Goal: Task Accomplishment & Management: Use online tool/utility

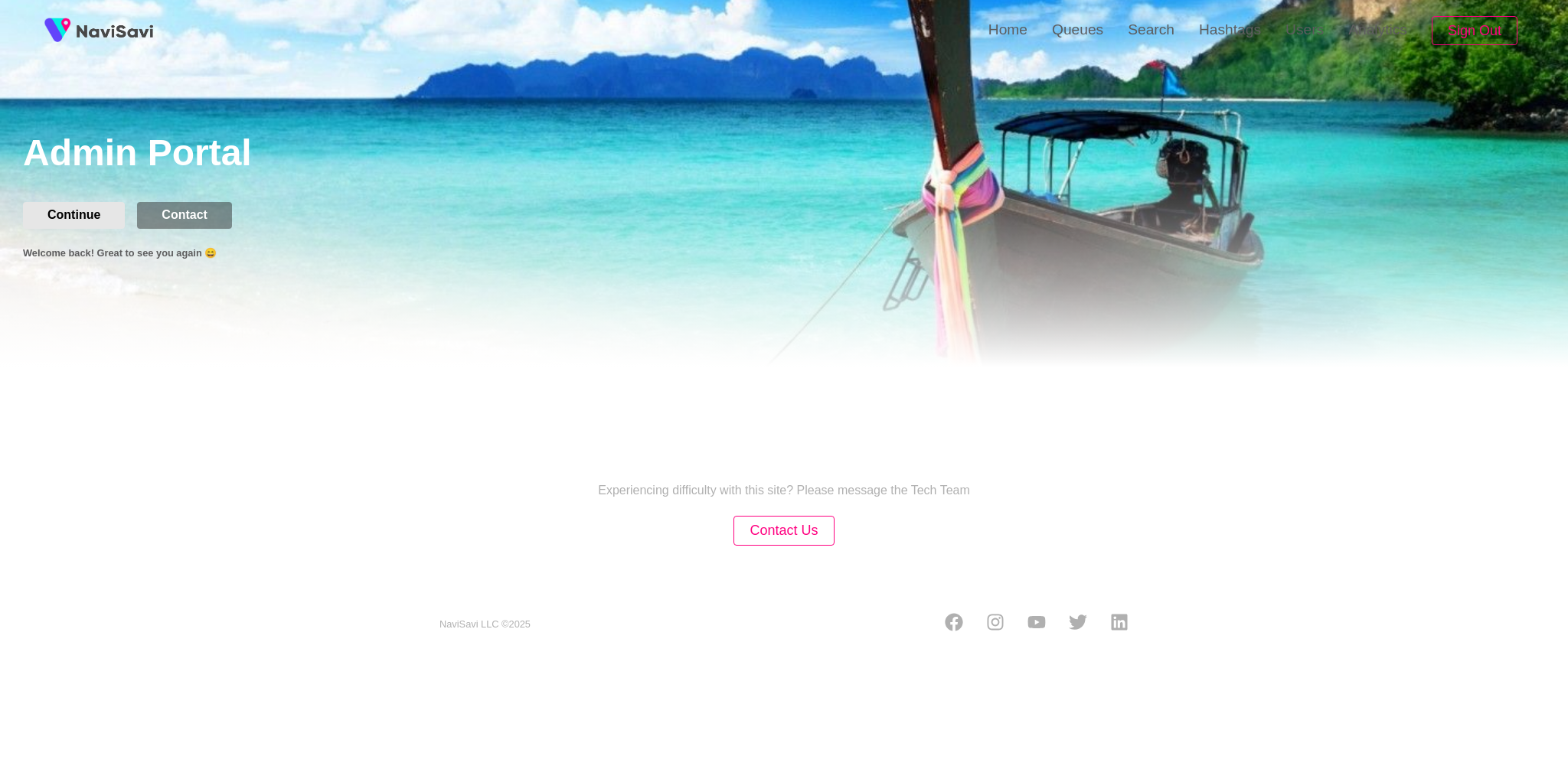
click at [83, 219] on button "Continue" at bounding box center [74, 214] width 102 height 26
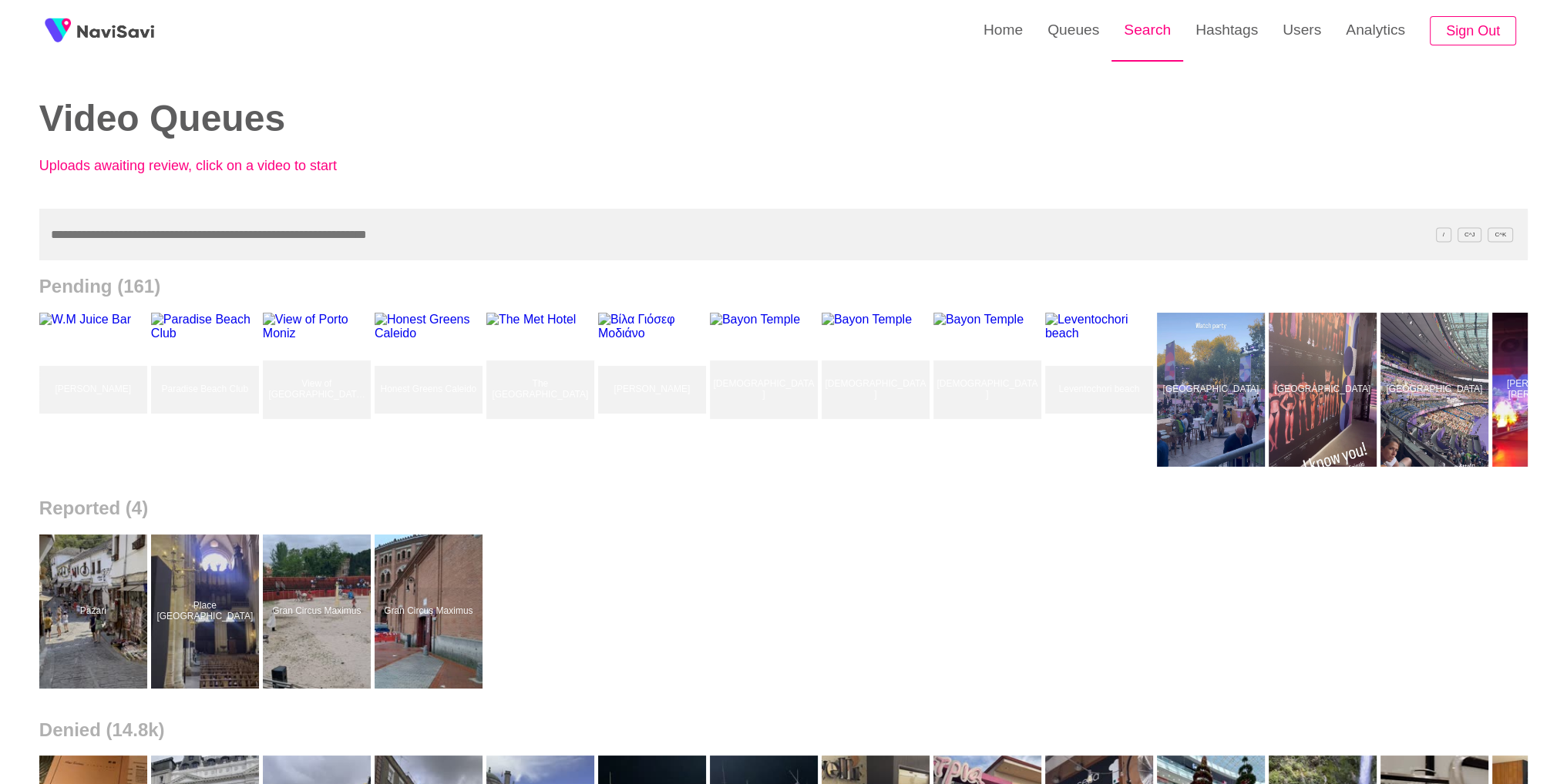
drag, startPoint x: 1144, startPoint y: 41, endPoint x: 1132, endPoint y: 48, distance: 13.9
click at [1144, 41] on link "Search" at bounding box center [1147, 30] width 71 height 60
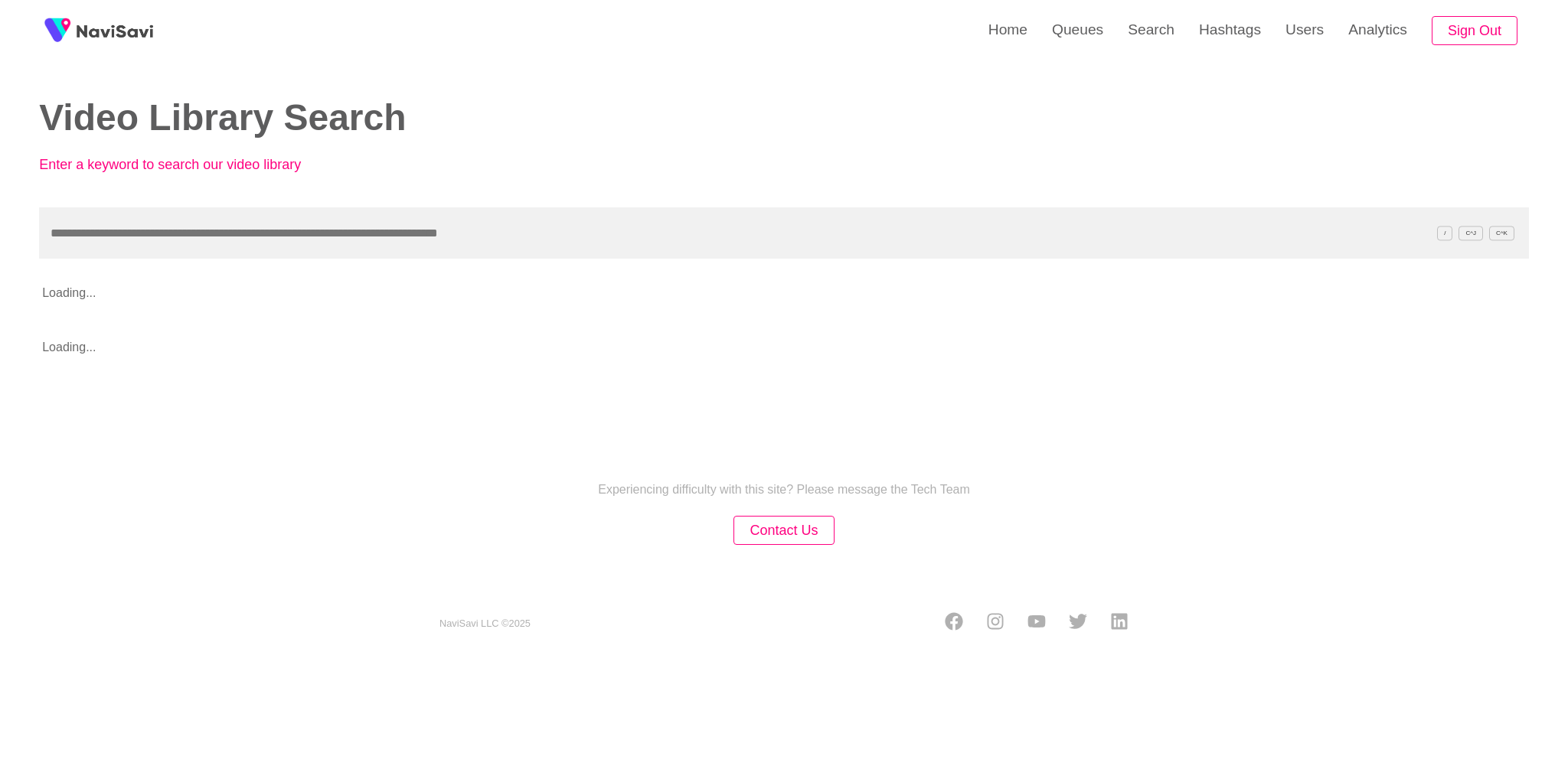
click at [557, 235] on input "text" at bounding box center [784, 234] width 1490 height 52
paste input "**********"
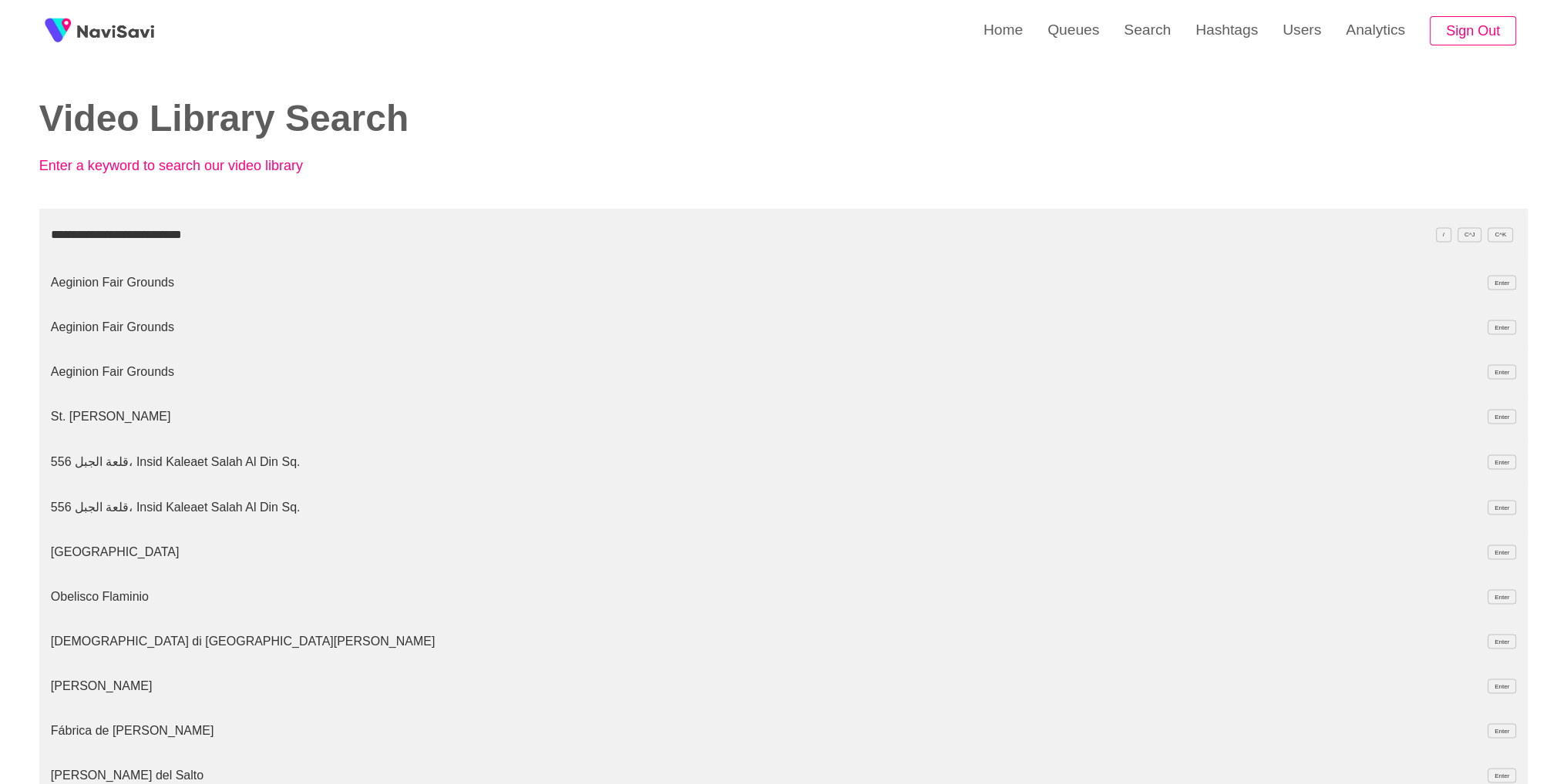
type input "**********"
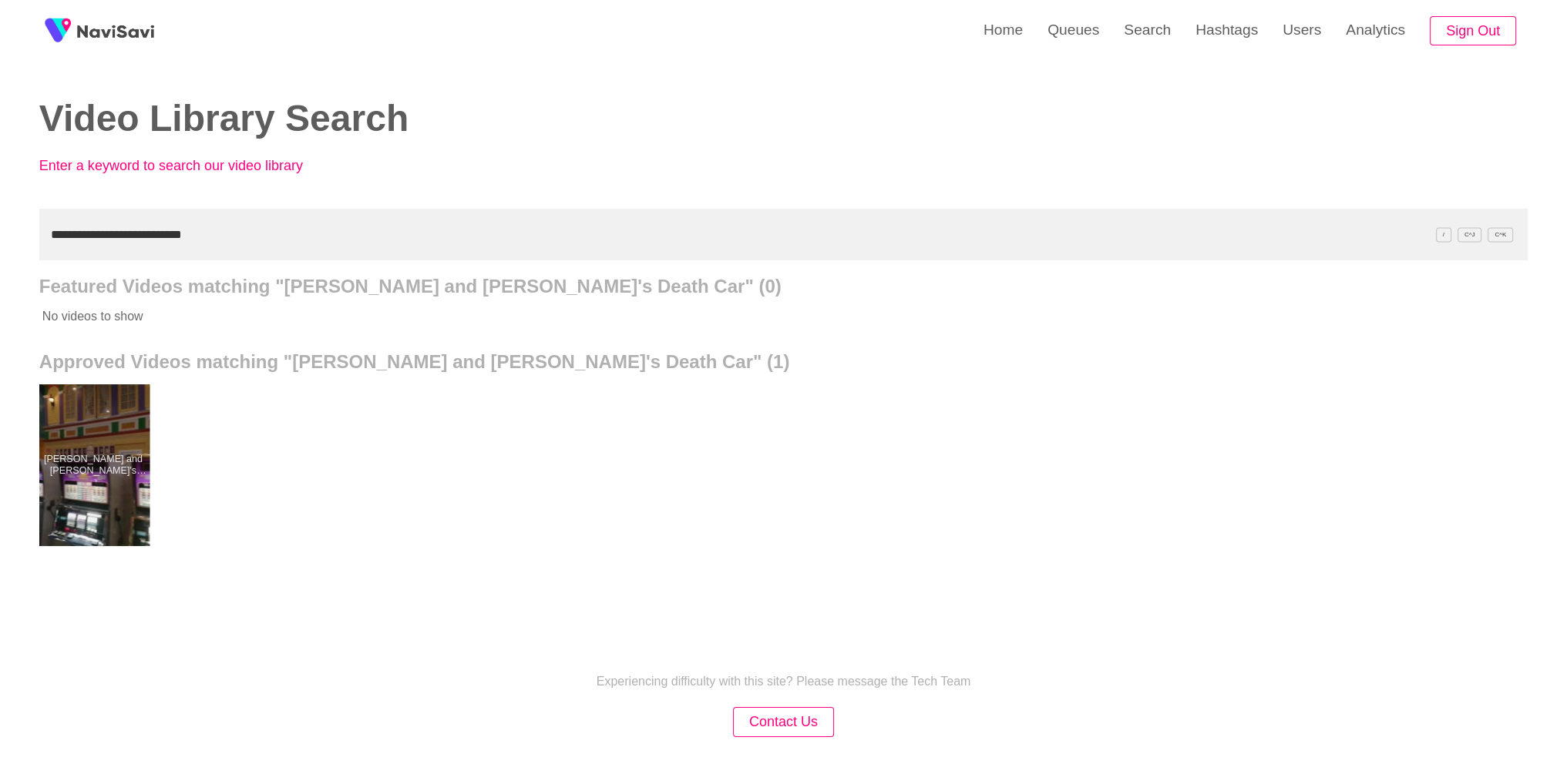
click at [105, 457] on div at bounding box center [92, 465] width 113 height 162
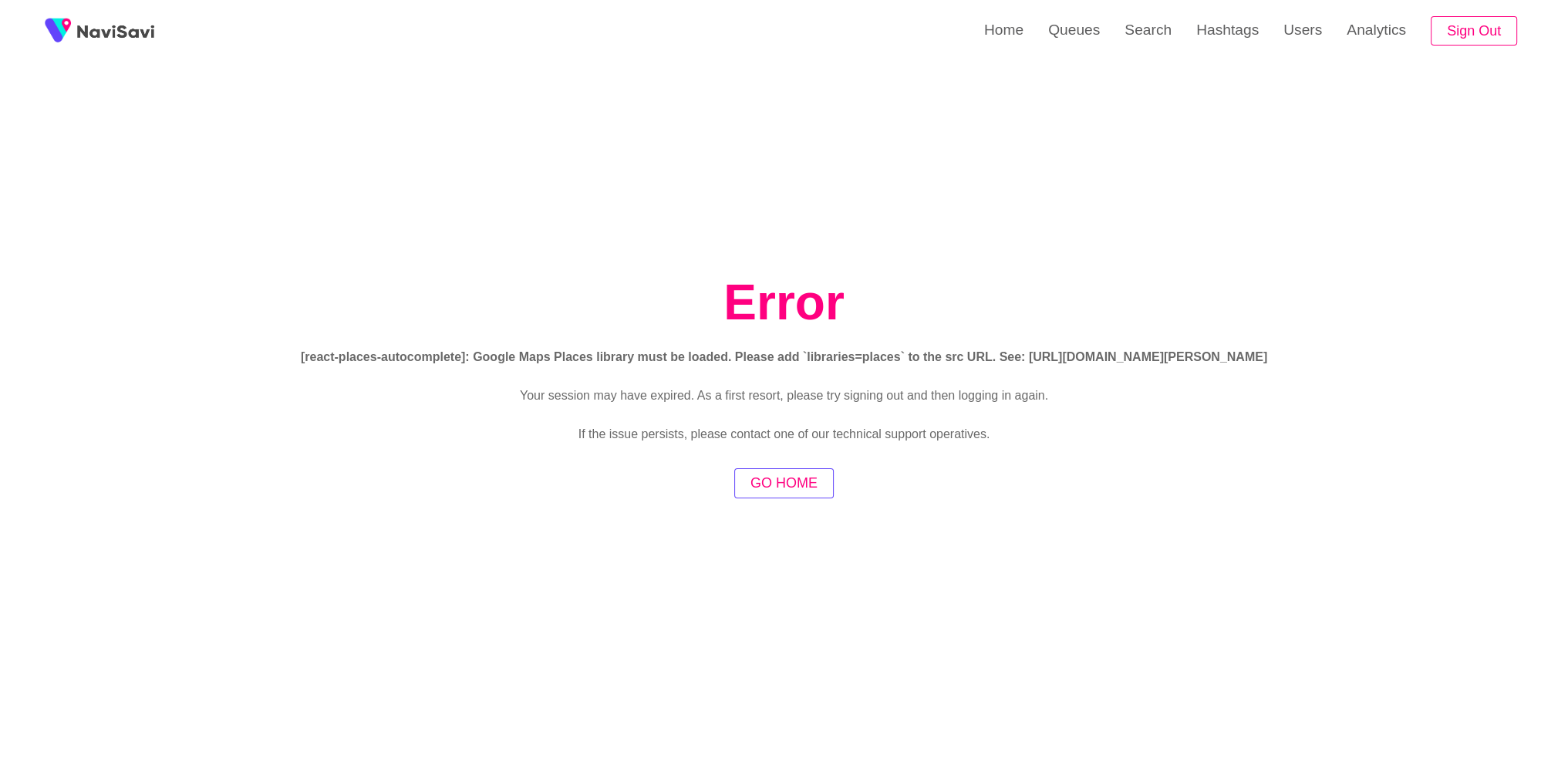
click at [625, 494] on button "GO HOME" at bounding box center [784, 483] width 99 height 30
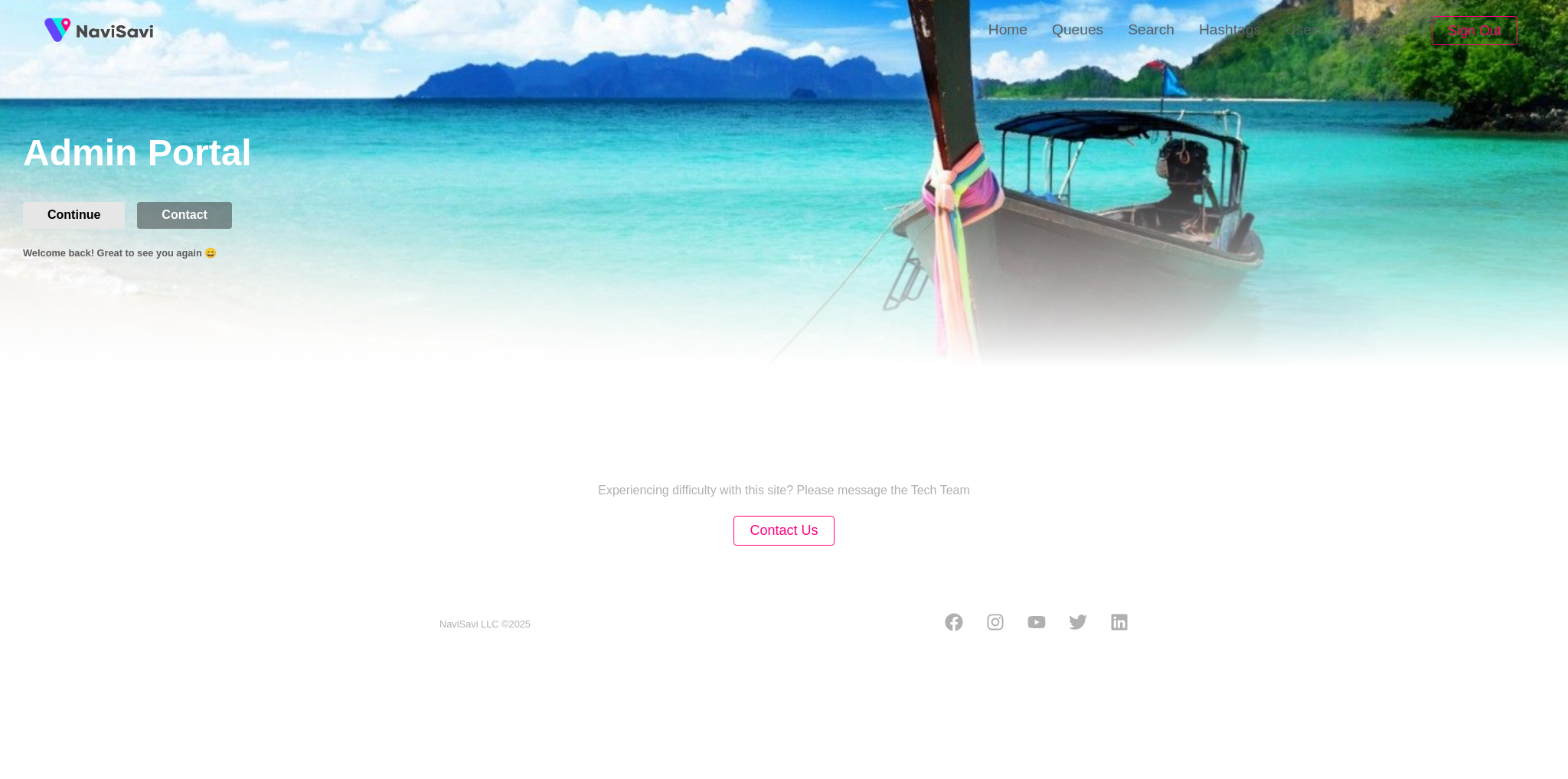
click at [91, 219] on button "Continue" at bounding box center [74, 214] width 102 height 26
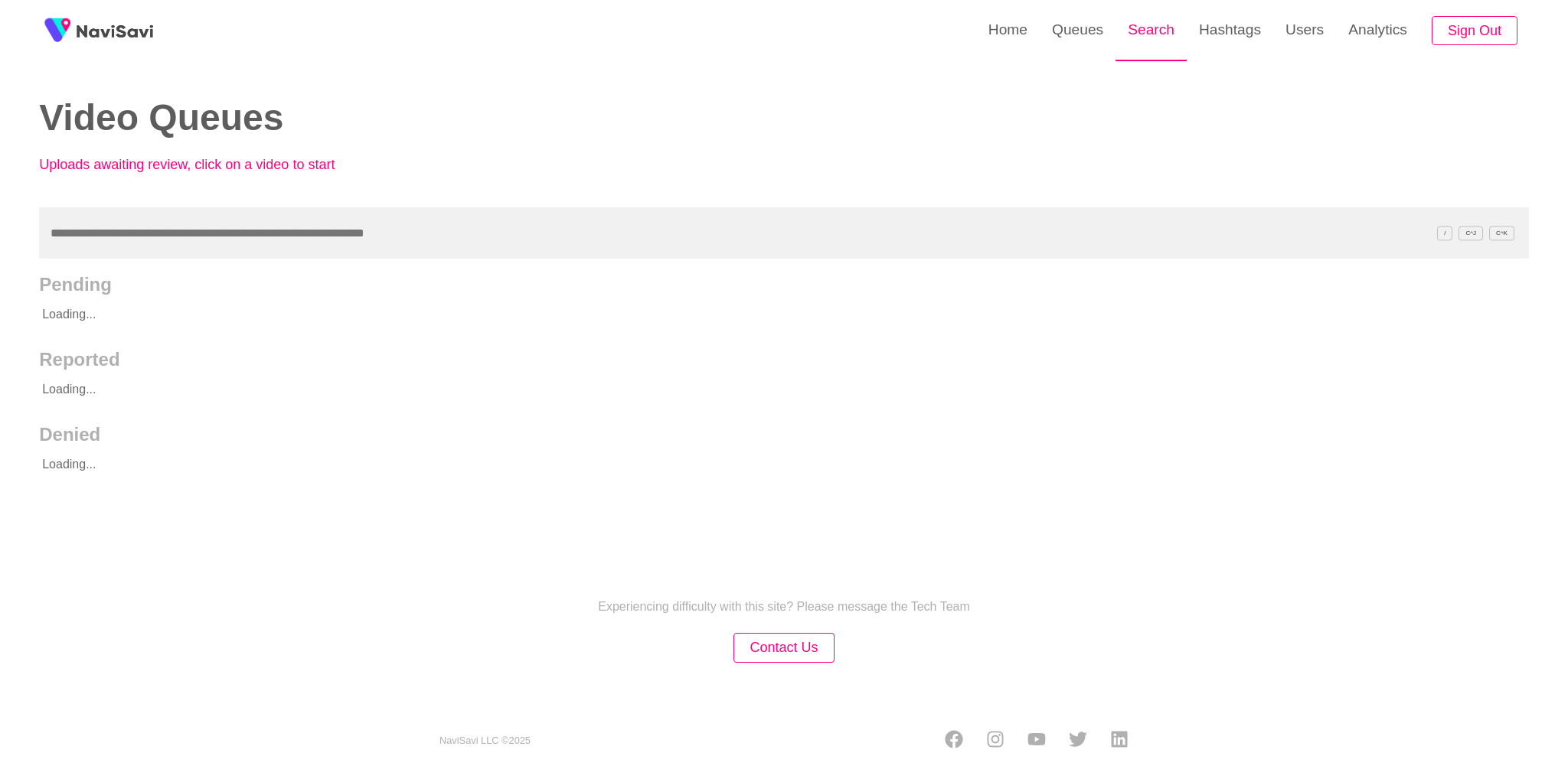
click at [621, 28] on link "Search" at bounding box center [1150, 30] width 71 height 60
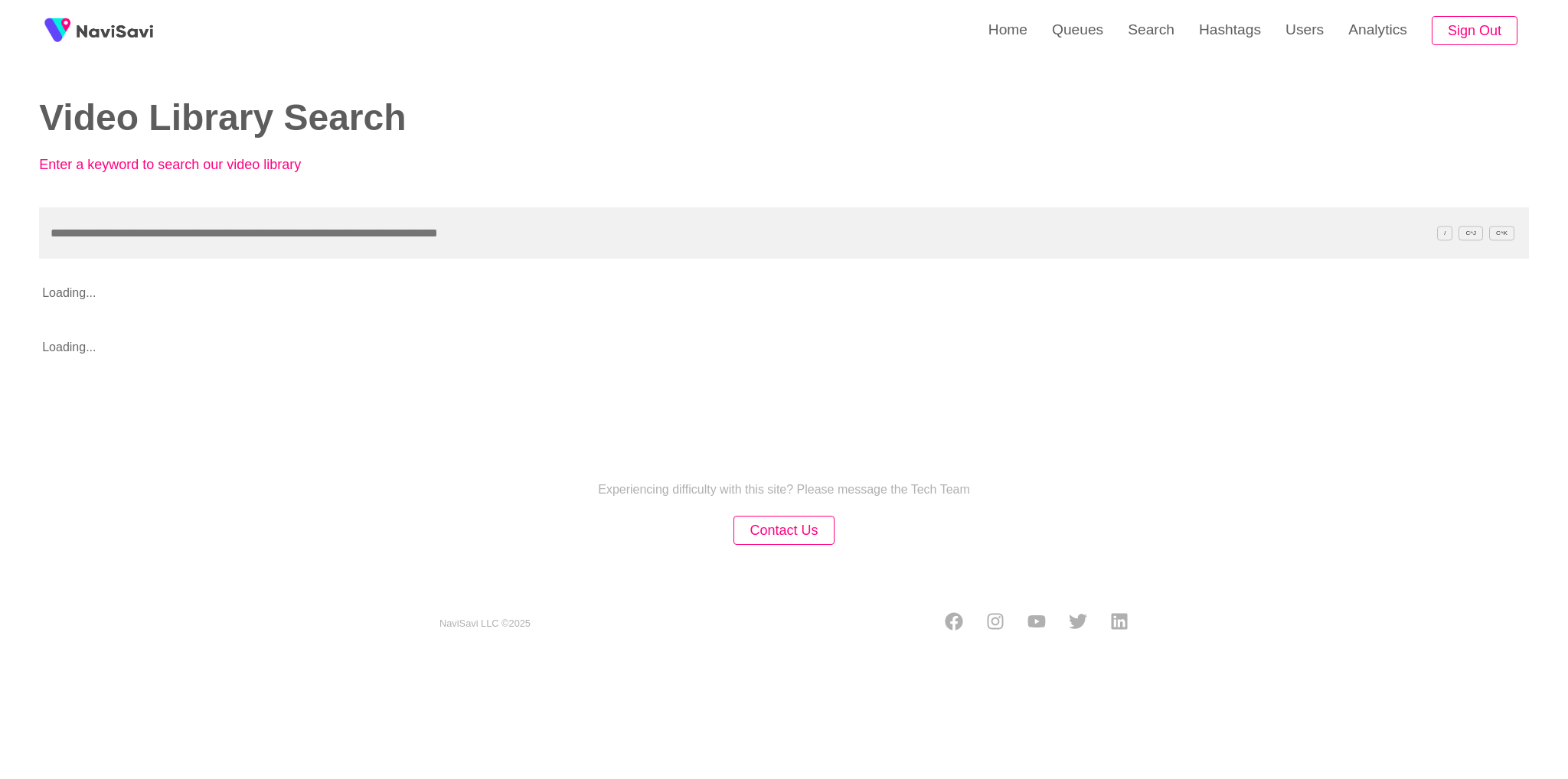
click at [196, 235] on input "text" at bounding box center [784, 234] width 1490 height 52
type input "**********"
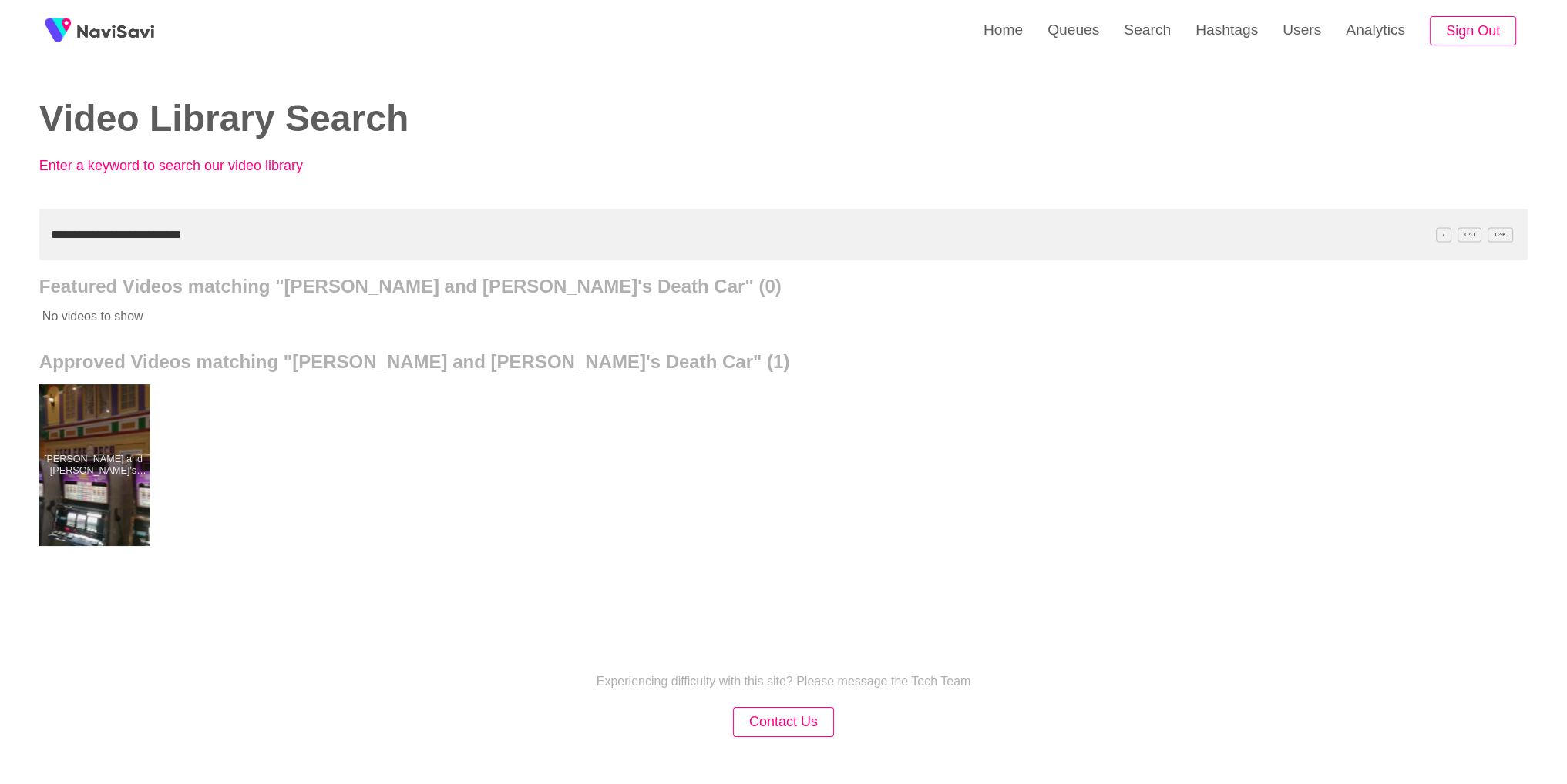
click at [75, 420] on div at bounding box center [92, 465] width 113 height 162
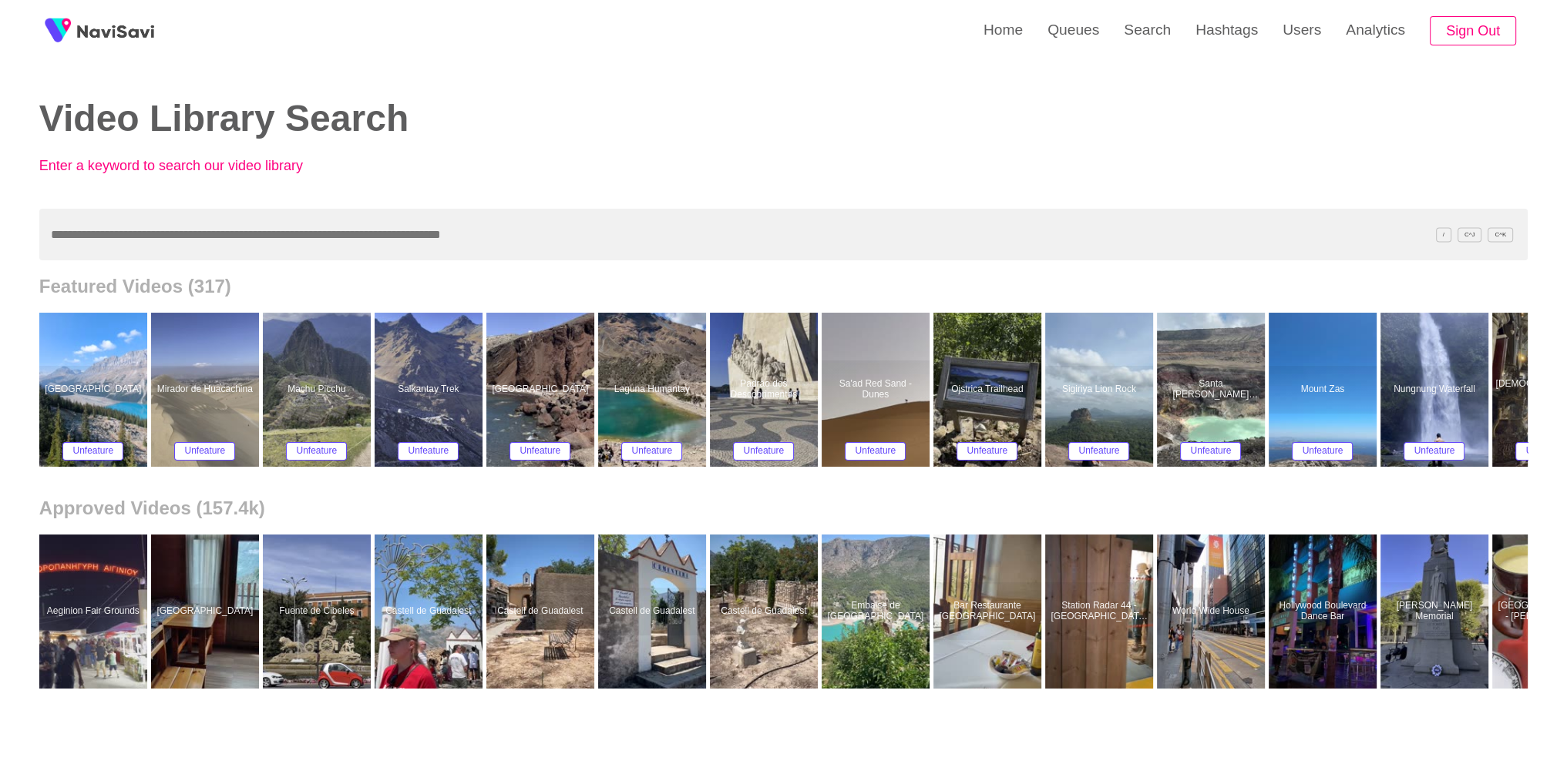
click at [380, 238] on input "text" at bounding box center [784, 235] width 1489 height 52
paste input "**********"
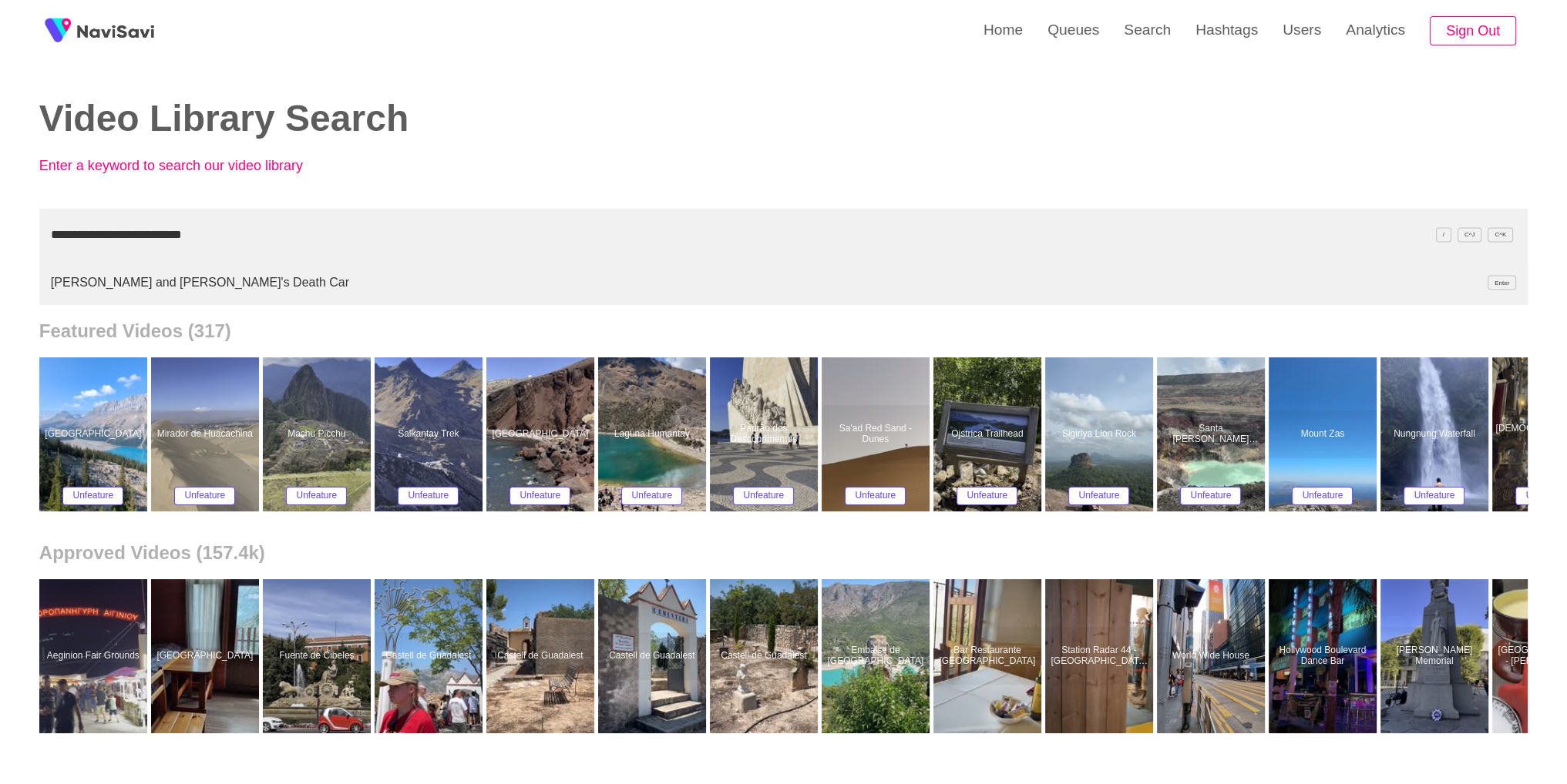
type input "**********"
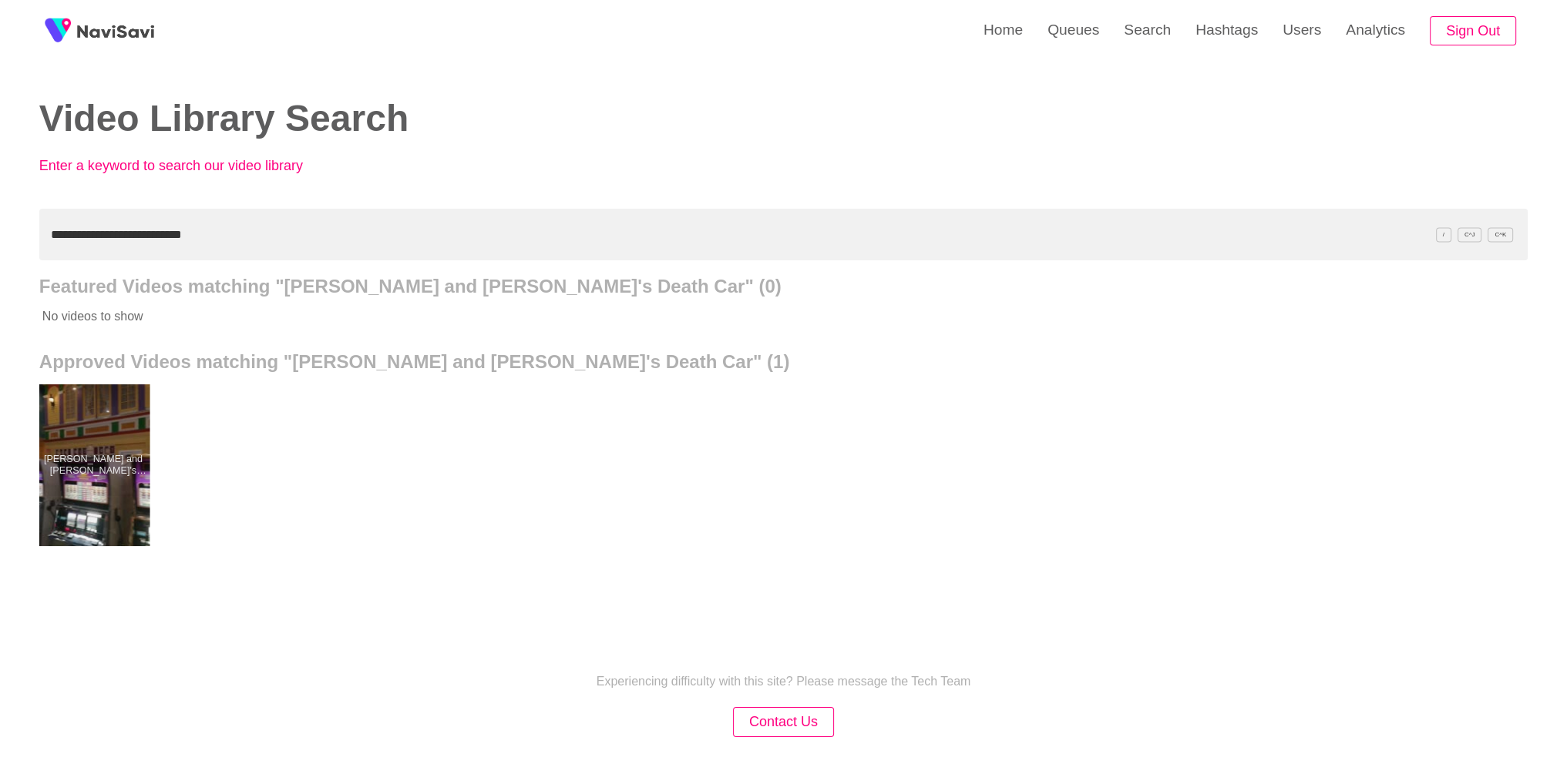
click at [76, 482] on div at bounding box center [92, 465] width 113 height 162
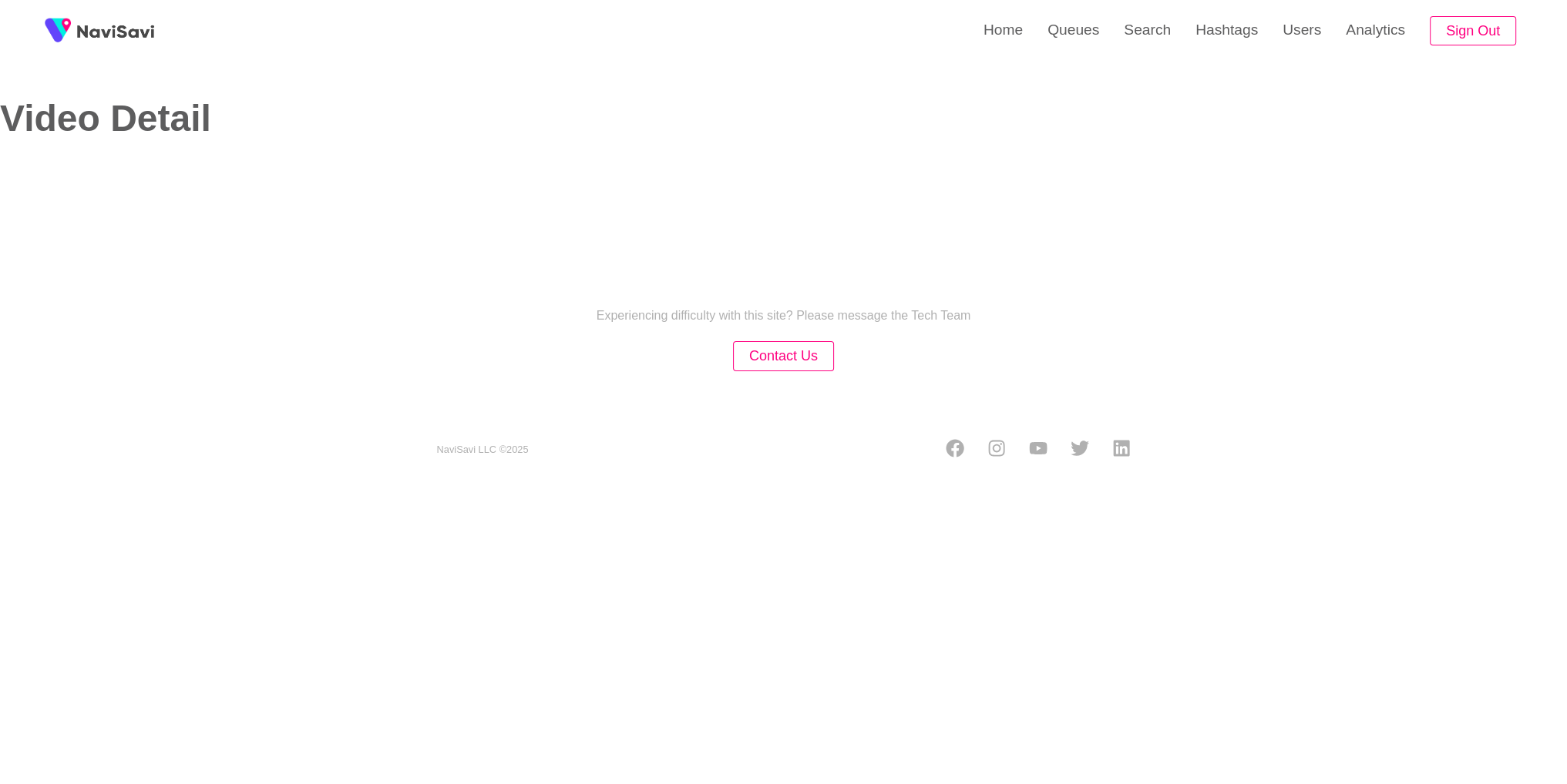
select select "**********"
select select "**"
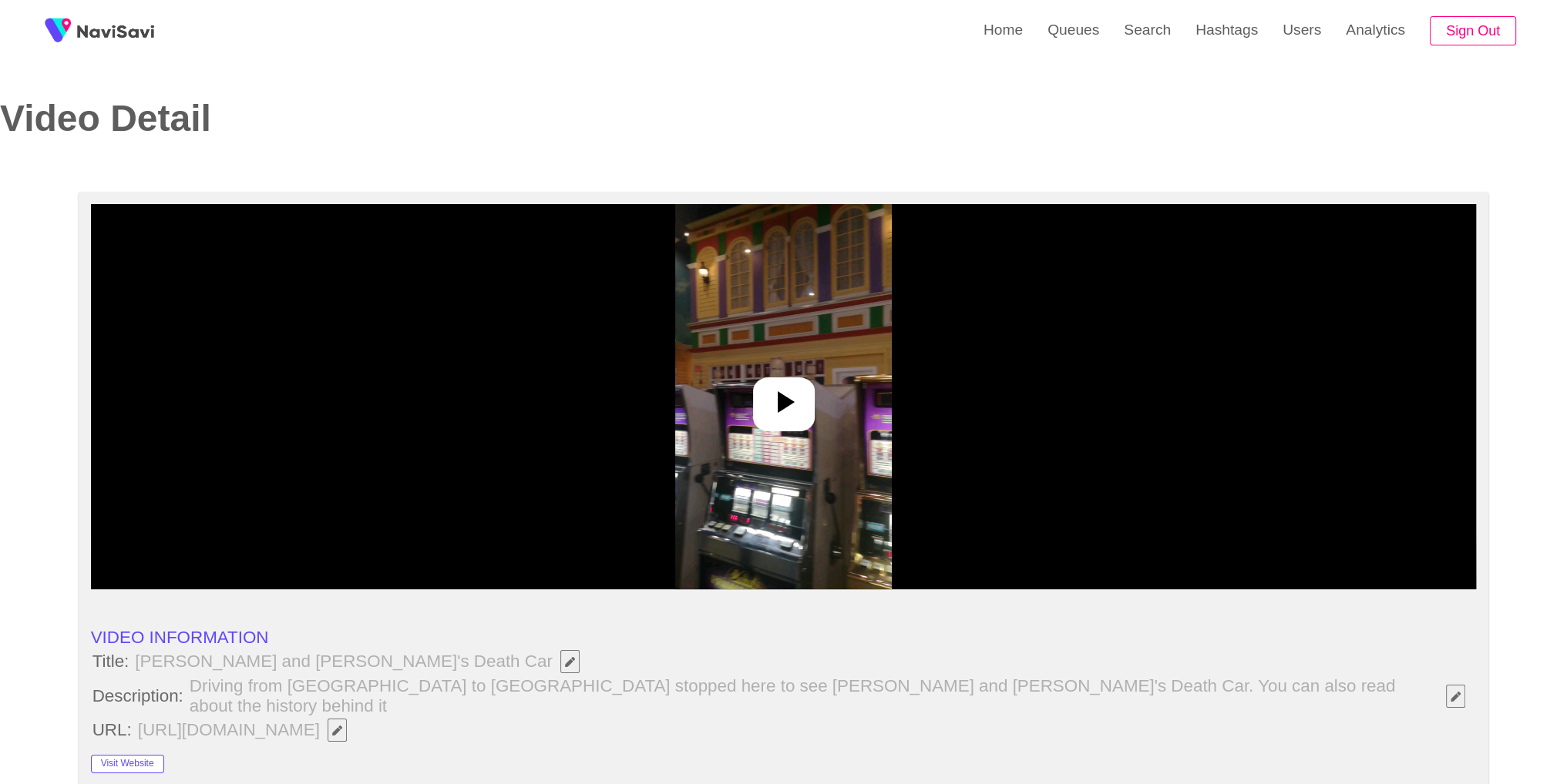
click at [820, 444] on img at bounding box center [784, 396] width 217 height 385
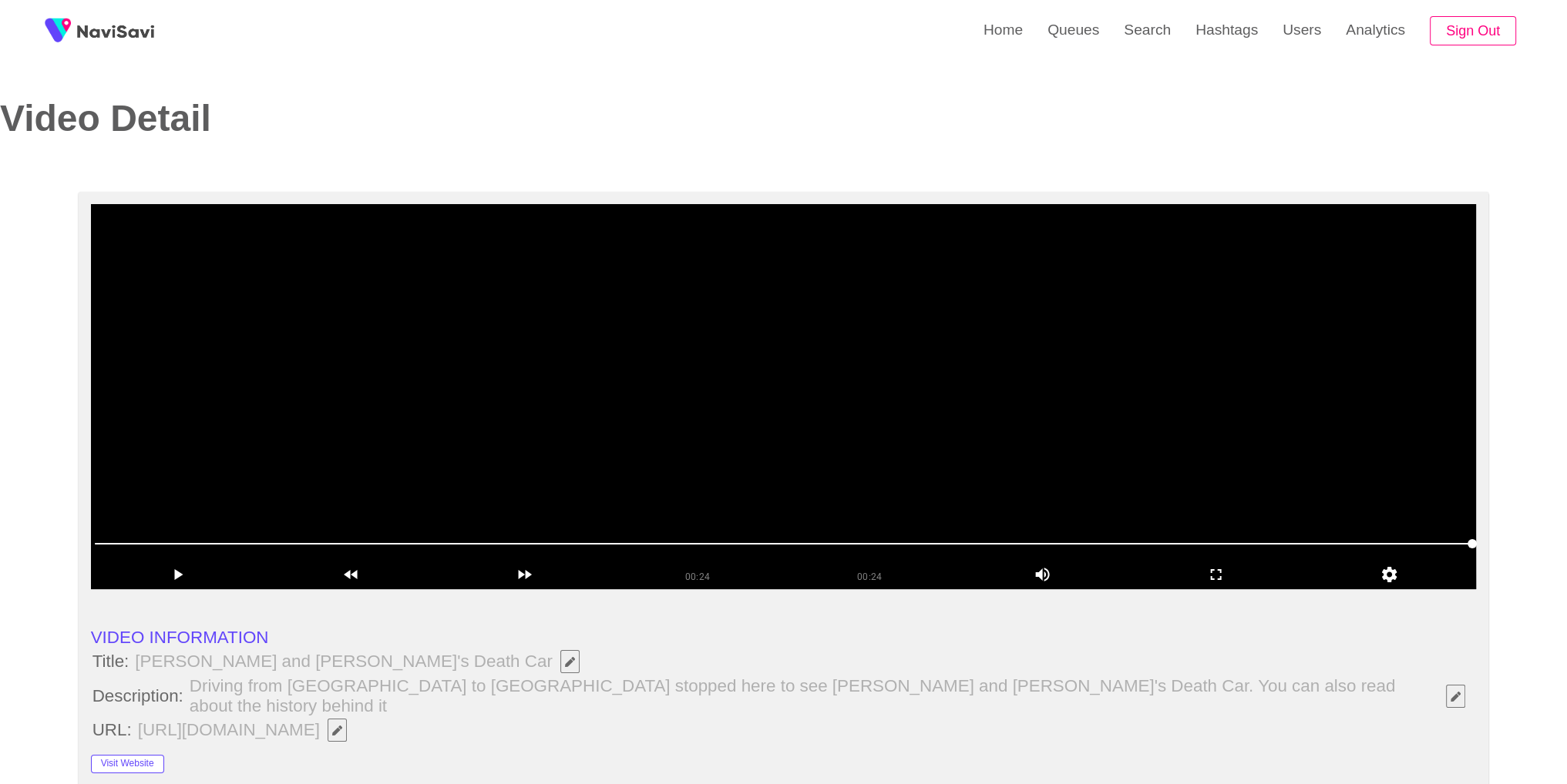
click at [1103, 417] on video at bounding box center [784, 396] width 1386 height 385
click at [1333, 525] on video at bounding box center [784, 396] width 1386 height 385
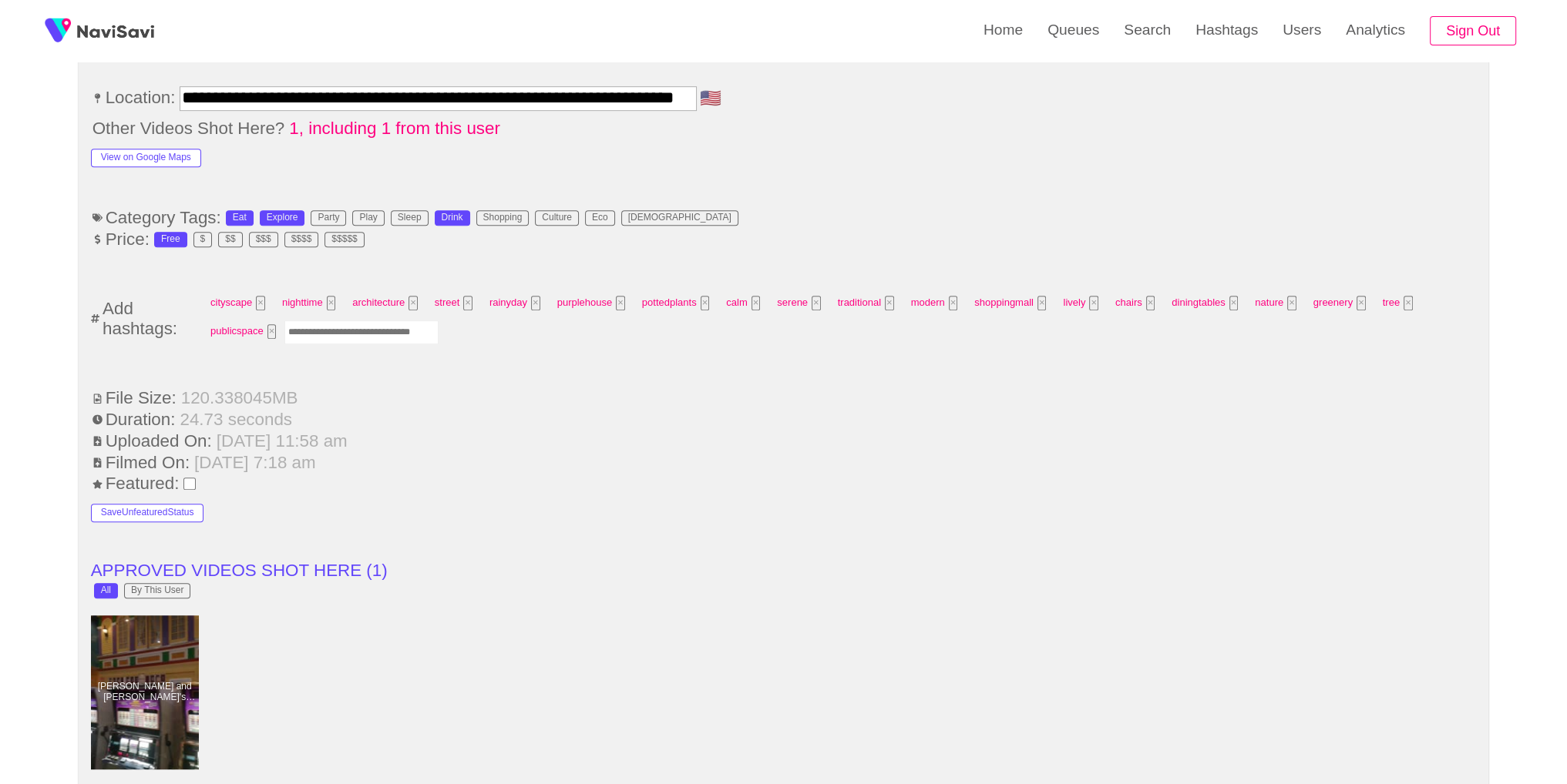
scroll to position [1006, 0]
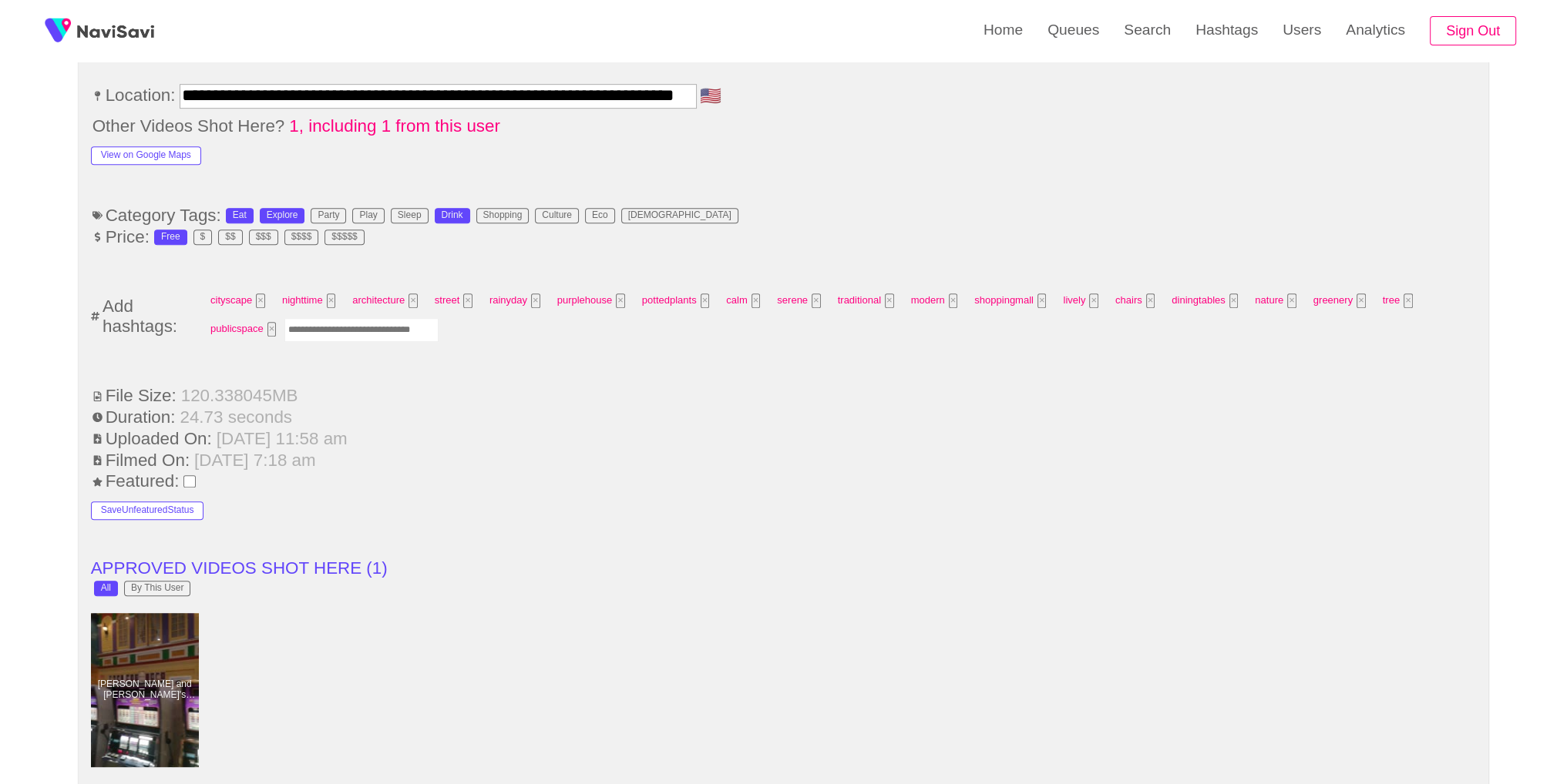
click at [339, 321] on div "cityscape × nighttime × architecture × street × rainyday × purplehouse × potted…" at bounding box center [839, 316] width 1273 height 57
click at [341, 318] on input "Enter tag here and press return" at bounding box center [362, 330] width 155 height 24
type input "********"
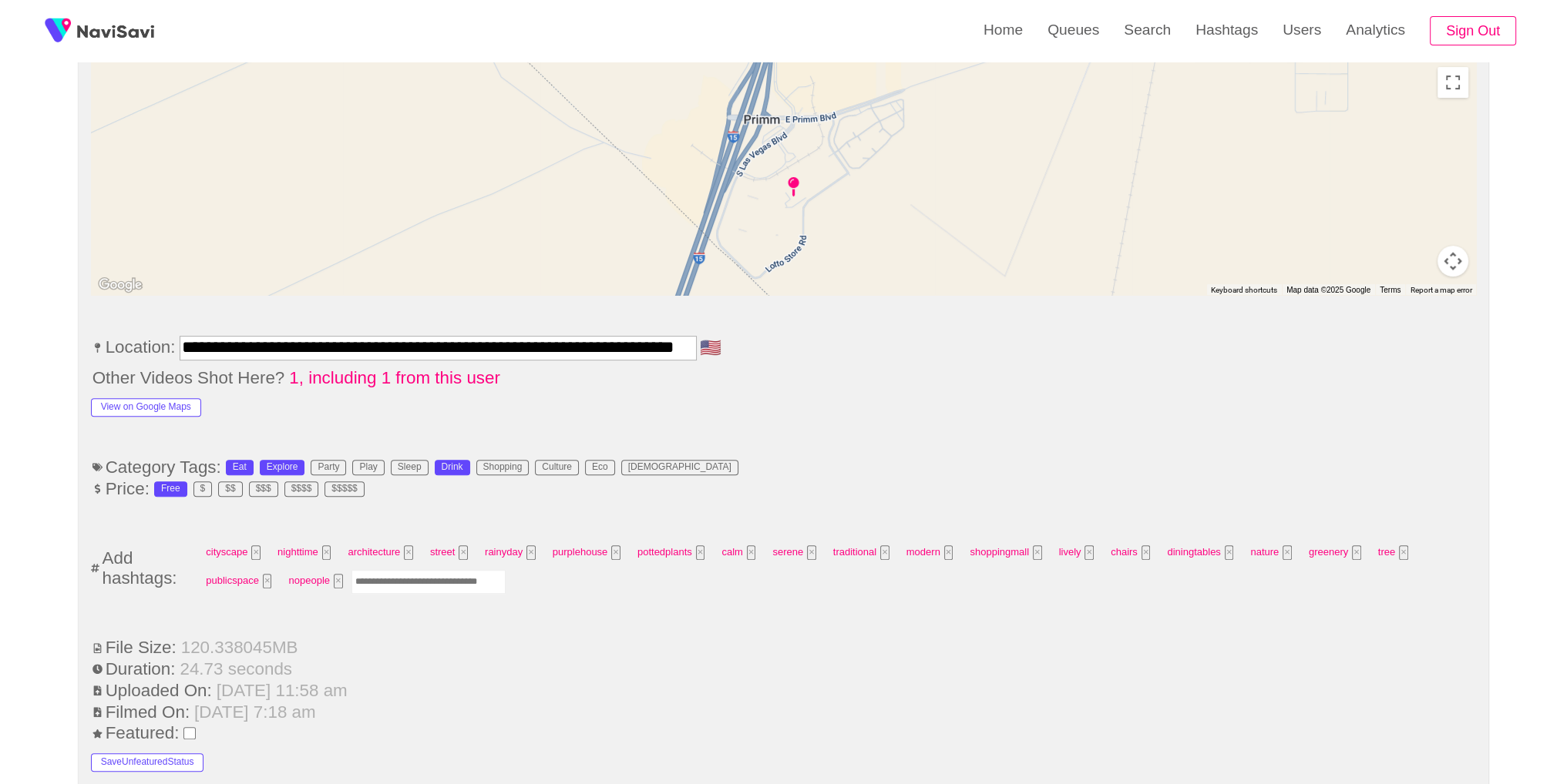
scroll to position [811, 0]
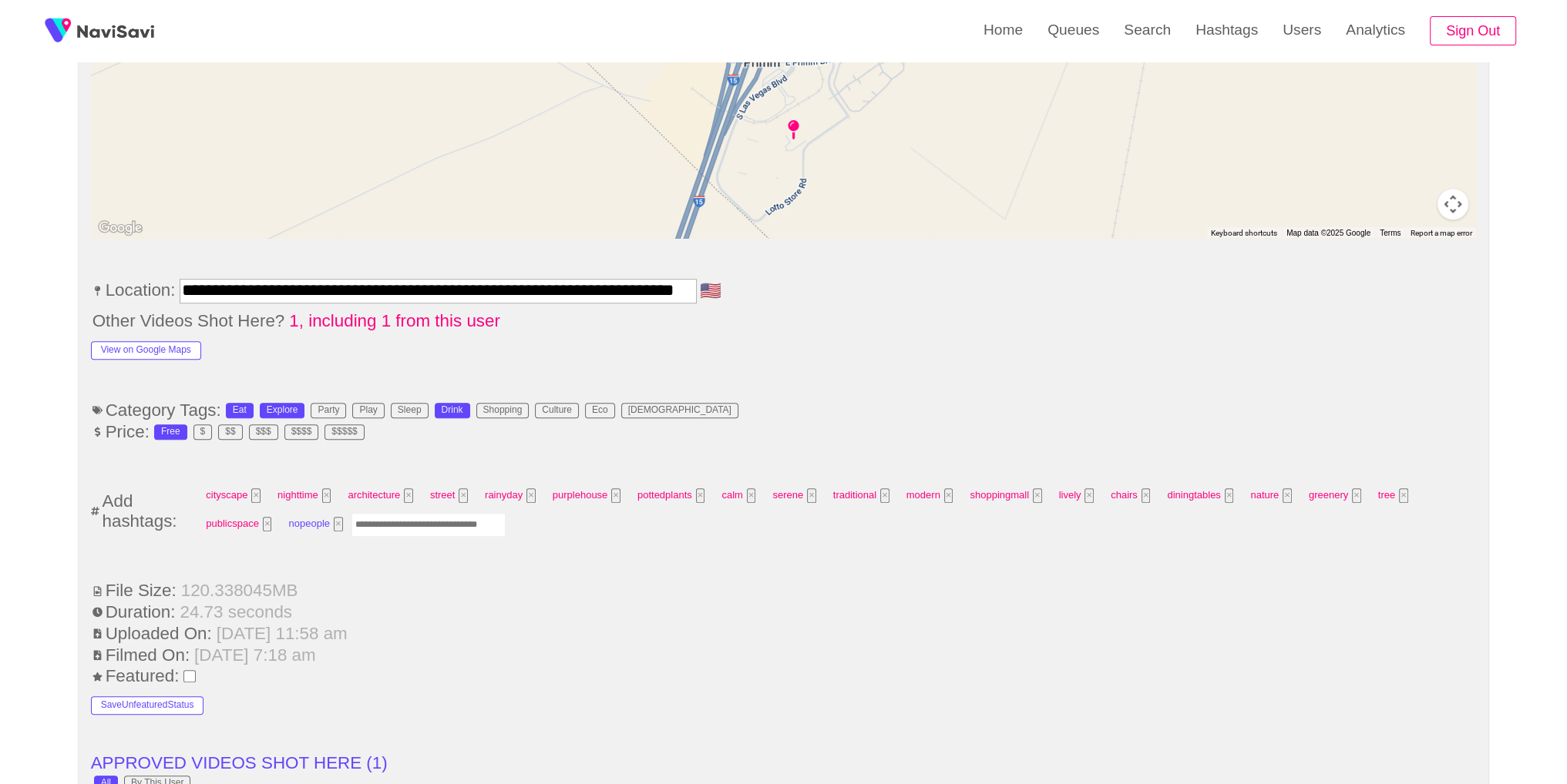
click at [334, 517] on button "×" at bounding box center [338, 524] width 9 height 14
click at [334, 513] on input "Enter tag here and press return" at bounding box center [362, 525] width 155 height 24
type input "*********"
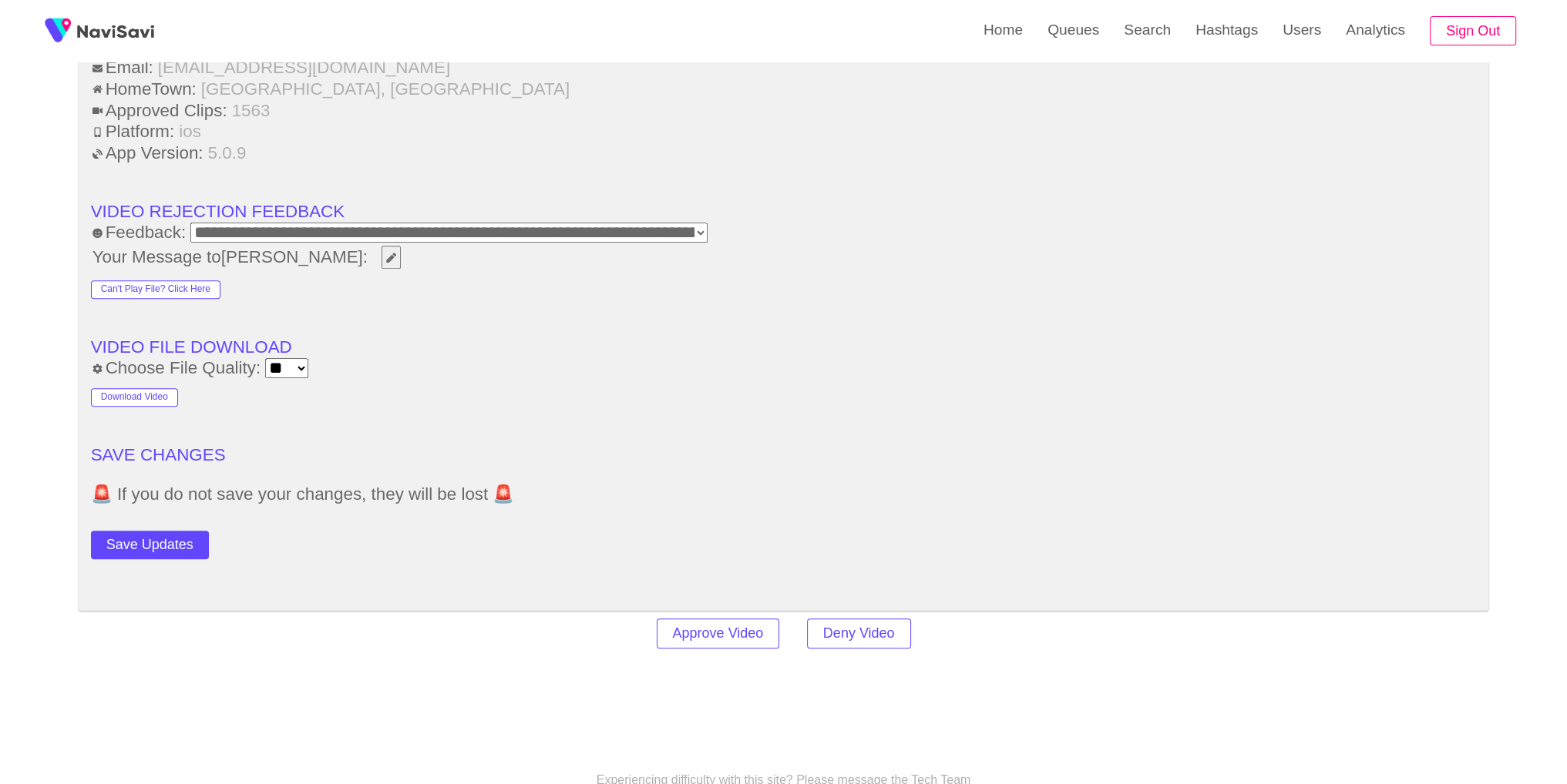
scroll to position [2052, 0]
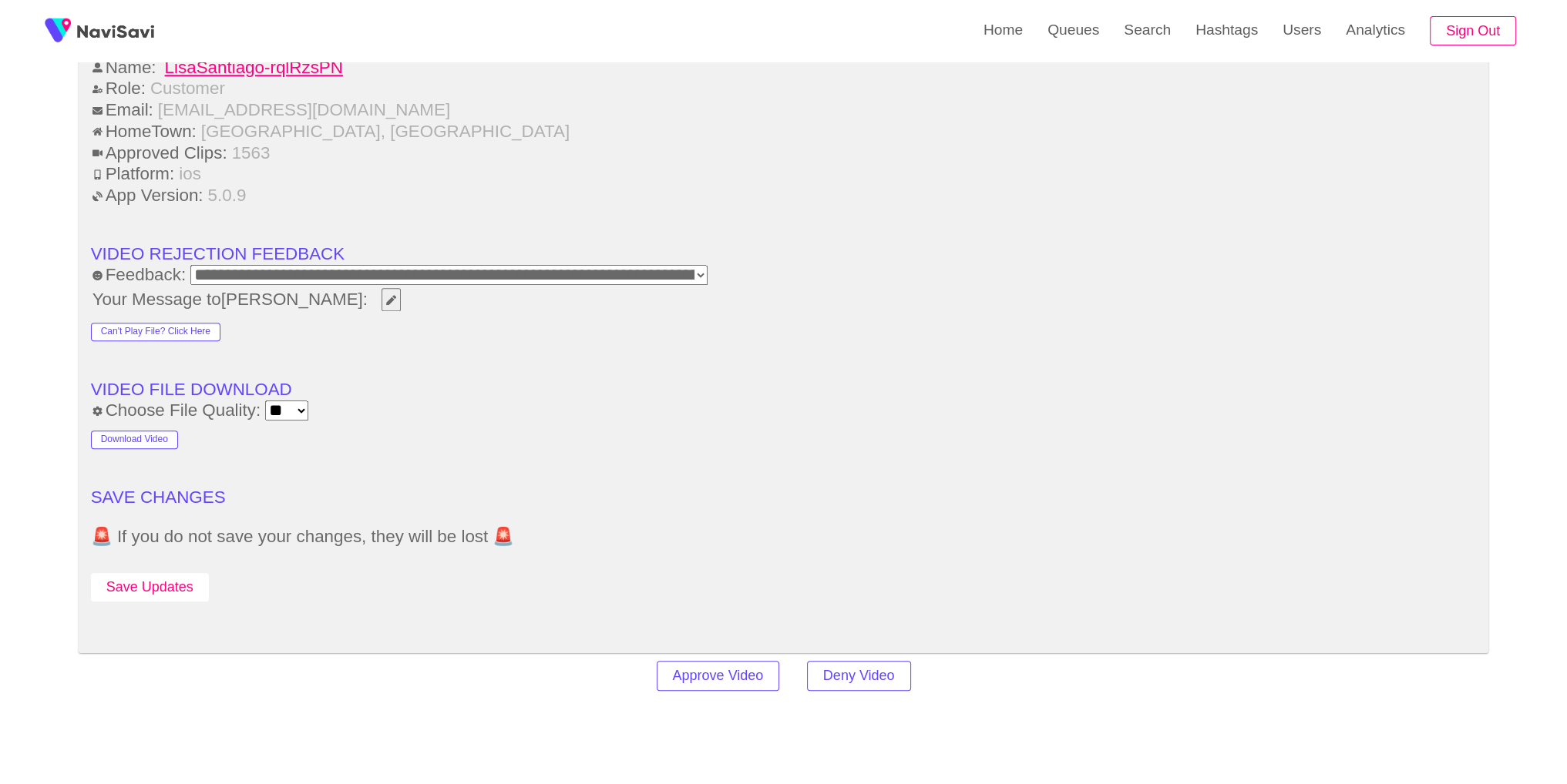
click at [113, 574] on button "Save Updates" at bounding box center [149, 588] width 118 height 29
click at [1163, 27] on link "Search" at bounding box center [1147, 30] width 71 height 60
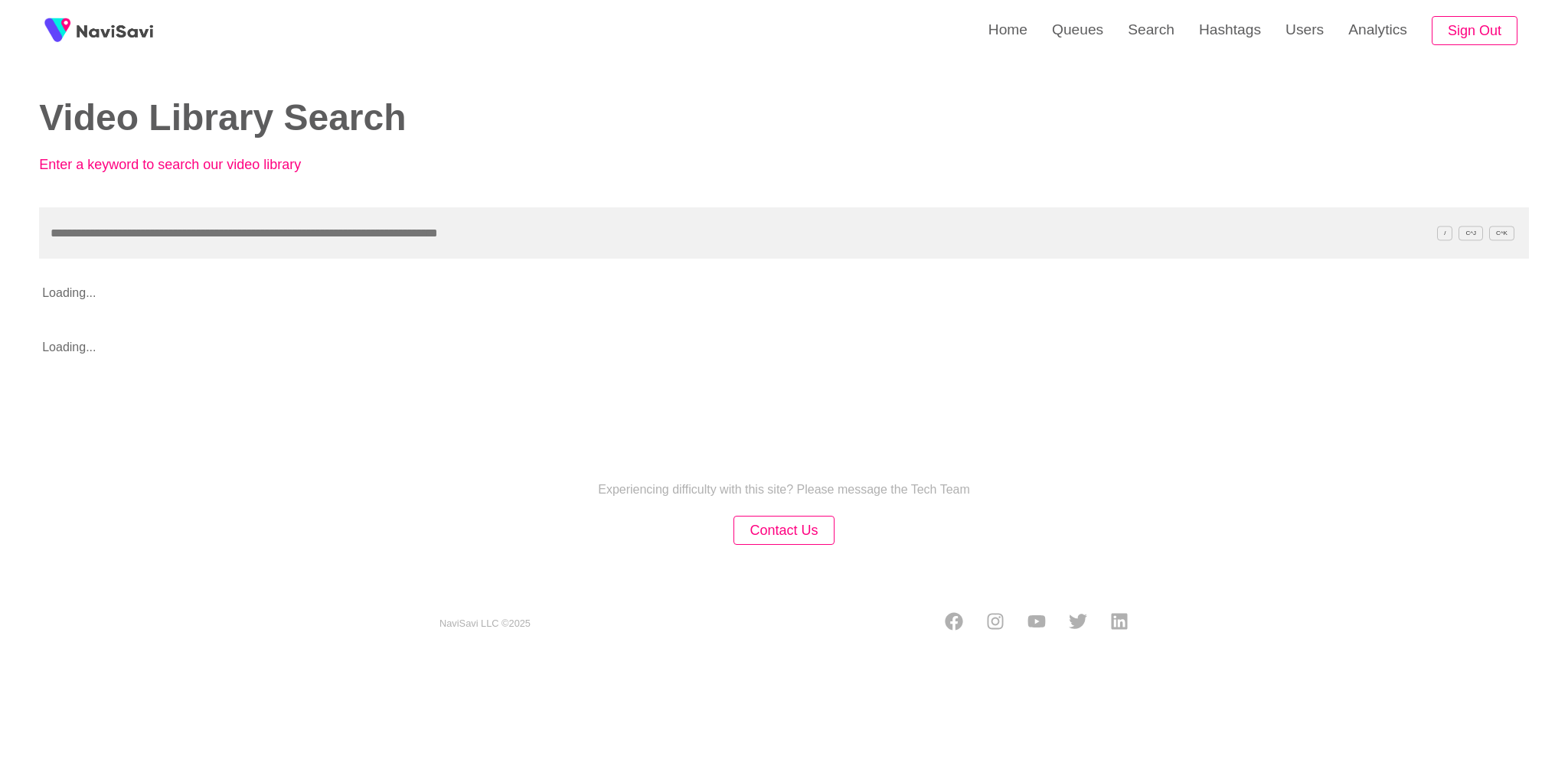
click at [362, 267] on div "Video Library Search Enter a keyword to search our video library / C^J C^K Load…" at bounding box center [784, 183] width 1490 height 367
click at [344, 240] on input "text" at bounding box center [784, 234] width 1490 height 52
paste input "**********"
type input "**********"
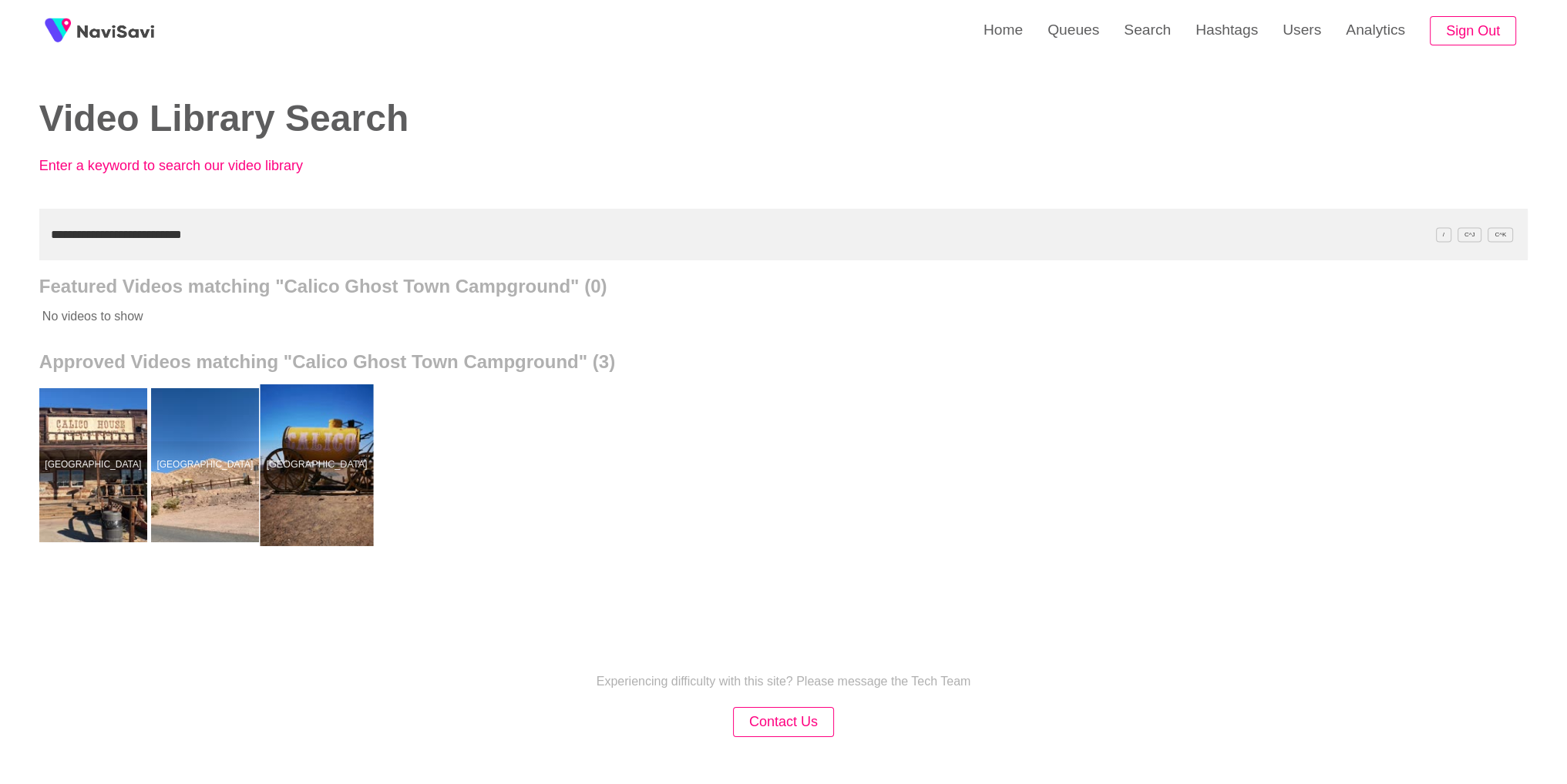
click at [339, 489] on div at bounding box center [316, 465] width 113 height 162
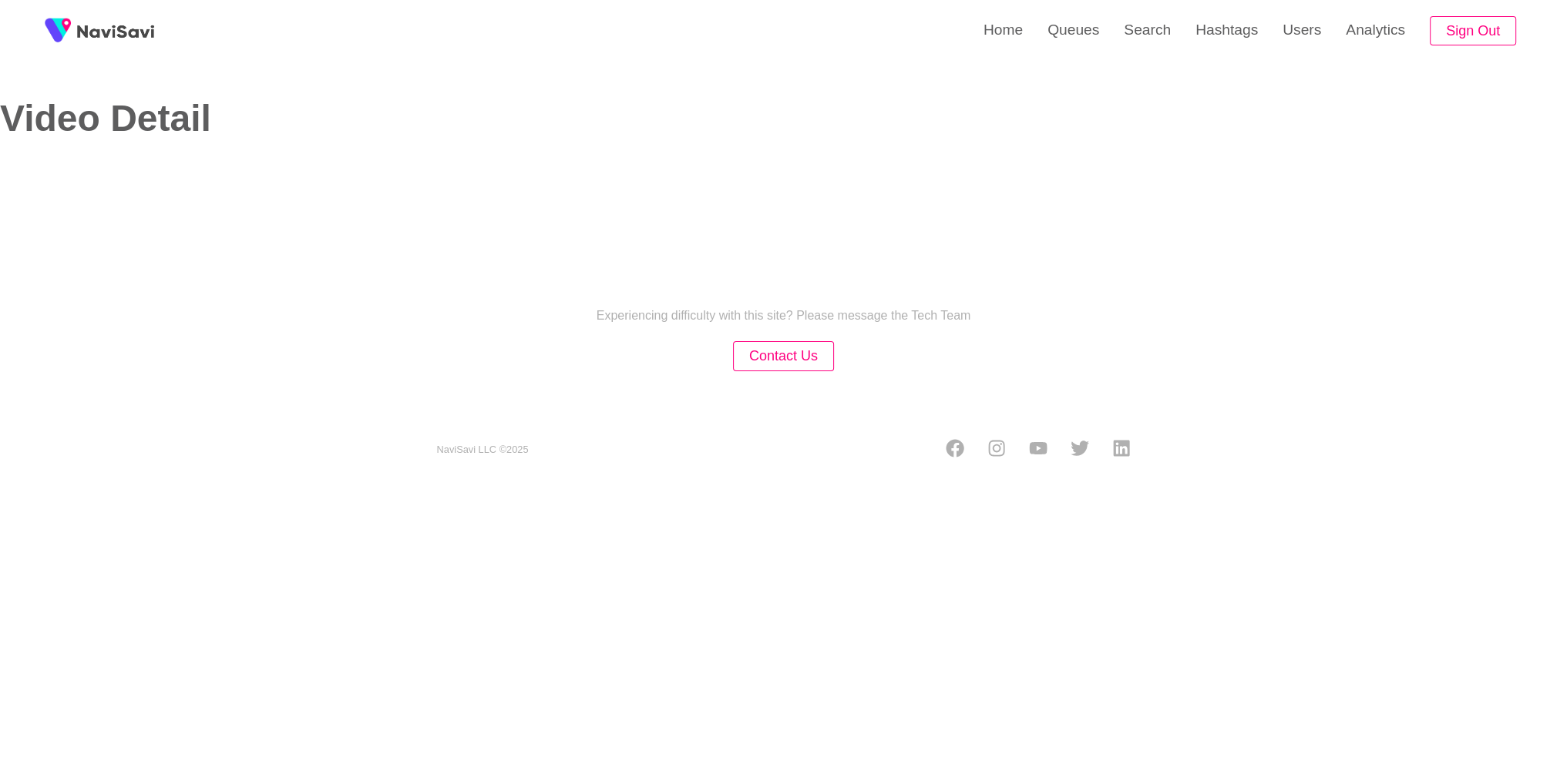
select select "**********"
select select "**"
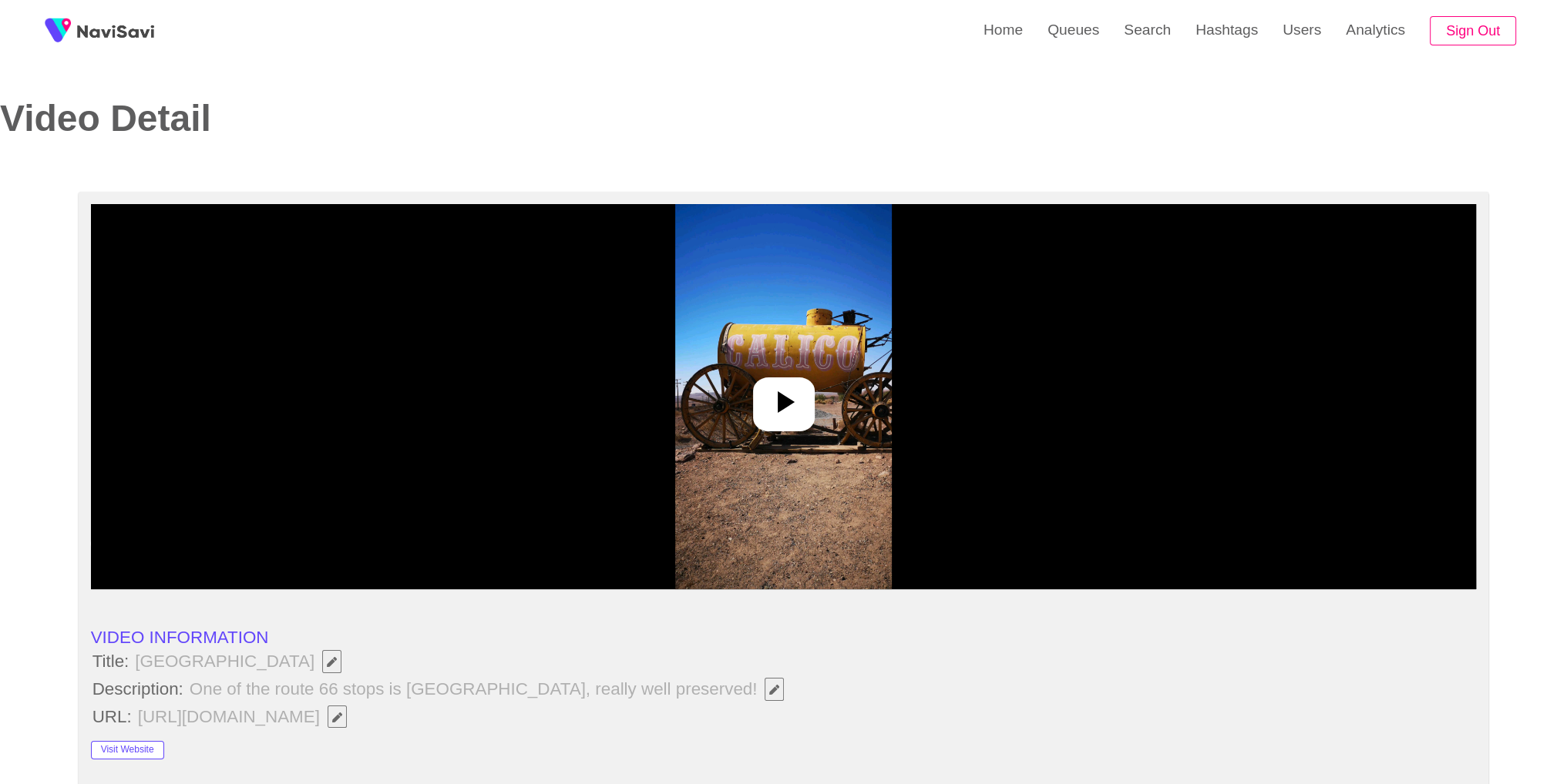
click at [838, 399] on img at bounding box center [784, 396] width 217 height 385
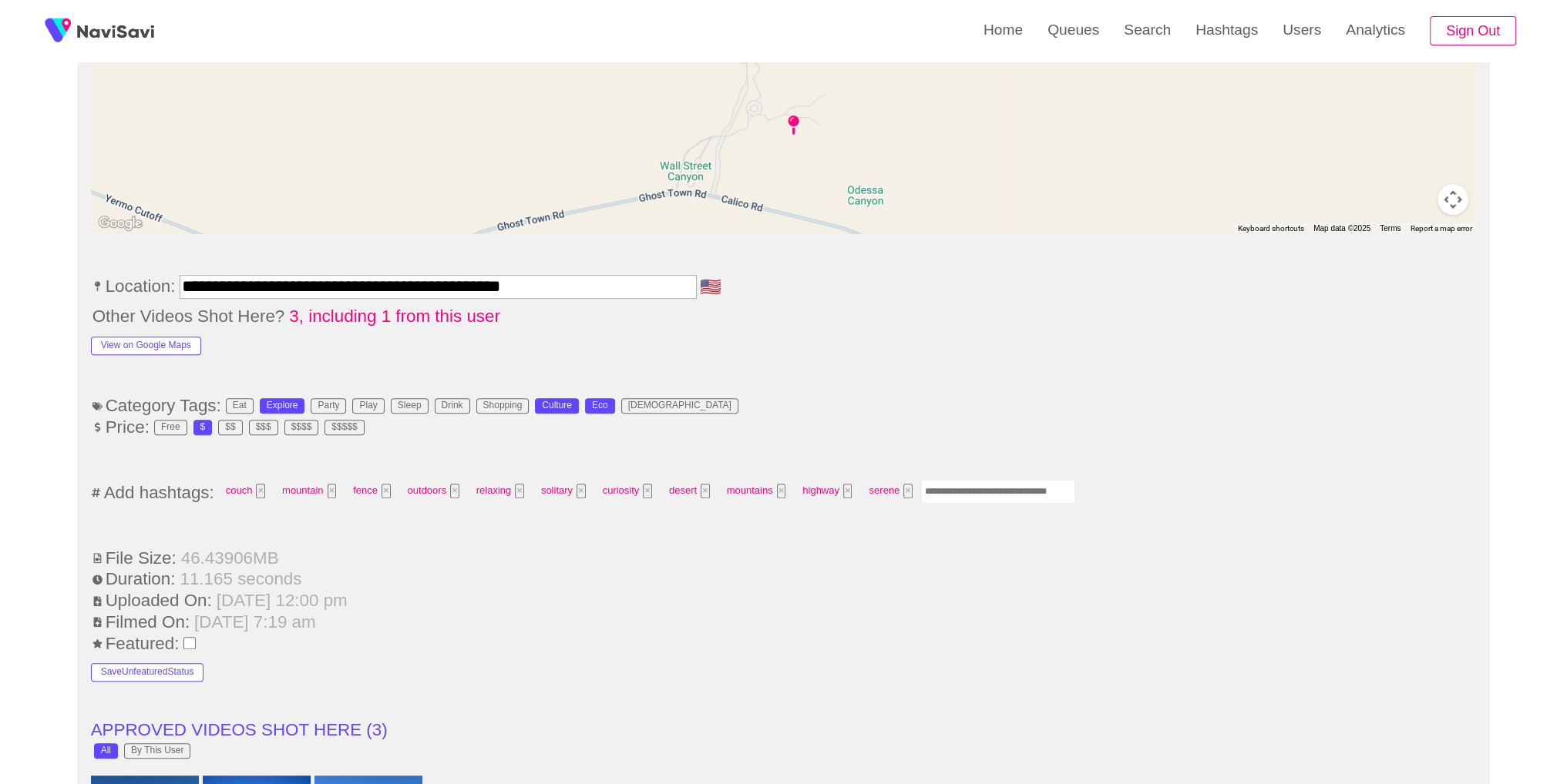
scroll to position [813, 0]
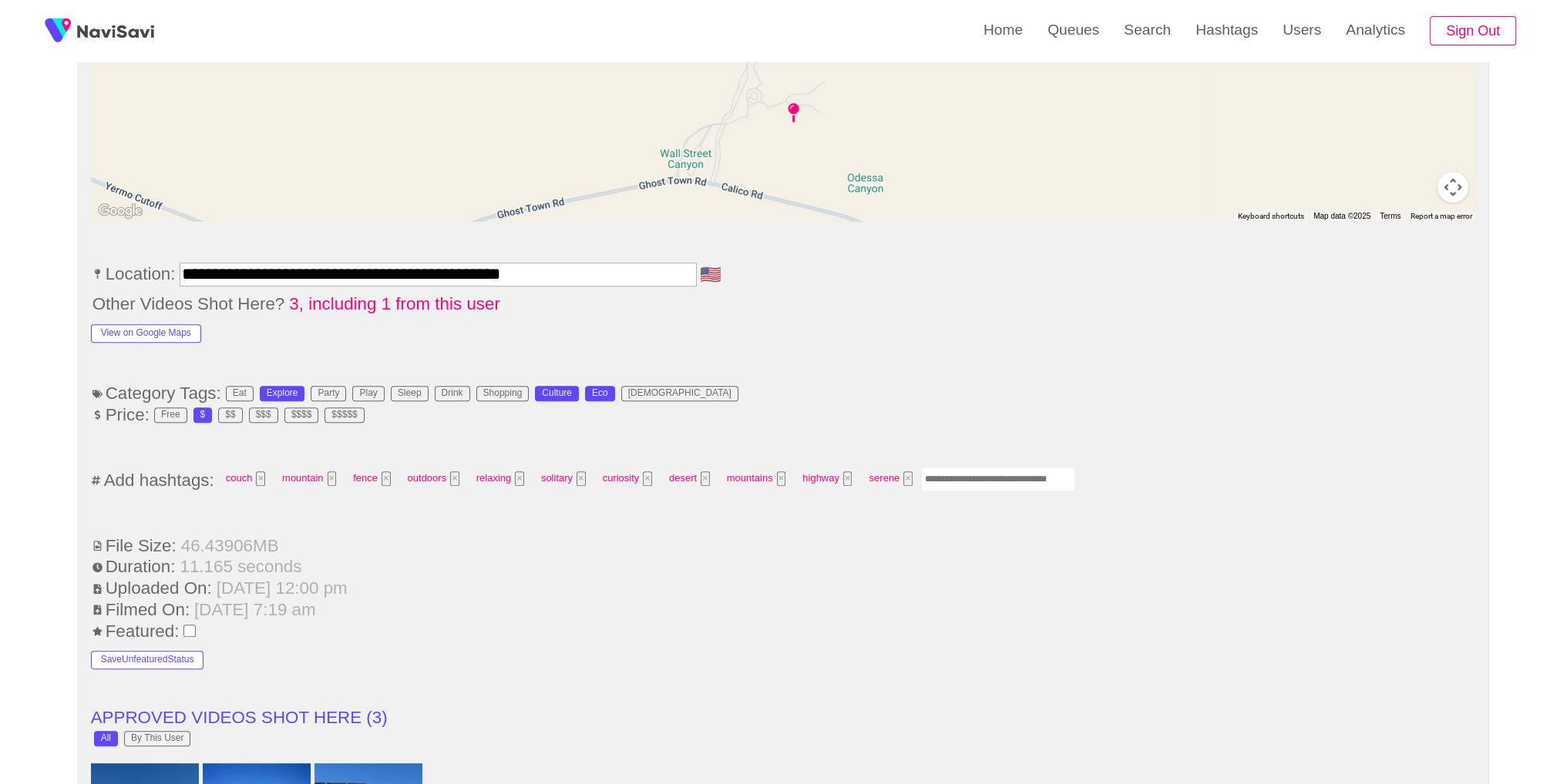
drag, startPoint x: 995, startPoint y: 490, endPoint x: 996, endPoint y: 479, distance: 11.0
click at [994, 488] on ul "**********" at bounding box center [784, 797] width 1386 height 2042
click at [996, 479] on input "Enter tag here and press return" at bounding box center [998, 479] width 155 height 24
type input "*********"
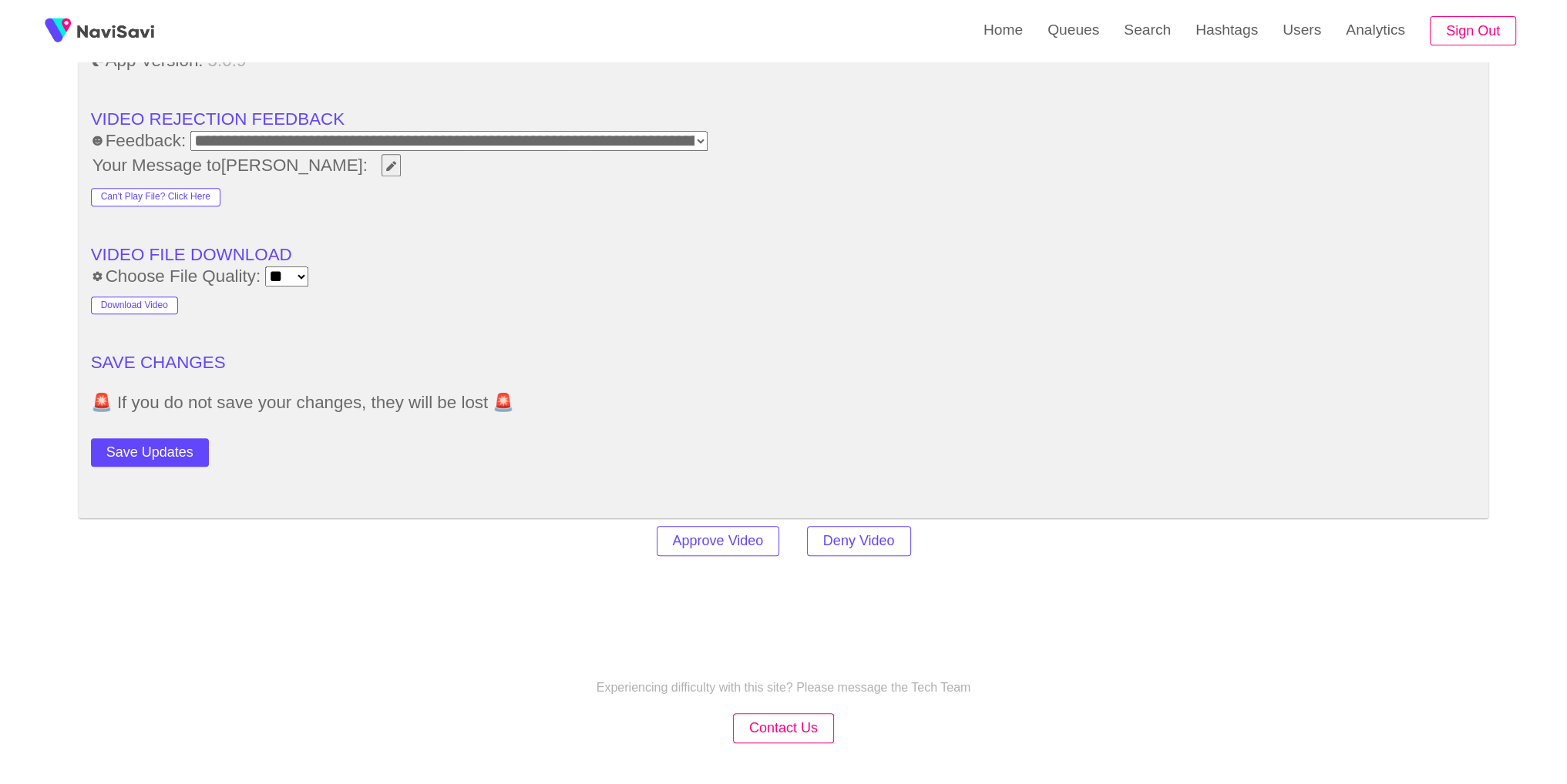
scroll to position [2212, 0]
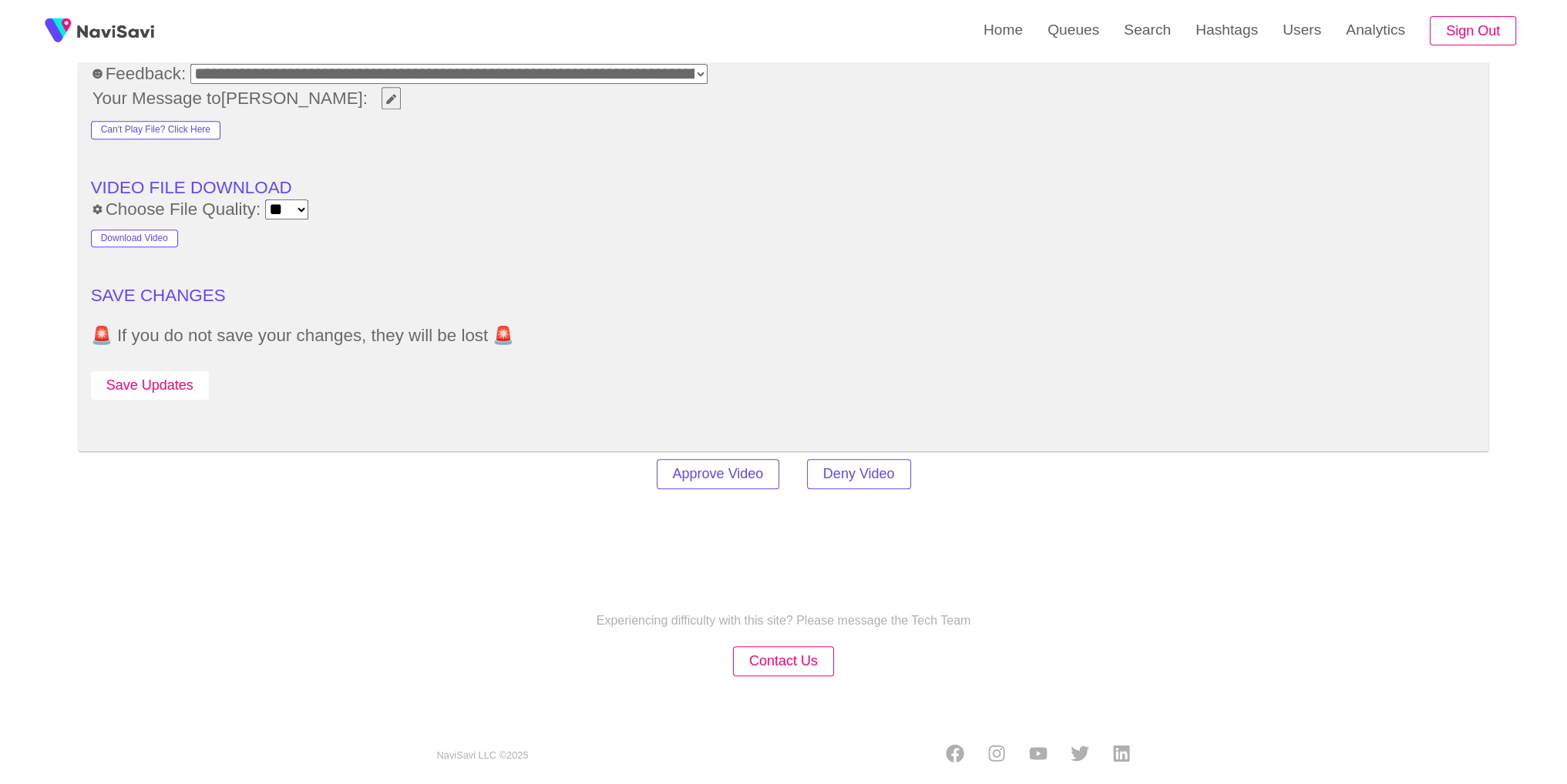
click at [192, 371] on button "Save Updates" at bounding box center [149, 385] width 118 height 29
click at [1171, 34] on link "Search" at bounding box center [1147, 30] width 71 height 60
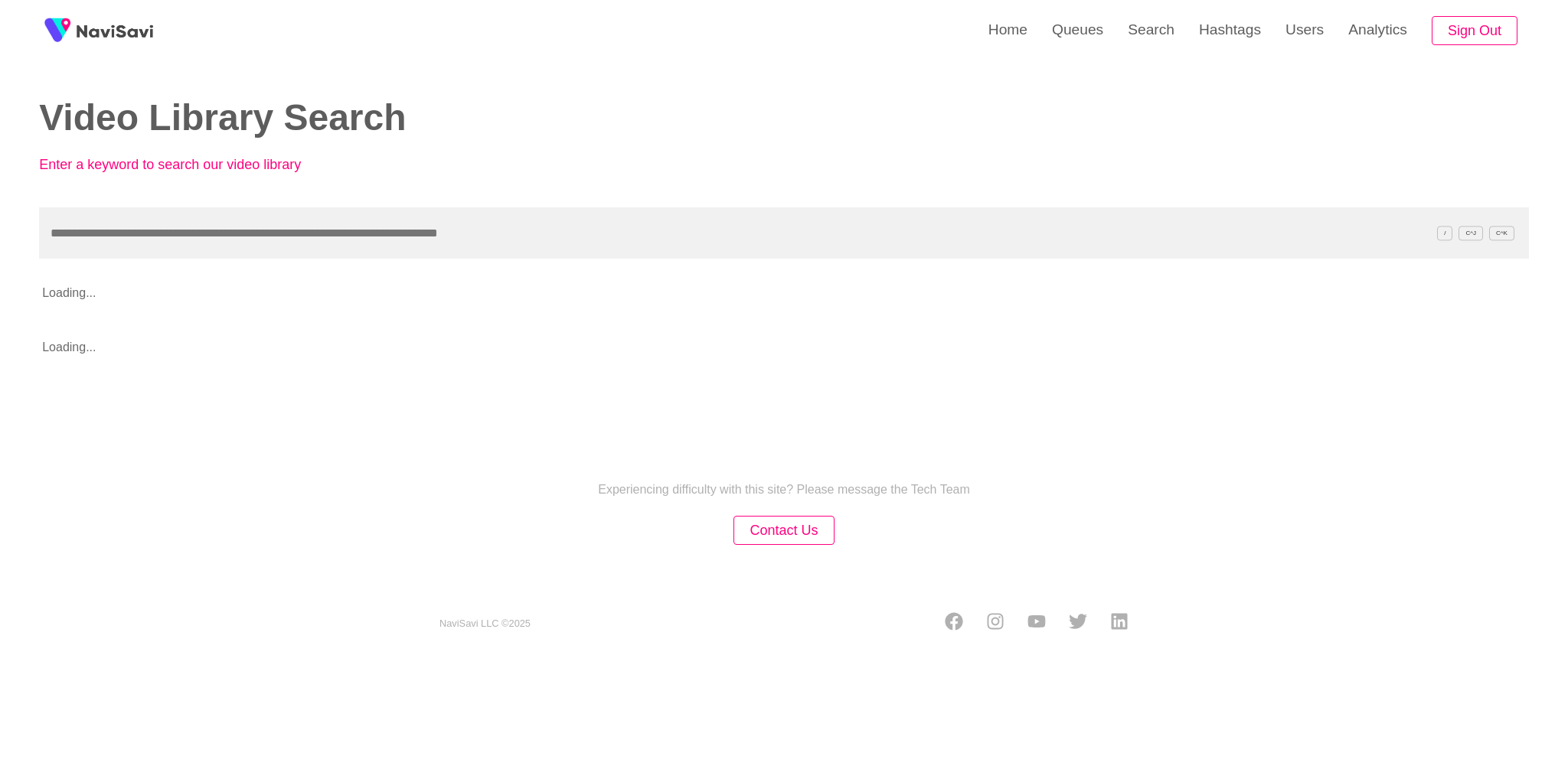
click at [1019, 234] on input "text" at bounding box center [784, 234] width 1490 height 52
type input "**********"
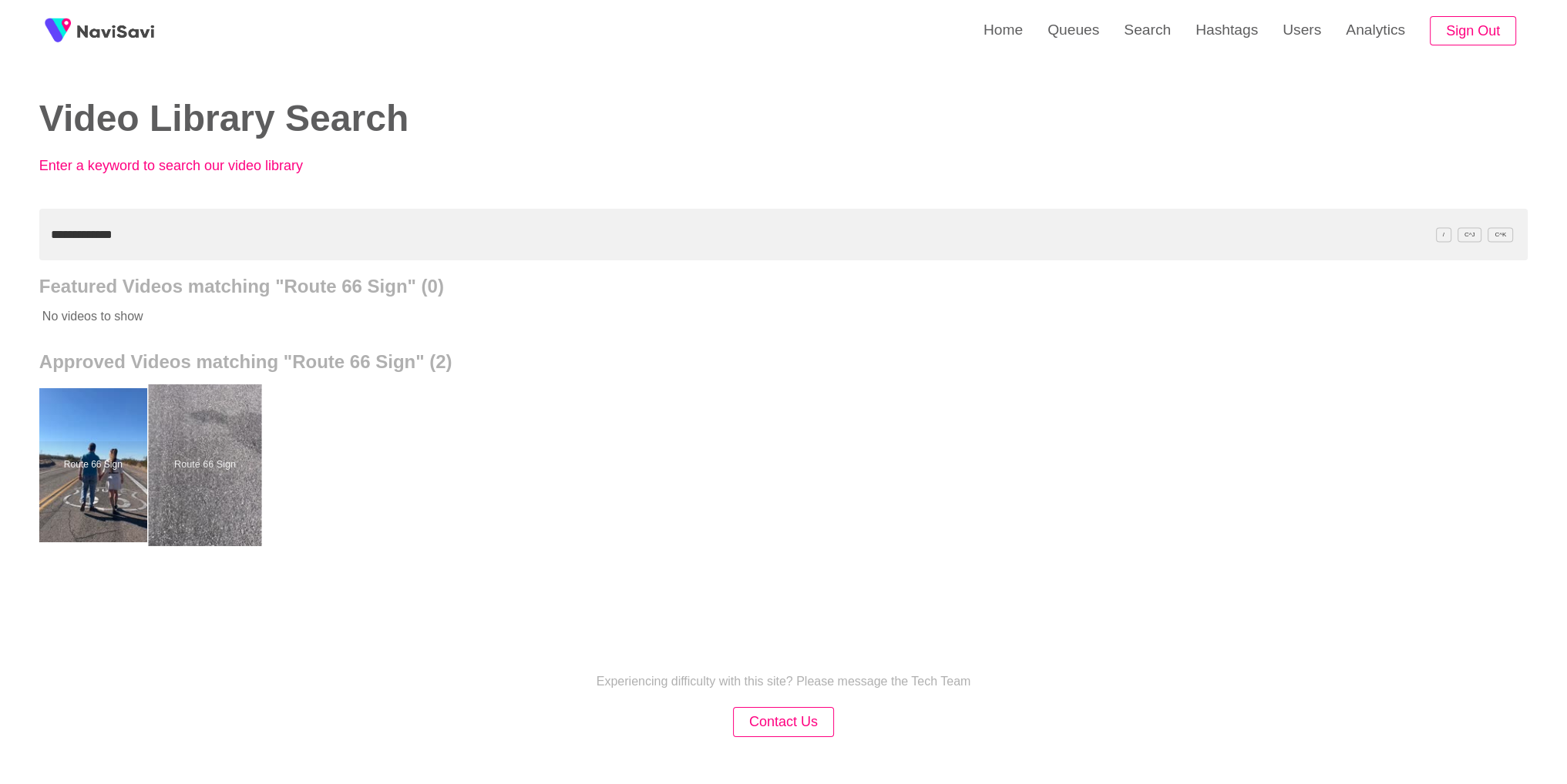
click at [218, 449] on div at bounding box center [204, 465] width 113 height 162
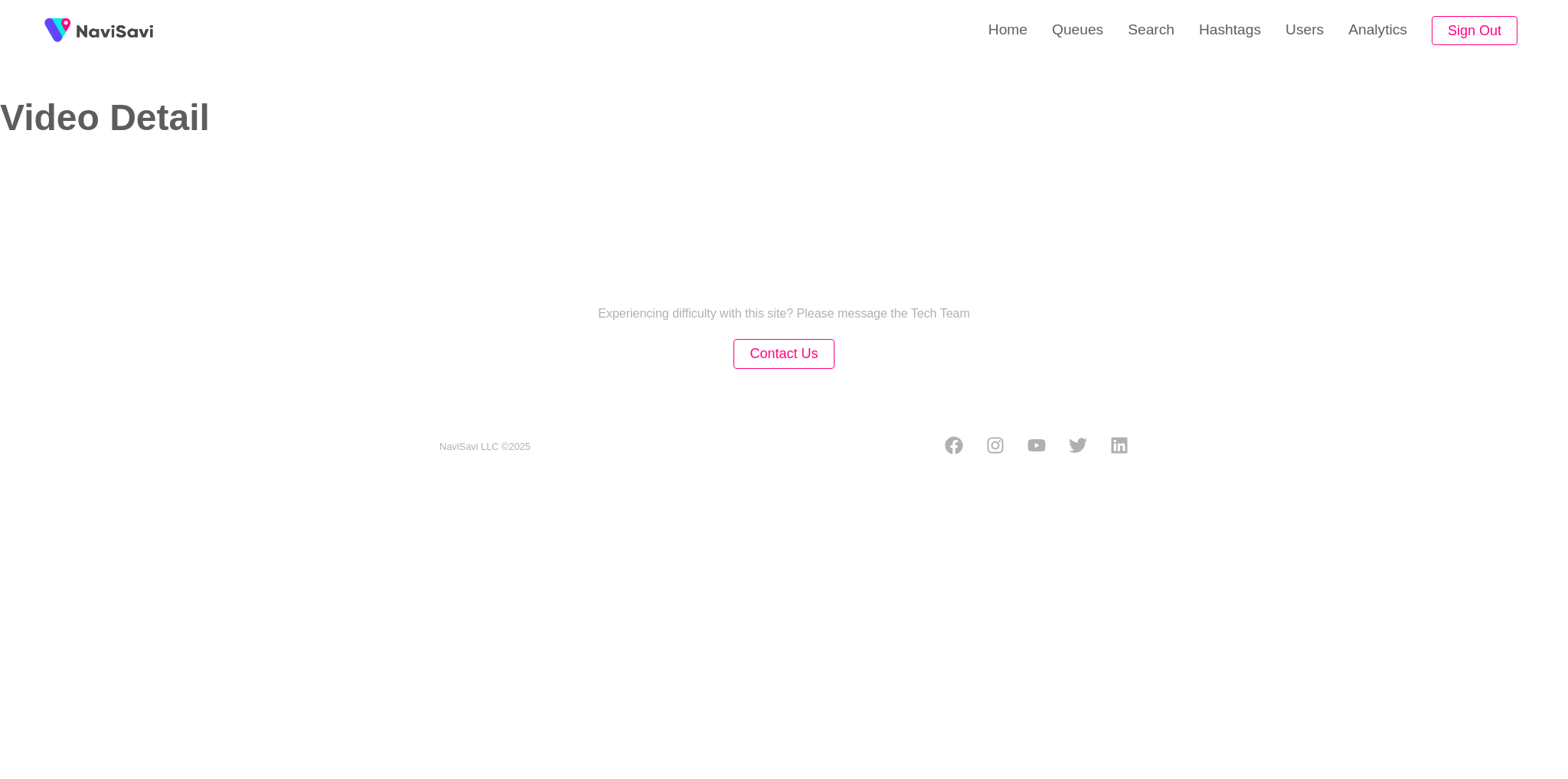
select select "**********"
select select "**"
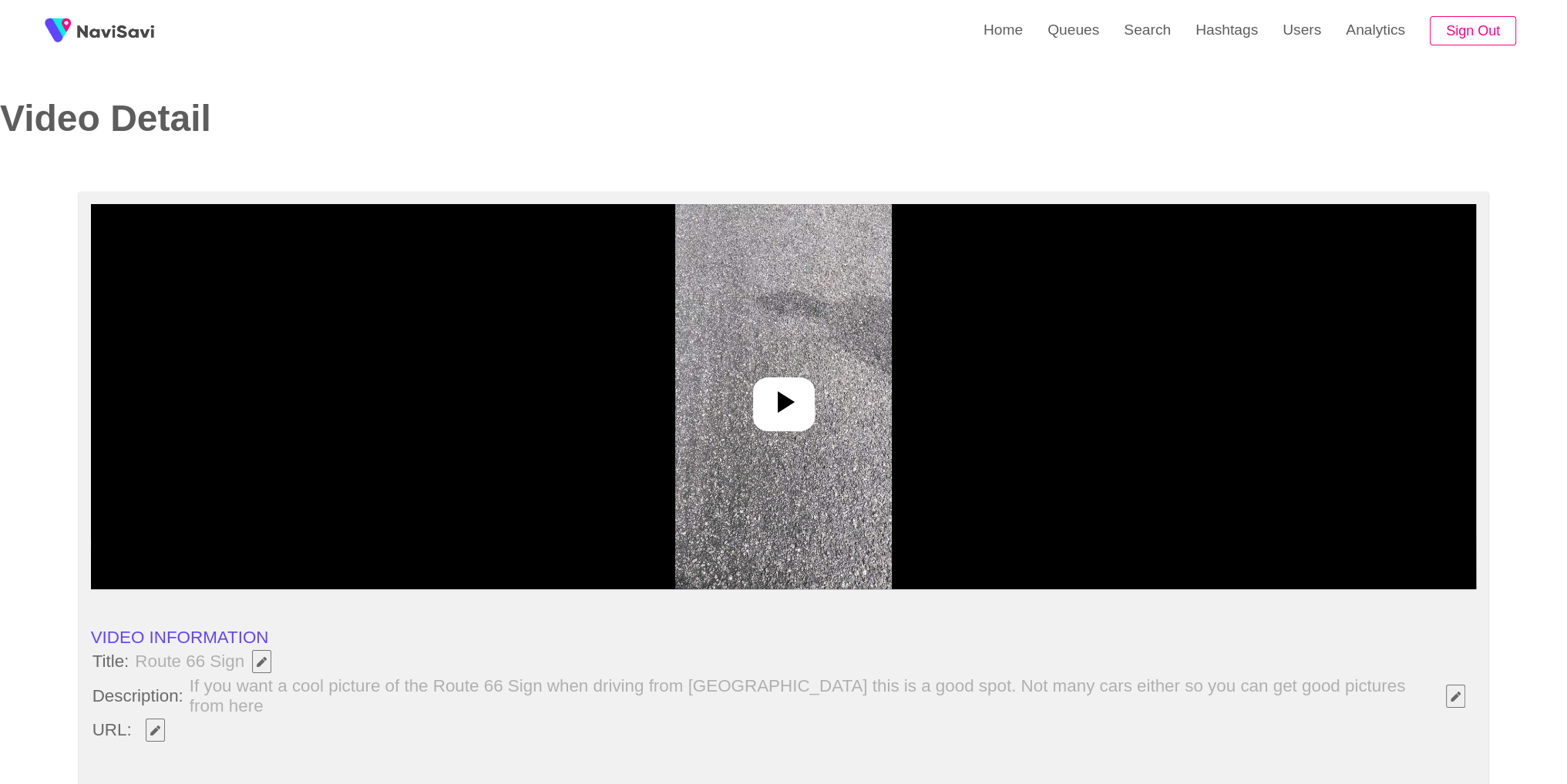
click at [823, 358] on img at bounding box center [784, 396] width 217 height 385
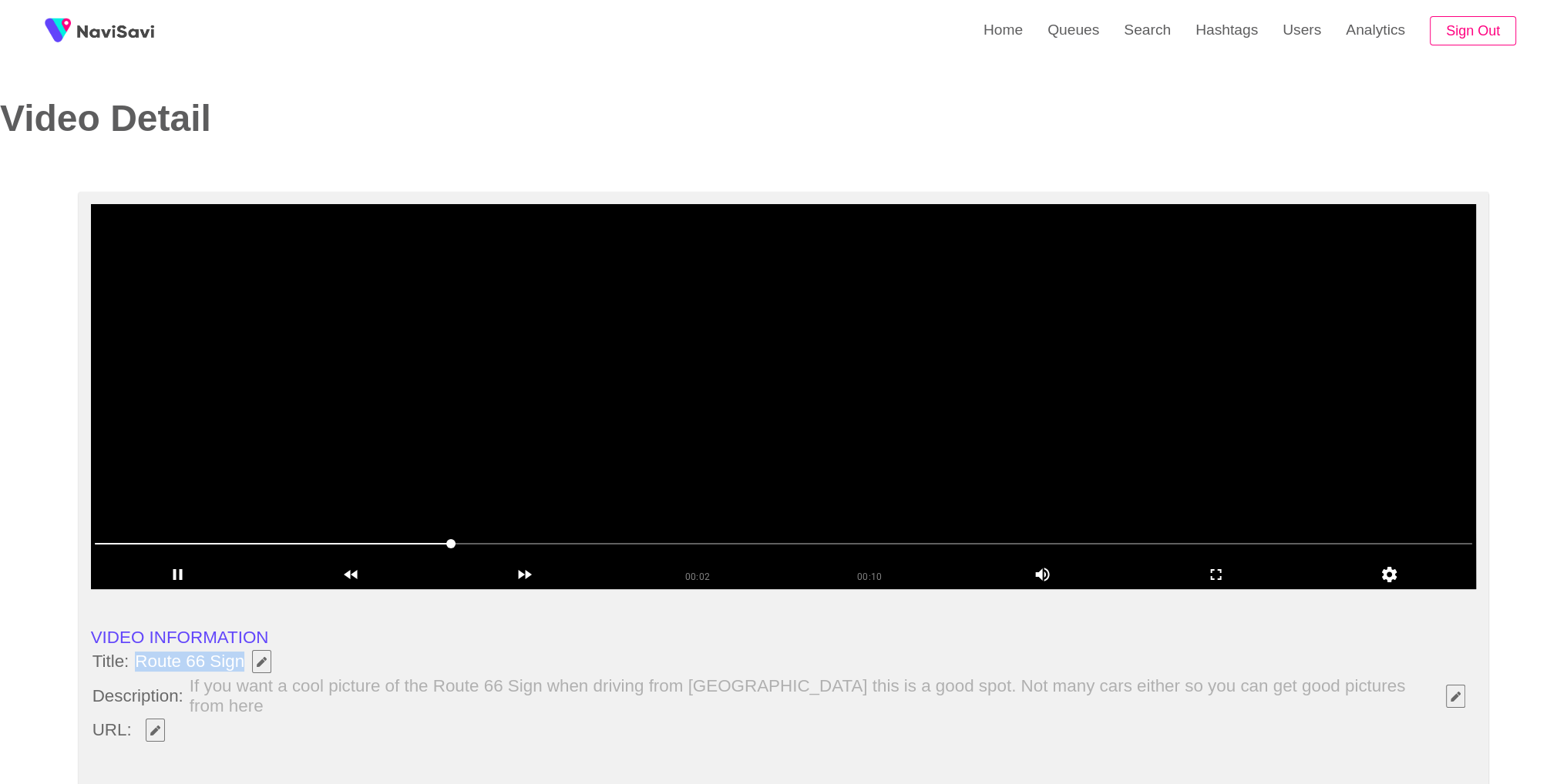
copy span "Route 66 Sign"
drag, startPoint x: 139, startPoint y: 656, endPoint x: 241, endPoint y: 659, distance: 102.0
click at [241, 659] on span "Route 66 Sign" at bounding box center [207, 661] width 147 height 26
click at [150, 724] on button "button" at bounding box center [155, 730] width 19 height 24
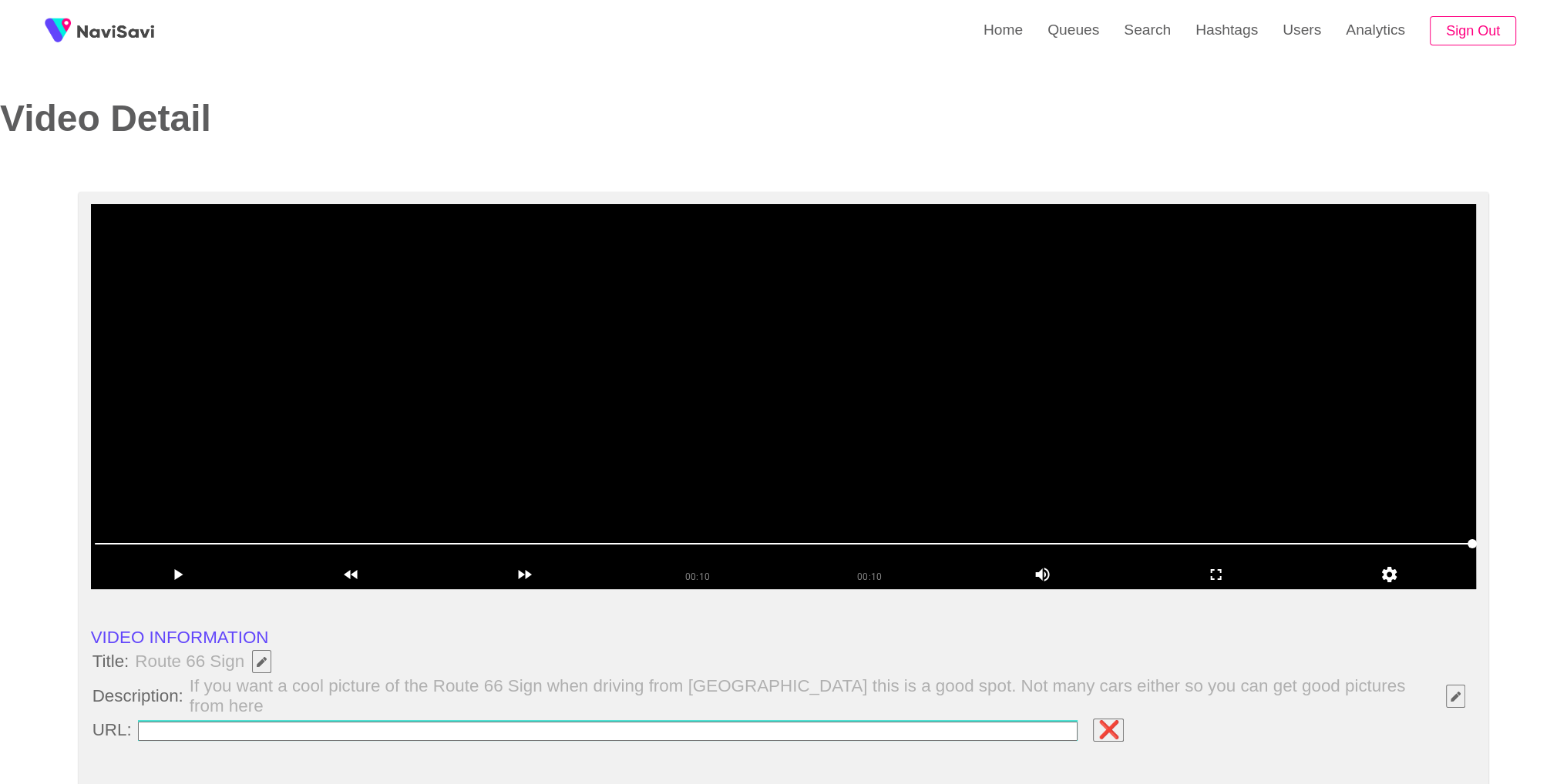
type input "**********"
click at [629, 650] on li "Title: Route 66 Sign" at bounding box center [784, 661] width 1386 height 26
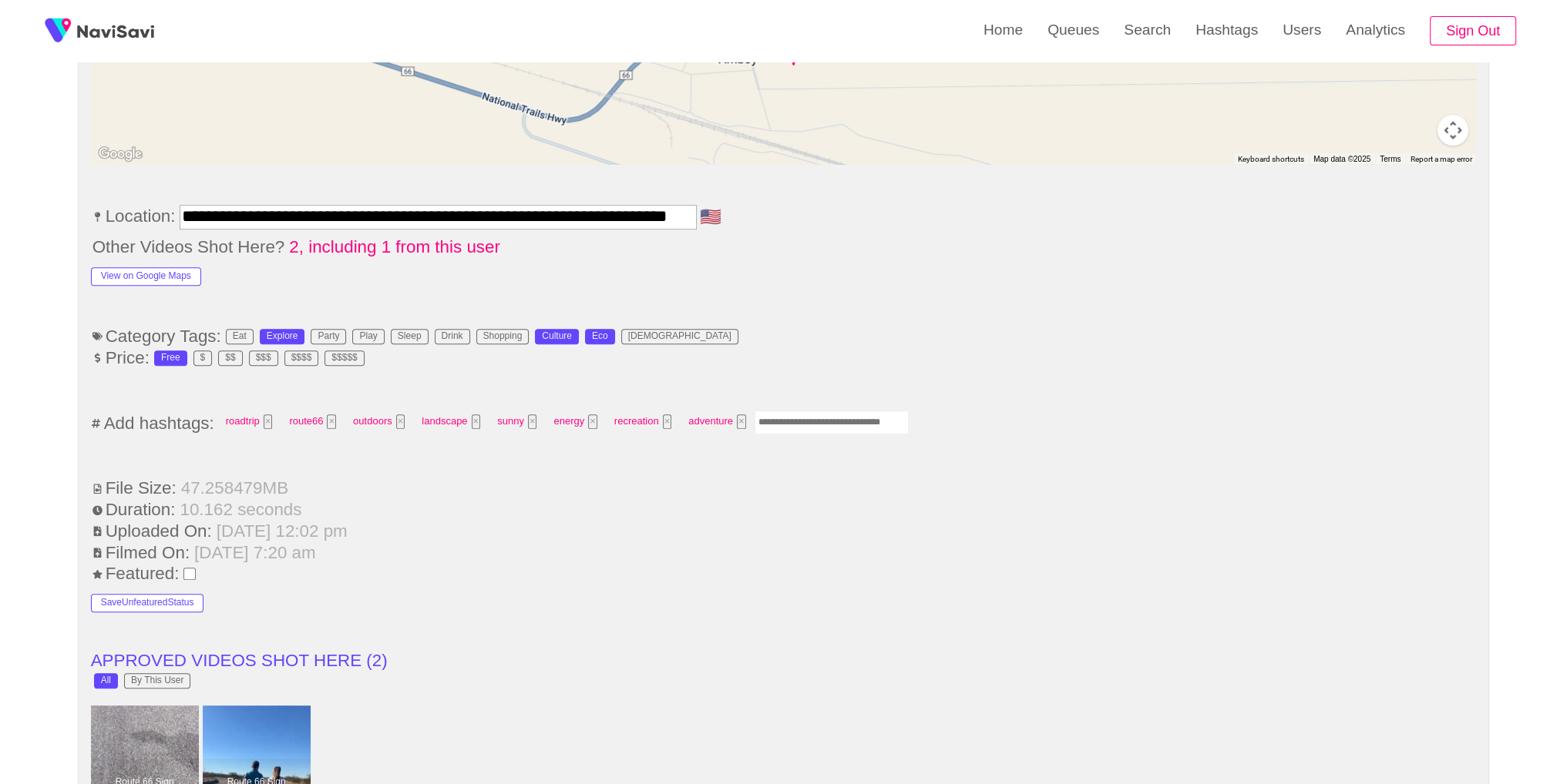
scroll to position [1050, 0]
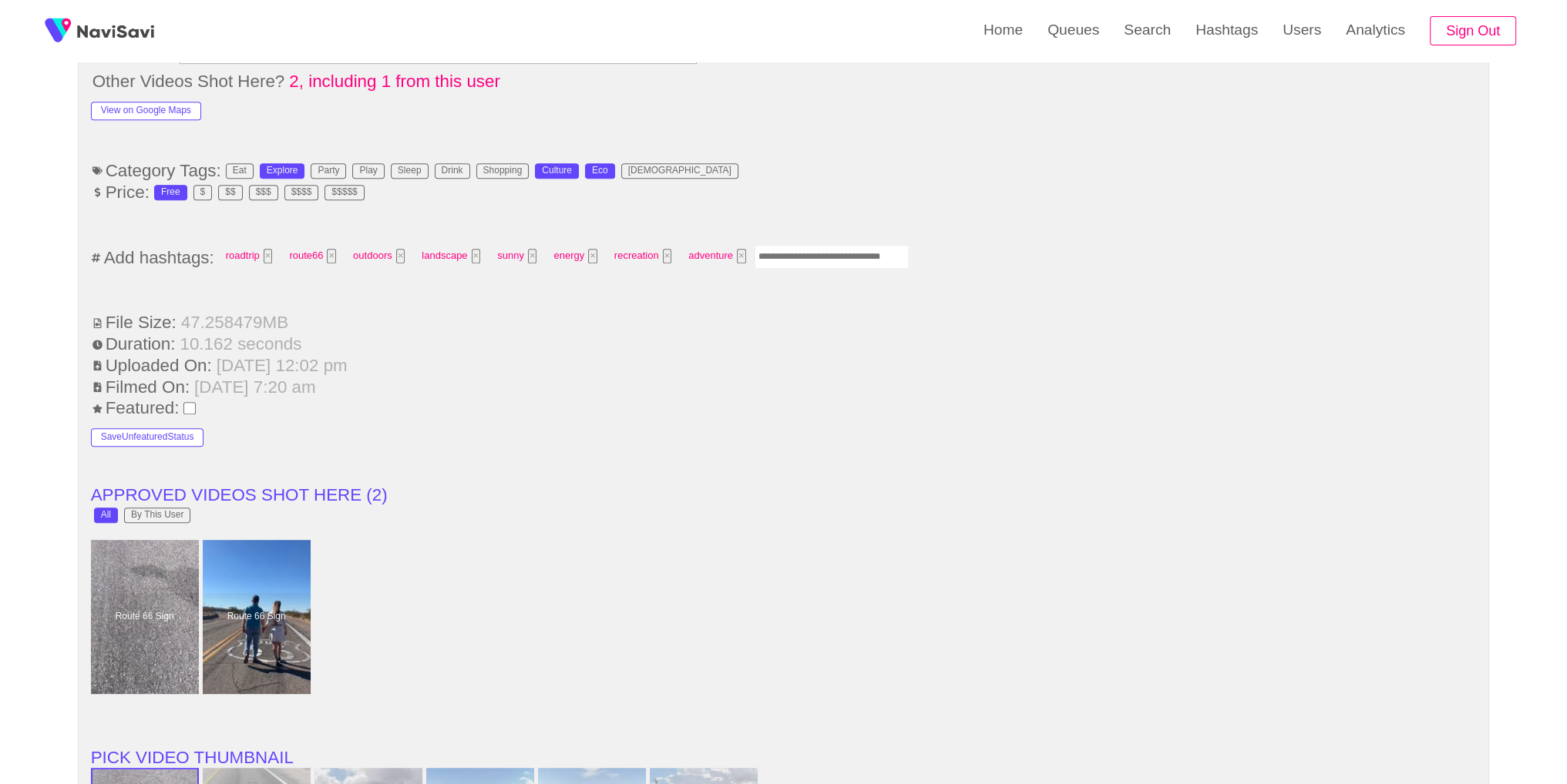
click at [794, 245] on input "Enter tag here and press return" at bounding box center [832, 257] width 155 height 24
type input "*********"
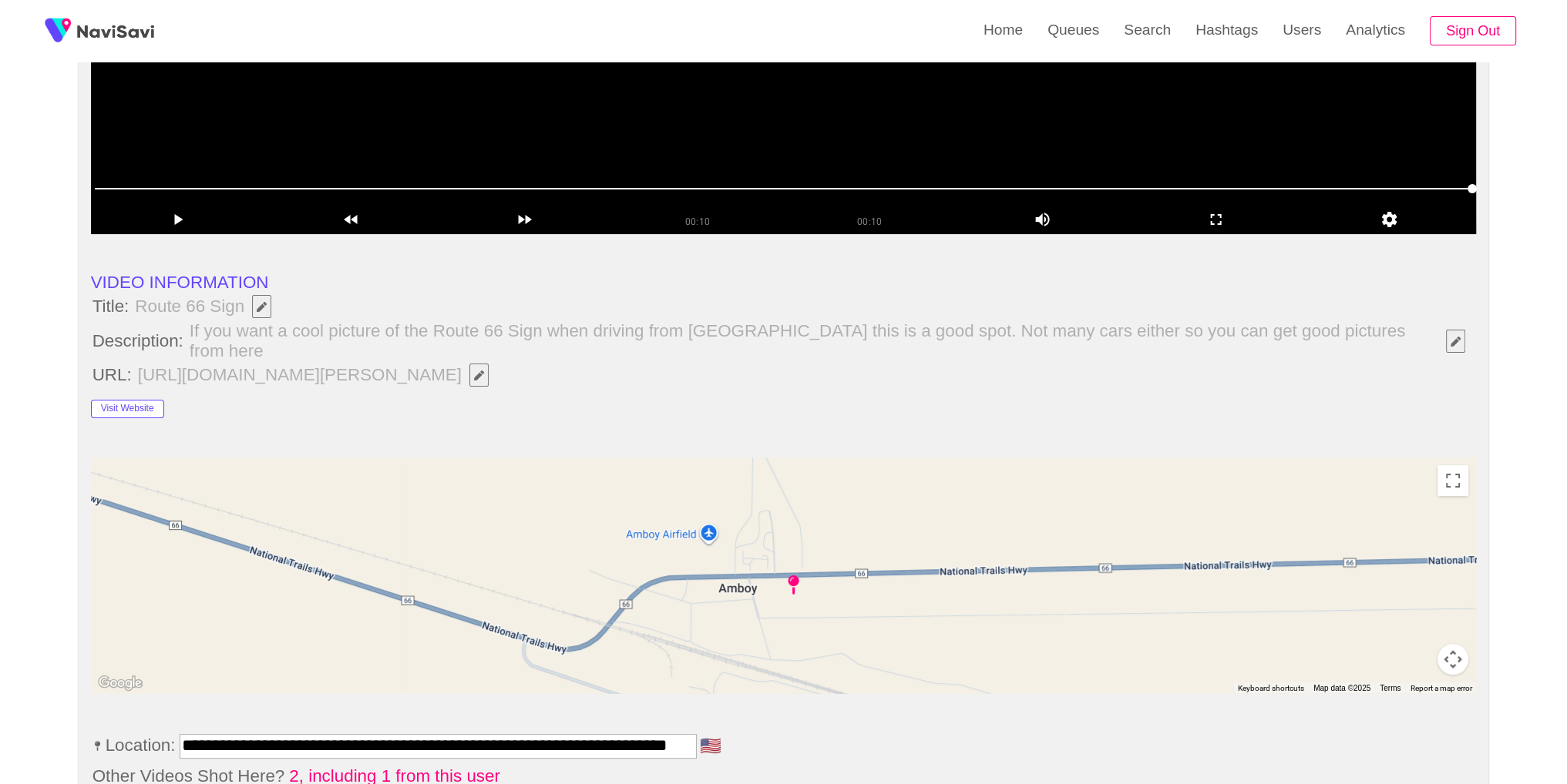
scroll to position [351, 0]
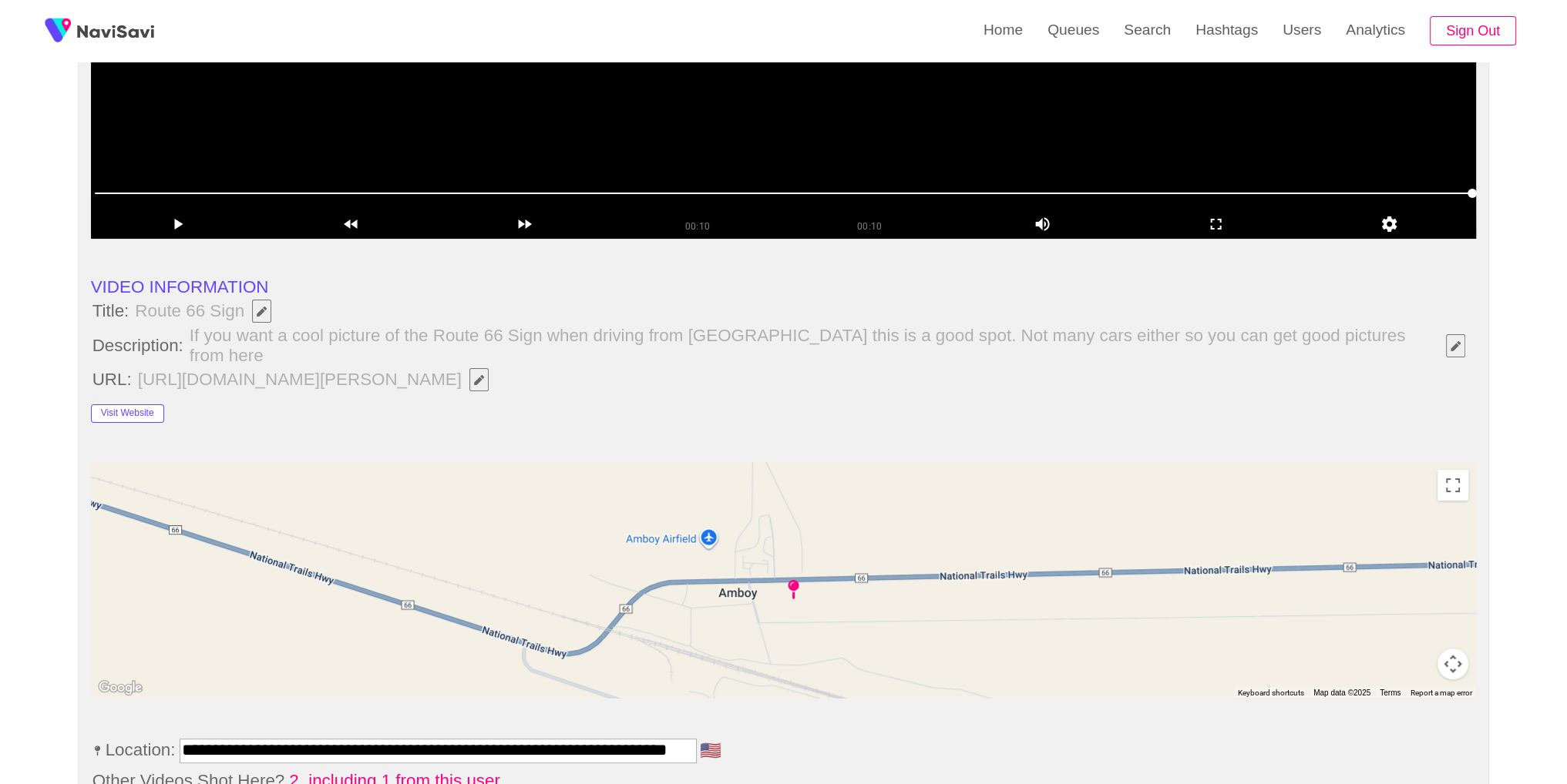
click at [1451, 342] on icon "Edit Field" at bounding box center [1456, 347] width 10 height 10
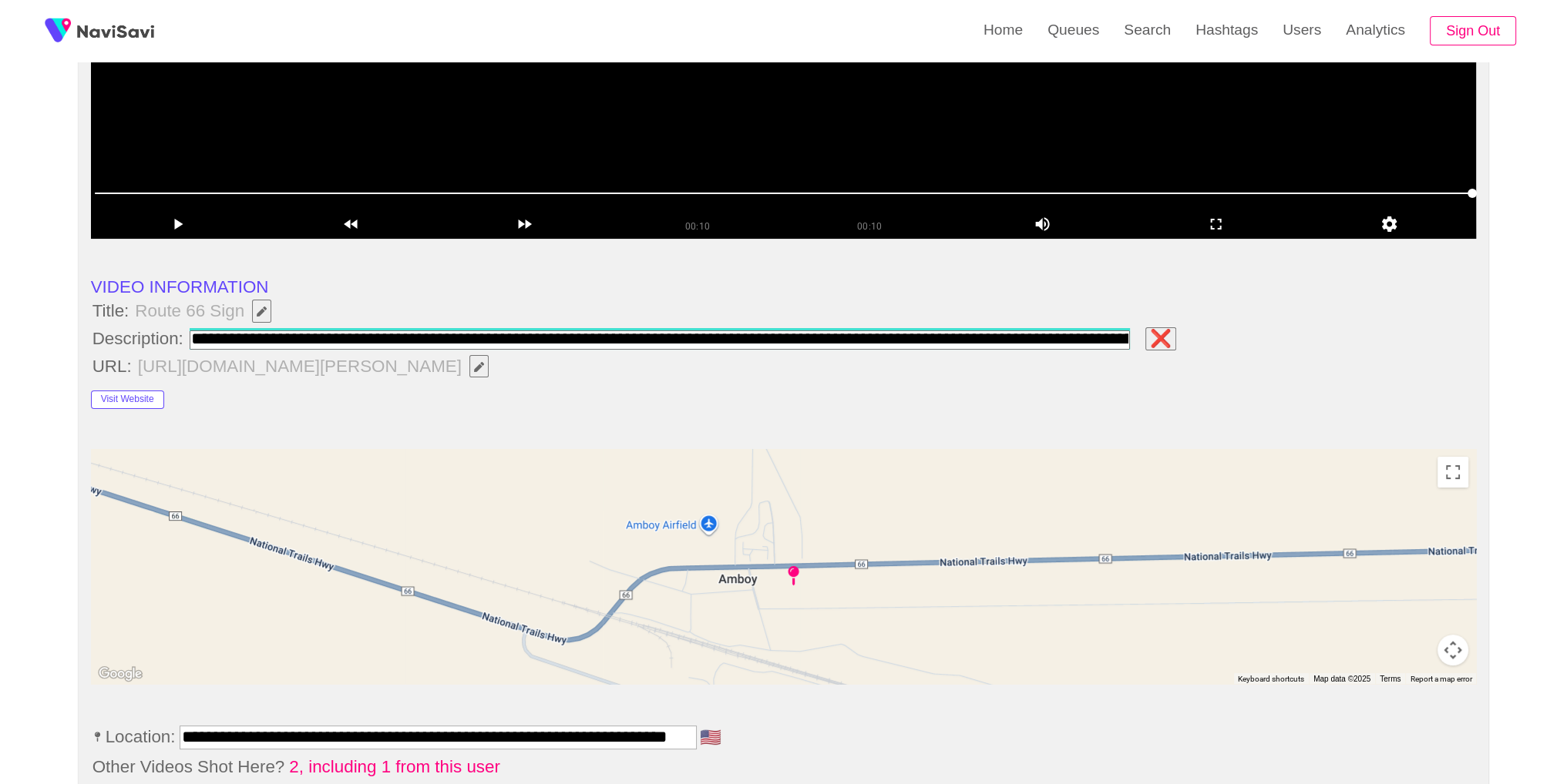
type input "**********"
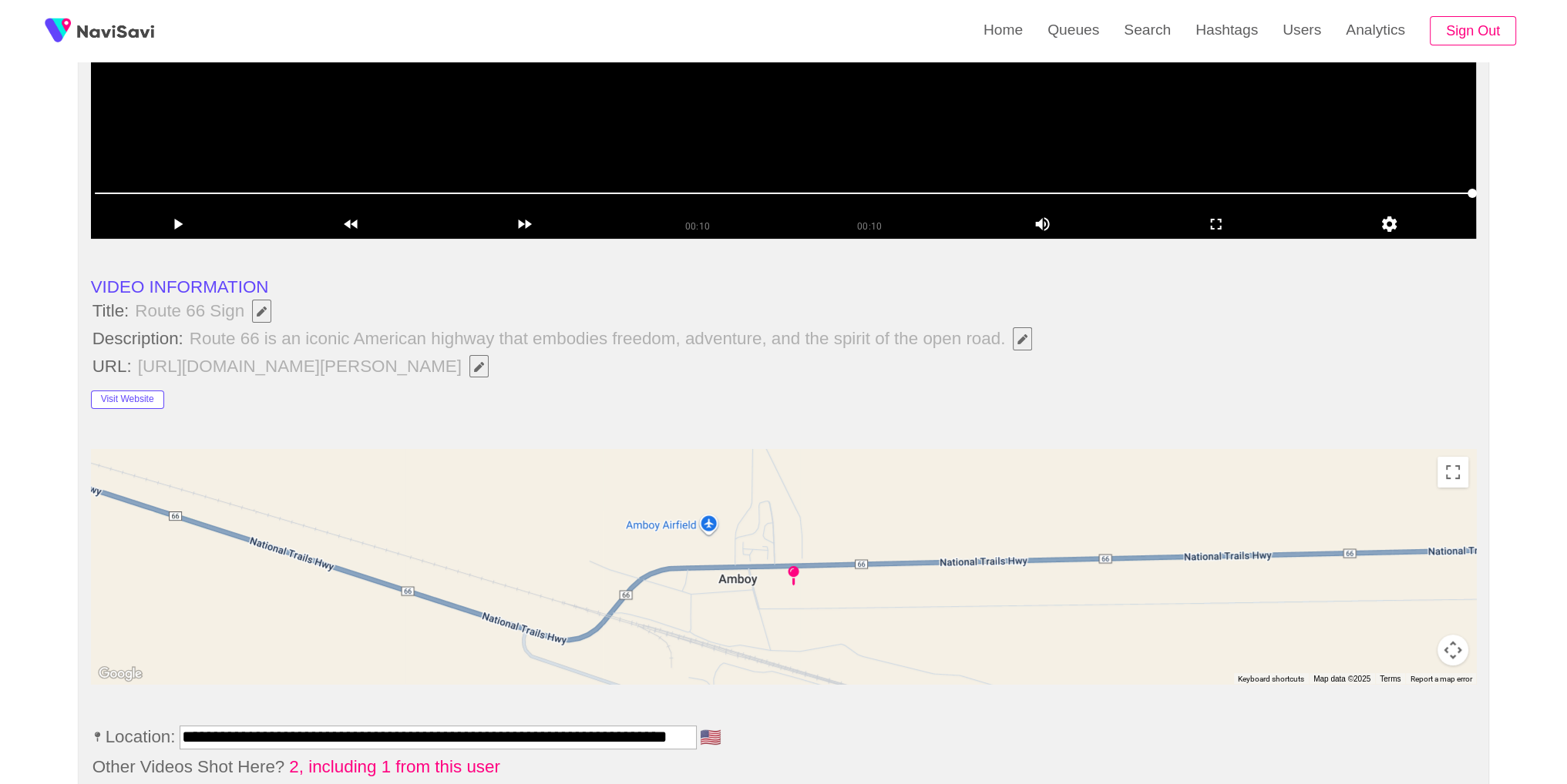
click at [1374, 339] on li "Description: Route 66 is an iconic American highway that embodies freedom, adve…" at bounding box center [784, 338] width 1386 height 26
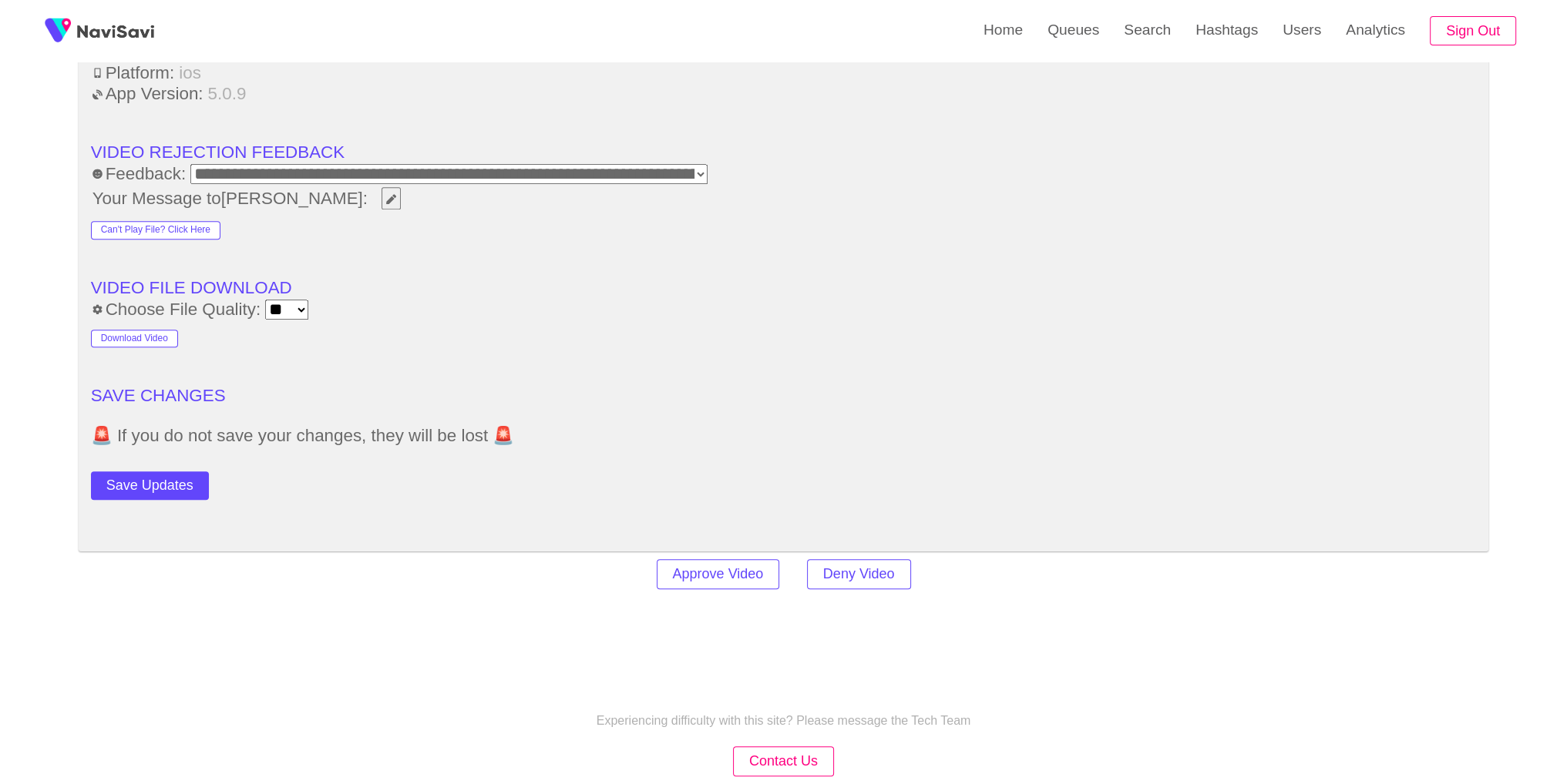
scroll to position [2119, 0]
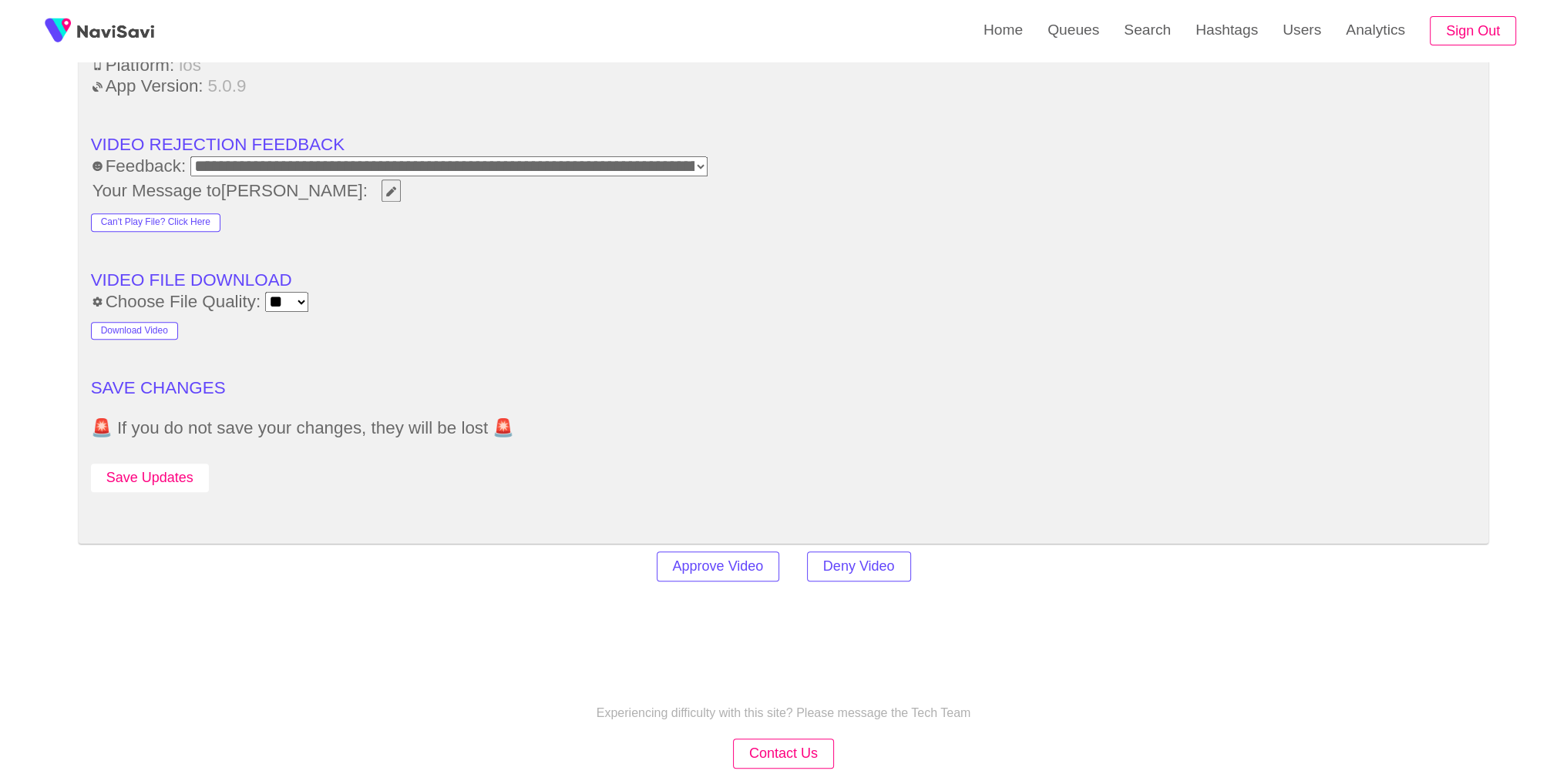
click at [155, 474] on button "Save Updates" at bounding box center [149, 478] width 118 height 29
click at [1148, 42] on link "Search" at bounding box center [1147, 30] width 71 height 60
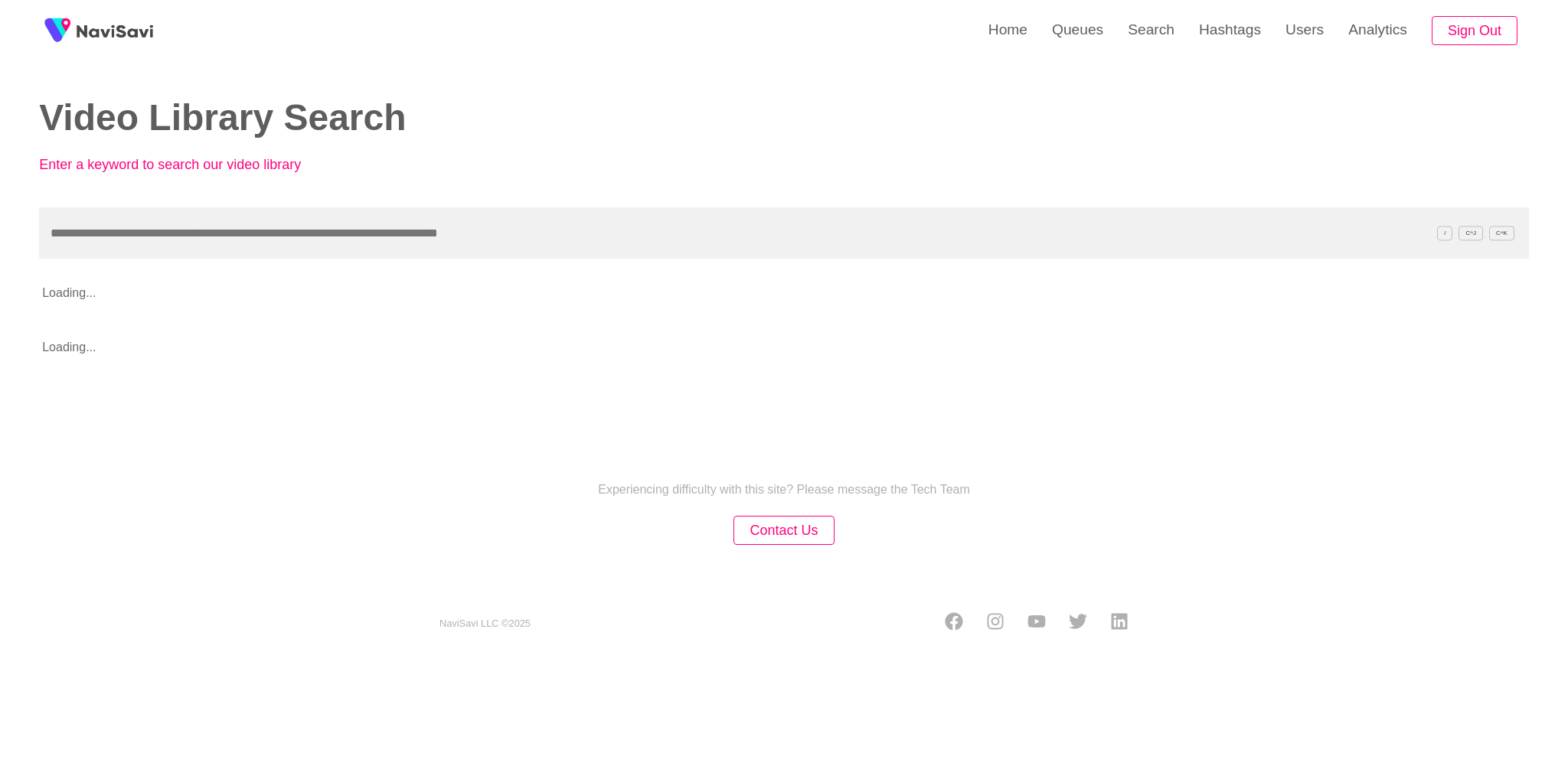
click at [857, 236] on input "text" at bounding box center [784, 234] width 1490 height 52
type input "**********"
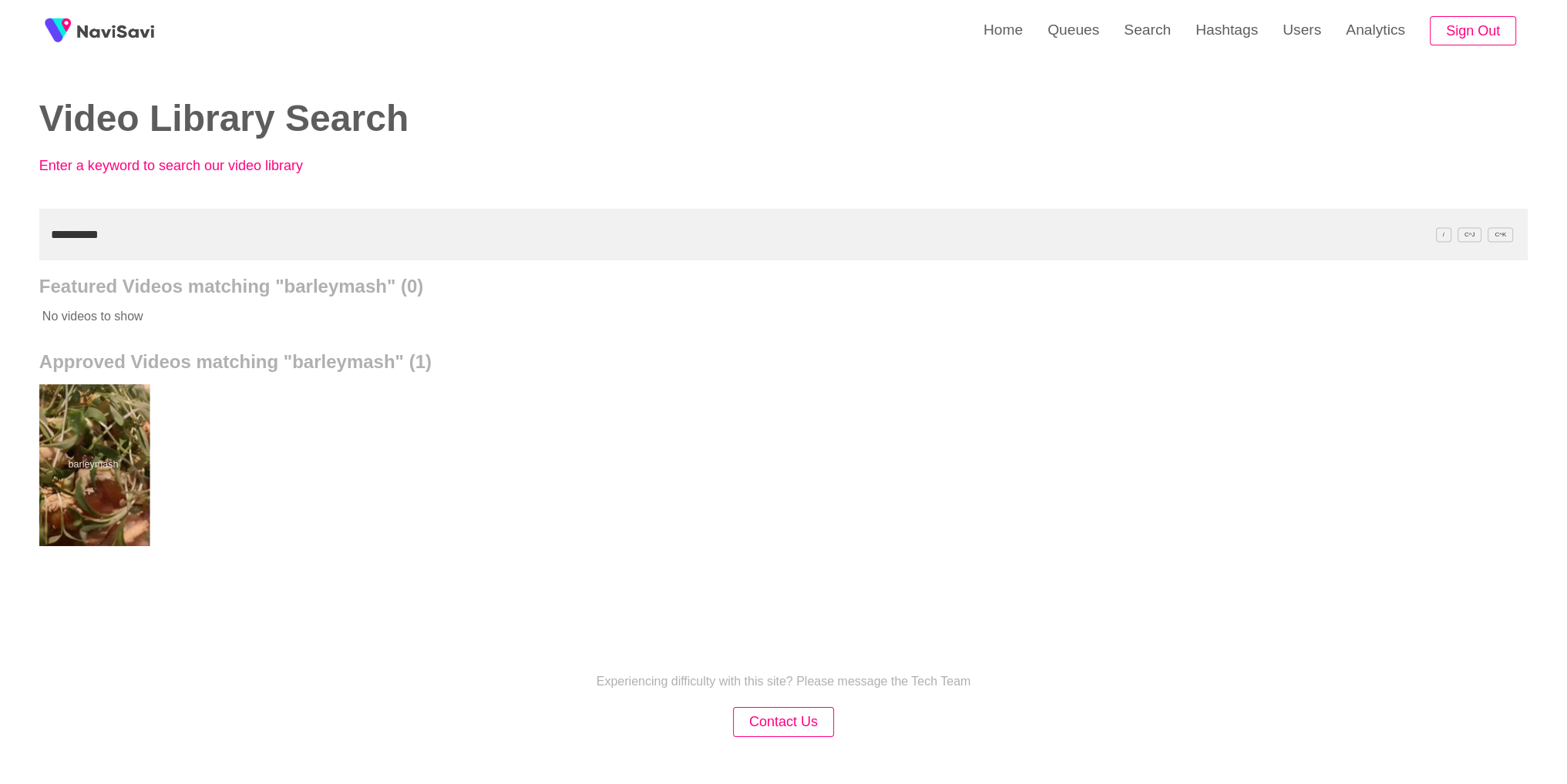
click at [89, 464] on div at bounding box center [92, 465] width 113 height 162
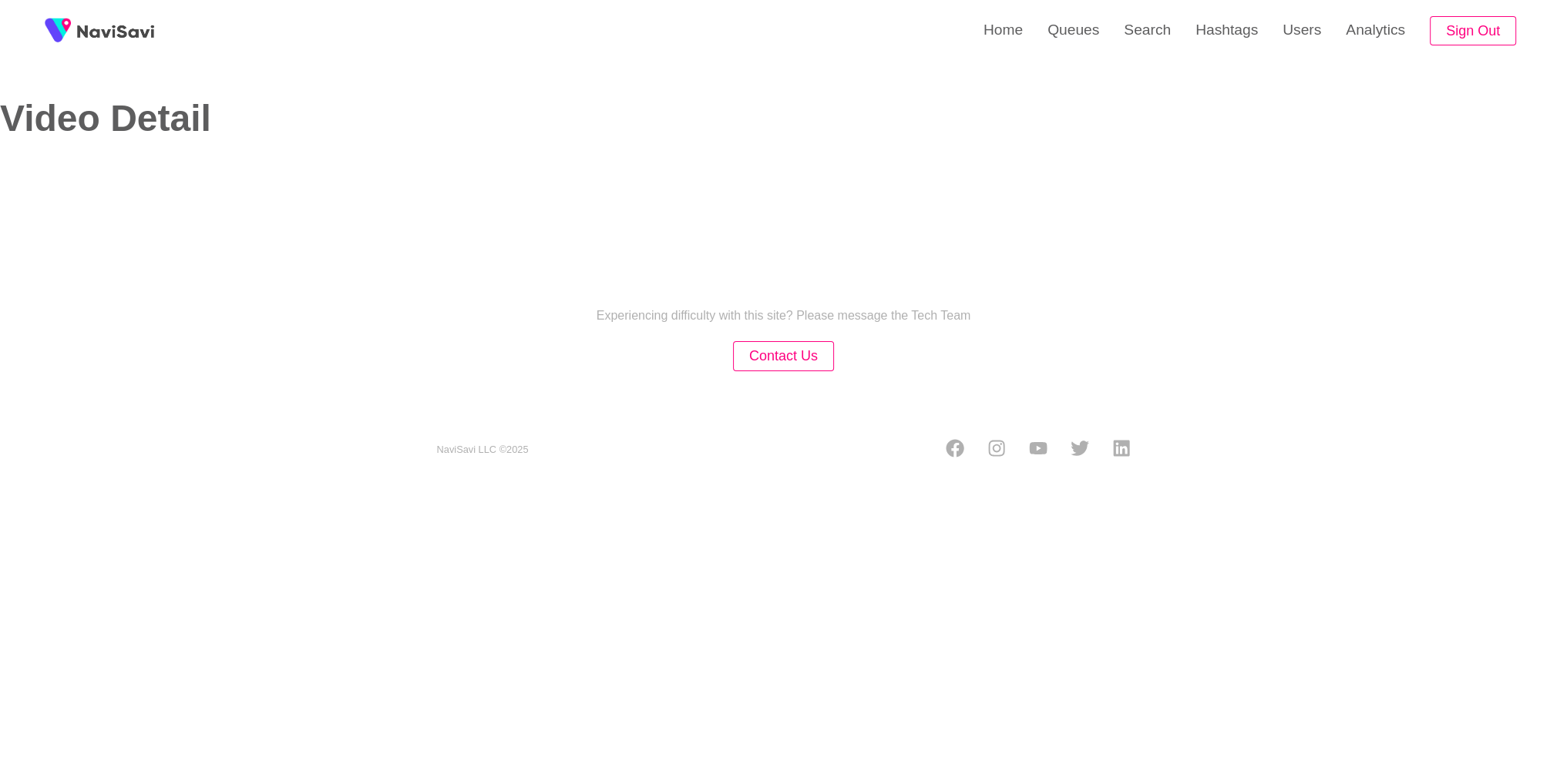
select select "**********"
select select "**"
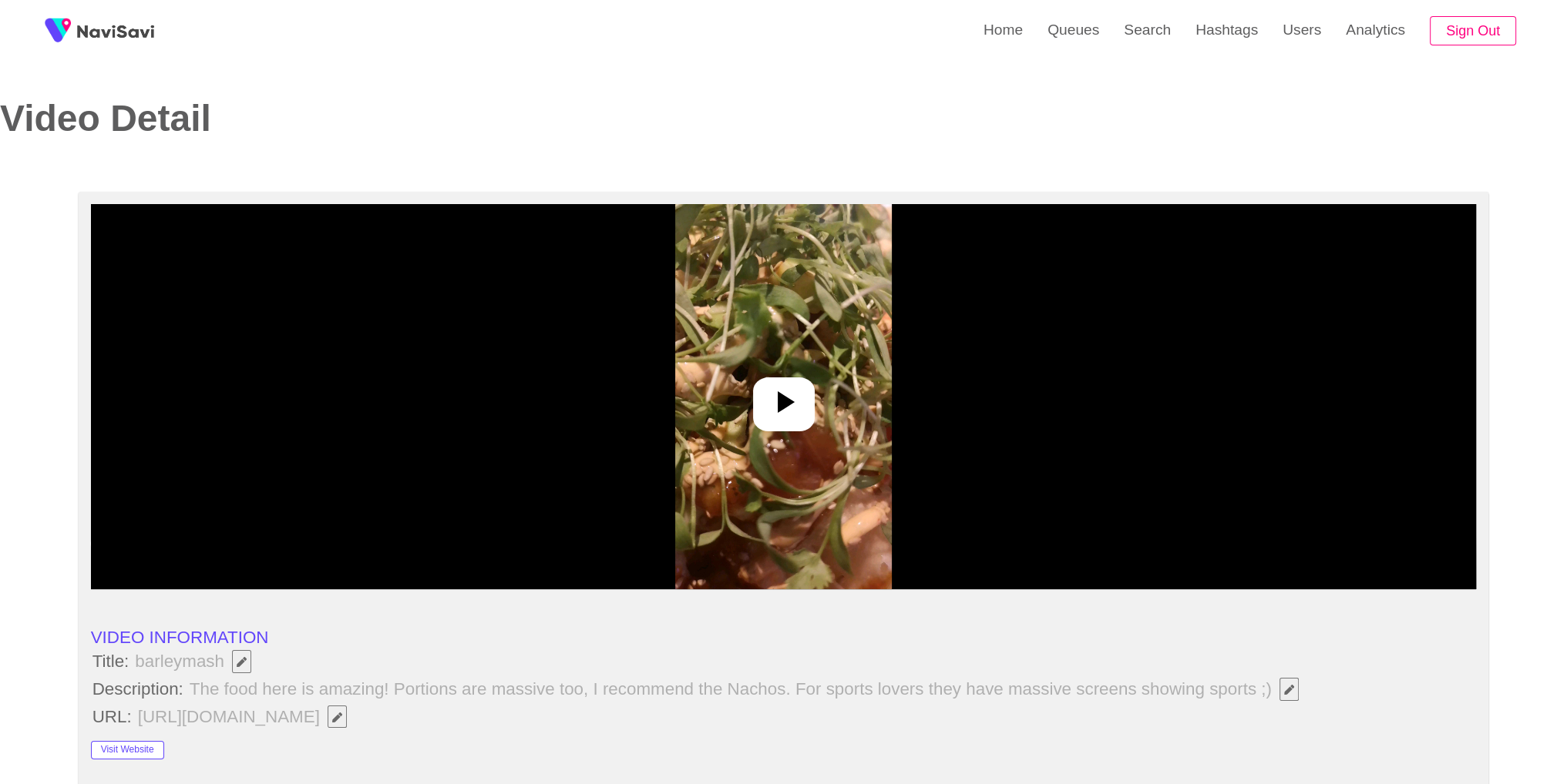
click at [807, 366] on div at bounding box center [784, 396] width 1386 height 385
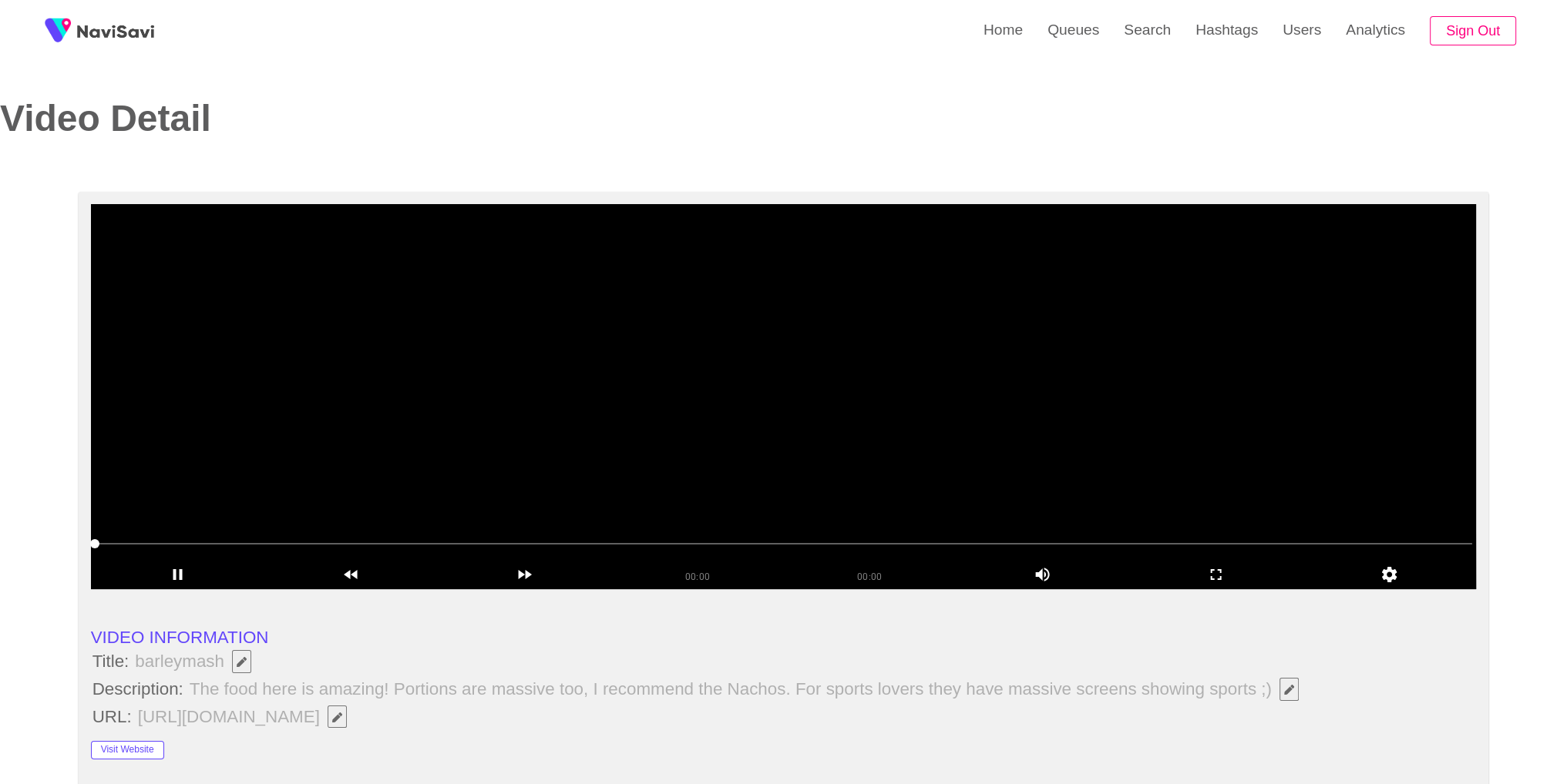
click at [1323, 707] on li "URL: http://barleymash.com/" at bounding box center [784, 717] width 1386 height 26
click at [1240, 581] on icon "add" at bounding box center [1216, 575] width 172 height 18
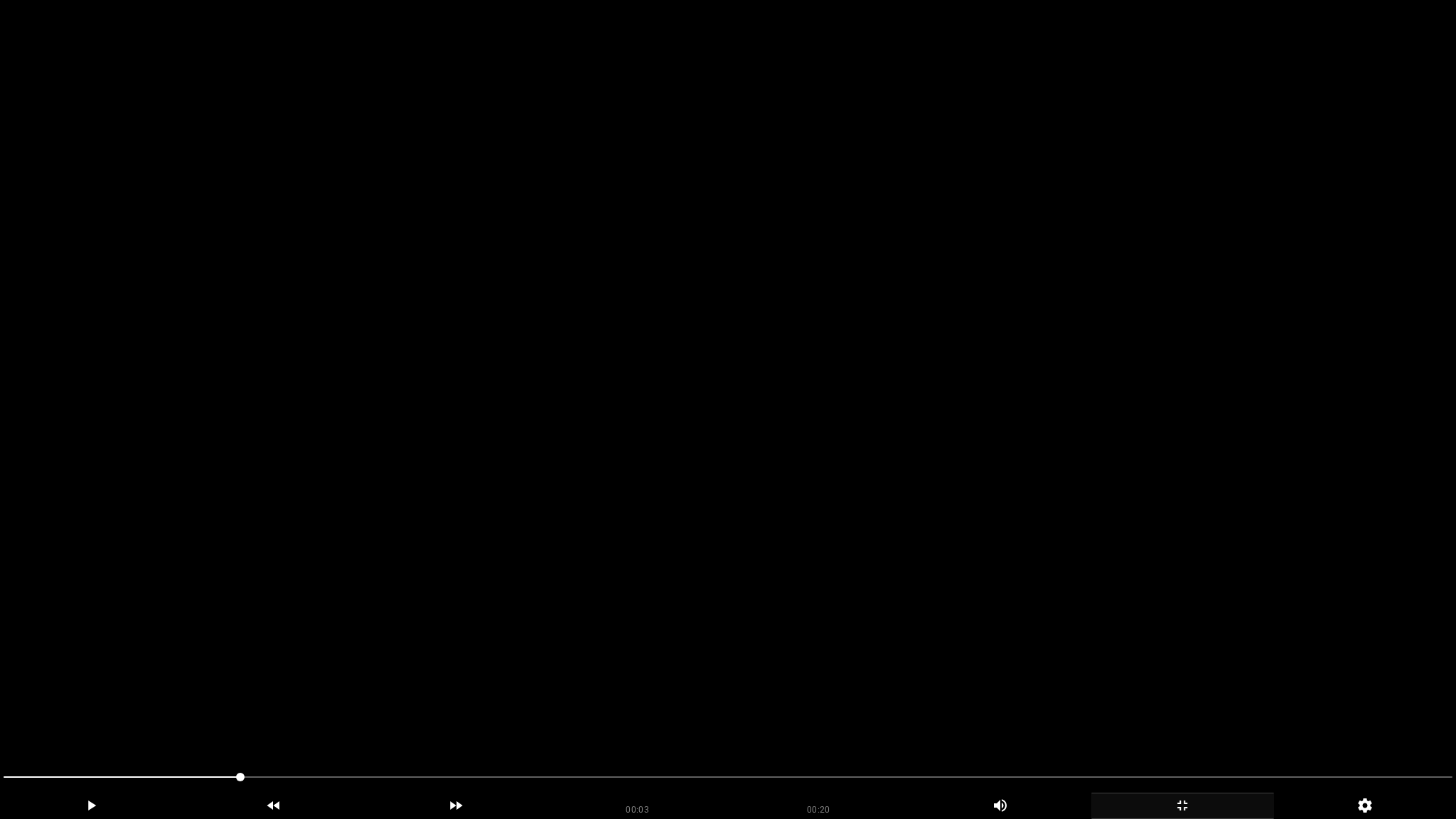
click at [993, 446] on video at bounding box center [728, 409] width 1456 height 819
click at [1183, 724] on icon "add" at bounding box center [1183, 806] width 181 height 17
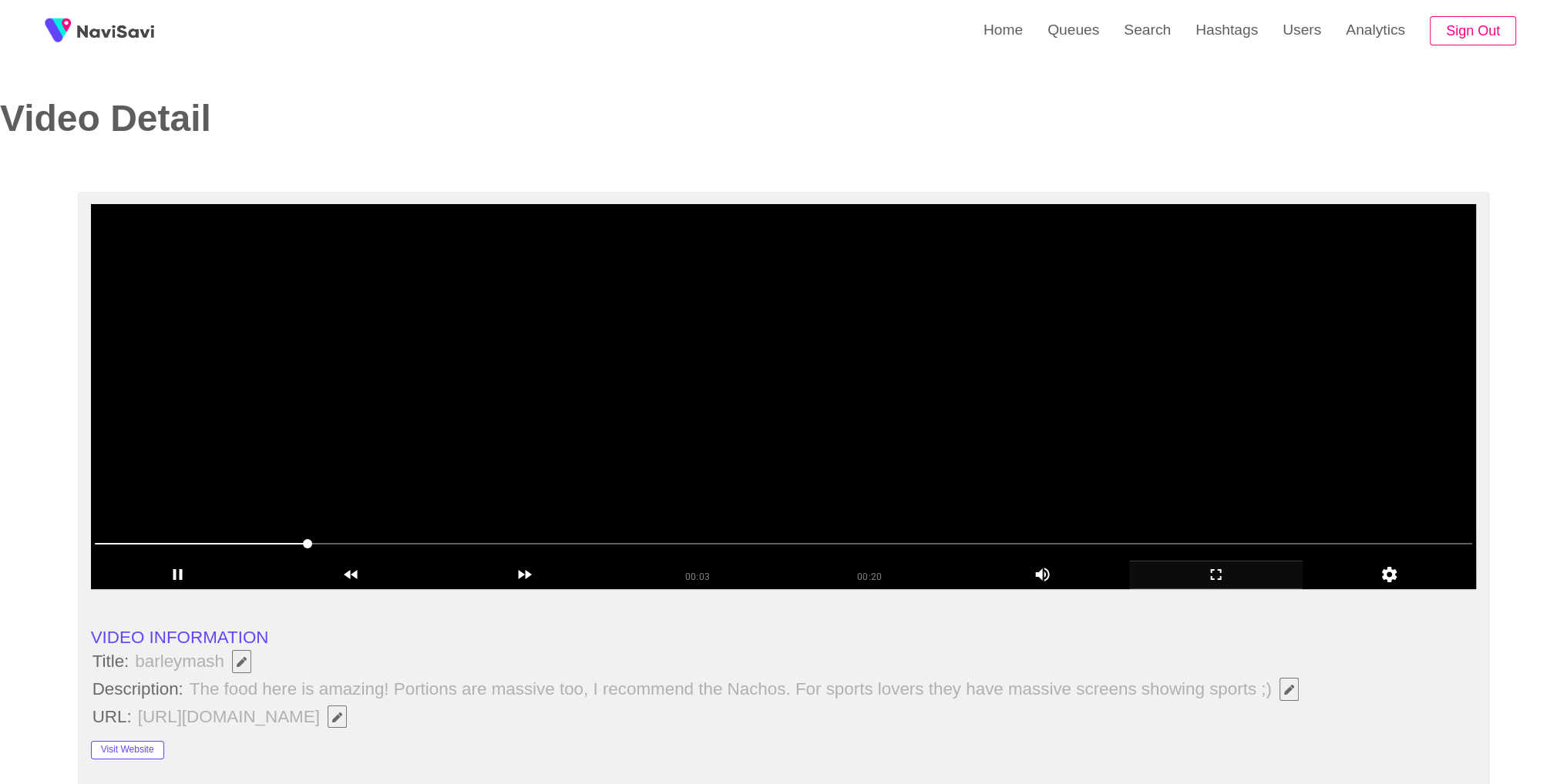
click at [941, 375] on video at bounding box center [784, 396] width 1386 height 385
click at [931, 405] on video at bounding box center [784, 396] width 1386 height 385
click at [1243, 564] on div "add" at bounding box center [1216, 575] width 174 height 29
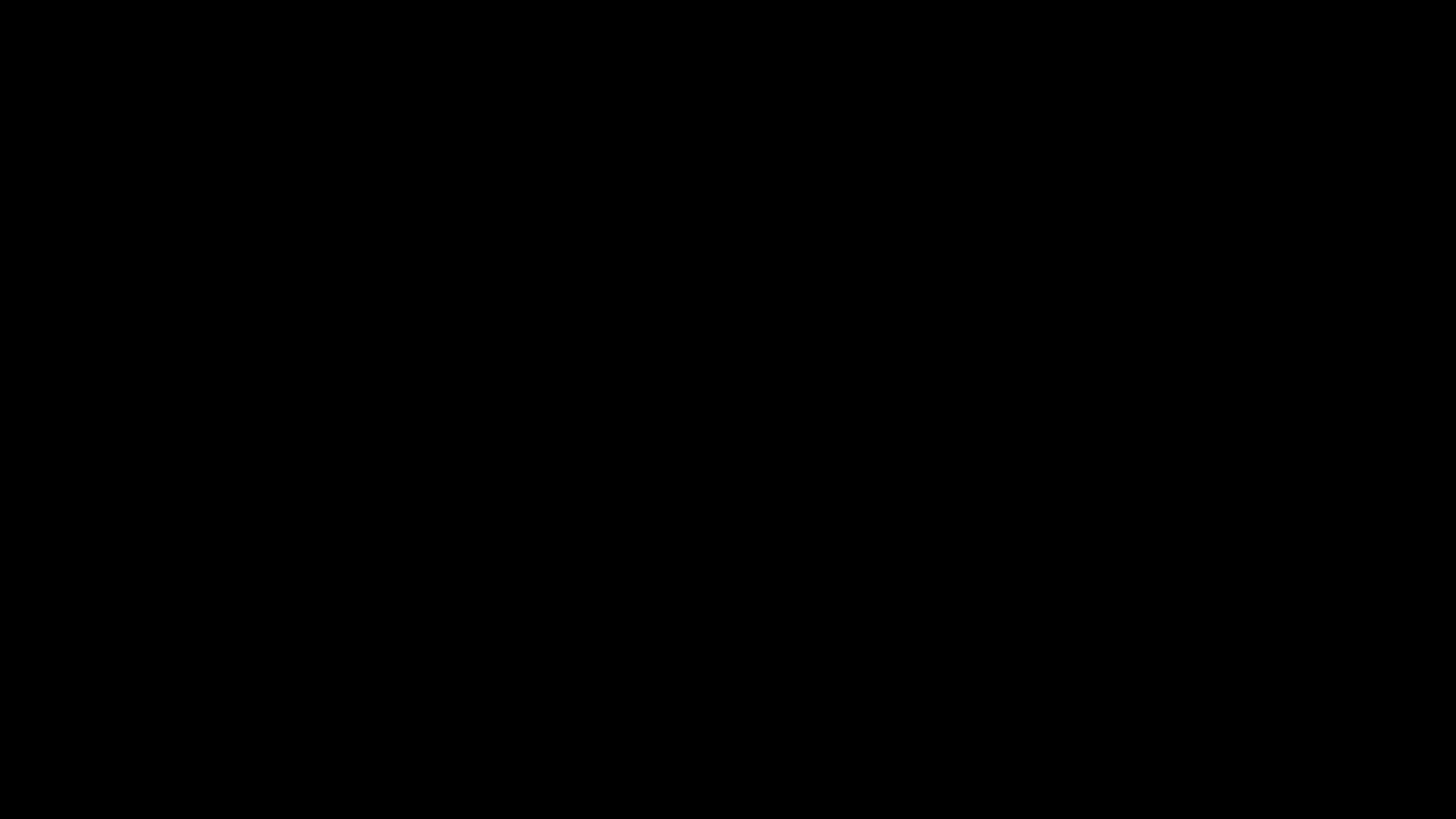
click at [1138, 580] on video at bounding box center [728, 409] width 1456 height 819
click at [1351, 724] on span at bounding box center [728, 777] width 1449 height 22
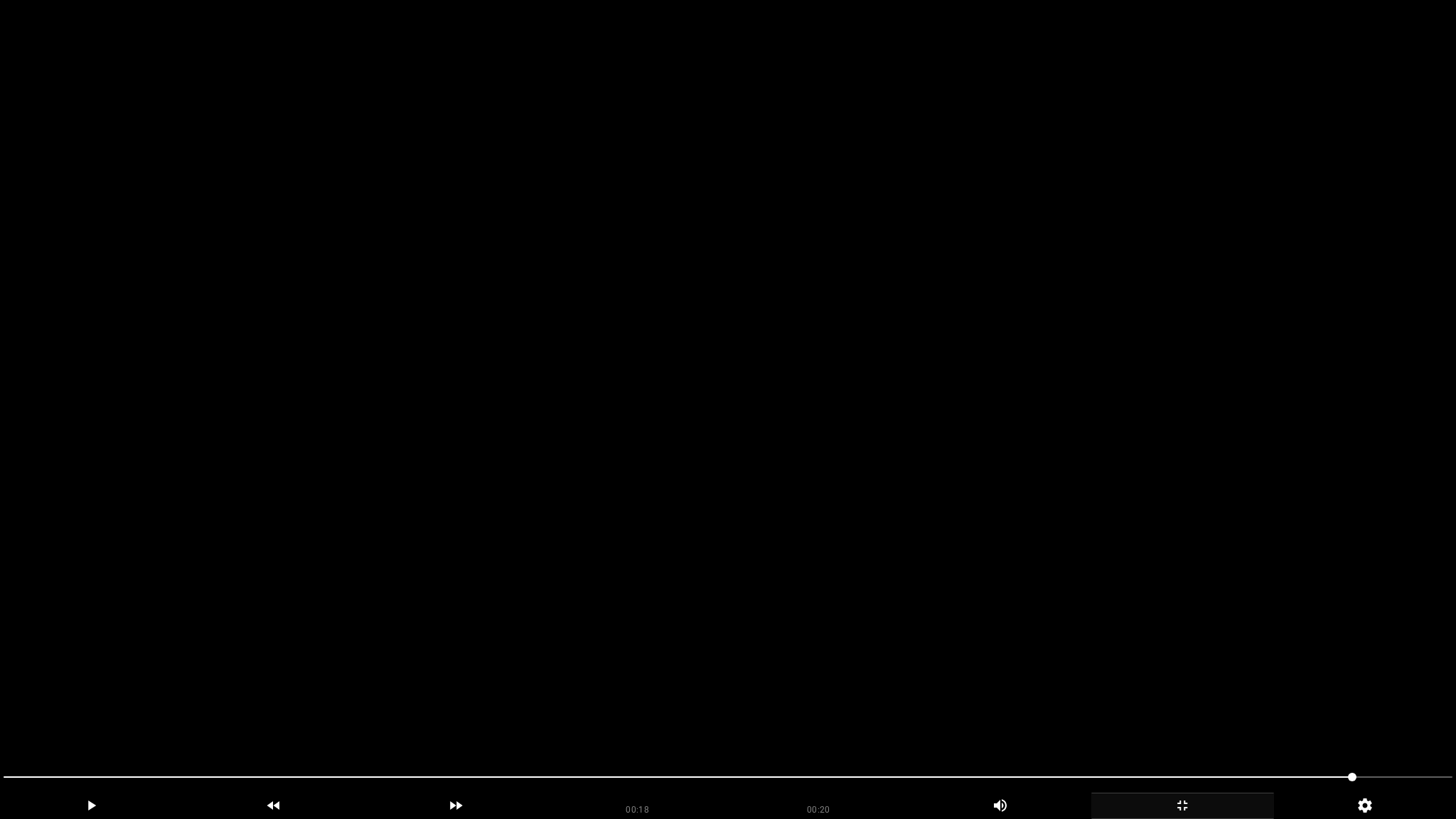
click at [1197, 724] on icon "add" at bounding box center [1183, 806] width 181 height 17
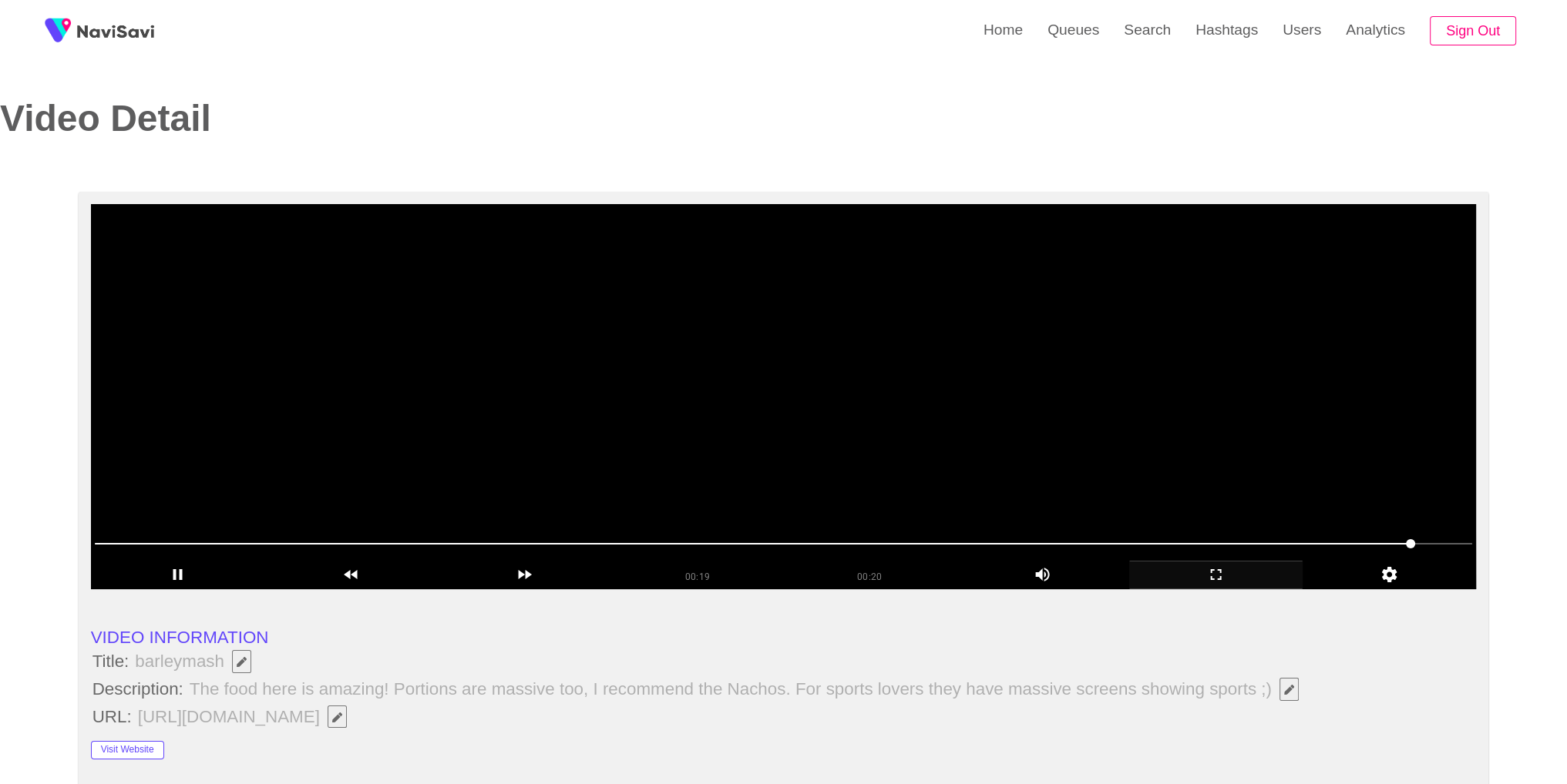
click at [873, 438] on video at bounding box center [784, 396] width 1386 height 385
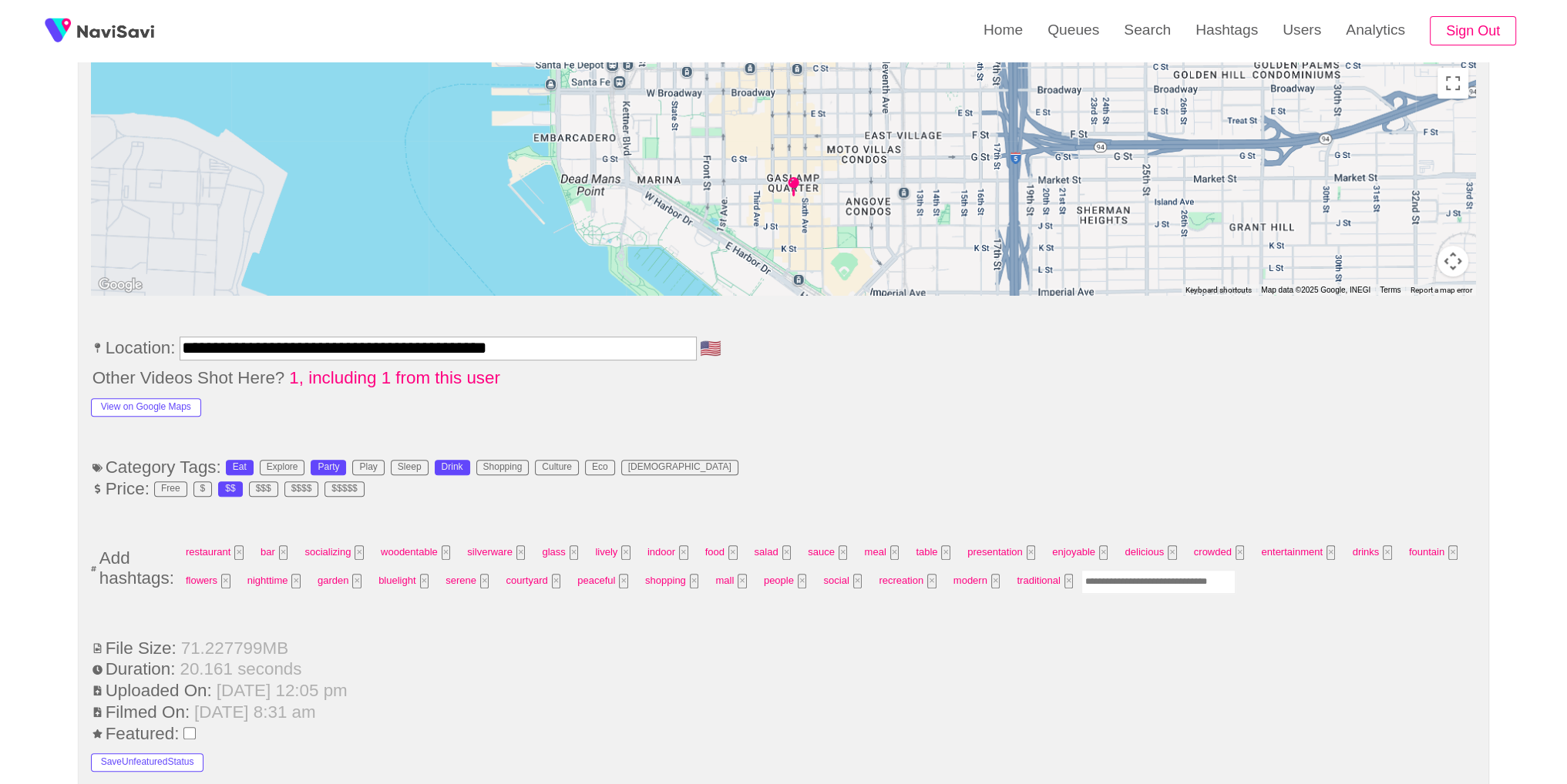
scroll to position [853, 0]
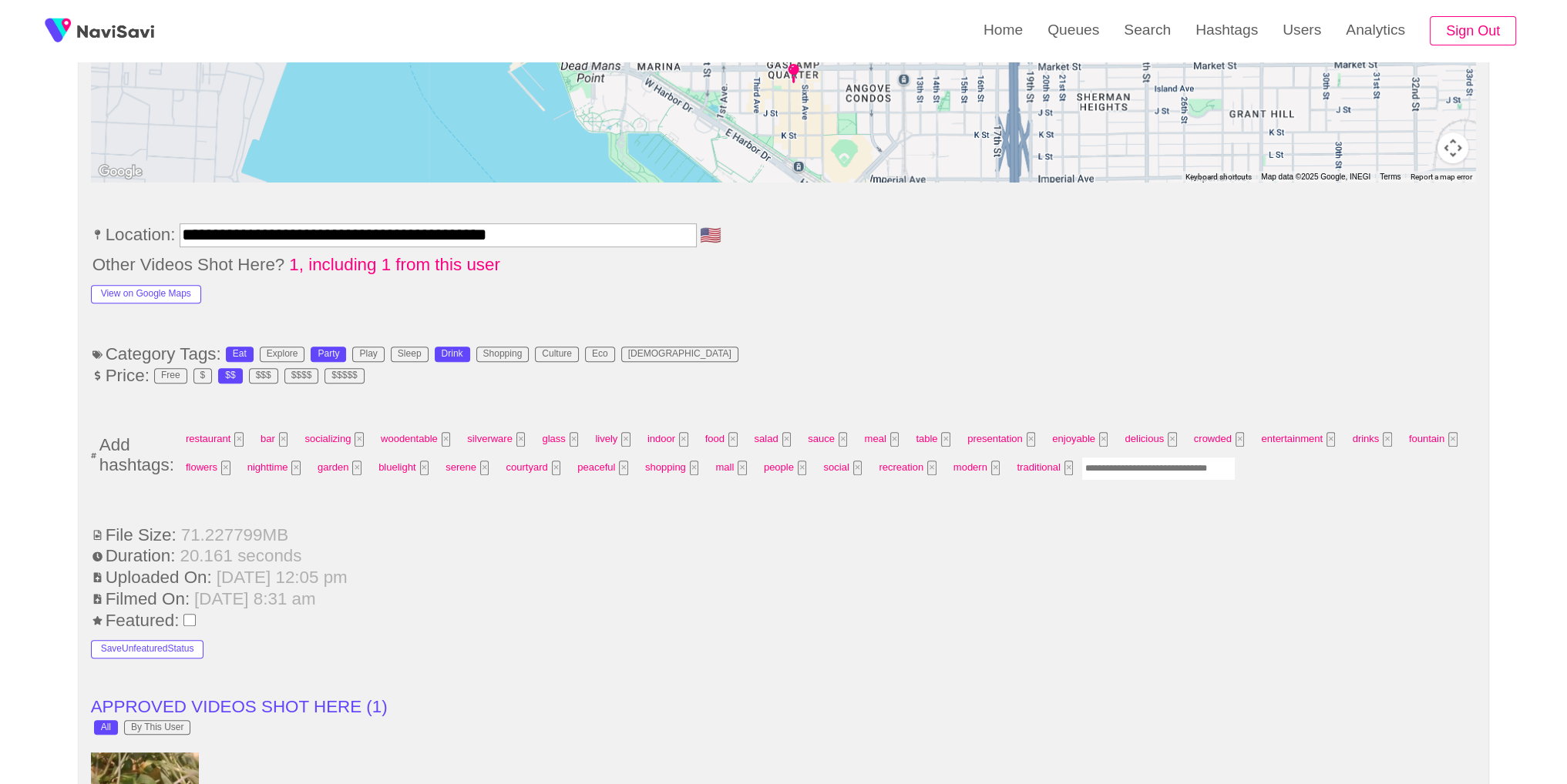
click at [1098, 465] on input "Enter tag here and press return" at bounding box center [1159, 468] width 155 height 24
type input "*********"
click at [1301, 326] on ul "**********" at bounding box center [784, 771] width 1386 height 2071
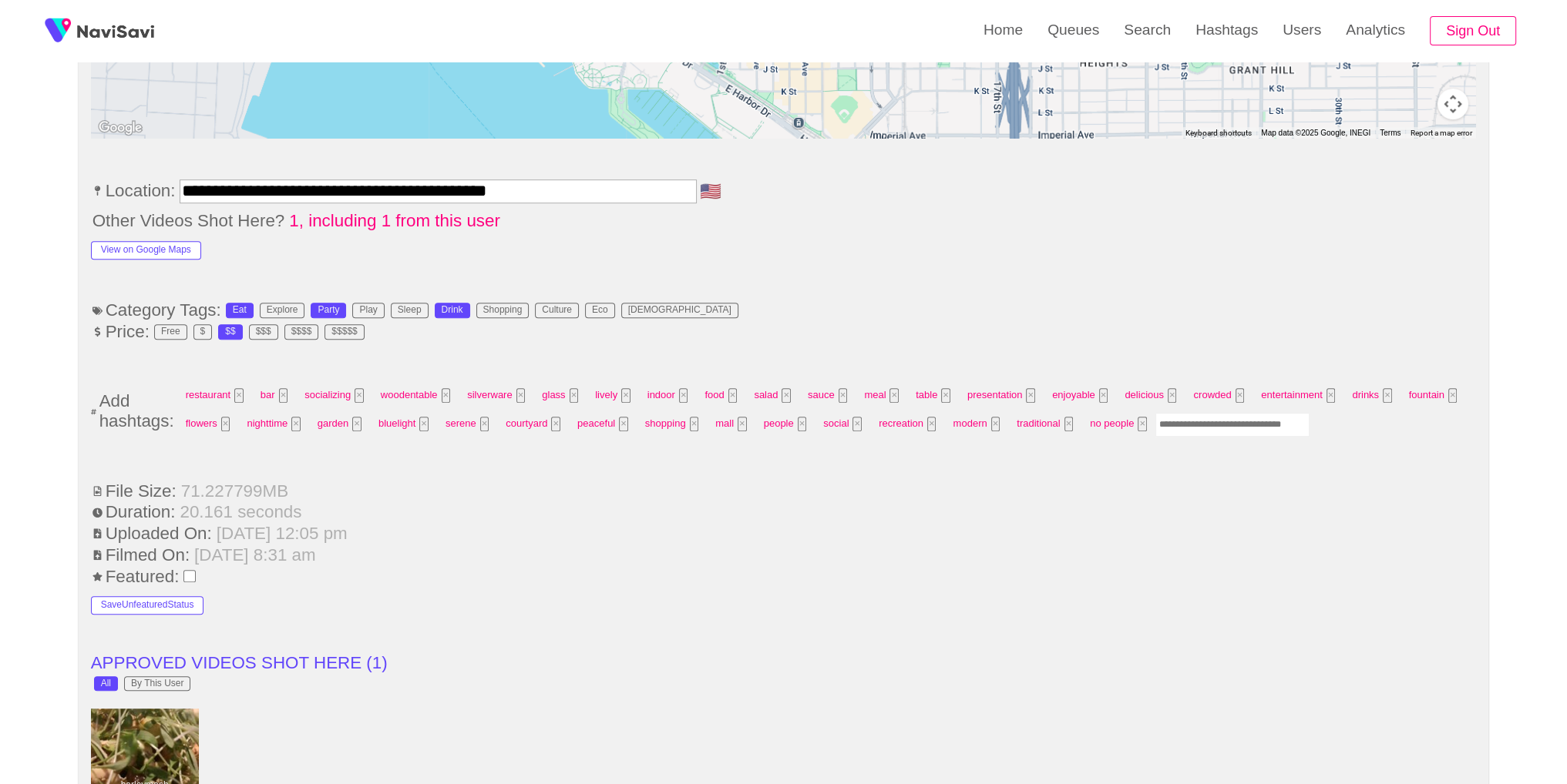
scroll to position [823, 0]
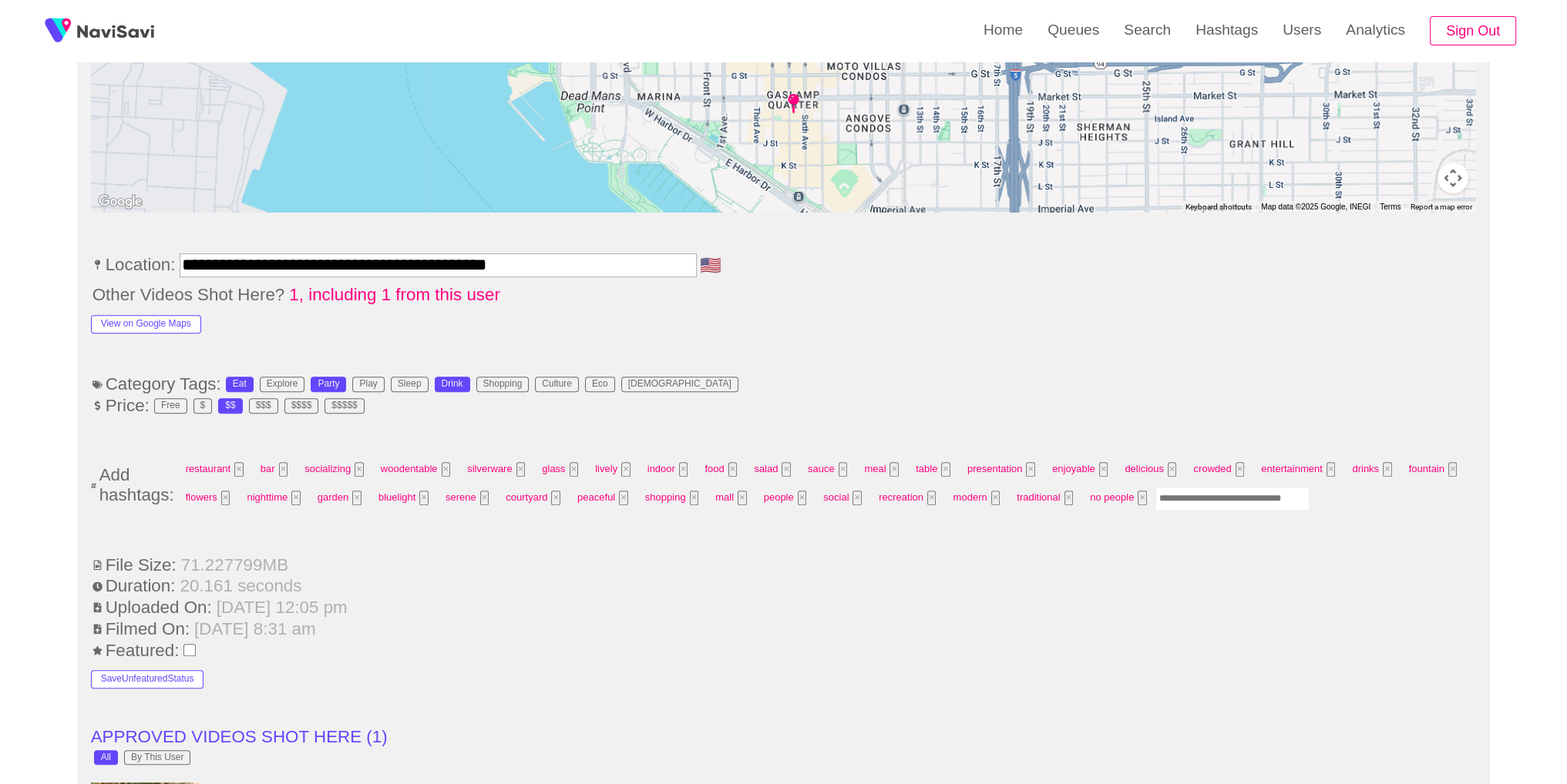
click at [1186, 493] on input "Enter tag here and press return" at bounding box center [1233, 499] width 155 height 24
type input "*****"
click at [1138, 495] on button "×" at bounding box center [1142, 498] width 9 height 14
click at [1201, 493] on input "Enter tag here and press return" at bounding box center [1215, 499] width 155 height 24
type input "*********"
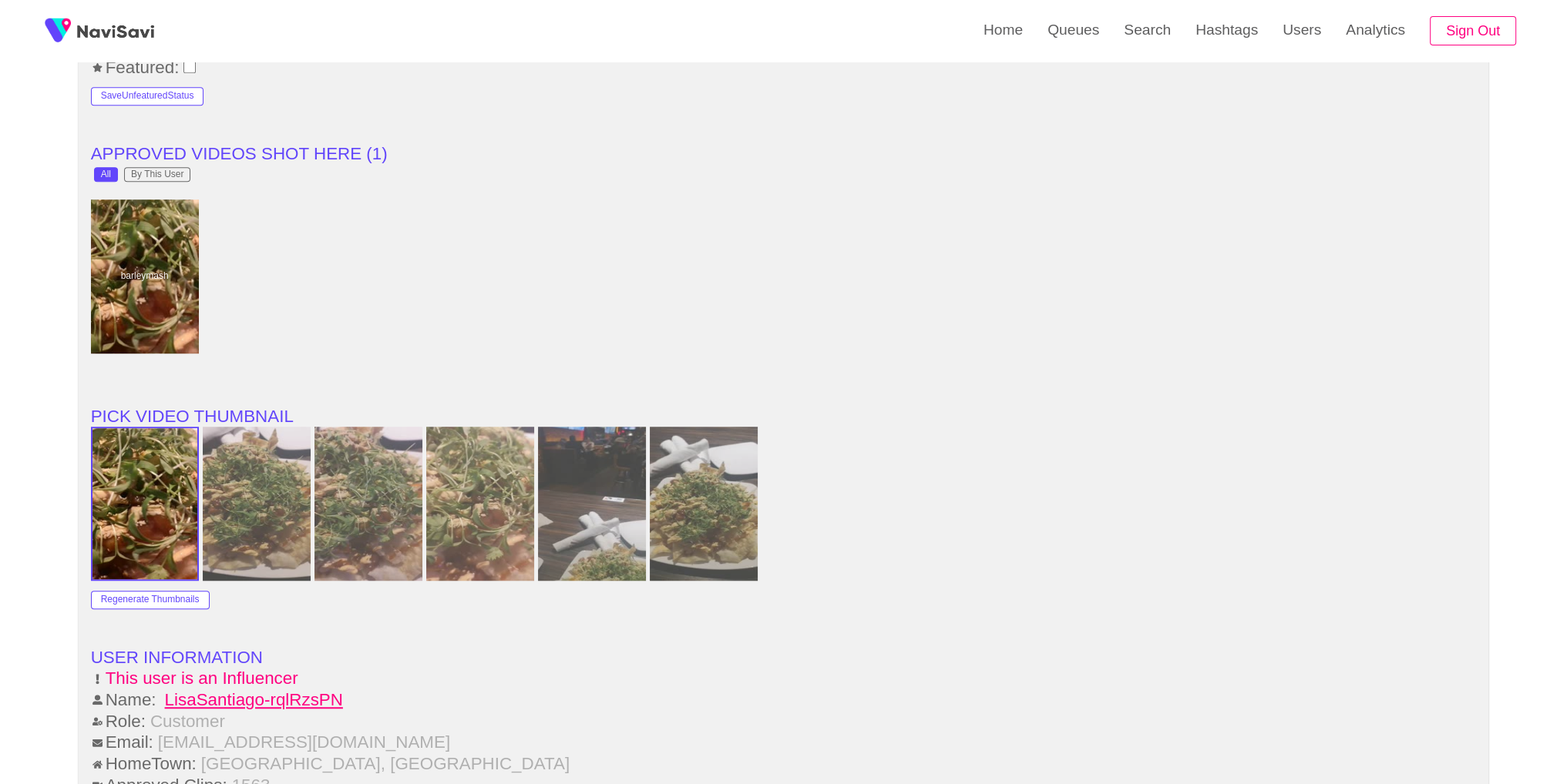
scroll to position [1532, 0]
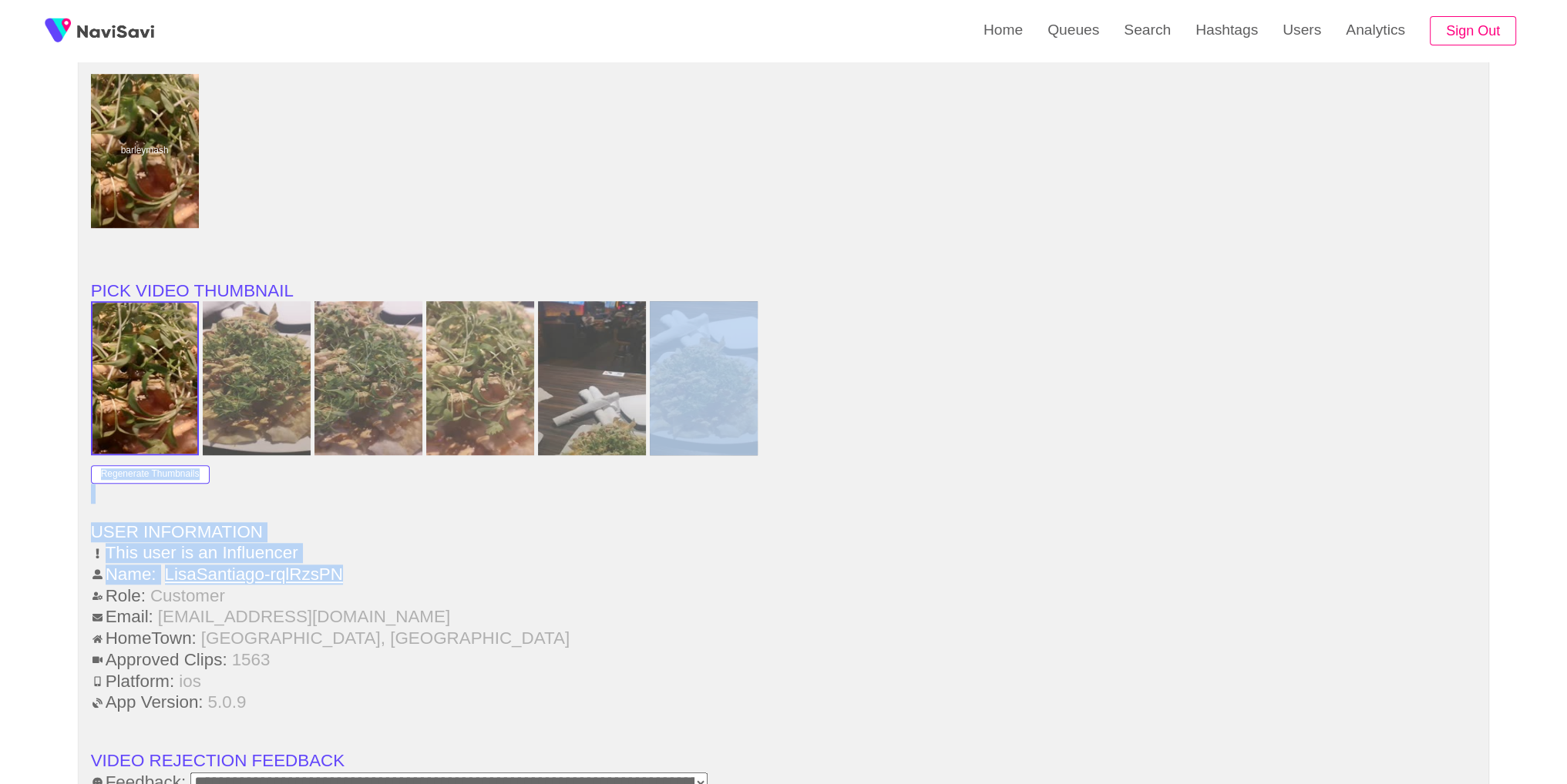
drag, startPoint x: 1554, startPoint y: 442, endPoint x: 1578, endPoint y: 567, distance: 127.3
click at [1287, 488] on ul "**********" at bounding box center [784, 92] width 1386 height 2071
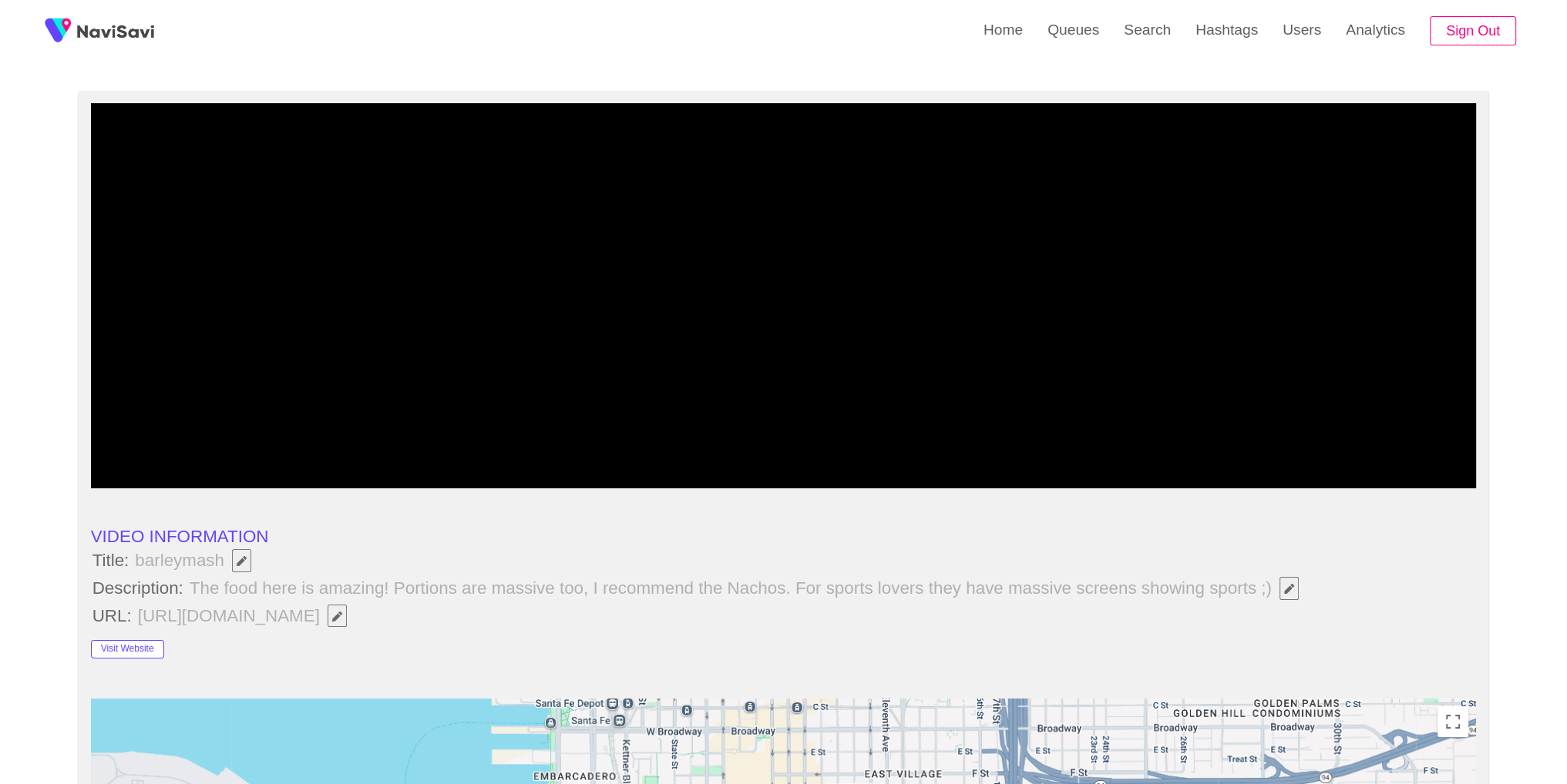
scroll to position [0, 0]
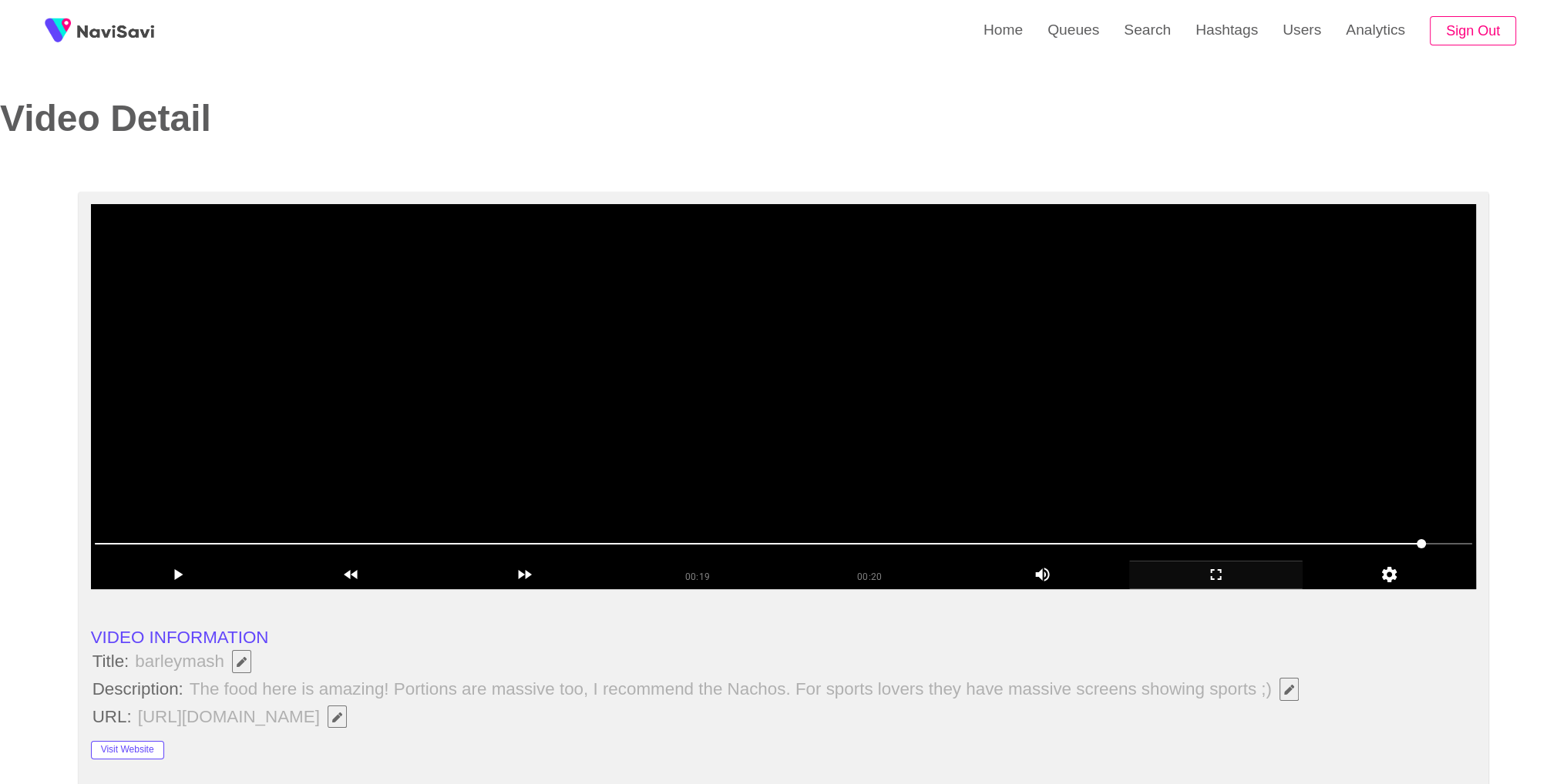
click at [410, 349] on video at bounding box center [784, 396] width 1386 height 385
click at [523, 363] on video at bounding box center [784, 396] width 1386 height 385
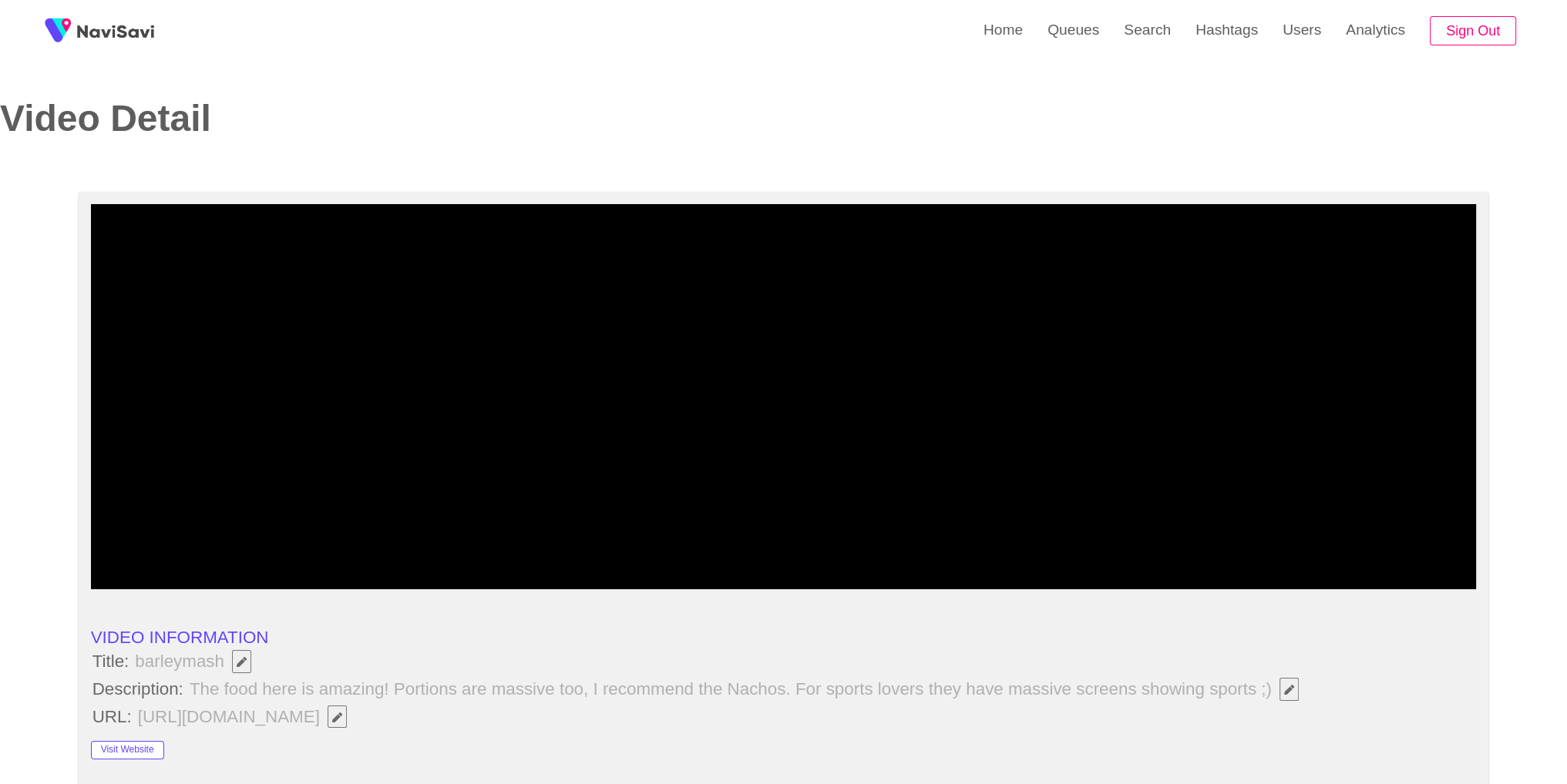
click at [1098, 102] on div "Video Detail" at bounding box center [772, 139] width 1567 height 83
click at [144, 541] on span at bounding box center [784, 543] width 1378 height 24
click at [208, 584] on div "add" at bounding box center [177, 575] width 174 height 29
click at [209, 578] on icon "add" at bounding box center [177, 575] width 172 height 18
click at [614, 546] on span at bounding box center [784, 543] width 1378 height 24
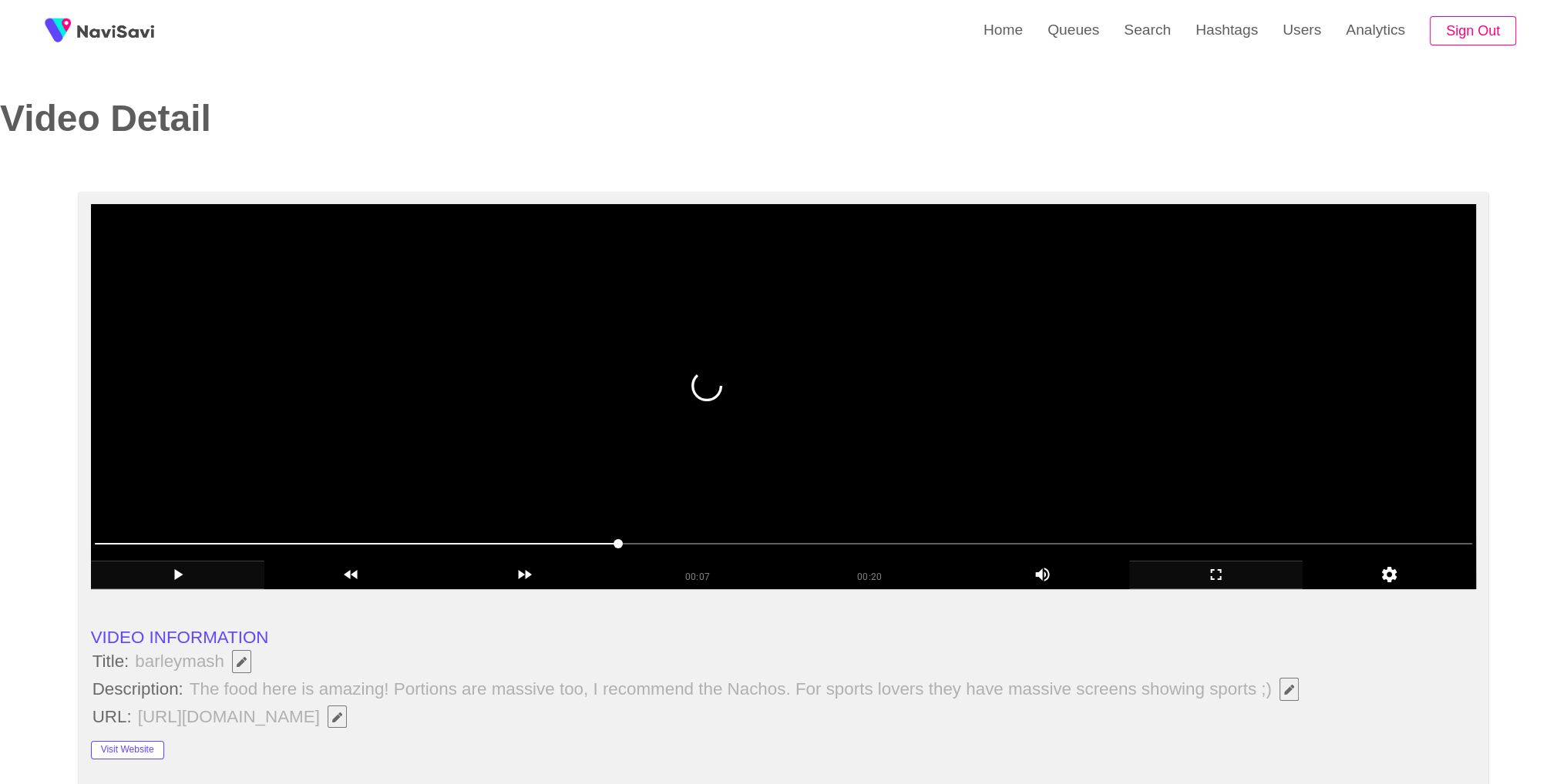
click at [956, 434] on video at bounding box center [784, 396] width 1386 height 385
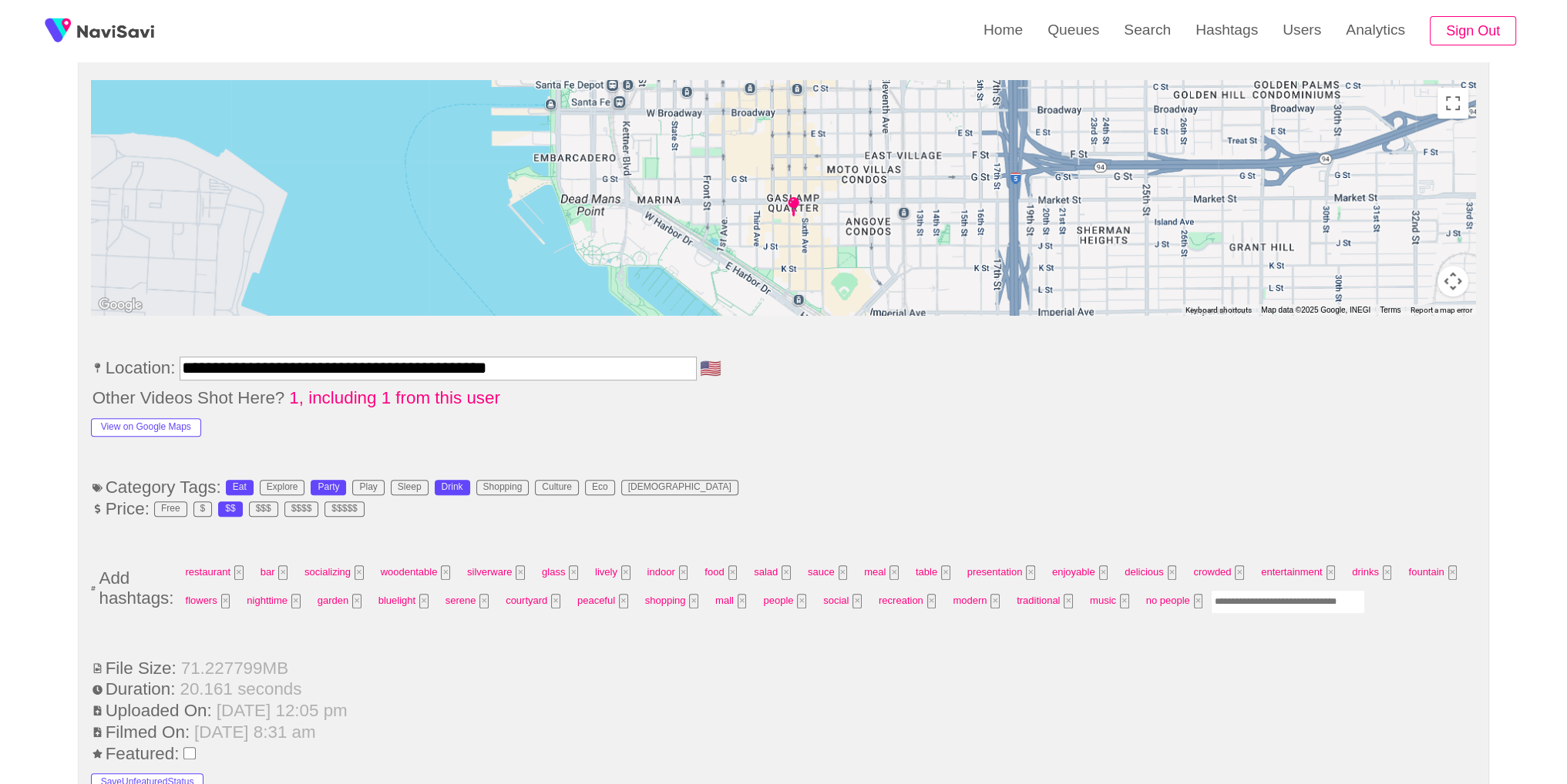
scroll to position [868, 0]
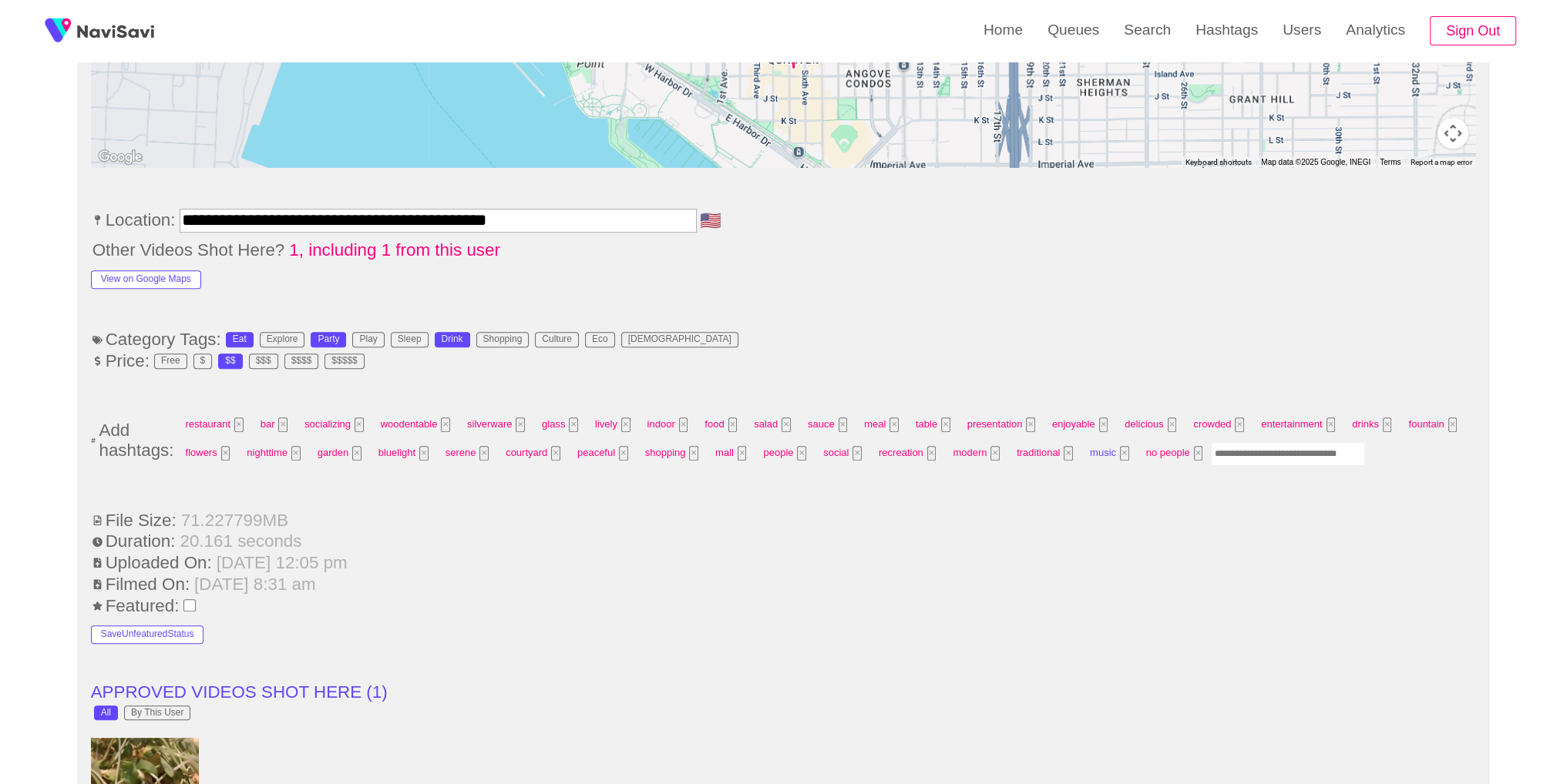
click at [1115, 454] on span "music ×" at bounding box center [1109, 453] width 49 height 24
click at [1120, 449] on button "×" at bounding box center [1124, 452] width 9 height 14
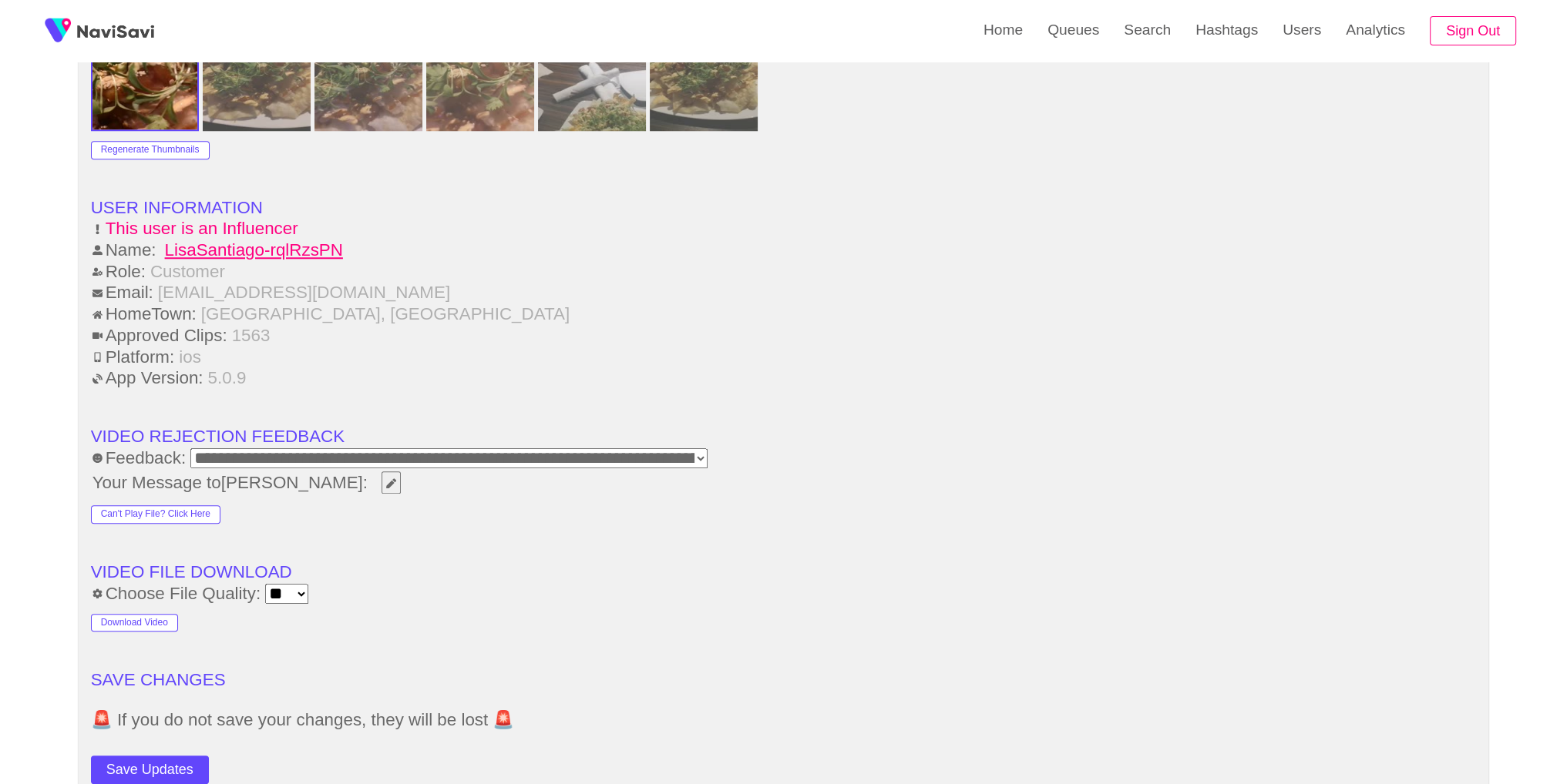
scroll to position [1911, 0]
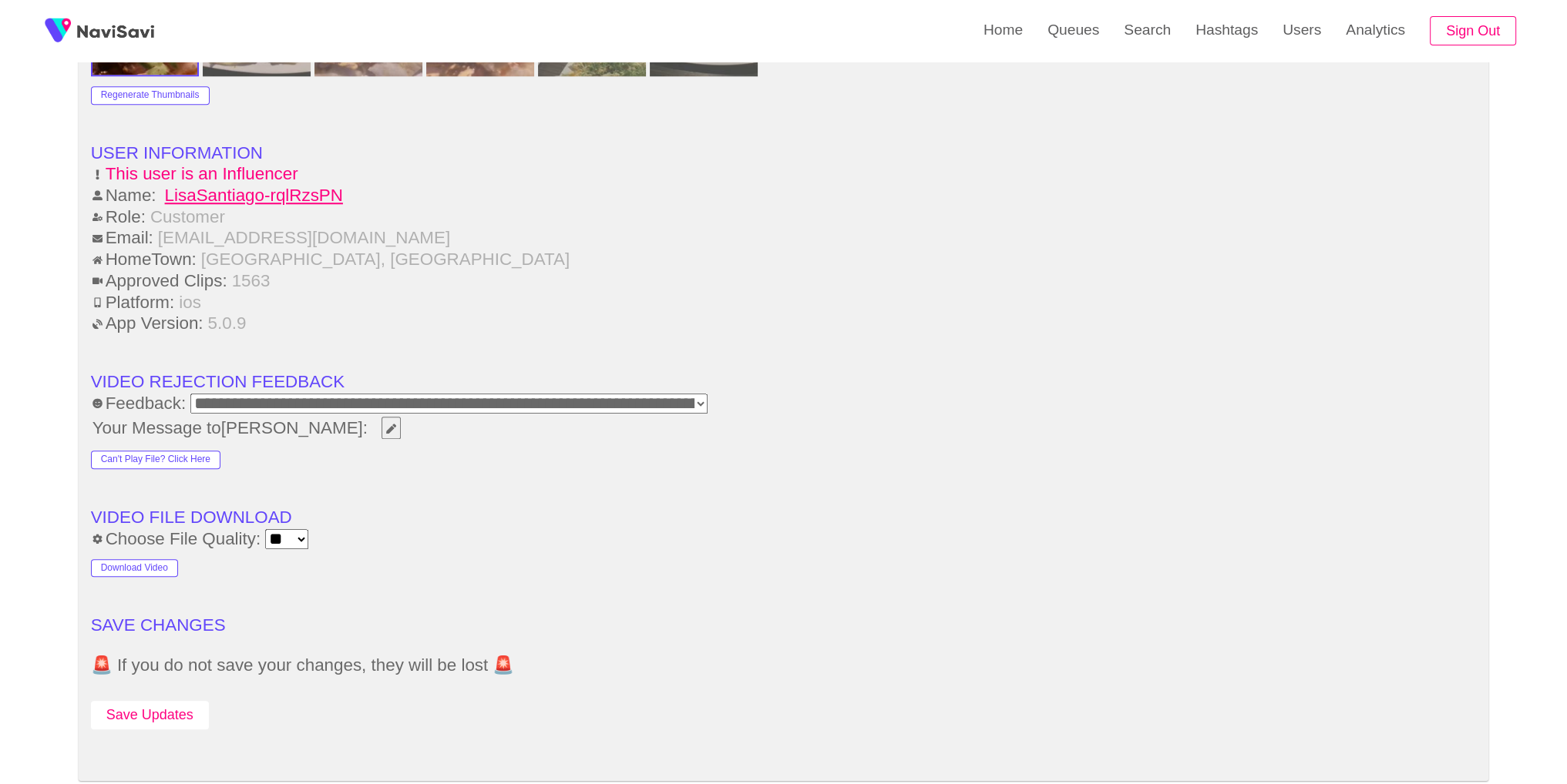
click at [134, 711] on button "Save Updates" at bounding box center [149, 715] width 118 height 29
click at [147, 713] on button "Save Updates" at bounding box center [149, 715] width 118 height 29
click at [1135, 23] on link "Search" at bounding box center [1147, 30] width 71 height 60
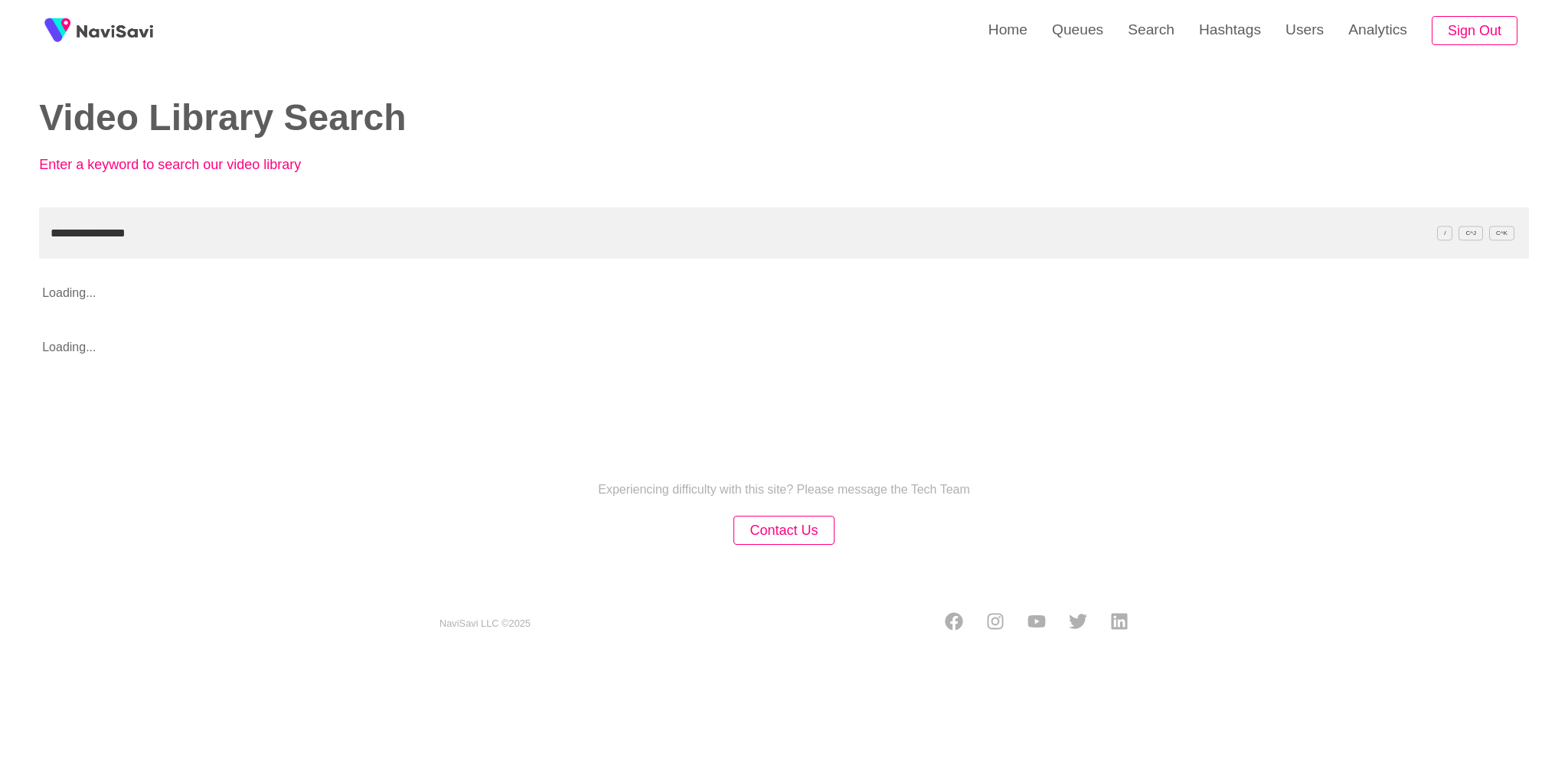
type input "**********"
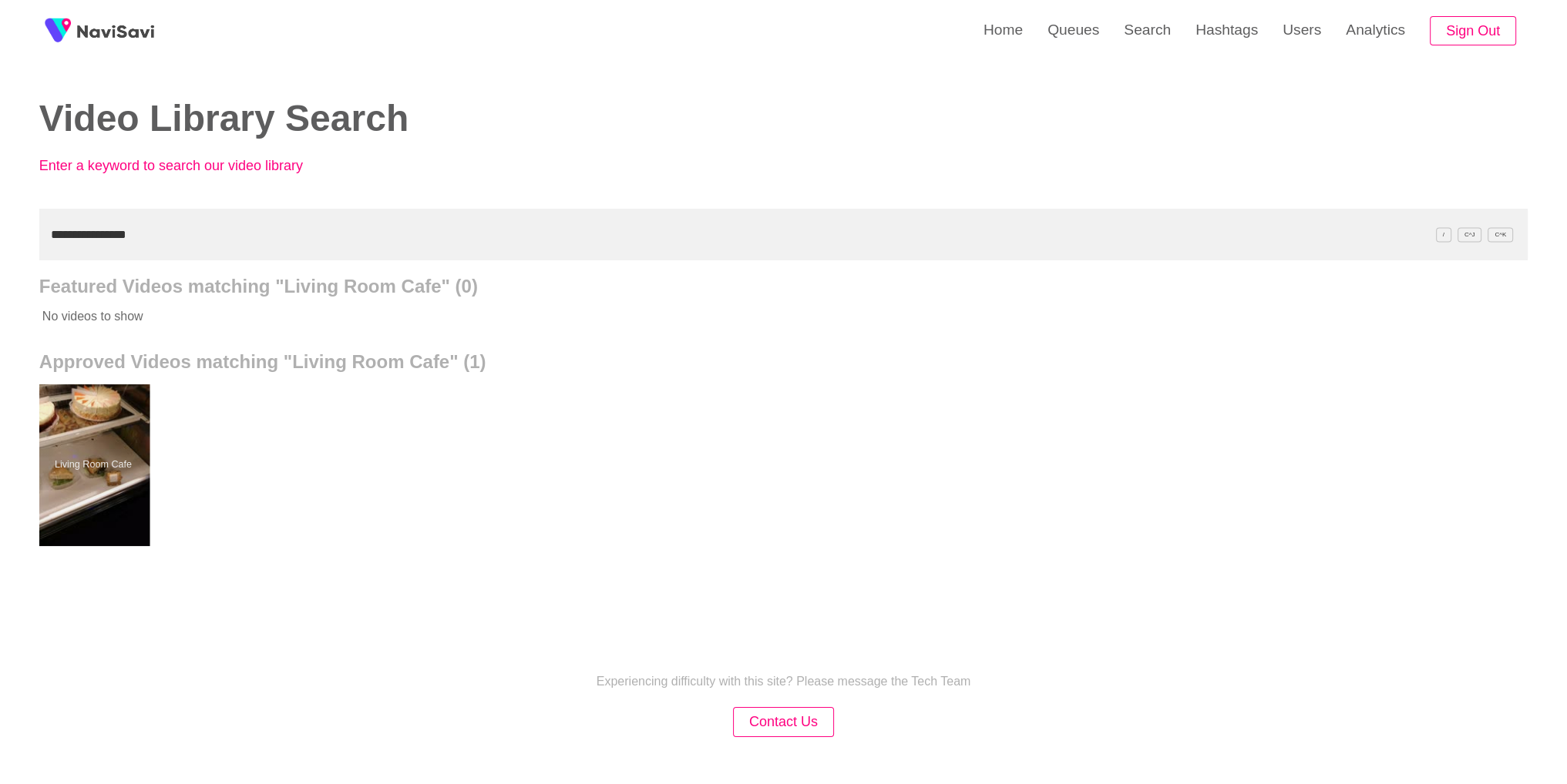
click at [127, 454] on div at bounding box center [92, 465] width 113 height 162
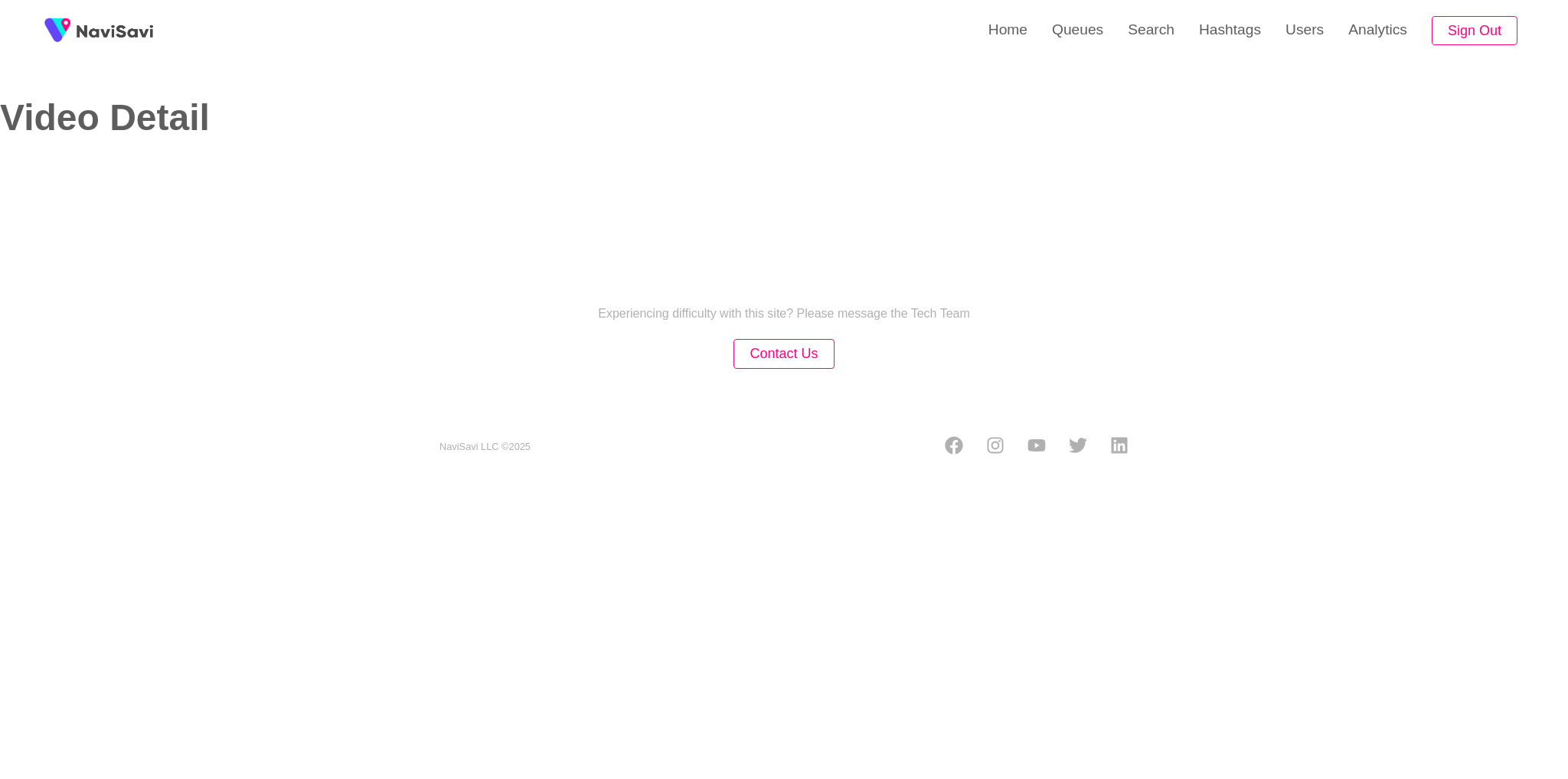
select select "**"
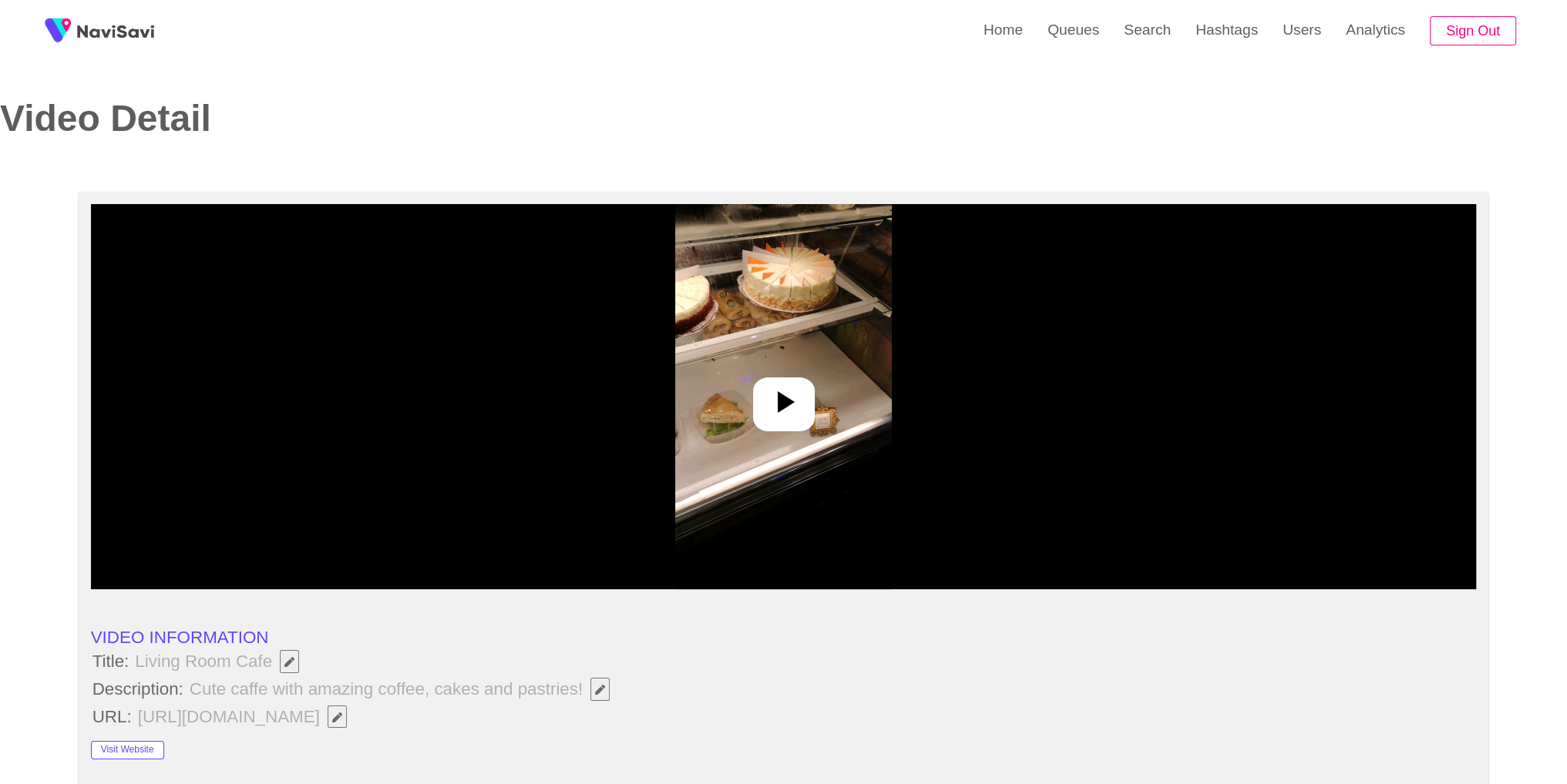
select select "**********"
click at [773, 368] on div at bounding box center [784, 396] width 1386 height 385
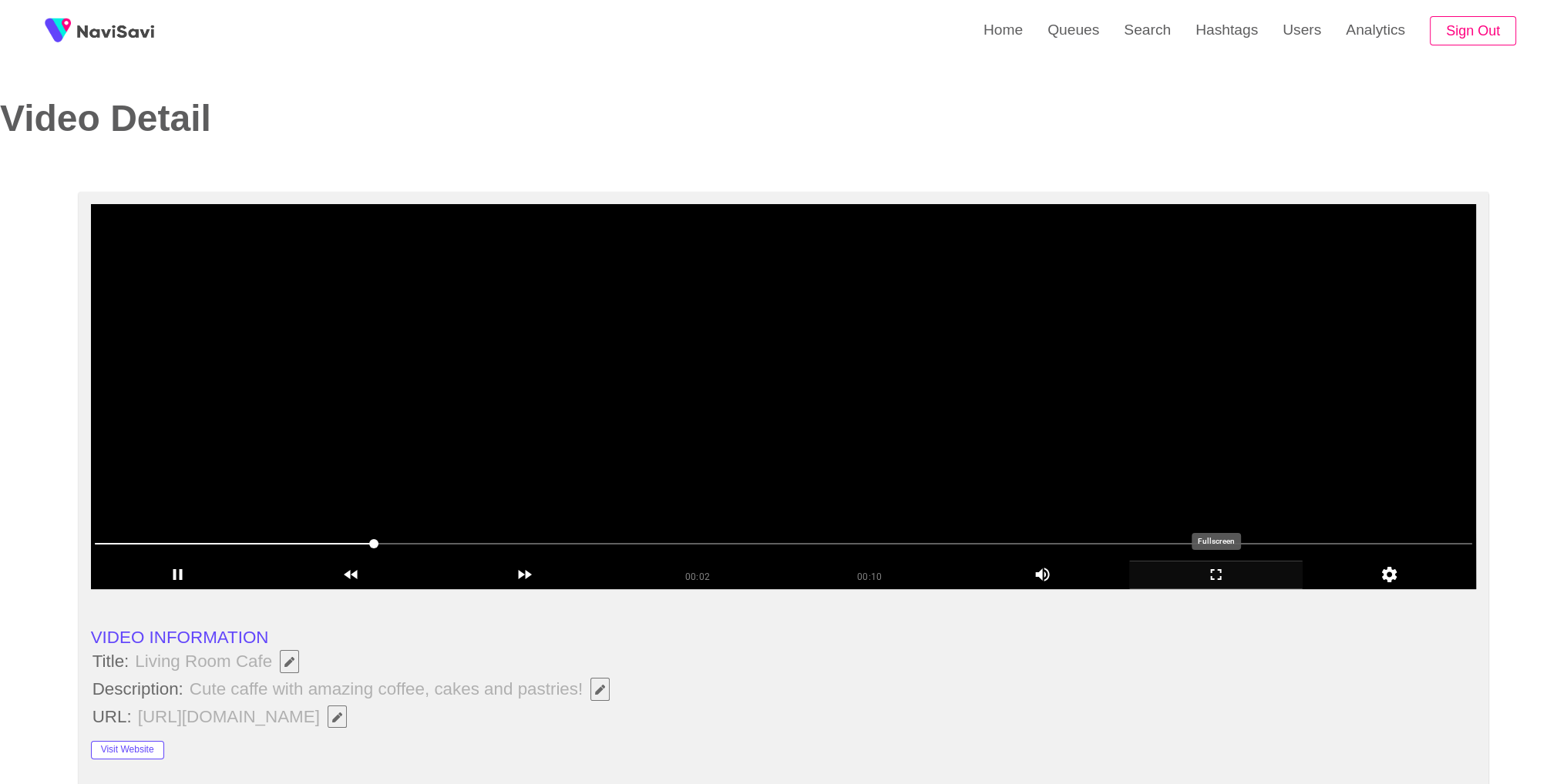
click at [1198, 574] on icon "add" at bounding box center [1216, 575] width 172 height 18
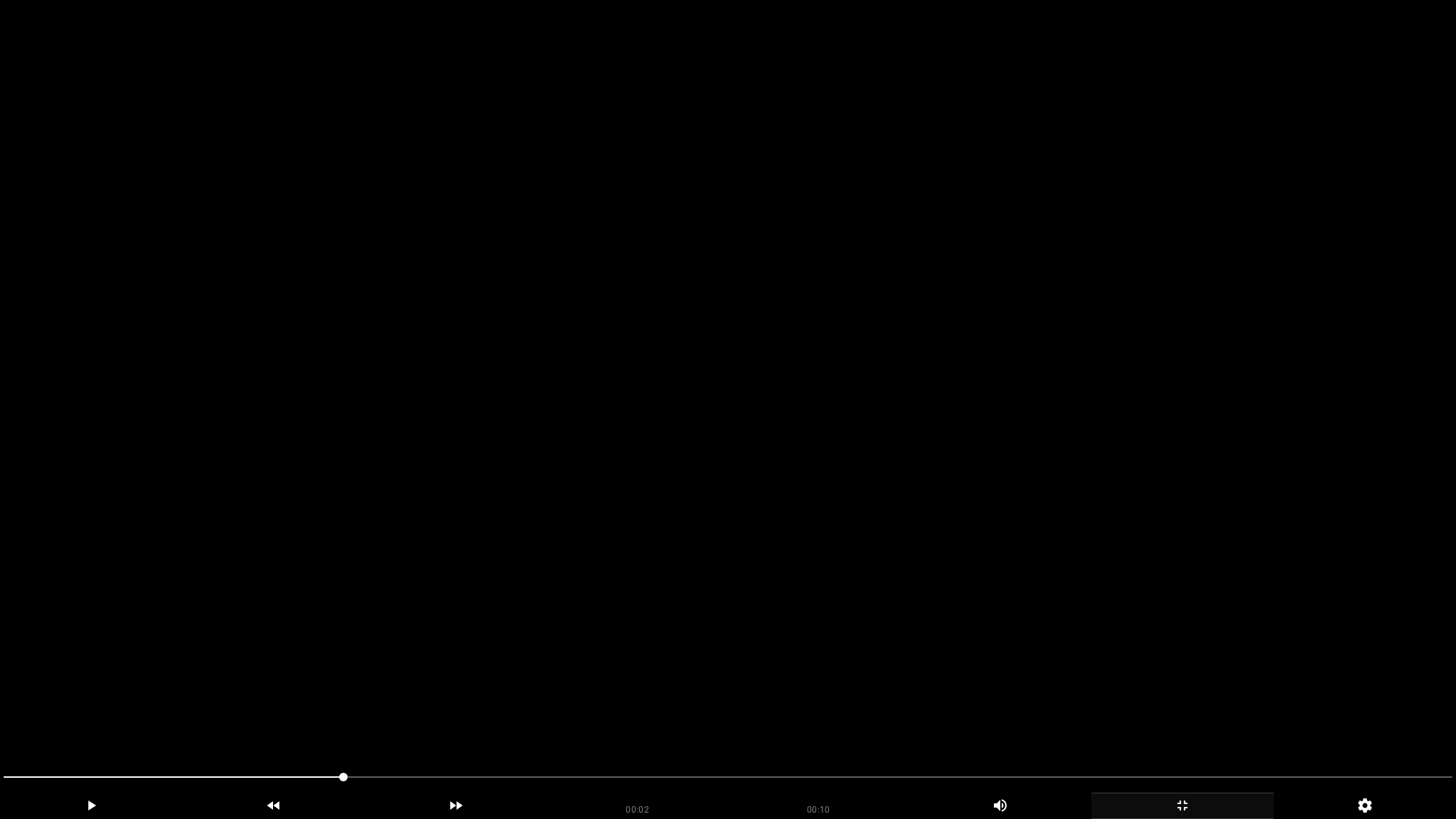
click at [1104, 592] on video at bounding box center [728, 409] width 1456 height 819
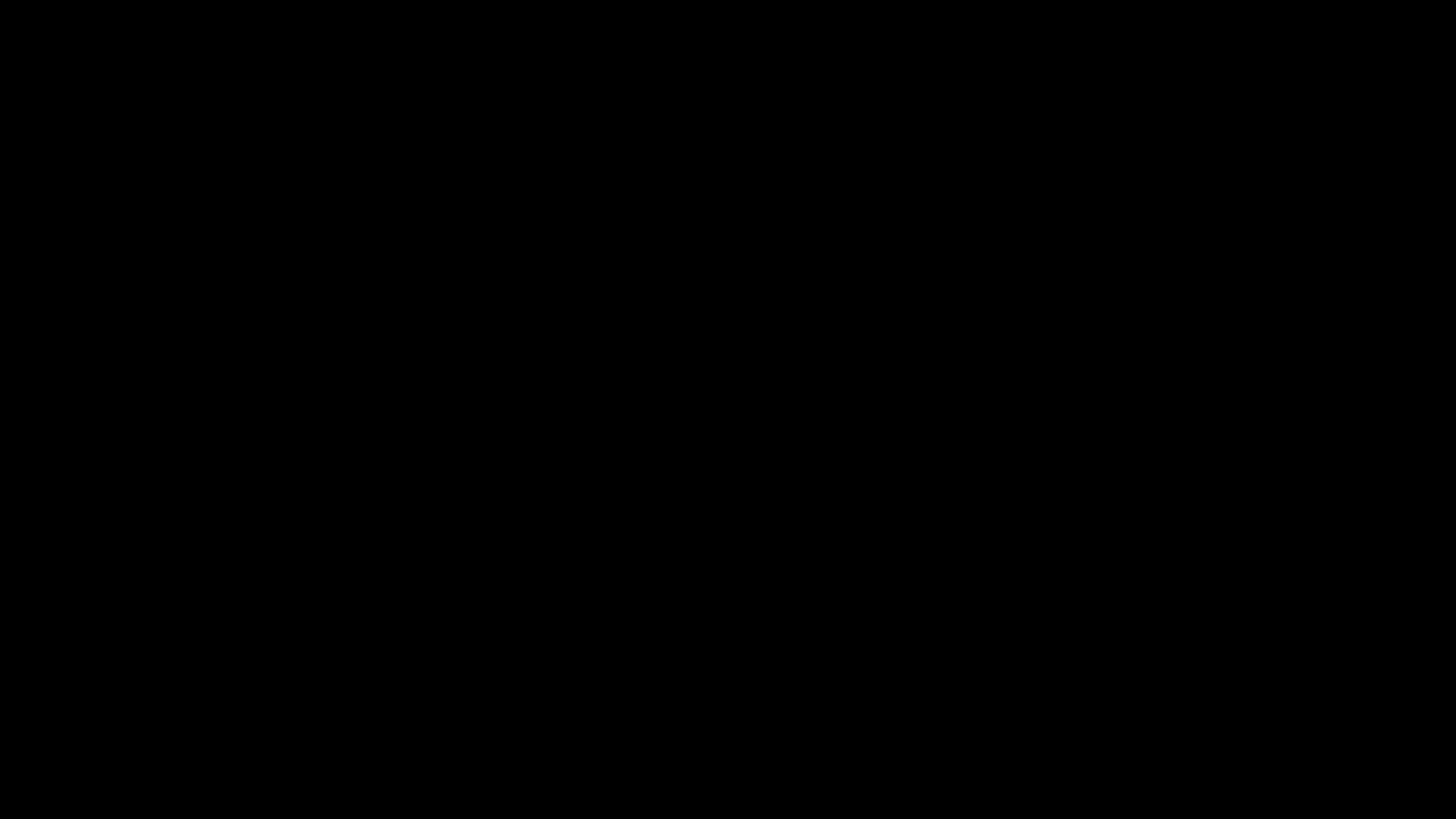
click at [1195, 724] on icon "add" at bounding box center [1183, 806] width 181 height 17
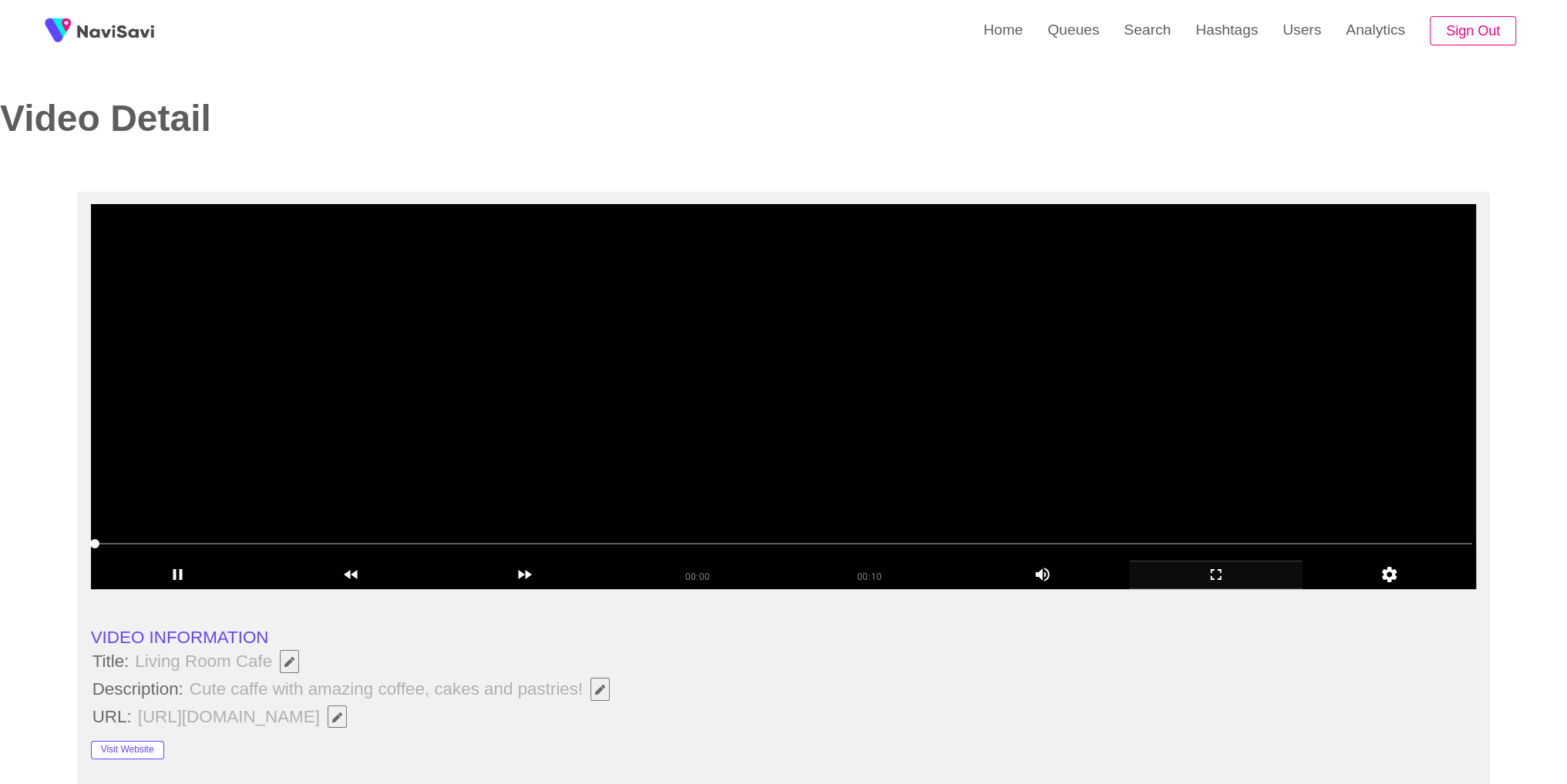
click at [839, 393] on video at bounding box center [784, 396] width 1386 height 385
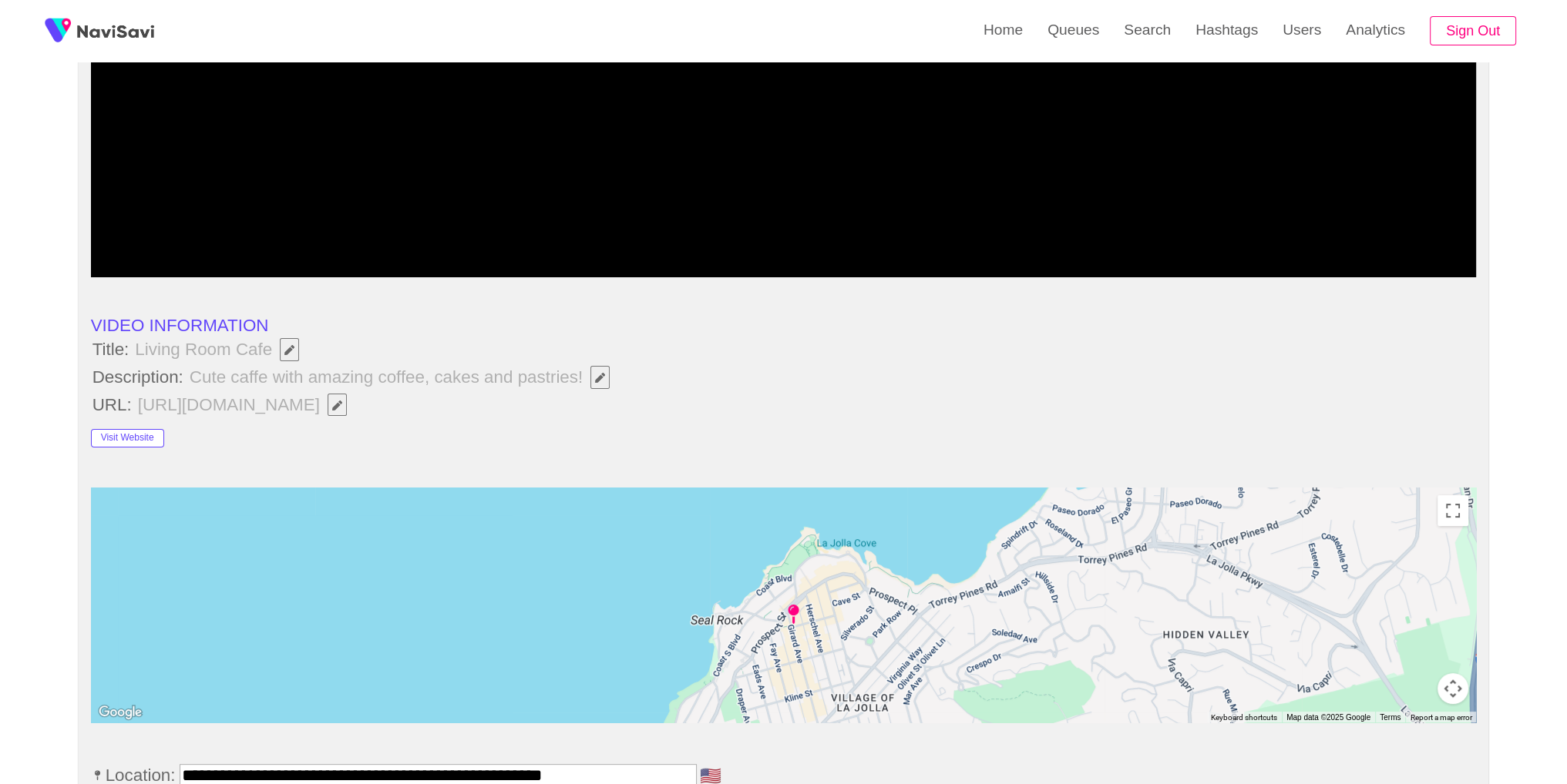
scroll to position [49, 0]
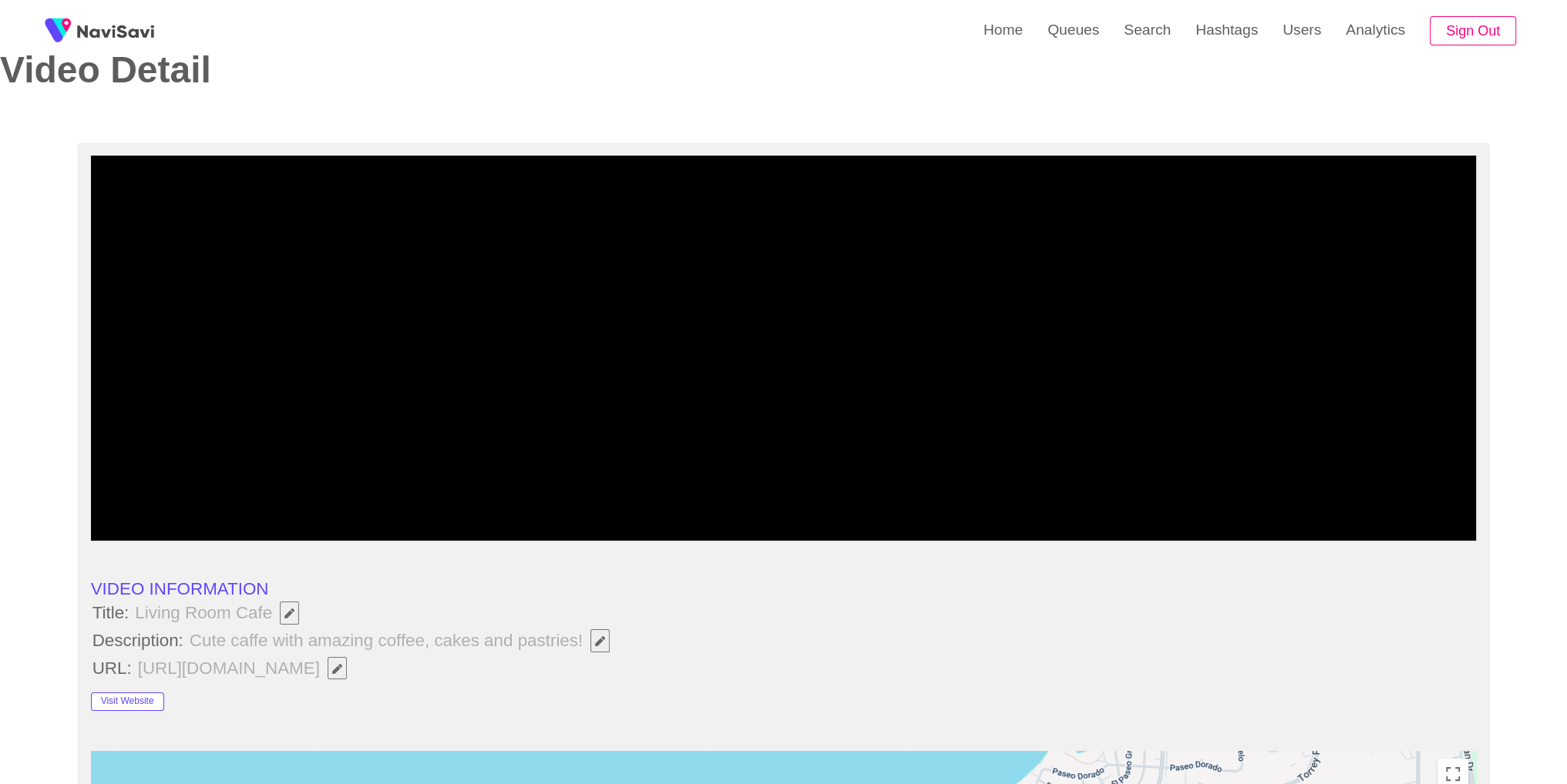
click at [1127, 483] on span at bounding box center [784, 495] width 1378 height 24
click at [1226, 523] on icon "add" at bounding box center [1216, 526] width 172 height 18
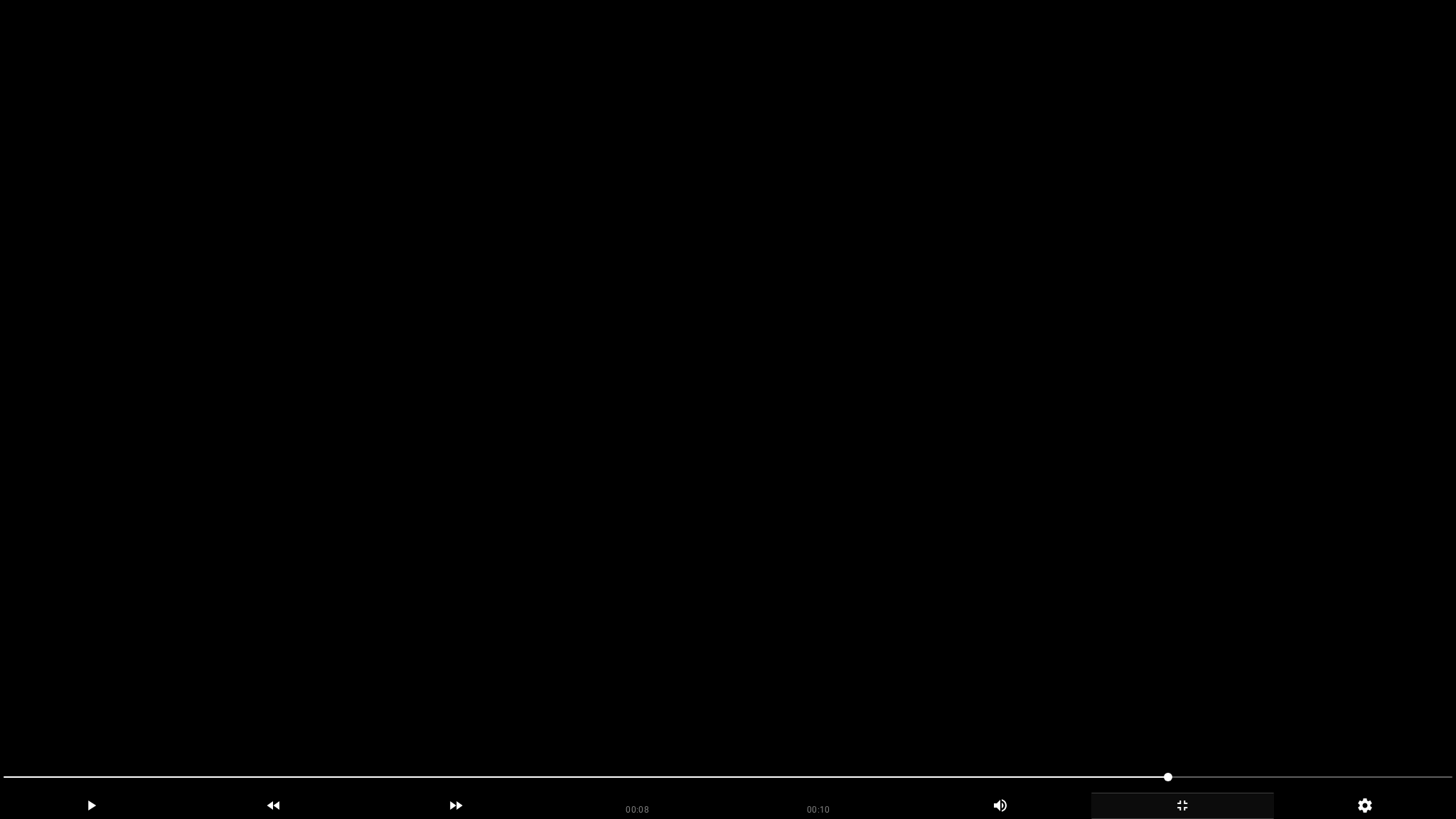
click at [603, 414] on video at bounding box center [728, 409] width 1456 height 819
click at [610, 635] on video at bounding box center [728, 409] width 1456 height 819
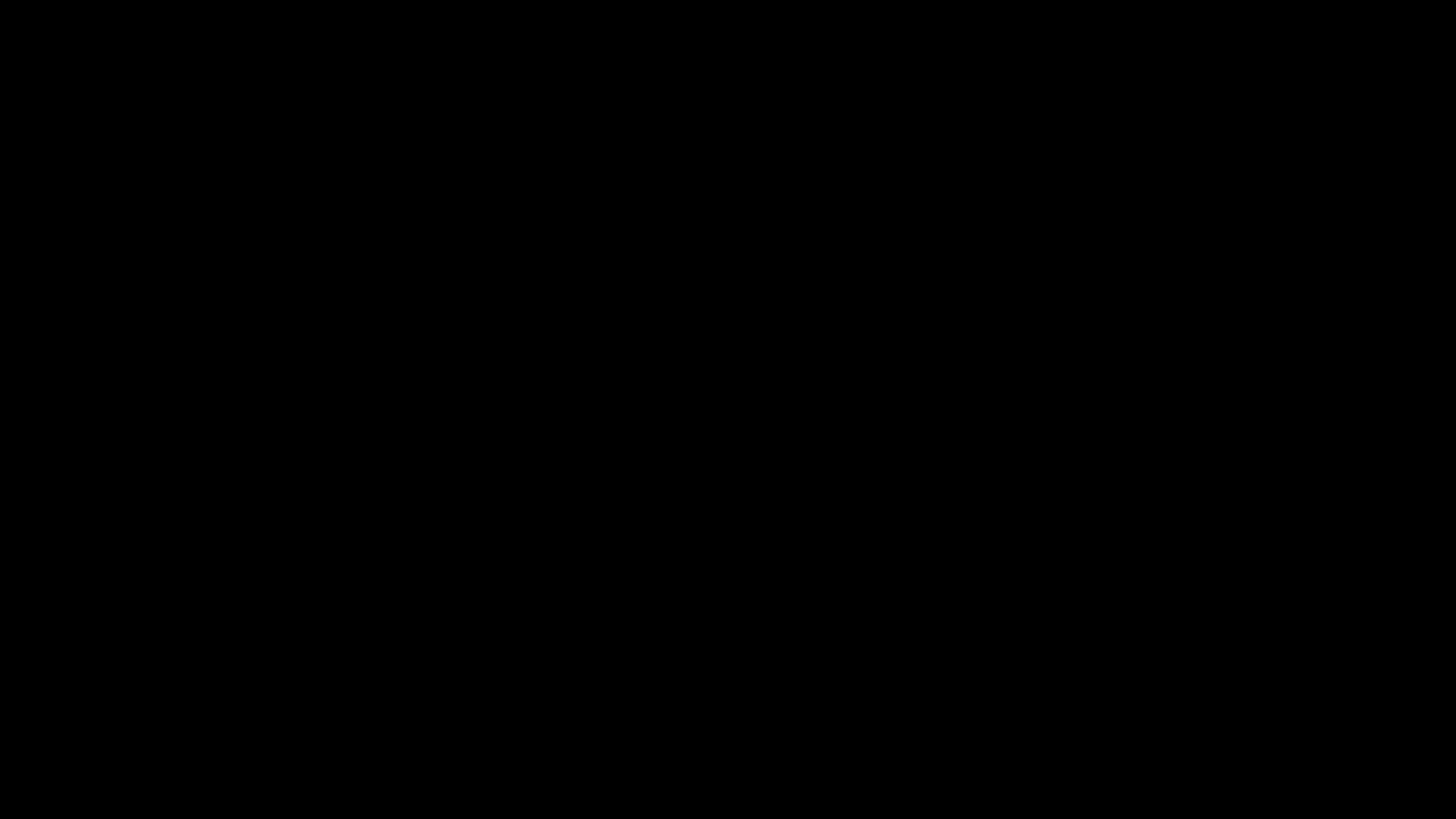
click at [853, 724] on span at bounding box center [728, 777] width 1449 height 22
click at [1177, 724] on div "add" at bounding box center [1183, 807] width 183 height 26
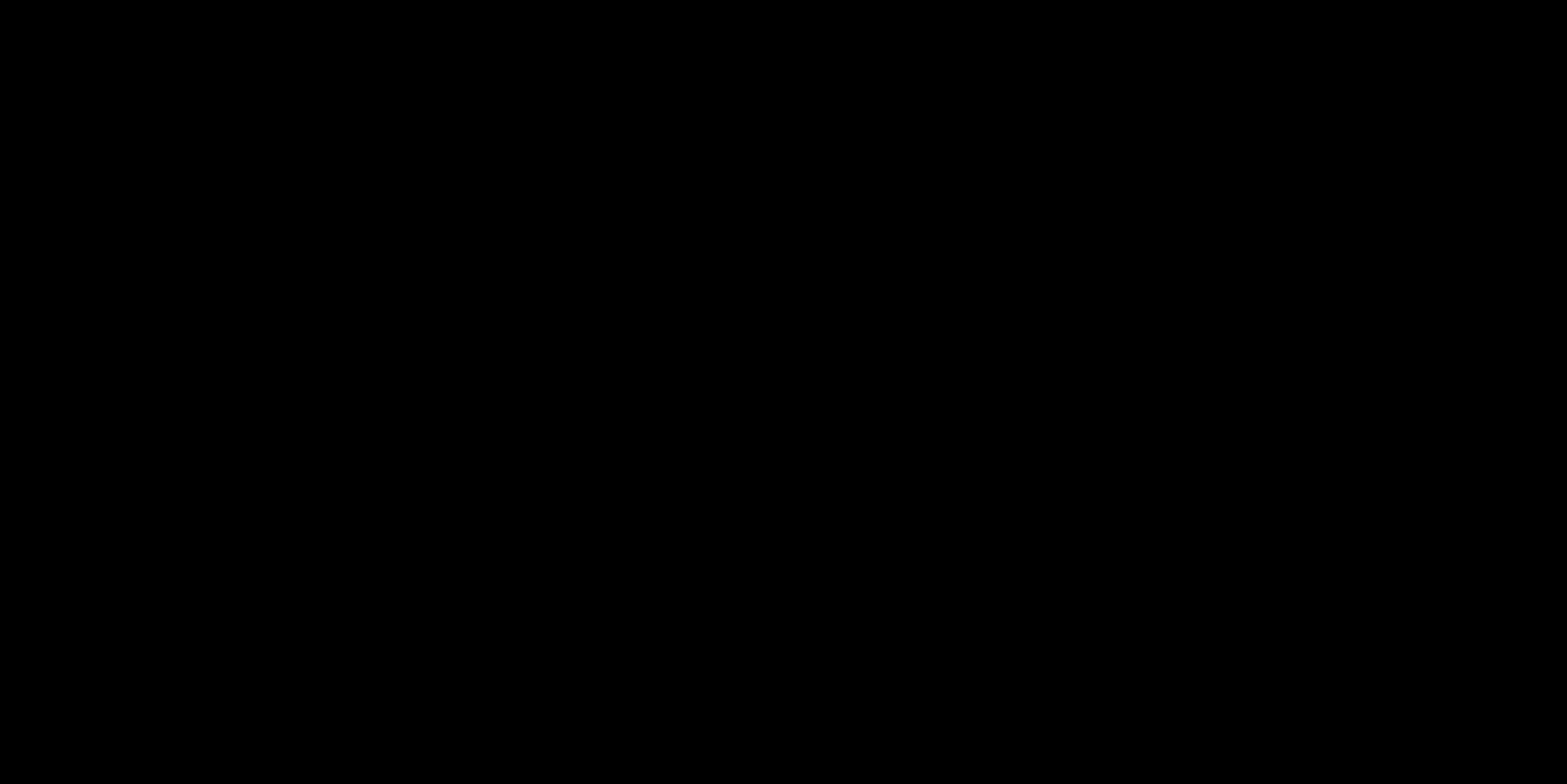
click at [863, 457] on video at bounding box center [784, 392] width 1567 height 784
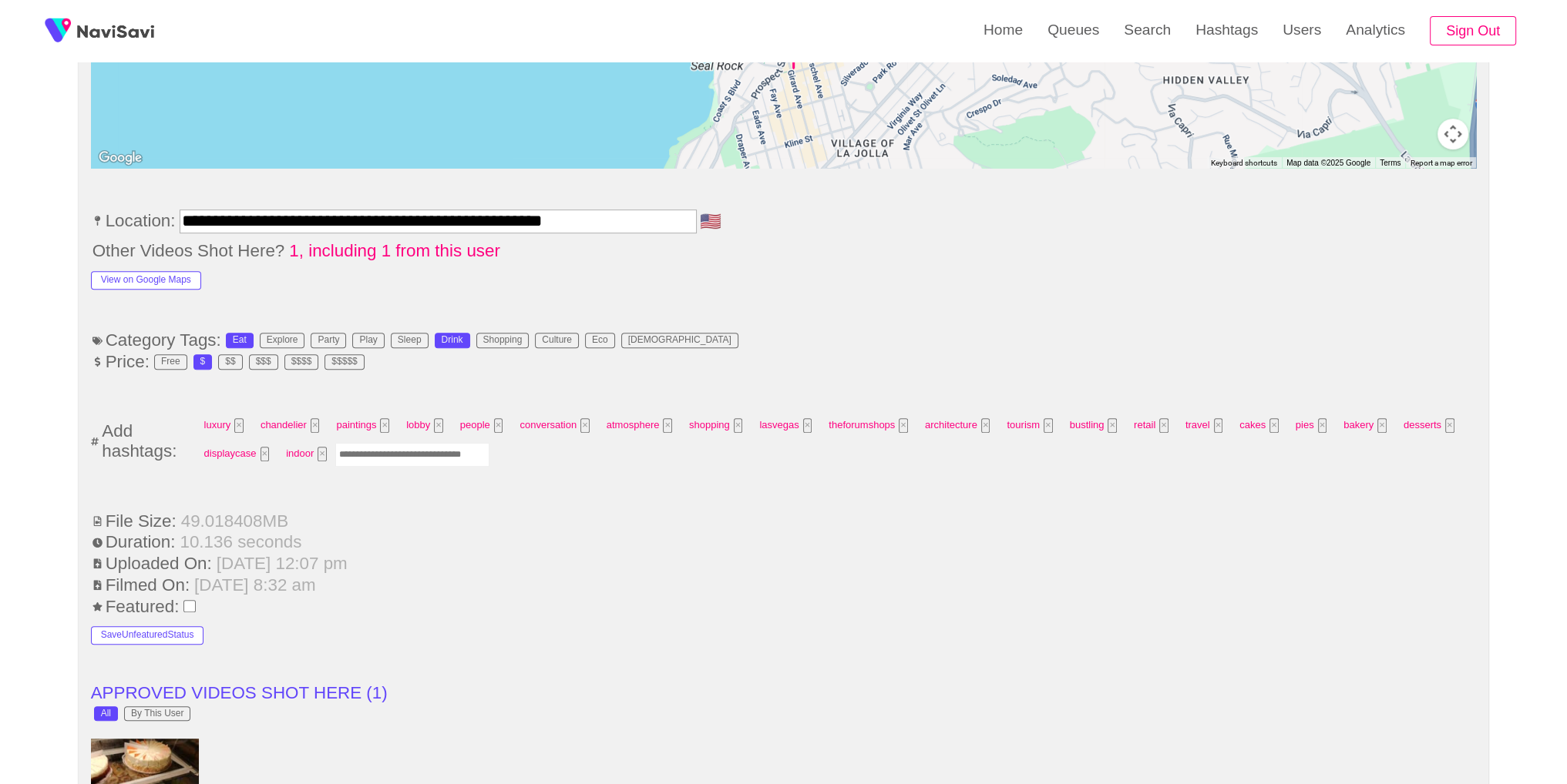
scroll to position [872, 0]
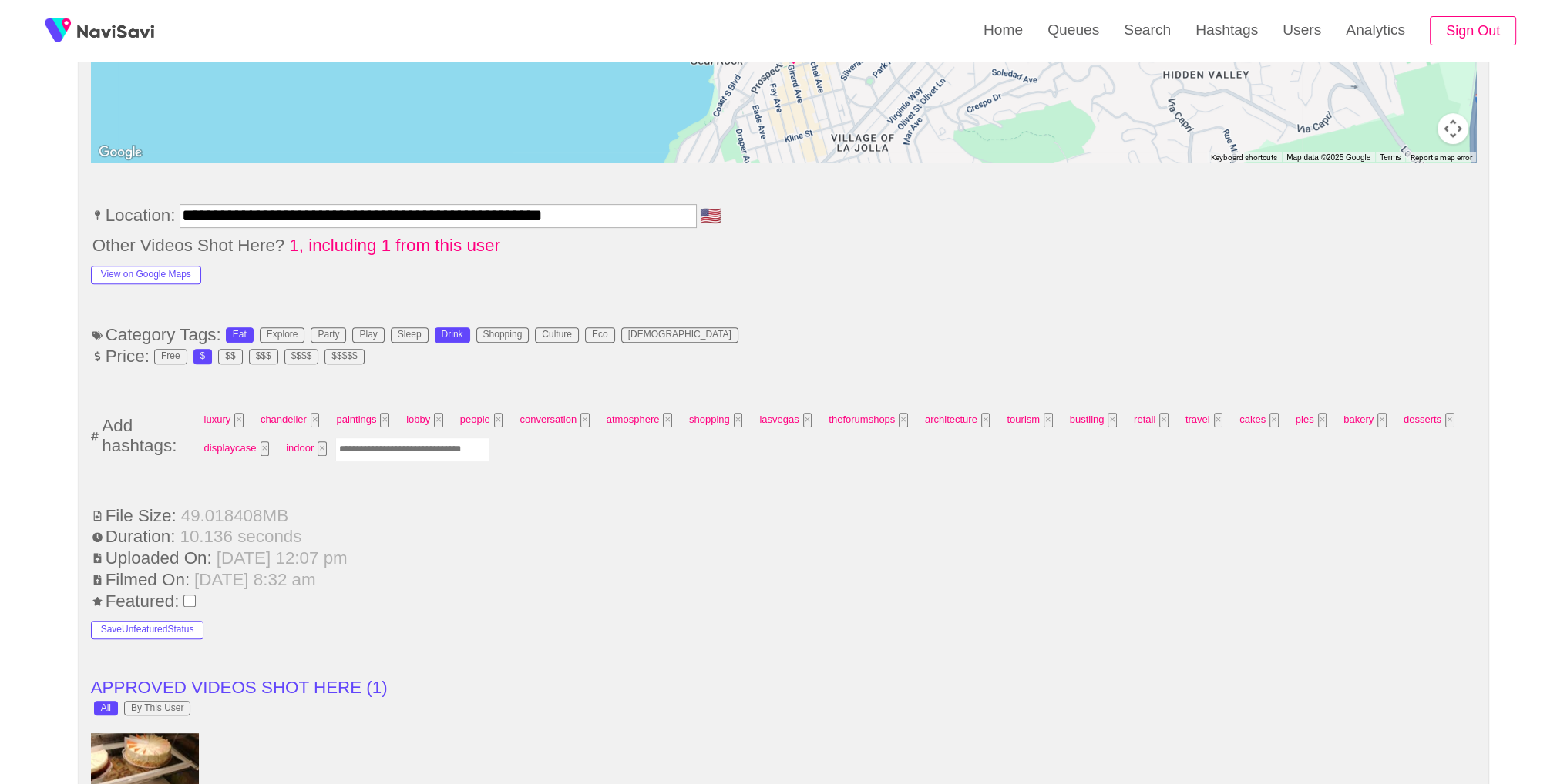
click at [380, 451] on input "Enter tag here and press return" at bounding box center [412, 449] width 155 height 24
type input "*********"
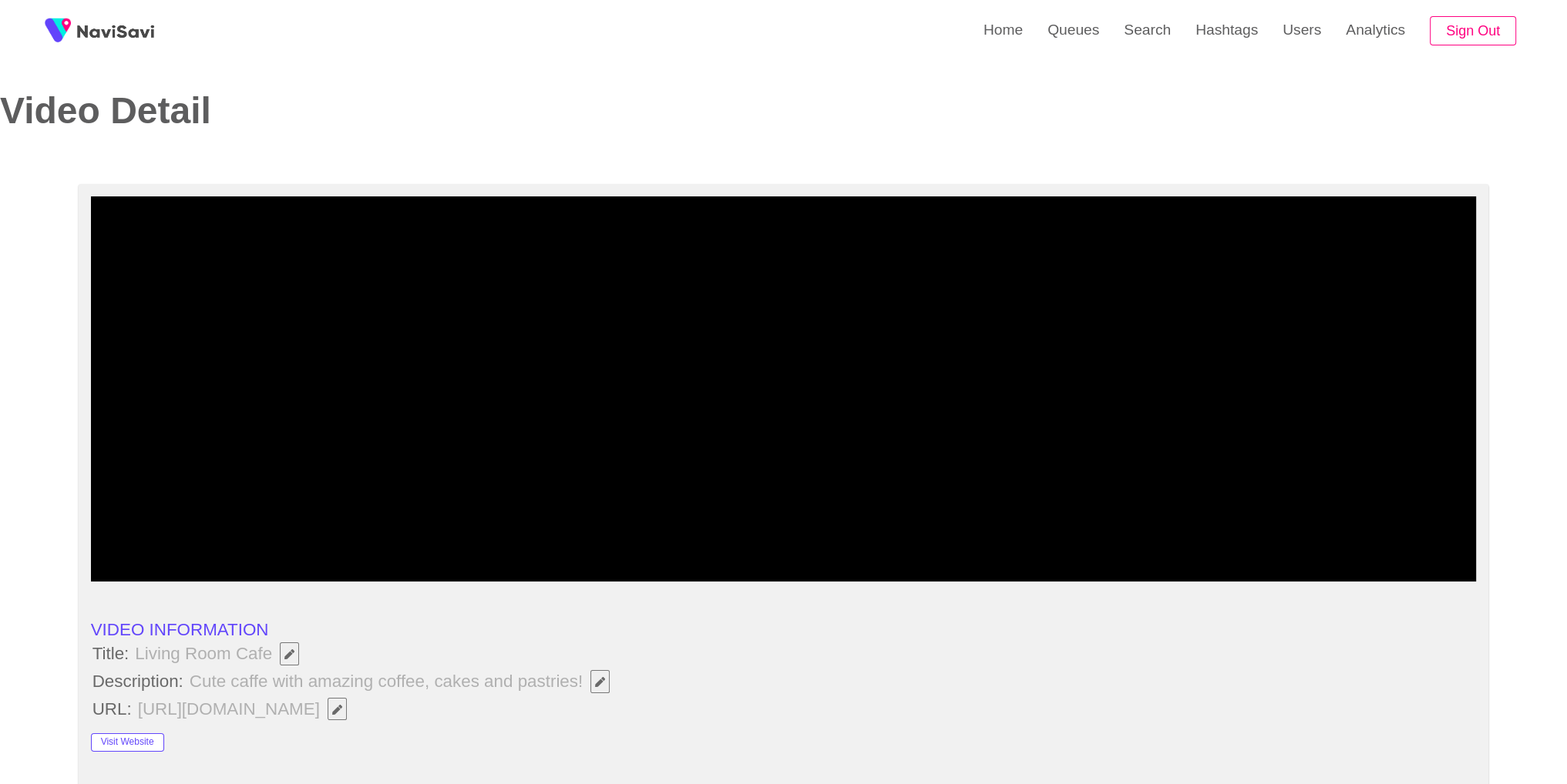
scroll to position [0, 0]
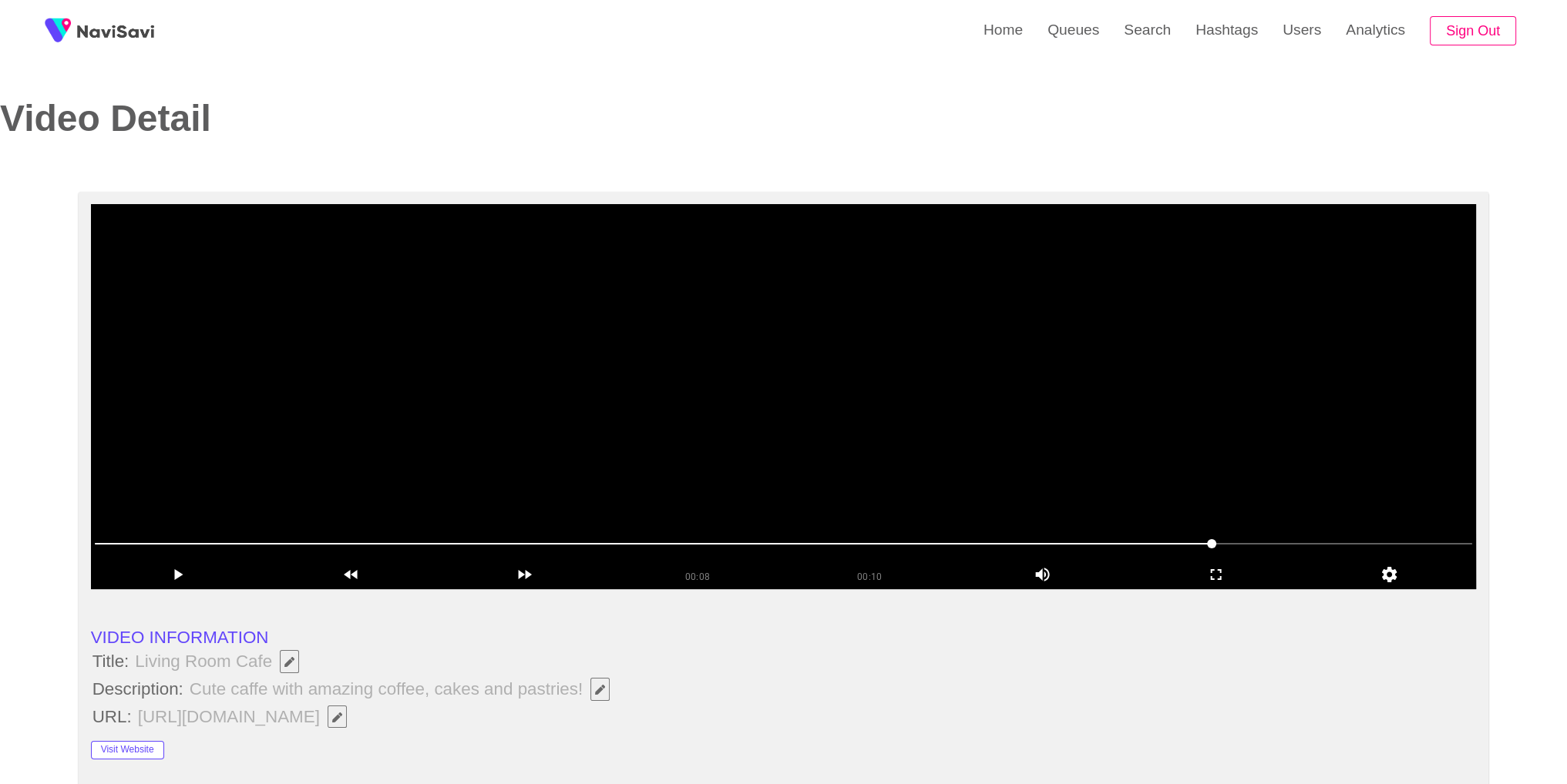
click at [1037, 353] on video at bounding box center [784, 396] width 1386 height 385
click at [1224, 573] on icon "add" at bounding box center [1216, 575] width 172 height 18
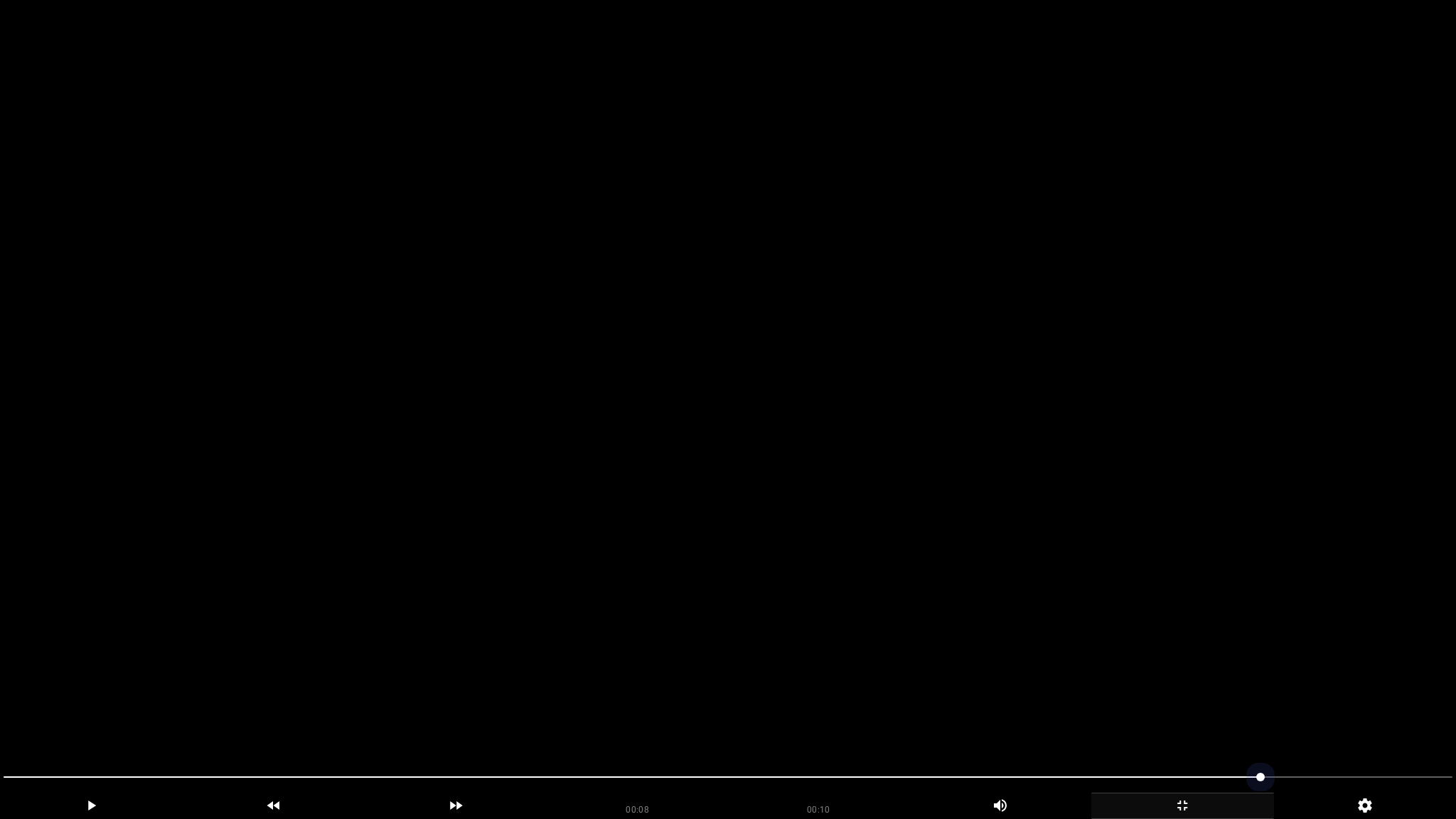
click at [101, 724] on span at bounding box center [728, 777] width 1449 height 22
click at [899, 700] on video at bounding box center [728, 409] width 1456 height 819
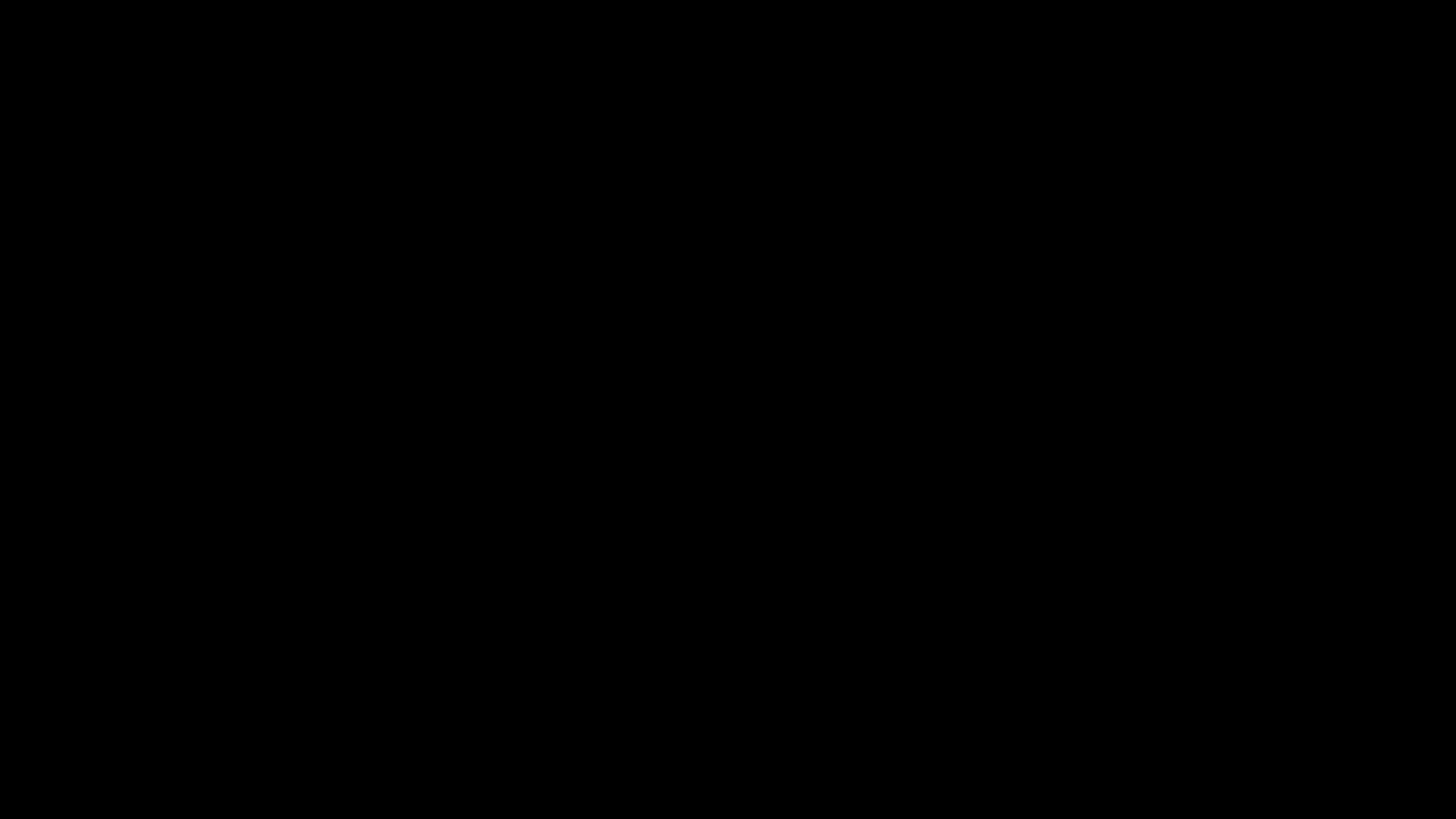
drag, startPoint x: 1207, startPoint y: 806, endPoint x: 1173, endPoint y: 717, distance: 95.3
click at [1206, 724] on icon "add" at bounding box center [1183, 806] width 181 height 17
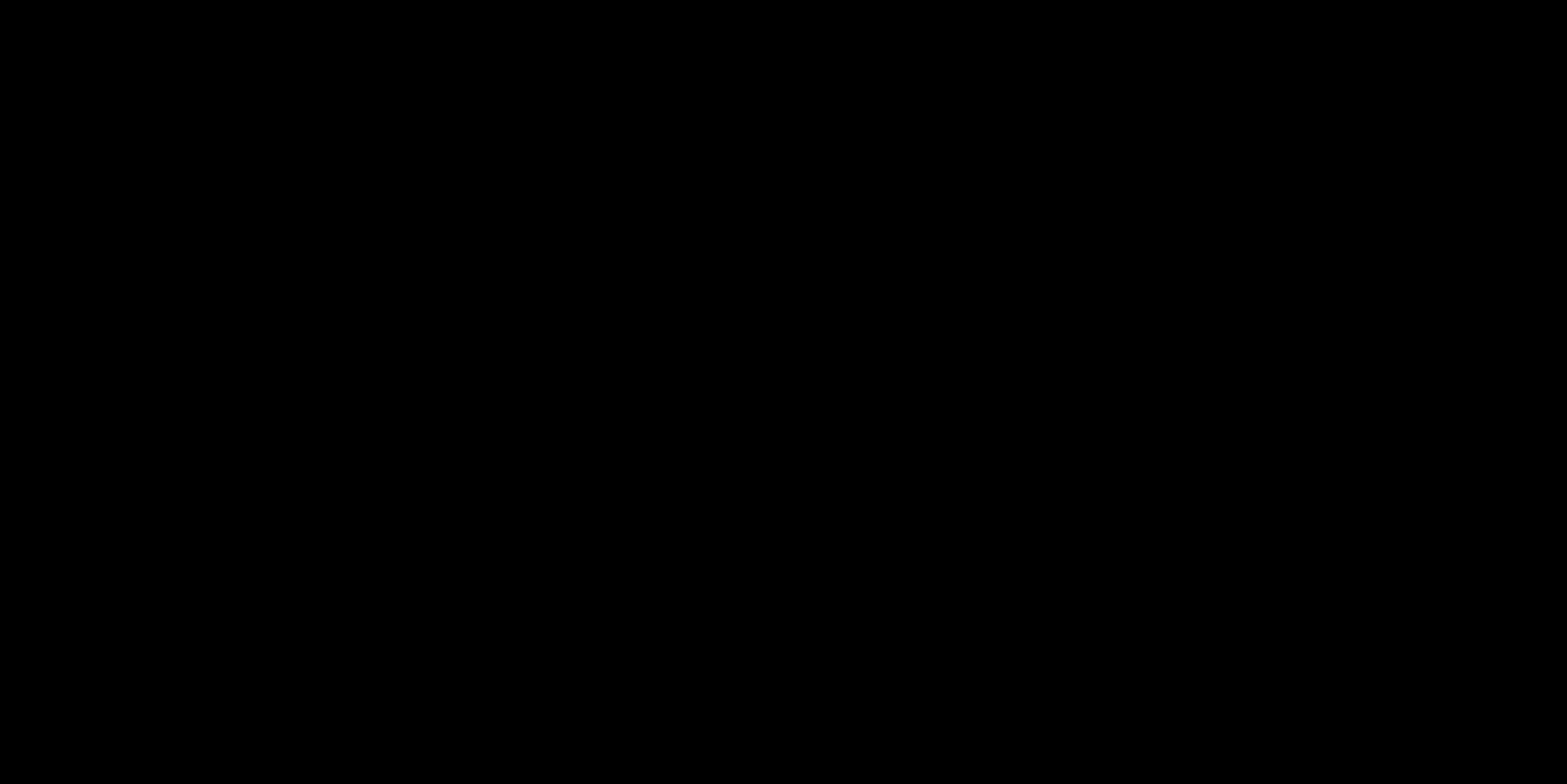
scroll to position [806, 0]
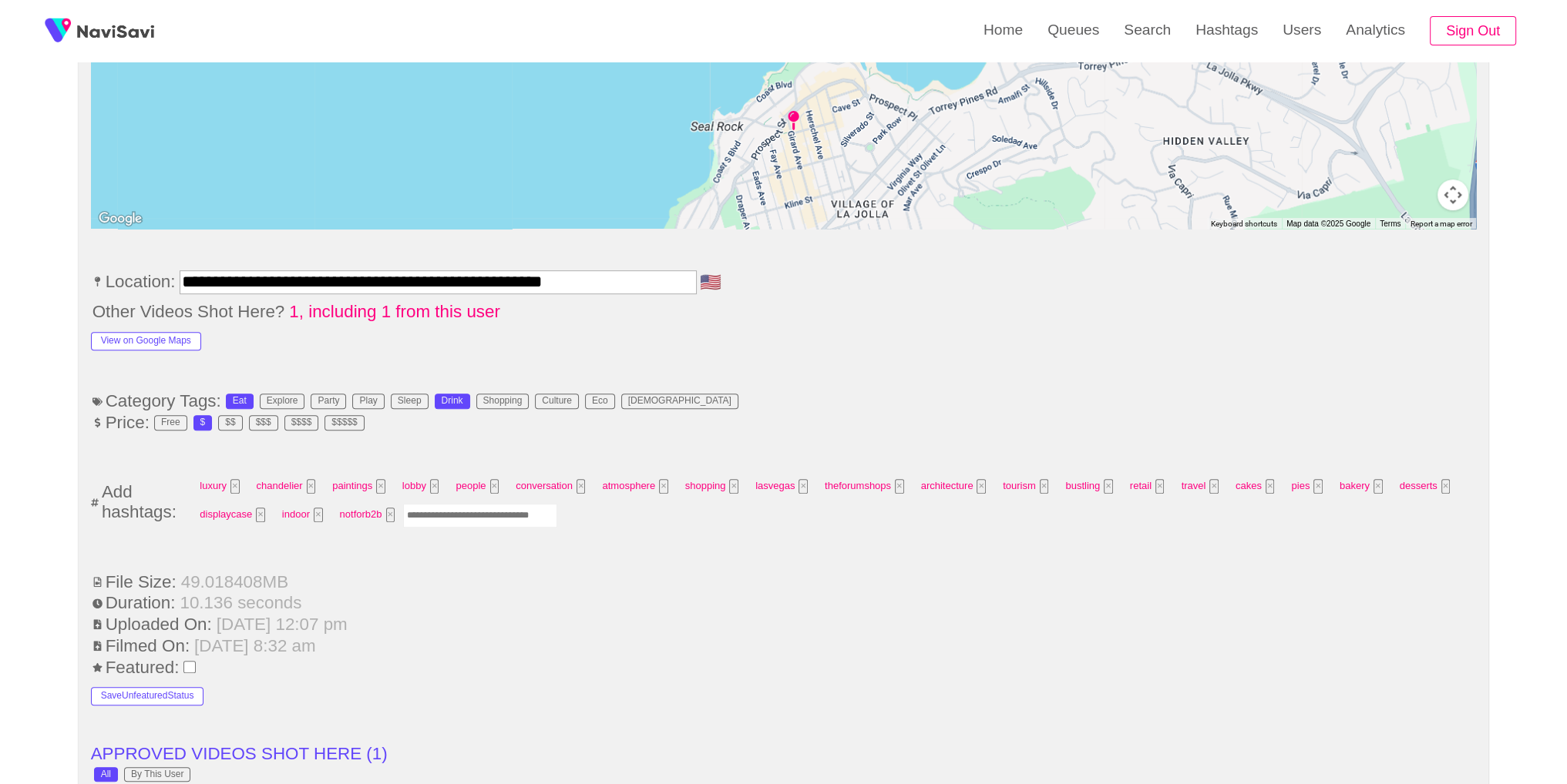
click at [490, 513] on input "Enter tag here and press return" at bounding box center [480, 515] width 155 height 24
type input "*********"
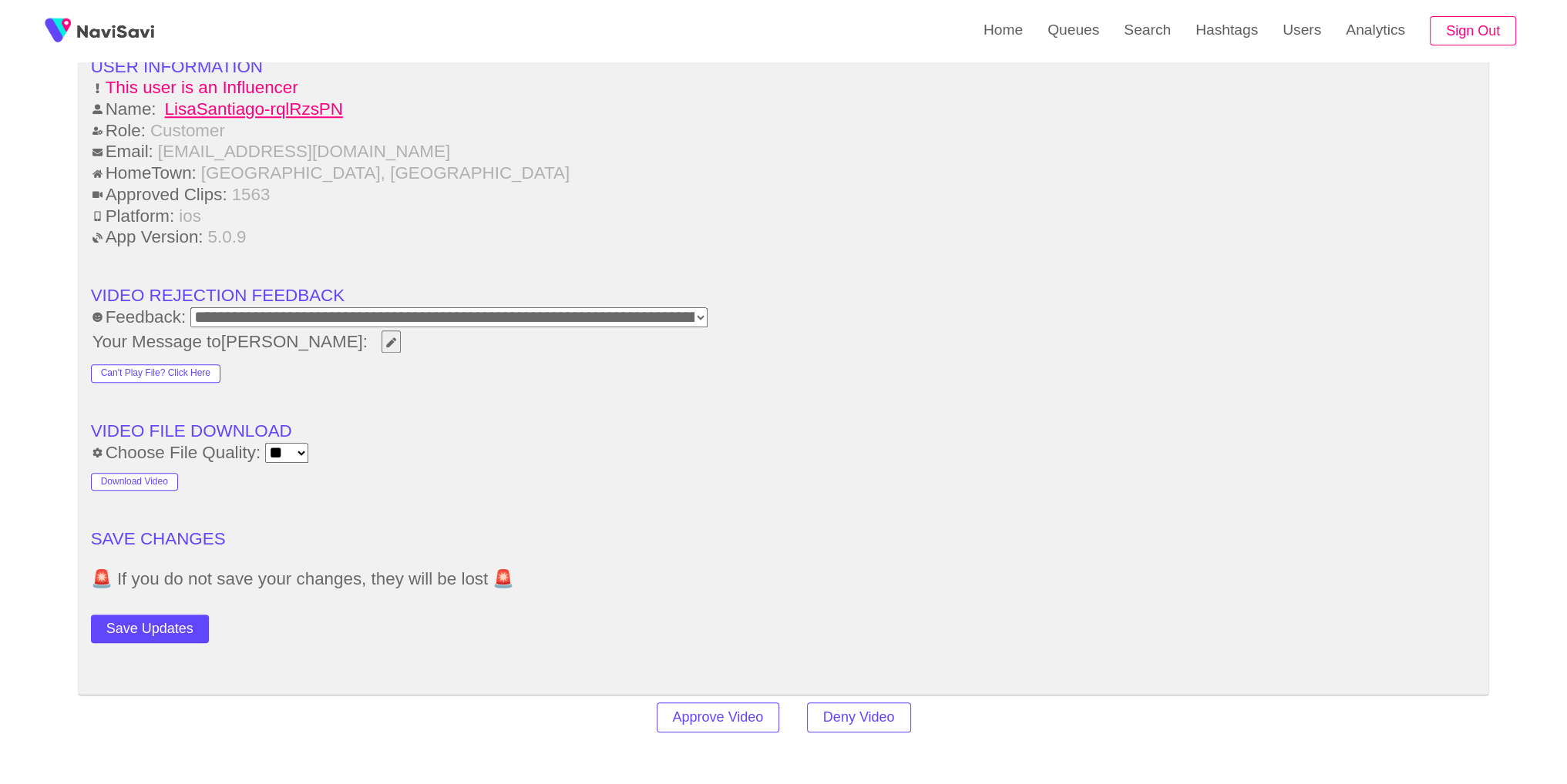
scroll to position [2036, 0]
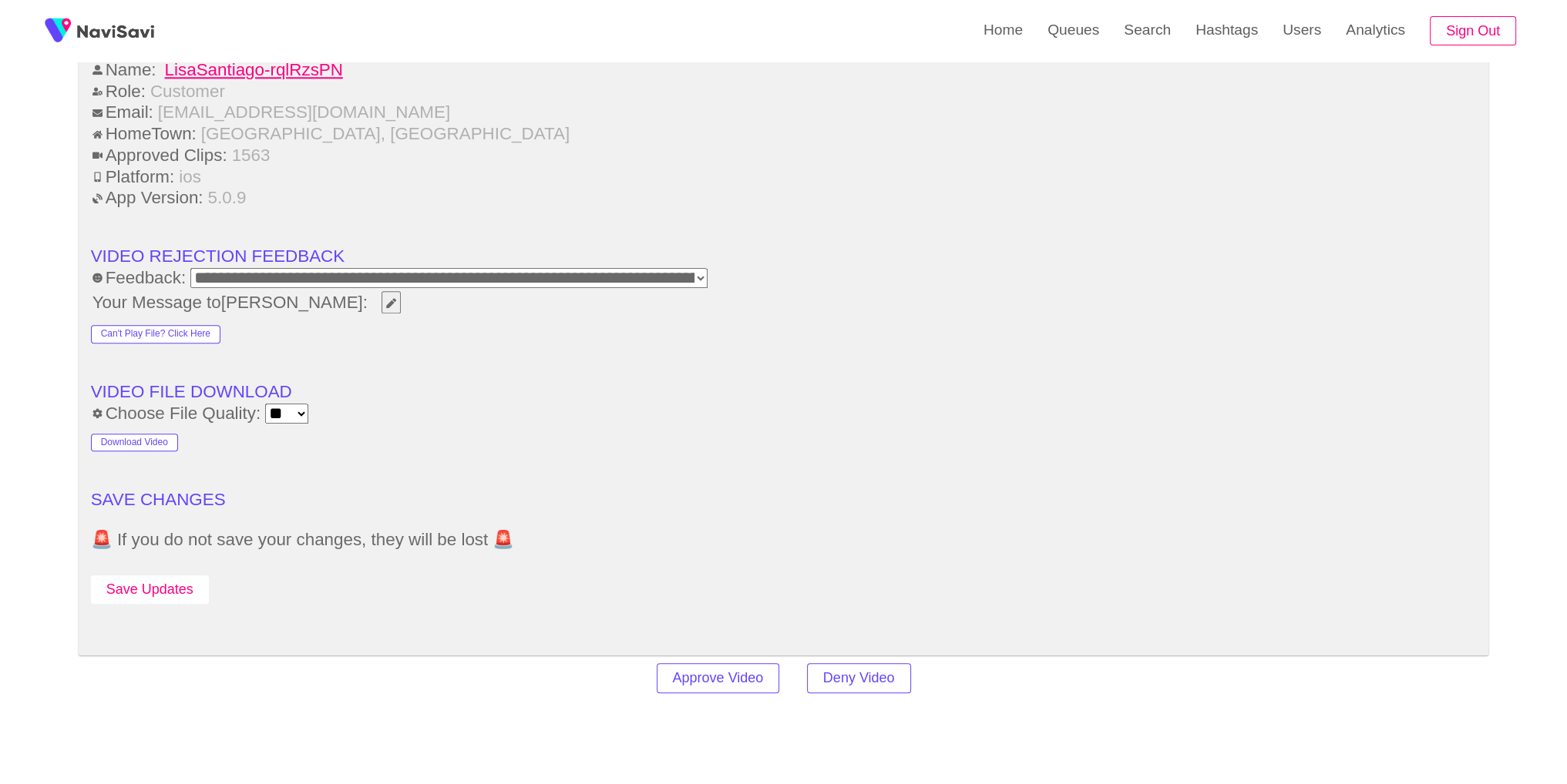
click at [185, 580] on button "Save Updates" at bounding box center [149, 590] width 118 height 29
click at [1171, 38] on link "Search" at bounding box center [1147, 30] width 71 height 60
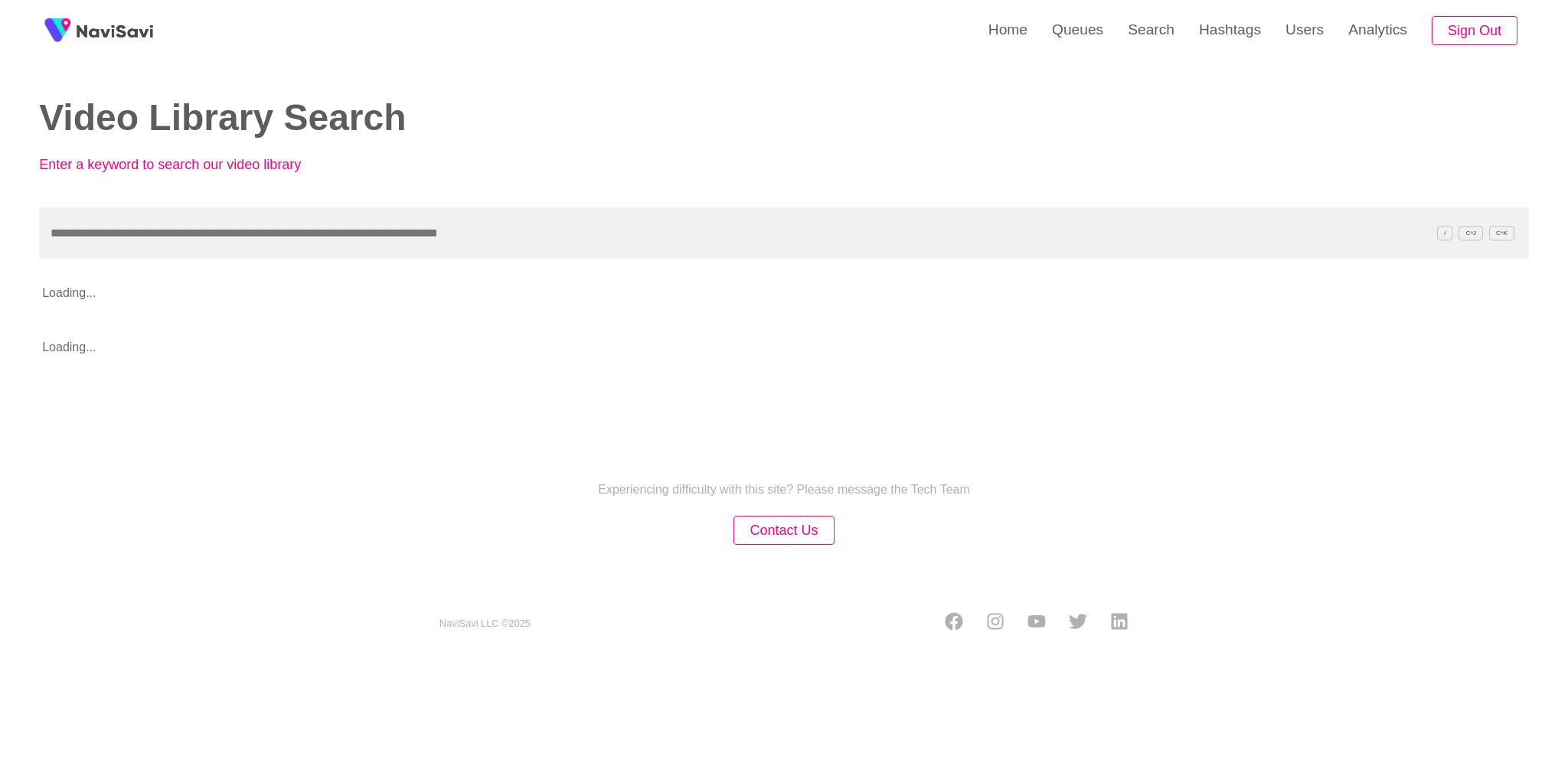
click at [739, 223] on input "text" at bounding box center [784, 234] width 1490 height 52
type input "**********"
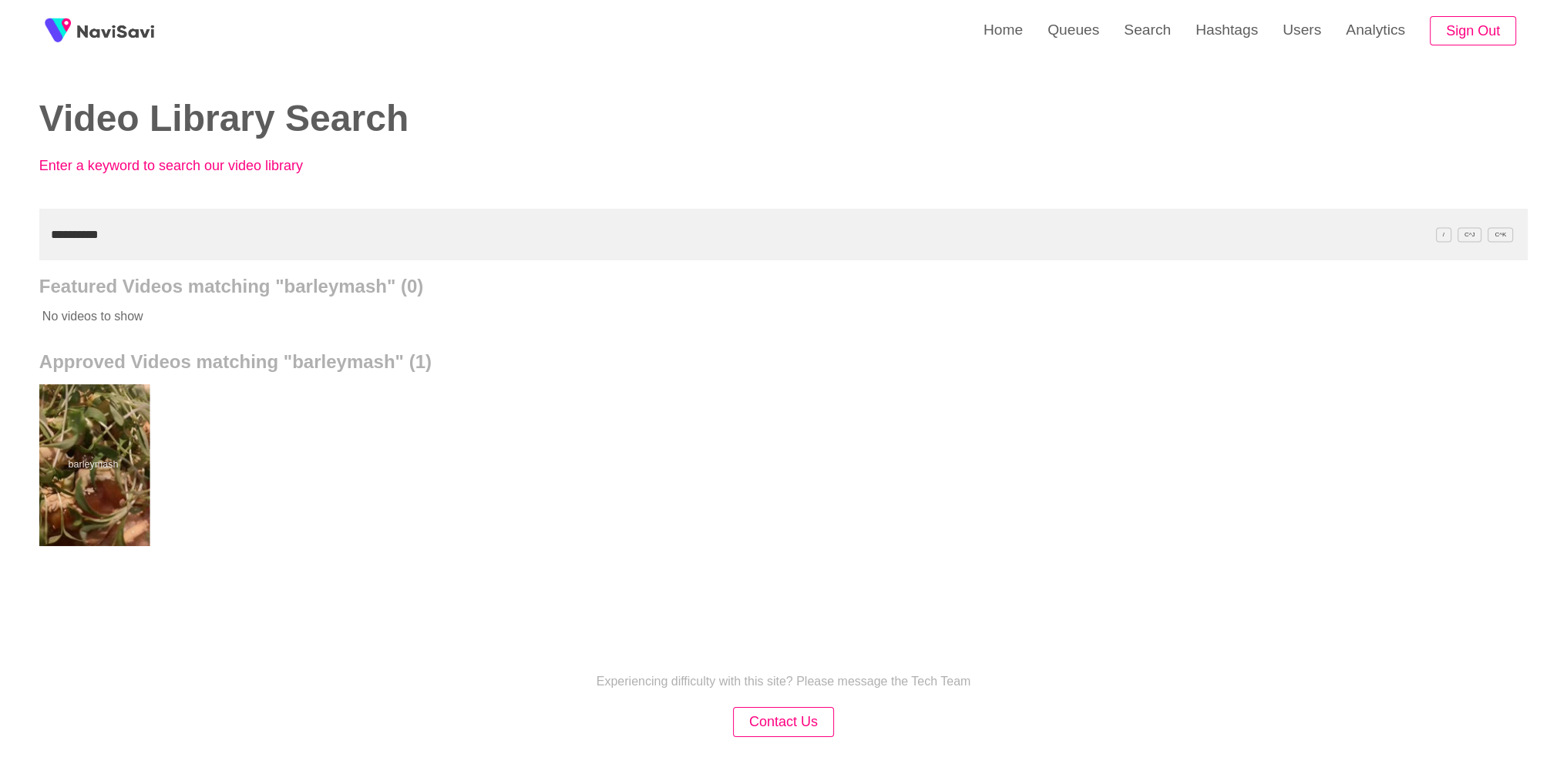
click at [52, 472] on div at bounding box center [92, 465] width 113 height 162
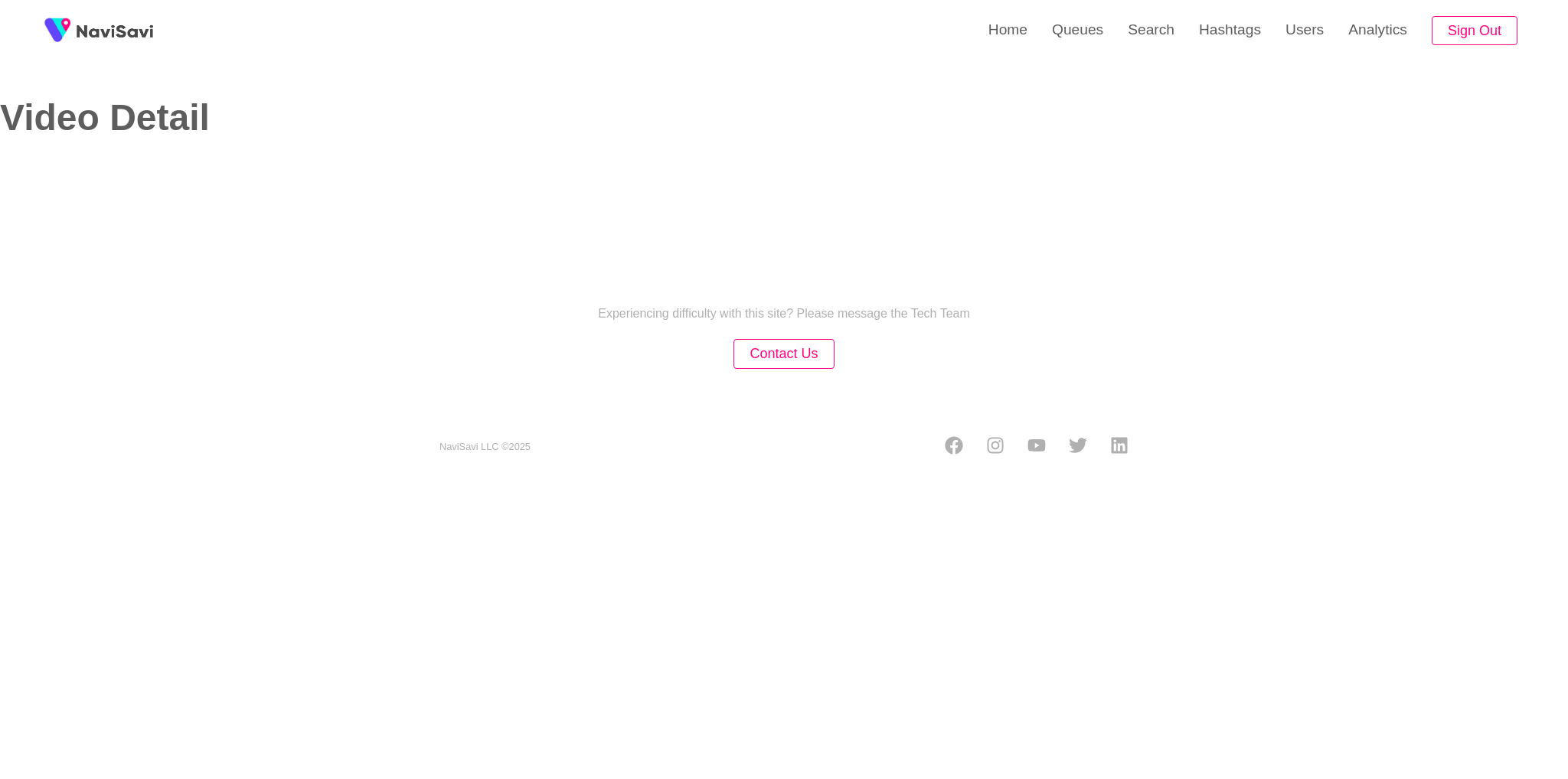
select select "**********"
select select "**"
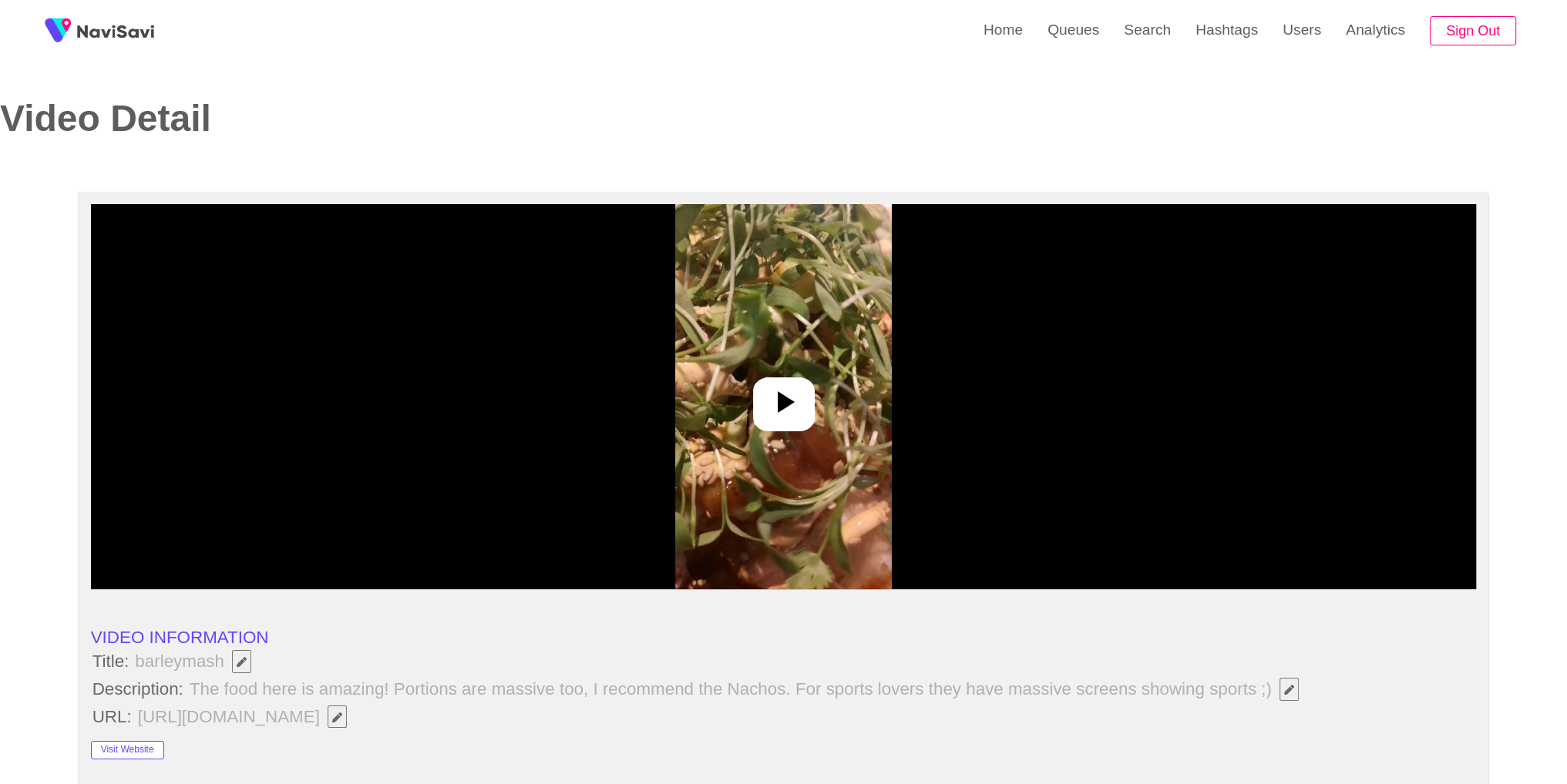
click at [799, 389] on icon at bounding box center [784, 402] width 37 height 37
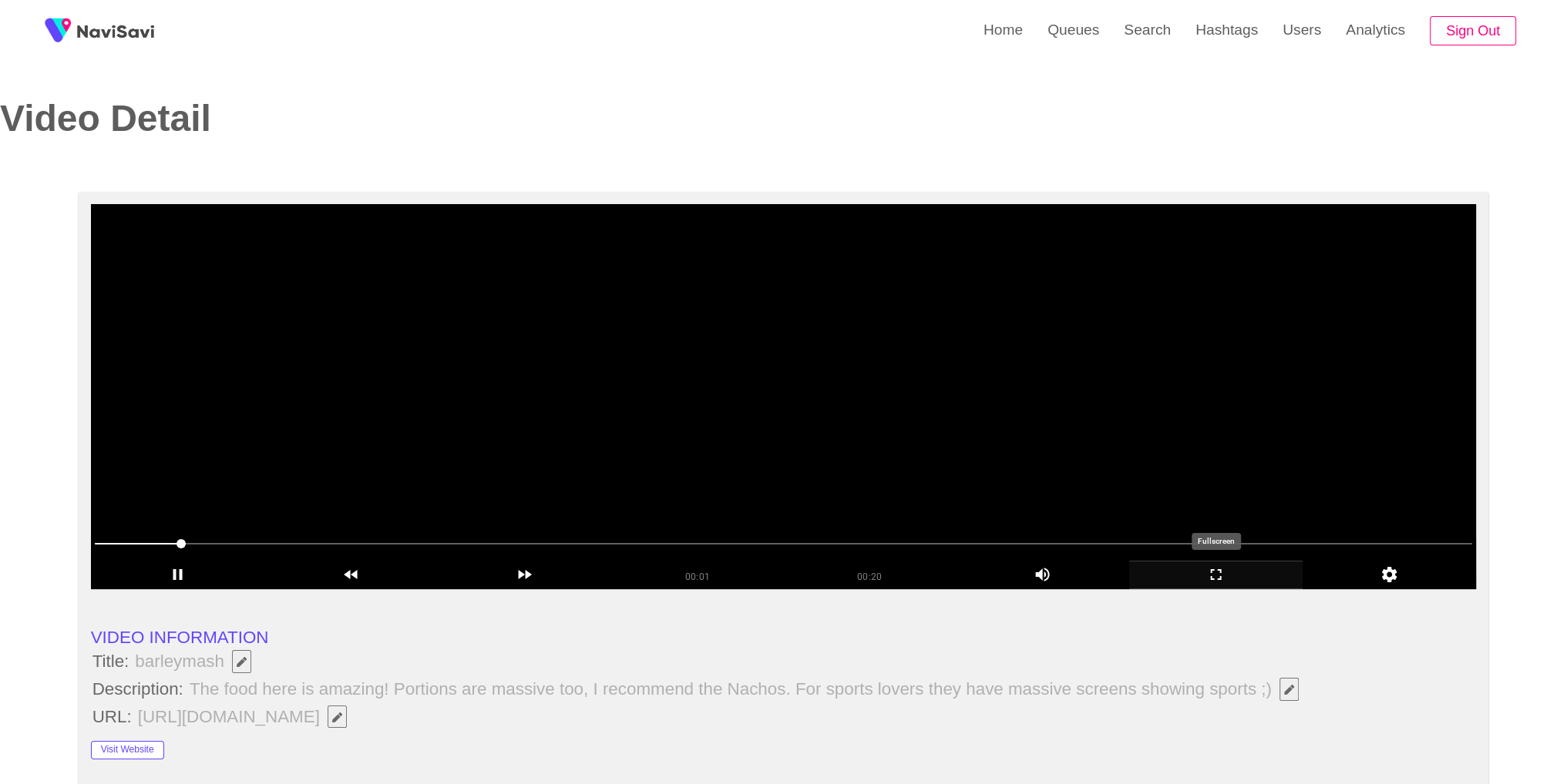
click at [1213, 571] on icon "add" at bounding box center [1216, 574] width 11 height 11
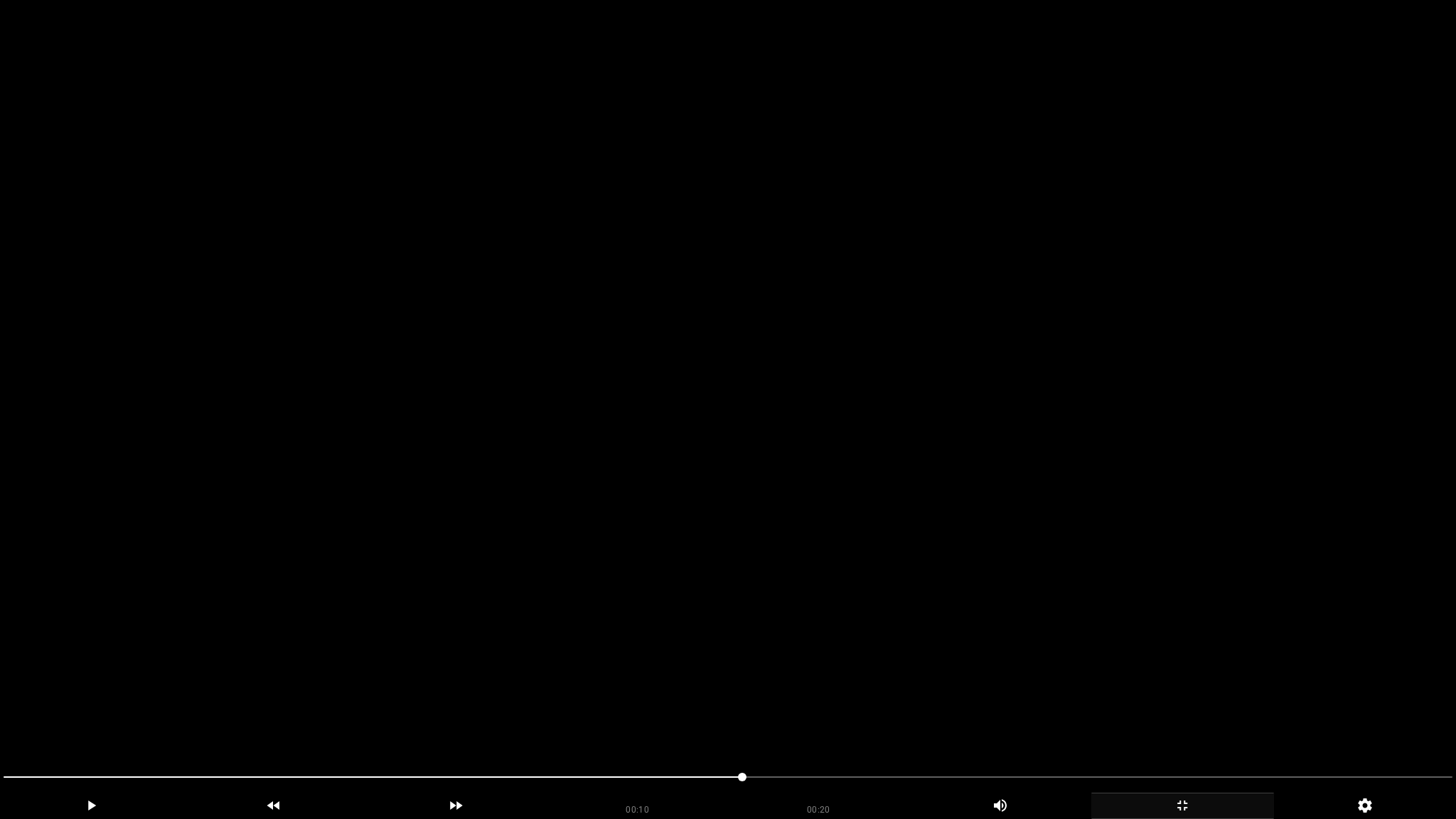
click at [842, 724] on div at bounding box center [727, 779] width 1460 height 39
click at [1185, 724] on icon "add" at bounding box center [1182, 806] width 10 height 10
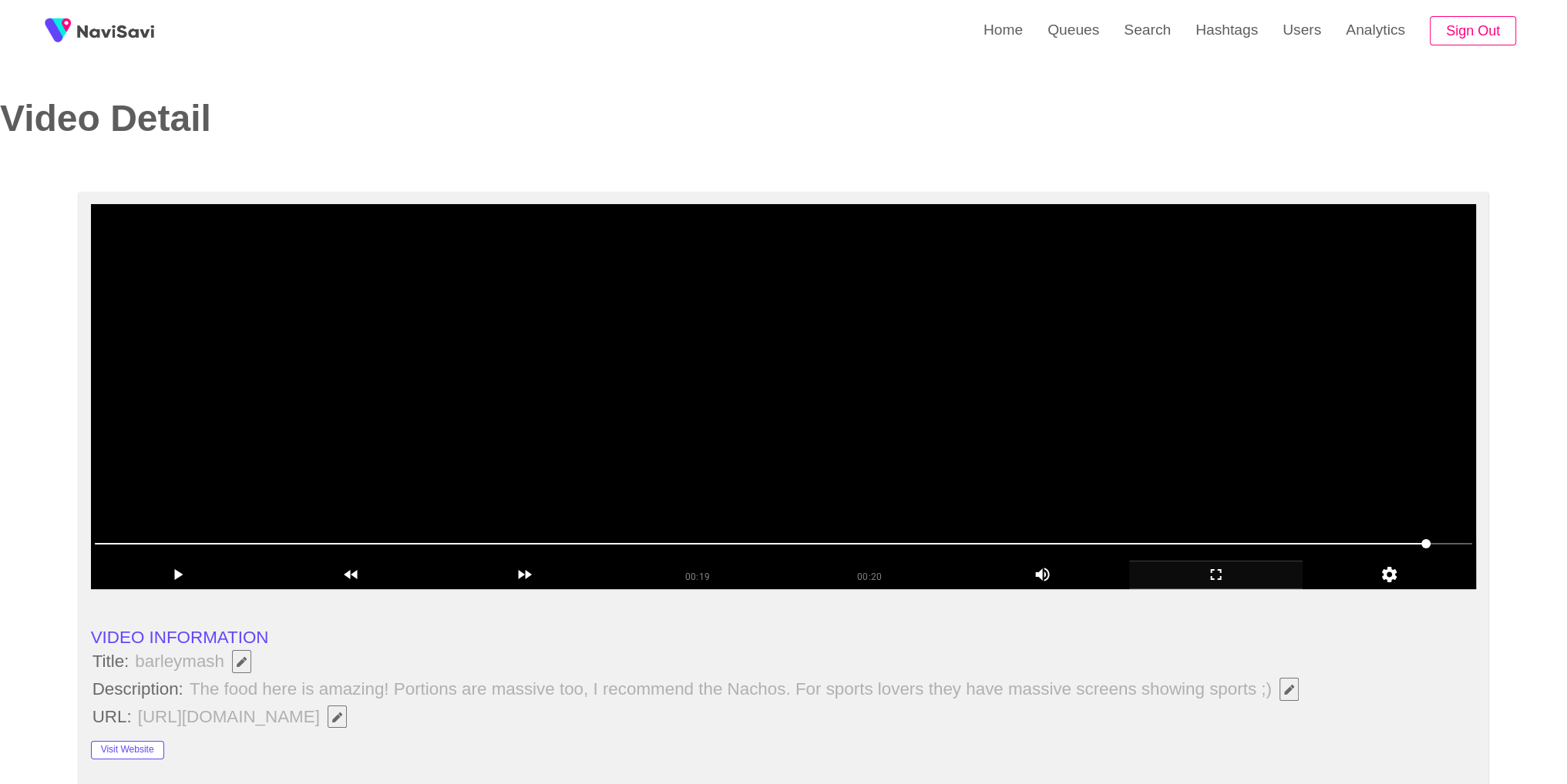
click at [1103, 398] on video at bounding box center [784, 396] width 1386 height 385
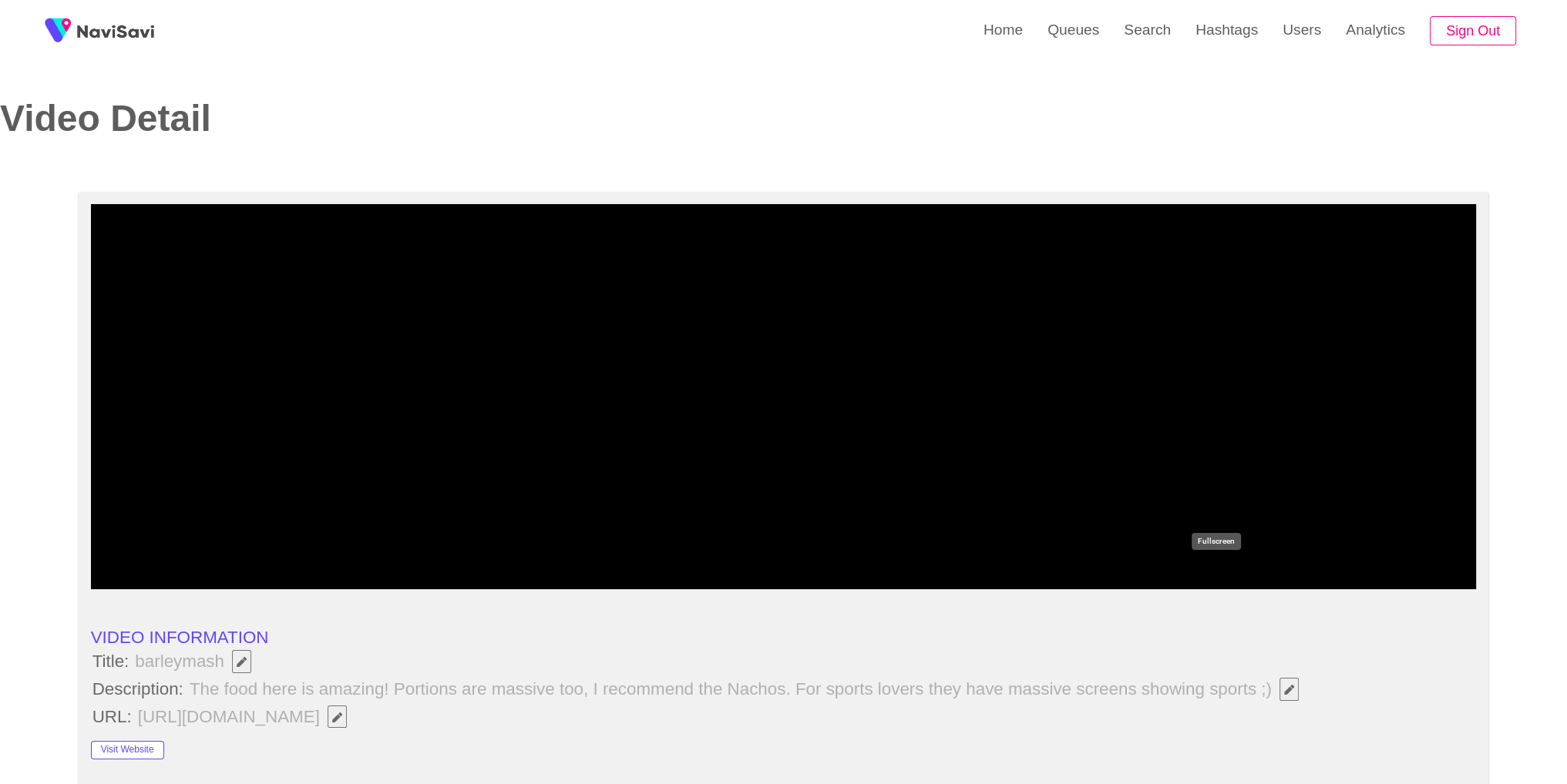
click at [1213, 564] on div "add" at bounding box center [1216, 575] width 174 height 29
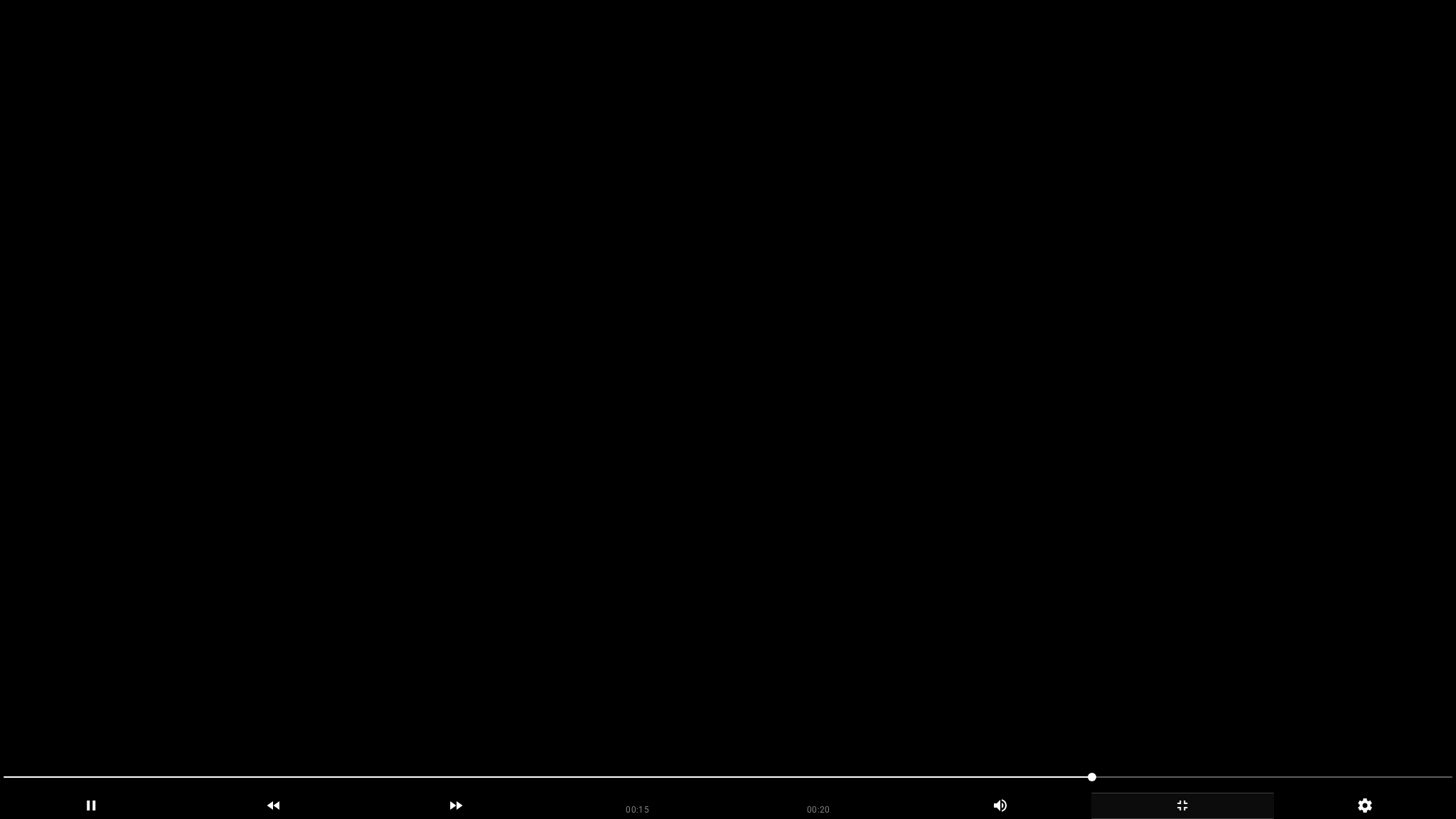
click at [1199, 724] on icon "add" at bounding box center [1183, 806] width 181 height 17
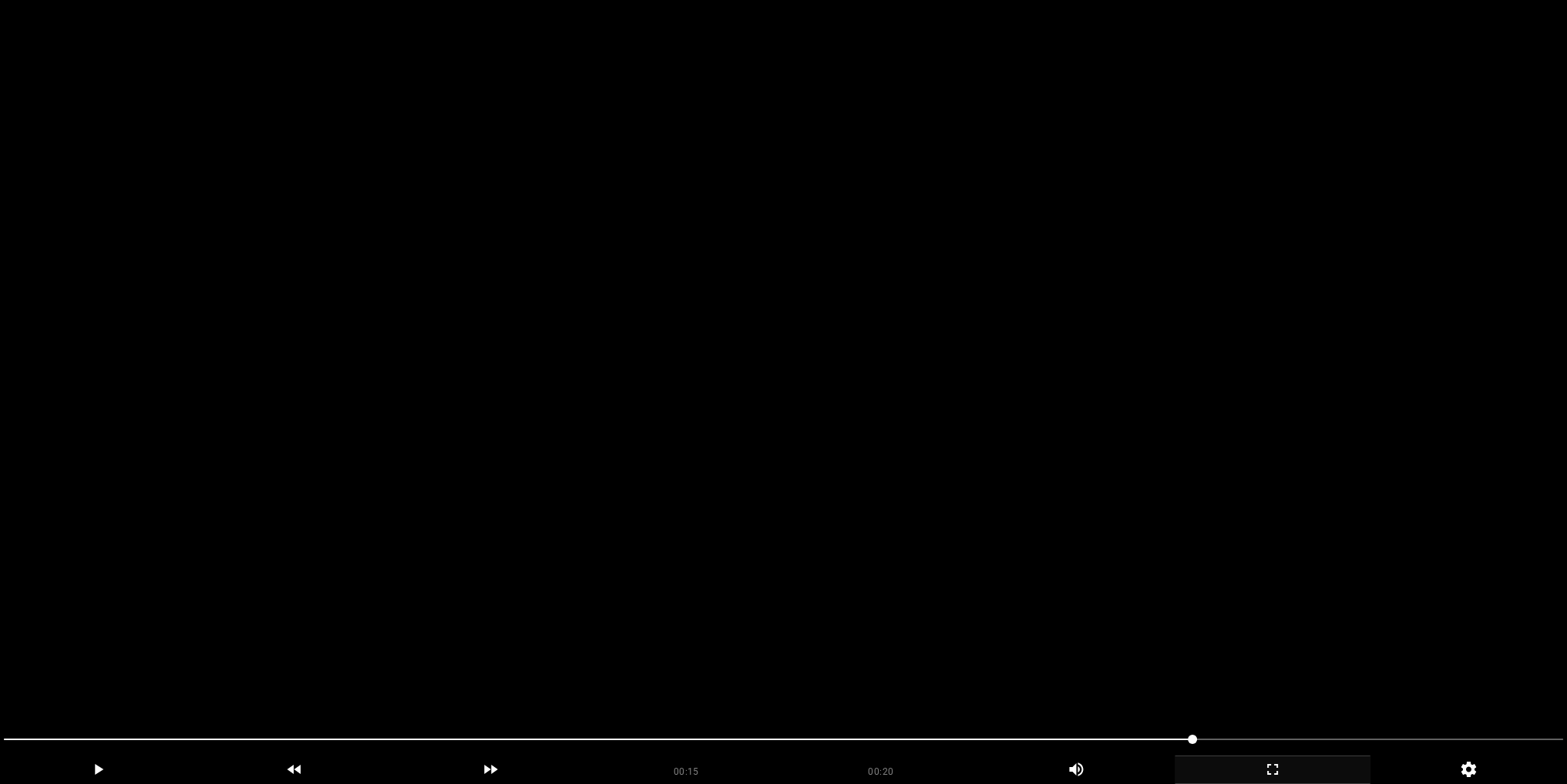
drag, startPoint x: 867, startPoint y: 429, endPoint x: 942, endPoint y: 394, distance: 82.8
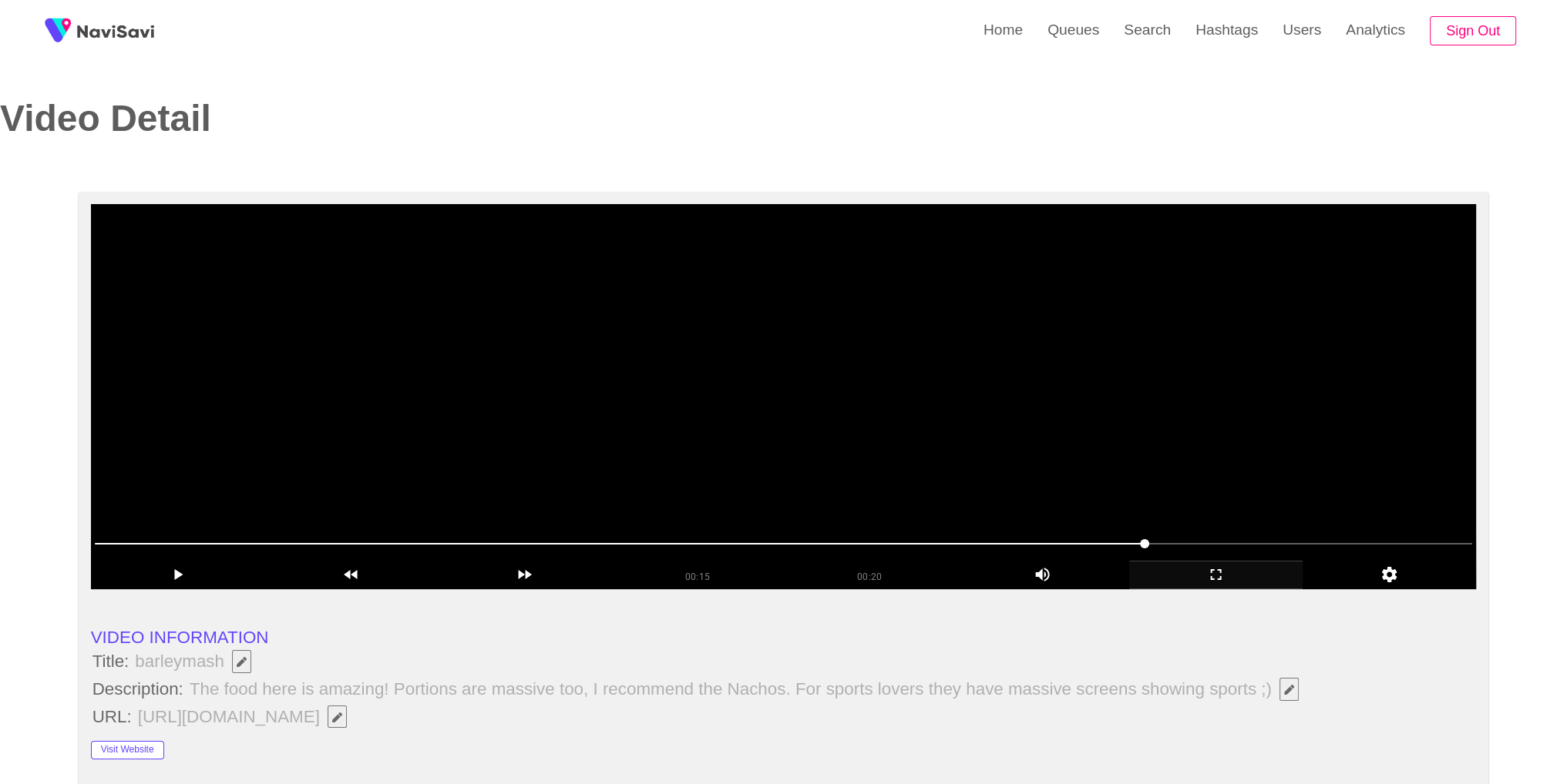
click at [864, 429] on video at bounding box center [784, 396] width 1386 height 385
click at [1061, 389] on video at bounding box center [784, 396] width 1386 height 385
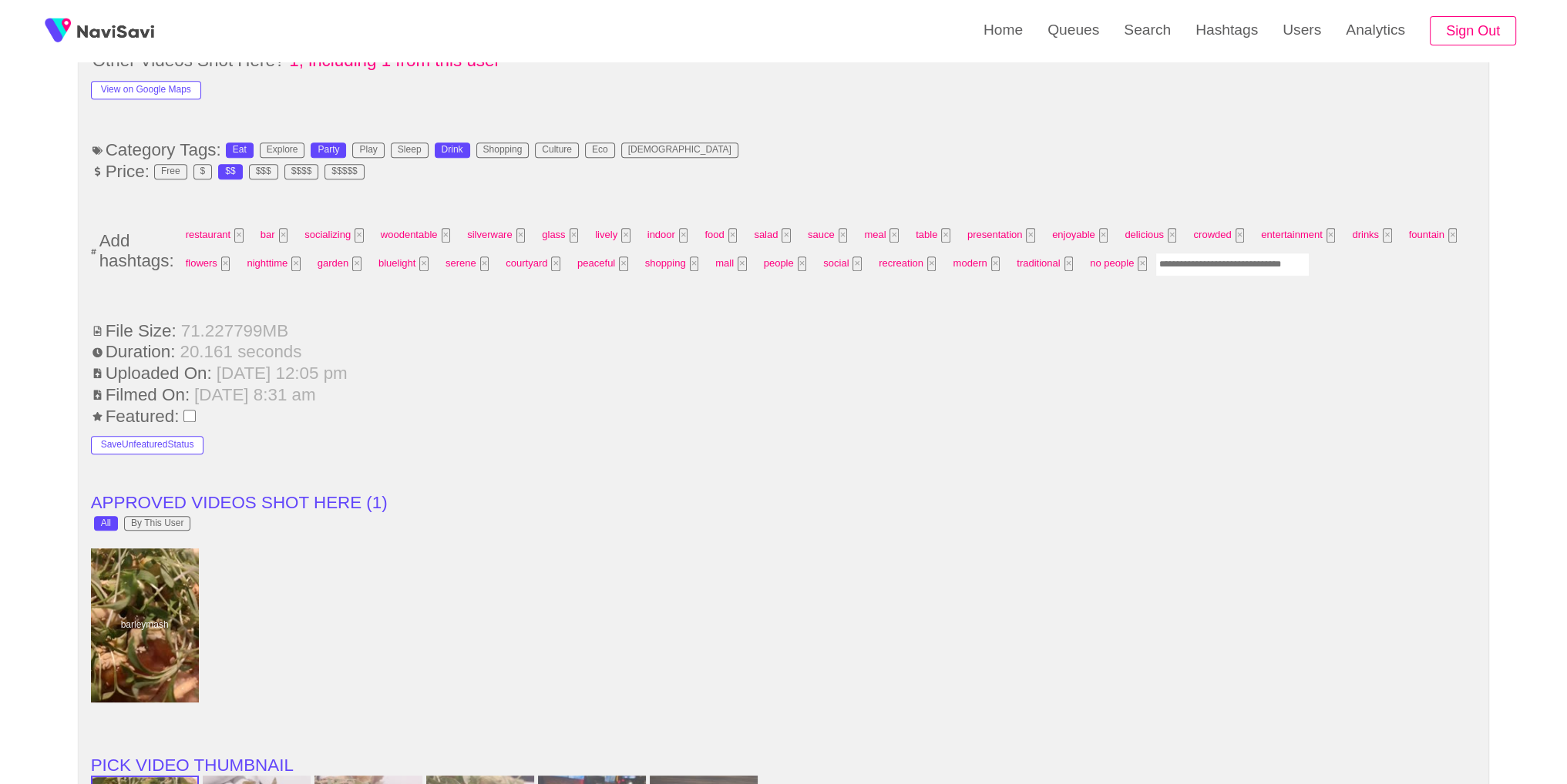
scroll to position [999, 0]
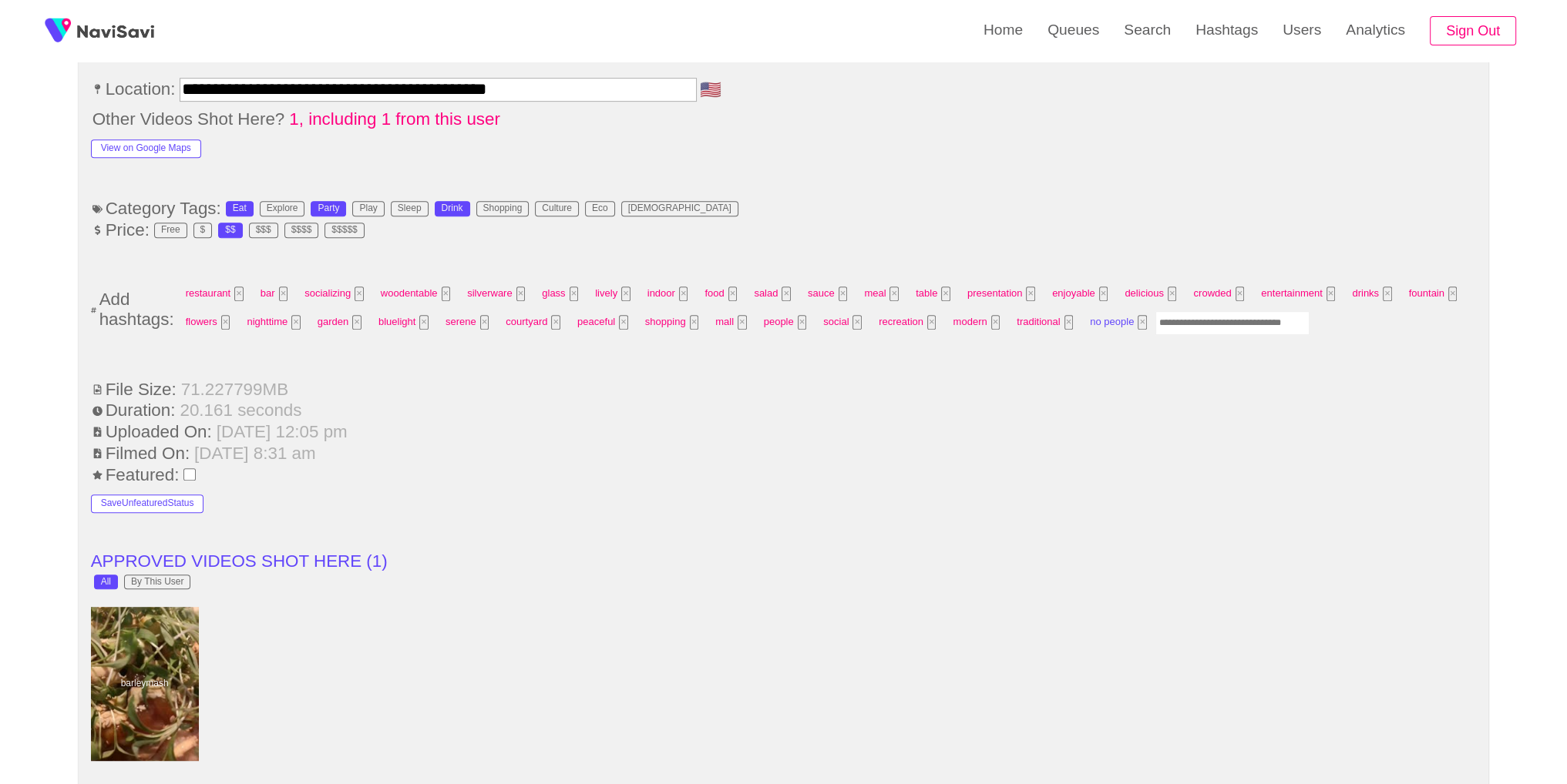
click at [1138, 321] on button "×" at bounding box center [1142, 321] width 9 height 14
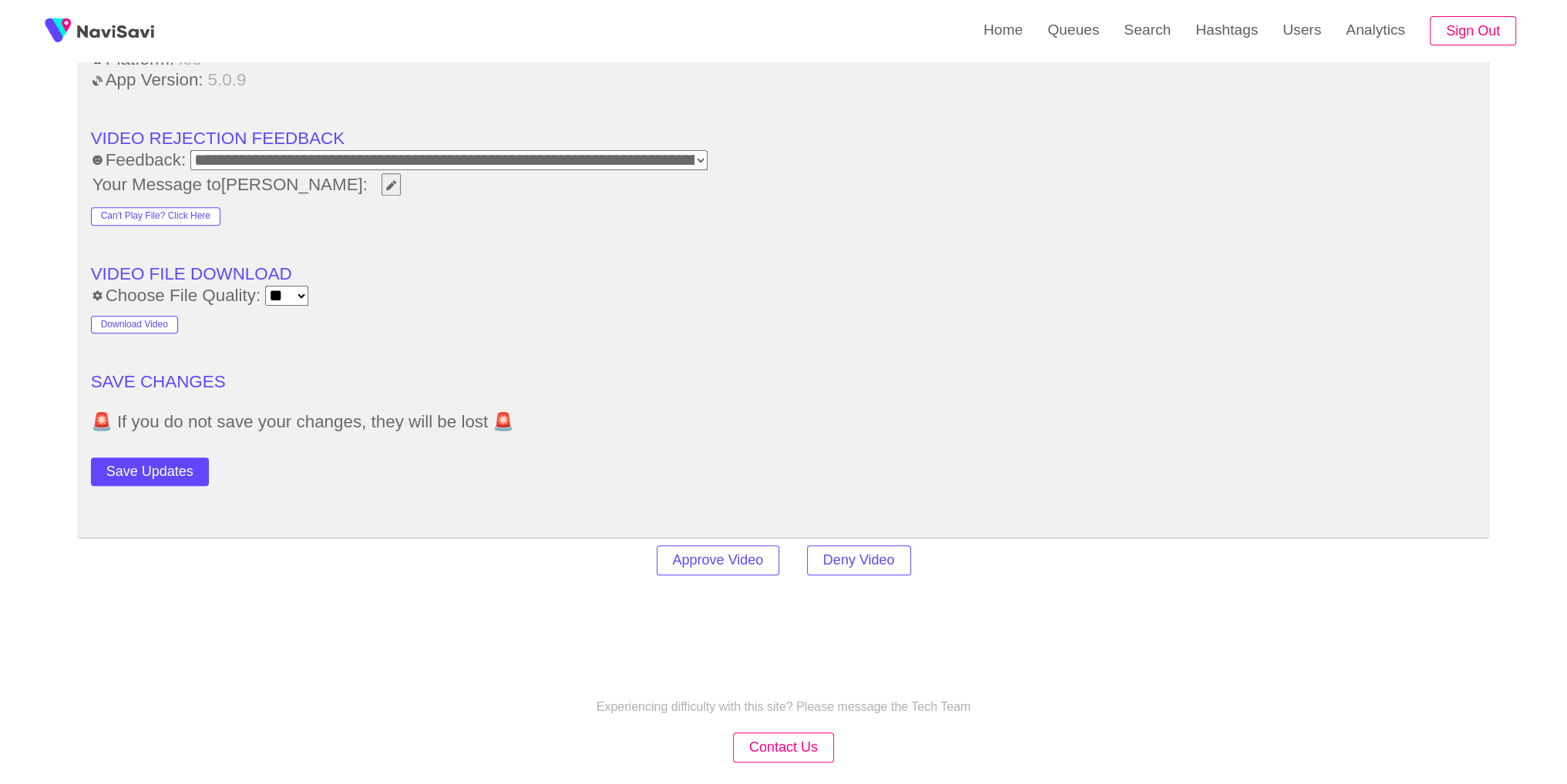
scroll to position [2240, 0]
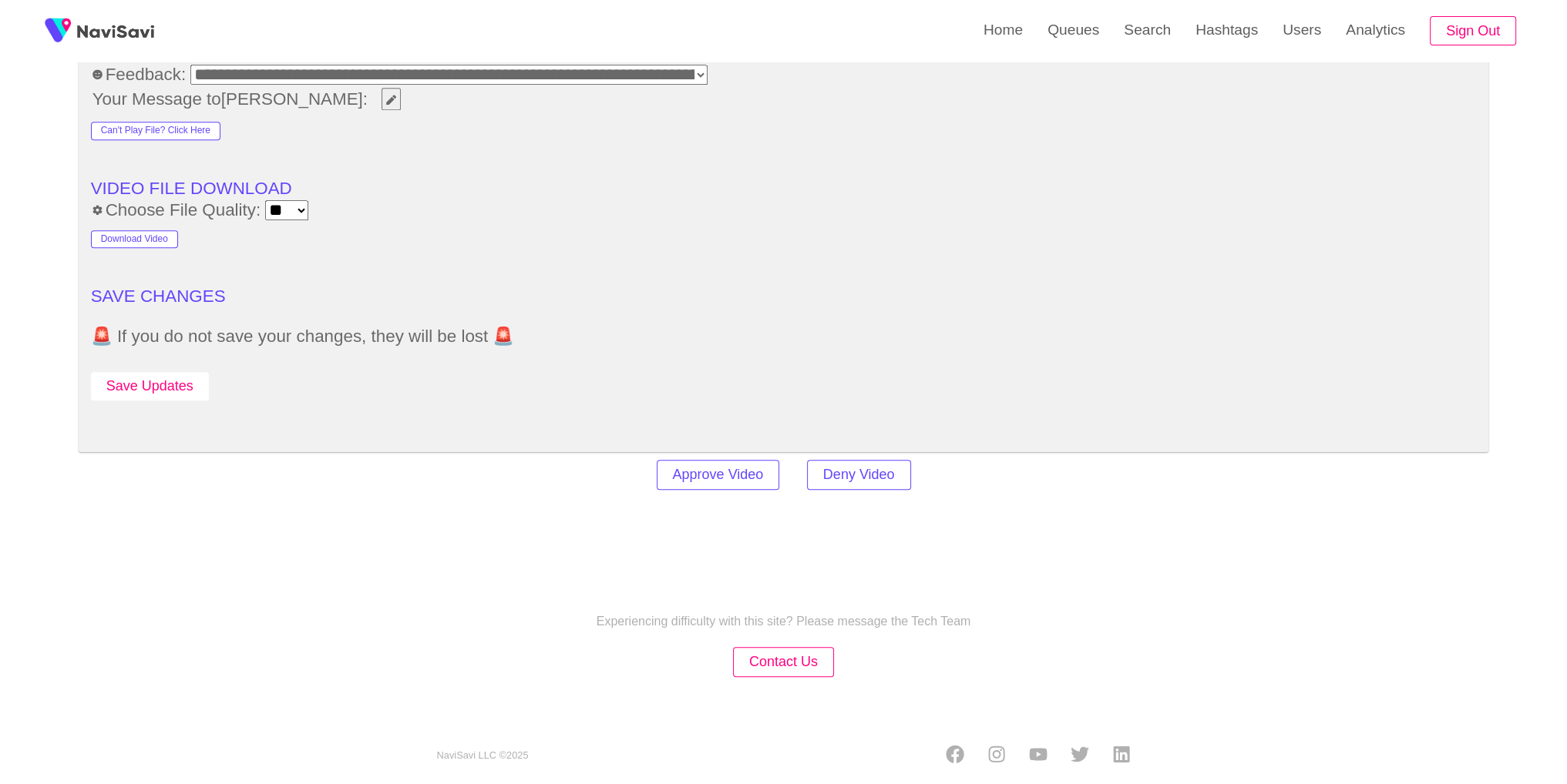
click at [161, 384] on button "Save Updates" at bounding box center [149, 386] width 118 height 29
click at [1098, 48] on link "Queues" at bounding box center [1073, 30] width 76 height 60
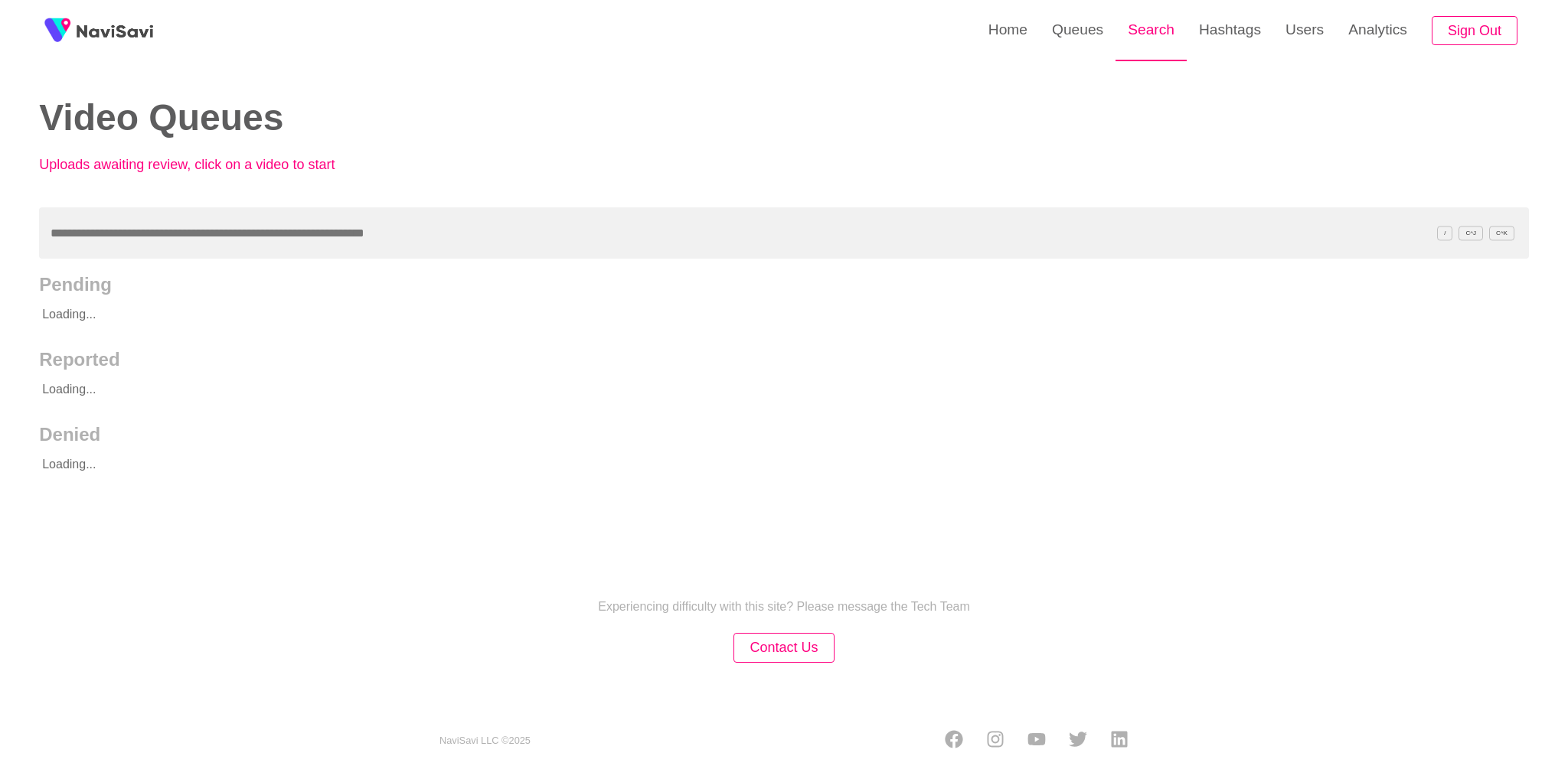
click at [1153, 41] on link "Search" at bounding box center [1150, 30] width 71 height 60
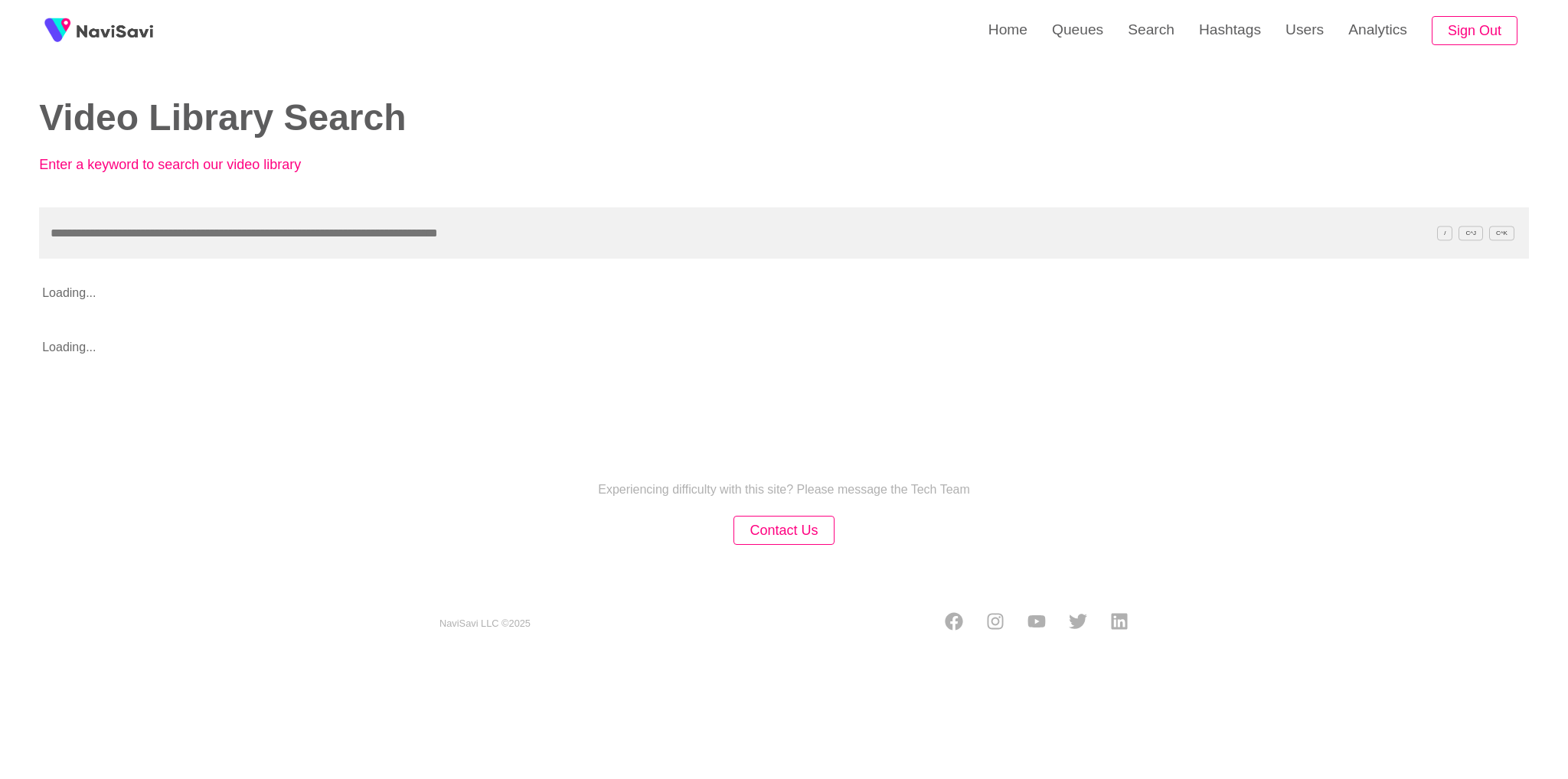
click at [710, 244] on input "text" at bounding box center [784, 234] width 1490 height 52
type input "**********"
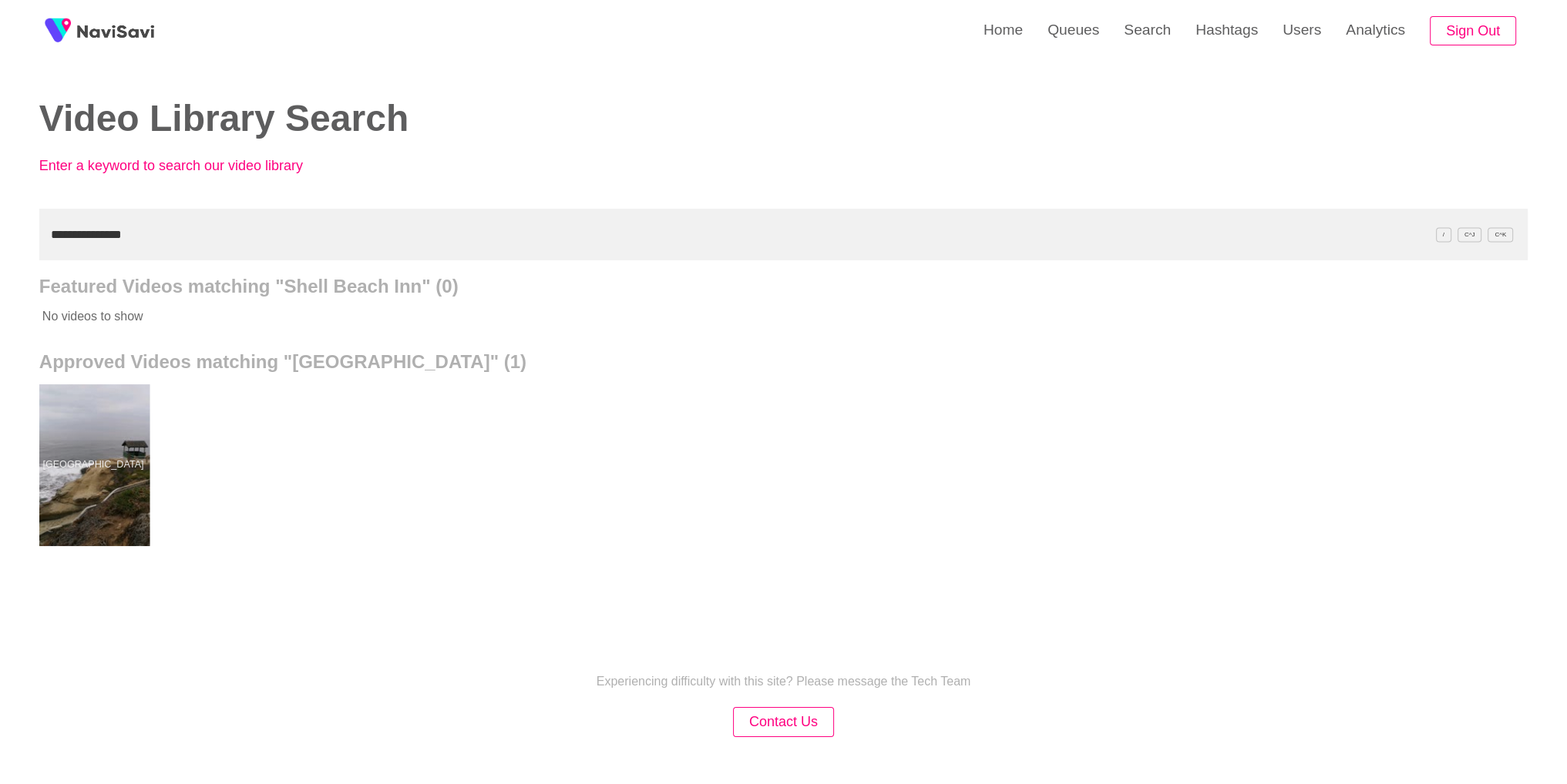
click at [55, 484] on div at bounding box center [92, 465] width 113 height 162
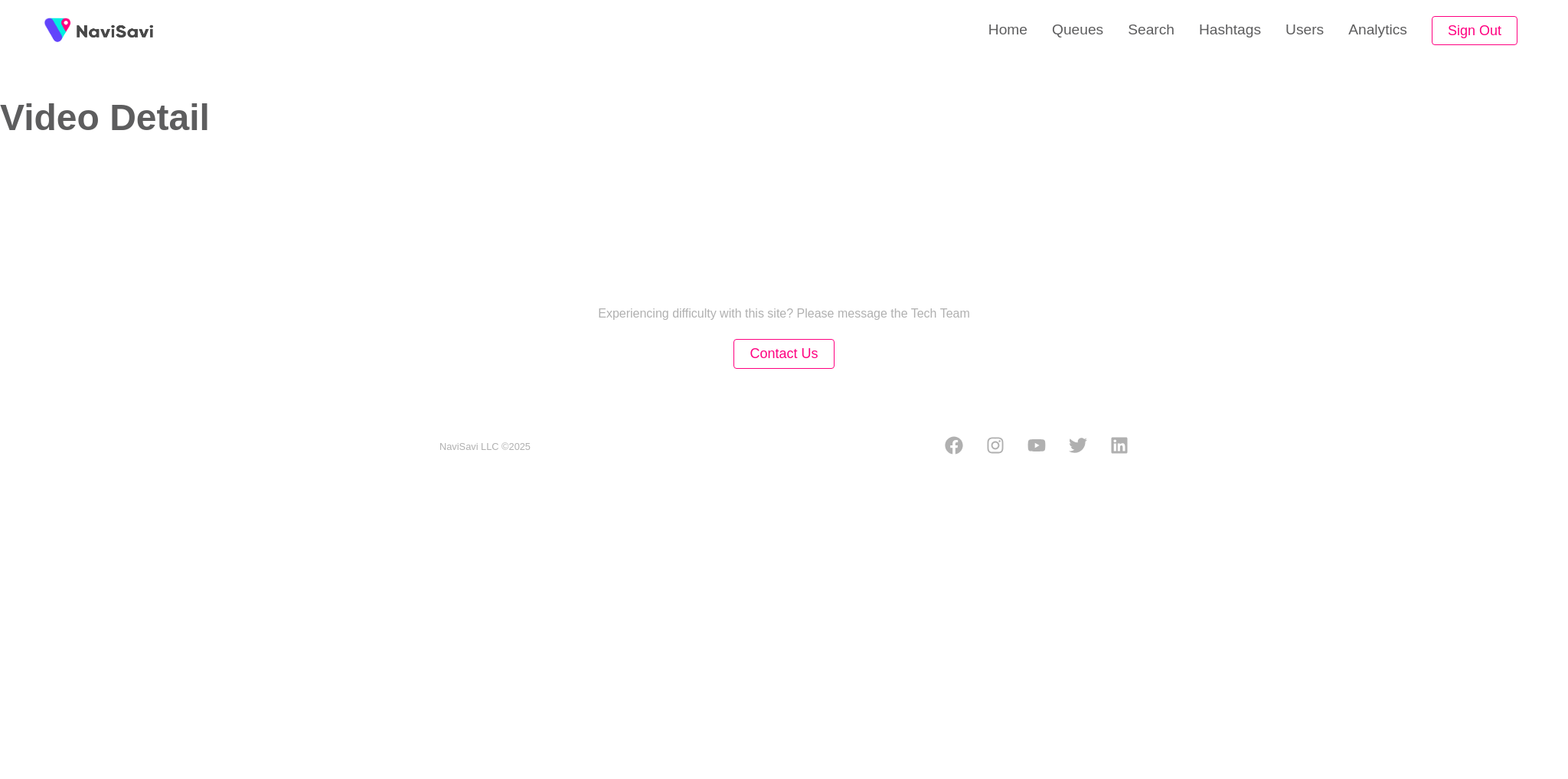
select select "**********"
select select "**"
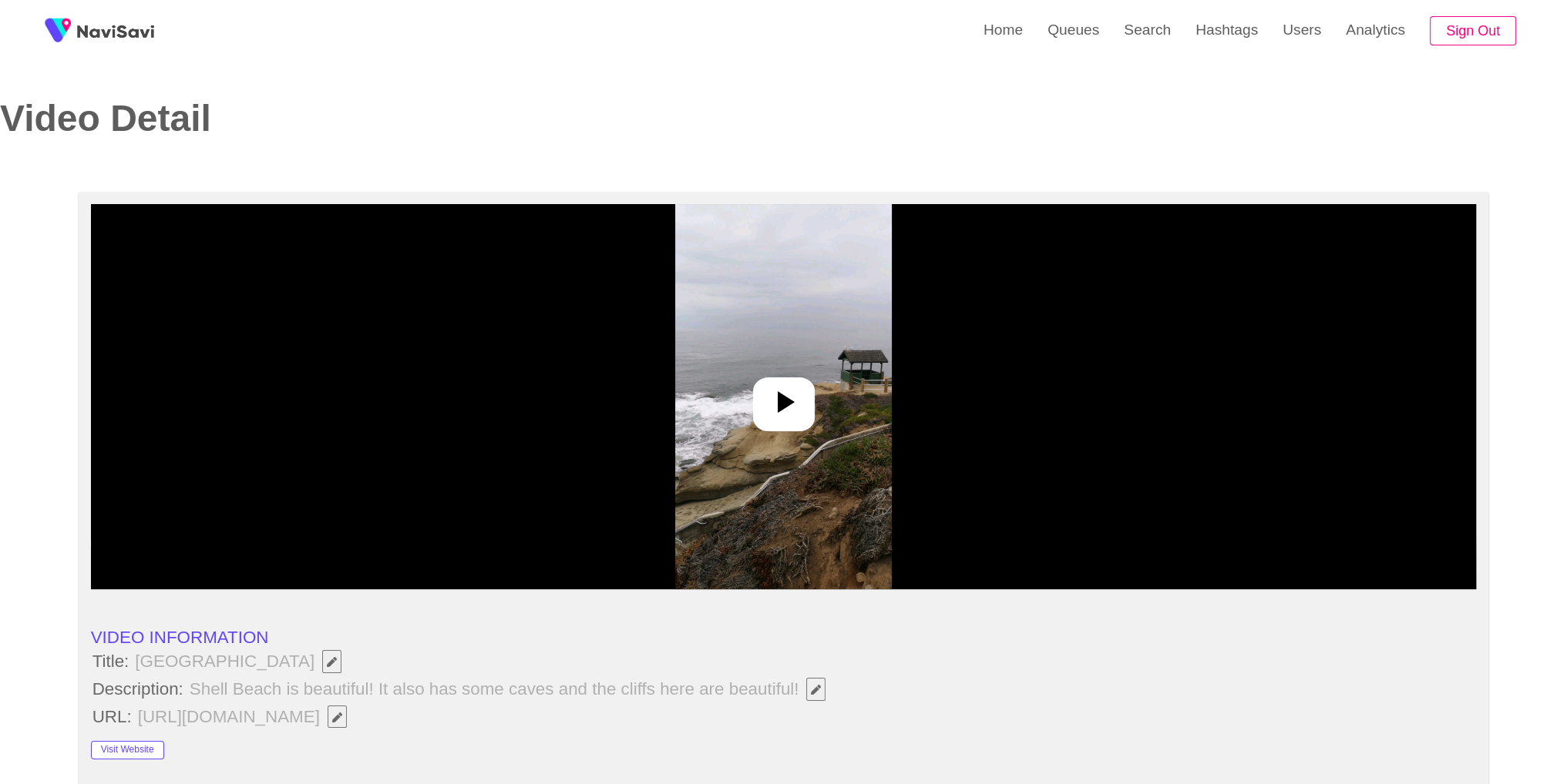
click at [889, 438] on img at bounding box center [784, 396] width 217 height 385
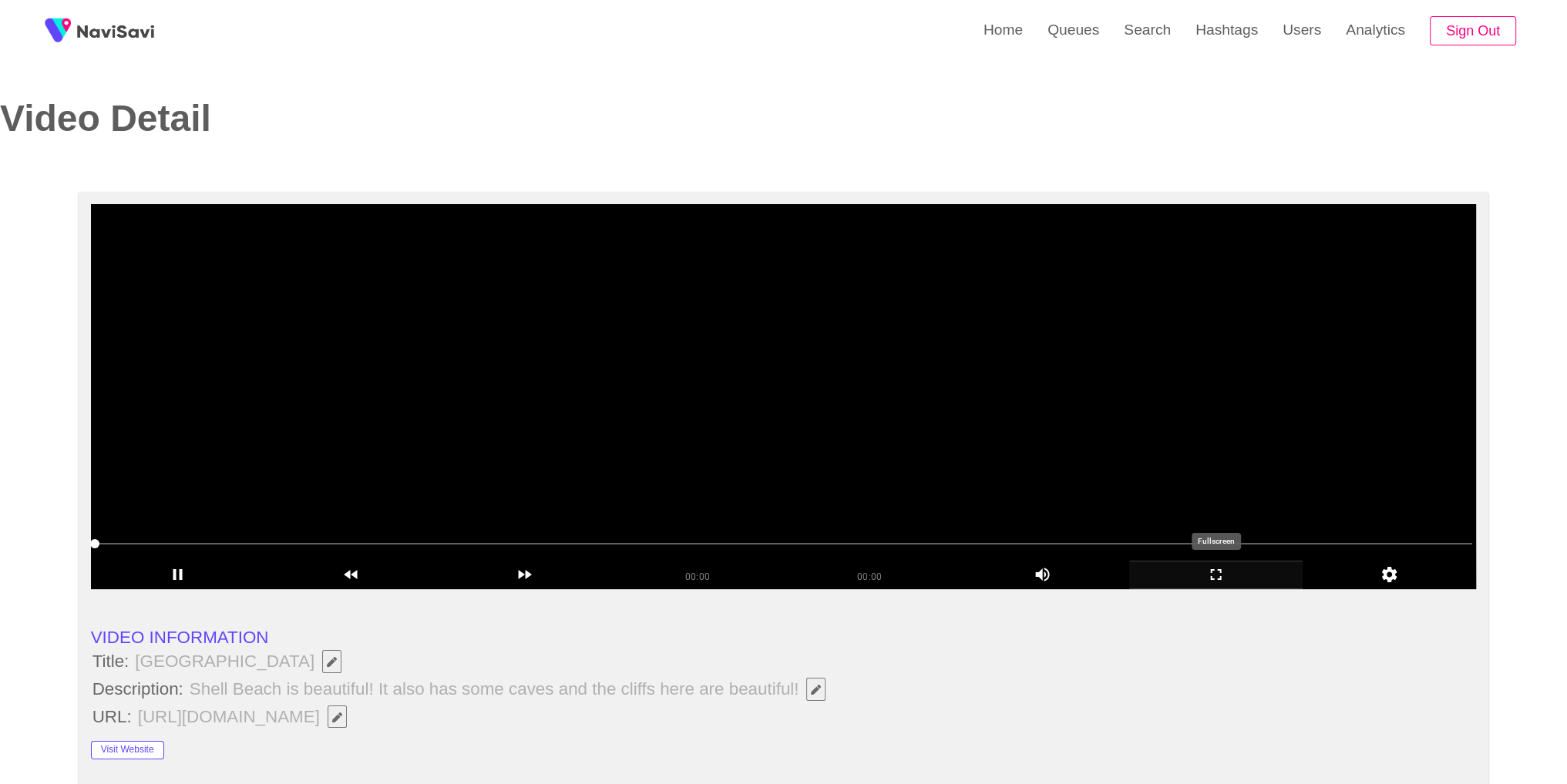
click at [1192, 568] on icon "add" at bounding box center [1216, 575] width 172 height 18
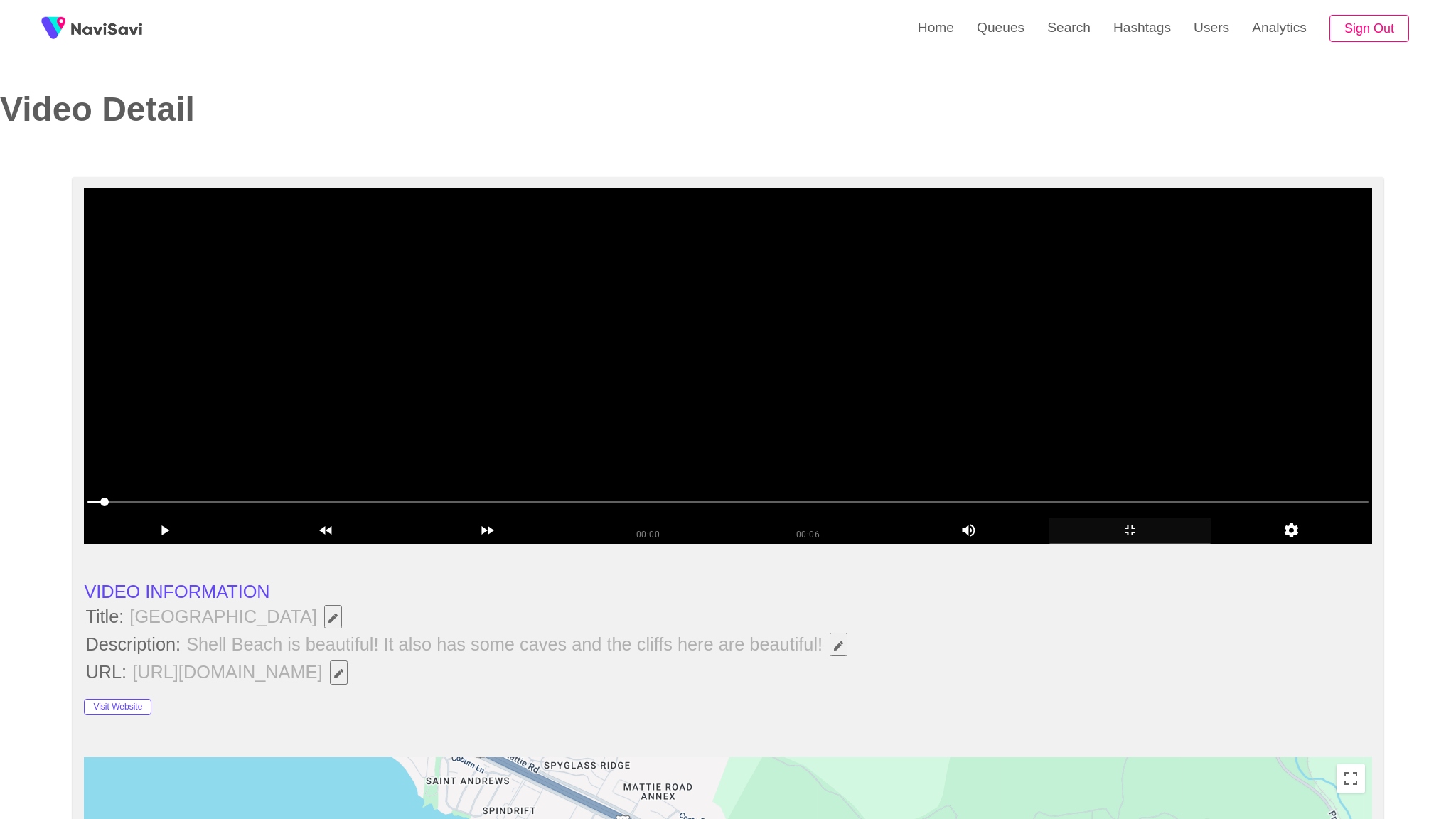
click at [1100, 544] on video at bounding box center [727, 366] width 1287 height 356
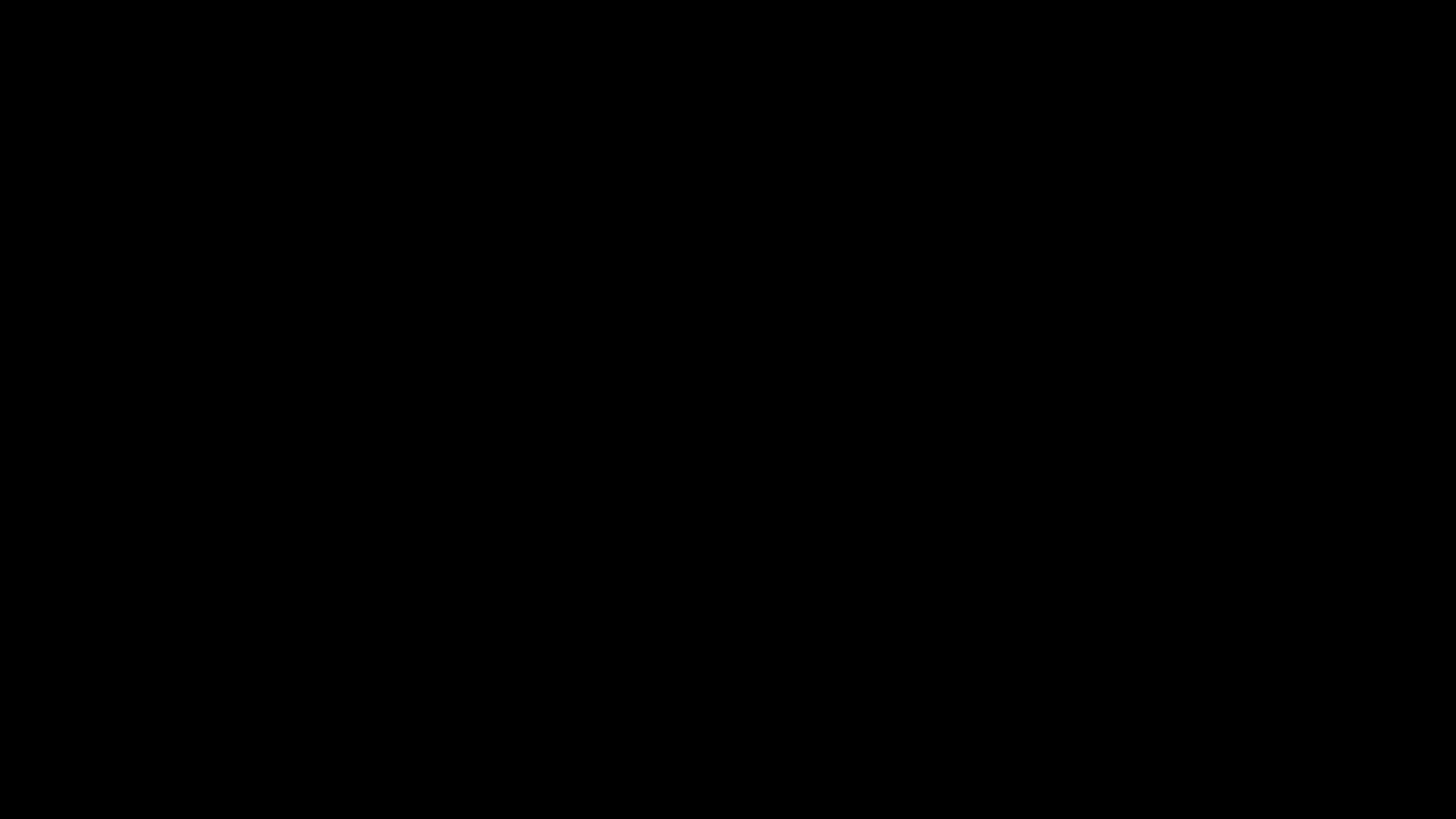
click at [1180, 724] on icon "add" at bounding box center [1183, 806] width 181 height 17
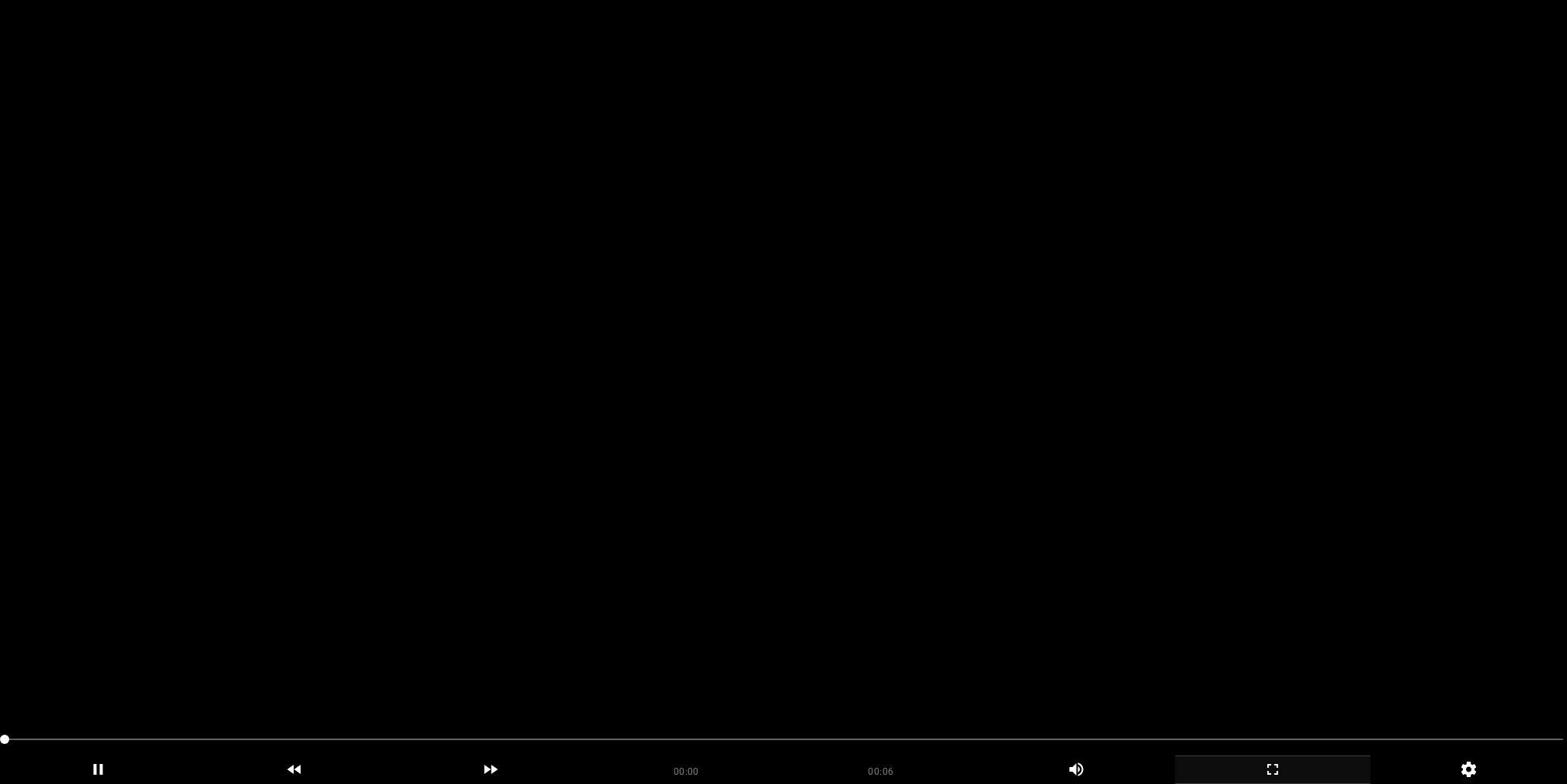
click at [1002, 362] on video at bounding box center [784, 392] width 1567 height 784
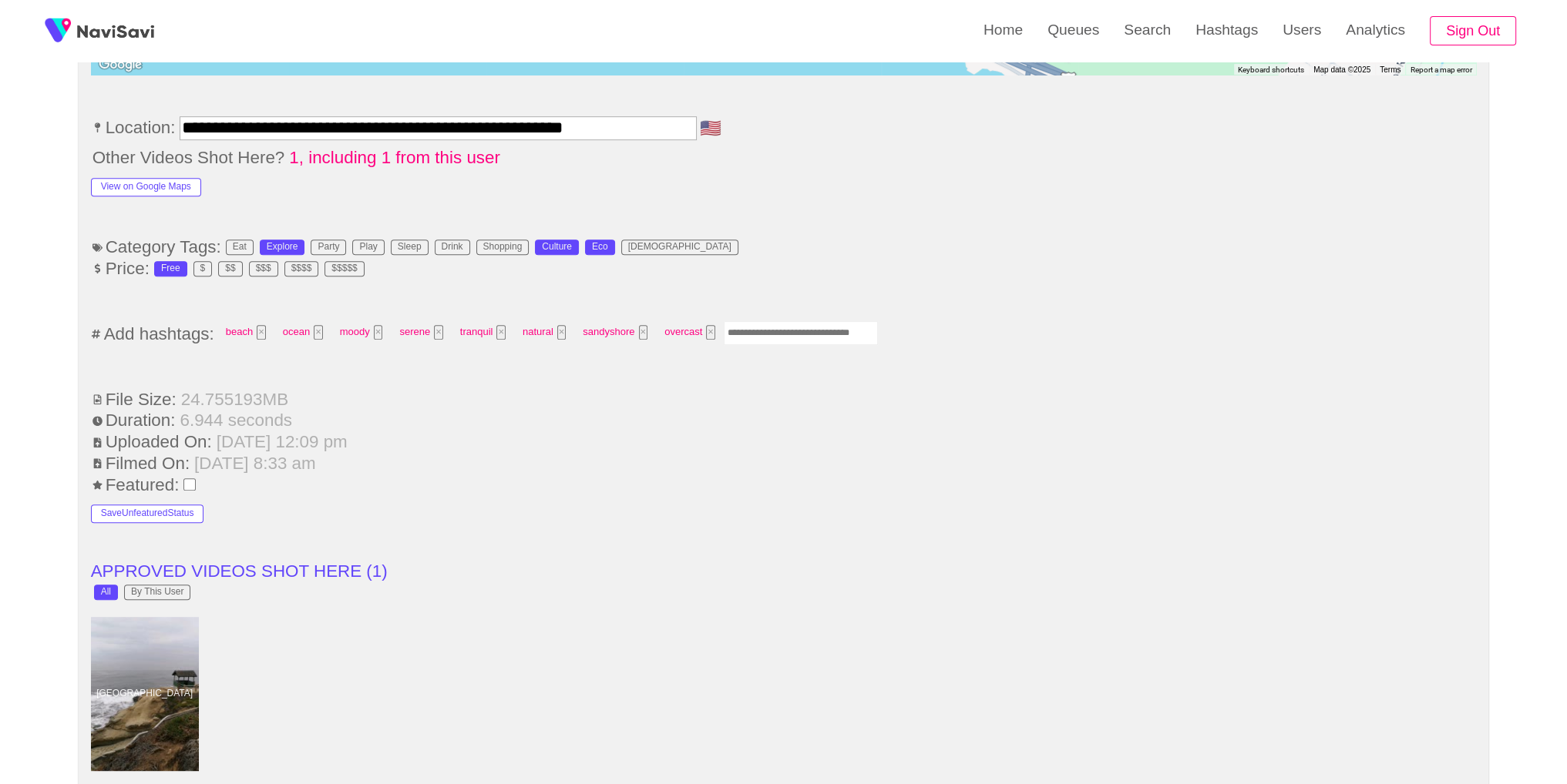
scroll to position [963, 0]
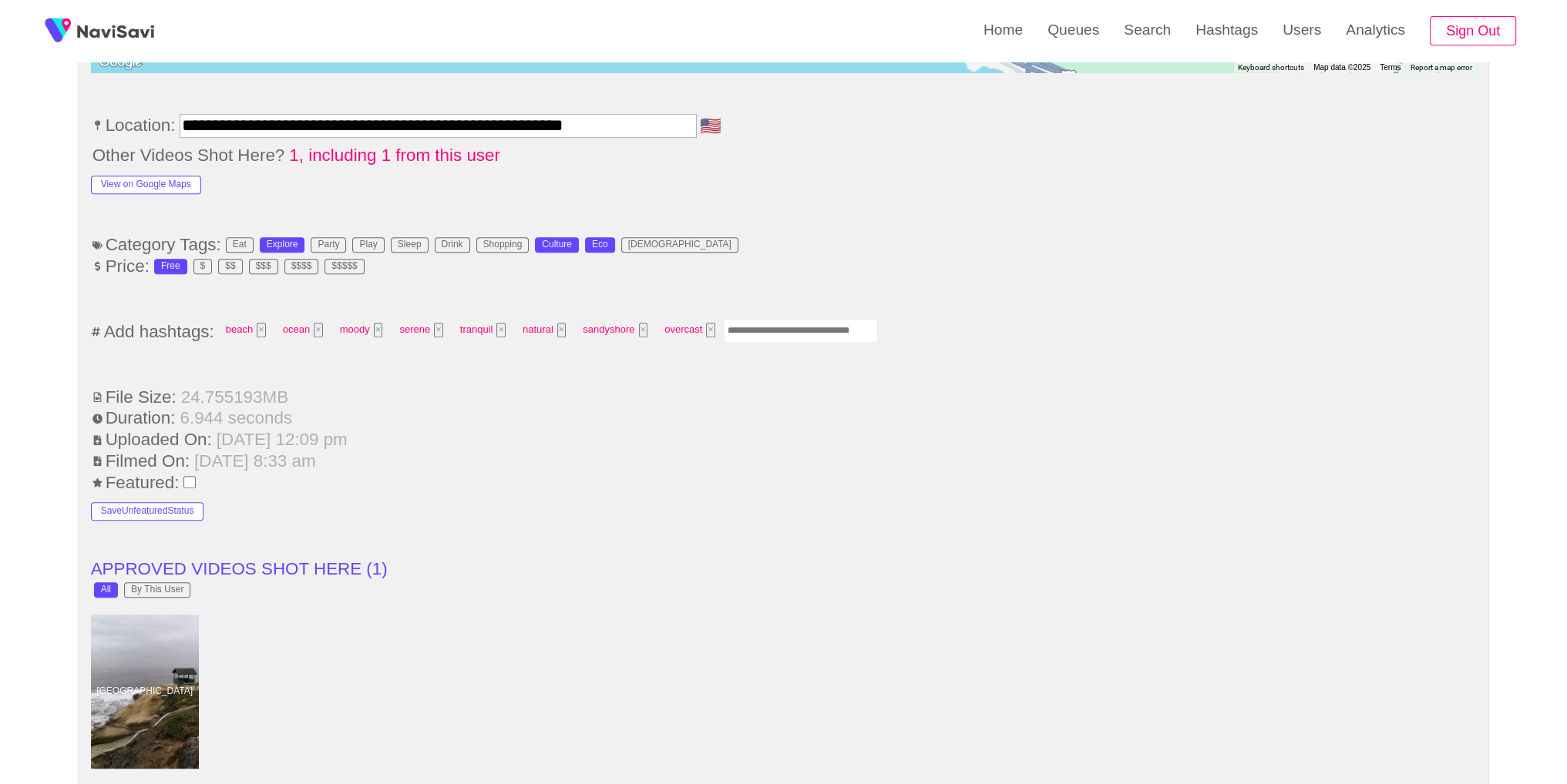
click at [826, 324] on input "Enter tag here and press return" at bounding box center [801, 331] width 155 height 24
type input "*********"
click at [1039, 154] on li "Other Videos Shot Here? 1, including 1 from this user" at bounding box center [784, 155] width 1386 height 20
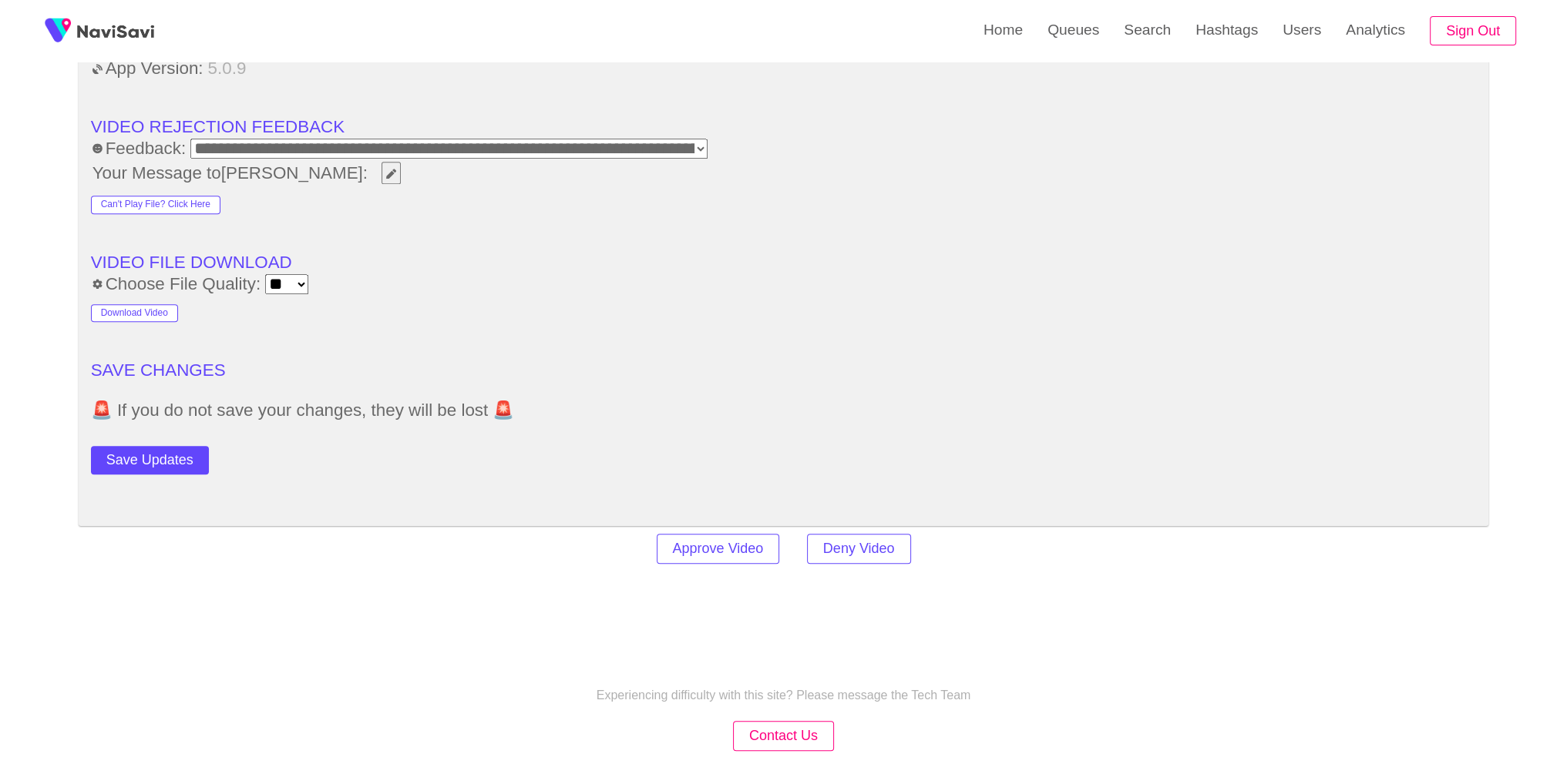
scroll to position [2120, 0]
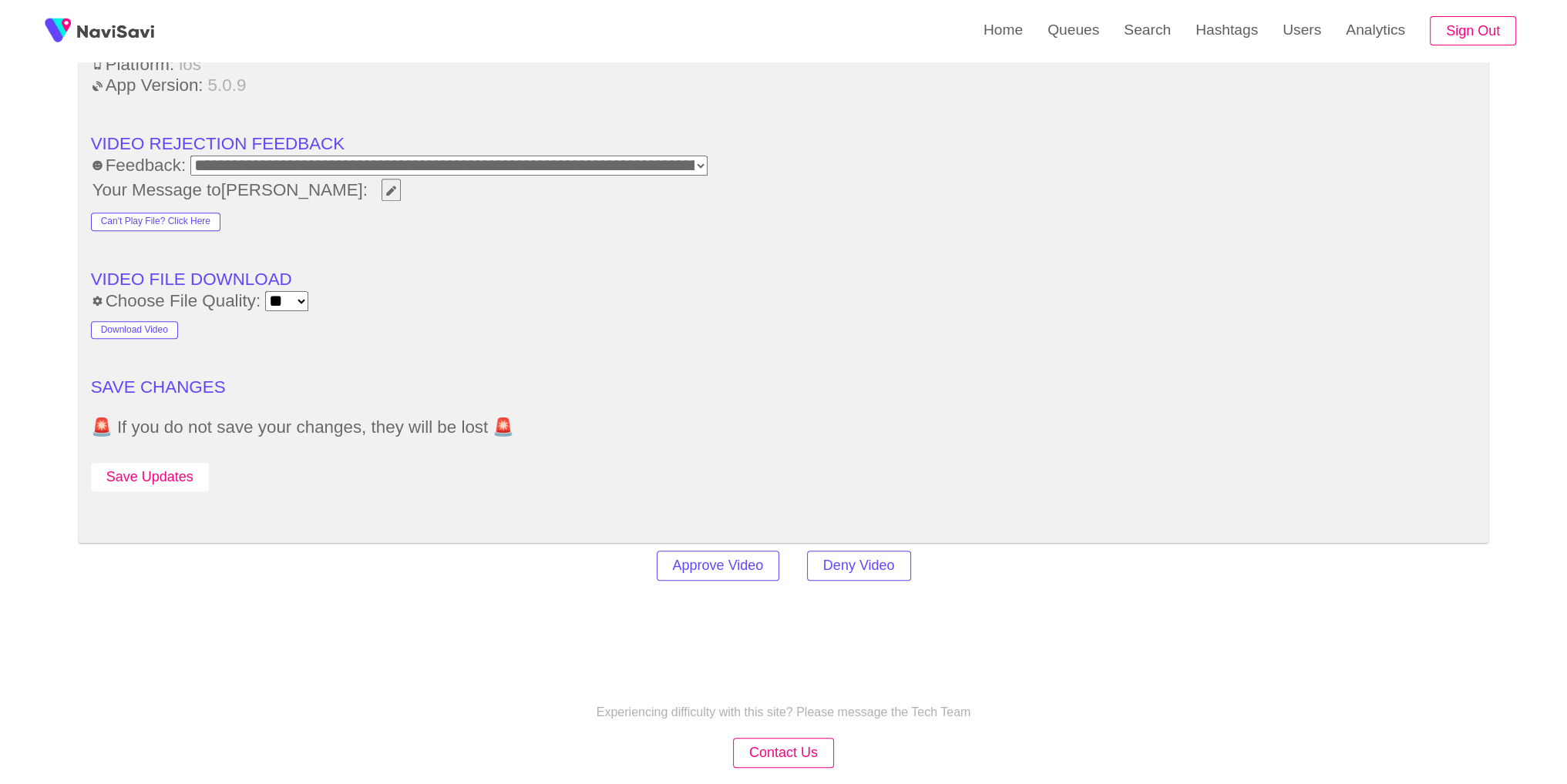
click at [174, 474] on button "Save Updates" at bounding box center [149, 478] width 118 height 29
click at [179, 478] on button "Save Updates" at bounding box center [149, 478] width 118 height 29
click at [1145, 53] on link "Search" at bounding box center [1147, 30] width 71 height 60
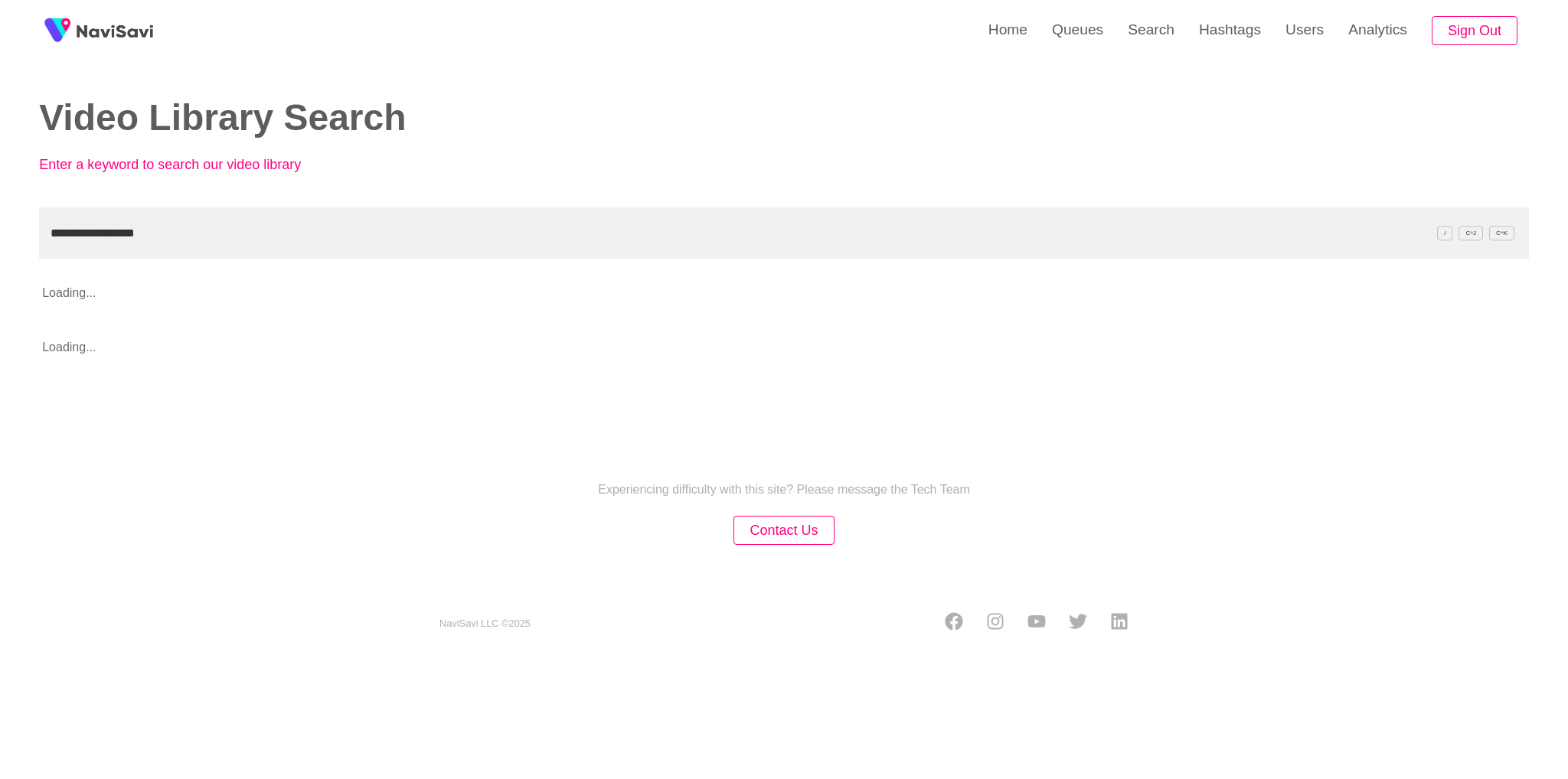
type input "**********"
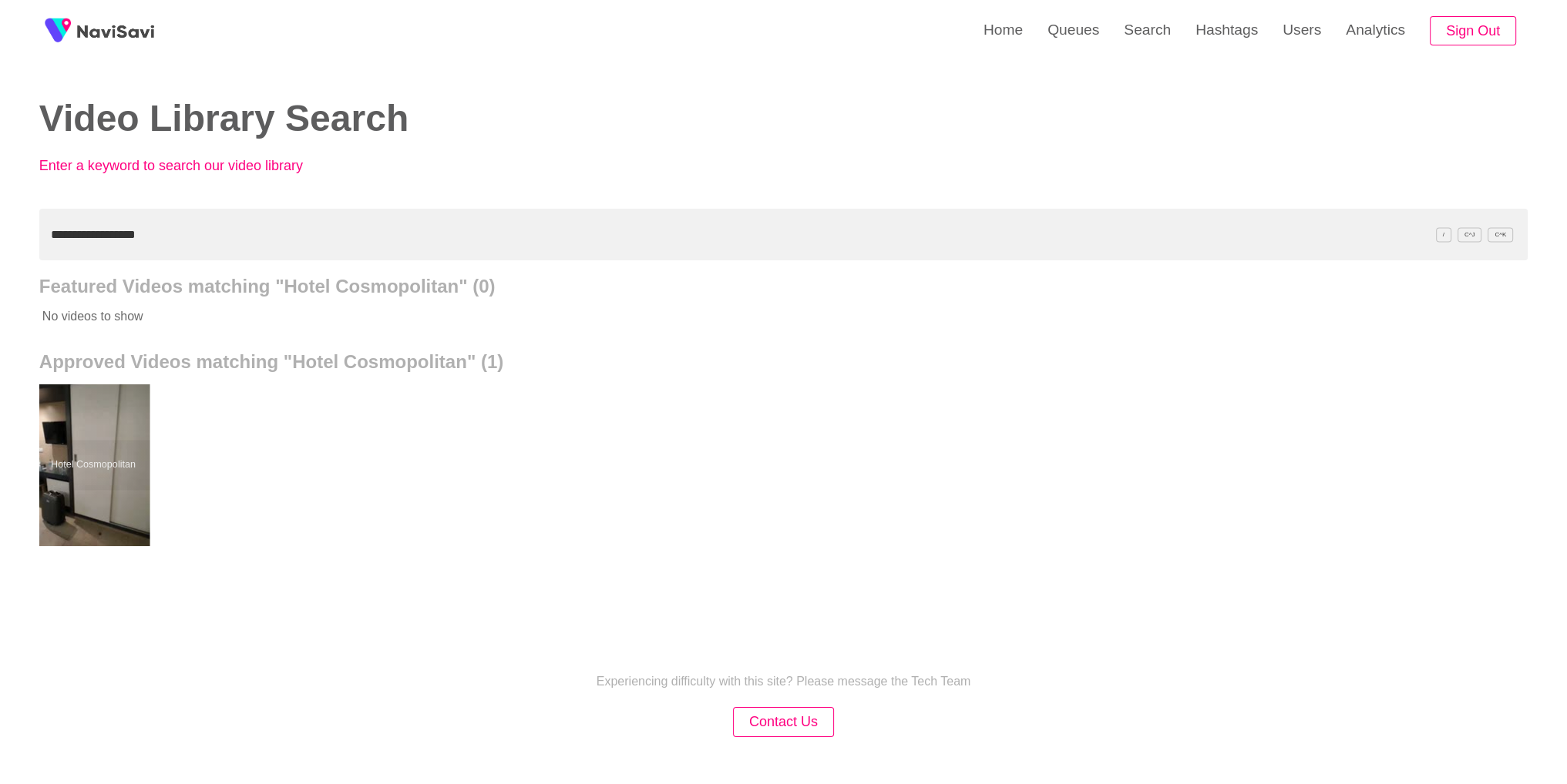
click at [74, 460] on div at bounding box center [92, 465] width 113 height 162
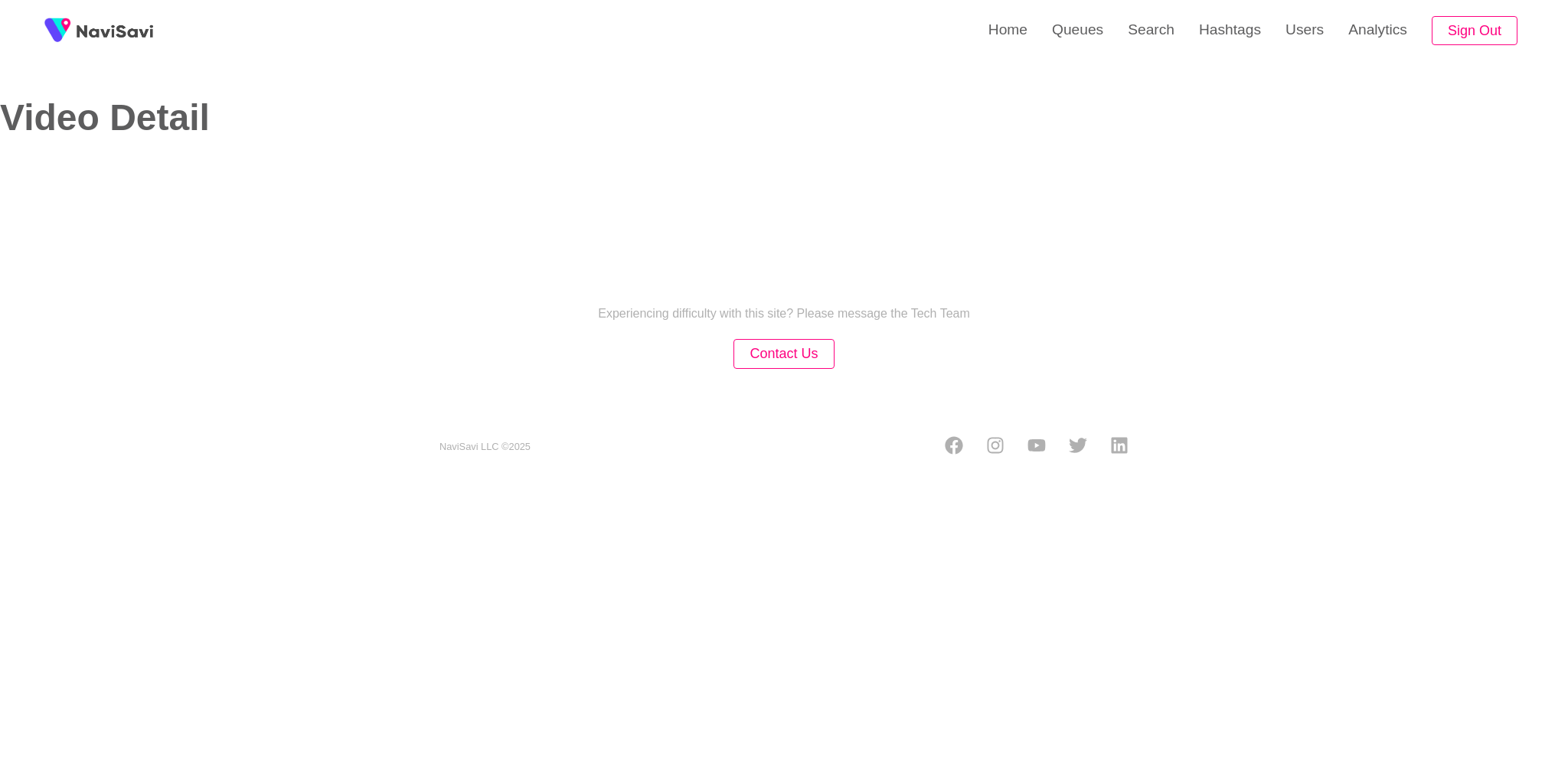
select select "**********"
select select "**"
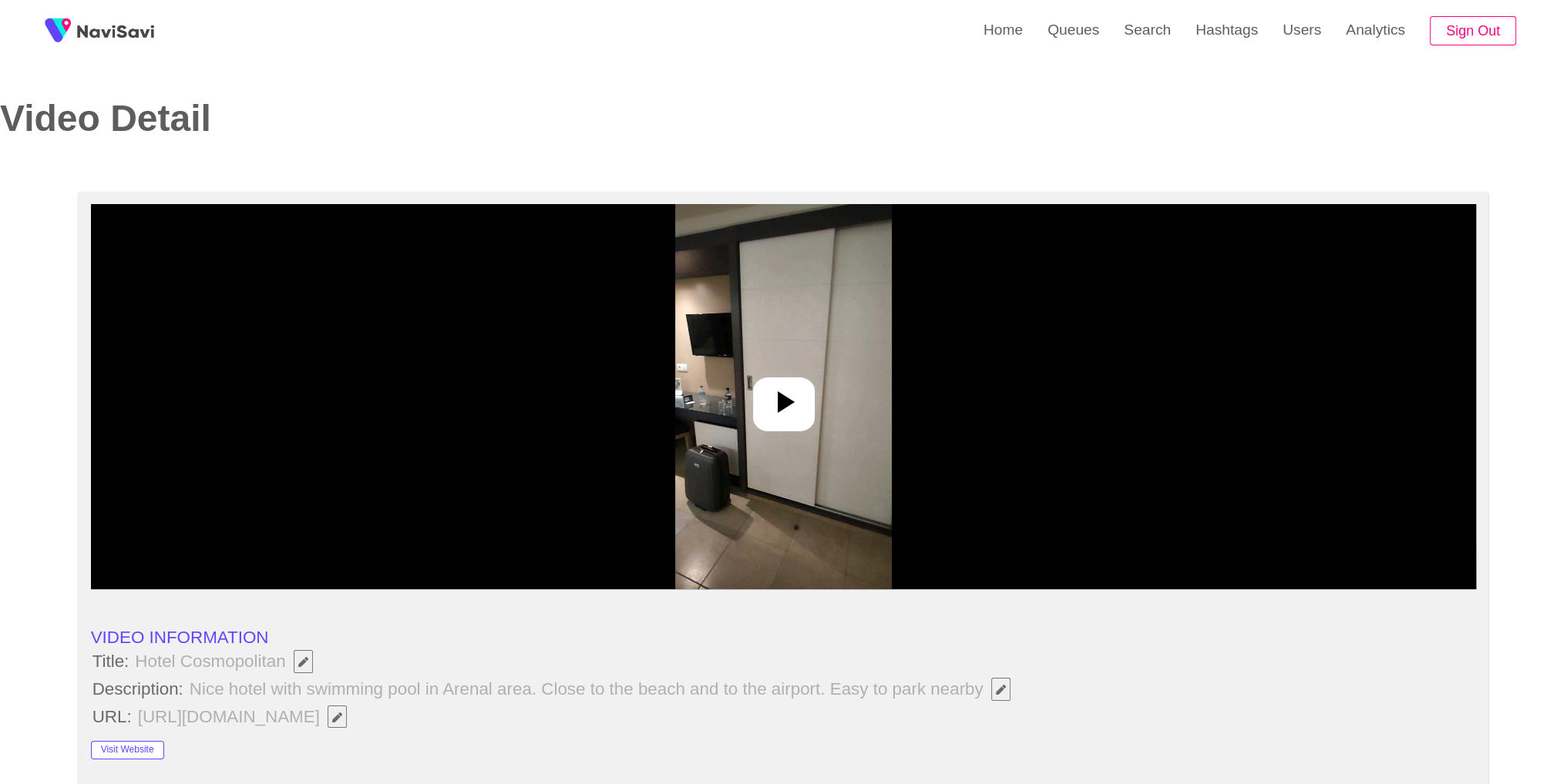
click at [828, 420] on div at bounding box center [784, 396] width 1386 height 385
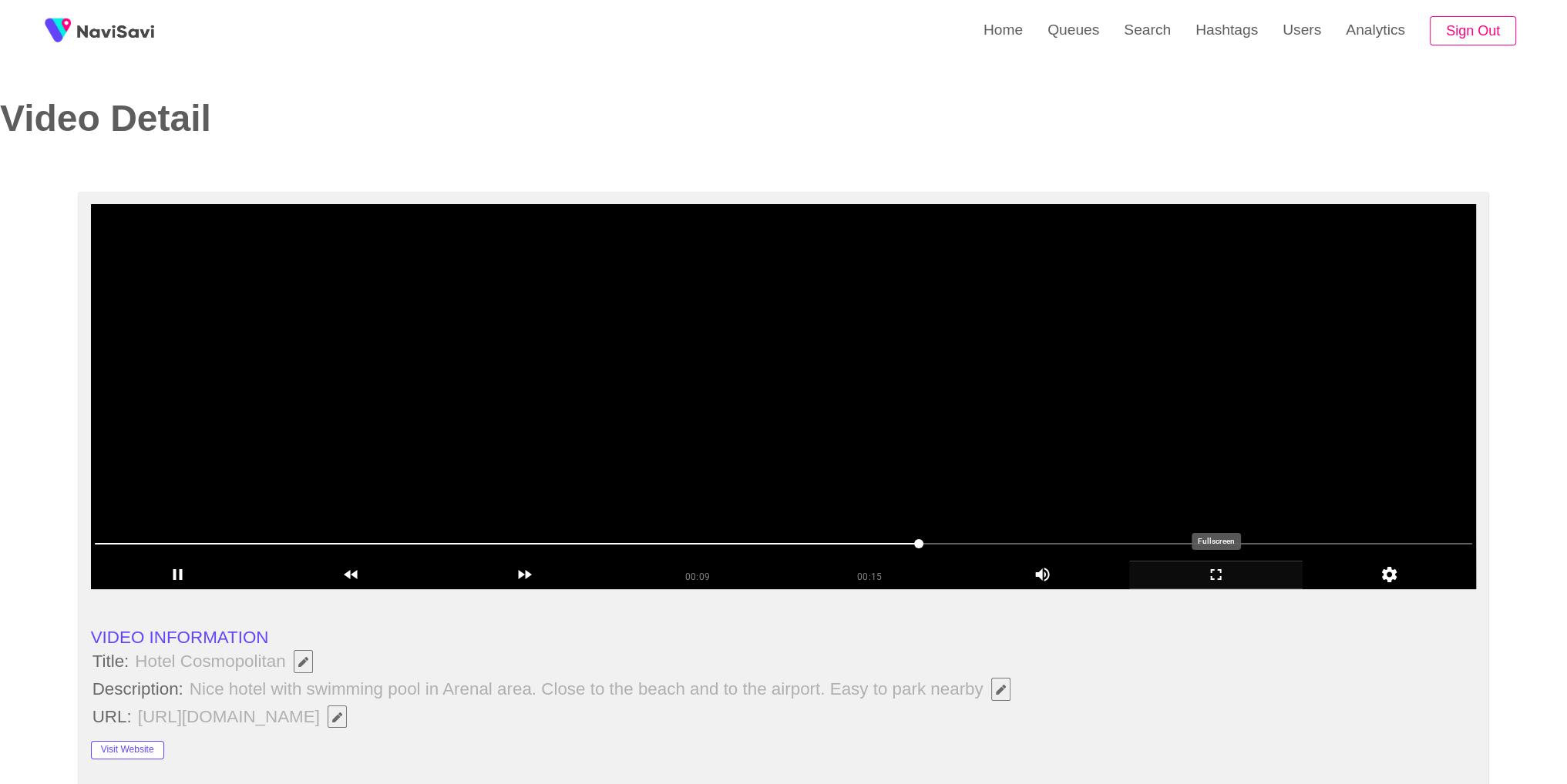
click at [1192, 585] on div "add" at bounding box center [1216, 575] width 174 height 29
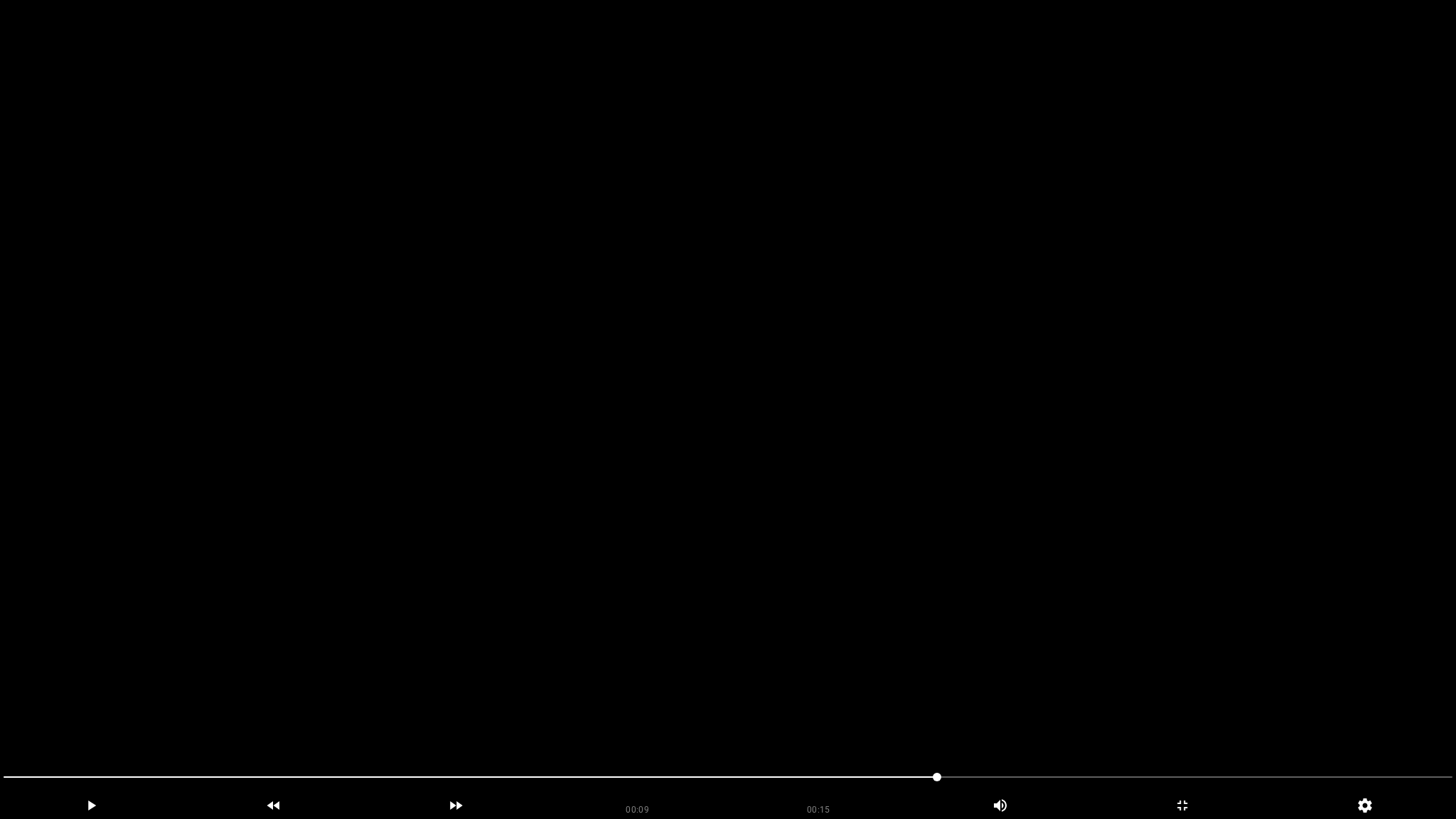
click at [1182, 509] on video at bounding box center [728, 409] width 1456 height 819
click at [1217, 586] on video at bounding box center [728, 409] width 1456 height 819
click at [1166, 577] on video at bounding box center [728, 409] width 1456 height 819
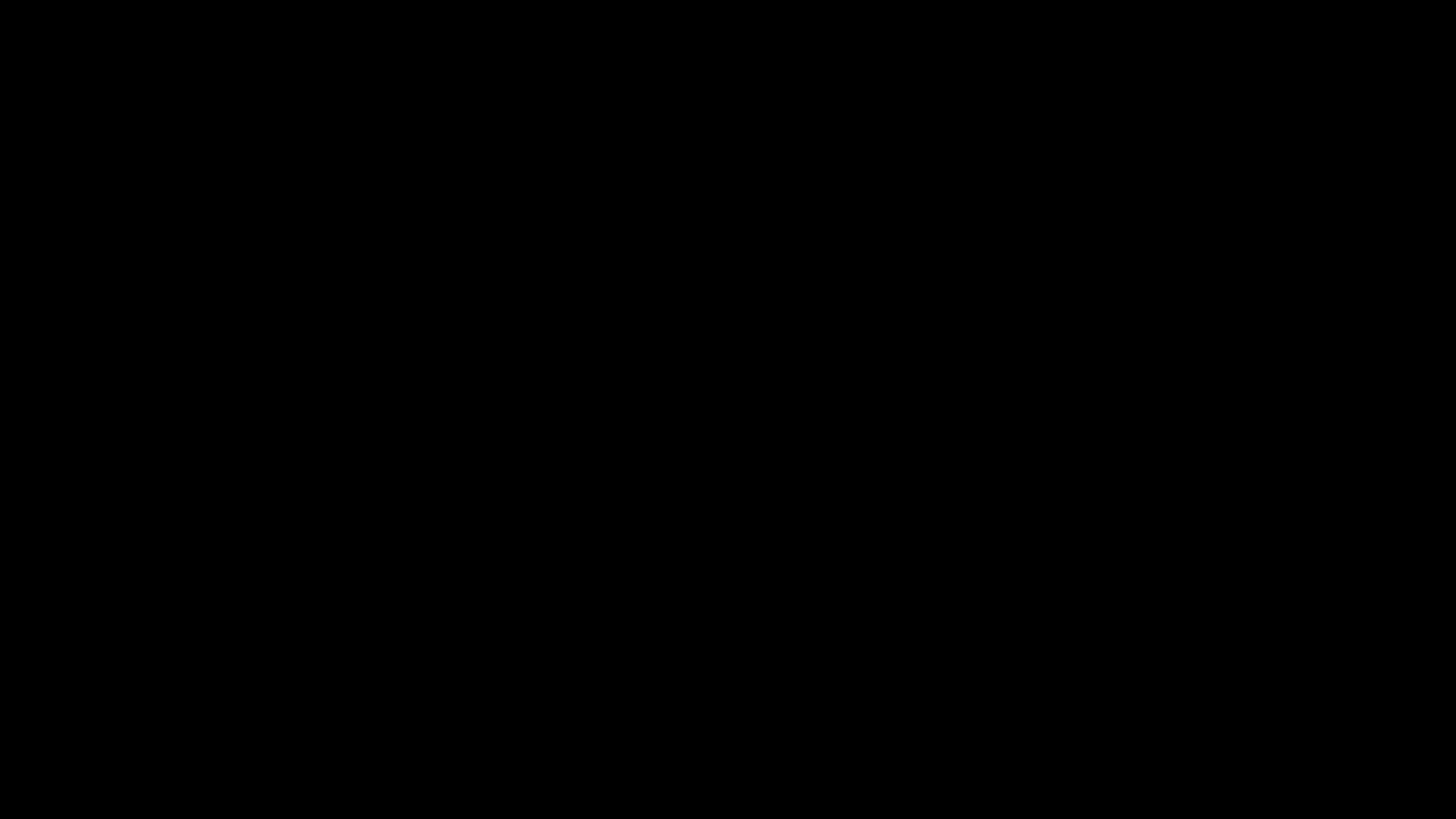
click at [1190, 724] on div "add" at bounding box center [1183, 807] width 183 height 26
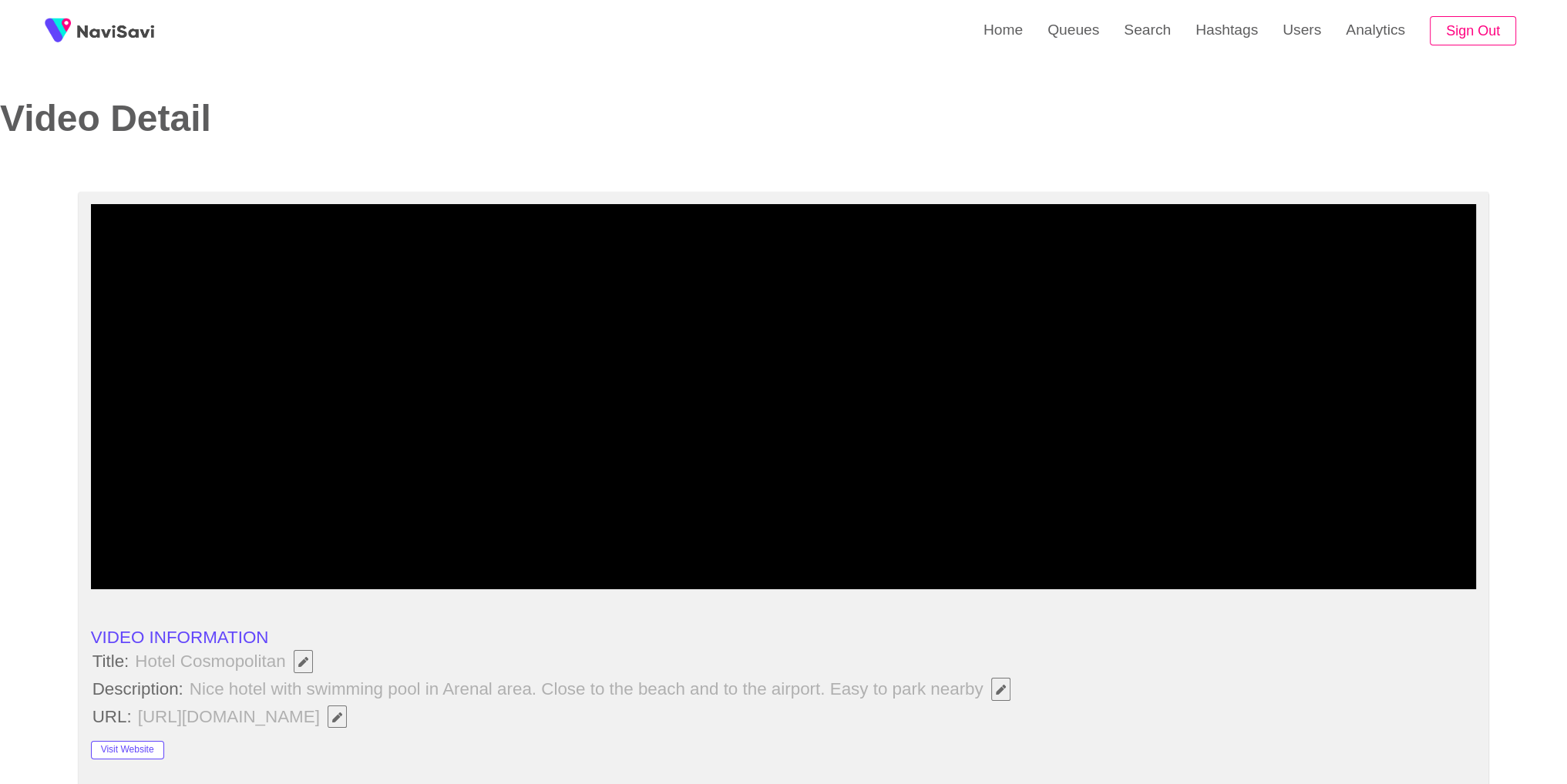
click at [992, 410] on video at bounding box center [784, 396] width 1386 height 385
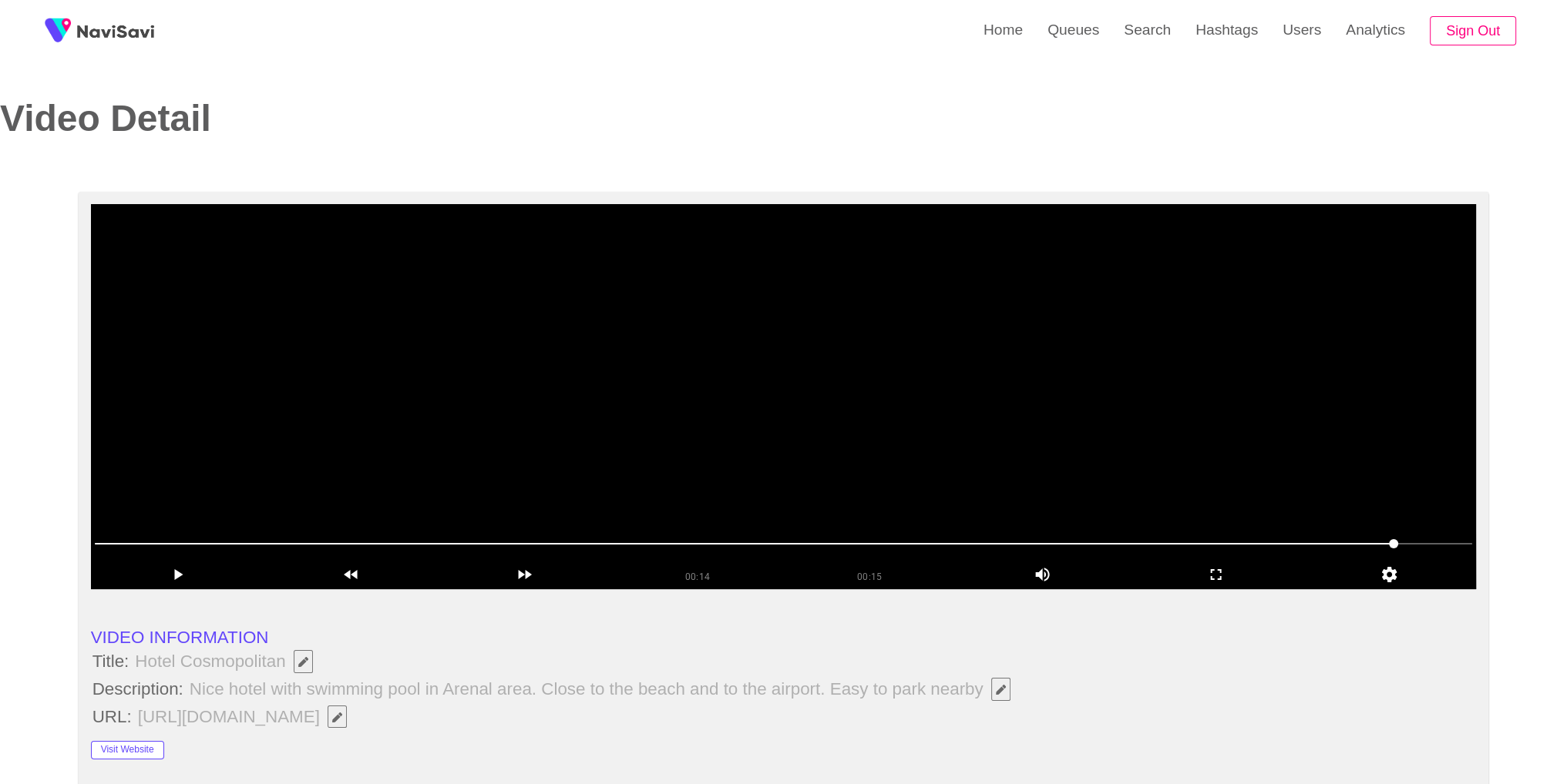
click at [893, 324] on video at bounding box center [784, 396] width 1386 height 385
click at [1195, 574] on icon "add" at bounding box center [1216, 575] width 172 height 18
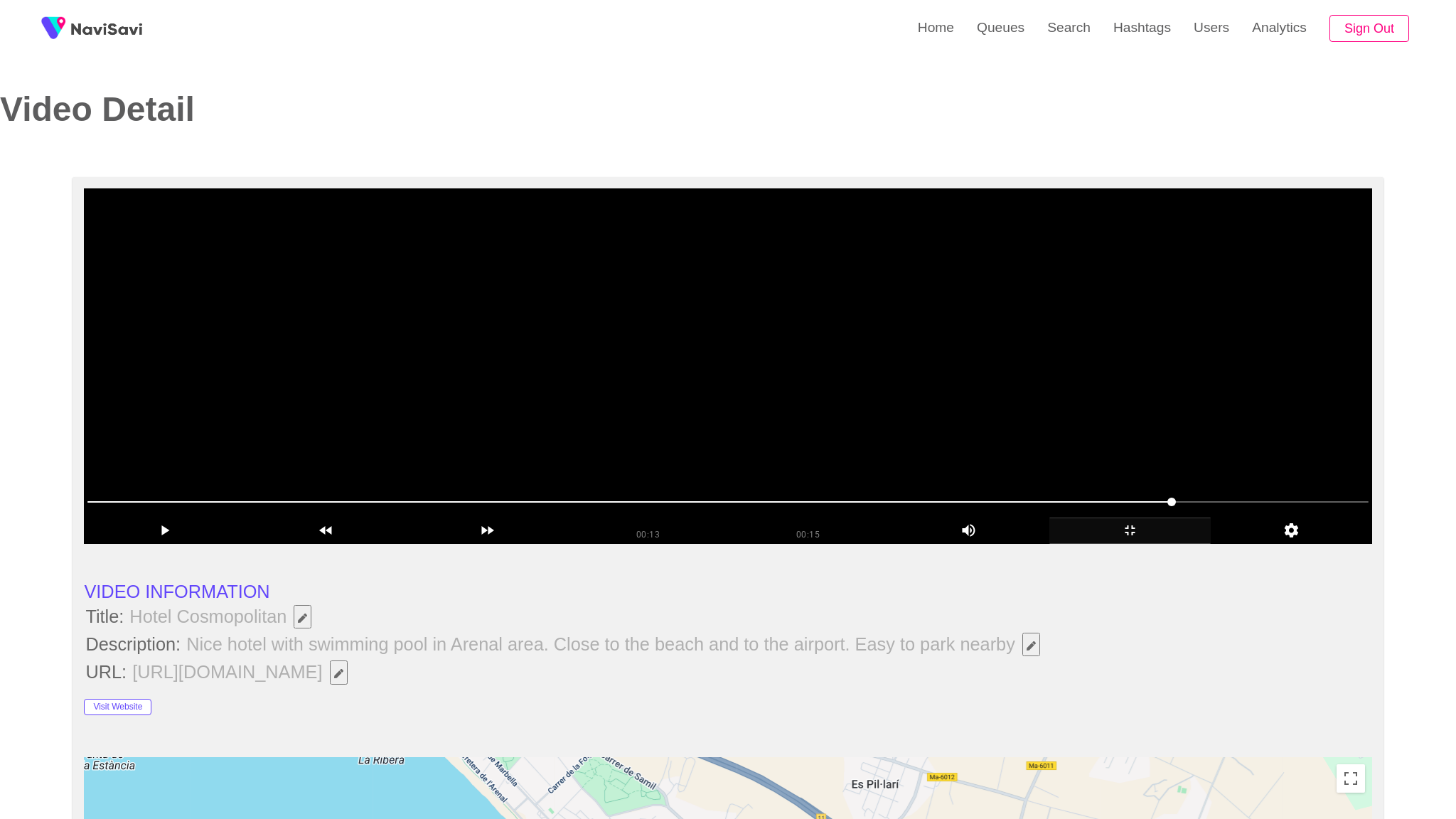
click at [939, 537] on video at bounding box center [727, 366] width 1287 height 356
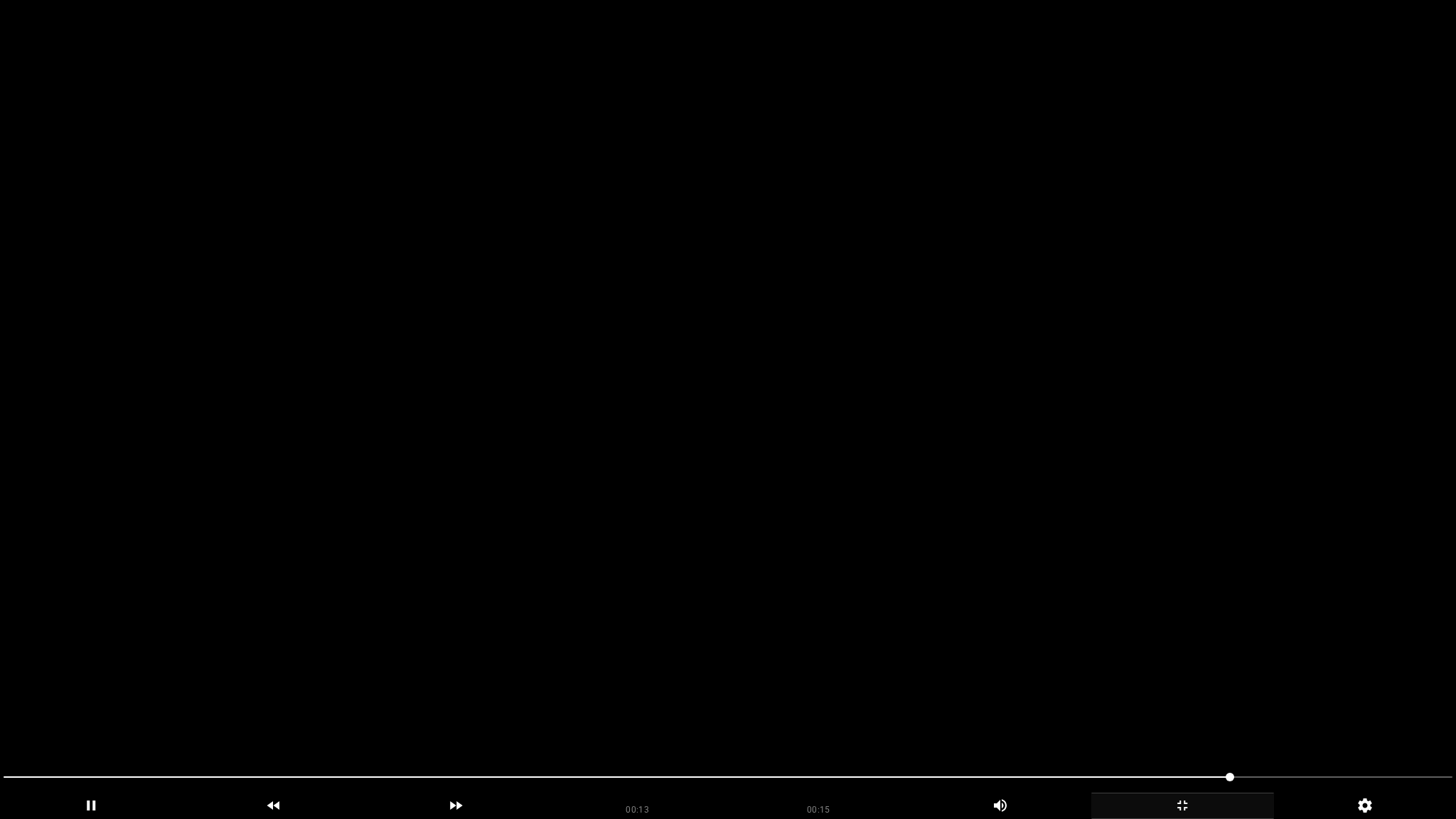
click at [939, 537] on video at bounding box center [728, 409] width 1456 height 819
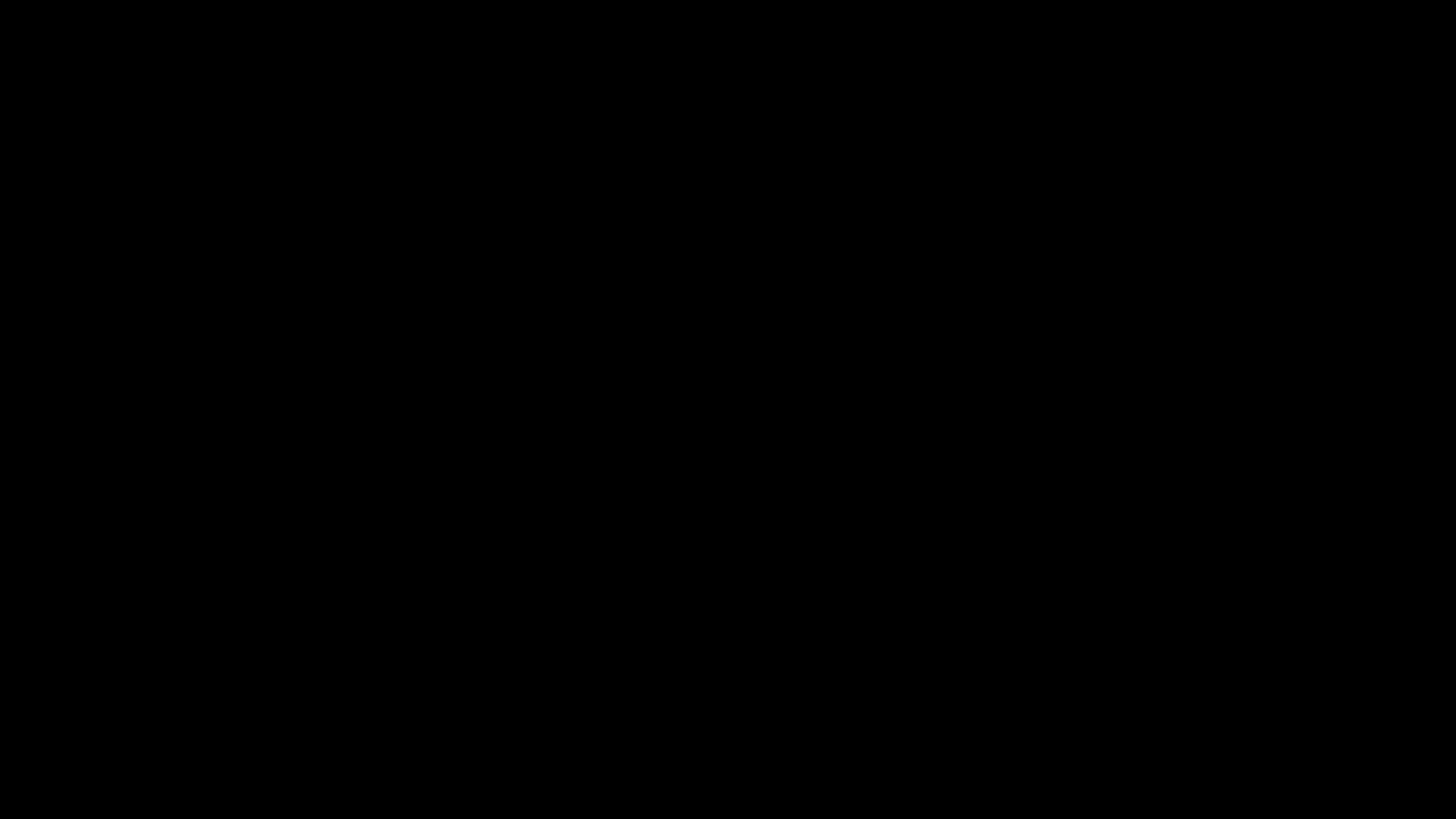
click at [1197, 724] on icon "add" at bounding box center [1183, 806] width 181 height 17
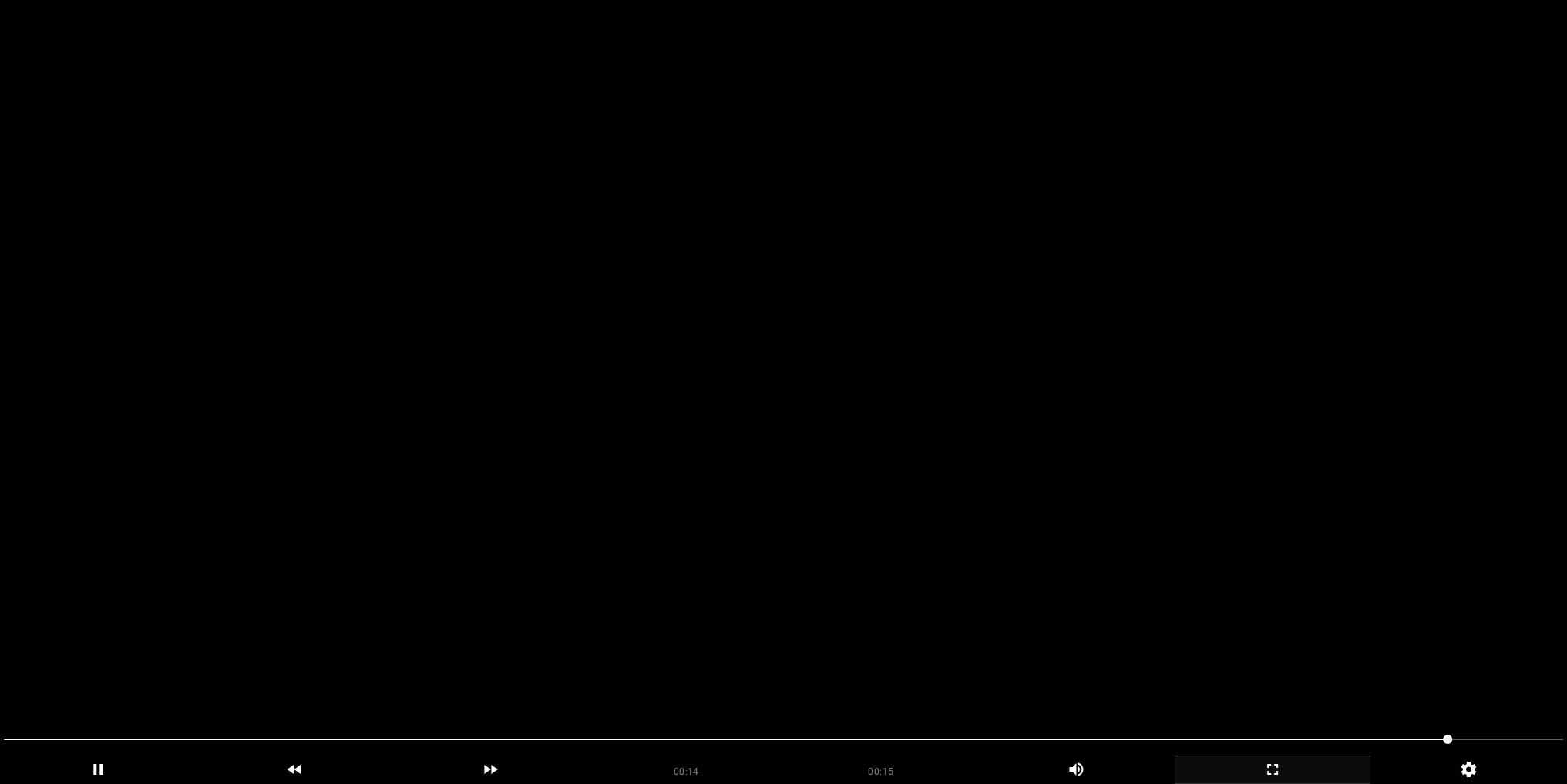
click at [858, 426] on video at bounding box center [784, 392] width 1567 height 784
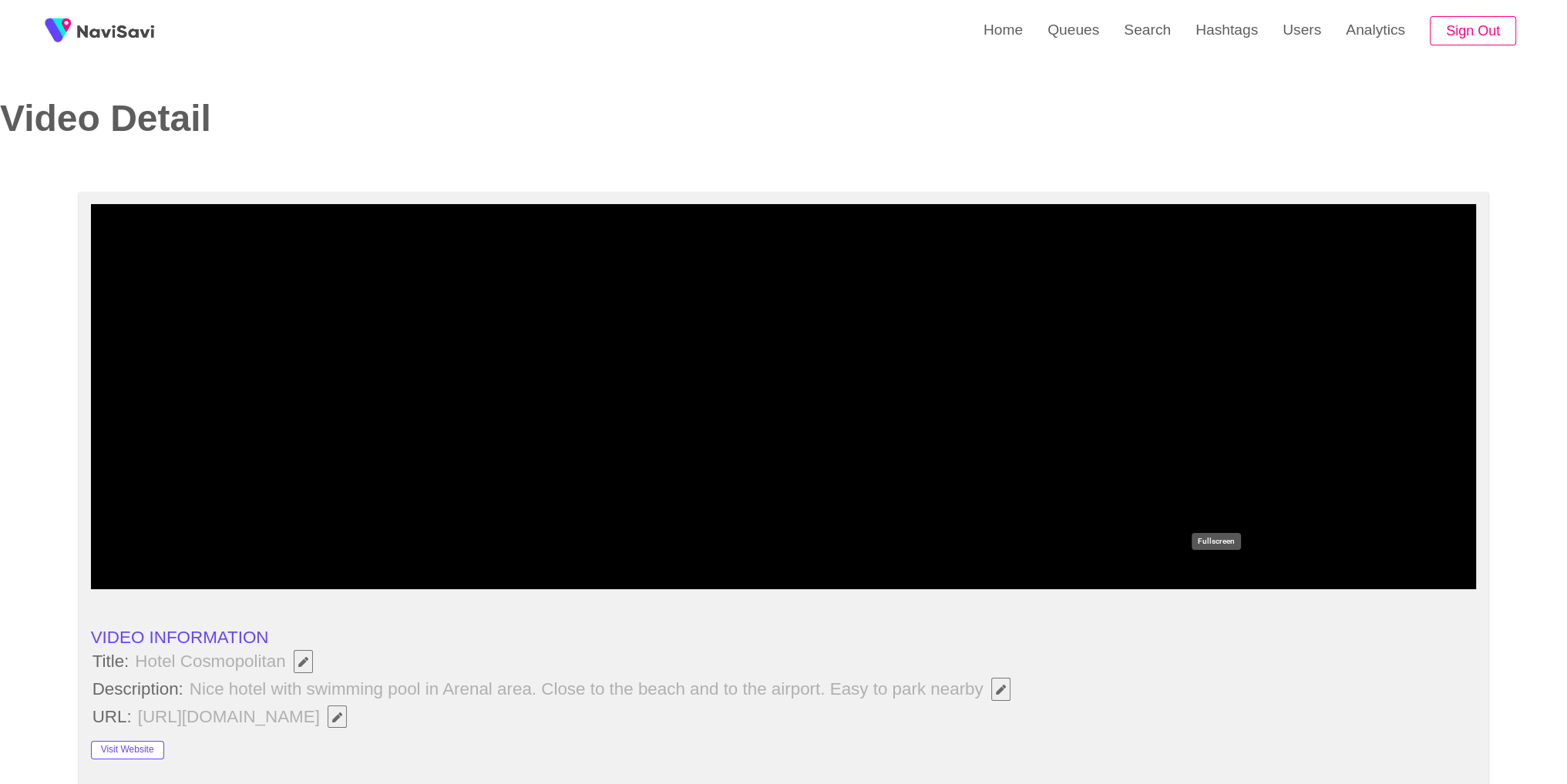
click at [1215, 578] on icon "add" at bounding box center [1216, 575] width 172 height 18
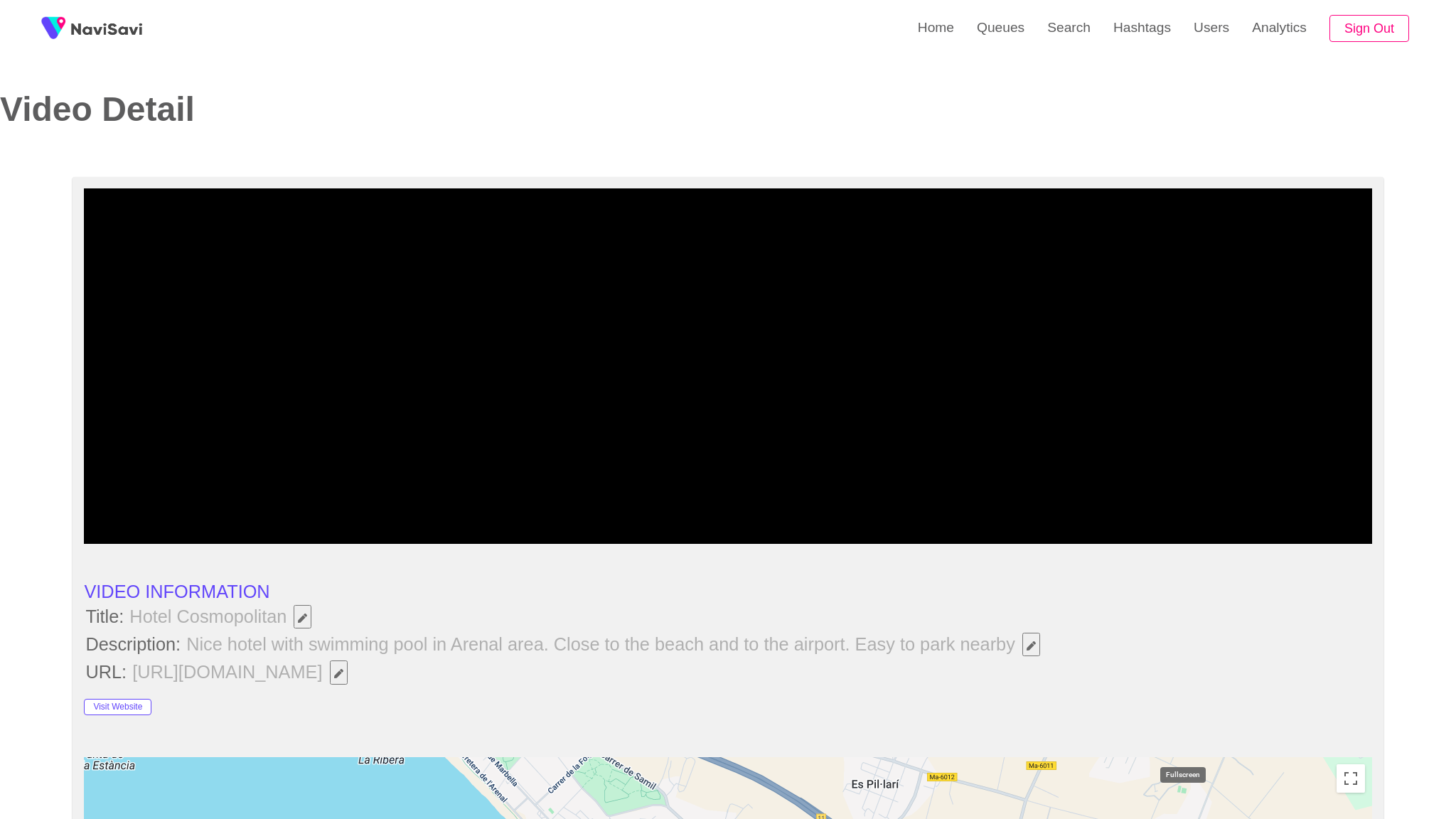
click at [1171, 539] on icon "add" at bounding box center [1130, 531] width 160 height 17
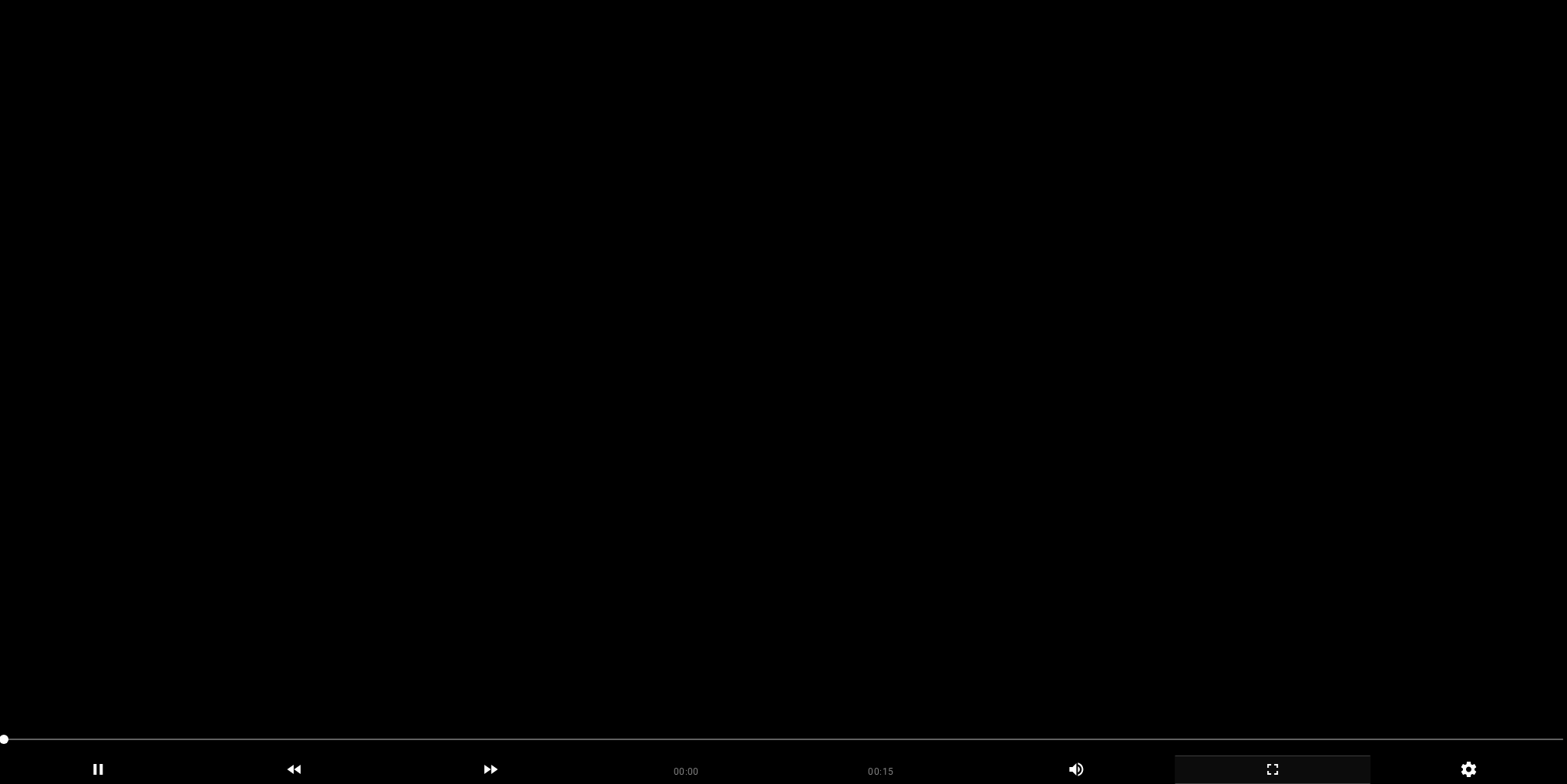
click at [919, 398] on video at bounding box center [784, 392] width 1567 height 784
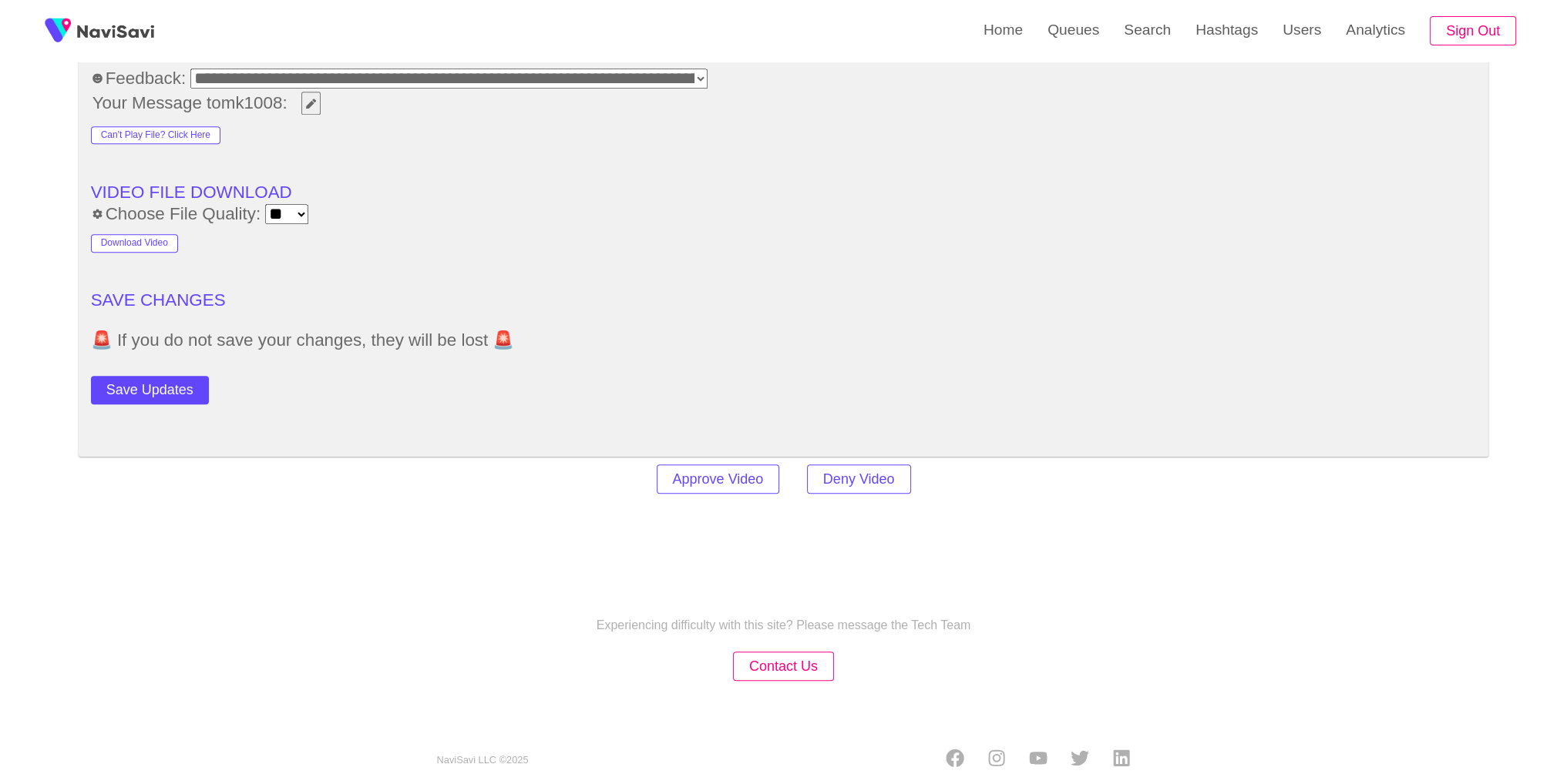
scroll to position [2192, 0]
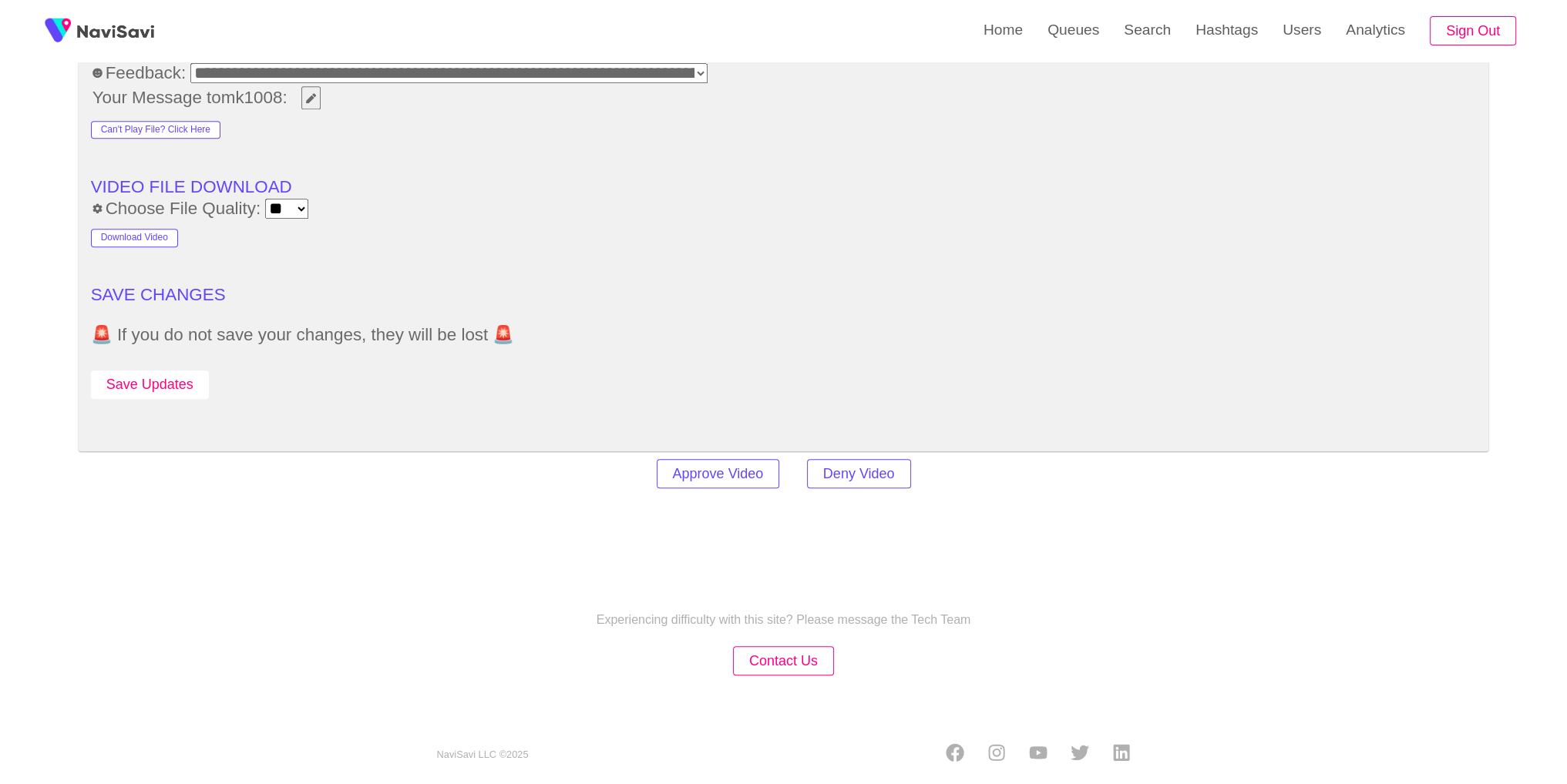
click at [170, 371] on button "Save Updates" at bounding box center [149, 385] width 118 height 29
click at [1166, 55] on link "Search" at bounding box center [1147, 30] width 71 height 60
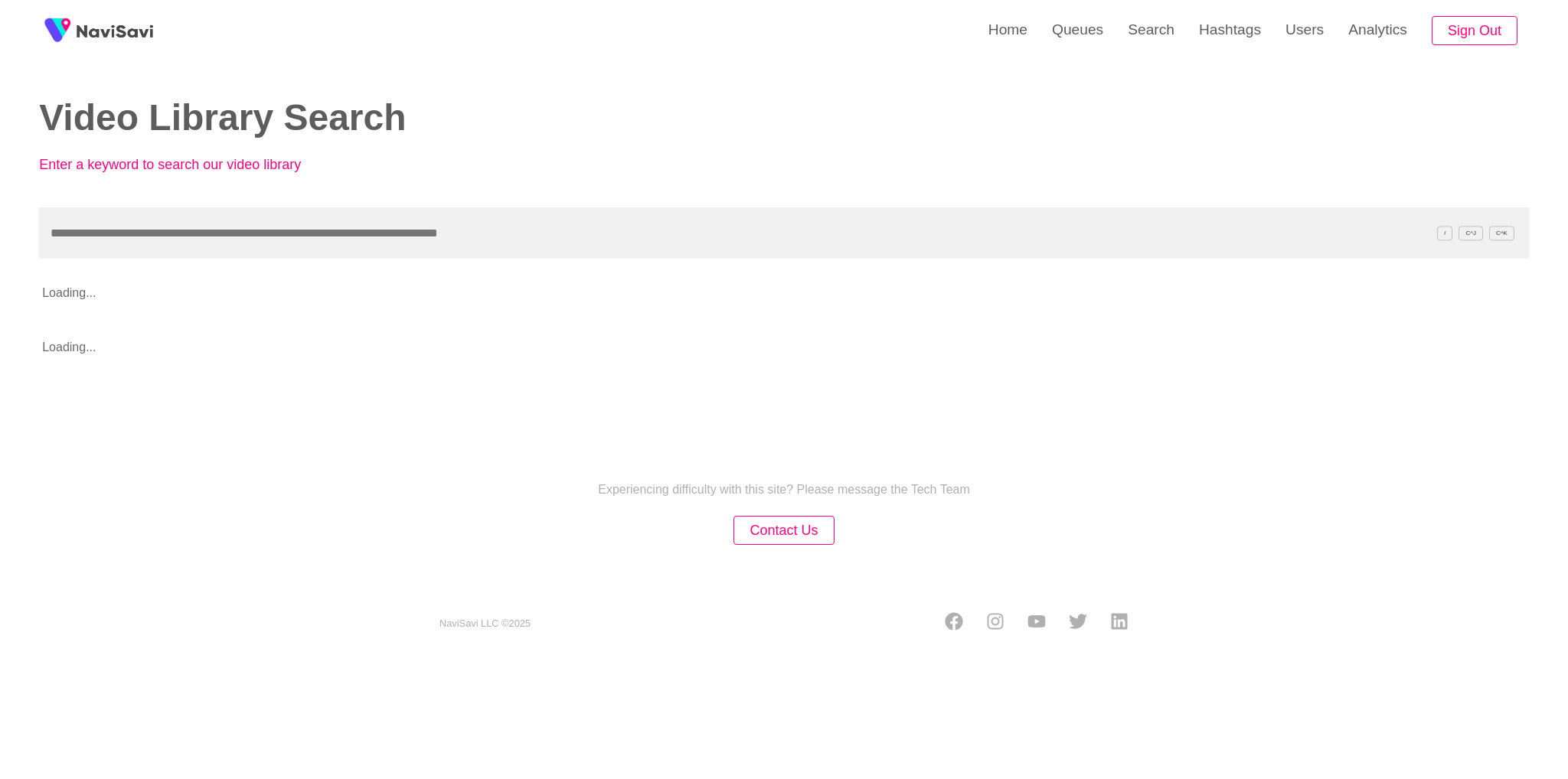
click at [827, 246] on input "text" at bounding box center [784, 234] width 1490 height 52
type input "**********"
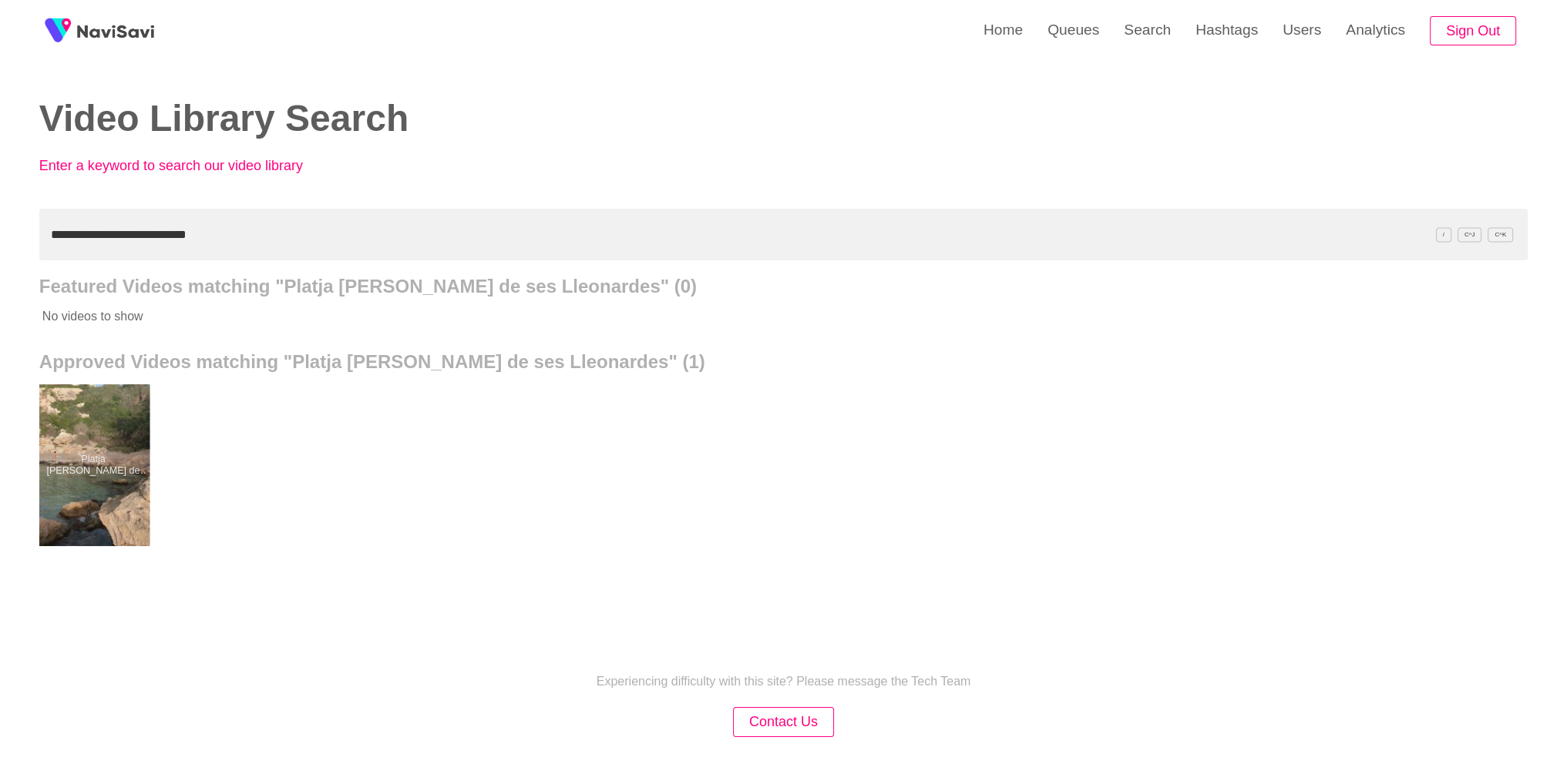
click at [121, 451] on div at bounding box center [92, 465] width 113 height 162
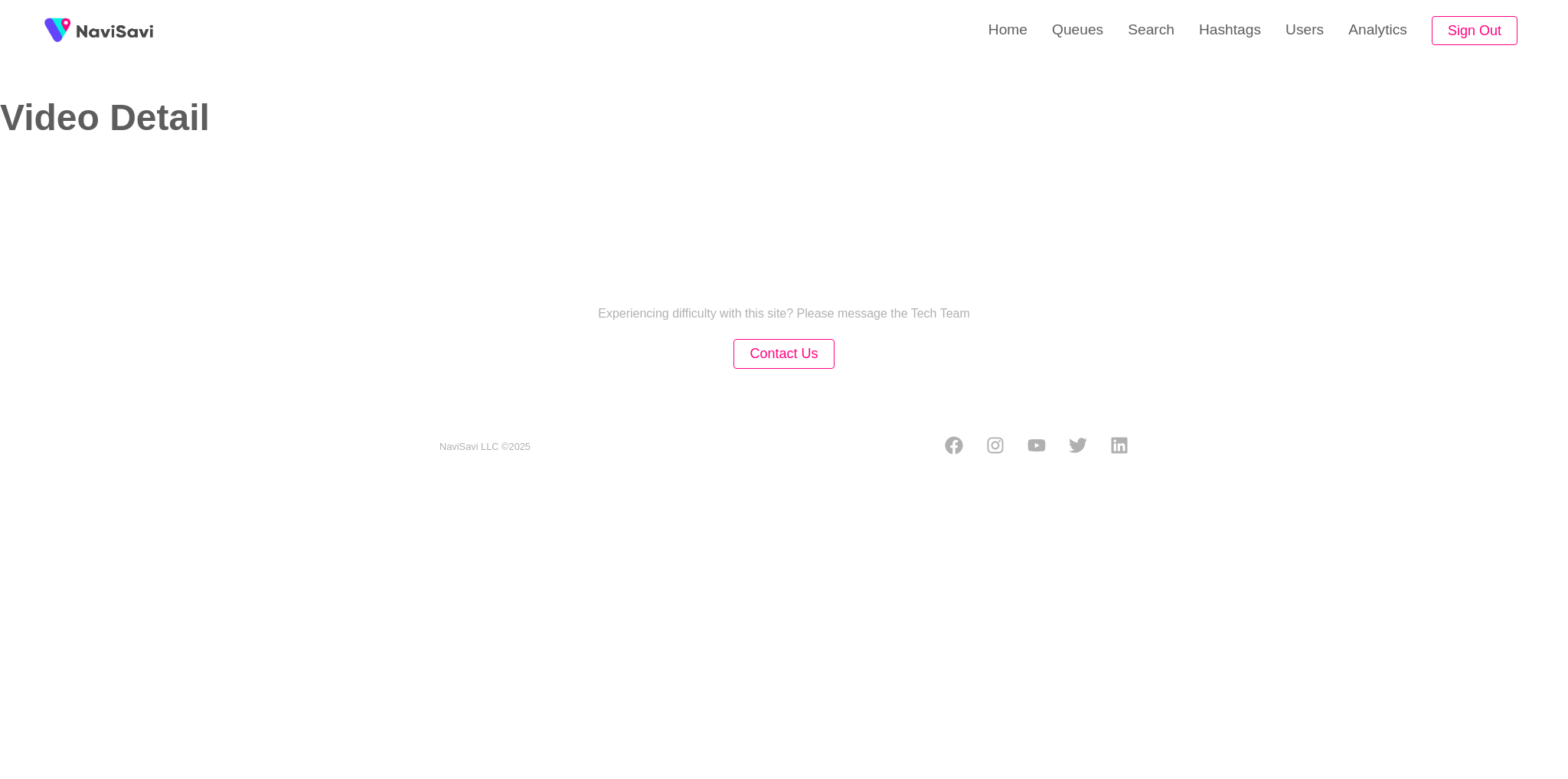
select select "**********"
select select "**"
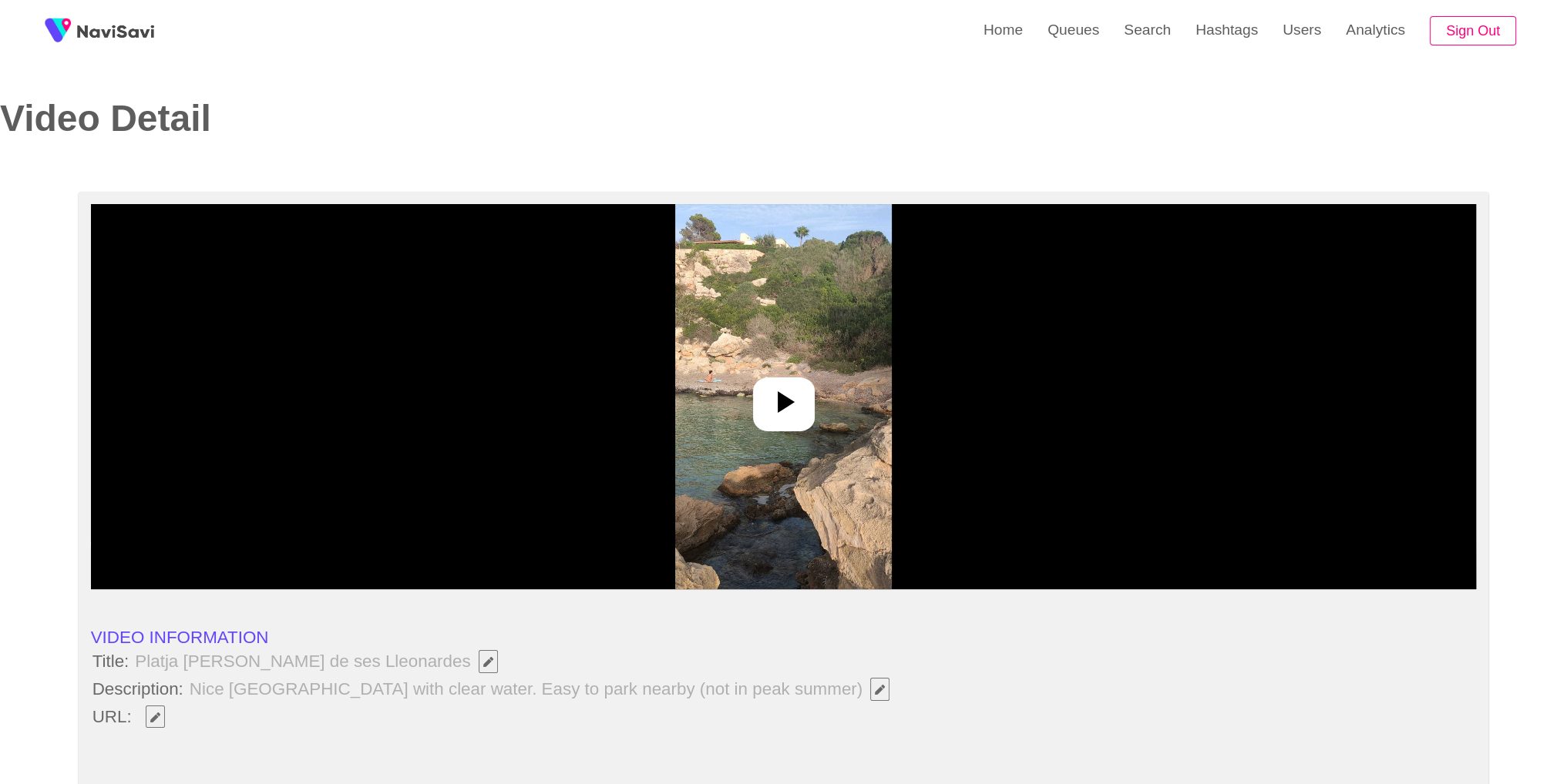
click at [721, 388] on img at bounding box center [784, 396] width 217 height 385
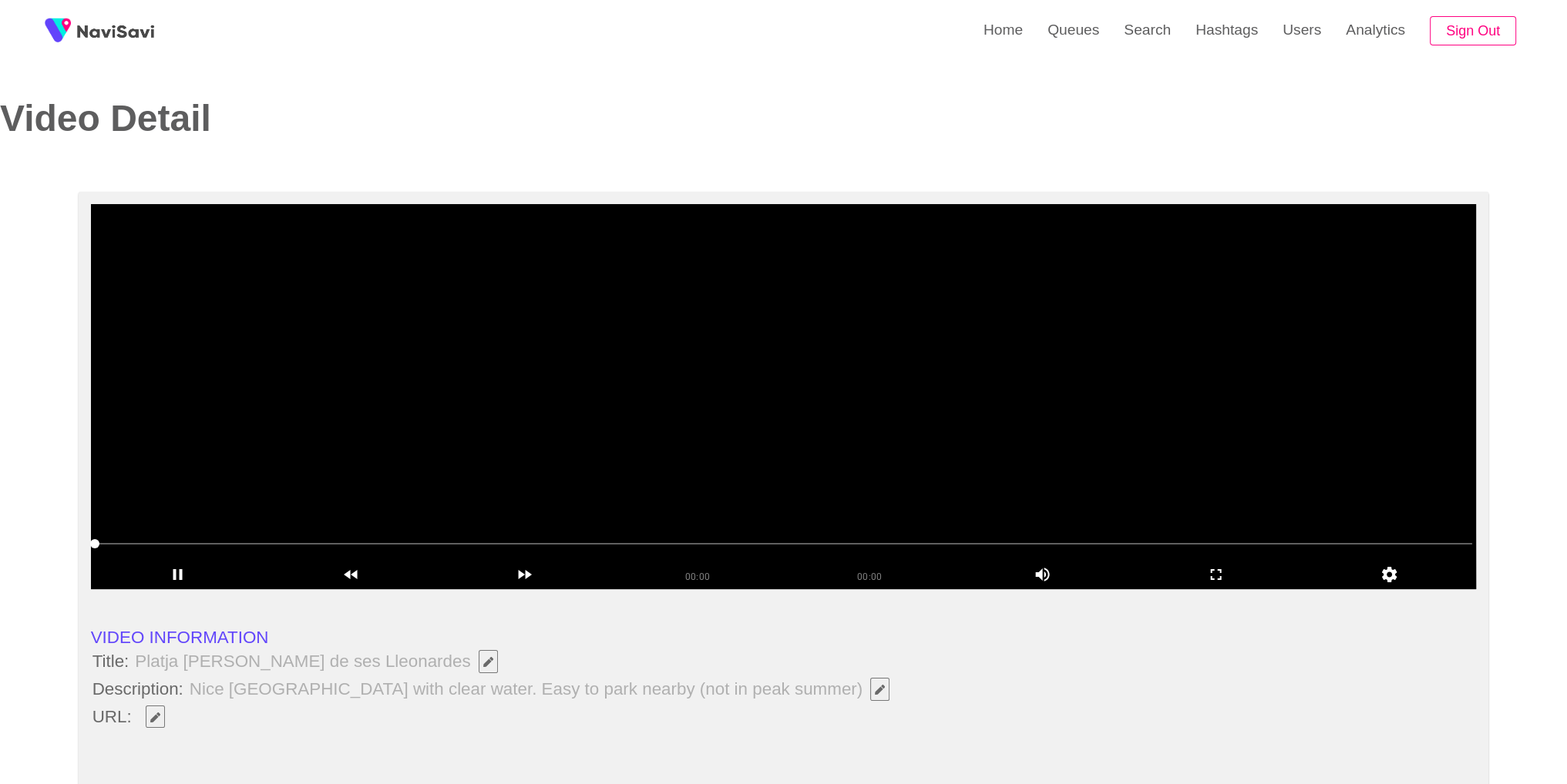
copy li "Platja Caló de ses Lleonardes"
drag, startPoint x: 130, startPoint y: 661, endPoint x: 366, endPoint y: 666, distance: 236.1
click at [366, 666] on li "Title: Platja Caló de ses Lleonardes" at bounding box center [784, 661] width 1386 height 26
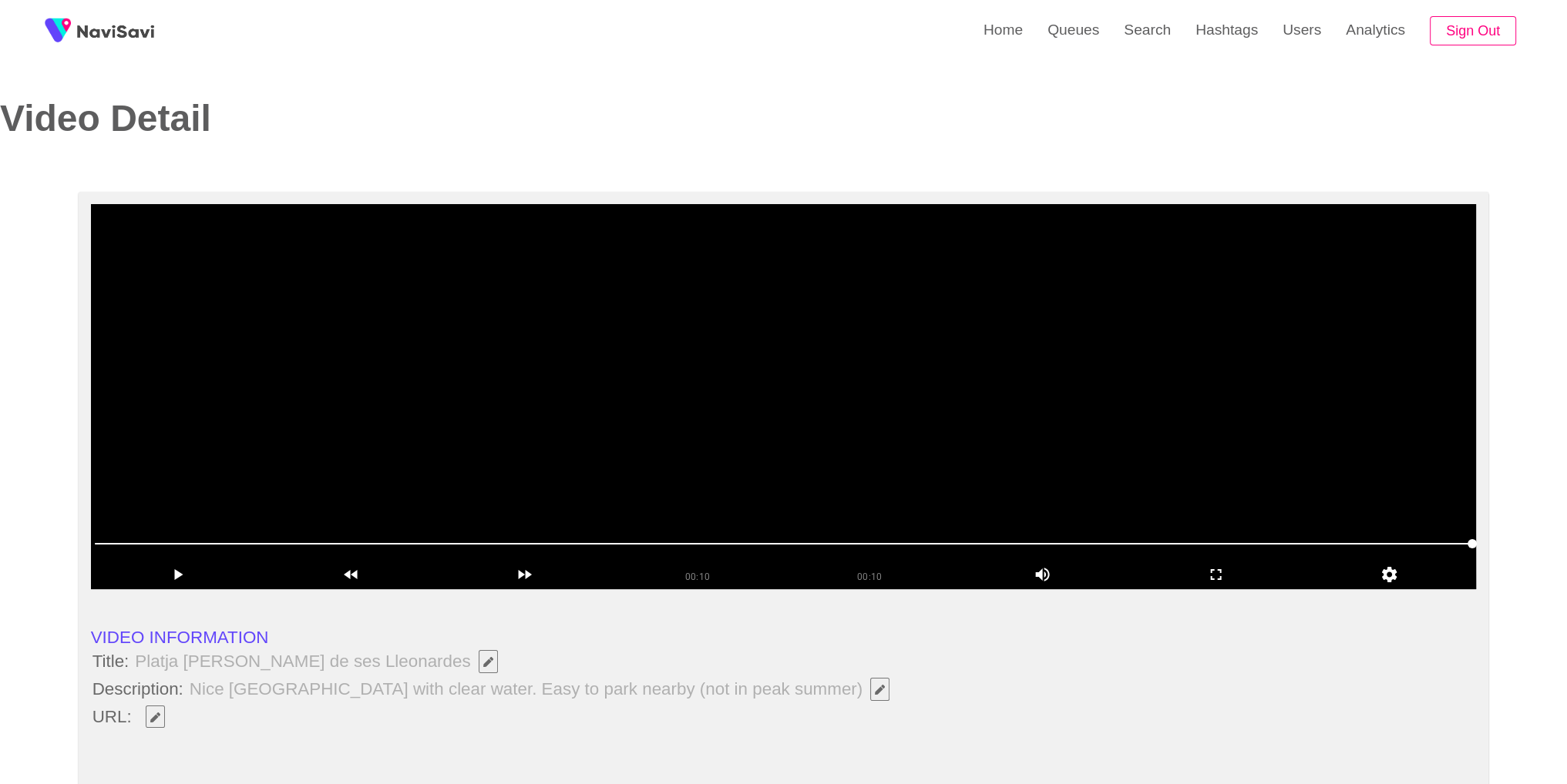
click at [264, 744] on li at bounding box center [784, 740] width 1386 height 18
click at [155, 719] on icon "Edit Field" at bounding box center [155, 718] width 10 height 10
type input "**********"
click at [956, 421] on video at bounding box center [784, 396] width 1386 height 385
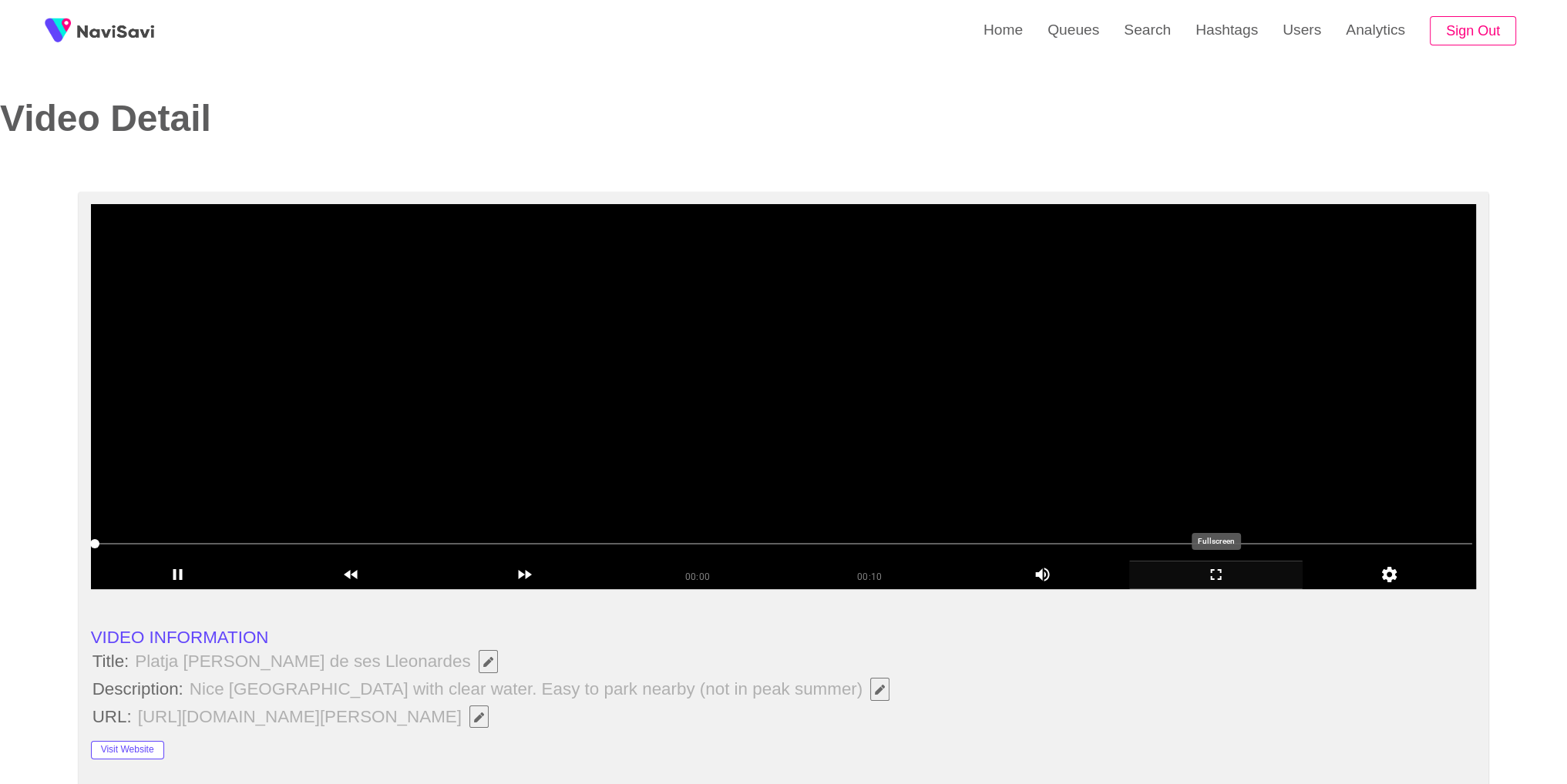
click at [1217, 572] on icon "add" at bounding box center [1216, 575] width 172 height 18
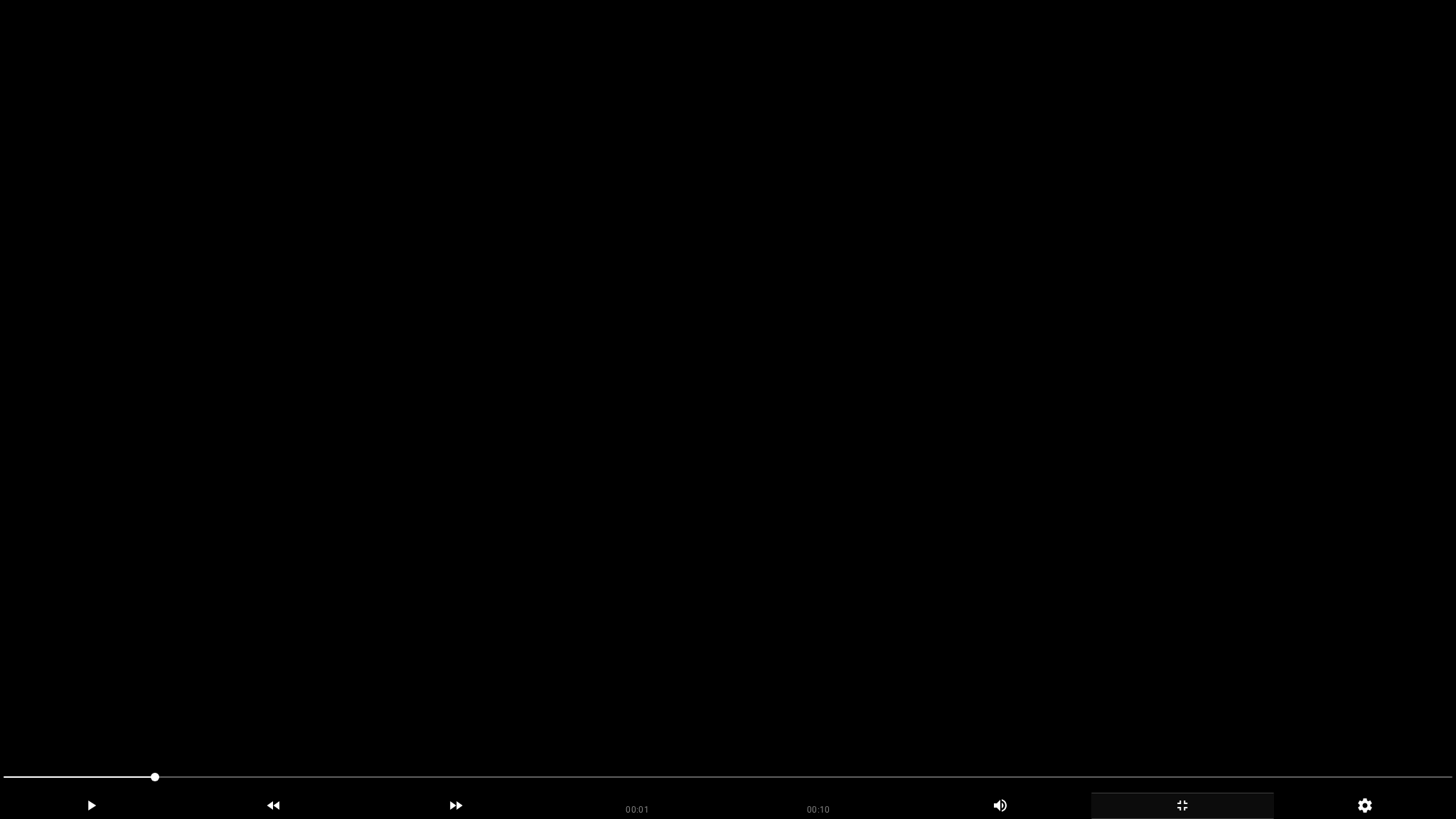
click at [1114, 576] on video at bounding box center [728, 409] width 1456 height 819
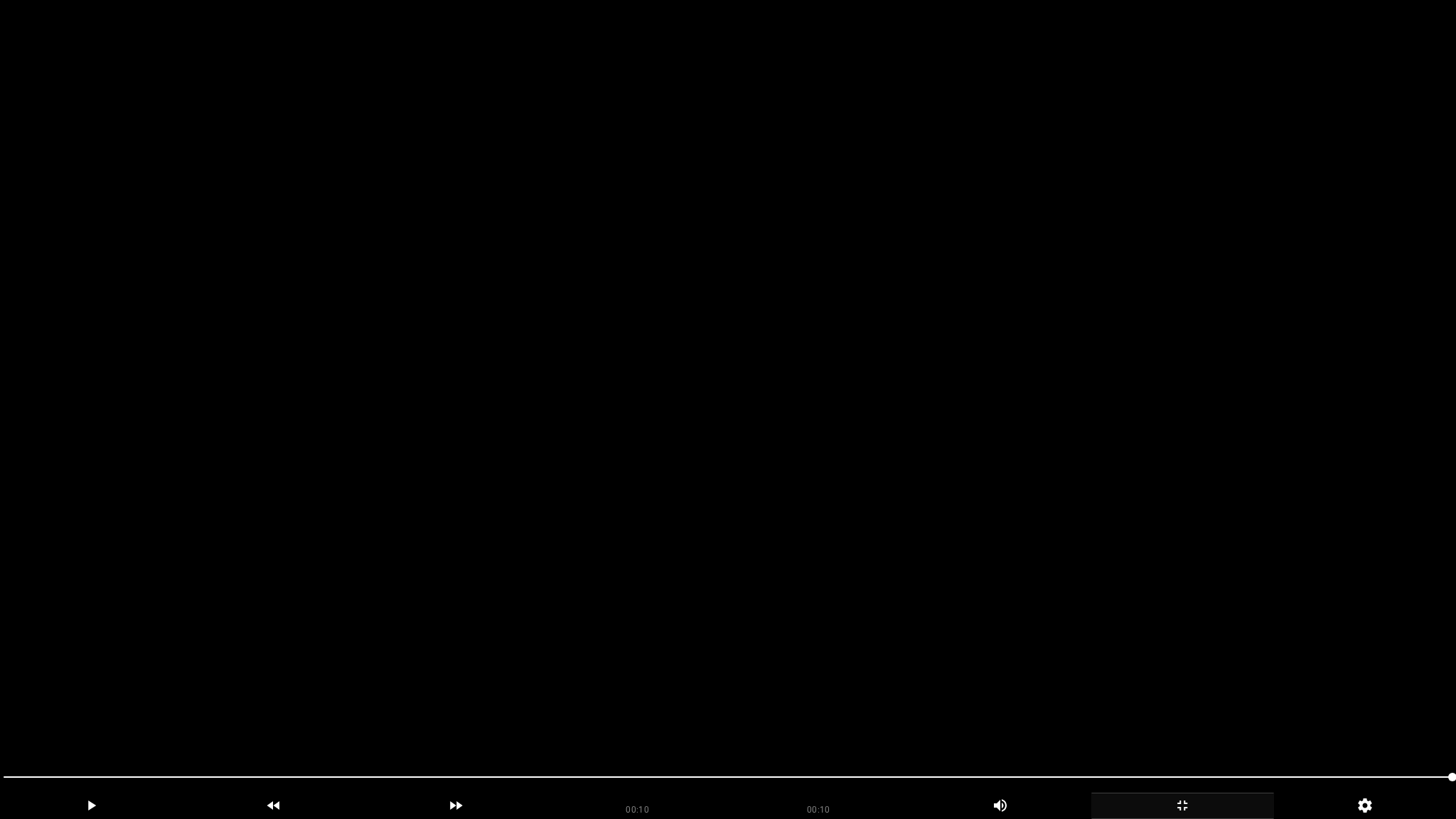
click at [960, 542] on video at bounding box center [728, 409] width 1456 height 819
click at [895, 641] on video at bounding box center [728, 409] width 1456 height 819
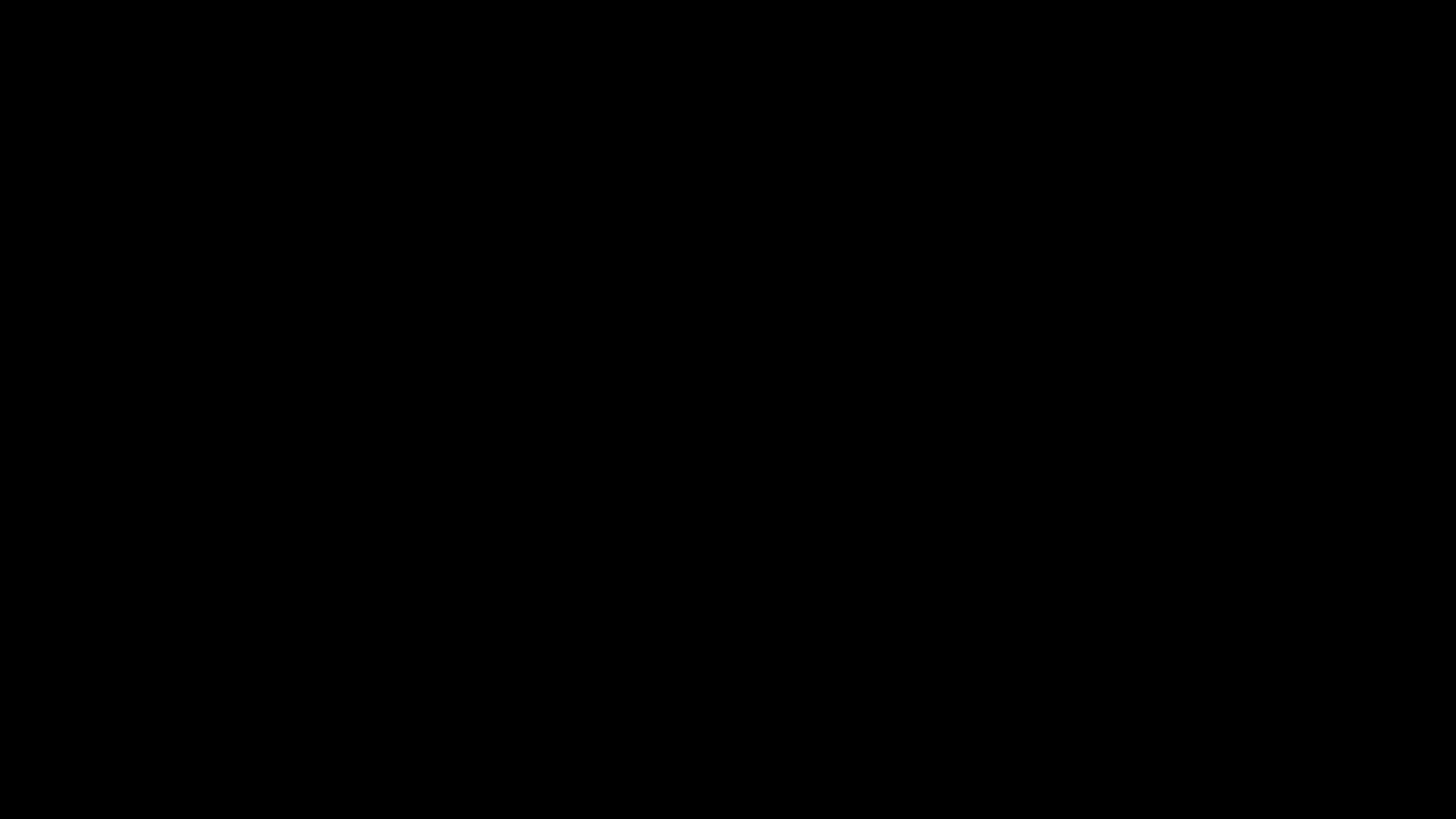
click at [1179, 724] on icon "add" at bounding box center [1182, 806] width 10 height 10
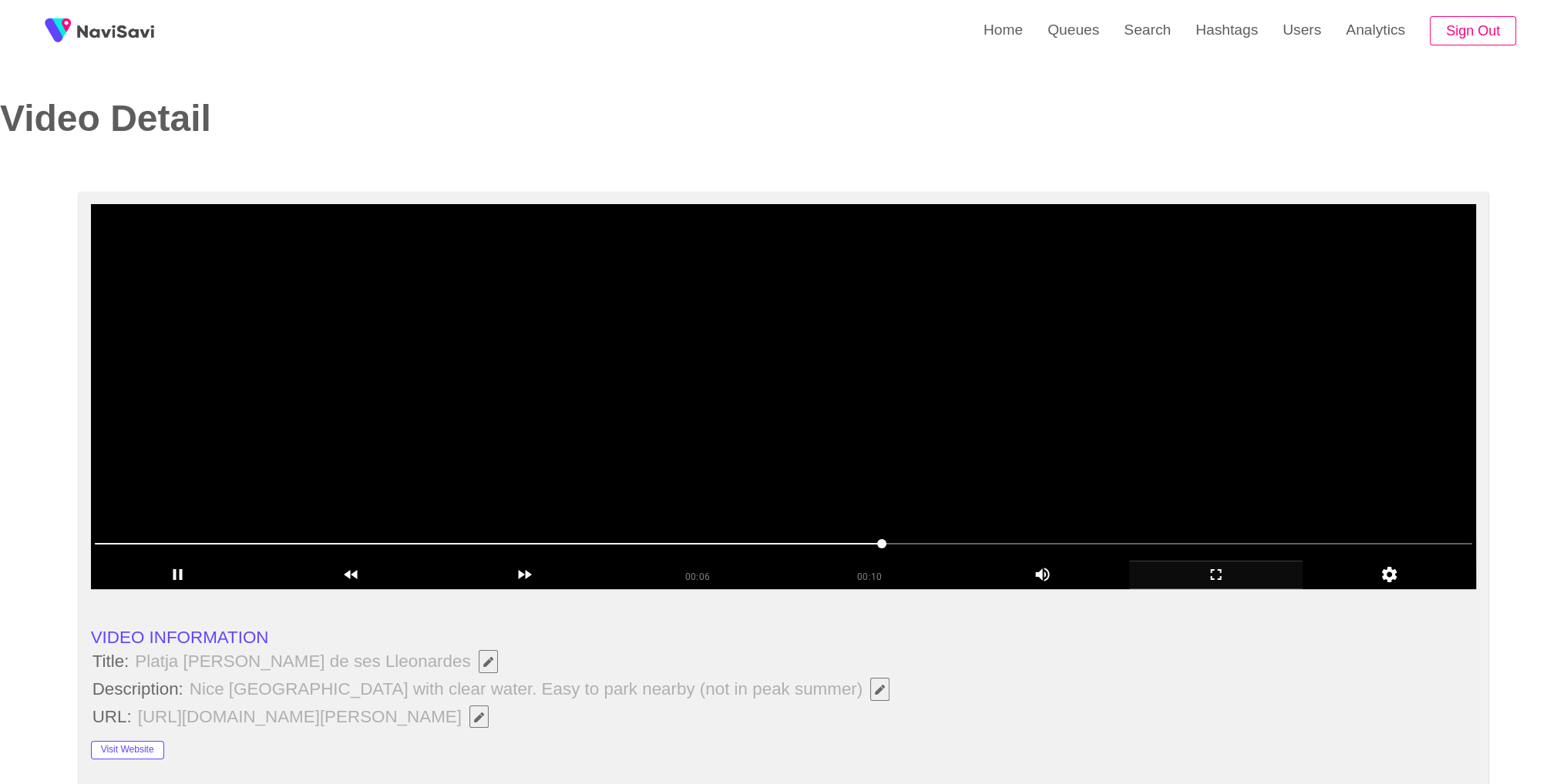
click at [850, 392] on video at bounding box center [784, 396] width 1386 height 385
click at [1183, 457] on video at bounding box center [784, 396] width 1386 height 385
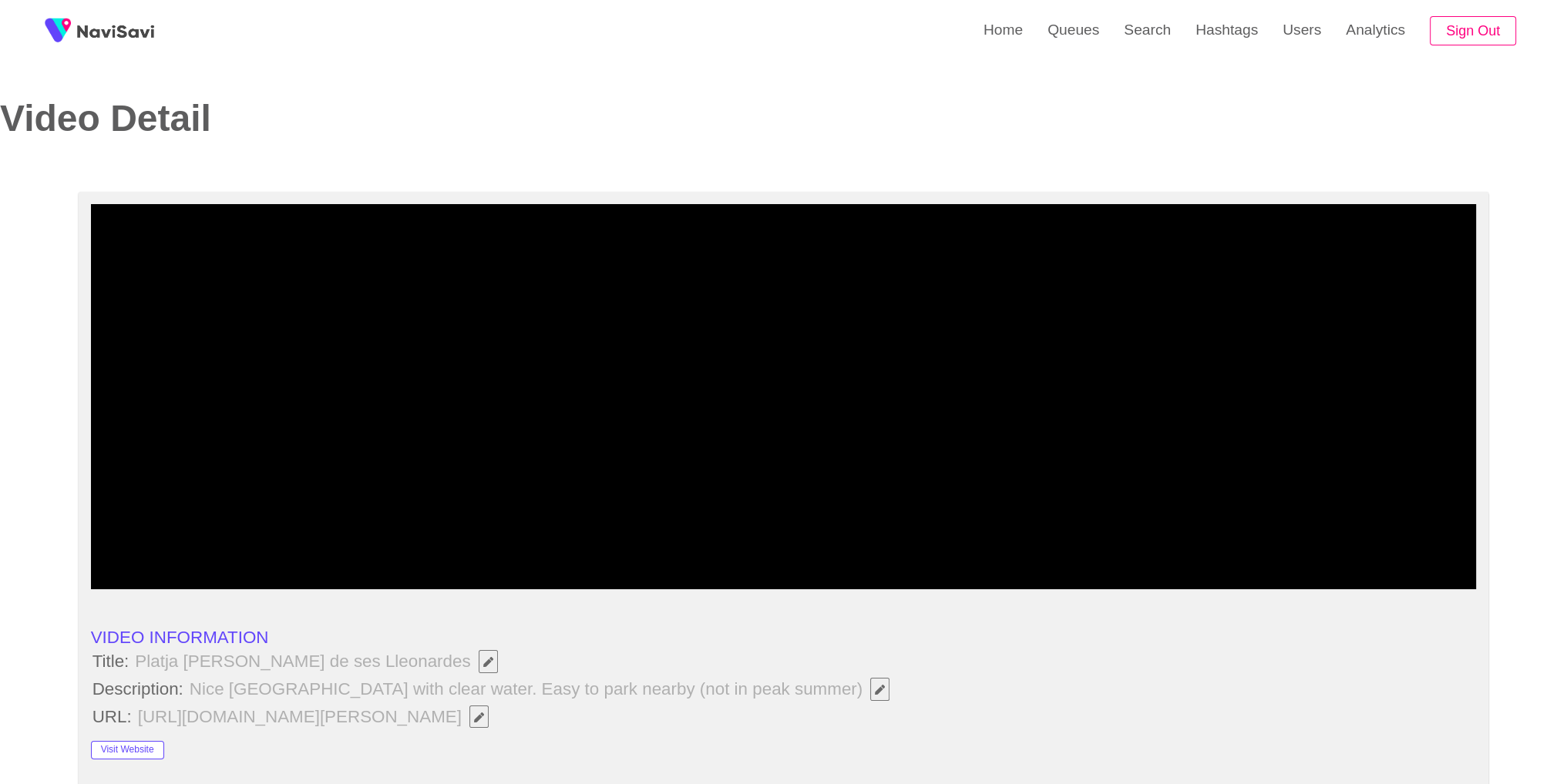
click at [1224, 566] on icon "add" at bounding box center [1216, 575] width 172 height 18
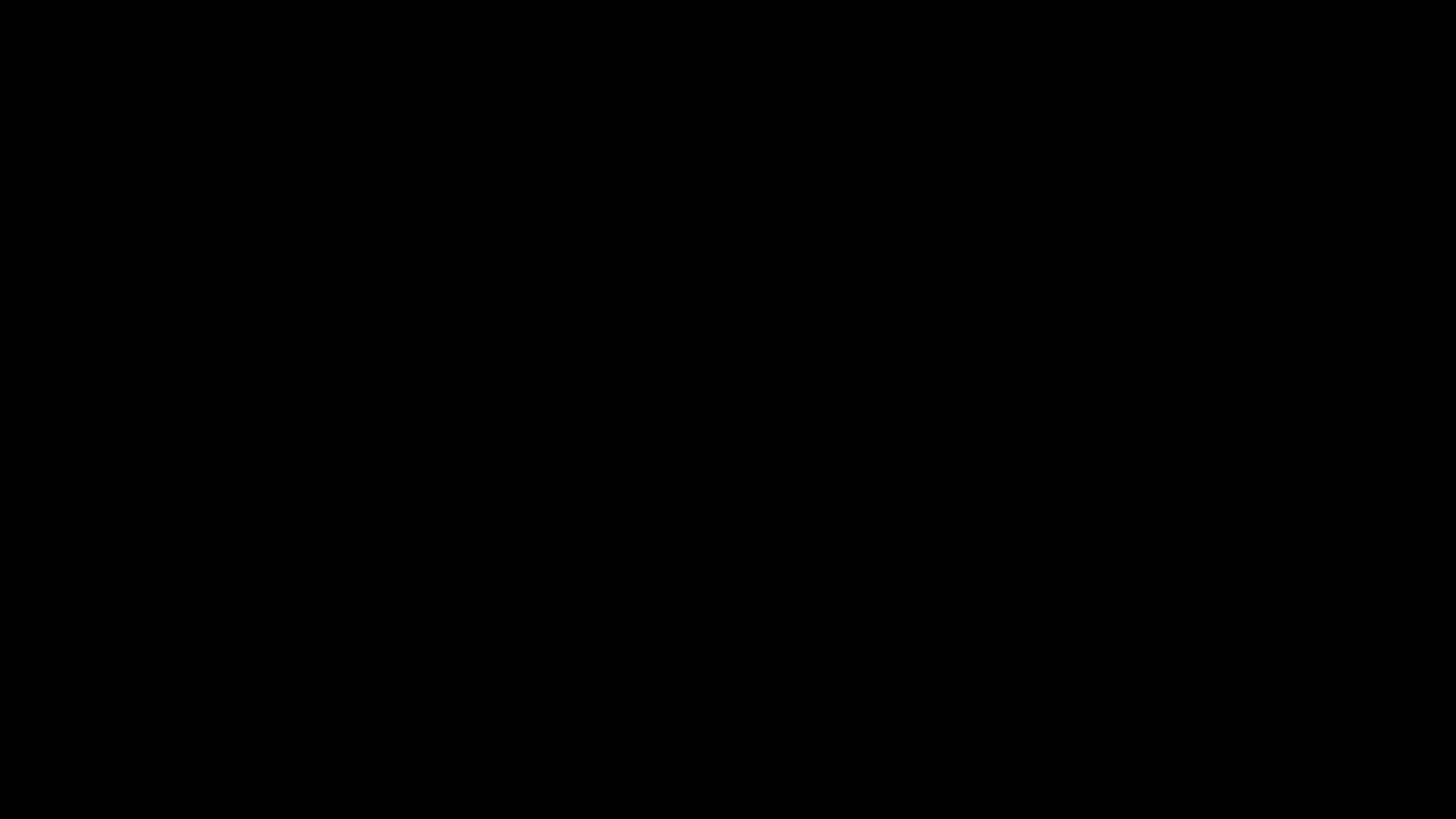
click at [827, 724] on span at bounding box center [728, 777] width 1449 height 22
click at [533, 724] on span at bounding box center [728, 777] width 1449 height 22
click at [418, 724] on span at bounding box center [728, 777] width 1449 height 22
click at [352, 724] on span at bounding box center [728, 777] width 1449 height 22
click at [1183, 724] on icon "add" at bounding box center [1183, 806] width 181 height 17
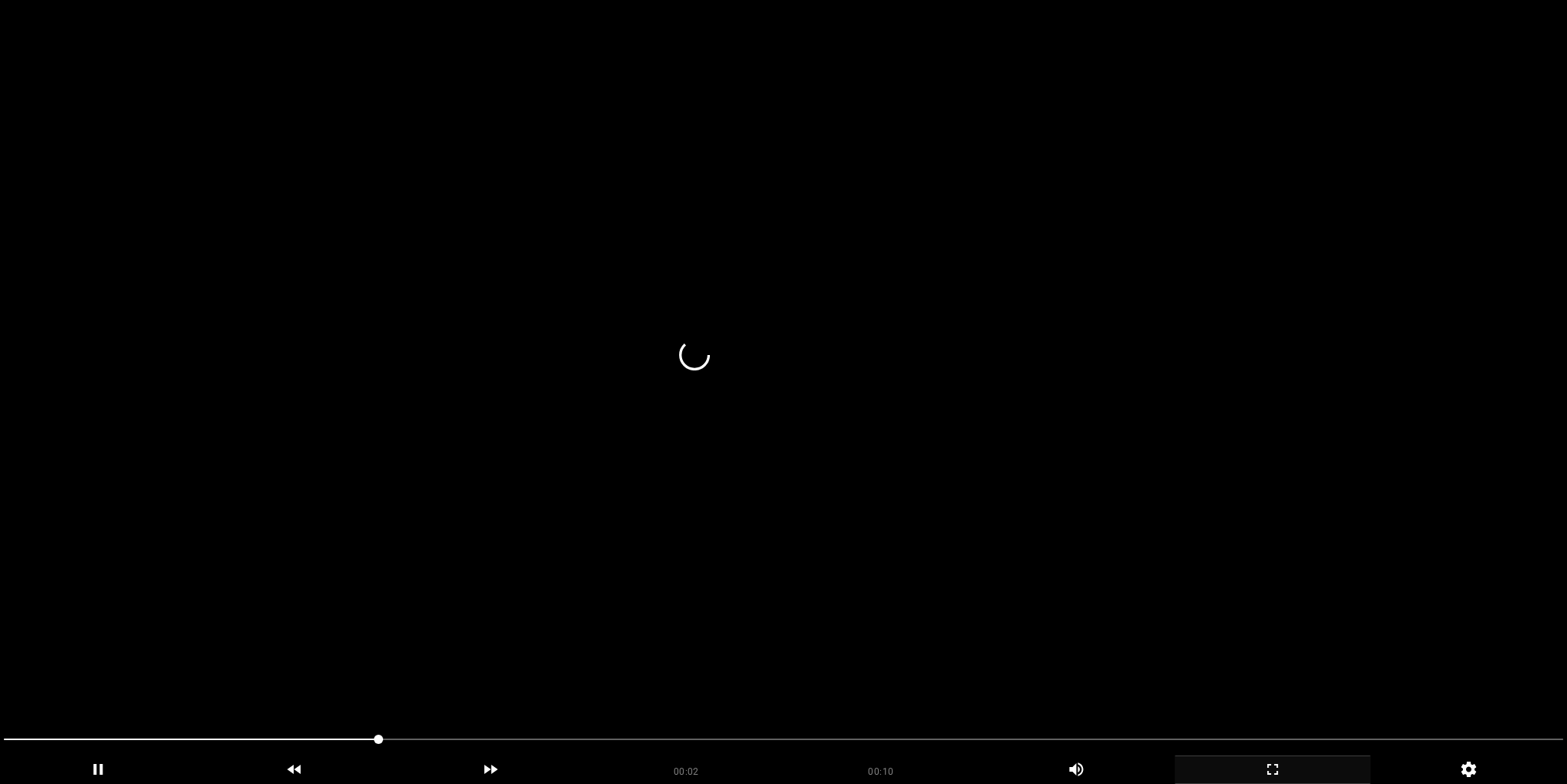
click at [806, 375] on video at bounding box center [784, 392] width 1567 height 784
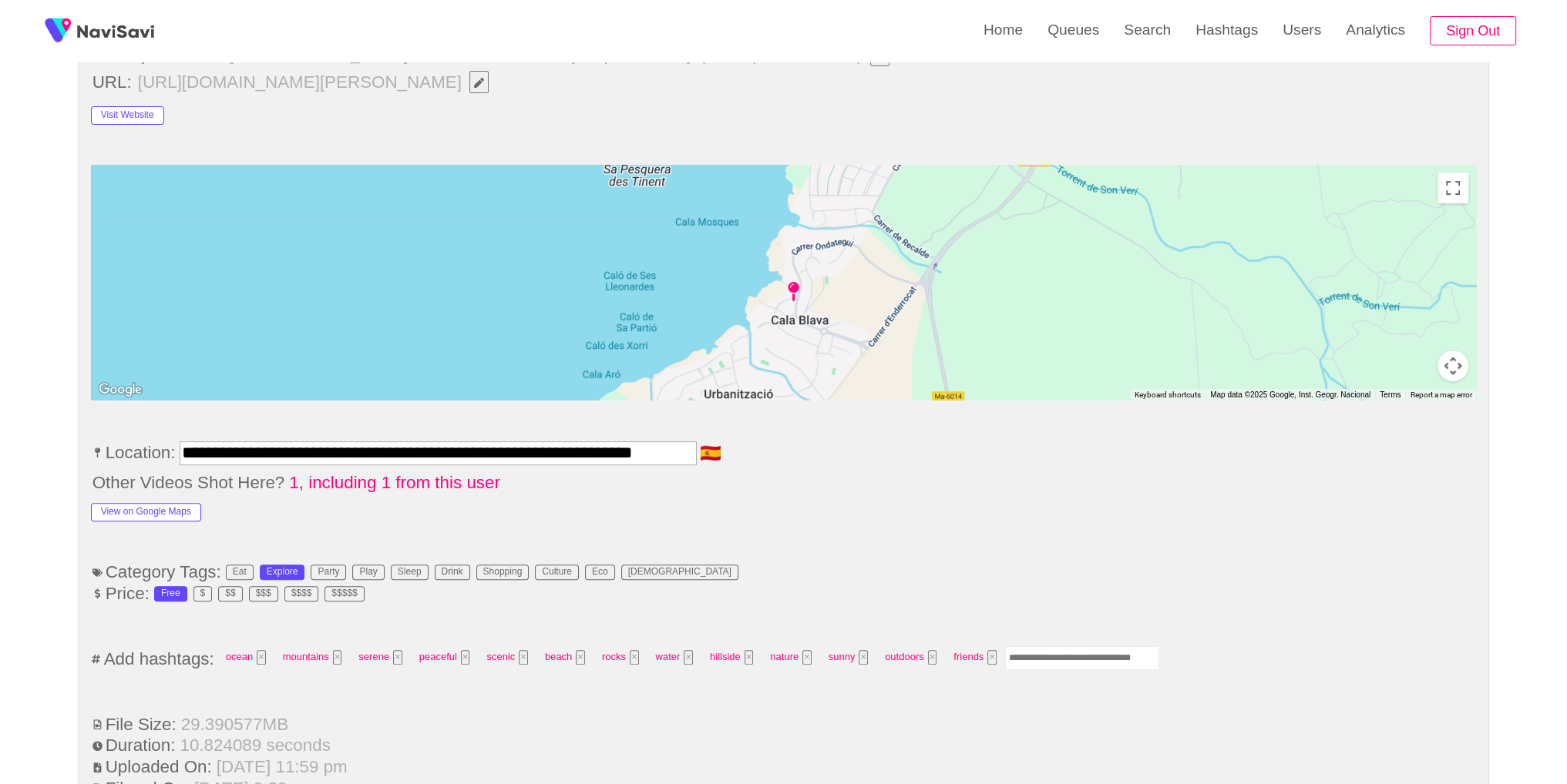
scroll to position [642, 0]
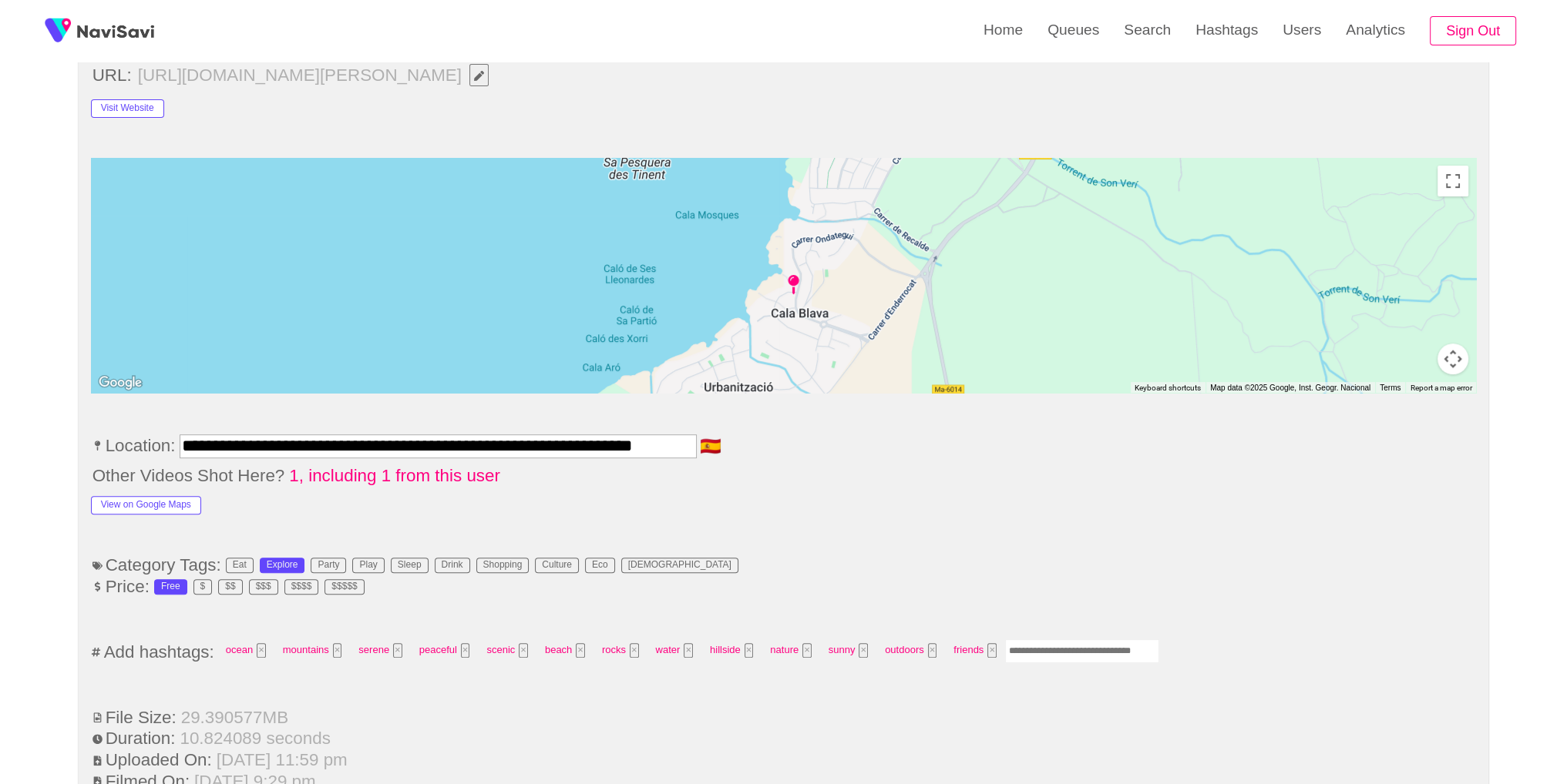
click at [1067, 651] on input "Enter tag here and press return" at bounding box center [1082, 651] width 155 height 24
type input "*********"
click at [1373, 468] on li "Other Videos Shot Here? 1, including 1 from this user" at bounding box center [784, 476] width 1386 height 20
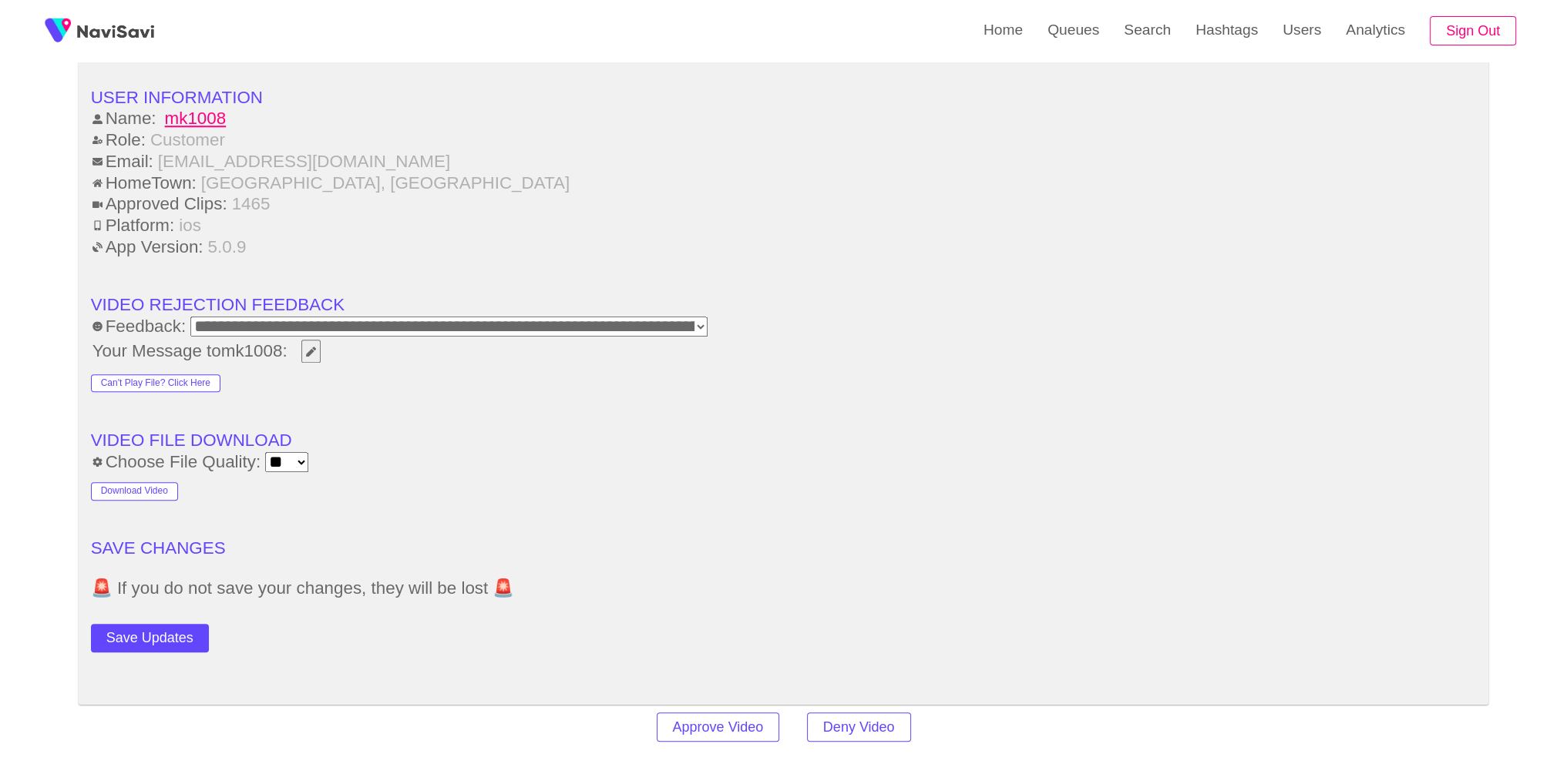
scroll to position [1916, 0]
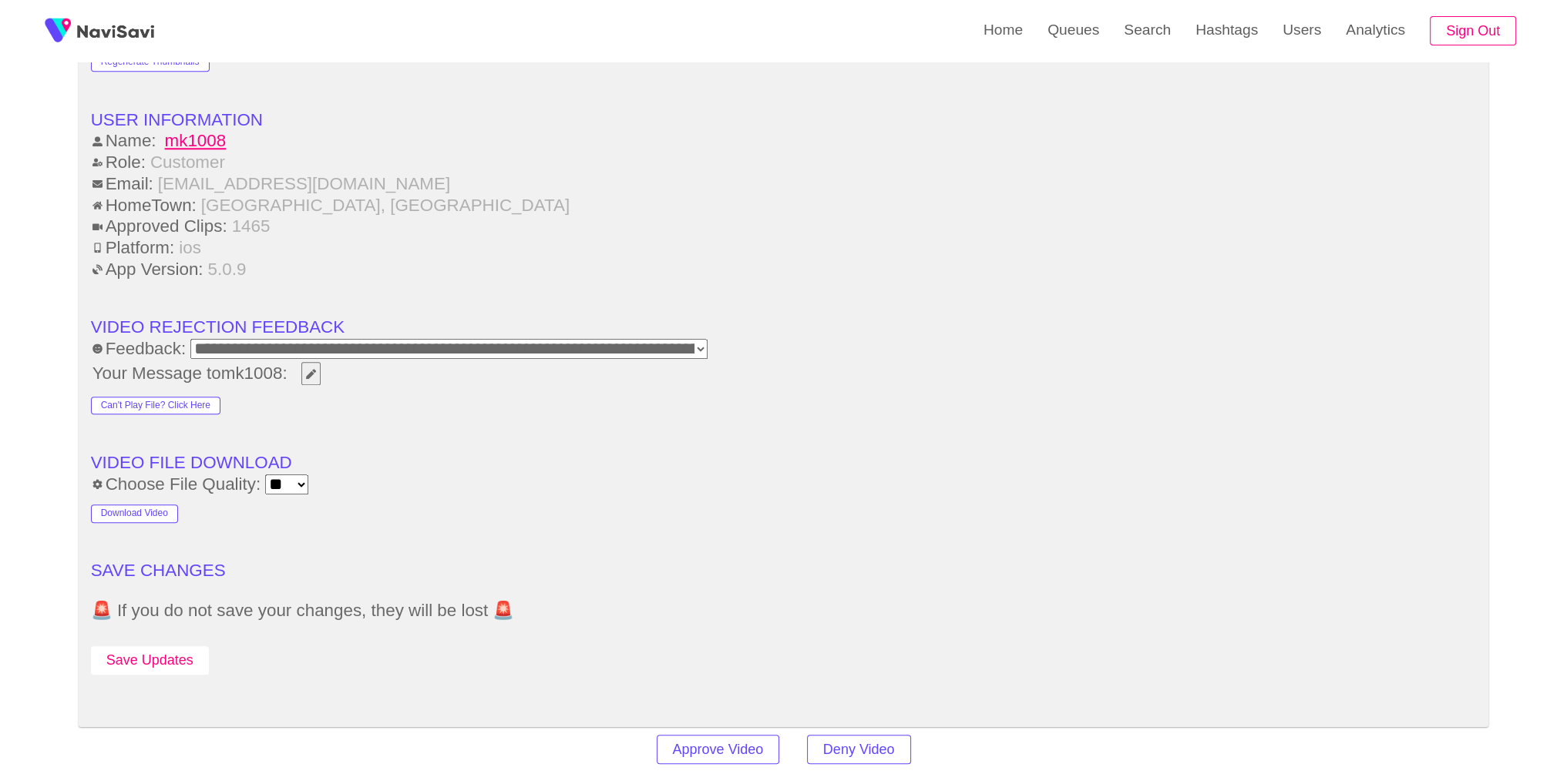
click at [170, 646] on button "Save Updates" at bounding box center [149, 661] width 118 height 29
click at [1123, 47] on link "Search" at bounding box center [1147, 30] width 71 height 60
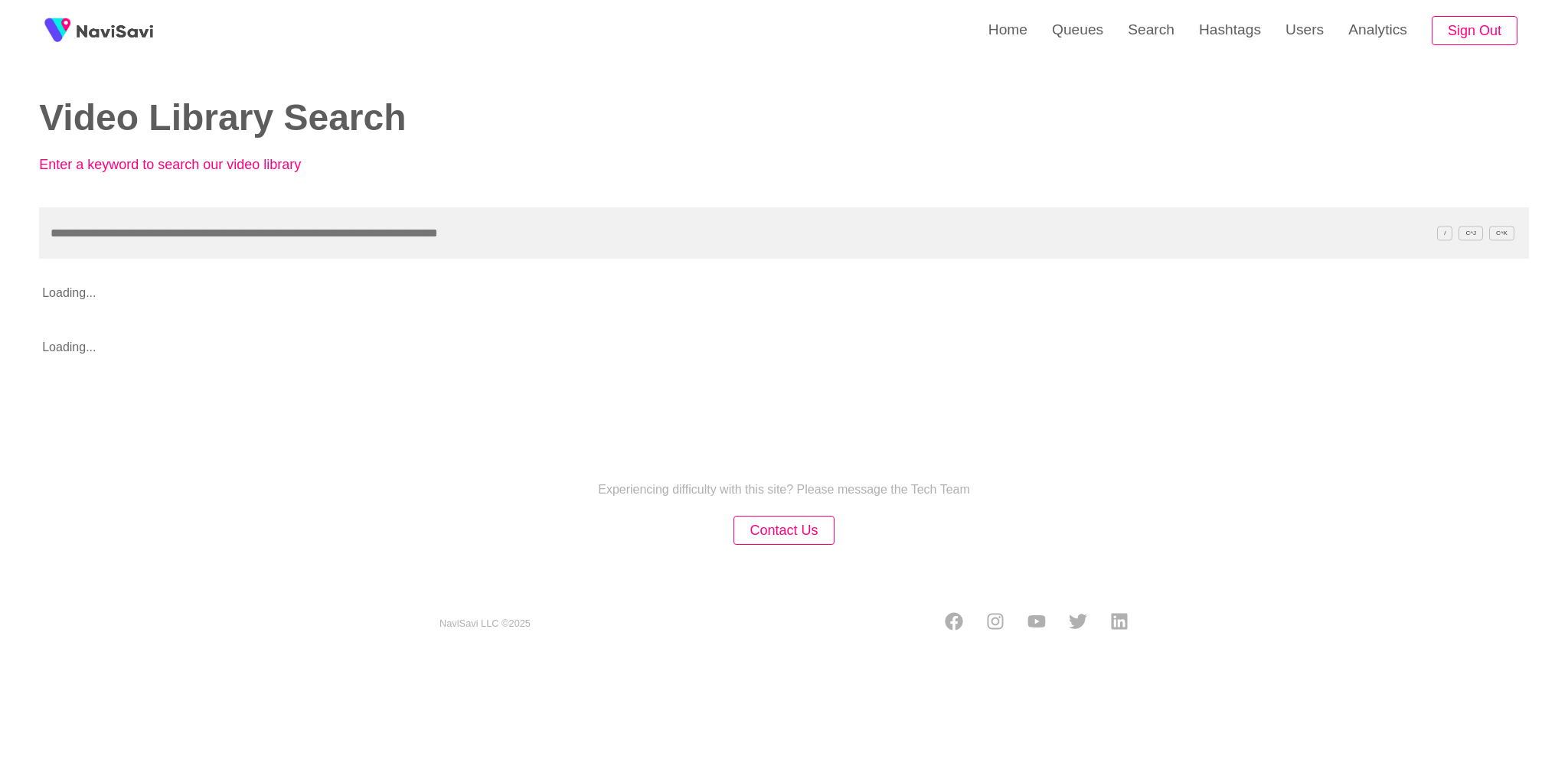
click at [852, 237] on input "text" at bounding box center [784, 234] width 1490 height 52
type input "**********"
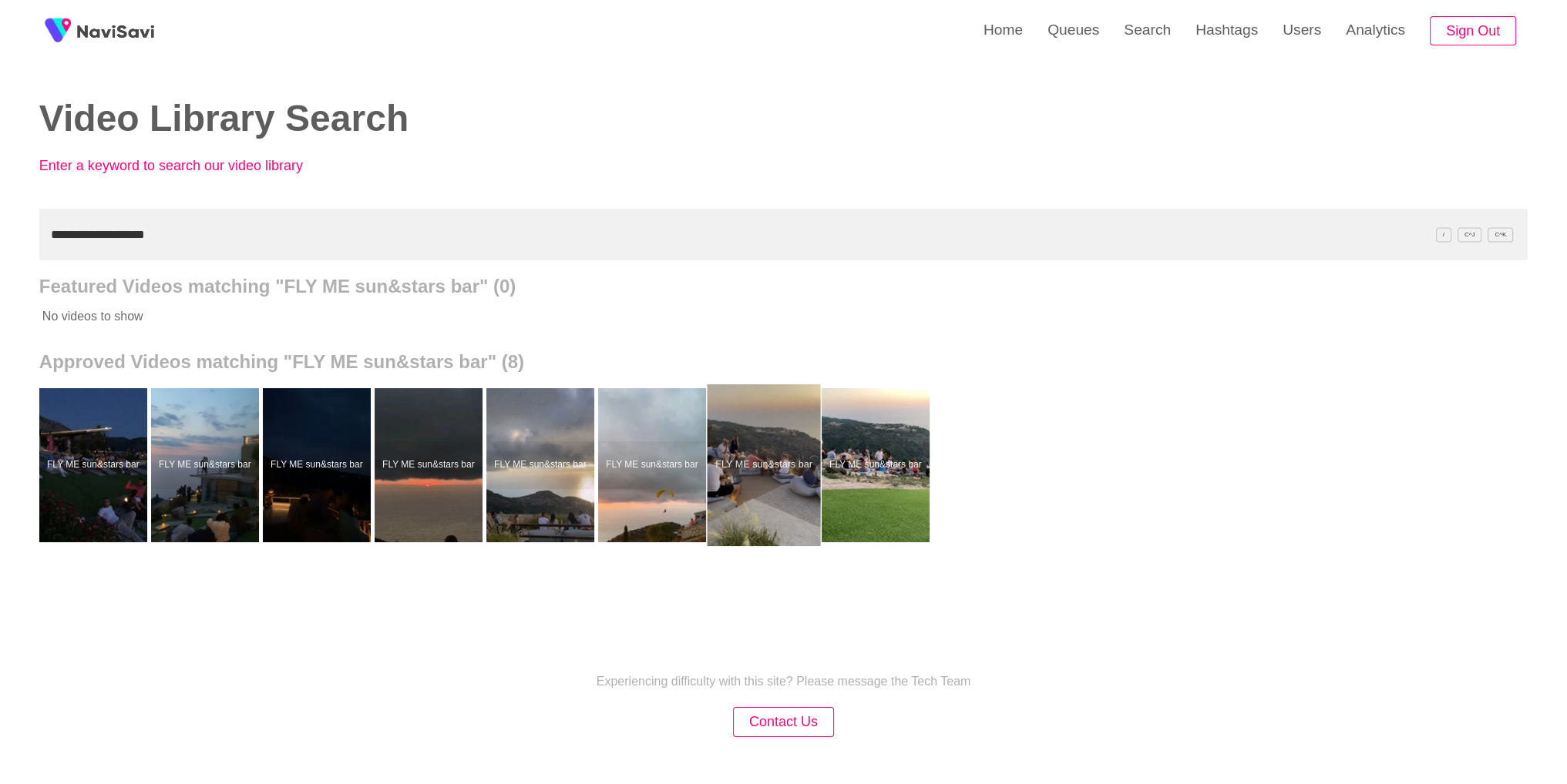
click at [784, 454] on div at bounding box center [763, 465] width 113 height 162
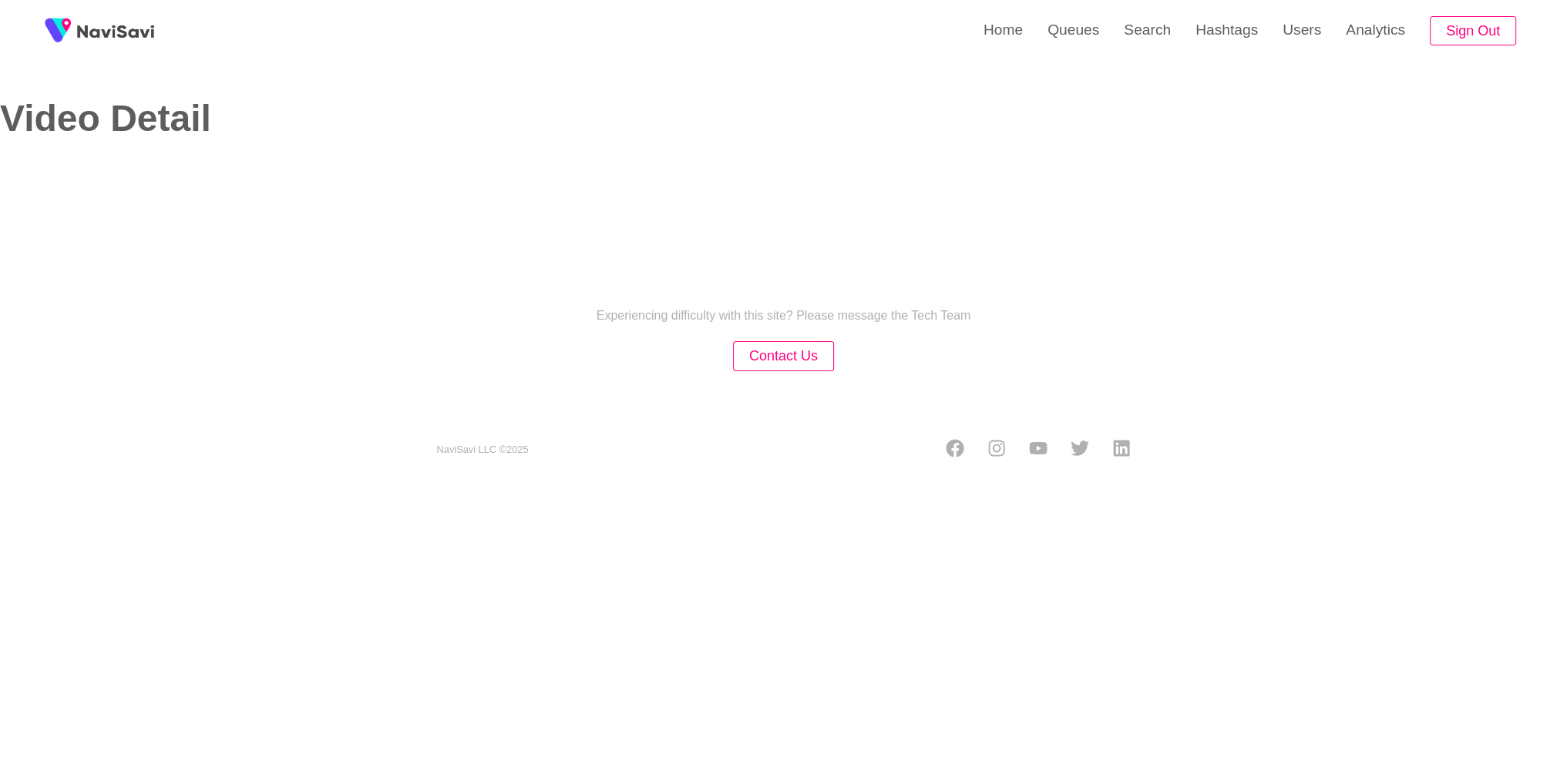
select select "**********"
select select "**"
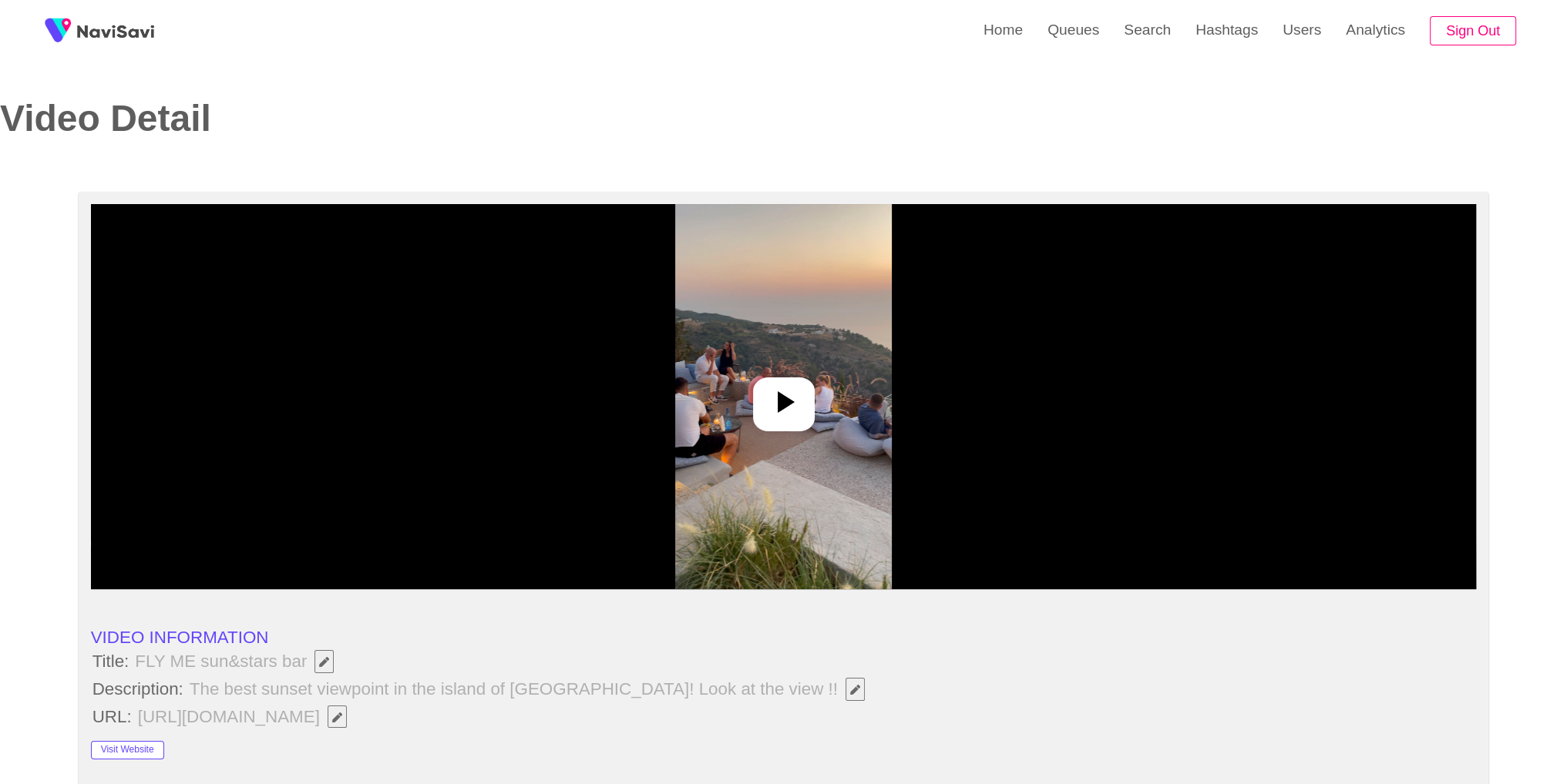
click at [704, 379] on img at bounding box center [784, 396] width 217 height 385
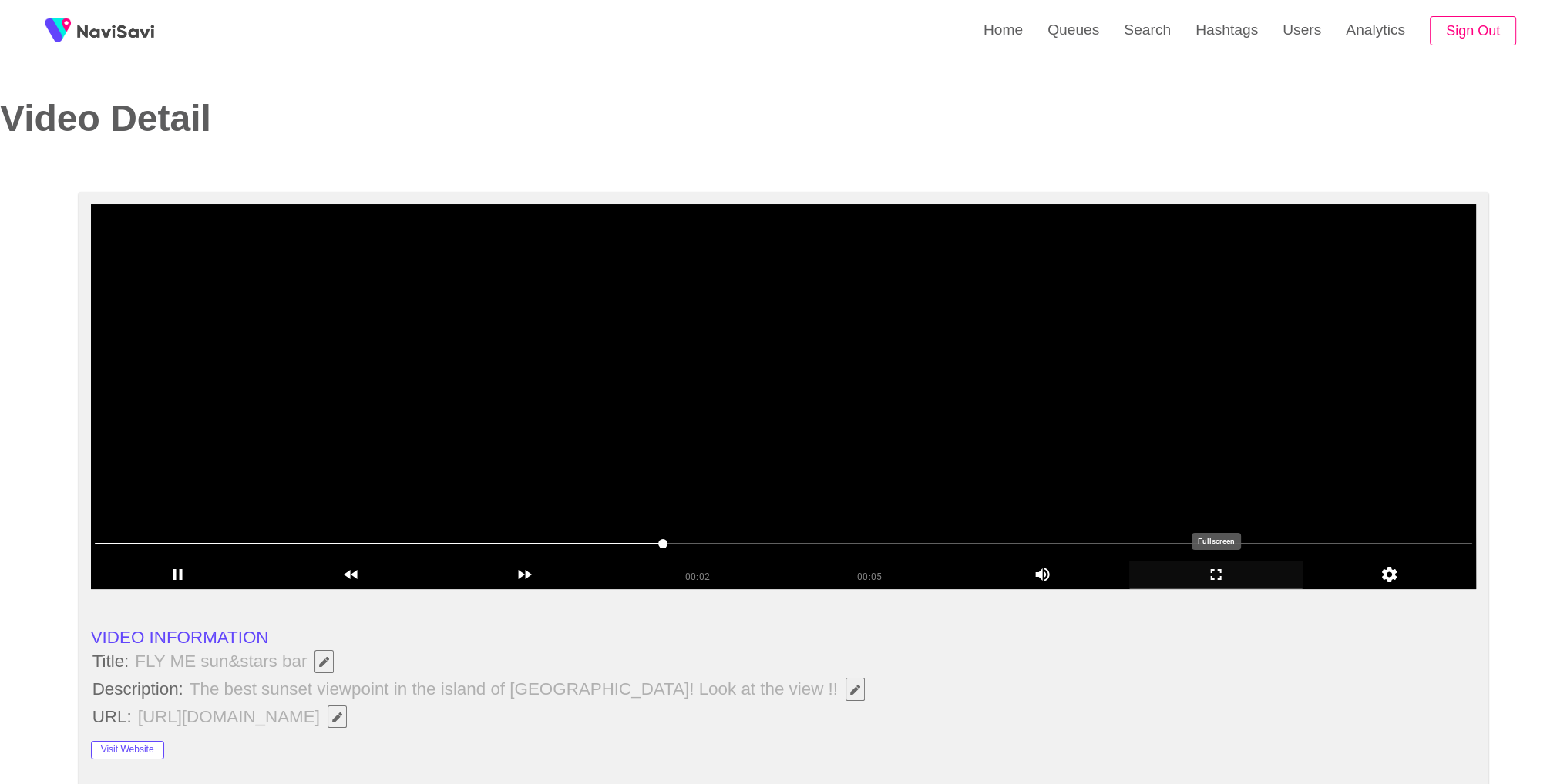
click at [1229, 583] on icon "add" at bounding box center [1216, 575] width 172 height 18
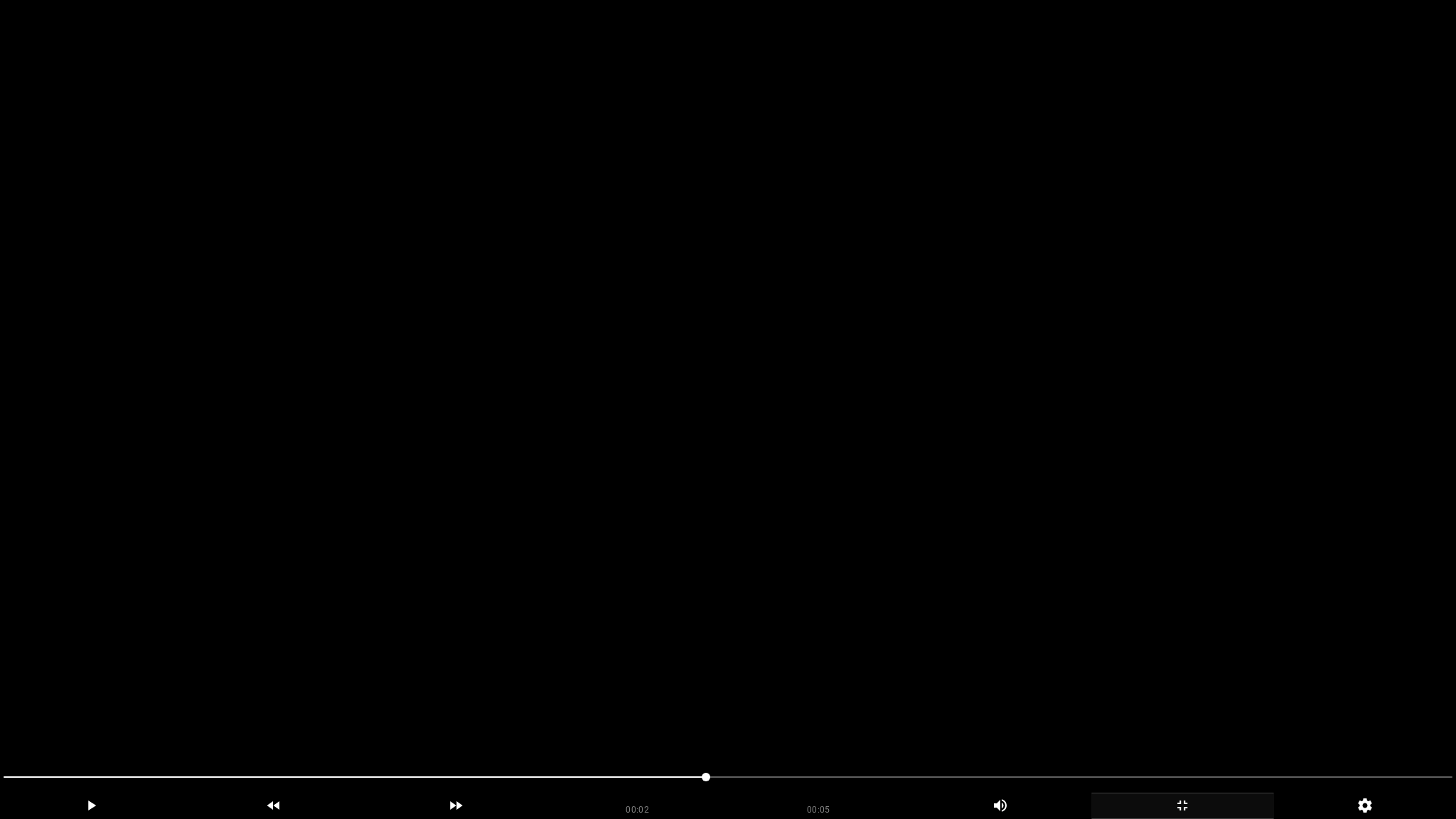
click at [1123, 579] on video at bounding box center [728, 409] width 1456 height 819
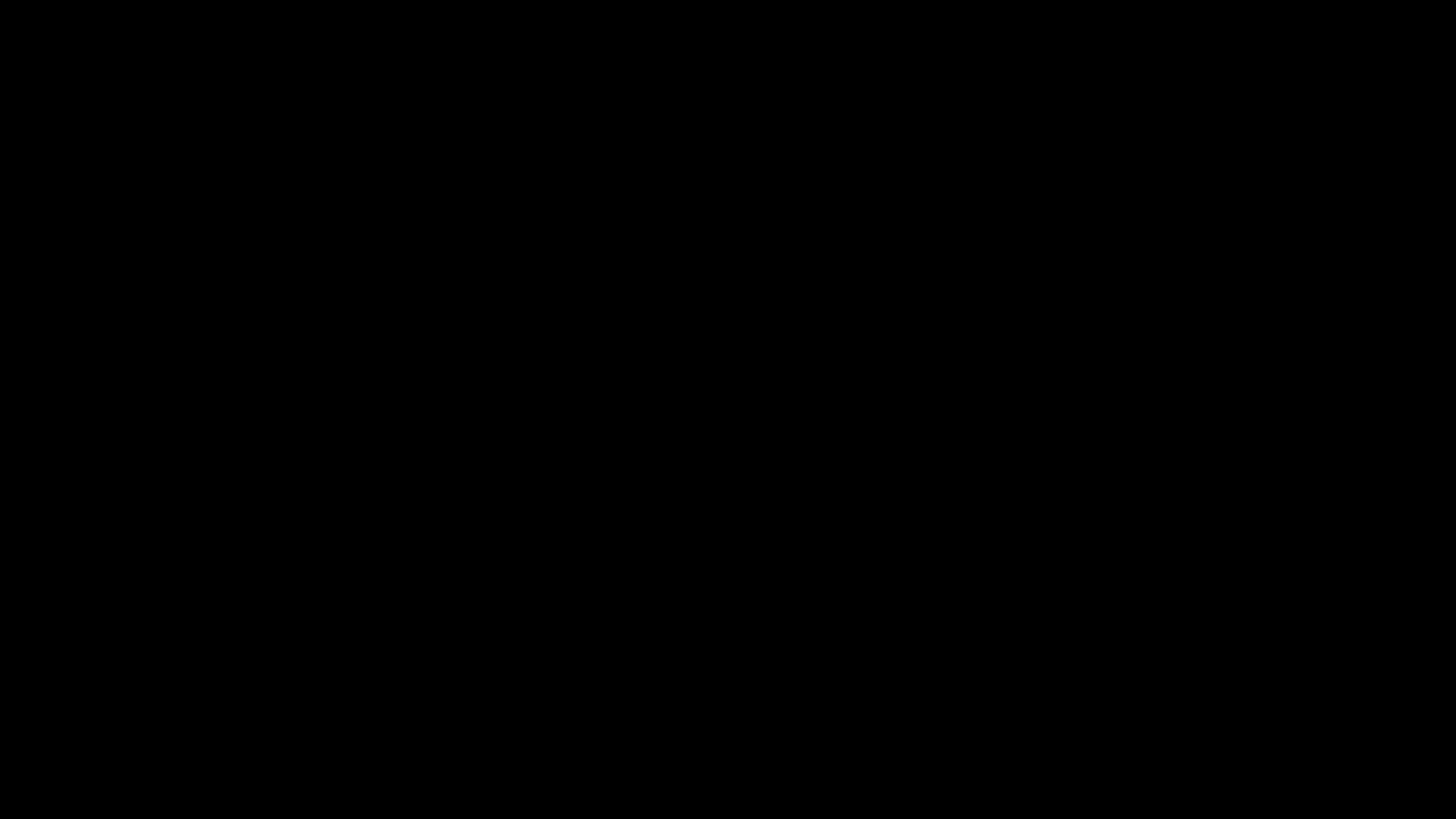
click at [1183, 724] on icon "add" at bounding box center [1183, 806] width 181 height 17
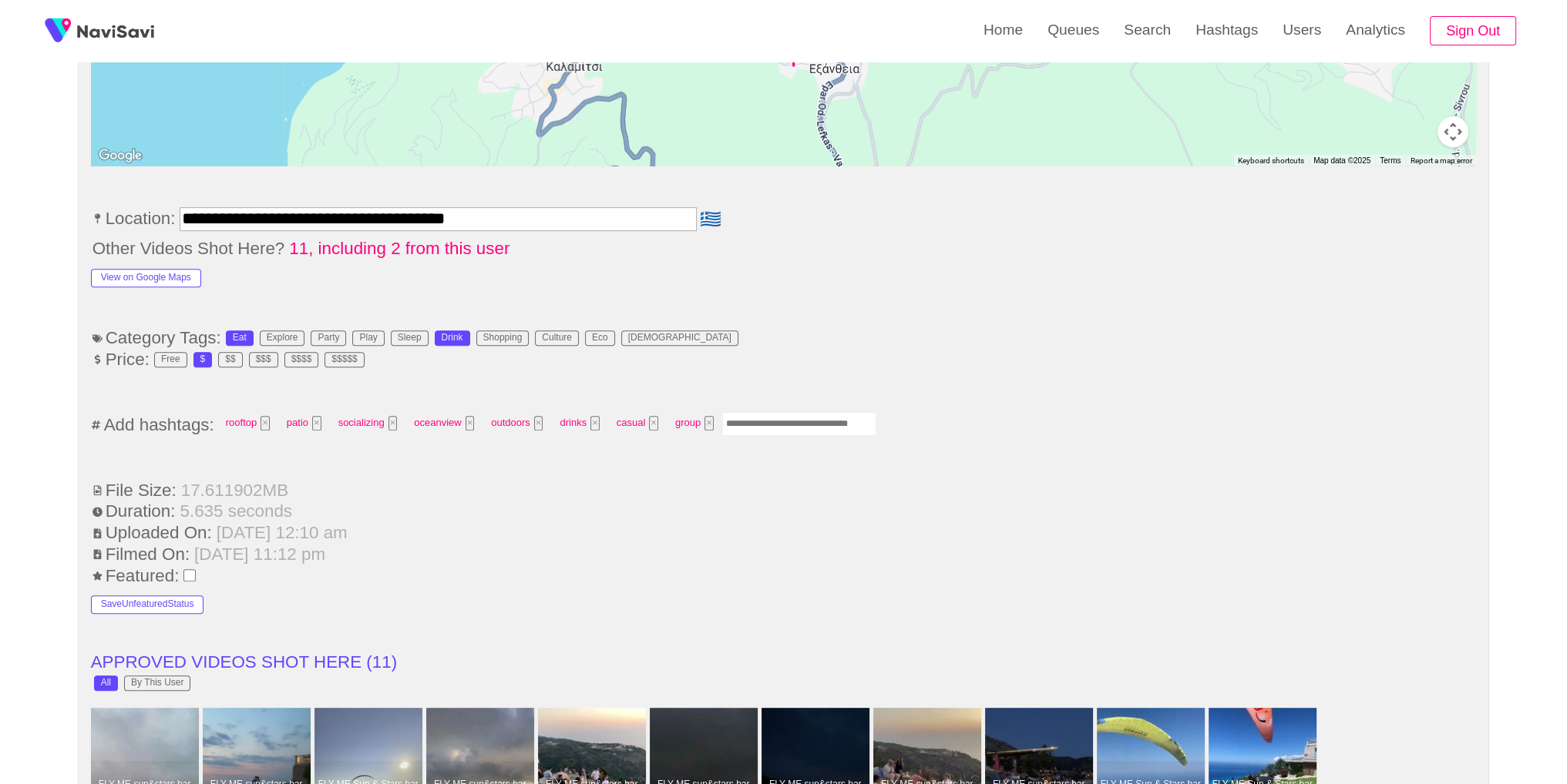
scroll to position [877, 0]
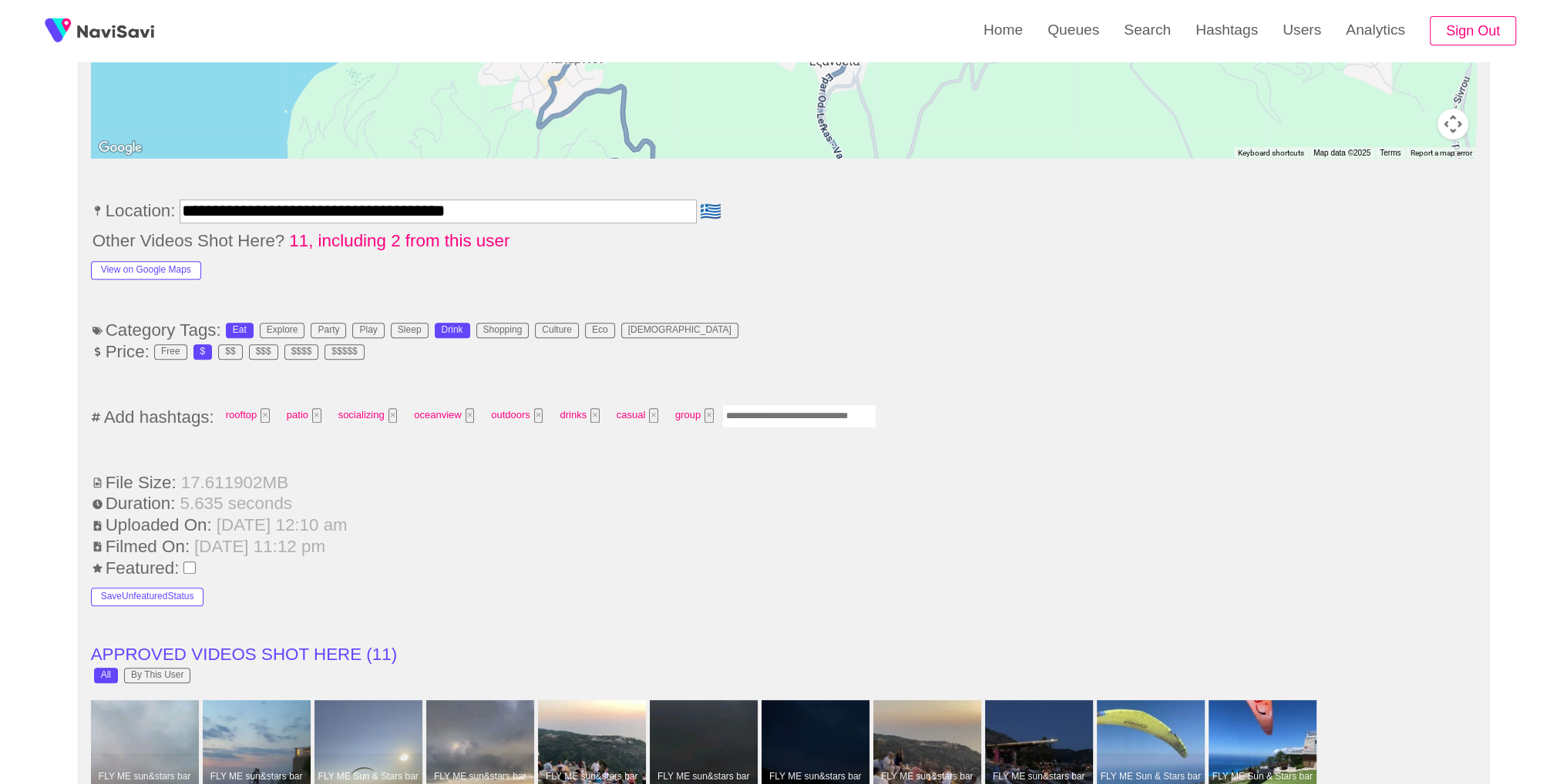
click at [814, 397] on ul "**********" at bounding box center [784, 734] width 1386 height 2042
click at [801, 413] on input "Enter tag here and press return" at bounding box center [799, 416] width 155 height 24
type input "*****"
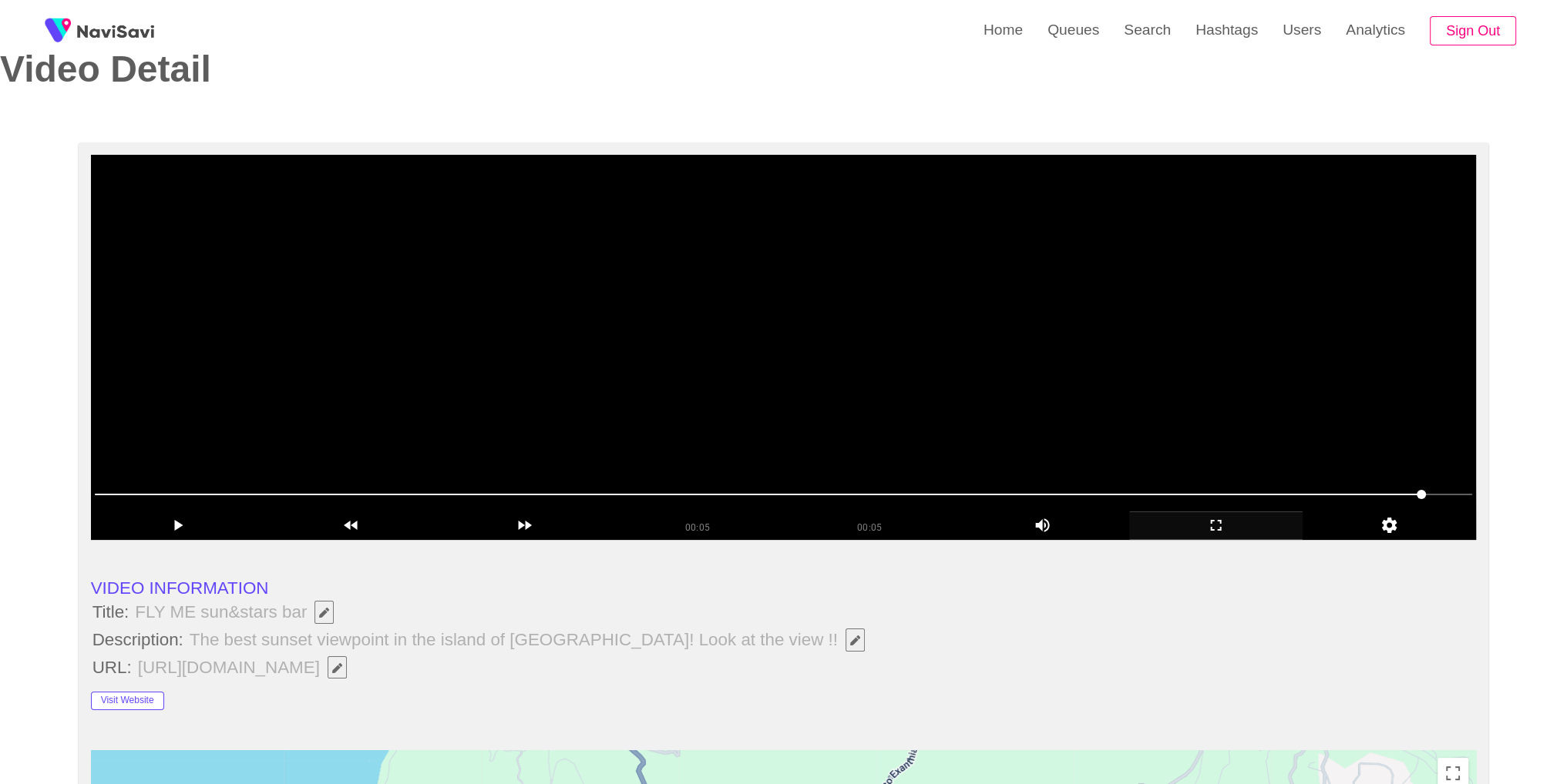
scroll to position [40, 0]
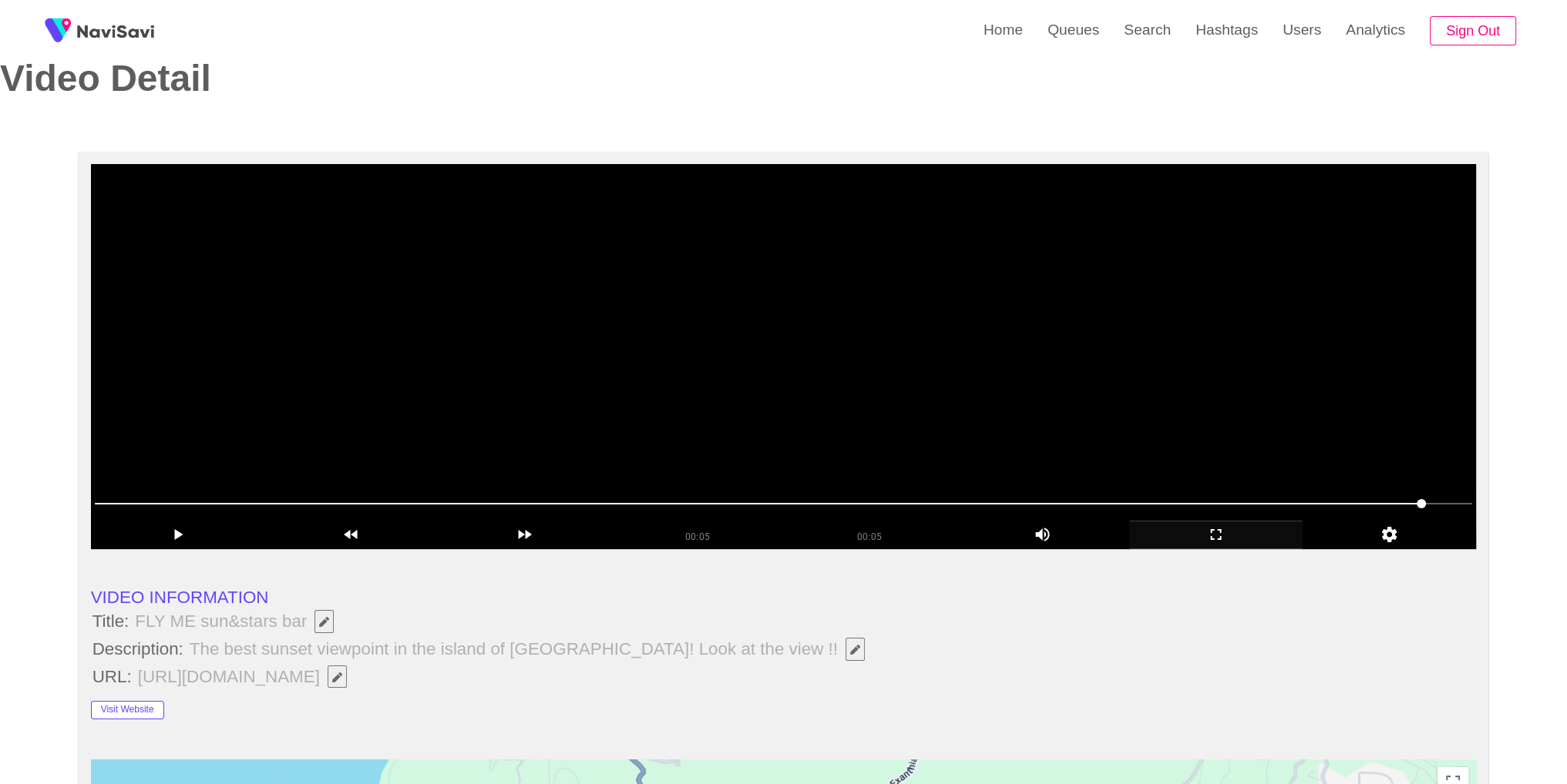
click at [907, 311] on video at bounding box center [784, 357] width 1386 height 385
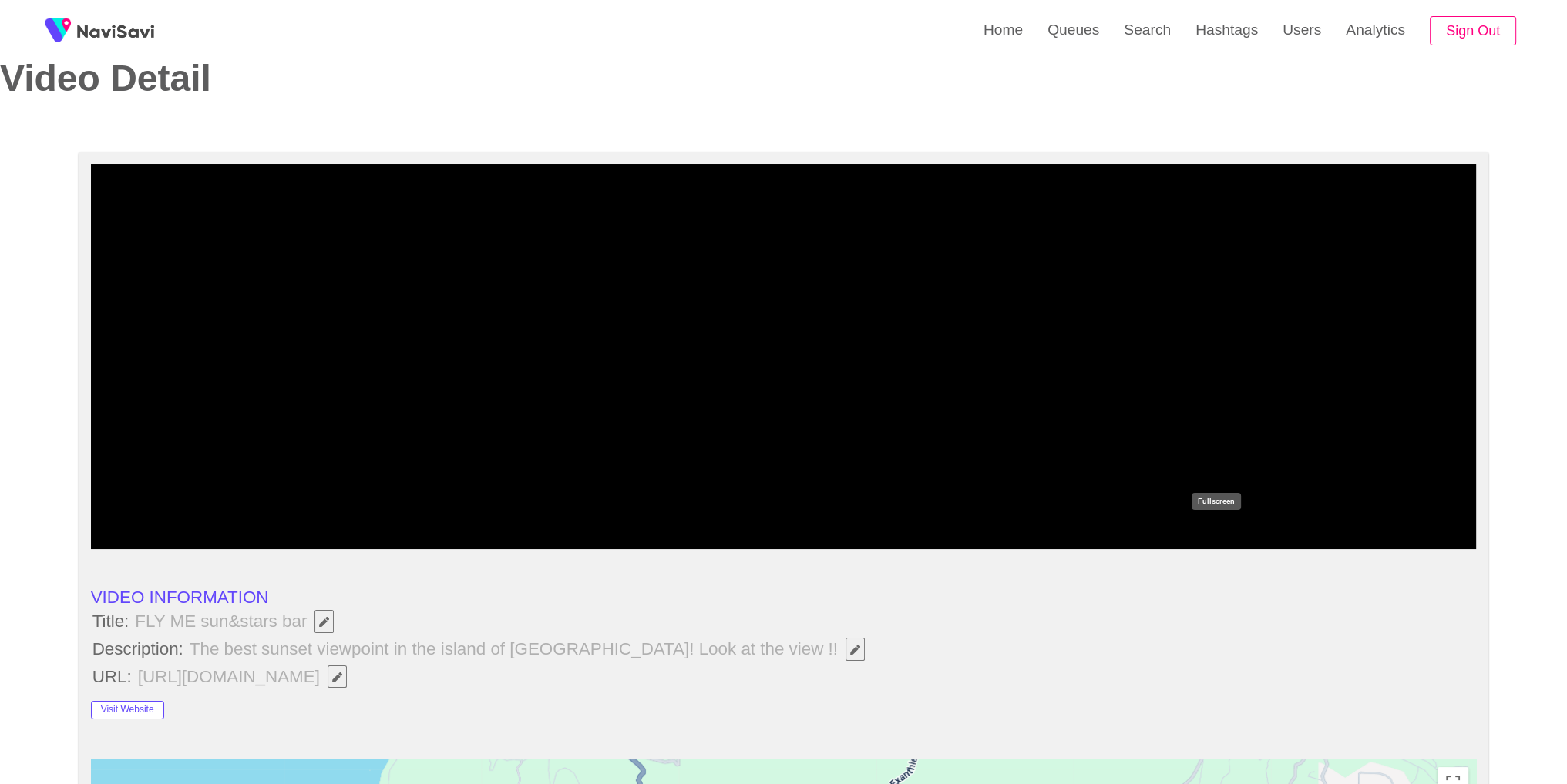
click at [1219, 538] on icon "add" at bounding box center [1216, 535] width 172 height 18
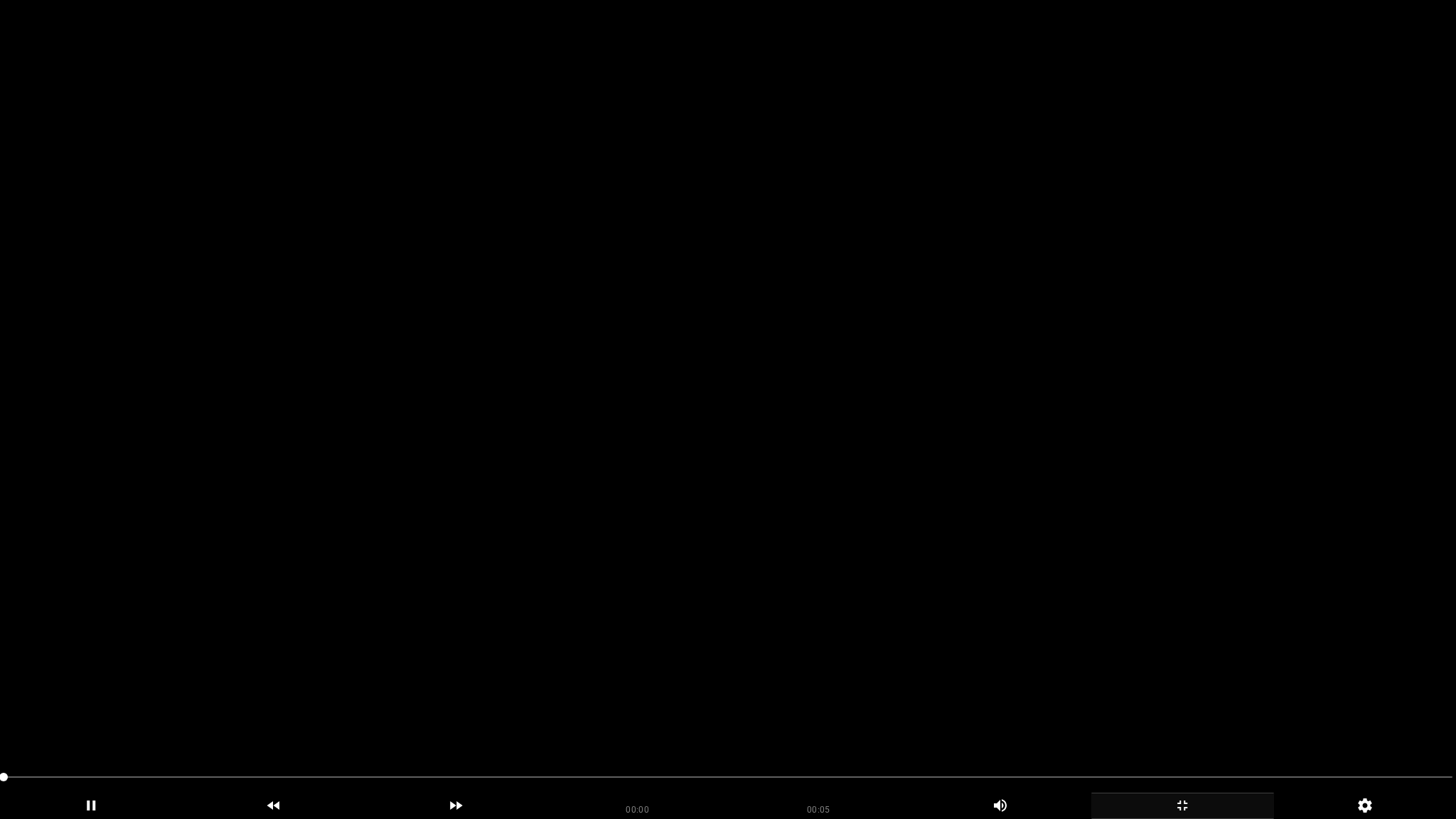
click at [919, 445] on video at bounding box center [728, 409] width 1456 height 819
click at [917, 444] on video at bounding box center [728, 409] width 1456 height 819
click at [1200, 724] on icon "add" at bounding box center [1183, 806] width 181 height 17
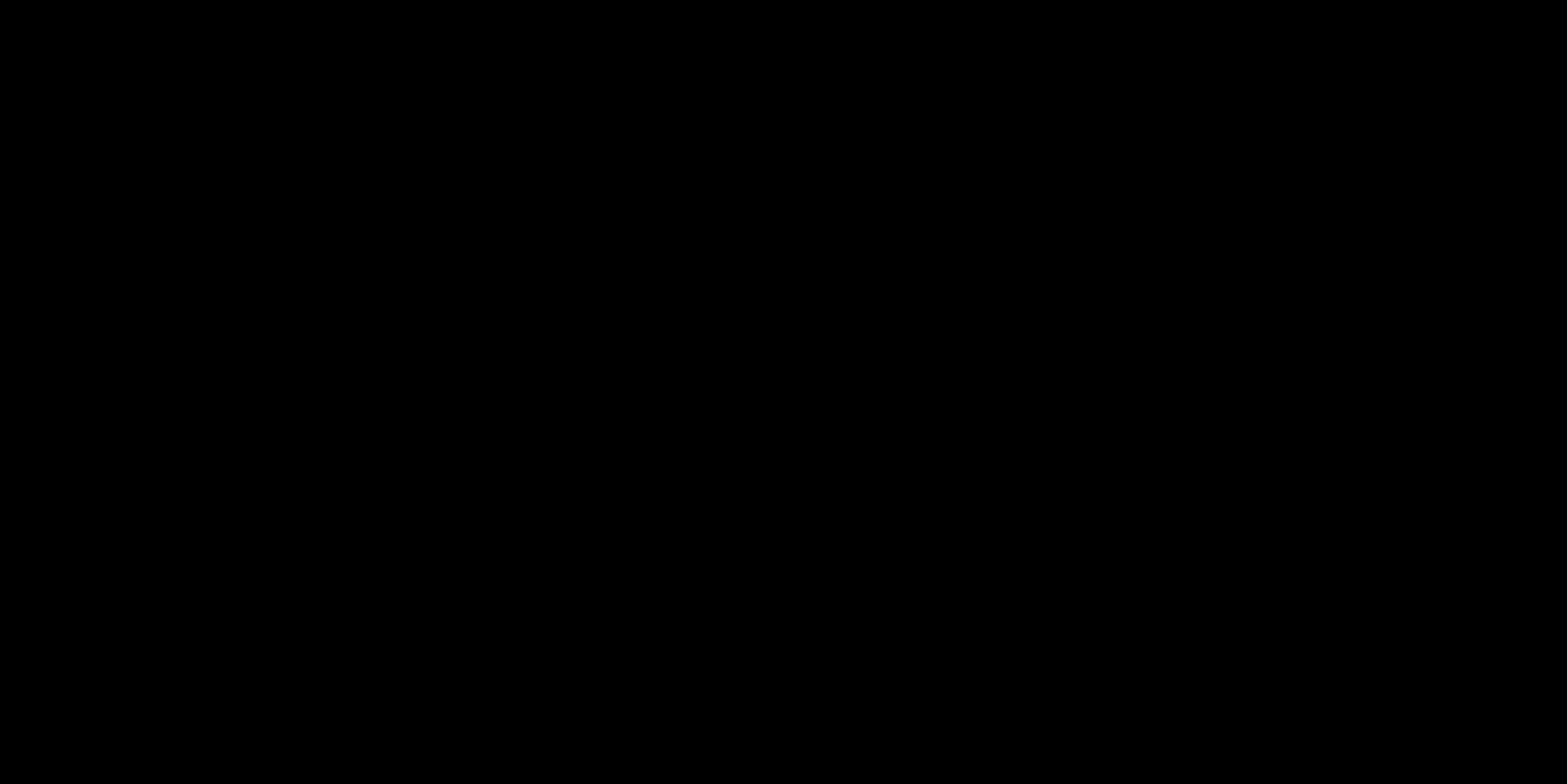
scroll to position [909, 0]
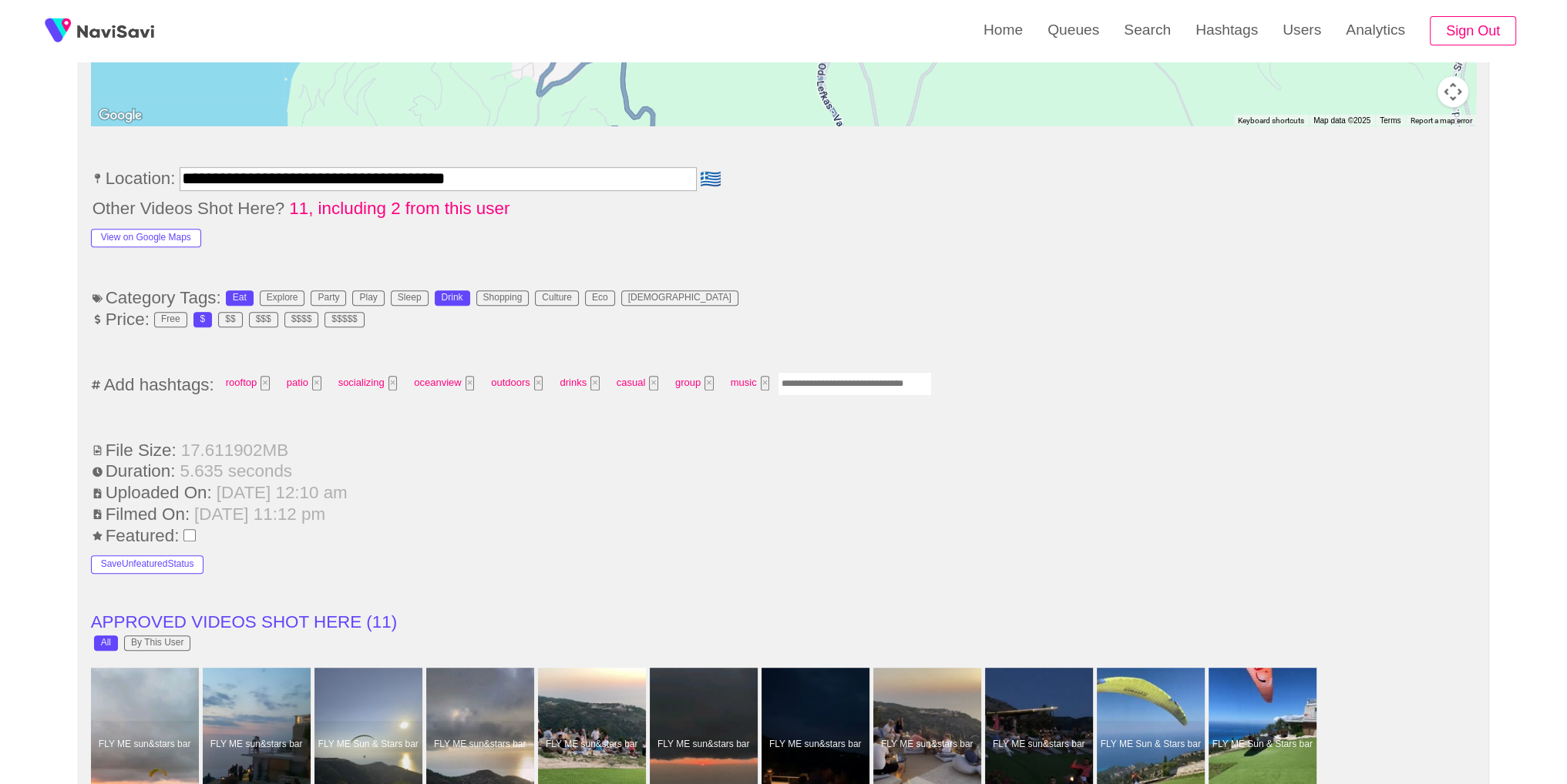
click at [857, 375] on input "Enter tag here and press return" at bounding box center [855, 384] width 155 height 24
type input "******"
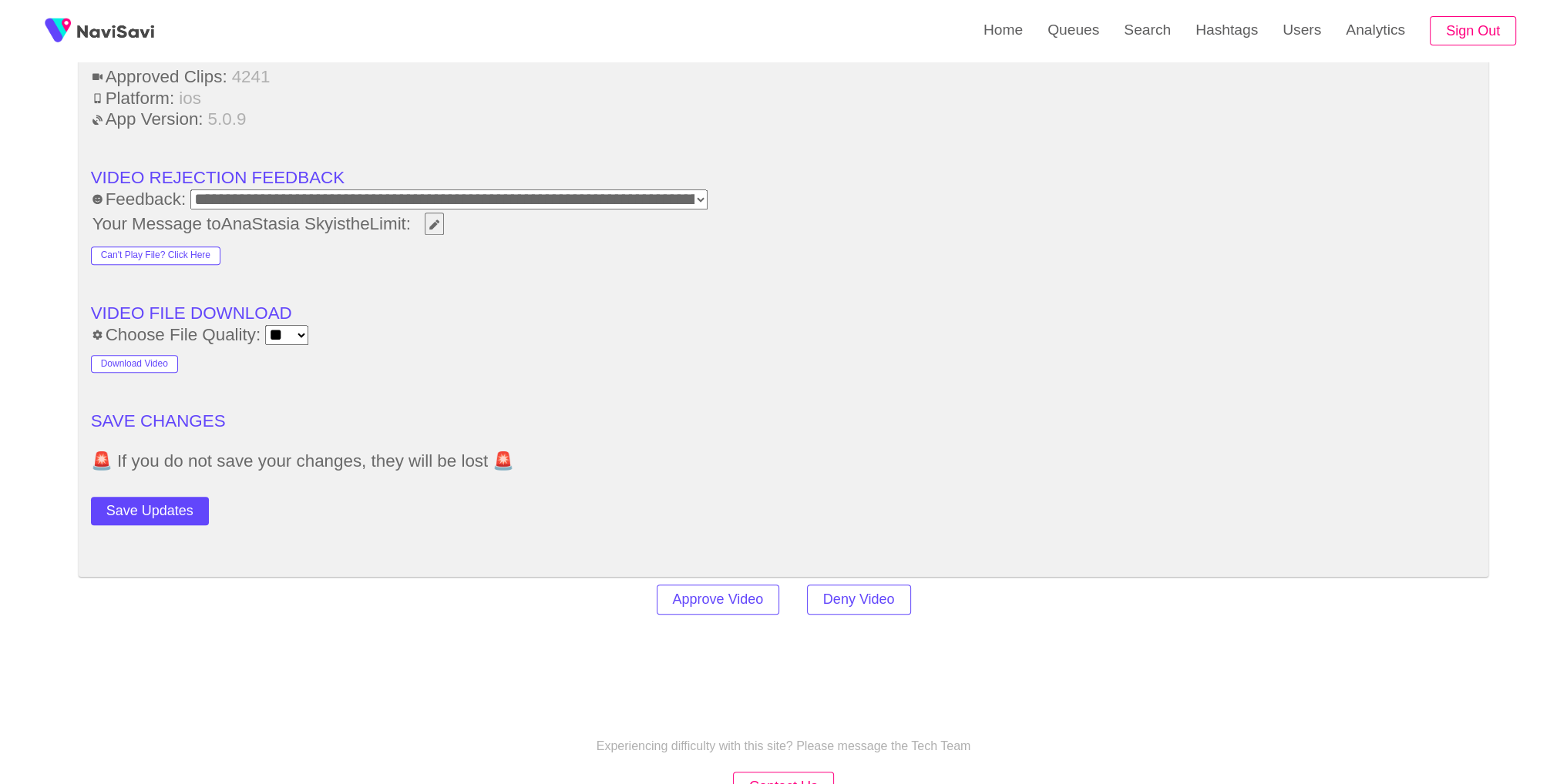
scroll to position [2089, 0]
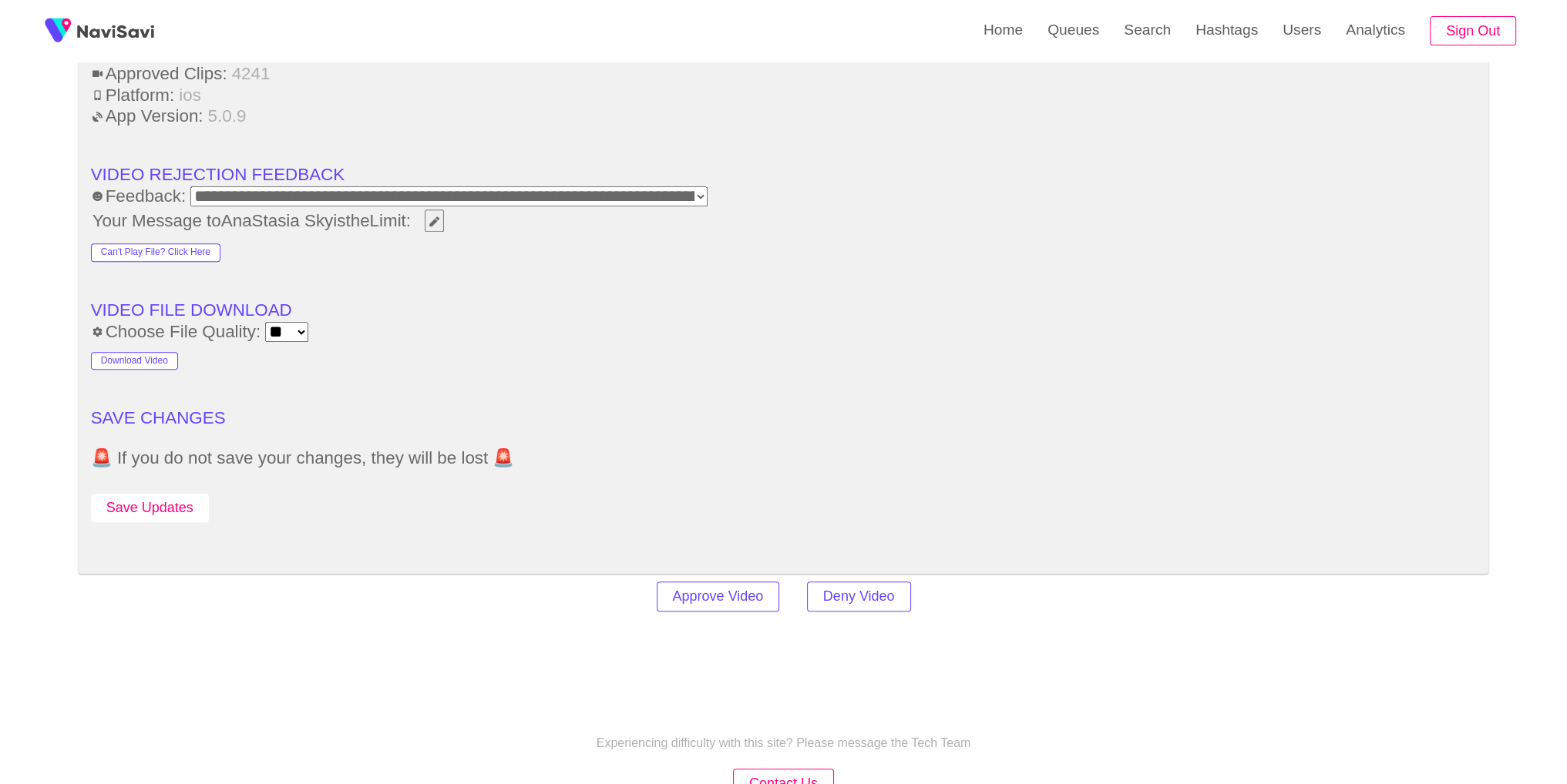
click at [156, 506] on button "Save Updates" at bounding box center [149, 508] width 118 height 29
click at [1132, 48] on link "Search" at bounding box center [1147, 30] width 71 height 60
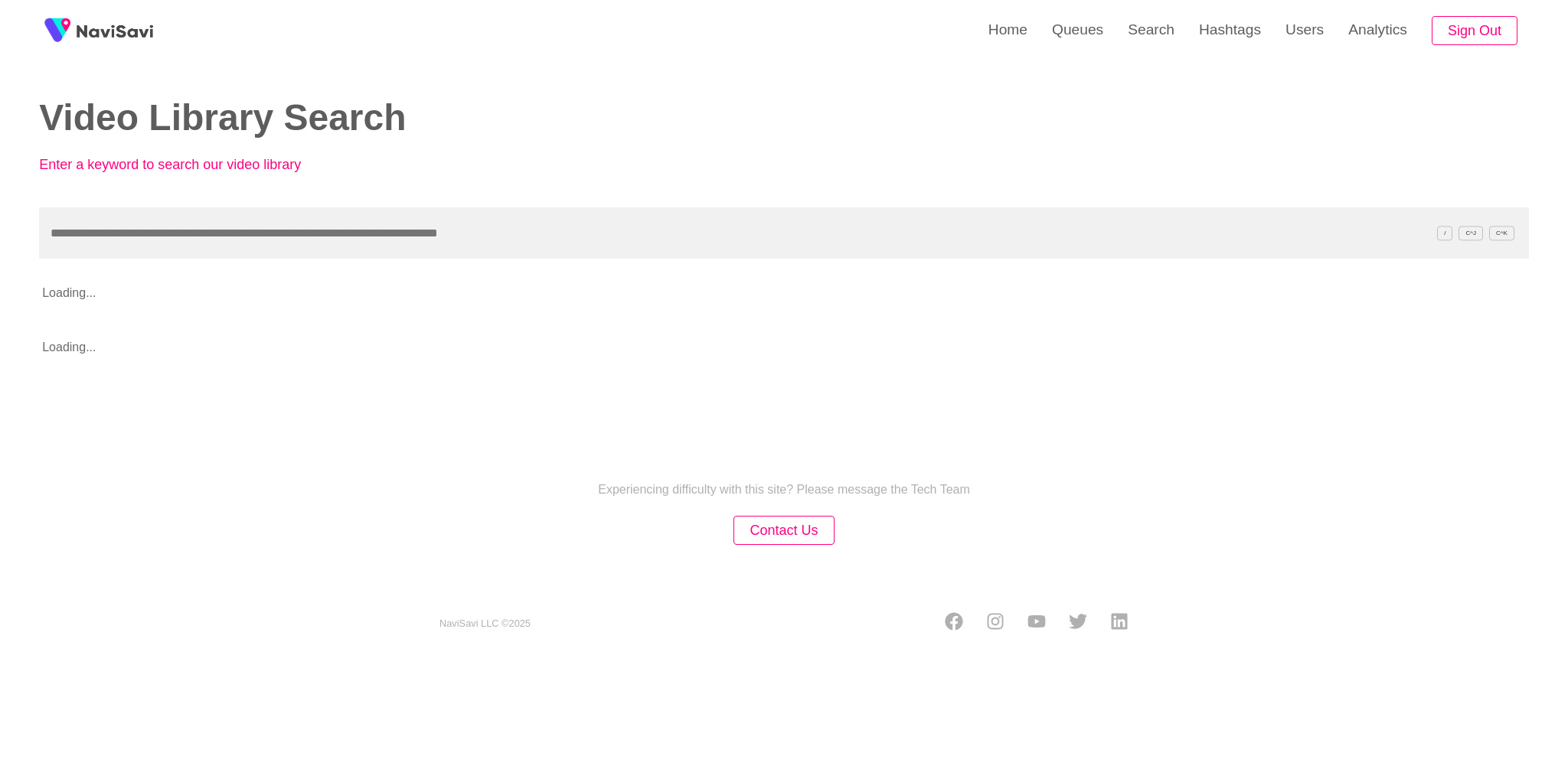
click at [465, 216] on input "text" at bounding box center [784, 234] width 1490 height 52
type input "**********"
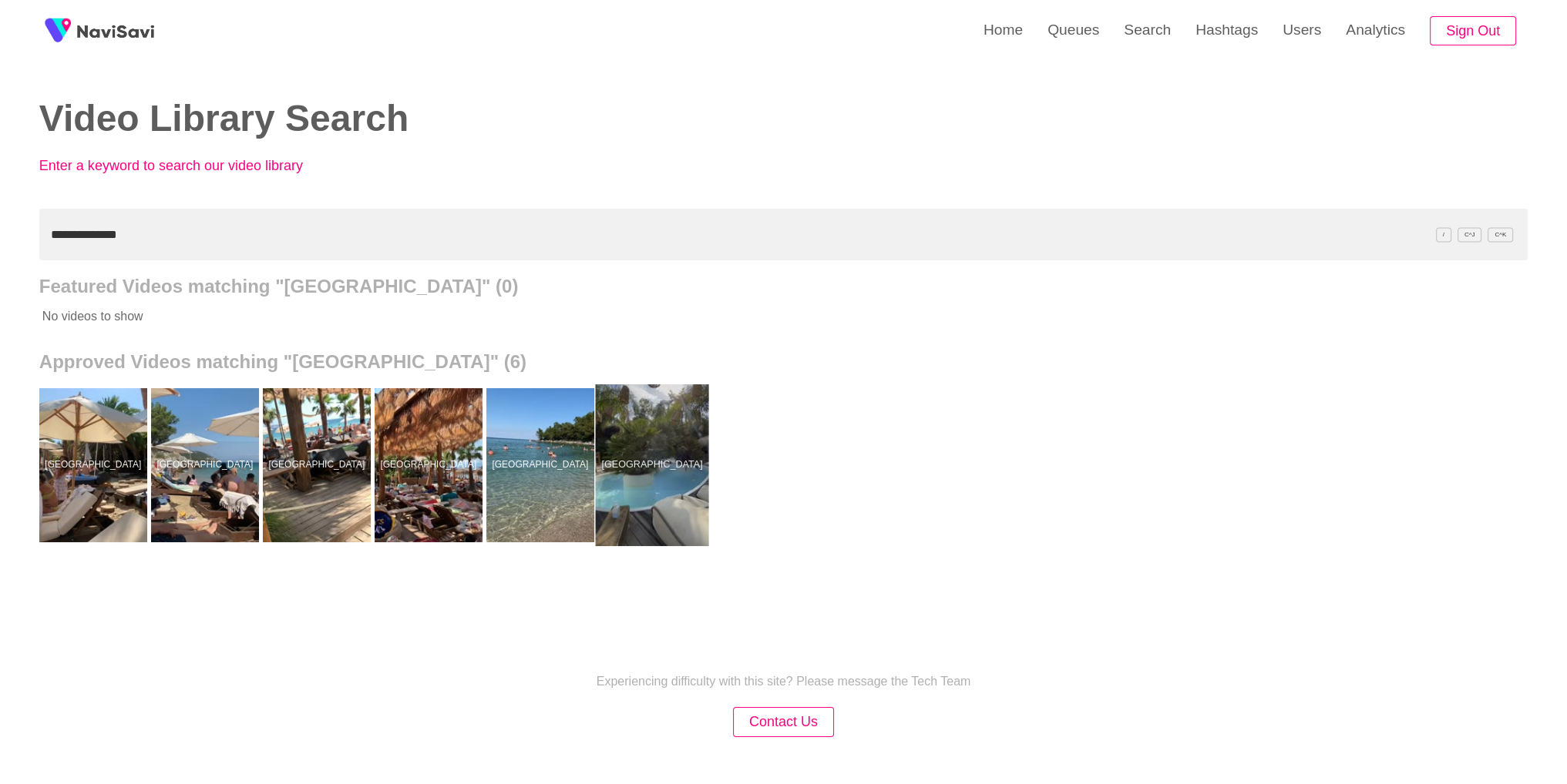
click at [618, 431] on div at bounding box center [652, 465] width 113 height 162
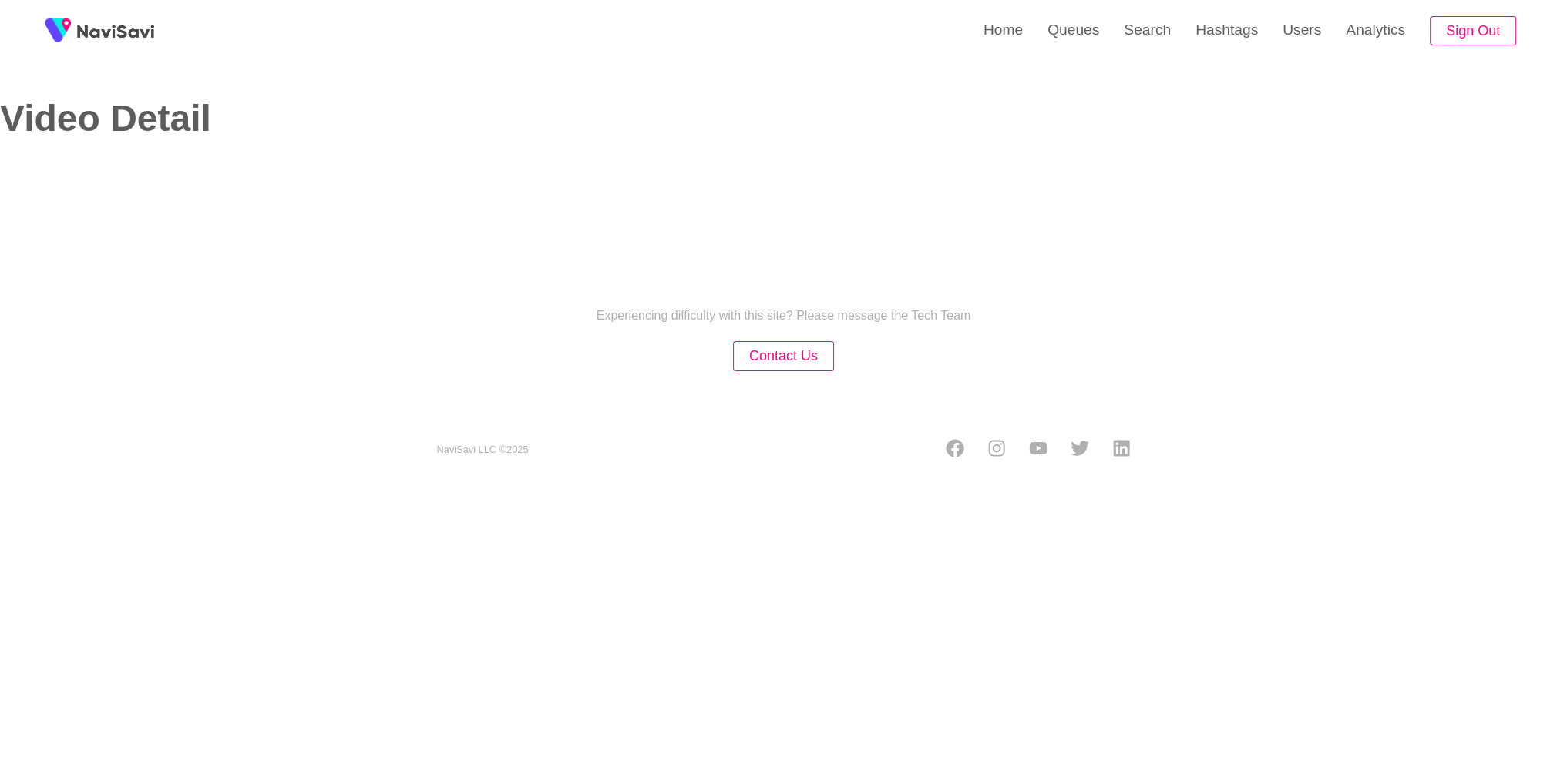
select select "**********"
select select "**"
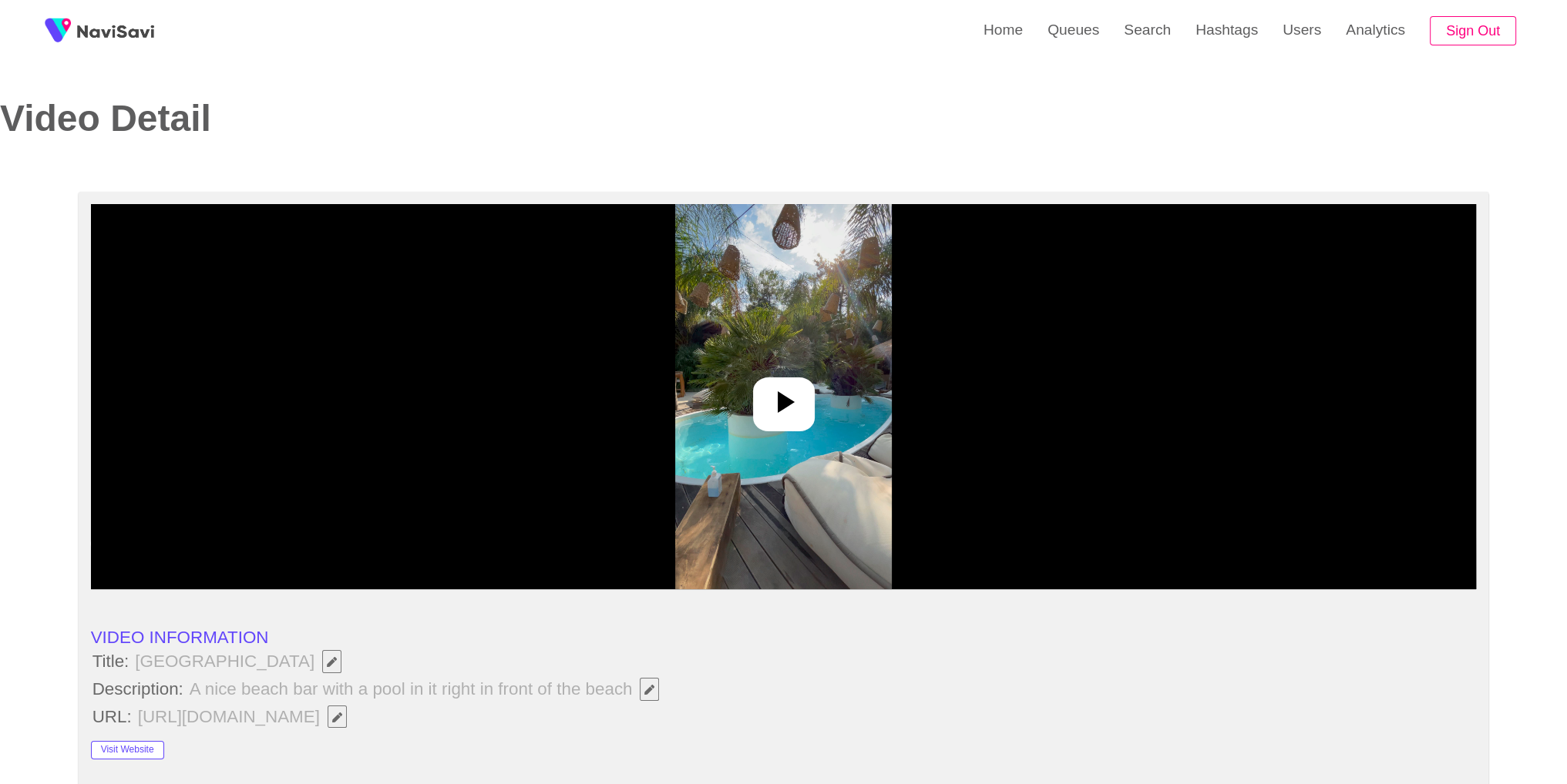
click at [947, 460] on div at bounding box center [784, 396] width 1386 height 385
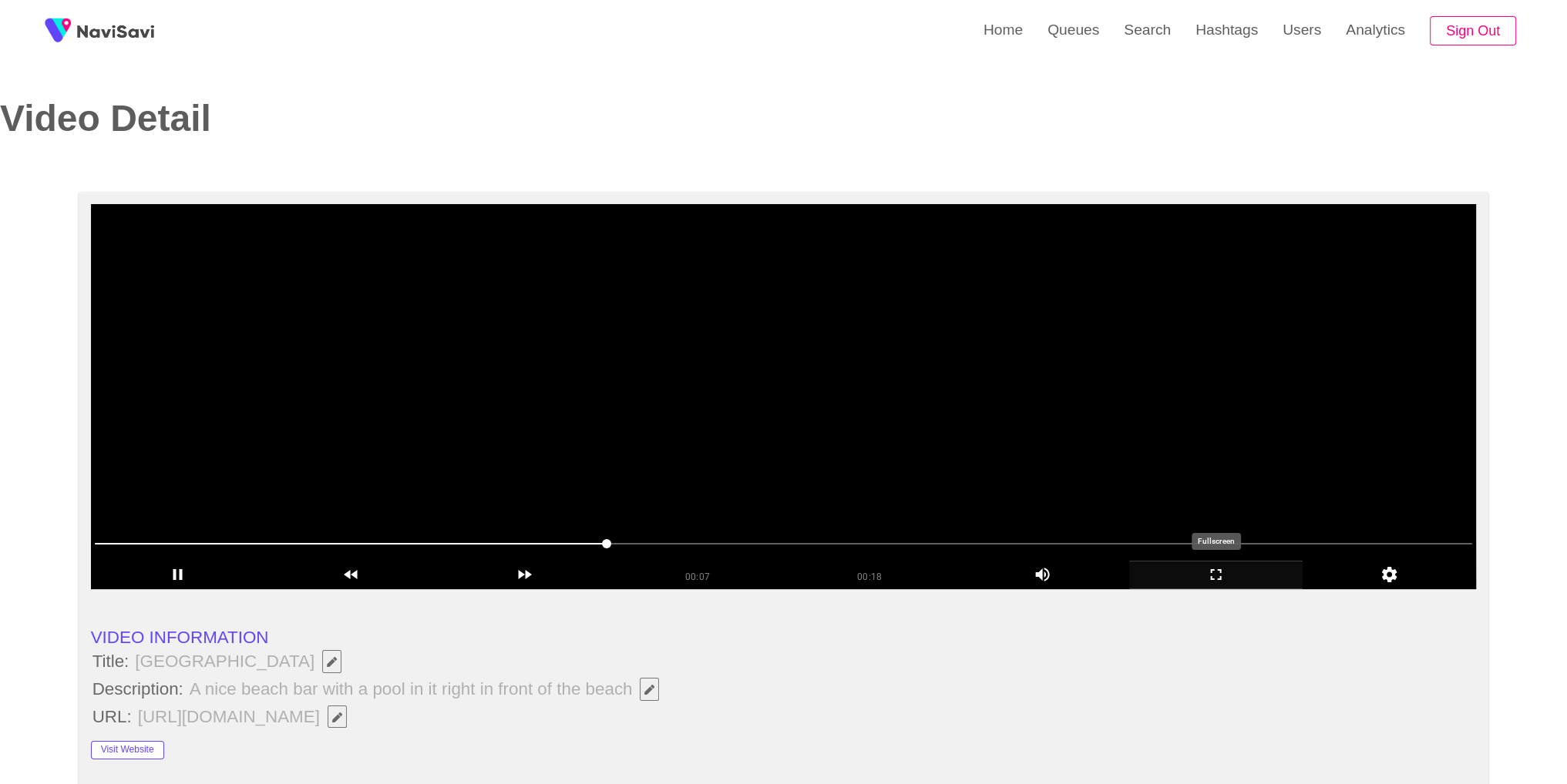
click at [1224, 572] on icon "add" at bounding box center [1216, 575] width 172 height 18
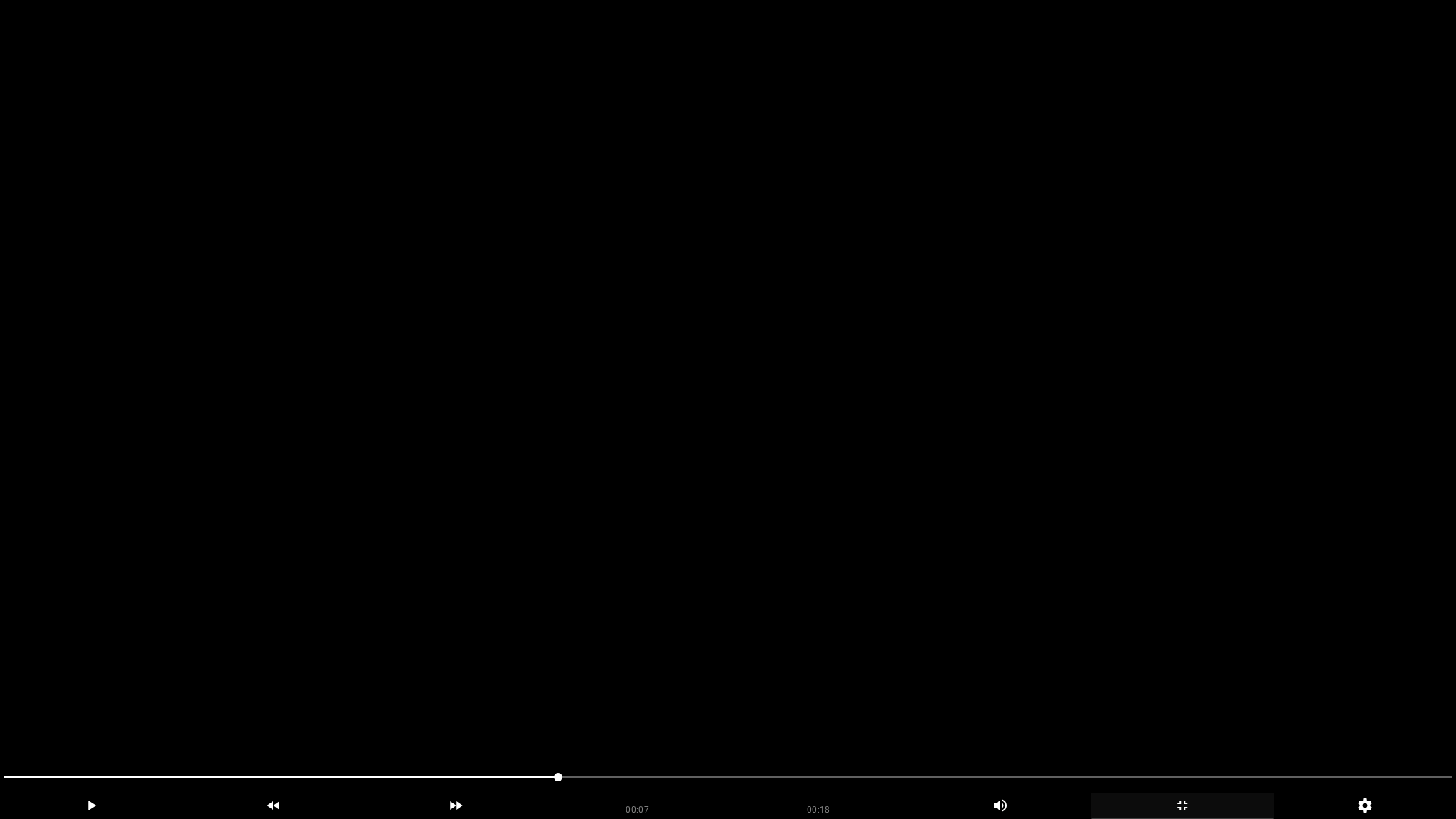
click at [1128, 590] on video at bounding box center [728, 409] width 1456 height 819
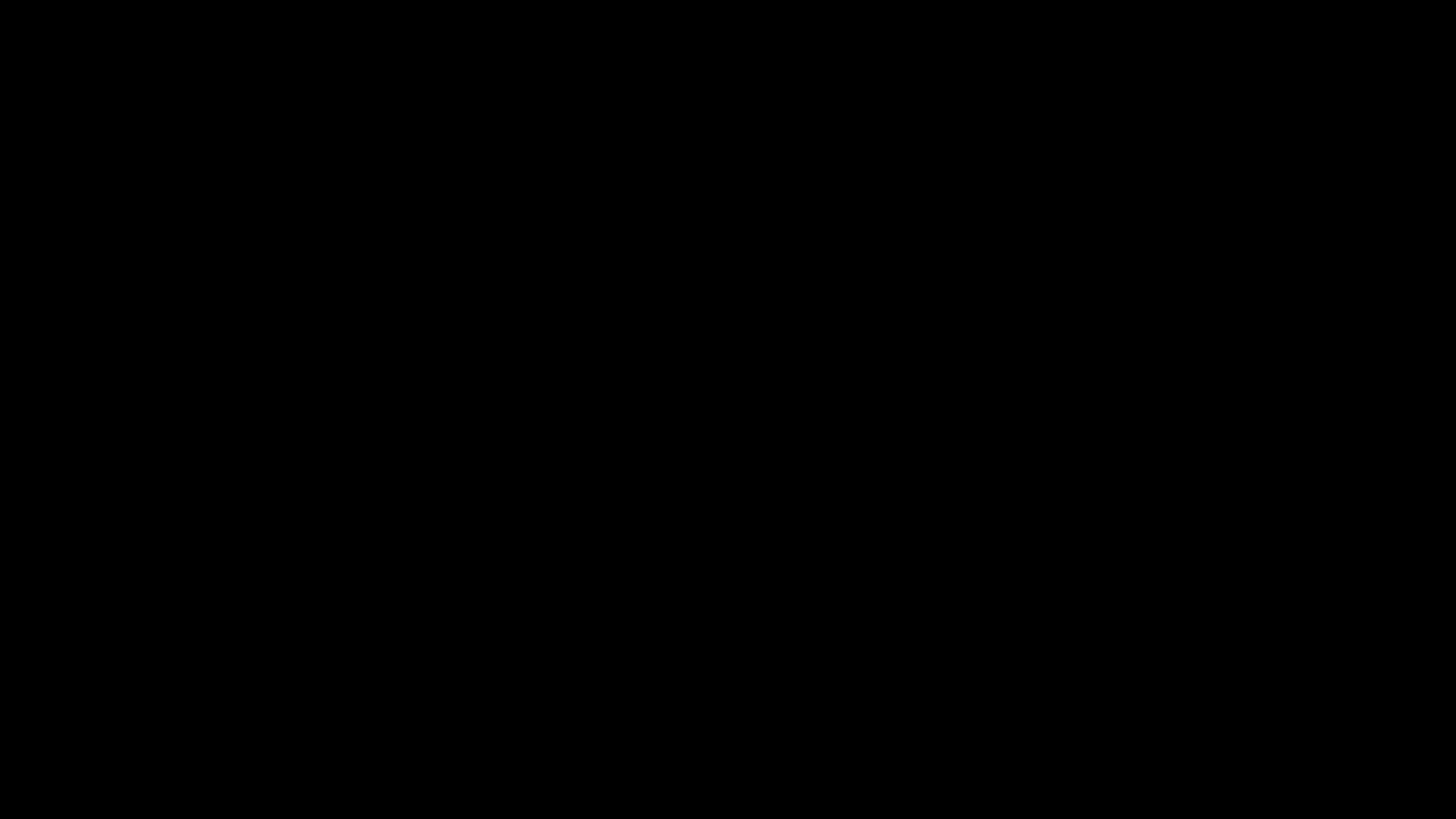
click at [970, 724] on span at bounding box center [728, 777] width 1449 height 22
drag, startPoint x: 1174, startPoint y: 784, endPoint x: 1205, endPoint y: 782, distance: 31.1
click at [1210, 724] on icon "add" at bounding box center [1183, 806] width 181 height 17
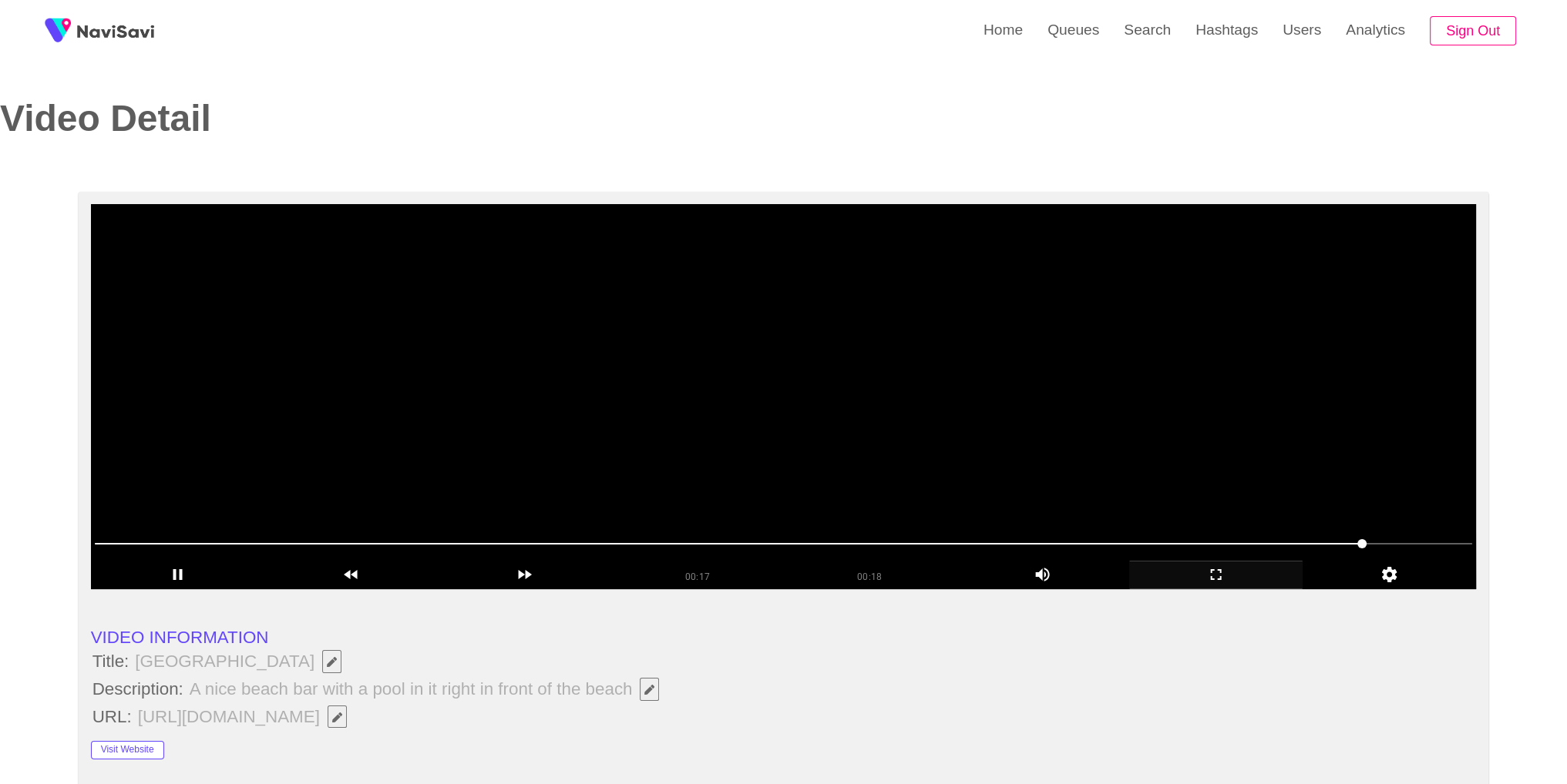
click at [719, 380] on video at bounding box center [784, 396] width 1386 height 385
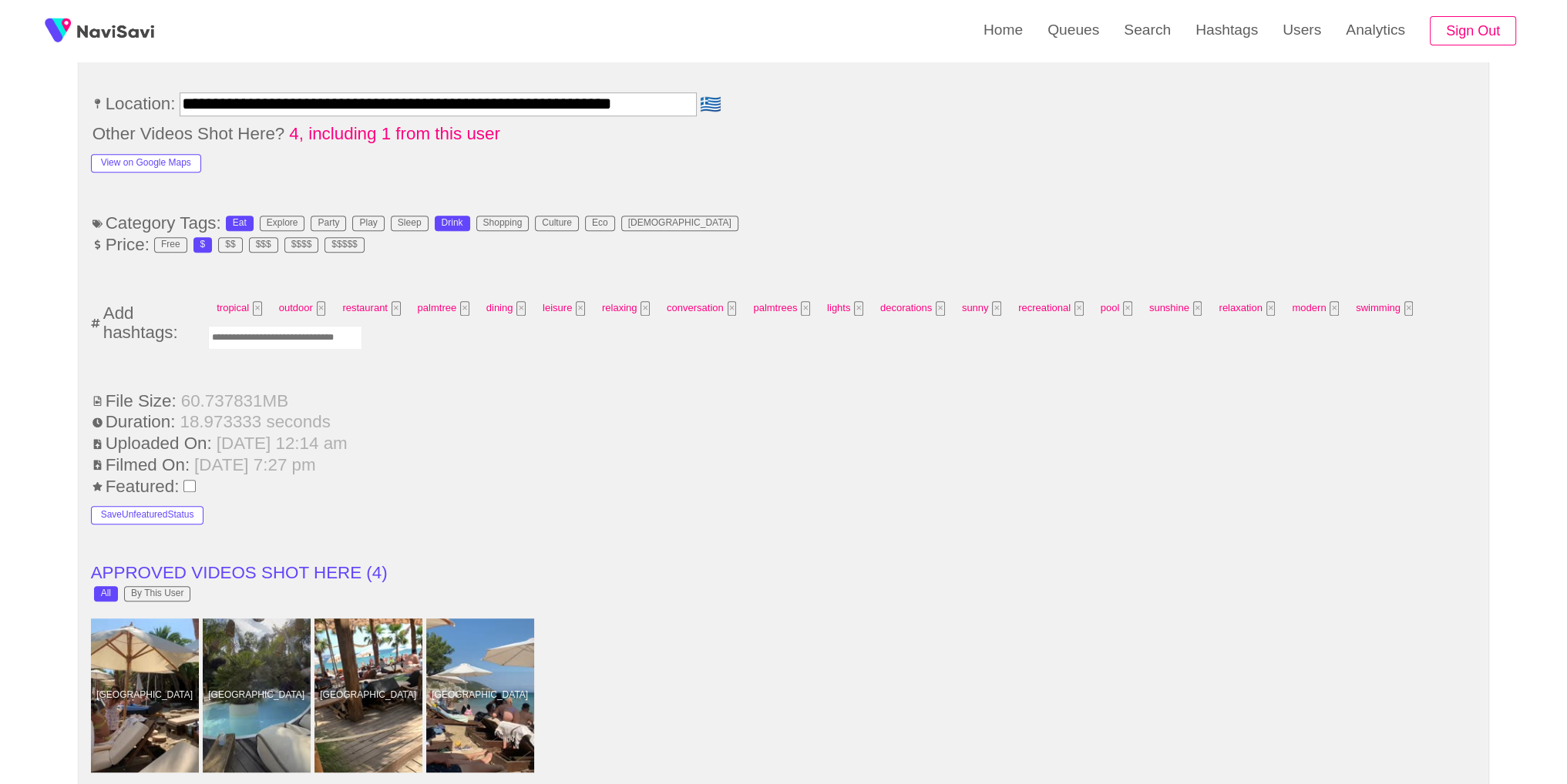
scroll to position [990, 0]
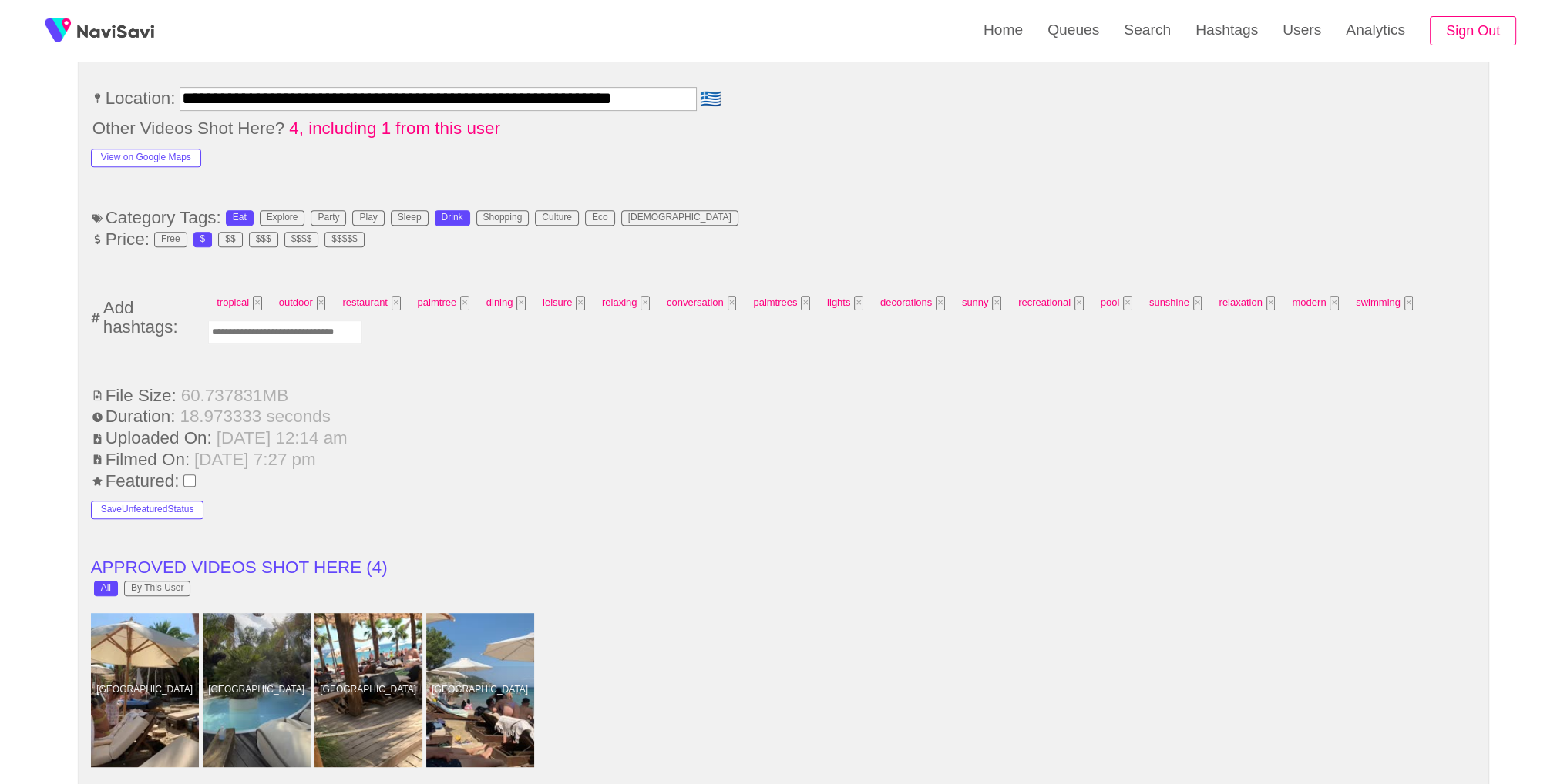
click at [302, 331] on input "Enter tag here and press return" at bounding box center [286, 332] width 155 height 24
type input "*****"
type input "*********"
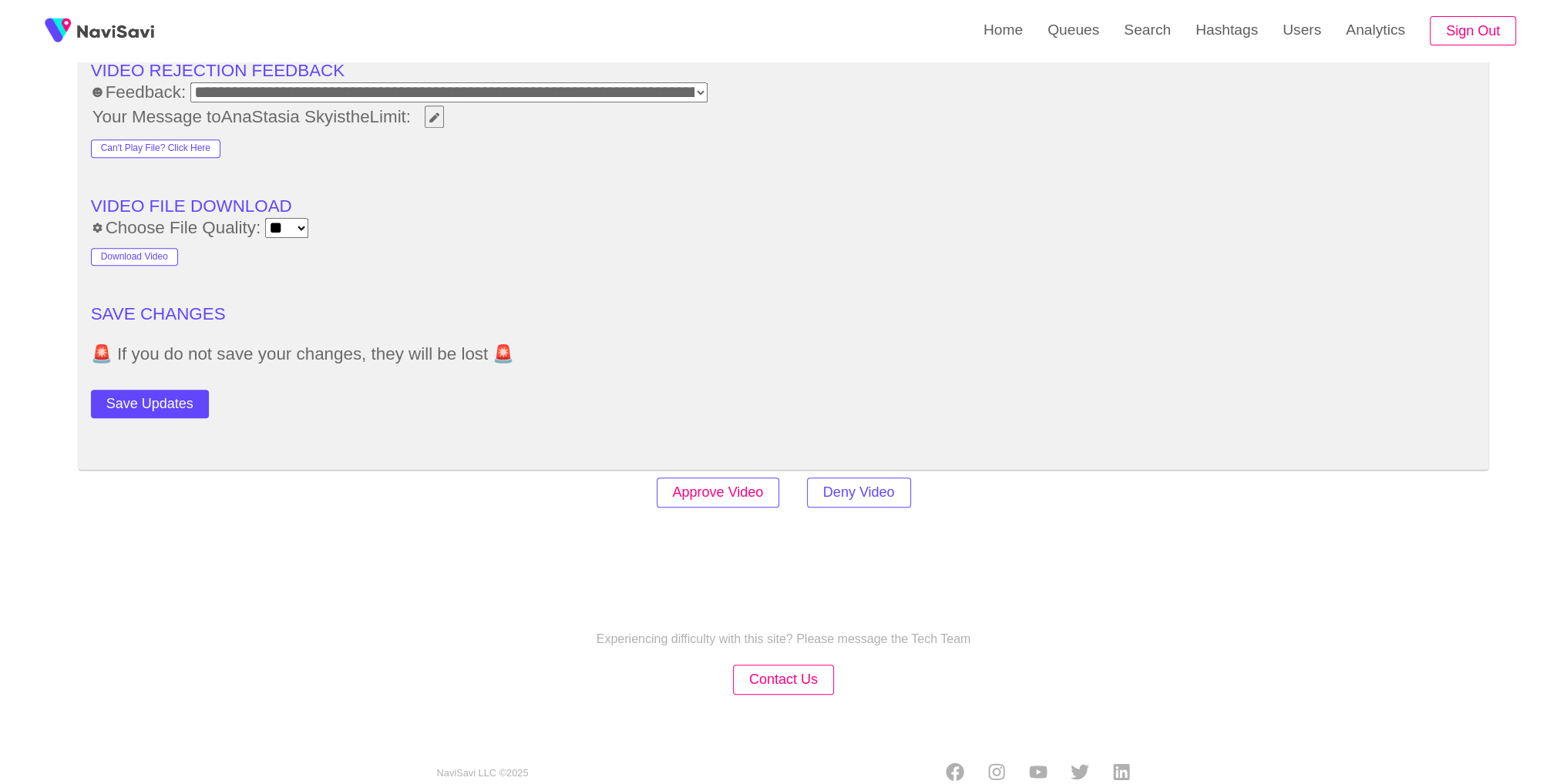
scroll to position [2217, 0]
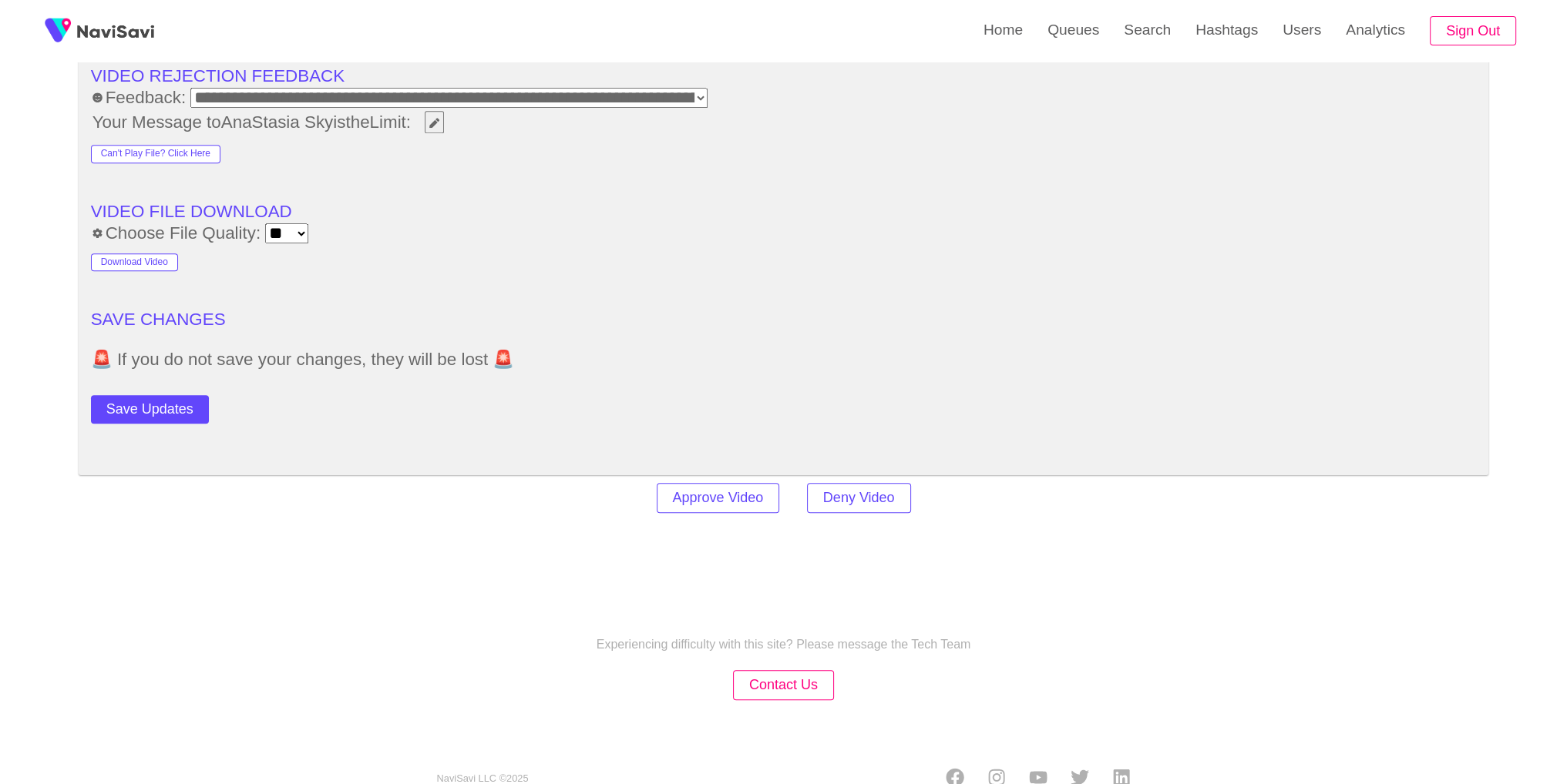
click at [180, 410] on button "Save Updates" at bounding box center [149, 410] width 118 height 29
click at [1071, 39] on link "Queues" at bounding box center [1073, 30] width 76 height 60
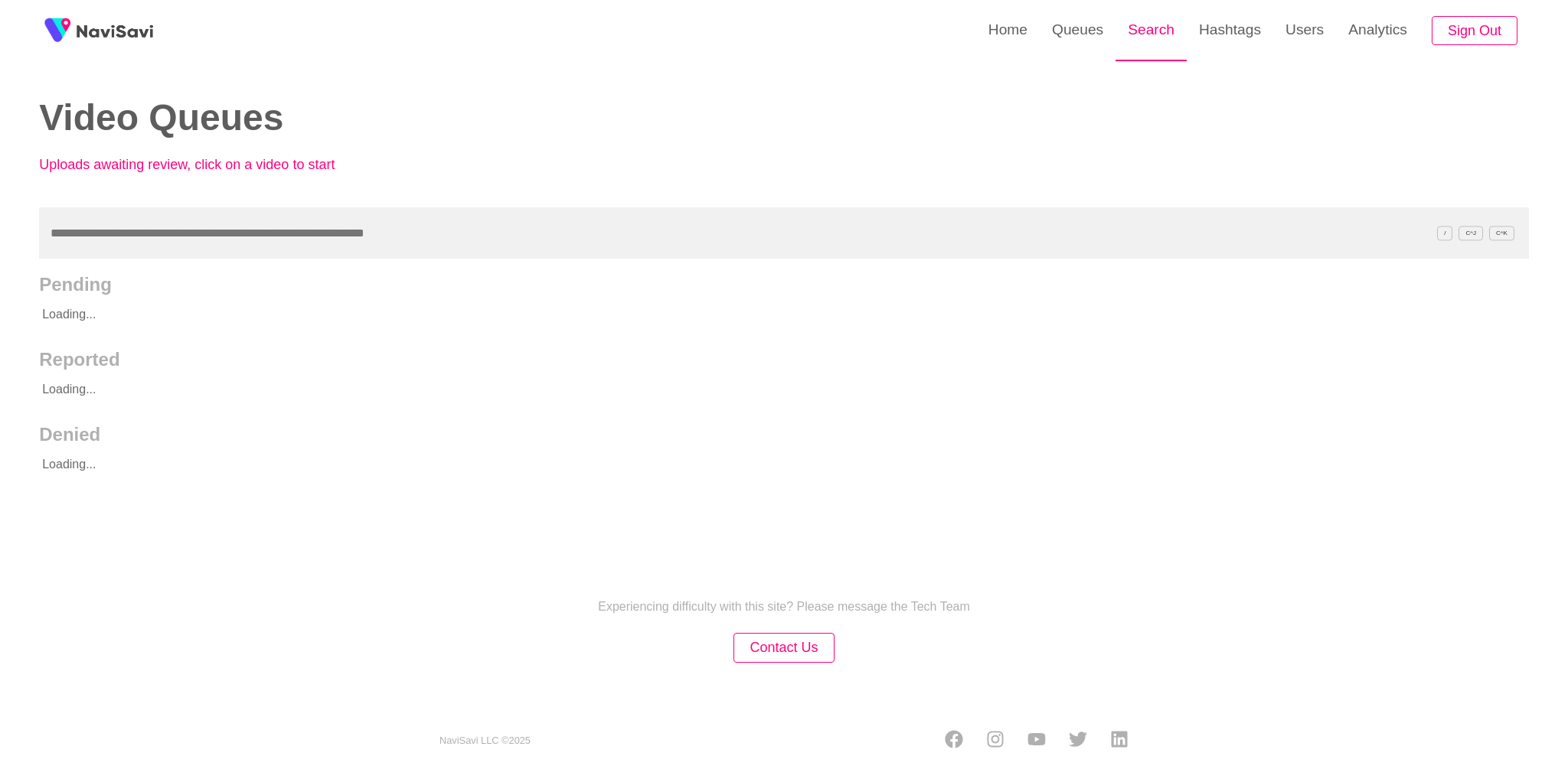
click at [1168, 42] on link "Search" at bounding box center [1150, 30] width 71 height 60
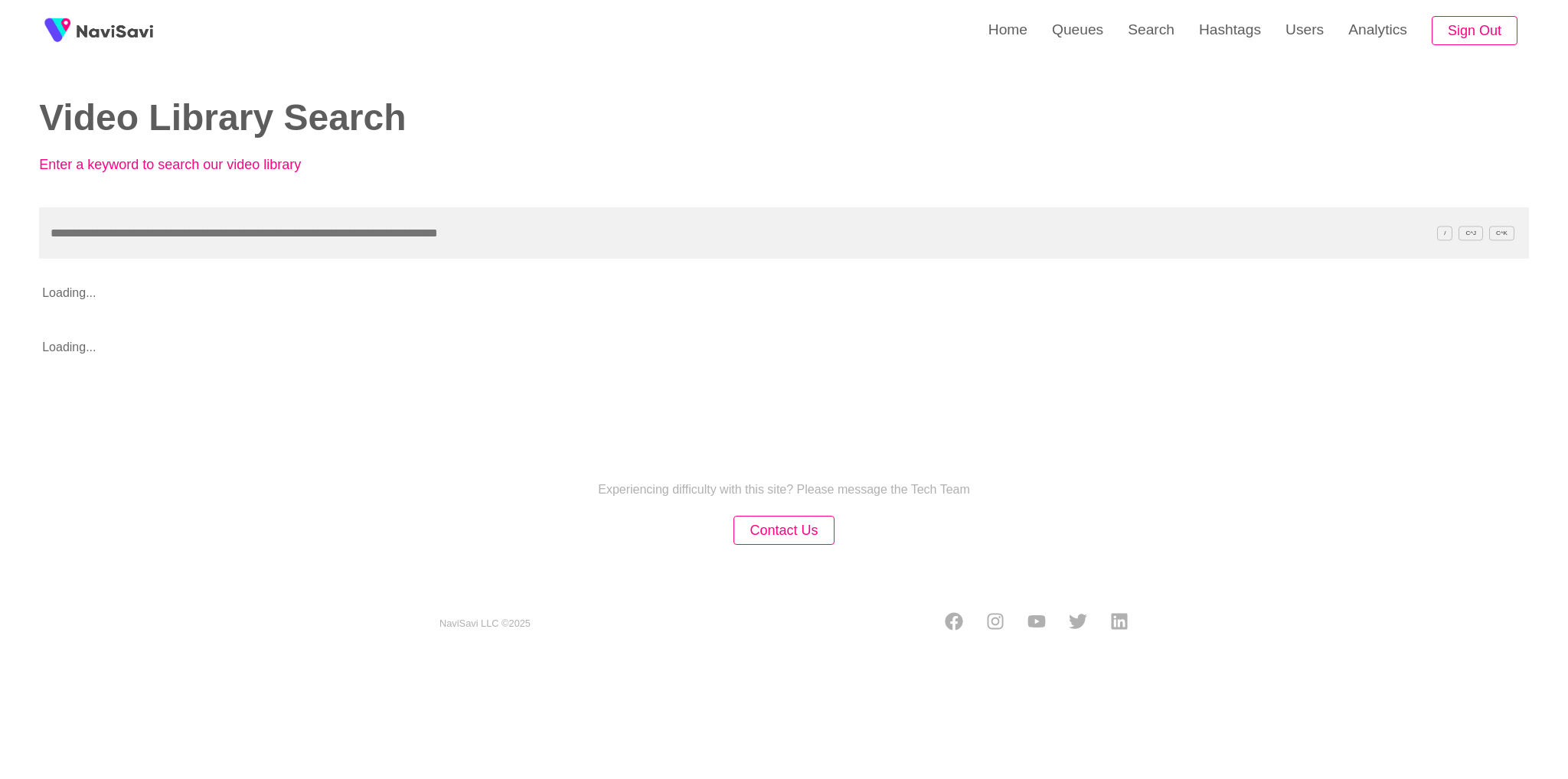
click at [940, 246] on input "text" at bounding box center [784, 234] width 1490 height 52
type input "**********"
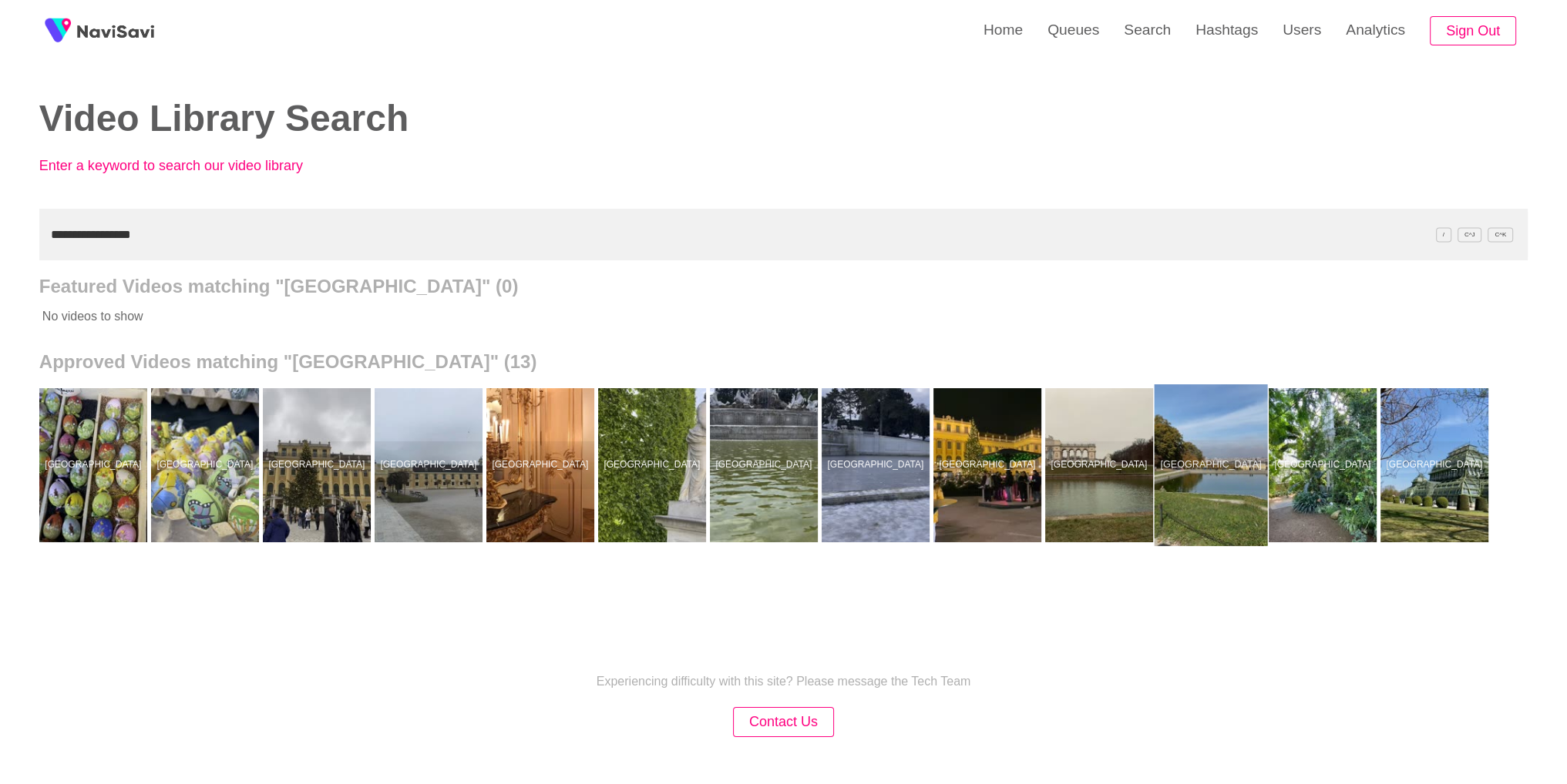
click at [1205, 460] on div at bounding box center [1210, 465] width 113 height 162
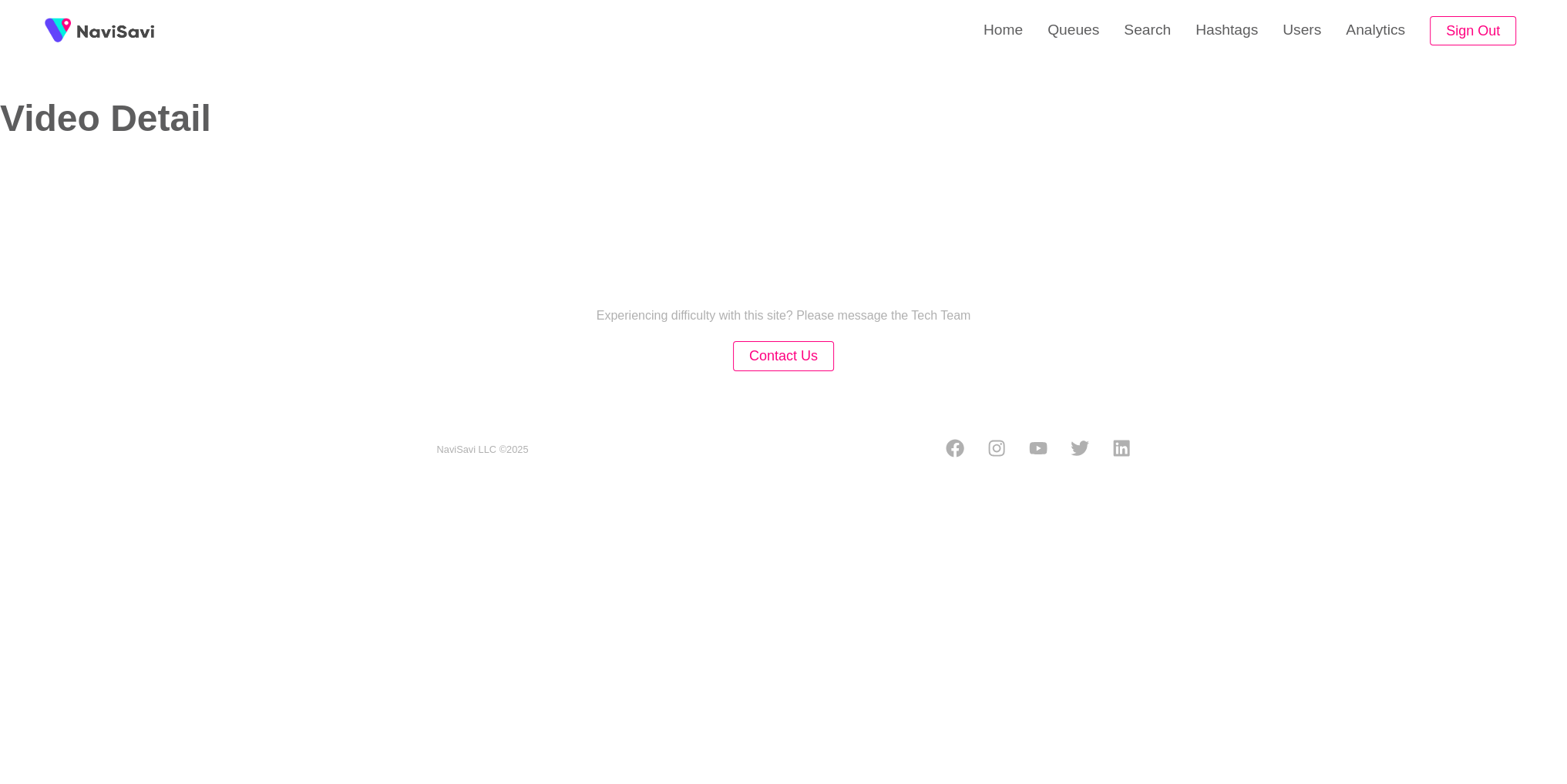
select select "**********"
select select "**"
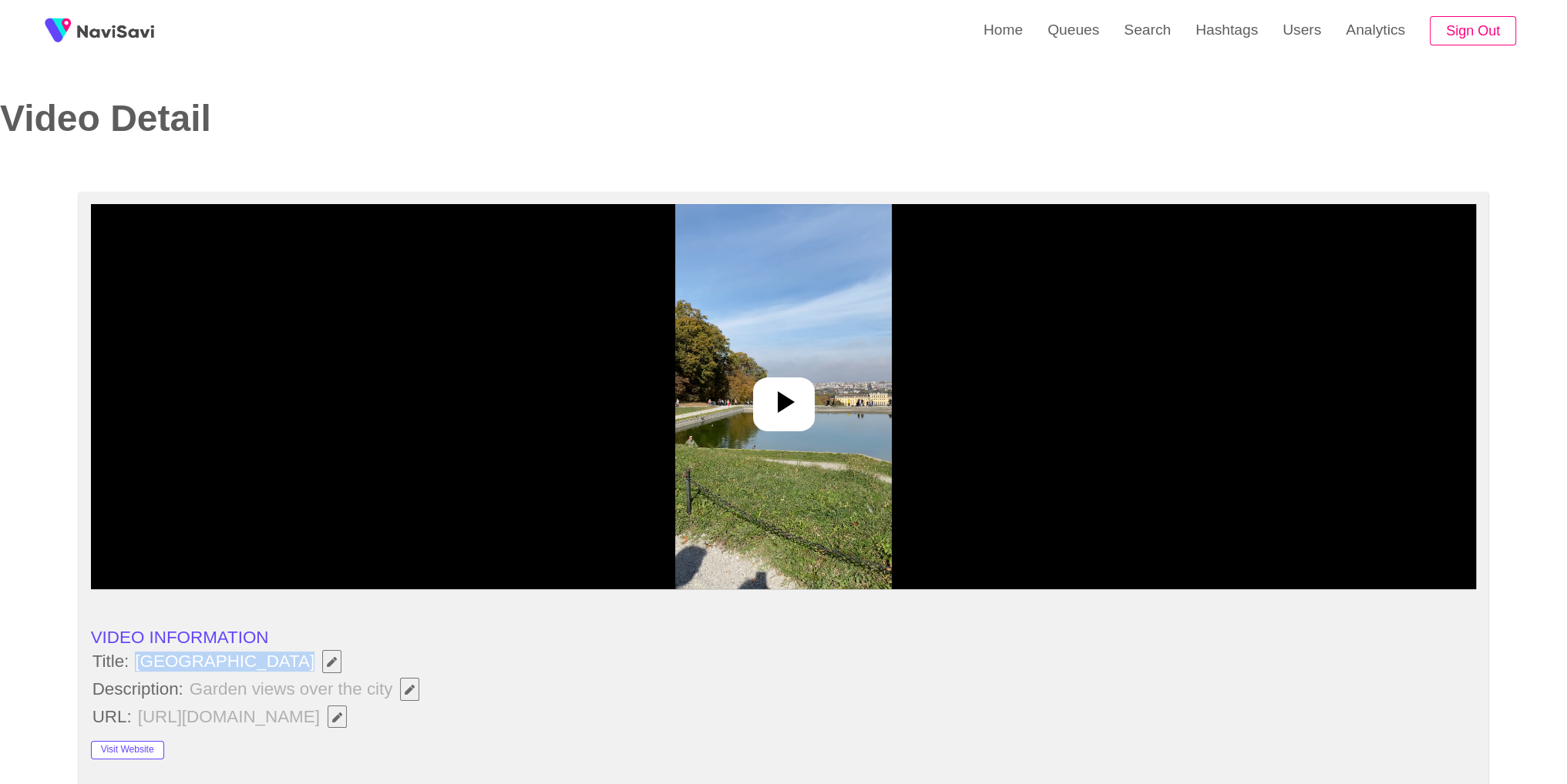
drag, startPoint x: 135, startPoint y: 666, endPoint x: 281, endPoint y: 665, distance: 146.0
click at [281, 665] on span "Schönbrunn Palace" at bounding box center [242, 661] width 217 height 26
copy span "Schönbrunn Palace"
click at [519, 687] on li "Description: Garden views over the city" at bounding box center [784, 689] width 1386 height 26
click at [407, 688] on icon "Edit Field" at bounding box center [410, 690] width 10 height 10
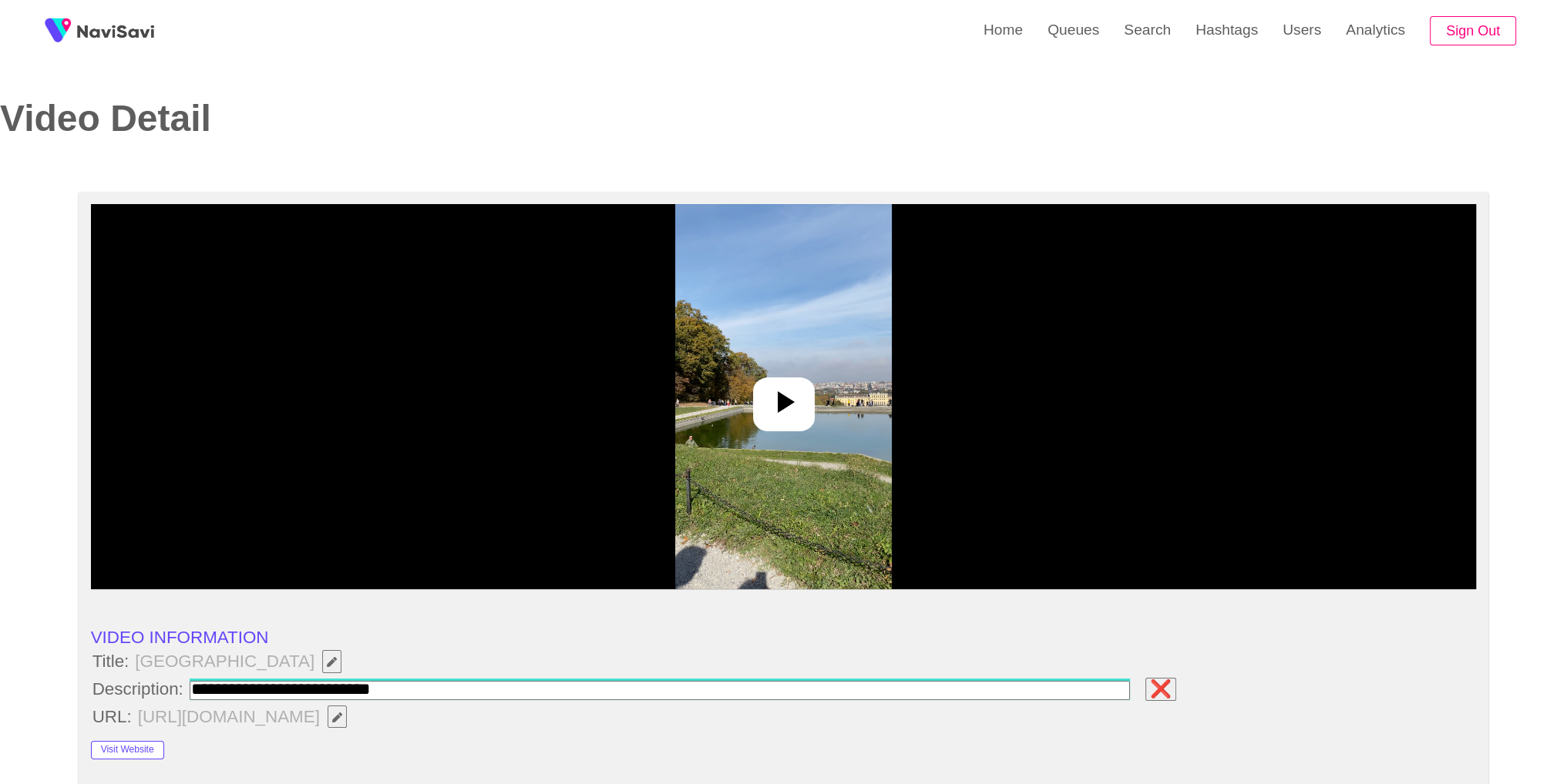
type input "**********"
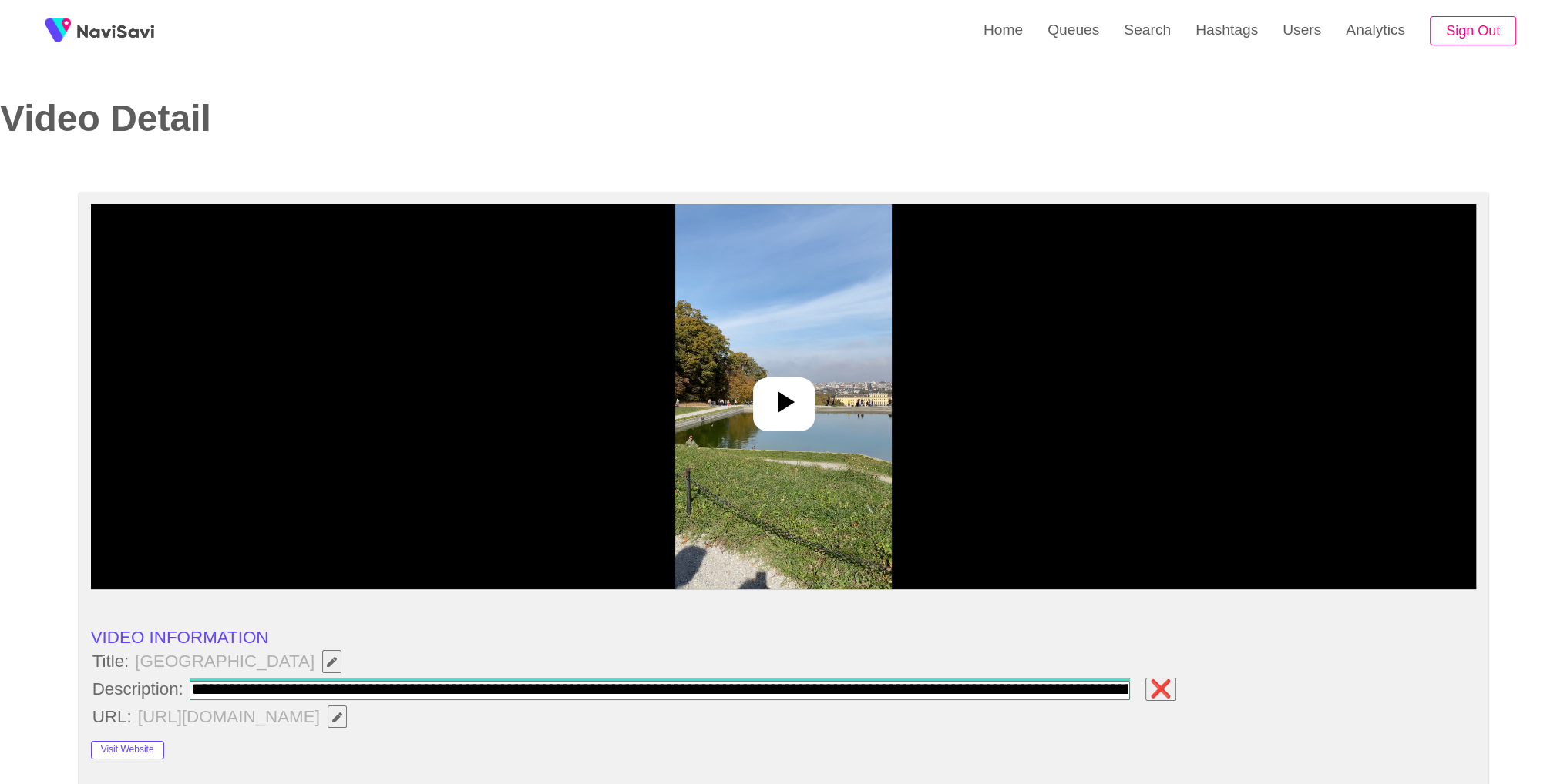
scroll to position [0, 172]
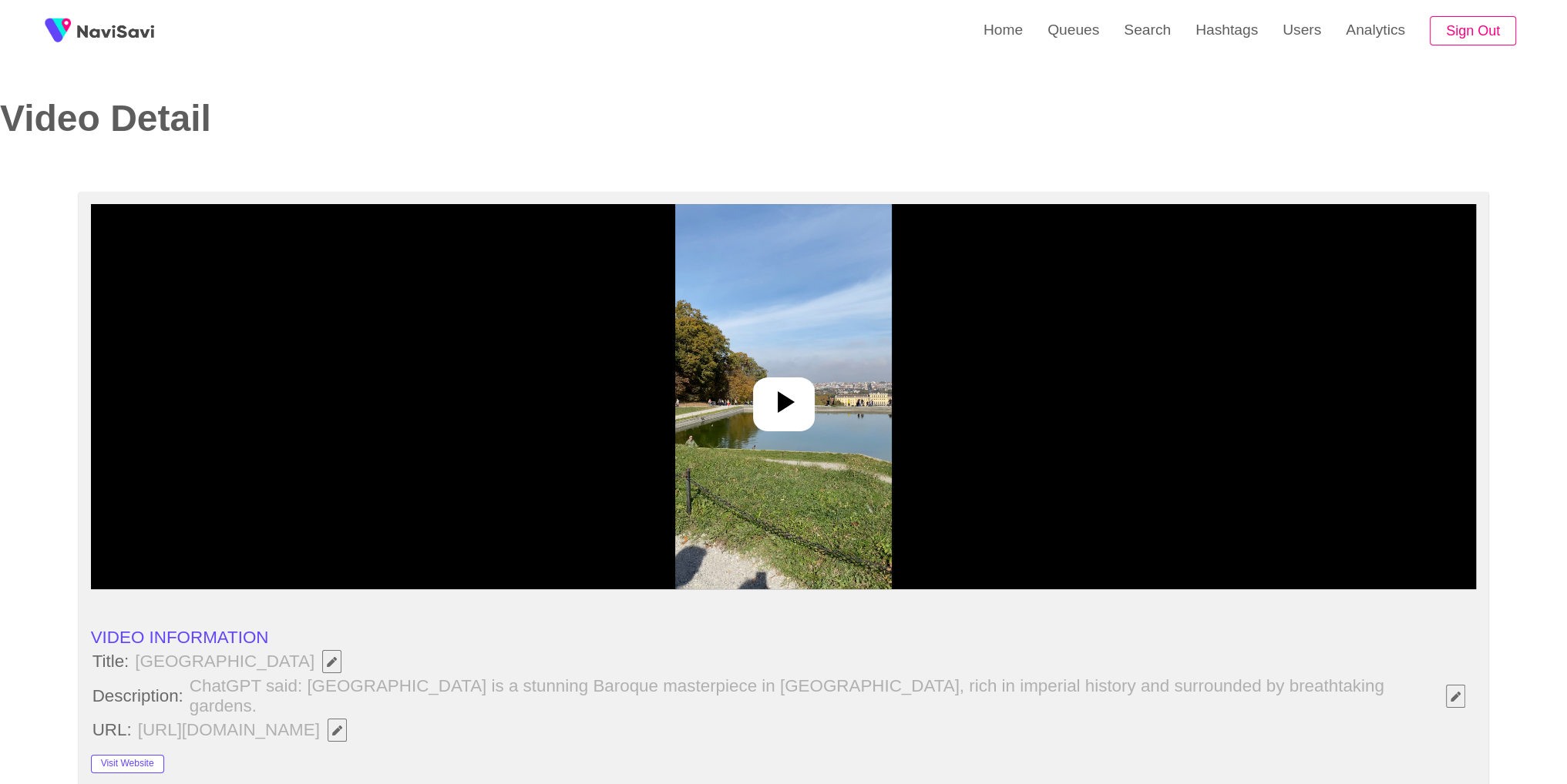
click at [1451, 692] on icon "Edit Field" at bounding box center [1456, 697] width 10 height 10
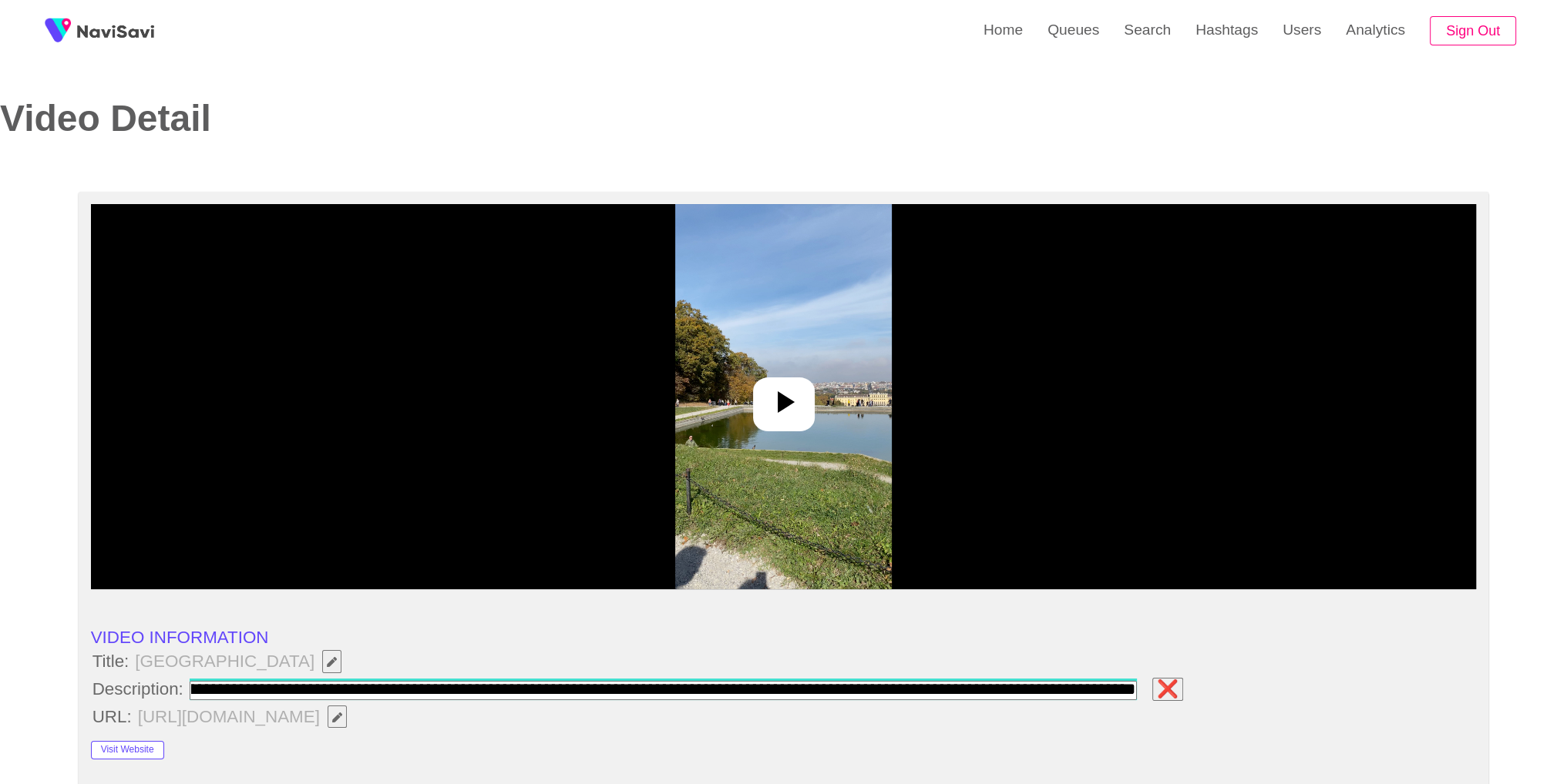
scroll to position [0, 0]
click at [188, 700] on span "❌" at bounding box center [690, 689] width 1004 height 26
click at [316, 690] on input "field" at bounding box center [663, 690] width 947 height 19
click at [312, 685] on input "field" at bounding box center [663, 690] width 947 height 19
type input "**********"
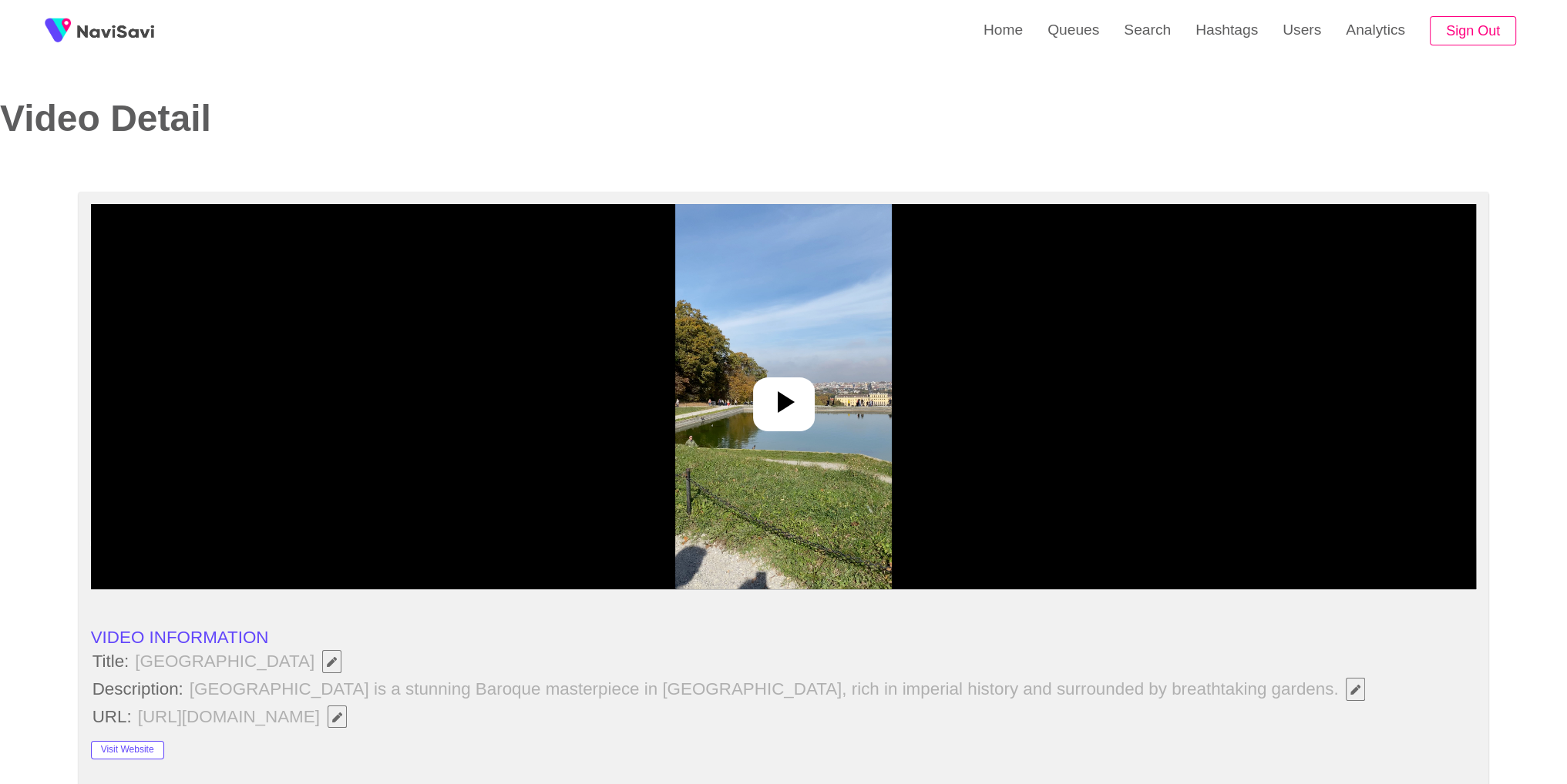
click at [739, 420] on img at bounding box center [784, 396] width 217 height 385
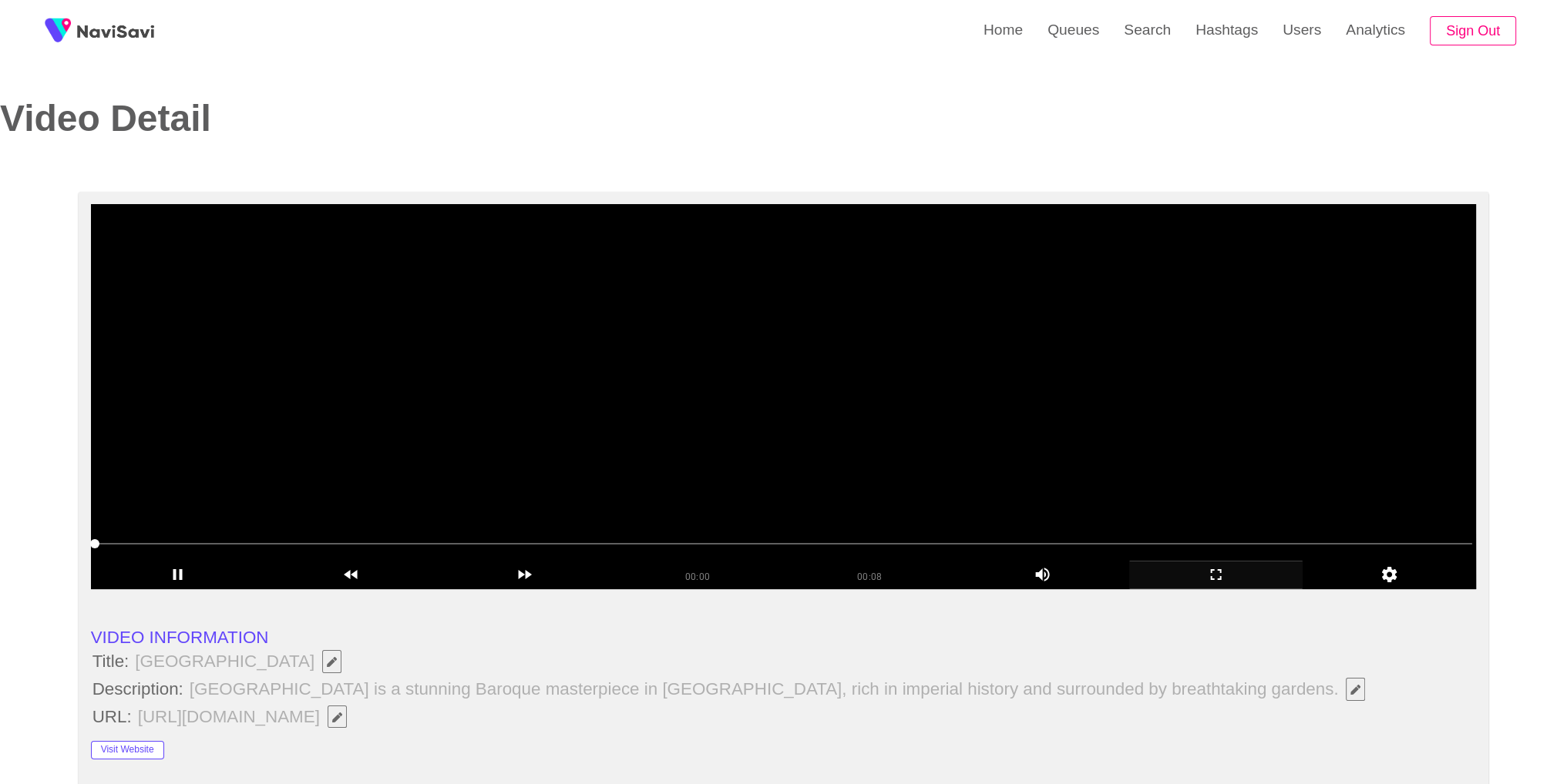
click at [1218, 579] on icon "add" at bounding box center [1216, 574] width 11 height 11
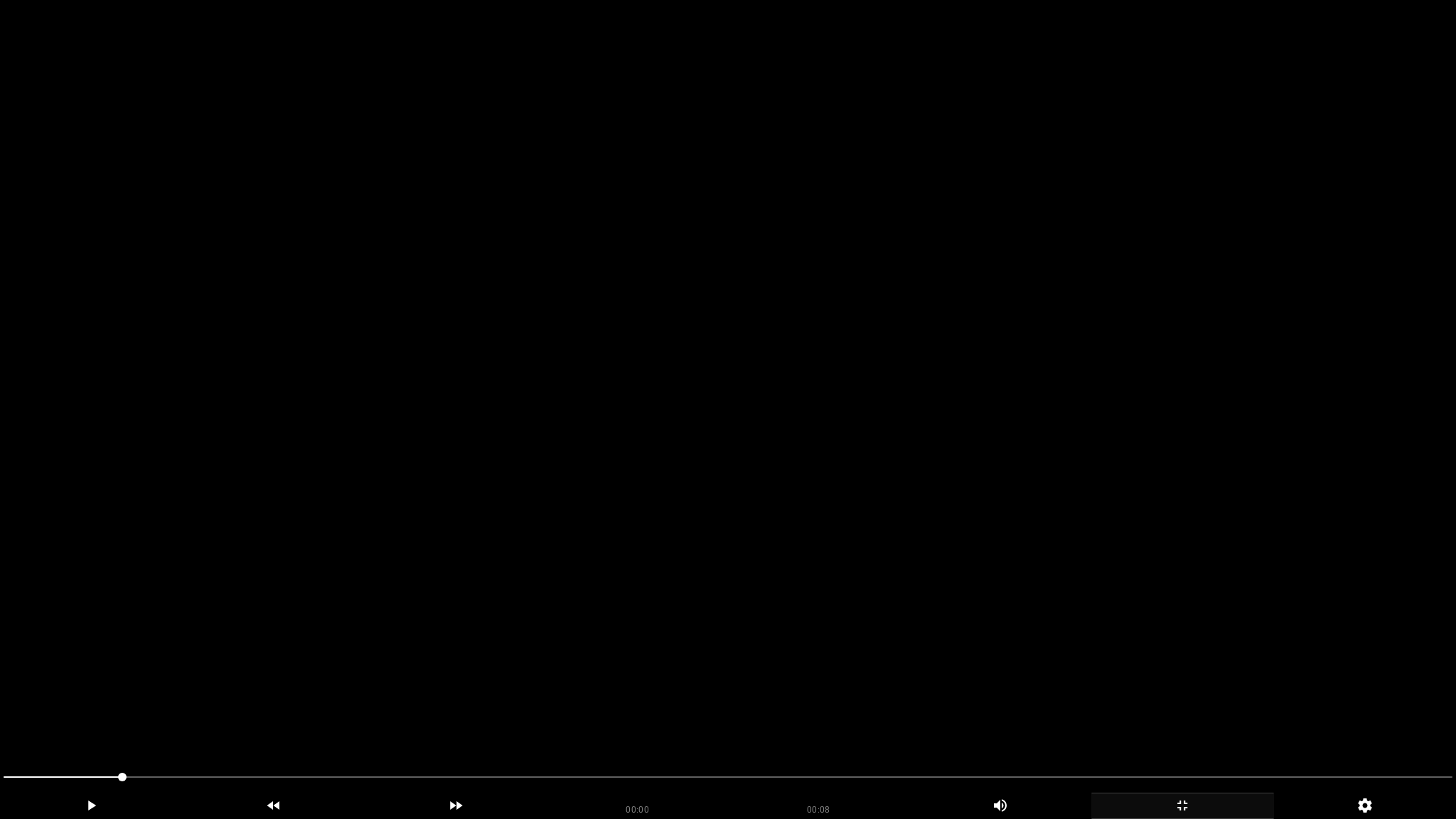
click at [1069, 498] on video at bounding box center [728, 409] width 1456 height 819
click at [1197, 724] on div "add" at bounding box center [1183, 807] width 183 height 26
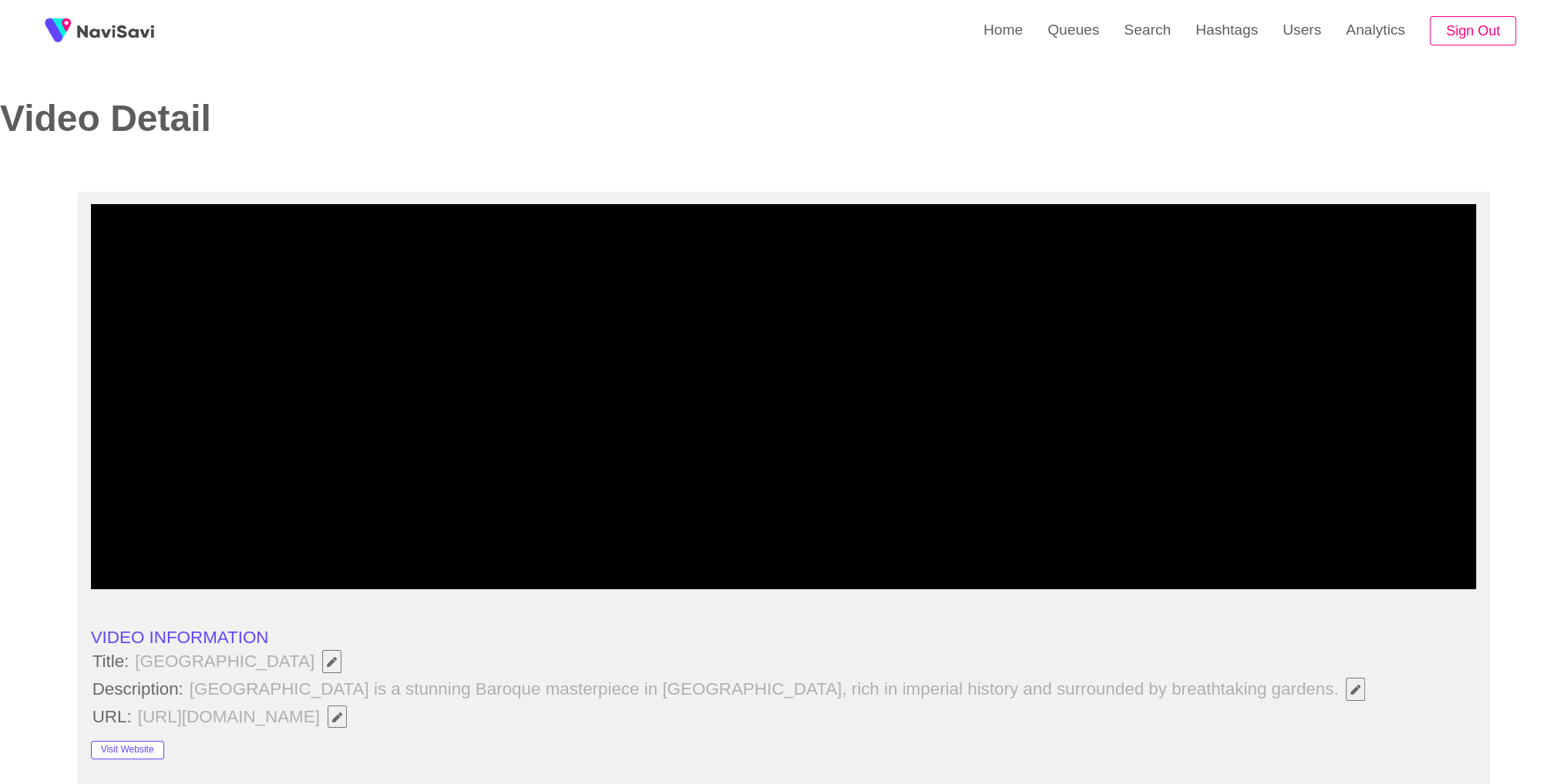
click at [757, 318] on video at bounding box center [784, 396] width 1386 height 385
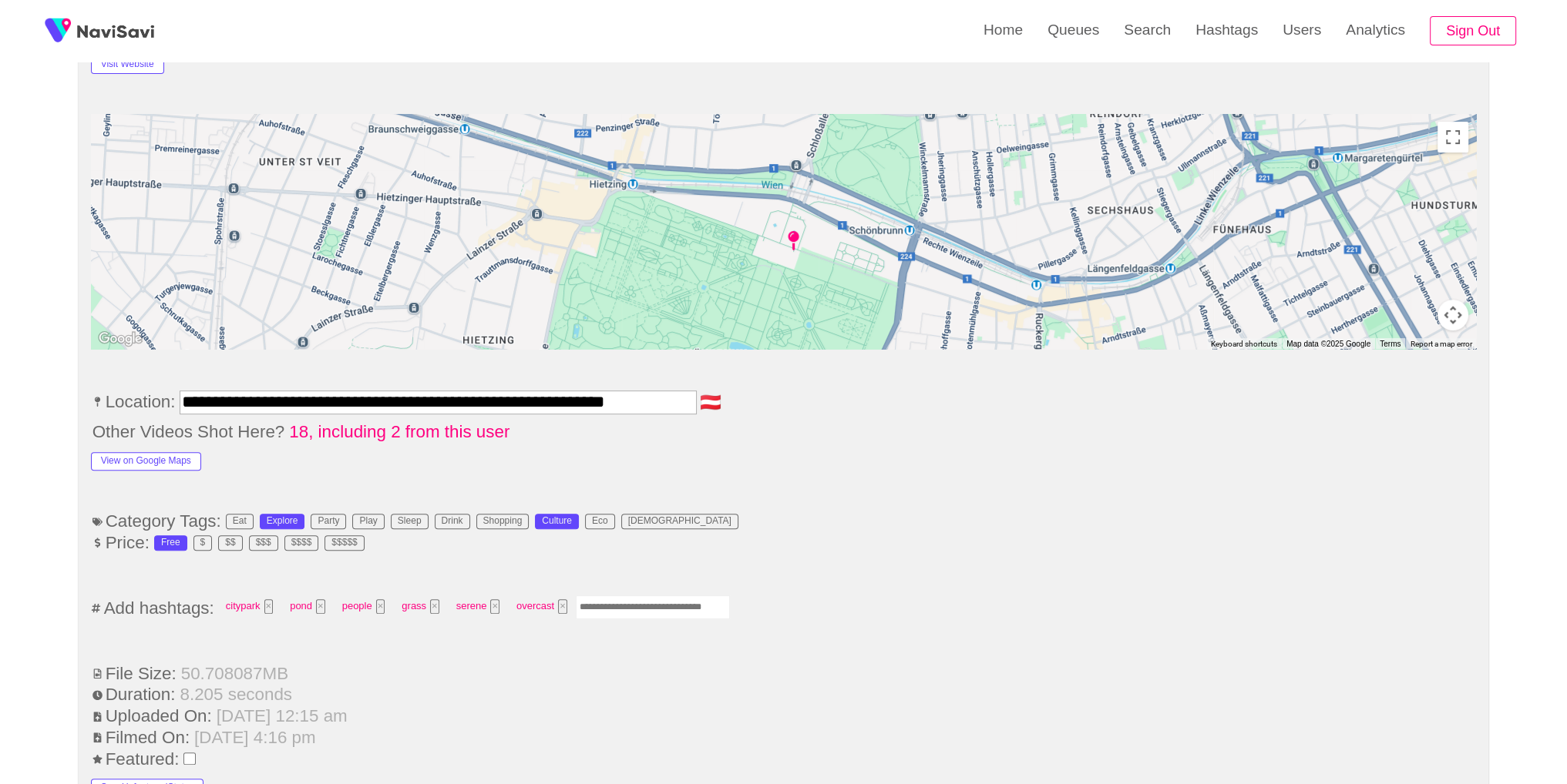
scroll to position [810, 0]
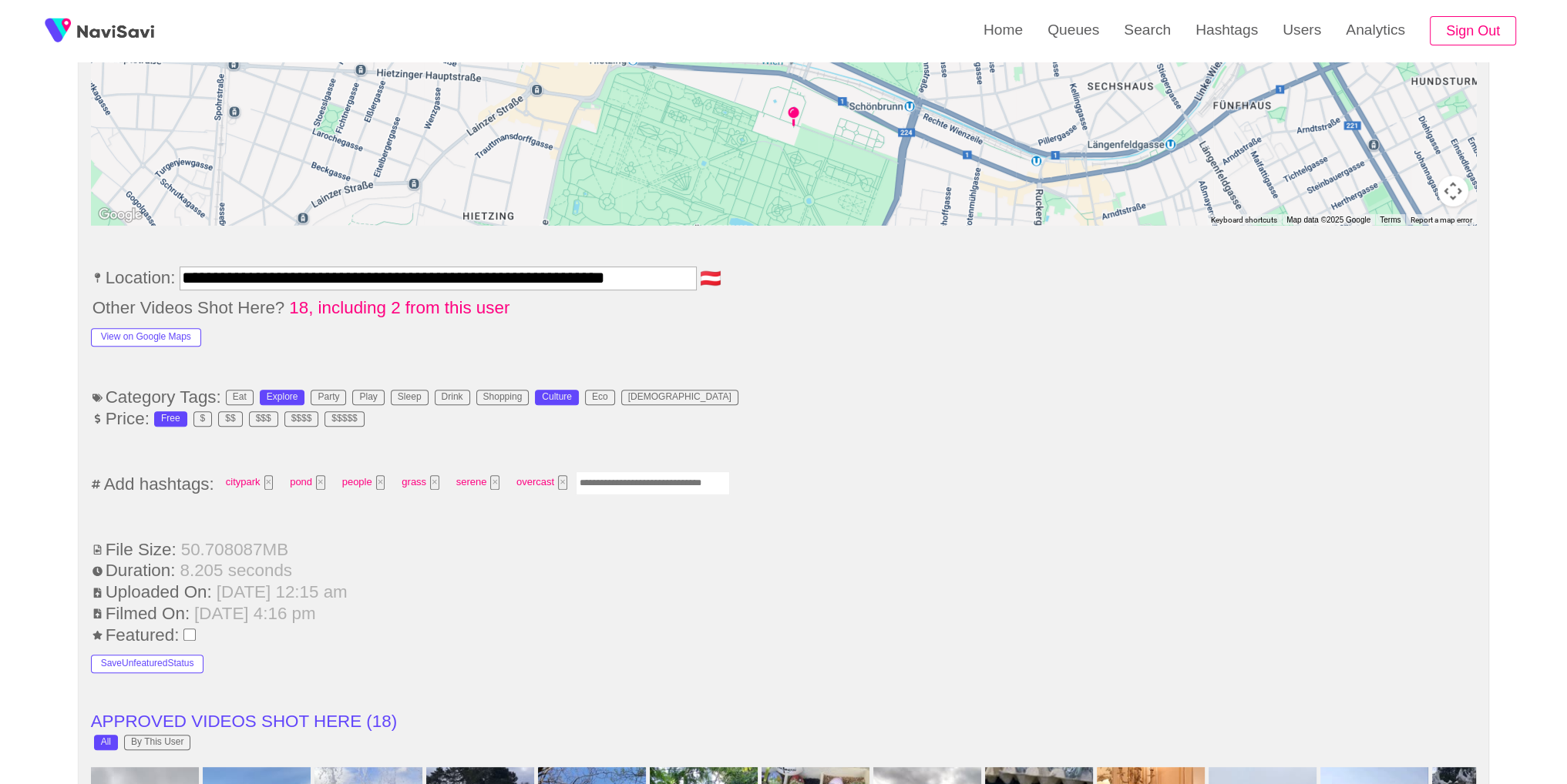
click at [644, 473] on input "Enter tag here and press return" at bounding box center [653, 483] width 155 height 24
type input "*********"
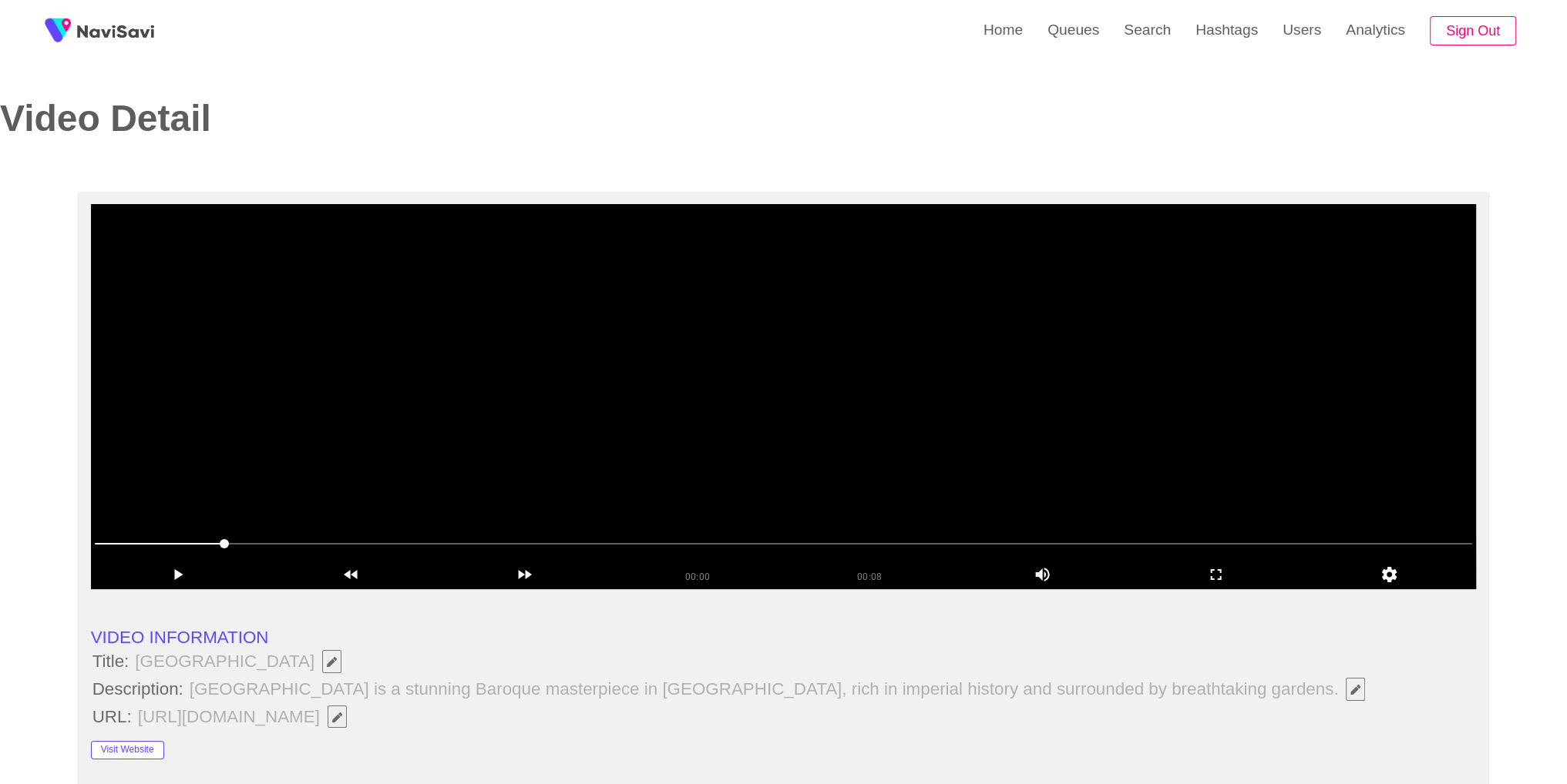
click at [1096, 466] on video at bounding box center [784, 396] width 1386 height 385
click at [1235, 586] on div "add" at bounding box center [1216, 575] width 174 height 29
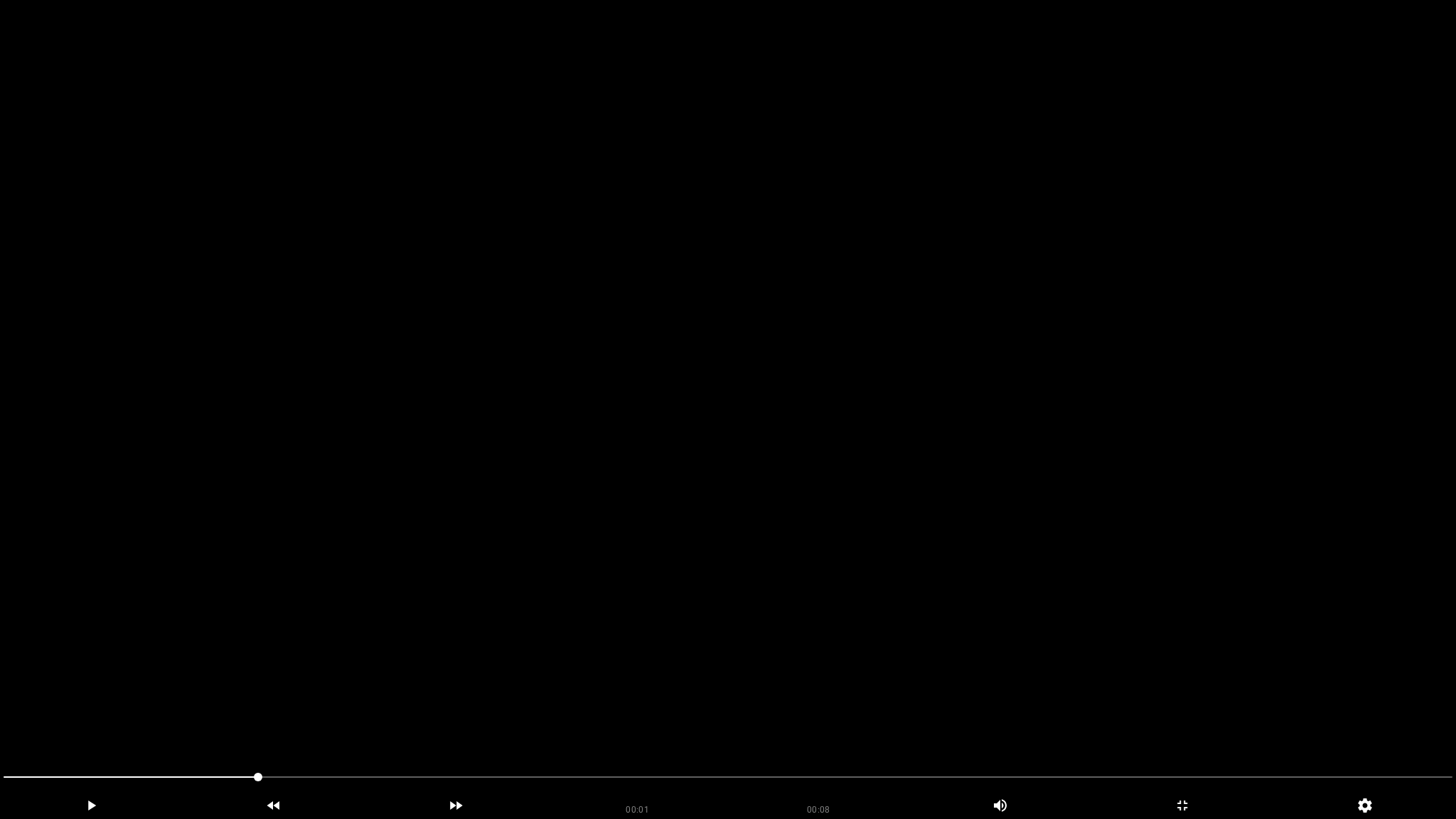
click at [1131, 724] on span at bounding box center [728, 777] width 1449 height 2
click at [1391, 724] on span at bounding box center [728, 777] width 1449 height 22
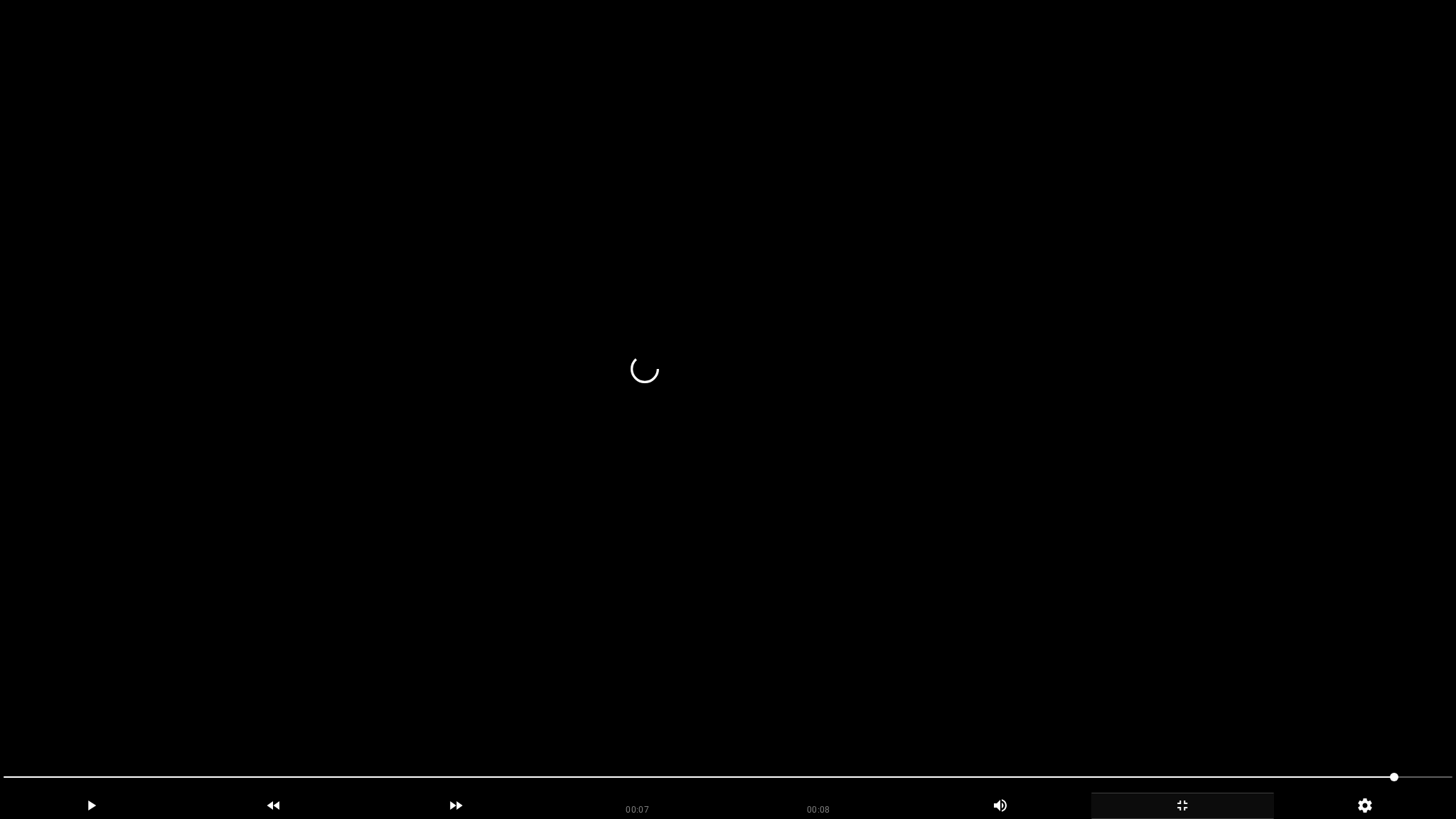
click at [1184, 724] on icon "add" at bounding box center [1183, 806] width 181 height 17
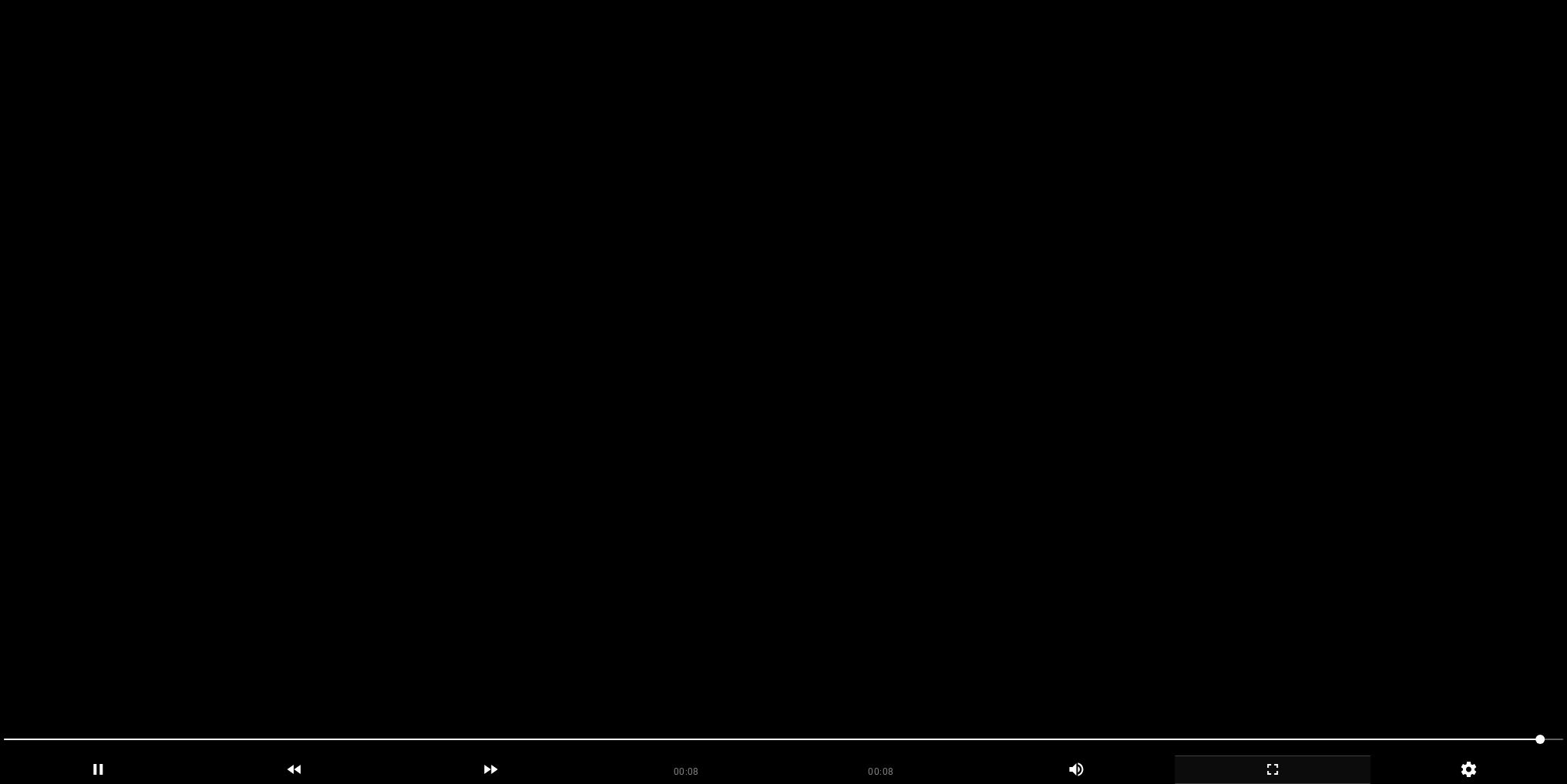
click at [743, 438] on video at bounding box center [784, 392] width 1567 height 784
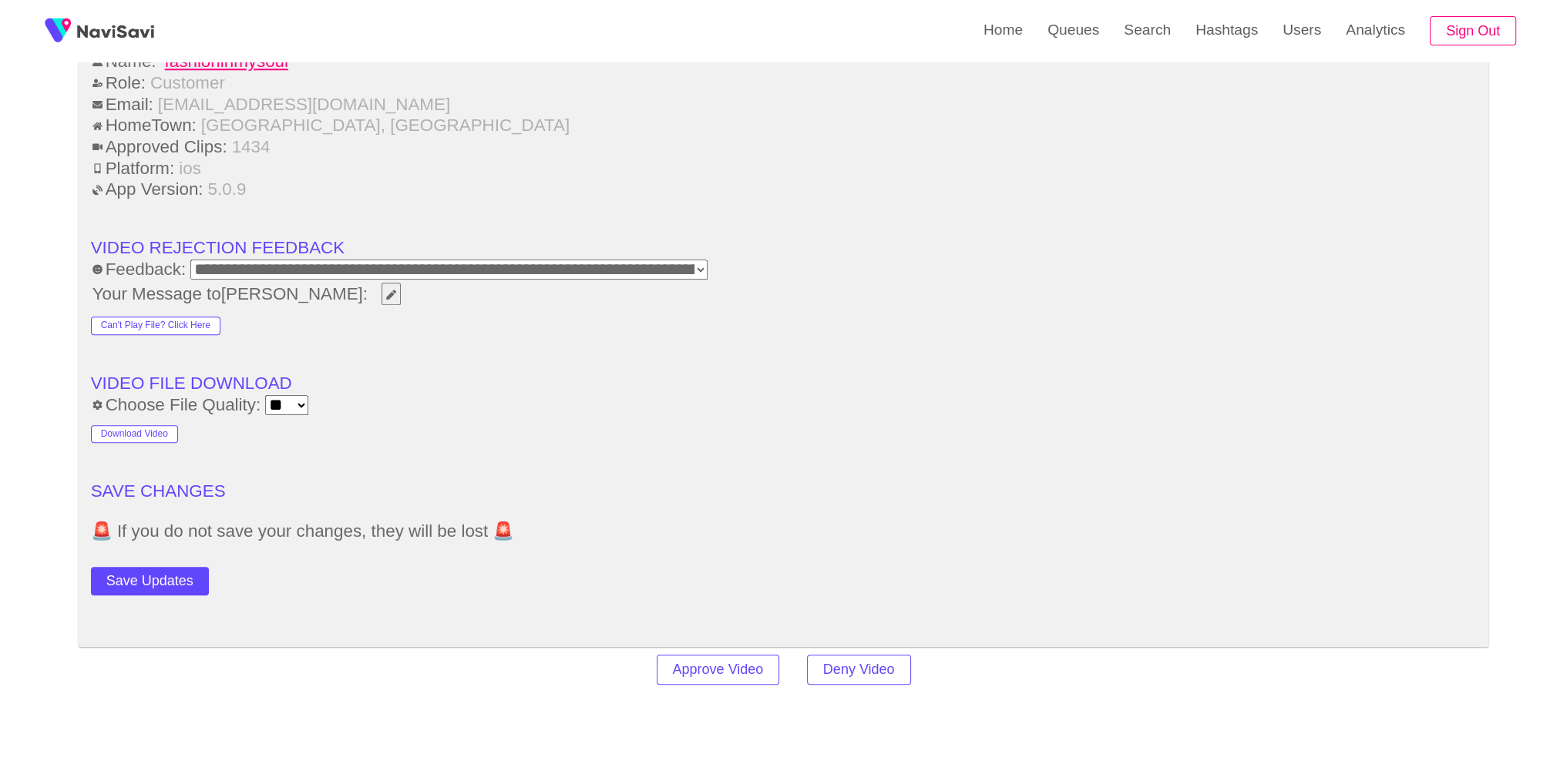
scroll to position [2024, 0]
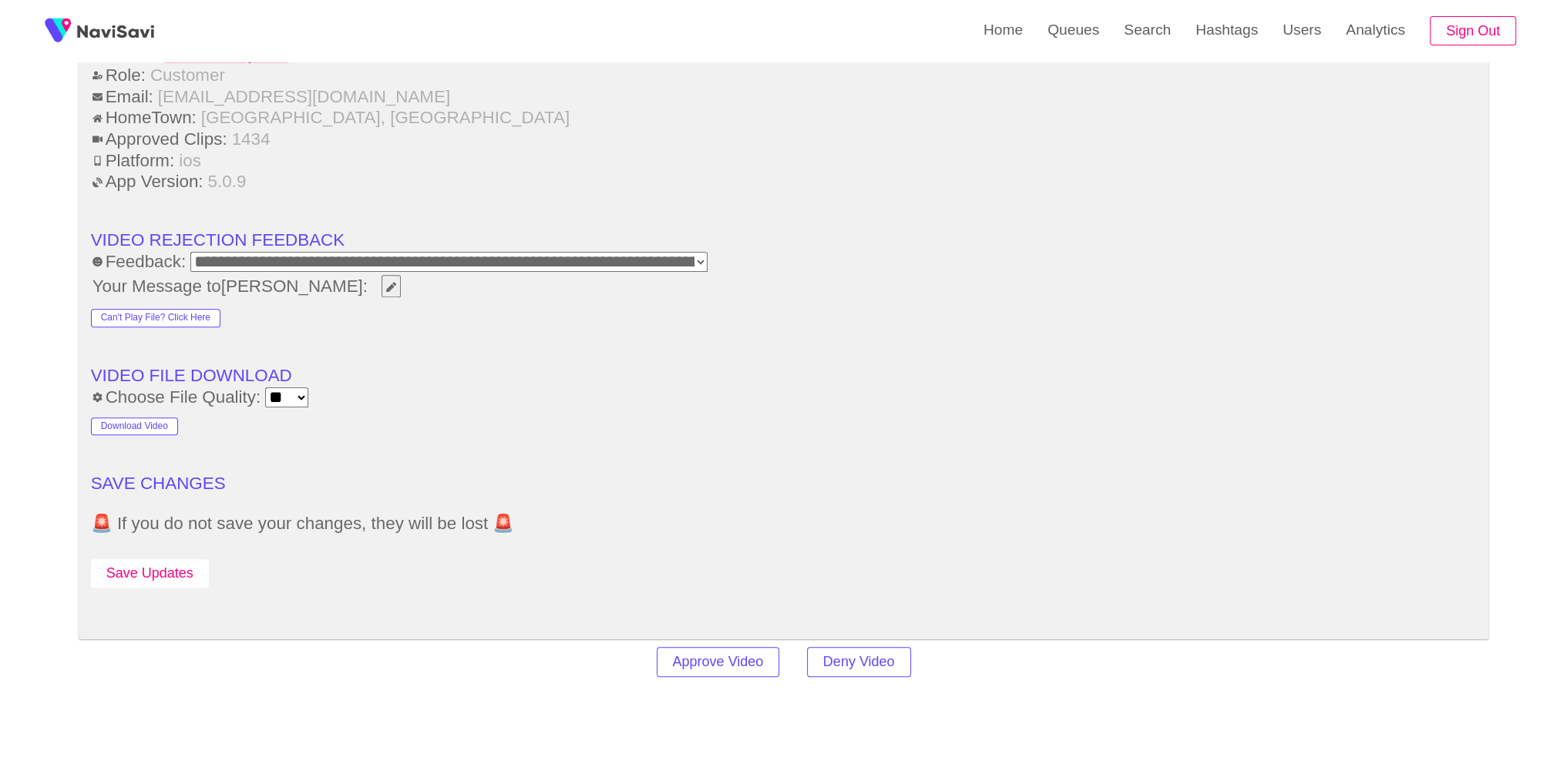
click at [191, 578] on button "Save Updates" at bounding box center [149, 573] width 118 height 29
click at [185, 574] on button "Save Updates" at bounding box center [149, 573] width 118 height 29
click at [1165, 25] on link "Search" at bounding box center [1147, 30] width 71 height 60
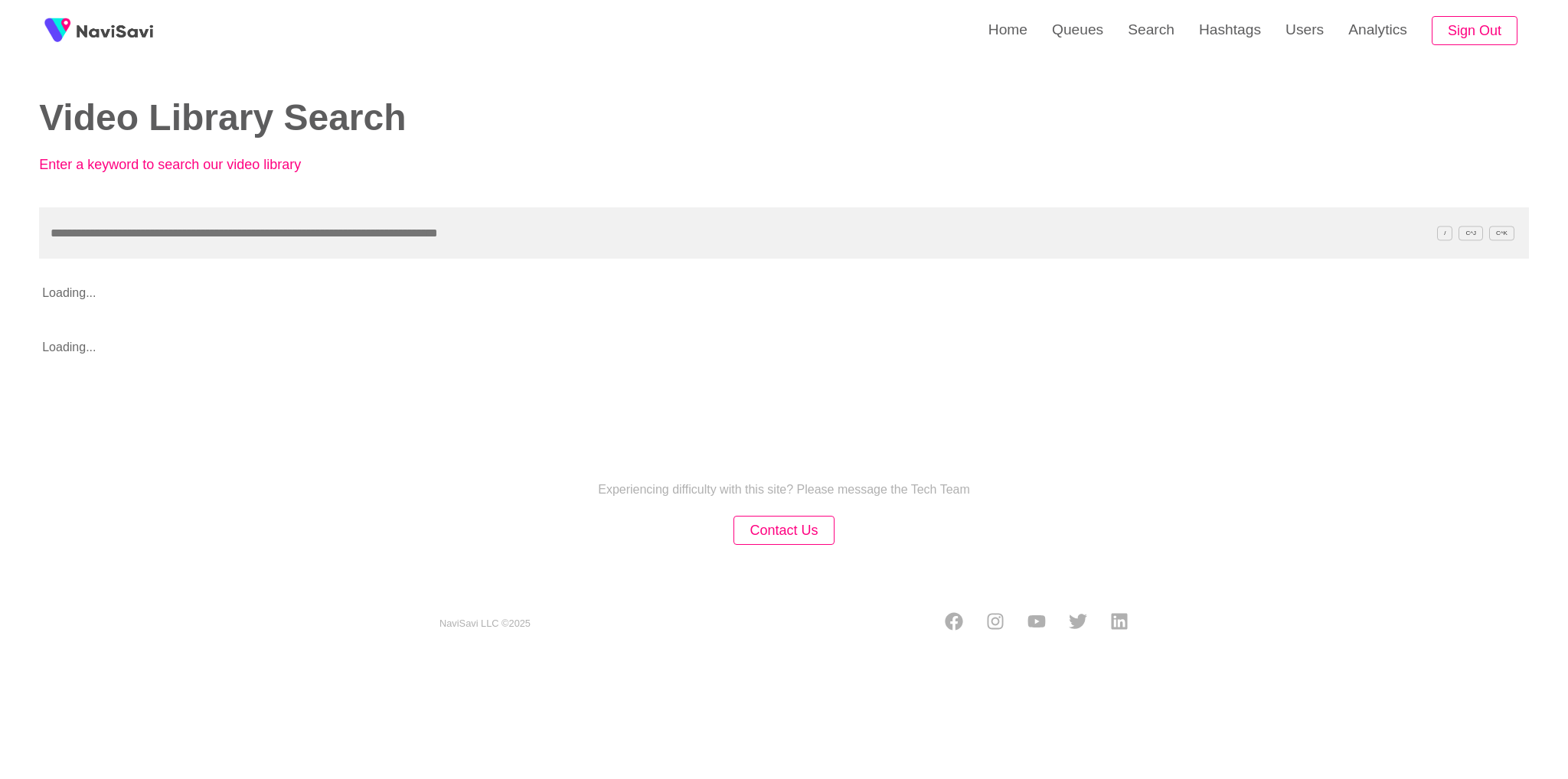
click at [952, 222] on input "text" at bounding box center [784, 234] width 1490 height 52
type input "**********"
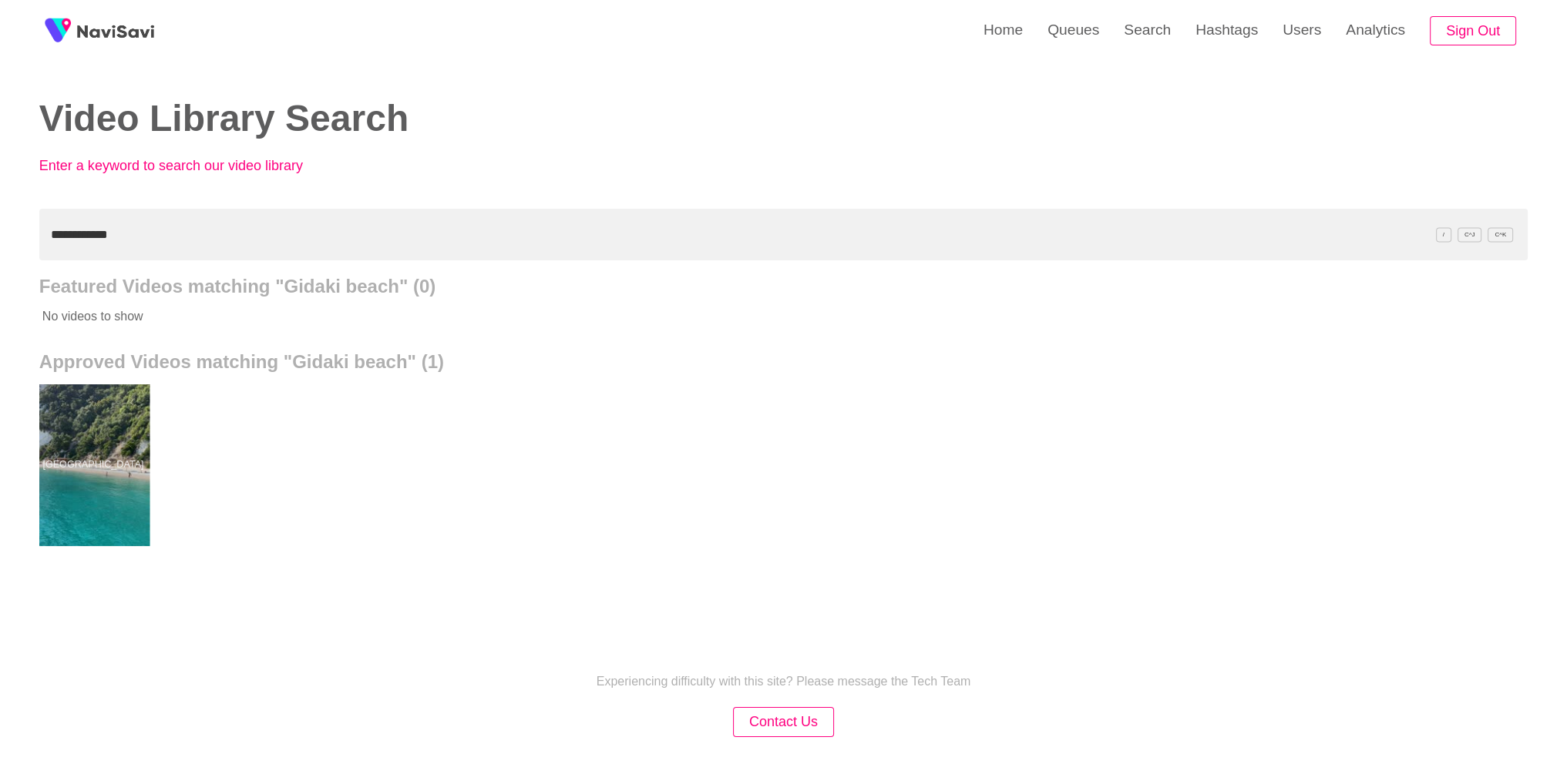
click at [114, 427] on div at bounding box center [92, 465] width 113 height 162
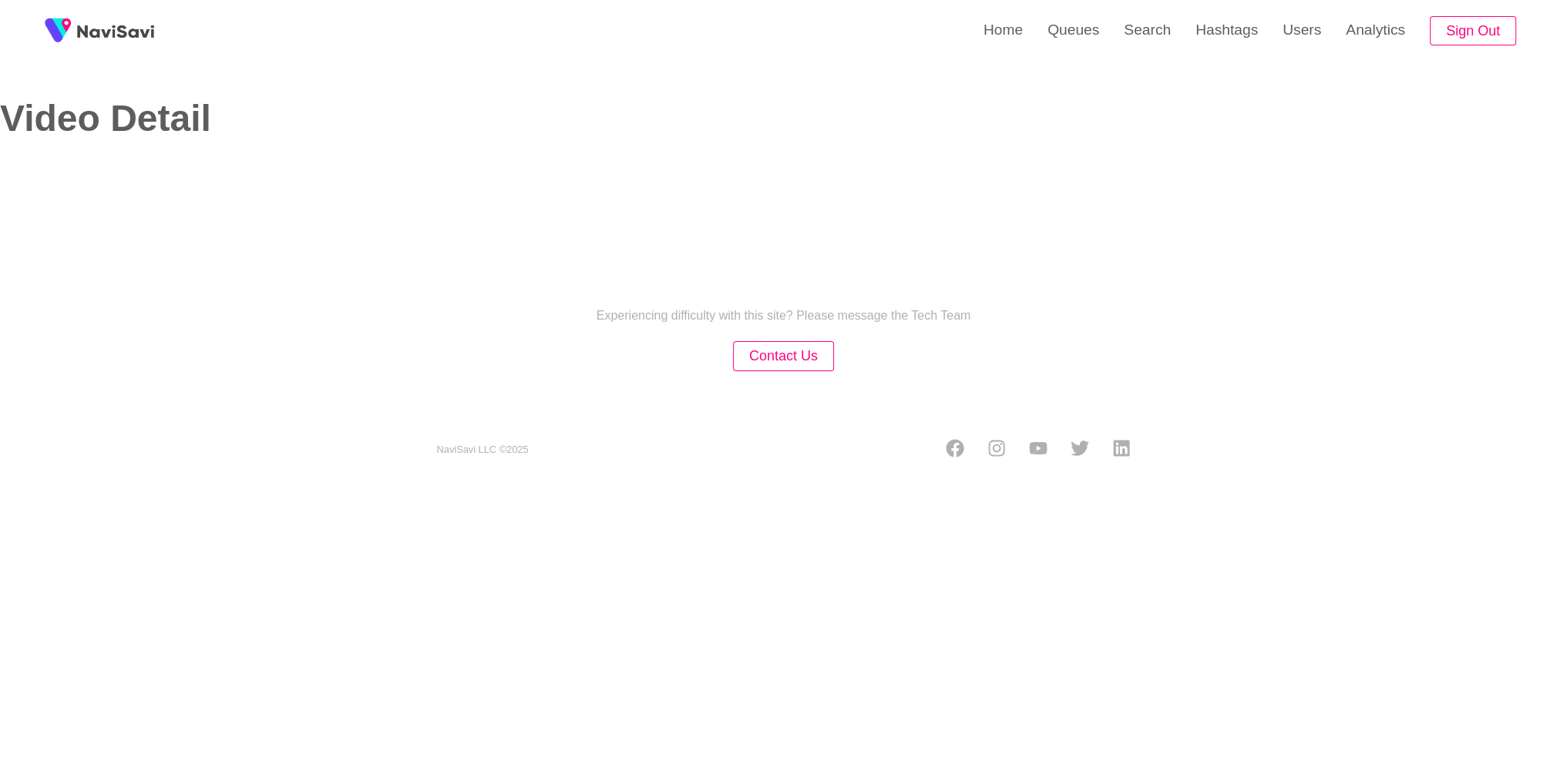
select select "**********"
select select "**"
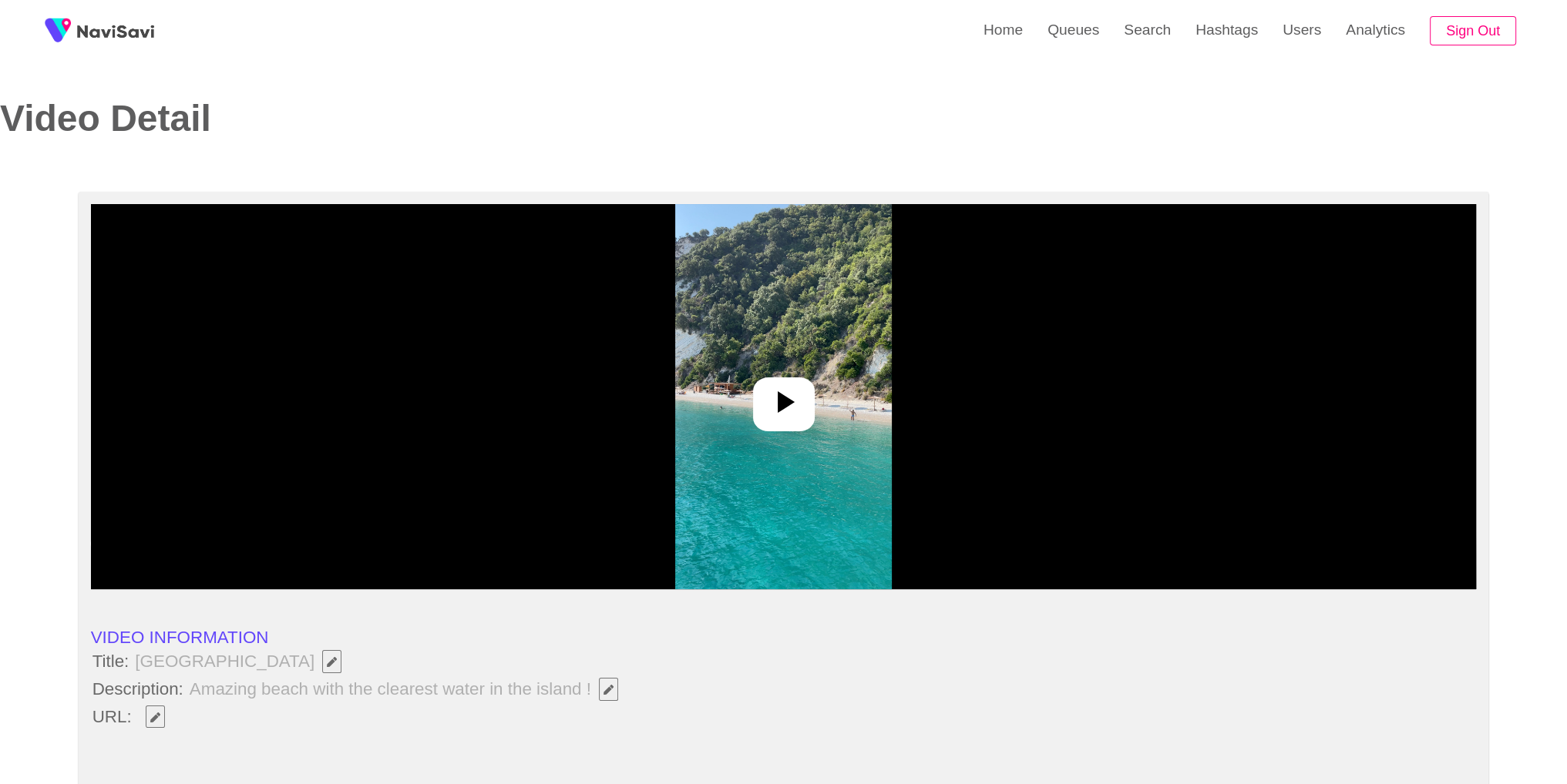
click at [762, 379] on div at bounding box center [784, 405] width 61 height 54
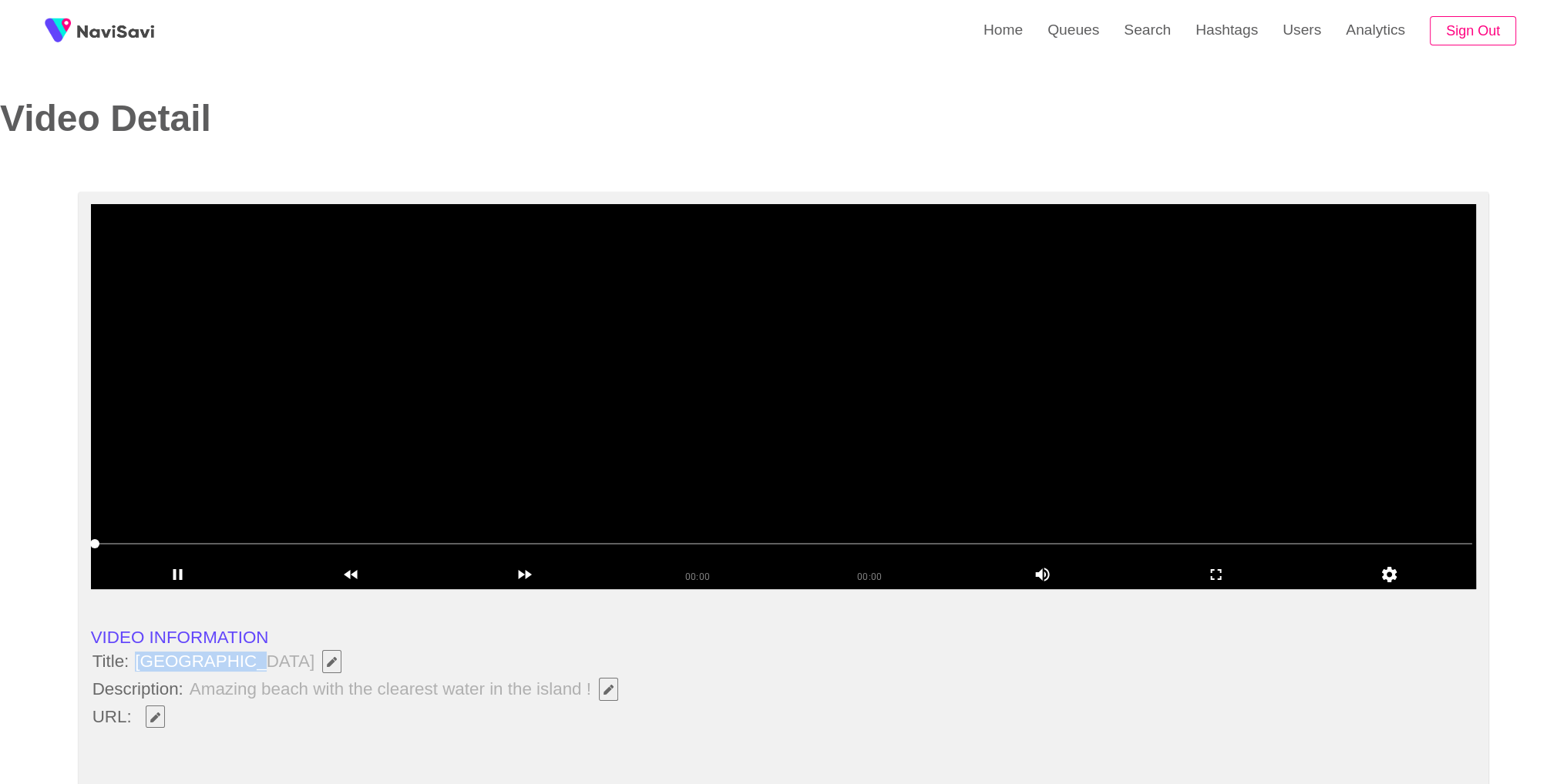
drag, startPoint x: 136, startPoint y: 669, endPoint x: 233, endPoint y: 667, distance: 97.0
click at [233, 667] on span "Gidaki beach" at bounding box center [242, 661] width 217 height 26
copy span "Gidaki beach"
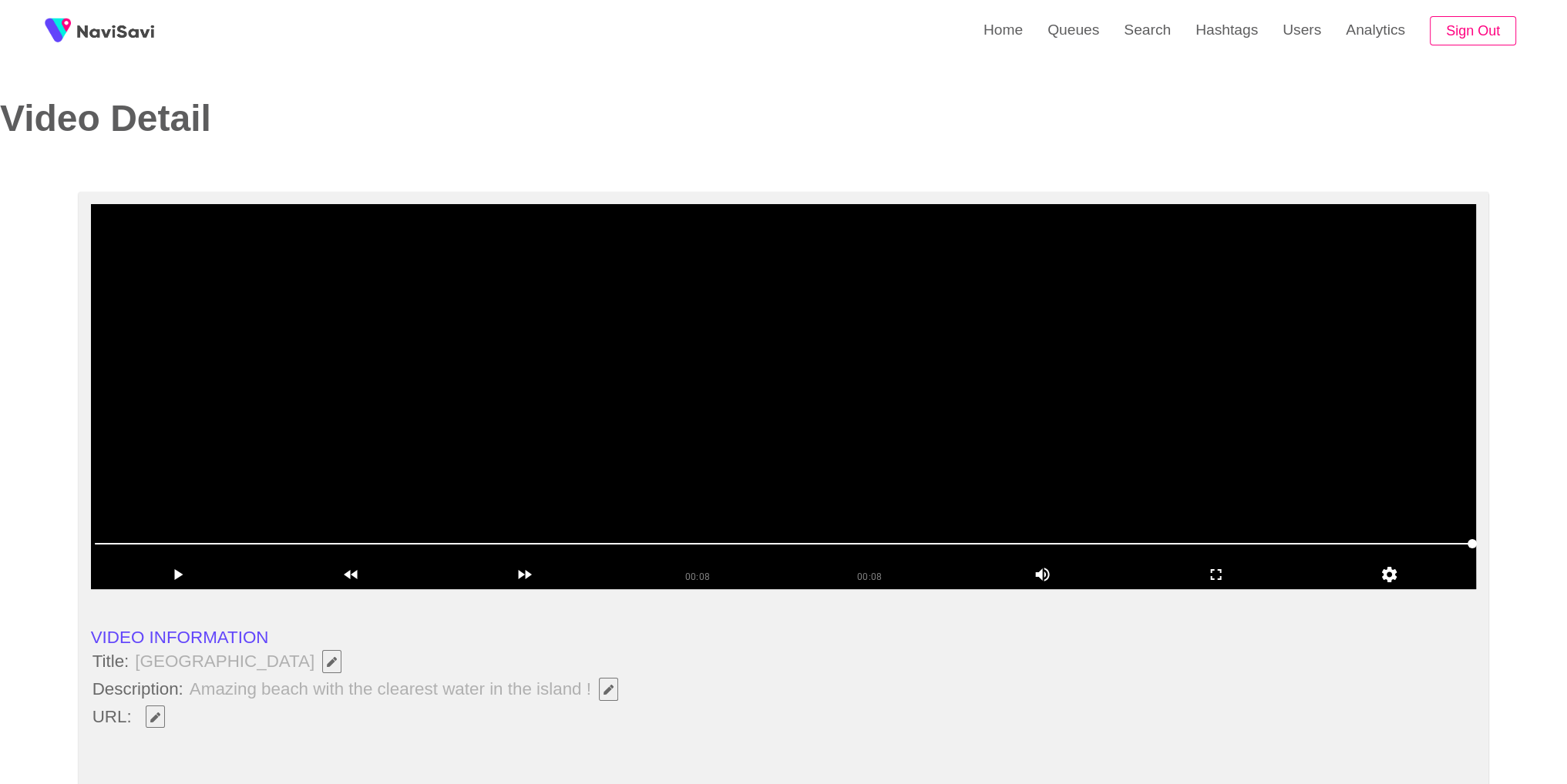
click at [208, 745] on li at bounding box center [784, 740] width 1386 height 18
click at [163, 720] on span "button" at bounding box center [155, 718] width 16 height 10
type input "**********"
drag, startPoint x: 233, startPoint y: 656, endPoint x: 133, endPoint y: 662, distance: 100.2
click at [133, 662] on span "Gidaki beach" at bounding box center [242, 661] width 221 height 26
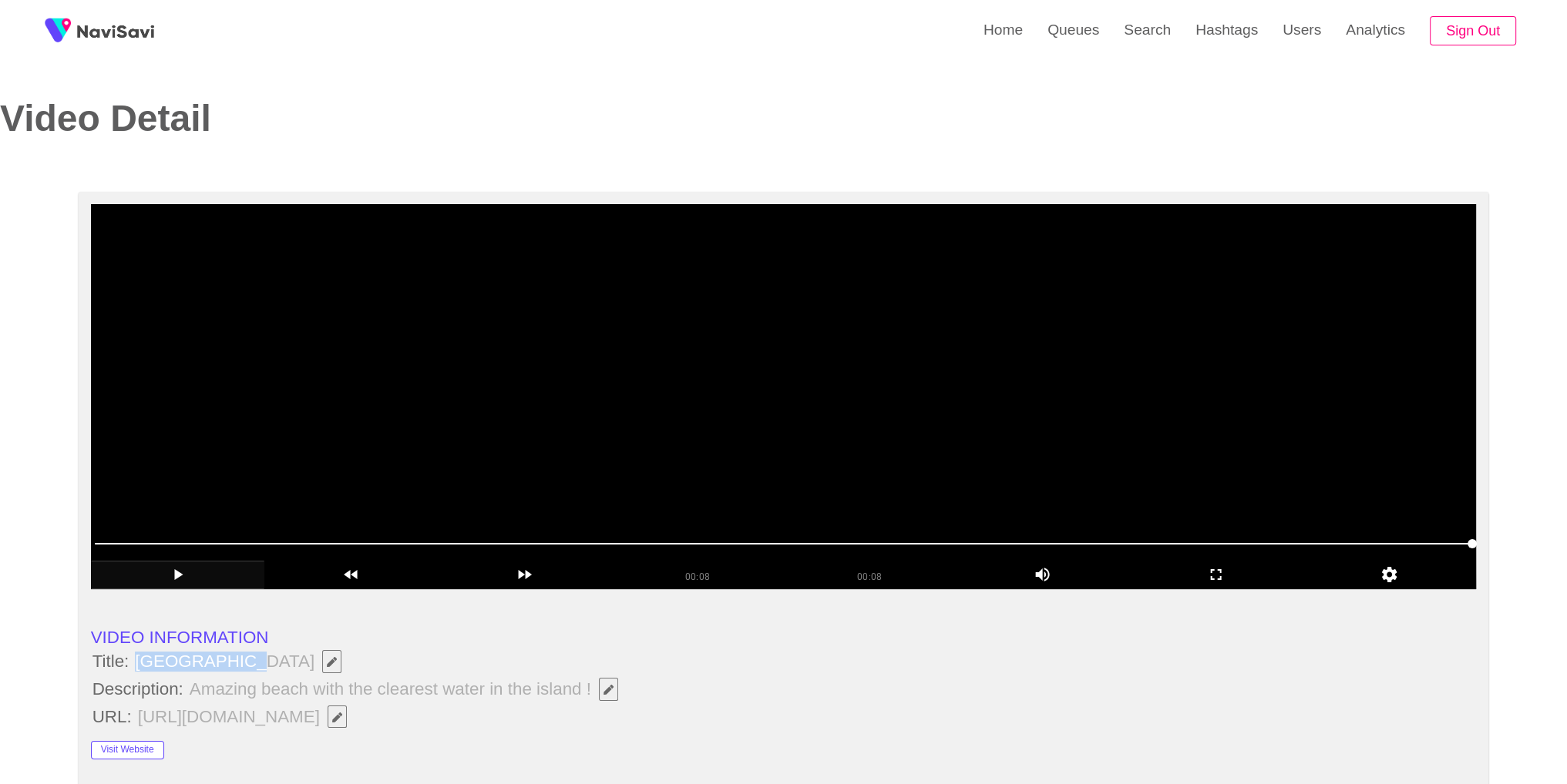
copy span "Gidaki beach"
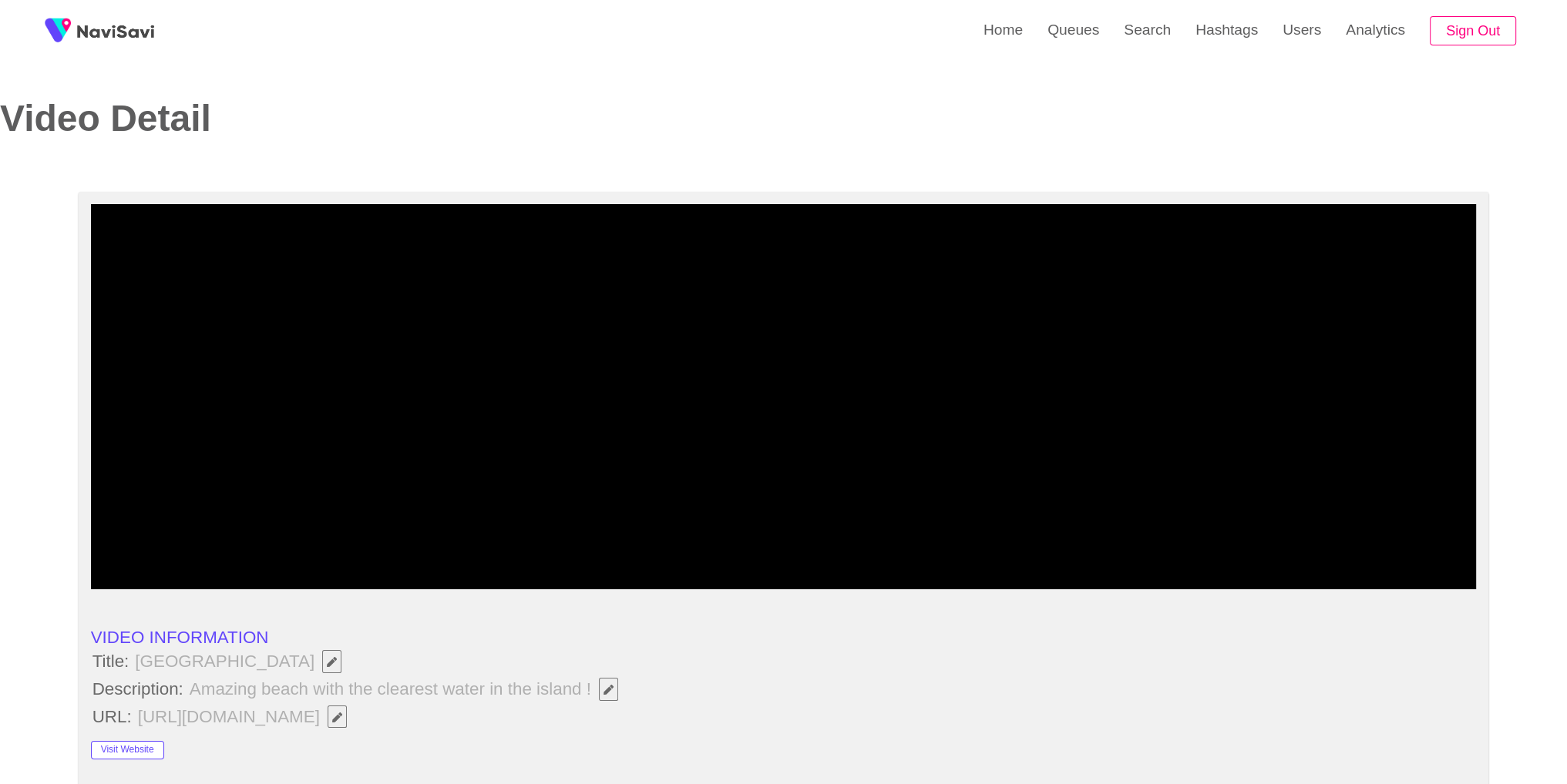
click at [642, 681] on li "Description: Amazing beach with the clearest water in the island !" at bounding box center [784, 689] width 1386 height 26
click at [614, 687] on span "Edit Field" at bounding box center [609, 690] width 13 height 10
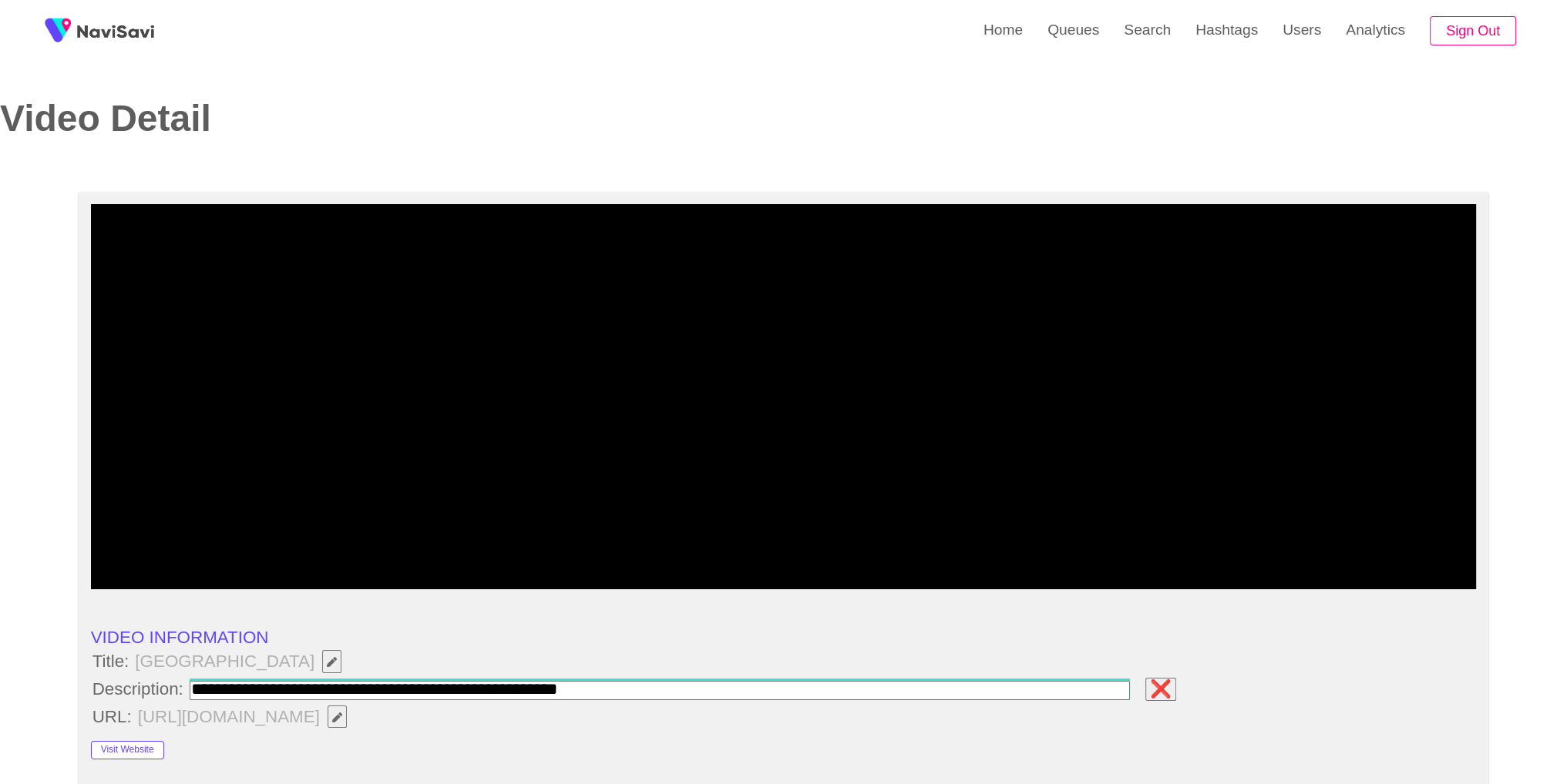
type input "**********"
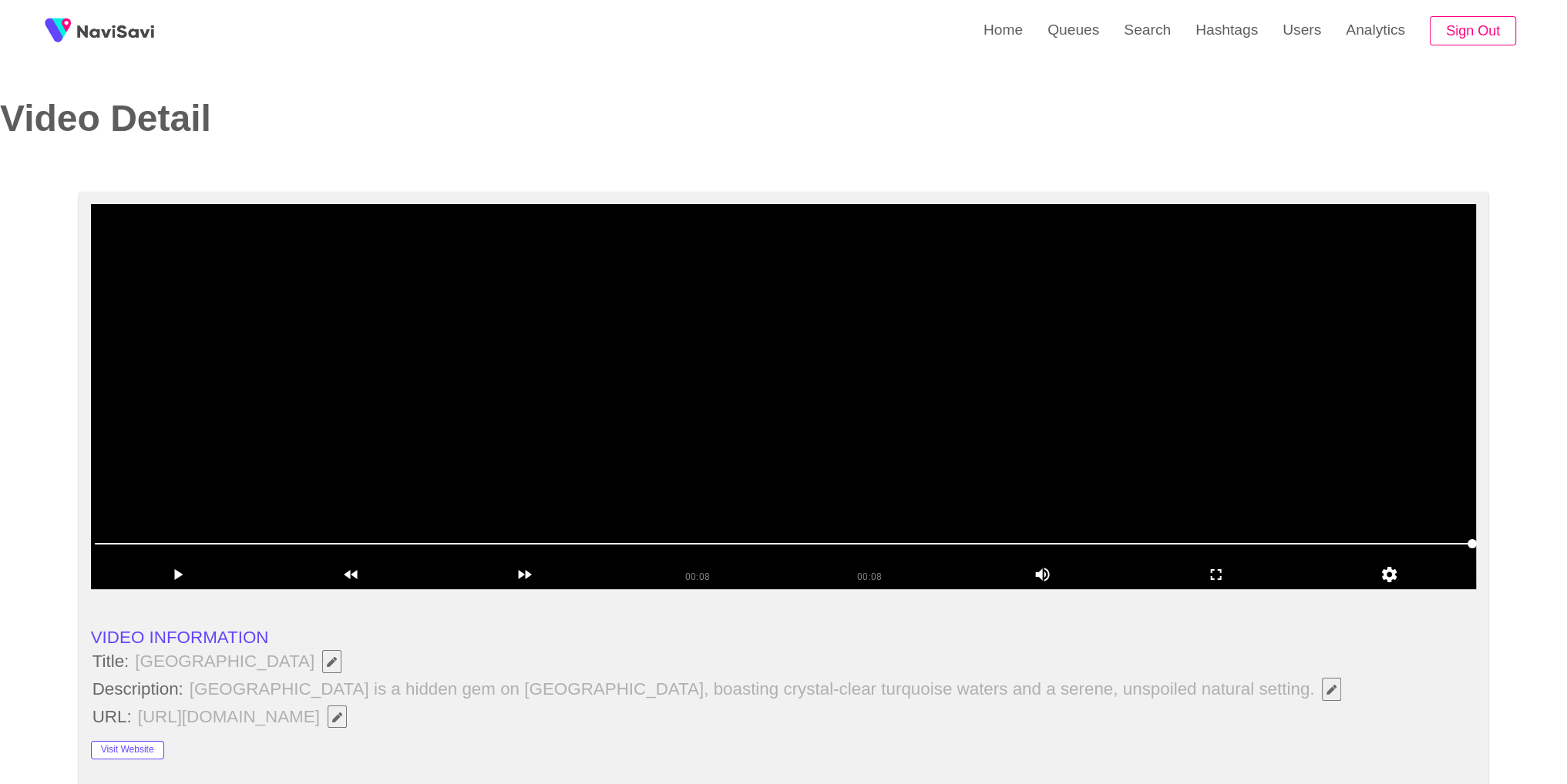
click at [915, 362] on video at bounding box center [784, 396] width 1386 height 385
click at [870, 548] on span at bounding box center [784, 543] width 1378 height 24
click at [1006, 549] on span at bounding box center [784, 543] width 1378 height 24
click at [1310, 542] on span at bounding box center [784, 543] width 1378 height 24
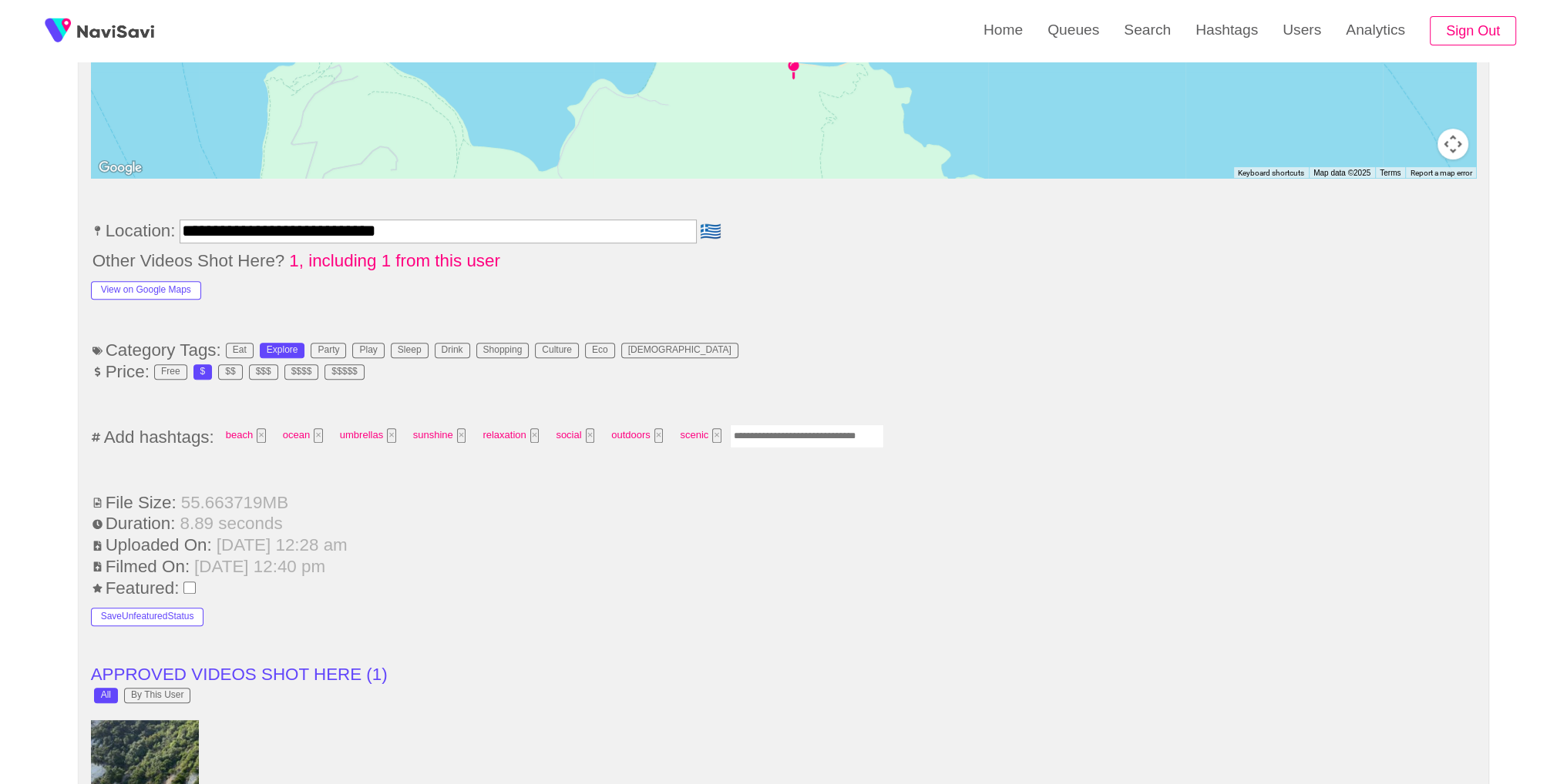
scroll to position [885, 0]
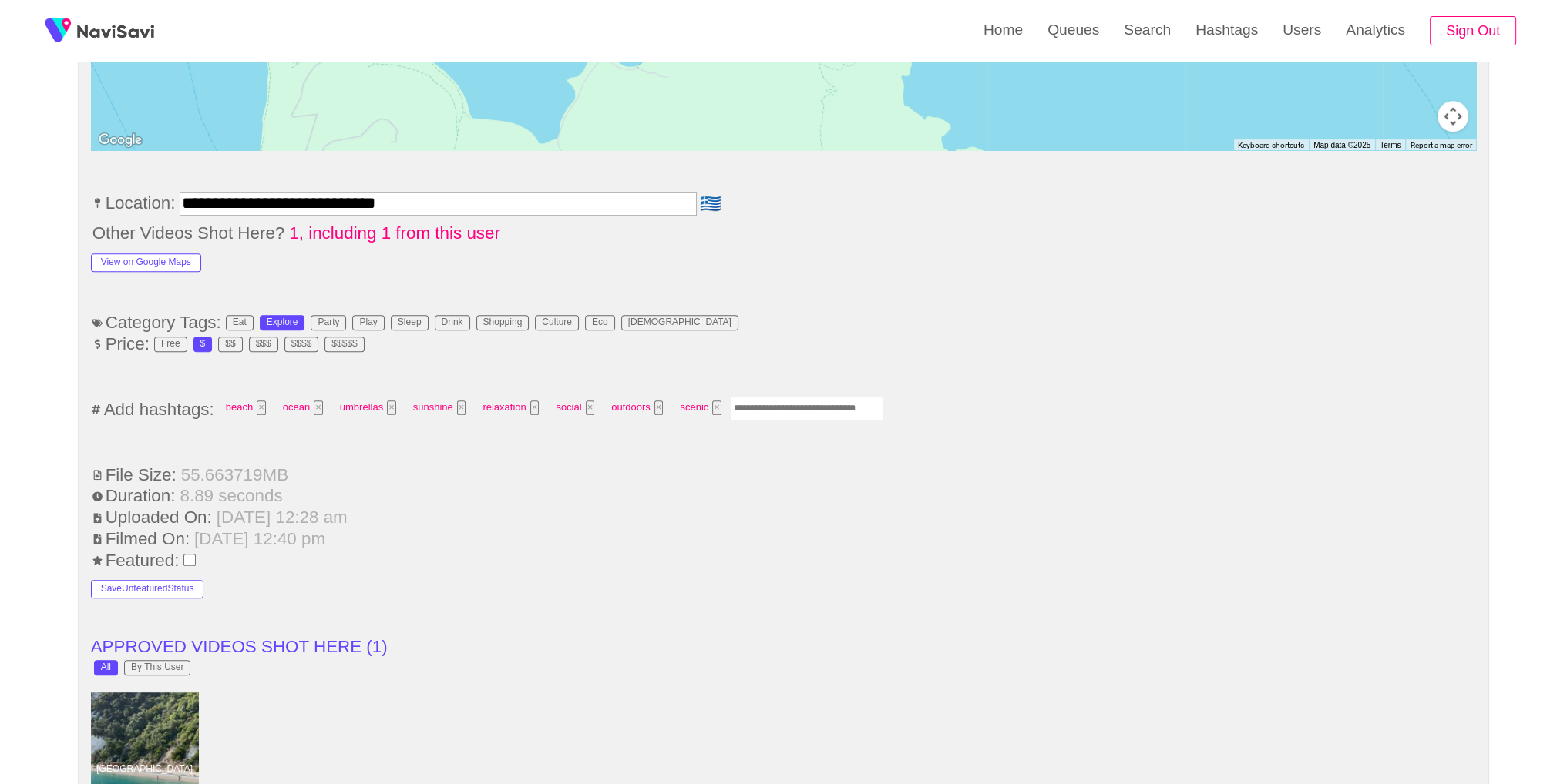
drag, startPoint x: 826, startPoint y: 395, endPoint x: 863, endPoint y: 362, distance: 49.6
click at [827, 397] on input "Enter tag here and press return" at bounding box center [807, 409] width 155 height 24
type input "*********"
click at [773, 217] on li "**********" at bounding box center [784, 207] width 1386 height 31
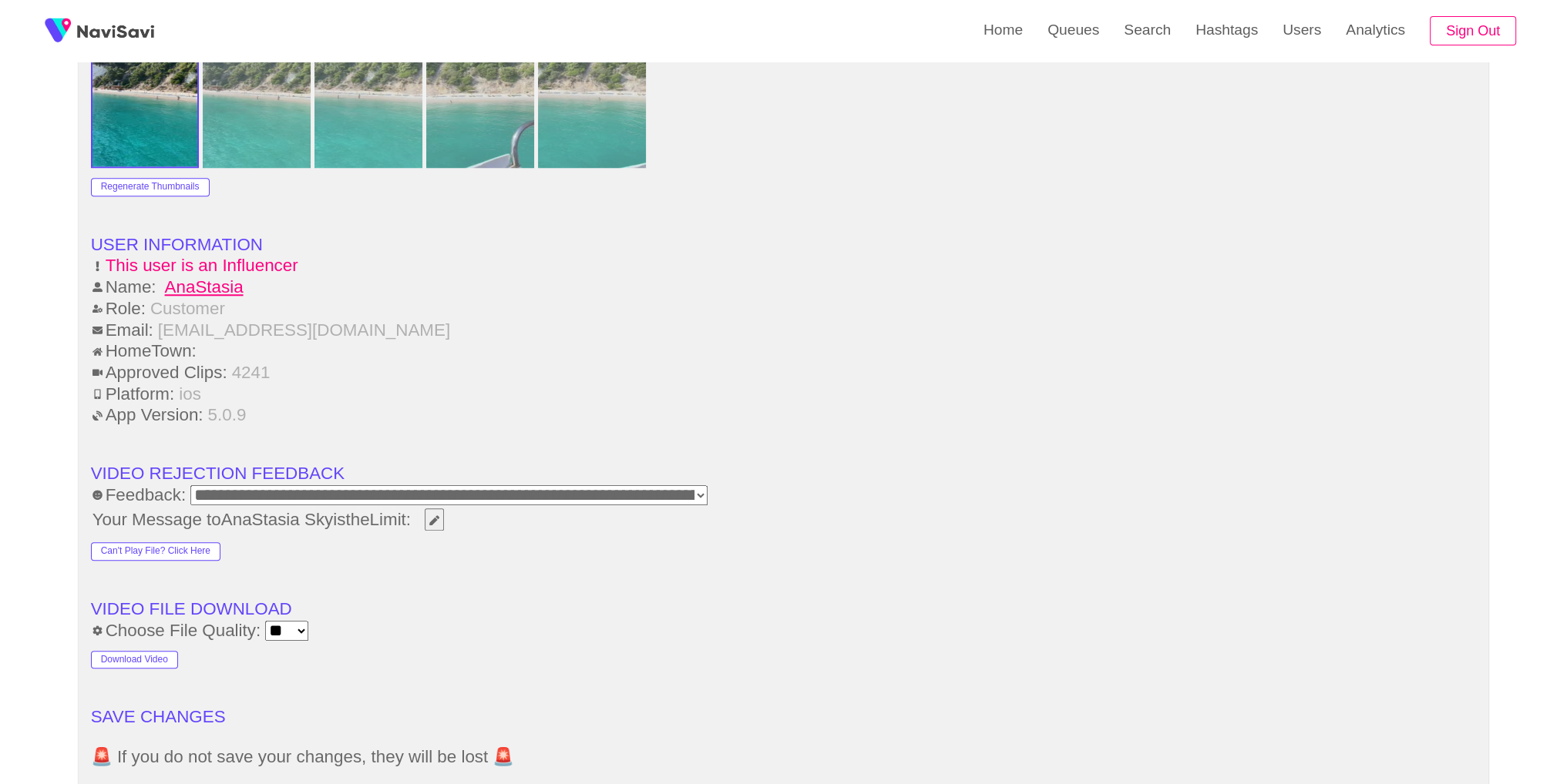
scroll to position [1927, 0]
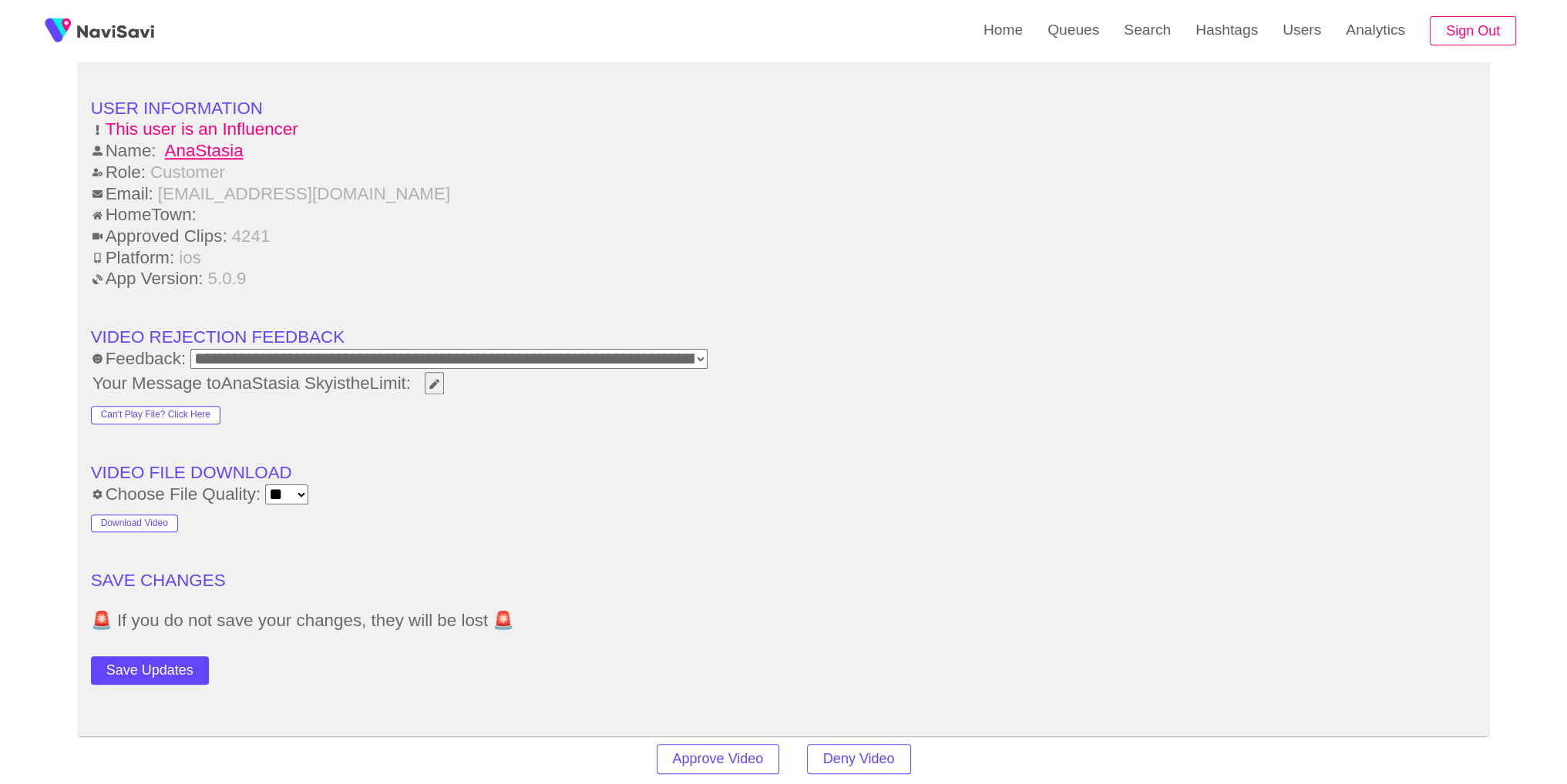
click at [146, 670] on button "Save Updates" at bounding box center [149, 671] width 118 height 29
click at [1140, 39] on link "Search" at bounding box center [1147, 30] width 71 height 60
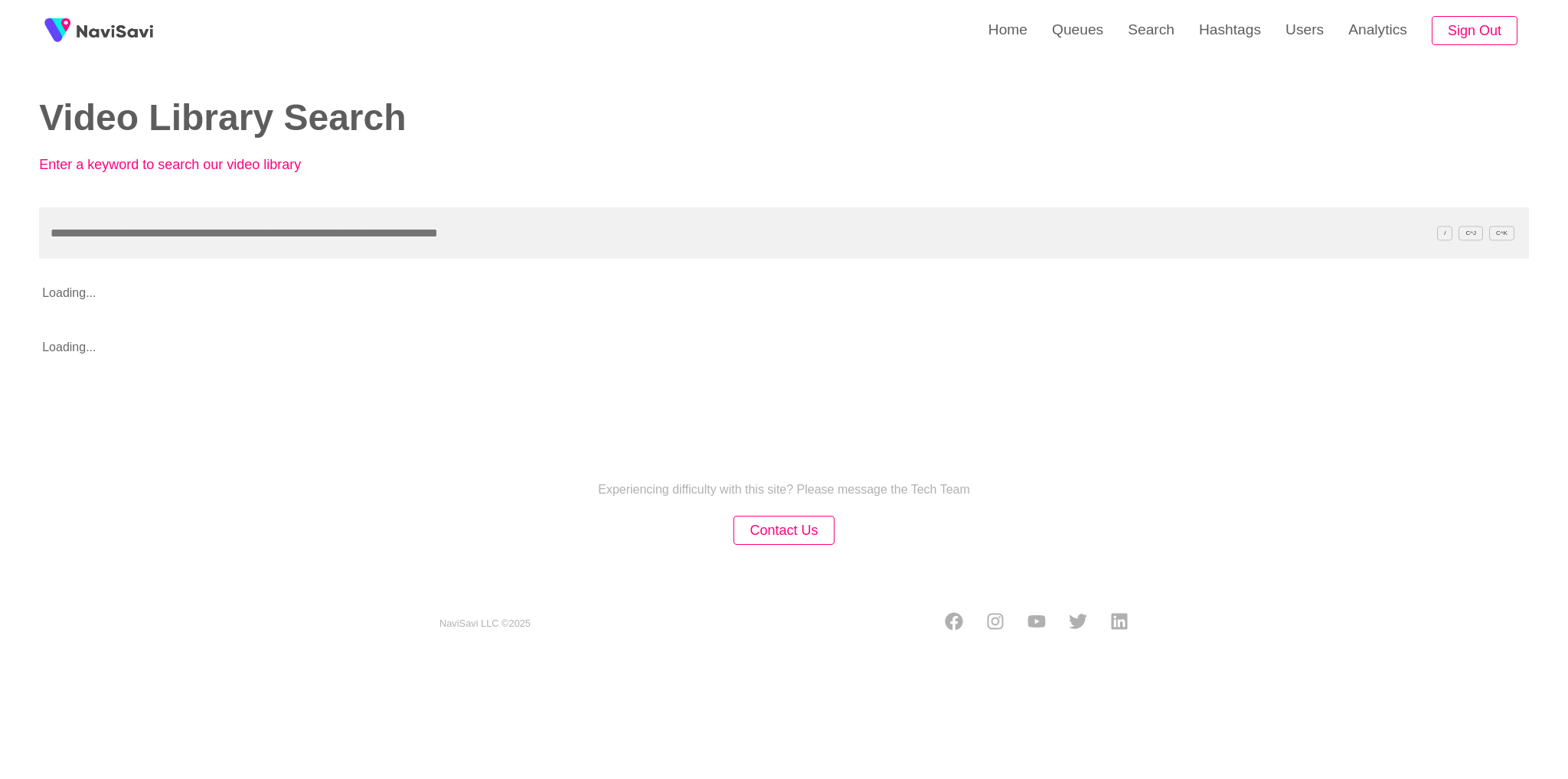
click at [407, 242] on input "text" at bounding box center [784, 234] width 1490 height 52
type input "**********"
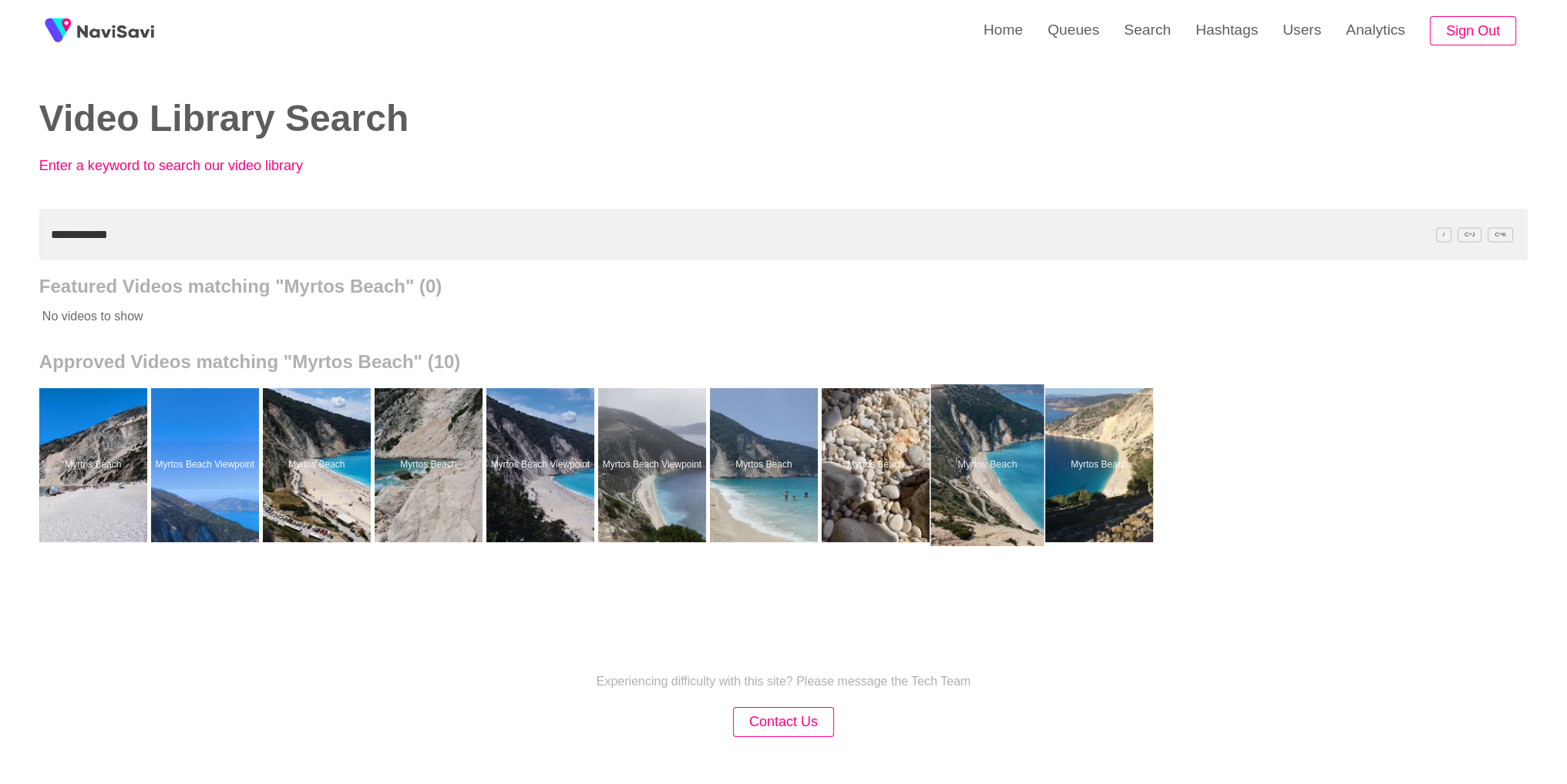
click at [984, 497] on div at bounding box center [987, 465] width 113 height 162
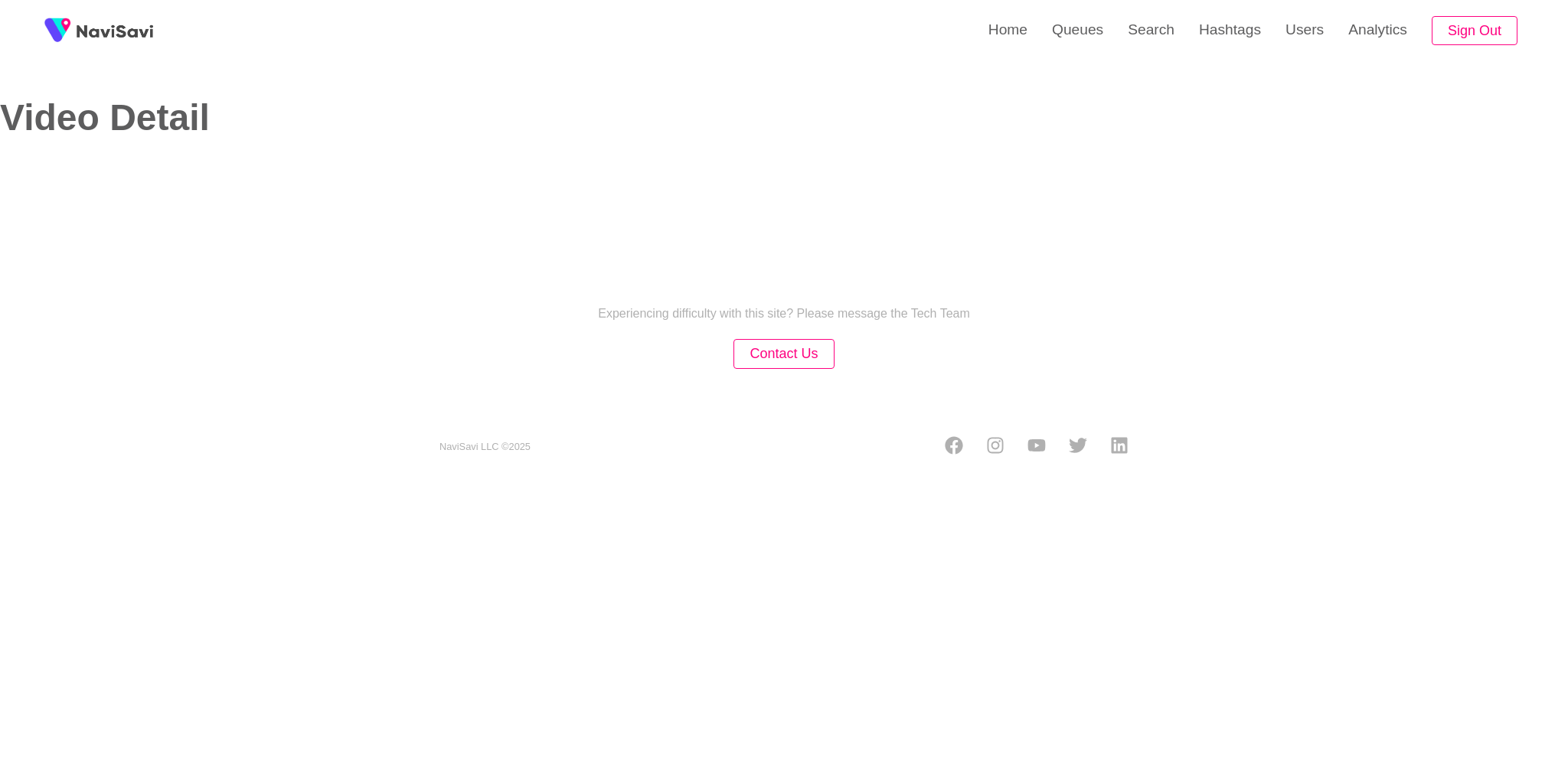
select select "**"
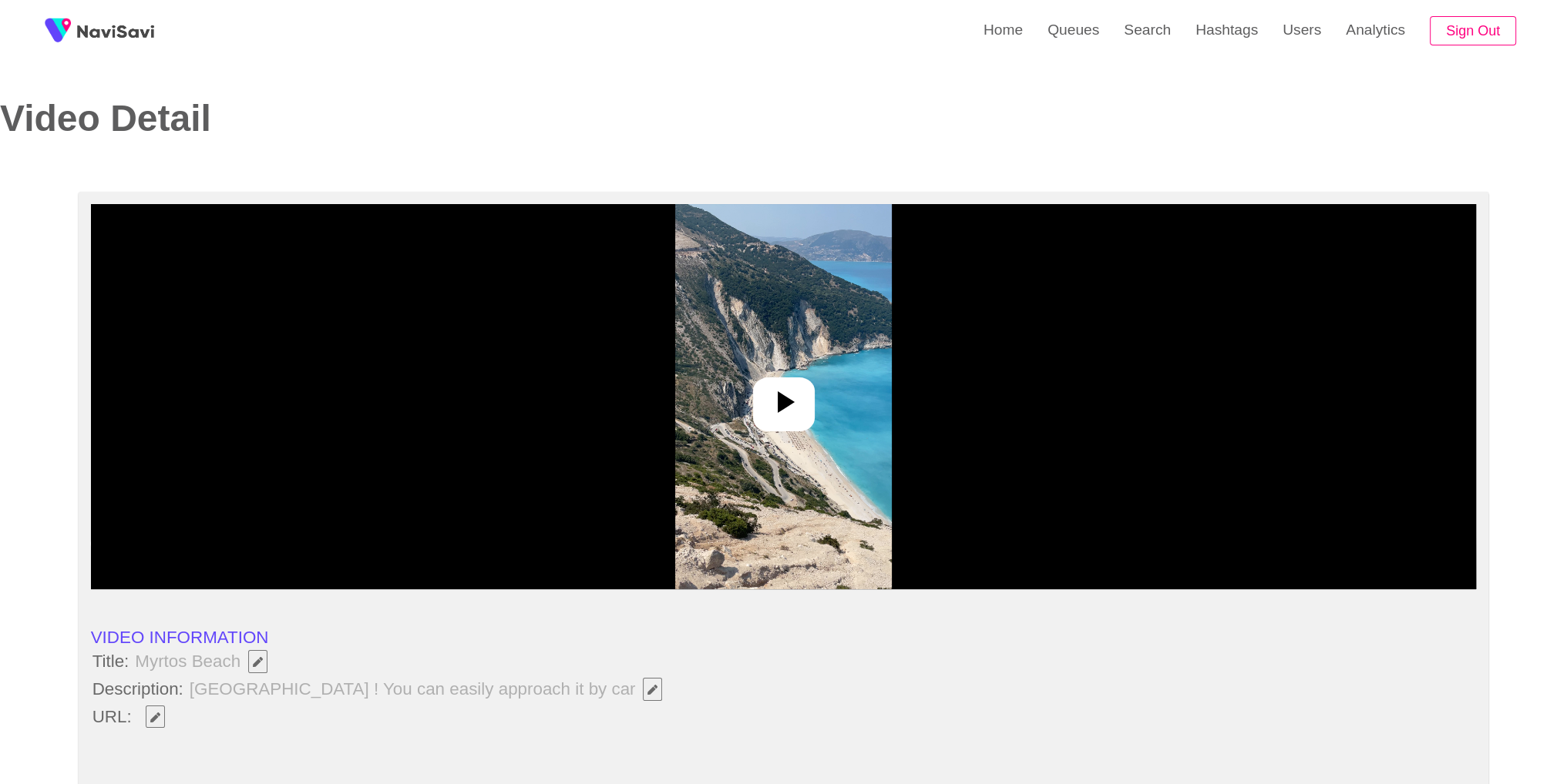
select select "**********"
click at [827, 412] on img at bounding box center [784, 396] width 217 height 385
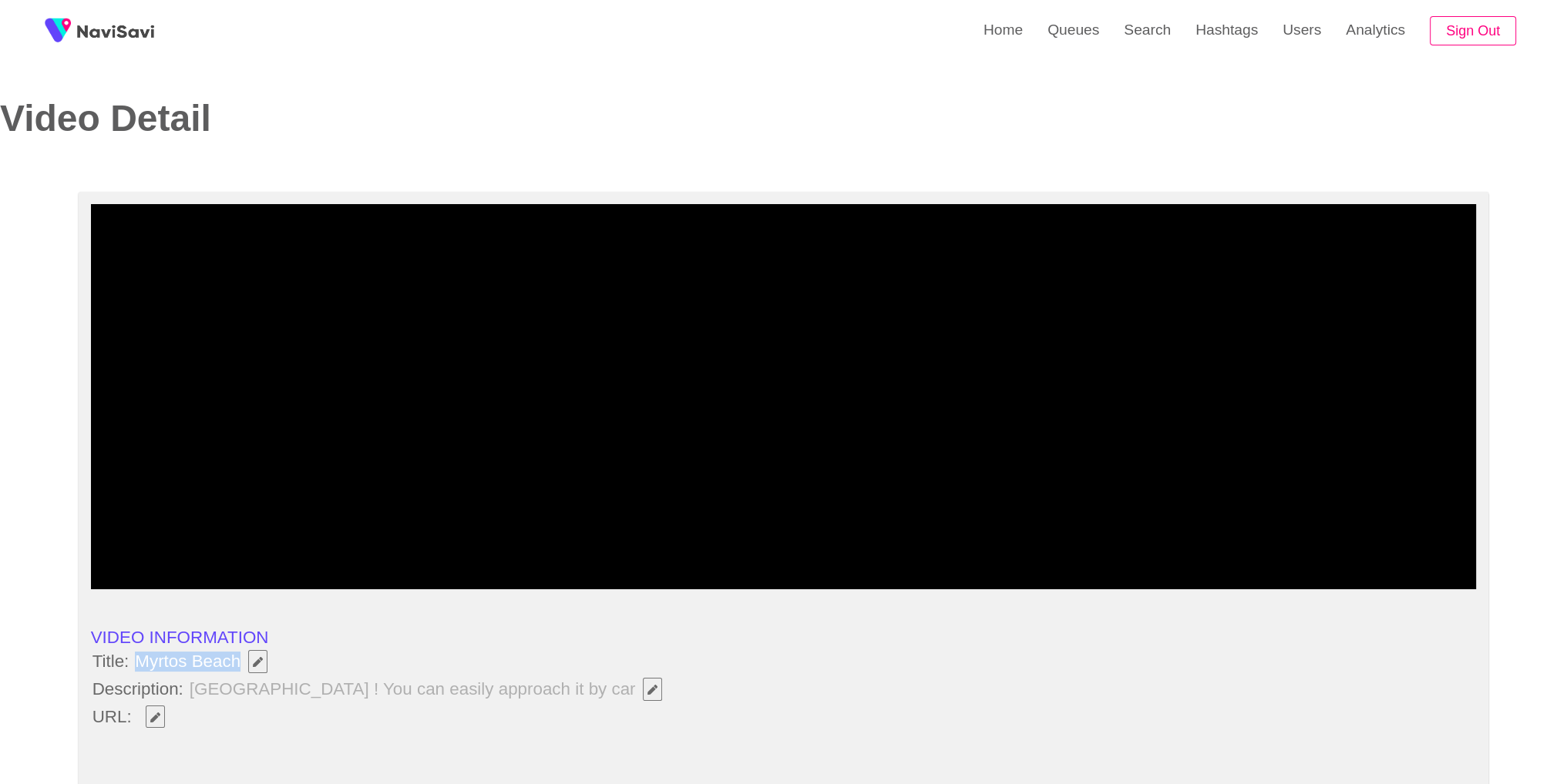
drag, startPoint x: 139, startPoint y: 662, endPoint x: 236, endPoint y: 669, distance: 97.3
click at [236, 669] on span "Myrtos Beach" at bounding box center [205, 661] width 144 height 26
copy span "Myrtos Beach"
click at [366, 698] on span "Great beach ! You can easily approach it by car" at bounding box center [430, 689] width 484 height 26
click at [161, 716] on span "button" at bounding box center [155, 718] width 16 height 10
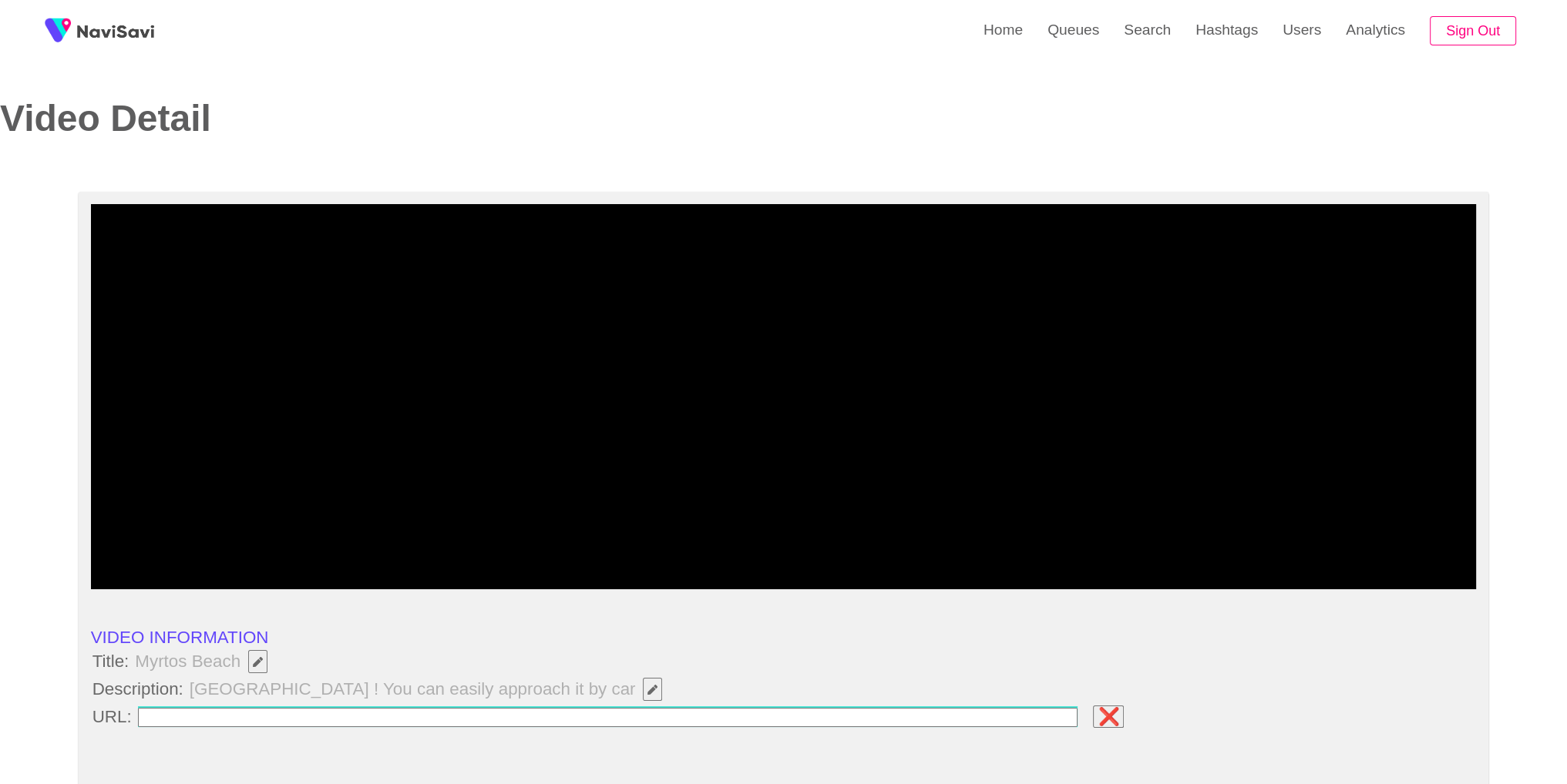
type input "**********"
drag, startPoint x: 136, startPoint y: 662, endPoint x: 236, endPoint y: 666, distance: 100.1
click at [236, 666] on span "Myrtos Beach" at bounding box center [205, 661] width 144 height 26
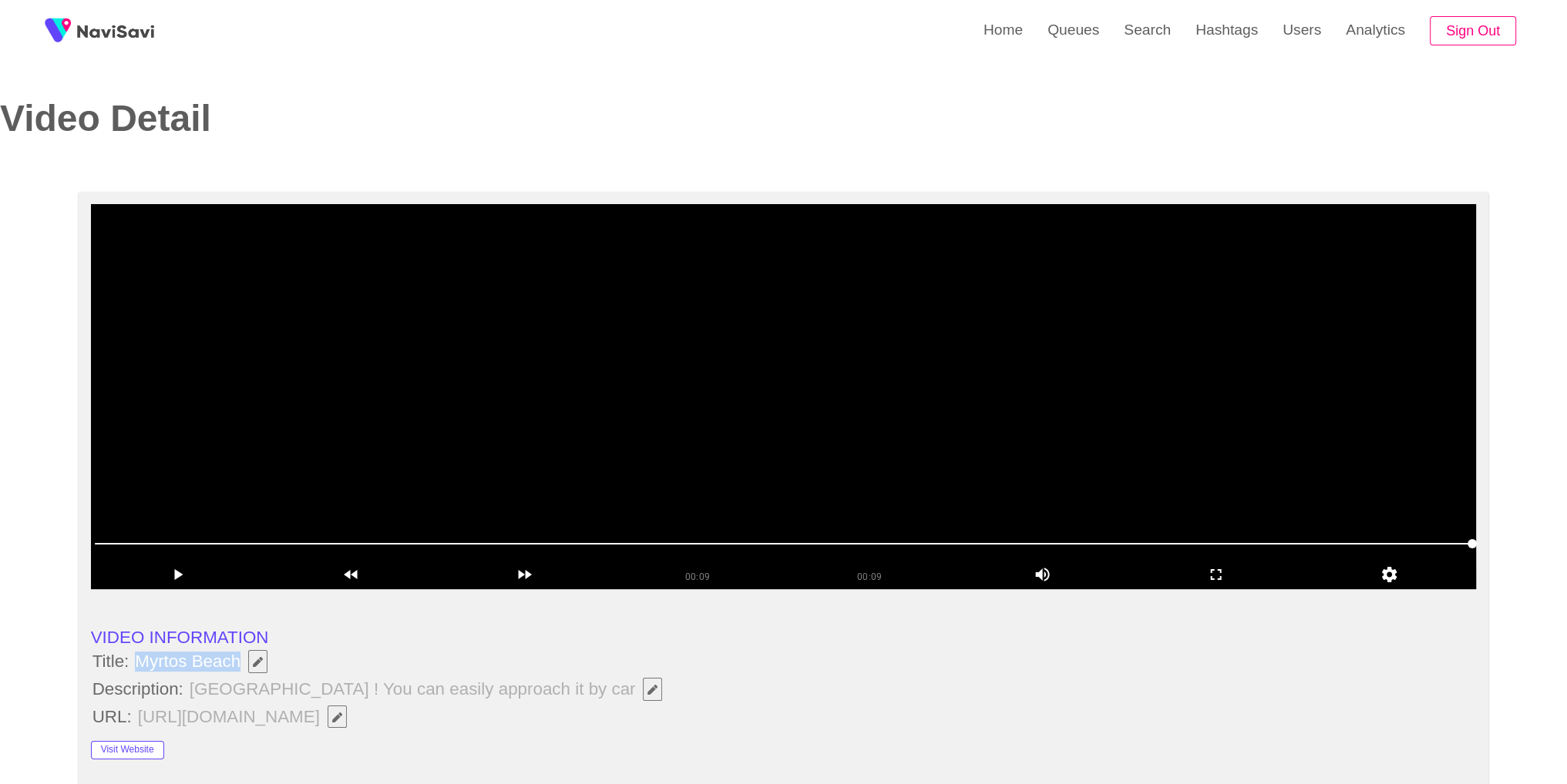
copy span "Myrtos Beach"
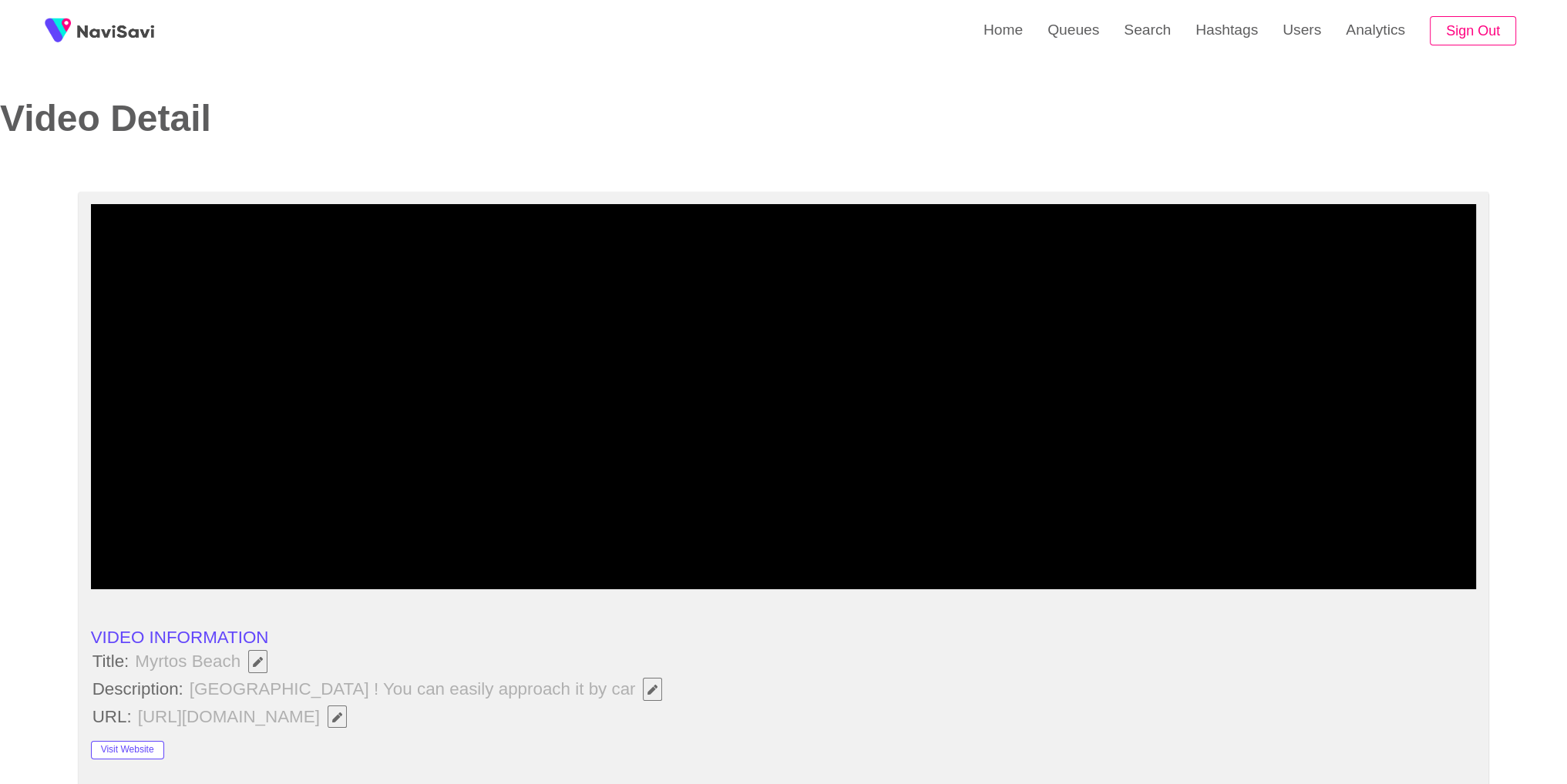
click at [343, 752] on div "Visit Website" at bounding box center [229, 745] width 277 height 29
click at [555, 687] on span "Great beach ! You can easily approach it by car" at bounding box center [430, 689] width 484 height 26
click at [647, 687] on icon "Edit Field" at bounding box center [652, 690] width 10 height 10
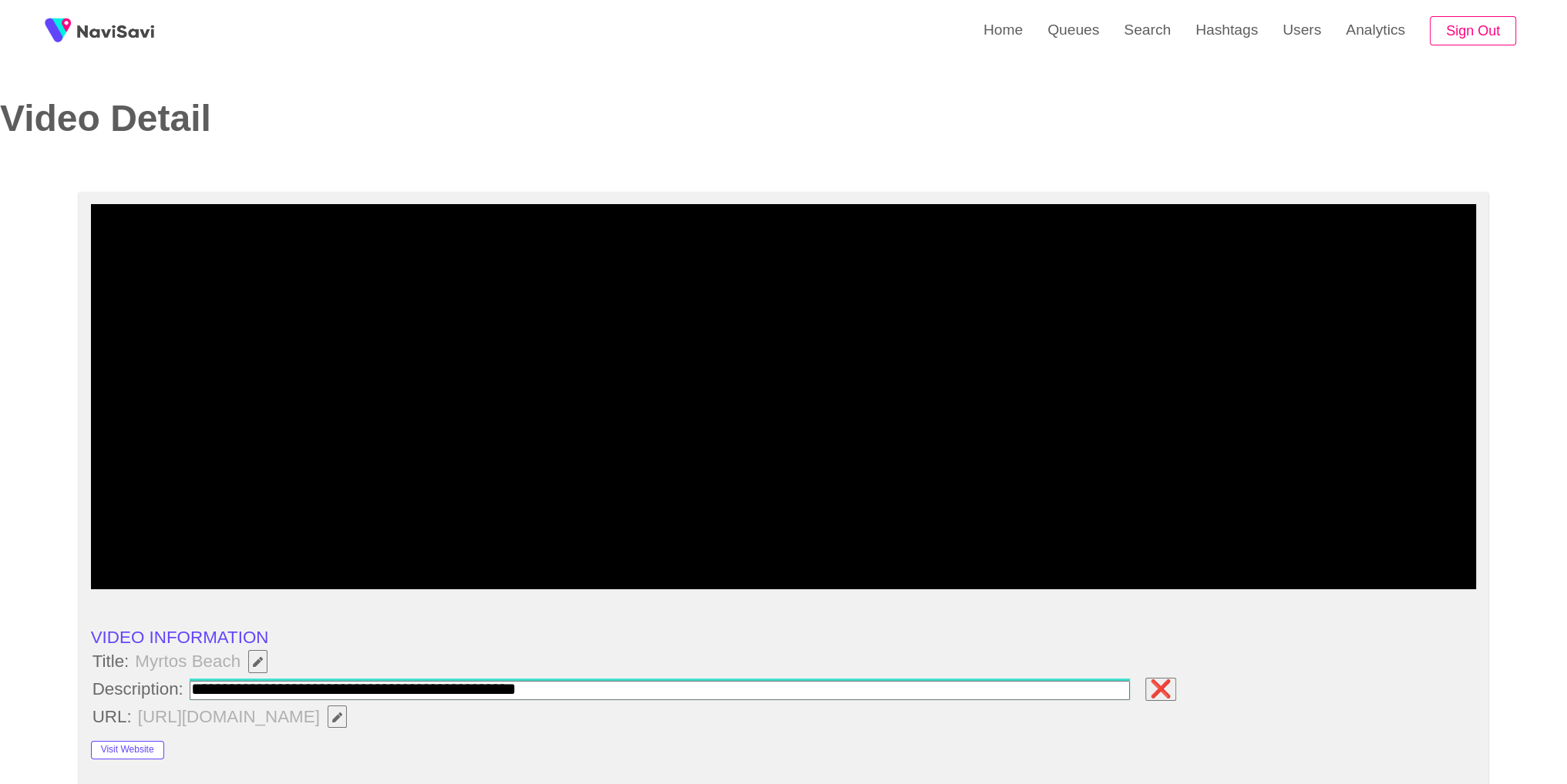
type input "**********"
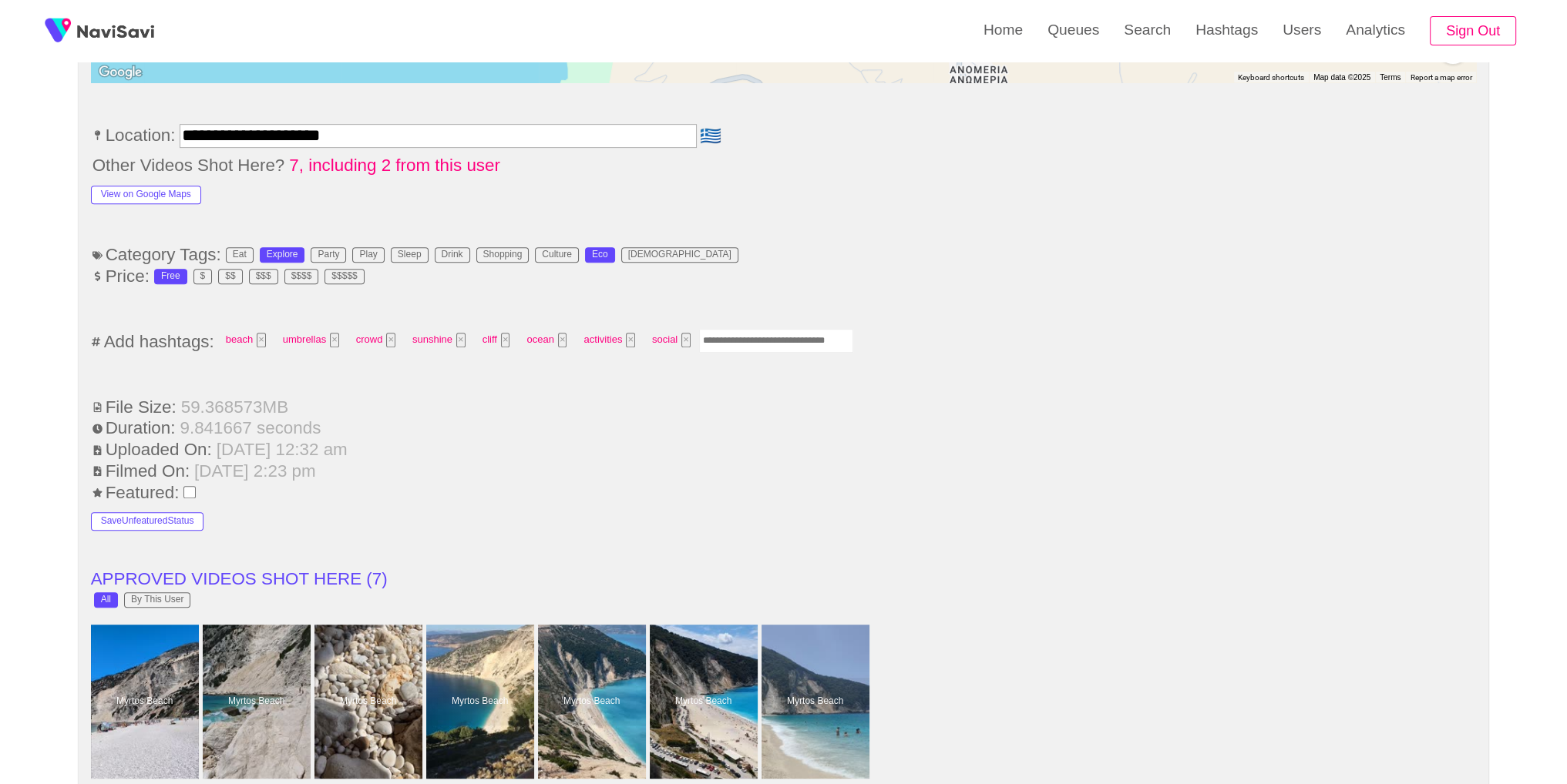
scroll to position [958, 0]
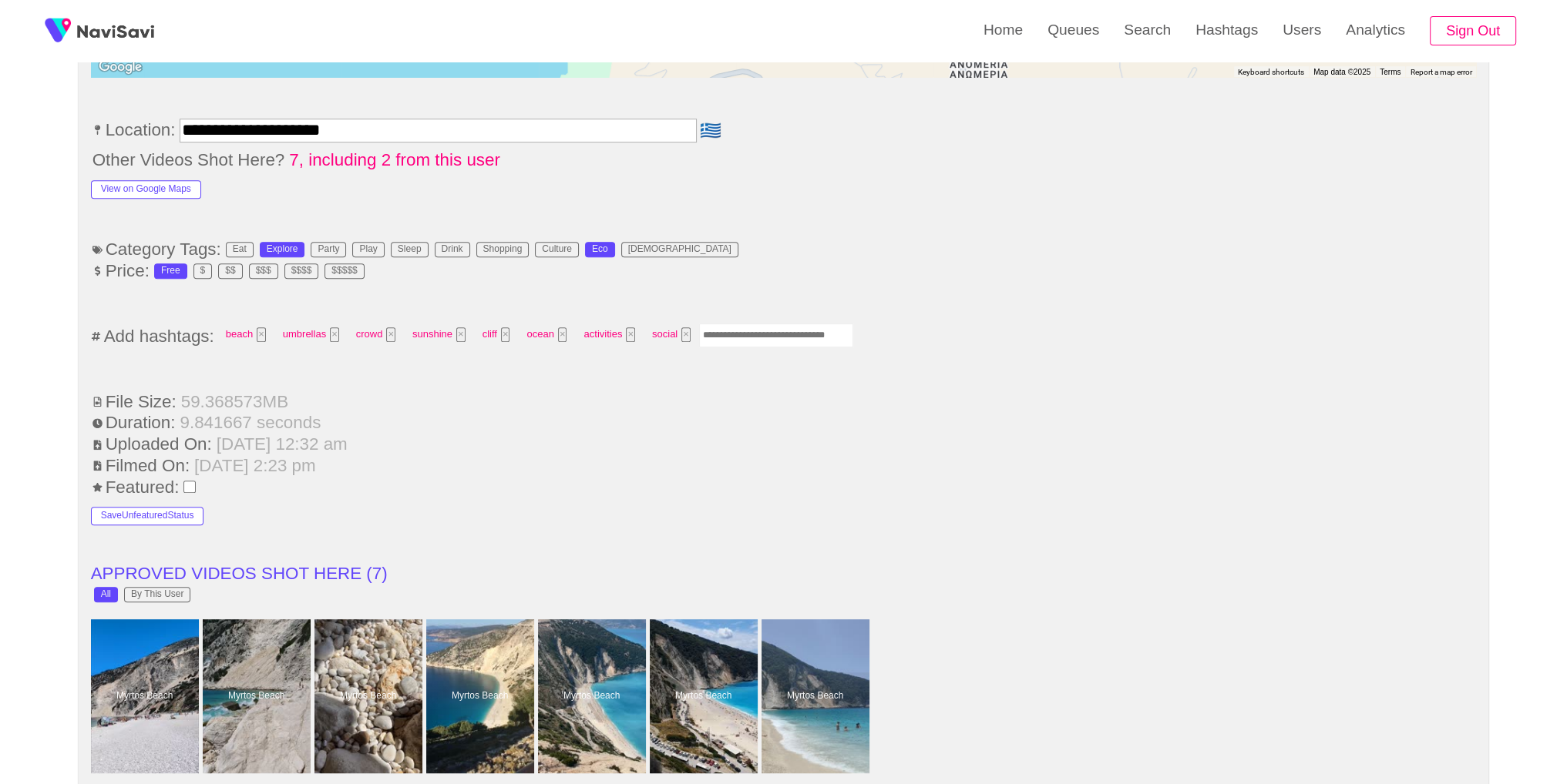
click at [798, 331] on input "Enter tag here and press return" at bounding box center [777, 336] width 155 height 24
type input "*********"
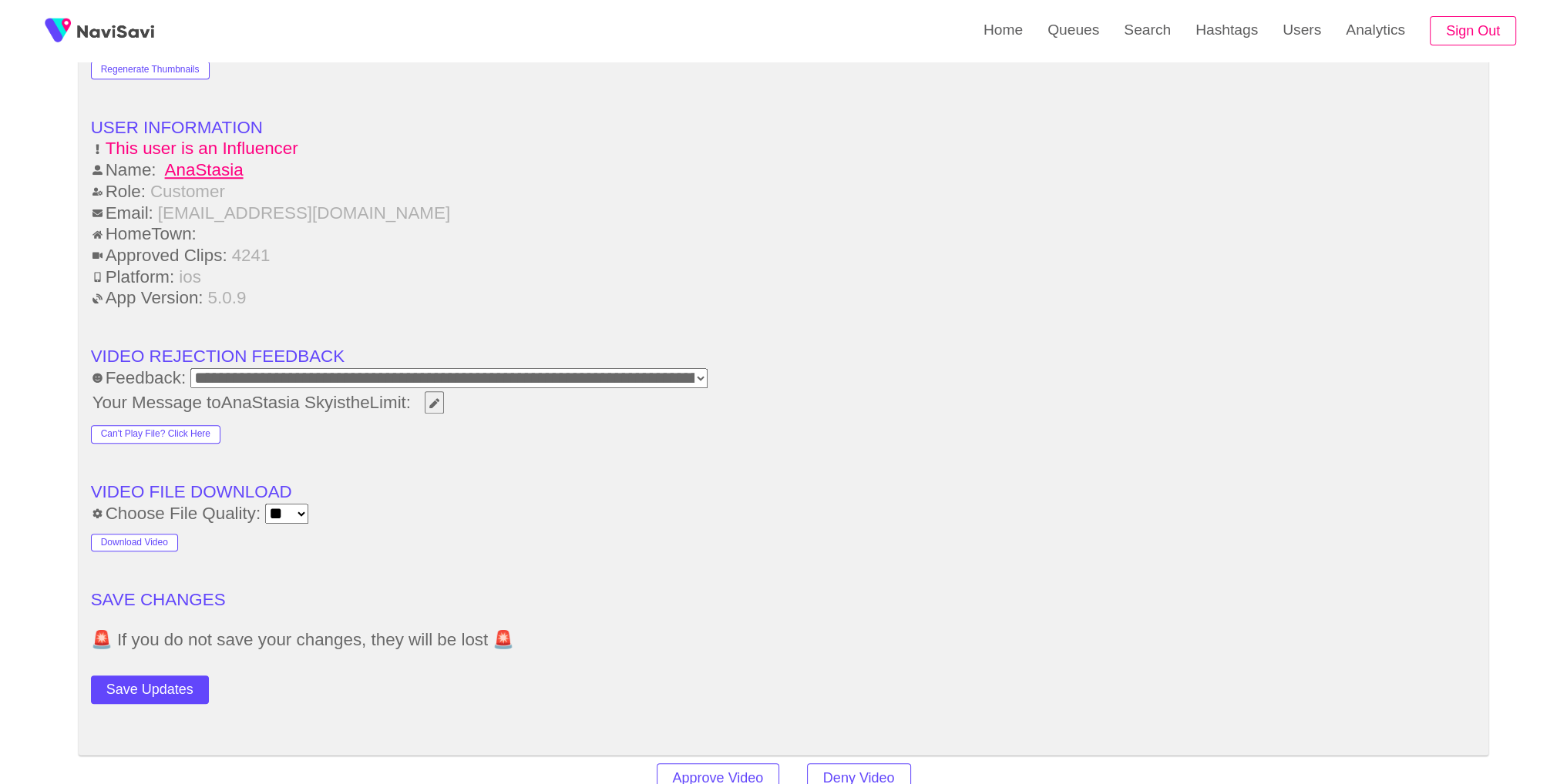
scroll to position [1925, 0]
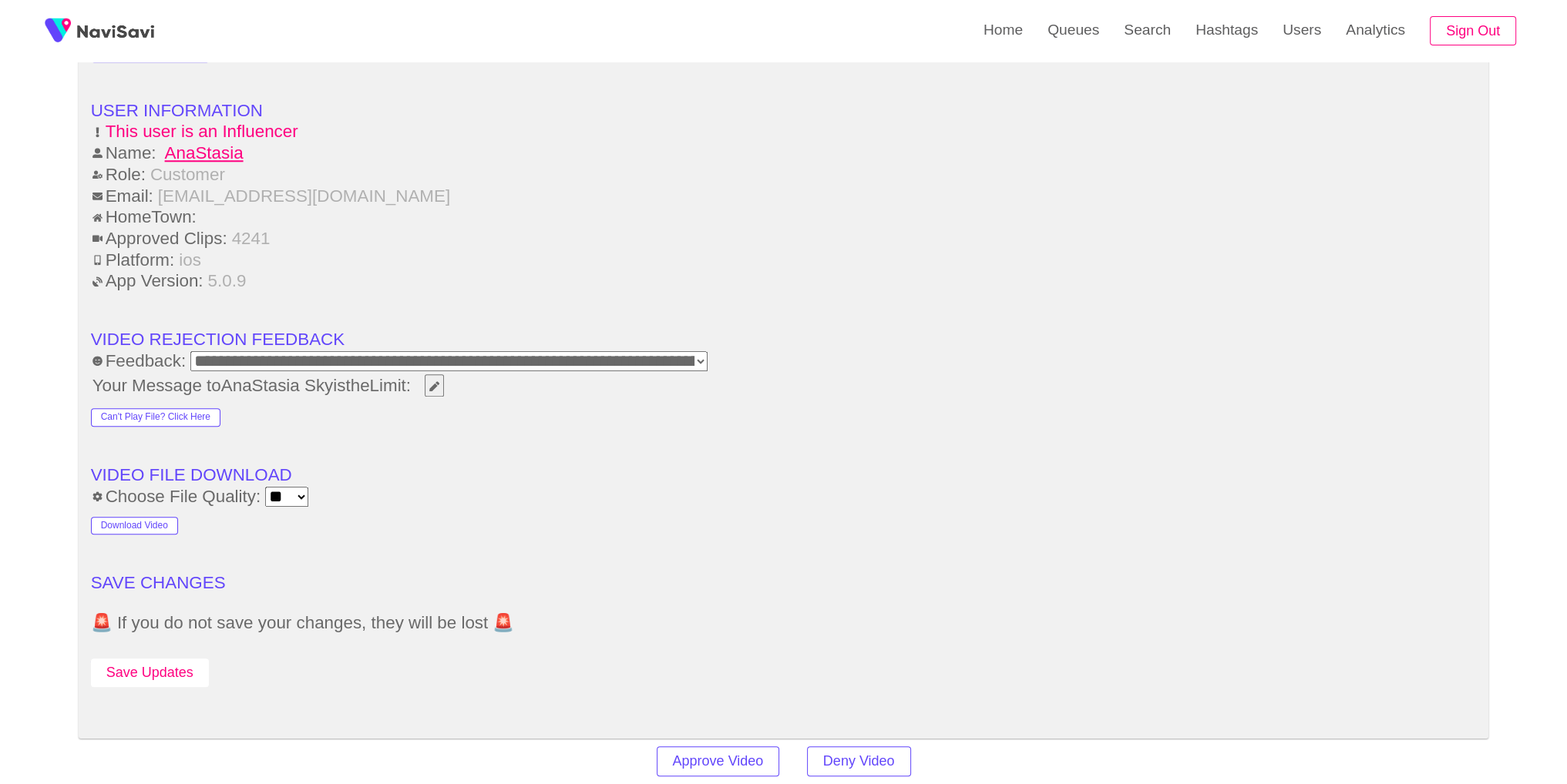
click at [136, 667] on button "Save Updates" at bounding box center [149, 673] width 118 height 29
click at [1140, 36] on link "Search" at bounding box center [1147, 30] width 71 height 60
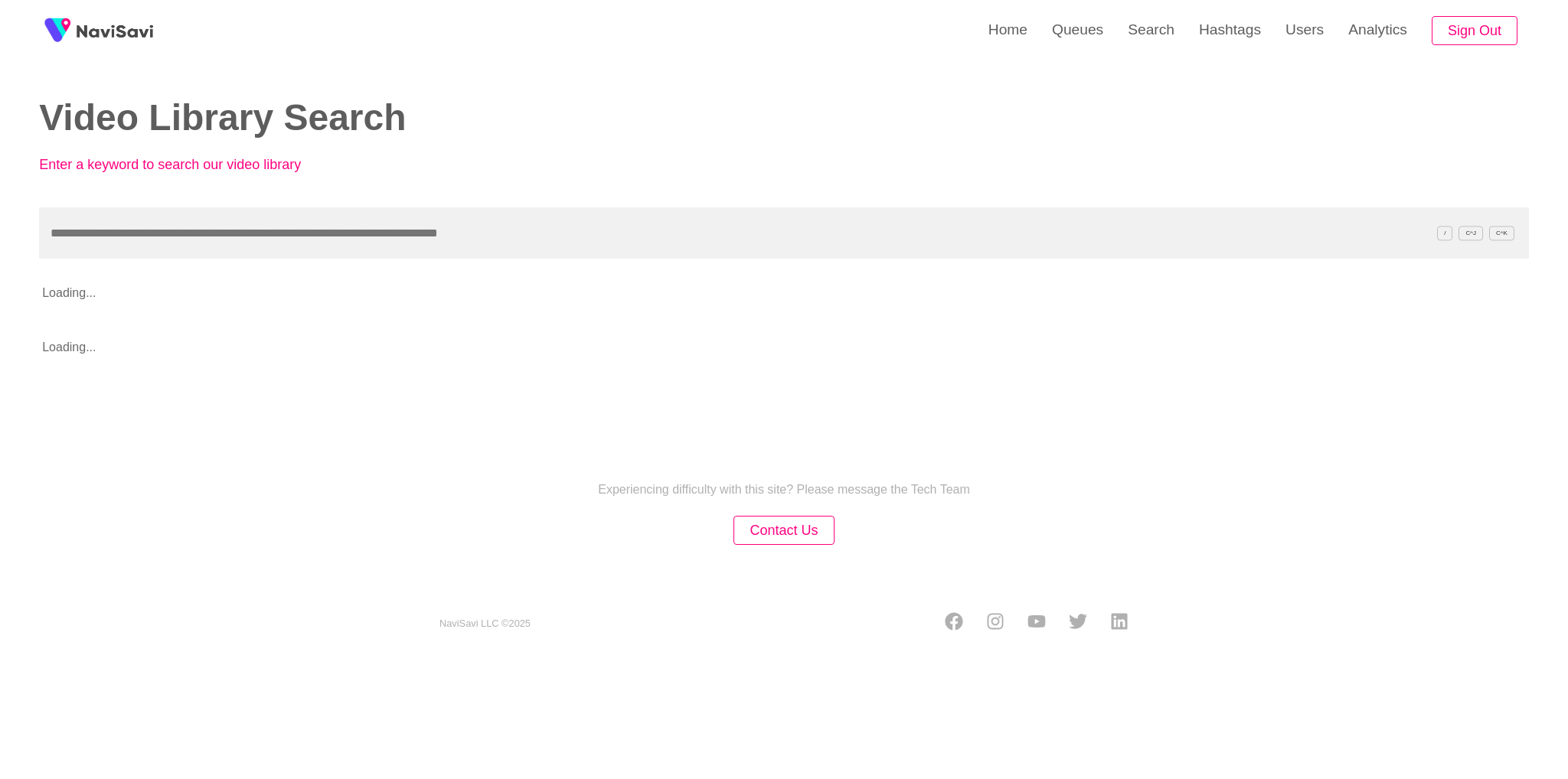
click at [557, 243] on input "text" at bounding box center [784, 234] width 1490 height 52
type input "*******"
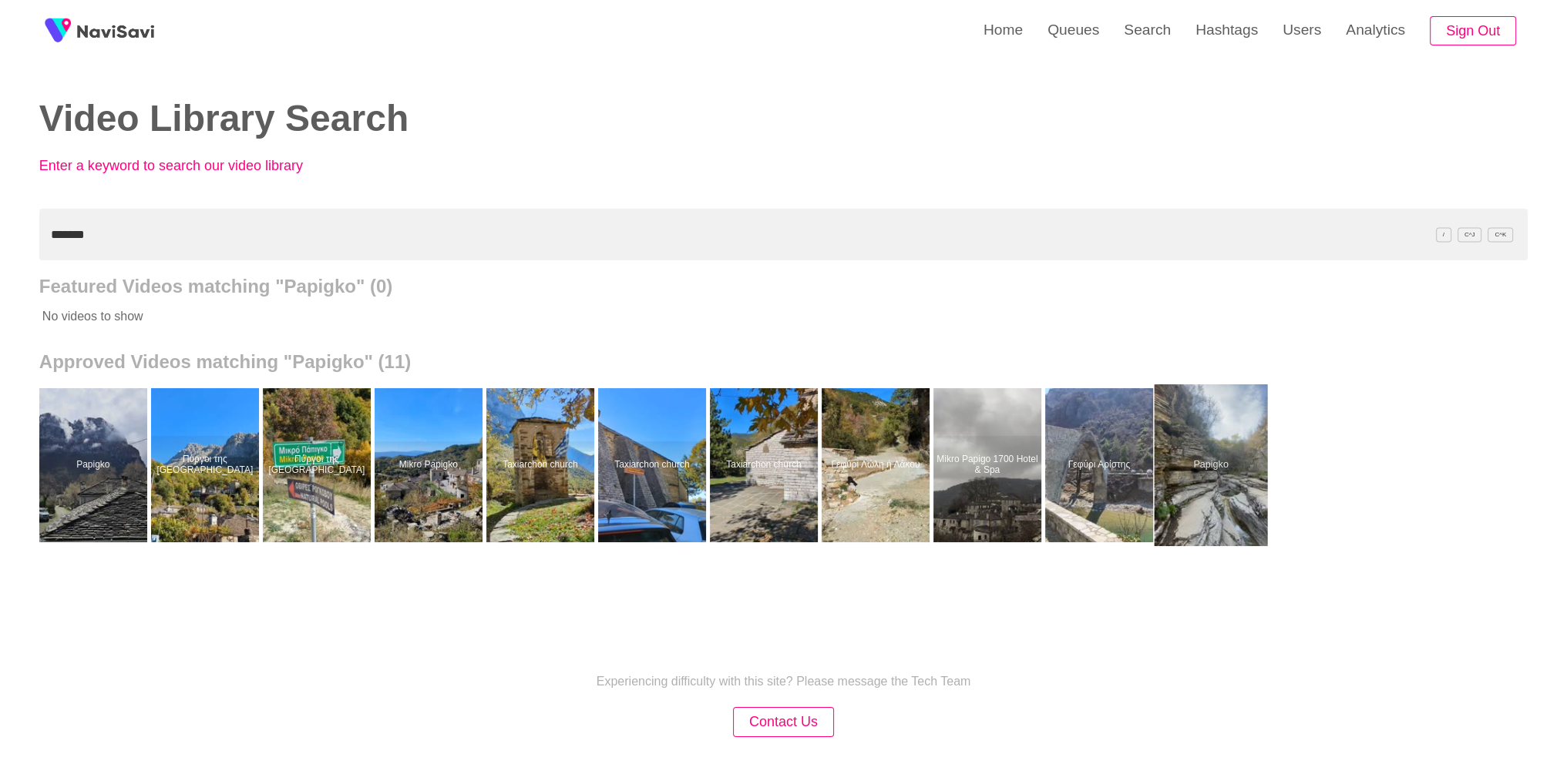
click at [1252, 499] on div at bounding box center [1210, 465] width 113 height 162
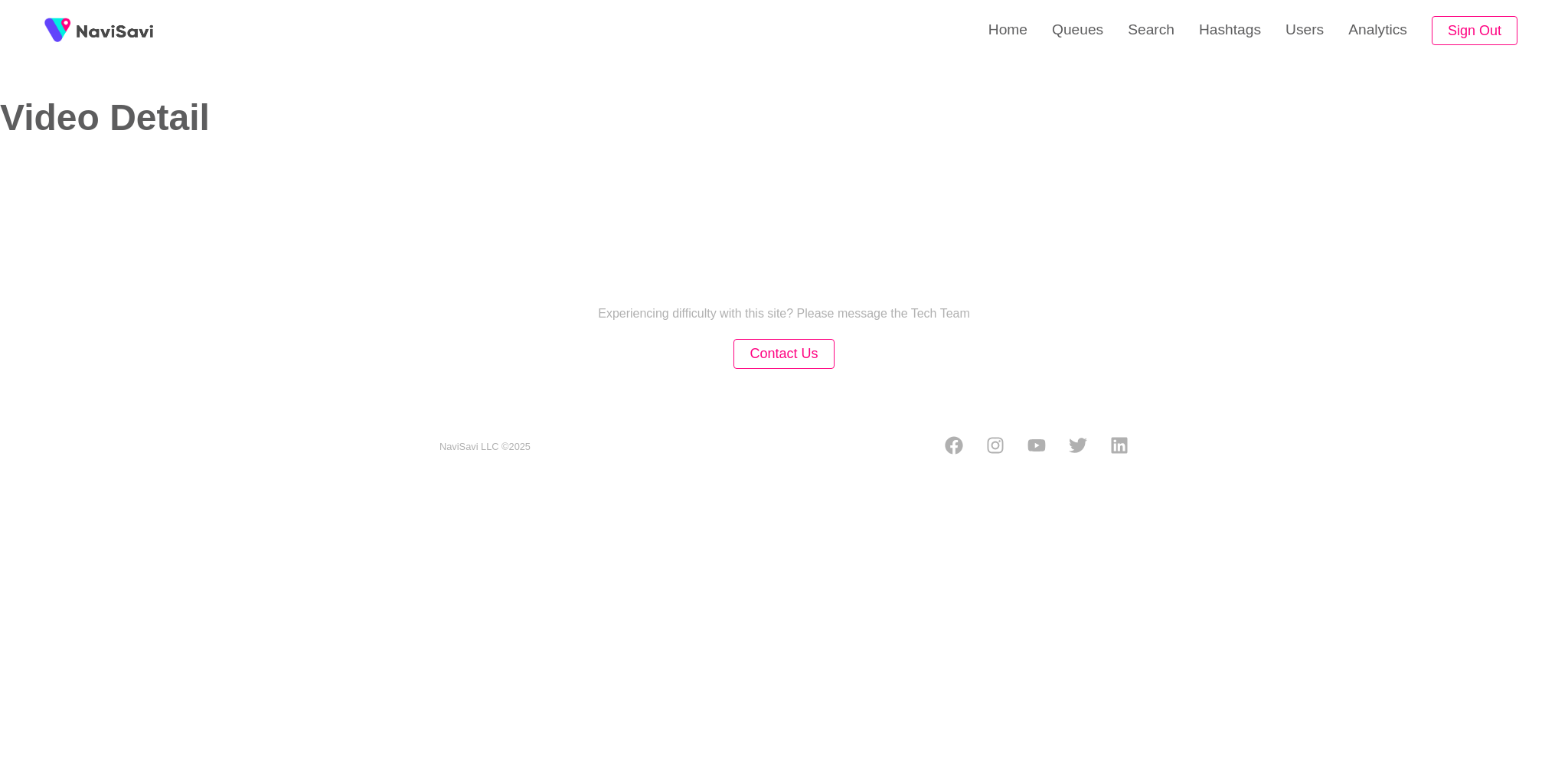
select select "**********"
select select "**"
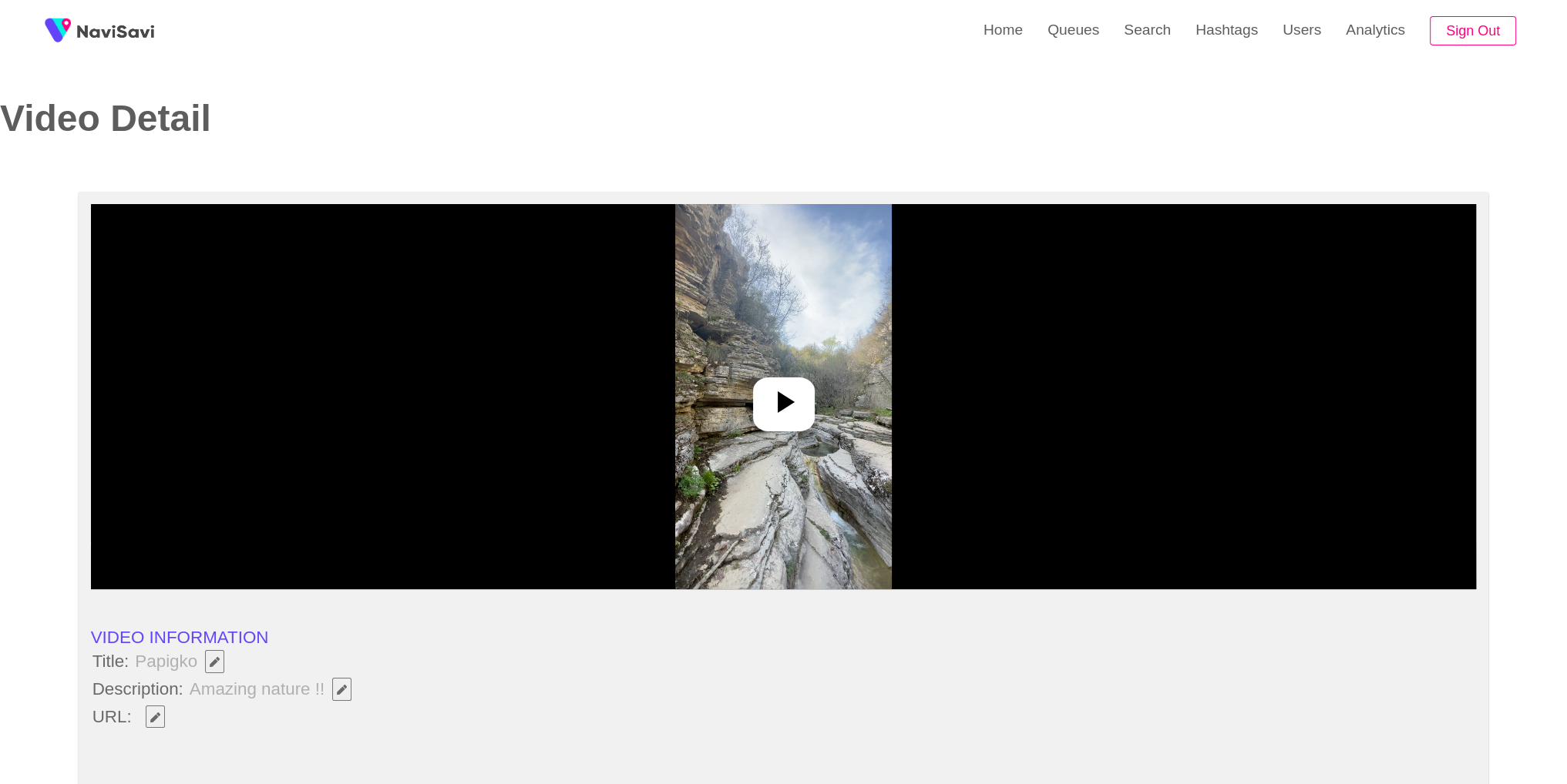
click at [797, 368] on div at bounding box center [784, 396] width 1386 height 385
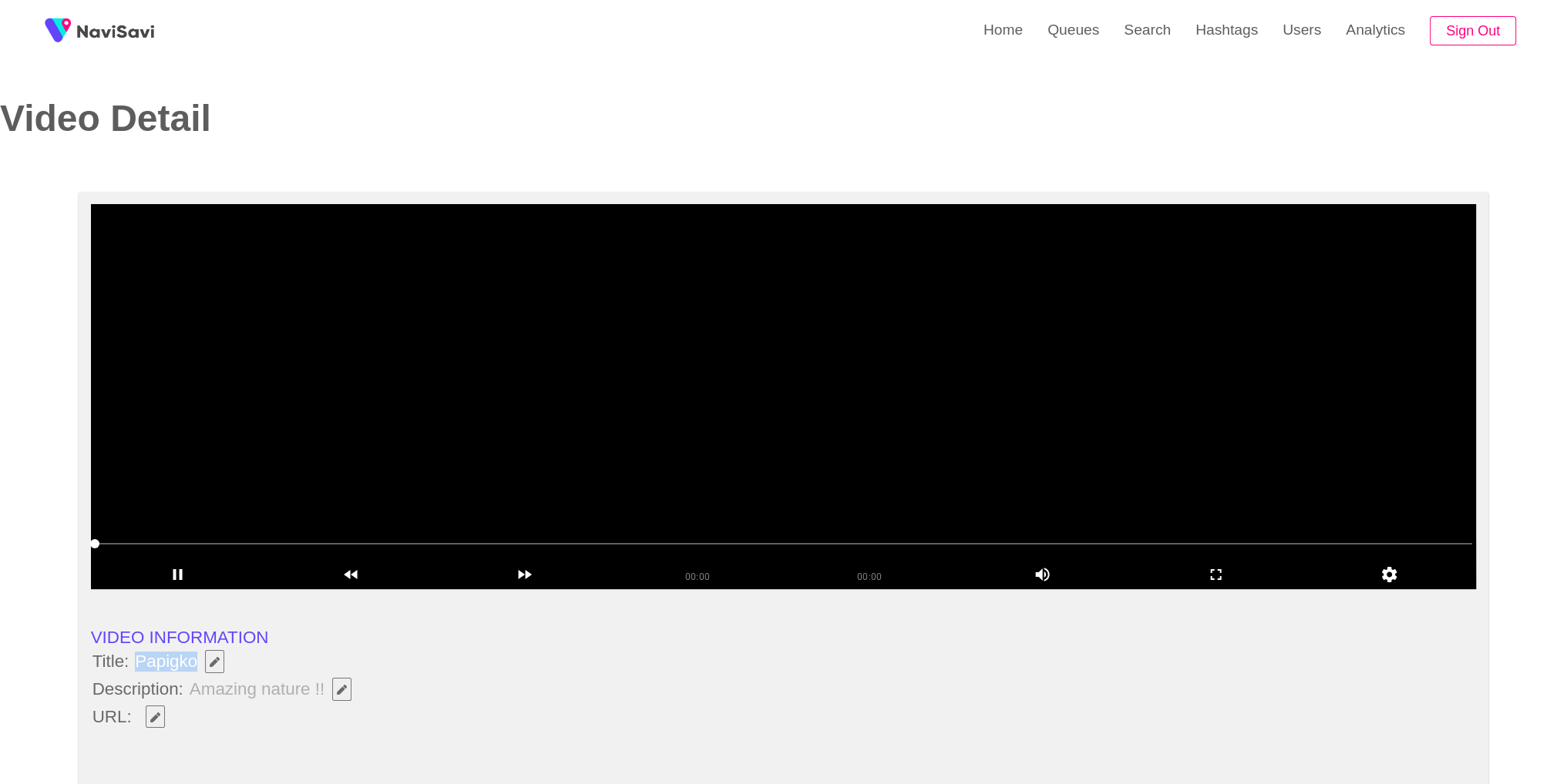
drag, startPoint x: 136, startPoint y: 663, endPoint x: 199, endPoint y: 671, distance: 63.5
click at [199, 671] on span "Papigko" at bounding box center [183, 661] width 100 height 26
copy span "Papigko"
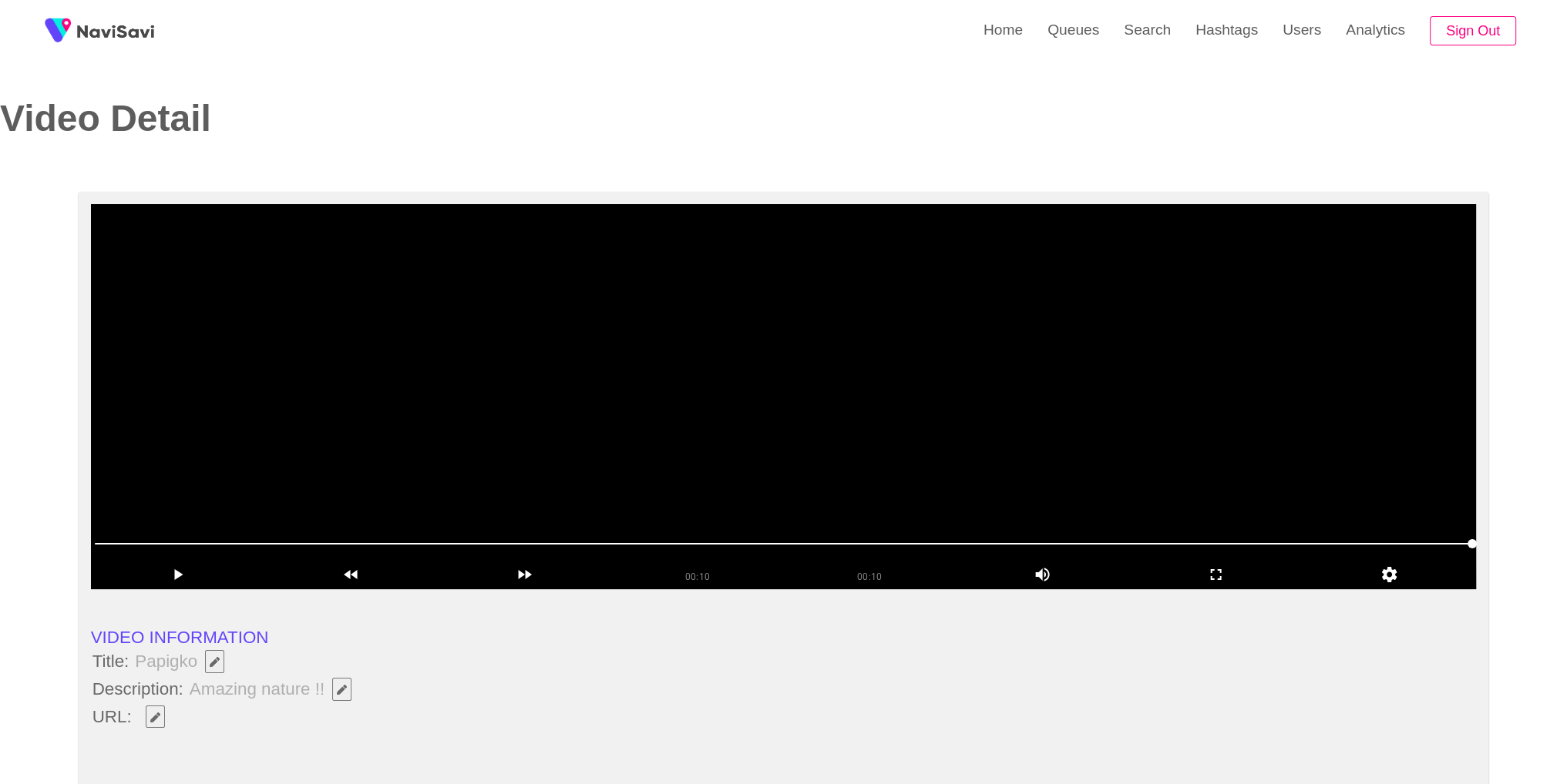
click at [343, 719] on li "URL:" at bounding box center [784, 717] width 1386 height 26
click at [156, 708] on button "button" at bounding box center [155, 718] width 19 height 24
type input "**********"
drag, startPoint x: 136, startPoint y: 663, endPoint x: 197, endPoint y: 662, distance: 61.0
click at [197, 662] on span "Papigko" at bounding box center [183, 661] width 100 height 26
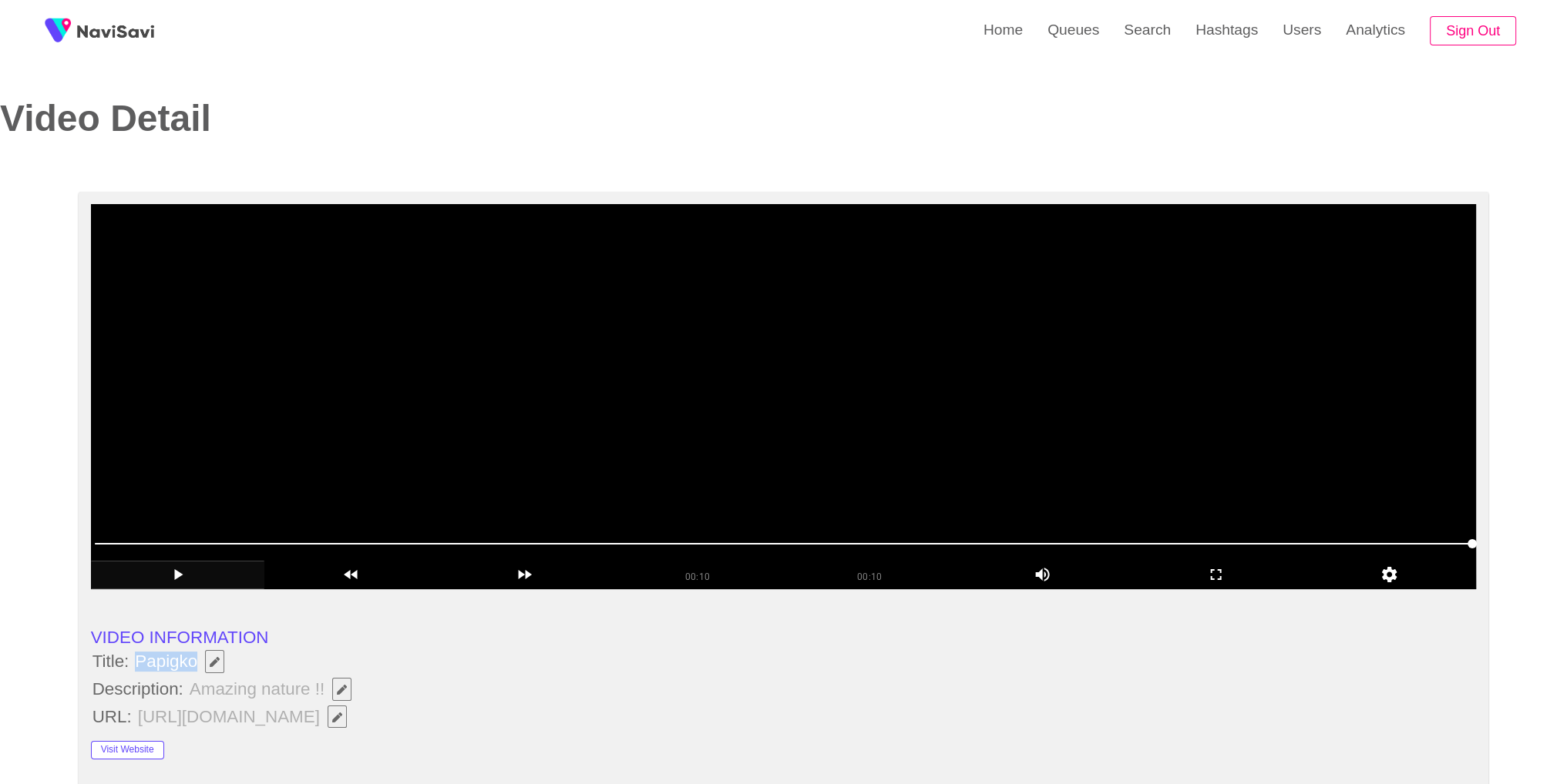
copy span "Papigko"
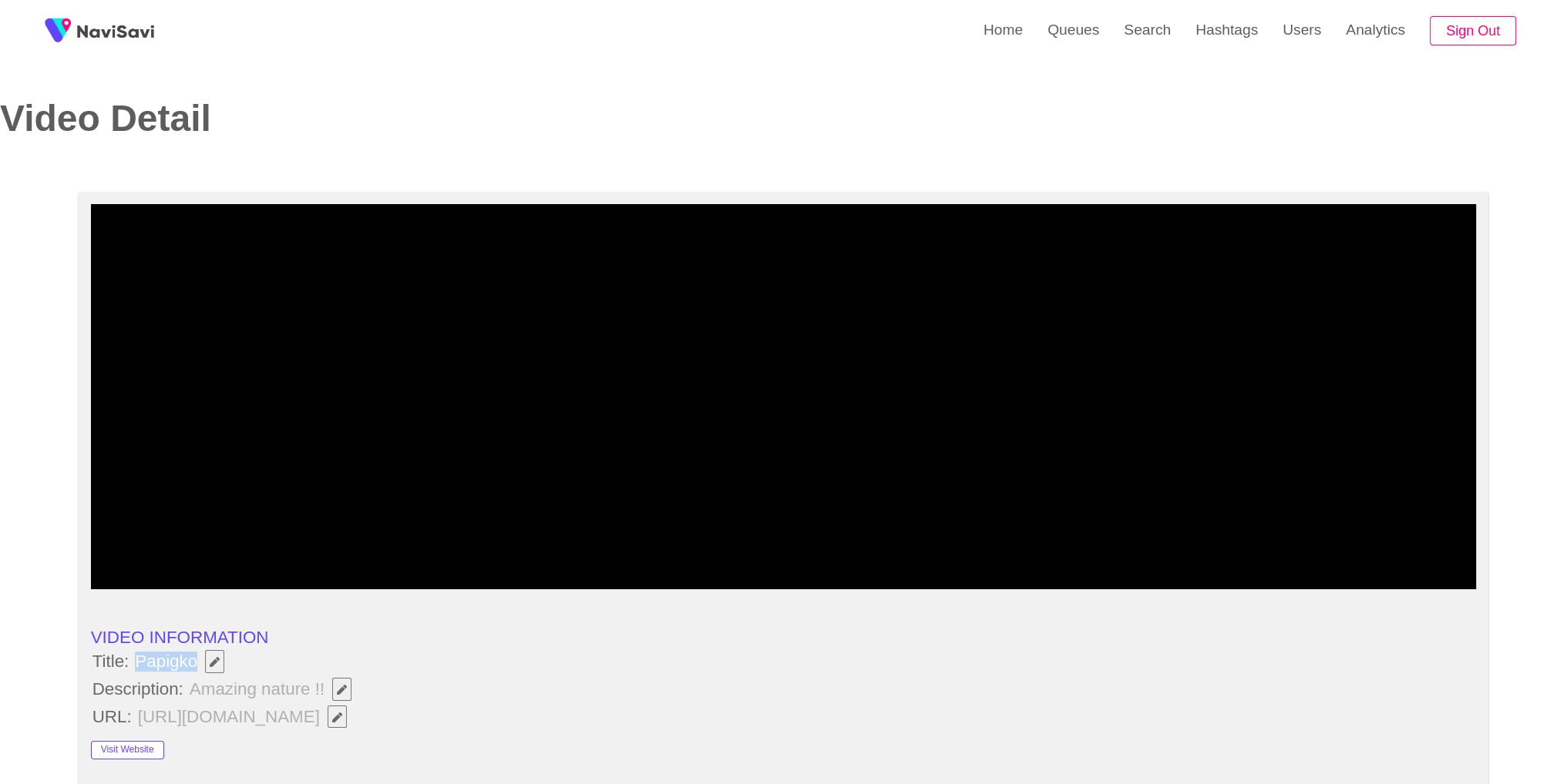
click at [380, 658] on li "Title: Papigko" at bounding box center [784, 661] width 1386 height 26
click at [353, 692] on span "Amazing nature !!" at bounding box center [275, 689] width 173 height 26
click at [340, 685] on icon "Edit Field" at bounding box center [342, 690] width 10 height 10
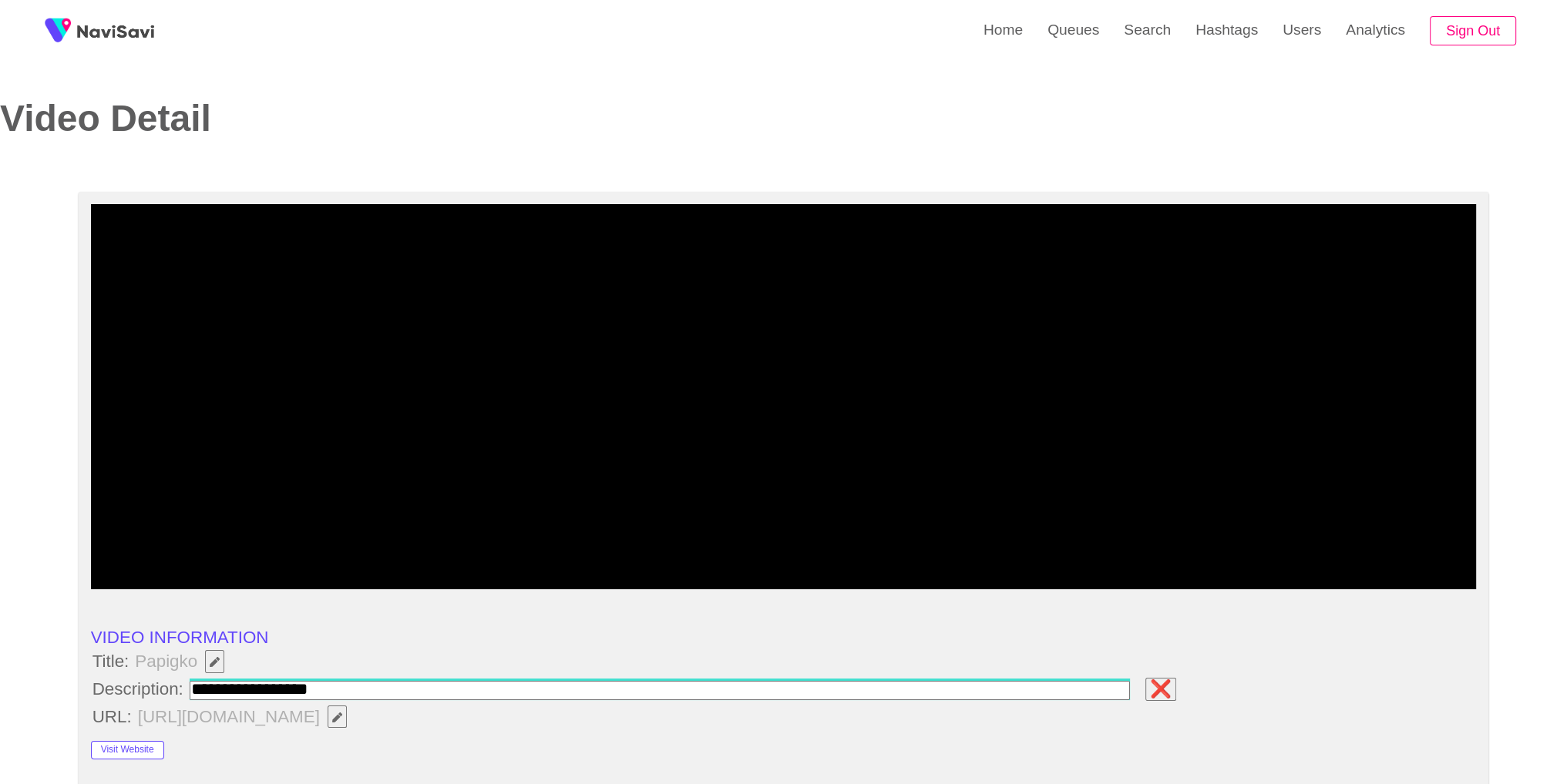
type input "**********"
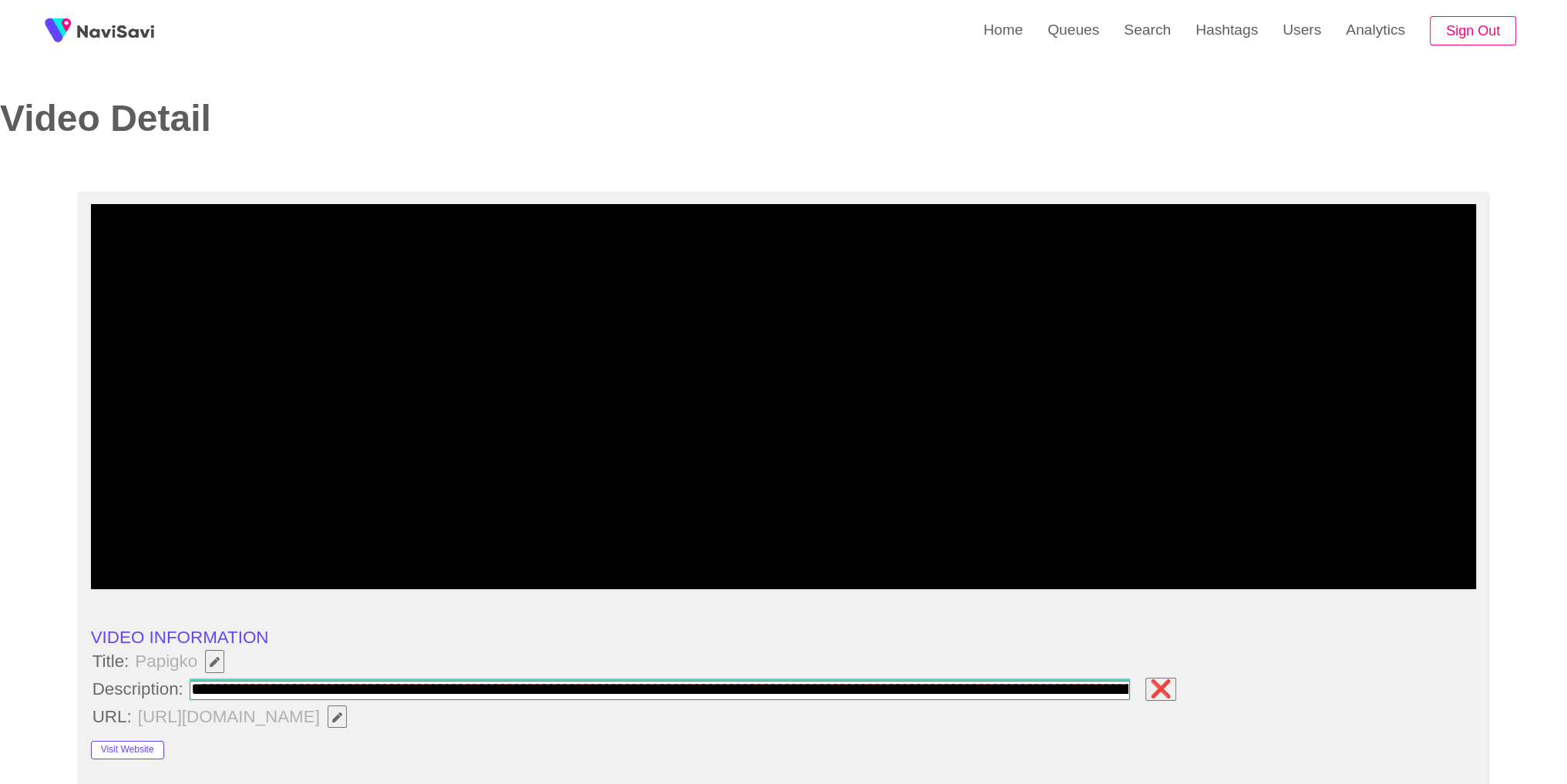
scroll to position [0, 120]
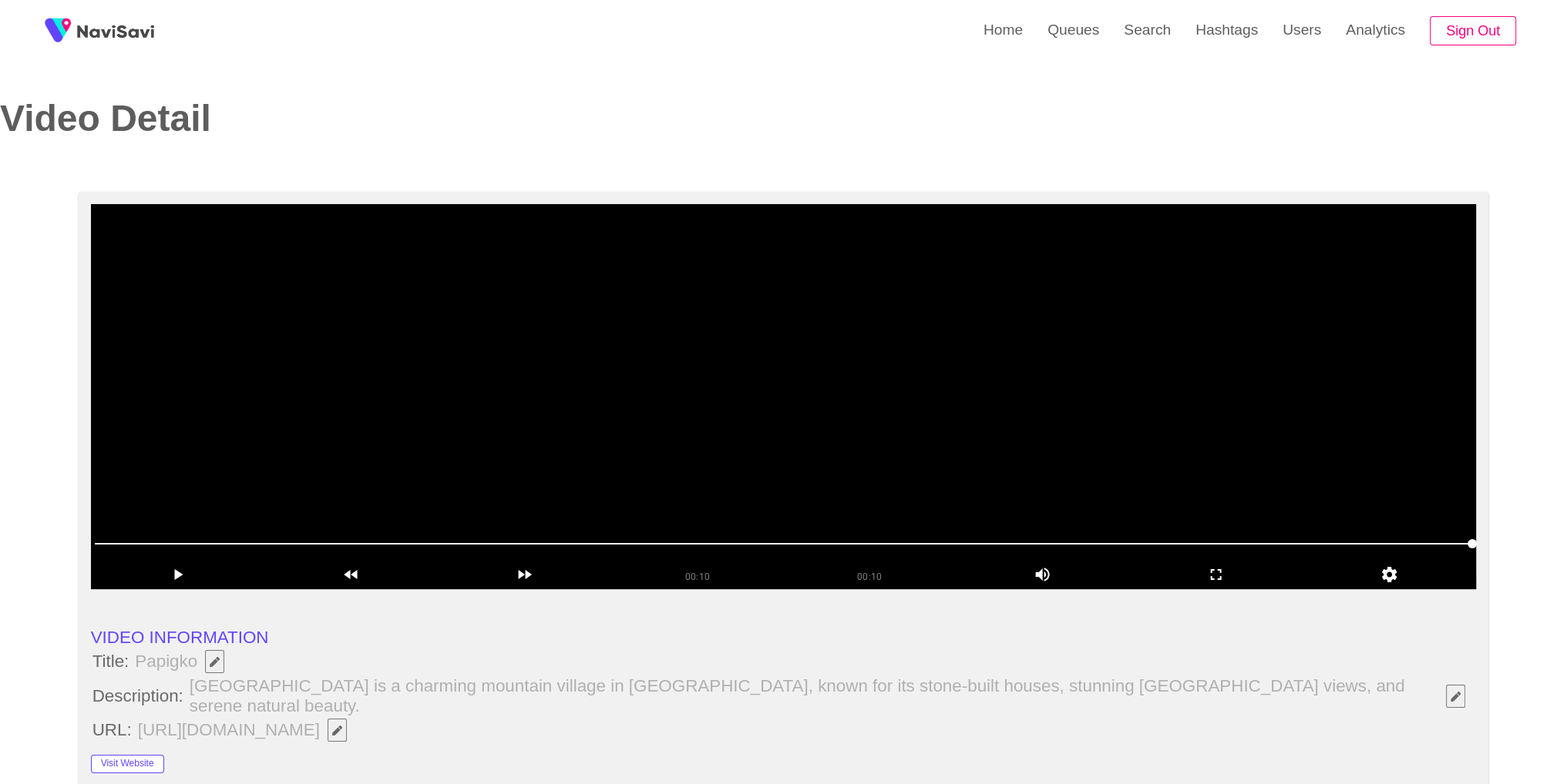
click at [1234, 395] on video at bounding box center [784, 396] width 1386 height 385
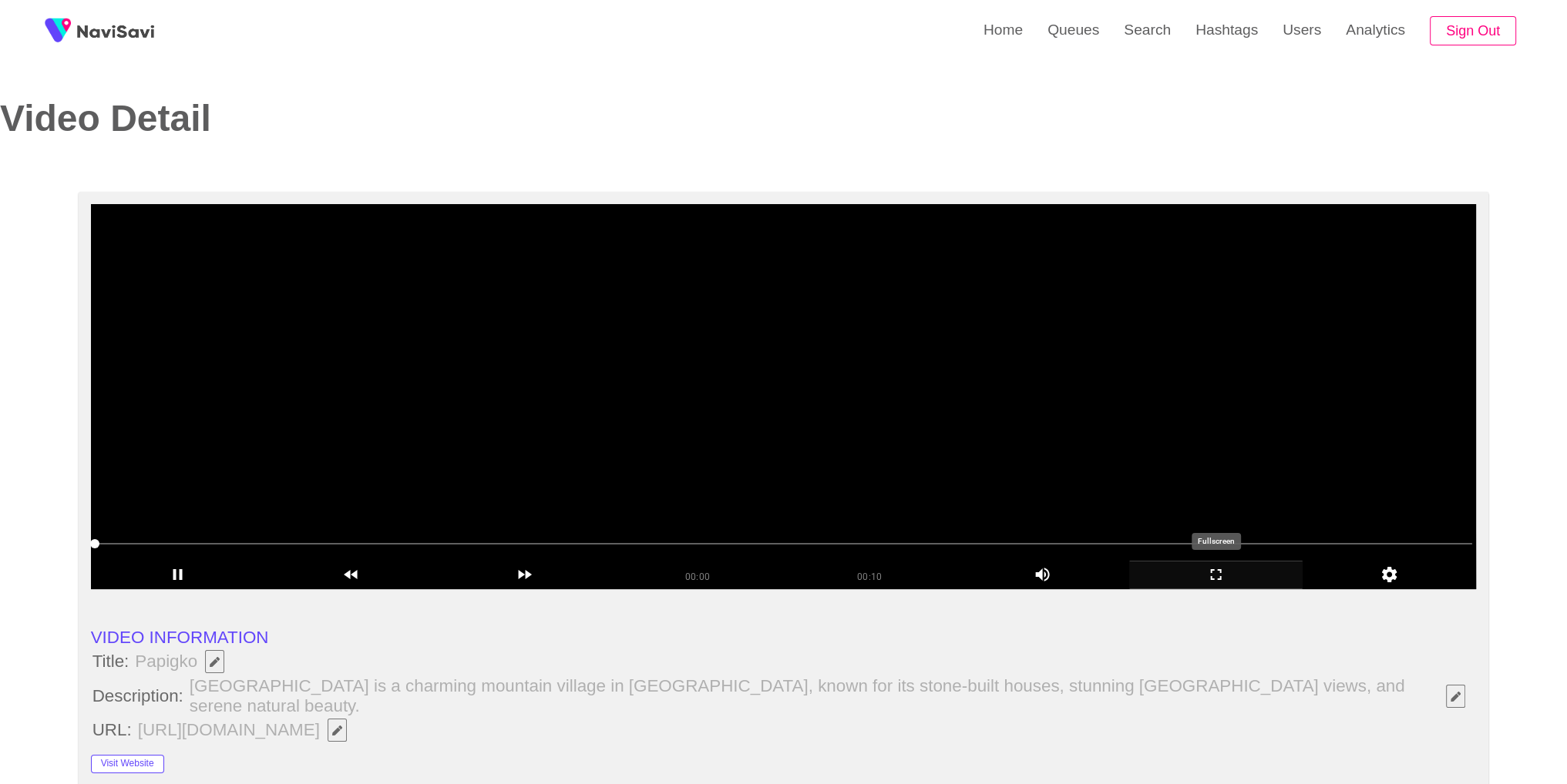
click at [1213, 574] on icon "add" at bounding box center [1216, 575] width 172 height 18
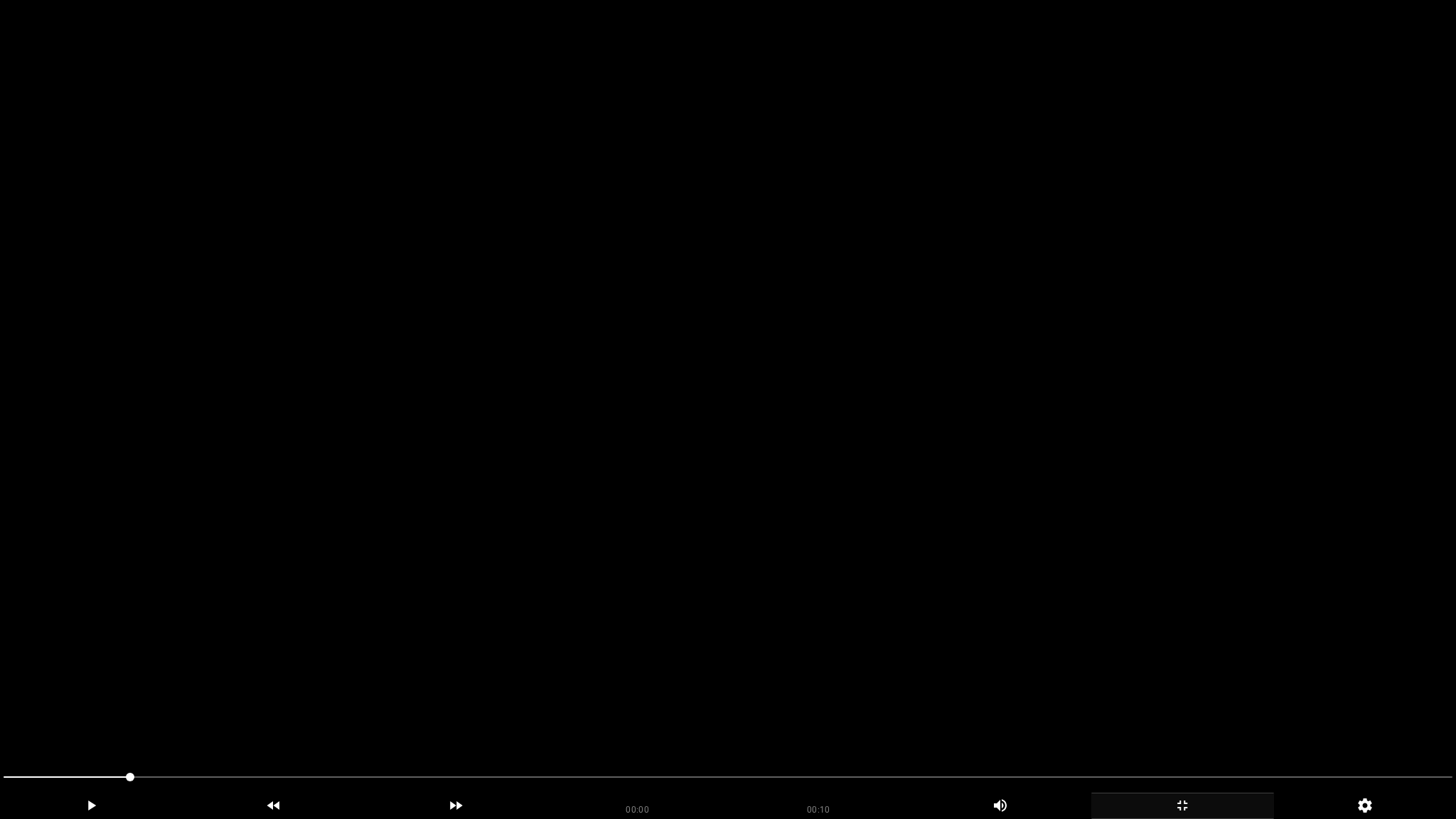
click at [1078, 491] on video at bounding box center [728, 409] width 1456 height 819
click at [515, 724] on span at bounding box center [728, 777] width 1449 height 22
click at [809, 724] on span at bounding box center [728, 777] width 1449 height 2
drag, startPoint x: 992, startPoint y: 772, endPoint x: 1121, endPoint y: 774, distance: 129.0
click at [1229, 724] on span at bounding box center [728, 777] width 1449 height 22
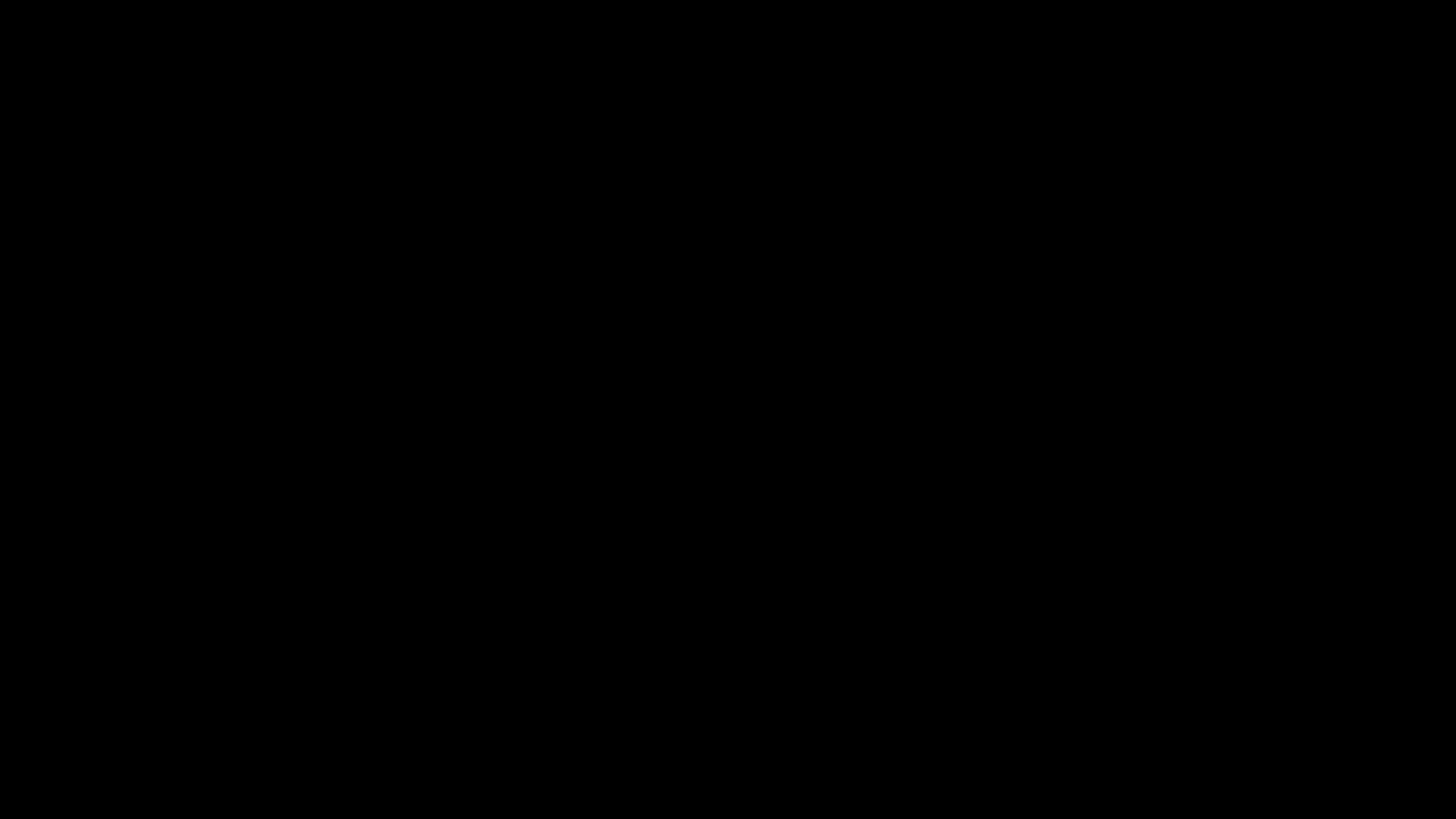
click at [1189, 724] on icon "add" at bounding box center [1183, 806] width 181 height 17
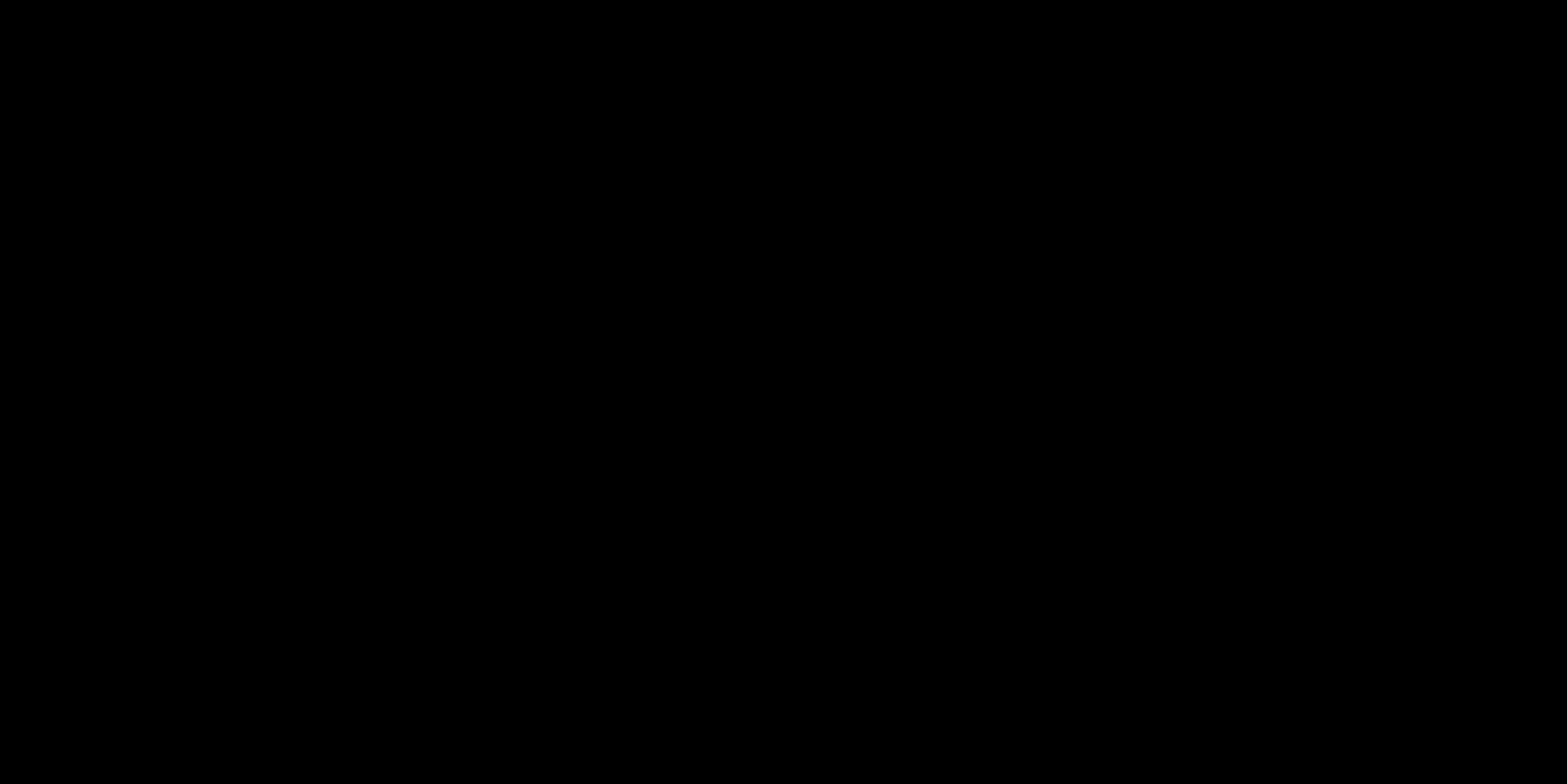
scroll to position [2028, 0]
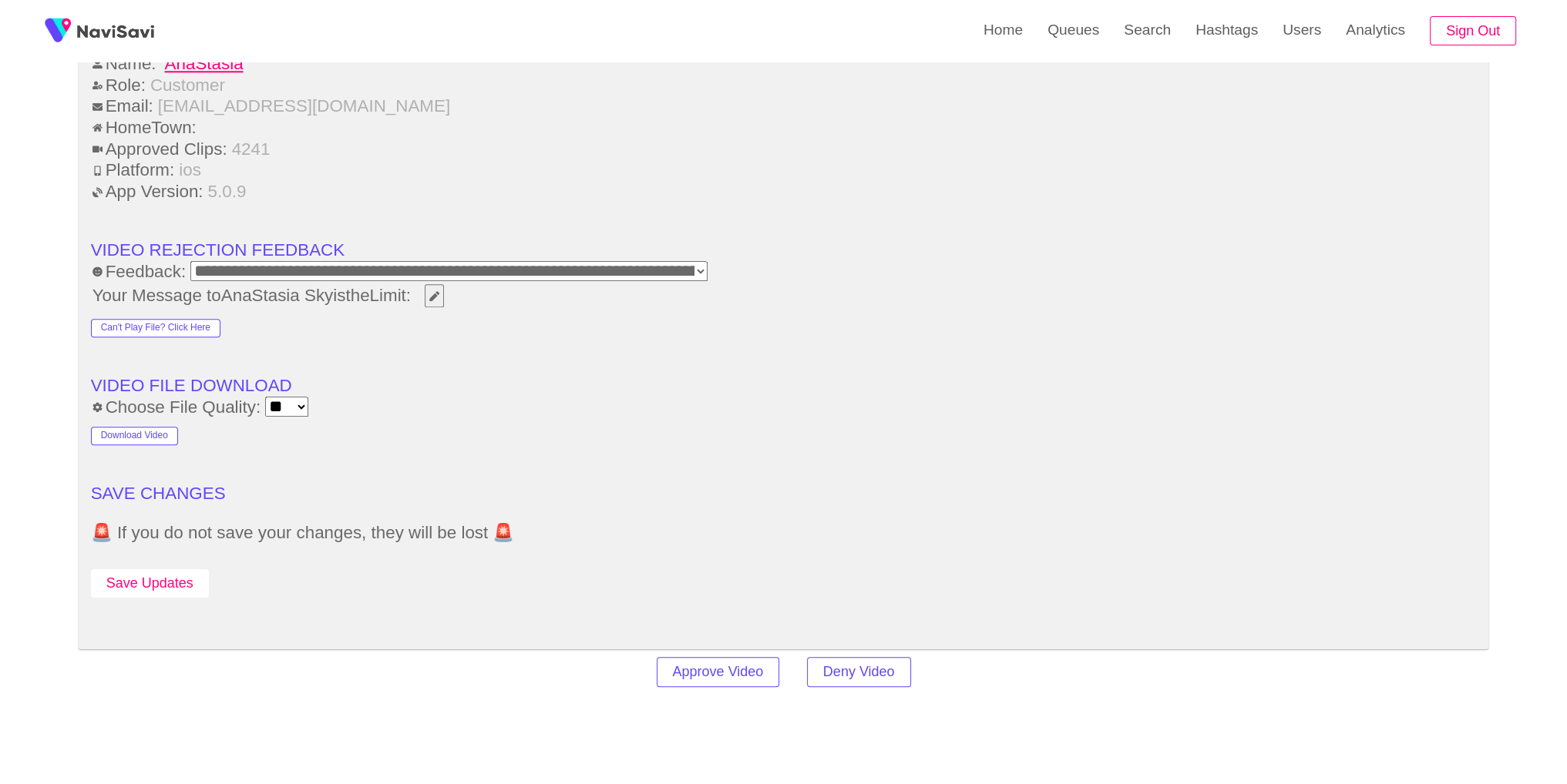
click at [163, 569] on button "Save Updates" at bounding box center [149, 583] width 118 height 29
click at [1169, 30] on link "Search" at bounding box center [1147, 30] width 71 height 60
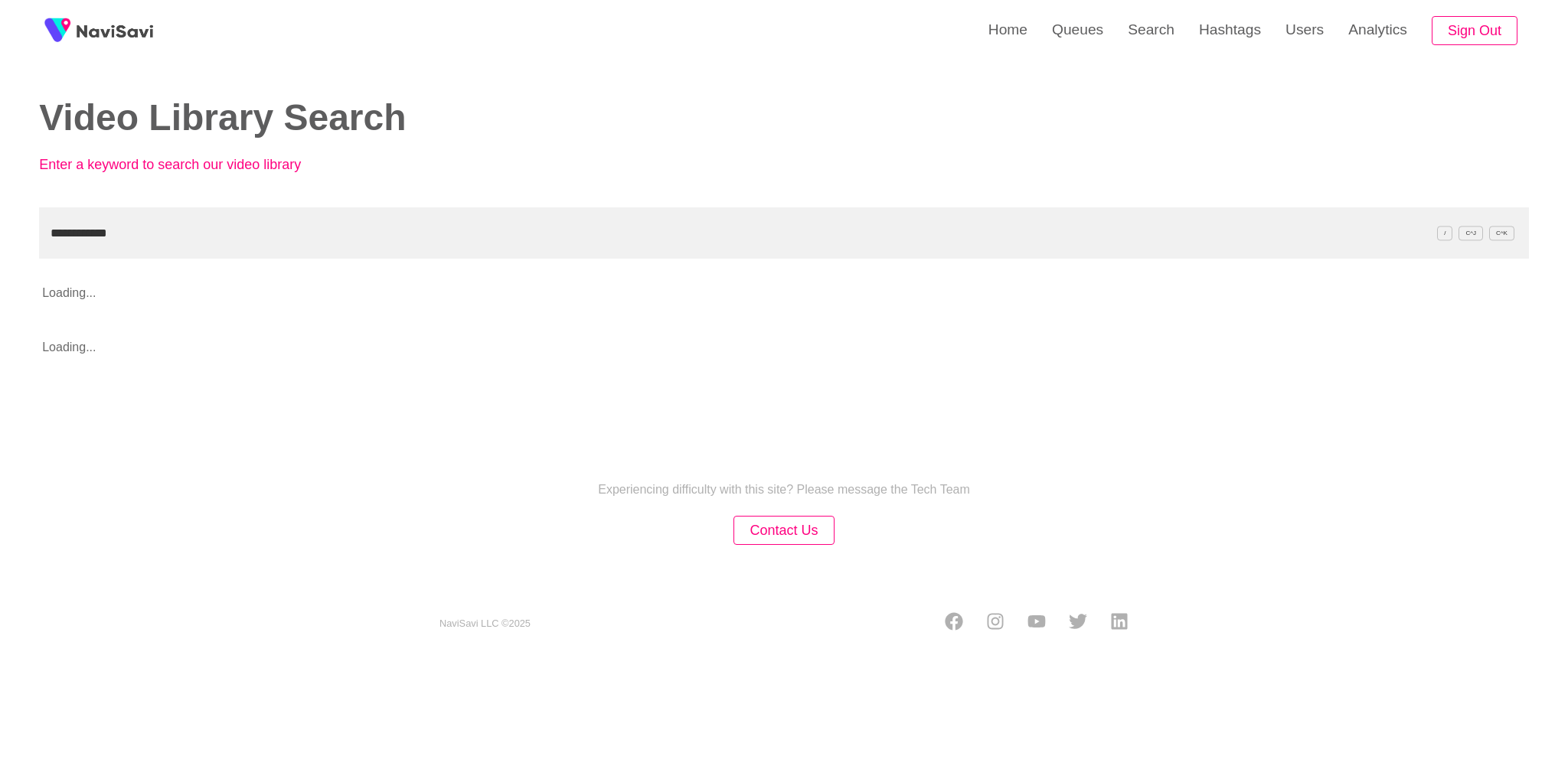
click at [359, 218] on input "**********" at bounding box center [784, 234] width 1490 height 52
type input "**********"
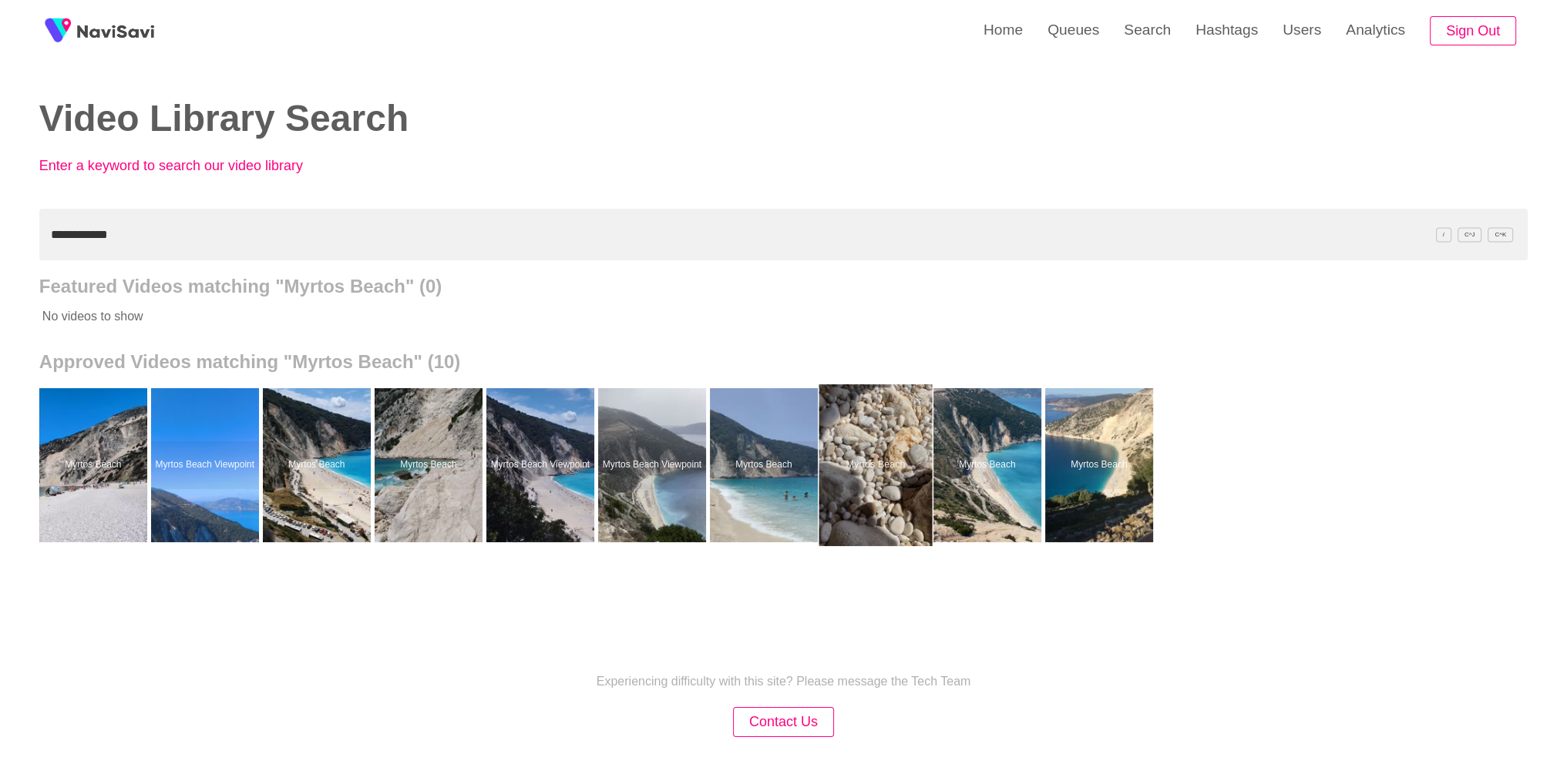
click at [876, 488] on div at bounding box center [875, 465] width 113 height 162
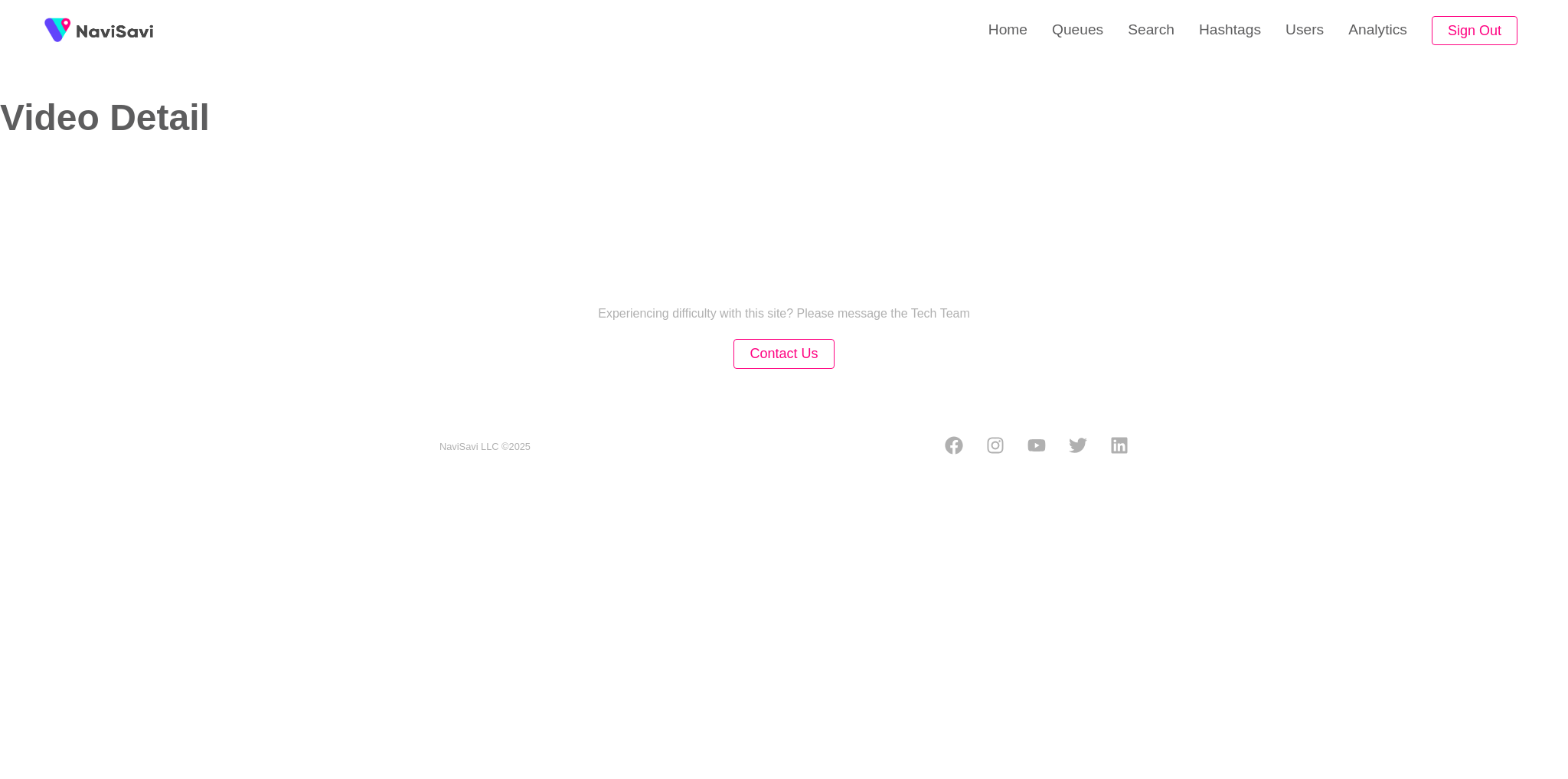
select select "**"
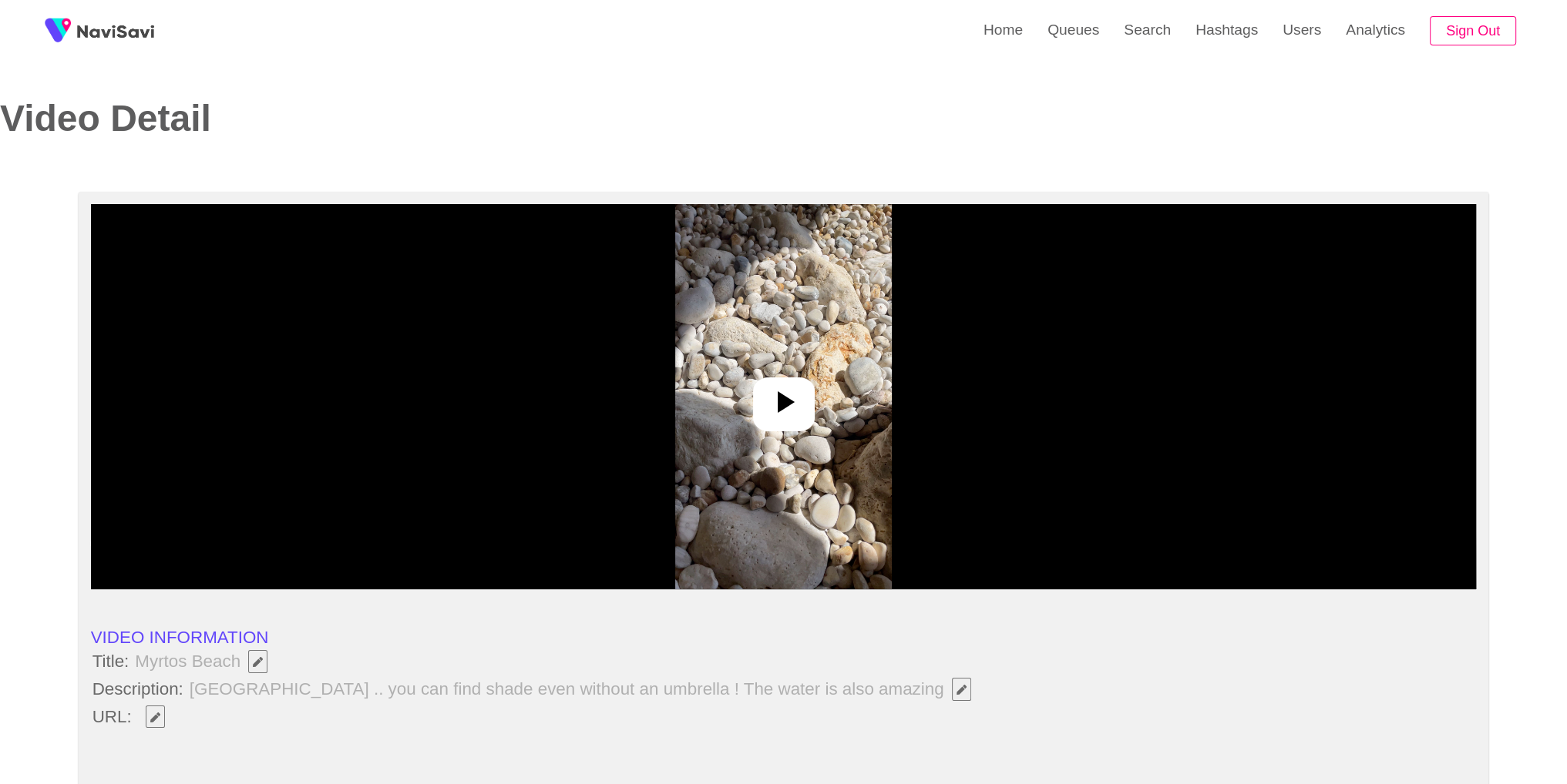
select select "**********"
click at [793, 427] on div at bounding box center [784, 405] width 61 height 54
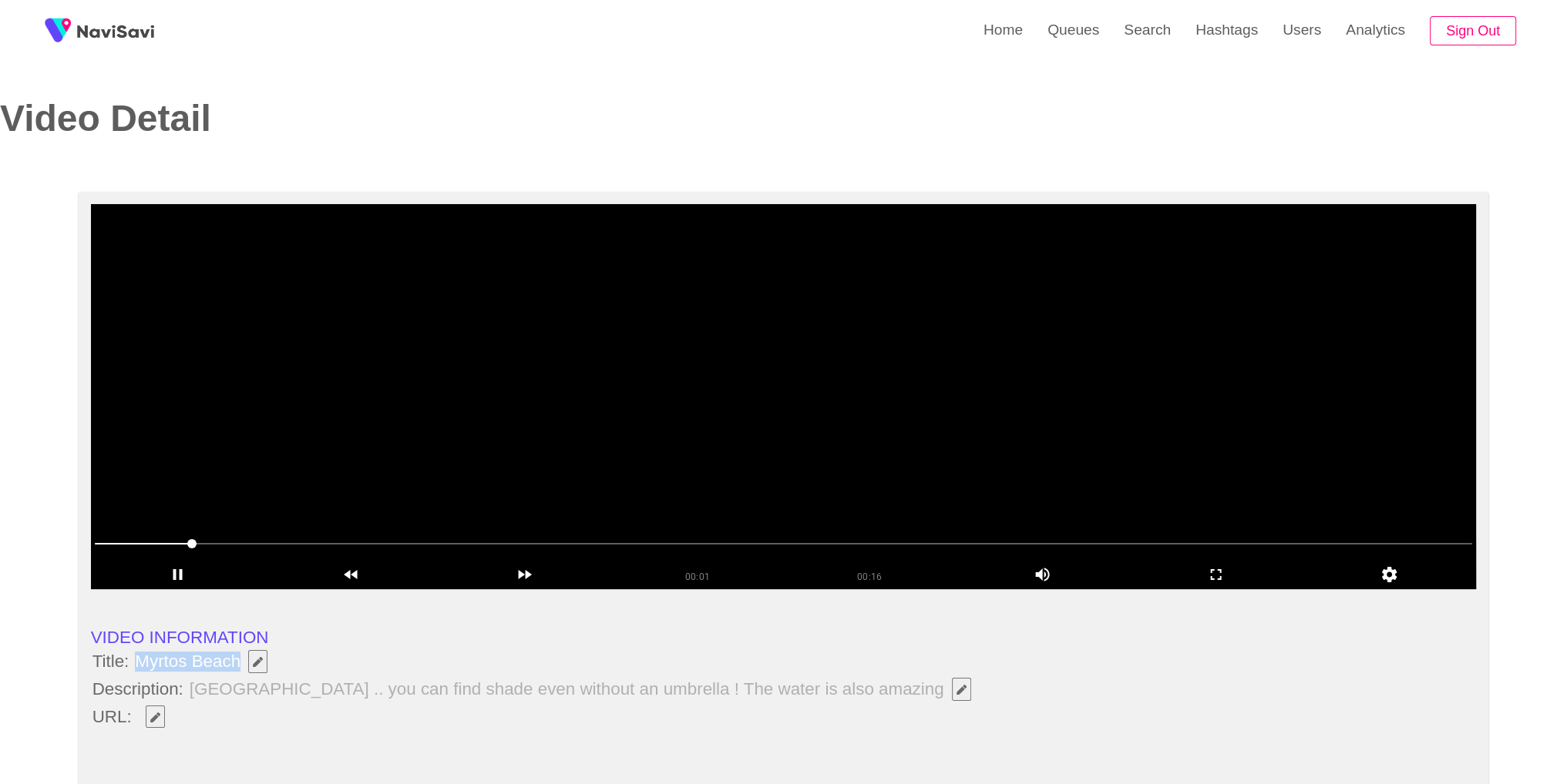
drag, startPoint x: 133, startPoint y: 657, endPoint x: 238, endPoint y: 657, distance: 105.0
click at [238, 657] on span "Myrtos Beach" at bounding box center [205, 661] width 146 height 26
copy span "Myrtos Beach"
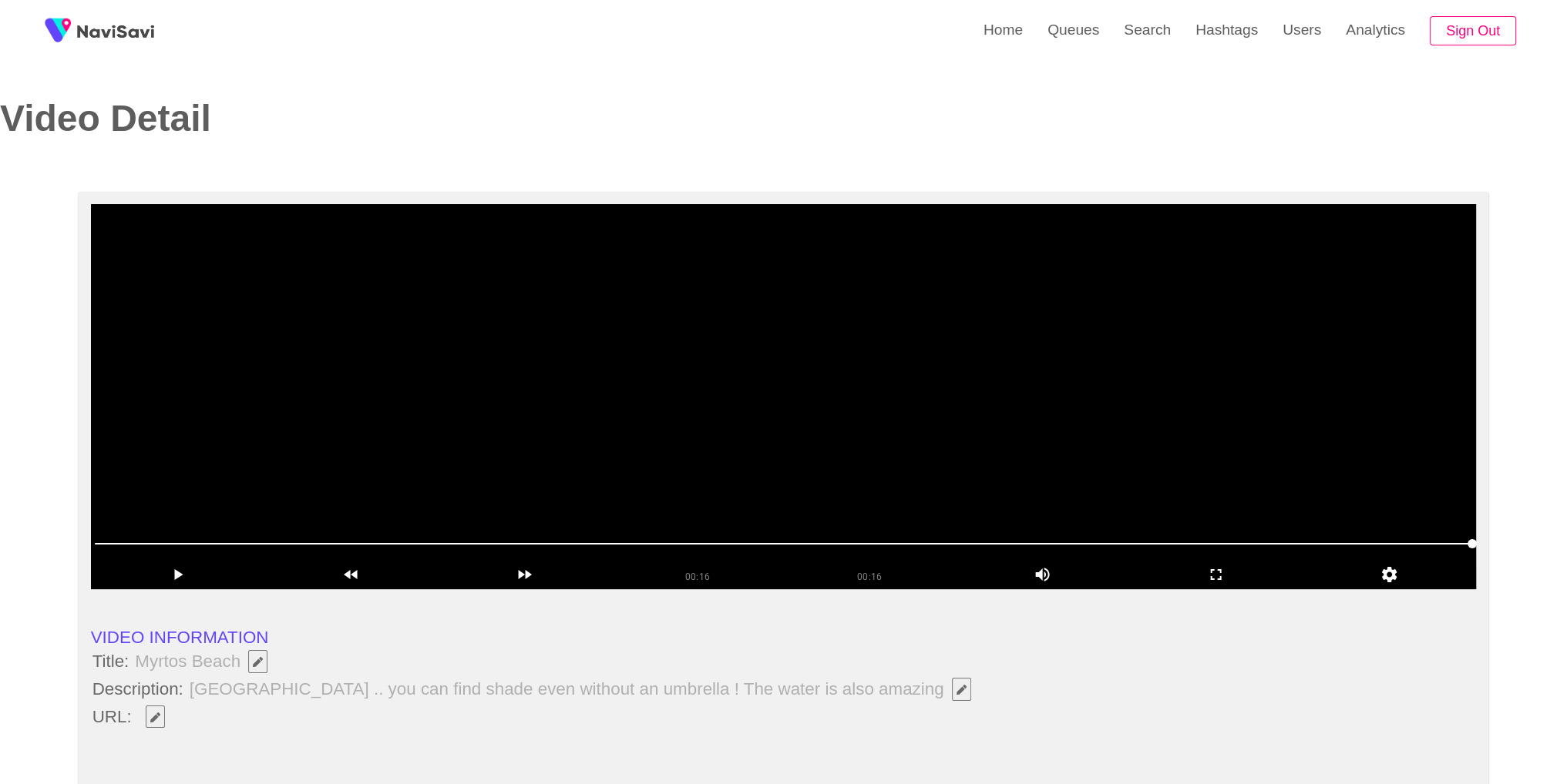
click at [437, 714] on li "URL:" at bounding box center [784, 717] width 1386 height 26
click at [162, 713] on span "button" at bounding box center [155, 718] width 16 height 10
click at [456, 663] on li "Title: Myrtos Beach" at bounding box center [784, 661] width 1386 height 26
click at [952, 695] on button "button" at bounding box center [962, 690] width 19 height 24
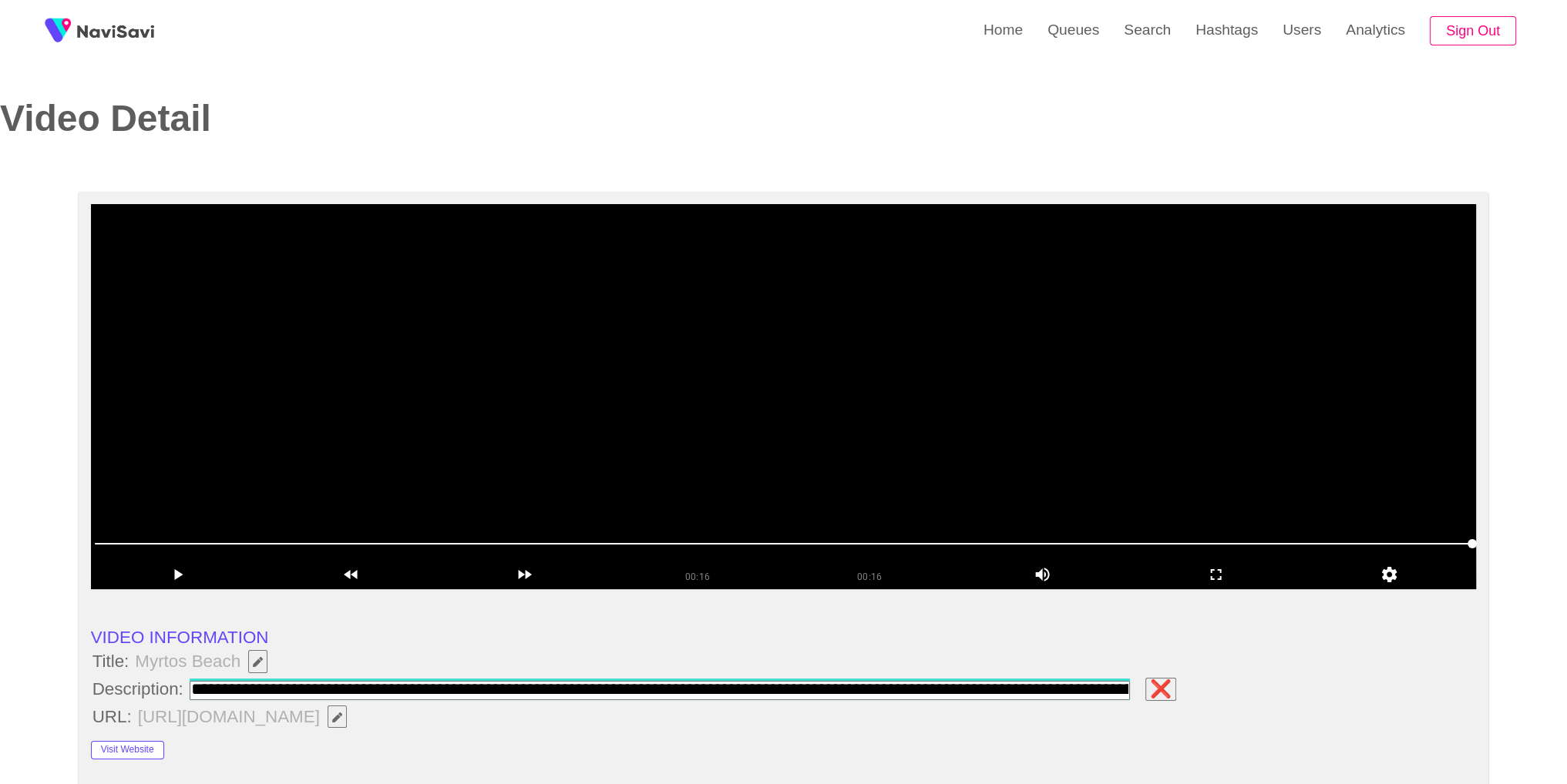
scroll to position [0, 108]
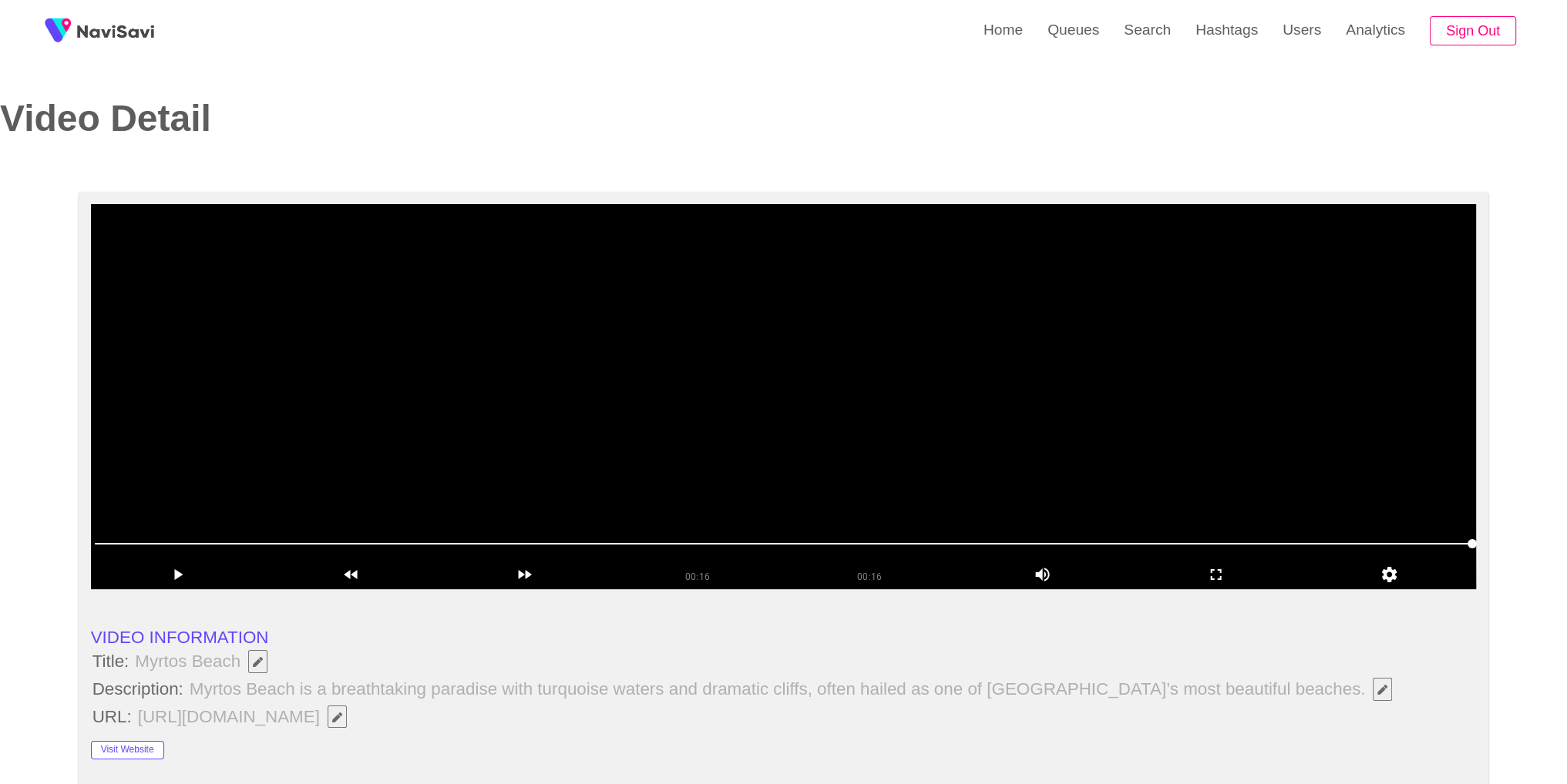
click at [1009, 401] on video at bounding box center [784, 396] width 1386 height 385
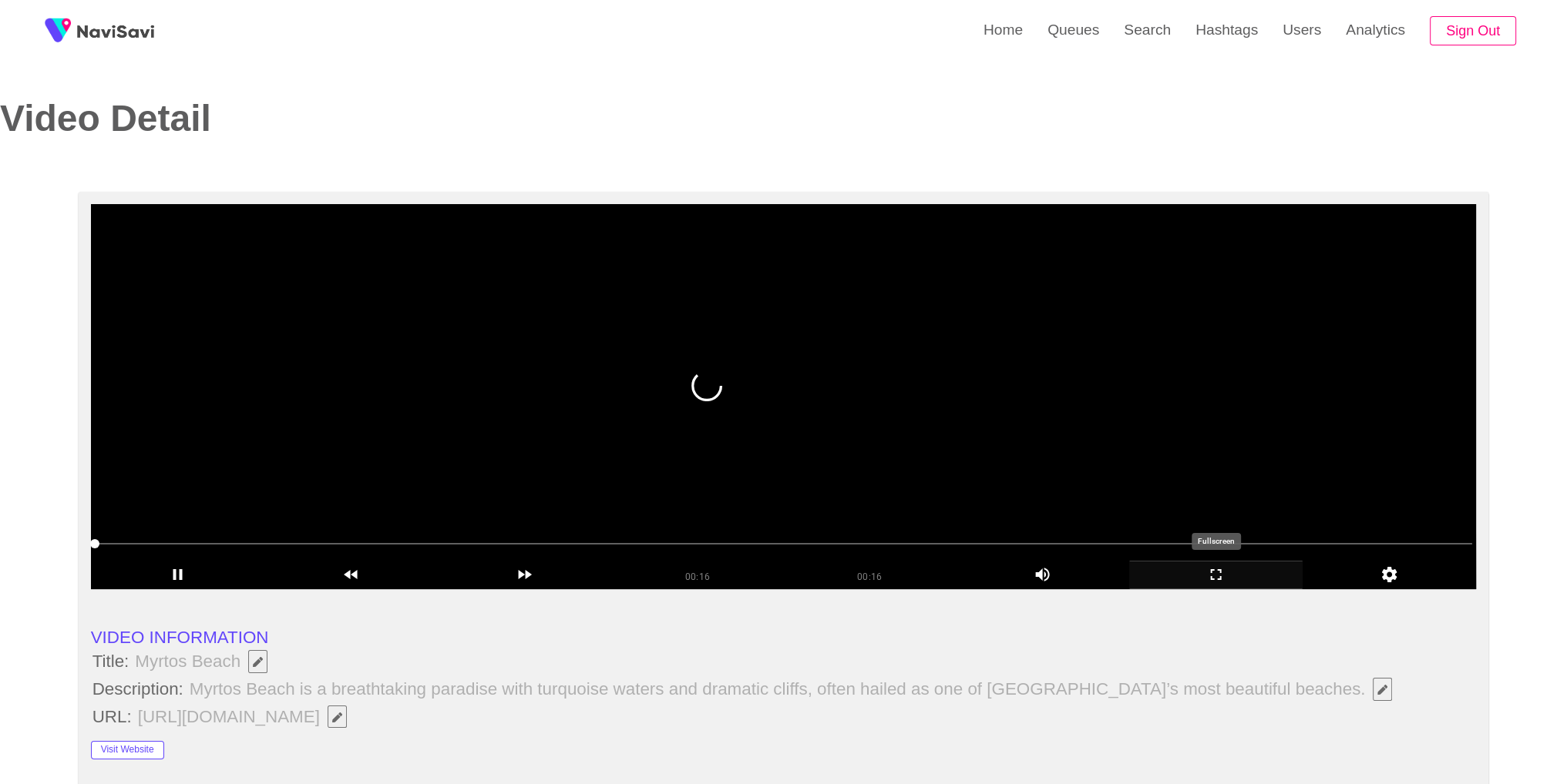
click at [1217, 572] on icon "add" at bounding box center [1216, 575] width 172 height 18
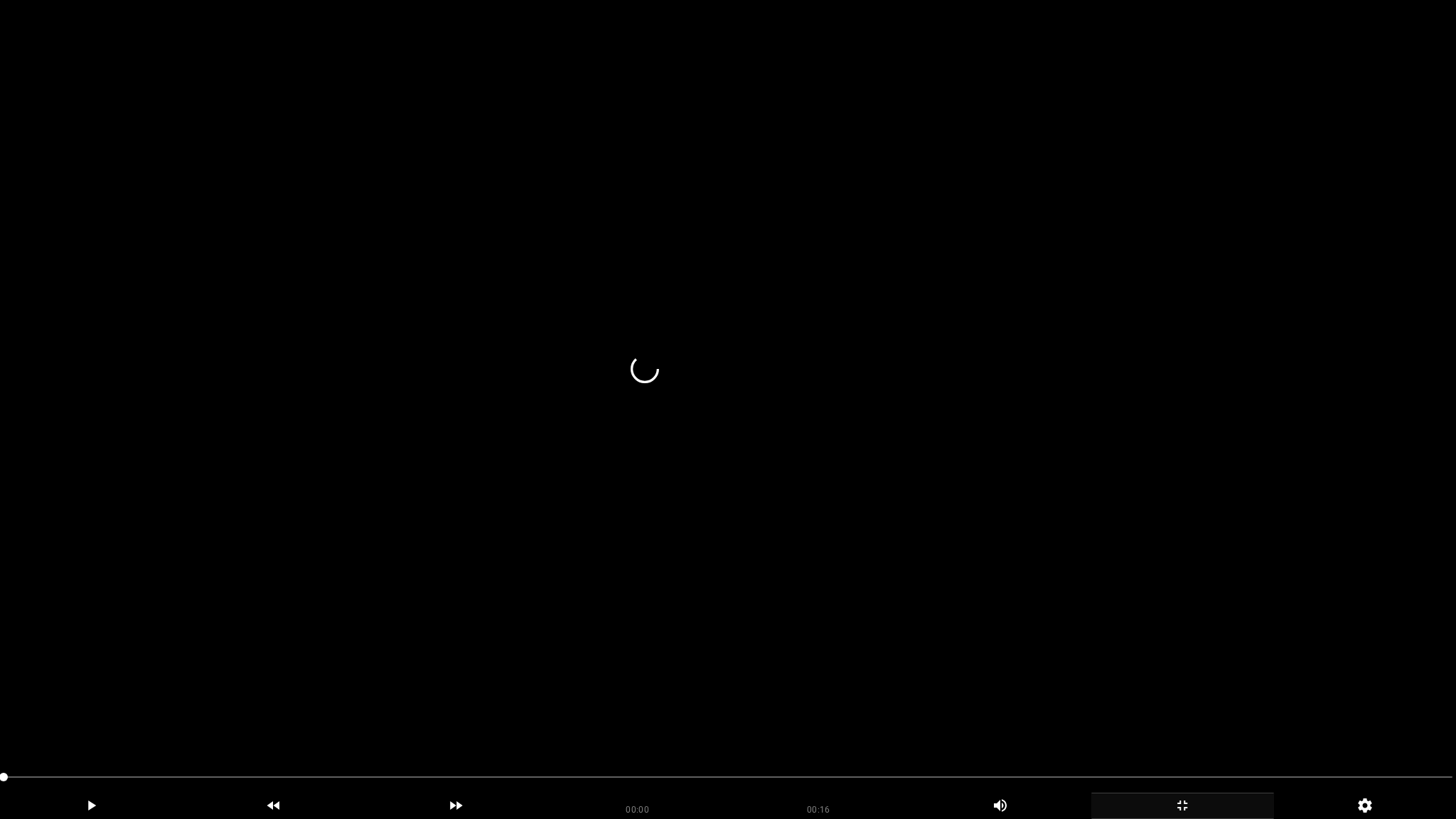
click at [74, 724] on span at bounding box center [728, 777] width 1449 height 22
click at [234, 724] on span at bounding box center [728, 777] width 1449 height 22
click at [422, 724] on span at bounding box center [728, 777] width 1449 height 22
click at [523, 724] on span at bounding box center [728, 777] width 1449 height 22
click at [957, 724] on div at bounding box center [727, 779] width 1460 height 39
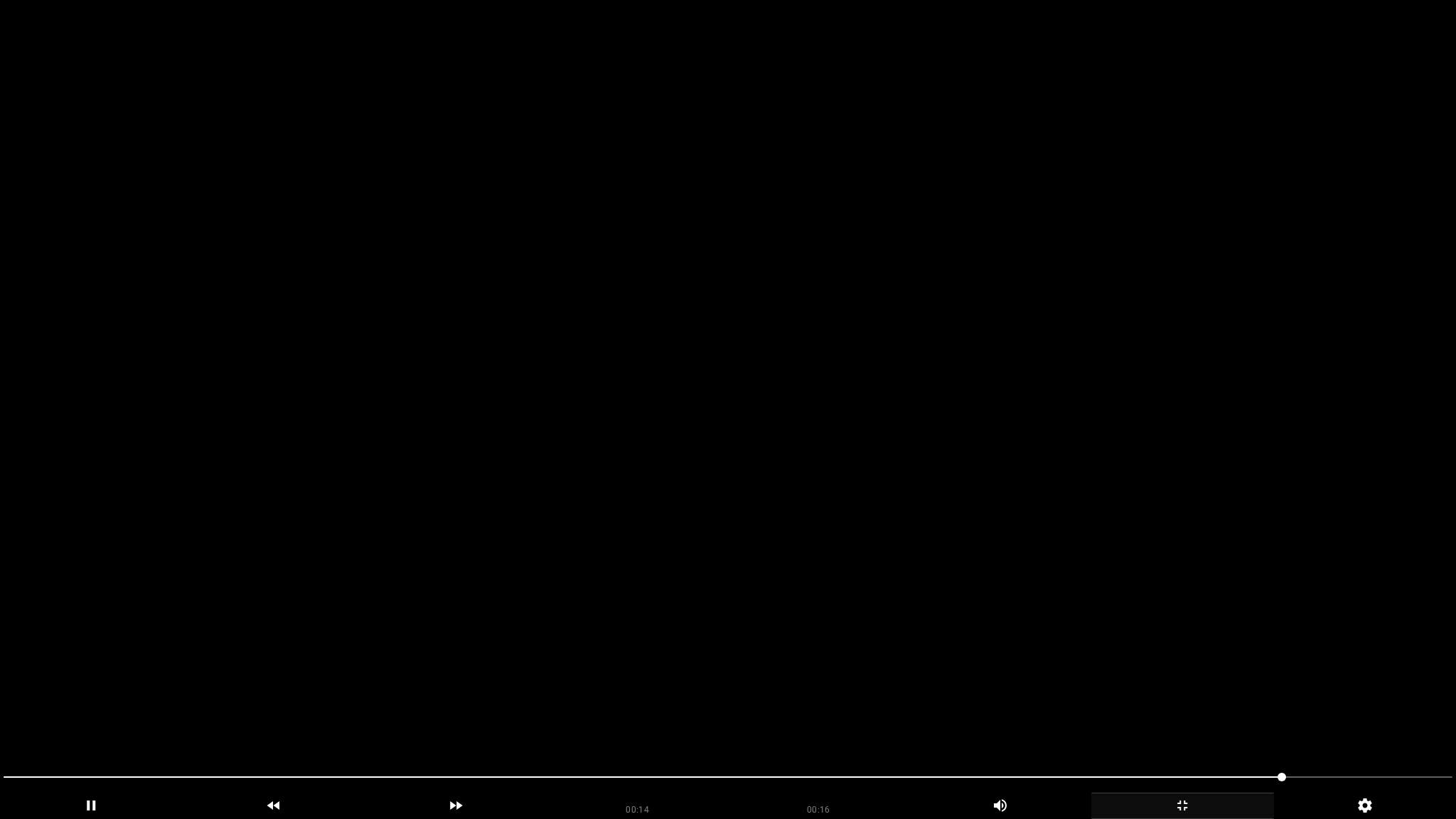
click at [1358, 724] on span at bounding box center [728, 777] width 1449 height 22
click at [1404, 724] on span at bounding box center [728, 777] width 1449 height 22
click at [1173, 724] on icon "add" at bounding box center [1183, 806] width 181 height 17
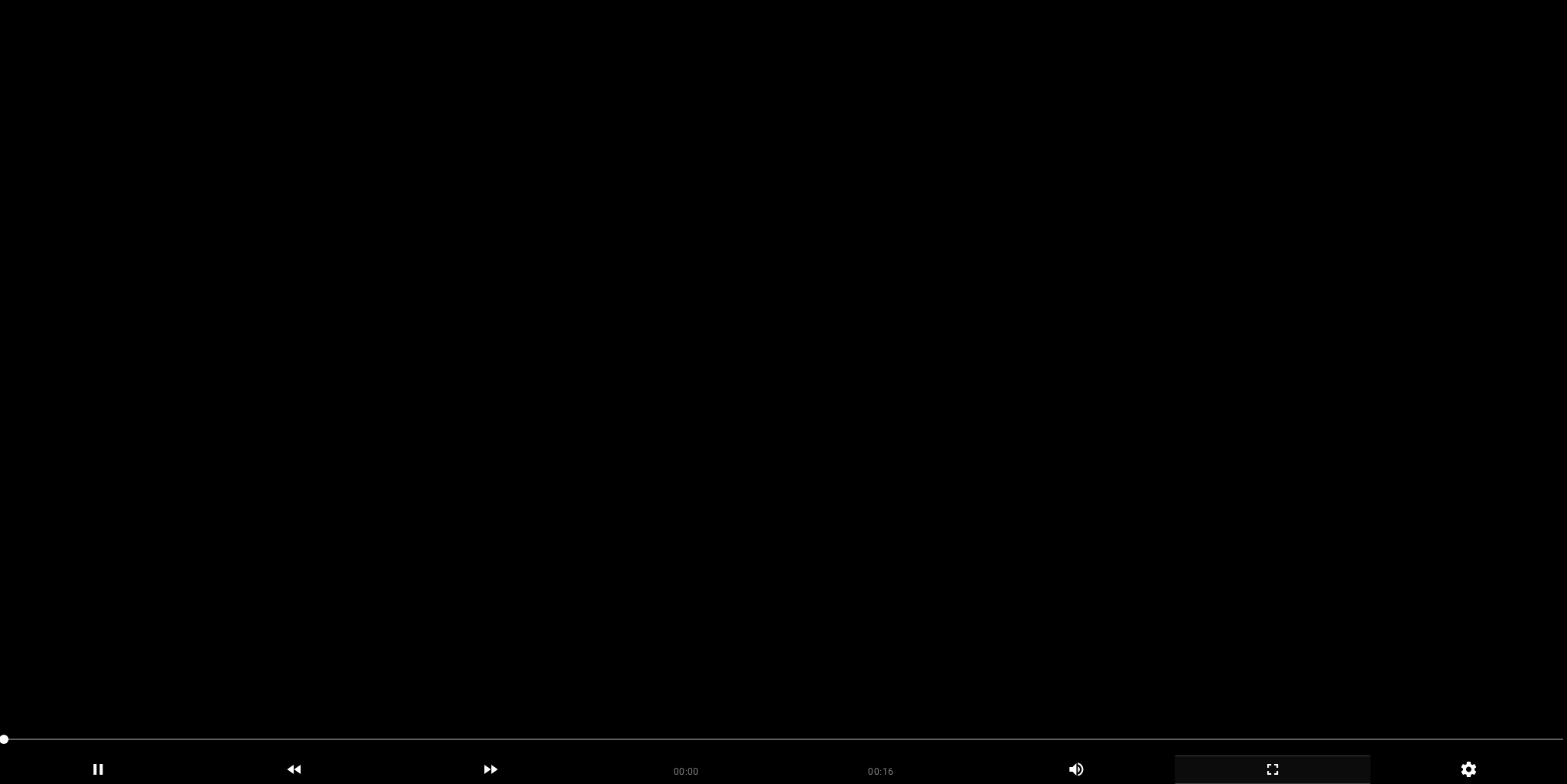
drag, startPoint x: 997, startPoint y: 346, endPoint x: 1041, endPoint y: 320, distance: 51.1
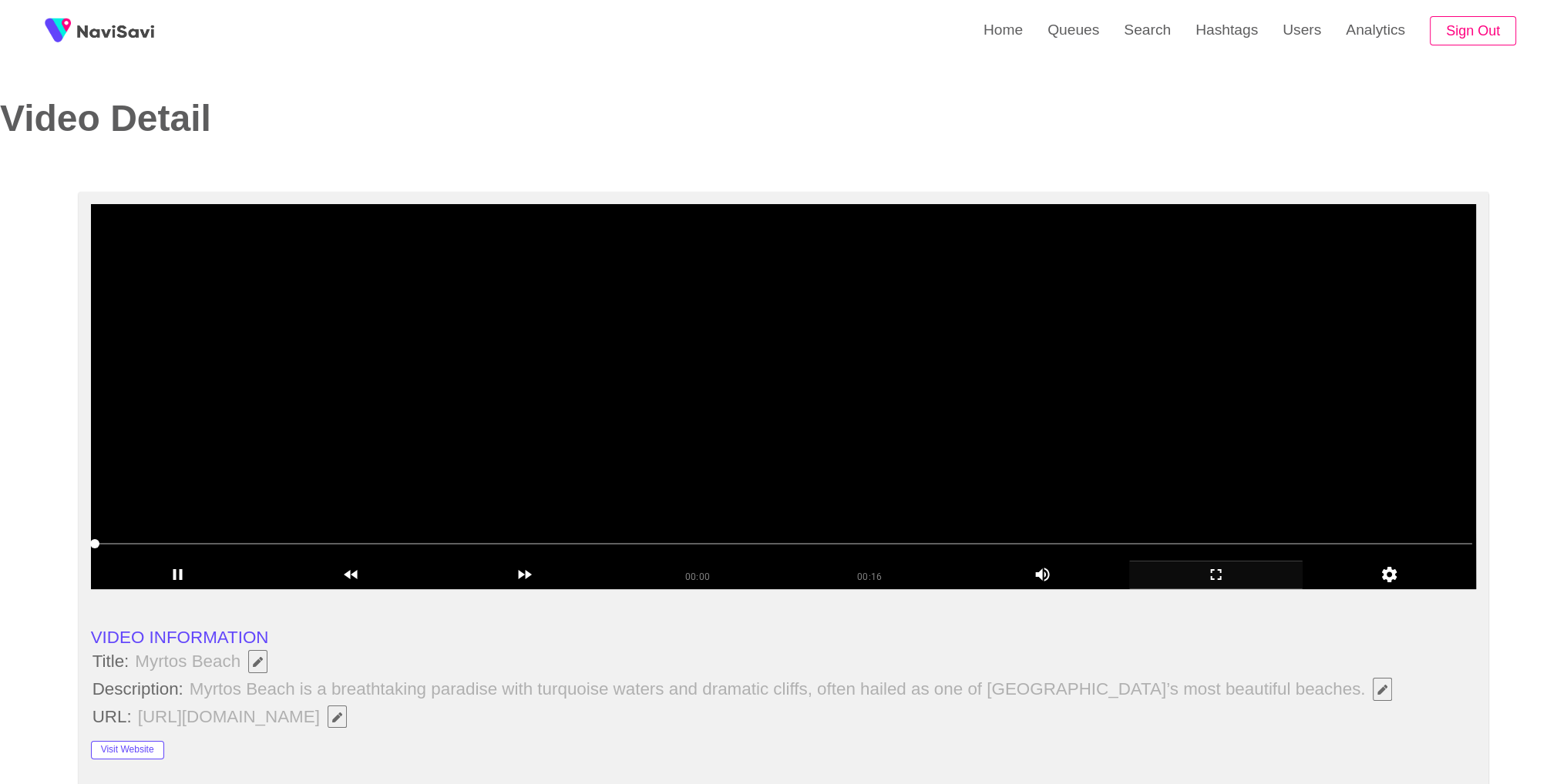
click at [996, 345] on video at bounding box center [784, 396] width 1386 height 385
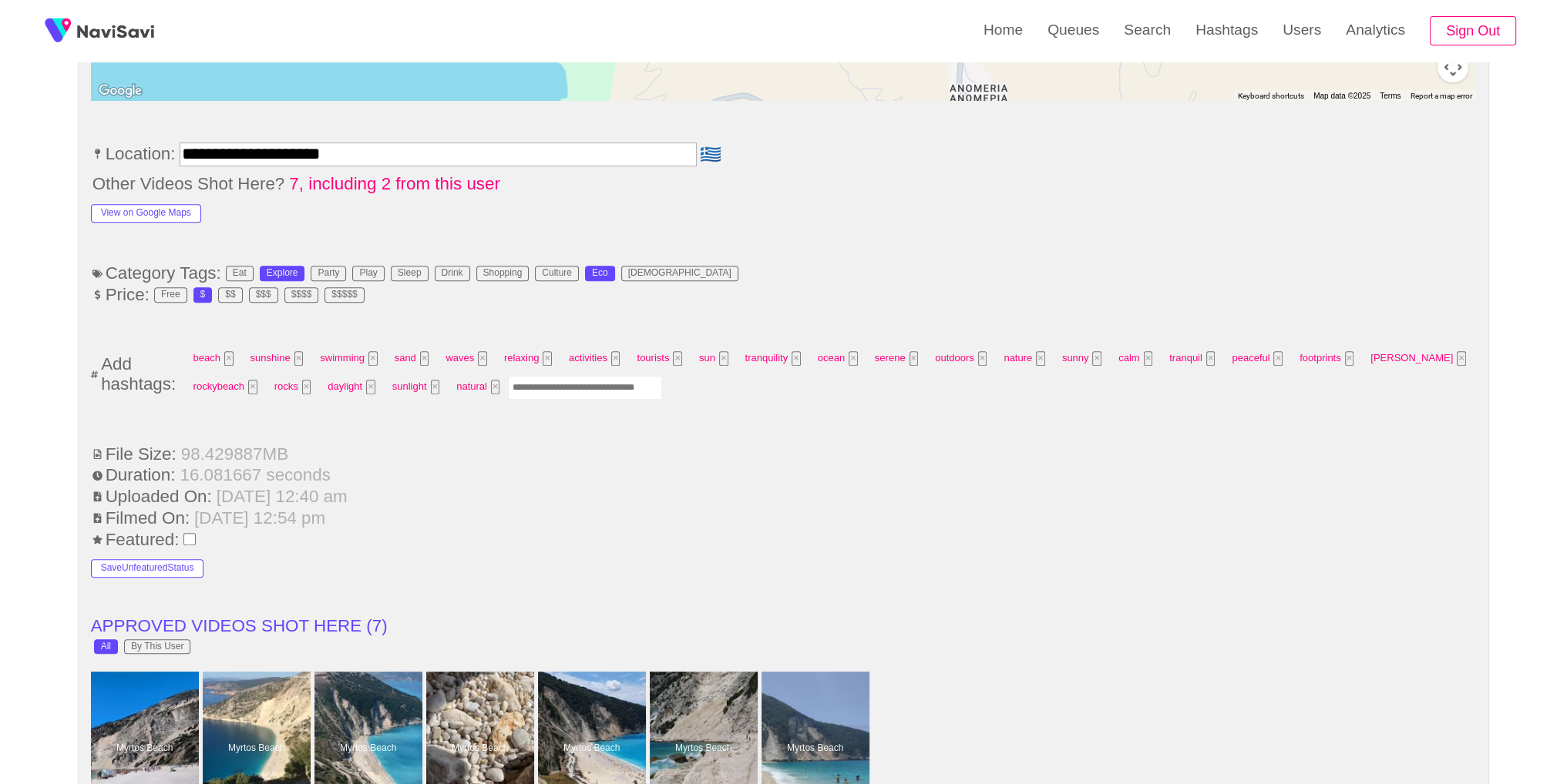
scroll to position [989, 0]
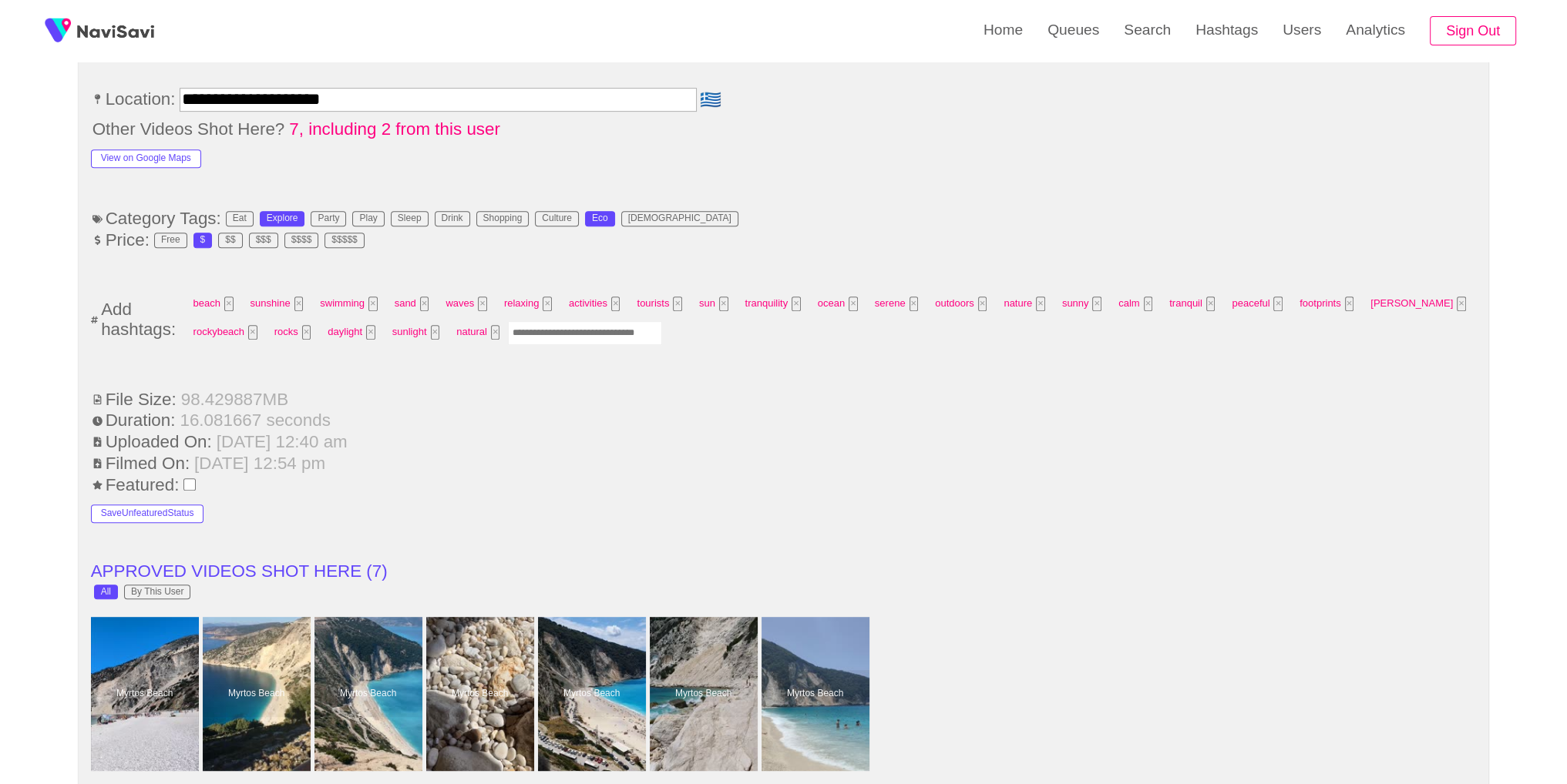
click at [570, 336] on input "Enter tag here and press return" at bounding box center [585, 333] width 155 height 24
type input "*********"
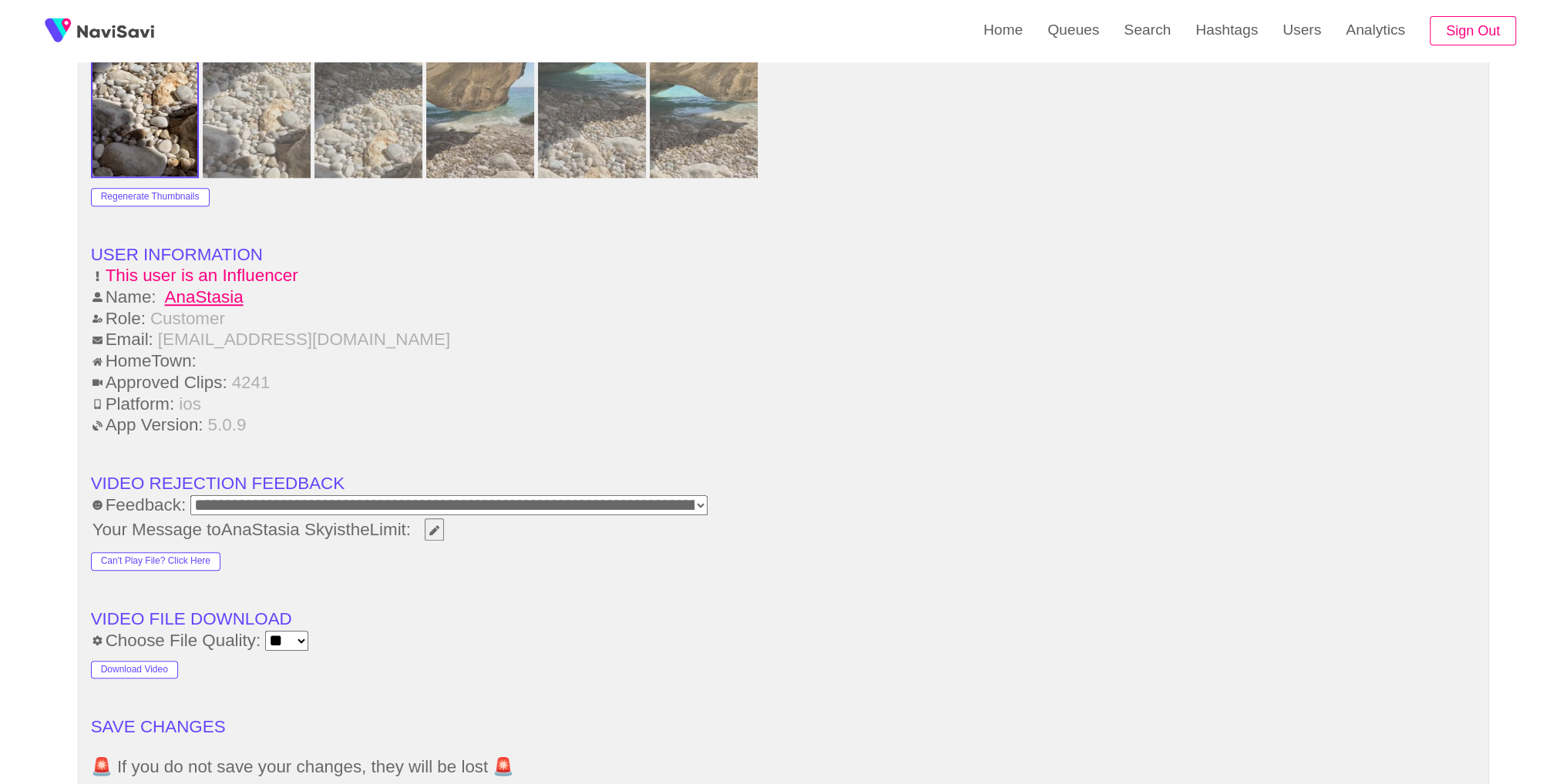
scroll to position [2240, 0]
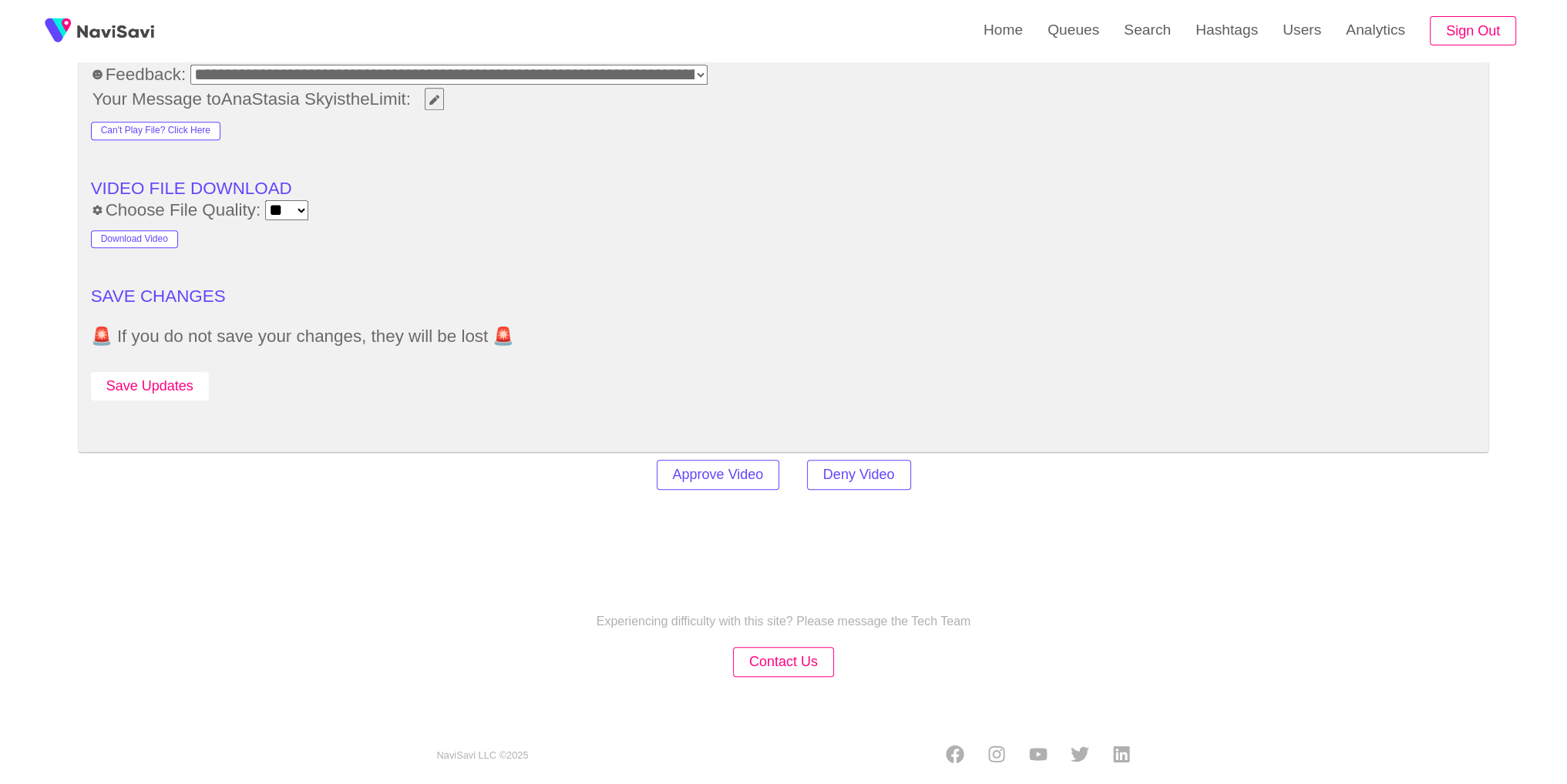
click at [176, 372] on button "Save Updates" at bounding box center [149, 386] width 118 height 29
click at [1135, 49] on link "Search" at bounding box center [1147, 30] width 71 height 60
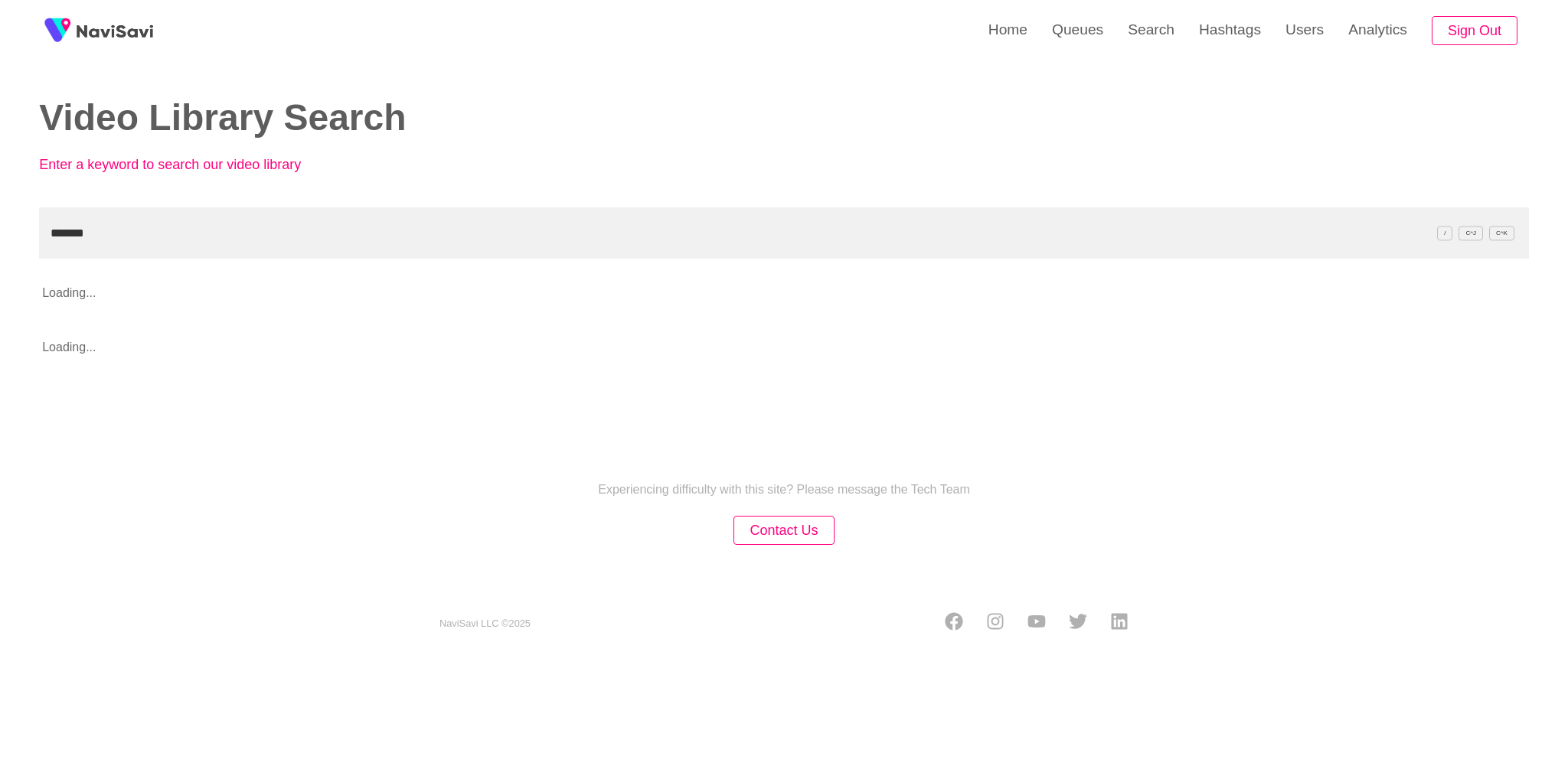
type input "*******"
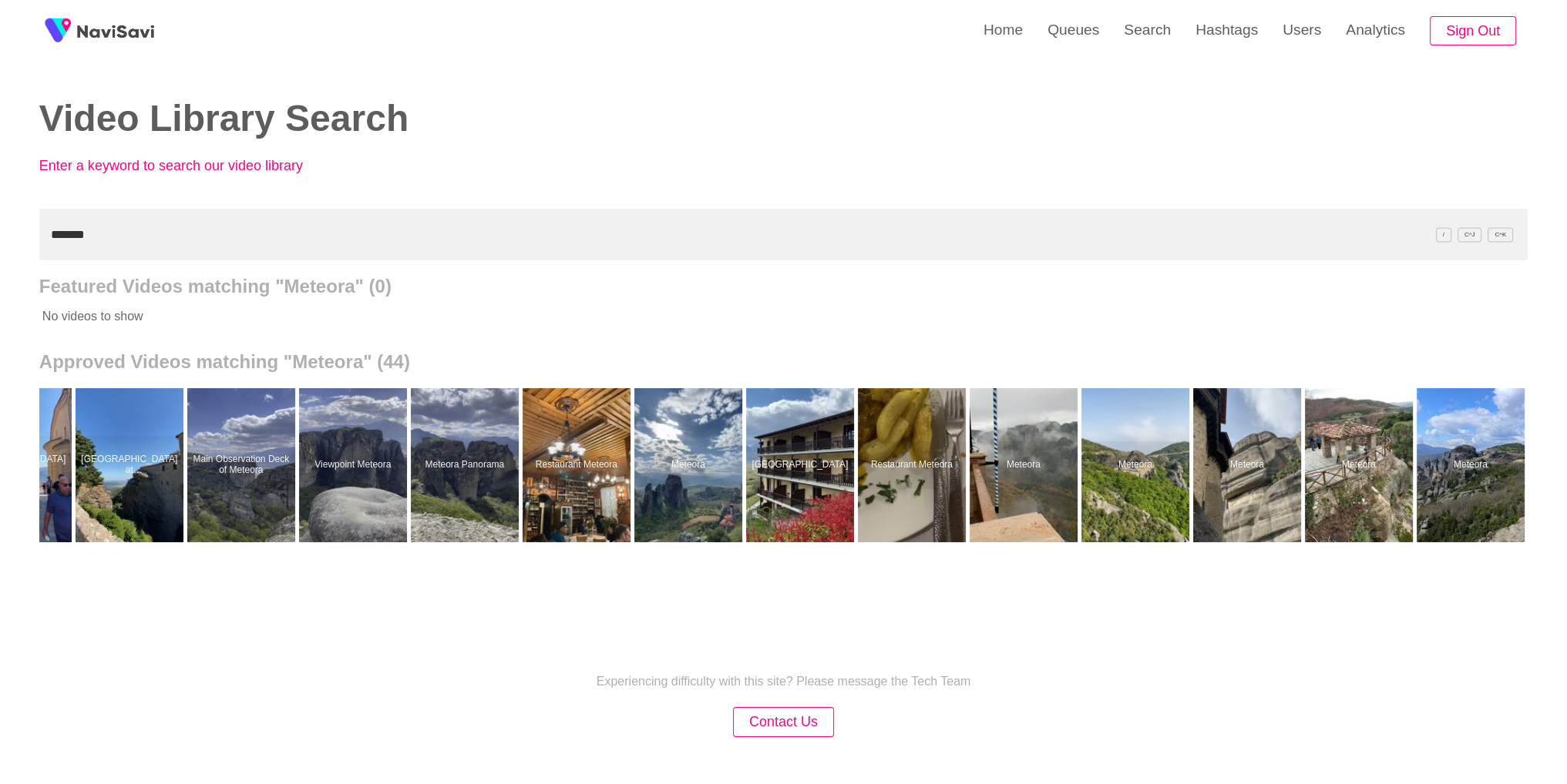
scroll to position [0, 3429]
click at [1258, 465] on div at bounding box center [1247, 466] width 108 height 154
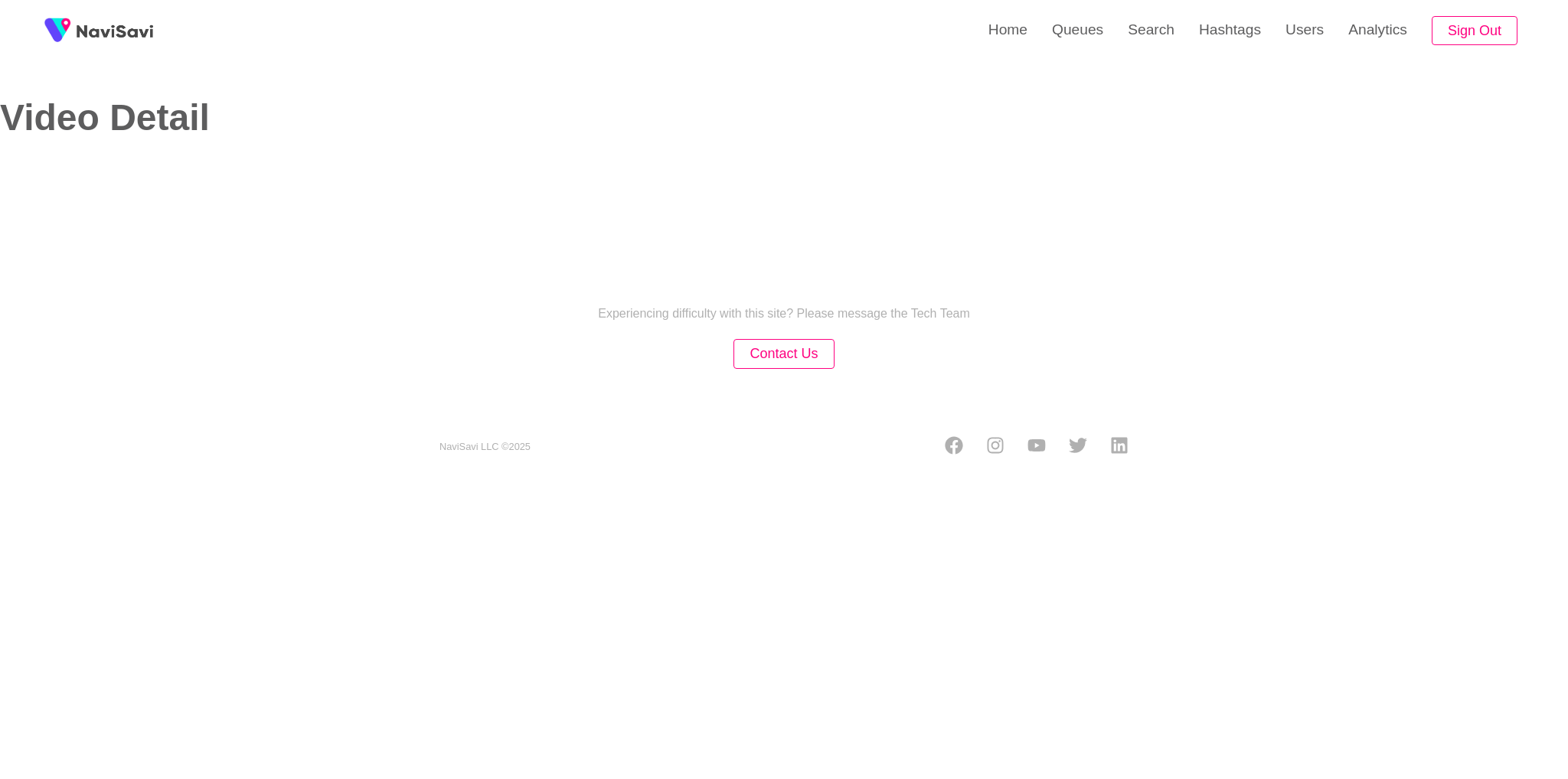
select select "**********"
select select "**"
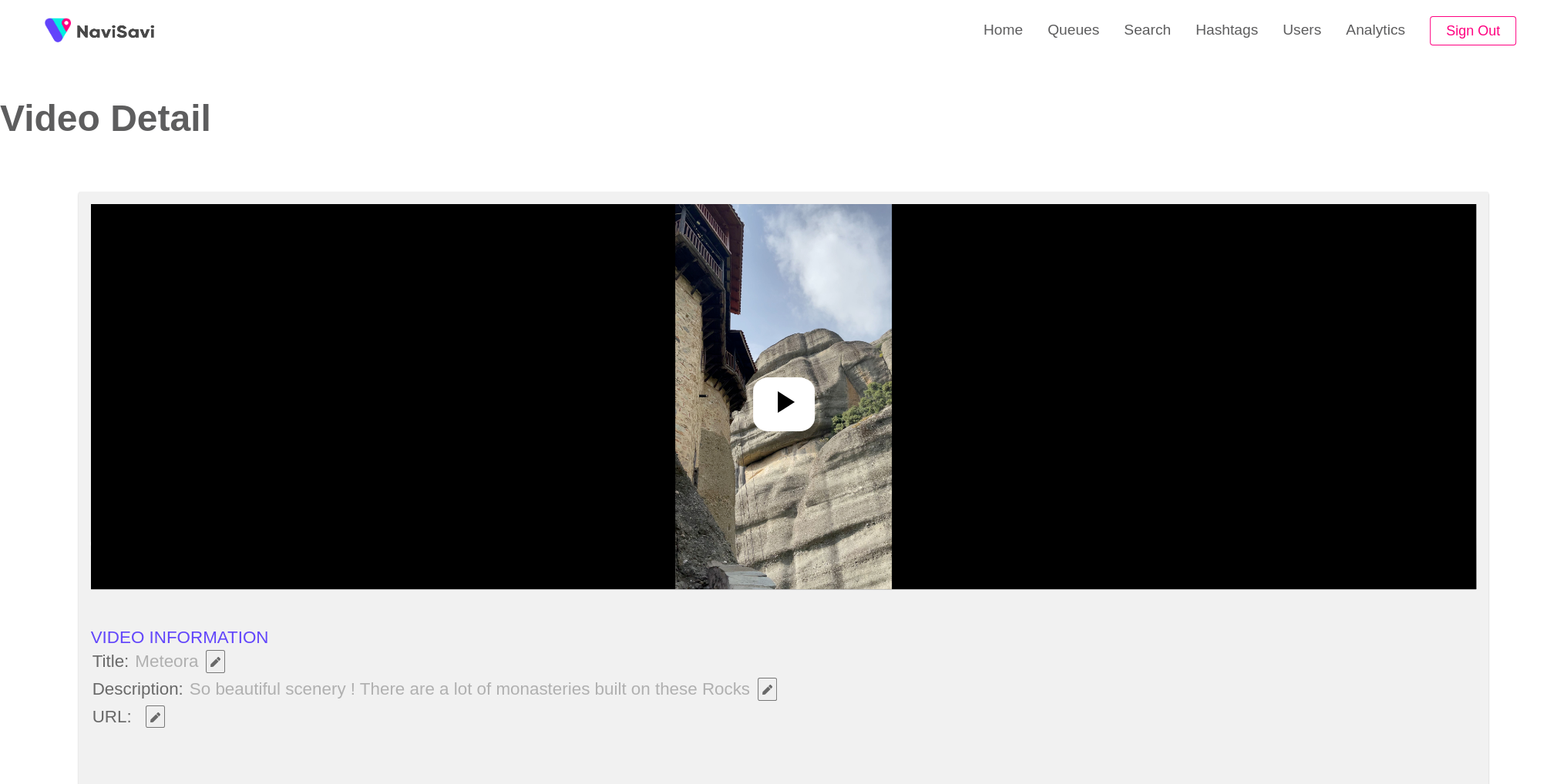
click at [726, 404] on div at bounding box center [784, 396] width 1386 height 385
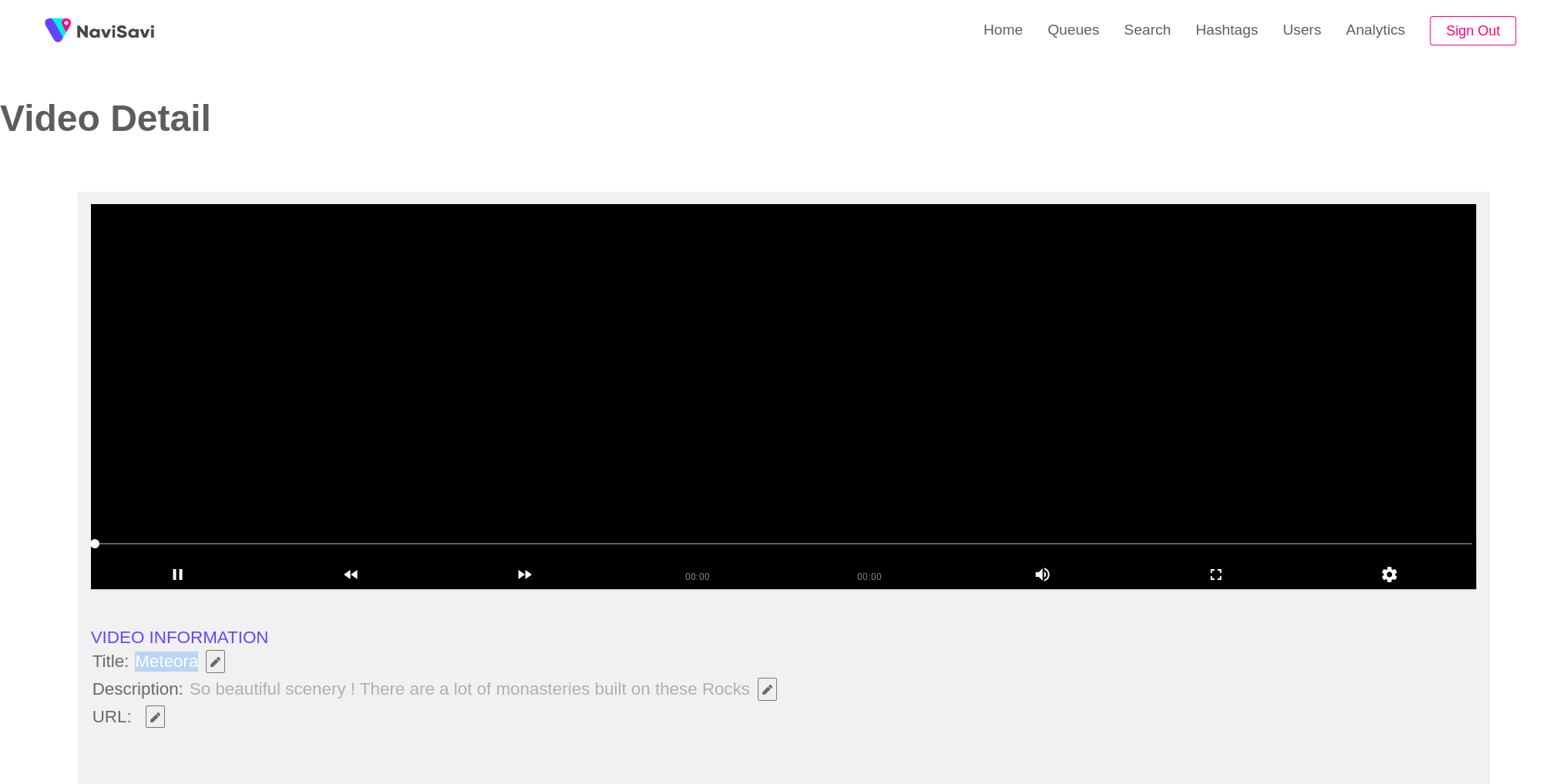
drag, startPoint x: 139, startPoint y: 655, endPoint x: 197, endPoint y: 648, distance: 58.4
click at [197, 649] on span "Meteora" at bounding box center [184, 661] width 101 height 26
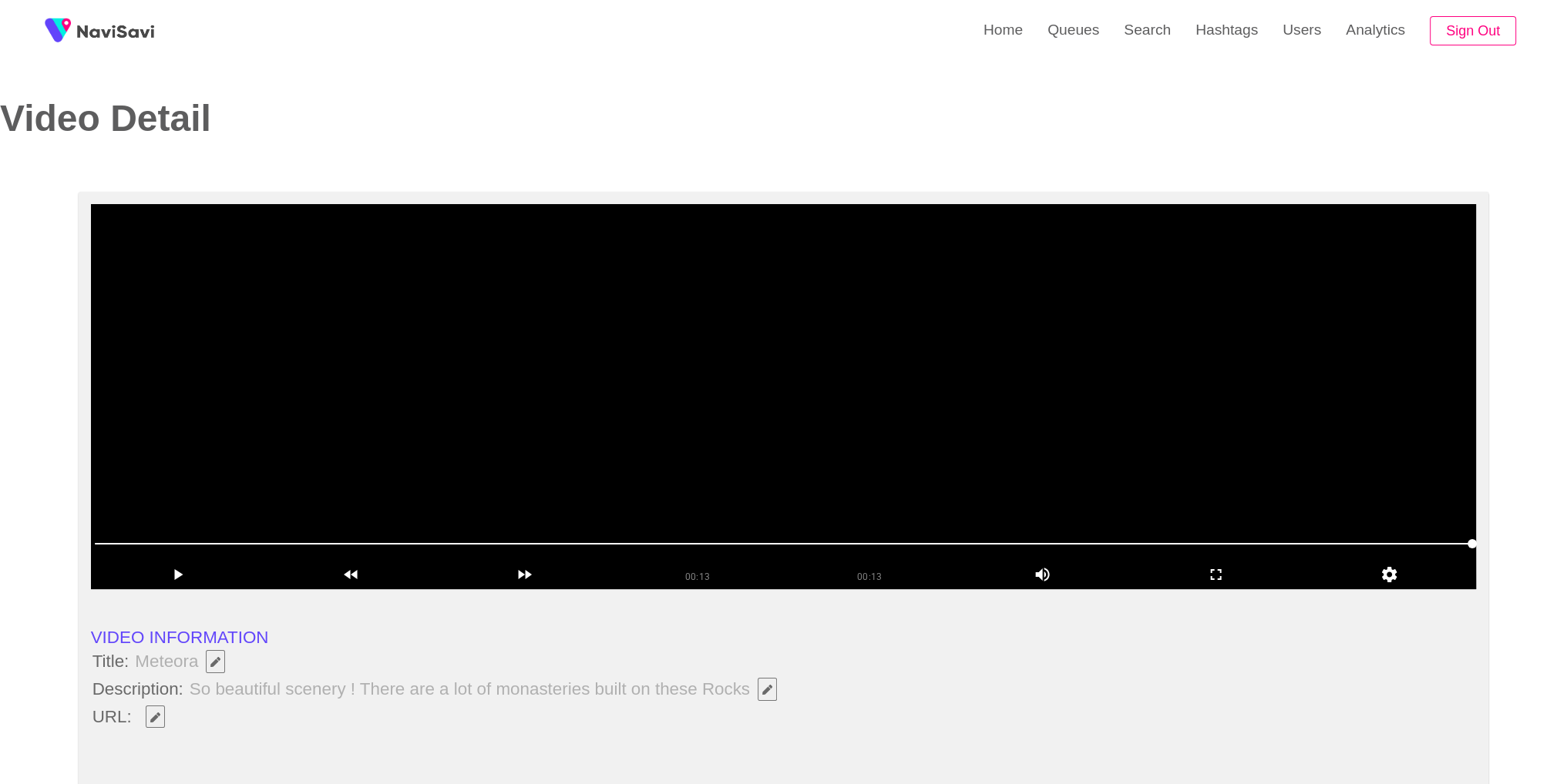
click at [267, 709] on li "URL:" at bounding box center [784, 717] width 1386 height 26
click at [157, 708] on button "button" at bounding box center [155, 718] width 19 height 24
type input "**********"
click at [802, 324] on video at bounding box center [784, 396] width 1386 height 385
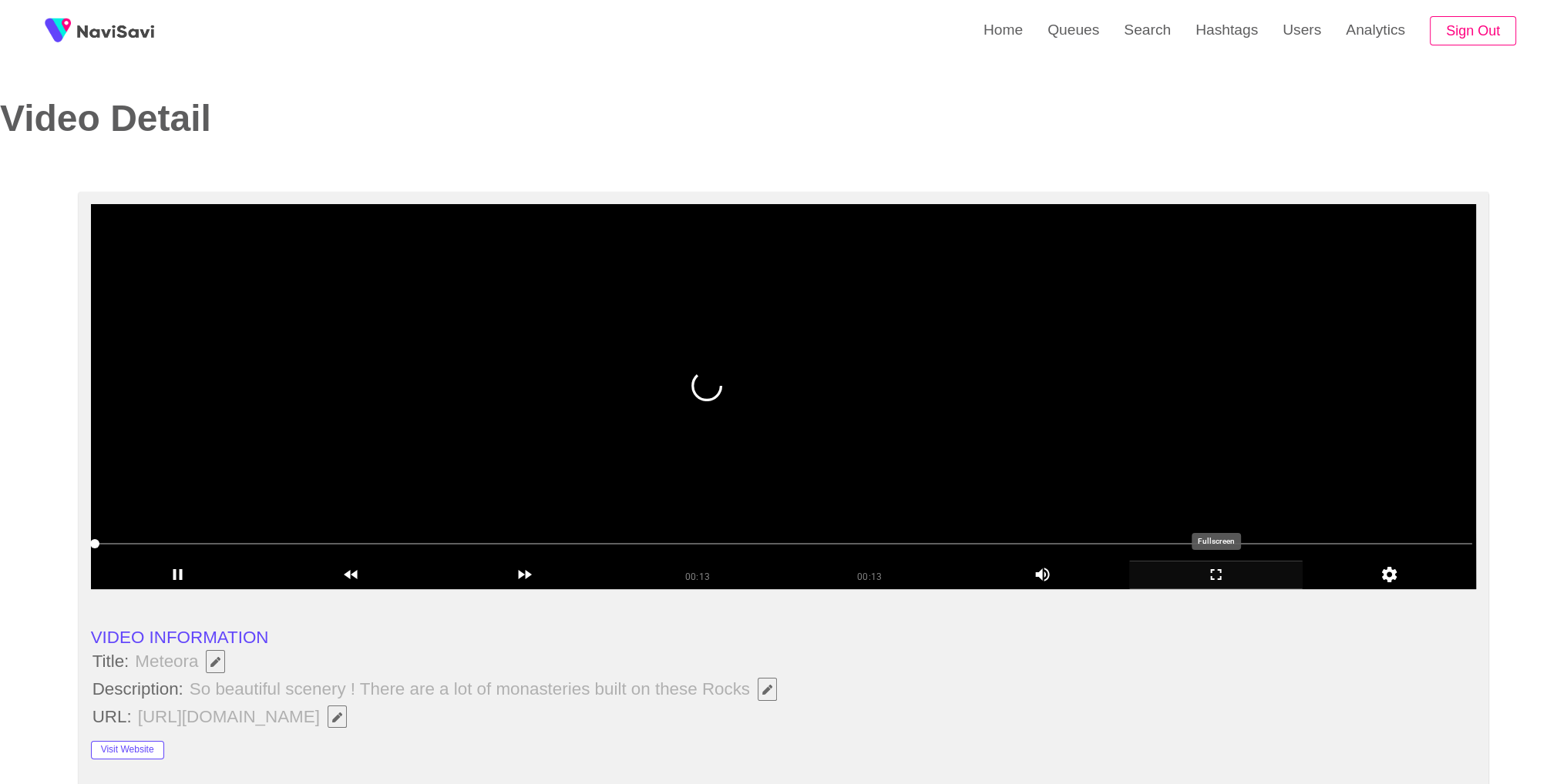
click at [1208, 571] on icon "add" at bounding box center [1216, 575] width 172 height 18
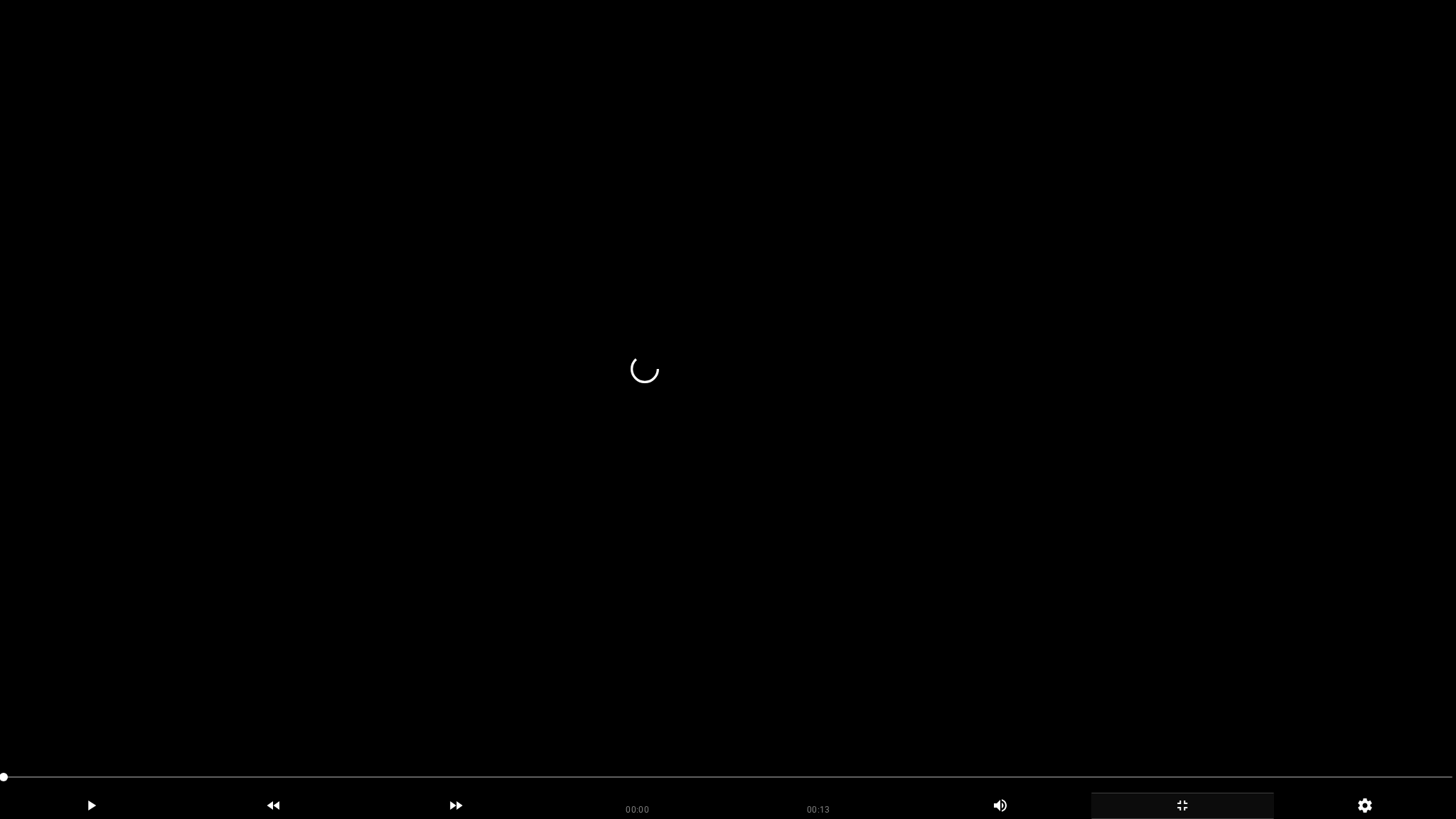
click at [804, 504] on video at bounding box center [728, 409] width 1456 height 819
click at [1194, 724] on icon "add" at bounding box center [1183, 806] width 181 height 17
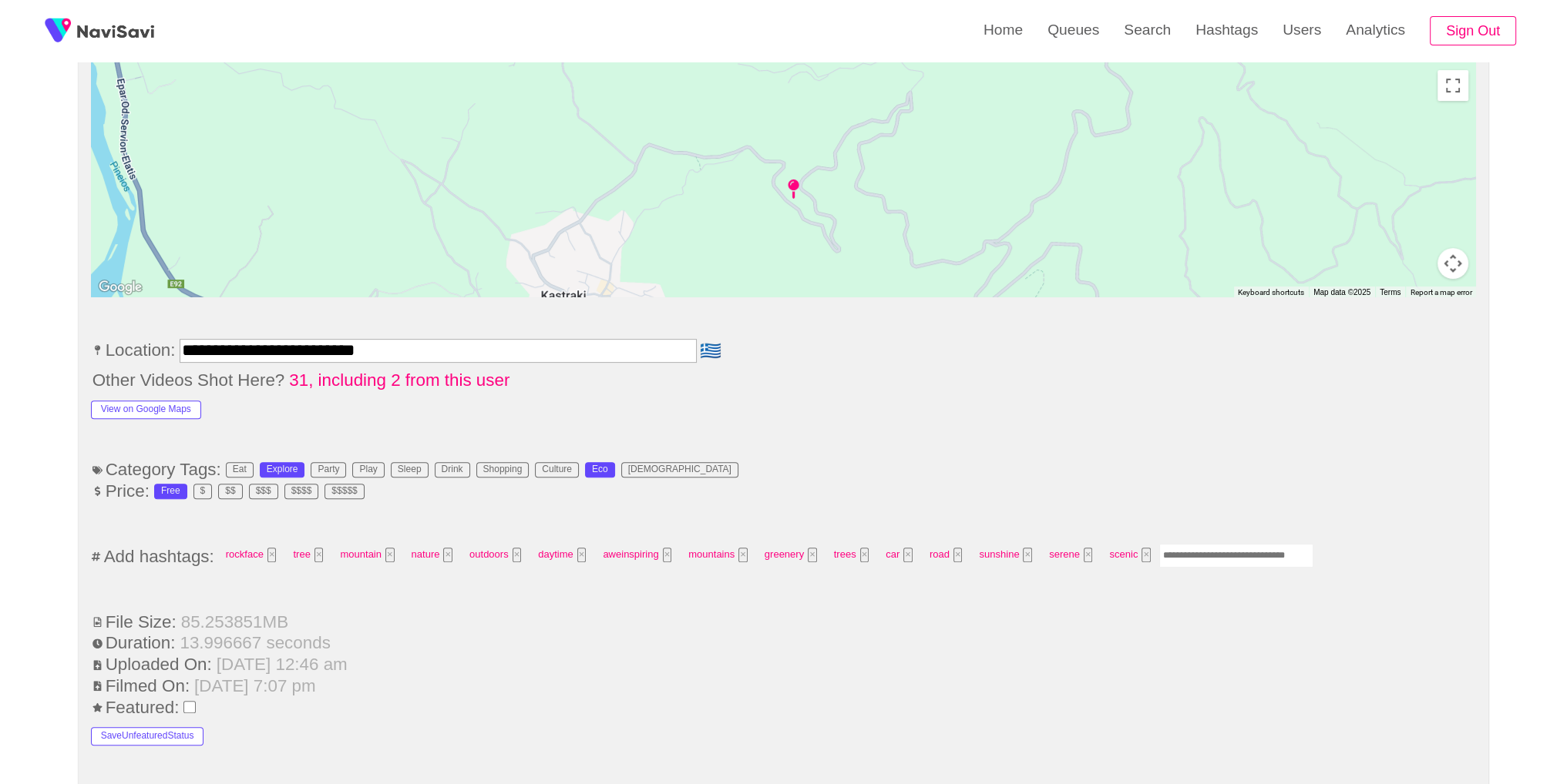
scroll to position [779, 0]
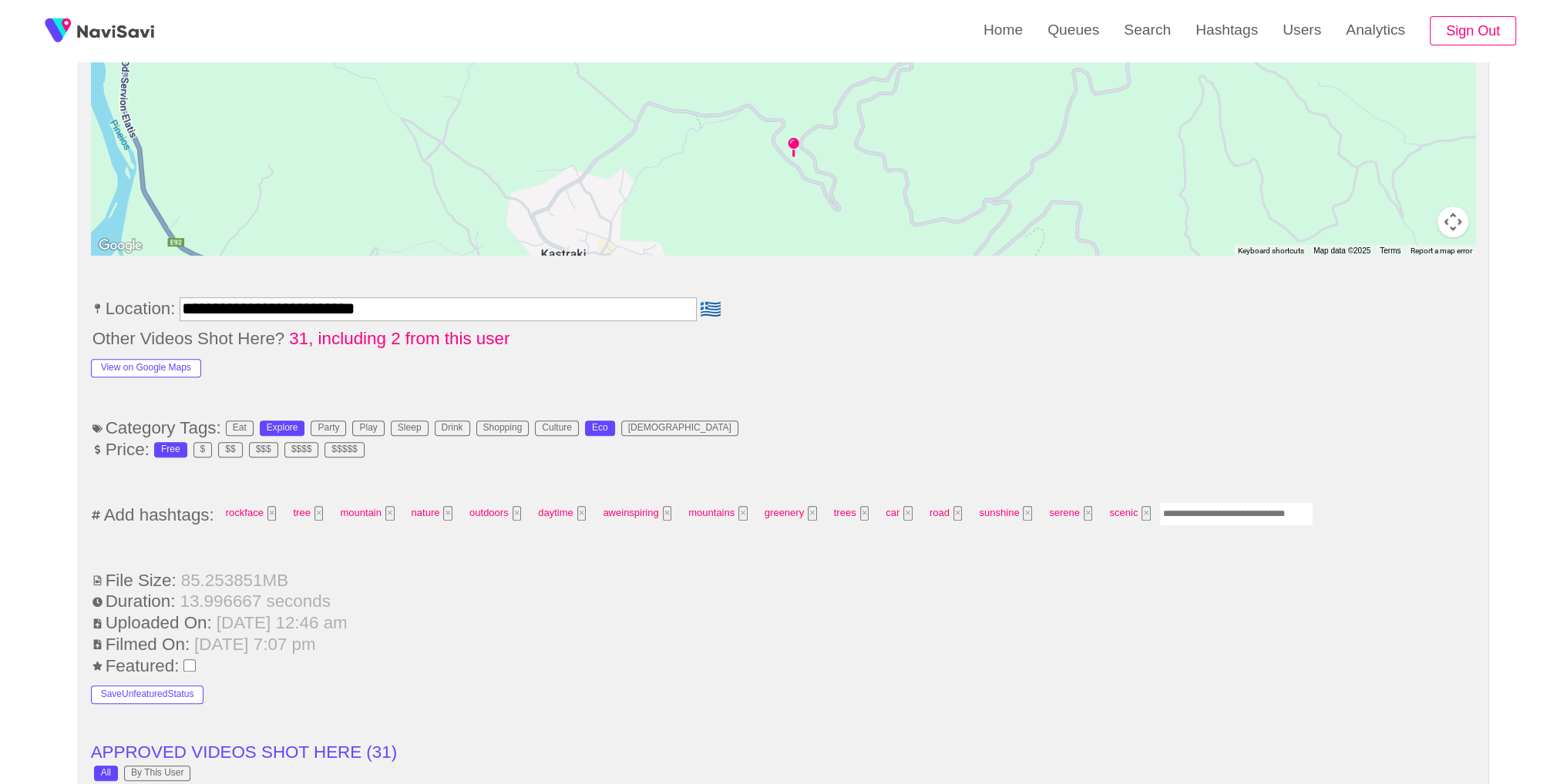
click at [1276, 503] on input "Enter tag here and press return" at bounding box center [1237, 515] width 155 height 24
type input "*********"
drag, startPoint x: 1258, startPoint y: 365, endPoint x: 1314, endPoint y: 371, distance: 56.3
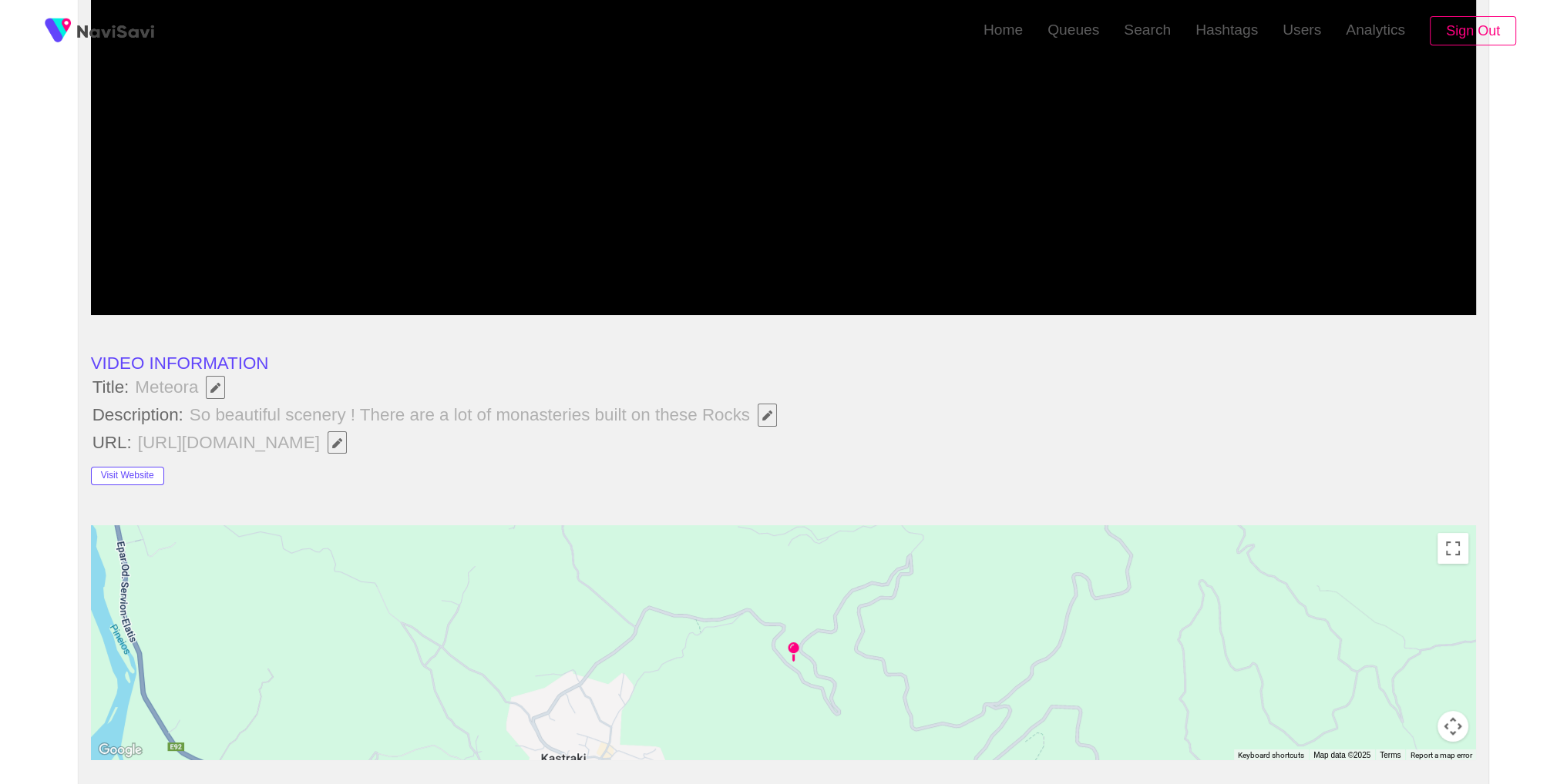
scroll to position [0, 0]
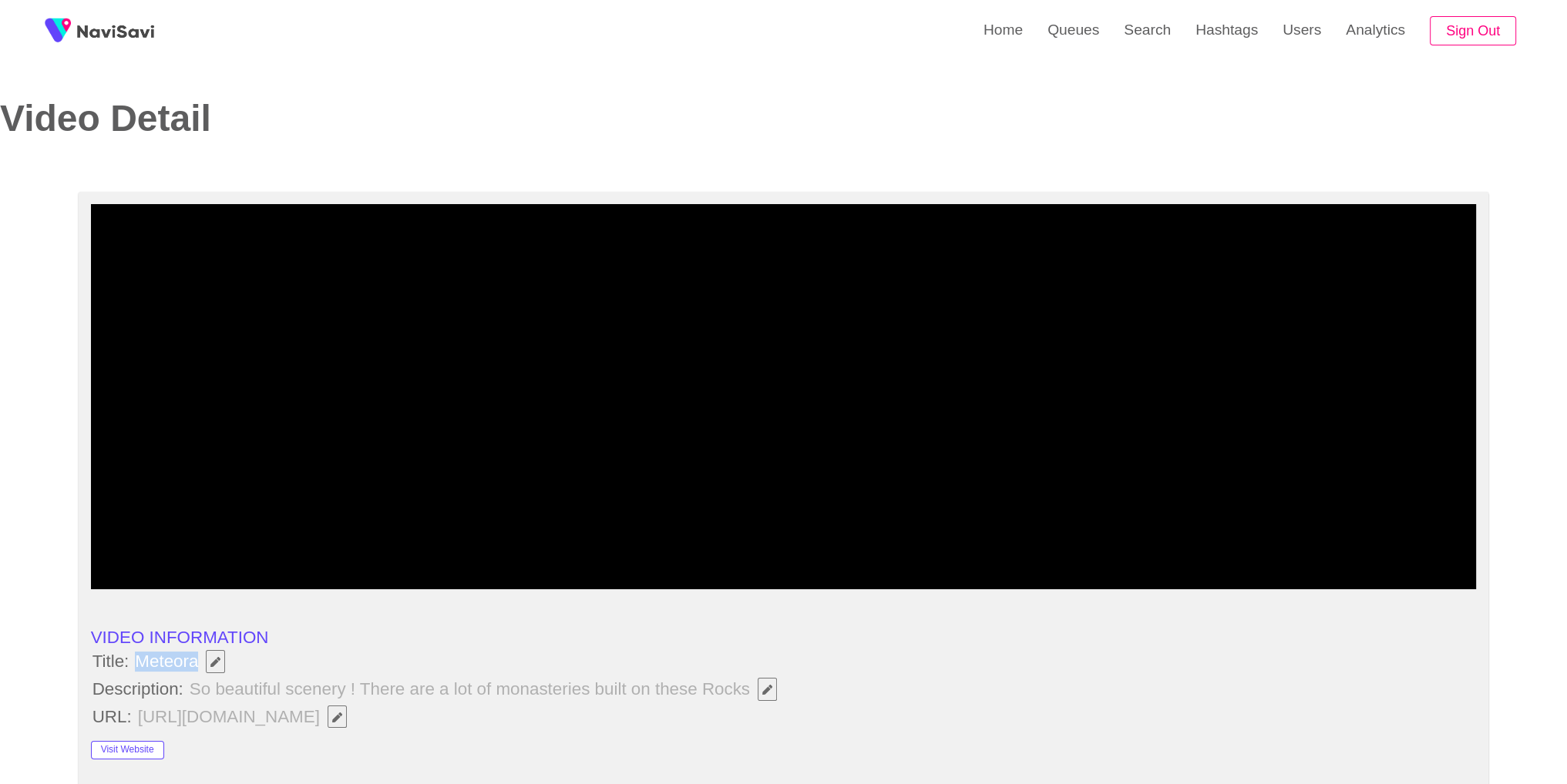
drag, startPoint x: 139, startPoint y: 655, endPoint x: 197, endPoint y: 652, distance: 58.1
click at [201, 660] on span "Meteora" at bounding box center [184, 661] width 101 height 26
click at [781, 735] on li "Visit Website" at bounding box center [784, 745] width 1386 height 29
click at [774, 690] on span "button" at bounding box center [767, 690] width 16 height 10
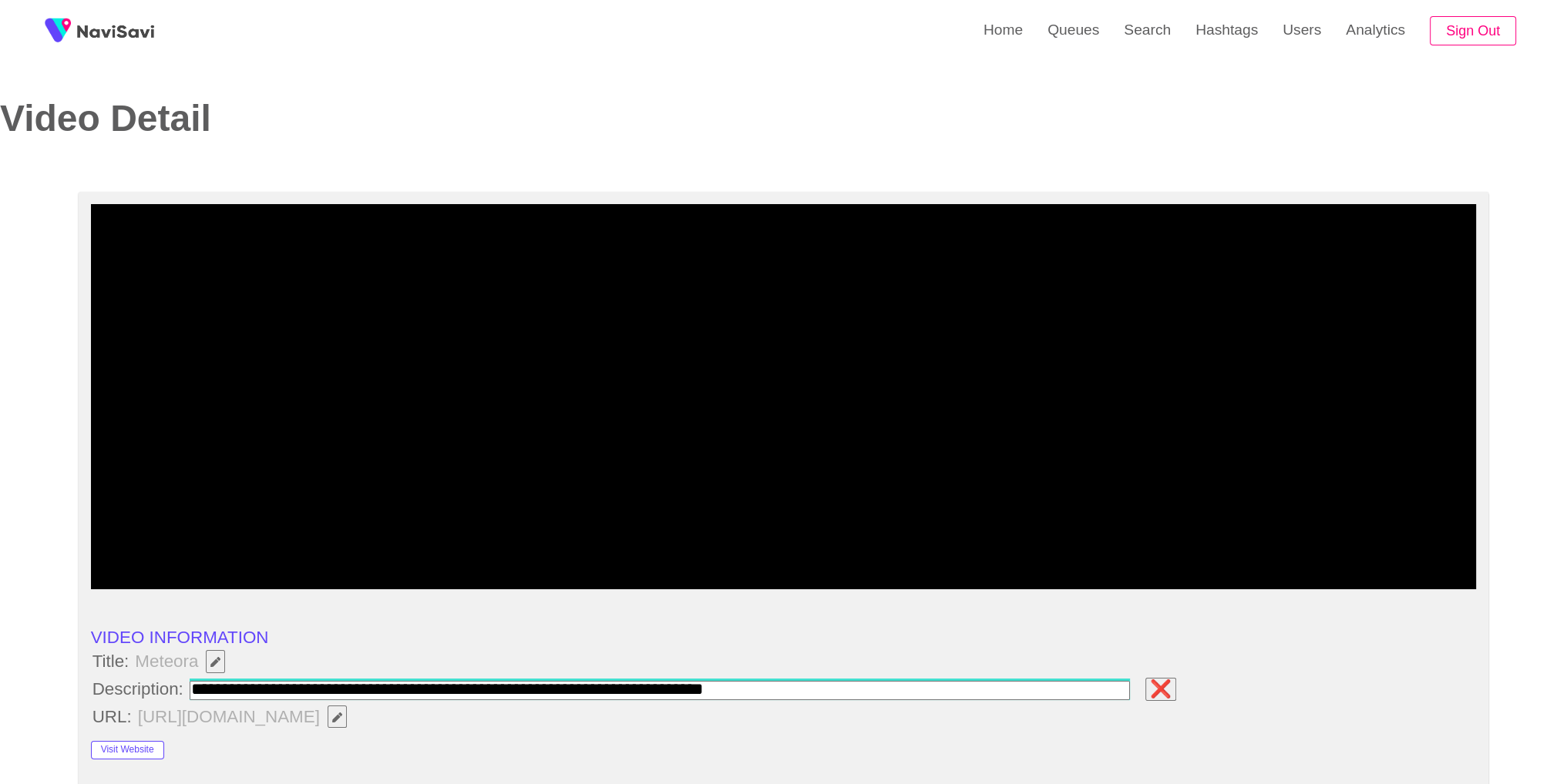
type input "**********"
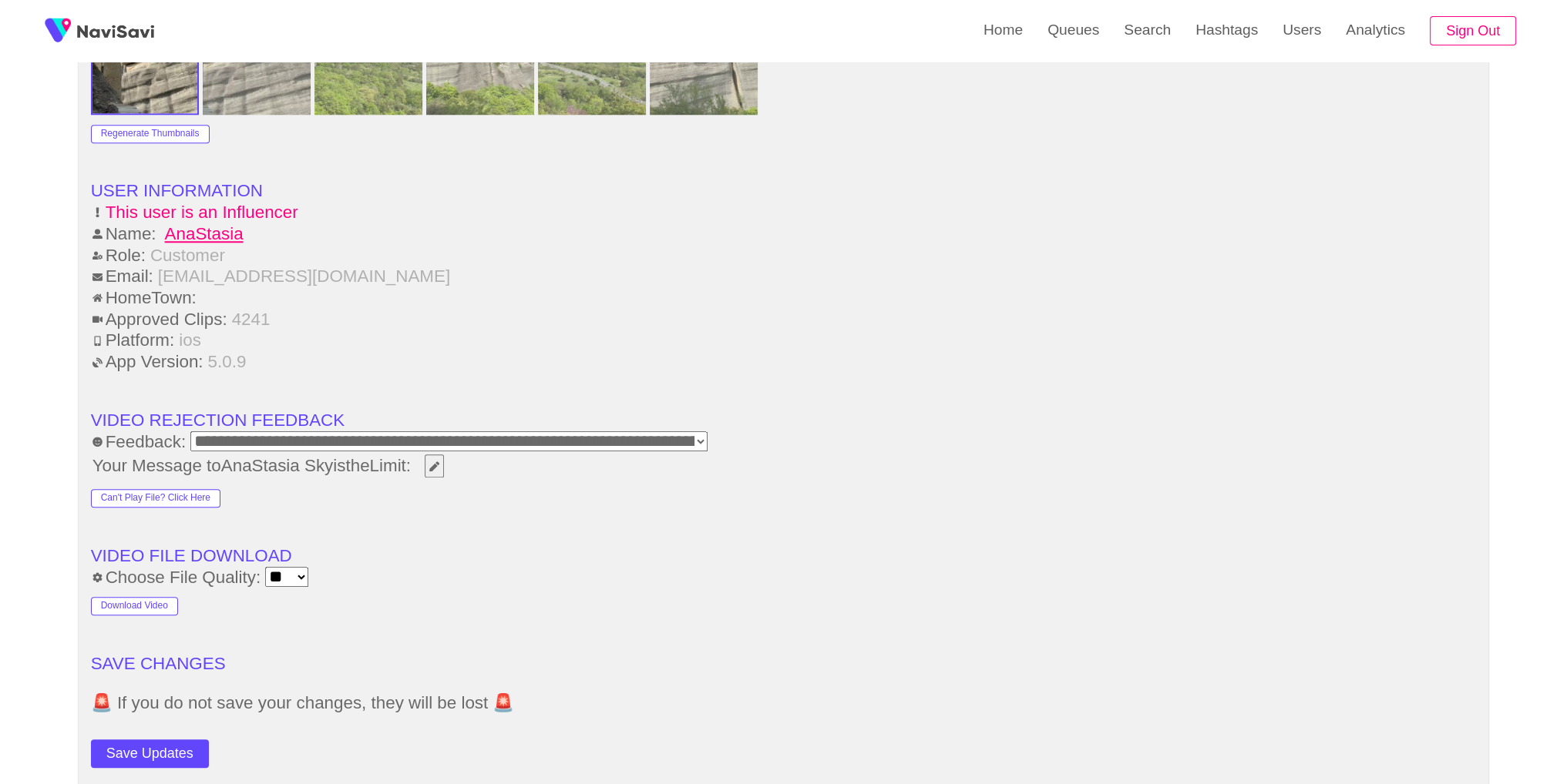
scroll to position [2078, 0]
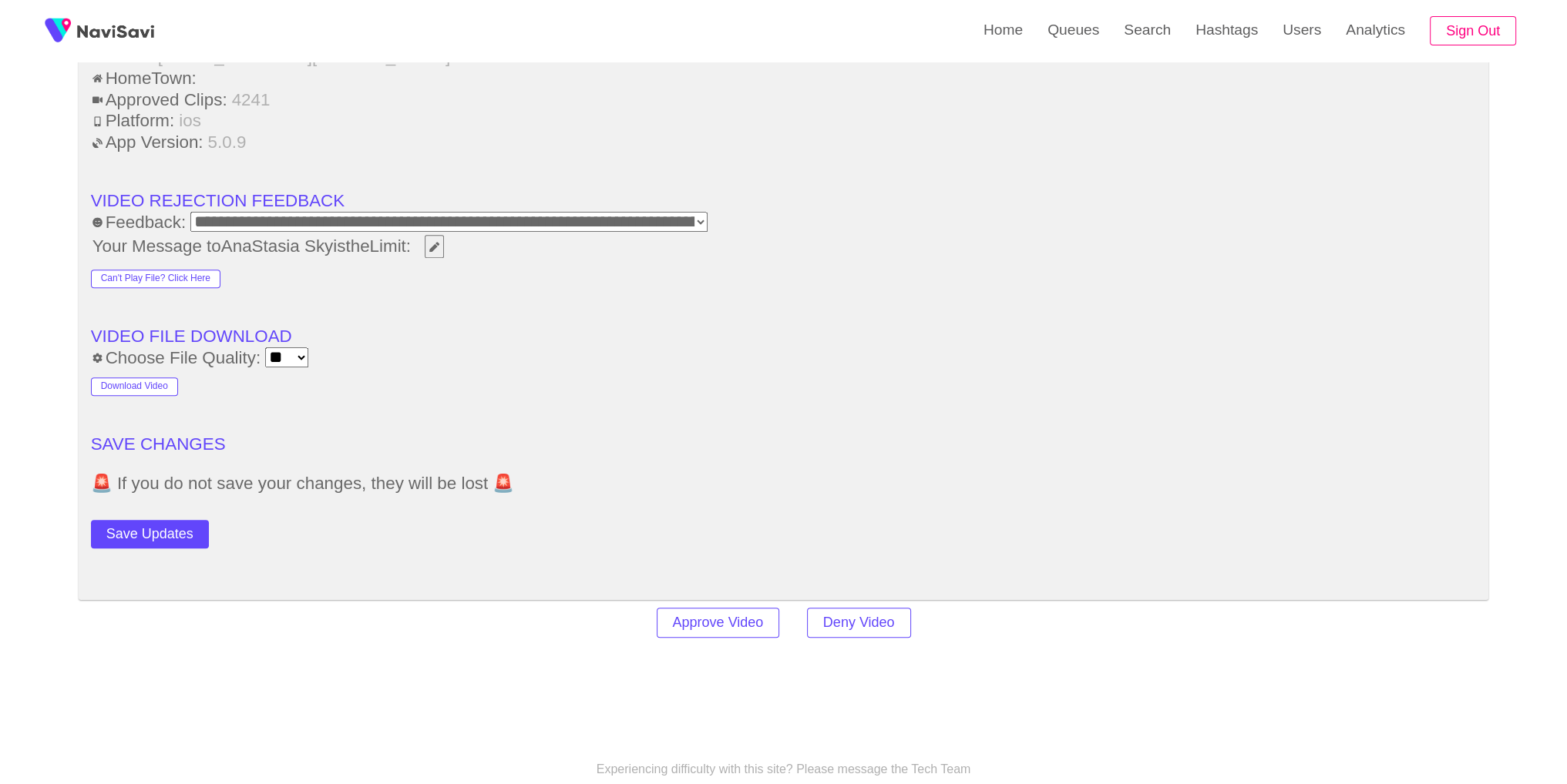
click at [151, 514] on div "Save Updates" at bounding box center [229, 531] width 277 height 34
click at [147, 520] on button "Save Updates" at bounding box center [149, 535] width 118 height 29
click at [1156, 25] on link "Search" at bounding box center [1147, 30] width 71 height 60
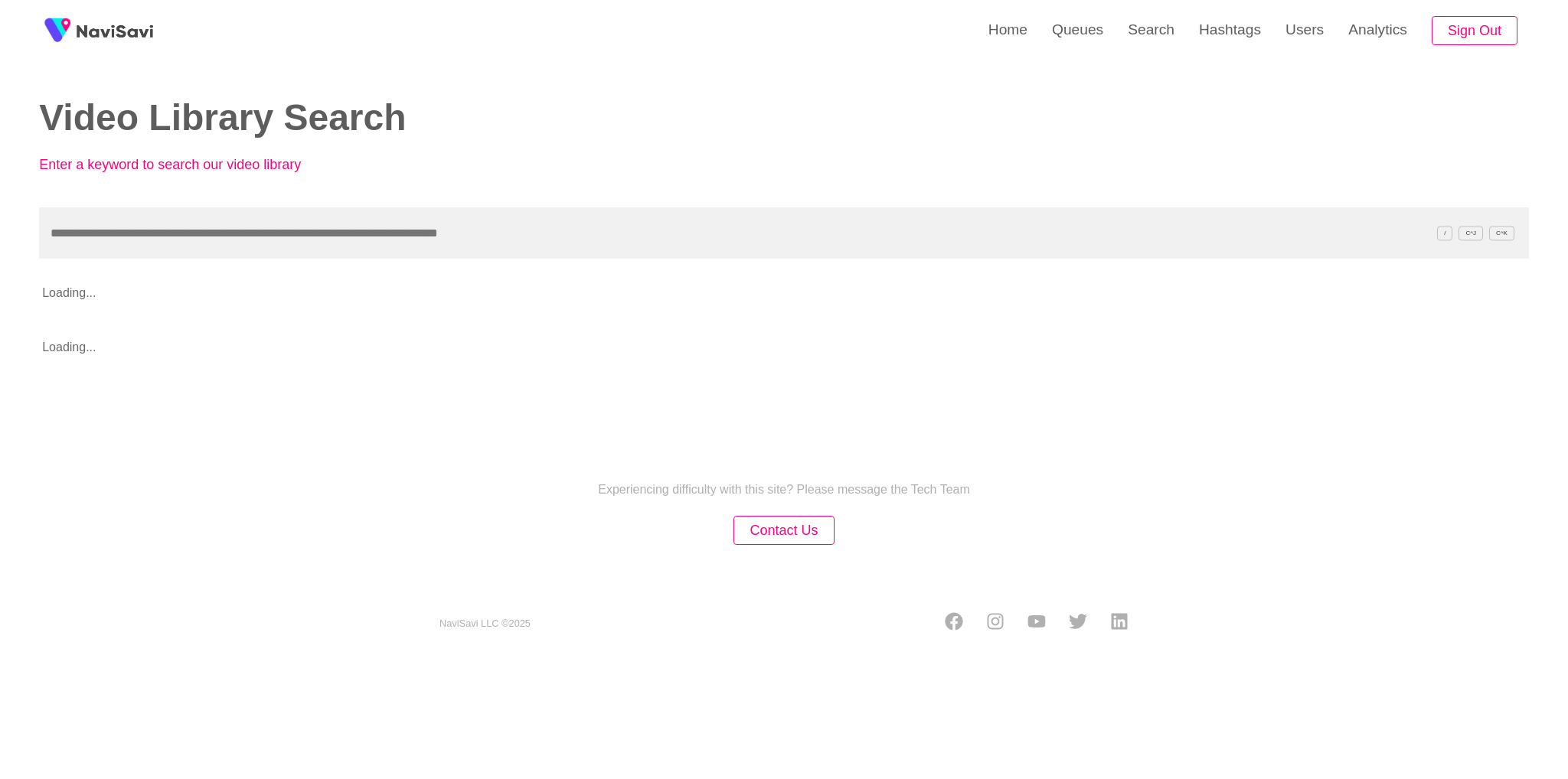
click at [629, 249] on input "text" at bounding box center [784, 234] width 1490 height 52
type input "*******"
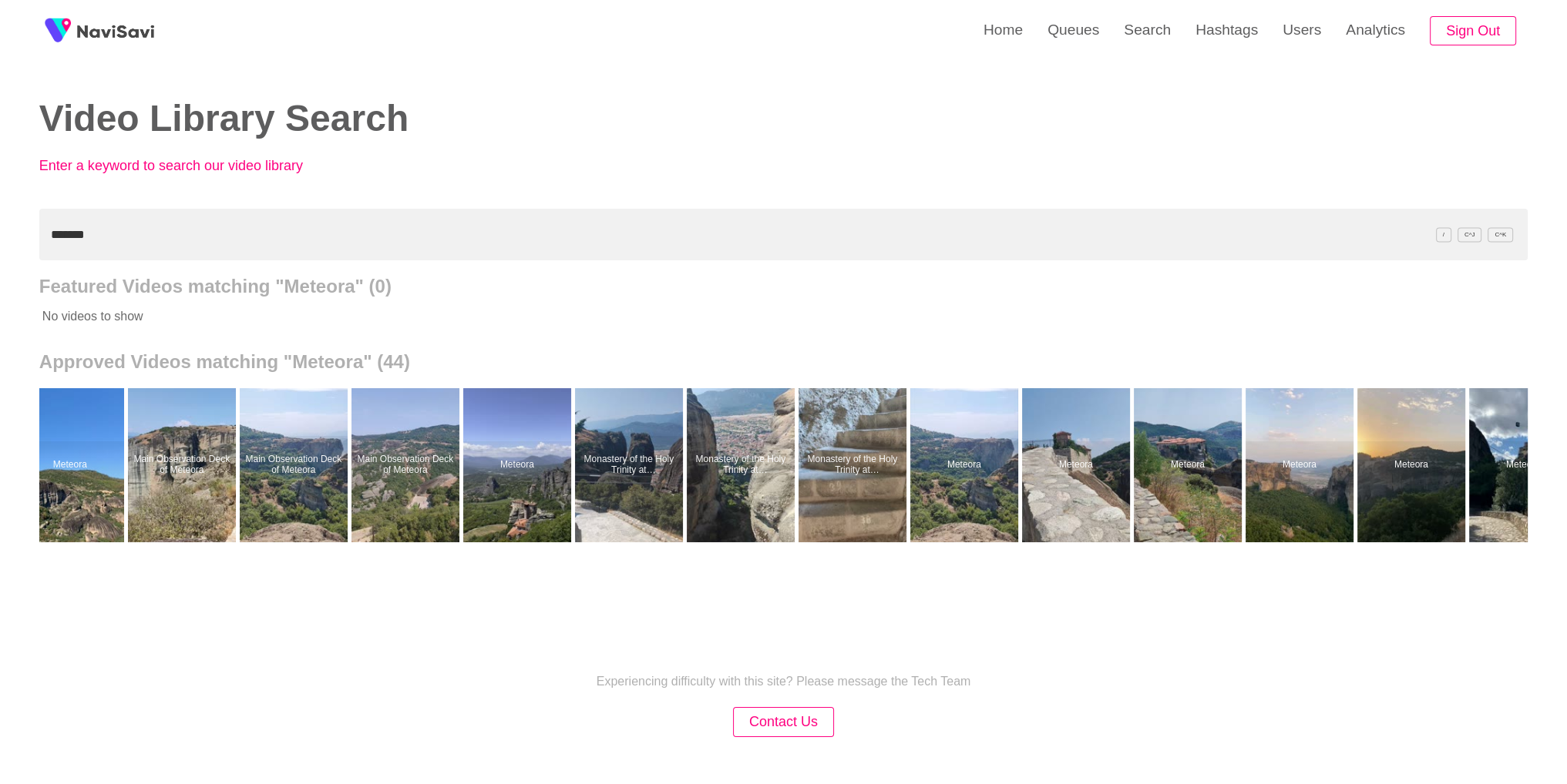
scroll to position [0, 1048]
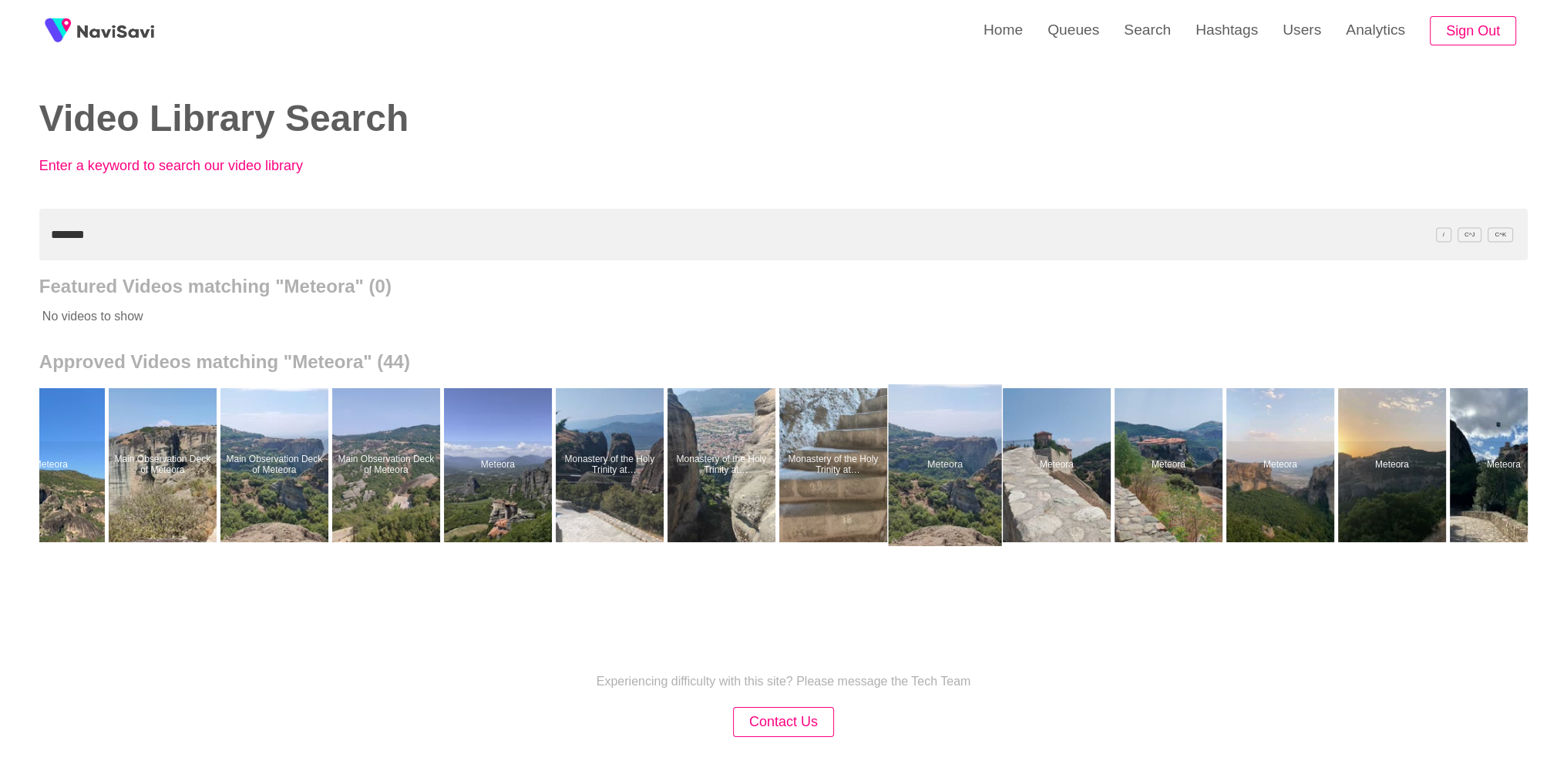
click at [956, 442] on div at bounding box center [944, 465] width 113 height 162
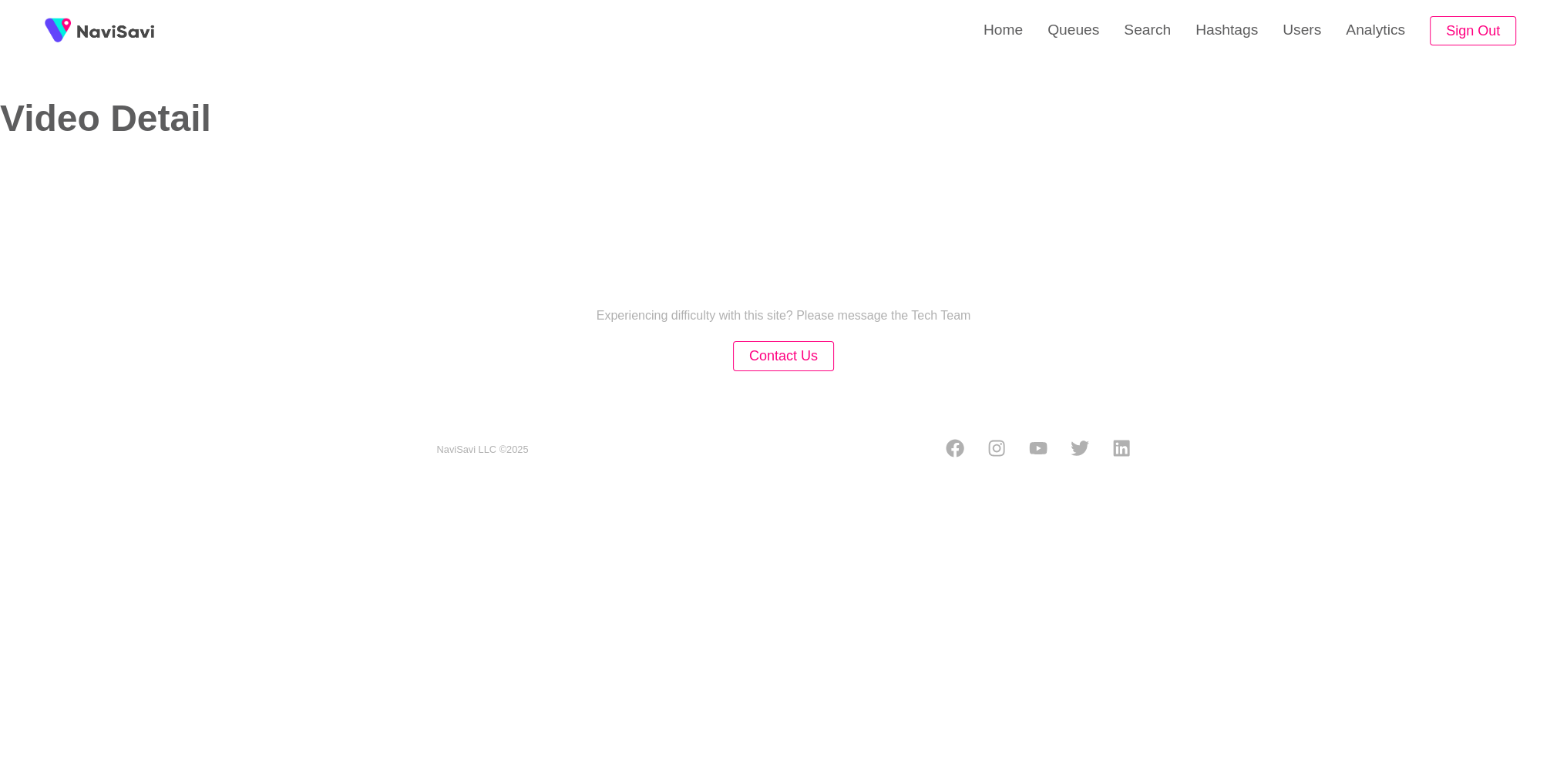
select select "**********"
select select "**"
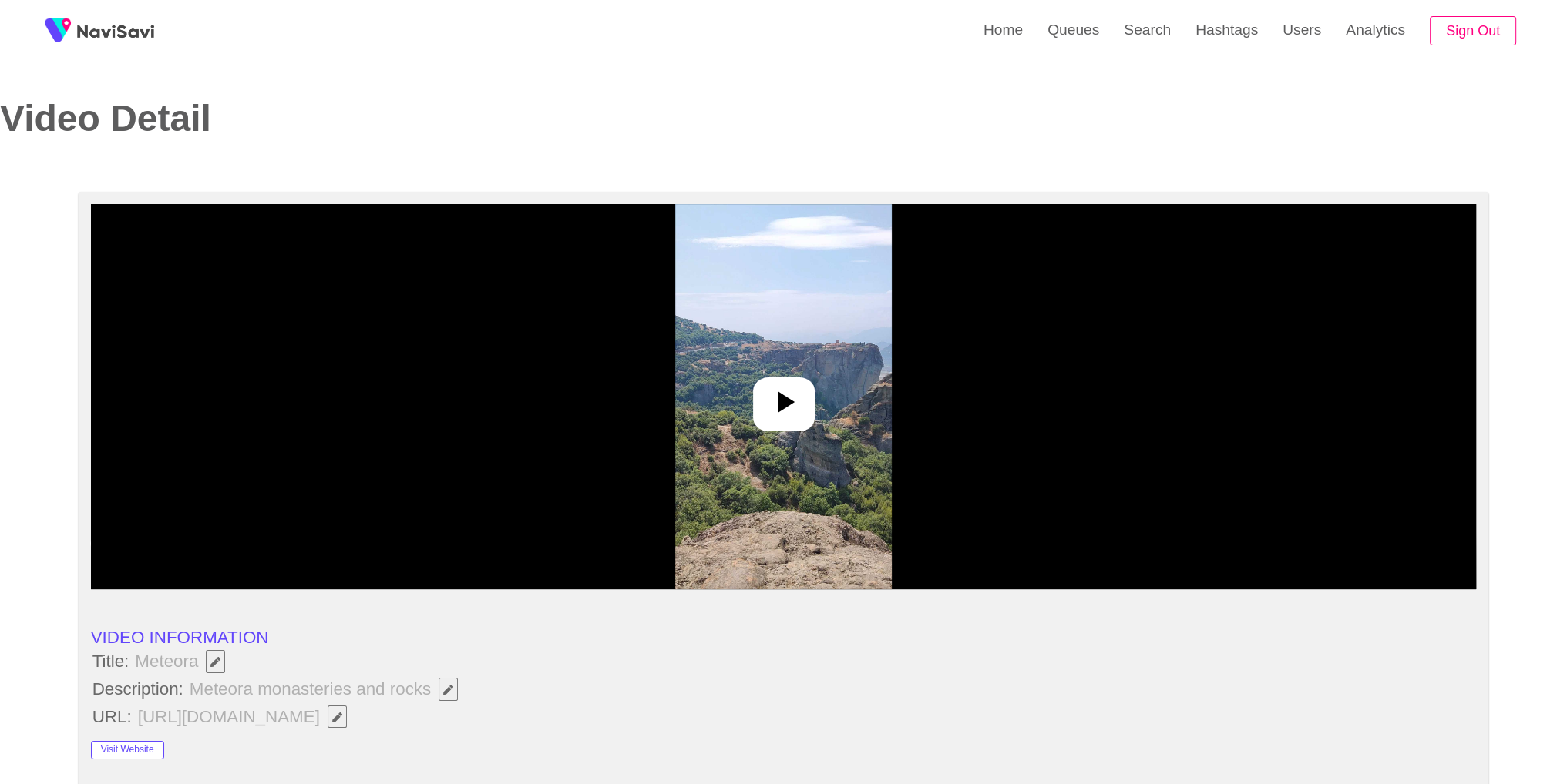
click at [831, 410] on div at bounding box center [784, 396] width 1386 height 385
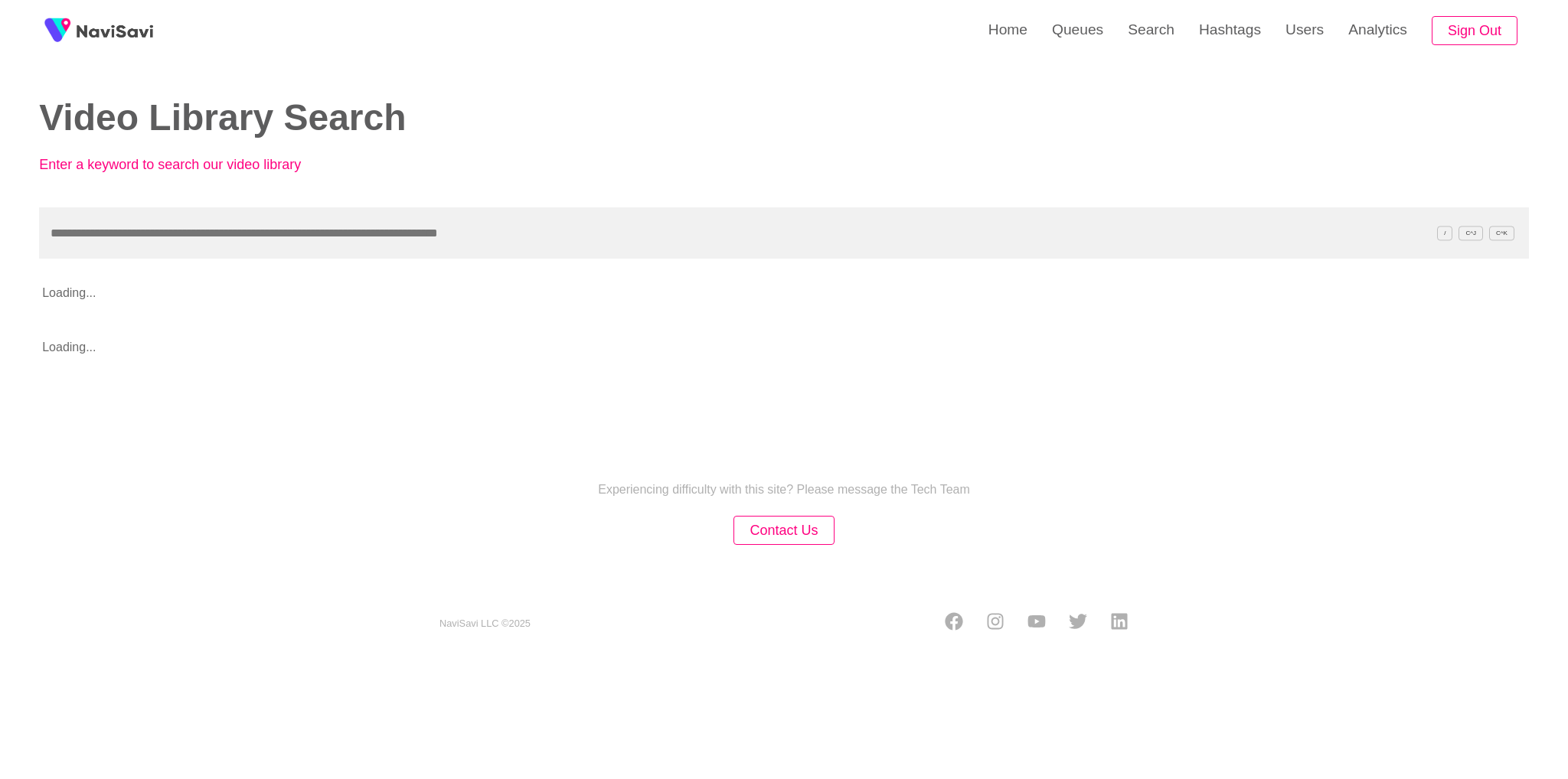
click at [689, 232] on input "text" at bounding box center [784, 234] width 1490 height 52
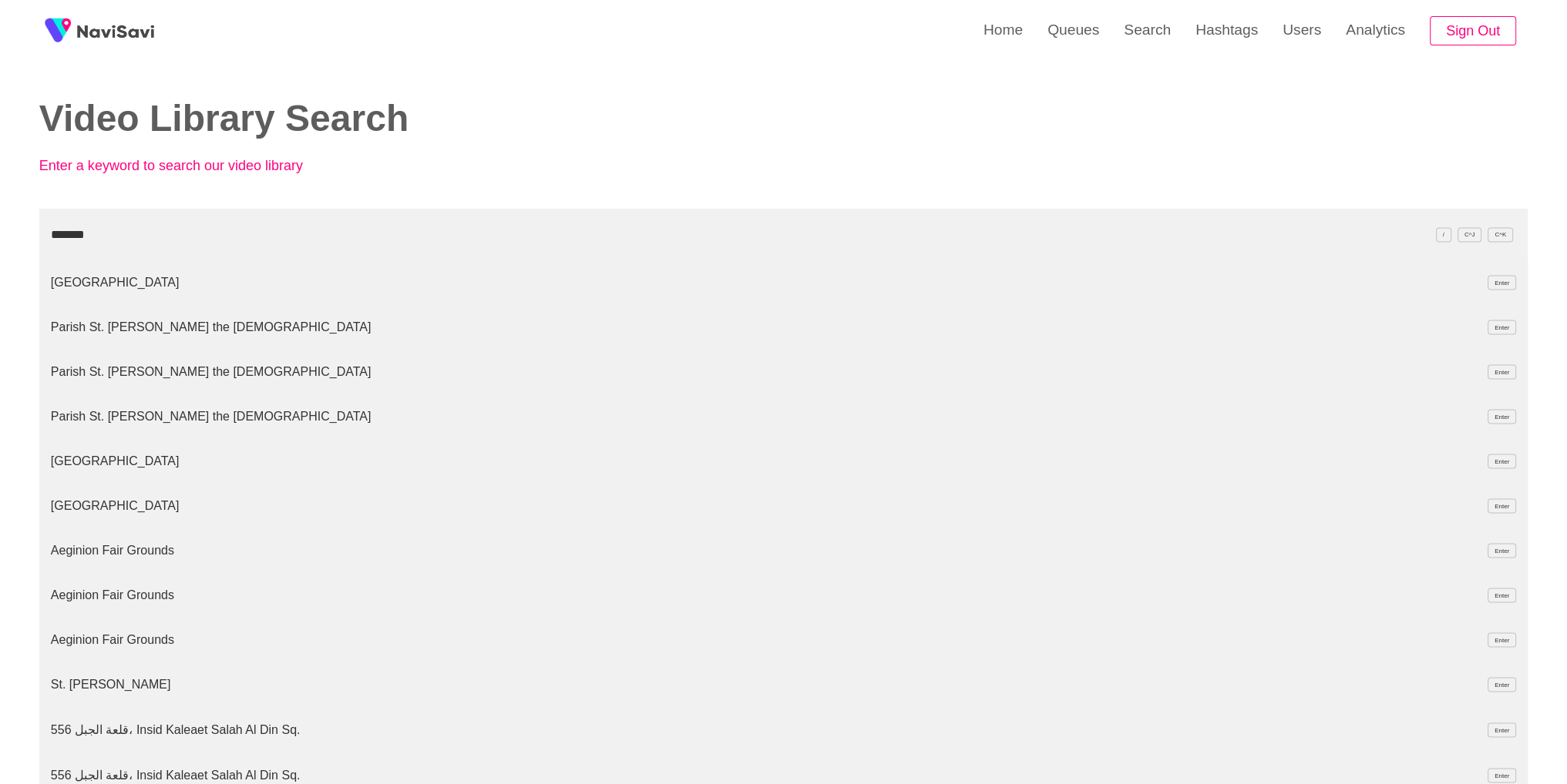
type input "*******"
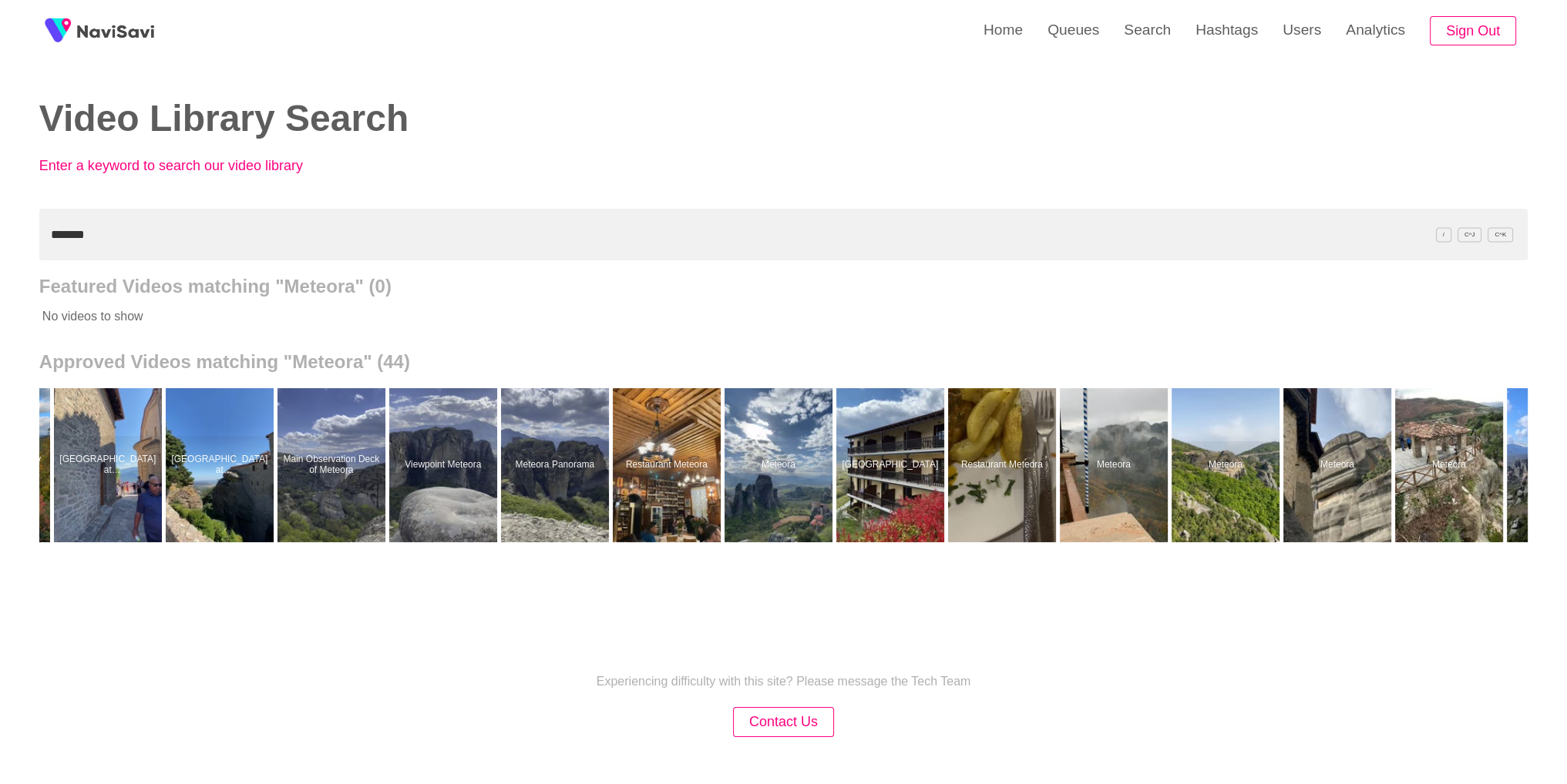
scroll to position [0, 3429]
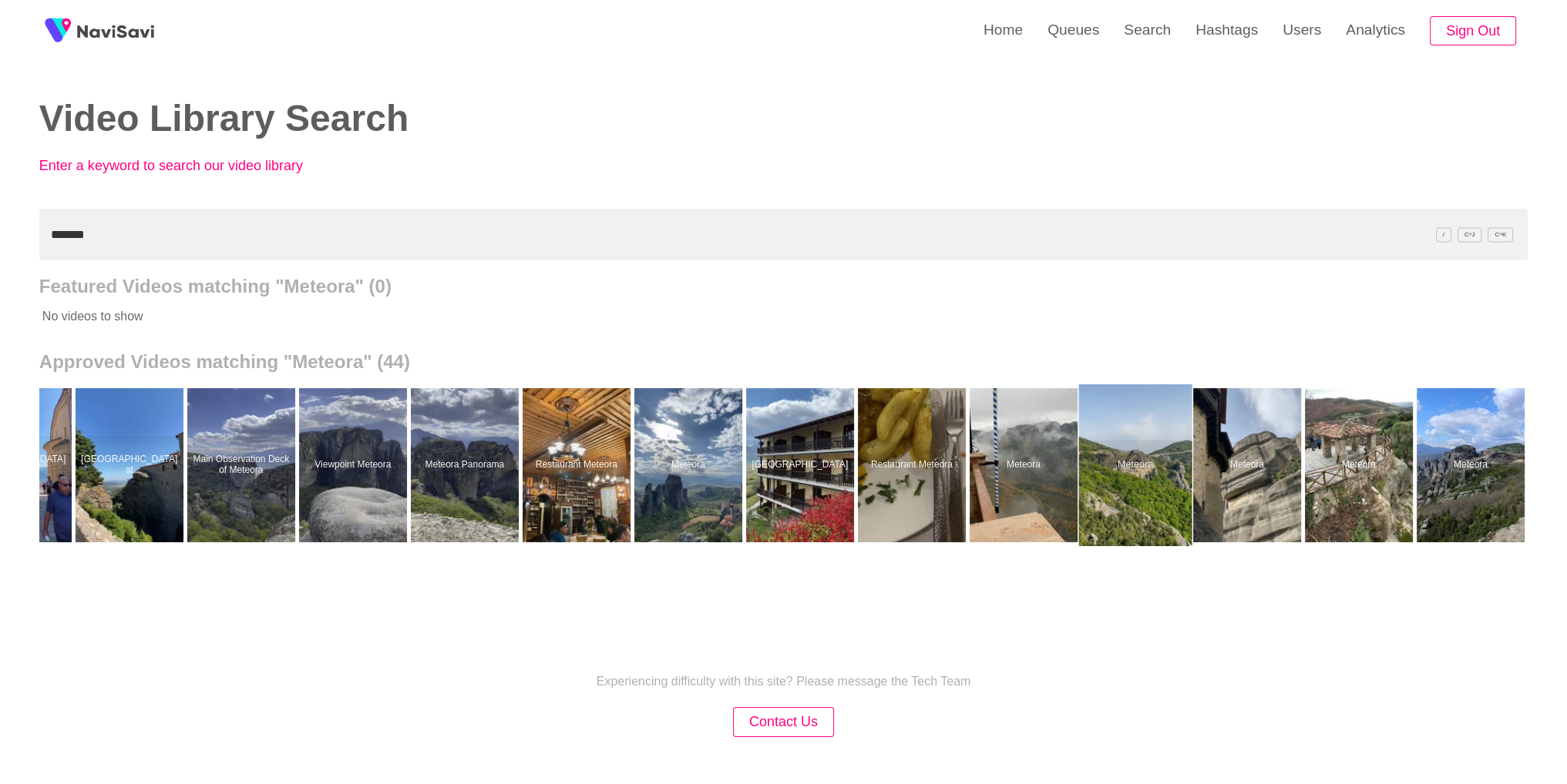
click at [1145, 465] on div at bounding box center [1135, 465] width 113 height 162
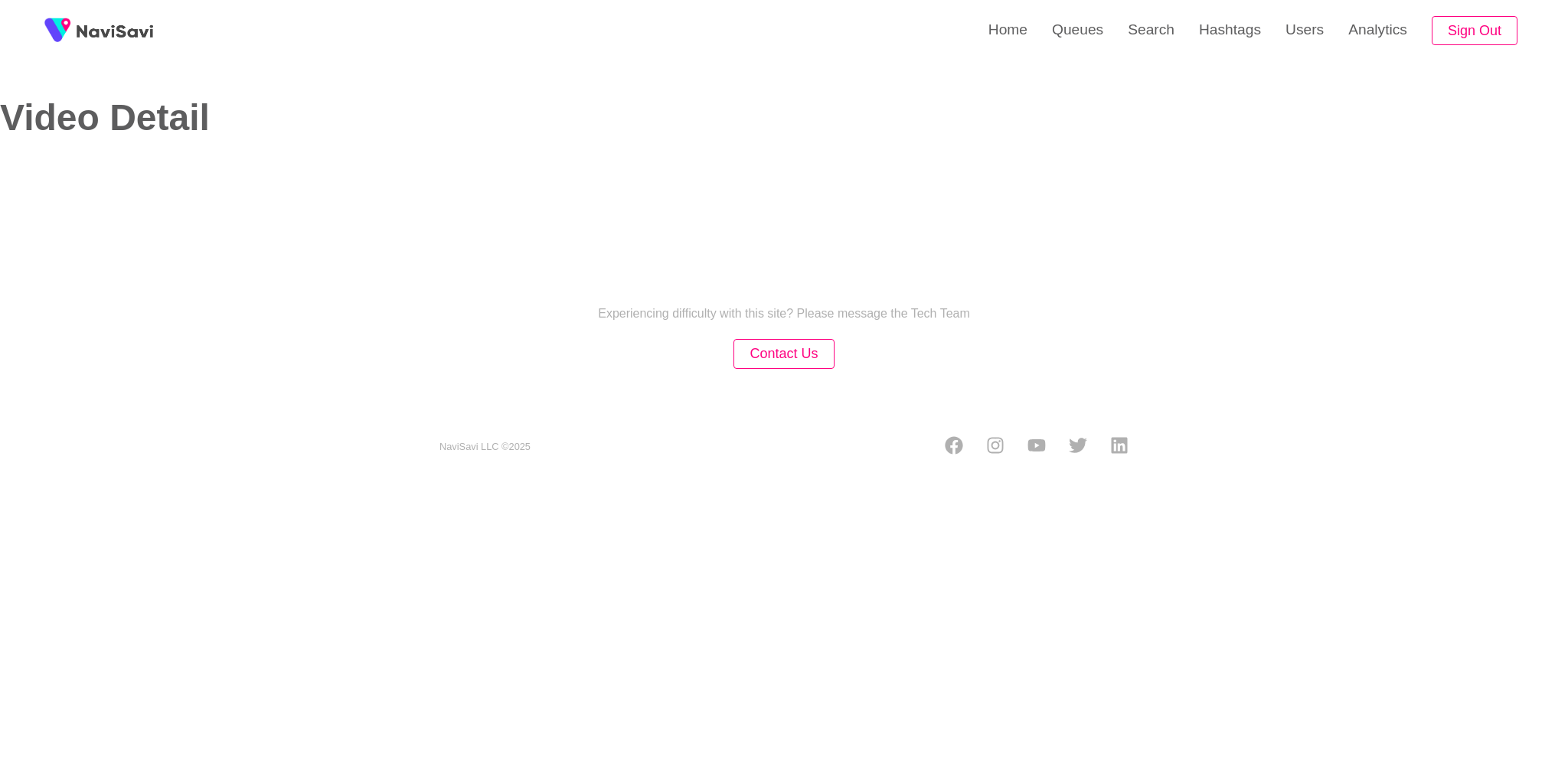
select select "**"
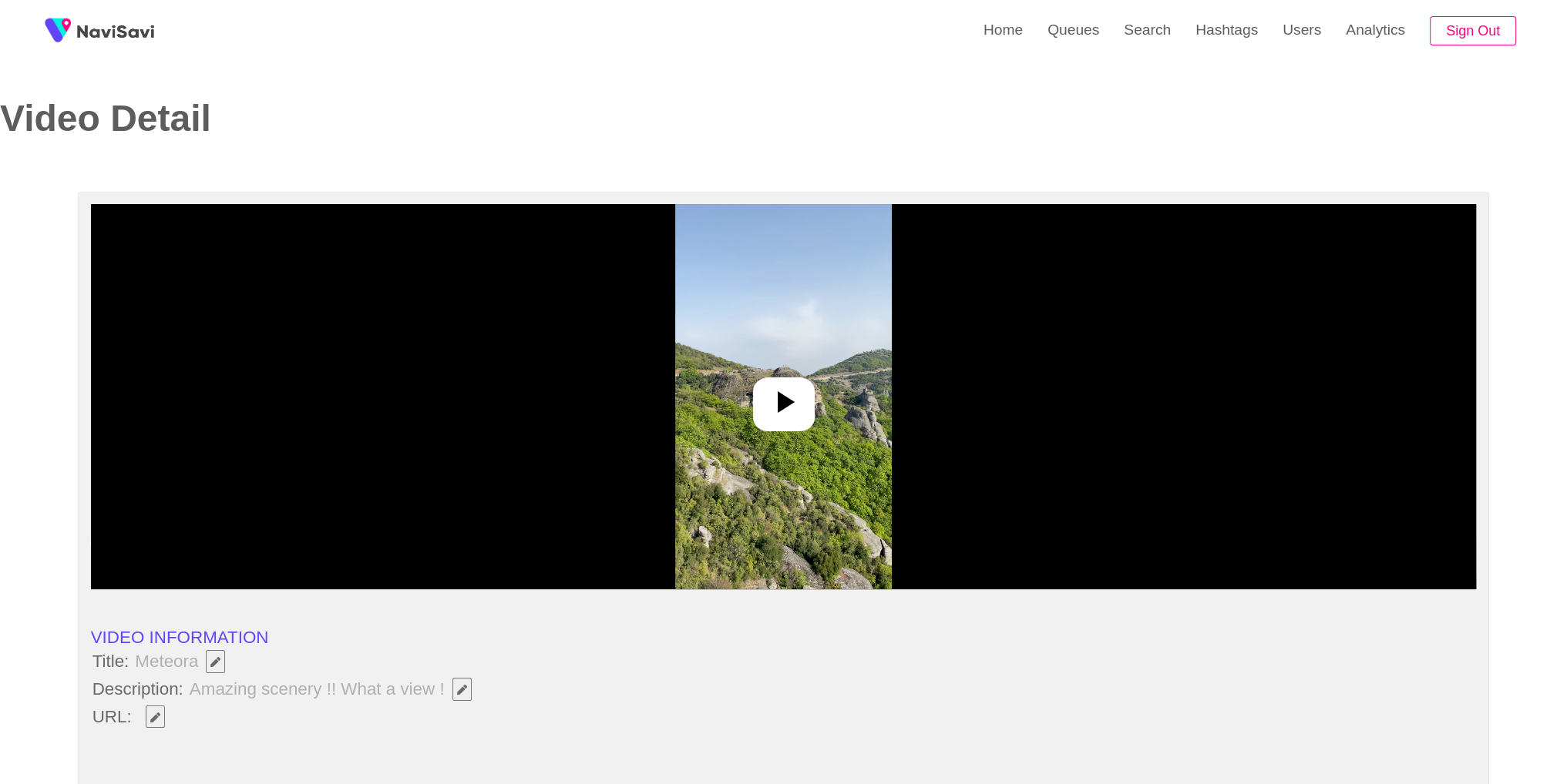
select select "**********"
click at [857, 408] on div at bounding box center [784, 396] width 1386 height 385
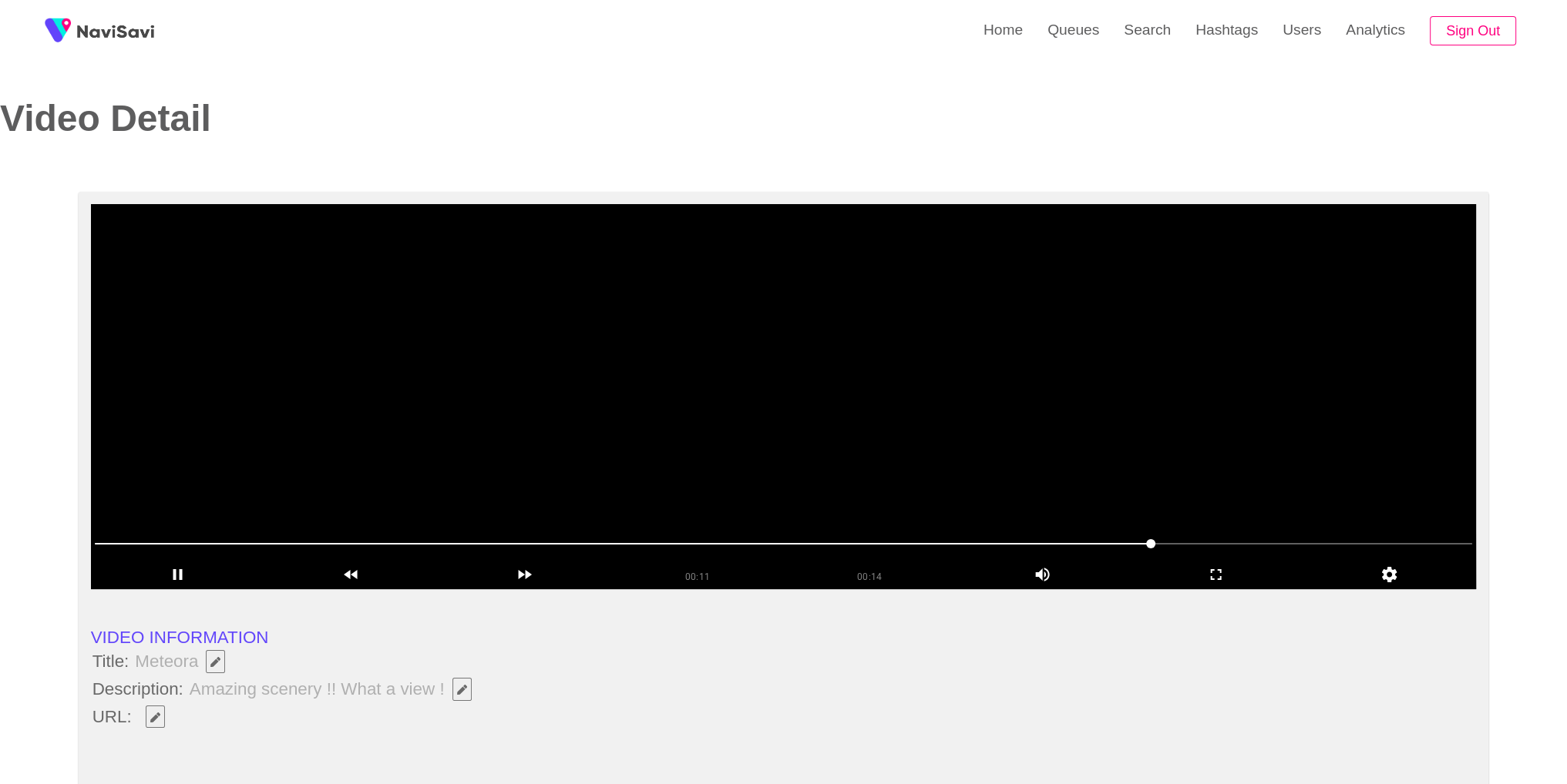
click at [151, 708] on button "button" at bounding box center [155, 718] width 19 height 24
type input "*******"
drag, startPoint x: 238, startPoint y: 716, endPoint x: 0, endPoint y: 657, distance: 245.2
paste input "**********"
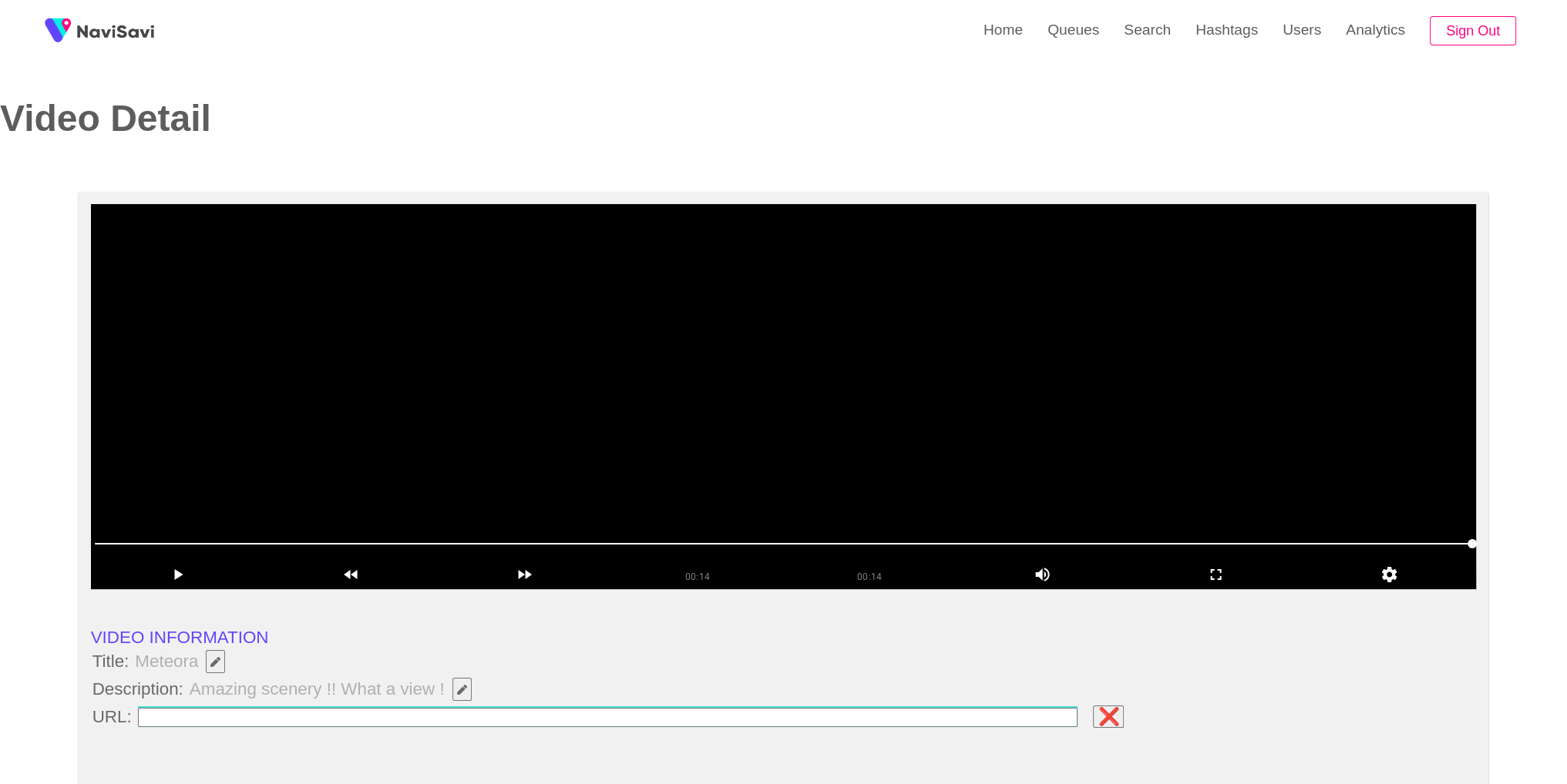
type input "**********"
click at [424, 669] on li "Title: Meteora" at bounding box center [784, 661] width 1386 height 26
click at [471, 694] on span "Amazing scenery !! What a view !" at bounding box center [334, 689] width 293 height 26
click at [466, 694] on button "button" at bounding box center [462, 690] width 19 height 24
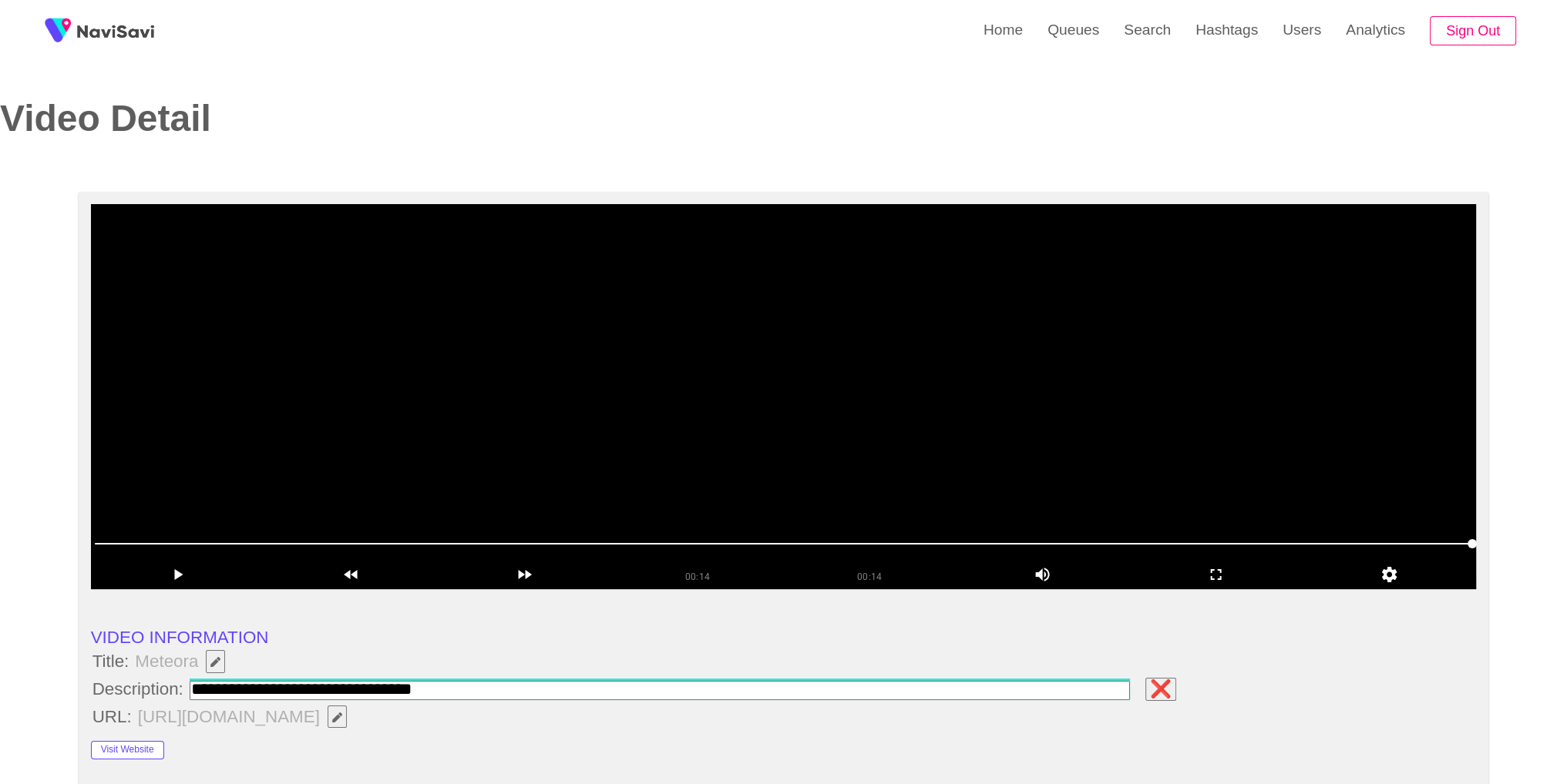
type input "**********"
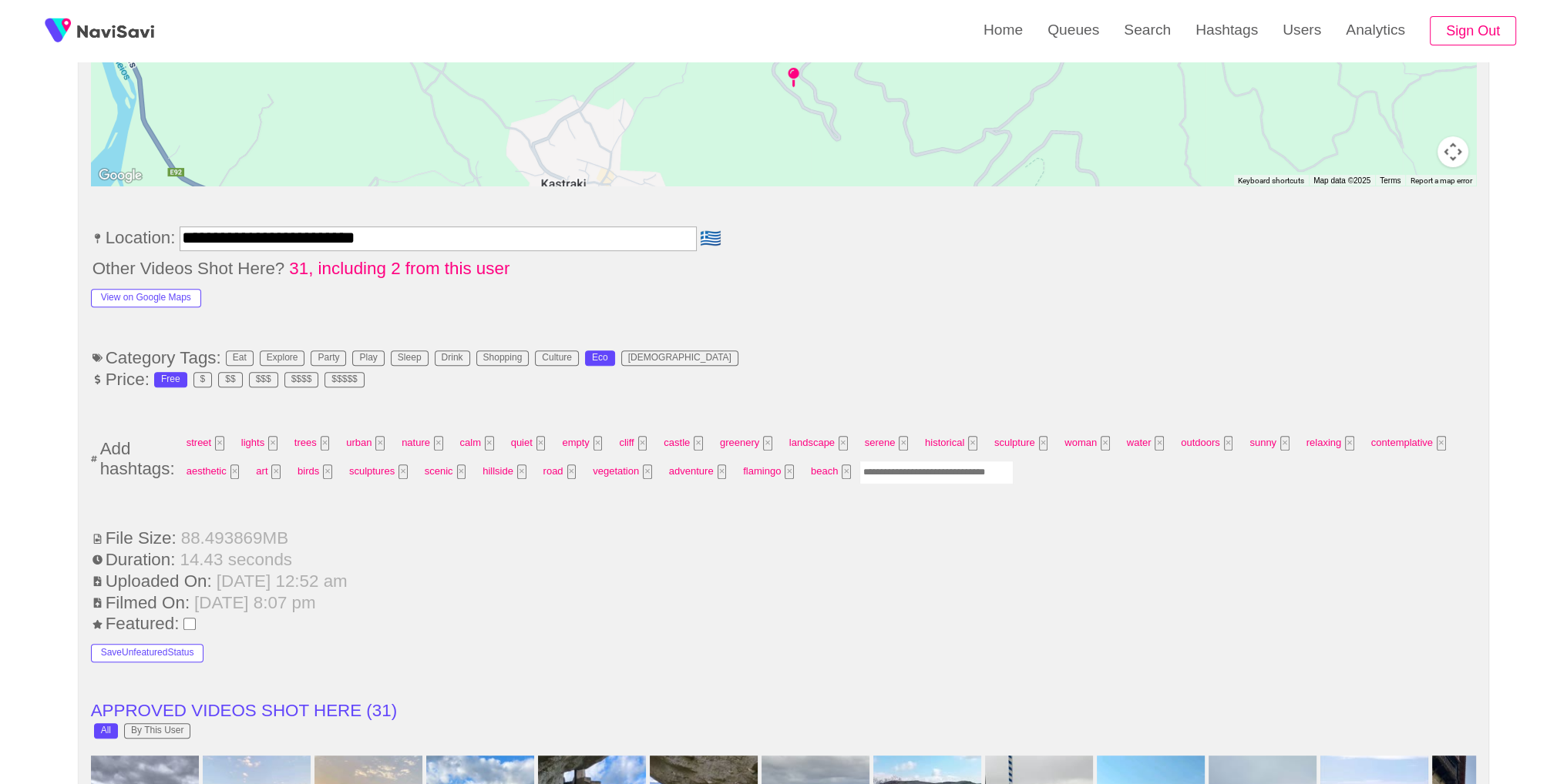
scroll to position [872, 0]
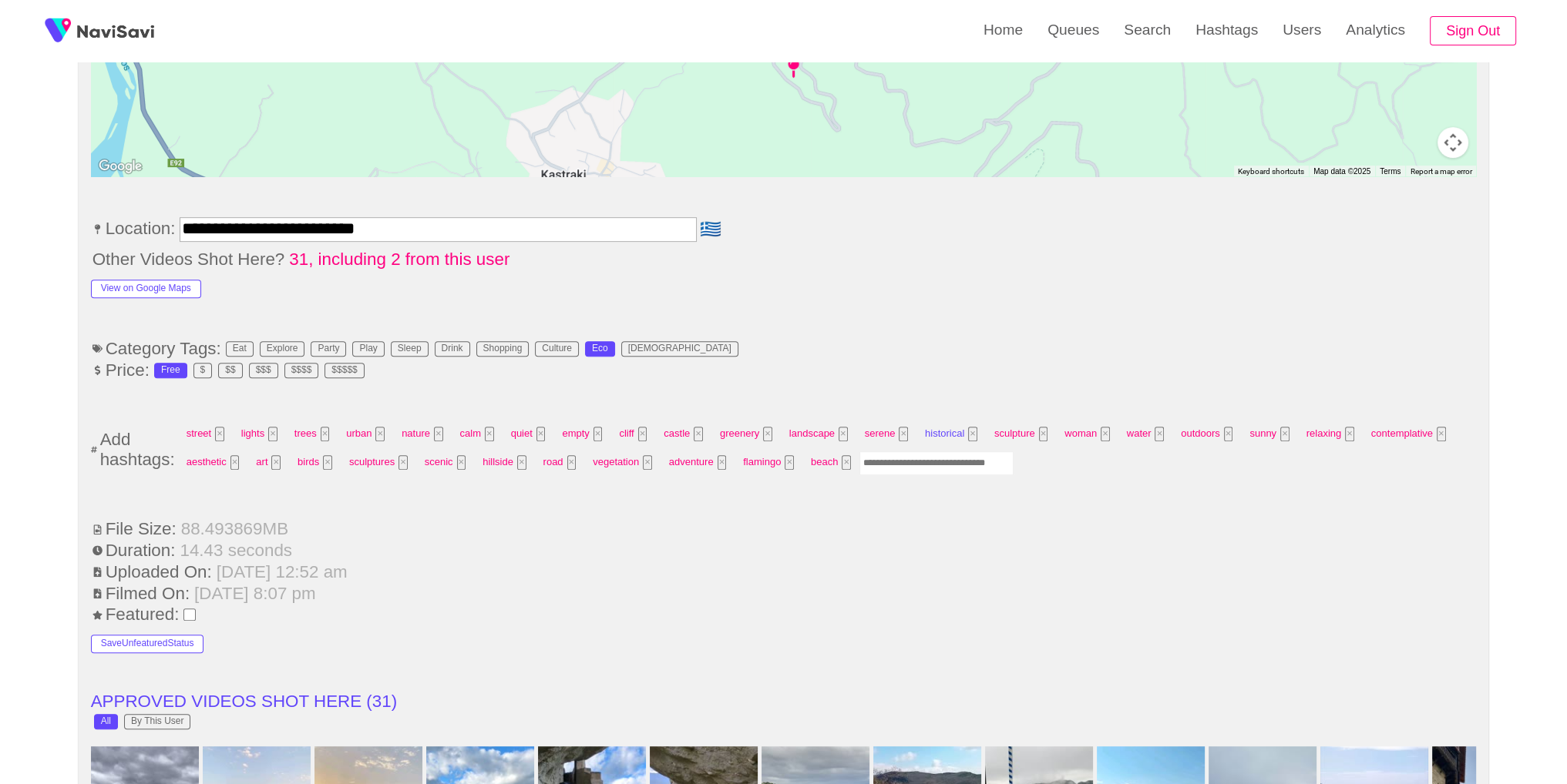
drag, startPoint x: 894, startPoint y: 444, endPoint x: 912, endPoint y: 421, distance: 29.2
click at [894, 452] on input "Enter tag here and press return" at bounding box center [937, 463] width 155 height 24
type input "*********"
click at [984, 249] on li "Other Videos Shot Here? 31, including 2 from this user" at bounding box center [784, 259] width 1386 height 20
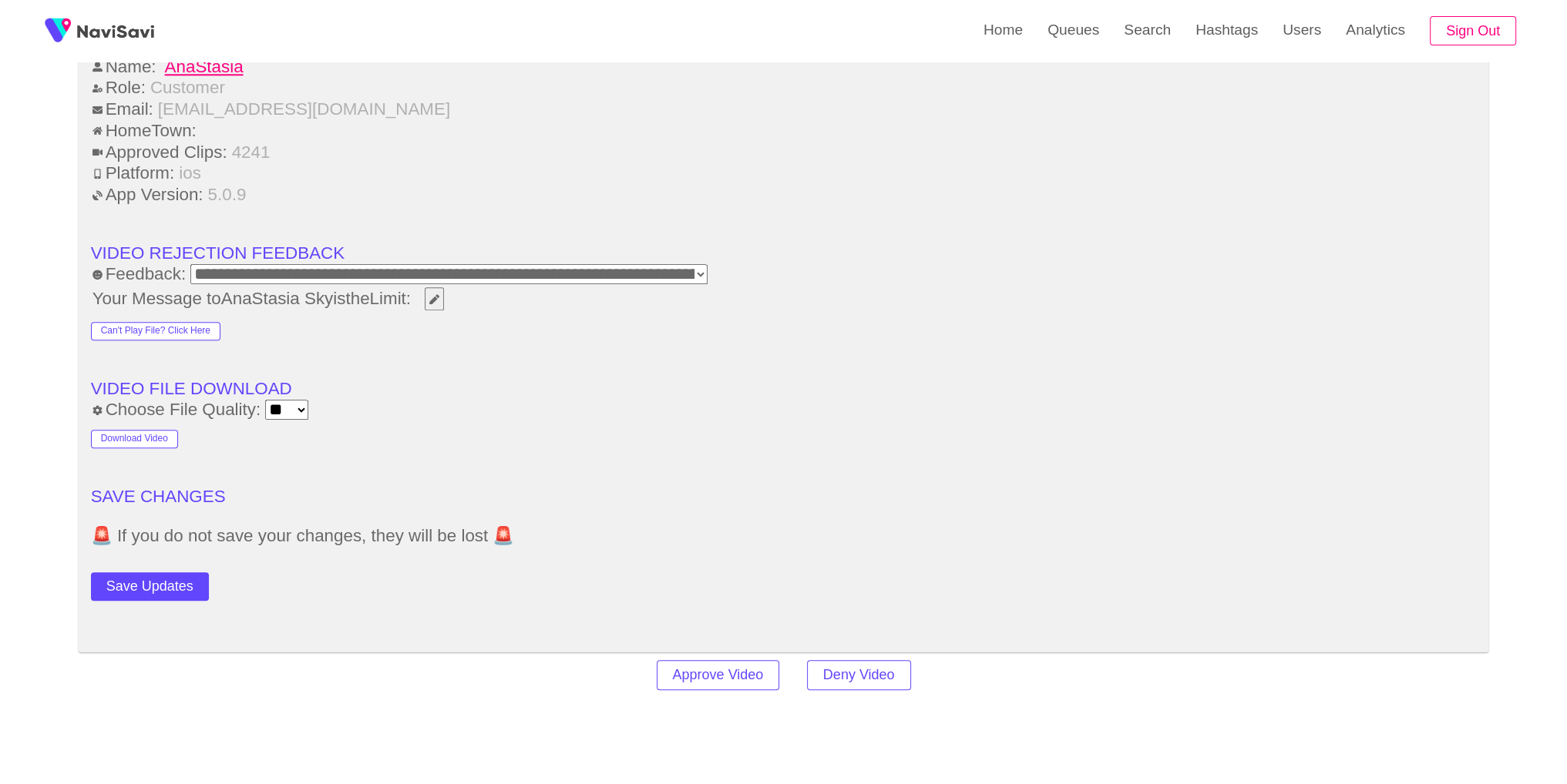
scroll to position [2240, 0]
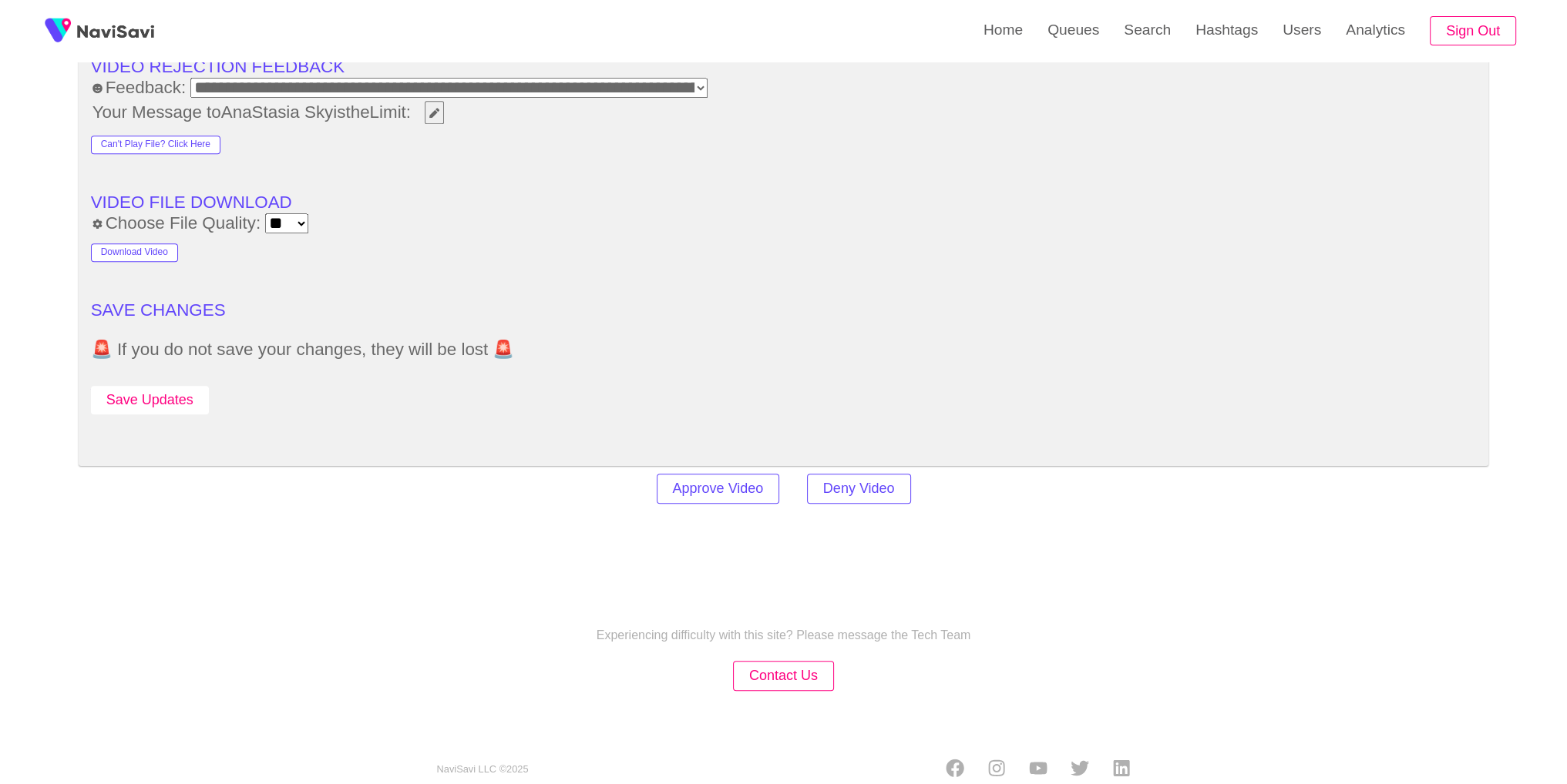
click at [126, 386] on button "Save Updates" at bounding box center [149, 400] width 118 height 29
click at [1171, 35] on link "Search" at bounding box center [1147, 30] width 71 height 60
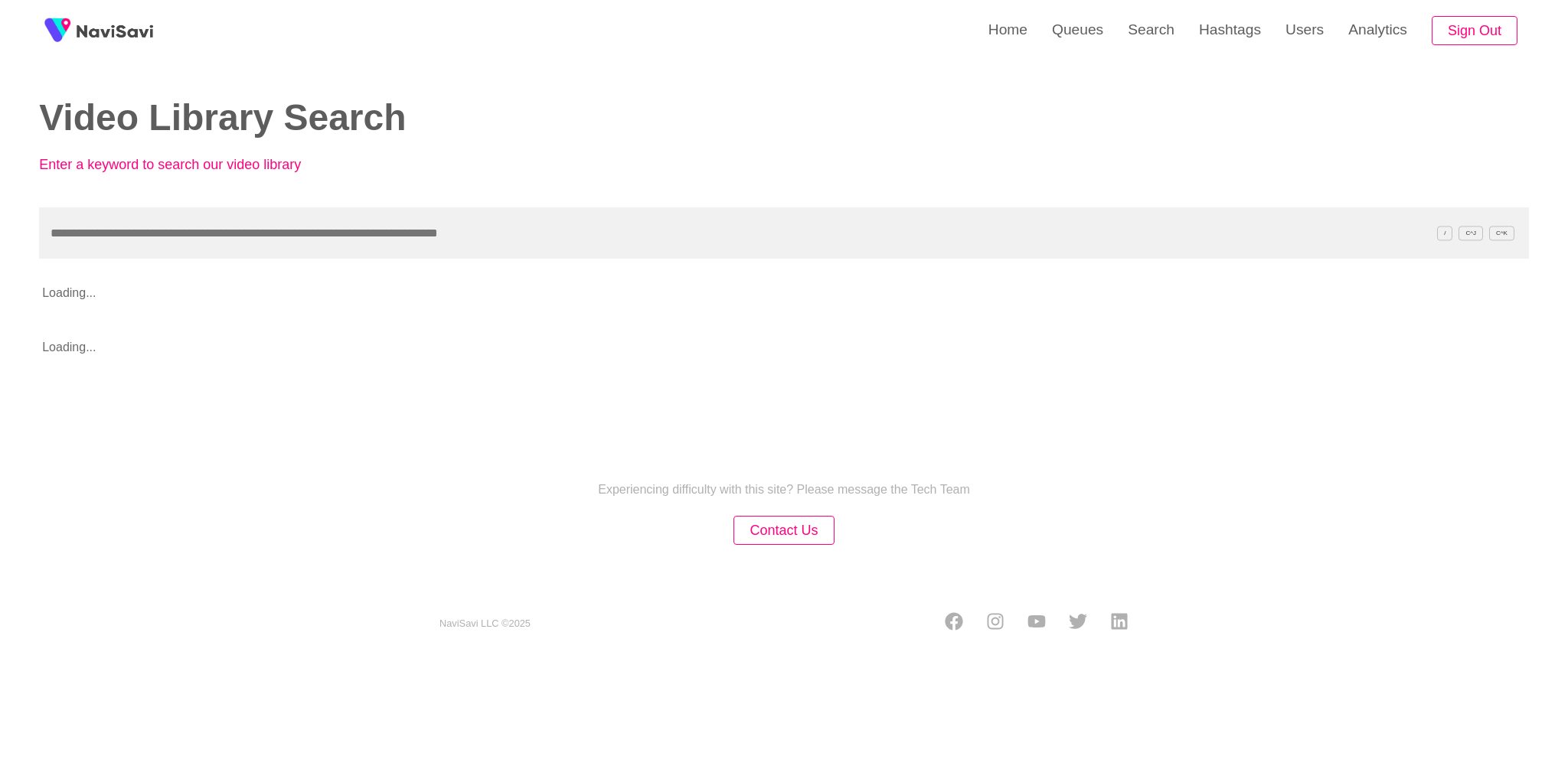
click at [918, 244] on input "text" at bounding box center [784, 234] width 1490 height 52
type input "**********"
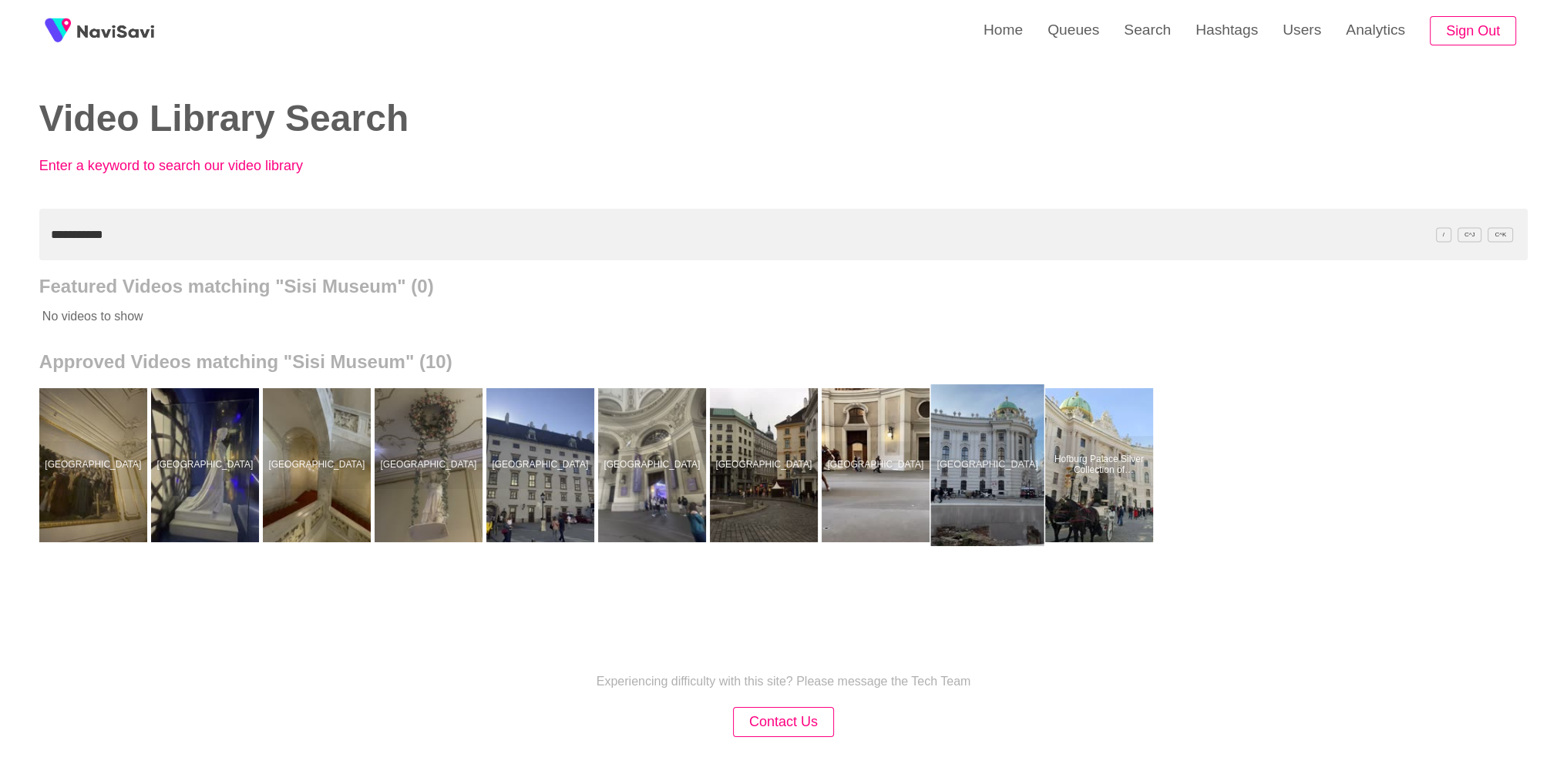
click at [985, 451] on div at bounding box center [987, 465] width 113 height 162
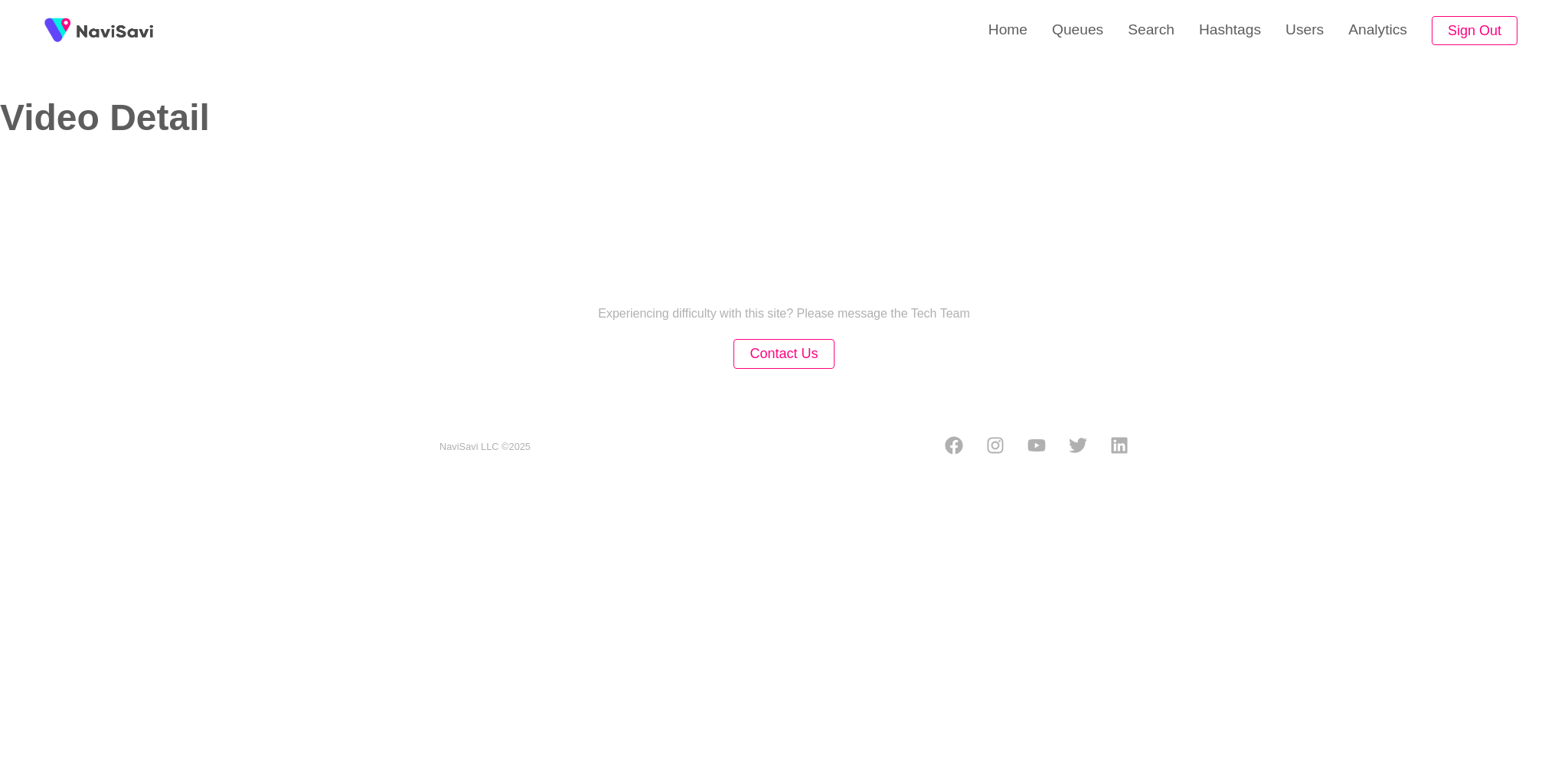
select select "**"
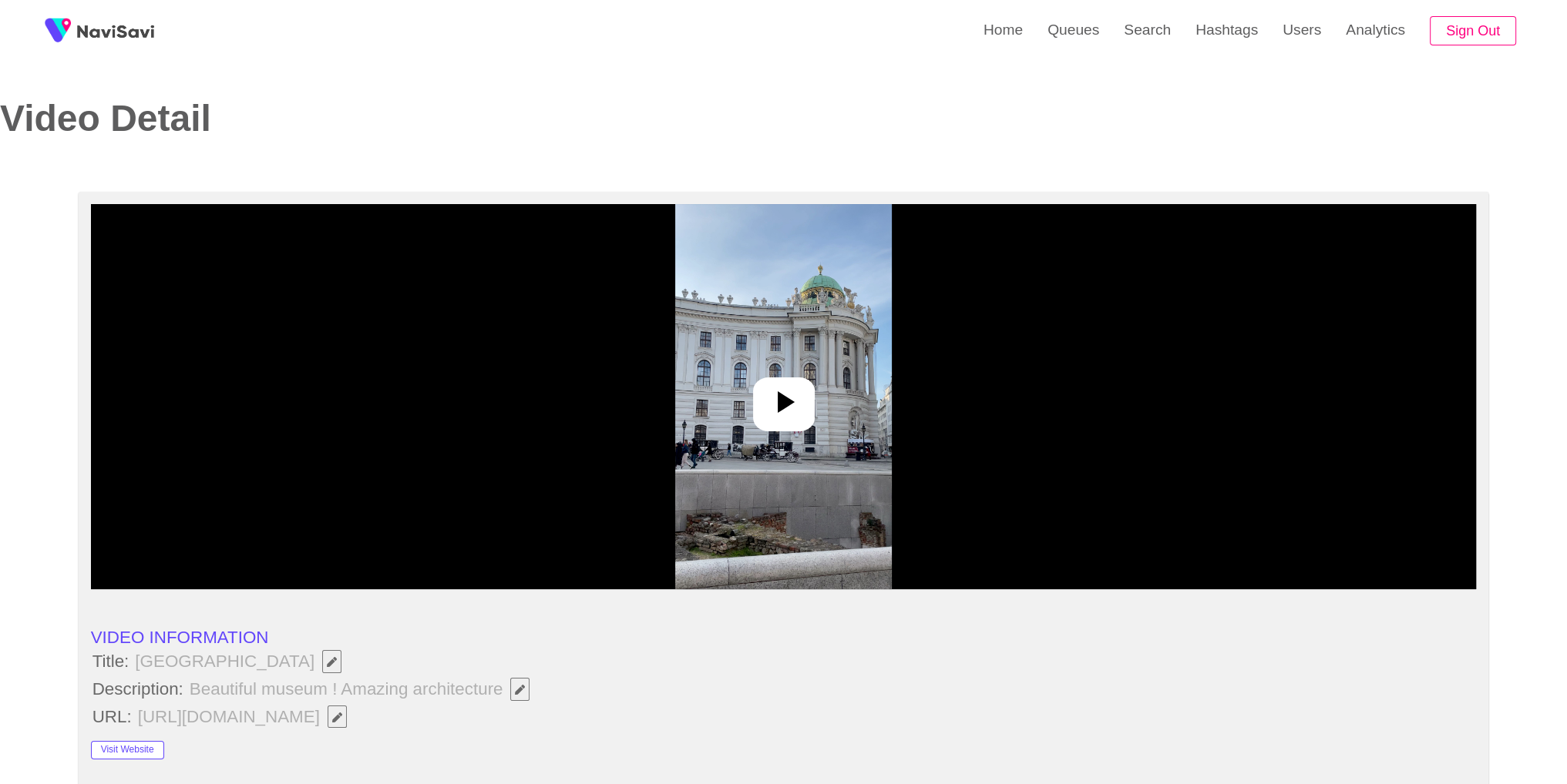
select select "**********"
click at [790, 391] on icon at bounding box center [784, 402] width 37 height 37
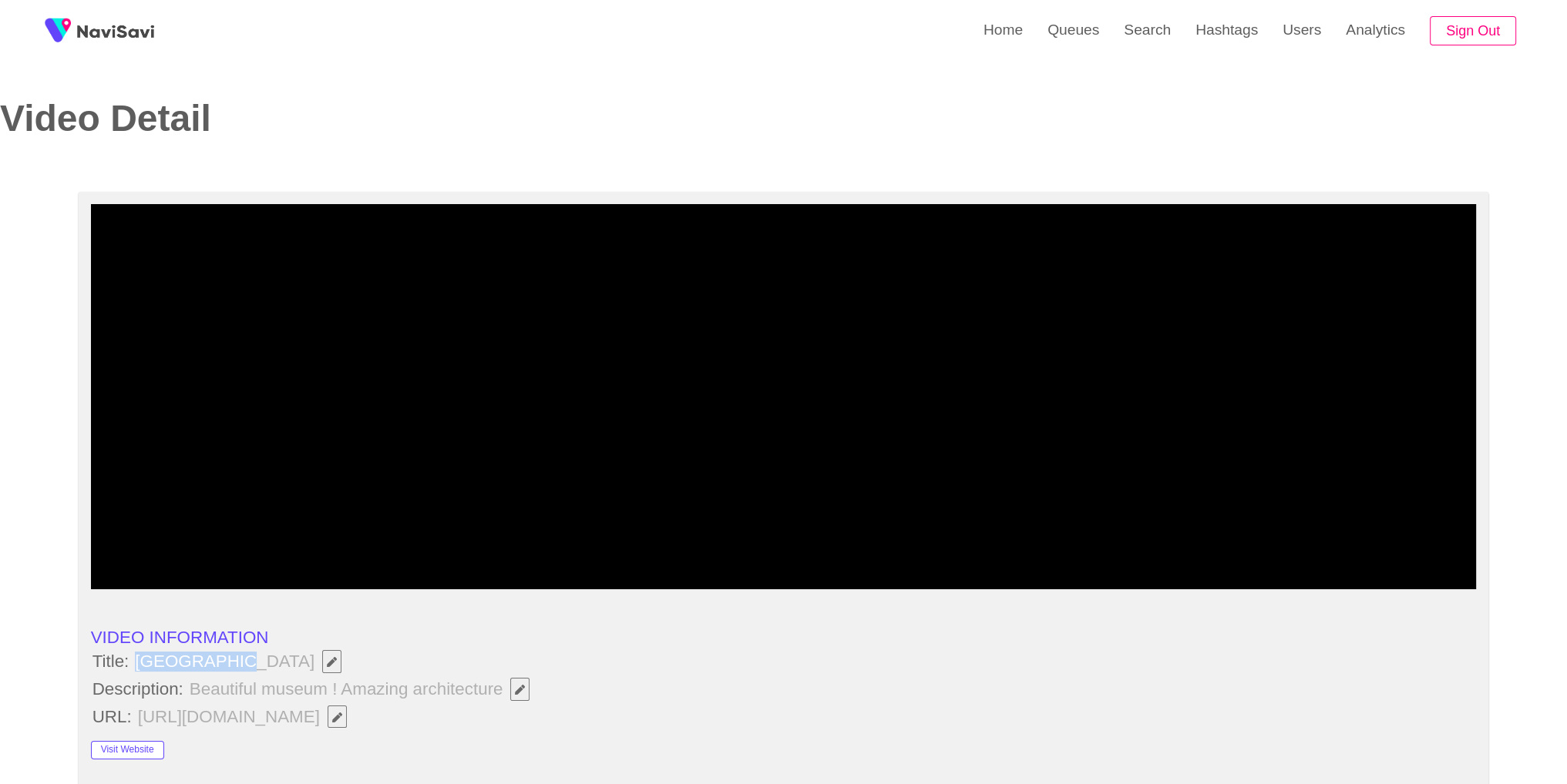
drag, startPoint x: 133, startPoint y: 661, endPoint x: 233, endPoint y: 670, distance: 100.4
click at [233, 670] on span "Sisi Museum" at bounding box center [242, 661] width 221 height 26
click at [512, 687] on span "button" at bounding box center [520, 690] width 16 height 10
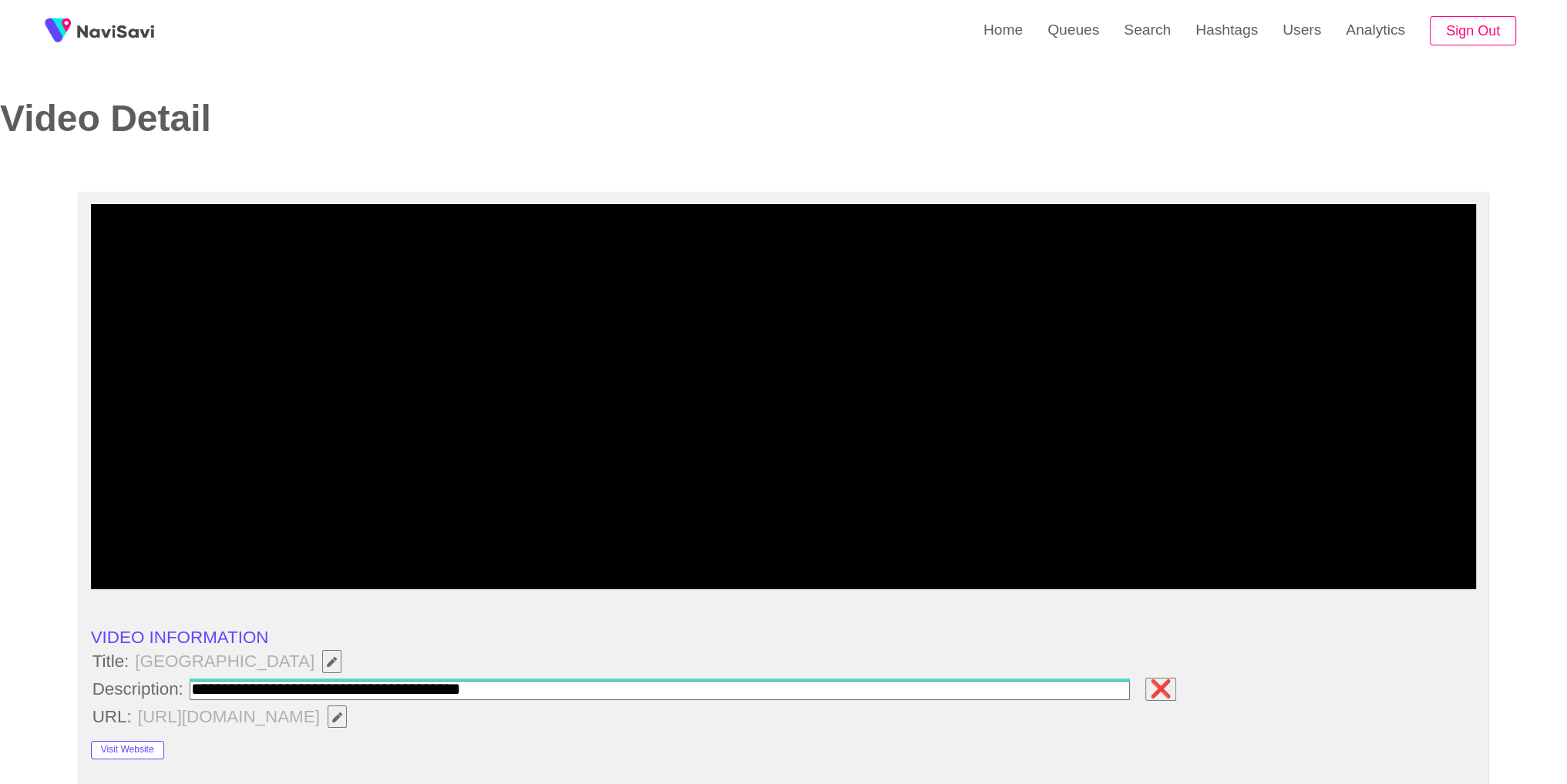
type input "**********"
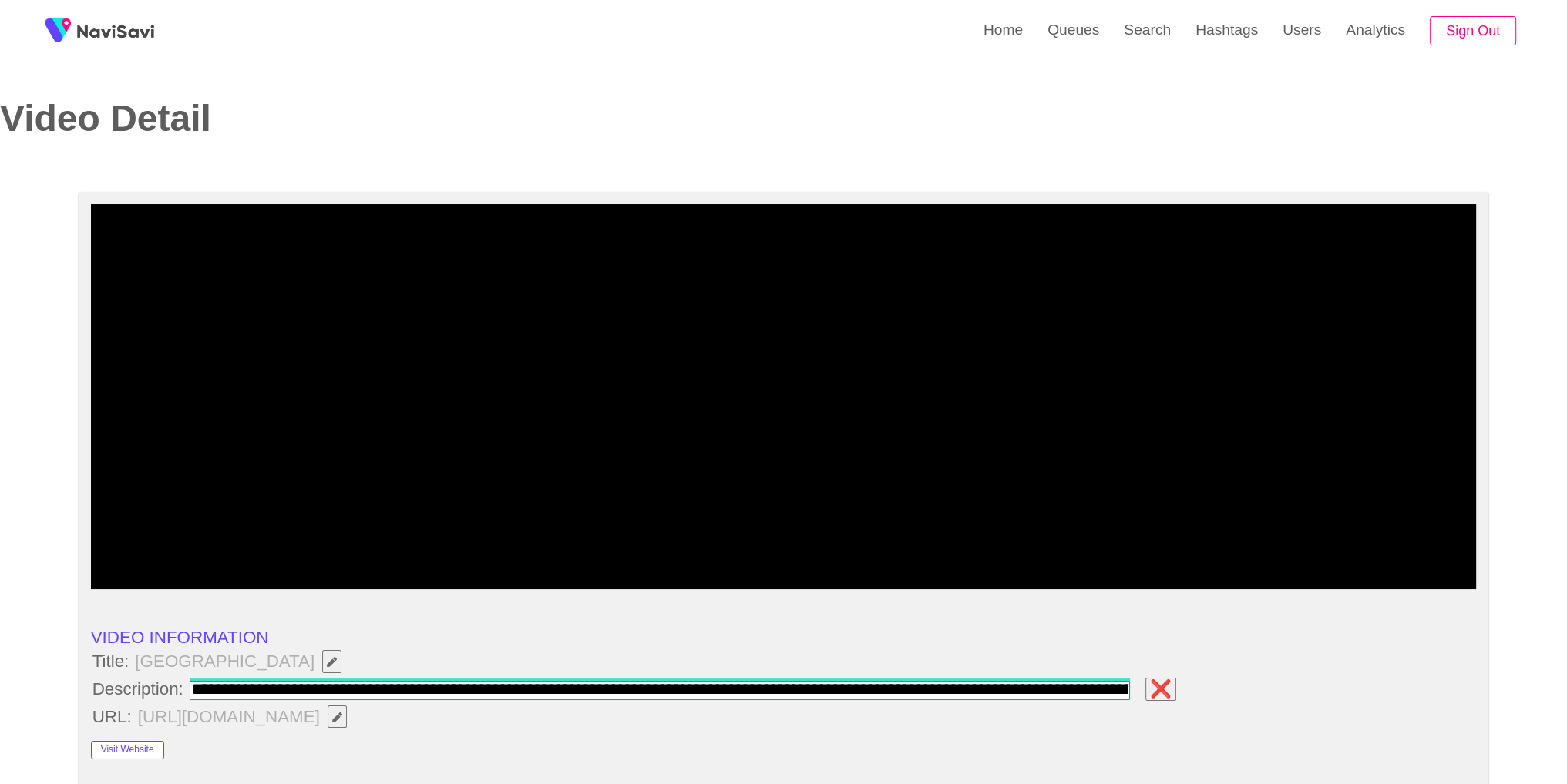
scroll to position [0, 369]
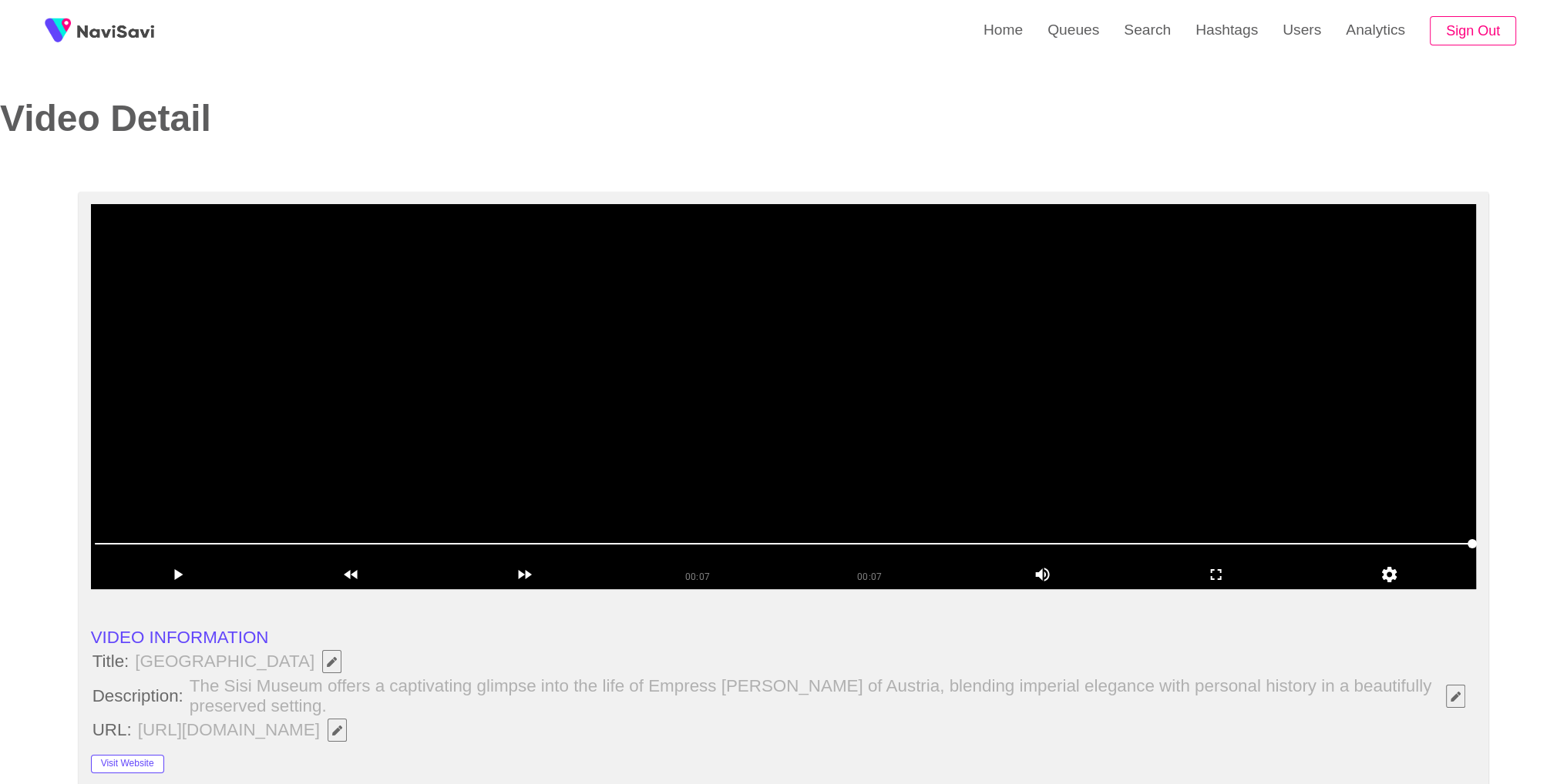
click at [841, 457] on video at bounding box center [784, 396] width 1386 height 385
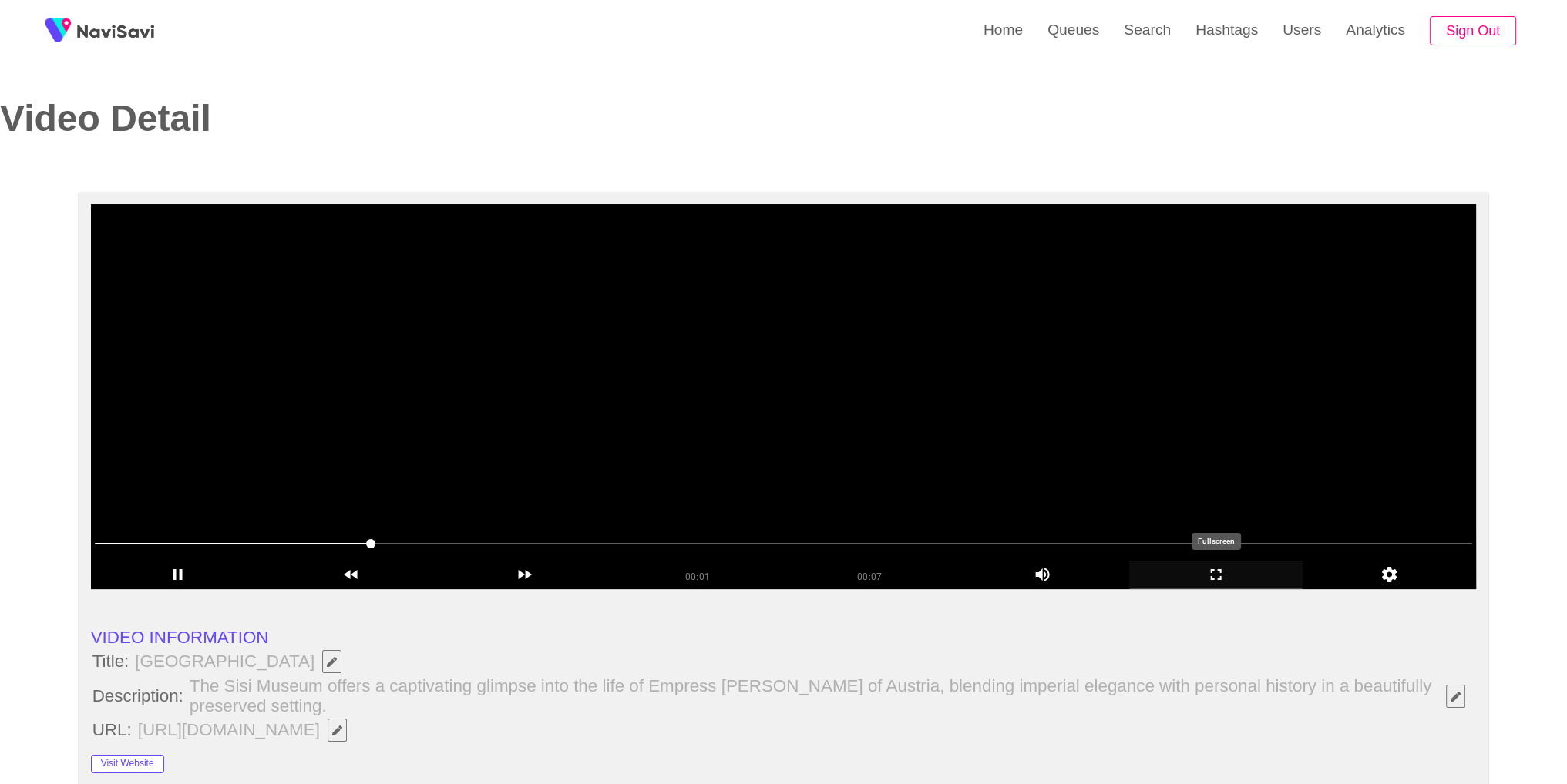
click at [1204, 576] on icon "add" at bounding box center [1216, 575] width 172 height 18
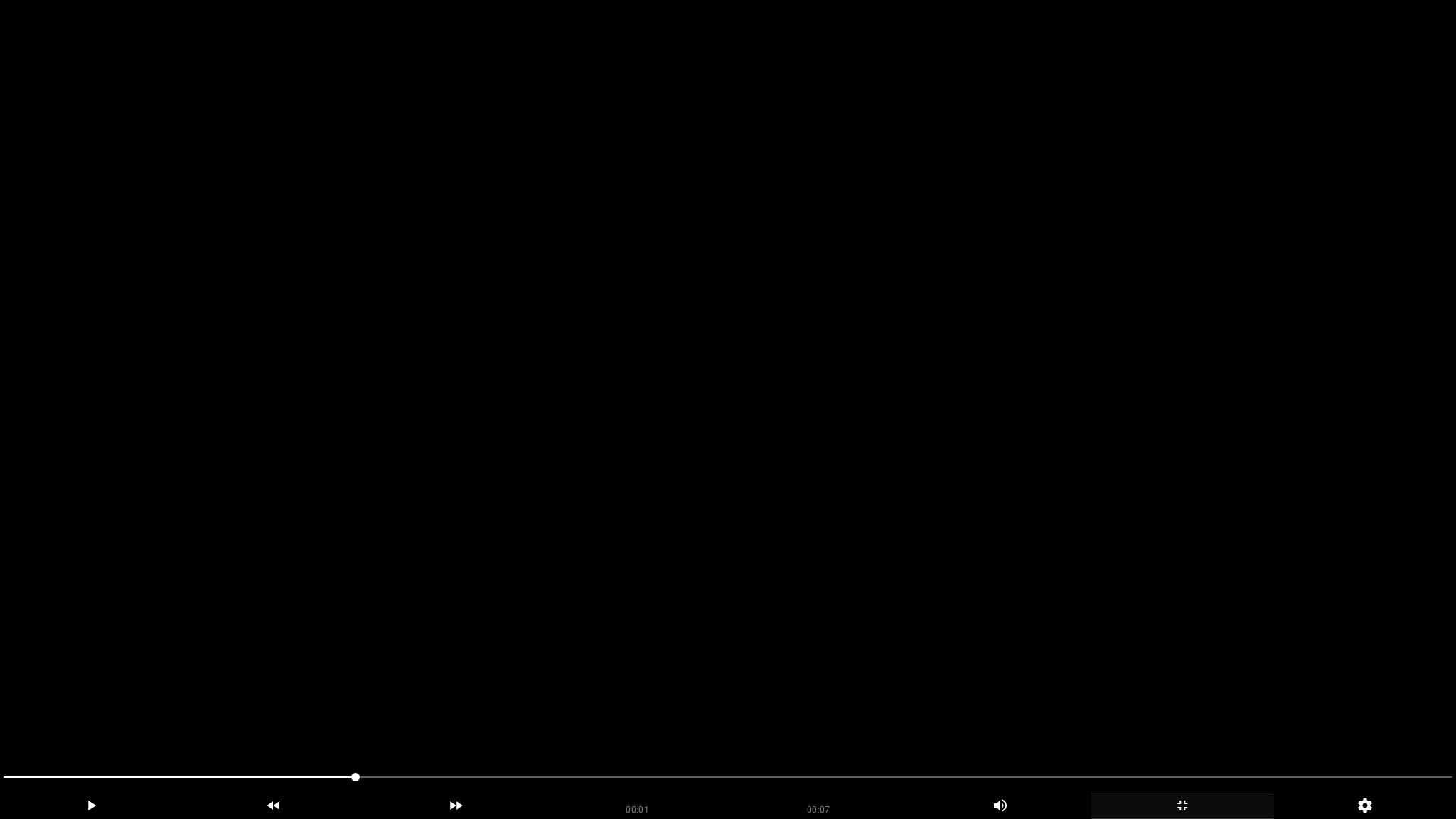
click at [939, 483] on video at bounding box center [728, 409] width 1456 height 819
click at [958, 435] on video at bounding box center [728, 409] width 1456 height 819
click at [952, 432] on video at bounding box center [728, 409] width 1456 height 819
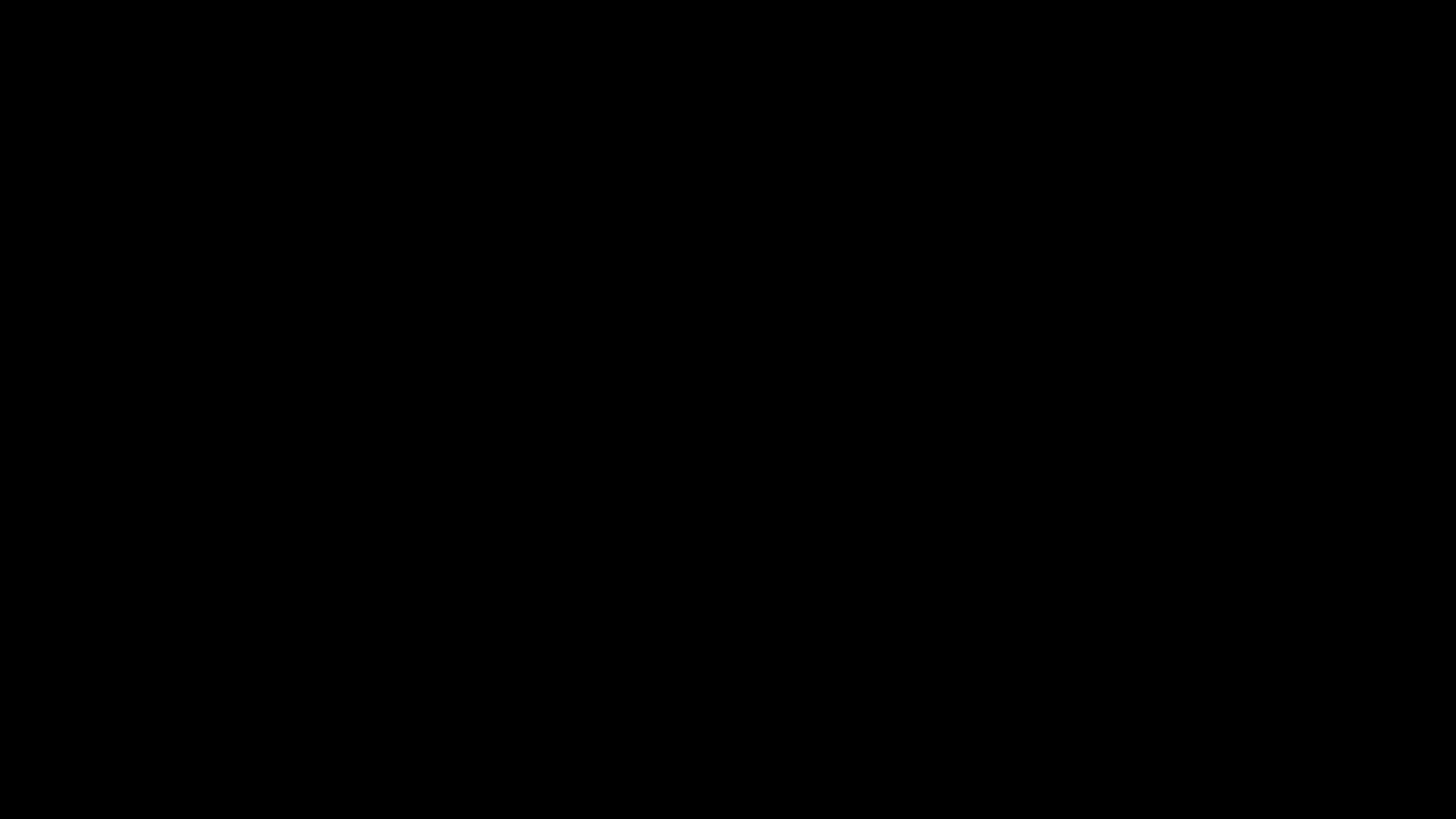
click at [1183, 724] on icon "add" at bounding box center [1183, 806] width 181 height 17
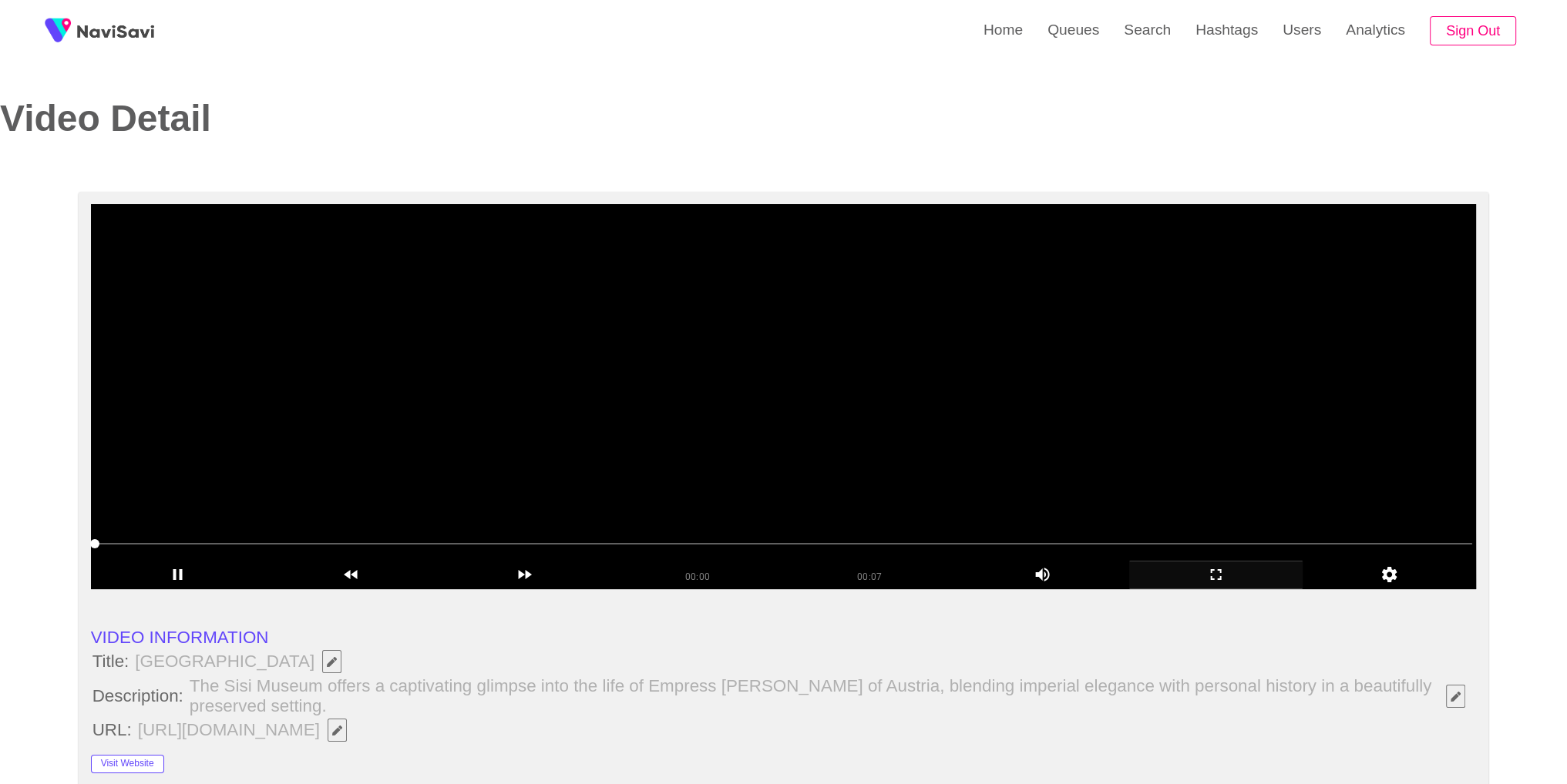
click at [863, 353] on video at bounding box center [784, 396] width 1386 height 385
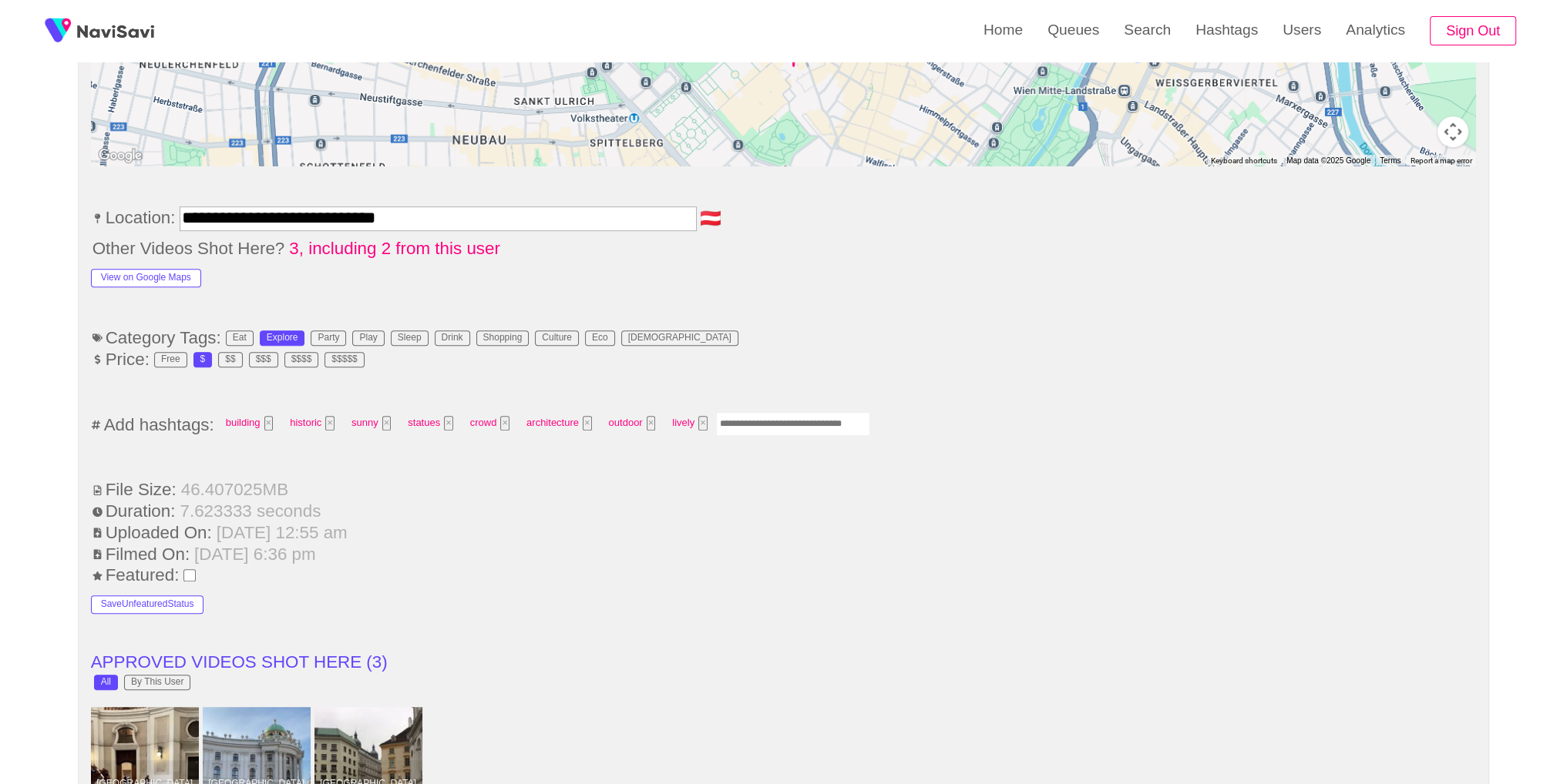
scroll to position [0, 0]
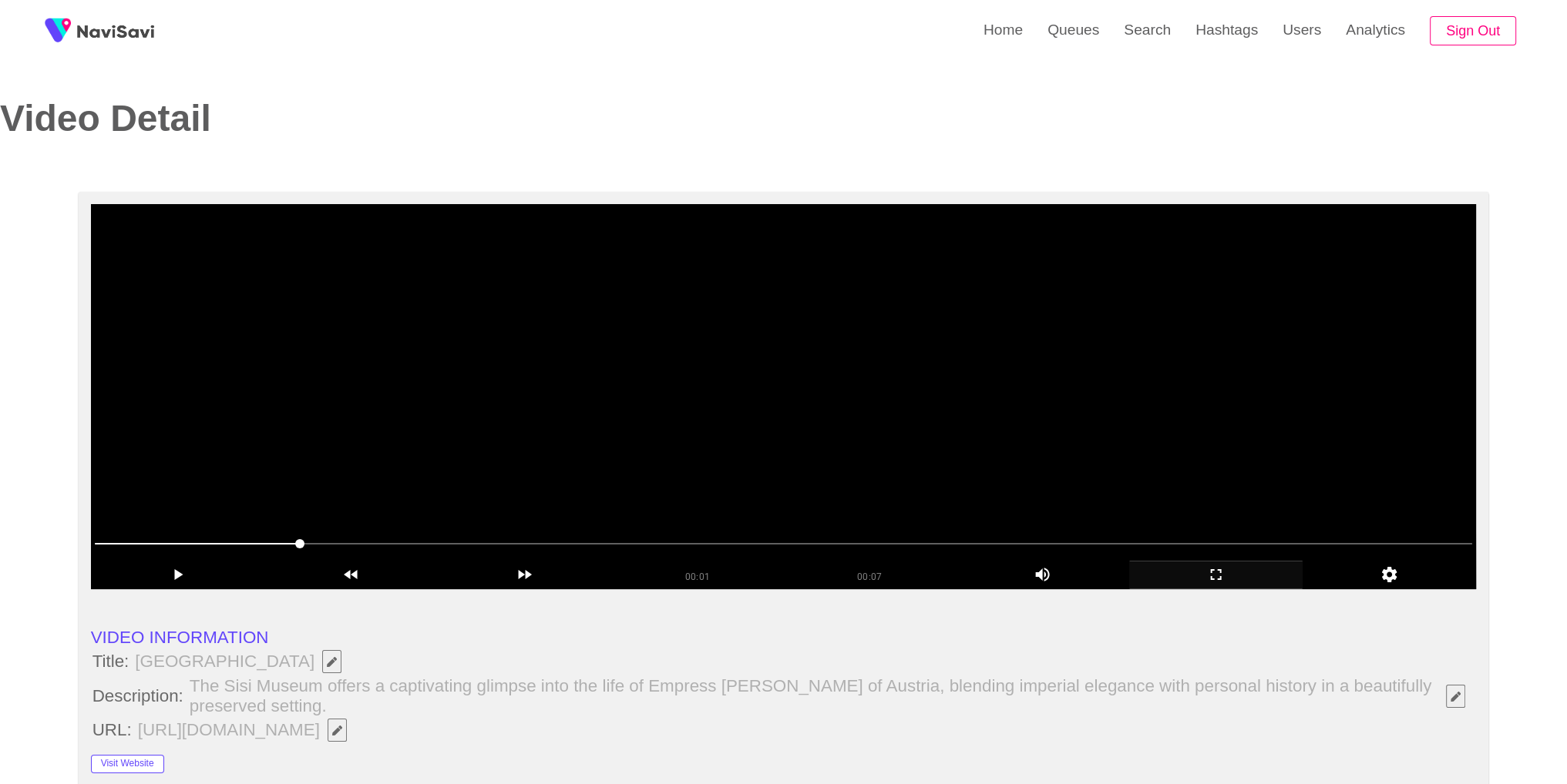
click at [1026, 312] on video at bounding box center [784, 396] width 1386 height 385
click at [1208, 578] on icon "add" at bounding box center [1216, 575] width 172 height 18
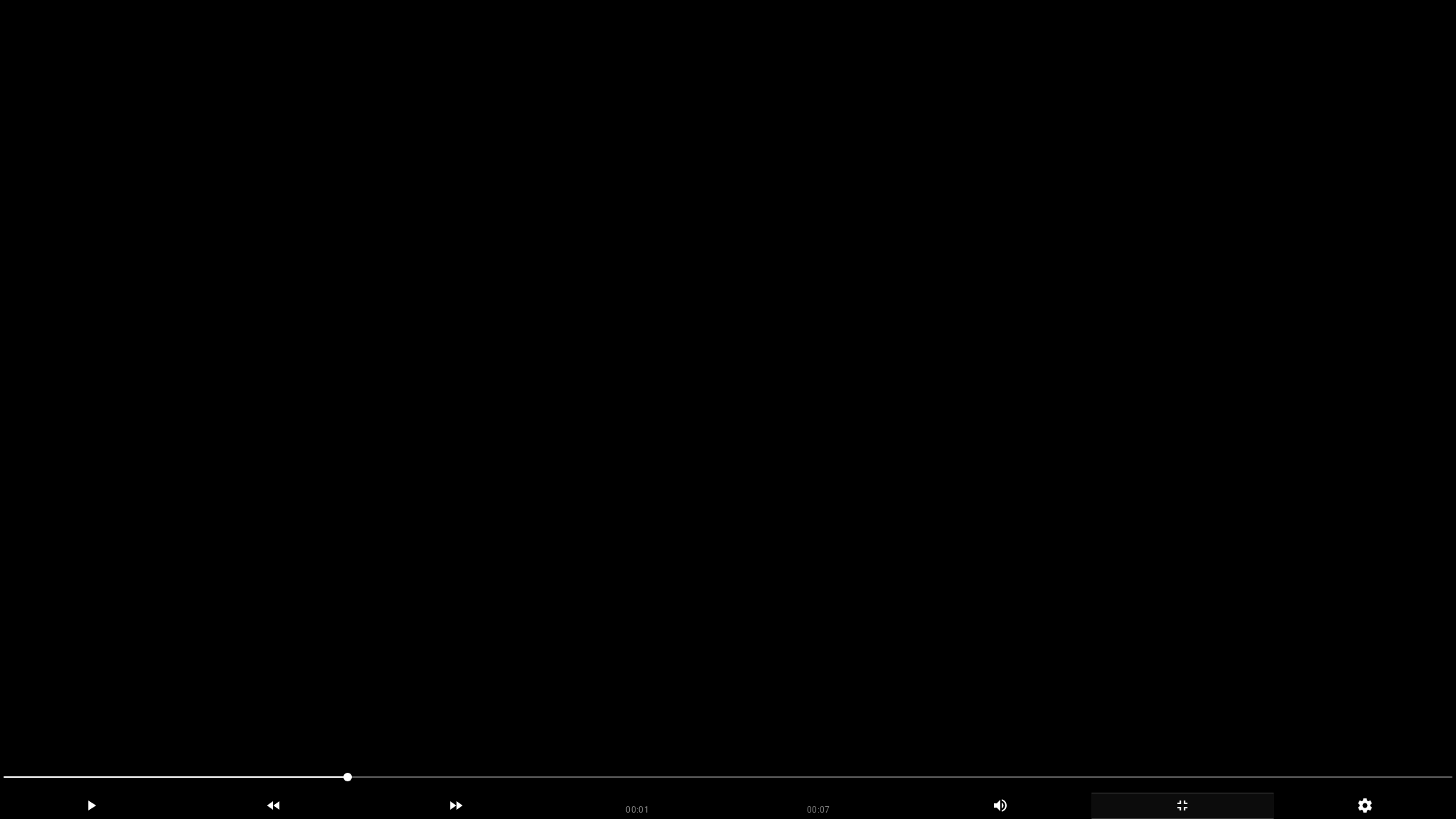
click at [1102, 568] on video at bounding box center [728, 409] width 1456 height 819
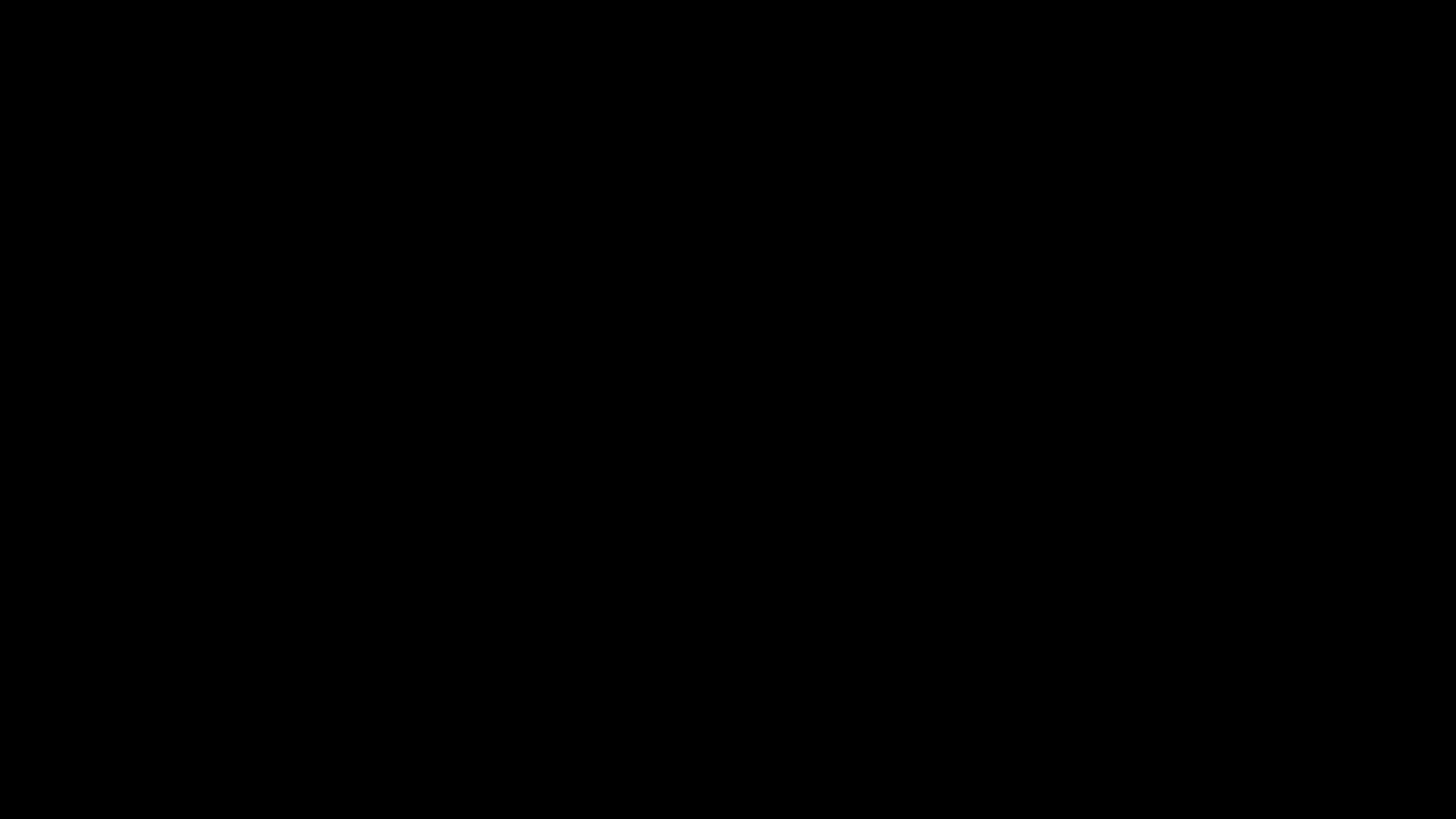
click at [1209, 724] on icon "add" at bounding box center [1183, 806] width 181 height 17
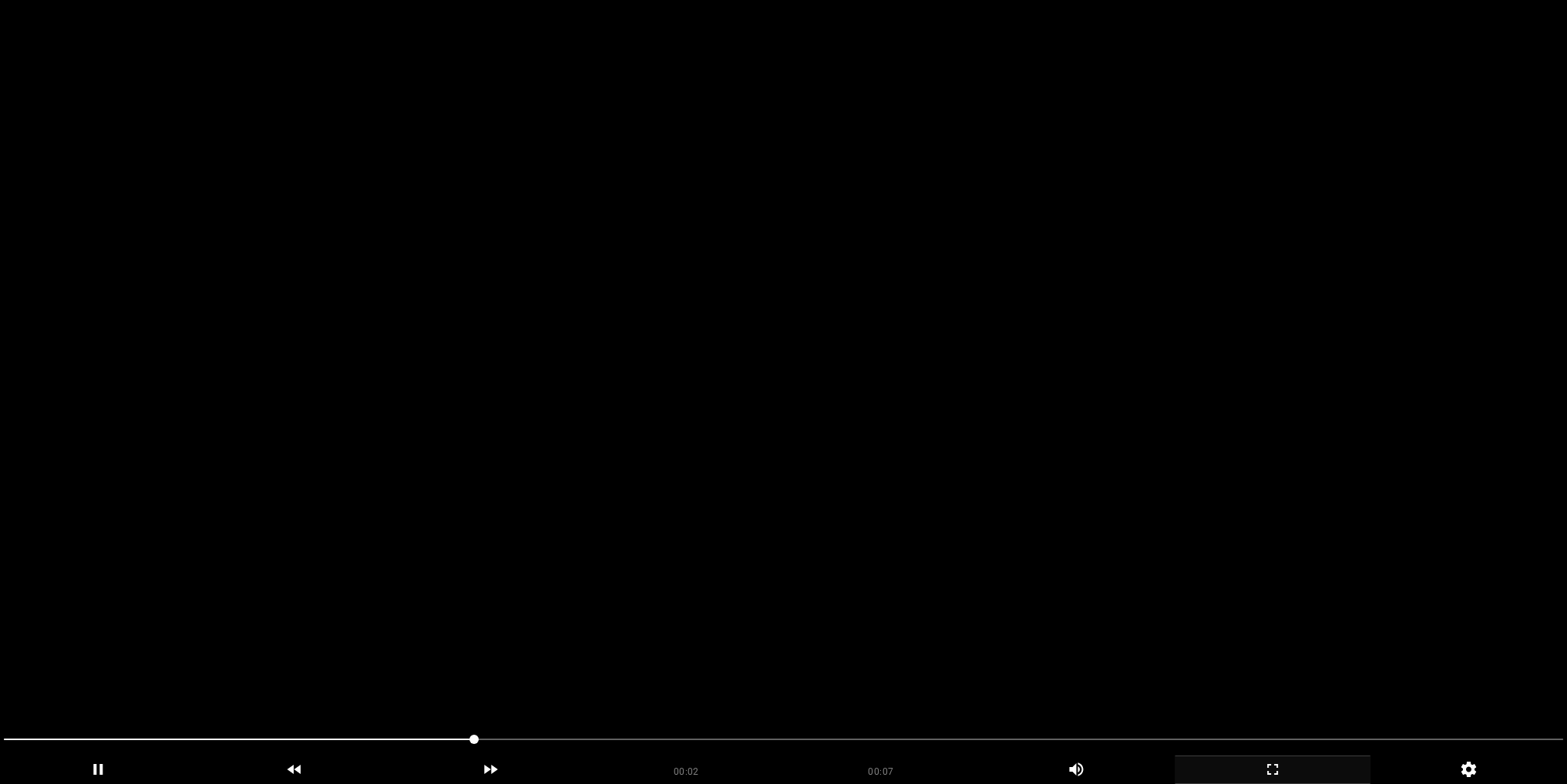
click at [1122, 421] on video at bounding box center [784, 392] width 1567 height 784
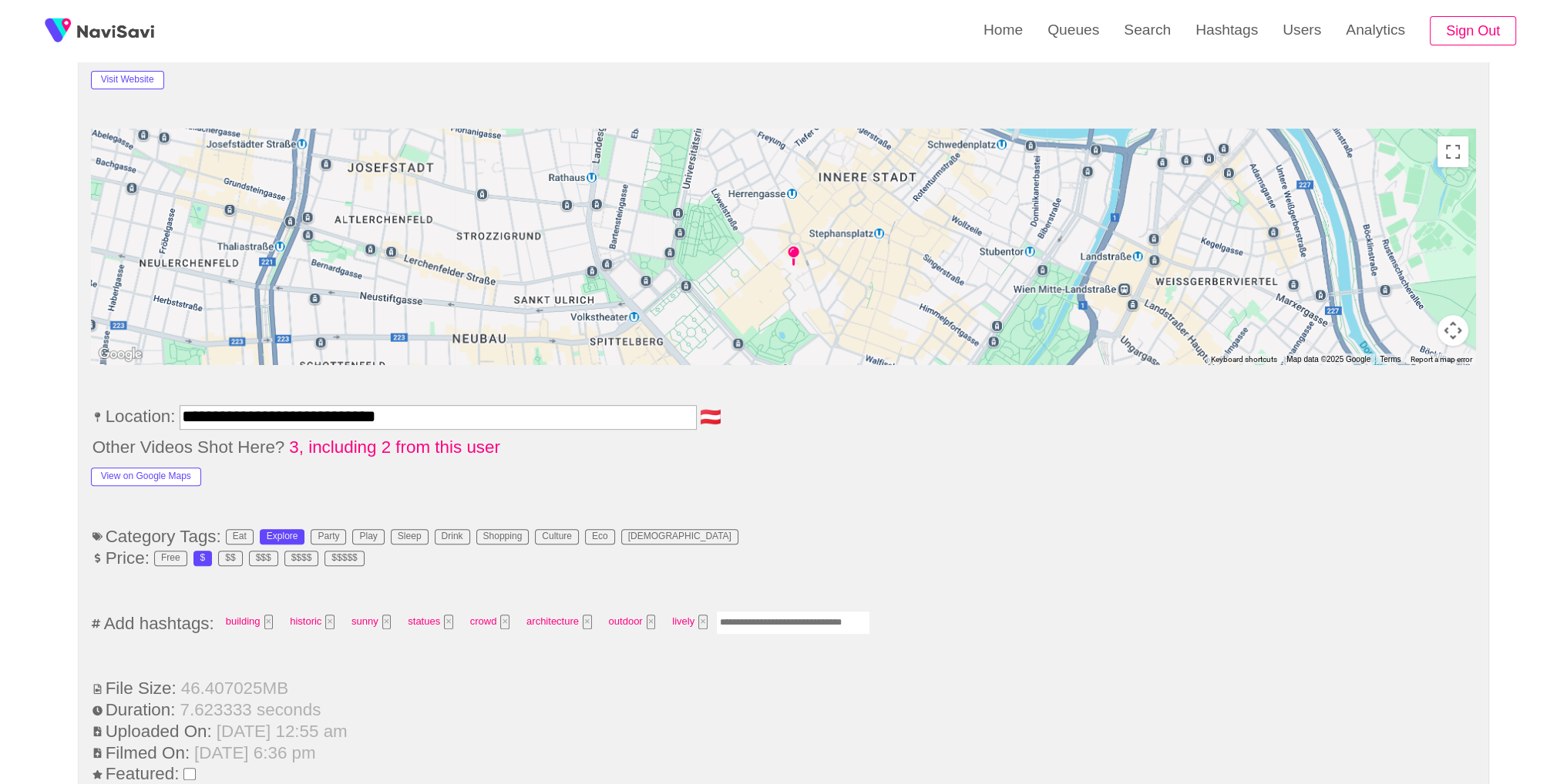
scroll to position [686, 0]
drag, startPoint x: 761, startPoint y: 620, endPoint x: 771, endPoint y: 611, distance: 13.5
click at [763, 619] on input "Enter tag here and press return" at bounding box center [794, 621] width 155 height 24
type input "*********"
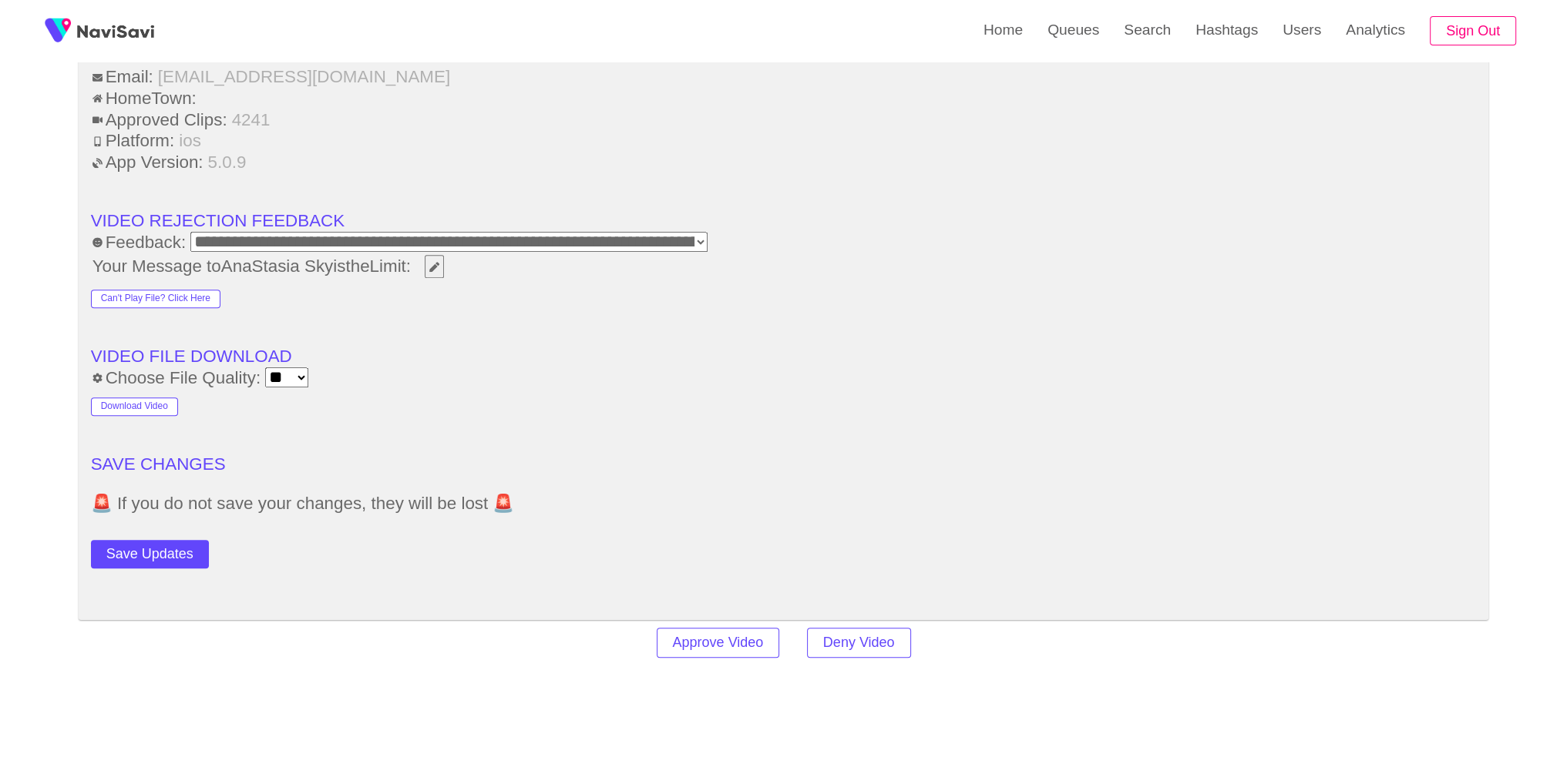
scroll to position [2062, 0]
click at [173, 546] on button "Save Updates" at bounding box center [149, 550] width 118 height 29
click at [1145, 38] on link "Search" at bounding box center [1147, 30] width 71 height 60
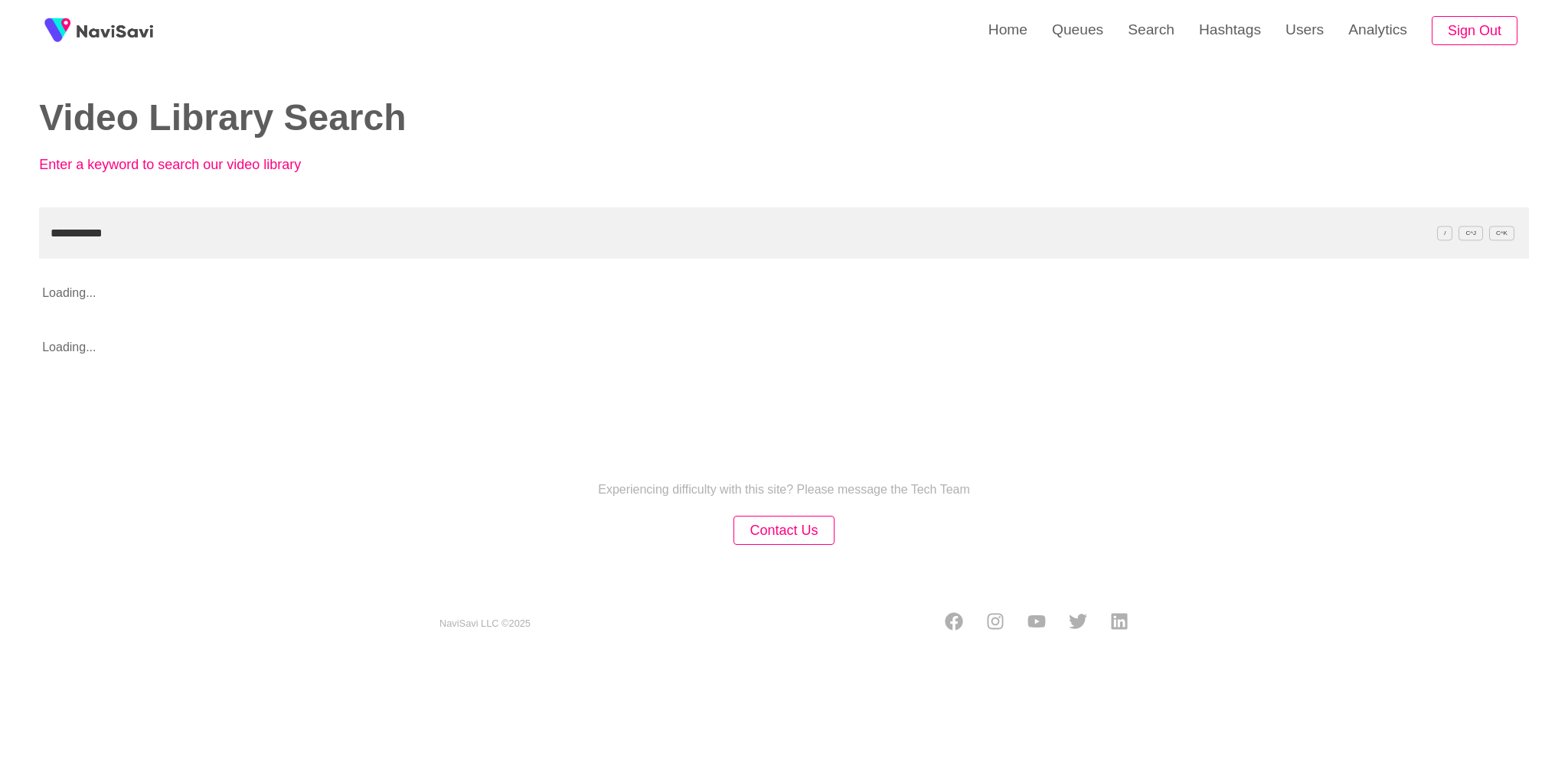
type input "**********"
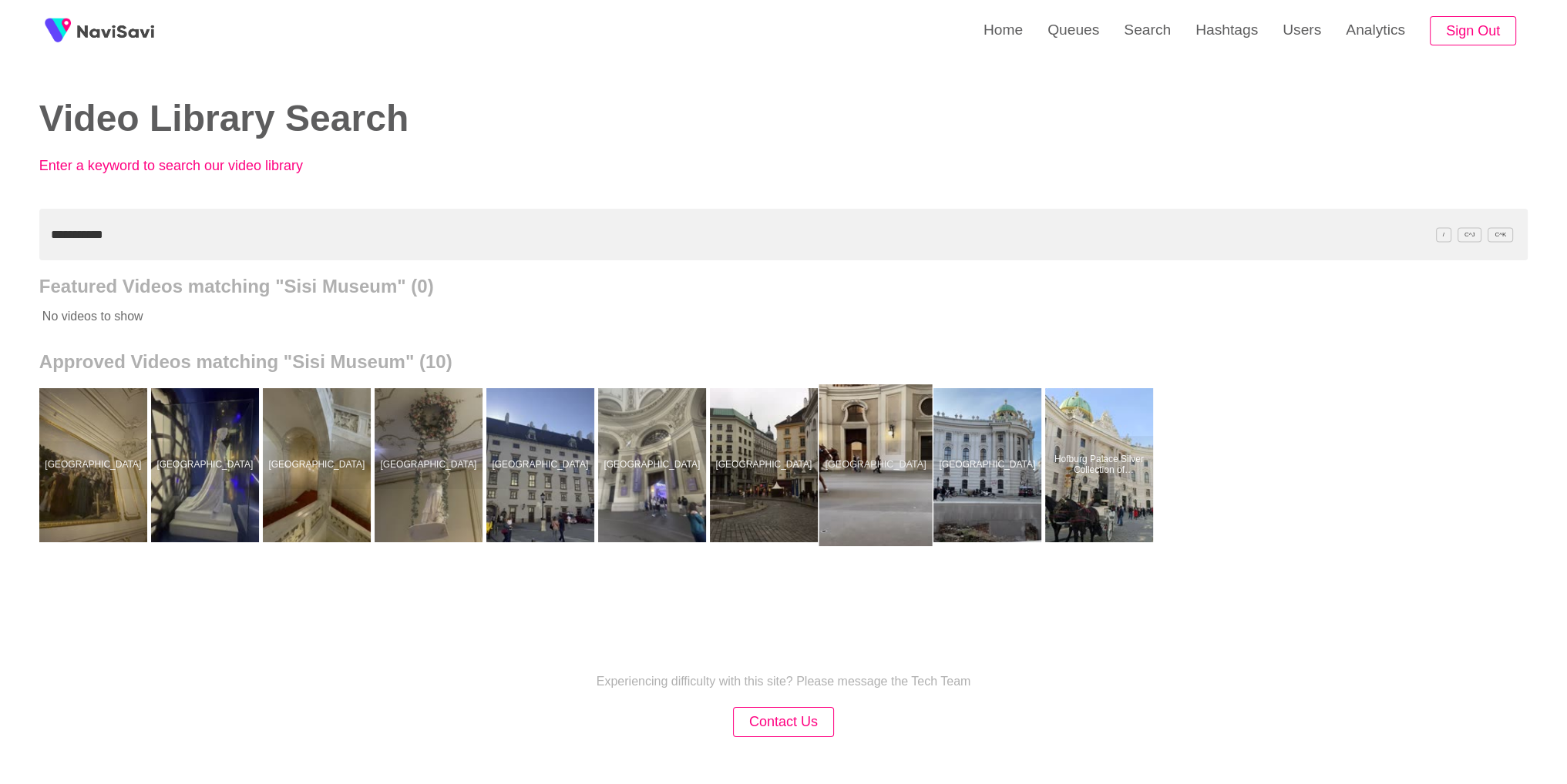
click at [888, 498] on div at bounding box center [875, 465] width 113 height 162
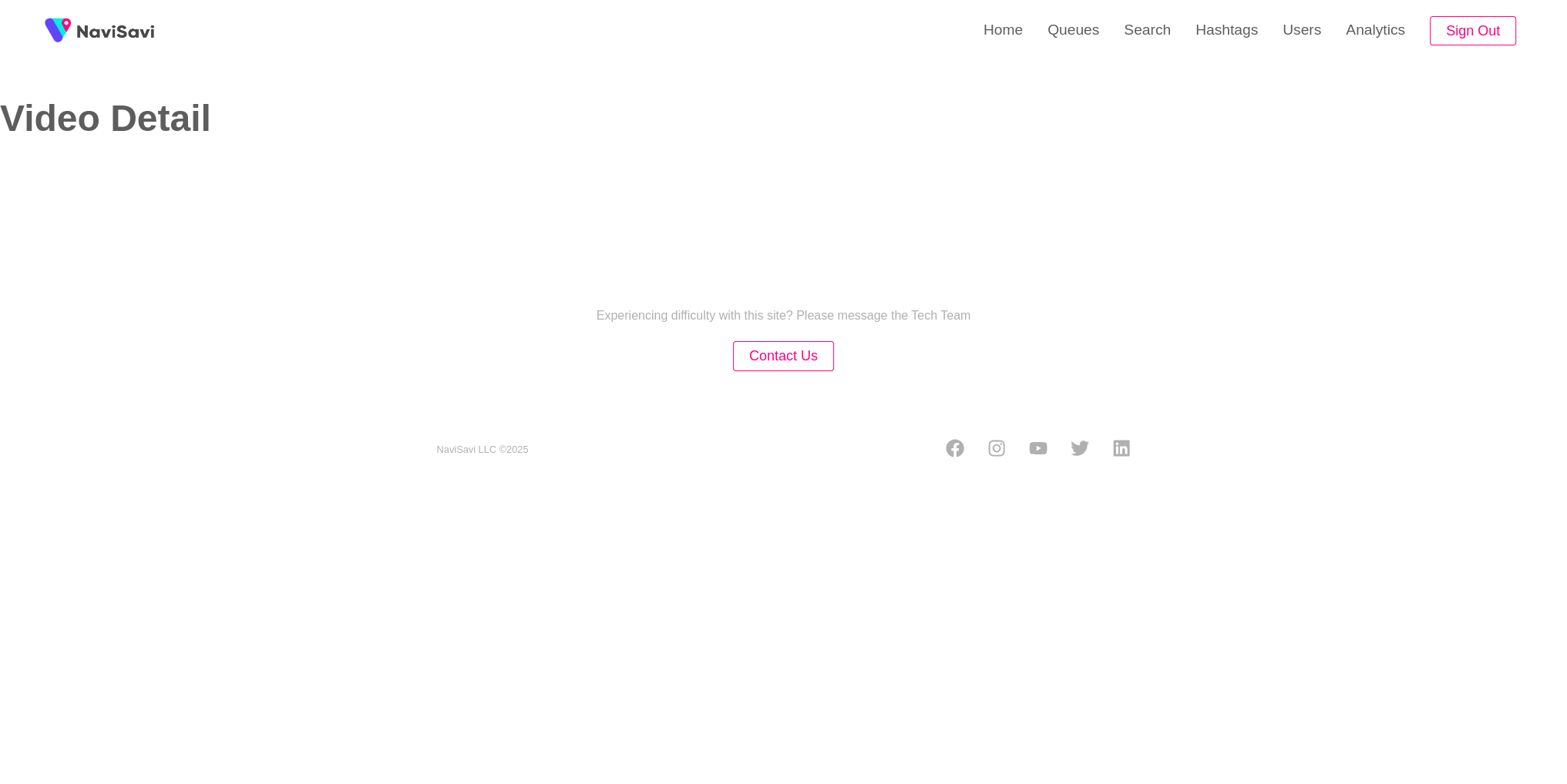
select select "**********"
select select "**"
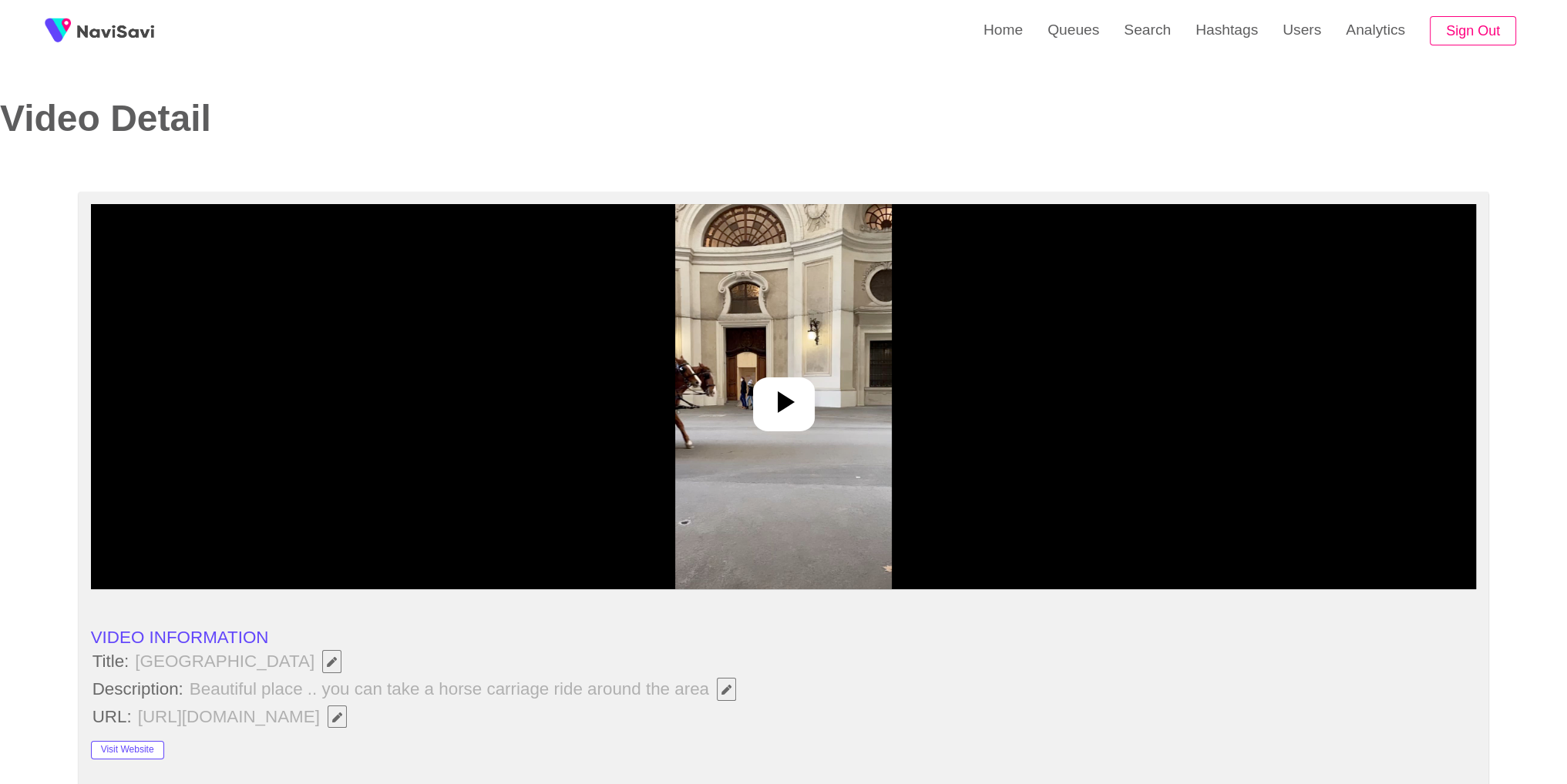
click at [797, 407] on icon at bounding box center [784, 402] width 37 height 37
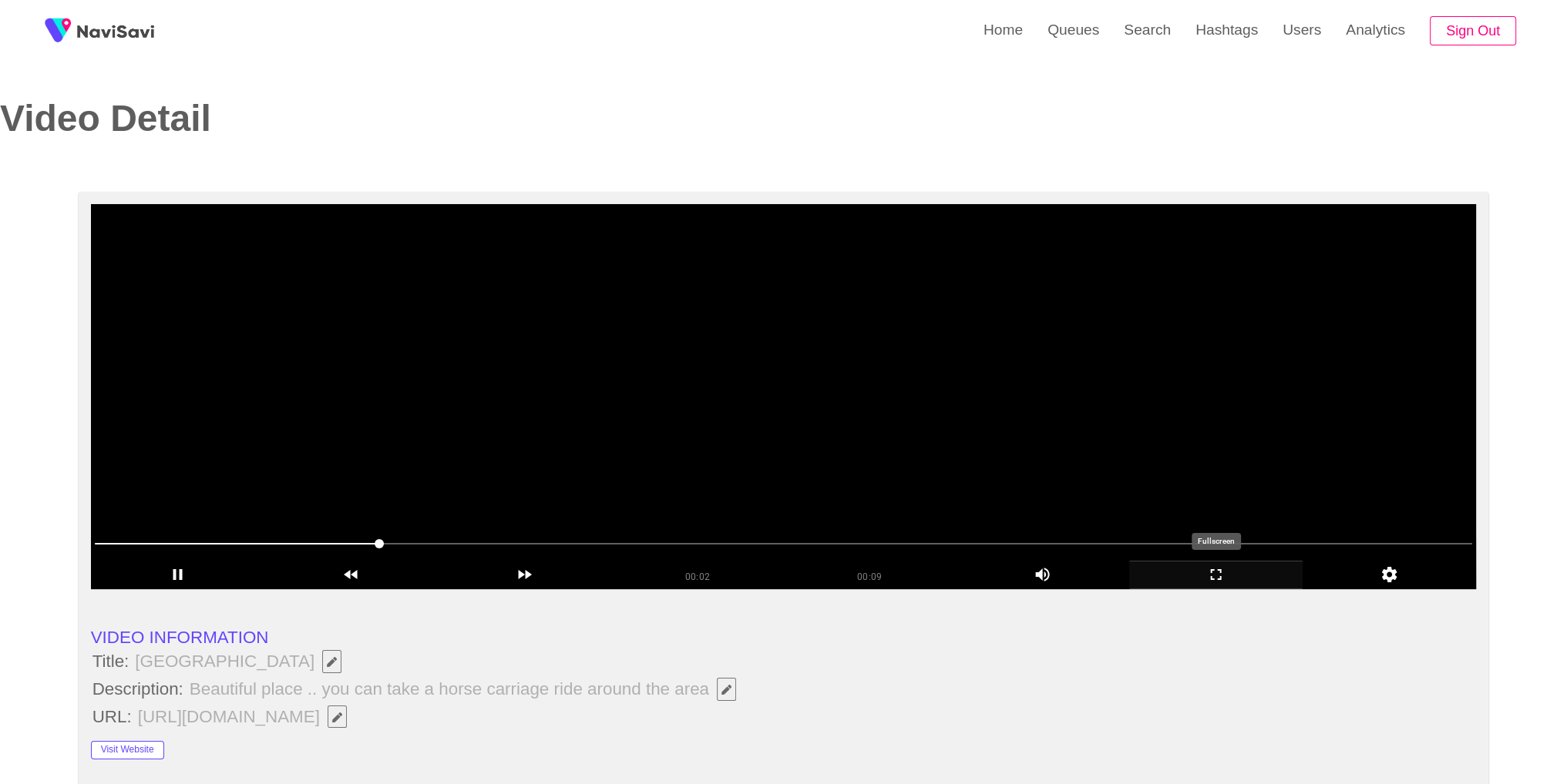
click at [1232, 586] on div "add" at bounding box center [1216, 575] width 174 height 29
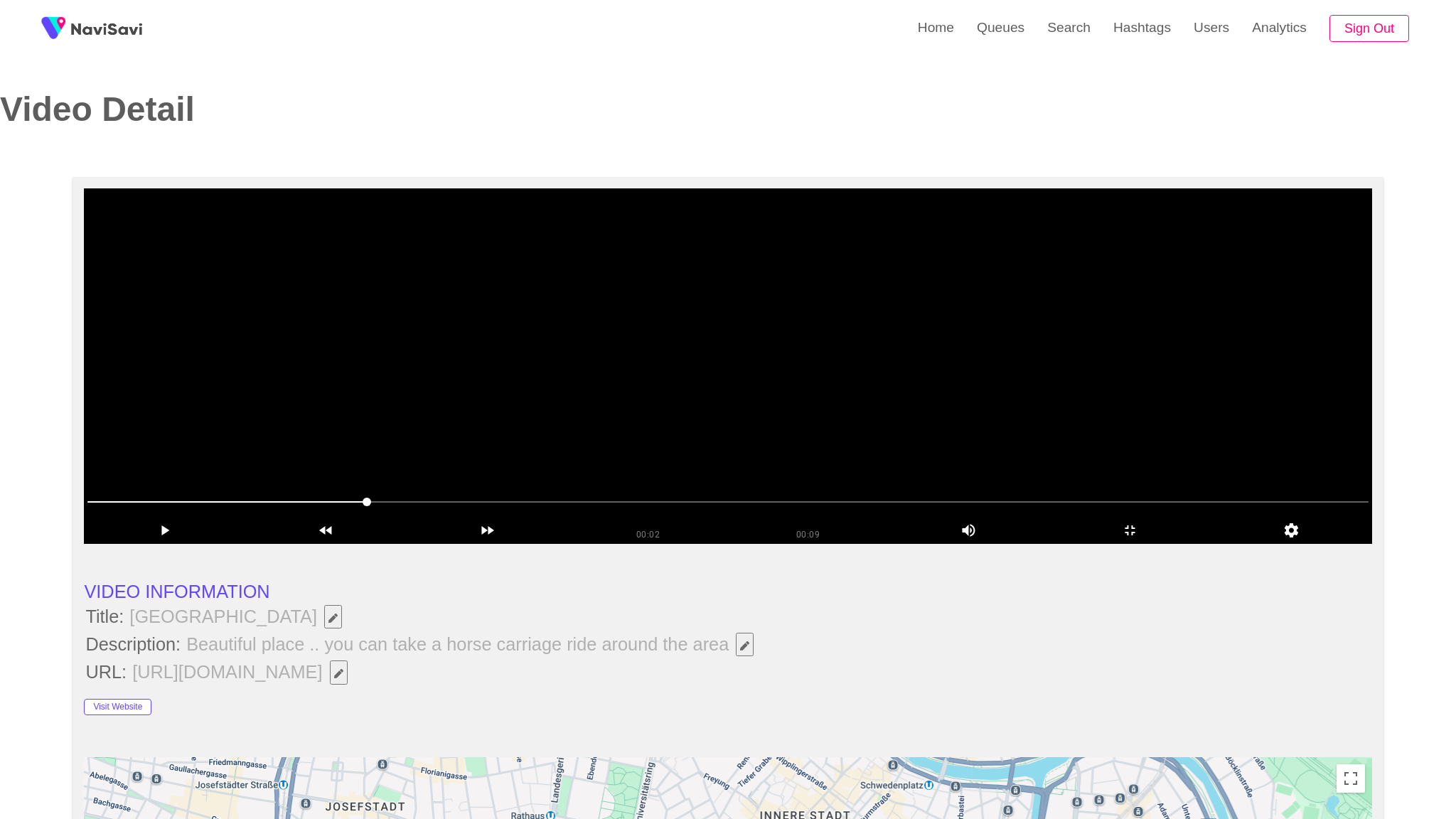
click at [1076, 544] on video at bounding box center [727, 366] width 1287 height 356
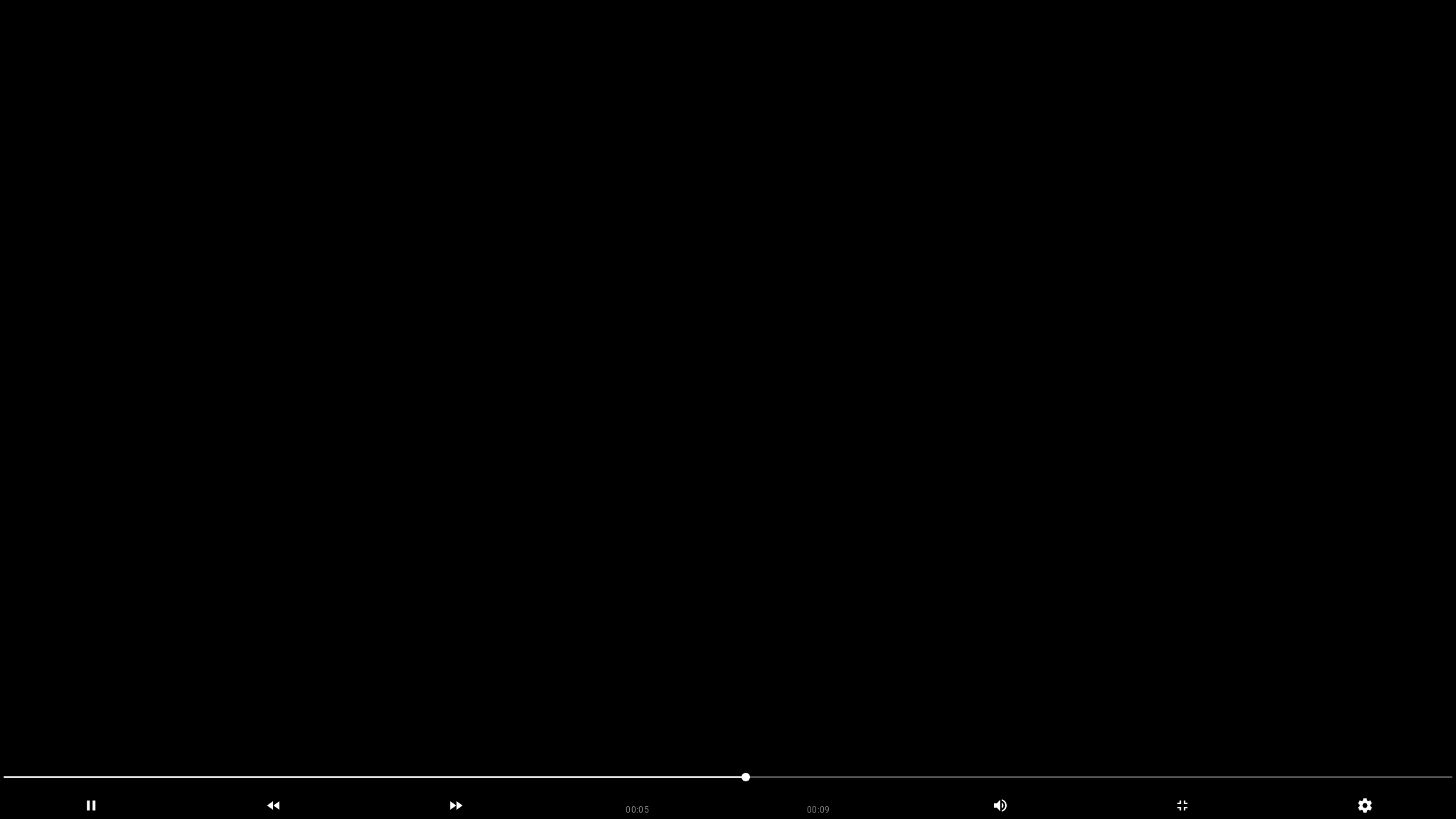
click at [984, 724] on div at bounding box center [727, 779] width 1460 height 39
click at [1284, 724] on span at bounding box center [728, 777] width 1449 height 22
click at [1190, 724] on icon "add" at bounding box center [1183, 806] width 181 height 17
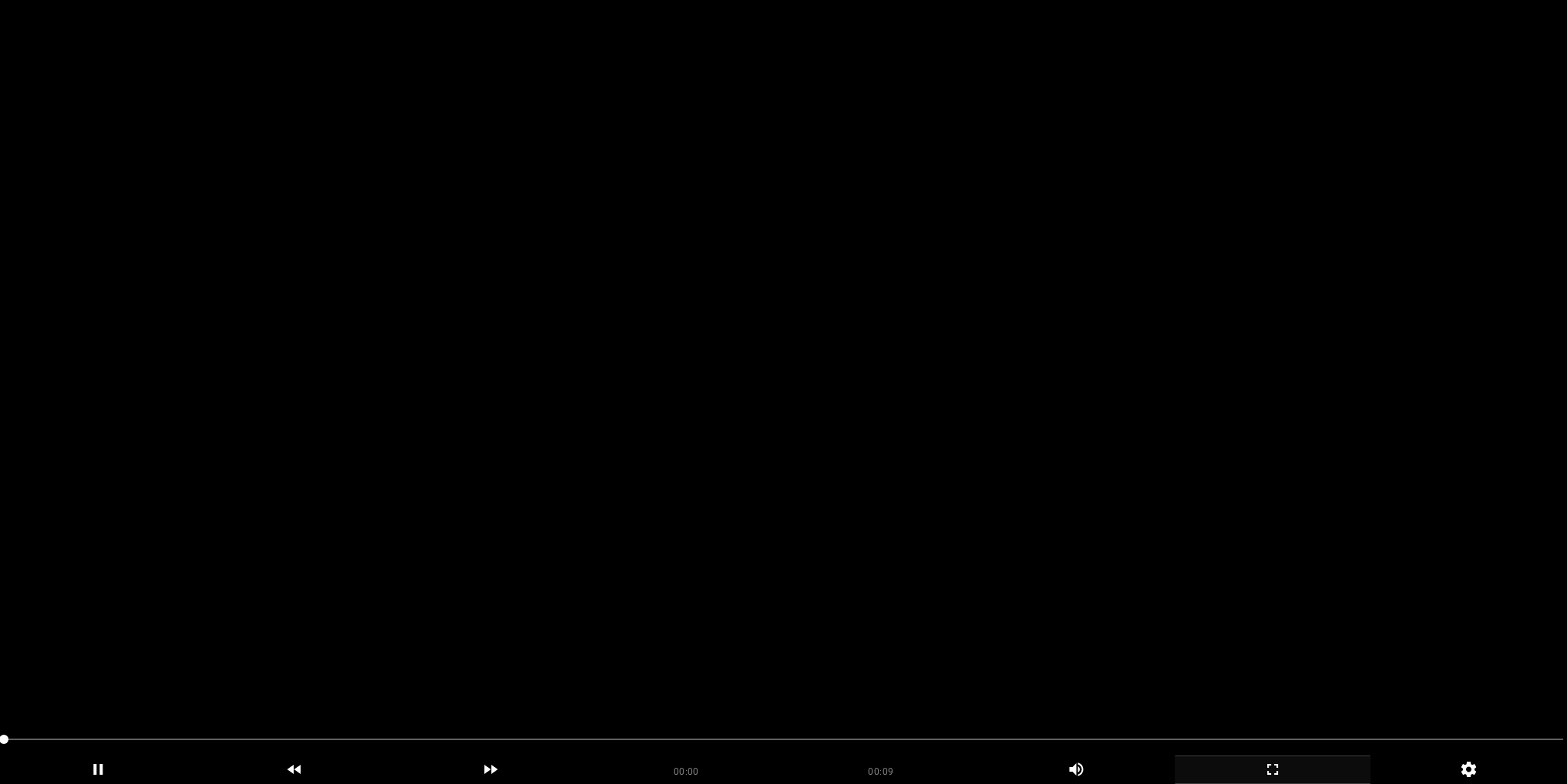
click at [623, 399] on video at bounding box center [784, 392] width 1567 height 784
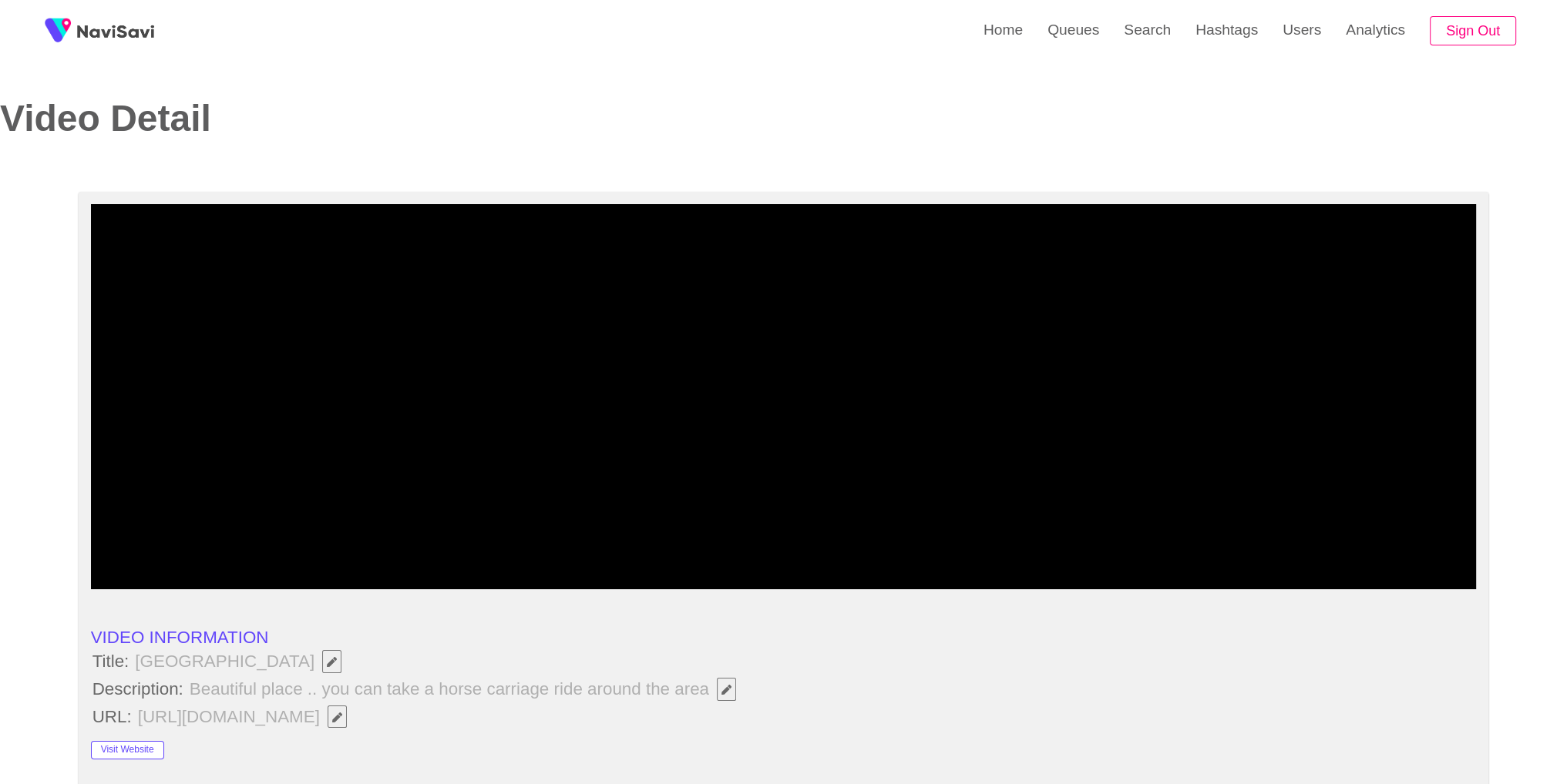
scroll to position [686, 0]
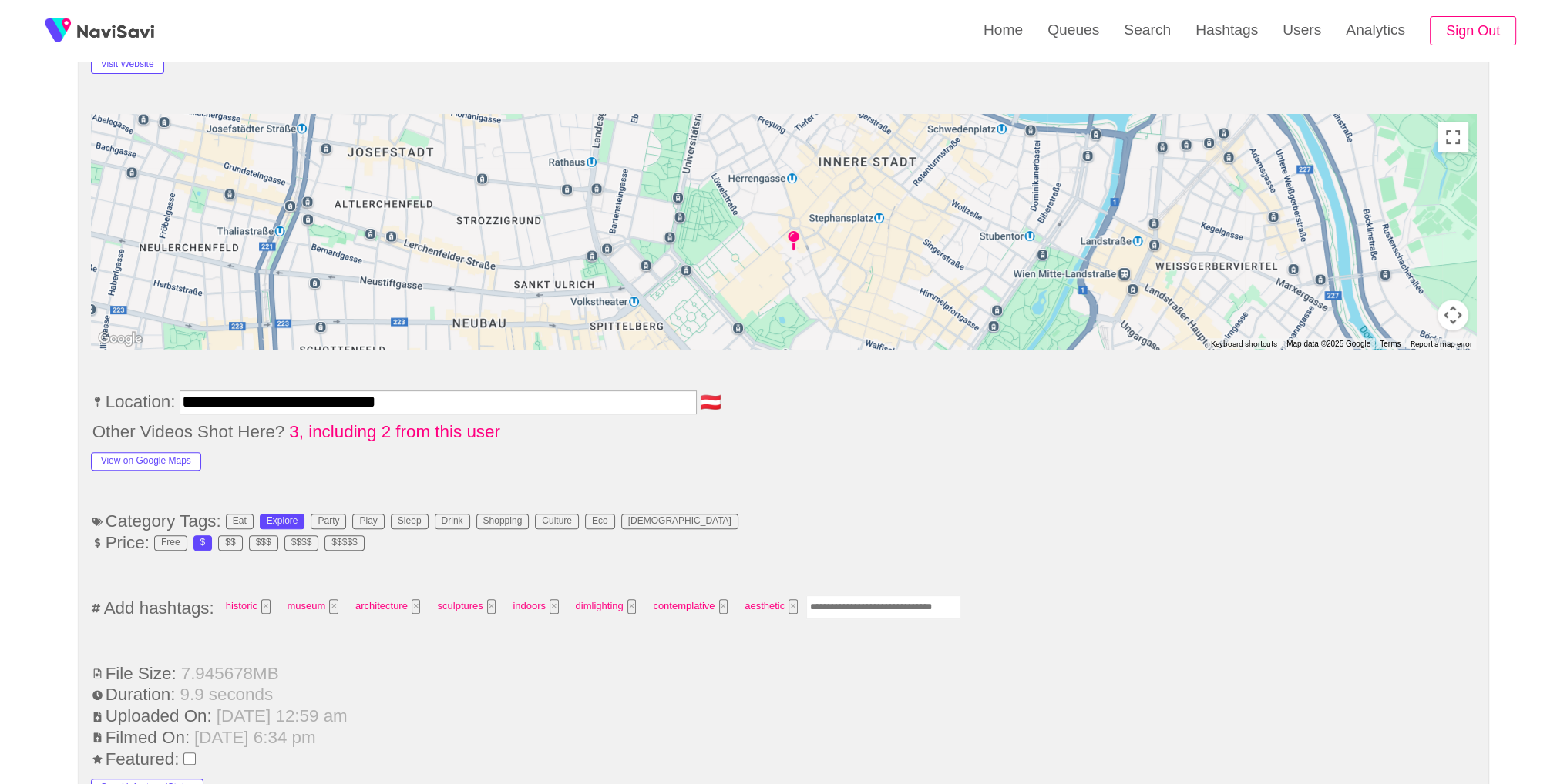
click at [882, 602] on input "Enter tag here and press return" at bounding box center [883, 608] width 155 height 24
type input "*********"
drag, startPoint x: 894, startPoint y: 512, endPoint x: 1010, endPoint y: 521, distance: 116.3
click at [889, 517] on li "Category Tags: Eat Explore Party Play Sleep Drink Shopping Culture Eco LGBTQ+" at bounding box center [784, 522] width 1386 height 20
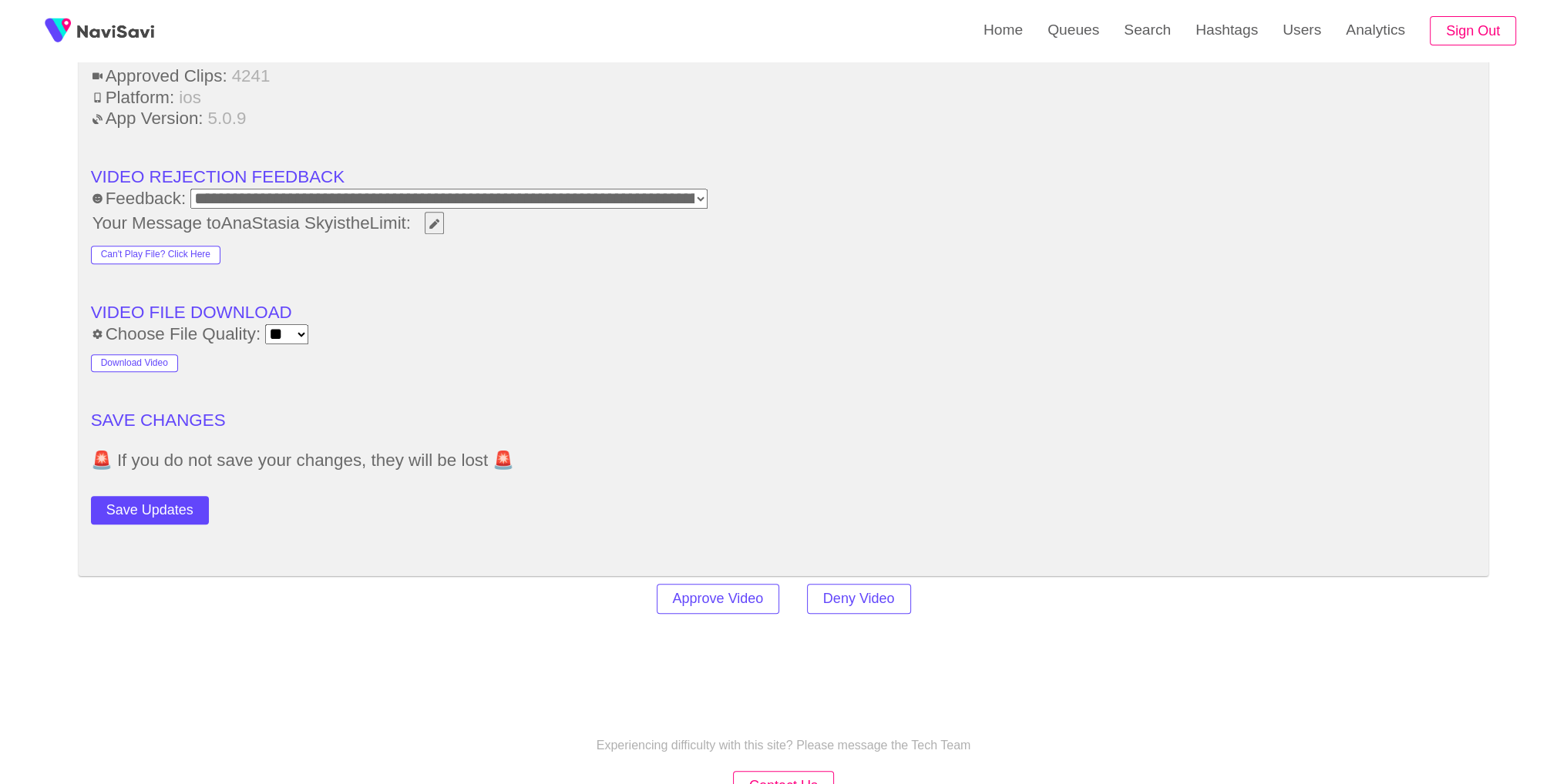
scroll to position [2095, 0]
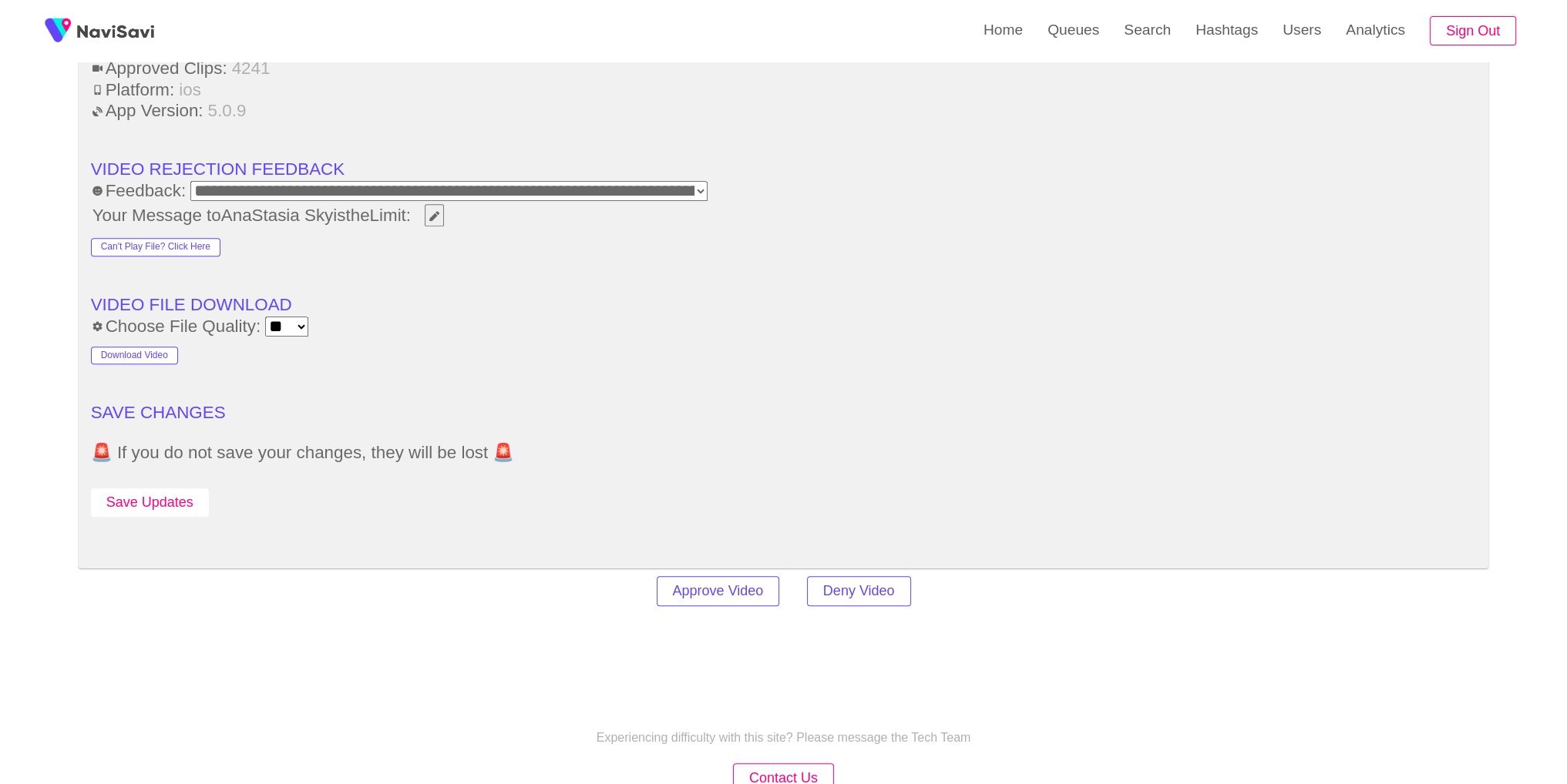
click at [157, 504] on button "Save Updates" at bounding box center [149, 503] width 118 height 29
click at [1145, 37] on link "Search" at bounding box center [1147, 30] width 71 height 60
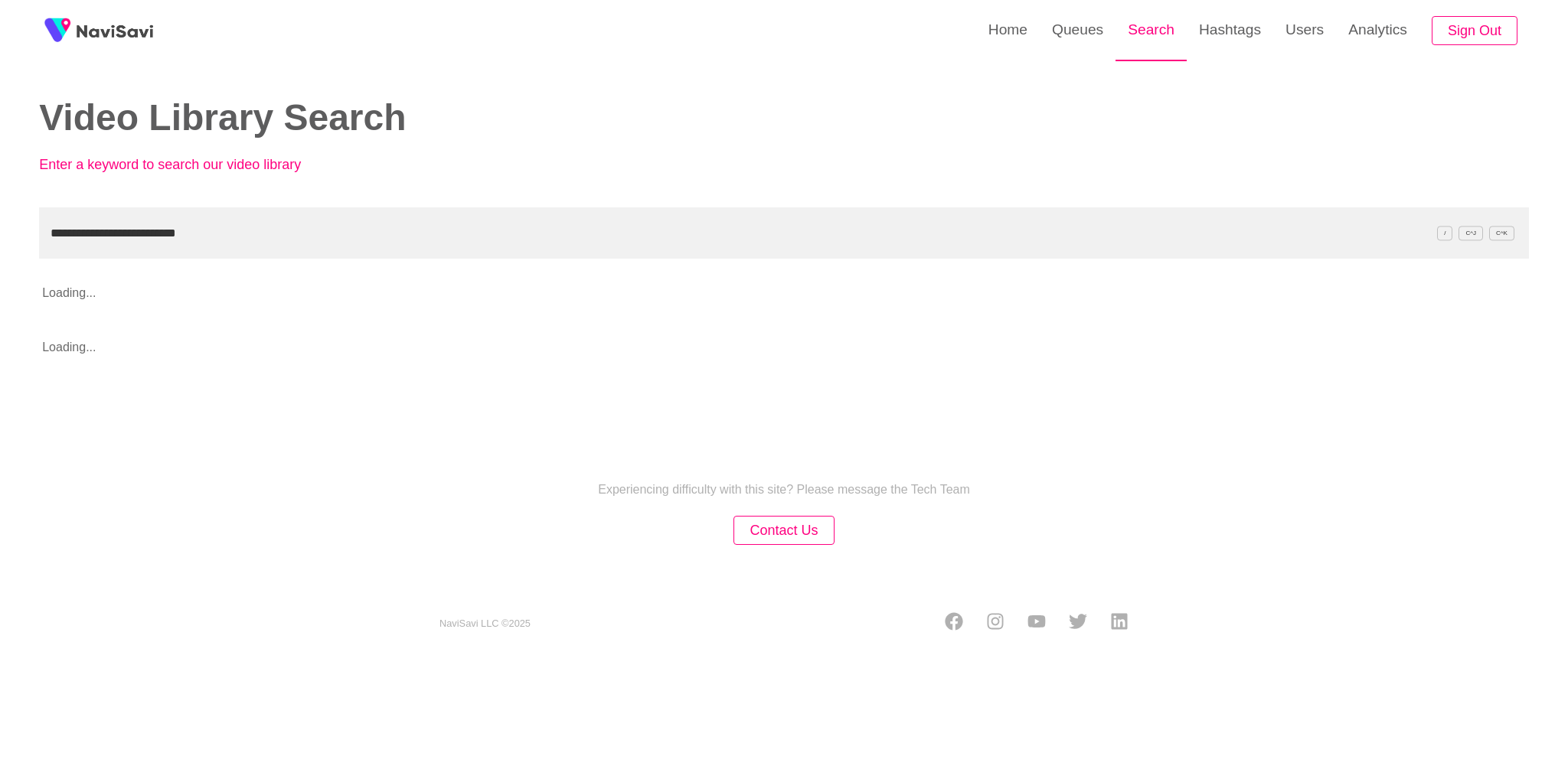
type input "**********"
click at [1306, 540] on div "Experiencing difficulty with this site? Please message the Tech Team Contact Us…" at bounding box center [784, 537] width 1568 height 244
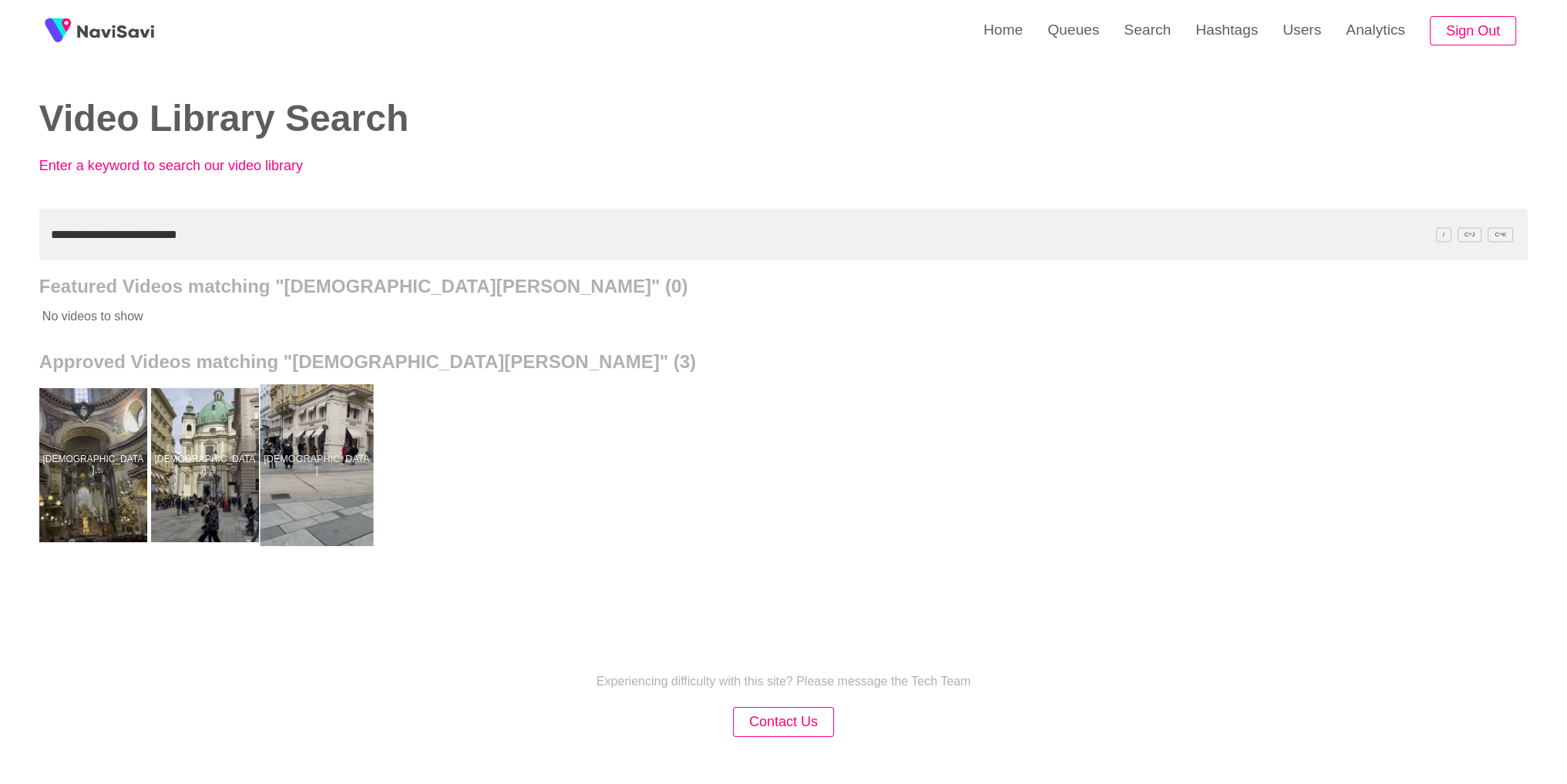
click at [299, 423] on div at bounding box center [316, 465] width 113 height 162
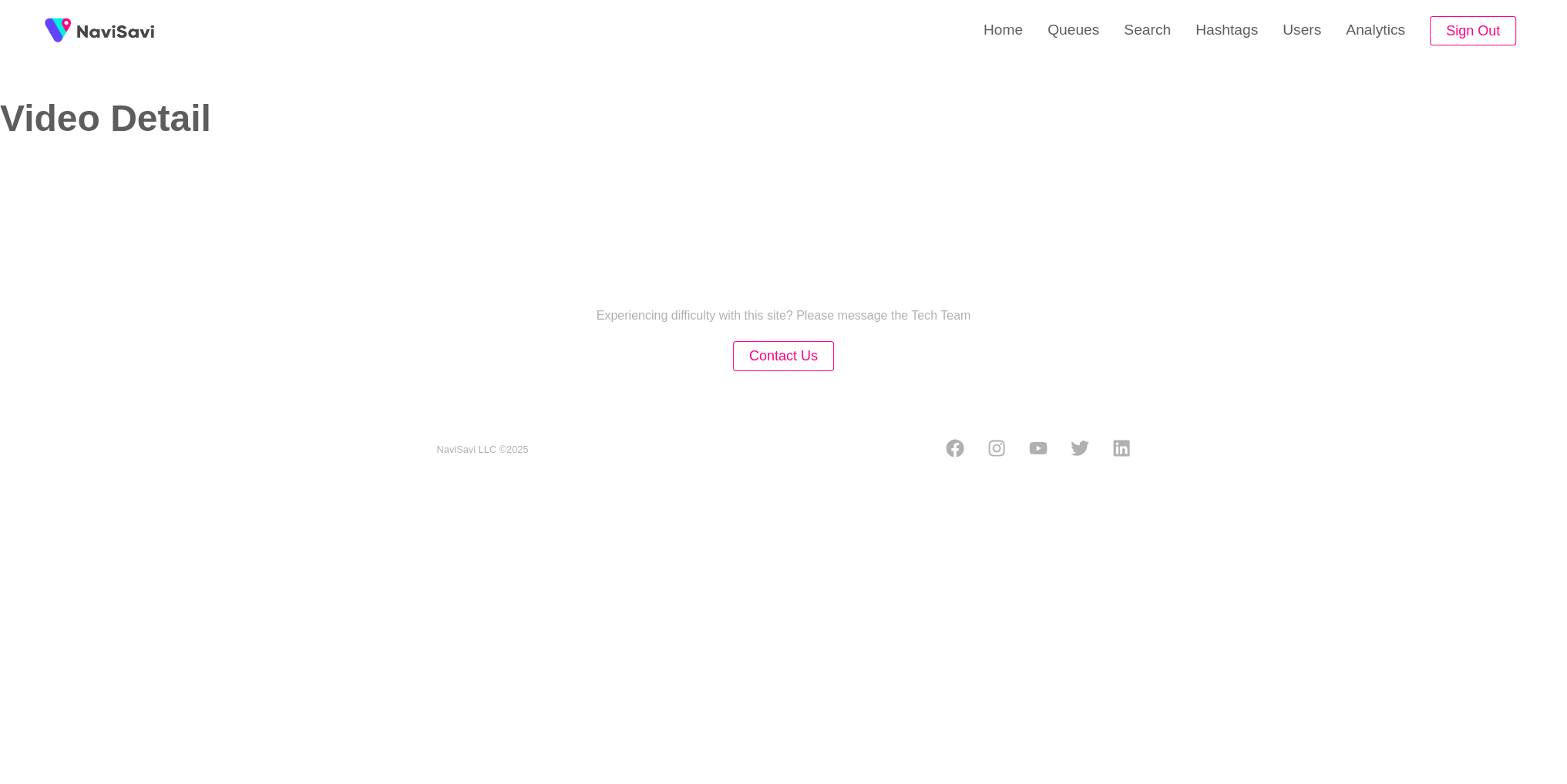
select select "**********"
select select "**"
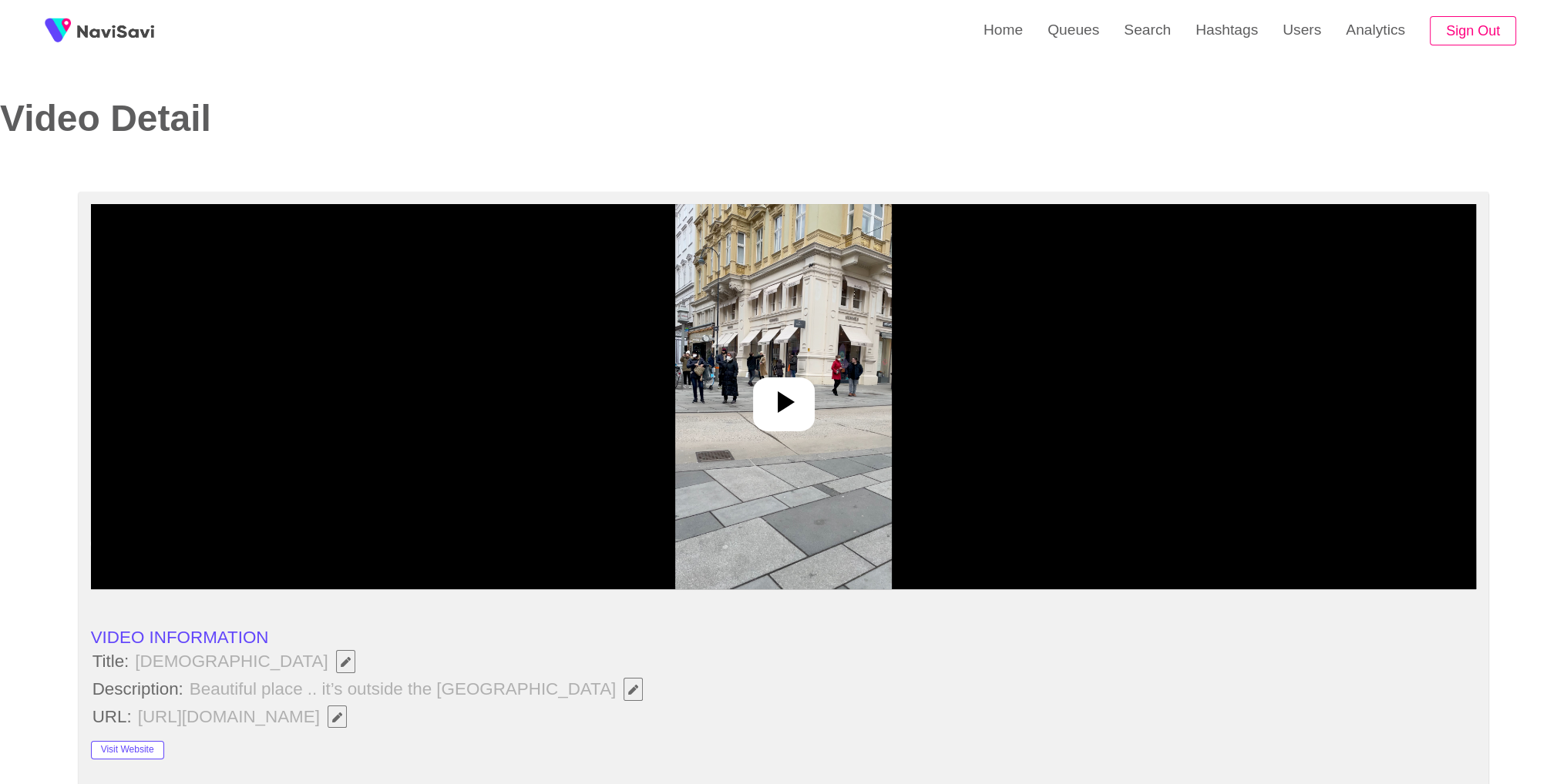
click at [792, 431] on div at bounding box center [784, 396] width 1386 height 385
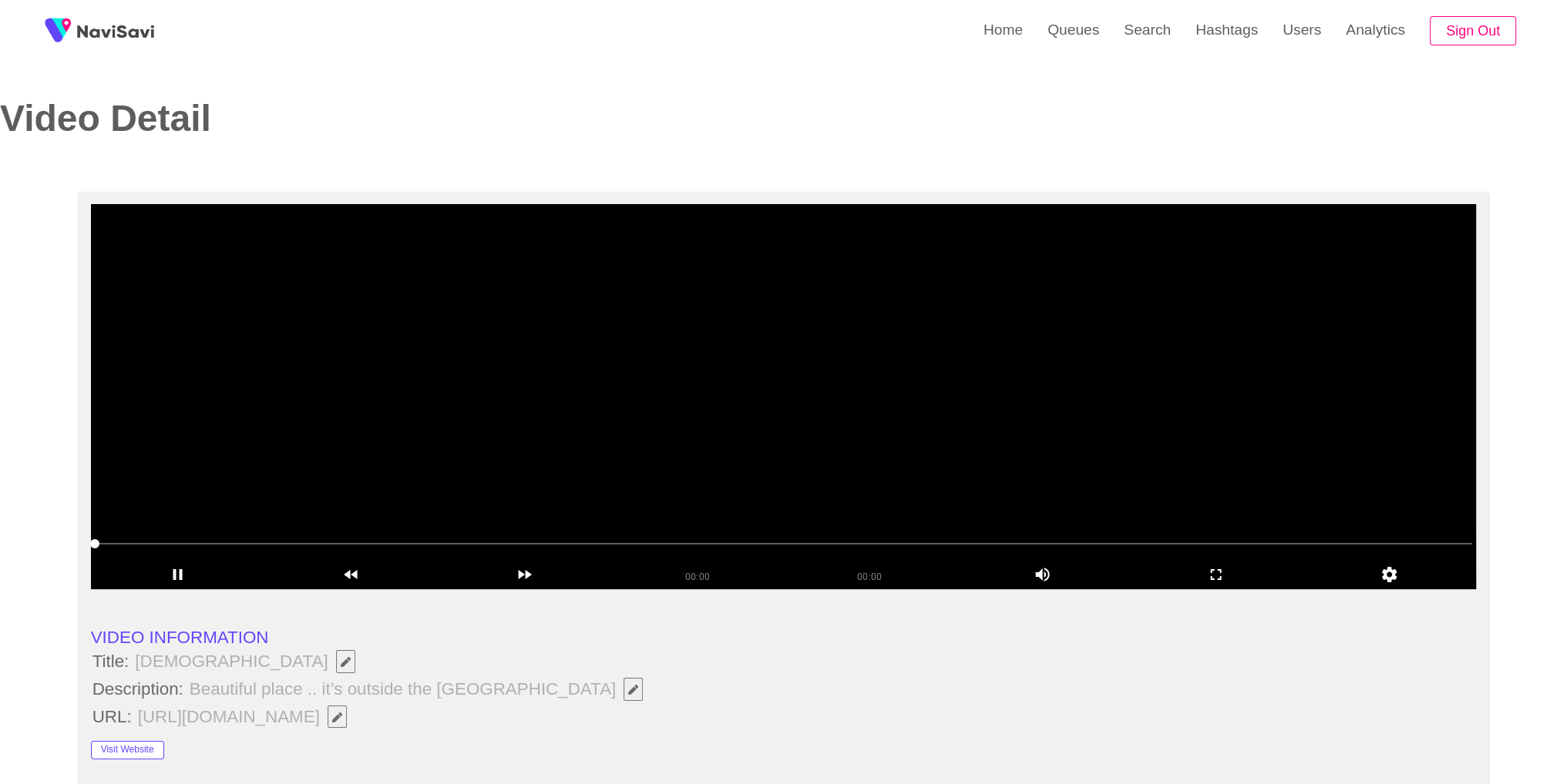
drag, startPoint x: 136, startPoint y: 656, endPoint x: 341, endPoint y: 656, distance: 205.0
click at [341, 656] on span "St. Peter's Catholic Church" at bounding box center [249, 661] width 230 height 26
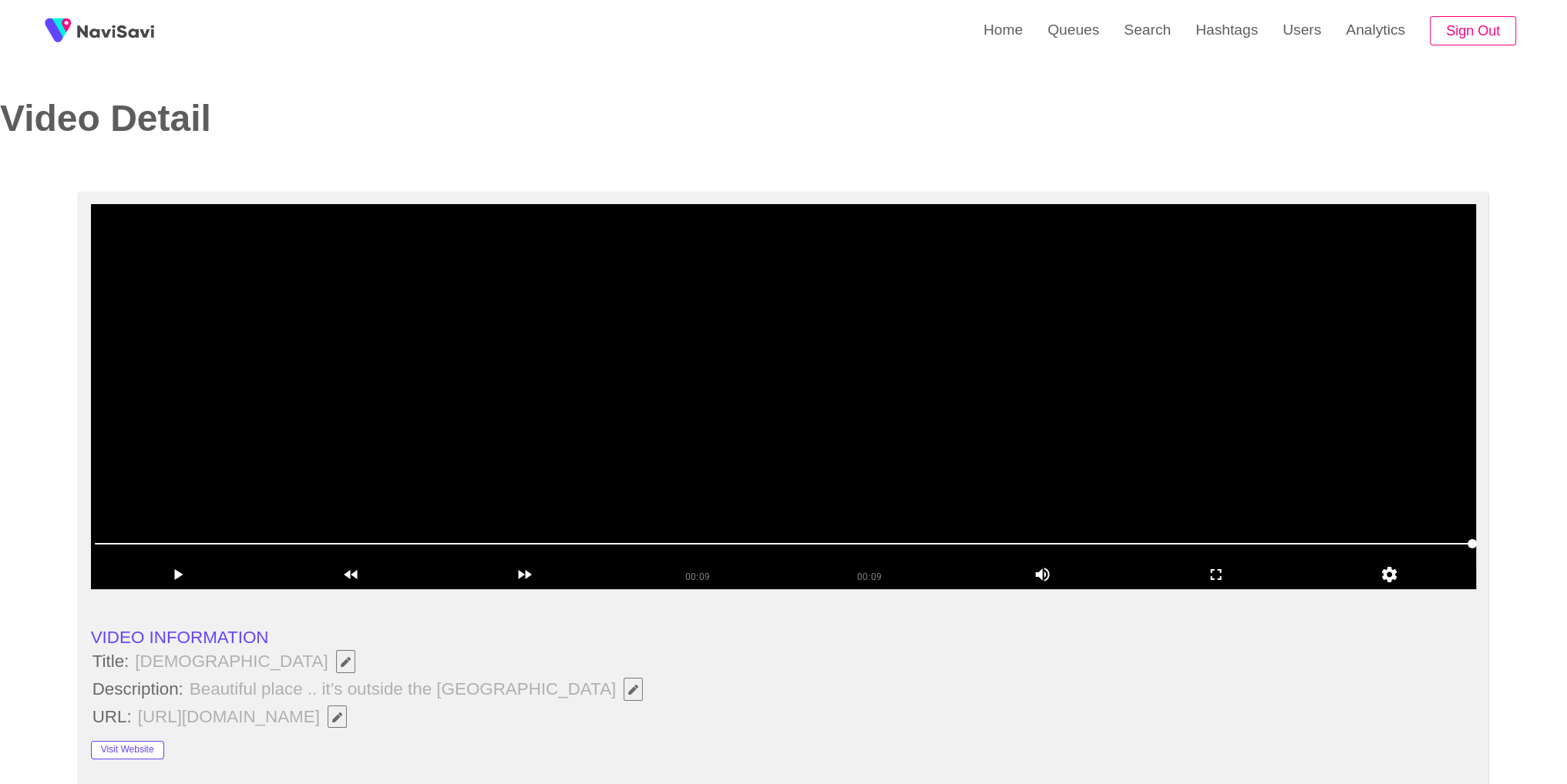
drag, startPoint x: 804, startPoint y: 693, endPoint x: 771, endPoint y: 691, distance: 33.1
click at [794, 692] on li "Description: Beautiful place .. it’s outside the St Peter’s cathedral" at bounding box center [784, 689] width 1386 height 26
click at [628, 687] on icon "Edit Field" at bounding box center [633, 690] width 10 height 10
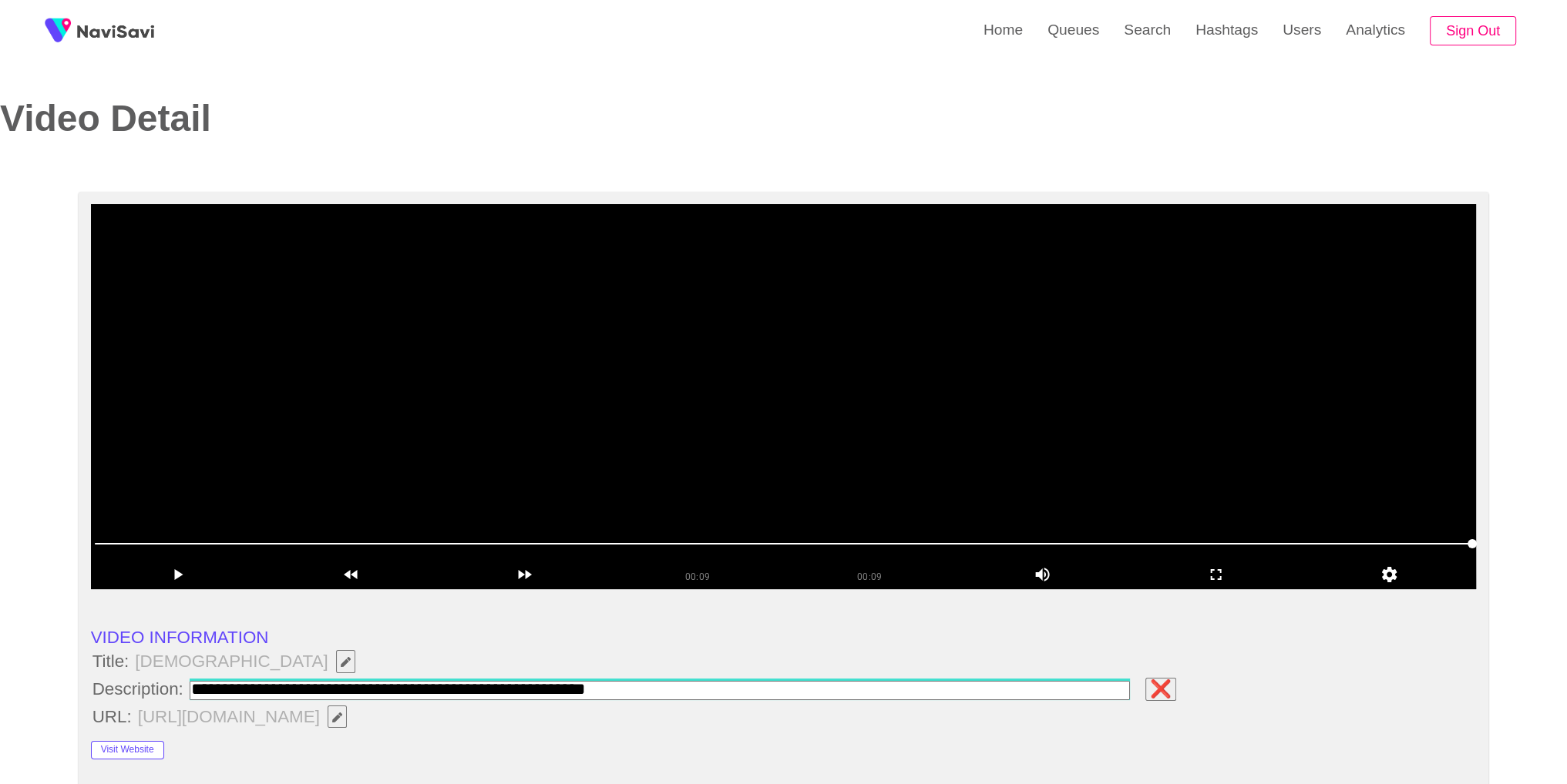
type input "**********"
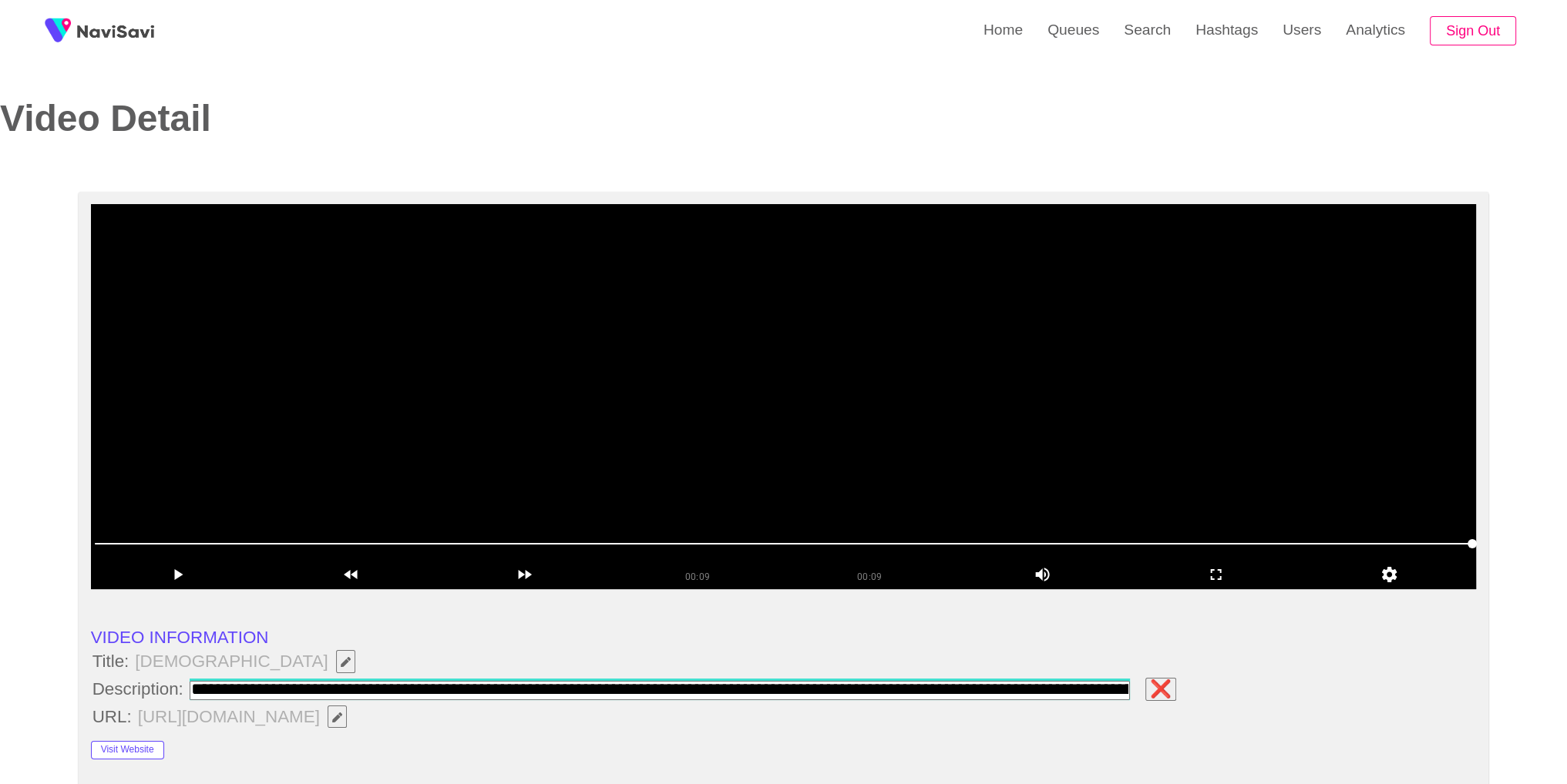
scroll to position [0, 225]
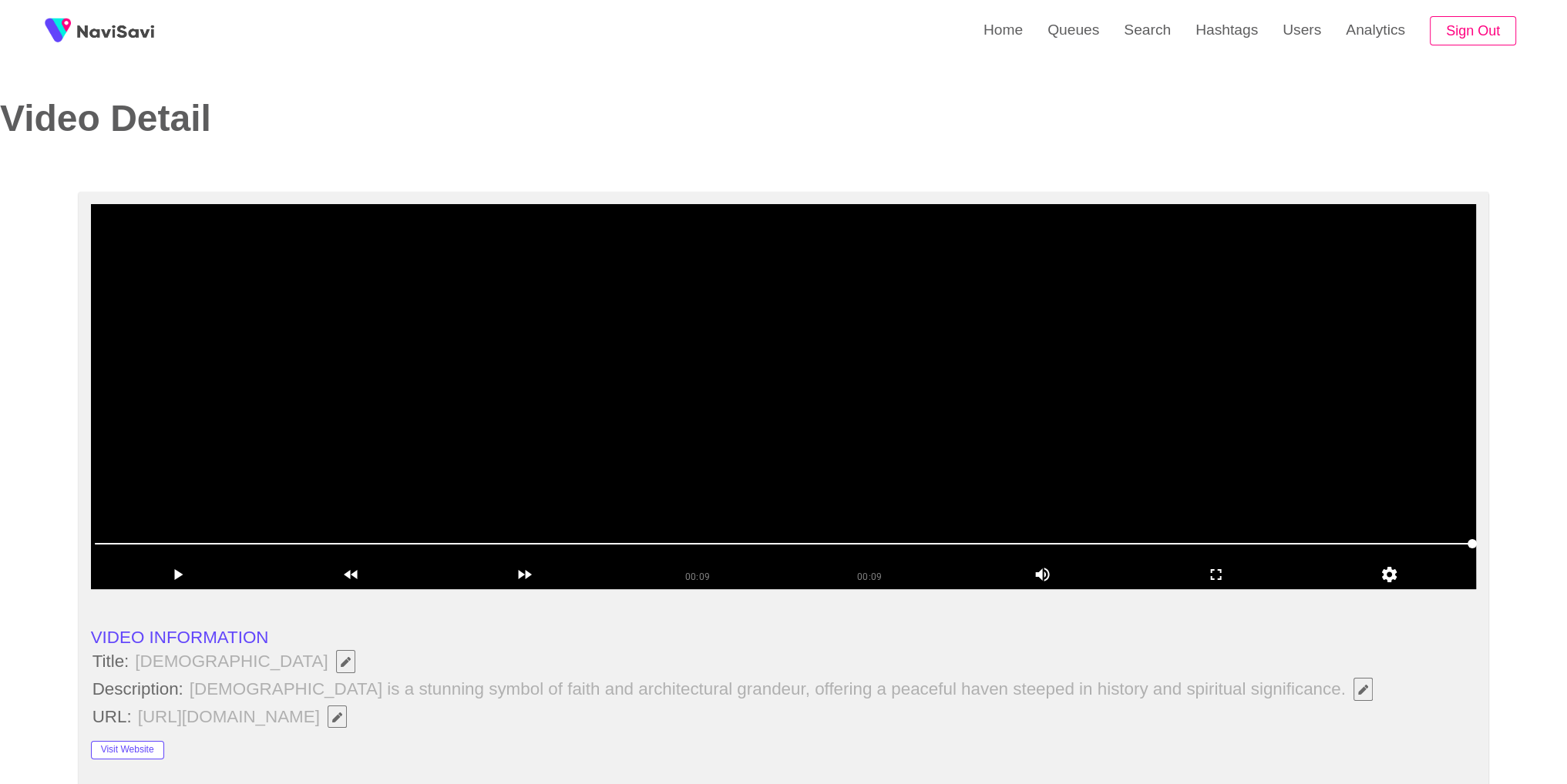
click at [597, 647] on li "VIDEO INFORMATION" at bounding box center [784, 638] width 1386 height 20
click at [680, 504] on video at bounding box center [784, 396] width 1386 height 385
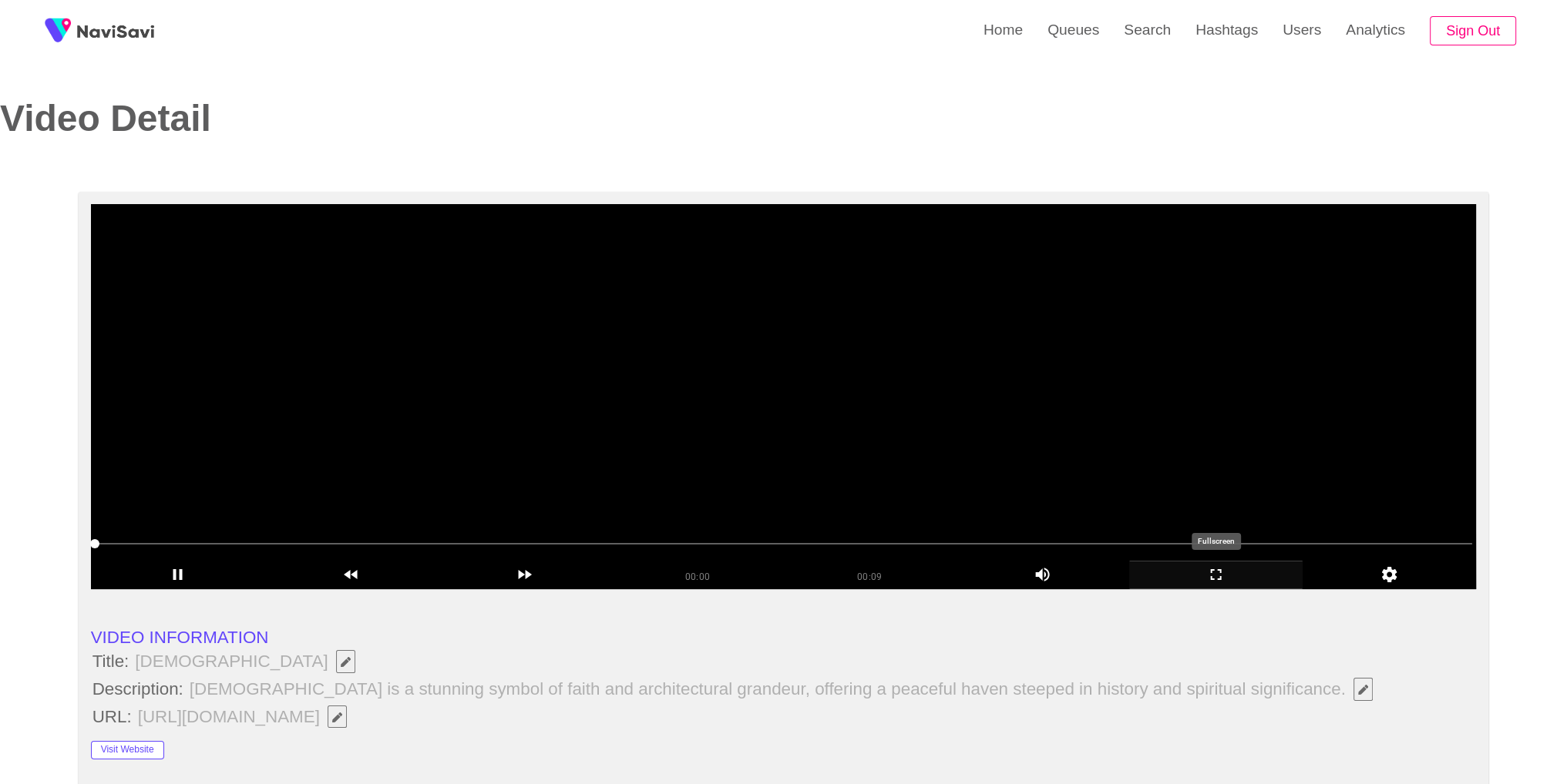
click at [1218, 585] on div "add" at bounding box center [1216, 575] width 174 height 29
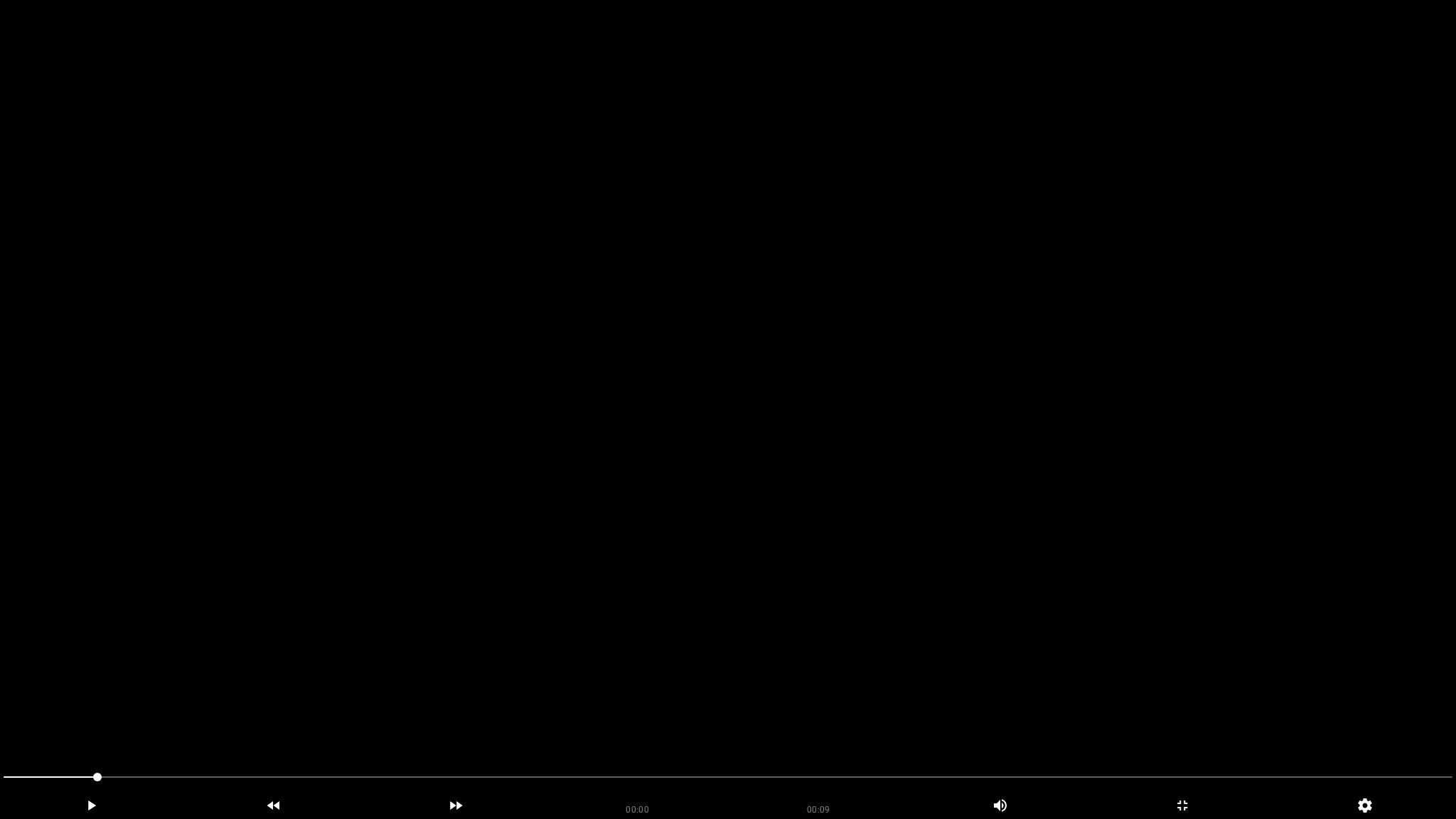
click at [1124, 602] on video at bounding box center [728, 409] width 1456 height 819
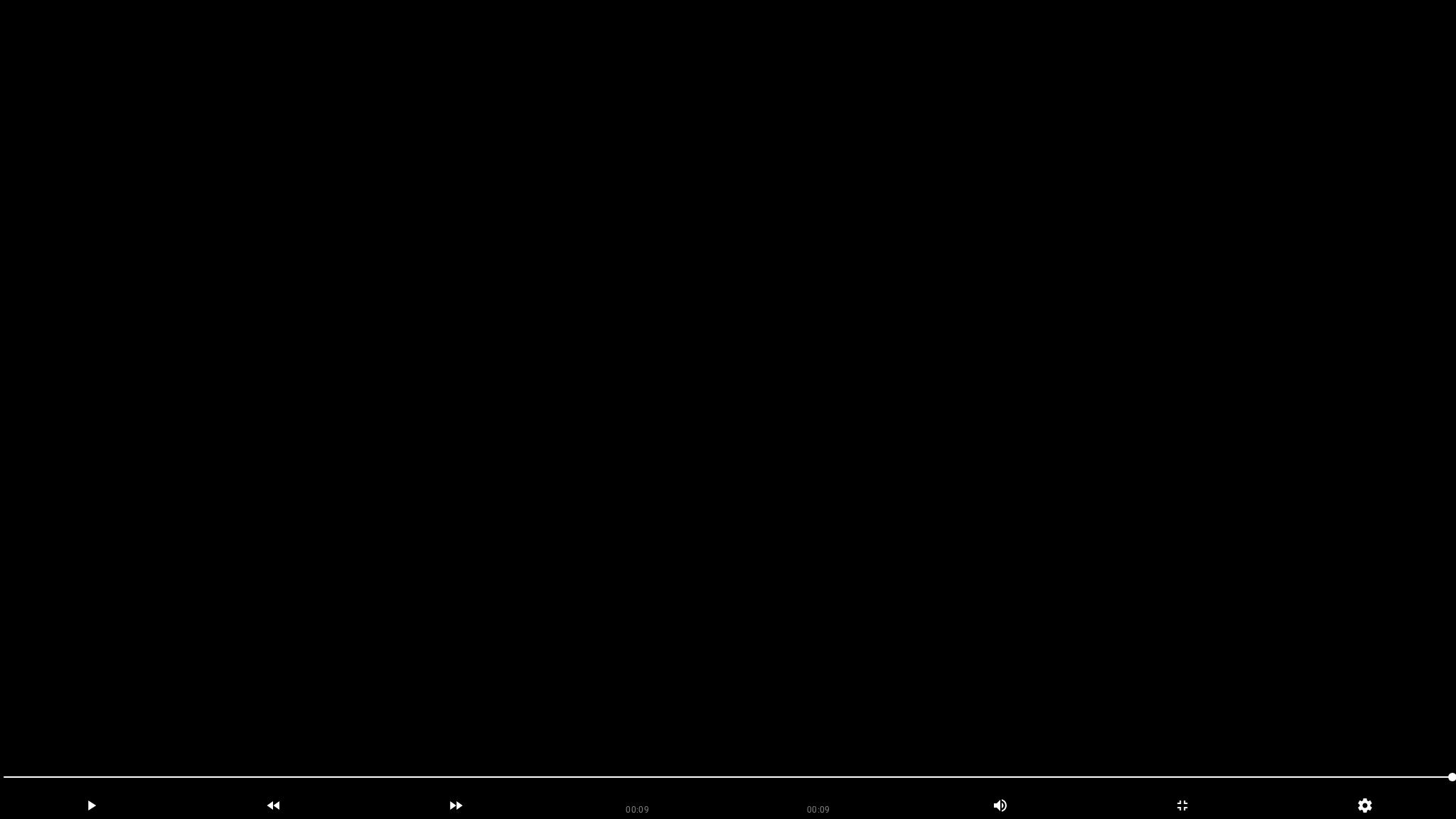
click at [839, 577] on video at bounding box center [728, 409] width 1456 height 819
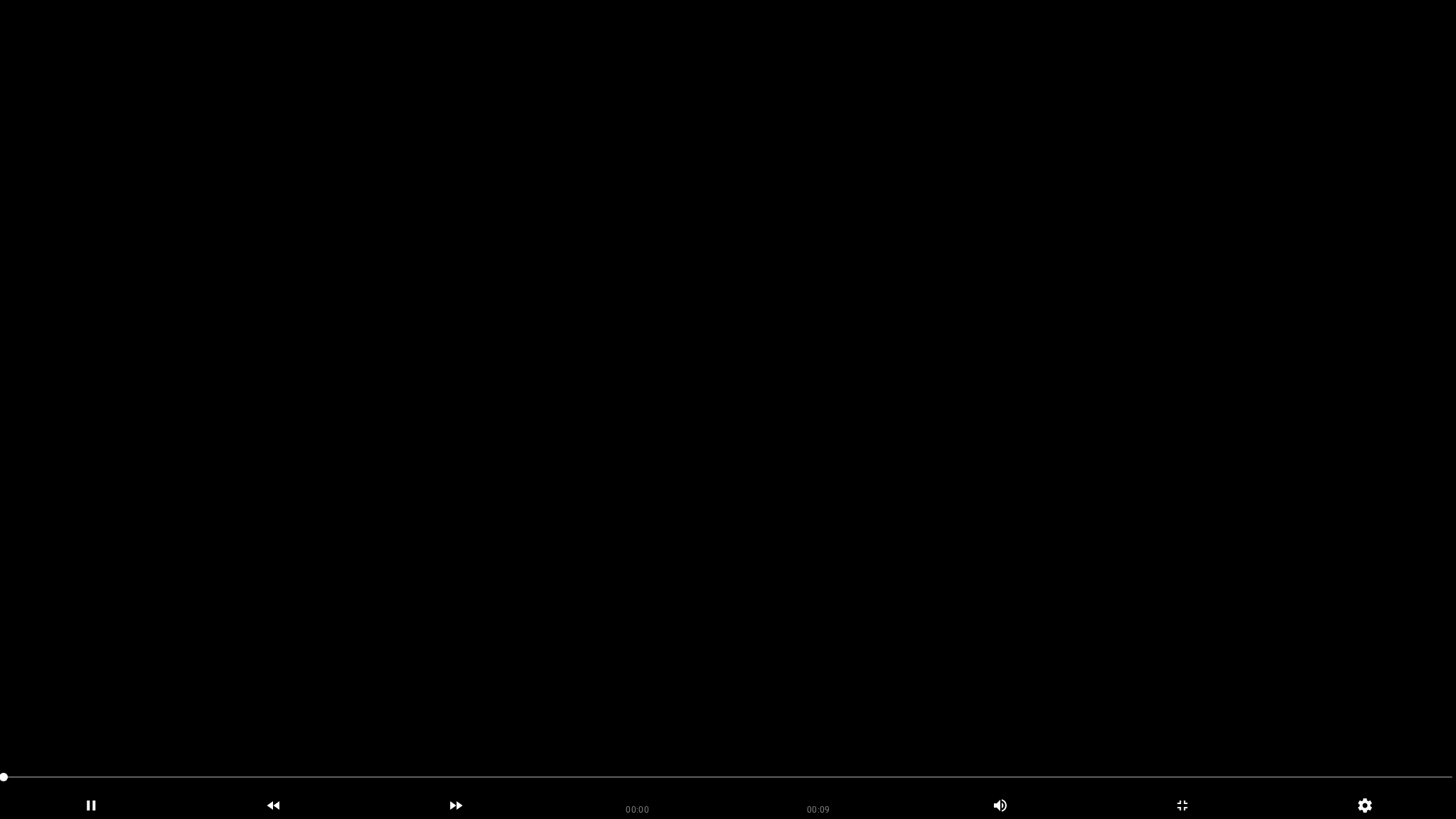
click at [839, 577] on video at bounding box center [728, 409] width 1456 height 819
click at [1187, 724] on icon "add" at bounding box center [1182, 806] width 10 height 10
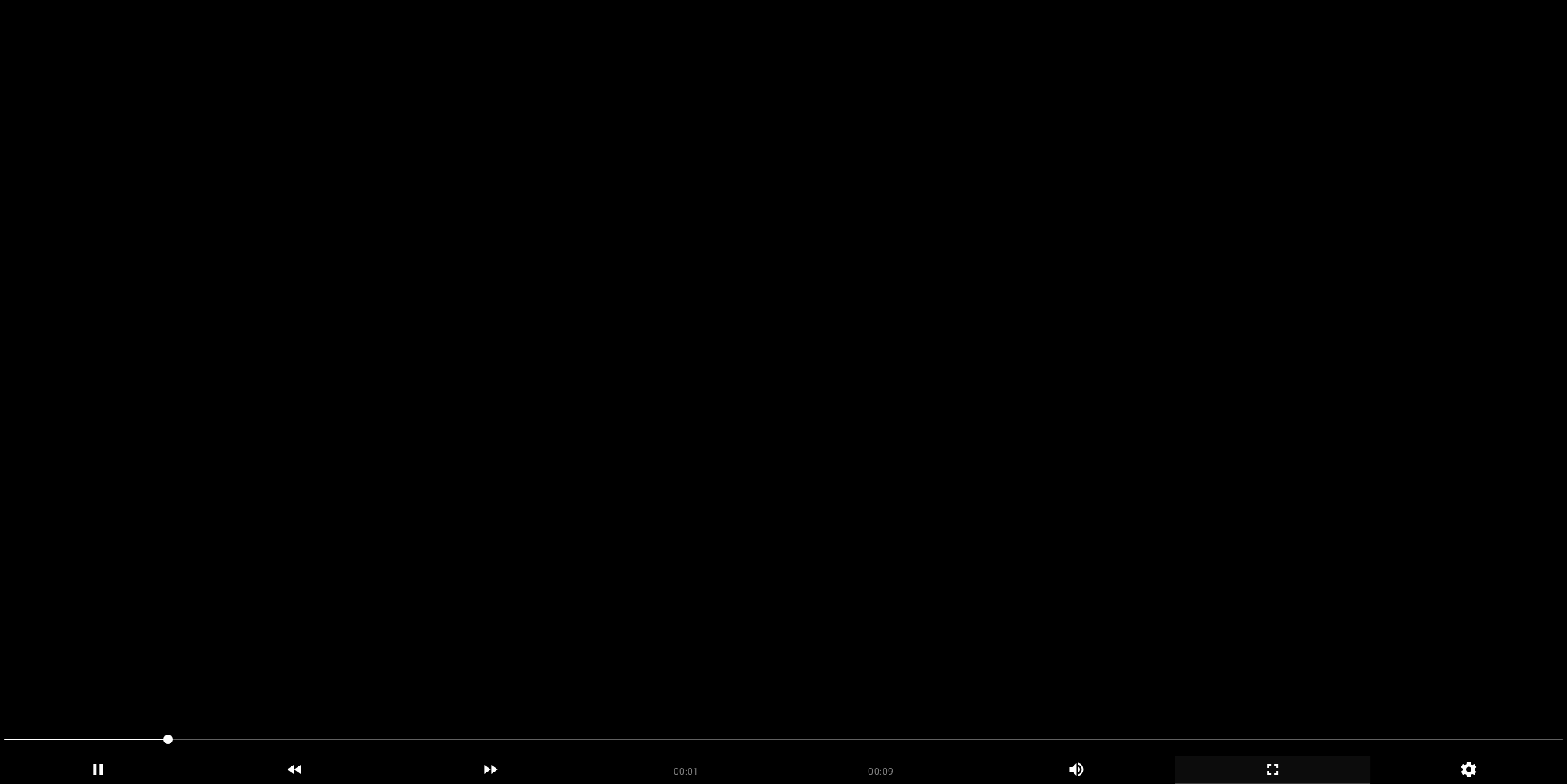
click at [878, 413] on video at bounding box center [784, 392] width 1567 height 784
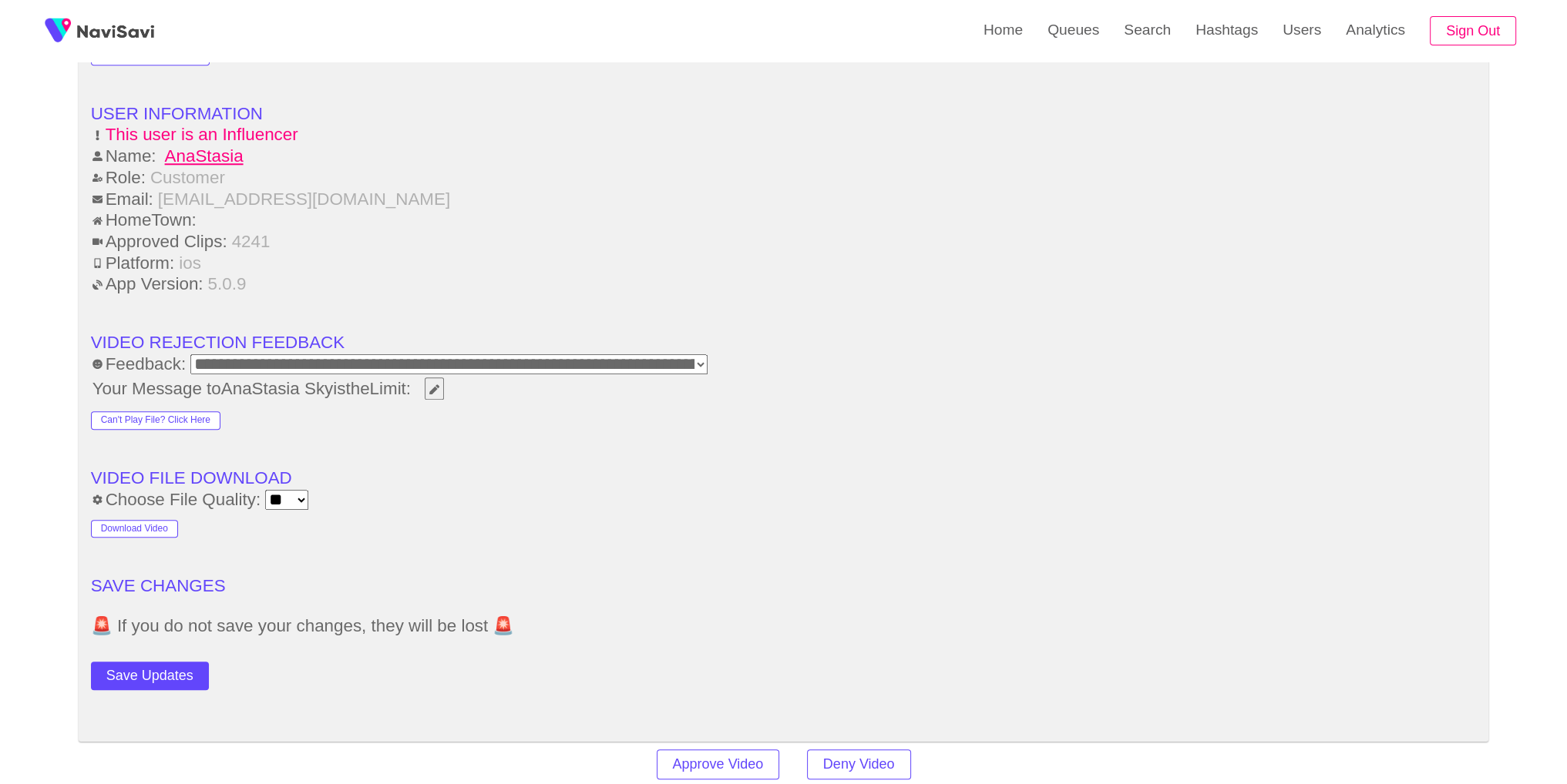
scroll to position [2003, 0]
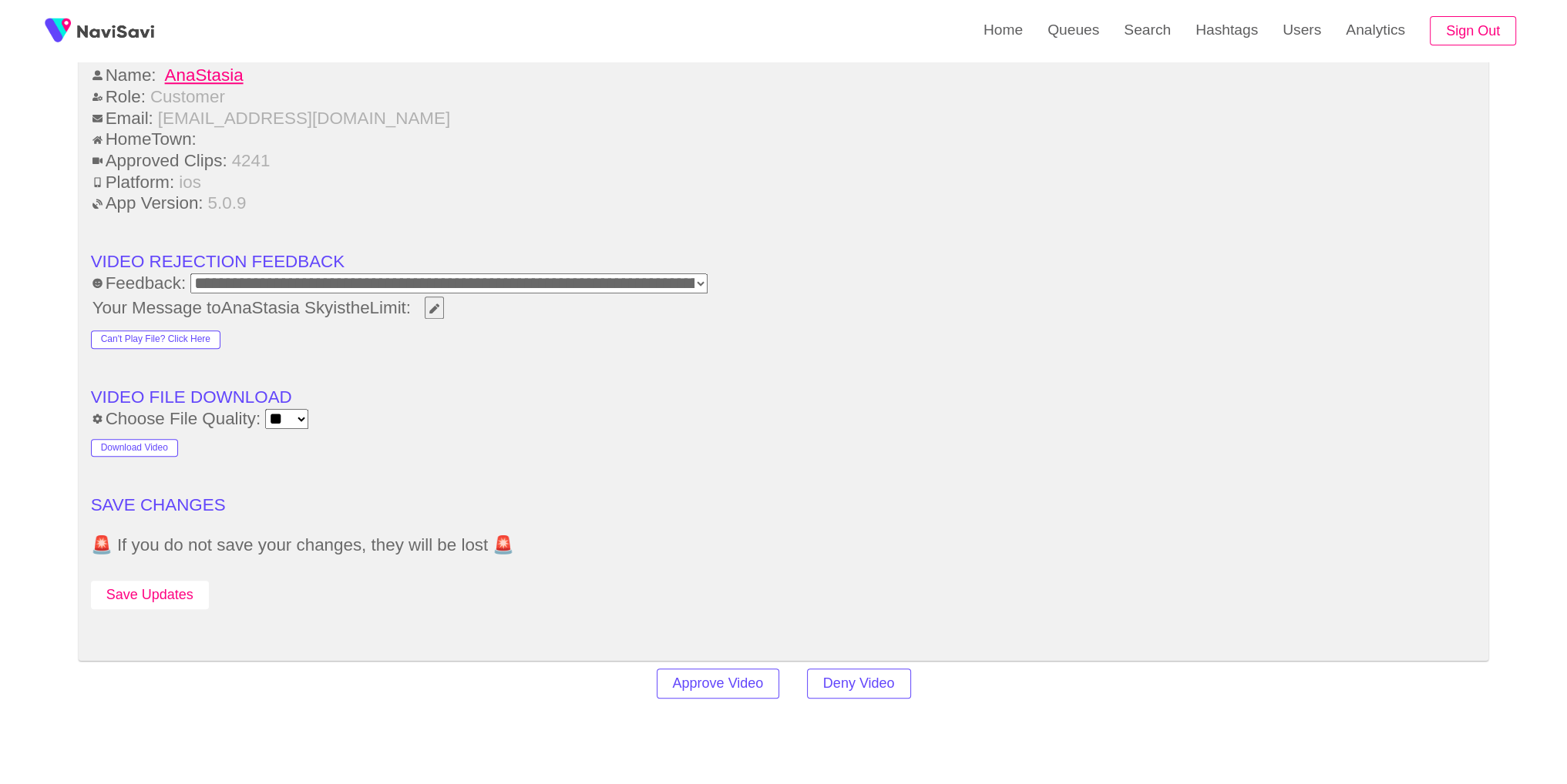
click at [181, 591] on button "Save Updates" at bounding box center [149, 595] width 118 height 29
click at [1182, 44] on link "Search" at bounding box center [1147, 30] width 71 height 60
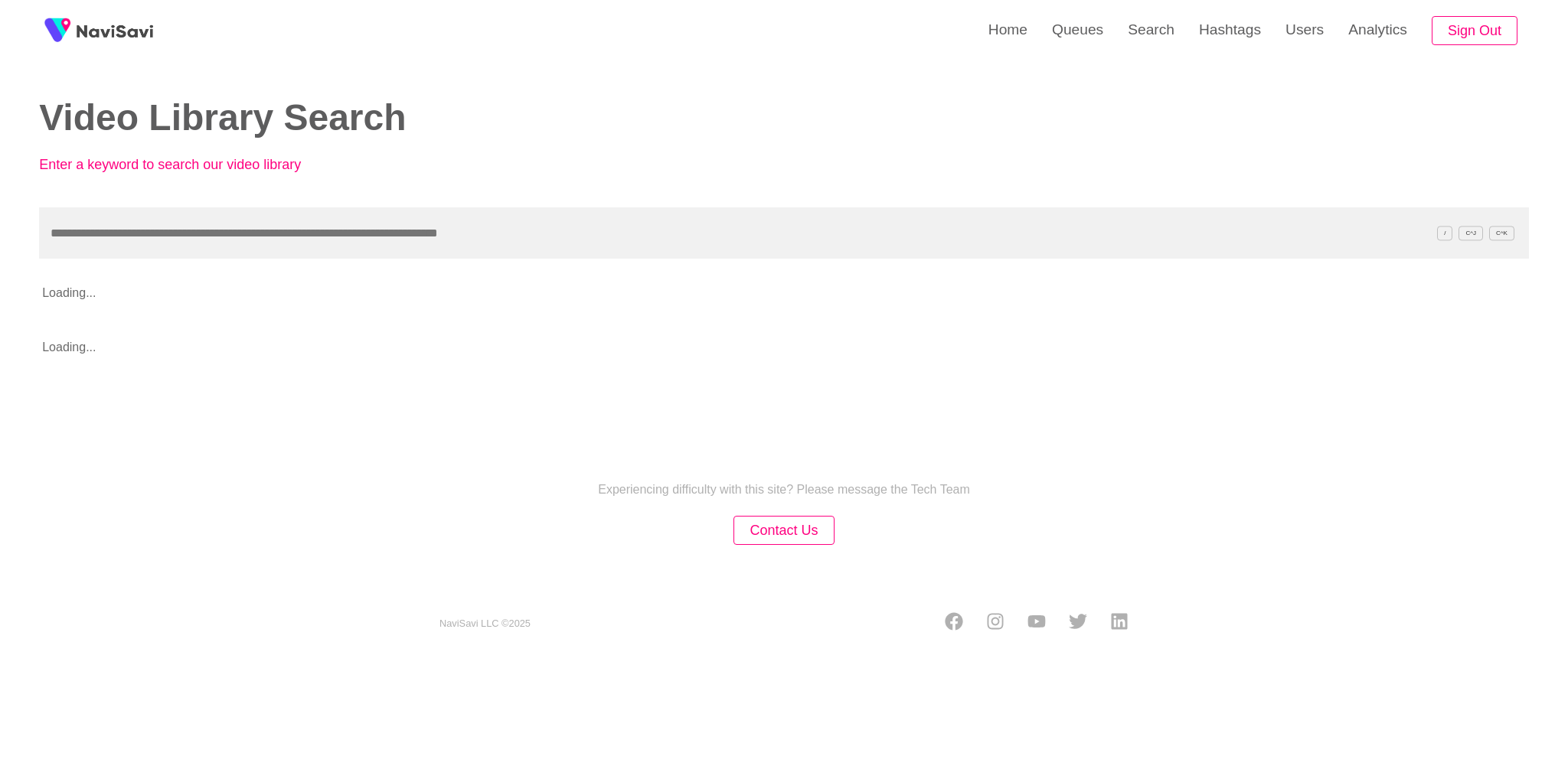
click at [839, 220] on input "text" at bounding box center [784, 234] width 1490 height 52
type input "**********"
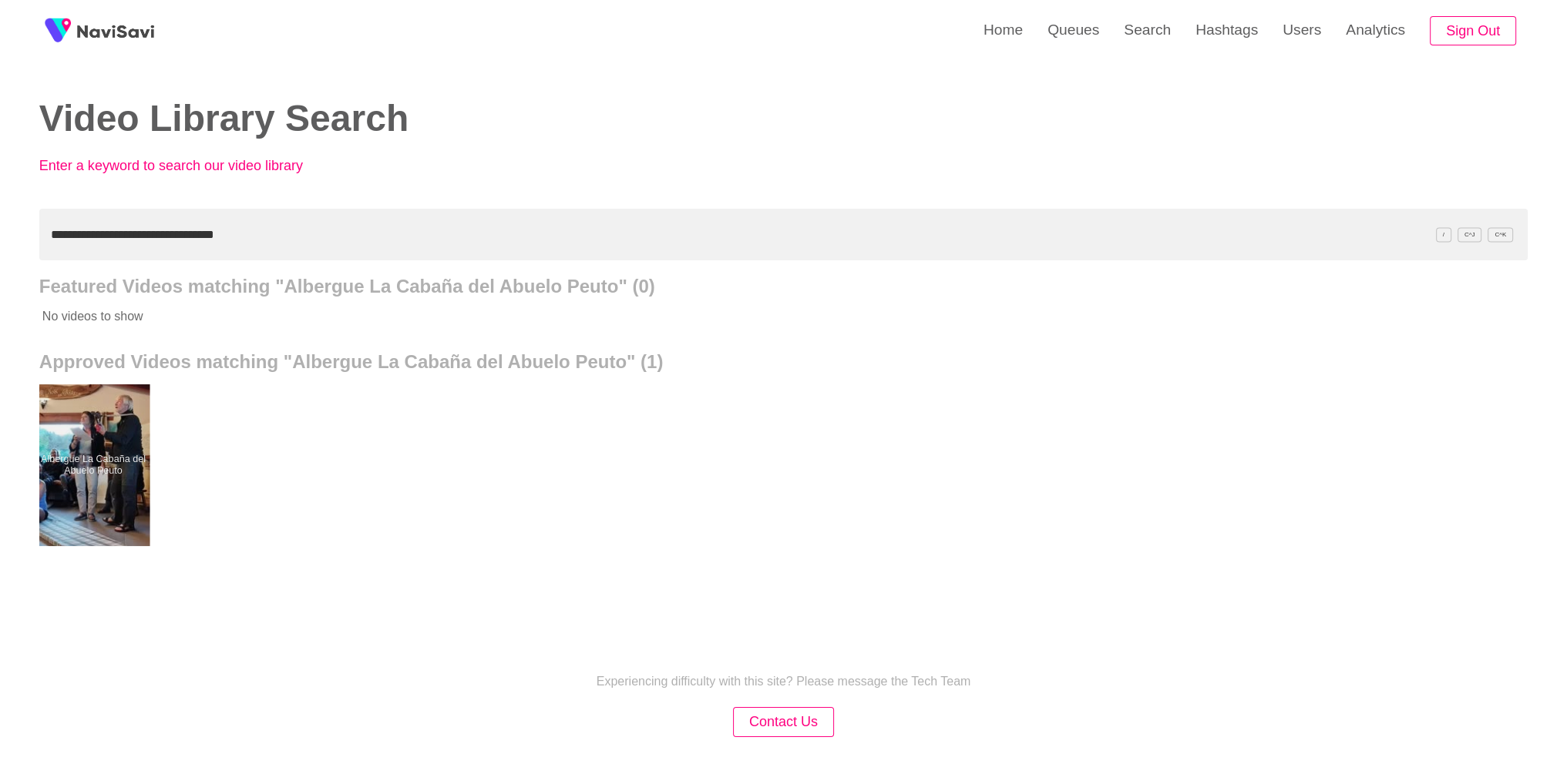
click at [142, 438] on div at bounding box center [92, 465] width 113 height 162
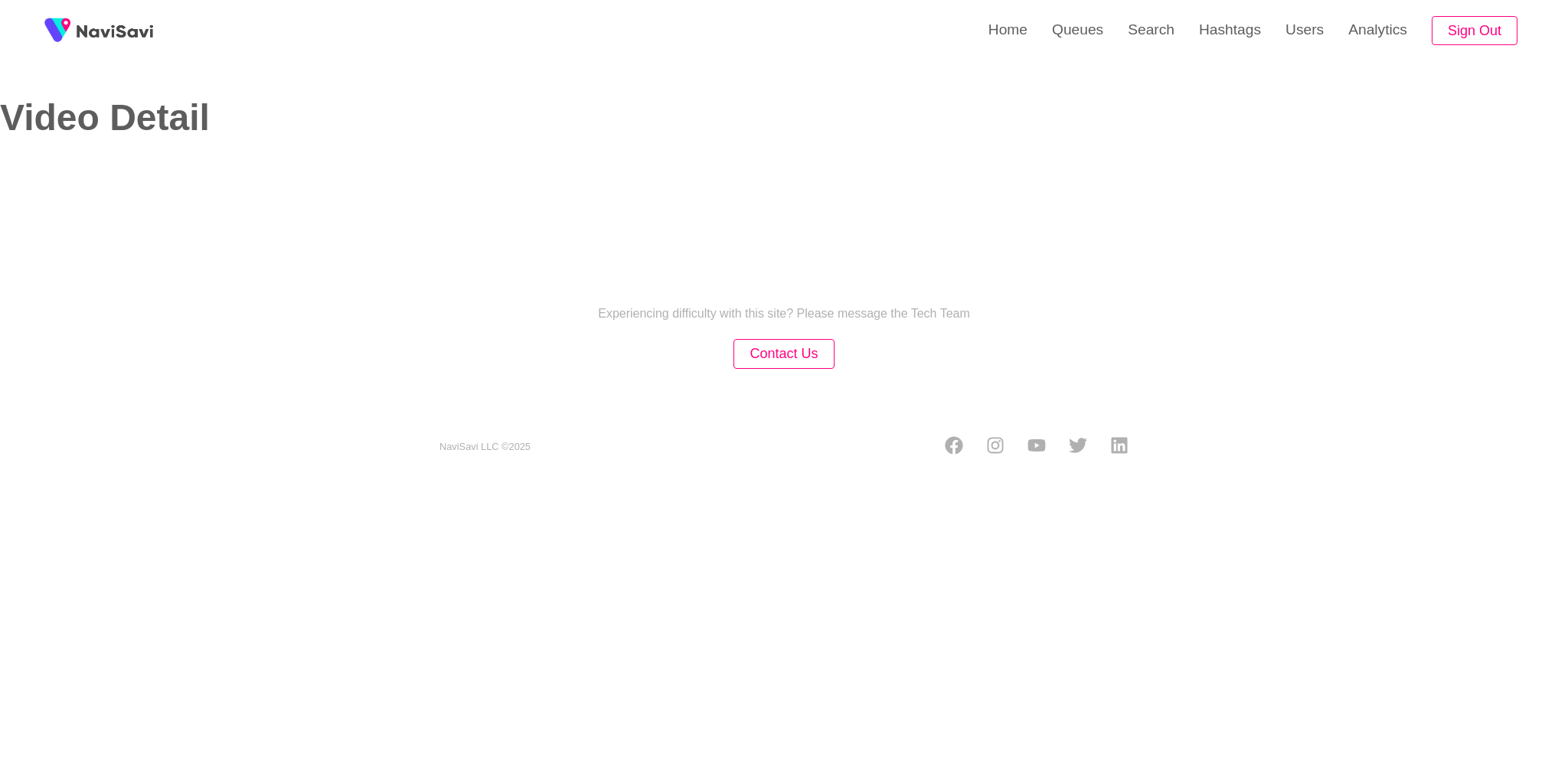
select select "**********"
select select "**"
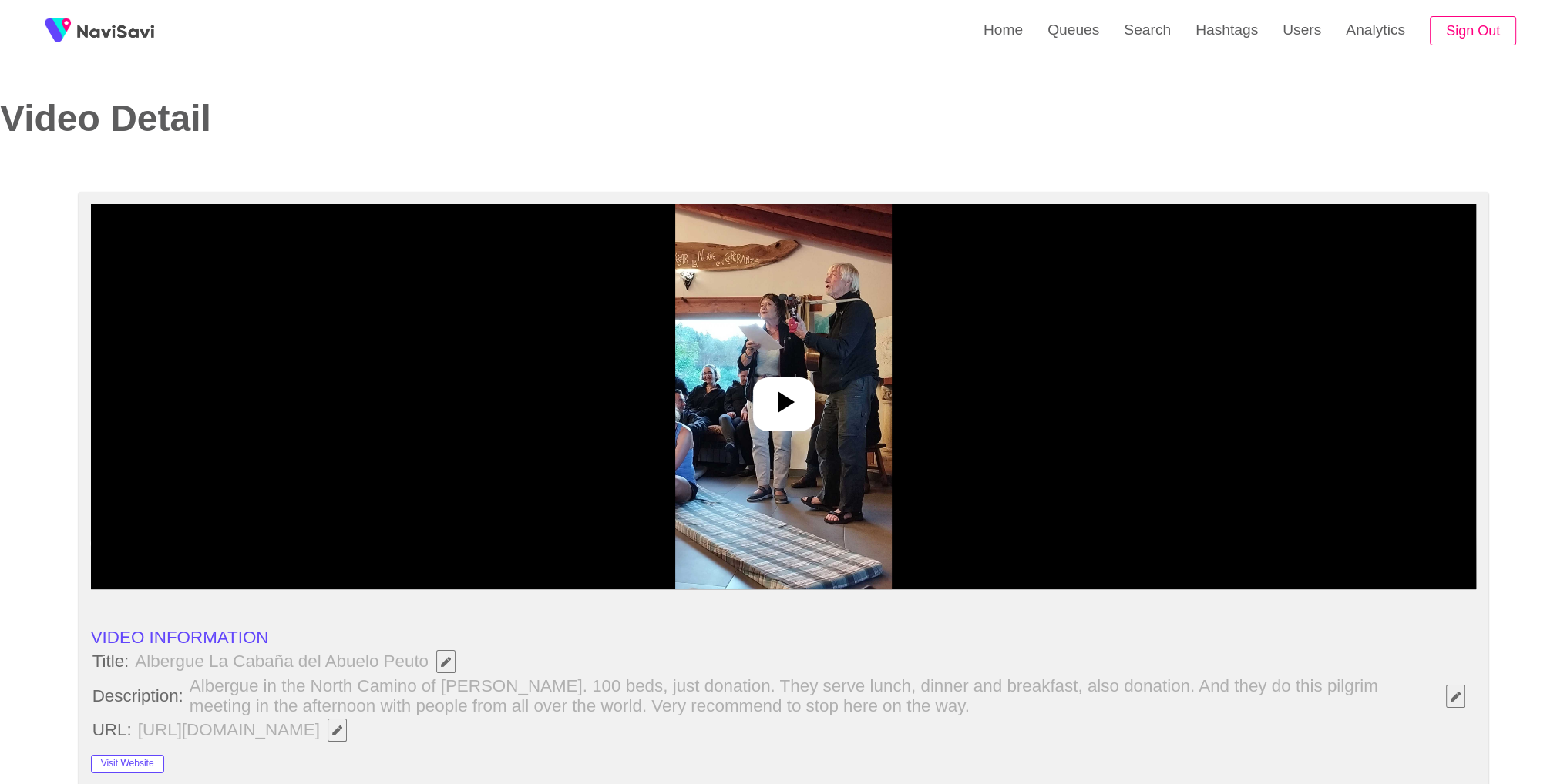
click at [694, 435] on img at bounding box center [784, 396] width 217 height 385
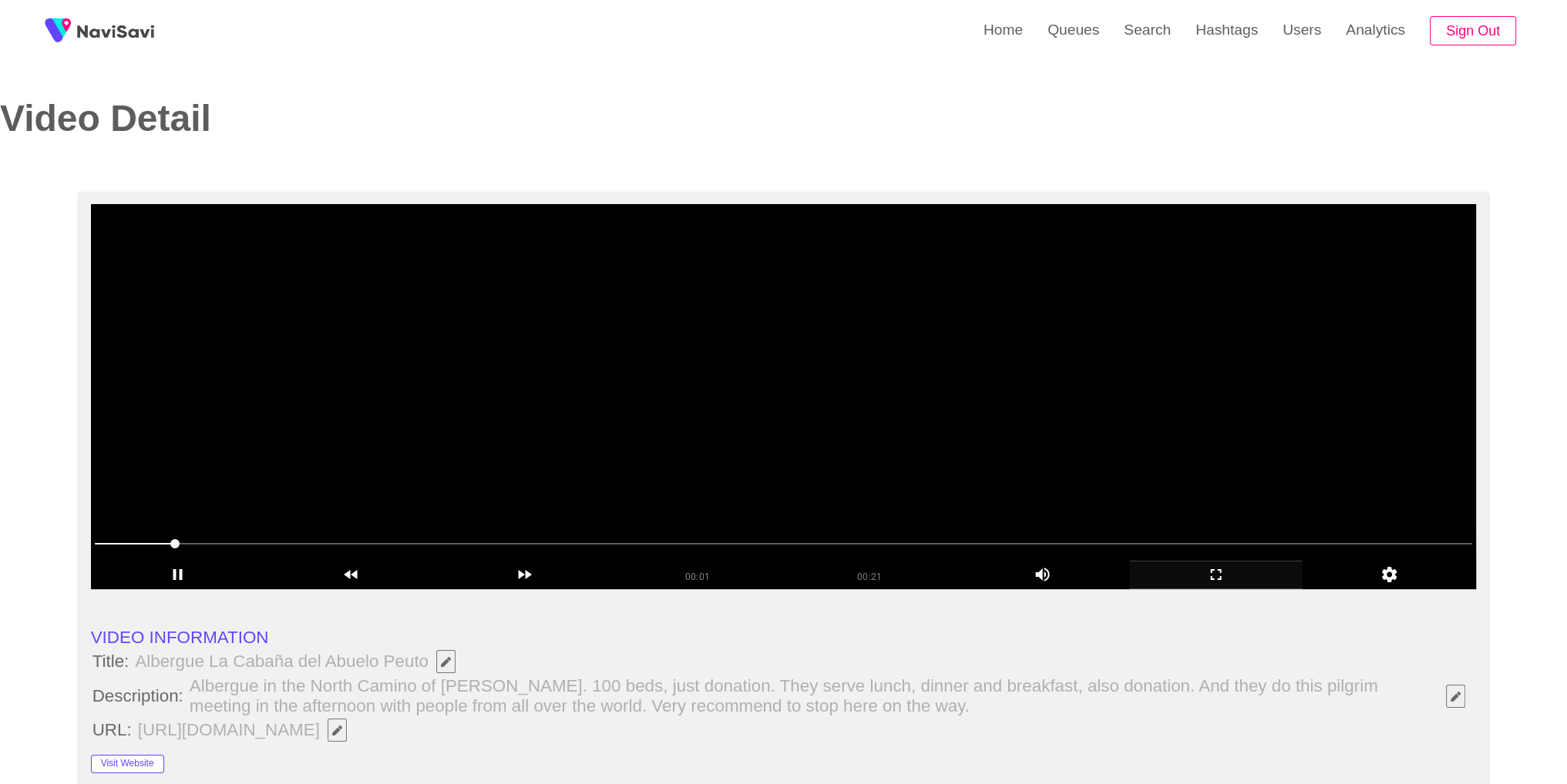
click at [1218, 587] on div "add" at bounding box center [1216, 575] width 174 height 29
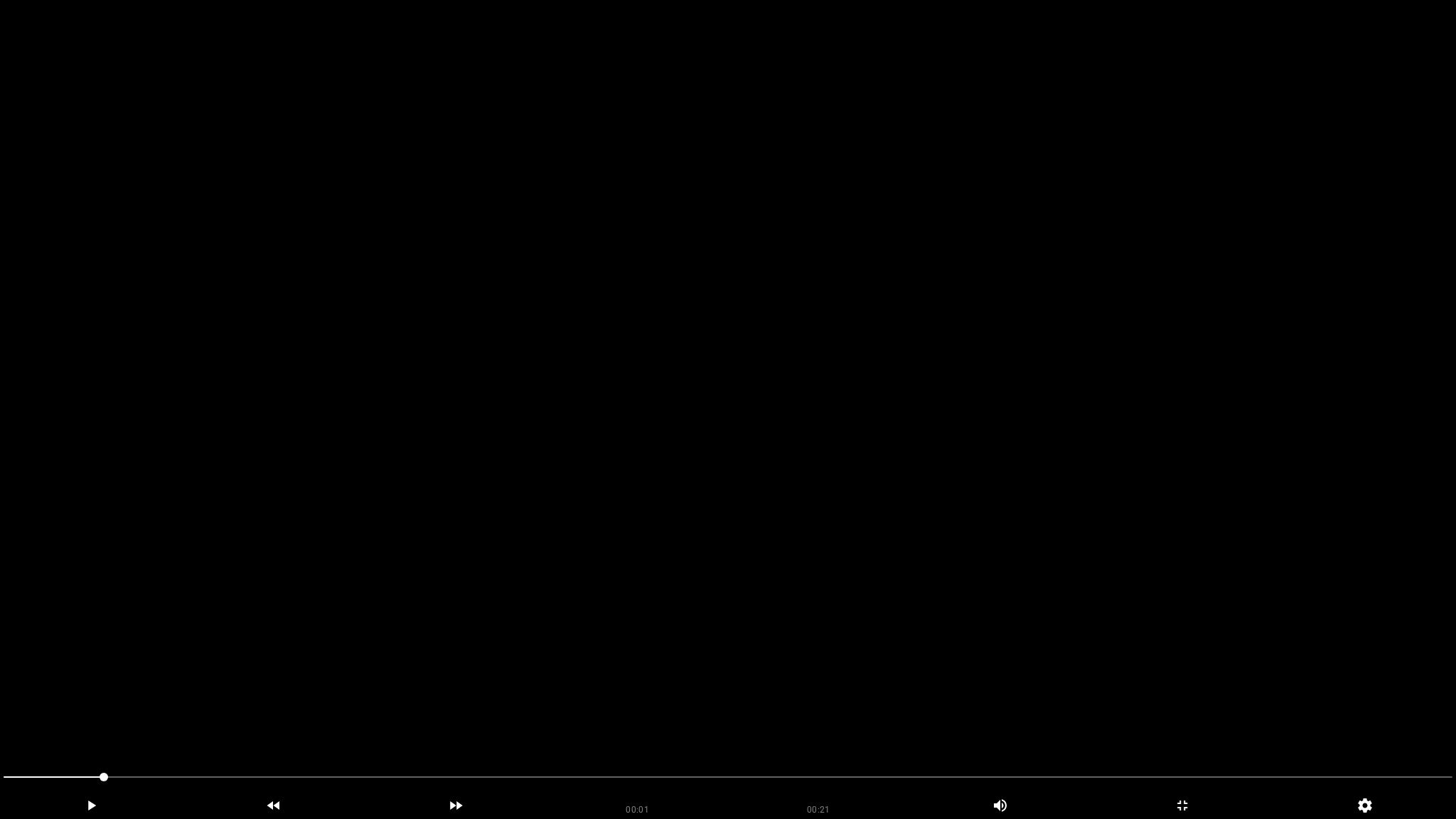
click at [1123, 603] on video at bounding box center [728, 409] width 1456 height 819
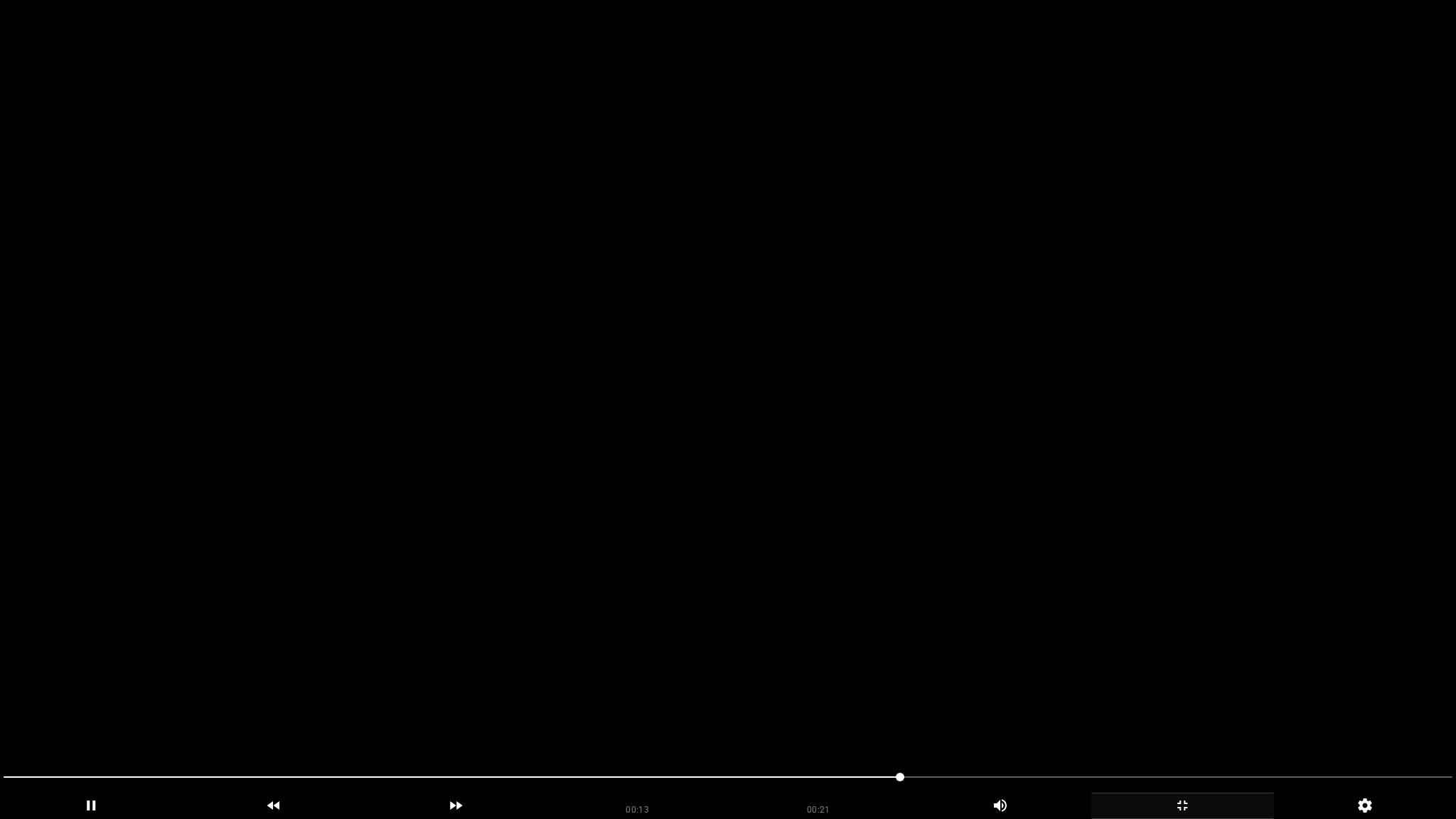
click at [1186, 724] on icon "add" at bounding box center [1183, 806] width 181 height 17
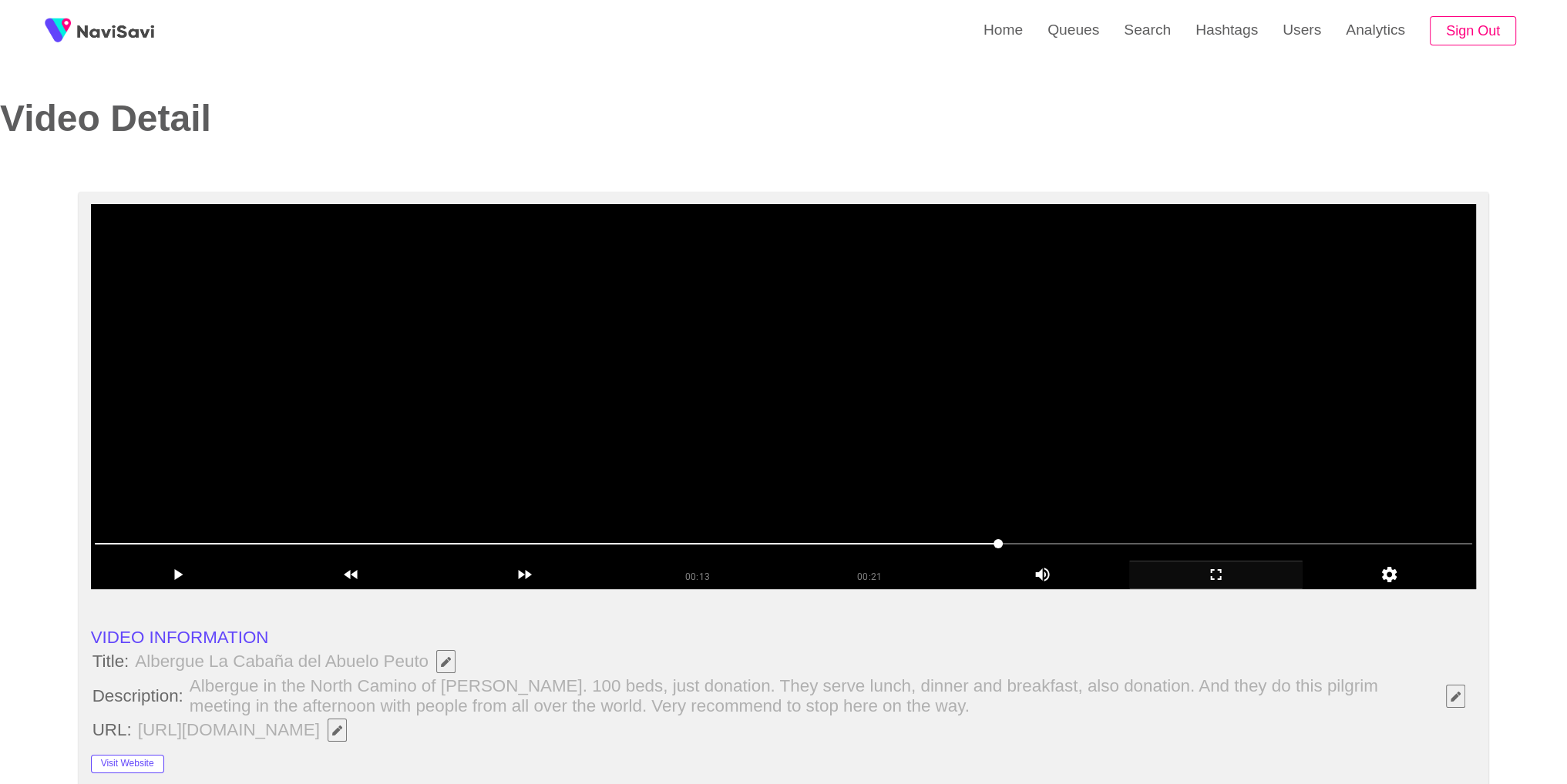
click at [1043, 453] on video at bounding box center [784, 396] width 1386 height 385
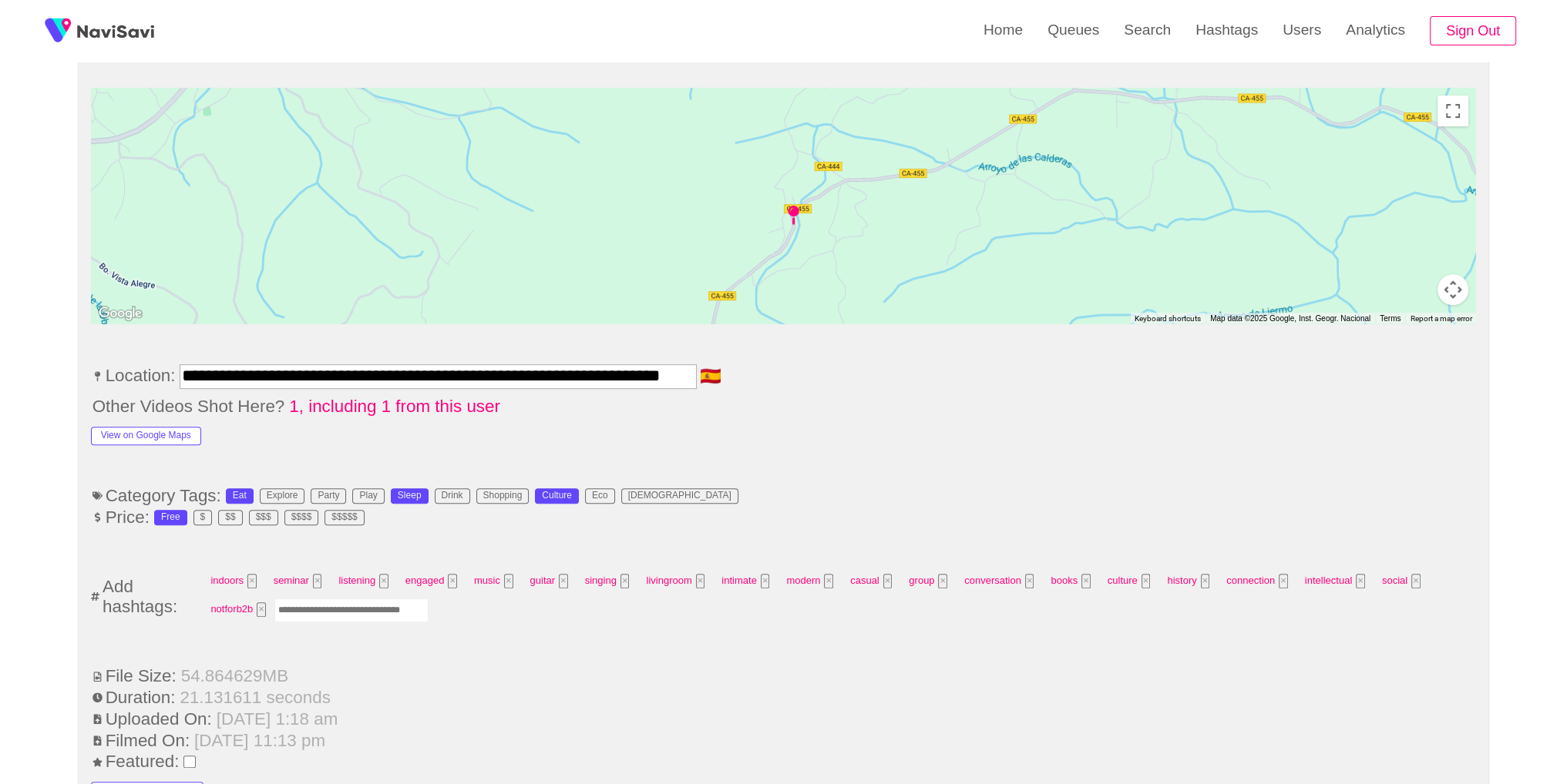
scroll to position [850, 0]
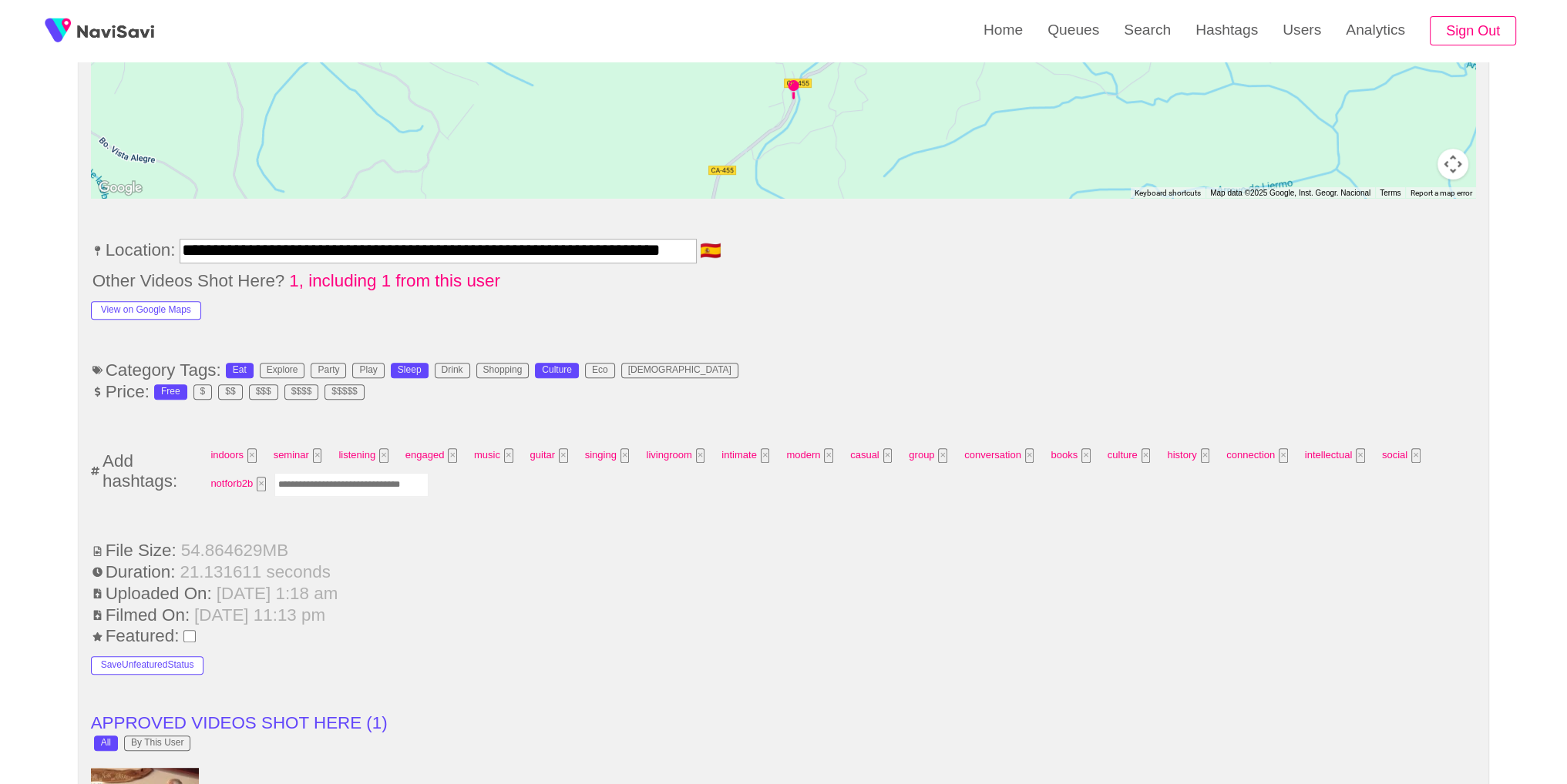
click at [323, 489] on input "Enter tag here and press return" at bounding box center [352, 485] width 155 height 24
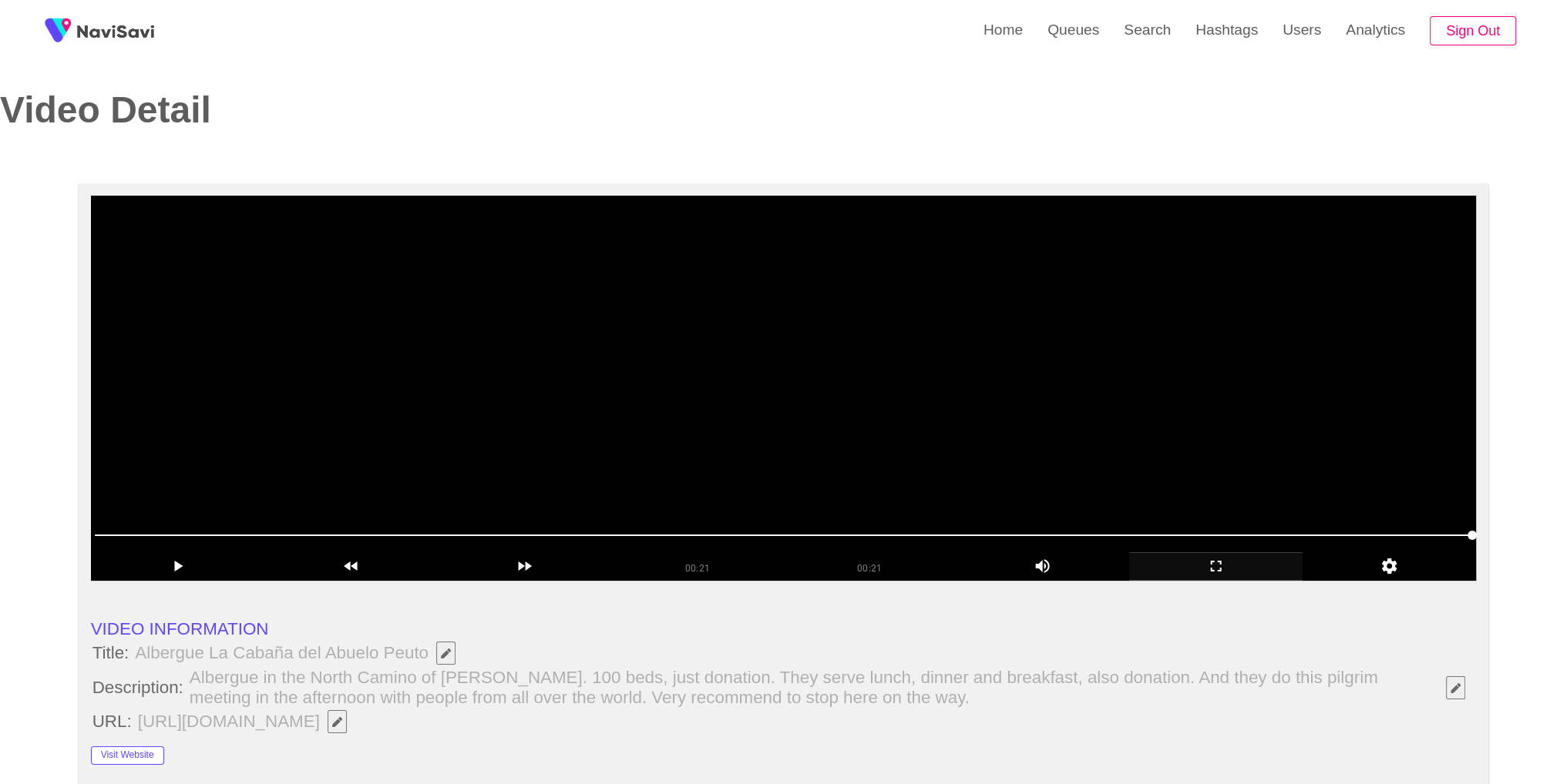
scroll to position [0, 0]
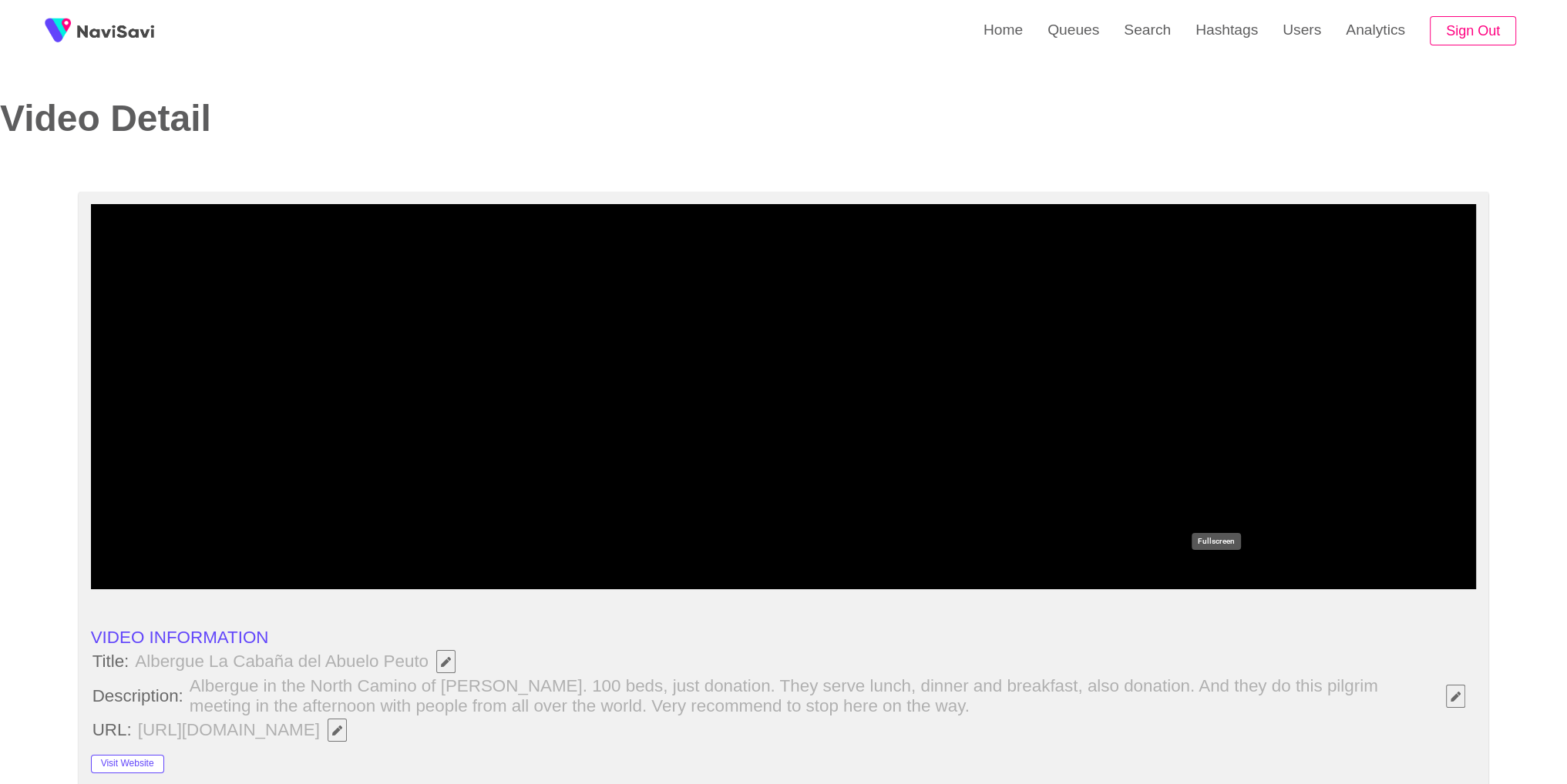
click at [1206, 570] on icon "add" at bounding box center [1216, 575] width 172 height 18
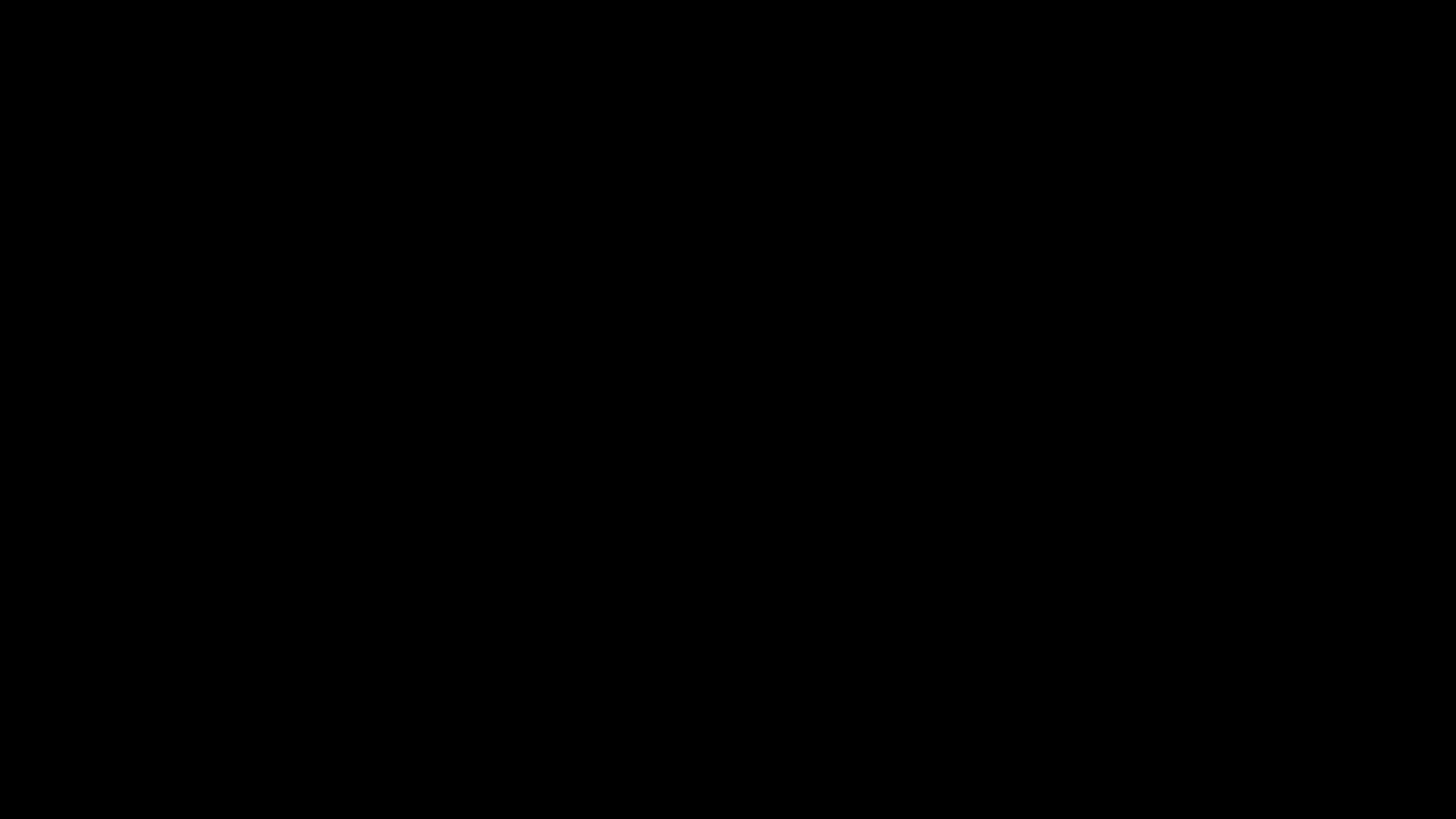
click at [1214, 724] on div at bounding box center [727, 779] width 1460 height 39
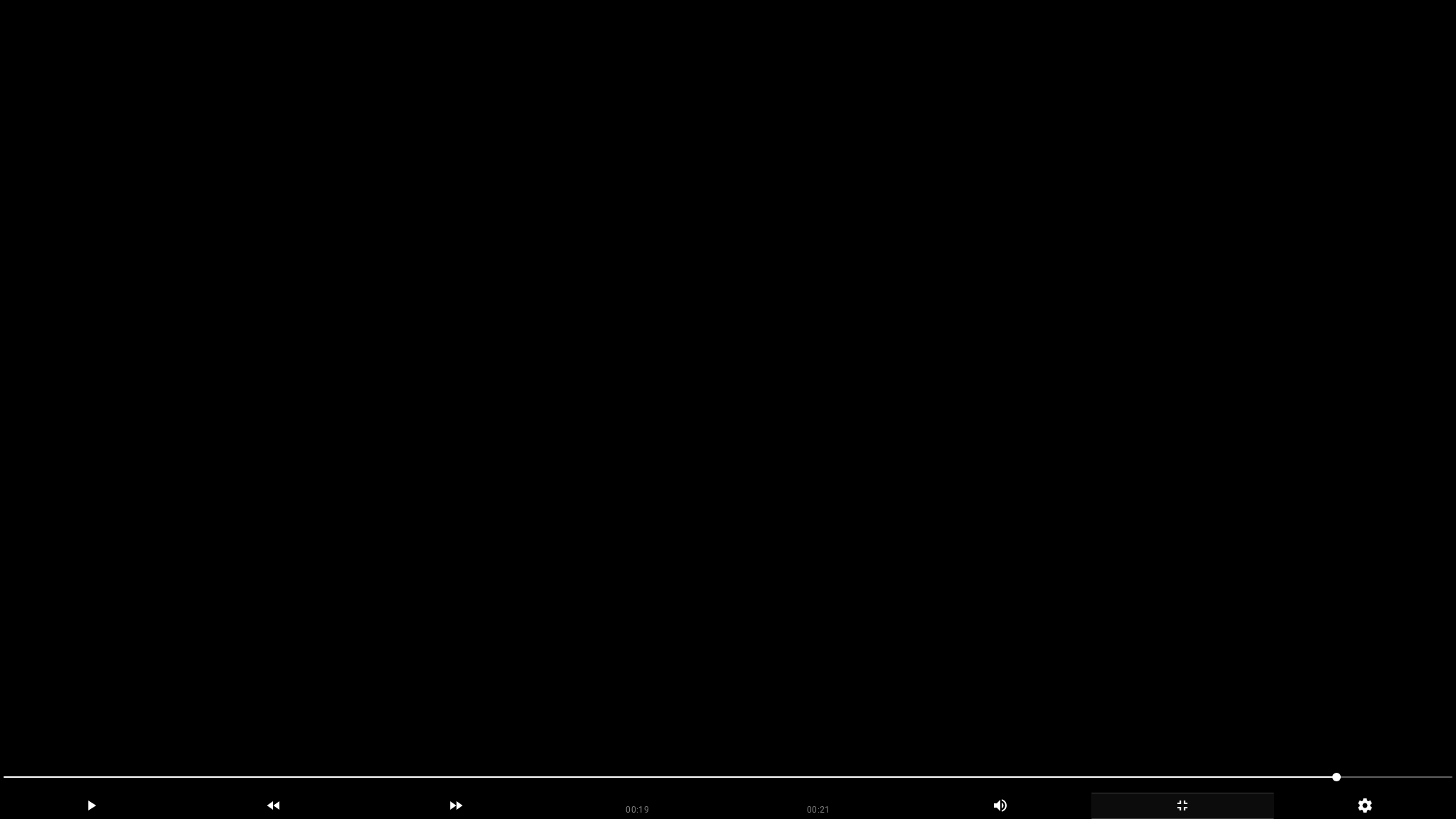
click at [1175, 640] on video at bounding box center [728, 409] width 1456 height 819
click at [1166, 628] on video at bounding box center [728, 409] width 1456 height 819
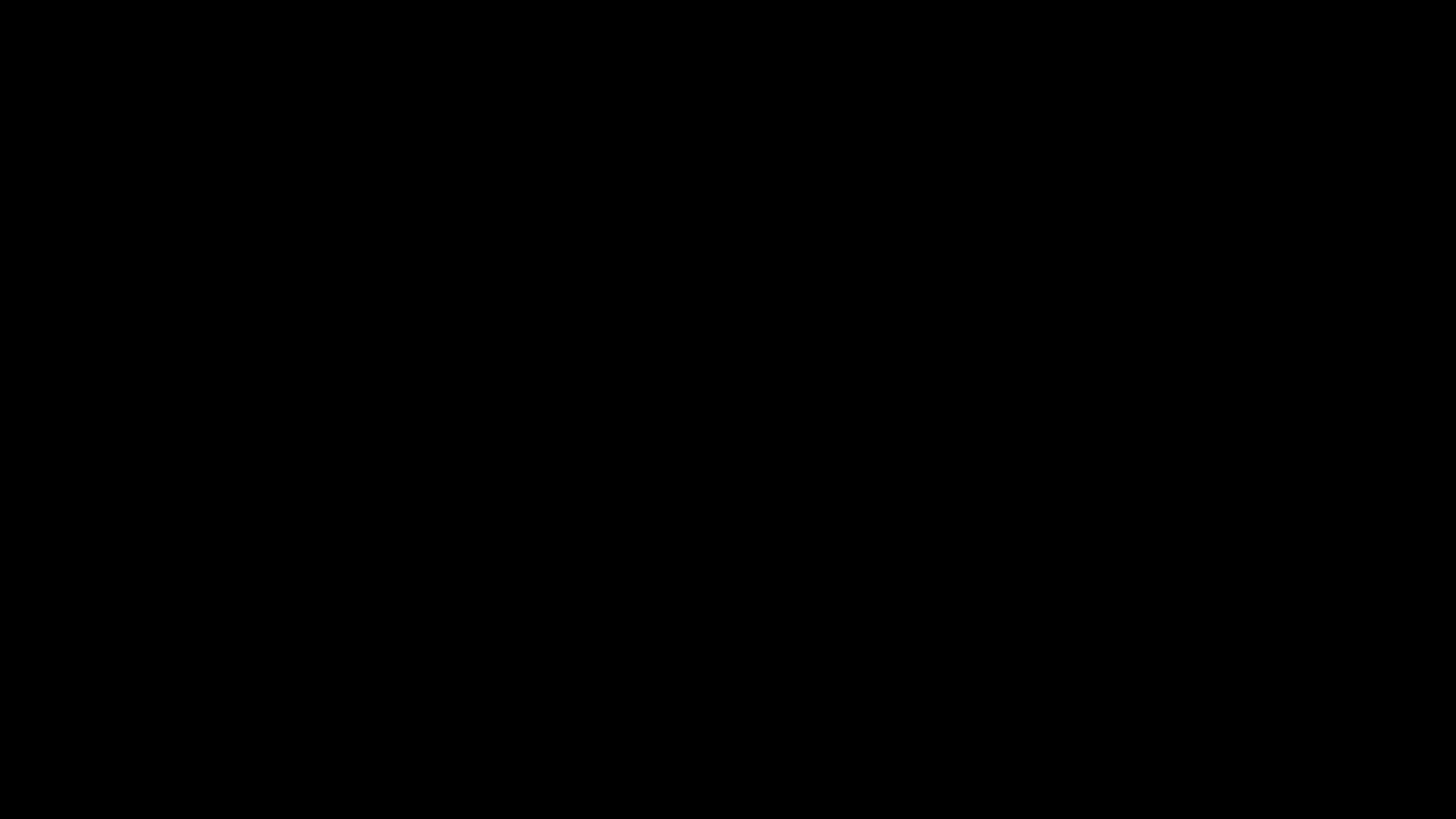
click at [1187, 724] on div "add" at bounding box center [1183, 807] width 183 height 26
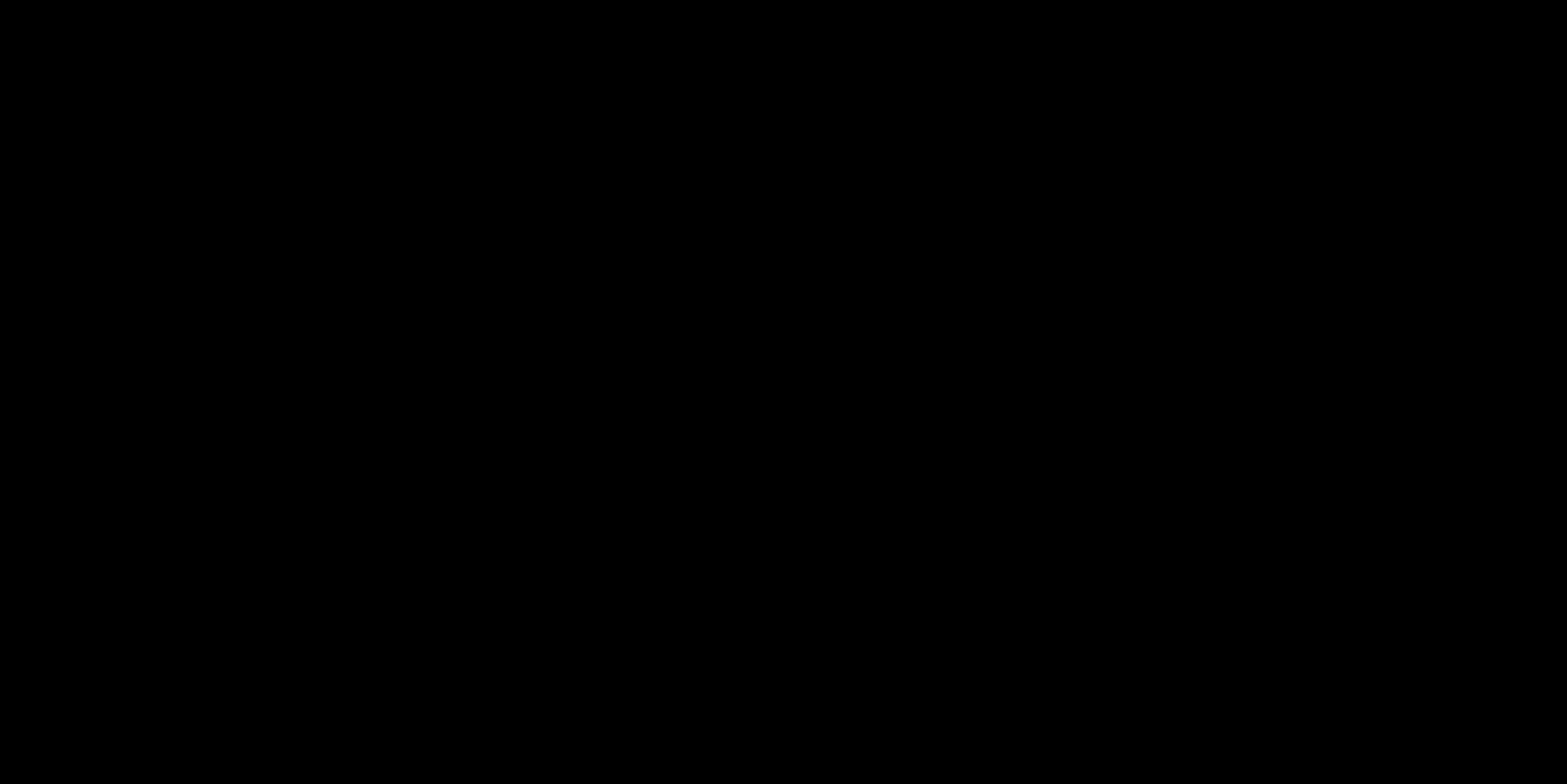
click at [838, 441] on video at bounding box center [784, 392] width 1567 height 784
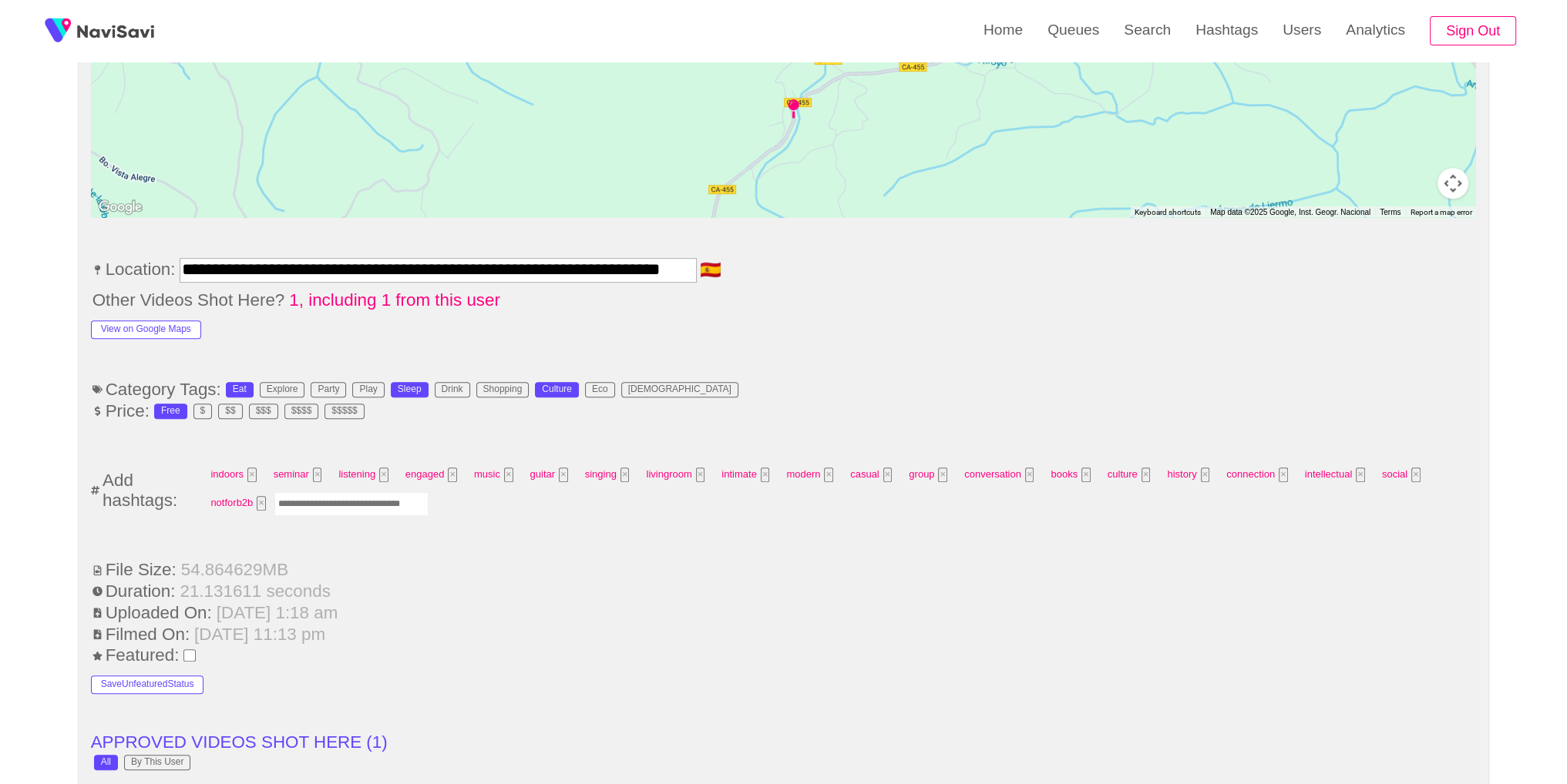
scroll to position [939, 0]
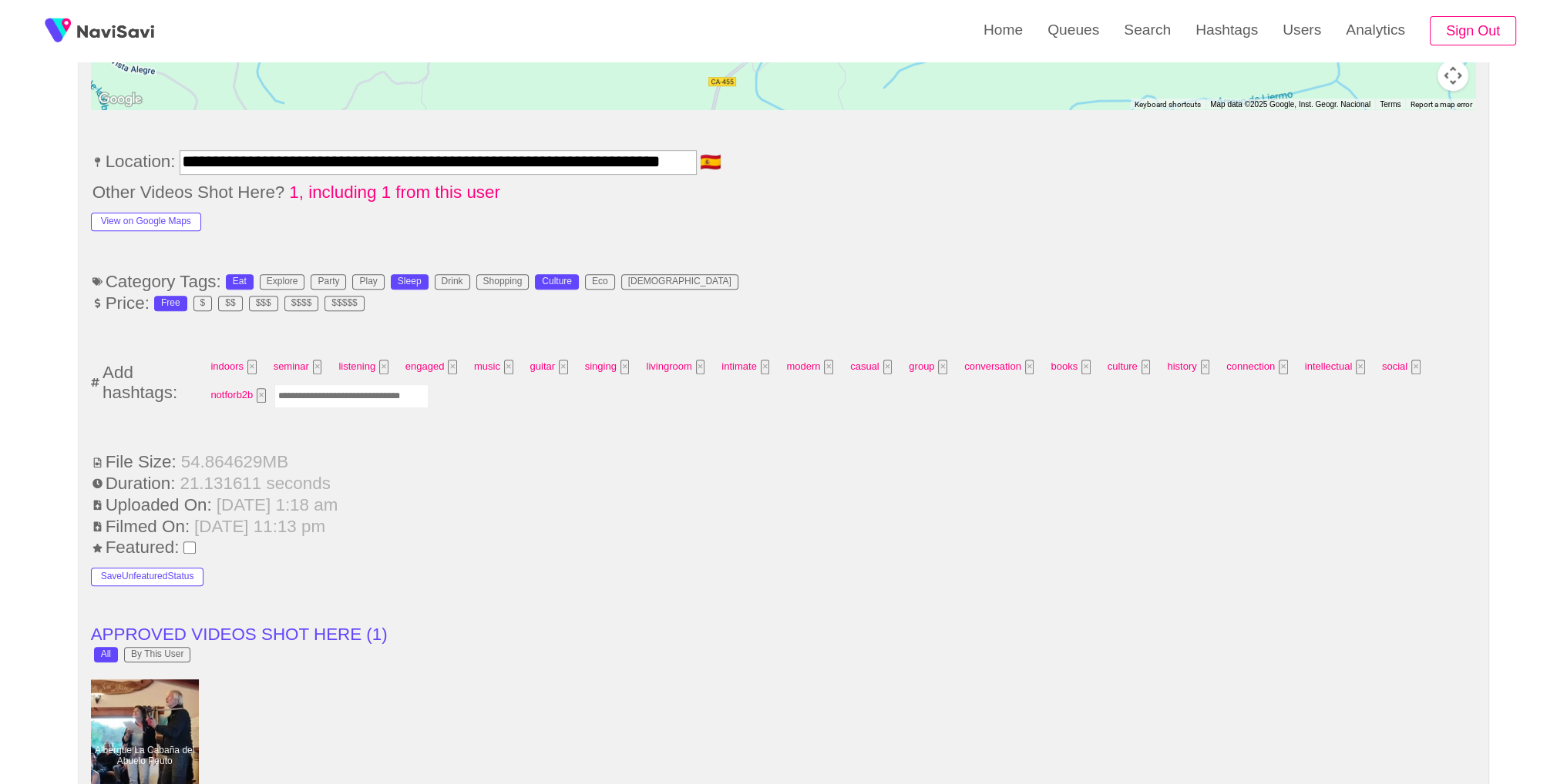
click at [343, 399] on input "Enter tag here and press return" at bounding box center [352, 396] width 155 height 24
type input "*****"
click at [1424, 374] on div "indoors × seminar × listening × engaged × music × guitar × singing × livingroom…" at bounding box center [837, 383] width 1276 height 57
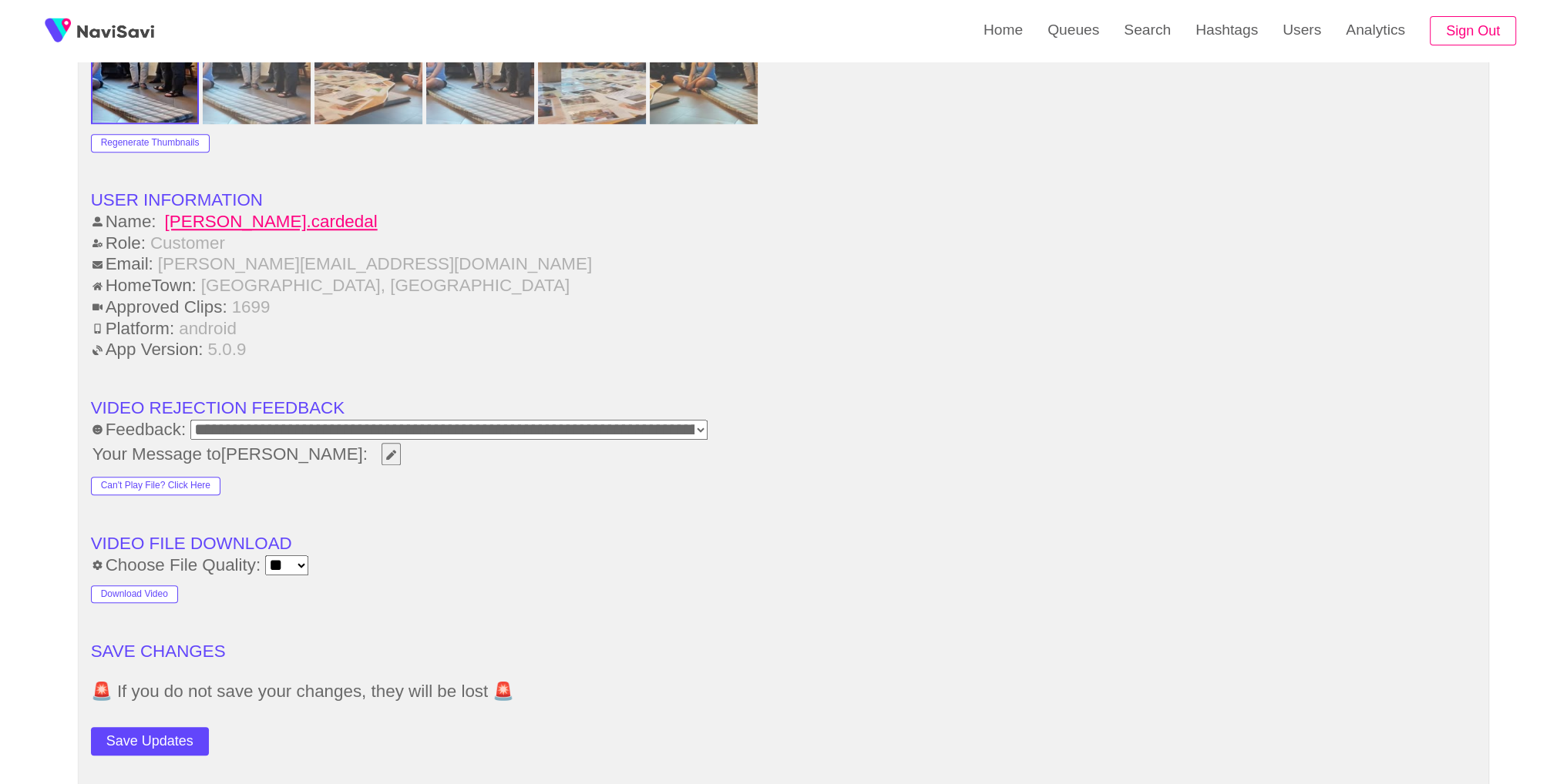
scroll to position [2027, 0]
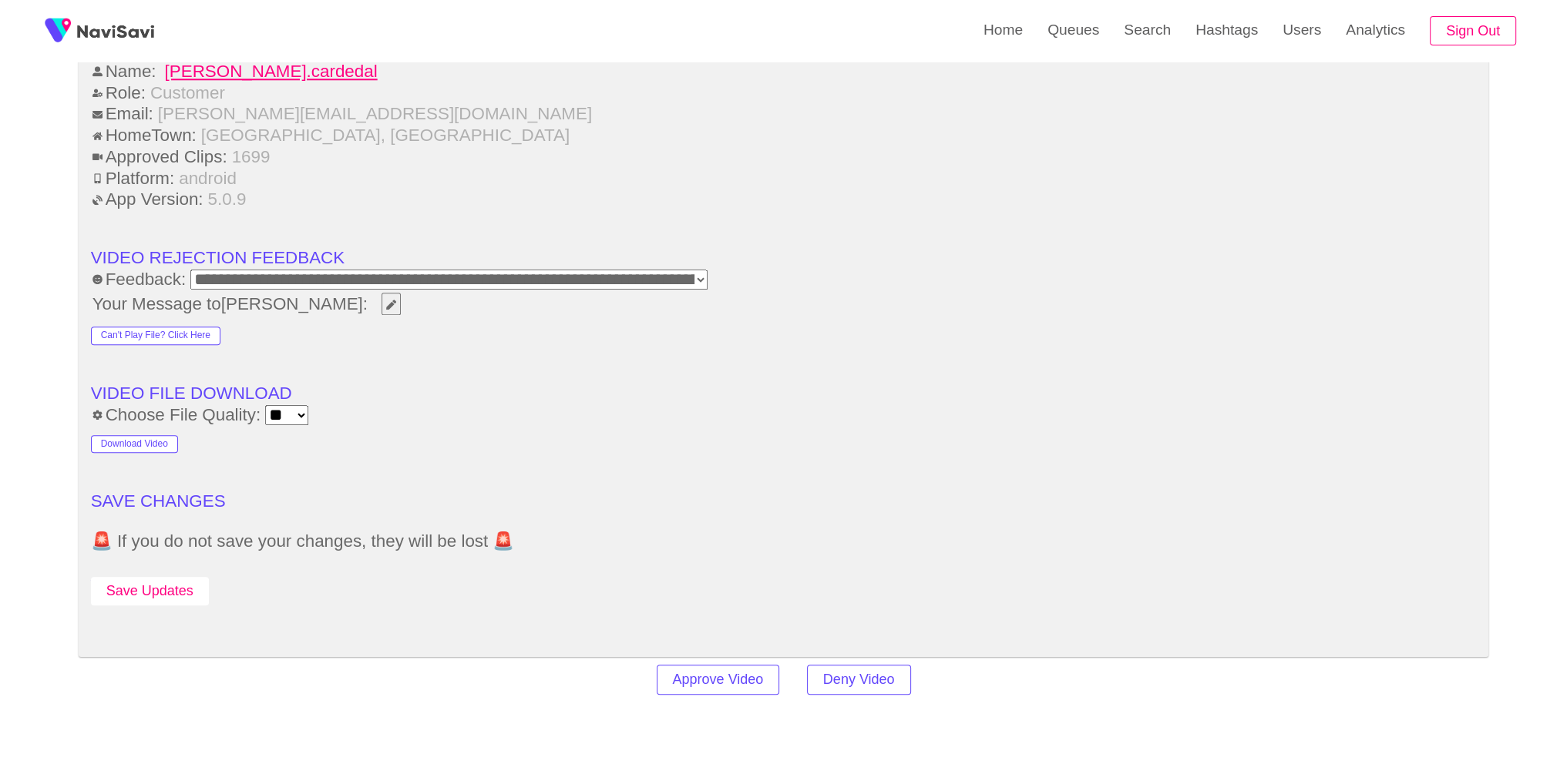
click at [139, 589] on button "Save Updates" at bounding box center [149, 592] width 118 height 29
click at [1161, 27] on link "Search" at bounding box center [1147, 30] width 71 height 60
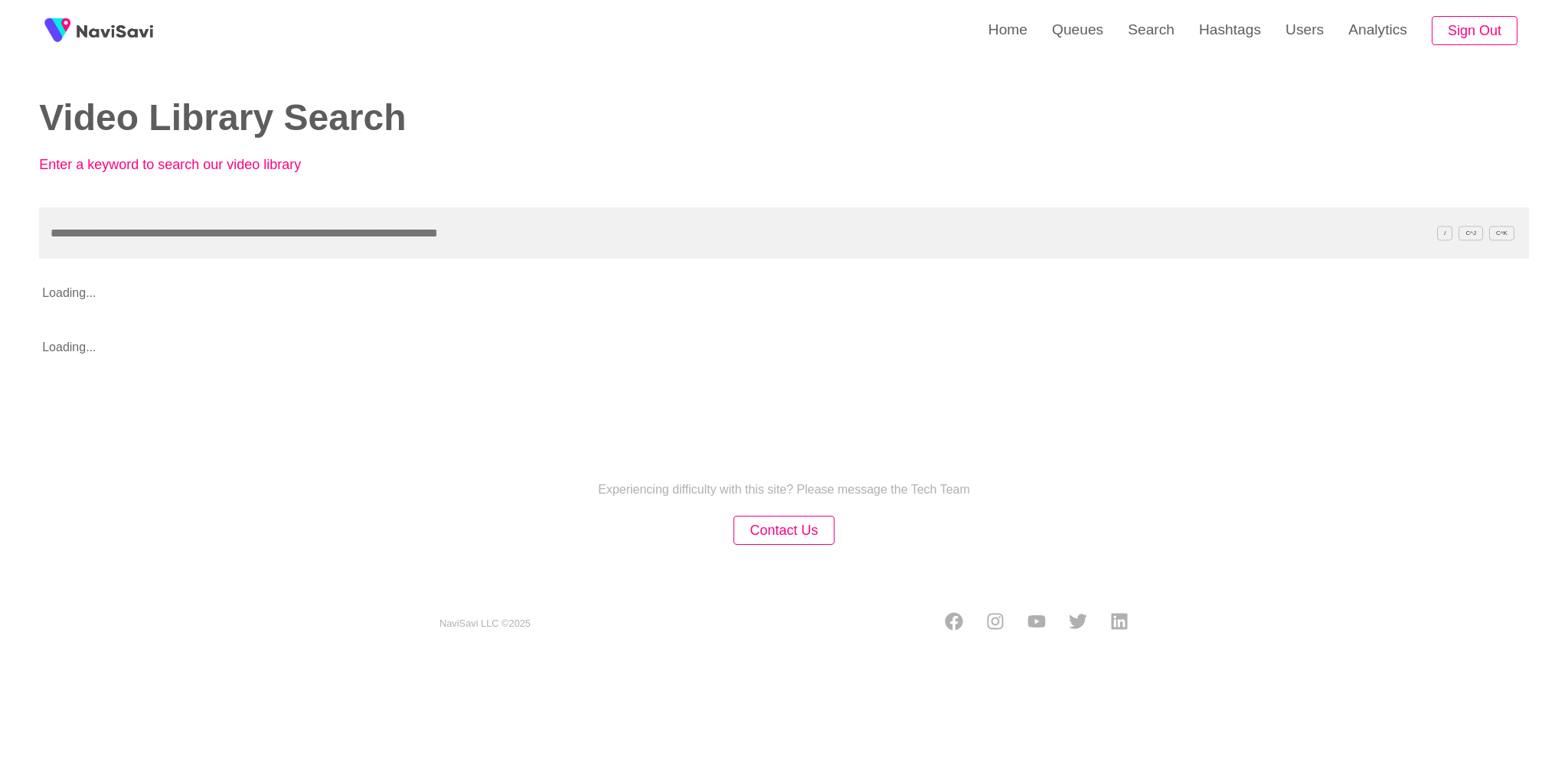
click at [909, 219] on input "text" at bounding box center [784, 234] width 1490 height 52
type input "**********"
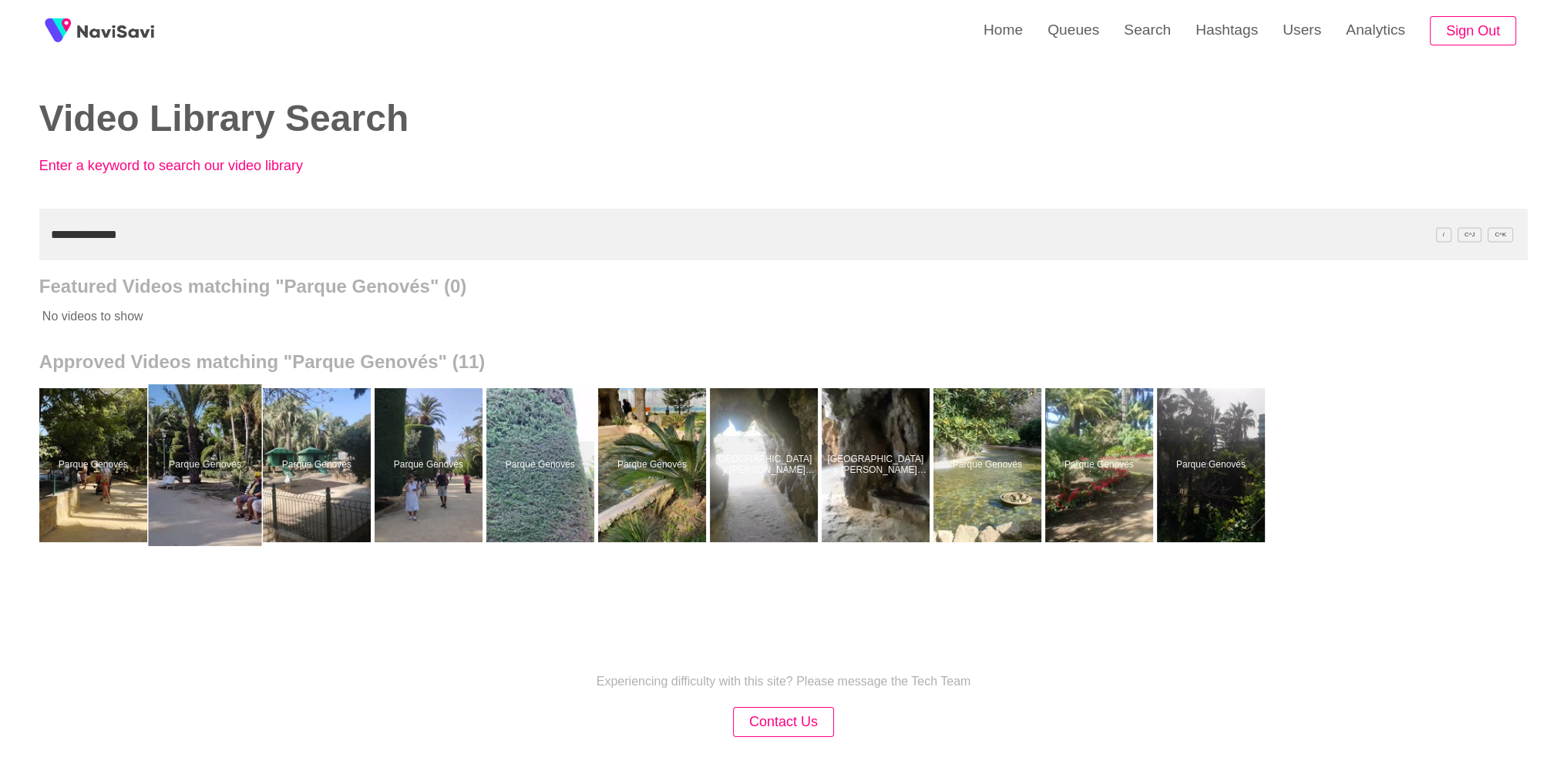
click at [234, 452] on div at bounding box center [204, 465] width 113 height 162
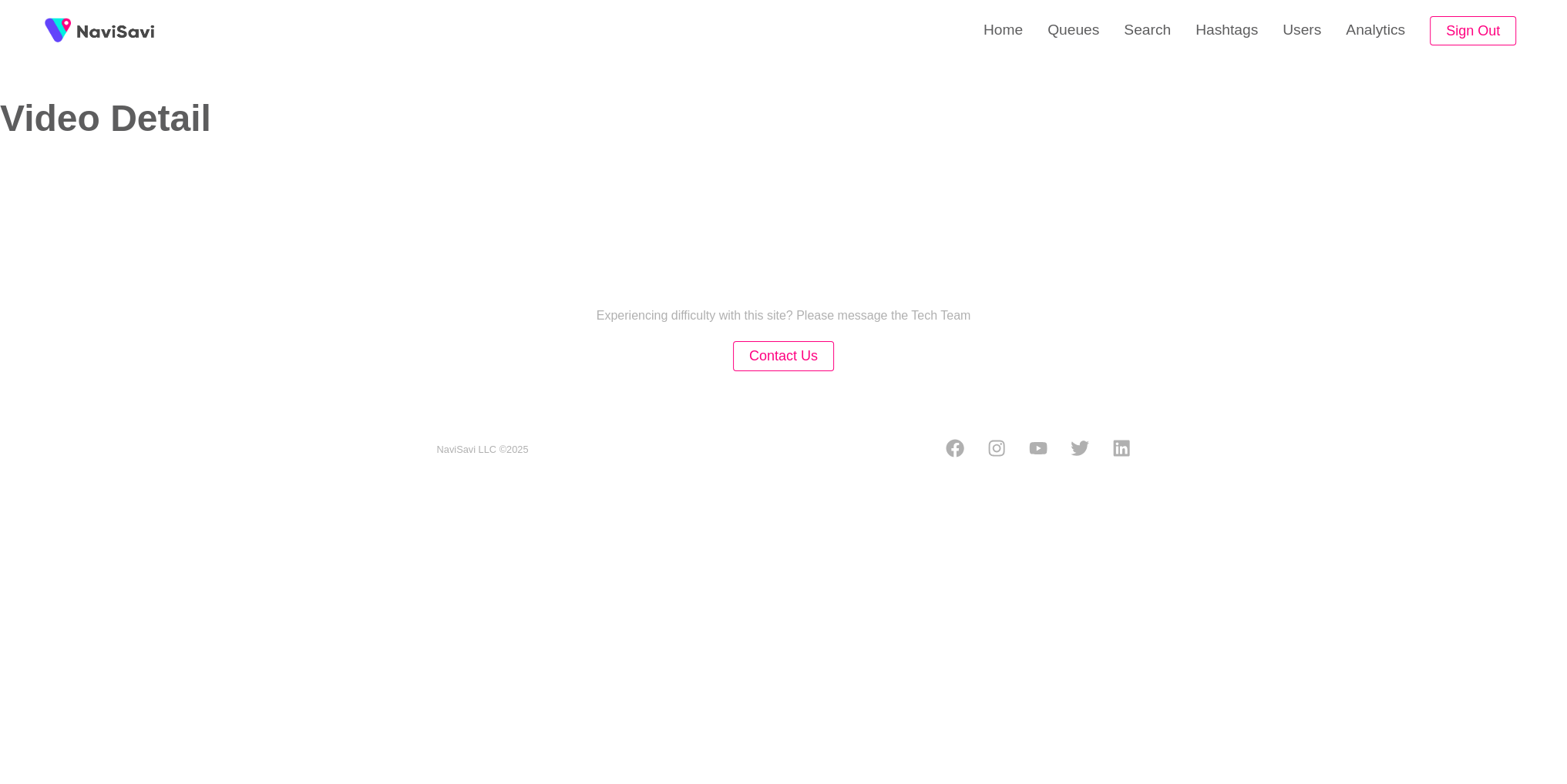
select select "**********"
select select "**"
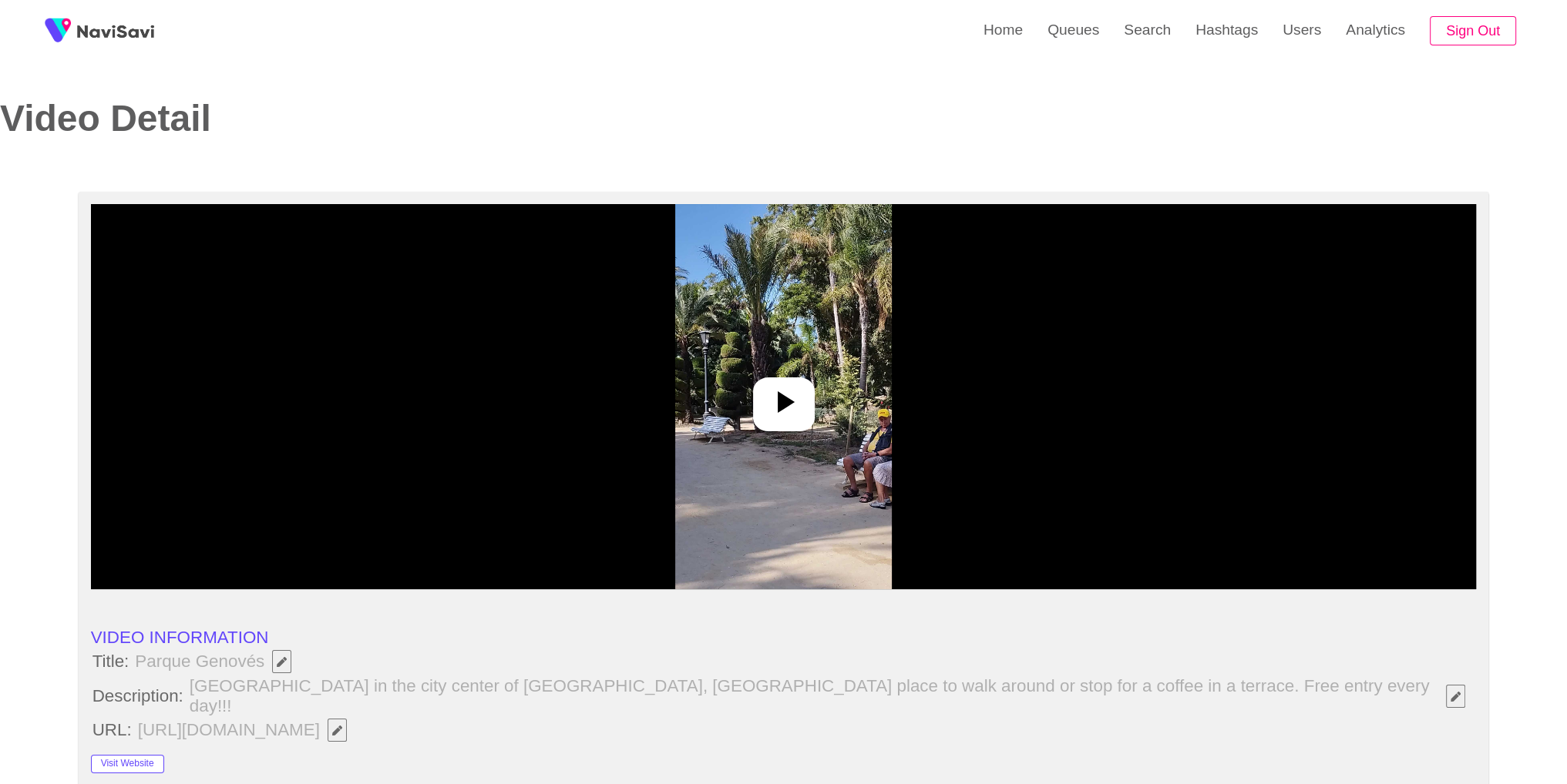
click at [845, 418] on div at bounding box center [784, 396] width 1386 height 385
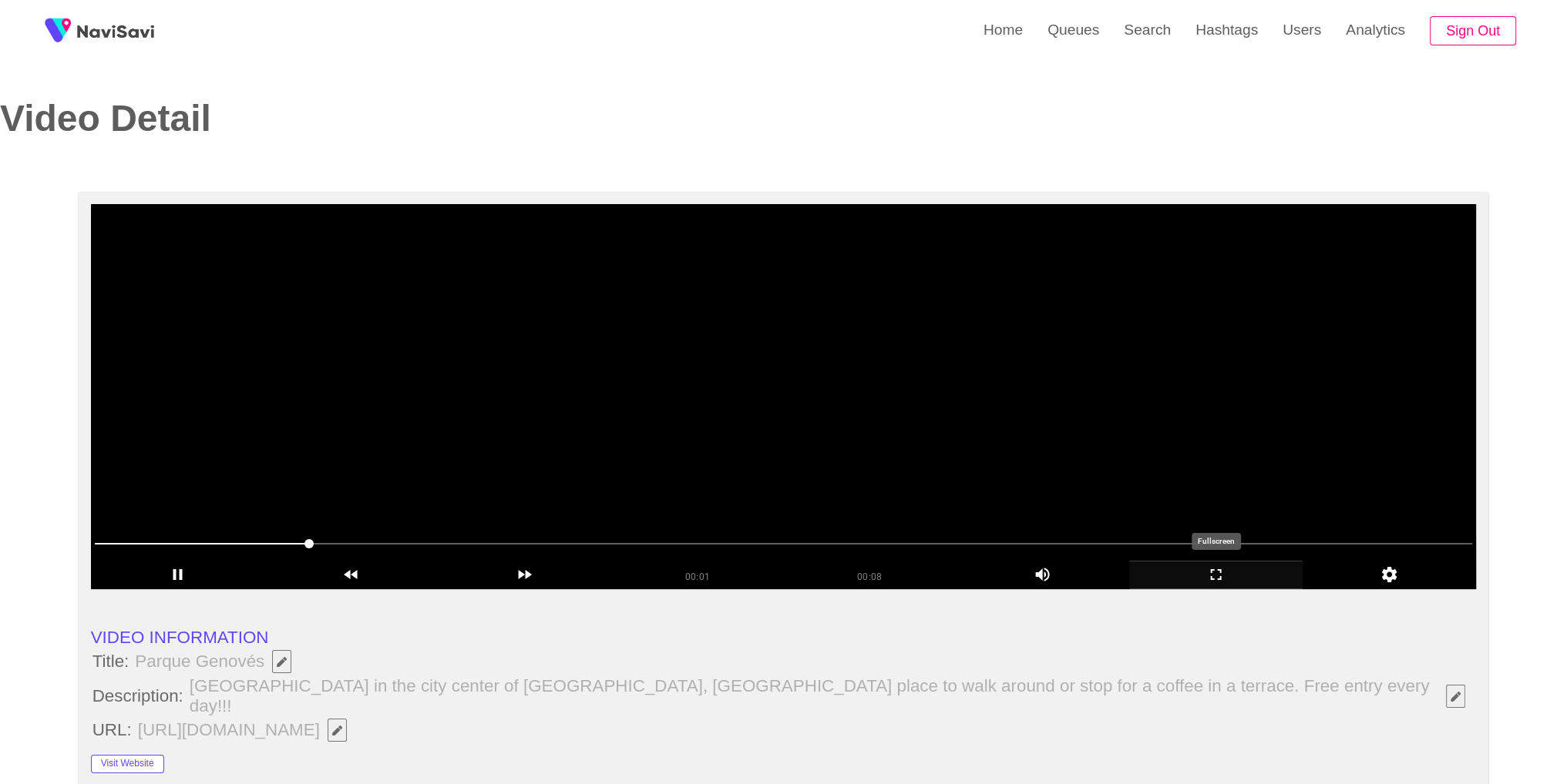
click at [1208, 580] on icon "add" at bounding box center [1216, 575] width 172 height 18
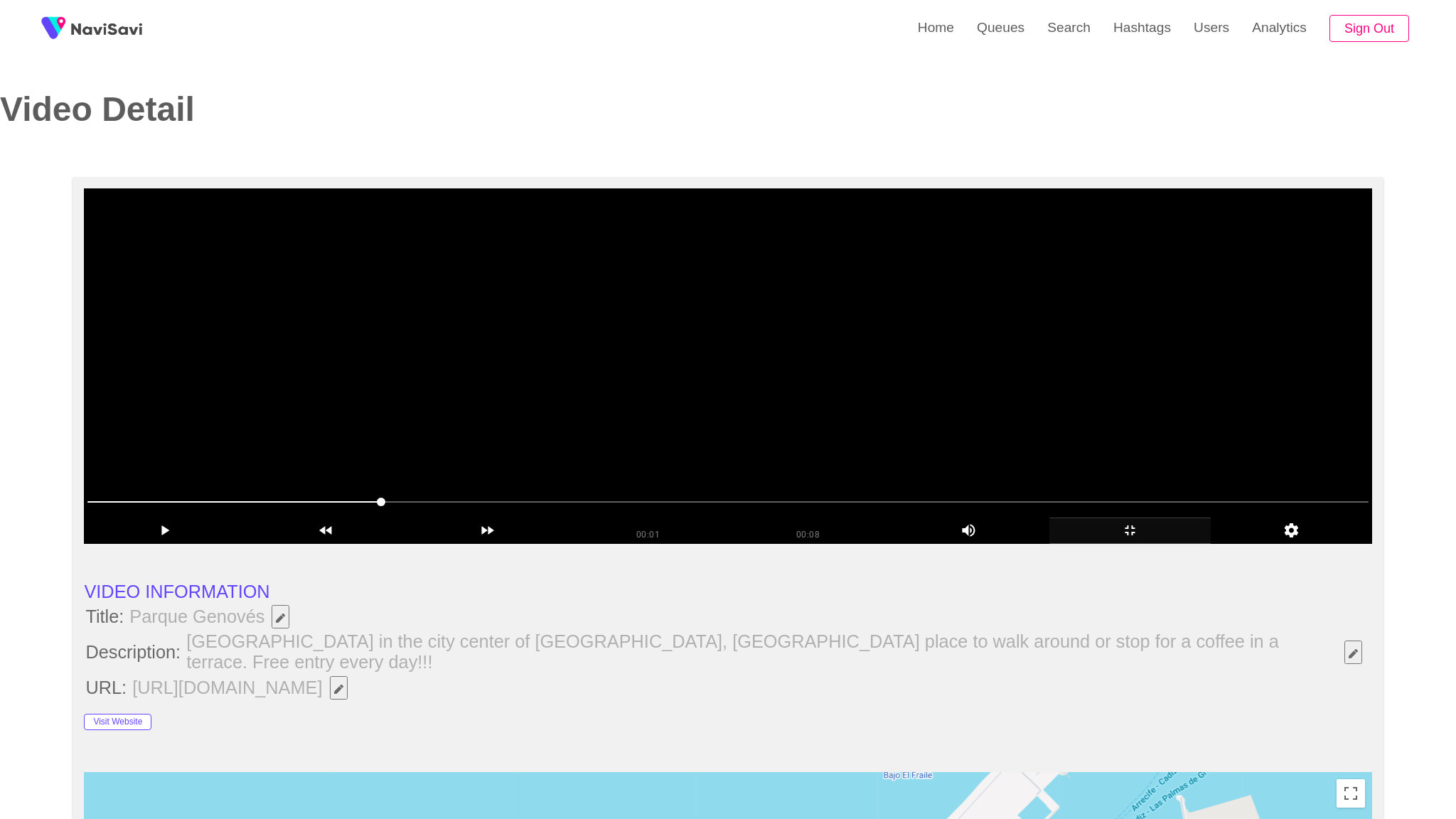
click at [1112, 544] on video at bounding box center [727, 366] width 1287 height 356
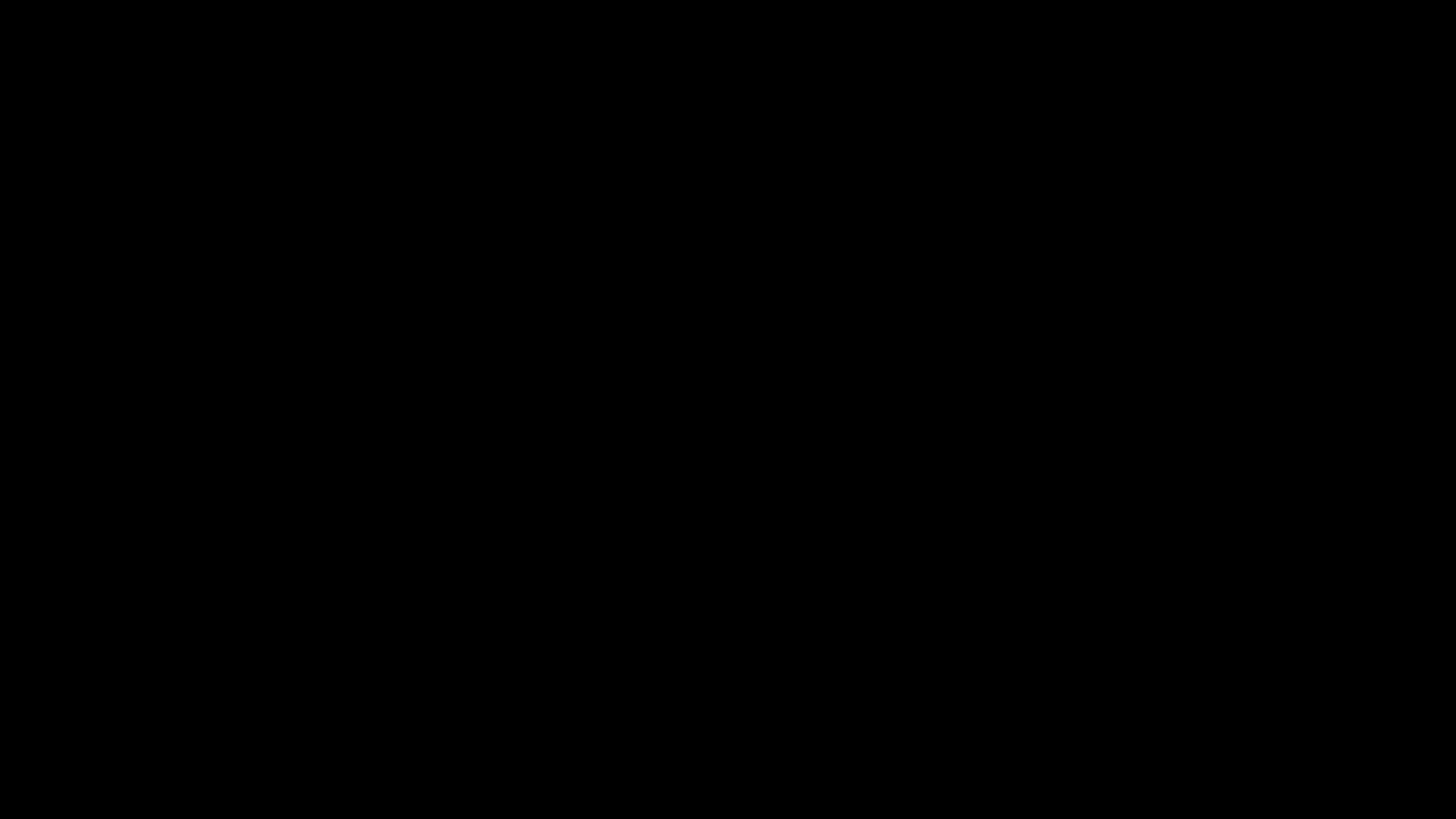
click at [1180, 724] on icon "add" at bounding box center [1182, 806] width 10 height 10
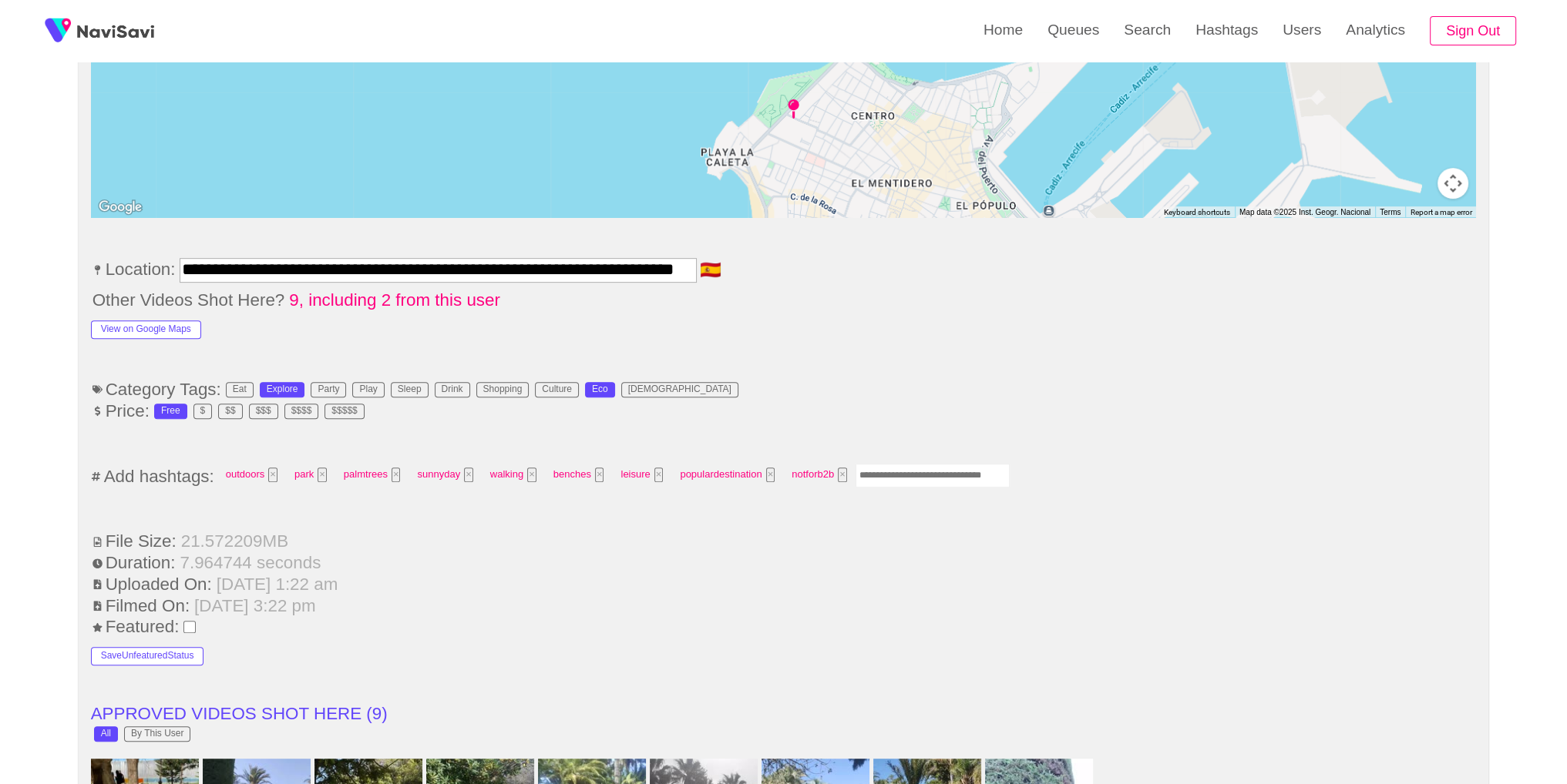
scroll to position [834, 0]
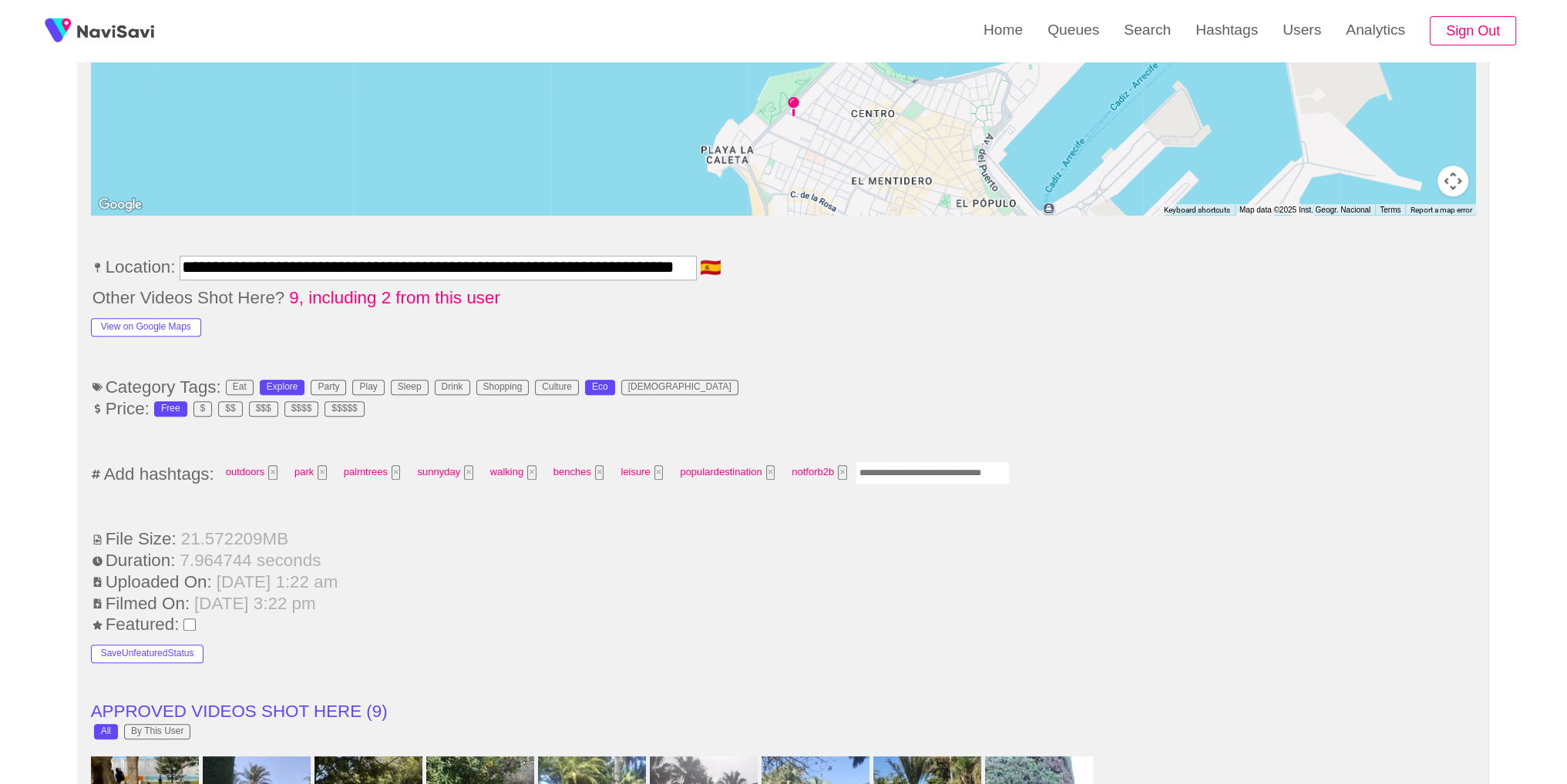
click at [944, 462] on input "Enter tag here and press return" at bounding box center [933, 473] width 155 height 24
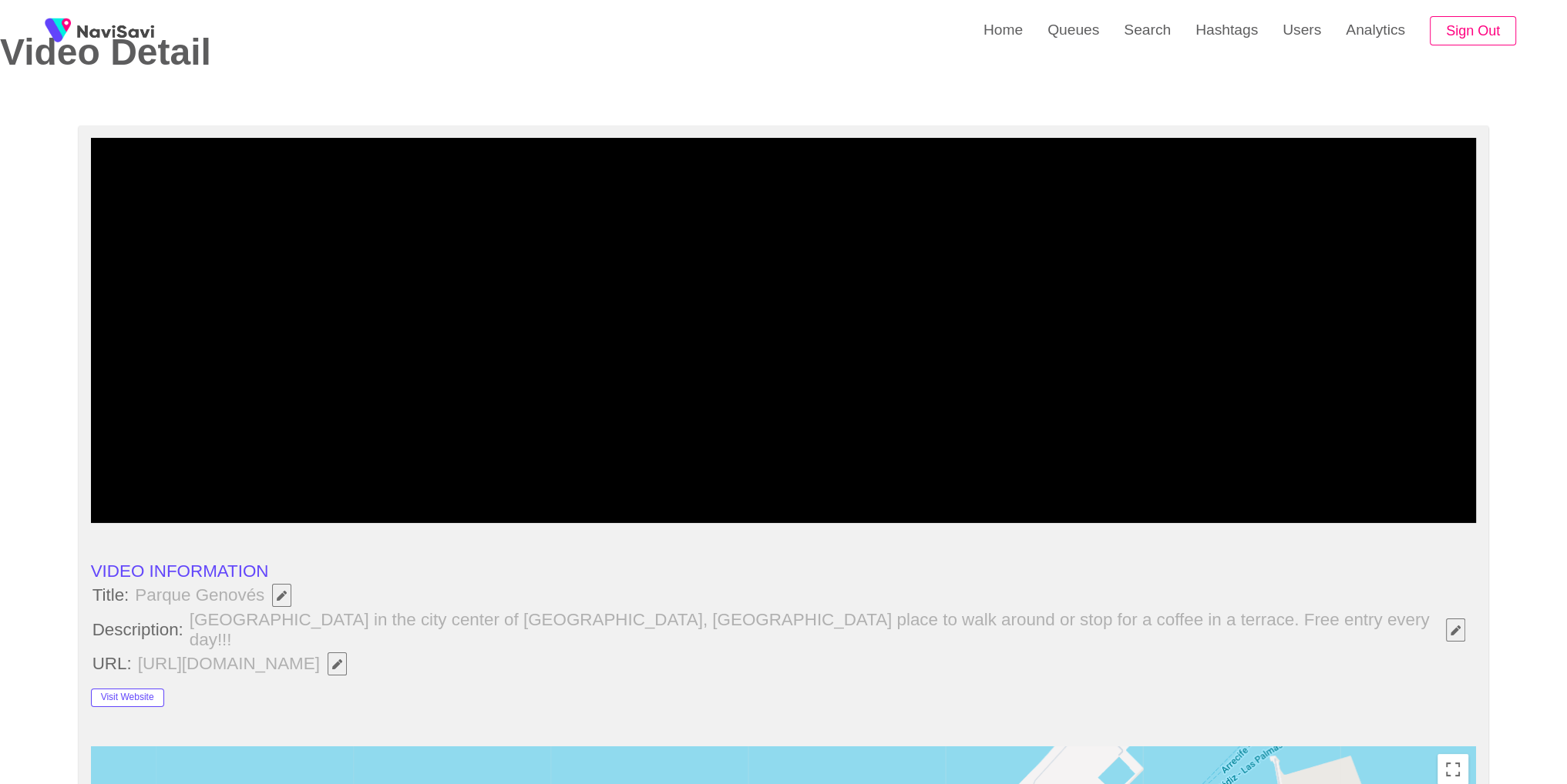
scroll to position [0, 0]
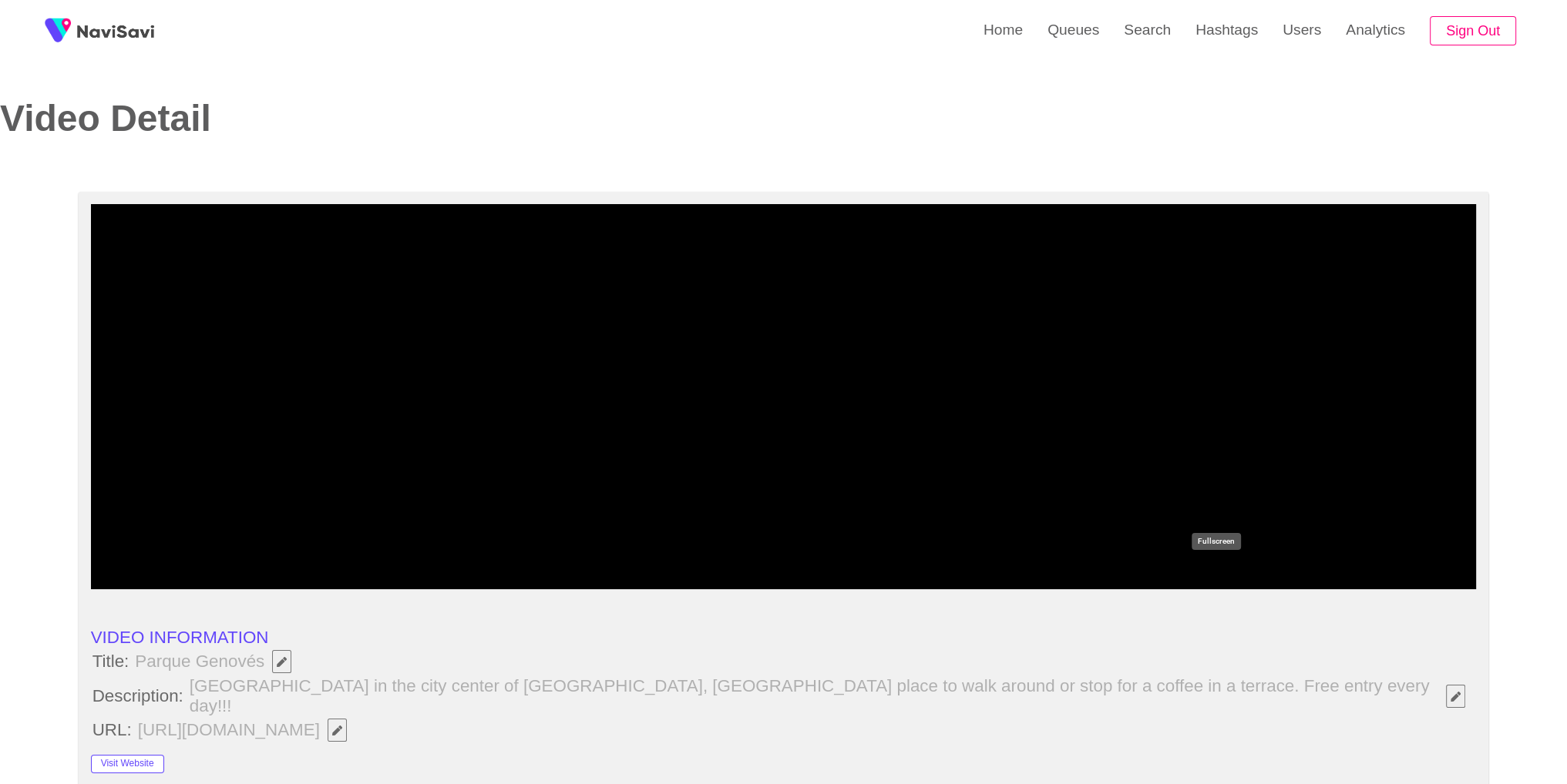
click at [1258, 574] on icon "add" at bounding box center [1216, 575] width 172 height 18
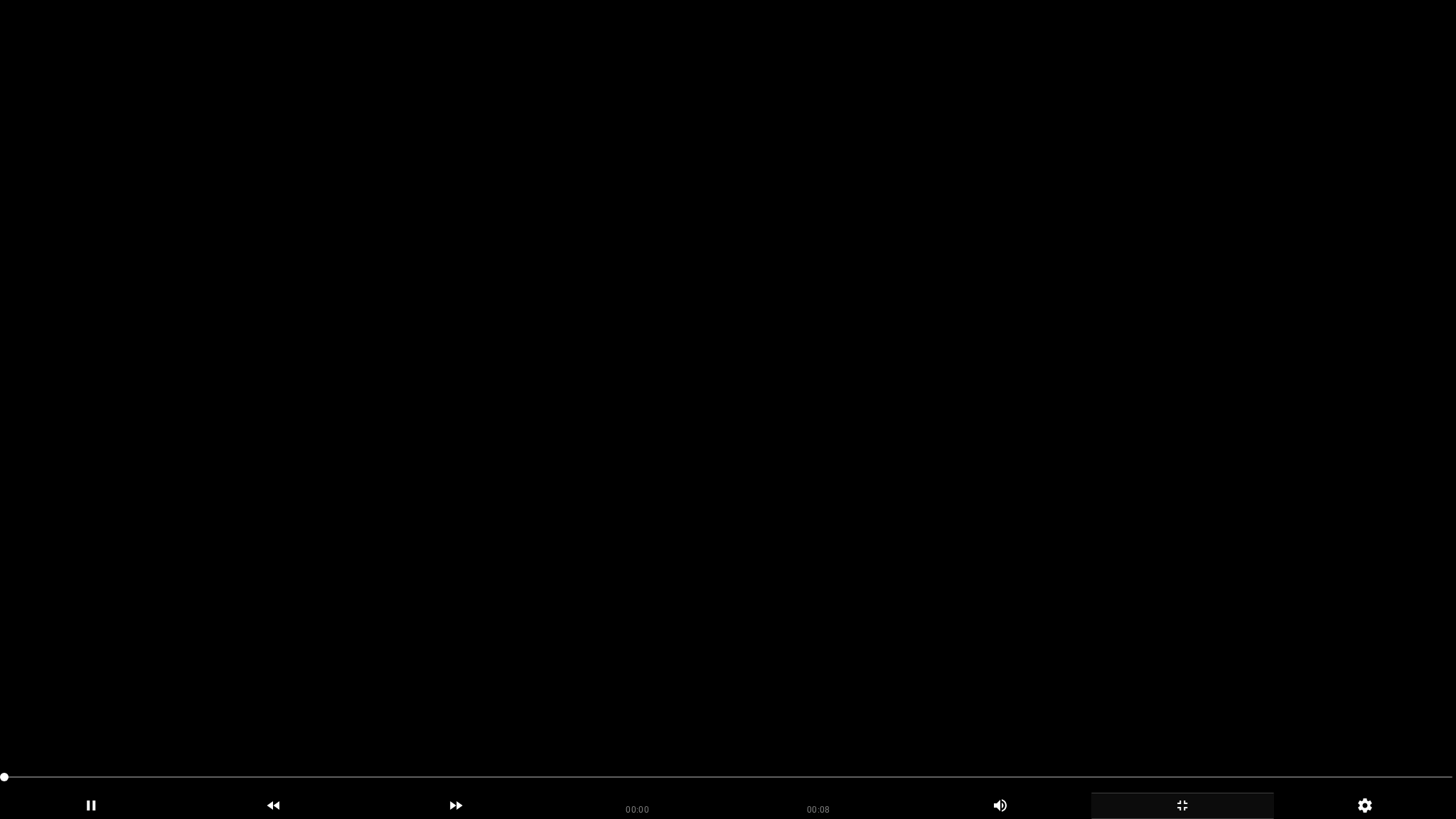
click at [1160, 592] on video at bounding box center [728, 409] width 1456 height 819
click at [1212, 724] on icon "add" at bounding box center [1183, 806] width 181 height 17
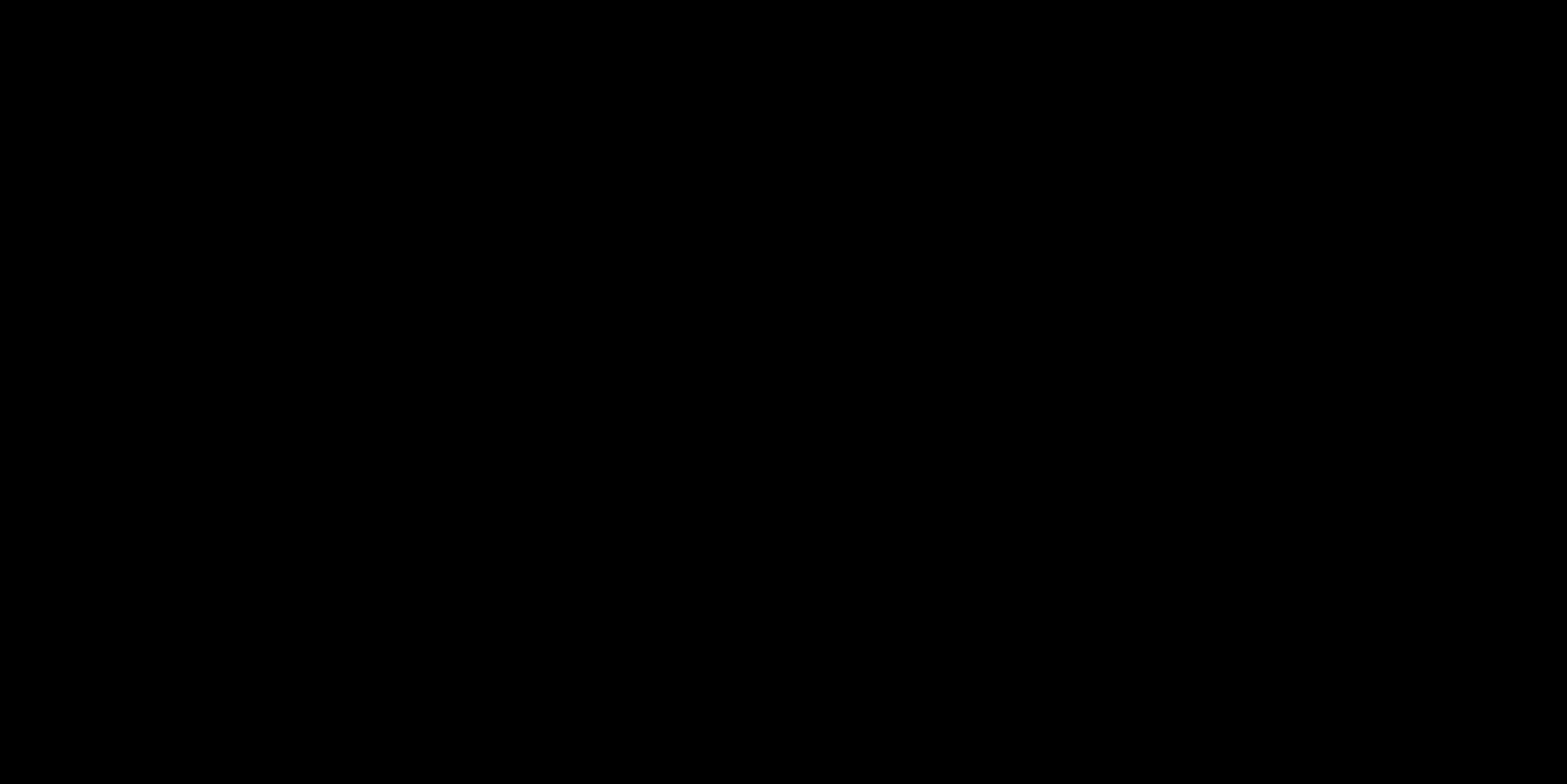
scroll to position [1912, 0]
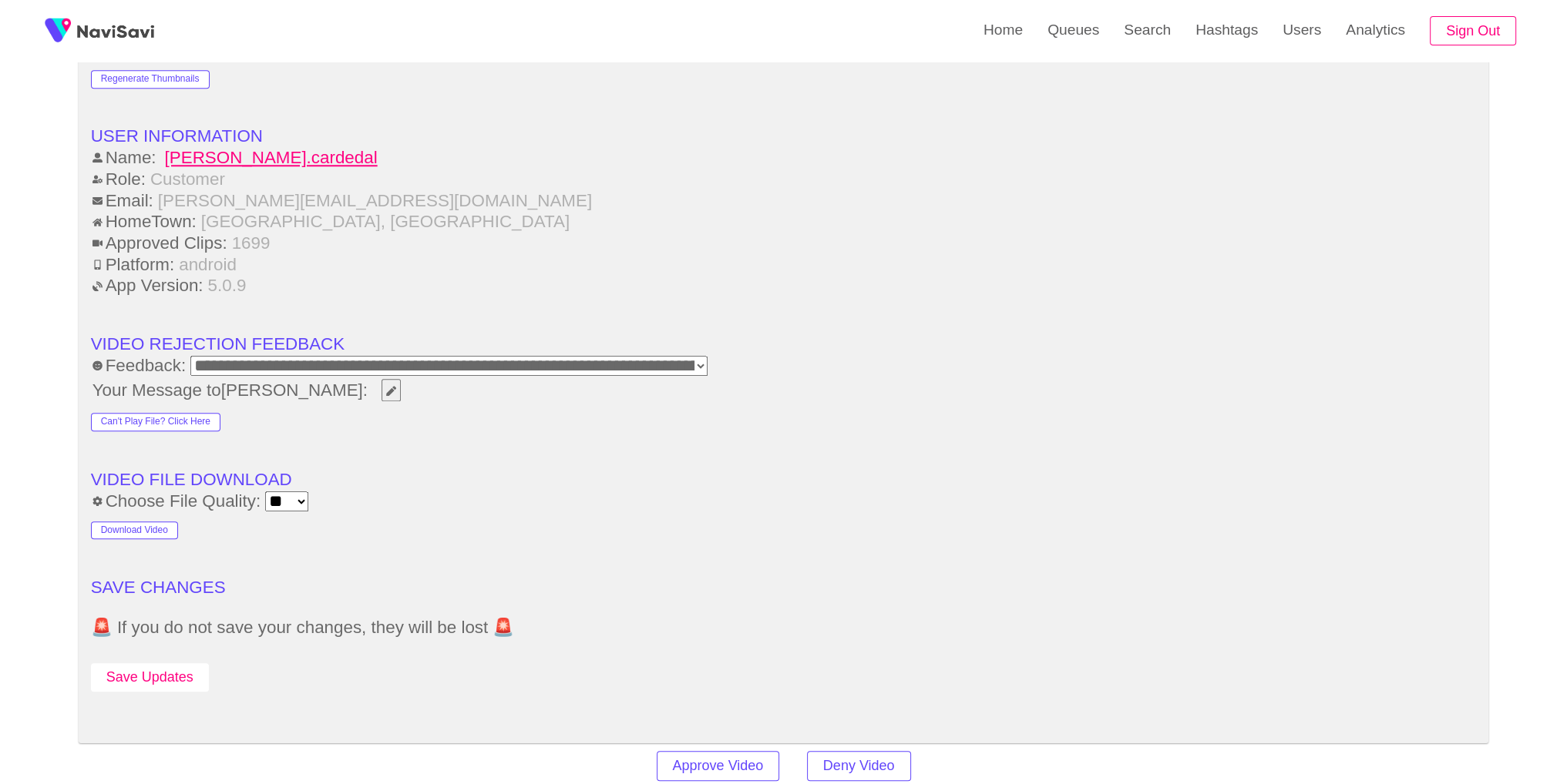
click at [148, 663] on button "Save Updates" at bounding box center [149, 677] width 118 height 29
click at [1130, 39] on link "Search" at bounding box center [1147, 30] width 71 height 60
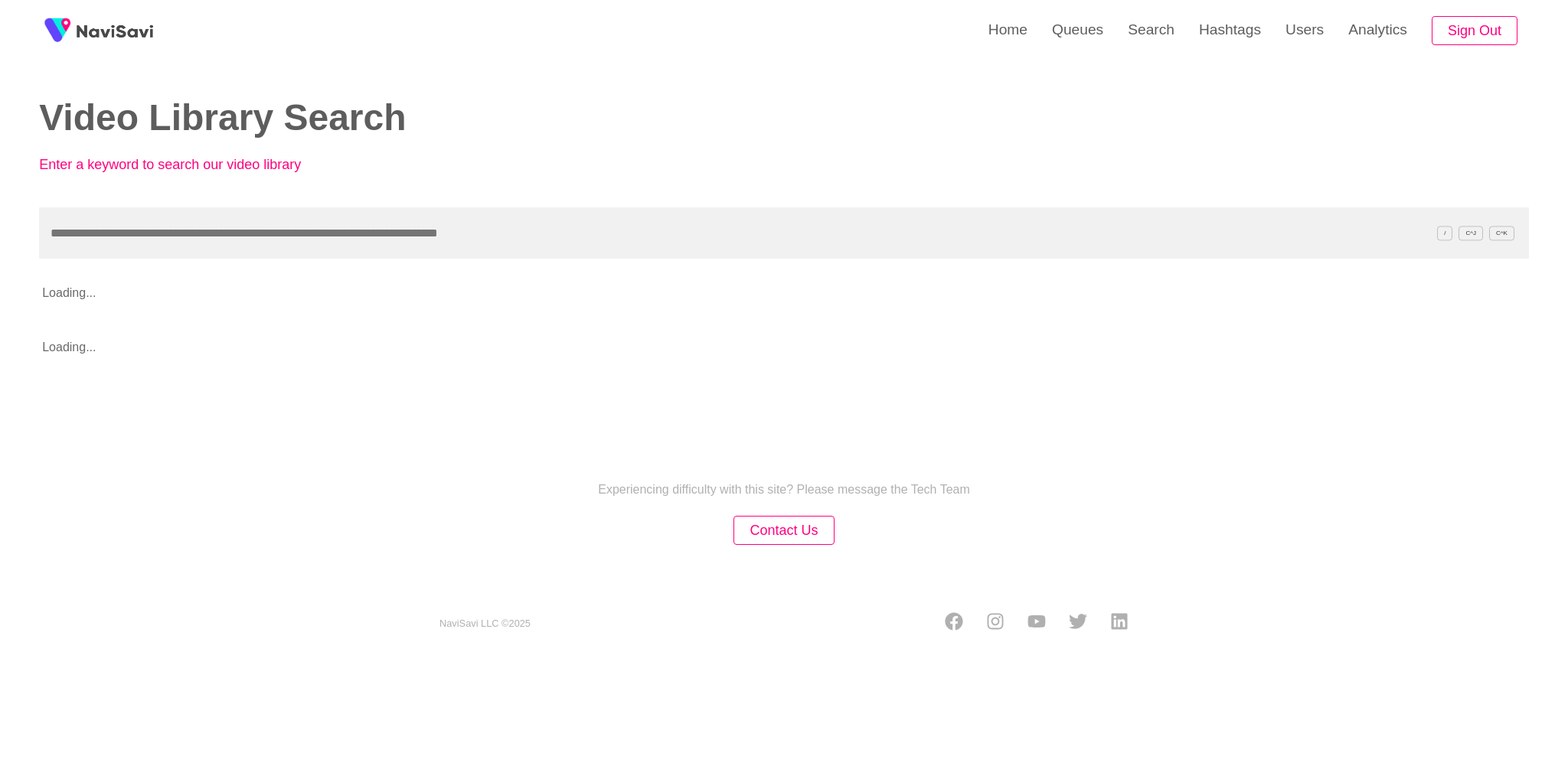
click at [737, 235] on input "text" at bounding box center [784, 234] width 1490 height 52
type input "**********"
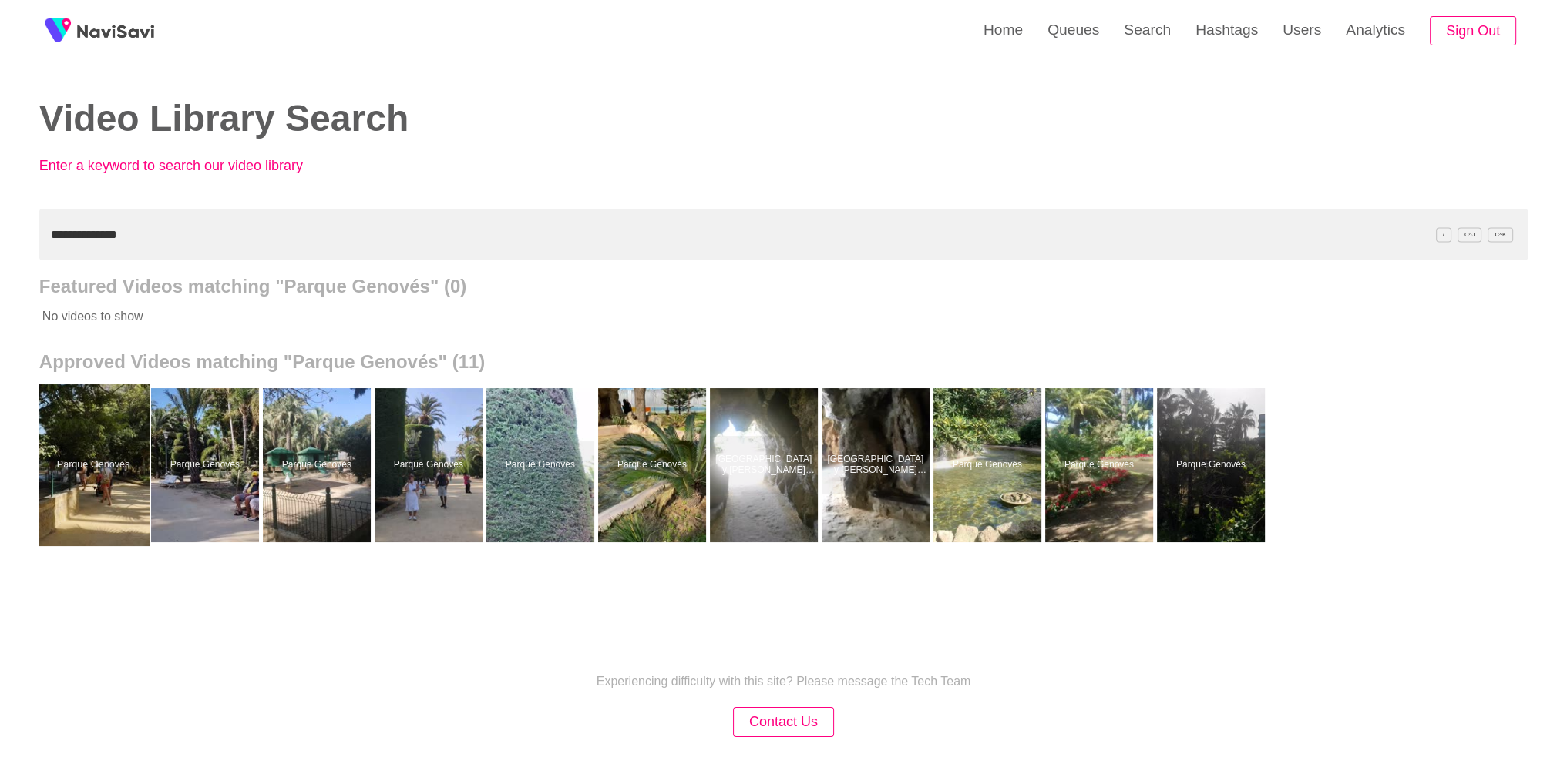
click at [106, 447] on div at bounding box center [92, 465] width 113 height 162
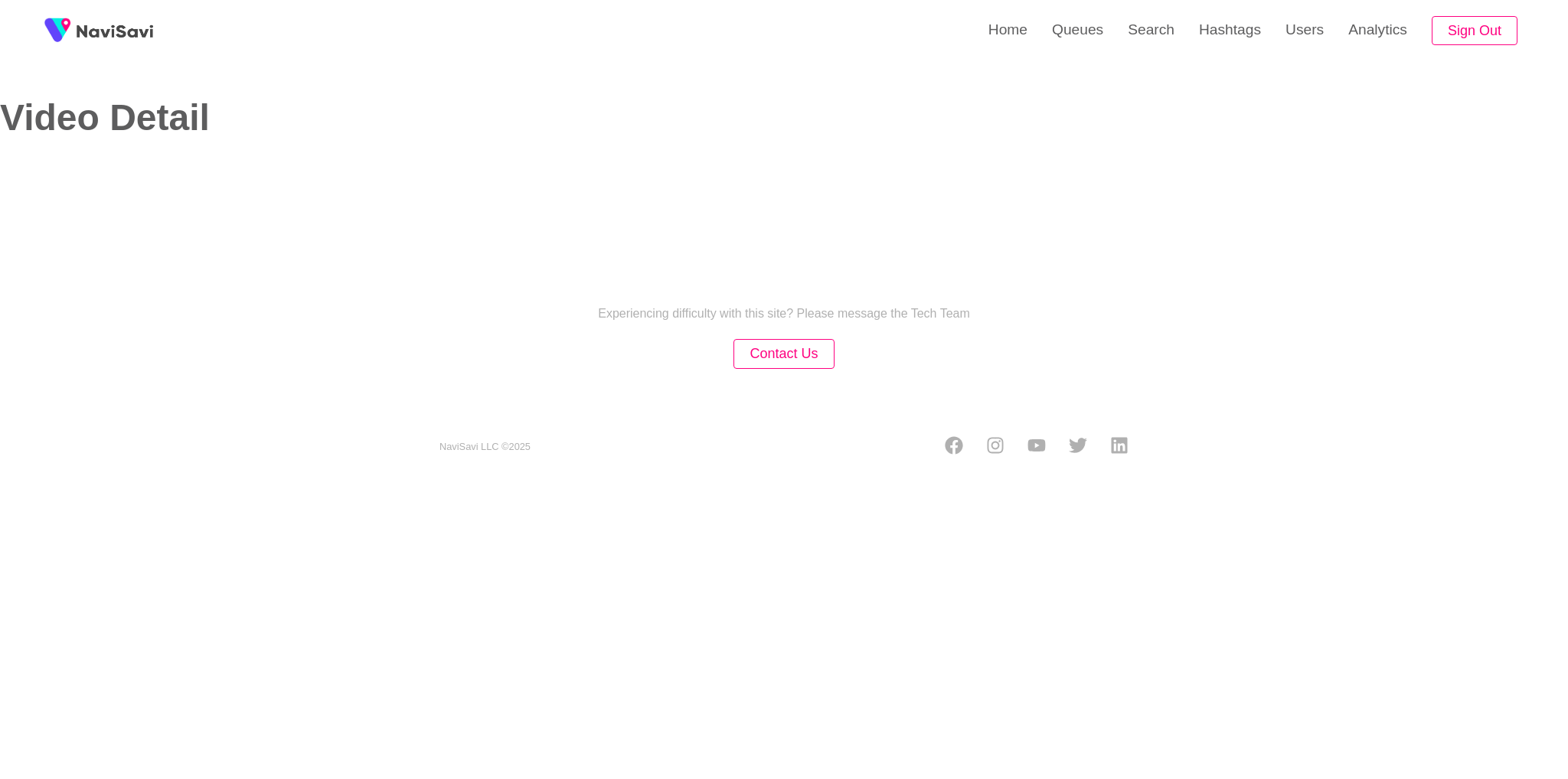
click at [818, 410] on section "NaviSavi LLC © 2025" at bounding box center [784, 433] width 766 height 53
select select "**********"
select select "**"
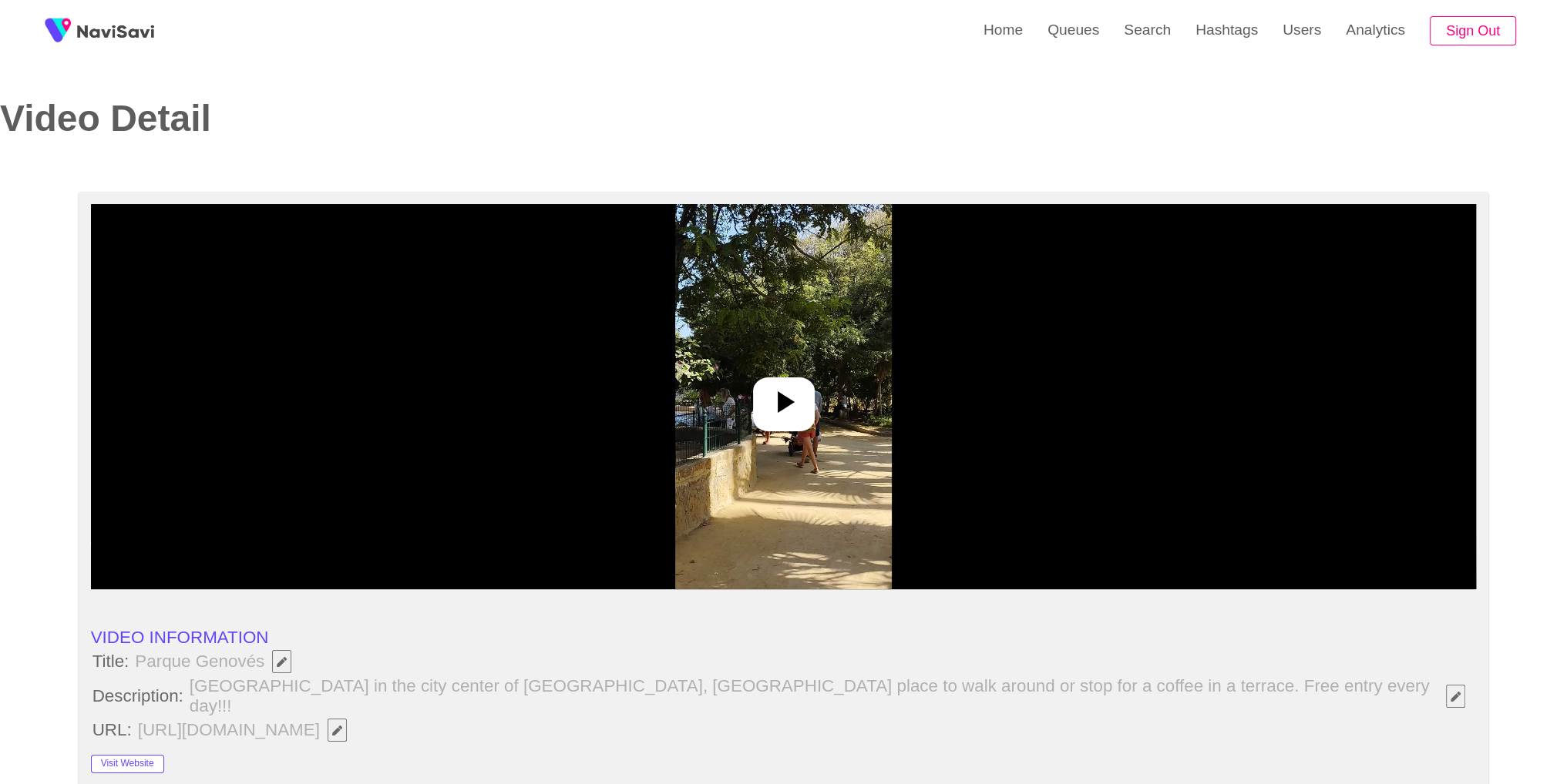
click at [786, 423] on div at bounding box center [784, 405] width 61 height 54
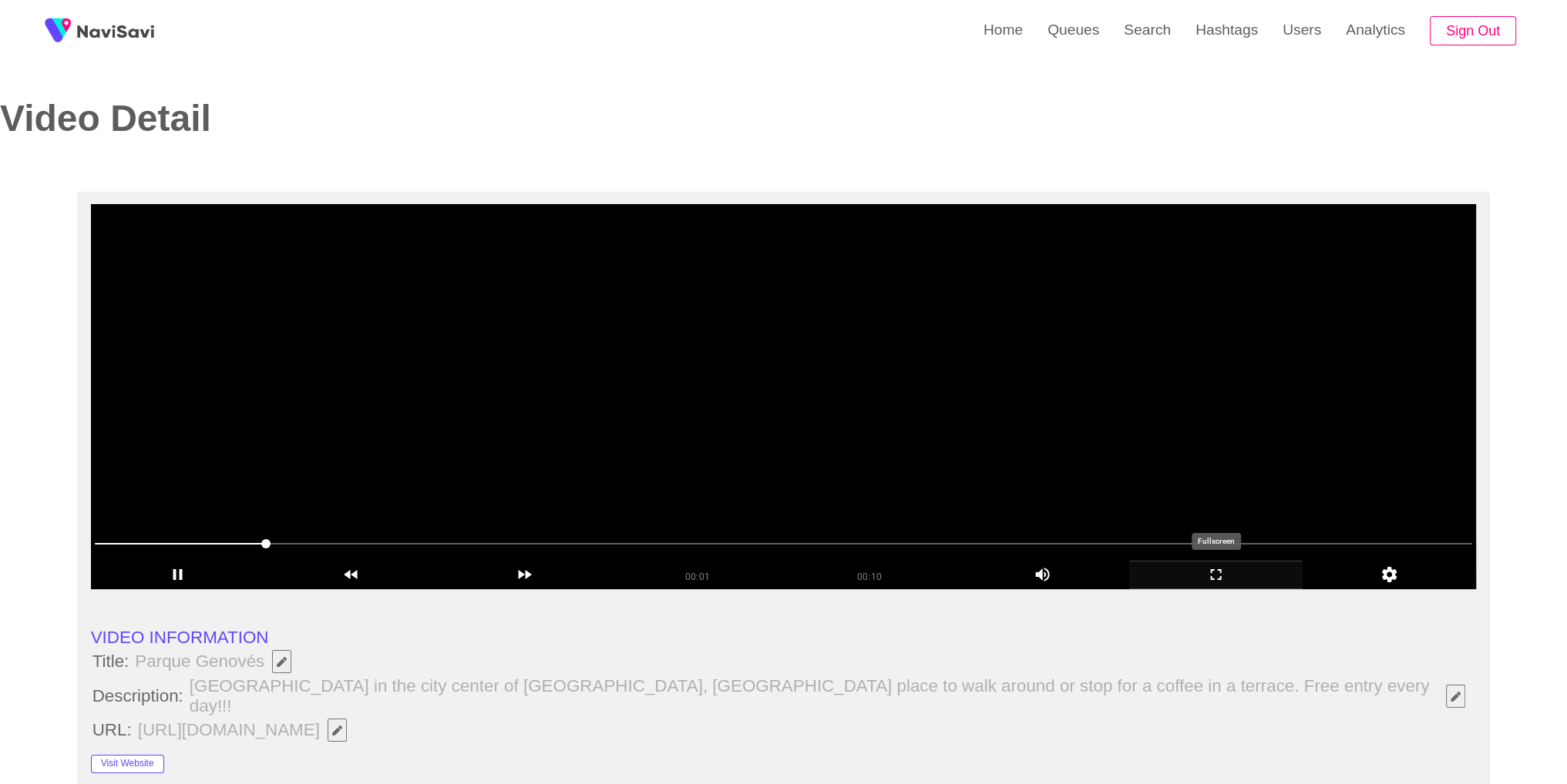
click at [1203, 578] on icon "add" at bounding box center [1216, 575] width 172 height 18
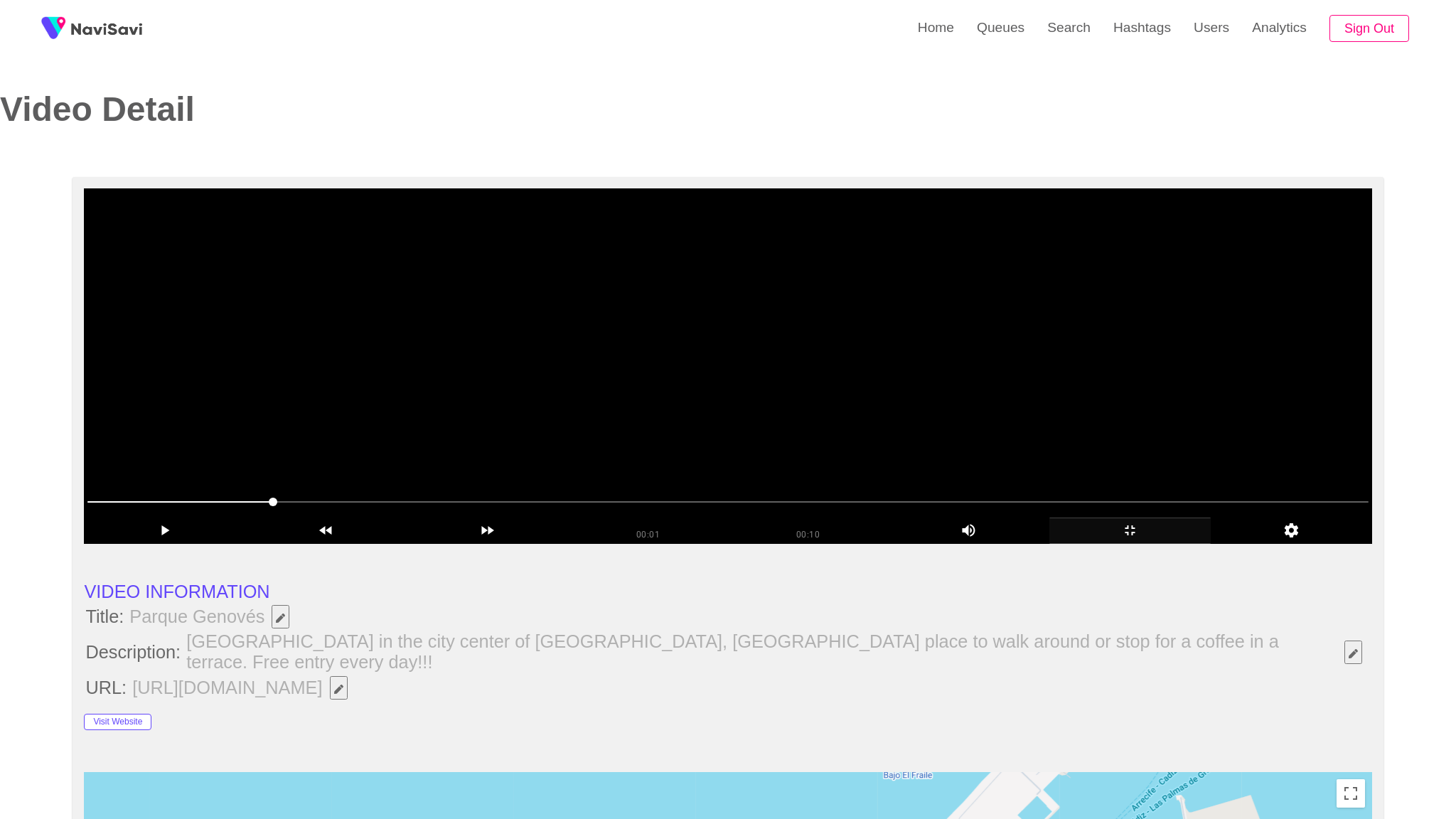
click at [1105, 544] on video at bounding box center [727, 366] width 1287 height 356
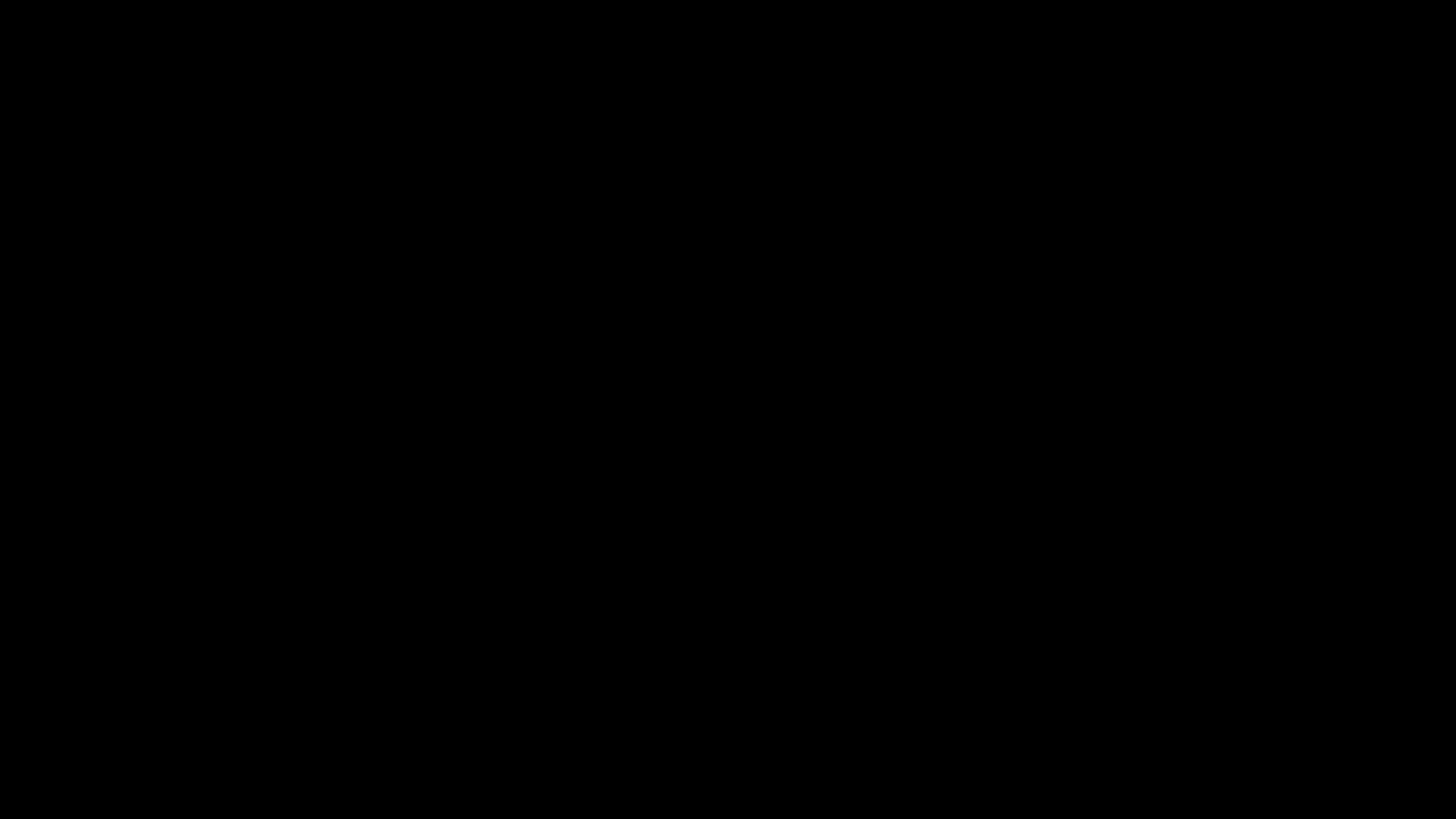
click at [1179, 724] on icon "add" at bounding box center [1183, 806] width 181 height 17
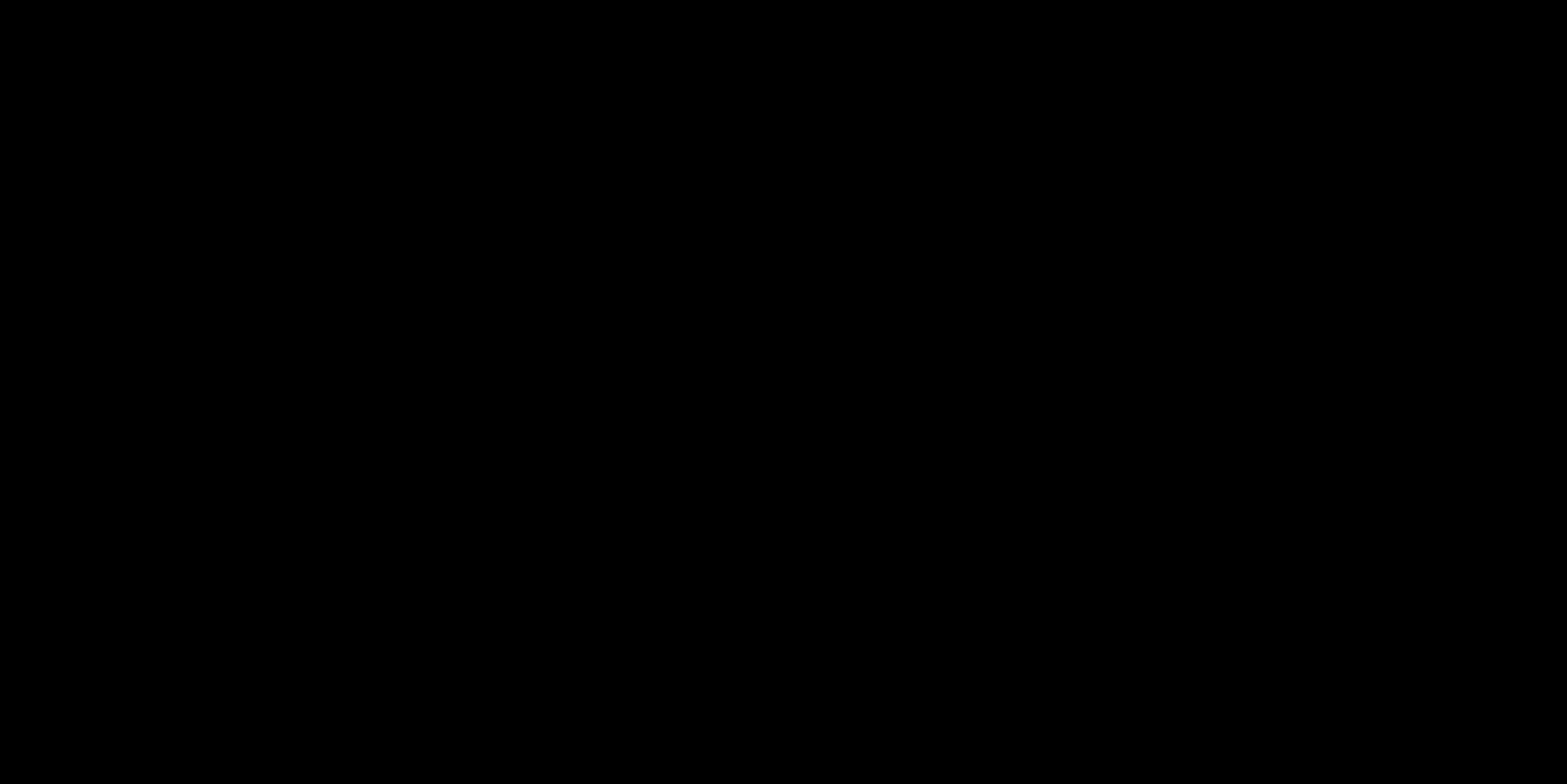
scroll to position [1886, 0]
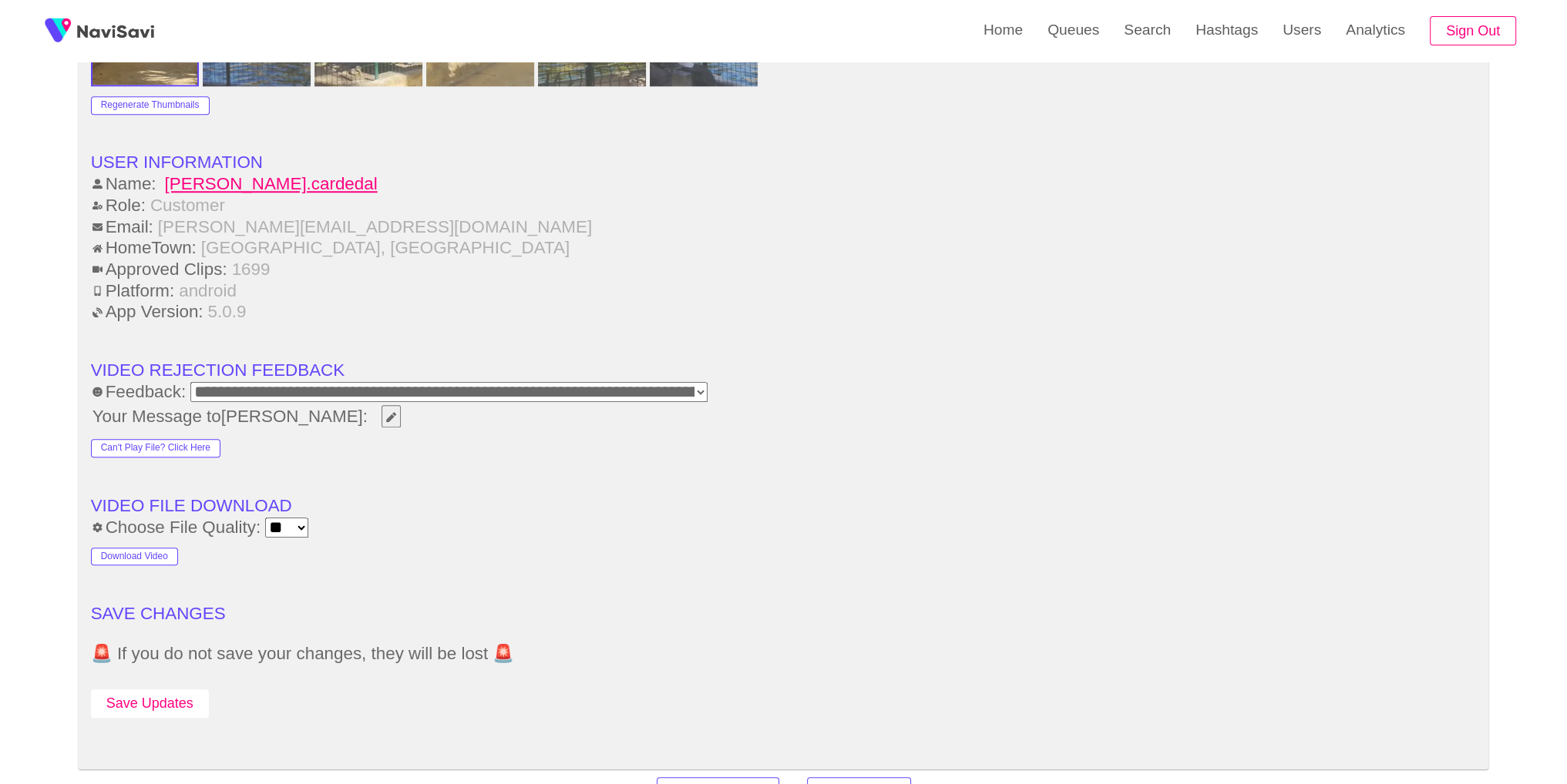
click at [180, 690] on button "Save Updates" at bounding box center [149, 704] width 118 height 29
click at [1168, 41] on link "Search" at bounding box center [1147, 30] width 71 height 60
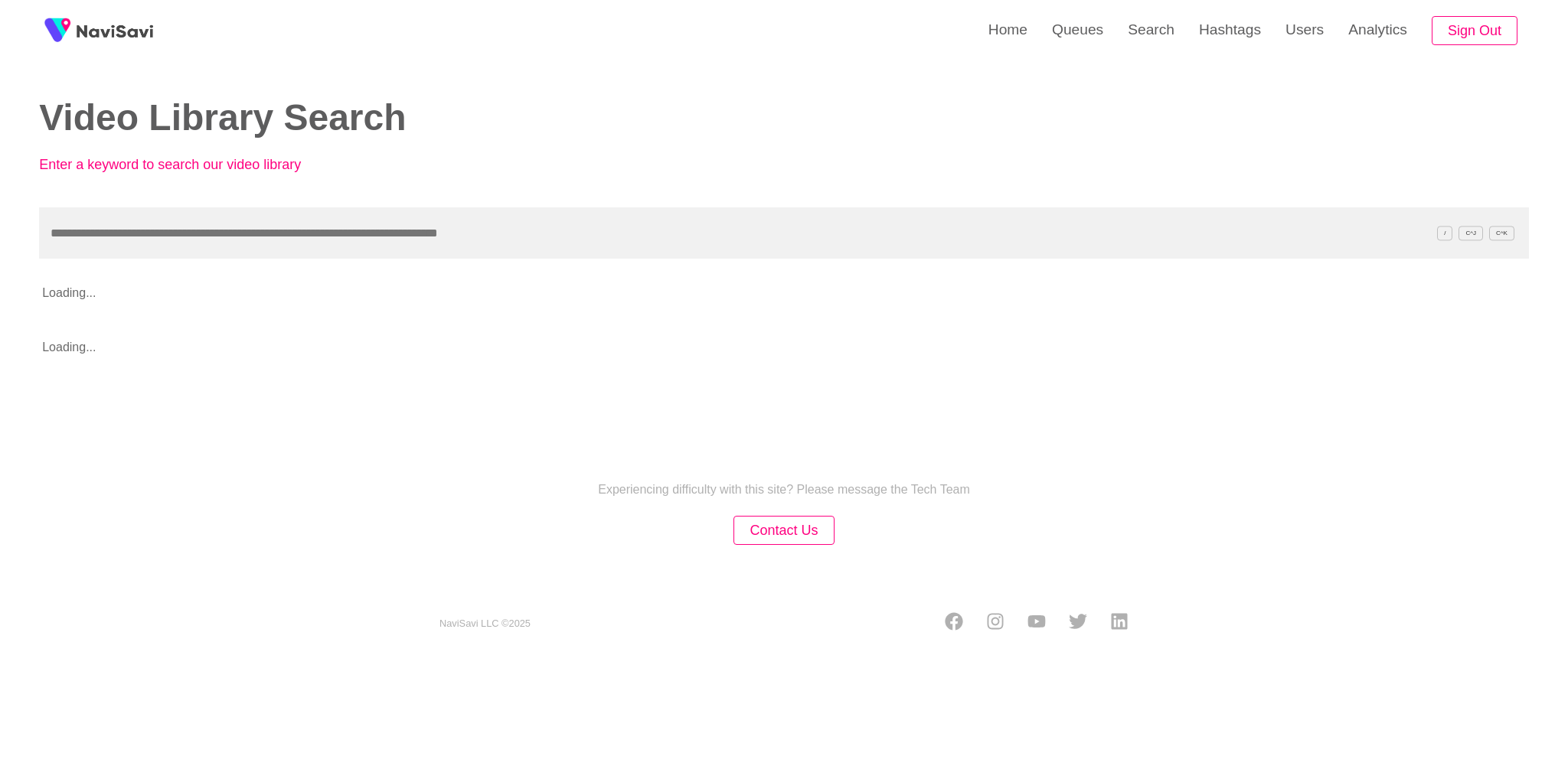
click at [862, 230] on input "text" at bounding box center [784, 234] width 1490 height 52
type input "**********"
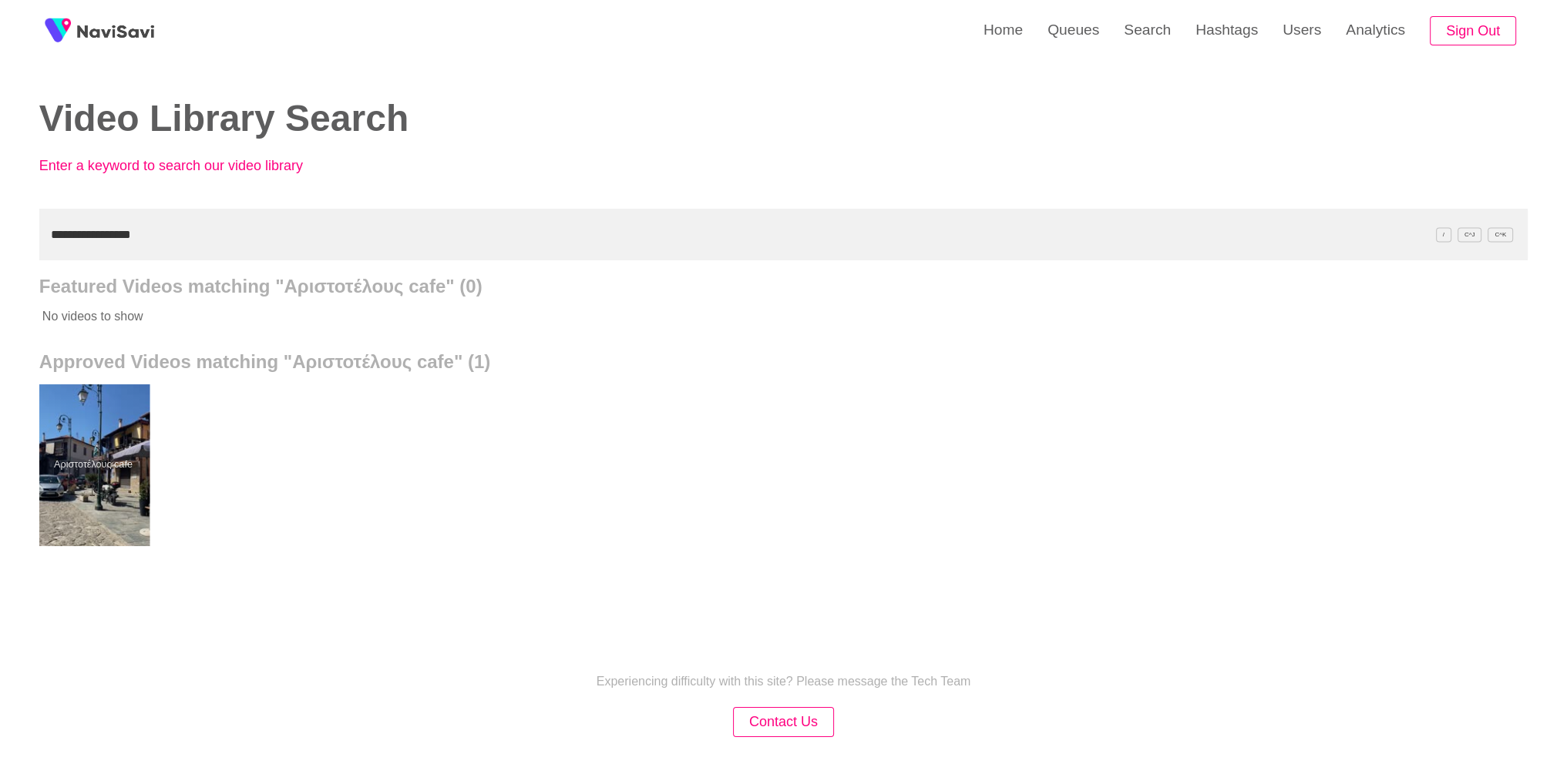
click at [120, 498] on div at bounding box center [92, 465] width 113 height 162
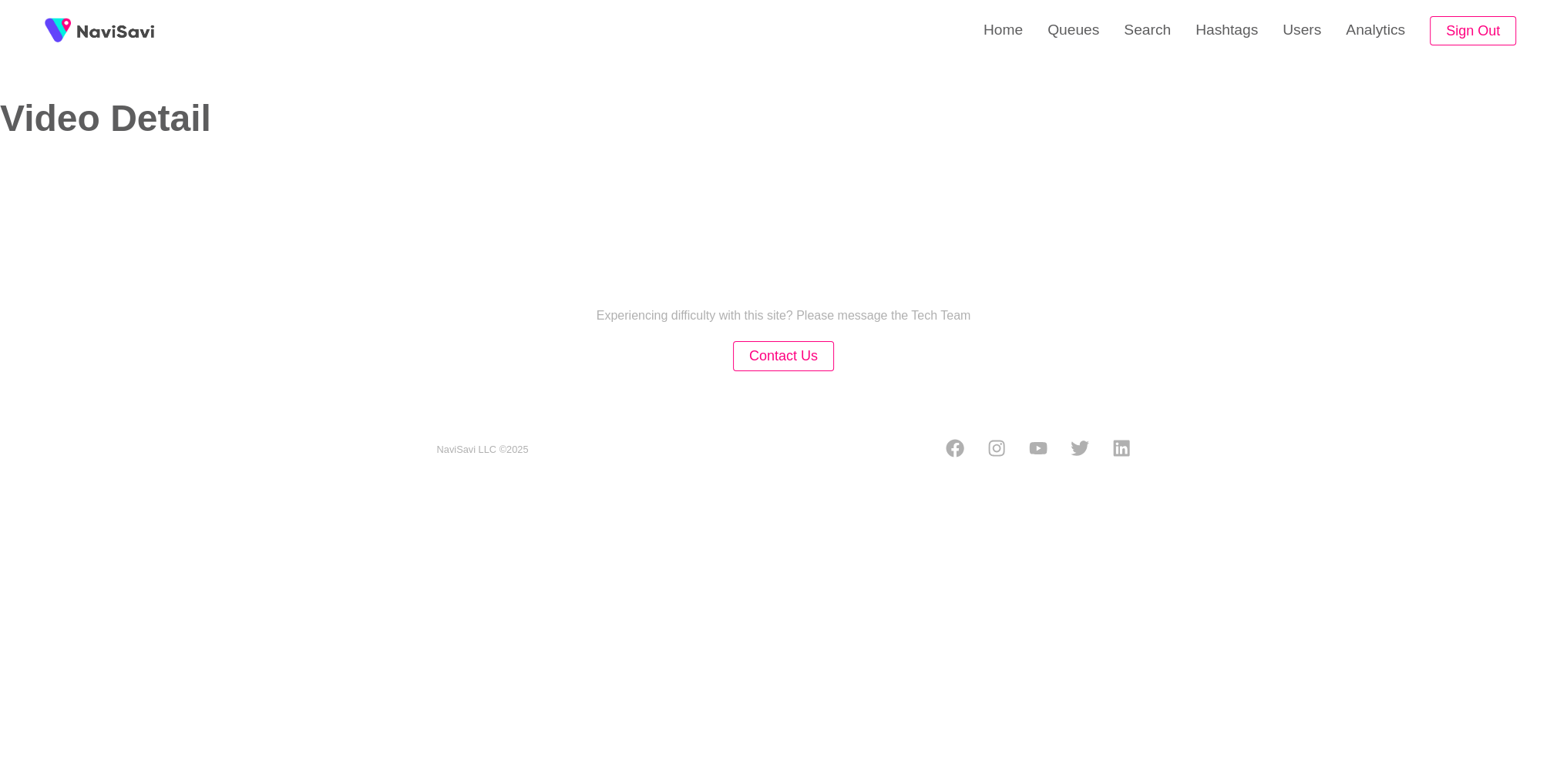
select select "**********"
select select "**"
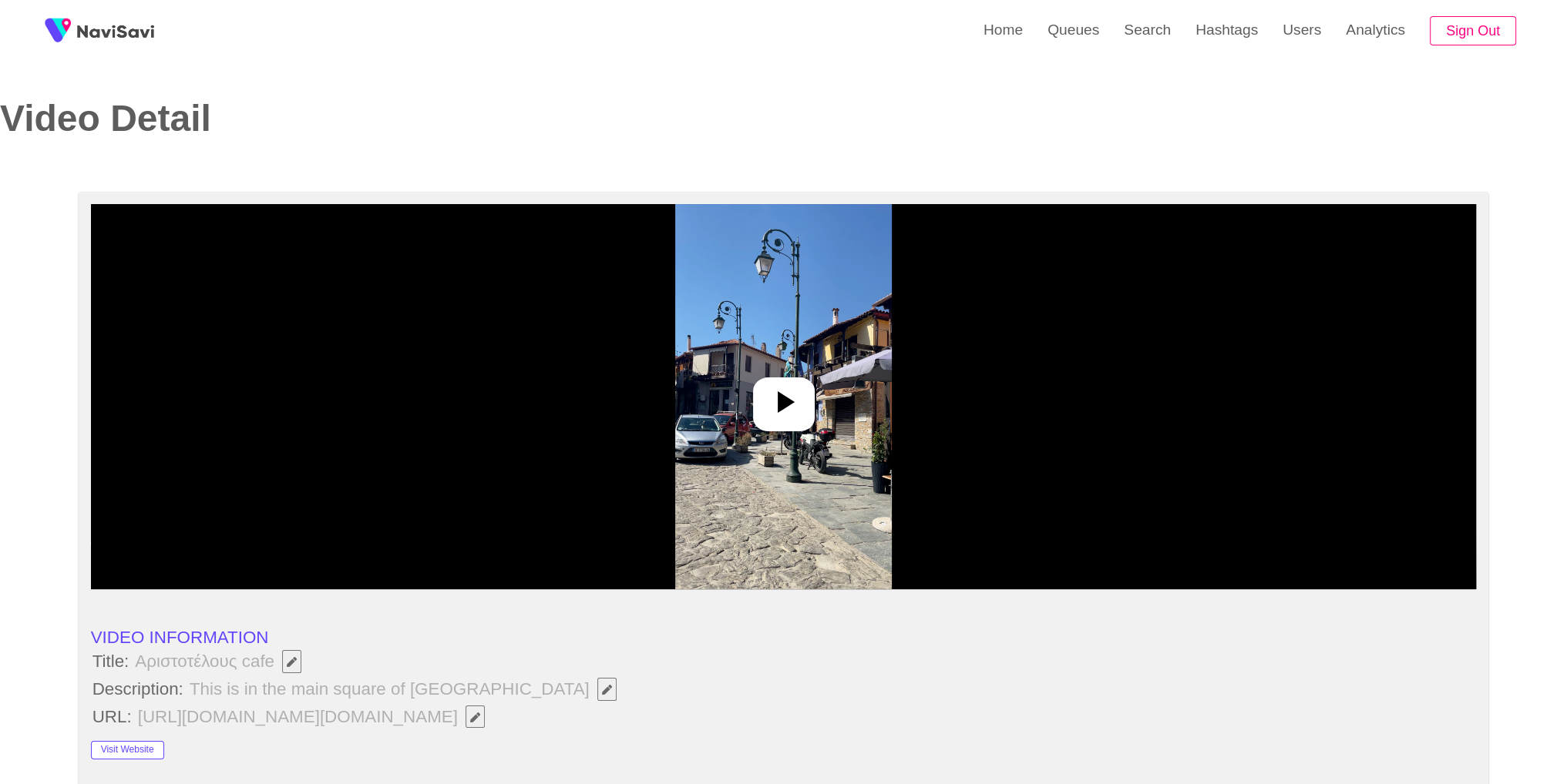
click at [791, 410] on icon at bounding box center [784, 402] width 37 height 37
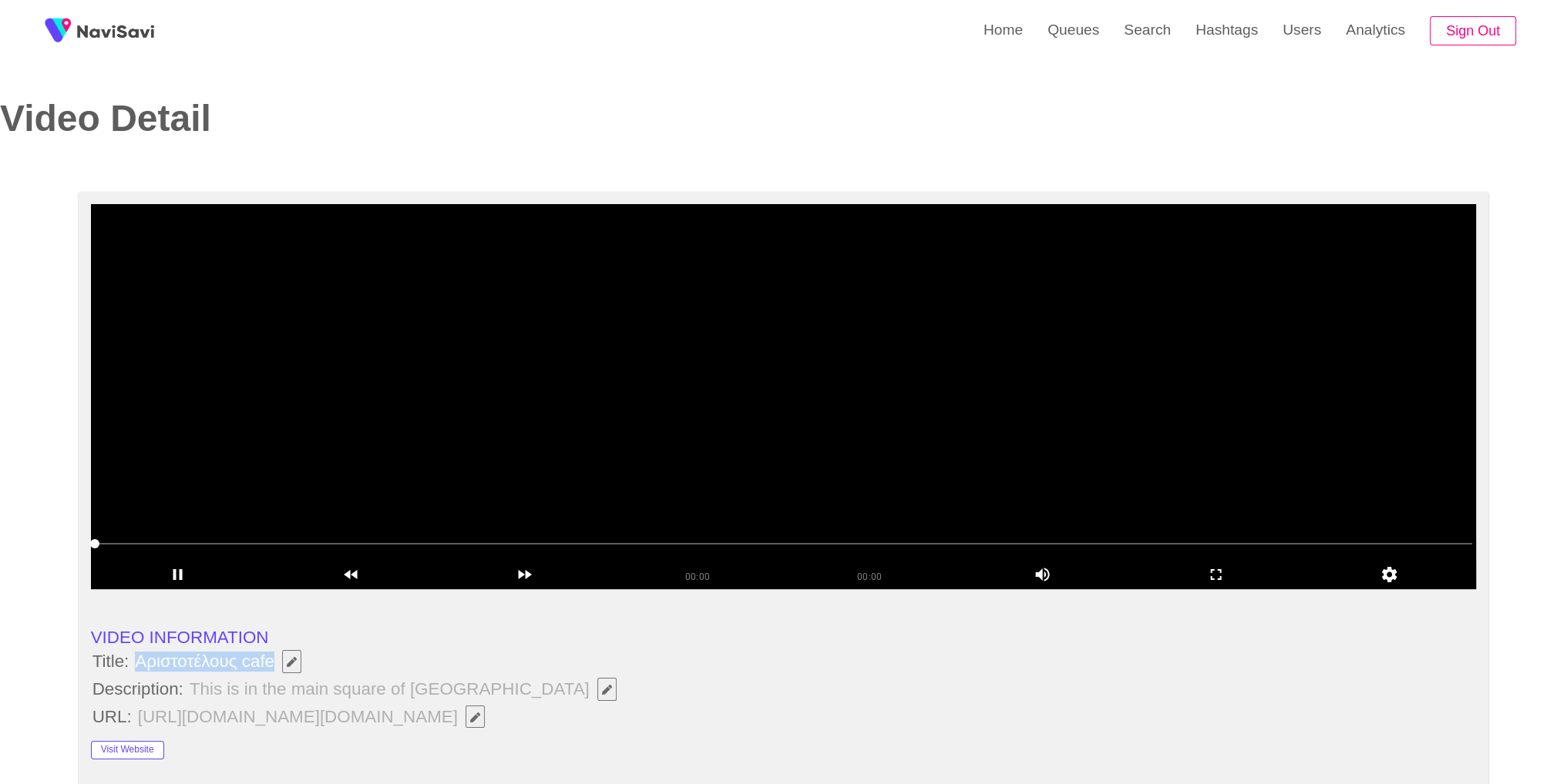
drag, startPoint x: 135, startPoint y: 667, endPoint x: 279, endPoint y: 671, distance: 144.1
click at [279, 671] on span "Αριστοτέλους cafe" at bounding box center [222, 661] width 177 height 26
click at [1036, 677] on li "Description: This is in the main square of Arnaia" at bounding box center [784, 689] width 1386 height 26
click at [1228, 575] on icon "add" at bounding box center [1216, 575] width 172 height 18
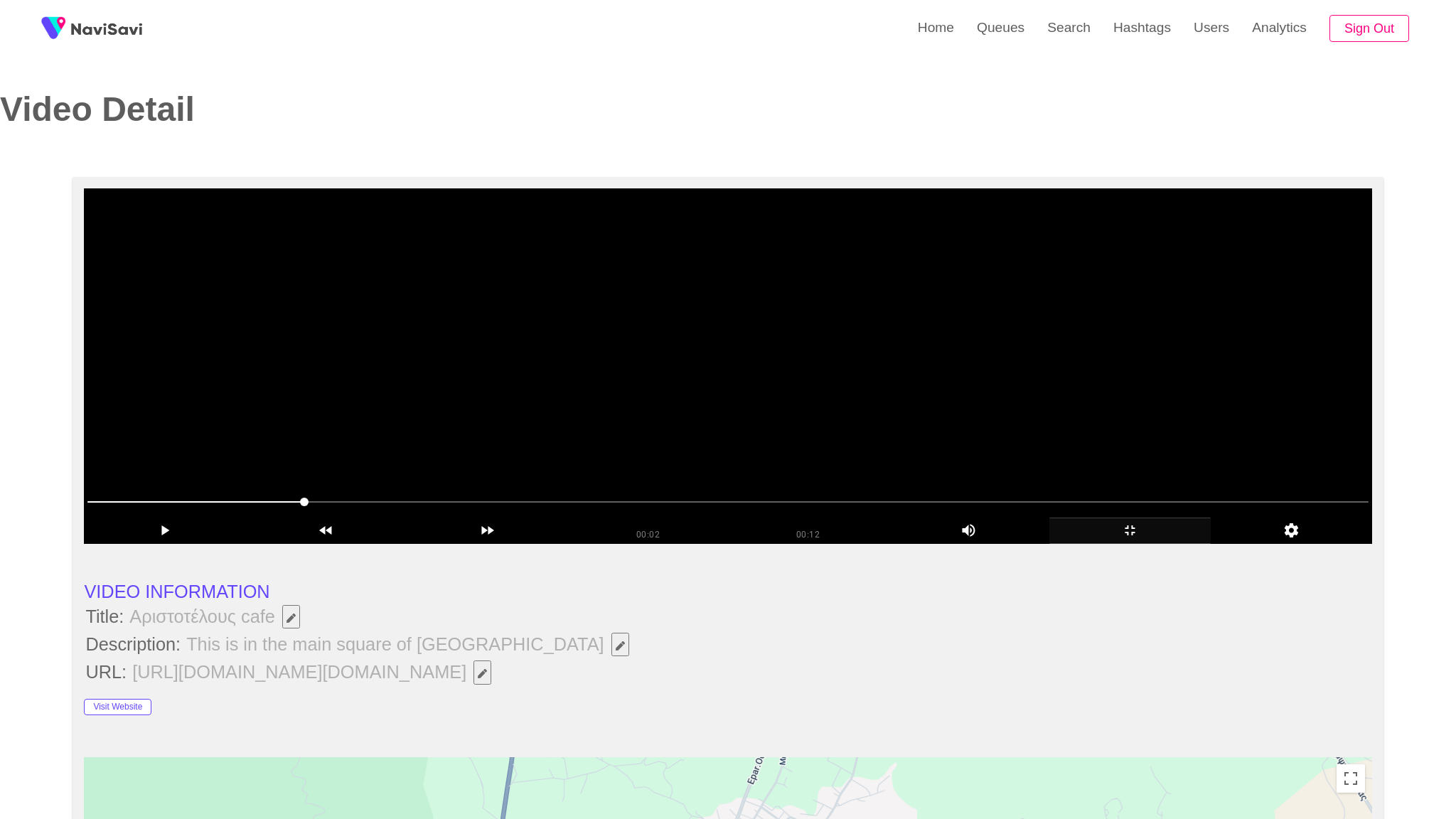
click at [1083, 544] on video at bounding box center [727, 366] width 1287 height 356
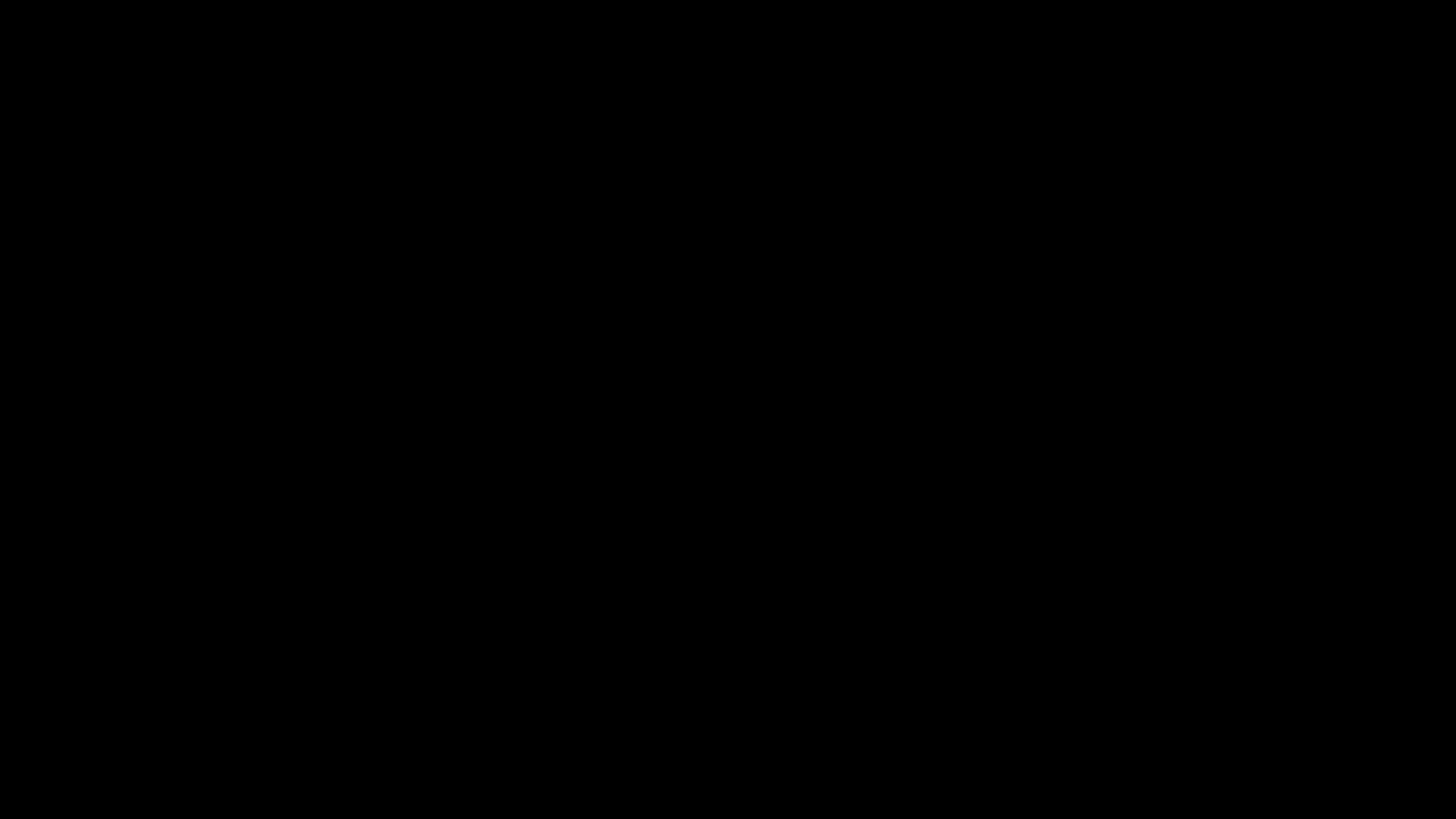
click at [932, 724] on span at bounding box center [728, 777] width 1449 height 22
click at [1131, 724] on span at bounding box center [728, 777] width 1449 height 22
click at [747, 724] on div at bounding box center [727, 779] width 1460 height 39
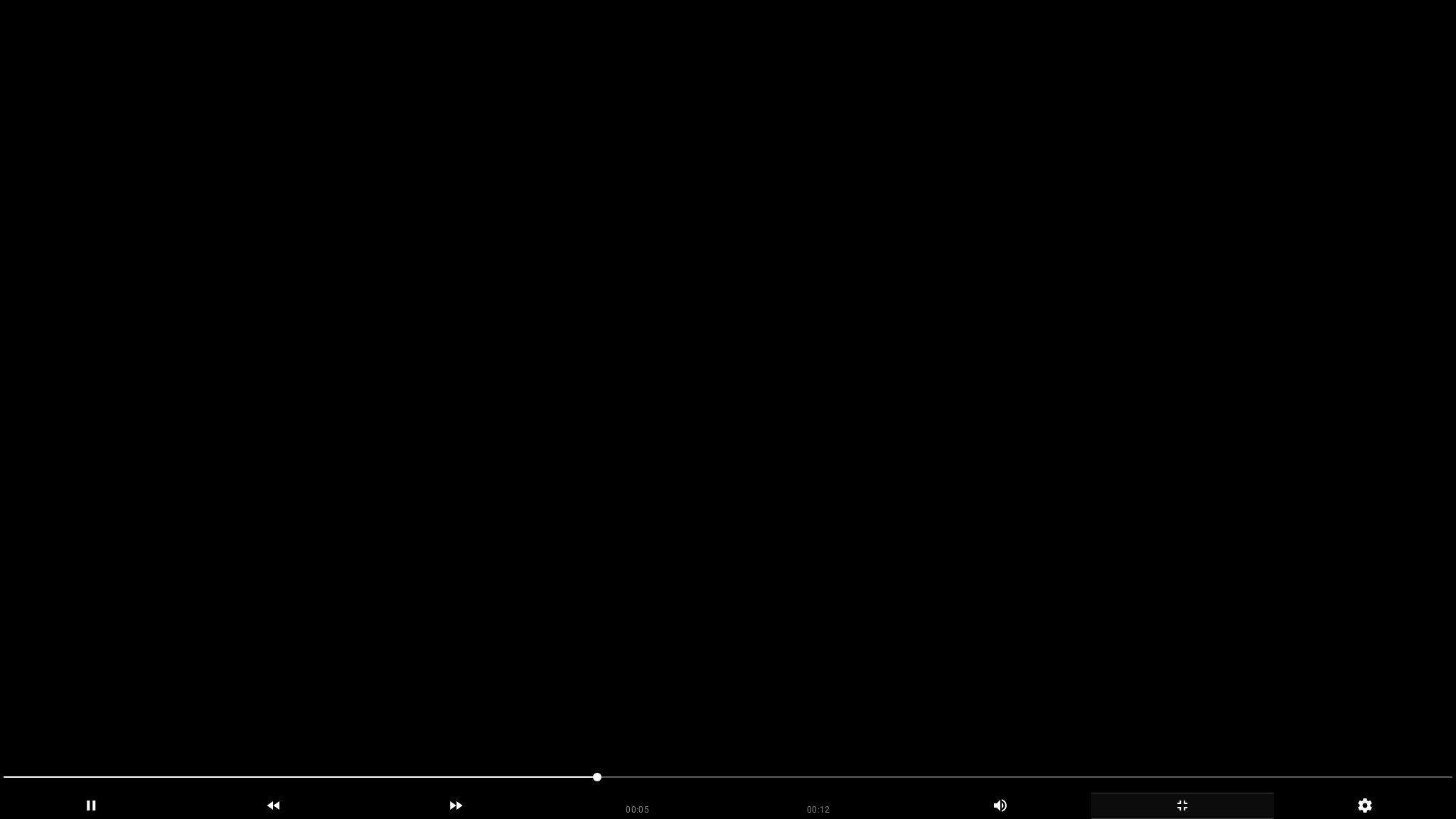
click at [611, 673] on video at bounding box center [728, 409] width 1456 height 819
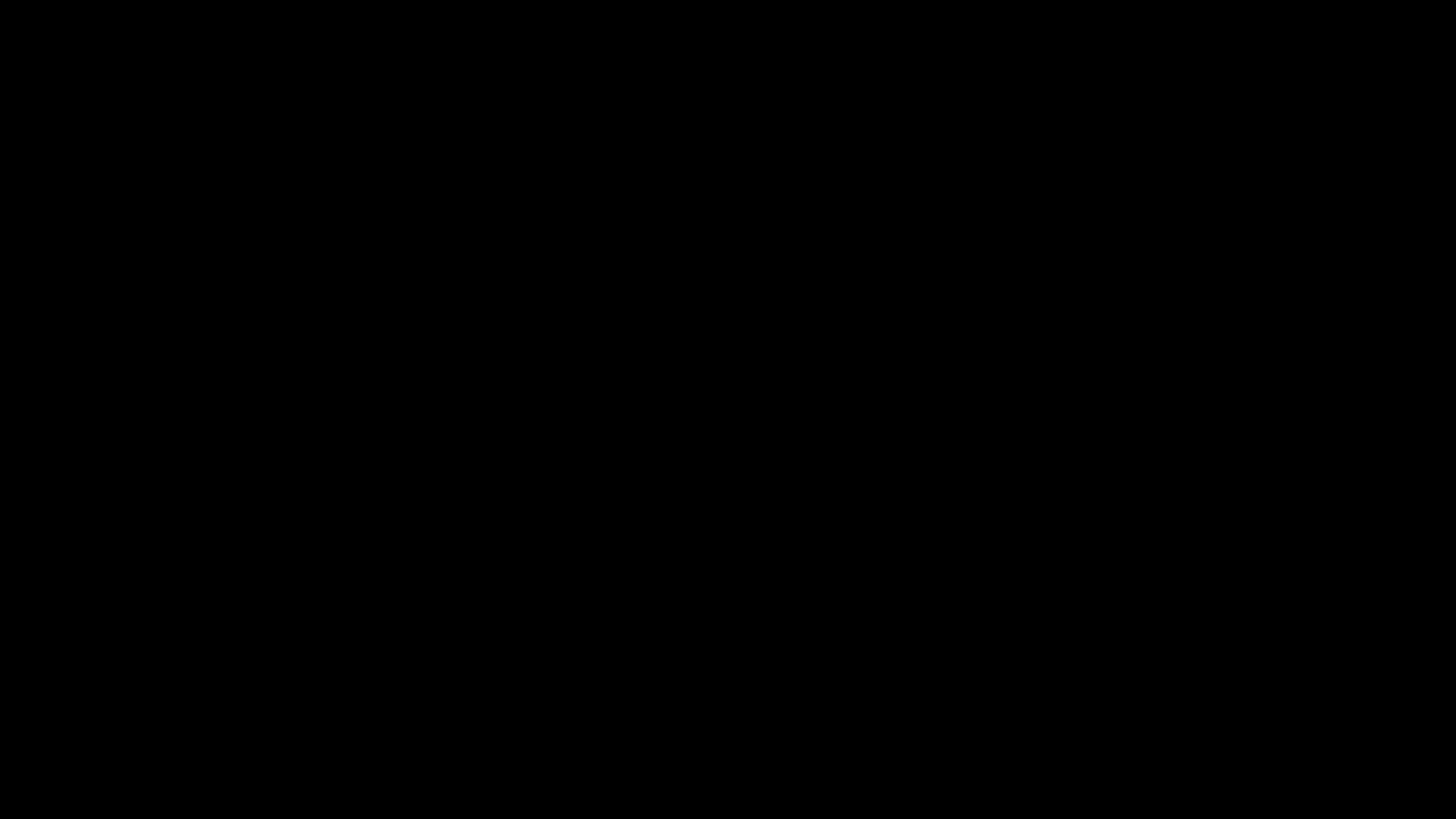
click at [516, 724] on span at bounding box center [728, 777] width 1449 height 22
click at [465, 724] on span at bounding box center [728, 777] width 1449 height 22
click at [472, 724] on span at bounding box center [728, 777] width 1449 height 2
click at [524, 724] on span at bounding box center [728, 777] width 1449 height 22
click at [689, 724] on span at bounding box center [728, 777] width 1449 height 22
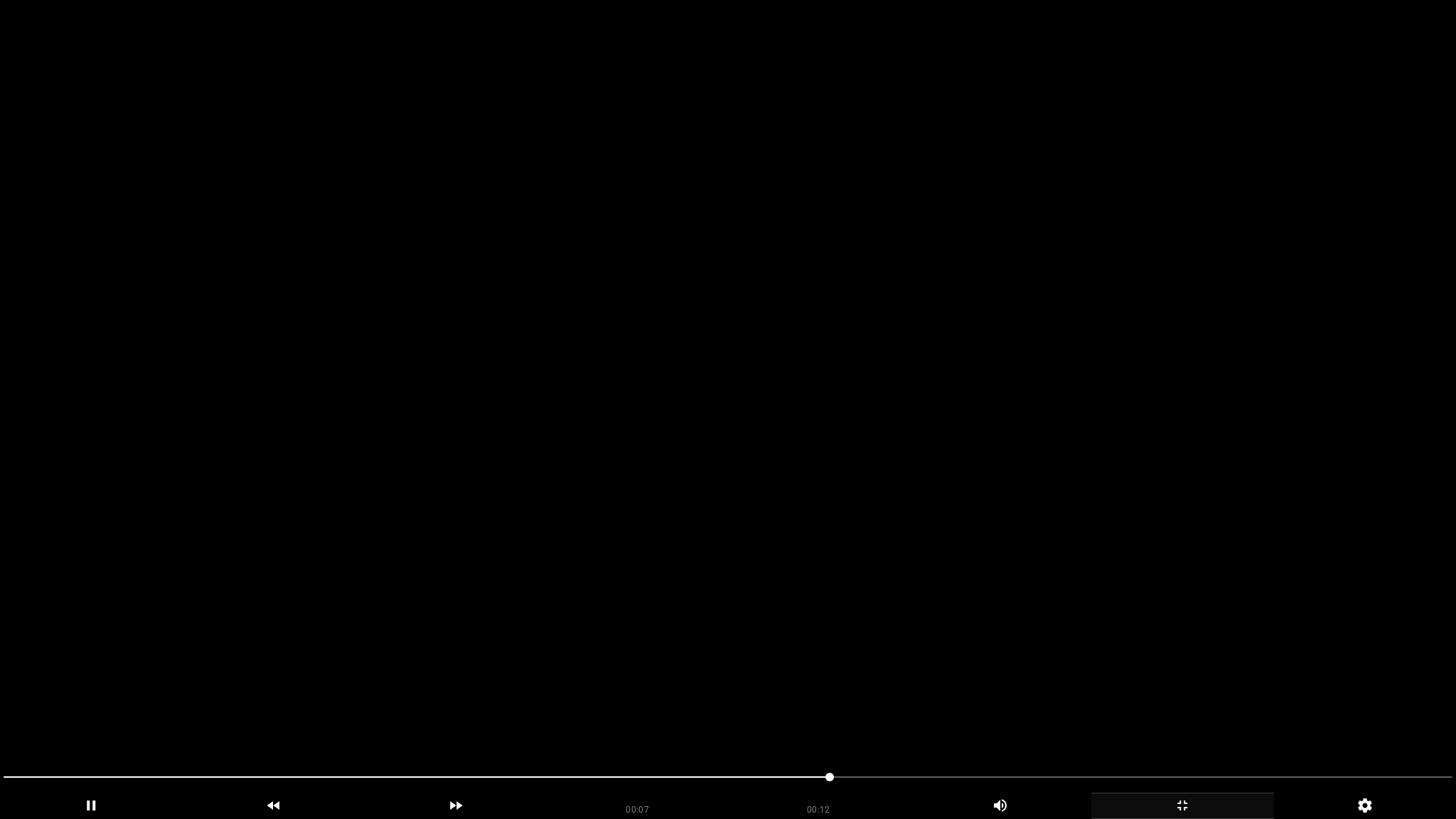
click at [884, 623] on video at bounding box center [728, 409] width 1456 height 819
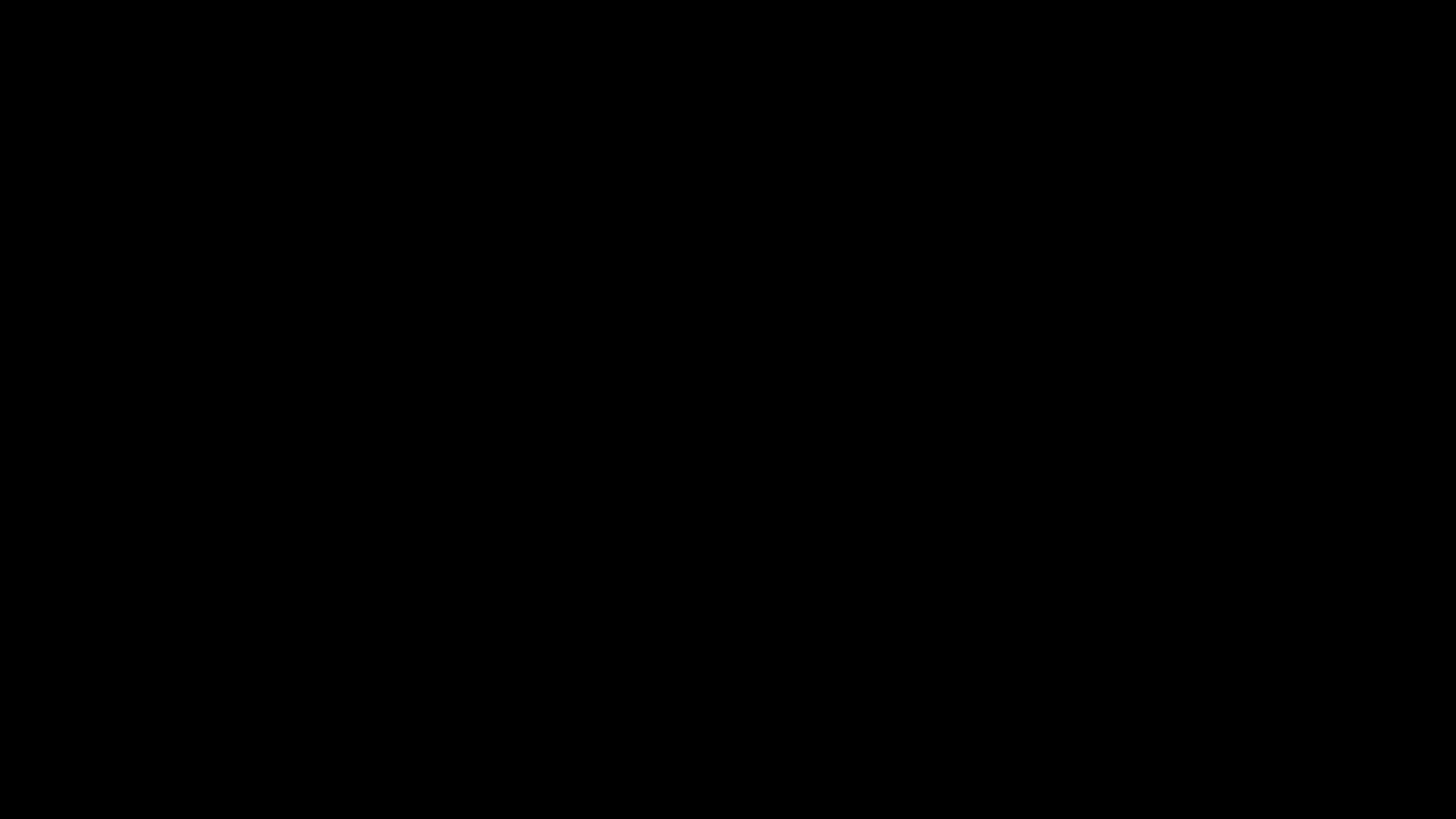
click at [1211, 724] on div "add" at bounding box center [1183, 807] width 183 height 26
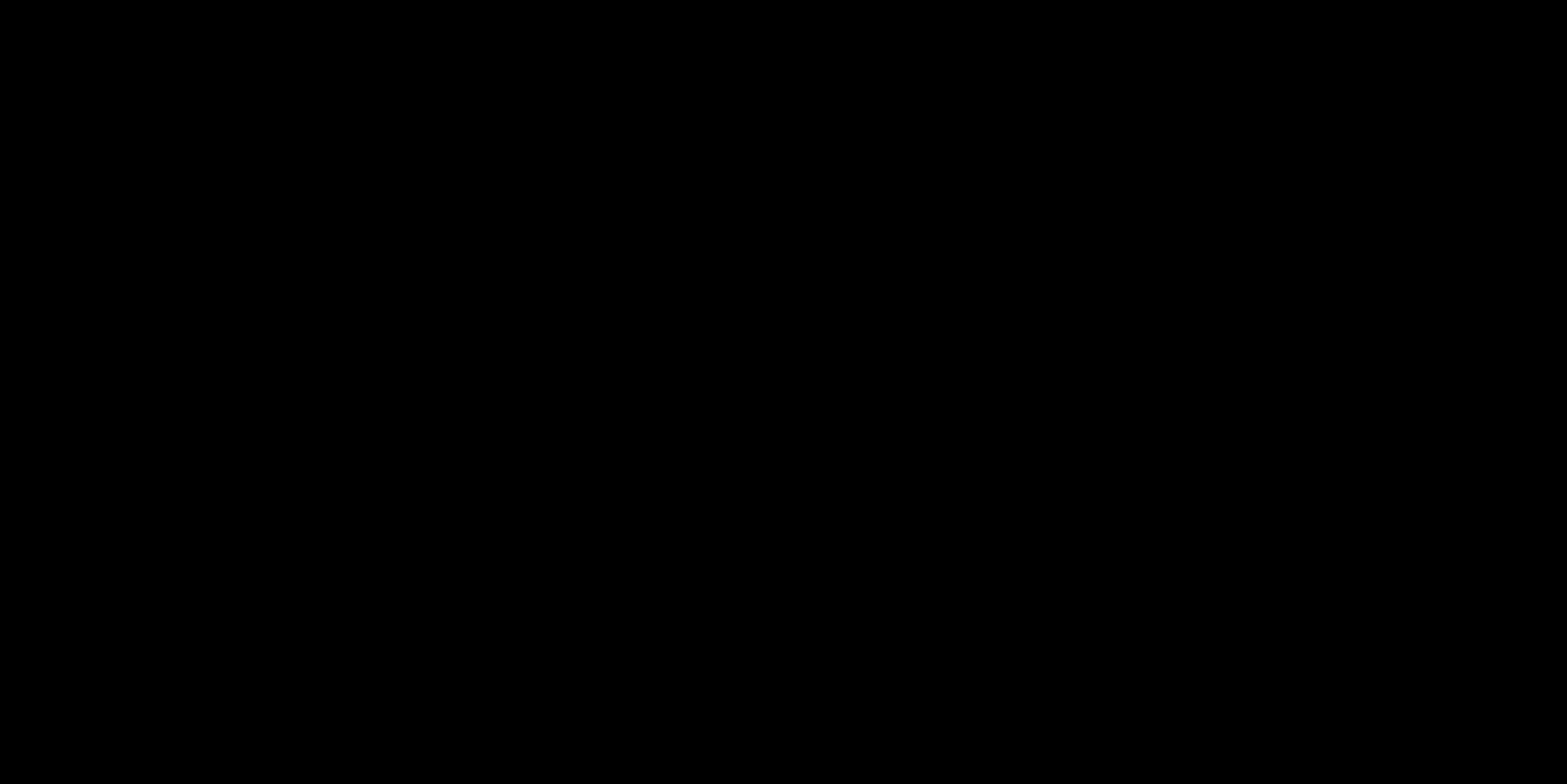
click at [912, 425] on video at bounding box center [784, 392] width 1567 height 784
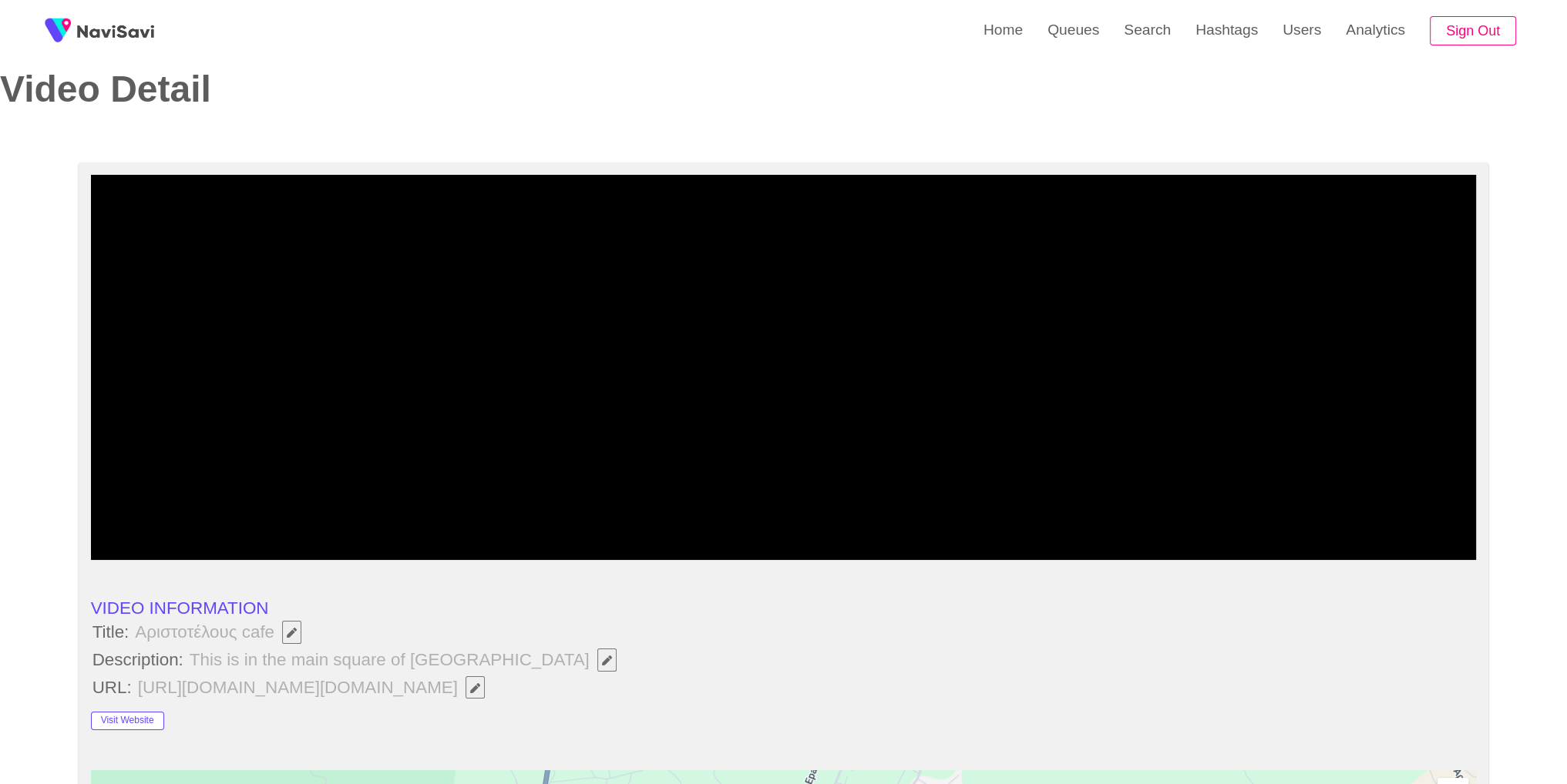
scroll to position [686, 0]
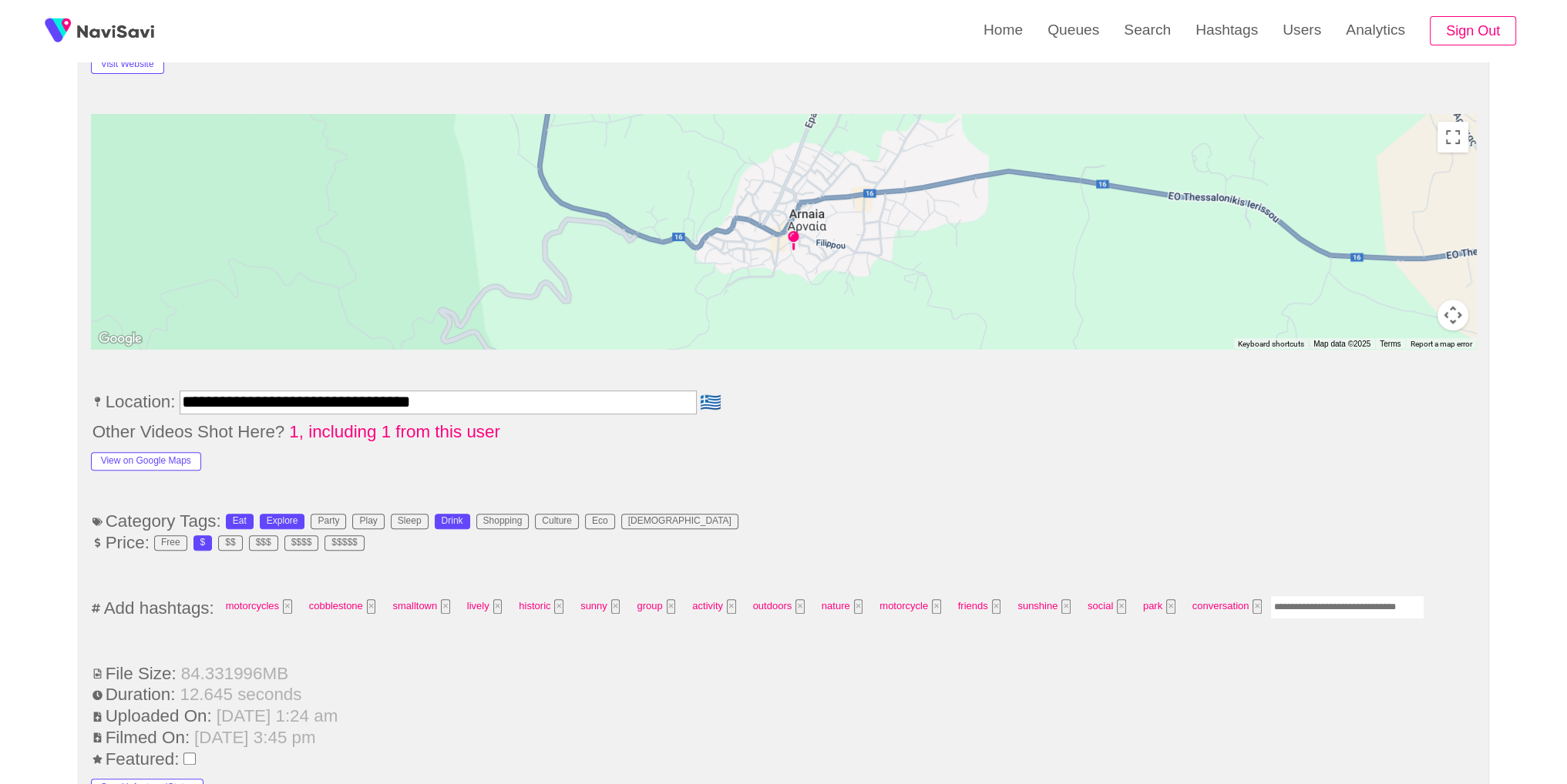
click at [1369, 604] on input "Enter tag here and press return" at bounding box center [1348, 608] width 155 height 24
type input "****"
type input "*********"
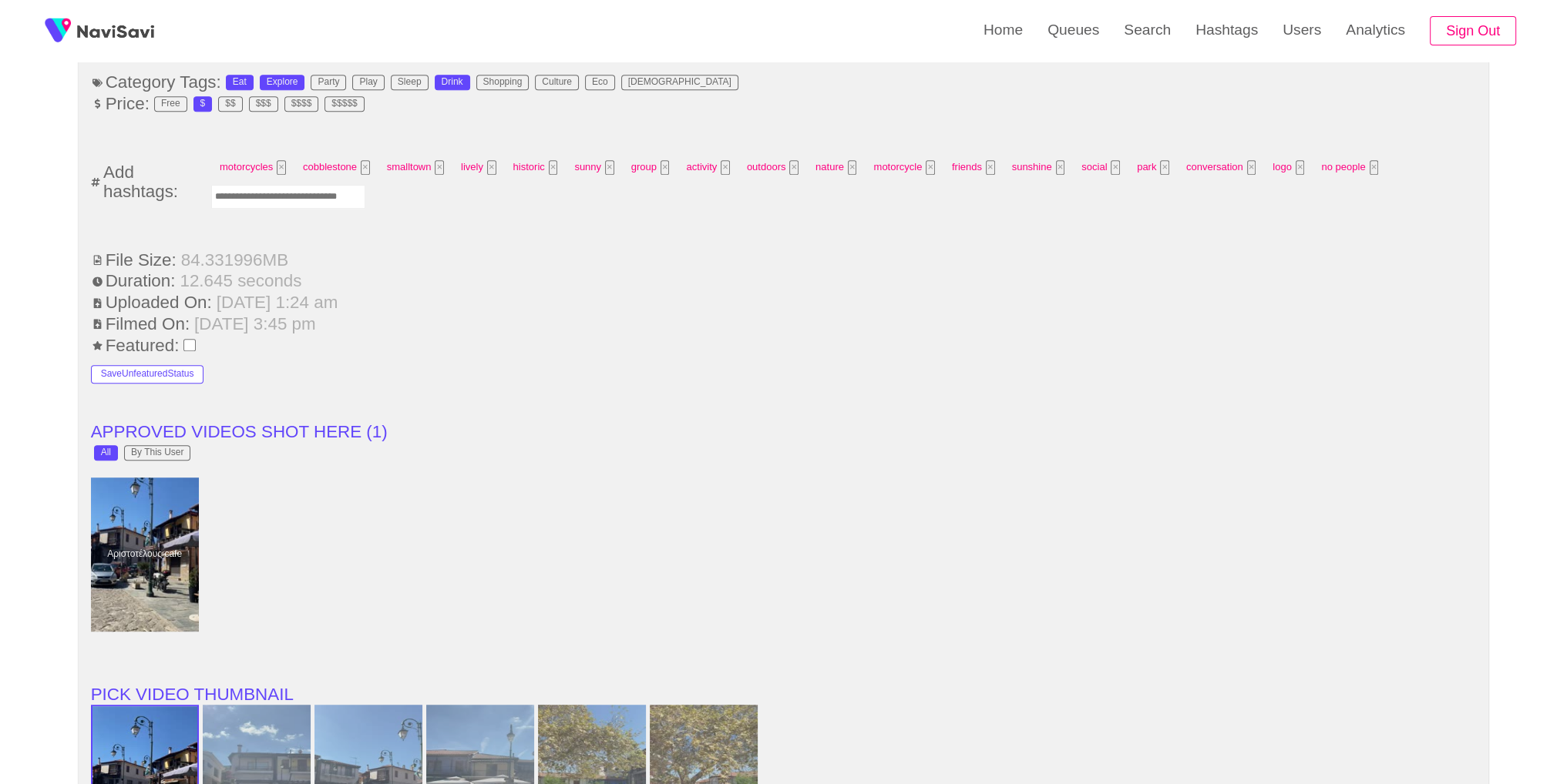
scroll to position [0, 0]
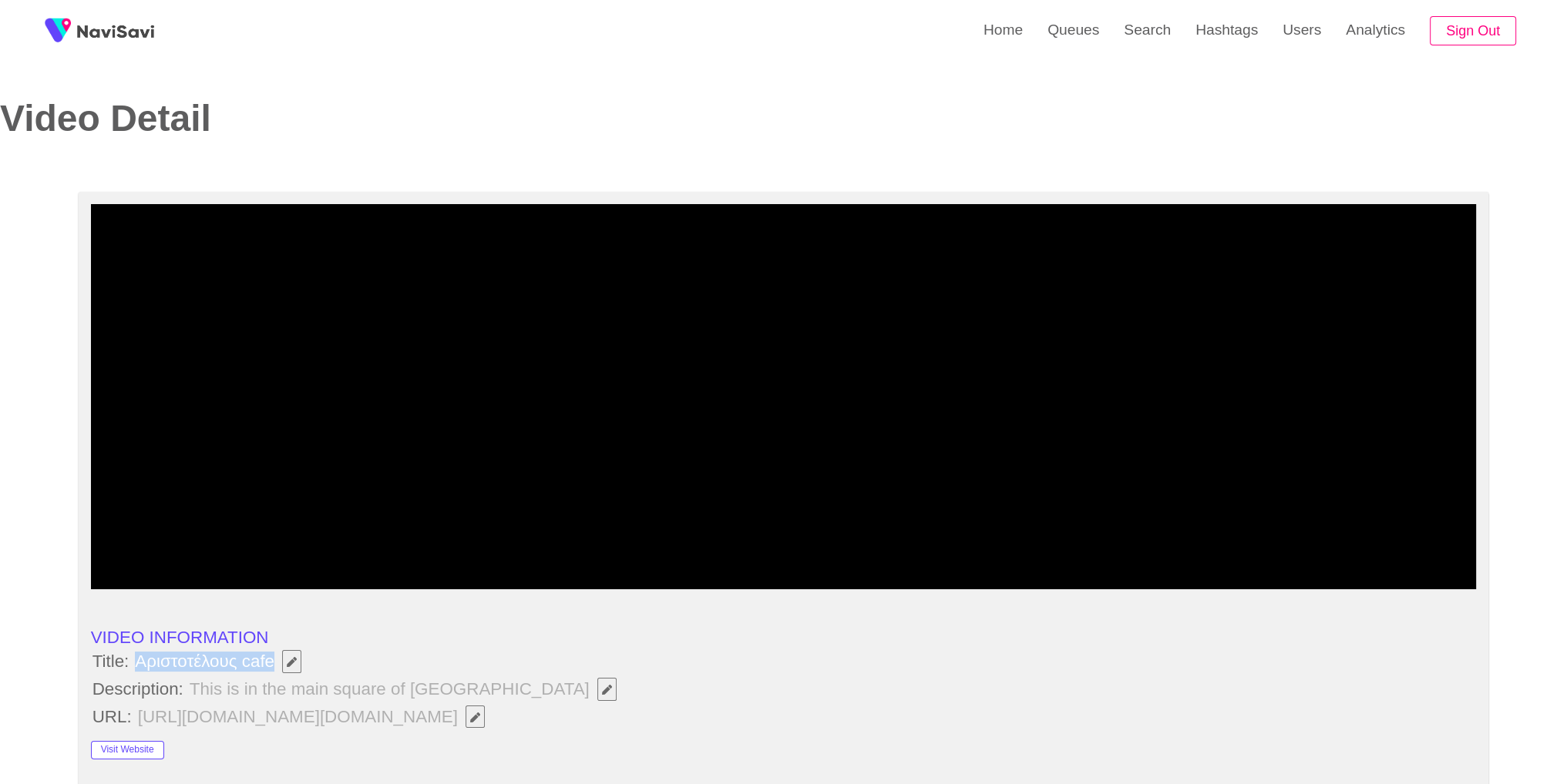
drag, startPoint x: 139, startPoint y: 661, endPoint x: 271, endPoint y: 661, distance: 132.0
click at [271, 661] on span "Αριστοτέλους cafe" at bounding box center [222, 661] width 177 height 26
drag, startPoint x: 546, startPoint y: 659, endPoint x: 485, endPoint y: 672, distance: 62.4
click at [543, 659] on li "Title: Αριστοτέλους cafe" at bounding box center [784, 661] width 1386 height 26
click at [512, 659] on li "Title: Αριστοτέλους cafe" at bounding box center [784, 661] width 1386 height 26
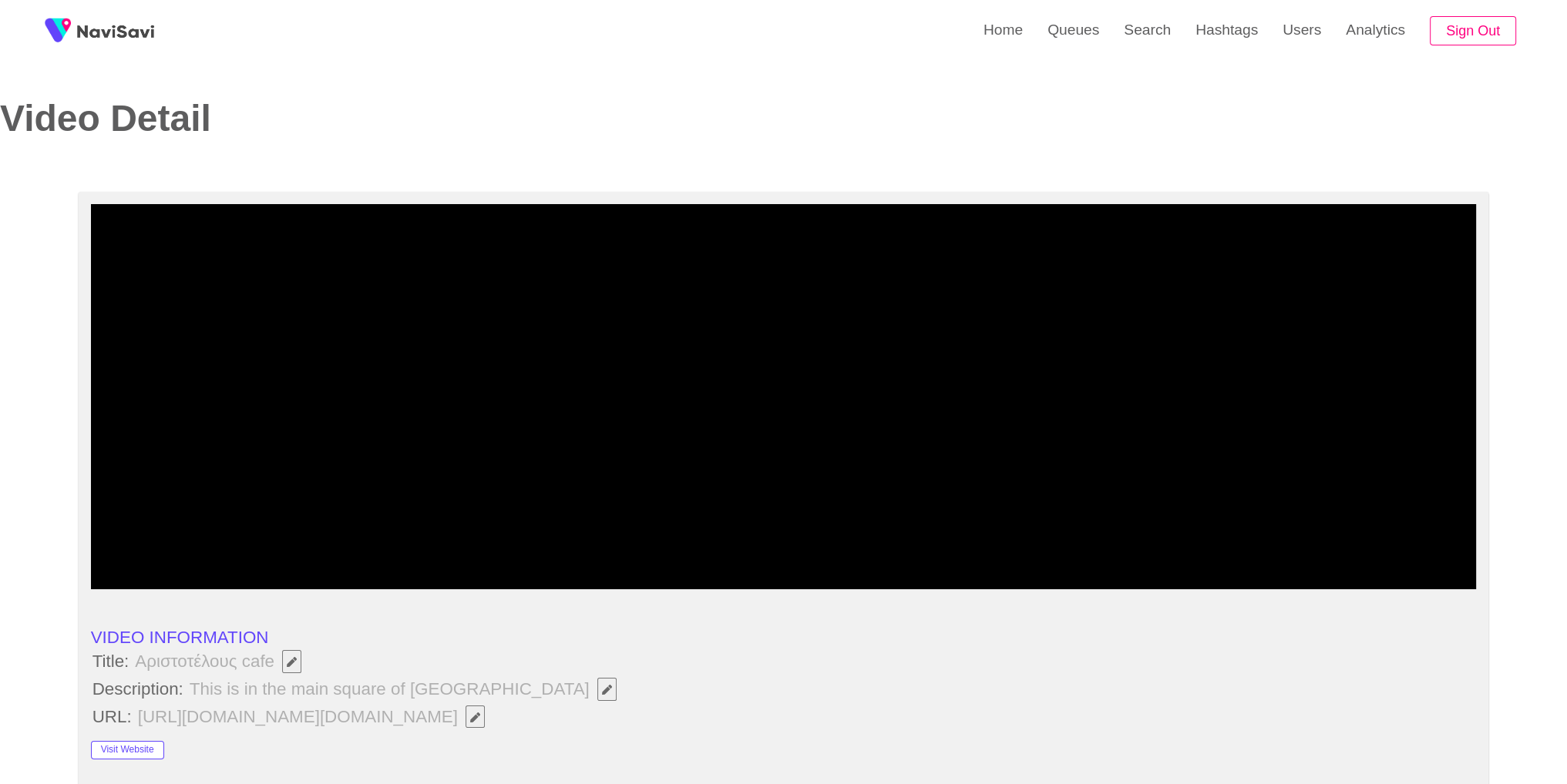
click at [602, 685] on icon "Edit Field" at bounding box center [607, 690] width 10 height 10
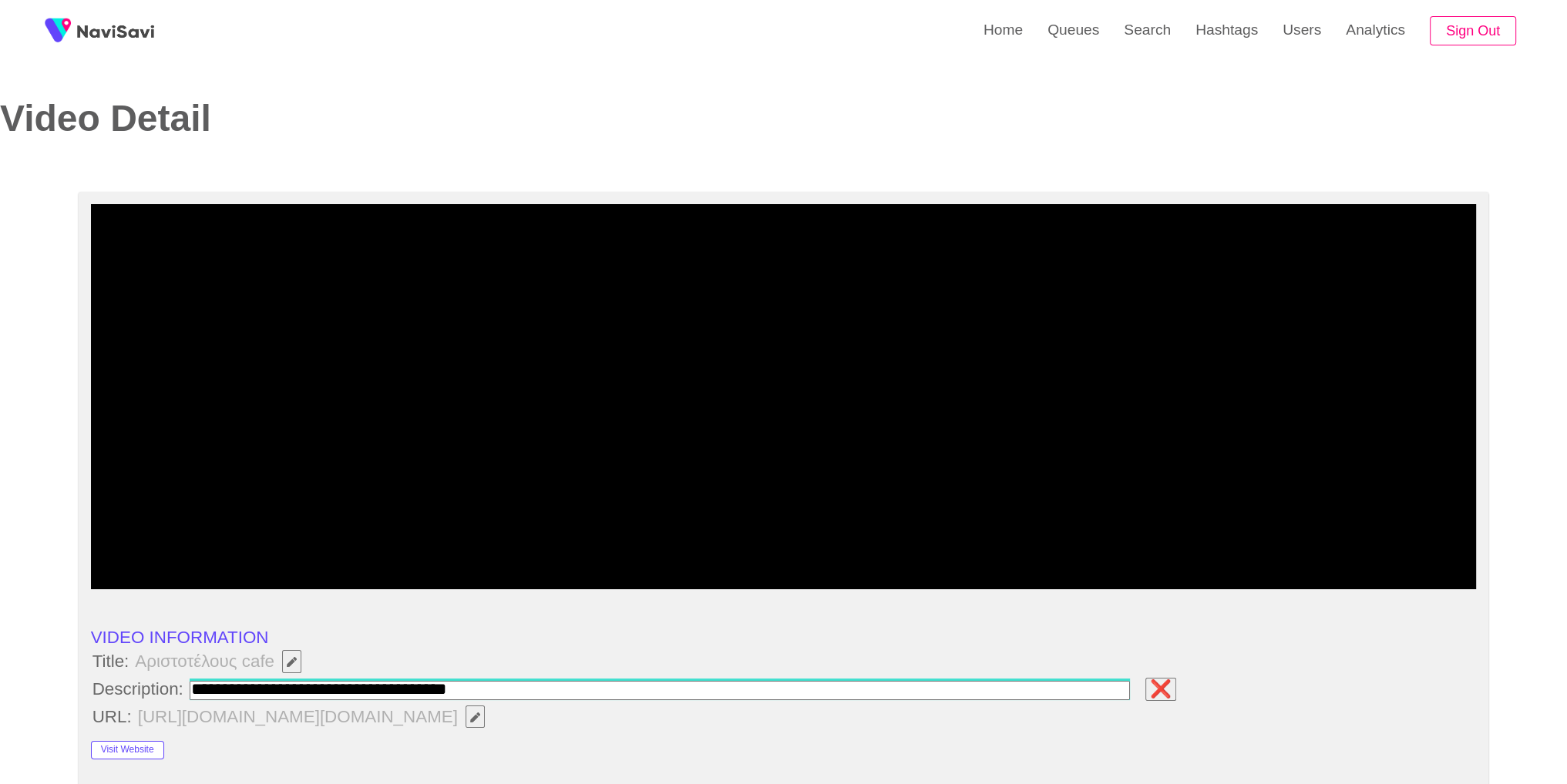
type input "**********"
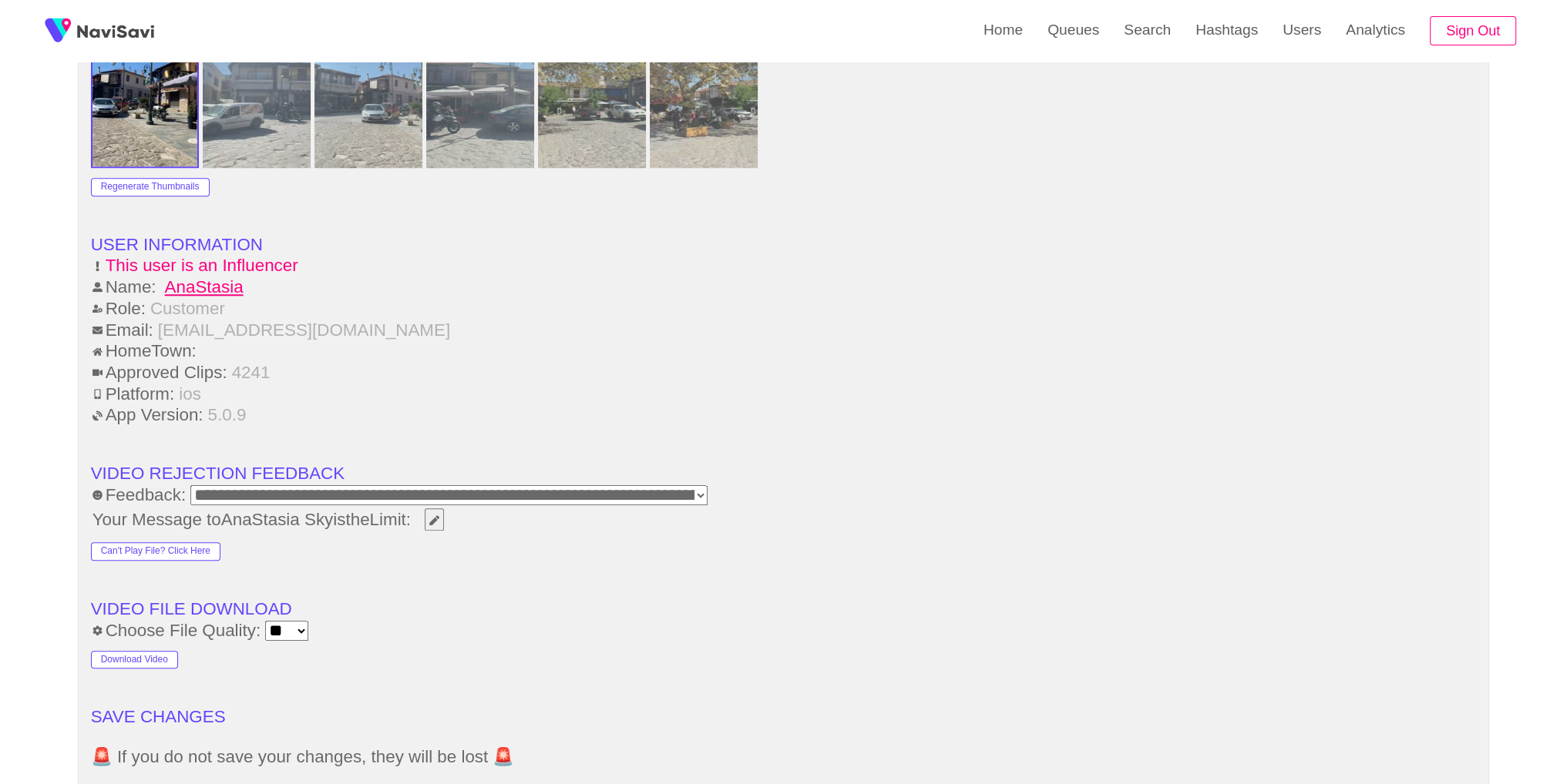
scroll to position [1851, 0]
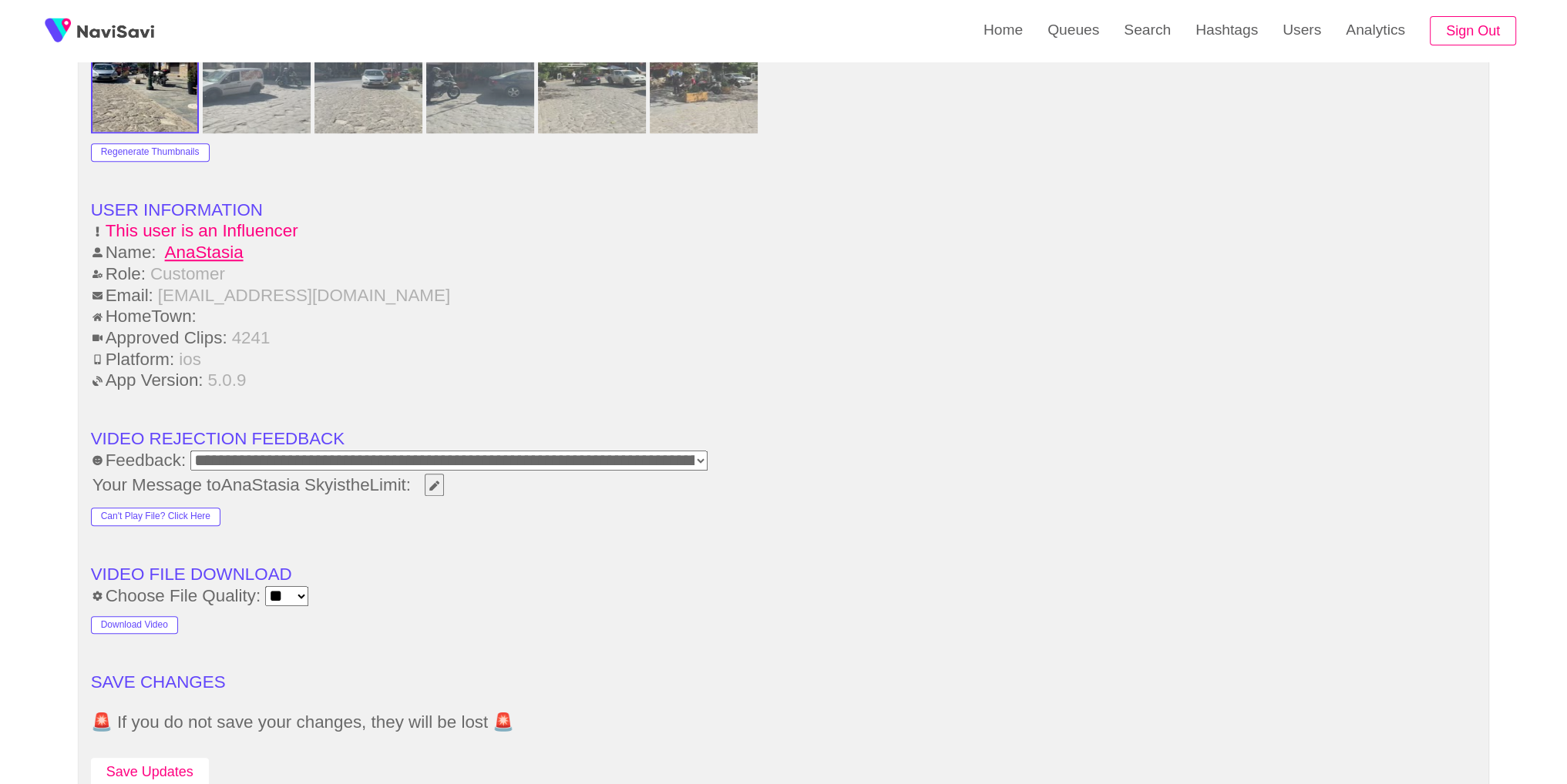
click at [171, 758] on button "Save Updates" at bounding box center [149, 772] width 118 height 29
click at [1131, 44] on link "Search" at bounding box center [1147, 30] width 71 height 60
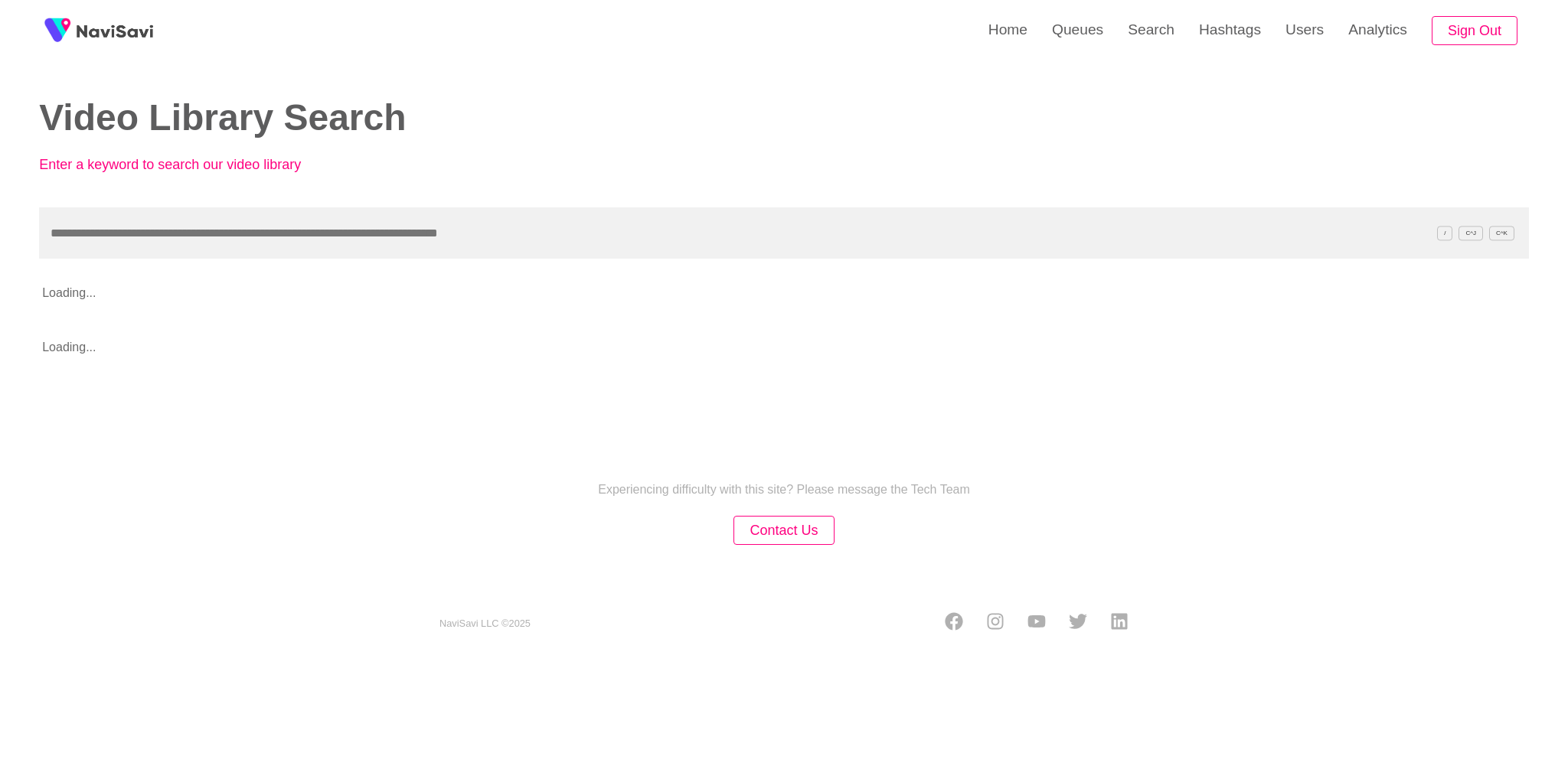
click at [597, 268] on div "Video Library Search Enter a keyword to search our video library / C^J C^K Load…" at bounding box center [784, 183] width 1490 height 367
click at [594, 244] on input "text" at bounding box center [784, 234] width 1490 height 52
paste input "**********"
type input "**********"
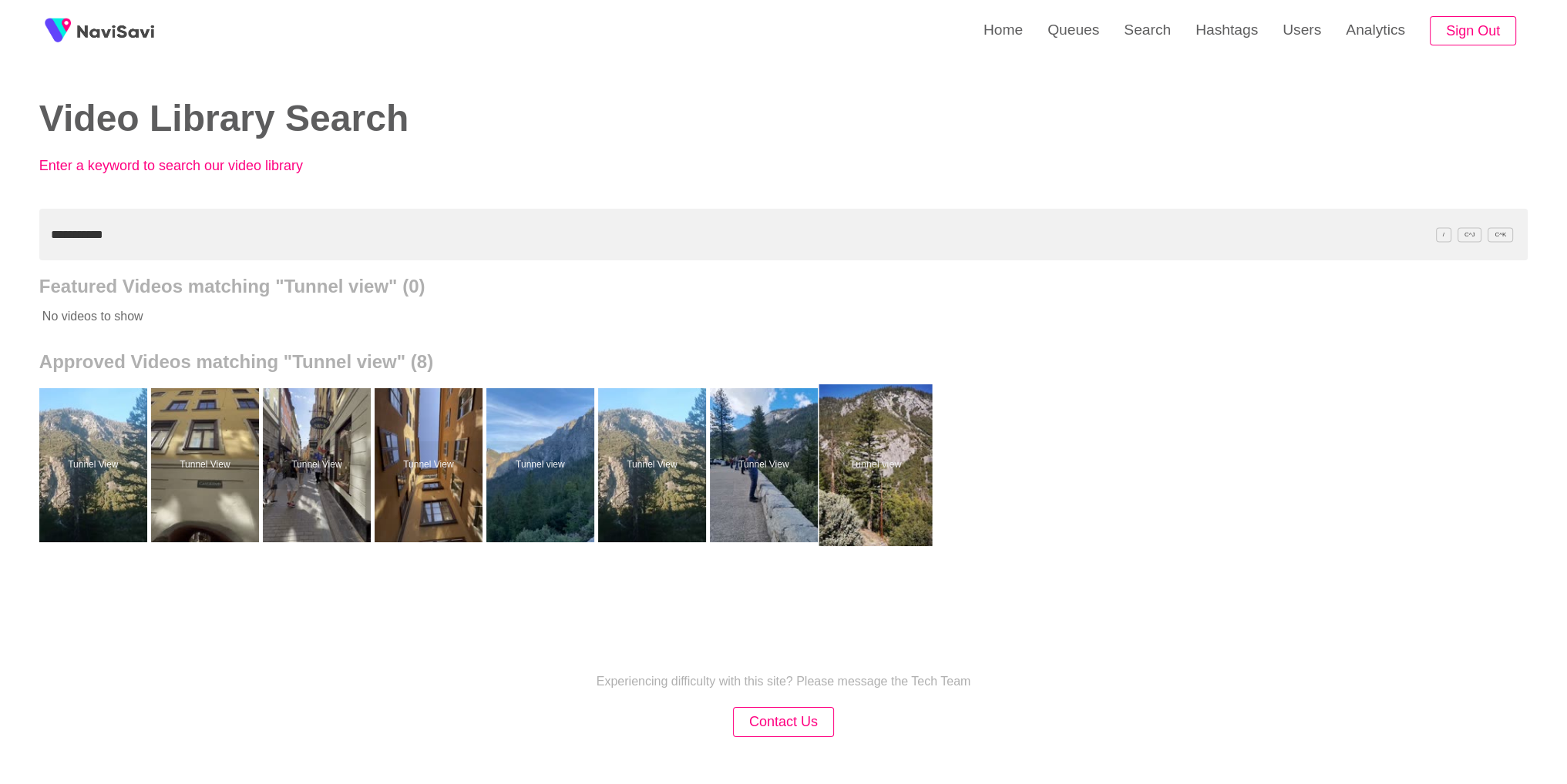
click at [921, 492] on div at bounding box center [875, 465] width 113 height 162
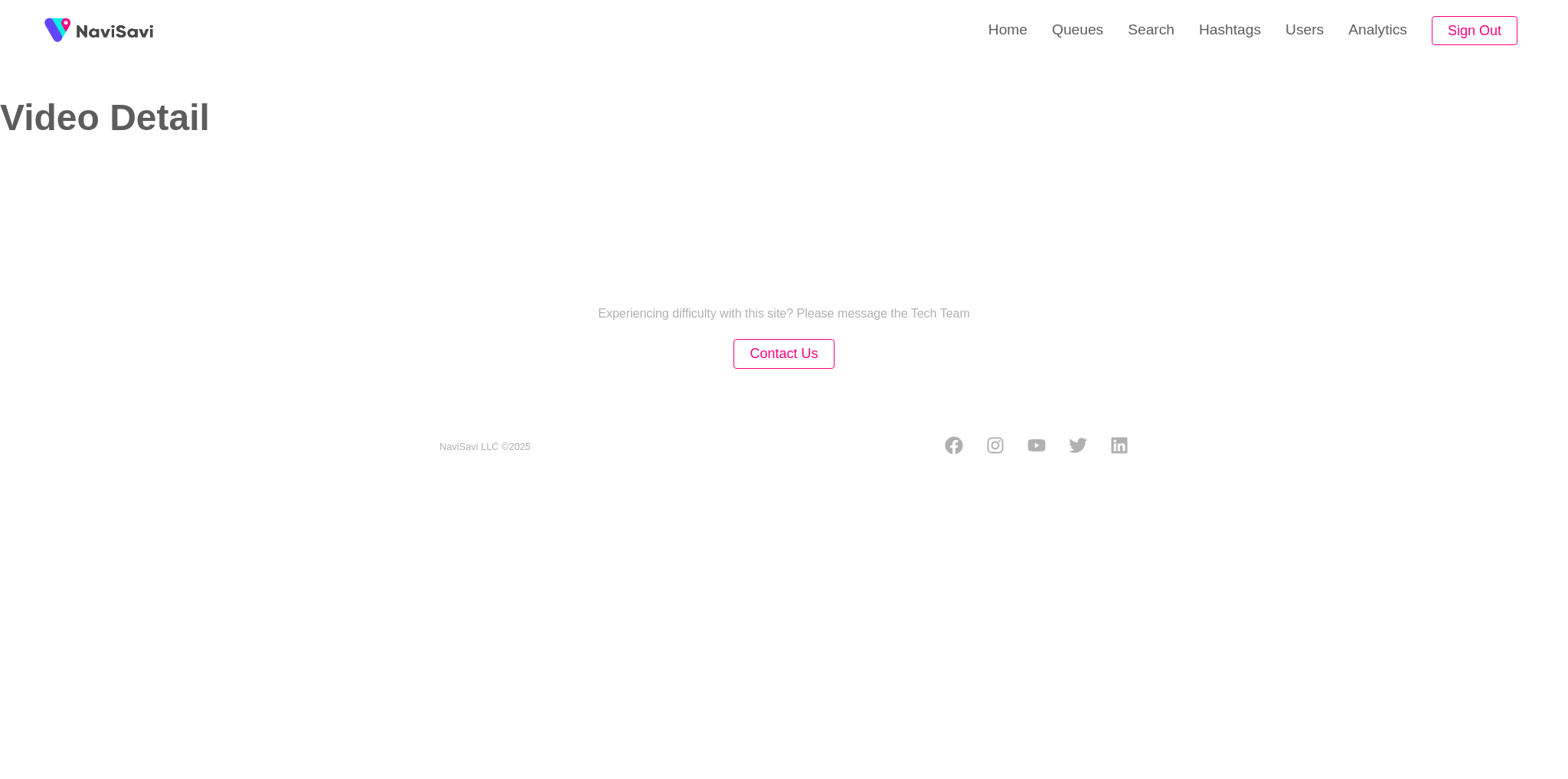
select select "**"
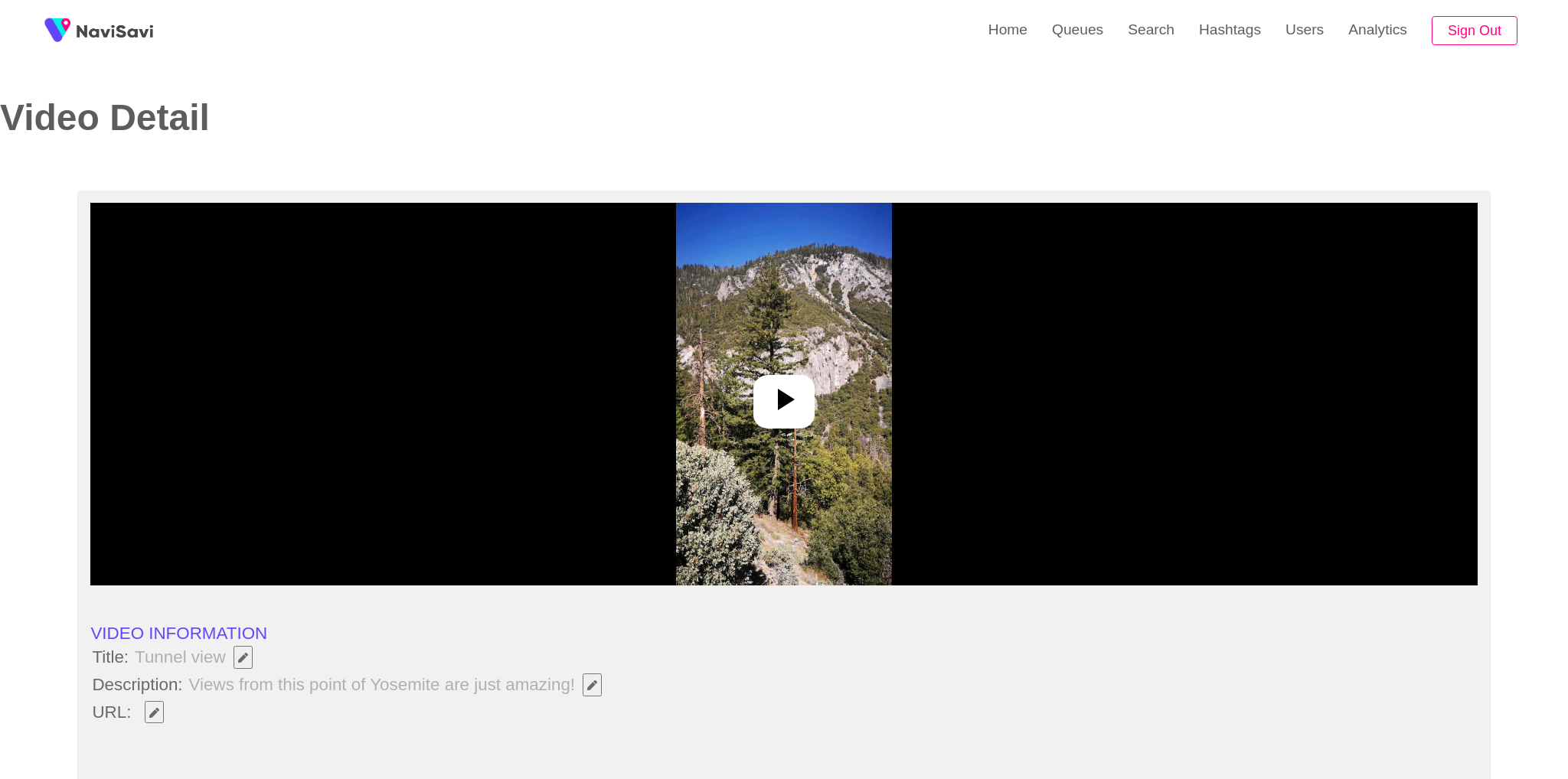
select select "**********"
click at [983, 523] on div at bounding box center [778, 394] width 1376 height 383
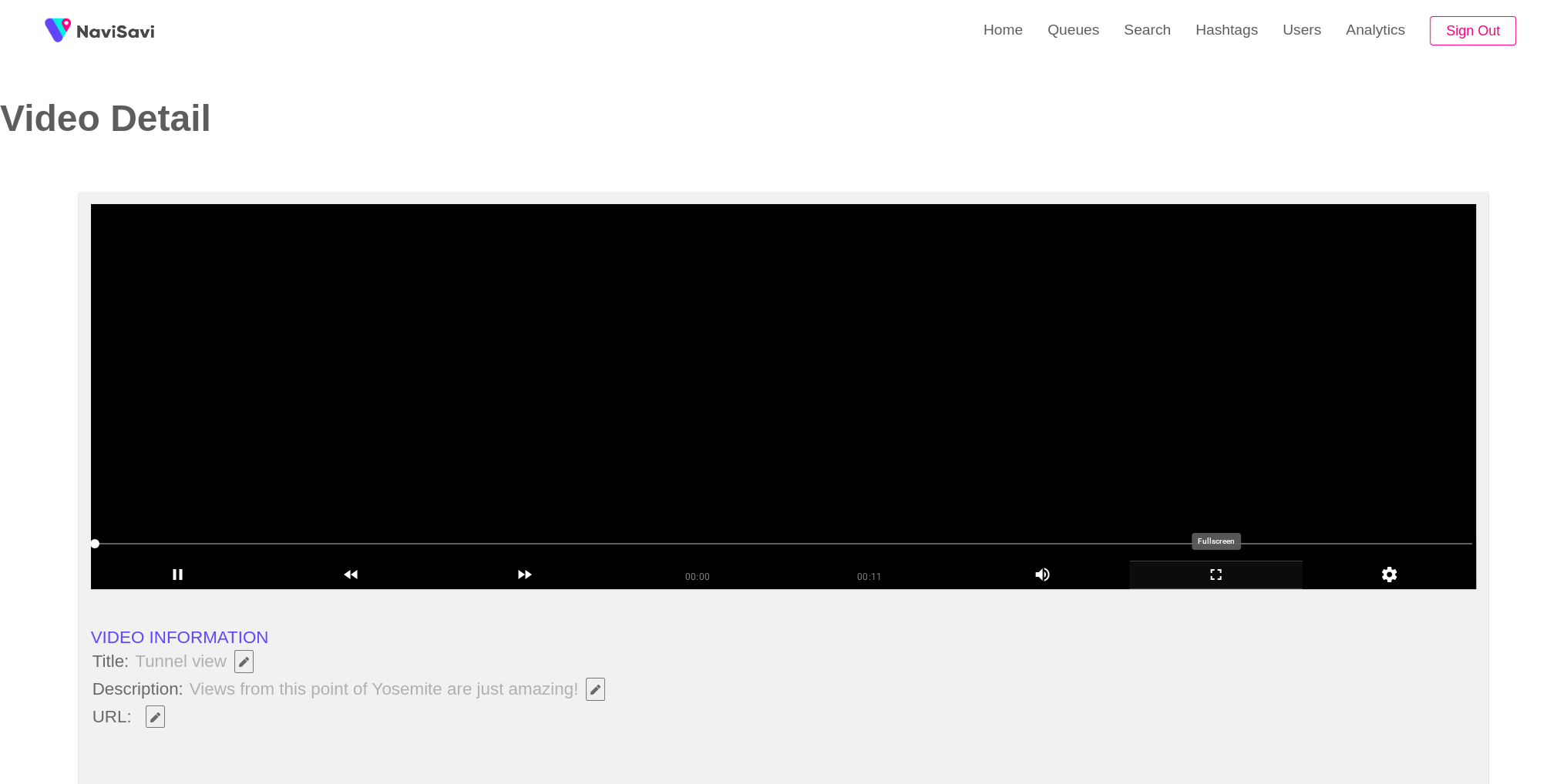
click at [1203, 583] on icon "add" at bounding box center [1216, 575] width 172 height 18
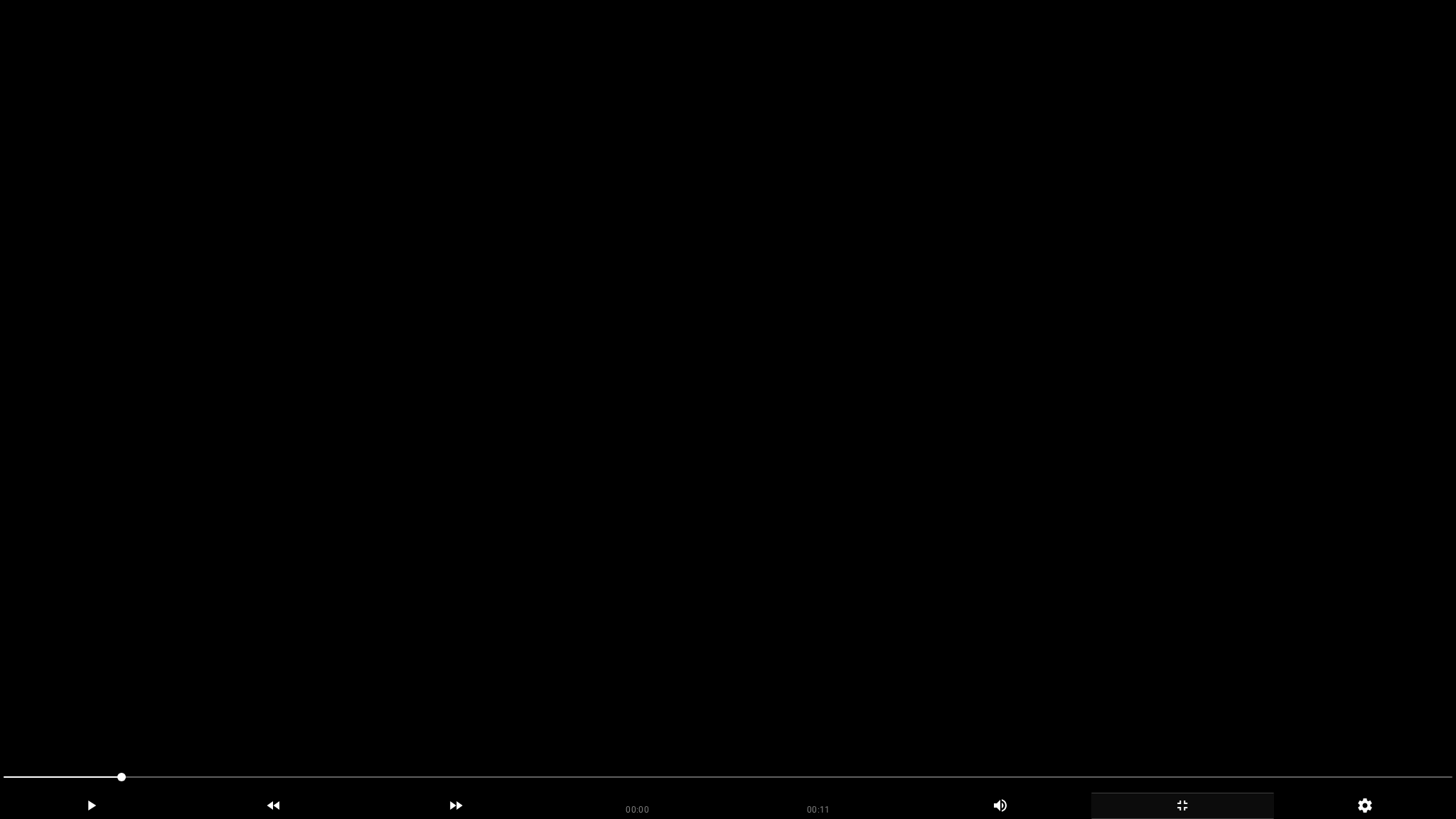
click at [1110, 600] on video at bounding box center [728, 409] width 1456 height 819
click at [846, 663] on video at bounding box center [728, 409] width 1456 height 819
click at [1191, 724] on icon "add" at bounding box center [1183, 806] width 181 height 17
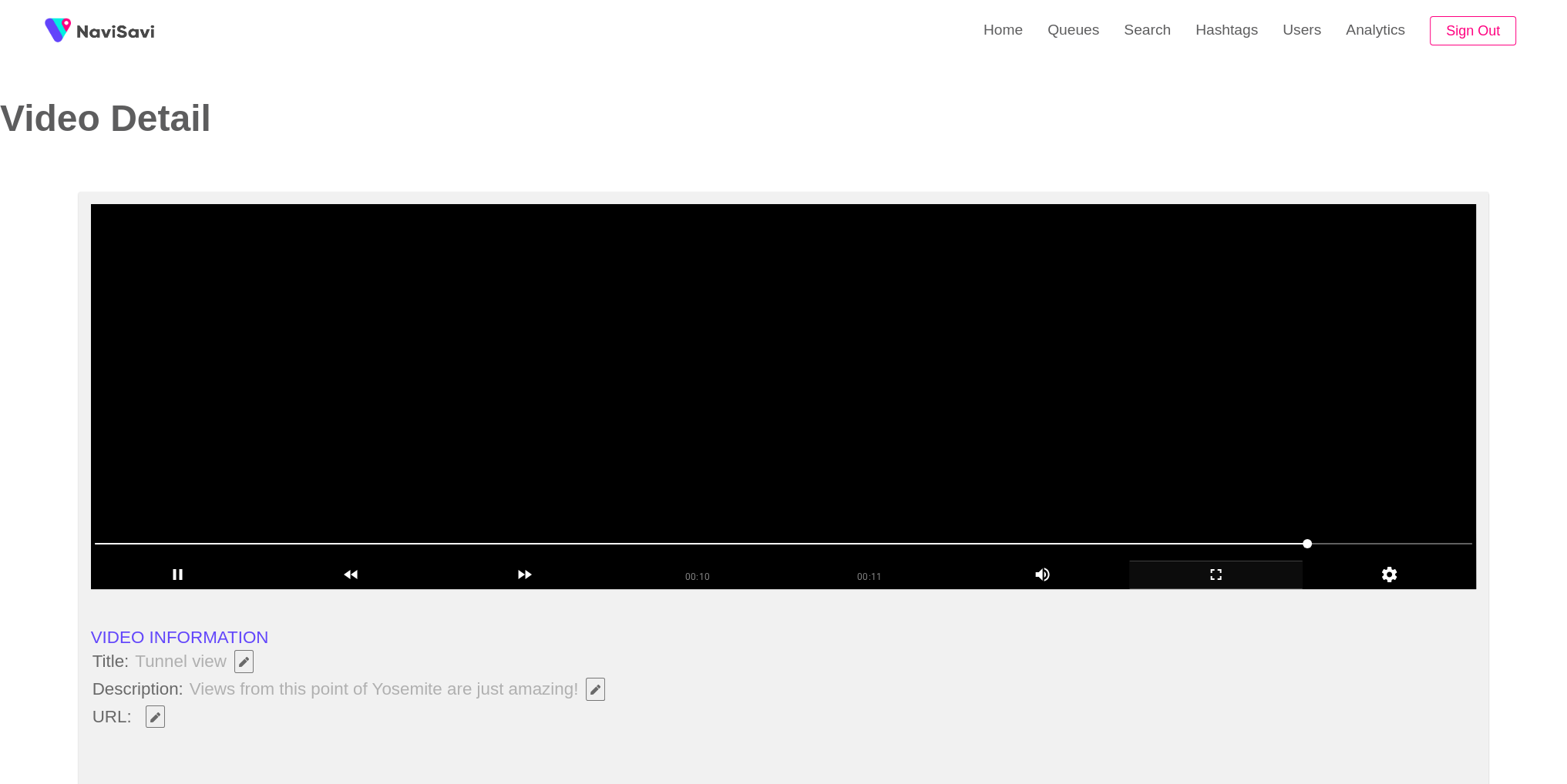
click at [896, 452] on video at bounding box center [784, 396] width 1386 height 385
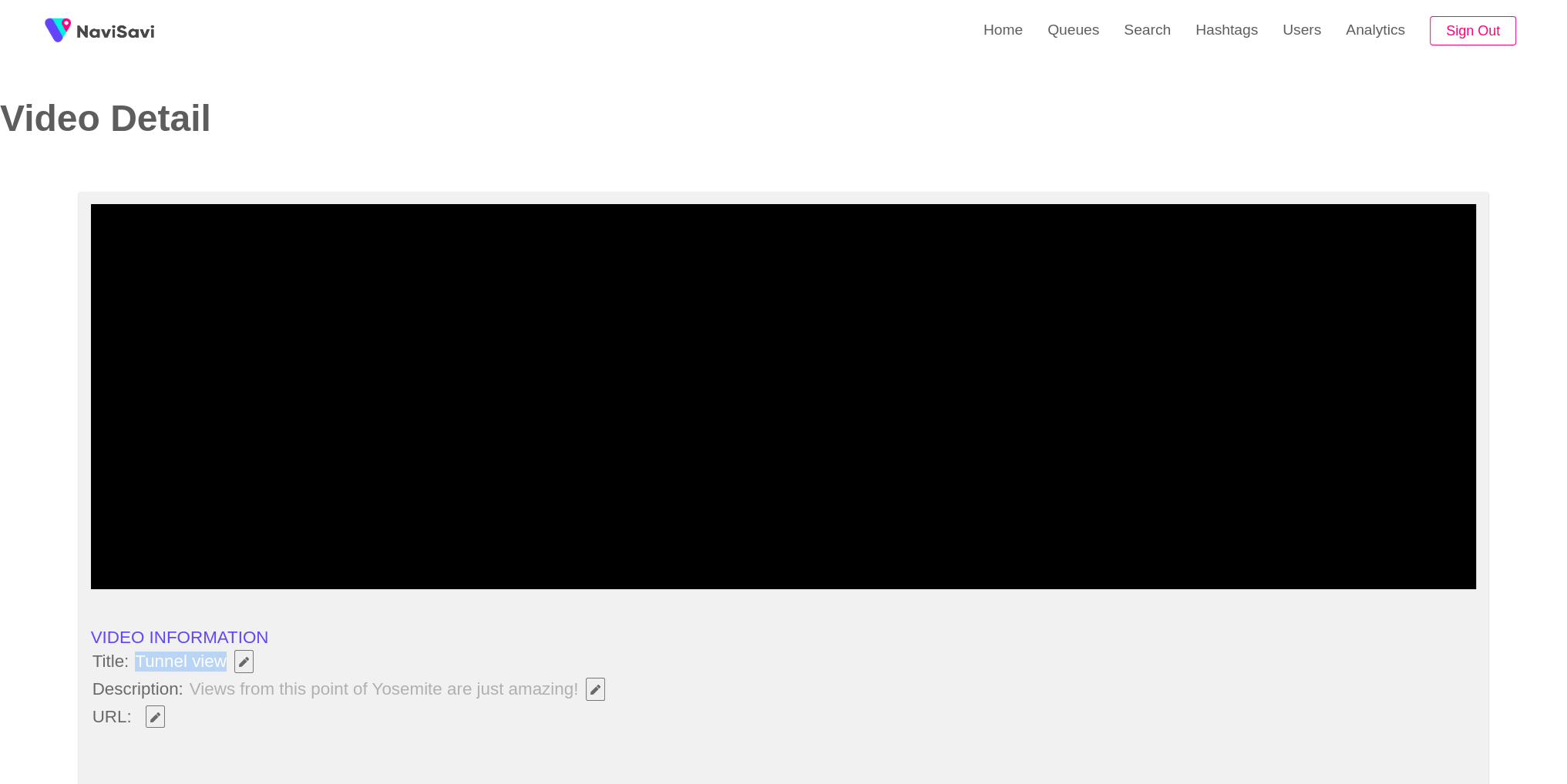
drag, startPoint x: 136, startPoint y: 664, endPoint x: 225, endPoint y: 670, distance: 89.2
click at [225, 670] on span "Tunnel view" at bounding box center [198, 661] width 129 height 26
click at [214, 704] on li "URL:" at bounding box center [784, 717] width 1386 height 26
click at [164, 714] on button "button" at bounding box center [155, 718] width 19 height 24
drag, startPoint x: 136, startPoint y: 658, endPoint x: 223, endPoint y: 672, distance: 88.1
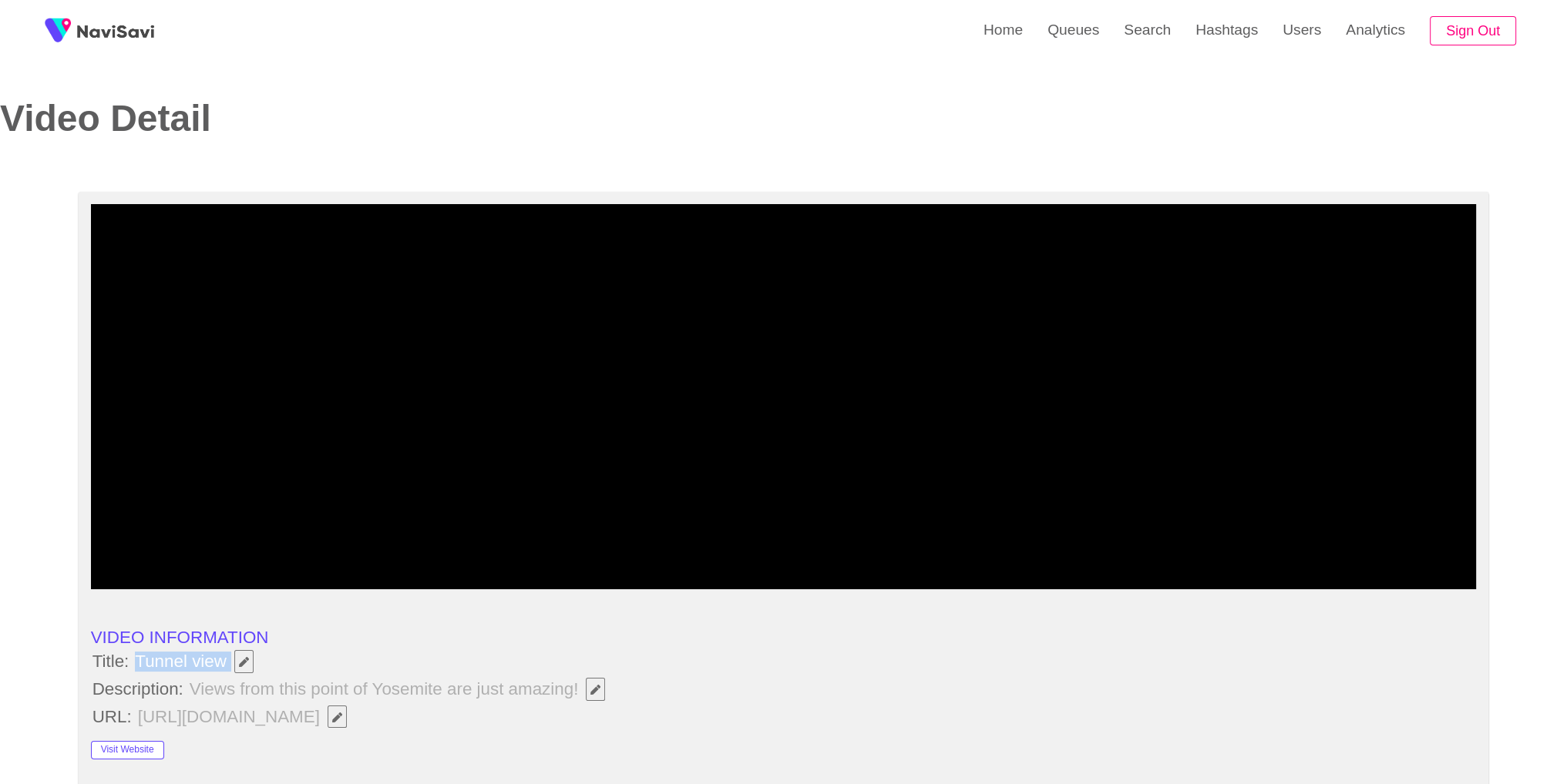
click at [223, 672] on span "Tunnel view" at bounding box center [198, 661] width 129 height 26
click at [396, 669] on li "Title: Tunnel view" at bounding box center [784, 661] width 1386 height 26
click at [592, 696] on button "button" at bounding box center [595, 690] width 19 height 24
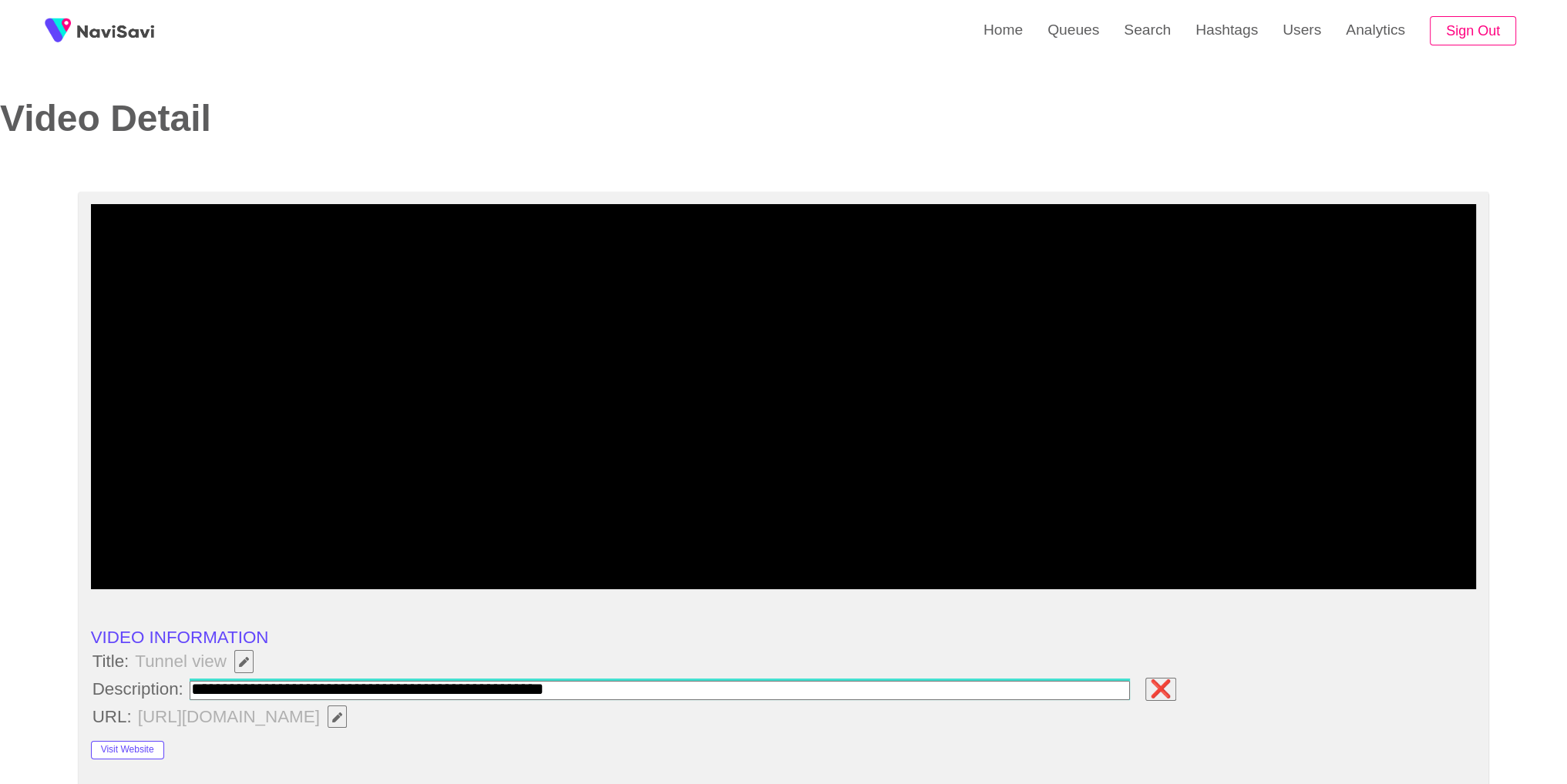
type input "**********"
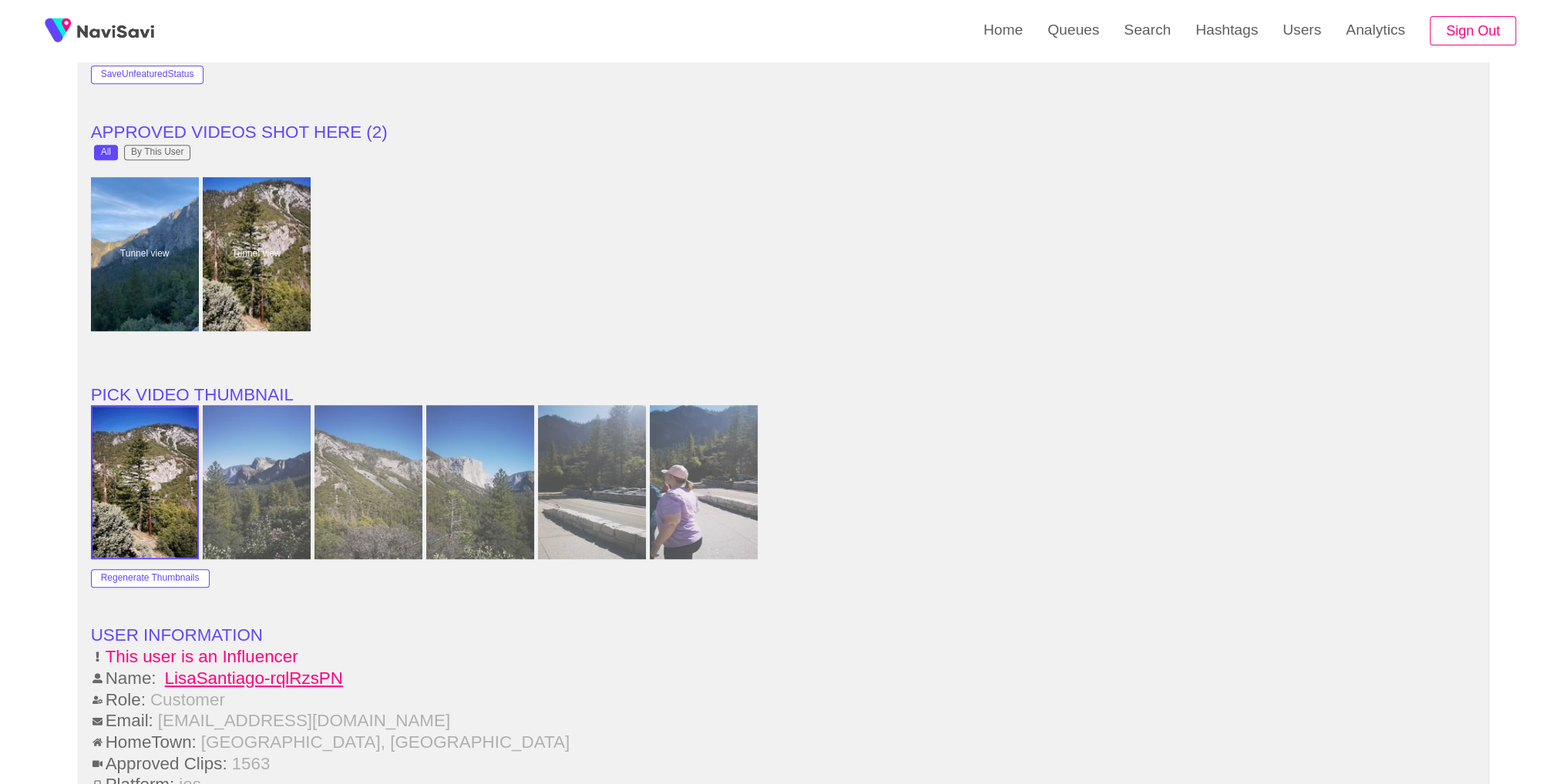
scroll to position [1978, 0]
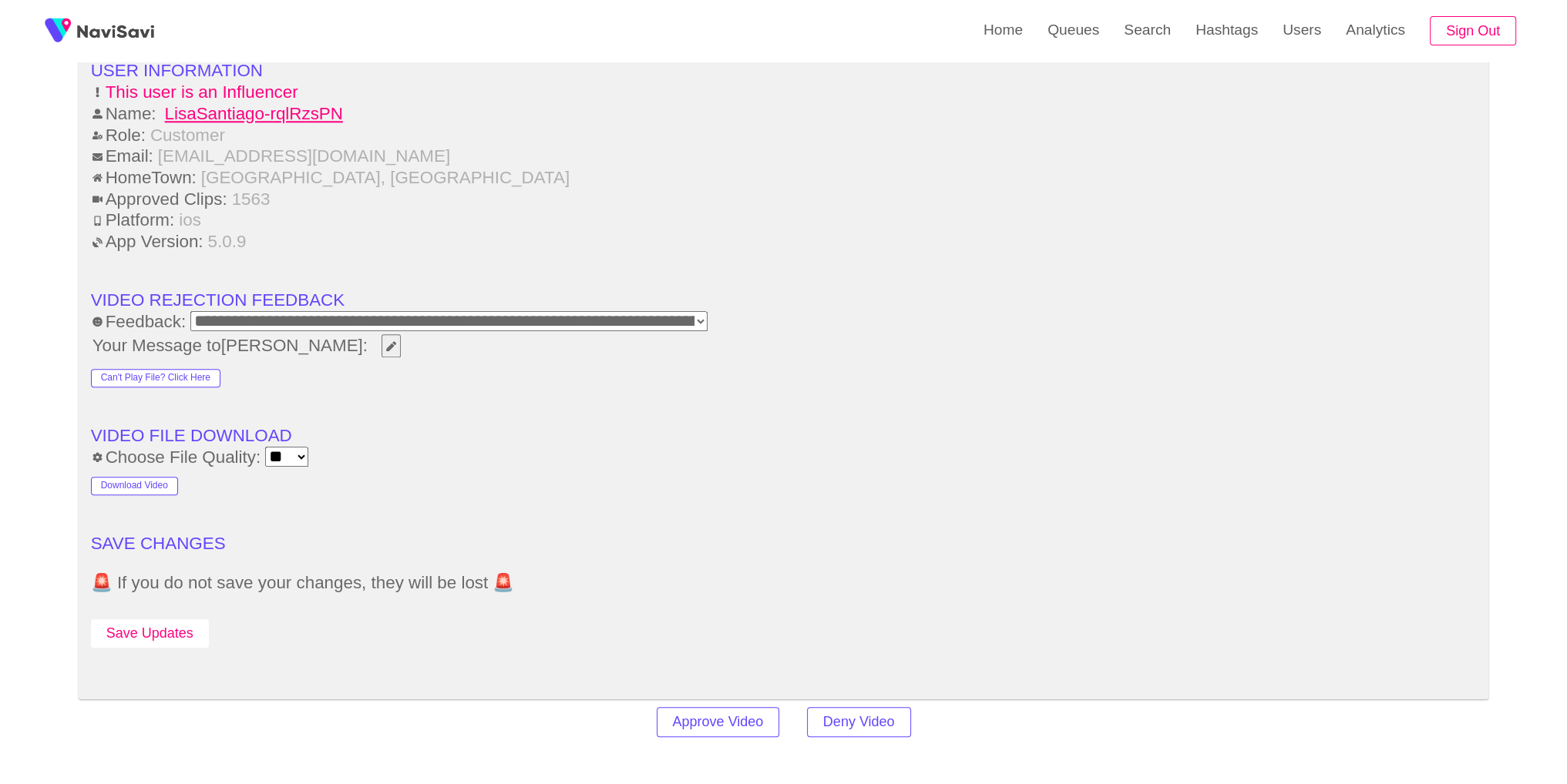
click at [169, 619] on button "Save Updates" at bounding box center [149, 634] width 118 height 29
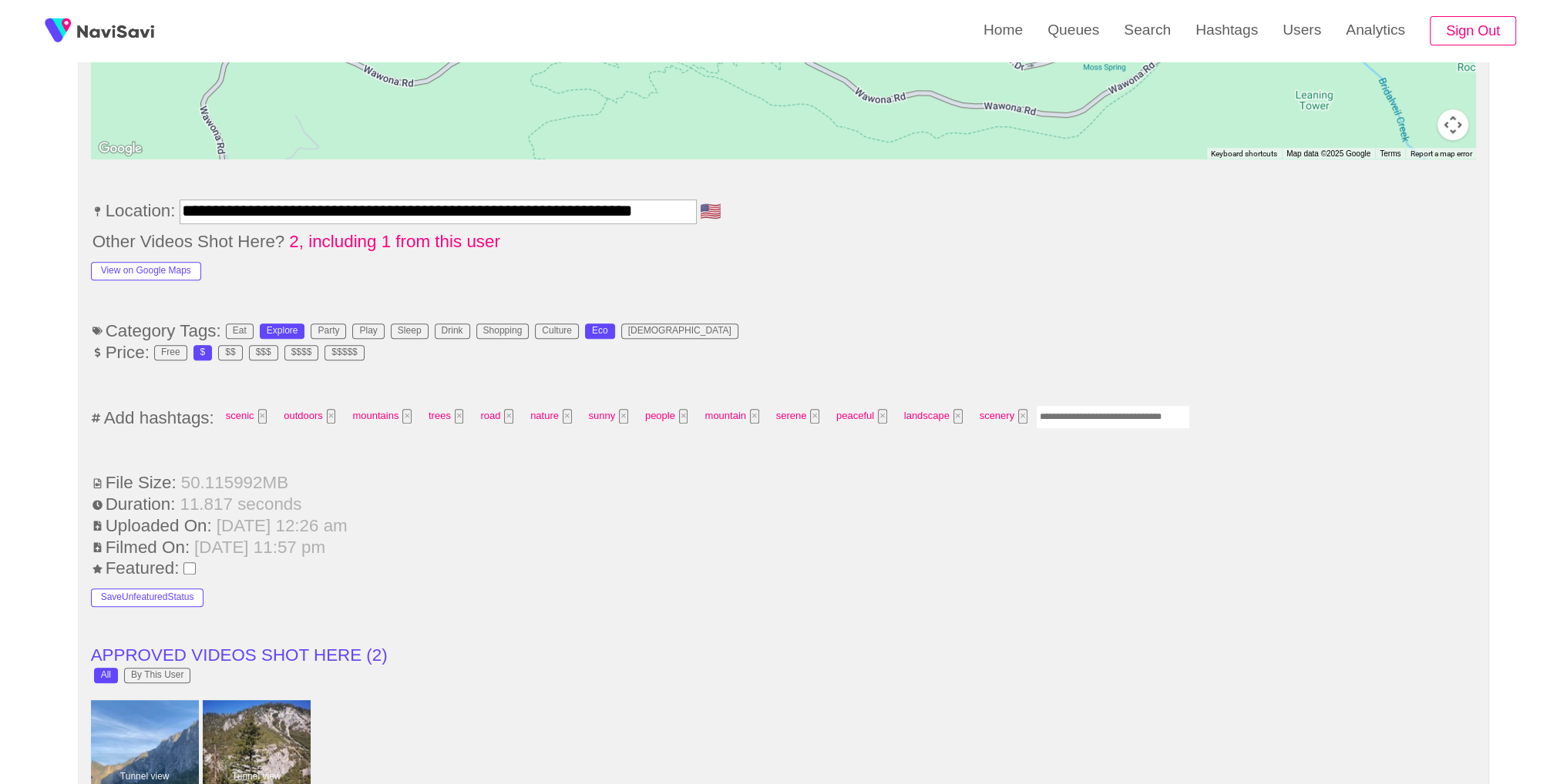
scroll to position [887, 0]
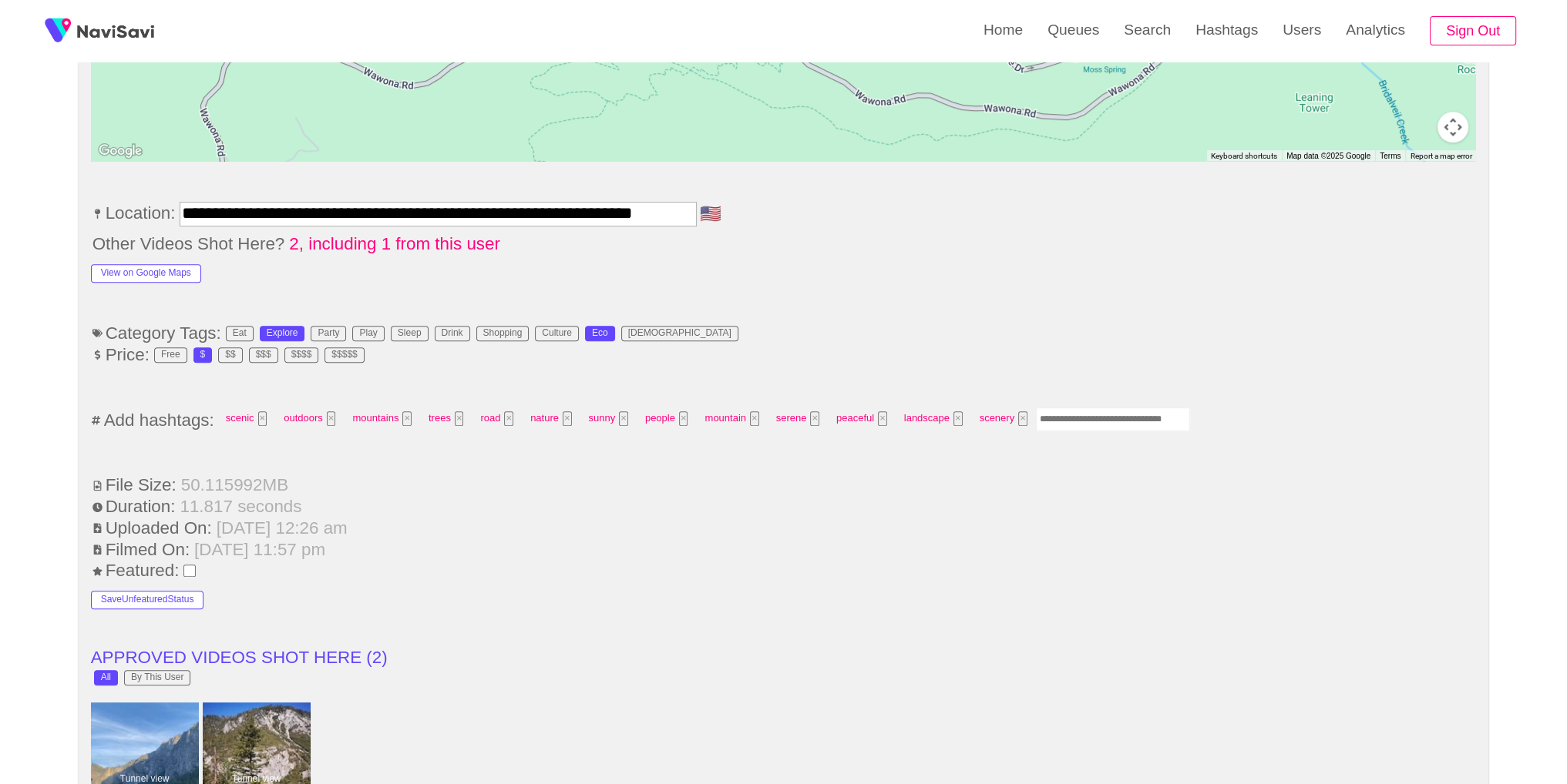
click at [1069, 408] on input "Enter tag here and press return" at bounding box center [1114, 420] width 155 height 24
type input "*********"
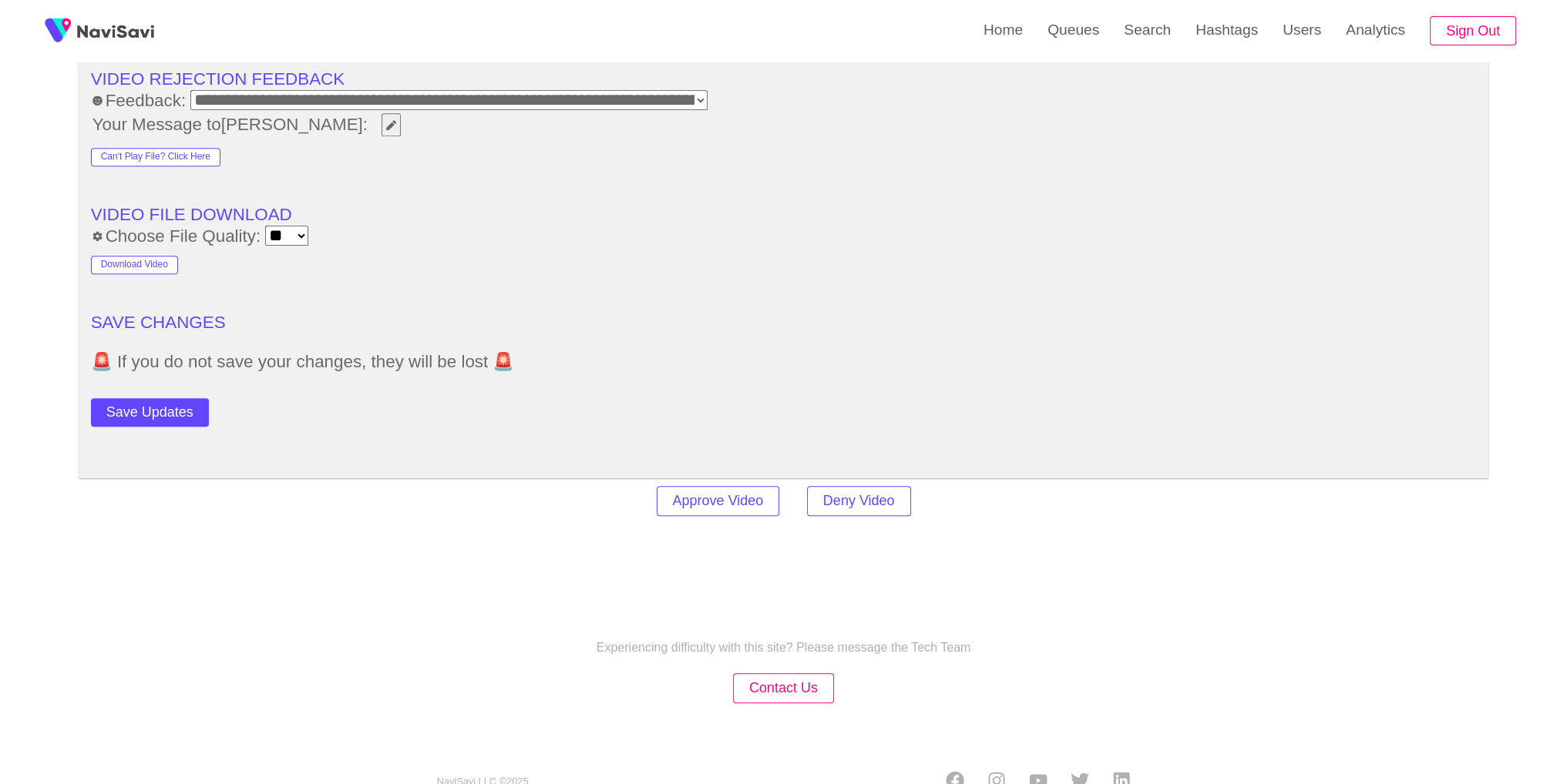
scroll to position [2194, 0]
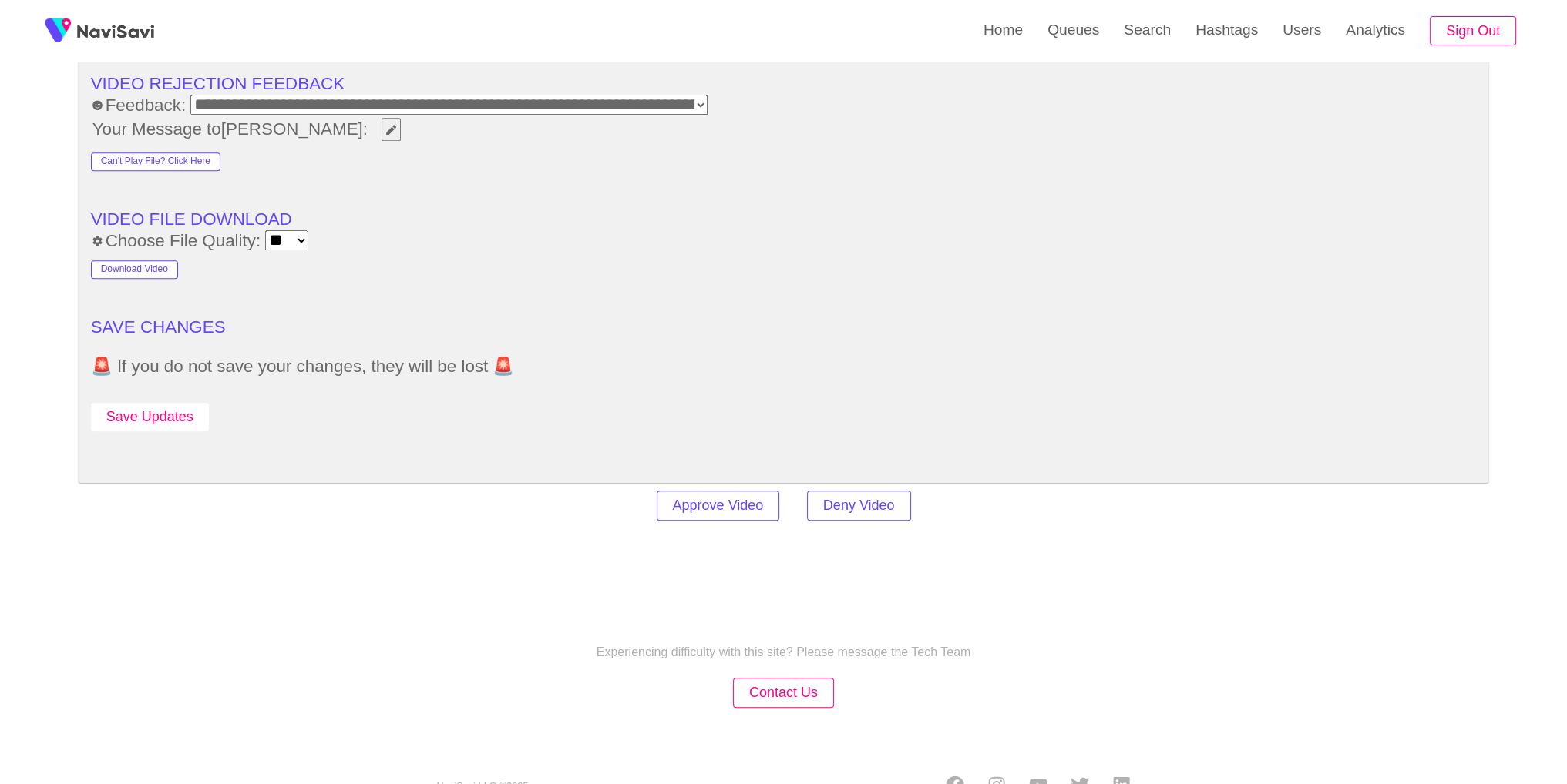
click at [198, 403] on button "Save Updates" at bounding box center [149, 417] width 118 height 29
click at [1150, 47] on link "Search" at bounding box center [1147, 30] width 71 height 60
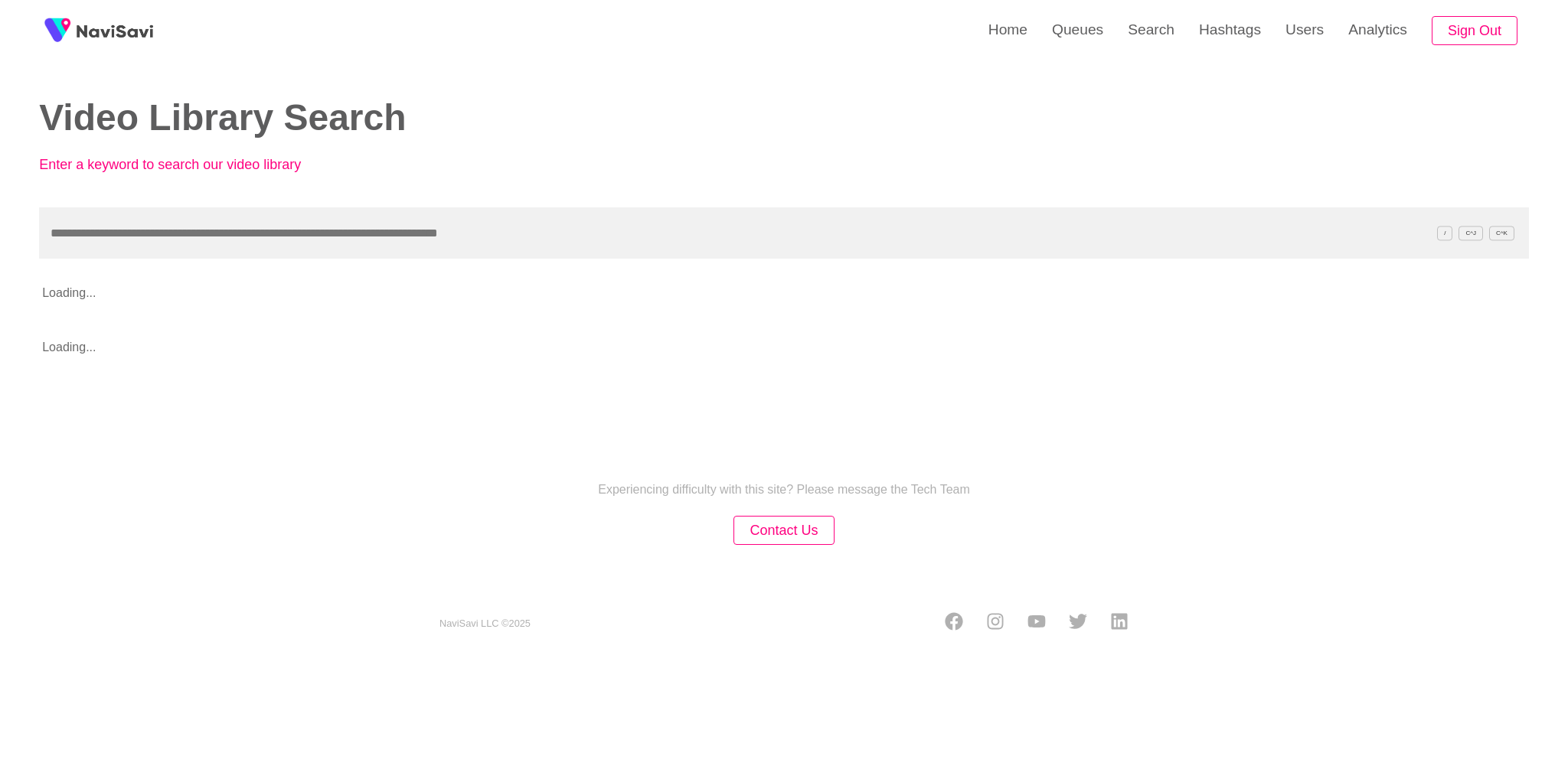
click at [640, 230] on input "text" at bounding box center [784, 234] width 1490 height 52
type input "**********"
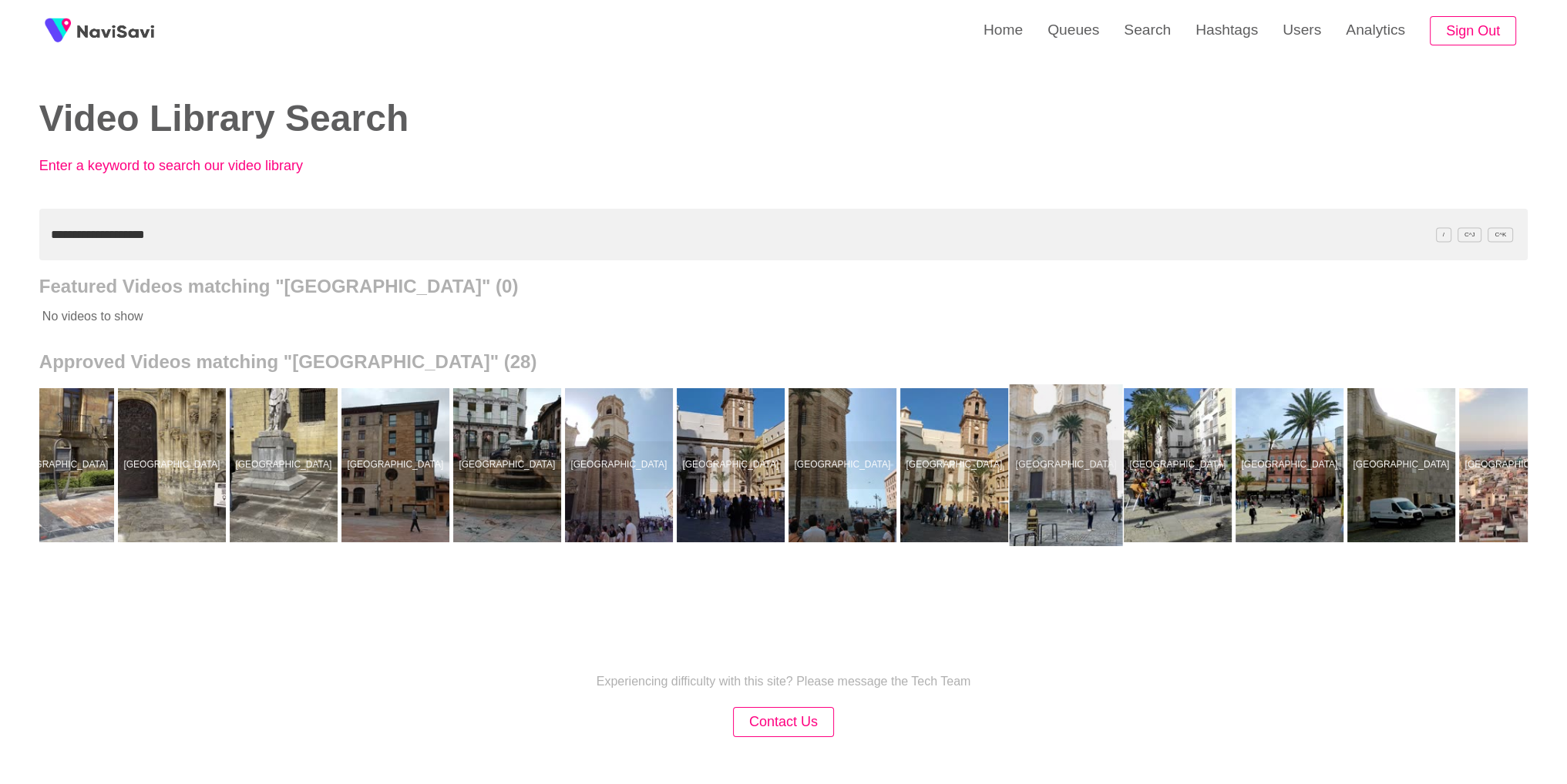
scroll to position [0, 1603]
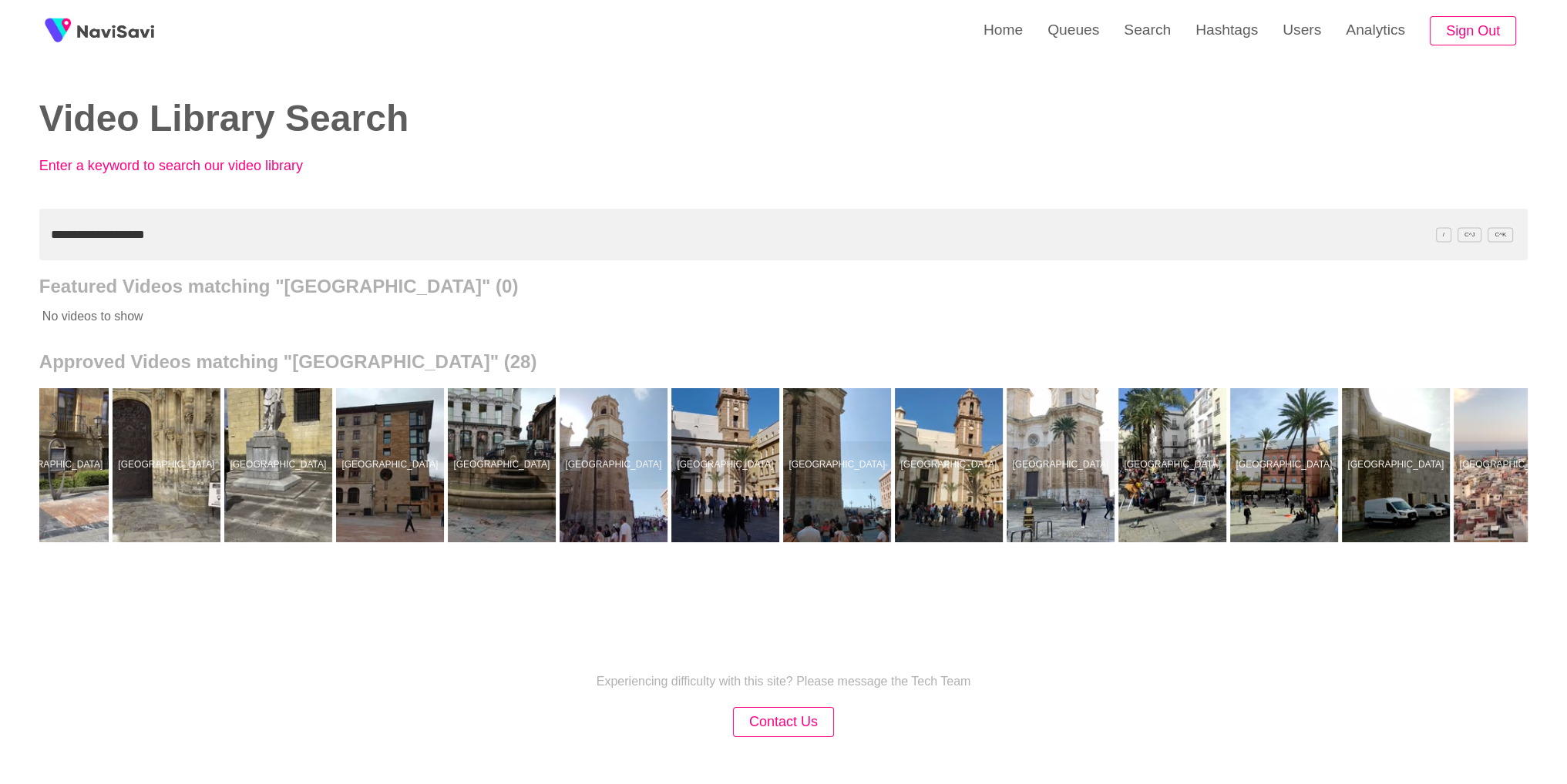
drag, startPoint x: 956, startPoint y: 483, endPoint x: 944, endPoint y: 475, distance: 14.4
click at [955, 483] on div at bounding box center [949, 466] width 108 height 154
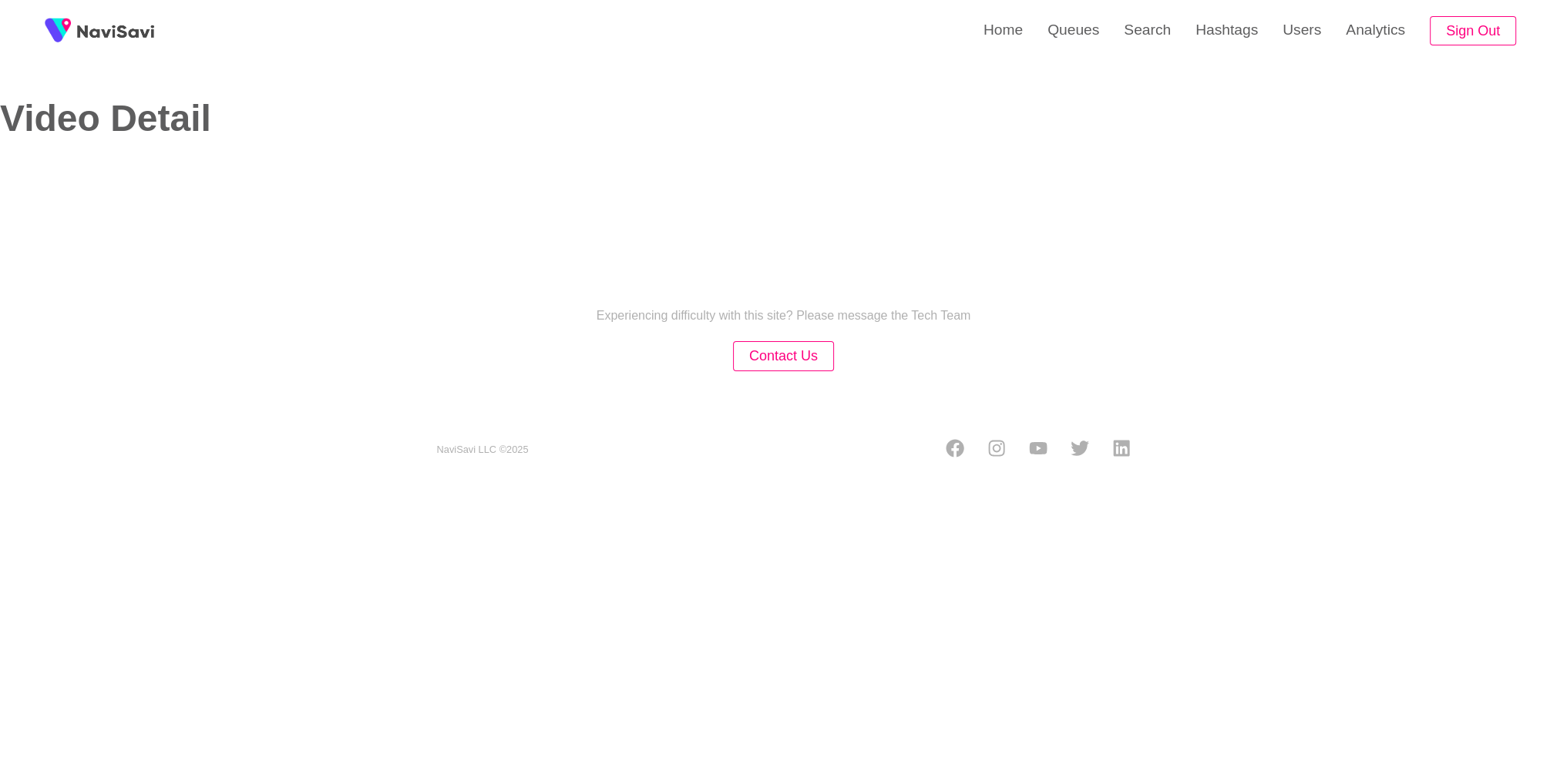
select select "**********"
select select "**"
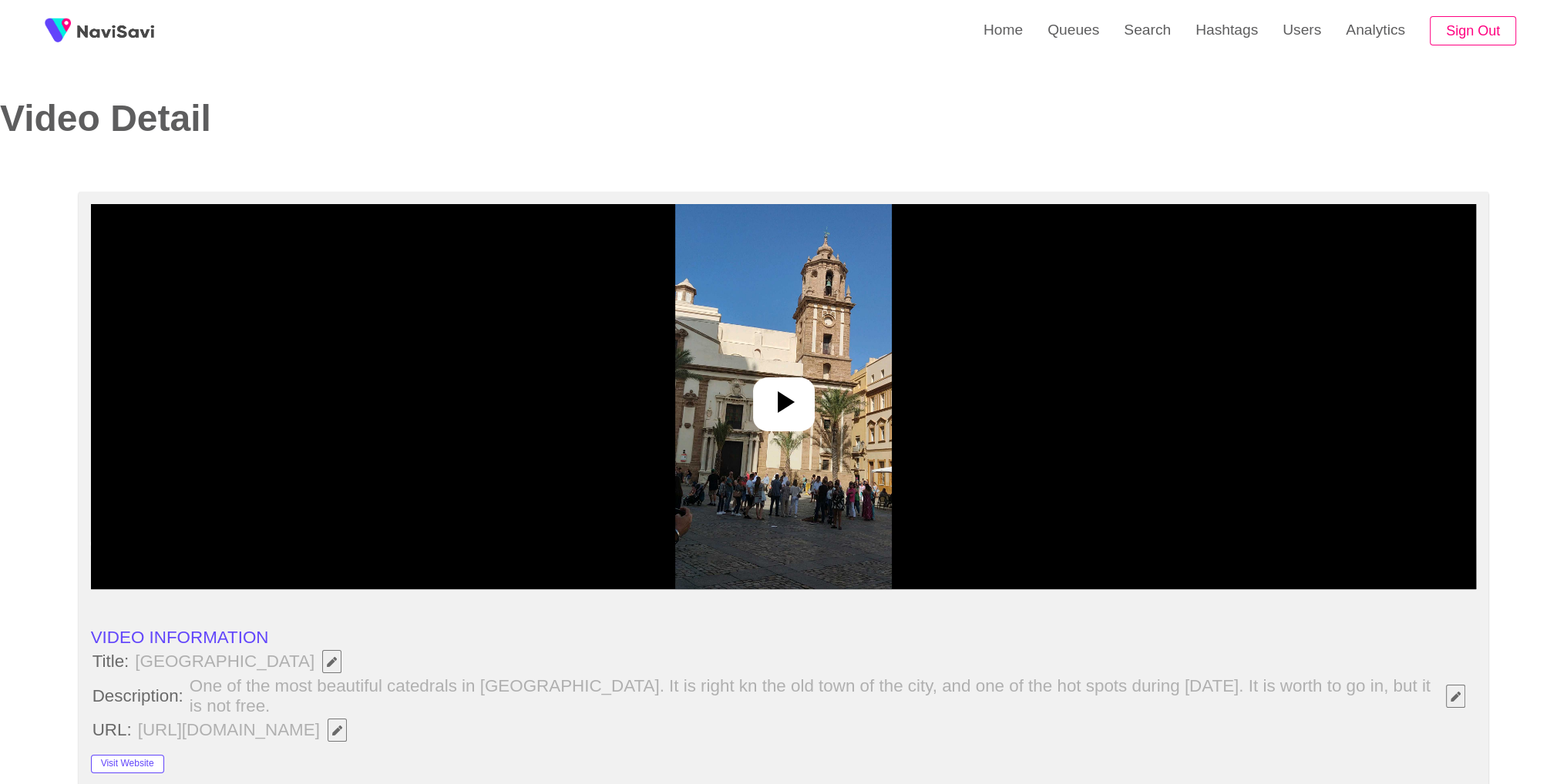
click at [810, 364] on img at bounding box center [784, 396] width 217 height 385
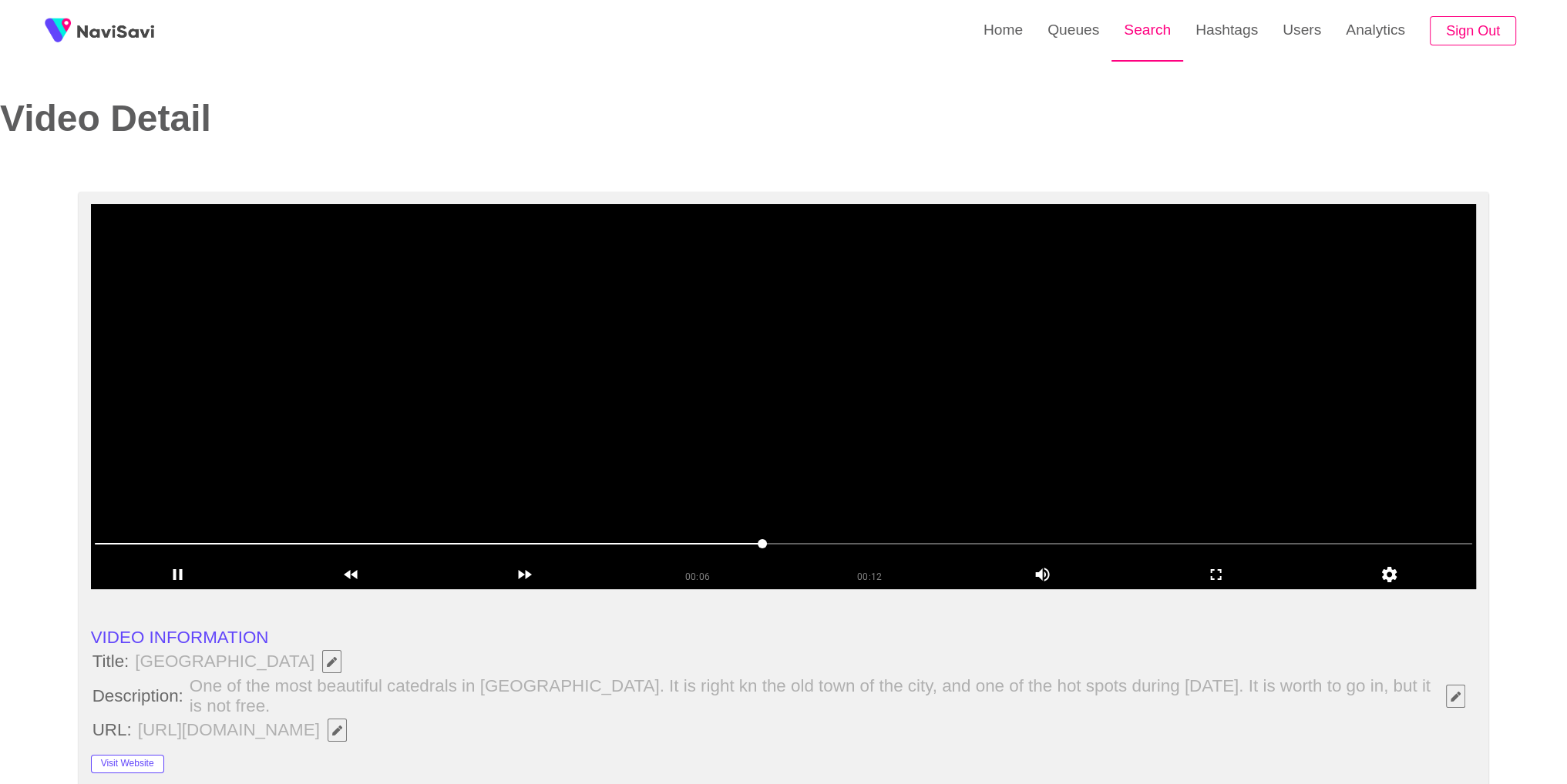
click at [1156, 25] on link "Search" at bounding box center [1147, 30] width 71 height 60
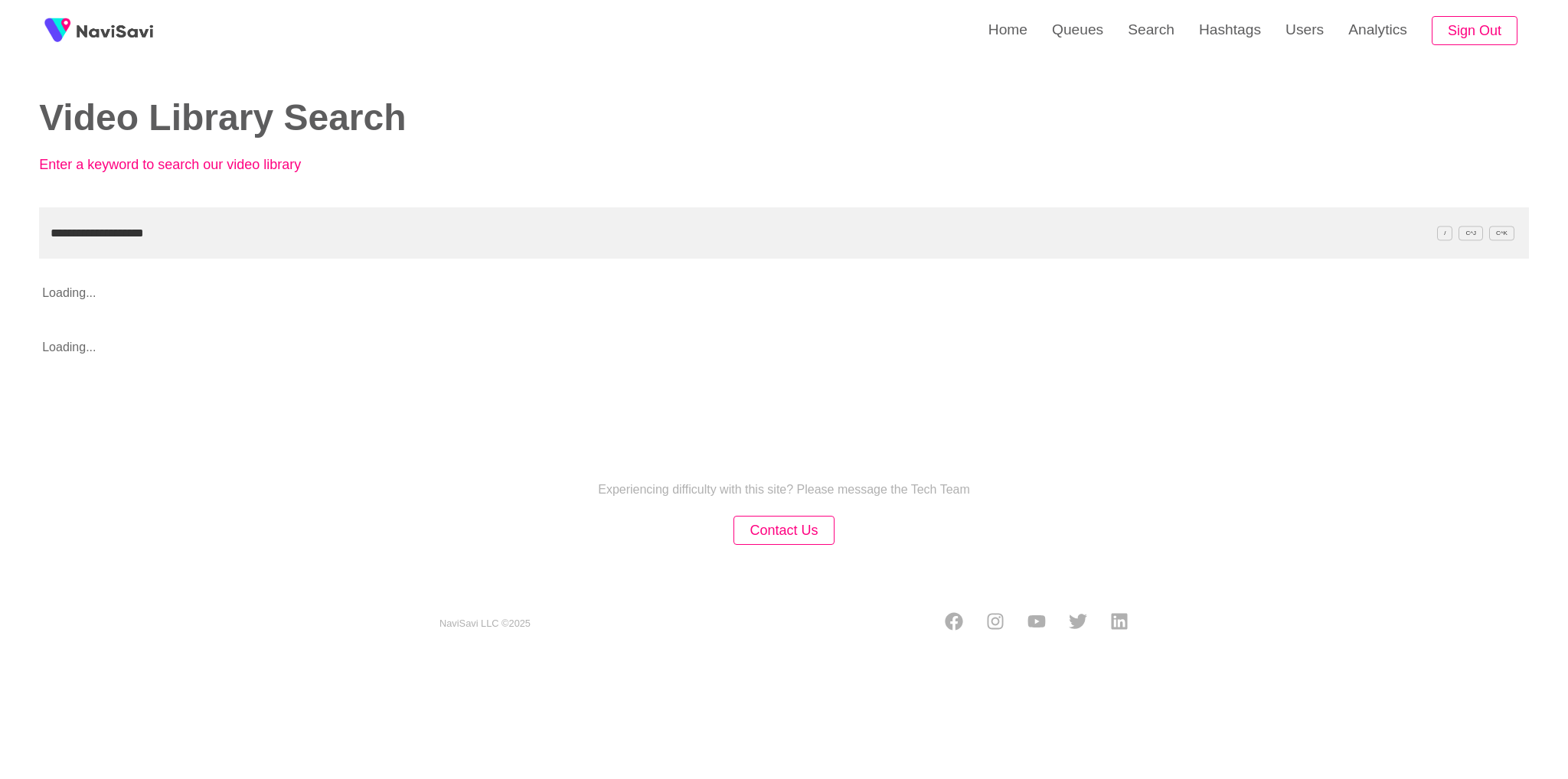
type input "**********"
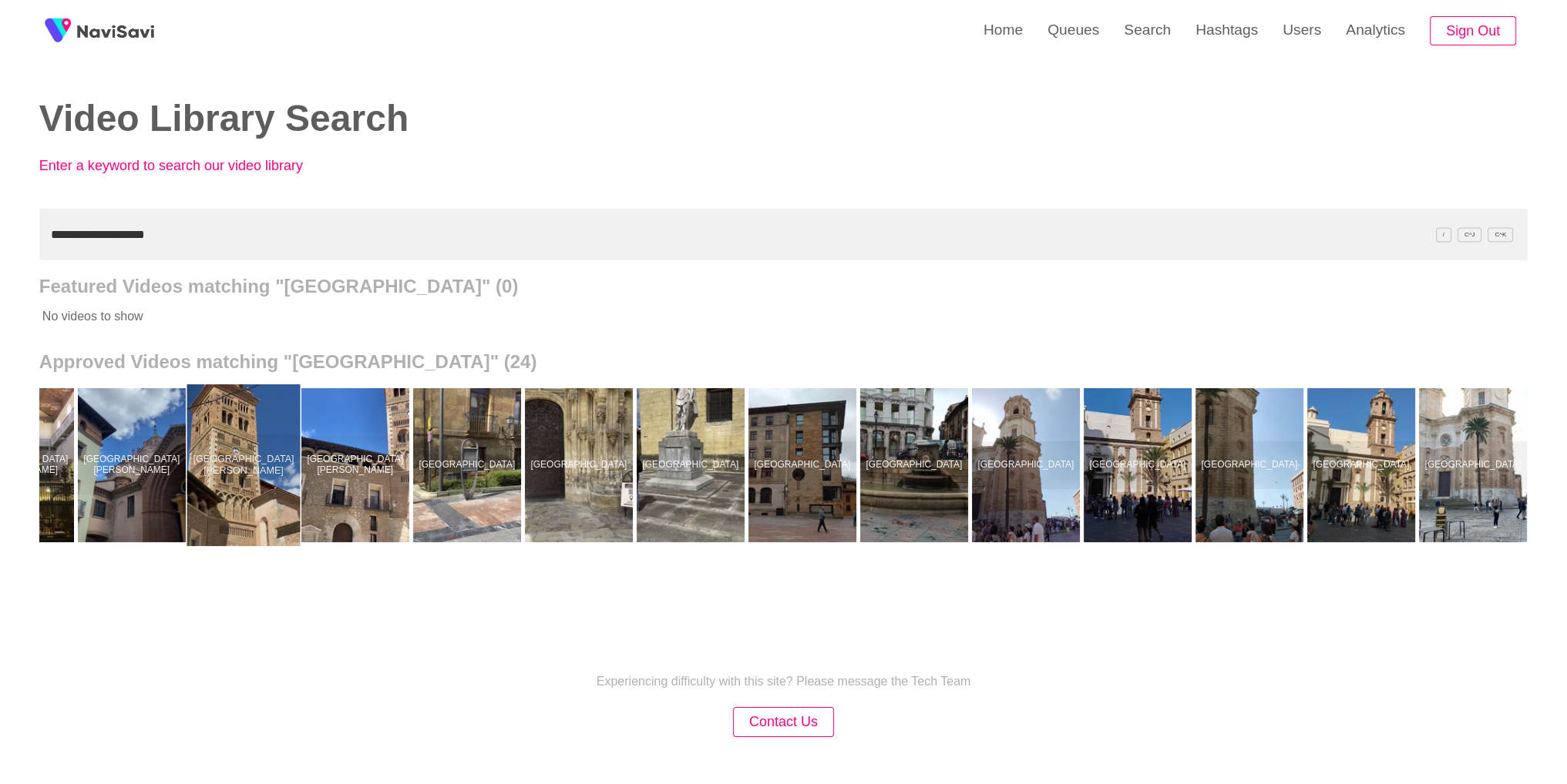
scroll to position [0, 1193]
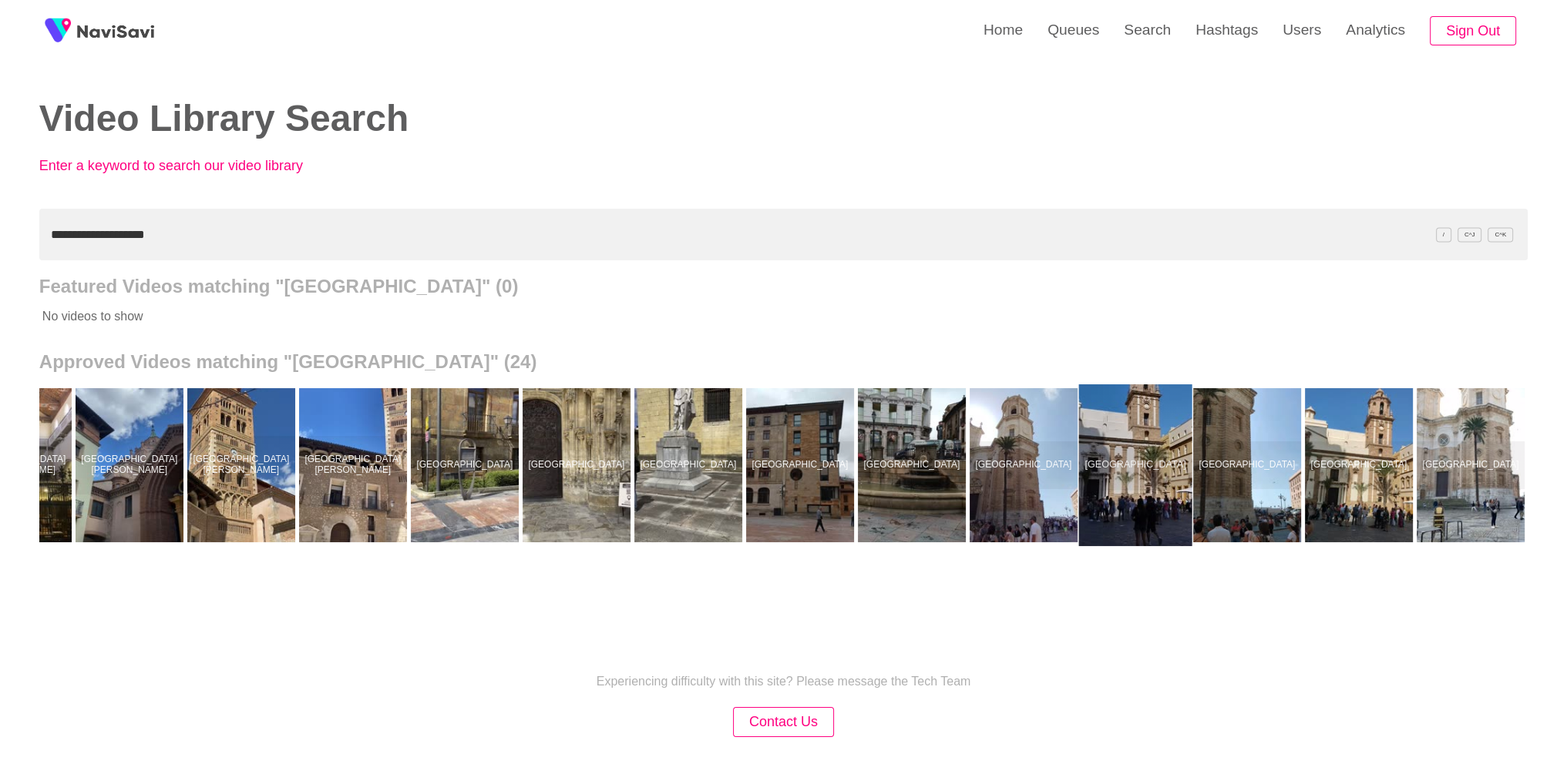
click at [1150, 474] on div at bounding box center [1135, 465] width 113 height 162
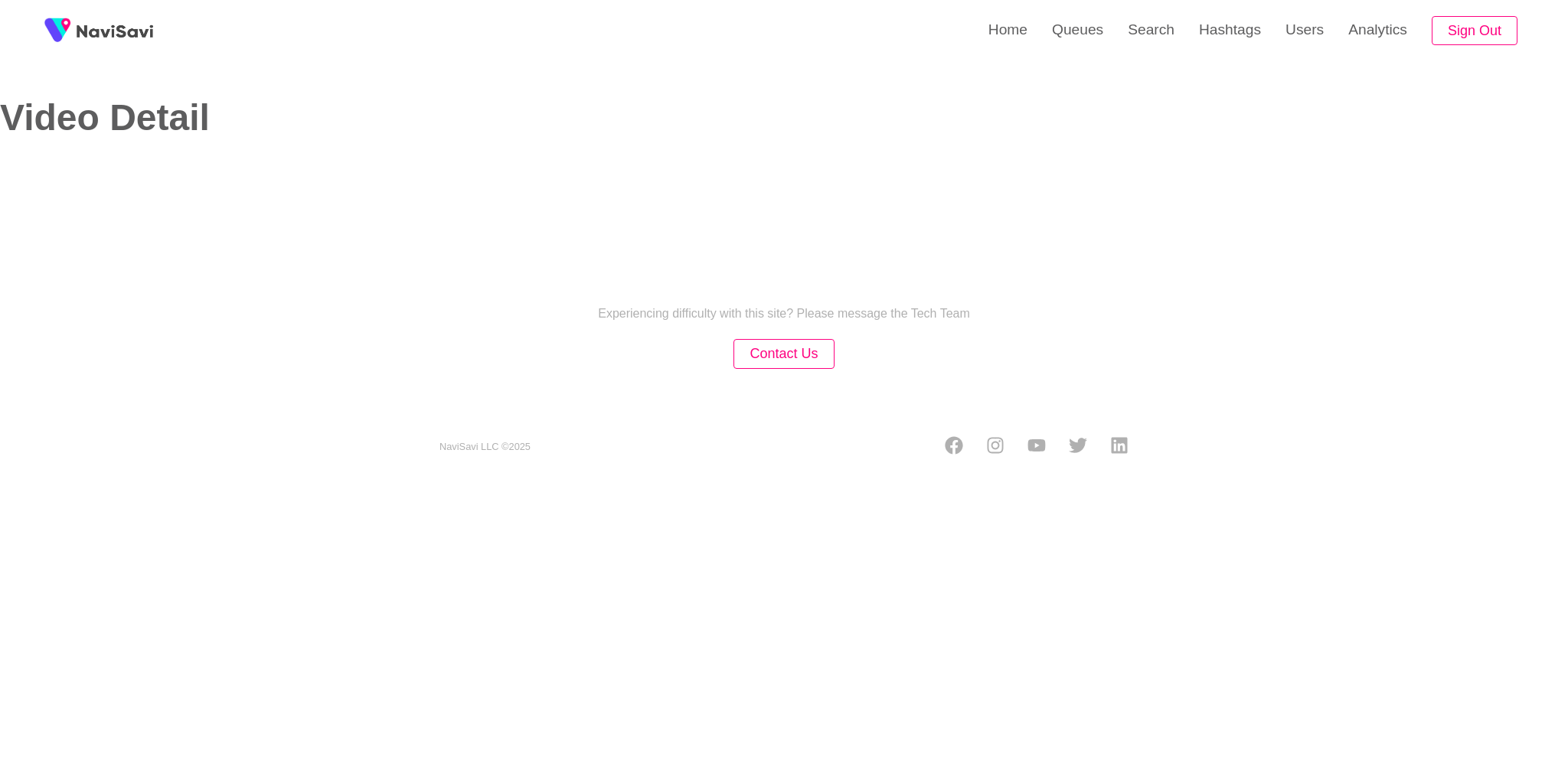
select select "**********"
select select "**"
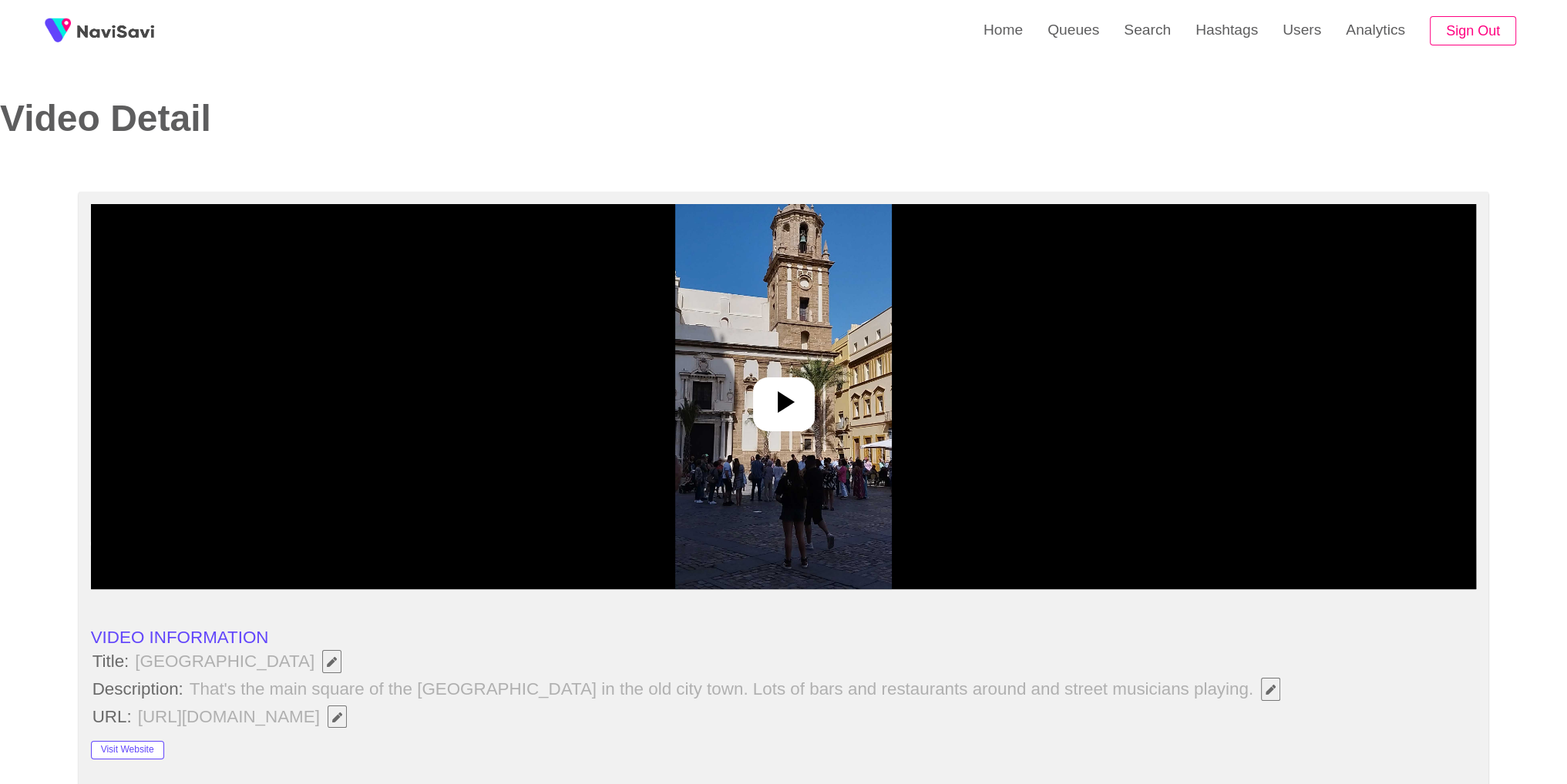
click at [882, 400] on div at bounding box center [784, 396] width 1386 height 385
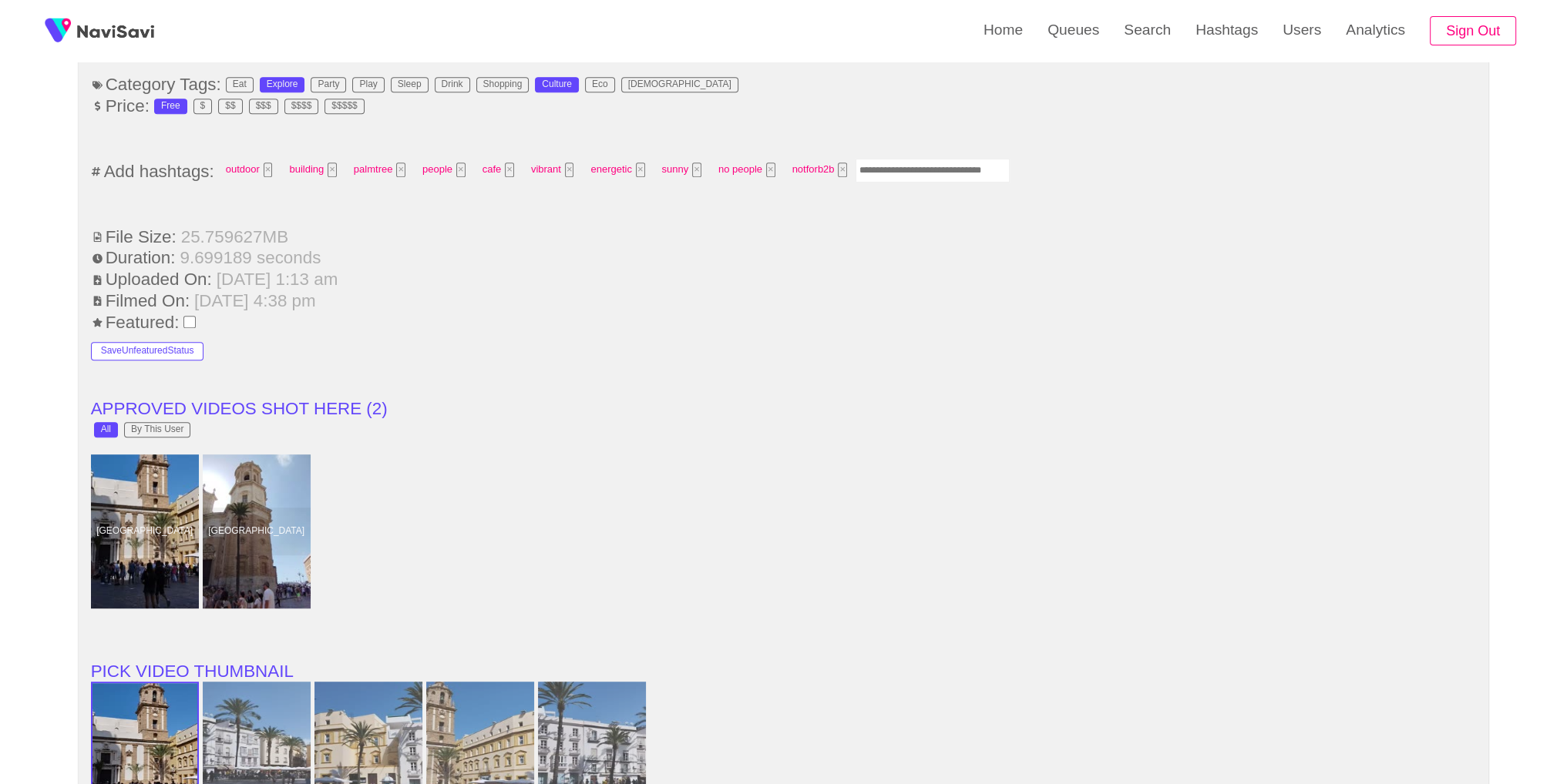
scroll to position [1874, 0]
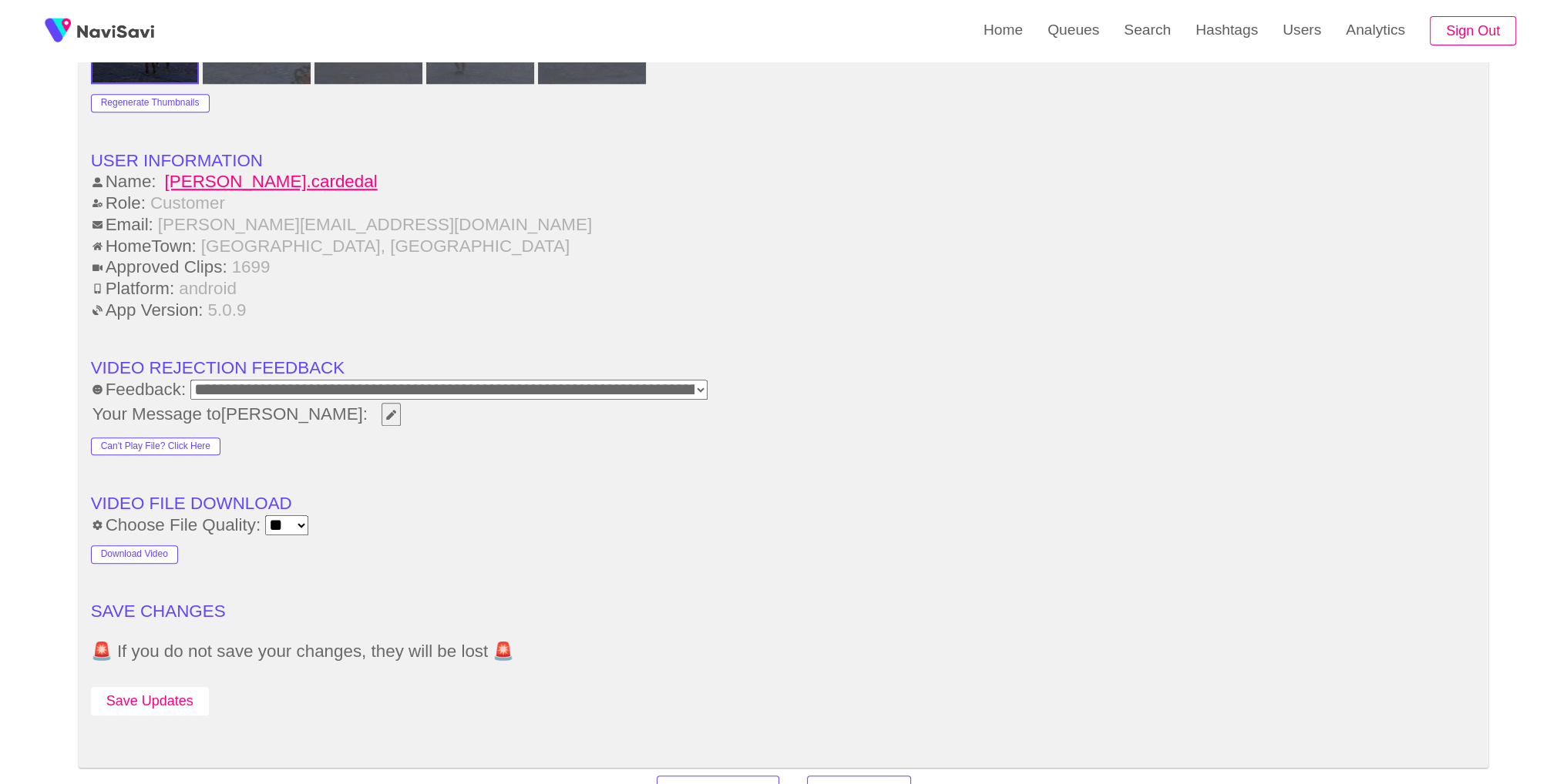
click at [150, 694] on button "Save Updates" at bounding box center [149, 702] width 118 height 29
click at [1170, 43] on link "Search" at bounding box center [1147, 30] width 71 height 60
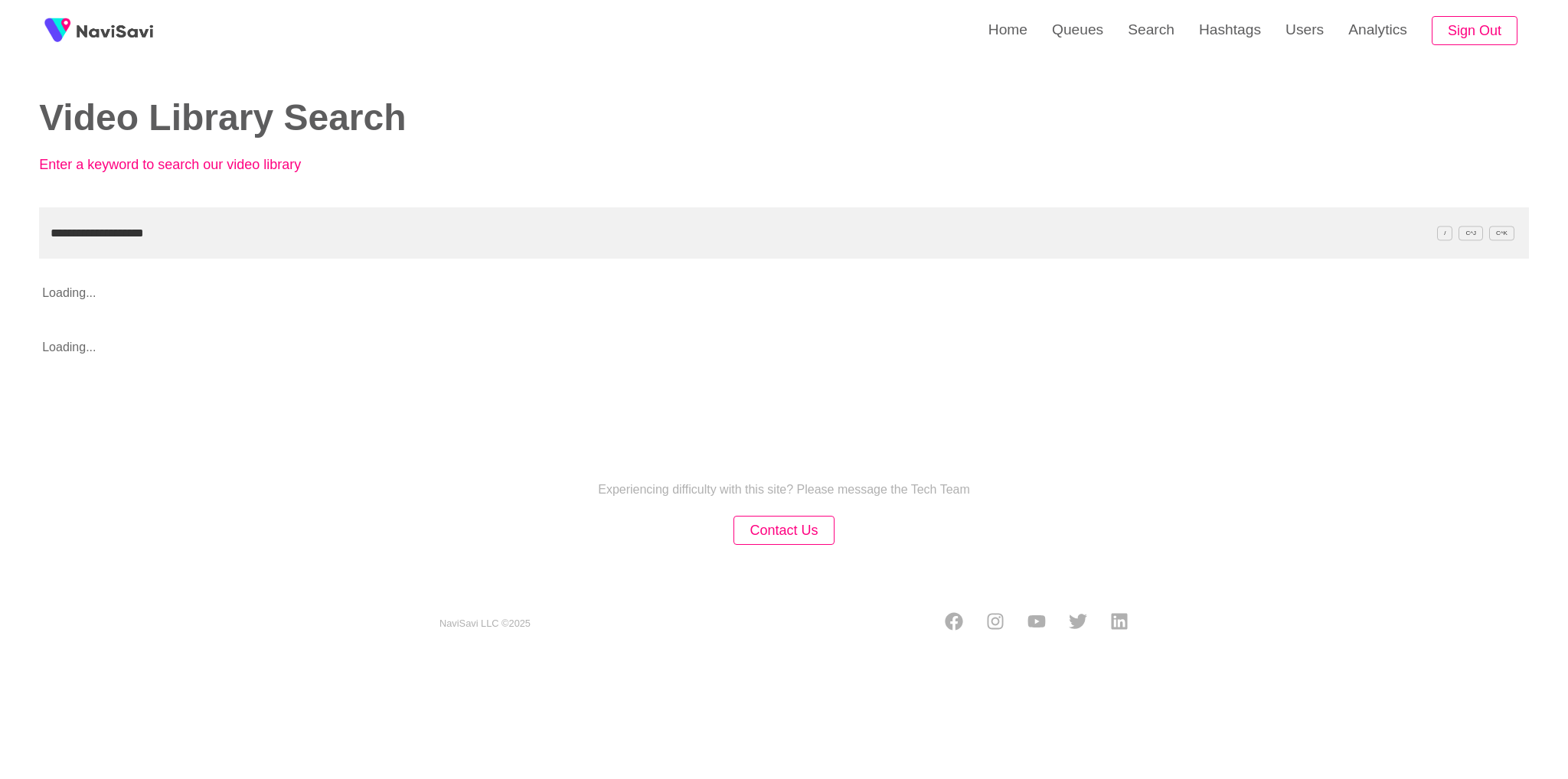
type input "**********"
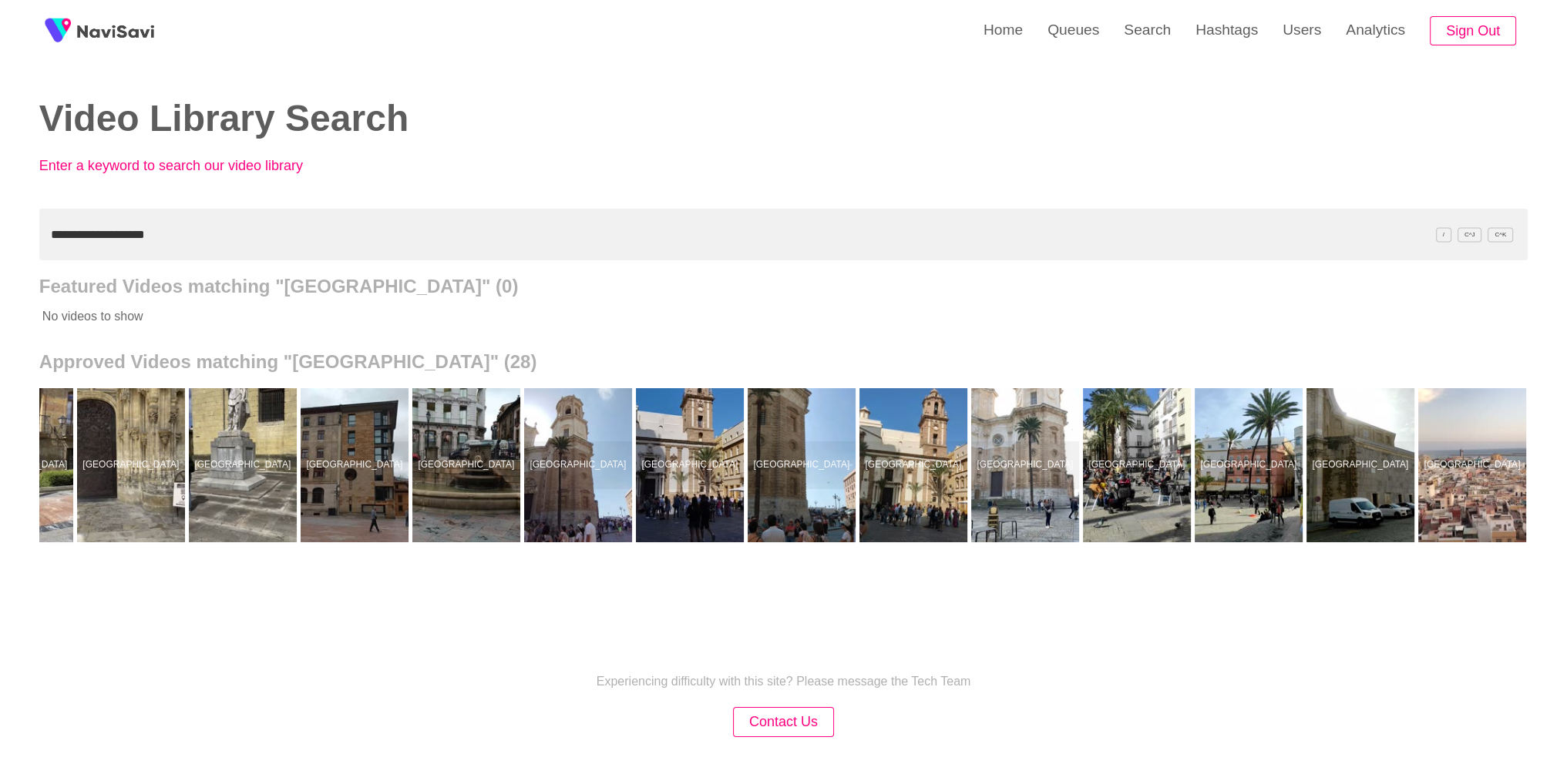
scroll to position [0, 1640]
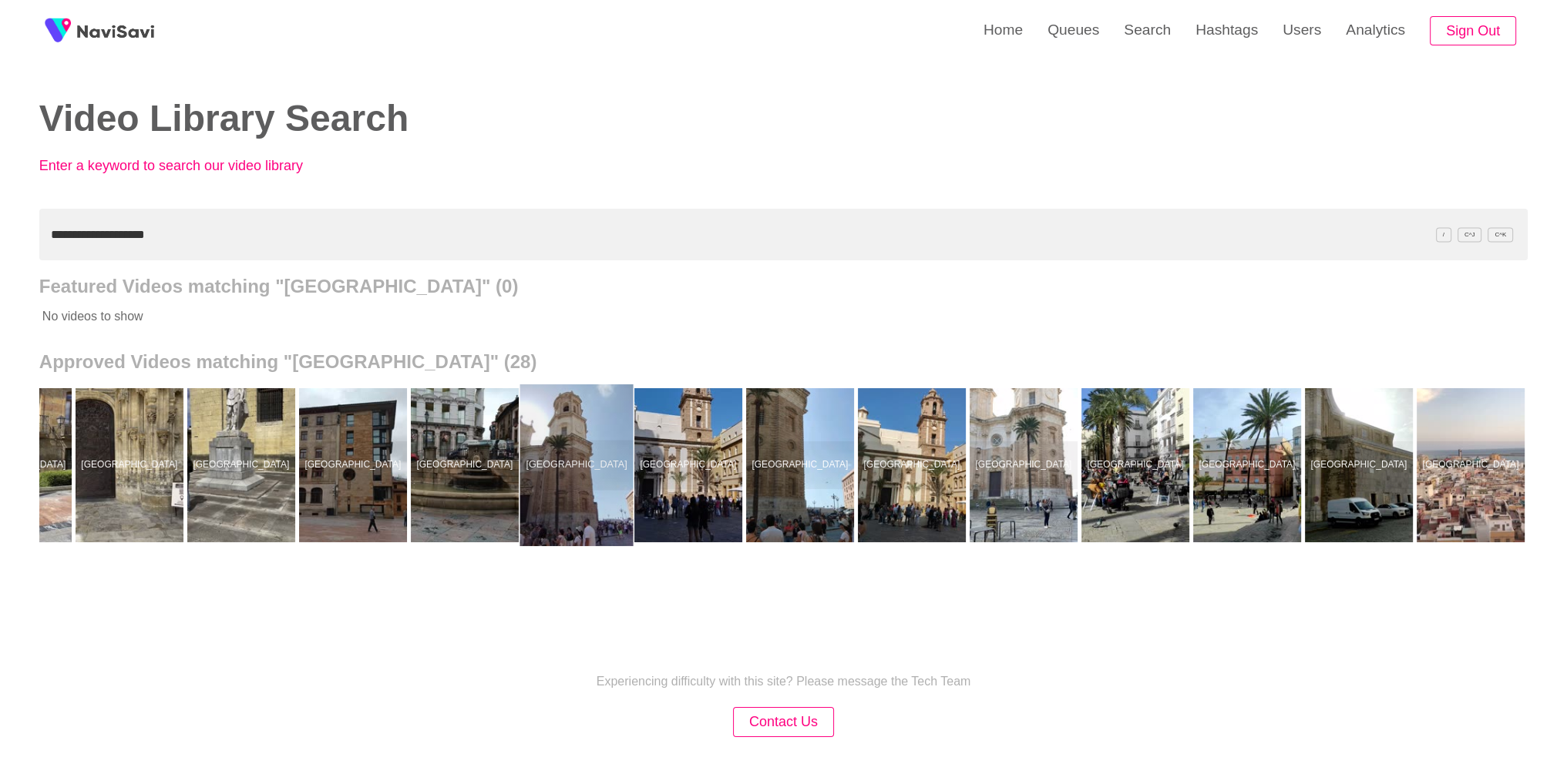
click at [558, 515] on div at bounding box center [576, 465] width 113 height 162
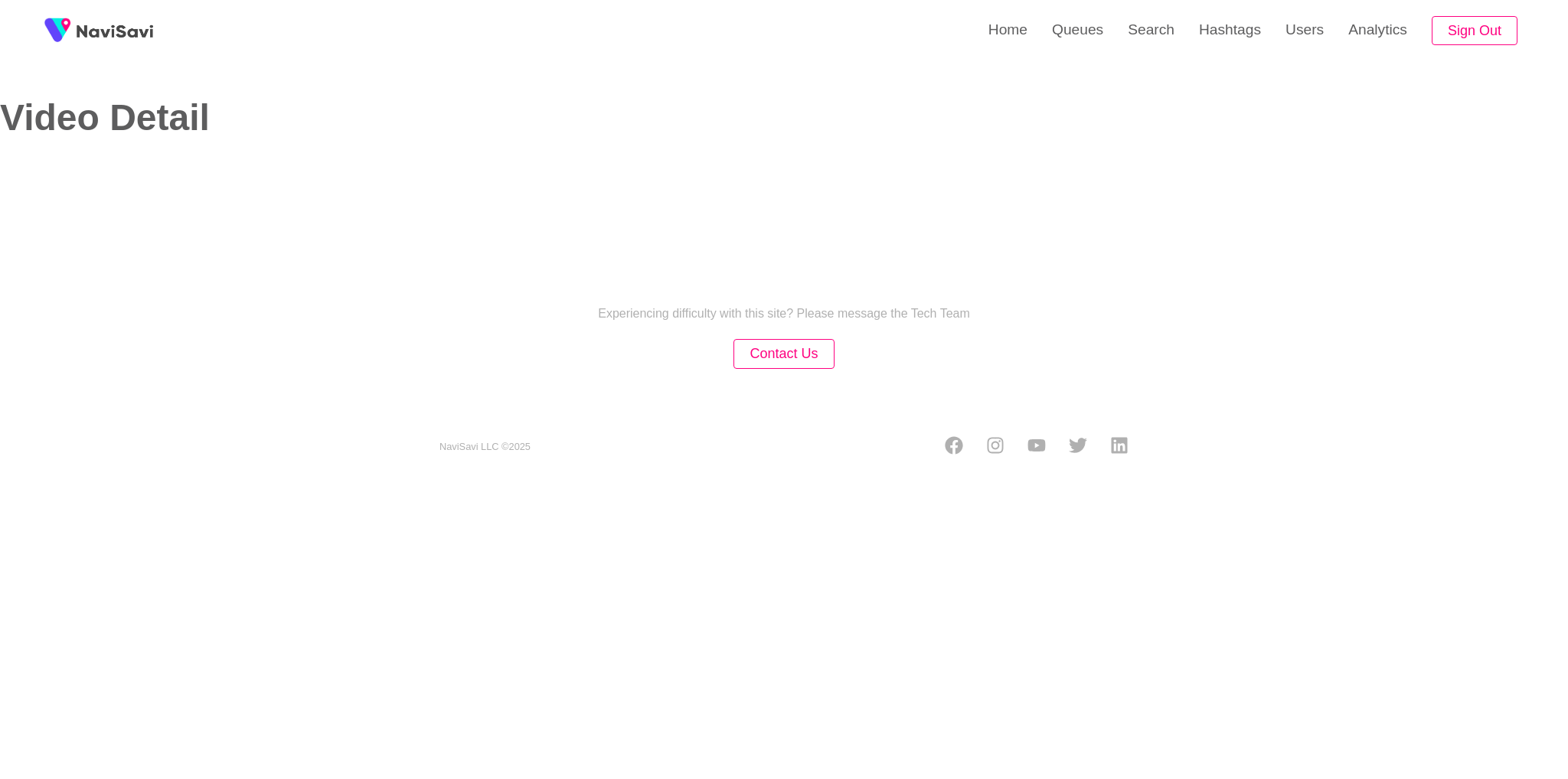
select select "**********"
select select "**"
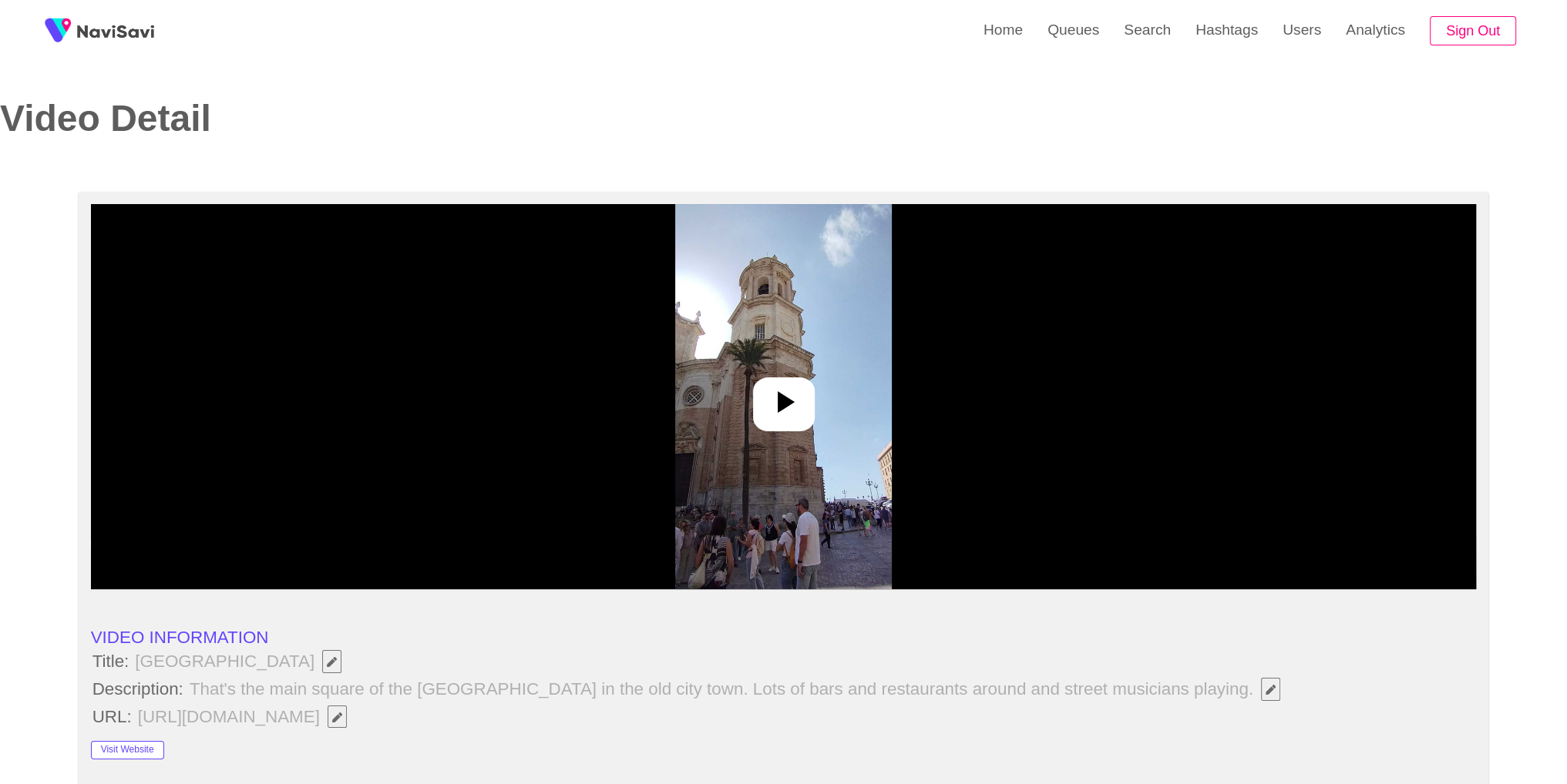
click at [908, 405] on div at bounding box center [784, 396] width 1386 height 385
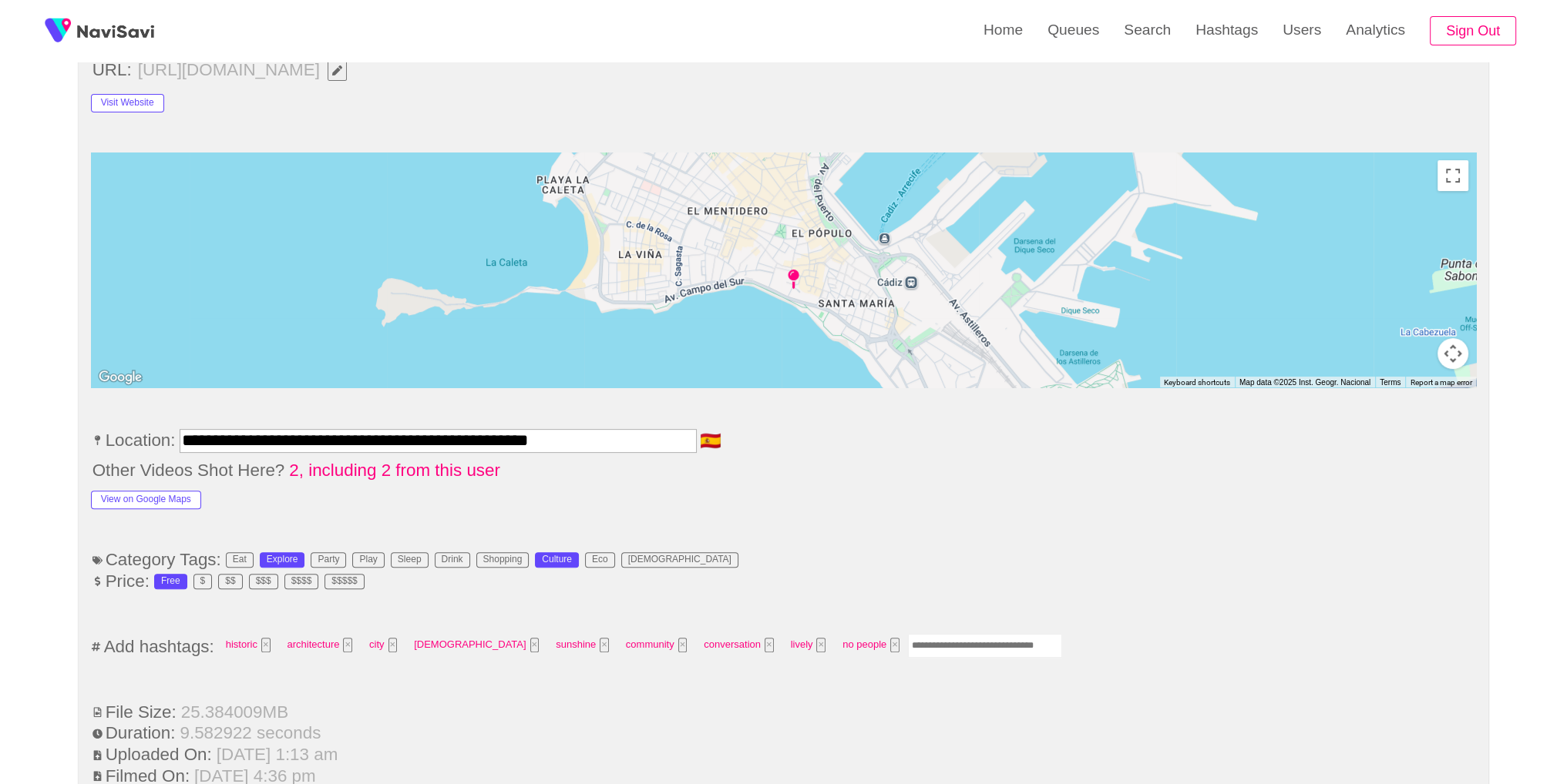
scroll to position [677, 0]
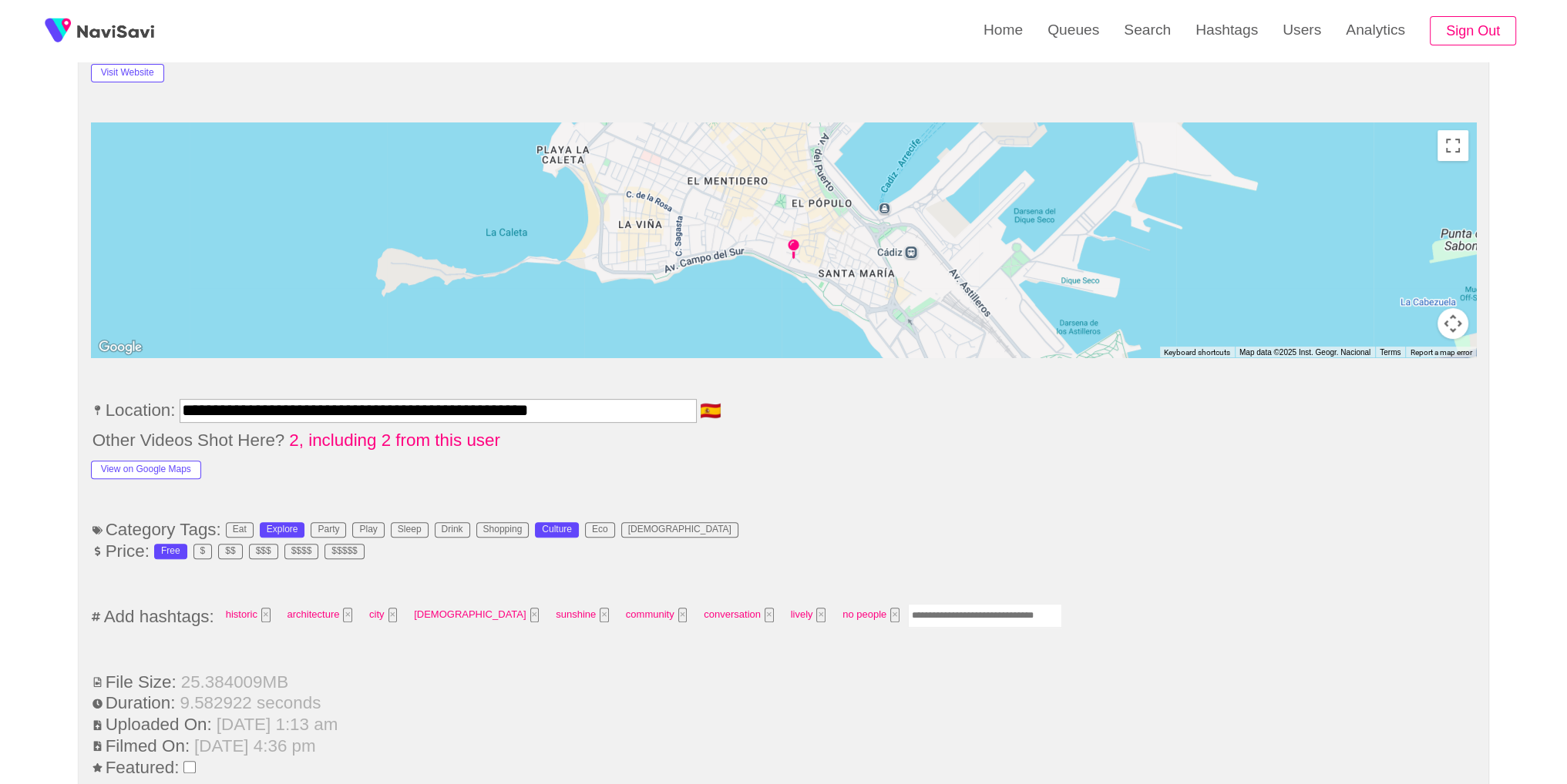
click at [909, 609] on input "Enter tag here and press return" at bounding box center [985, 616] width 155 height 24
type input "*****"
drag, startPoint x: 1182, startPoint y: 332, endPoint x: 1198, endPoint y: 349, distance: 23.3
click at [1198, 349] on div "Keyboard shortcuts Map Data Map data ©2025 Inst. Geogr. Nacional Map data ©2025…" at bounding box center [784, 240] width 1386 height 235
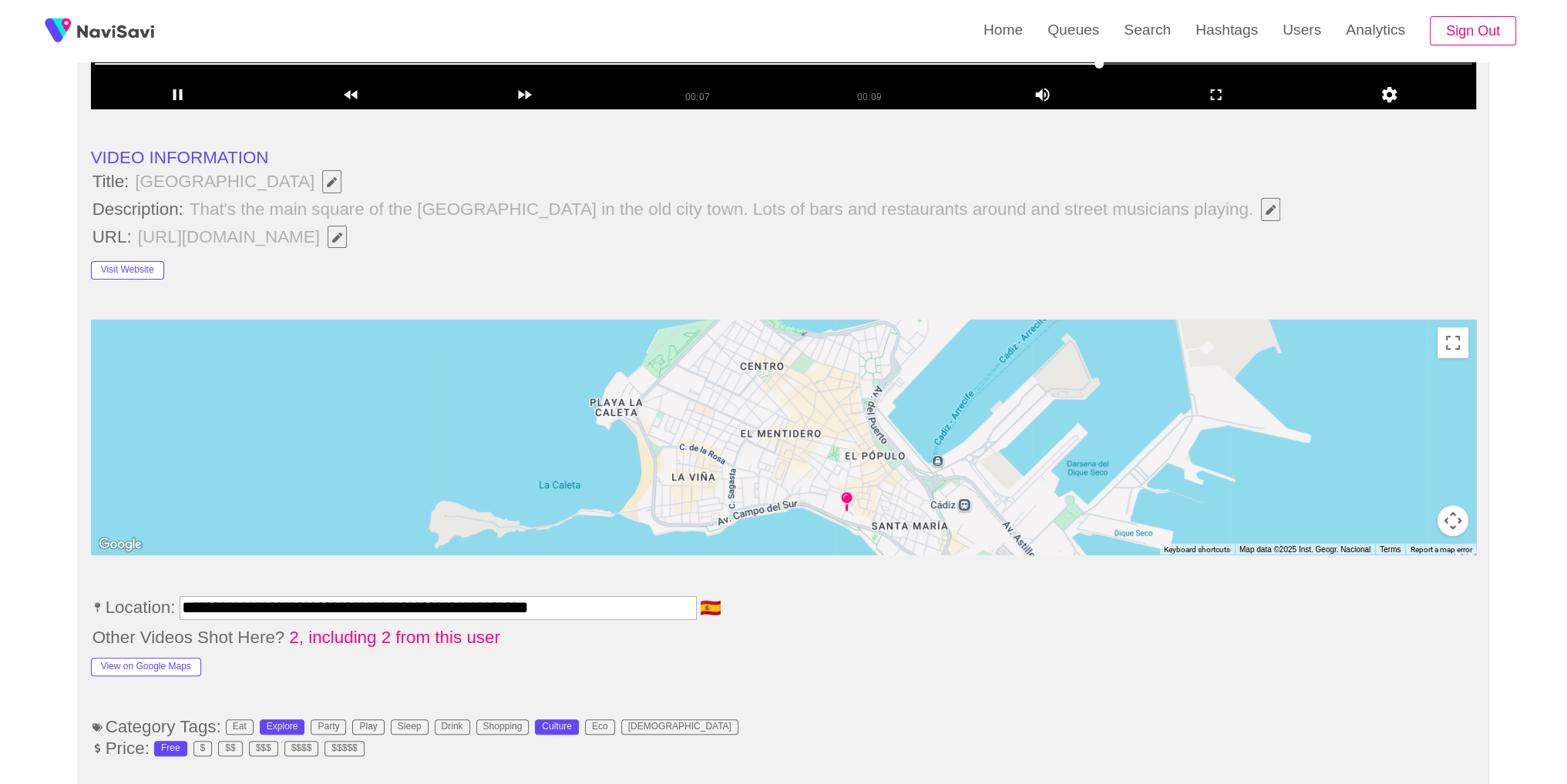
scroll to position [0, 0]
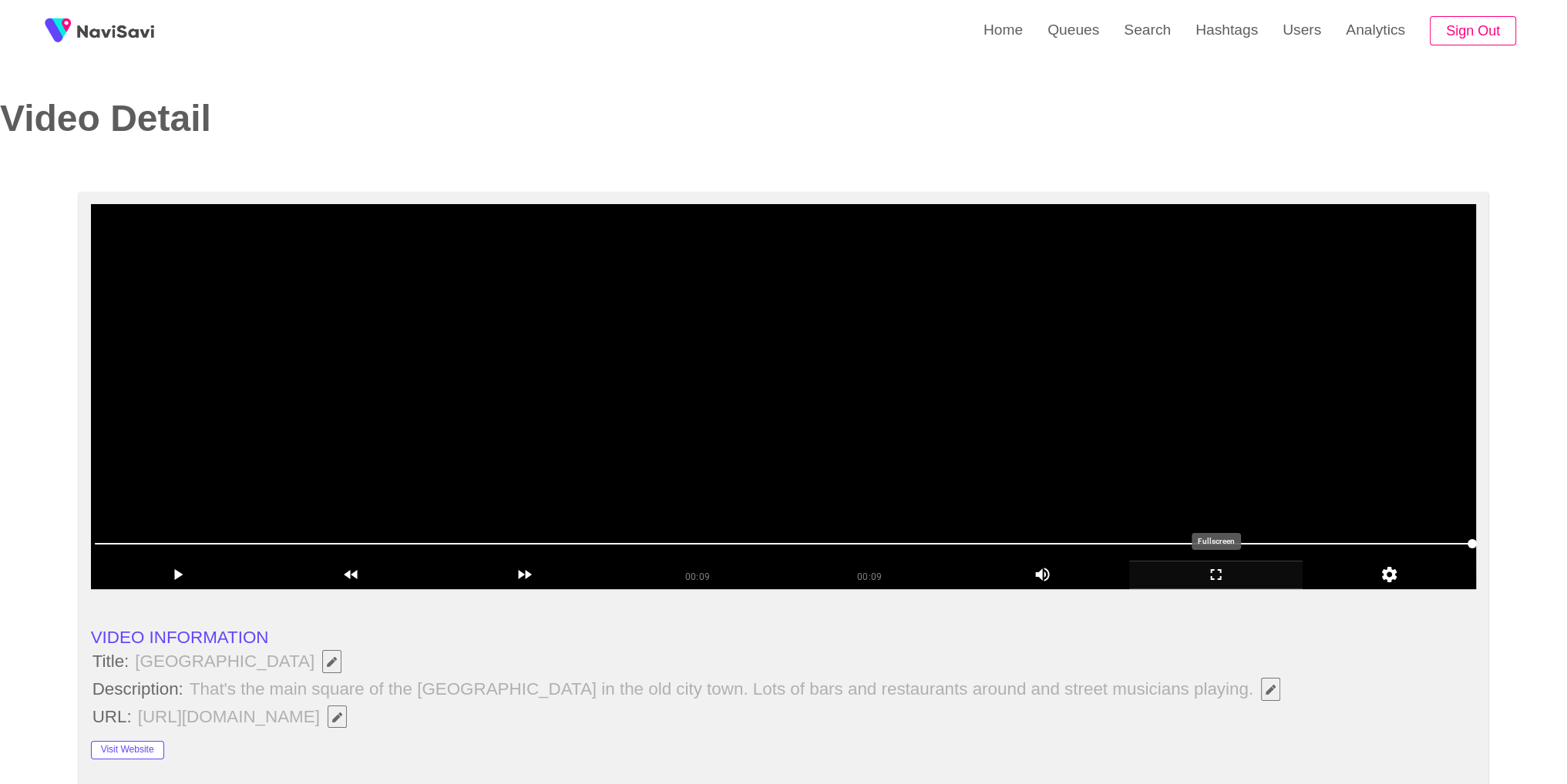
click at [1200, 567] on icon "add" at bounding box center [1216, 575] width 172 height 18
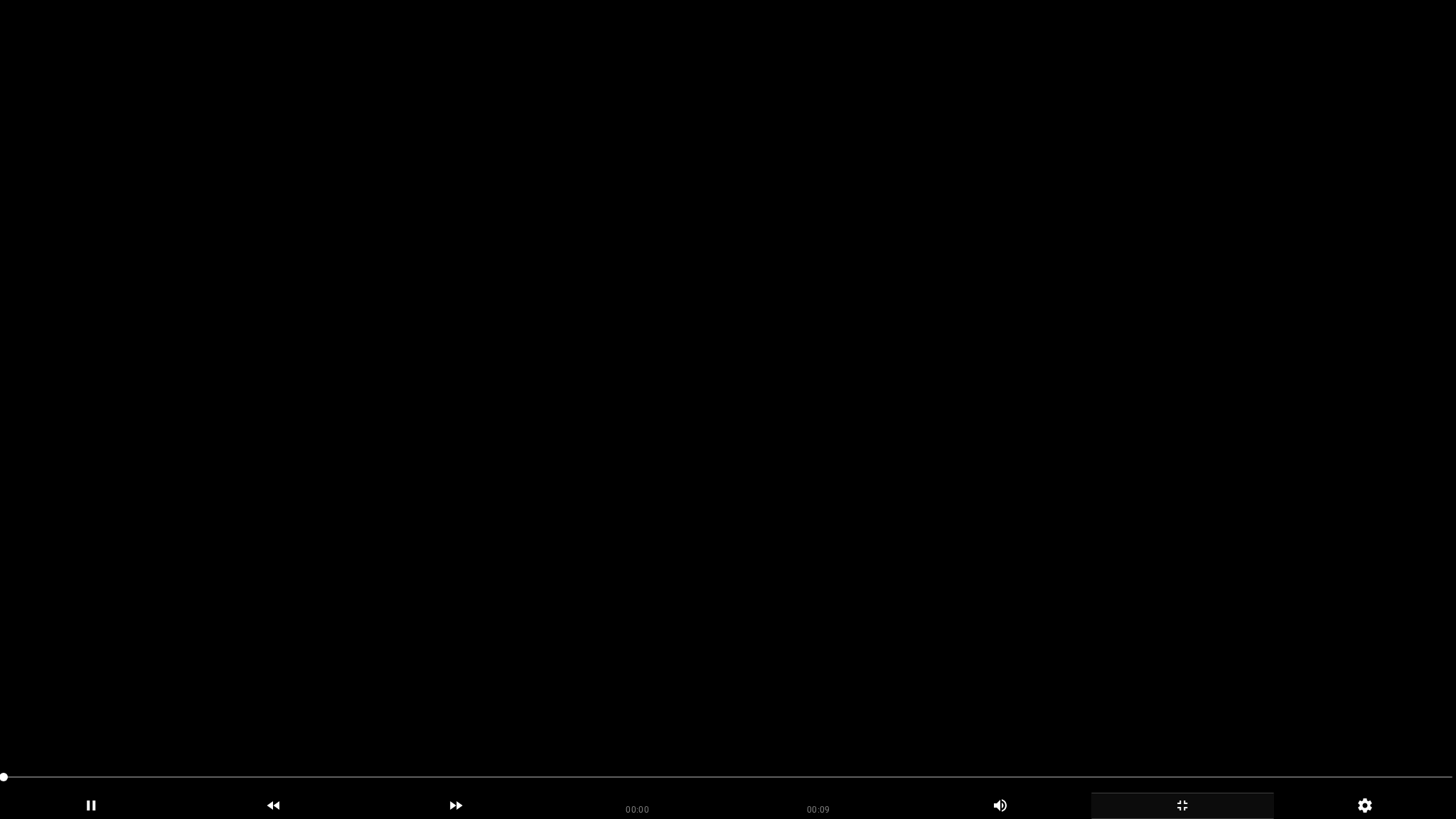
click at [950, 480] on video at bounding box center [728, 409] width 1456 height 819
click at [939, 487] on video at bounding box center [728, 409] width 1456 height 819
drag, startPoint x: 1204, startPoint y: 819, endPoint x: 1110, endPoint y: 705, distance: 147.8
click at [1203, 724] on div "add" at bounding box center [1183, 807] width 183 height 26
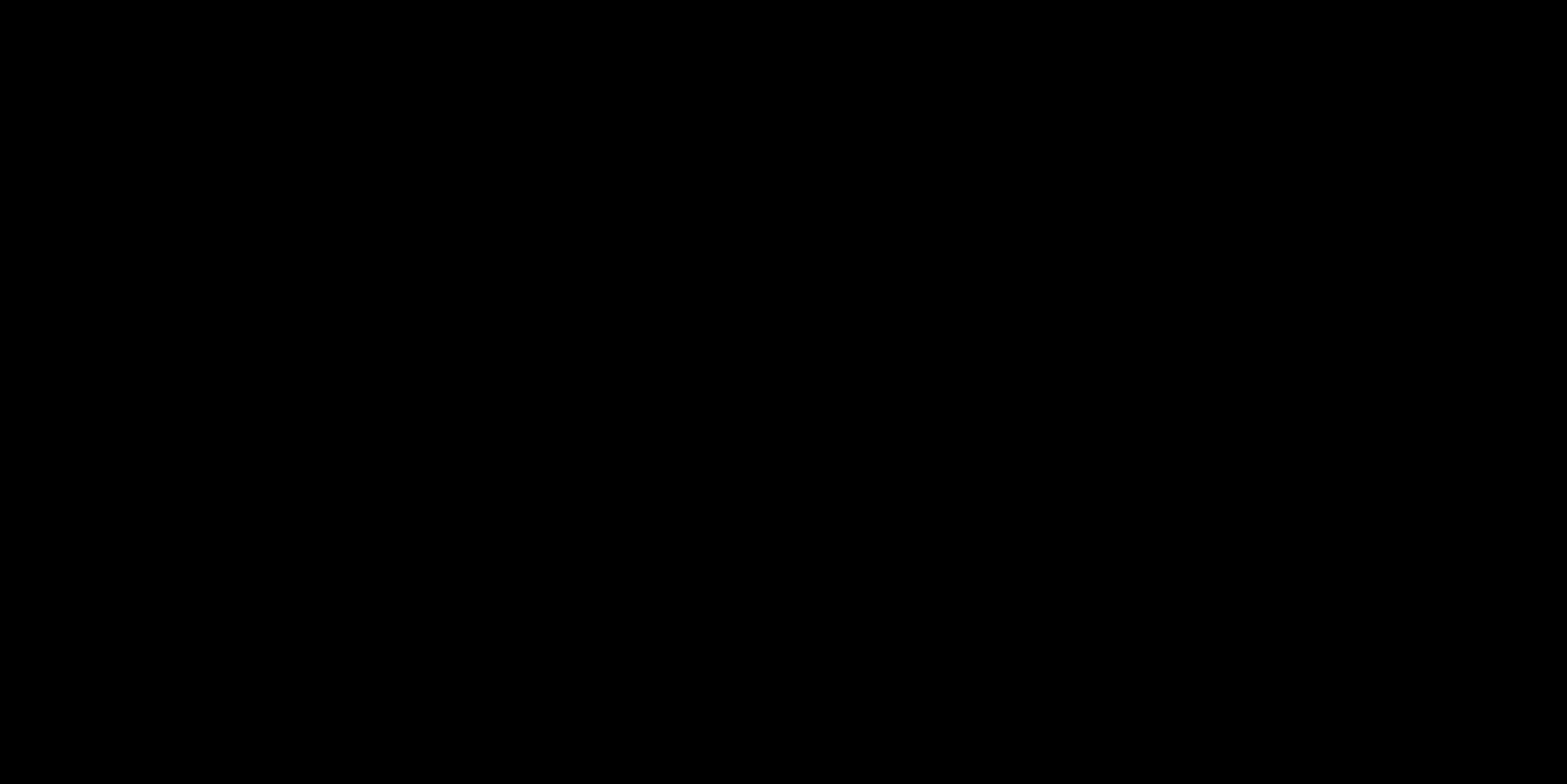
click at [715, 421] on video at bounding box center [784, 392] width 1567 height 784
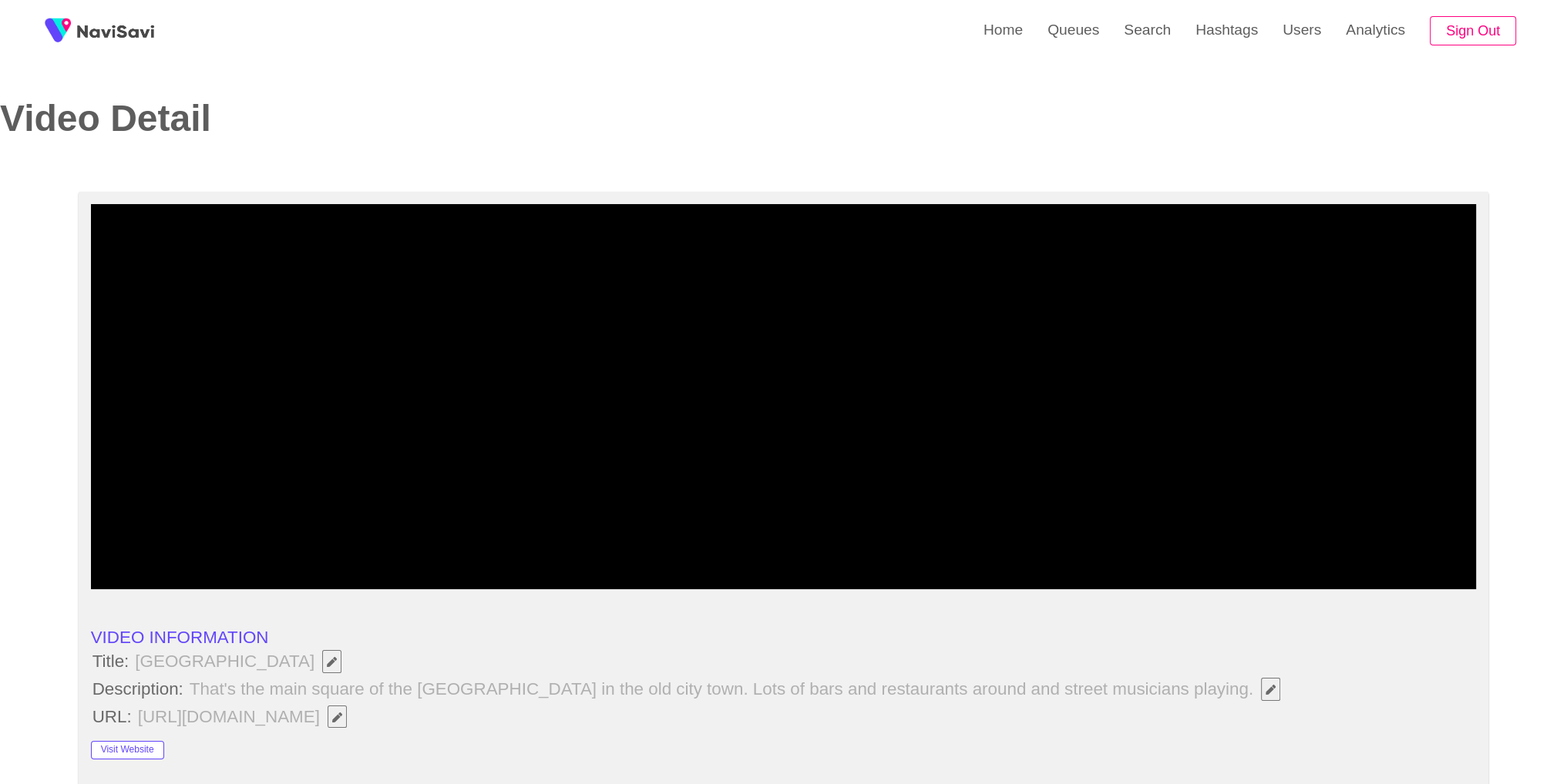
scroll to position [686, 0]
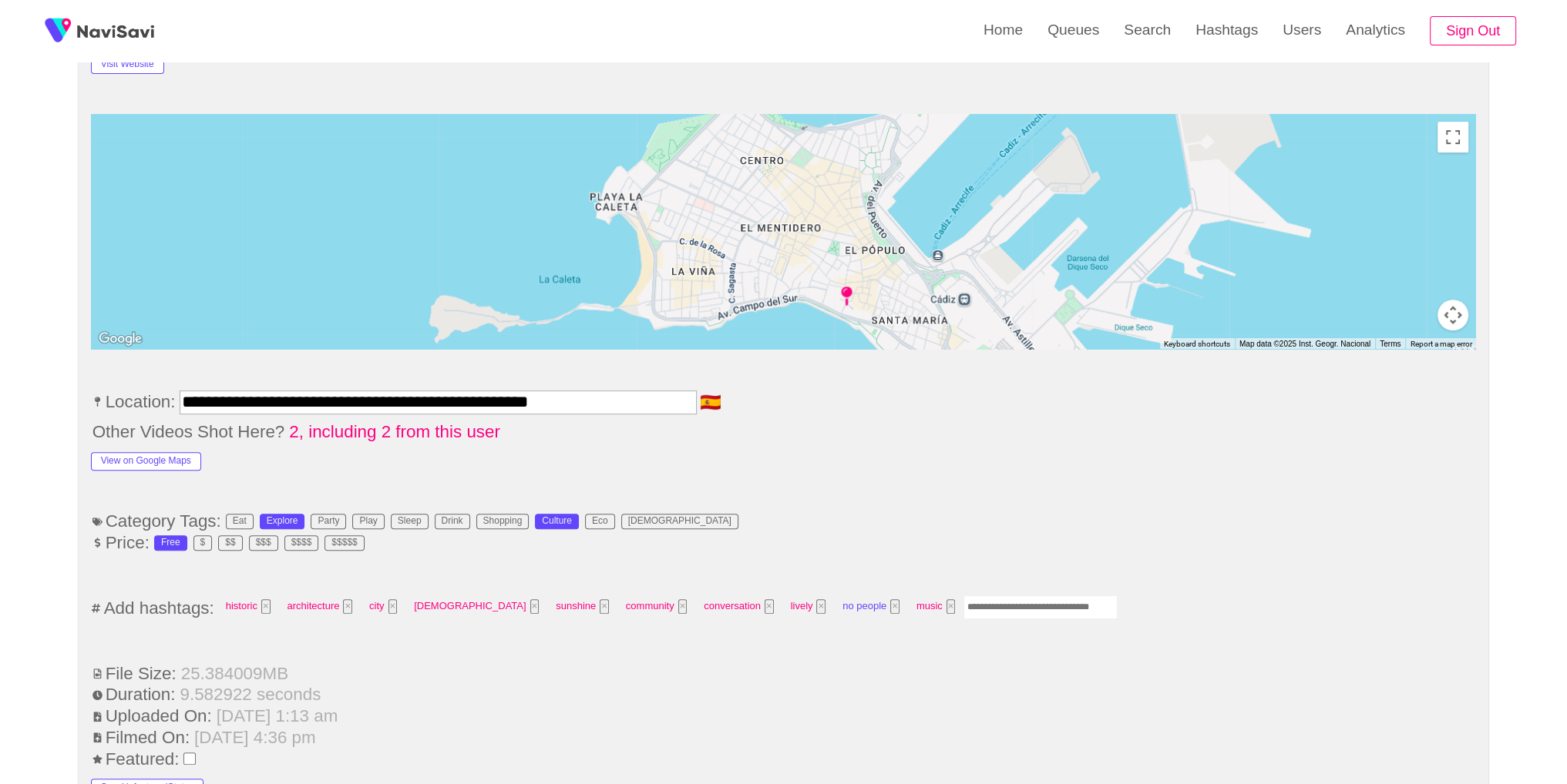
click at [890, 600] on button "×" at bounding box center [894, 606] width 9 height 14
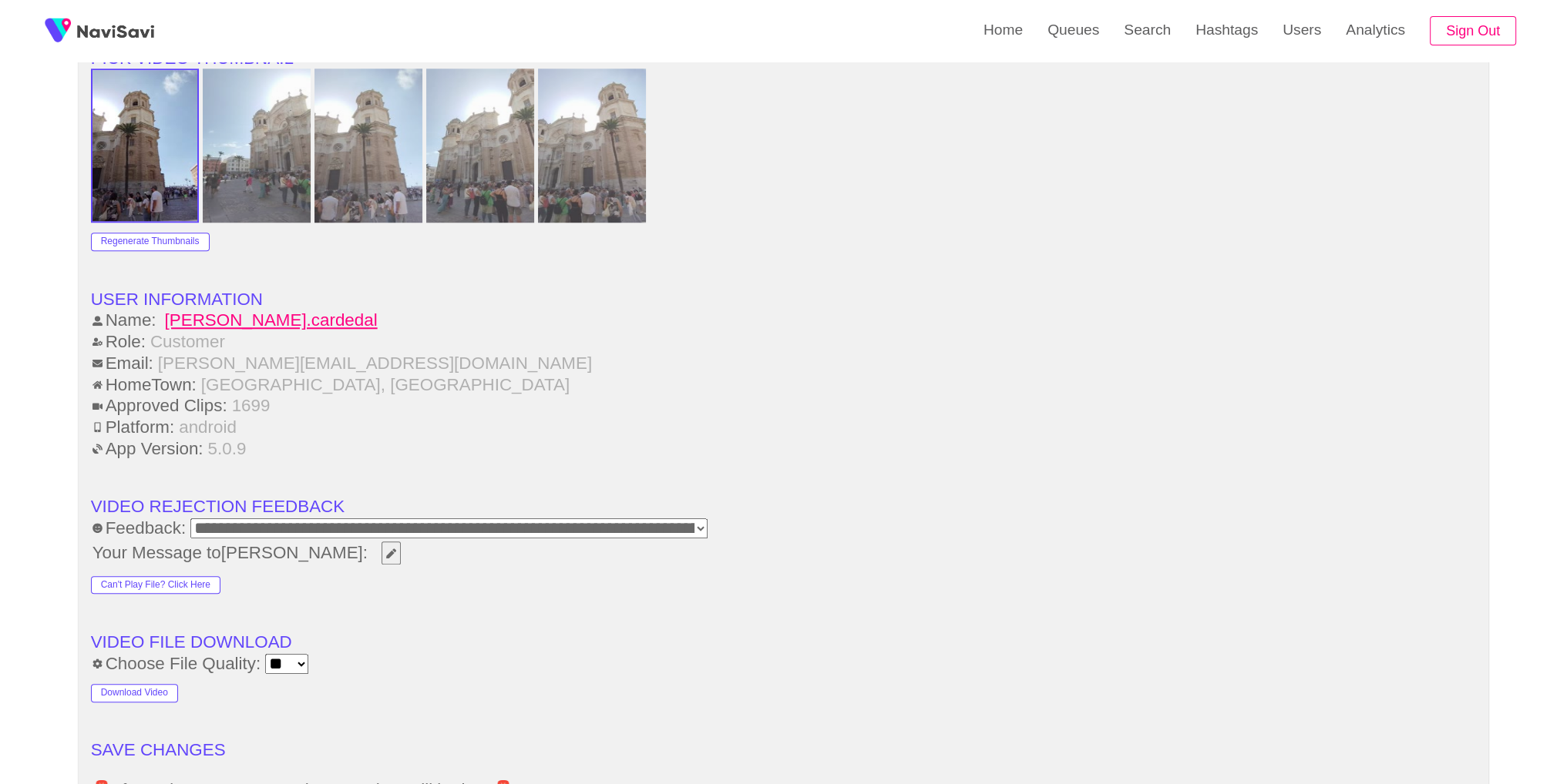
scroll to position [1920, 0]
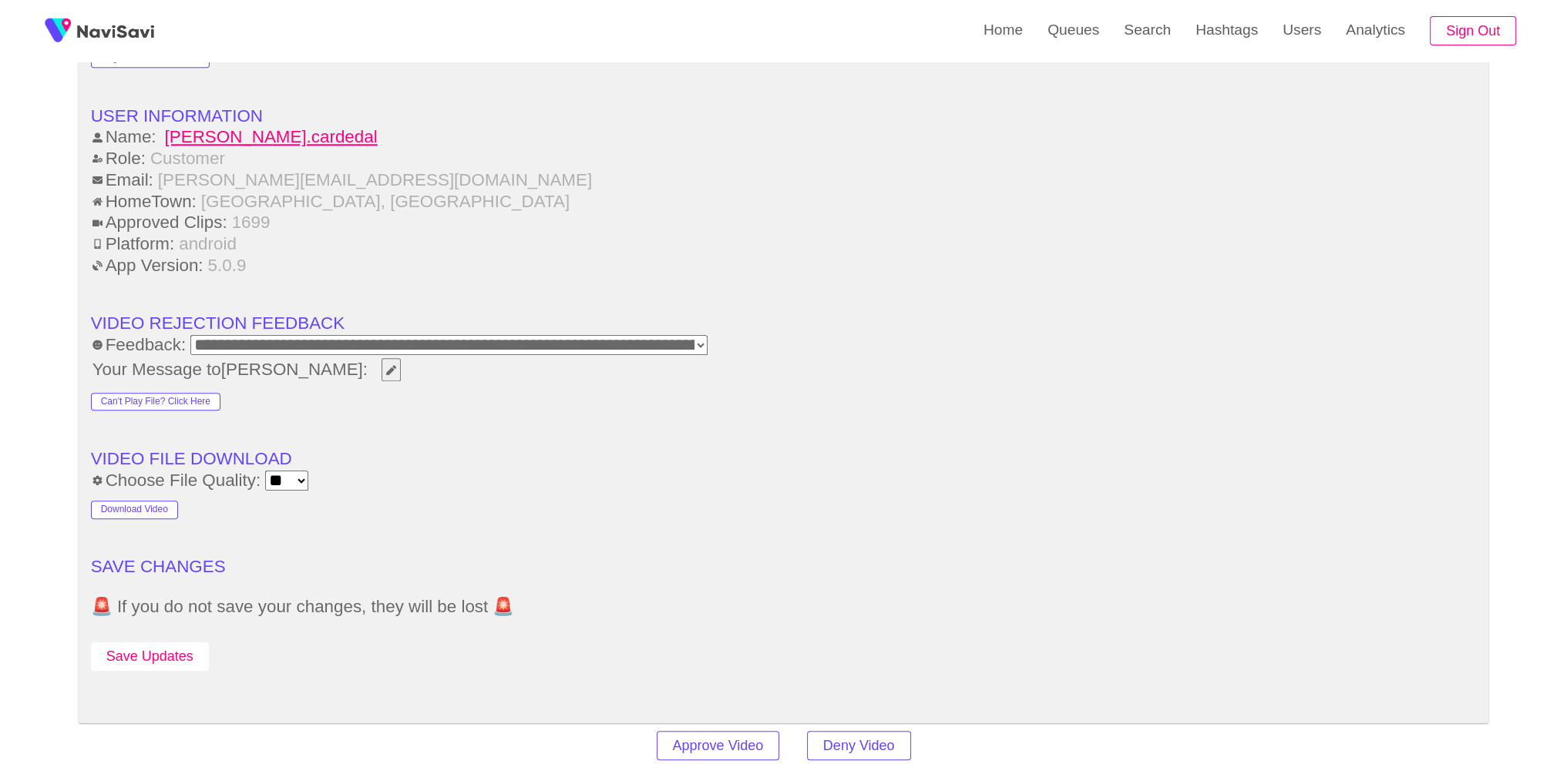
click at [165, 643] on button "Save Updates" at bounding box center [149, 657] width 118 height 29
click at [1141, 43] on link "Search" at bounding box center [1147, 30] width 71 height 60
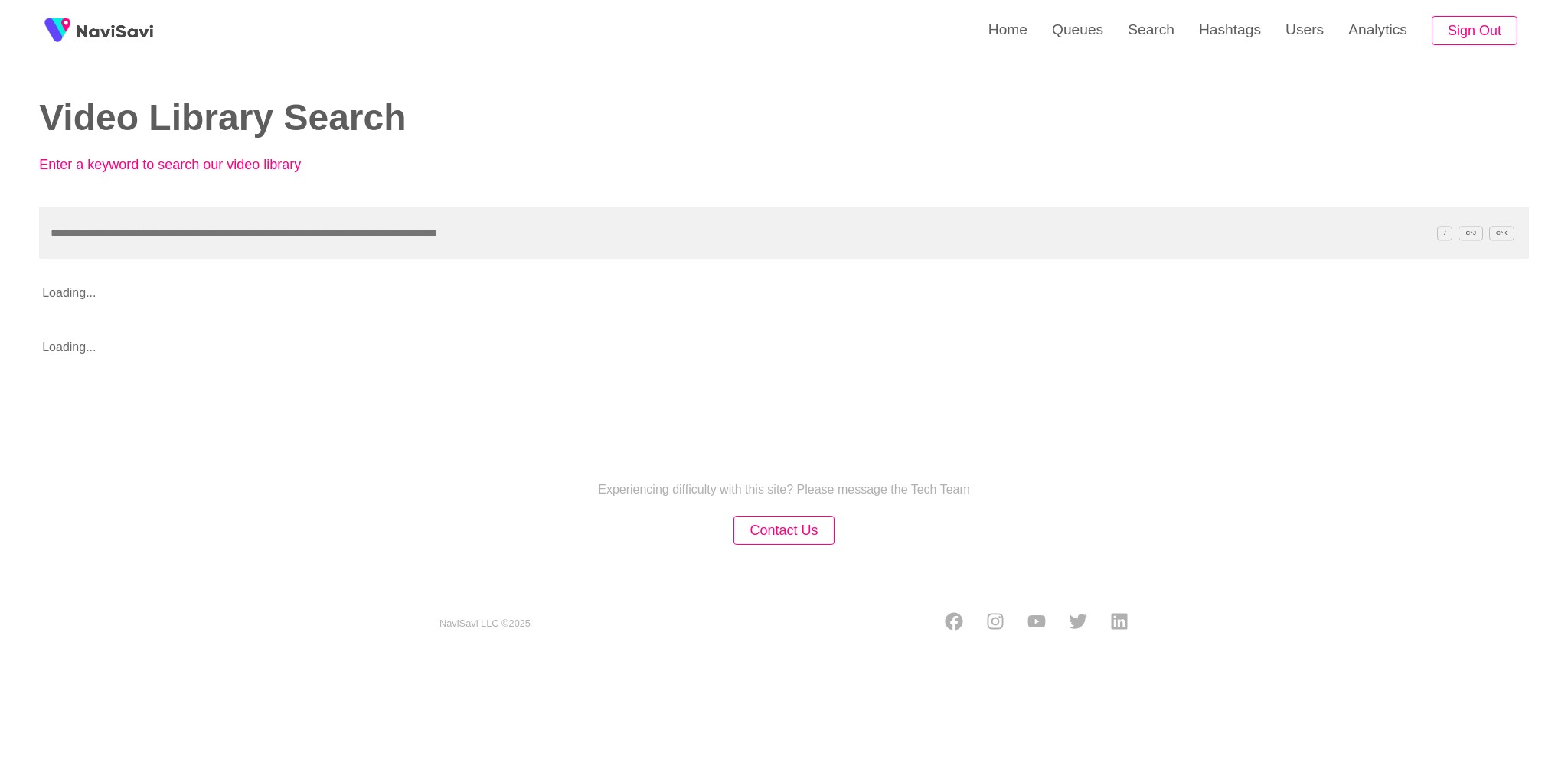
click at [921, 249] on input "text" at bounding box center [784, 234] width 1490 height 52
type input "**********"
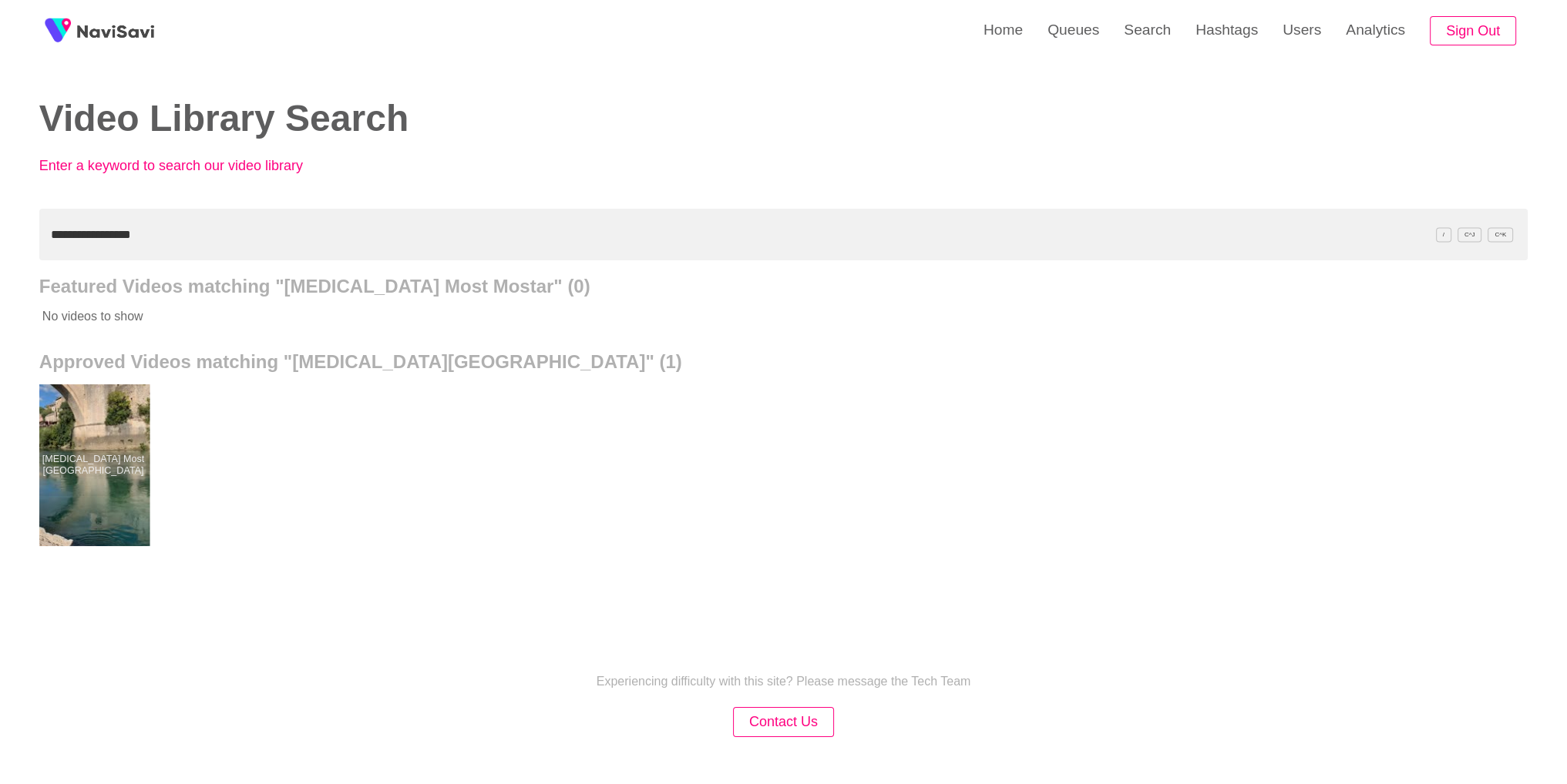
click at [100, 445] on div at bounding box center [92, 465] width 113 height 162
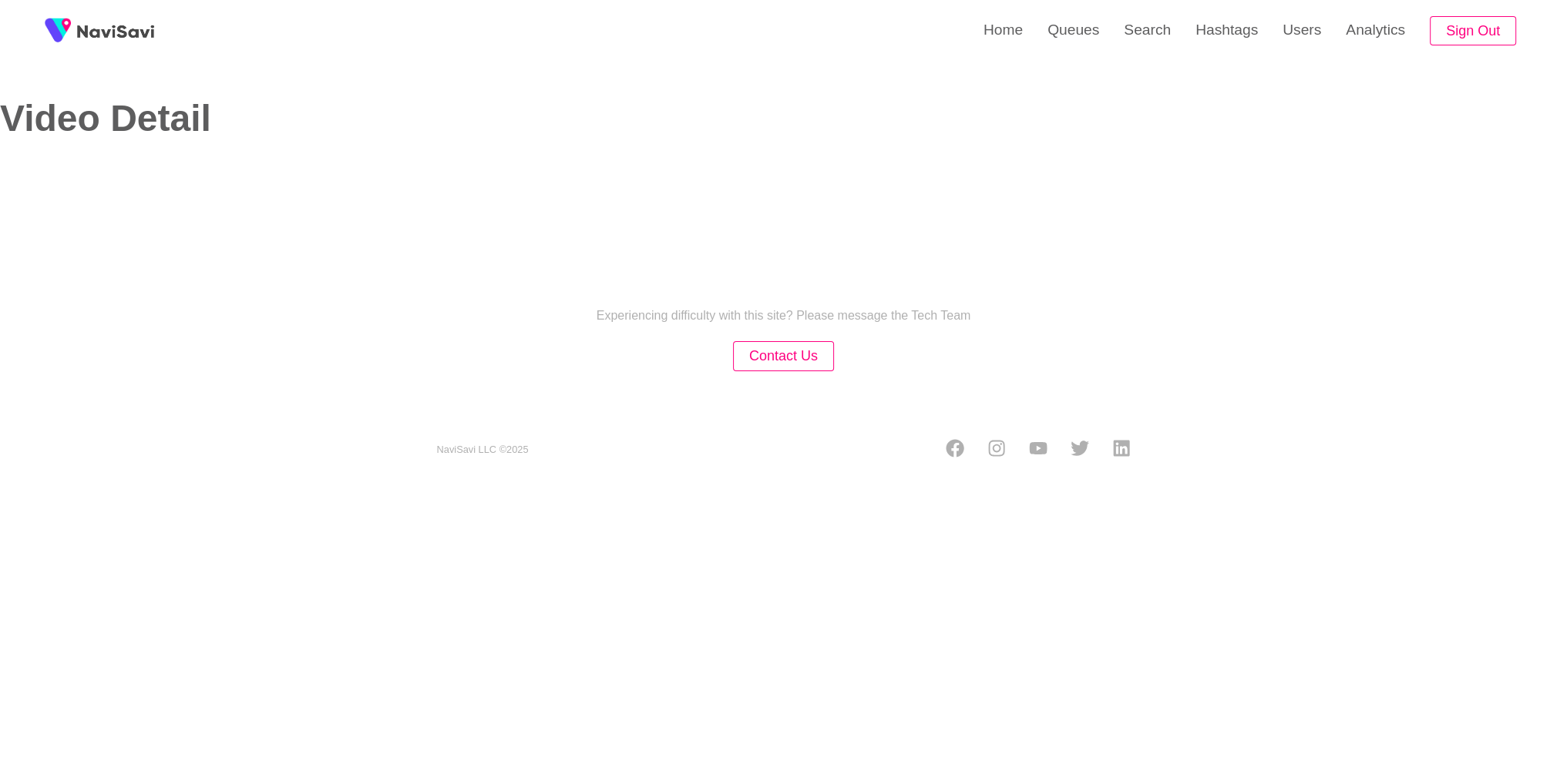
select select "**********"
select select "**"
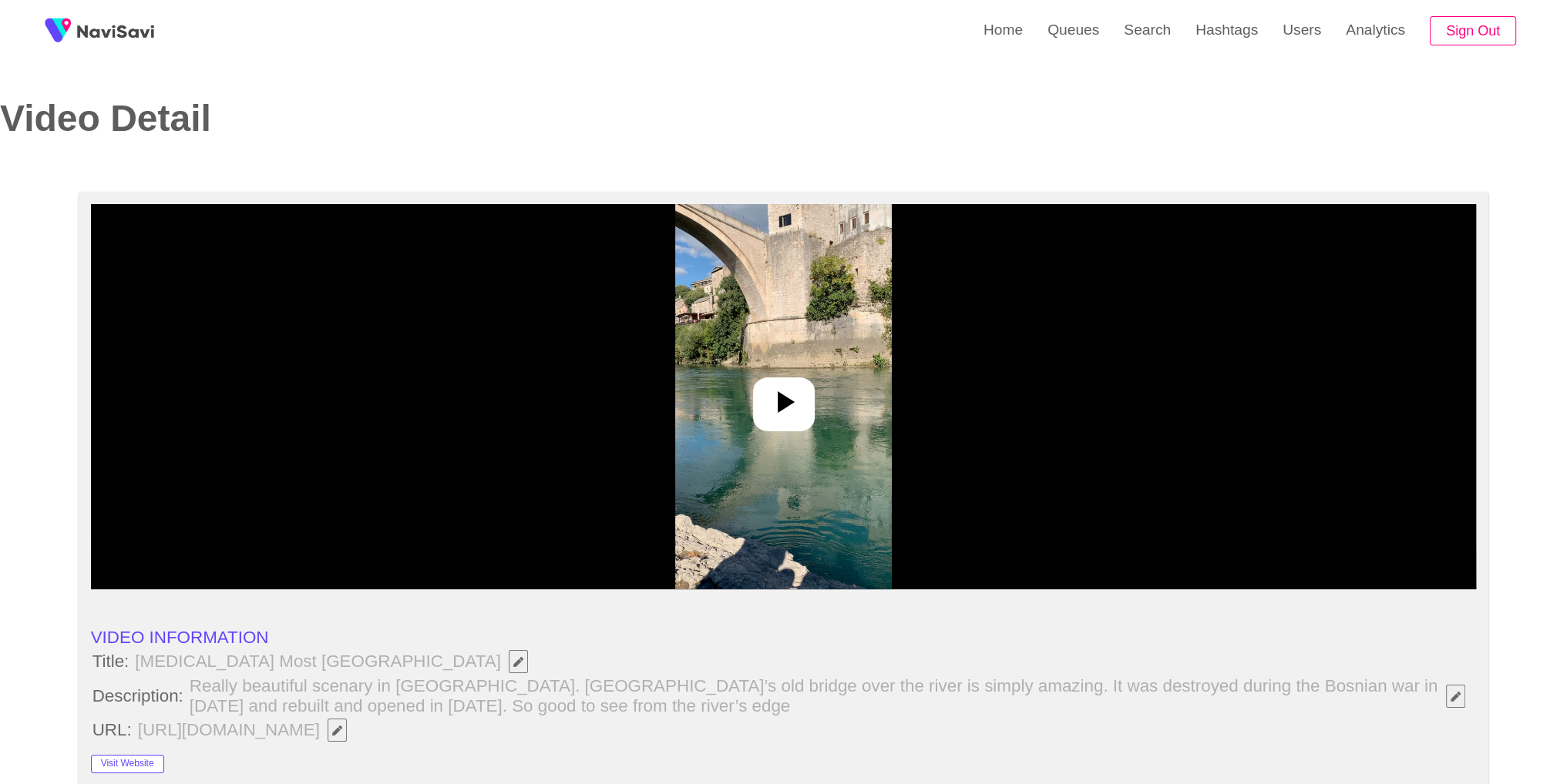
click at [727, 333] on div at bounding box center [784, 396] width 1386 height 385
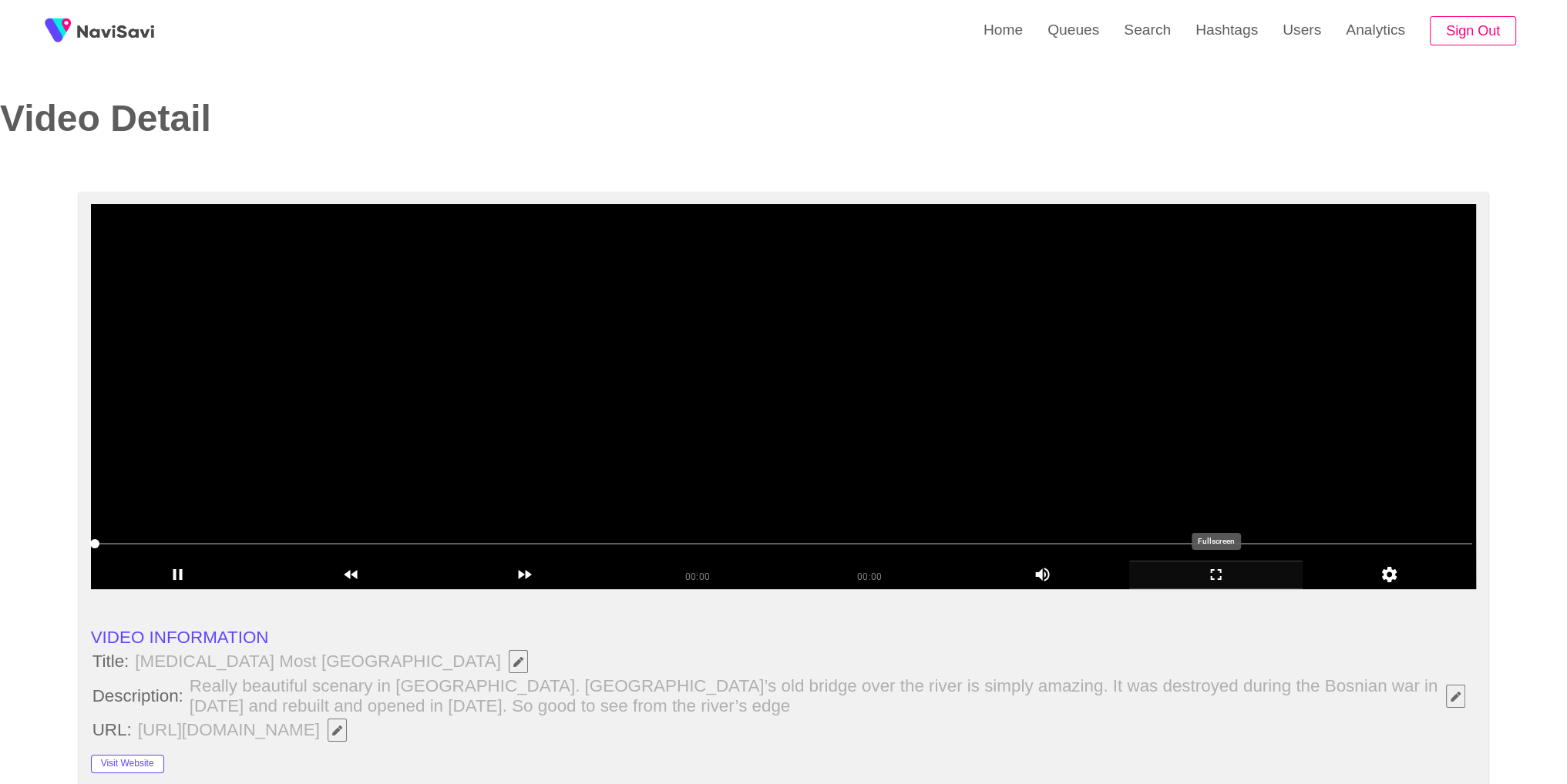
click at [1244, 587] on div "add" at bounding box center [1216, 575] width 174 height 29
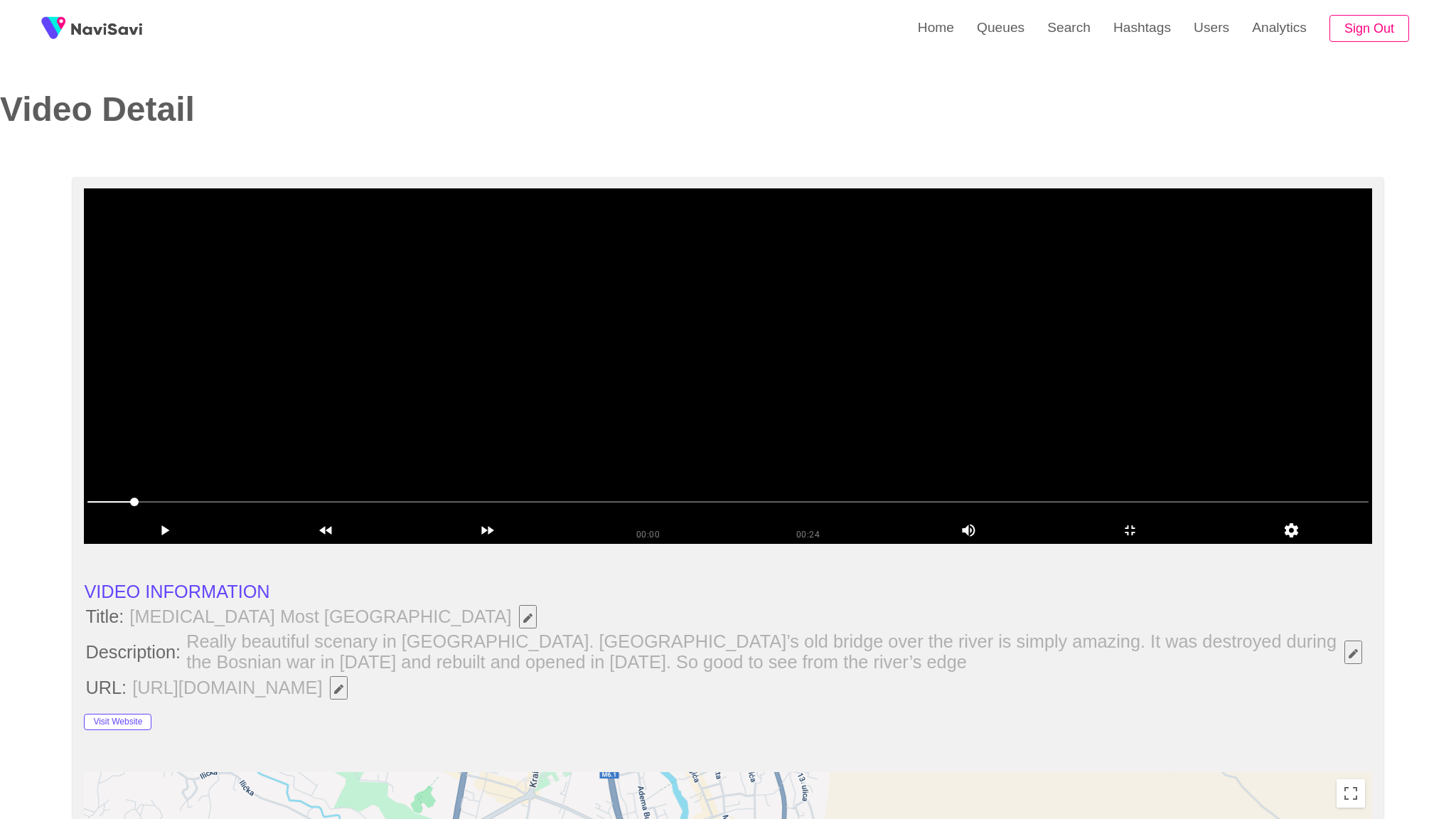
click at [1131, 544] on video at bounding box center [727, 366] width 1287 height 356
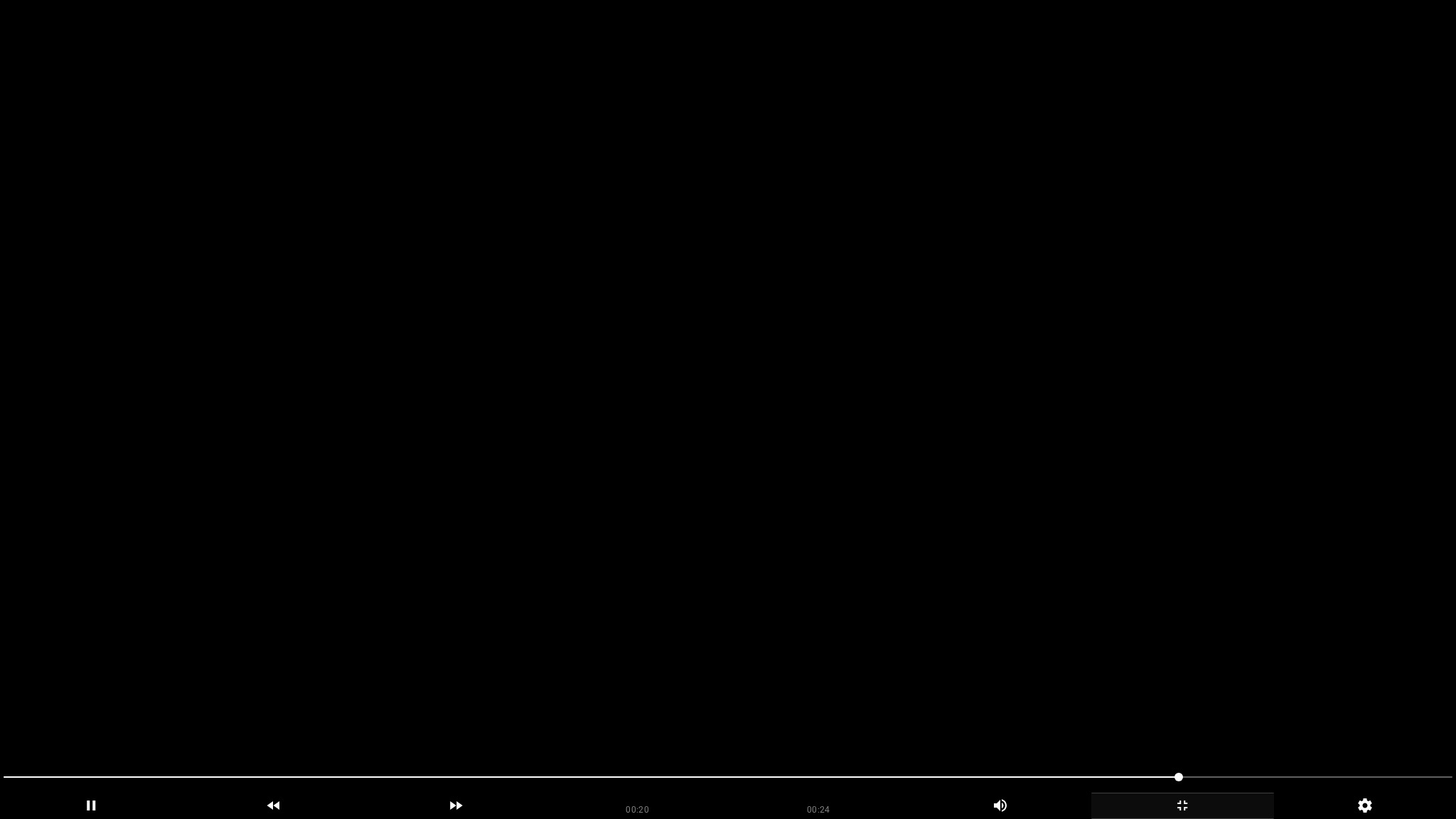
click at [1174, 724] on icon "add" at bounding box center [1183, 806] width 181 height 17
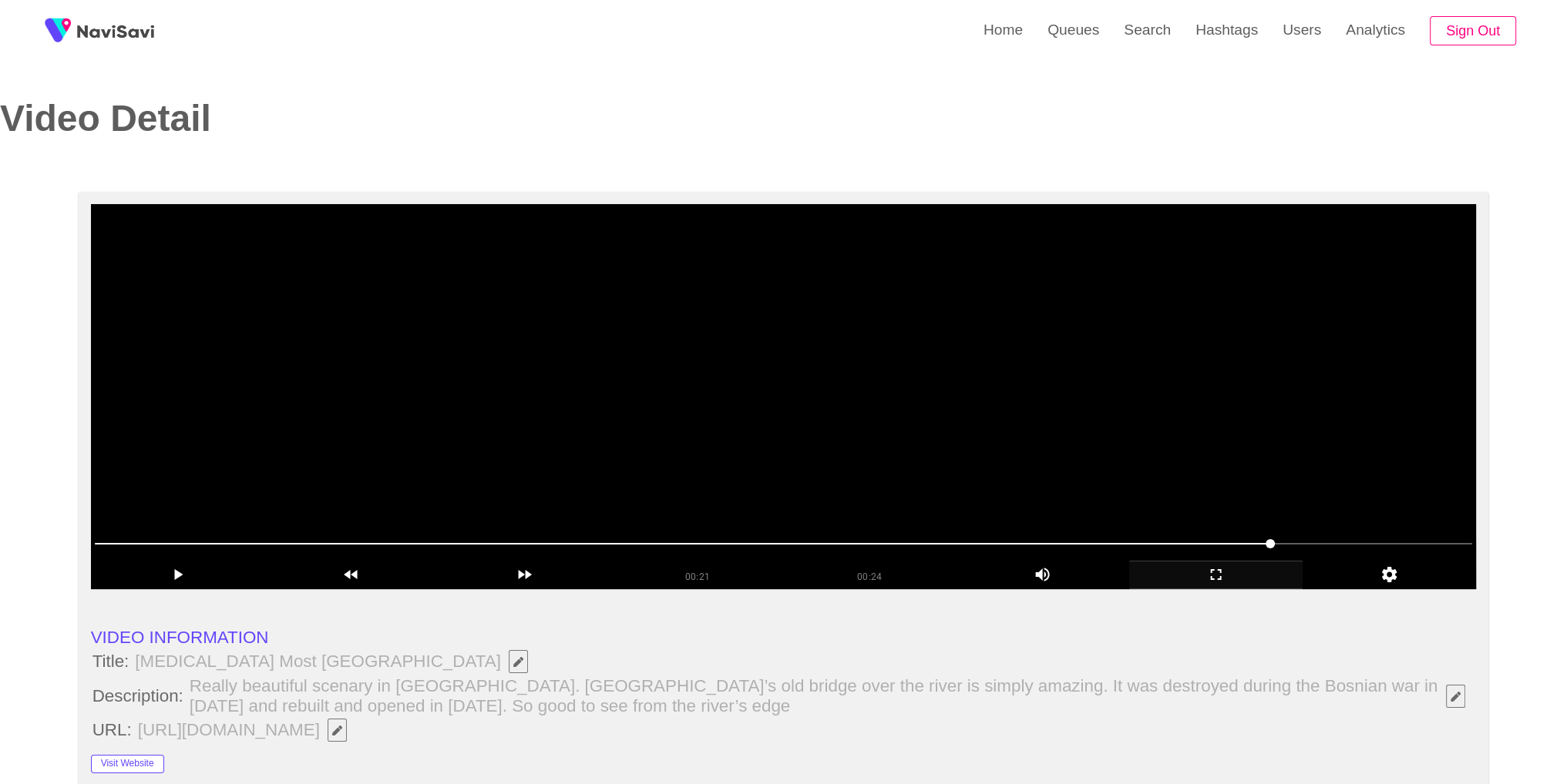
click at [1019, 412] on video at bounding box center [784, 396] width 1386 height 385
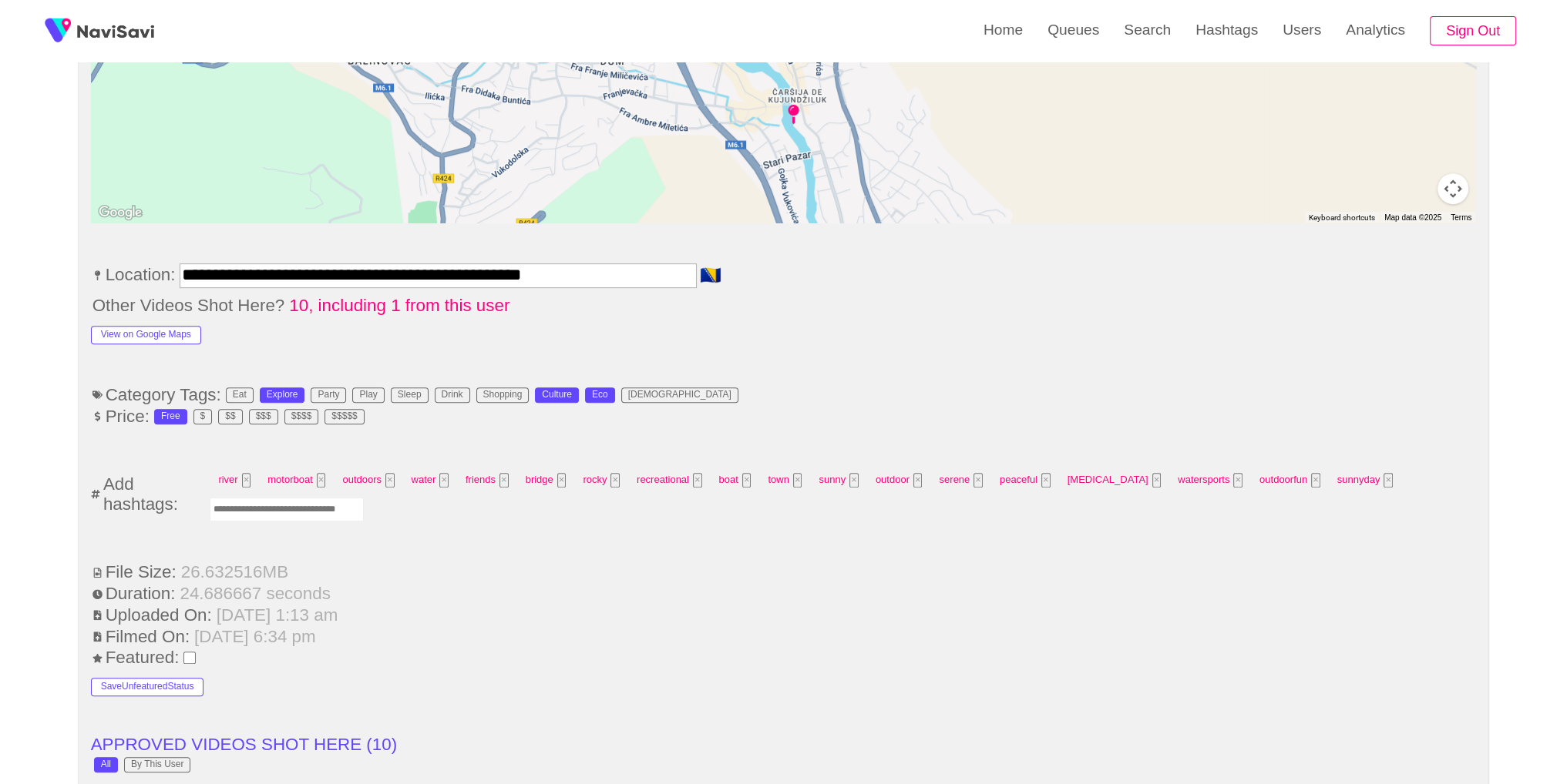
scroll to position [834, 0]
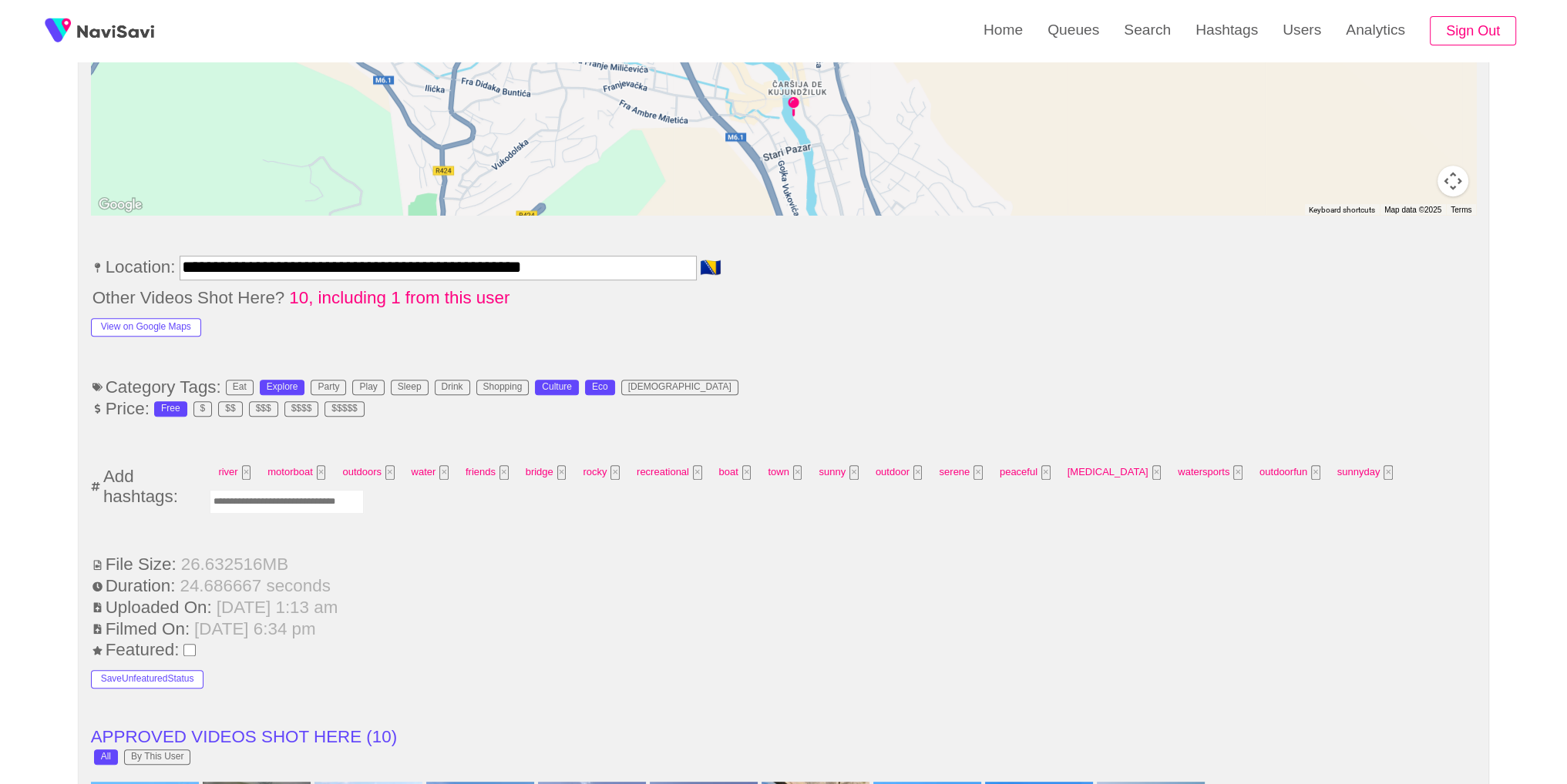
click at [324, 493] on input "Enter tag here and press return" at bounding box center [287, 502] width 155 height 24
type input "*******"
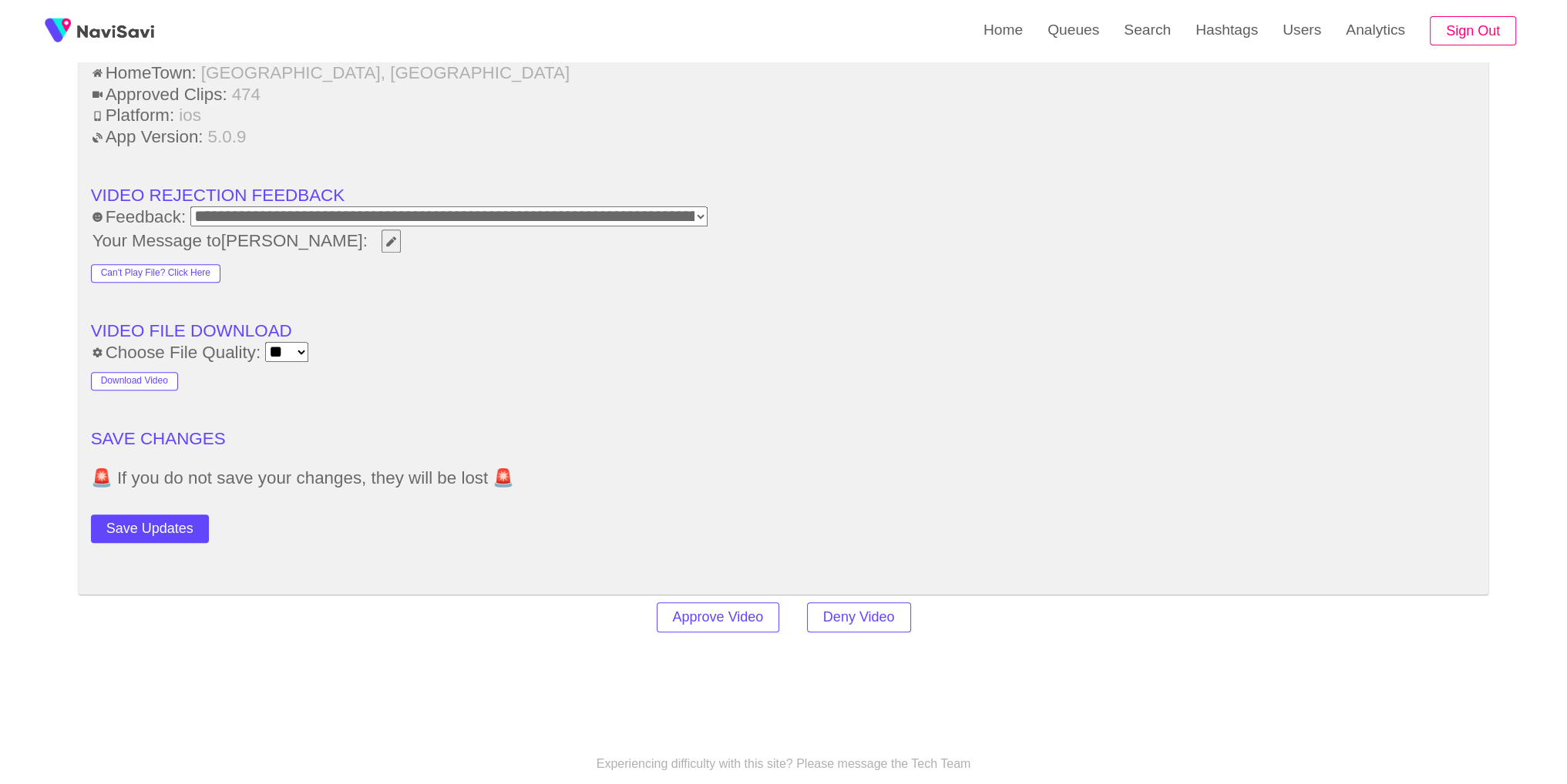
scroll to position [2250, 0]
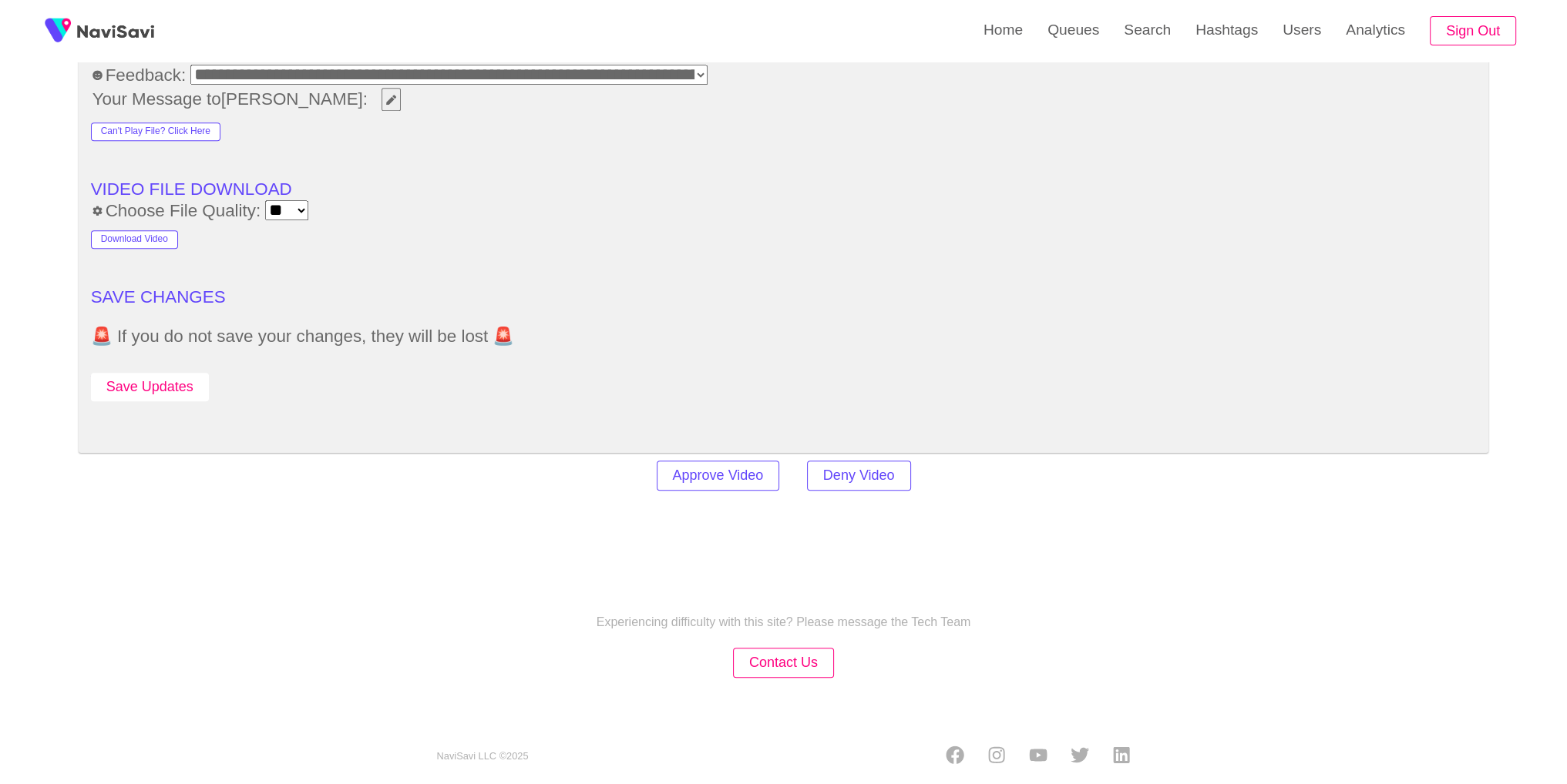
click at [145, 379] on button "Save Updates" at bounding box center [149, 387] width 118 height 29
click at [1129, 40] on link "Search" at bounding box center [1147, 30] width 71 height 60
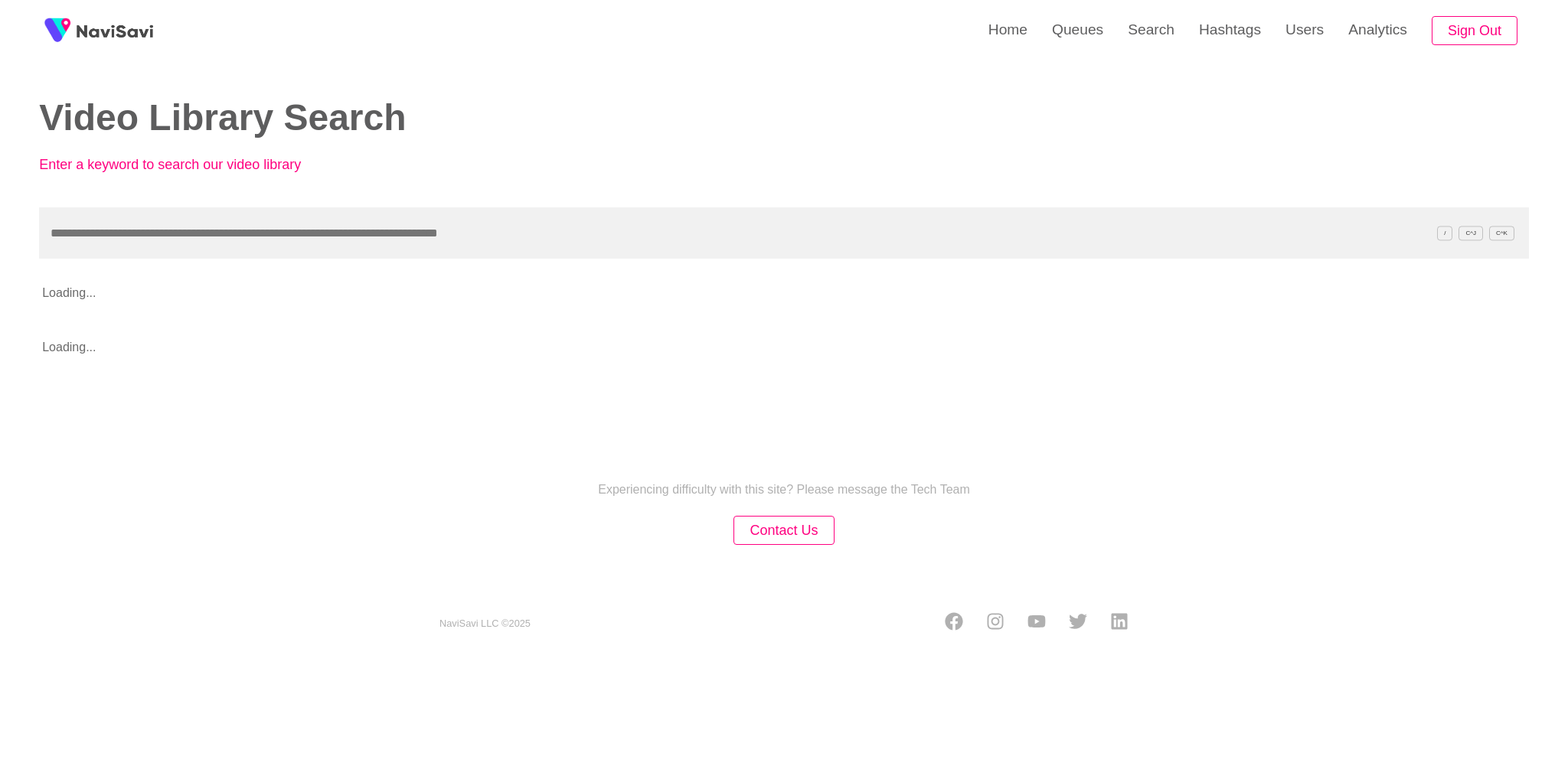
drag, startPoint x: 975, startPoint y: 197, endPoint x: 967, endPoint y: 210, distance: 15.3
click at [975, 198] on div "Video Library Search Enter a keyword to search our video library" at bounding box center [784, 103] width 1490 height 208
click at [943, 234] on input "text" at bounding box center [784, 234] width 1490 height 52
paste input "**********"
type input "**********"
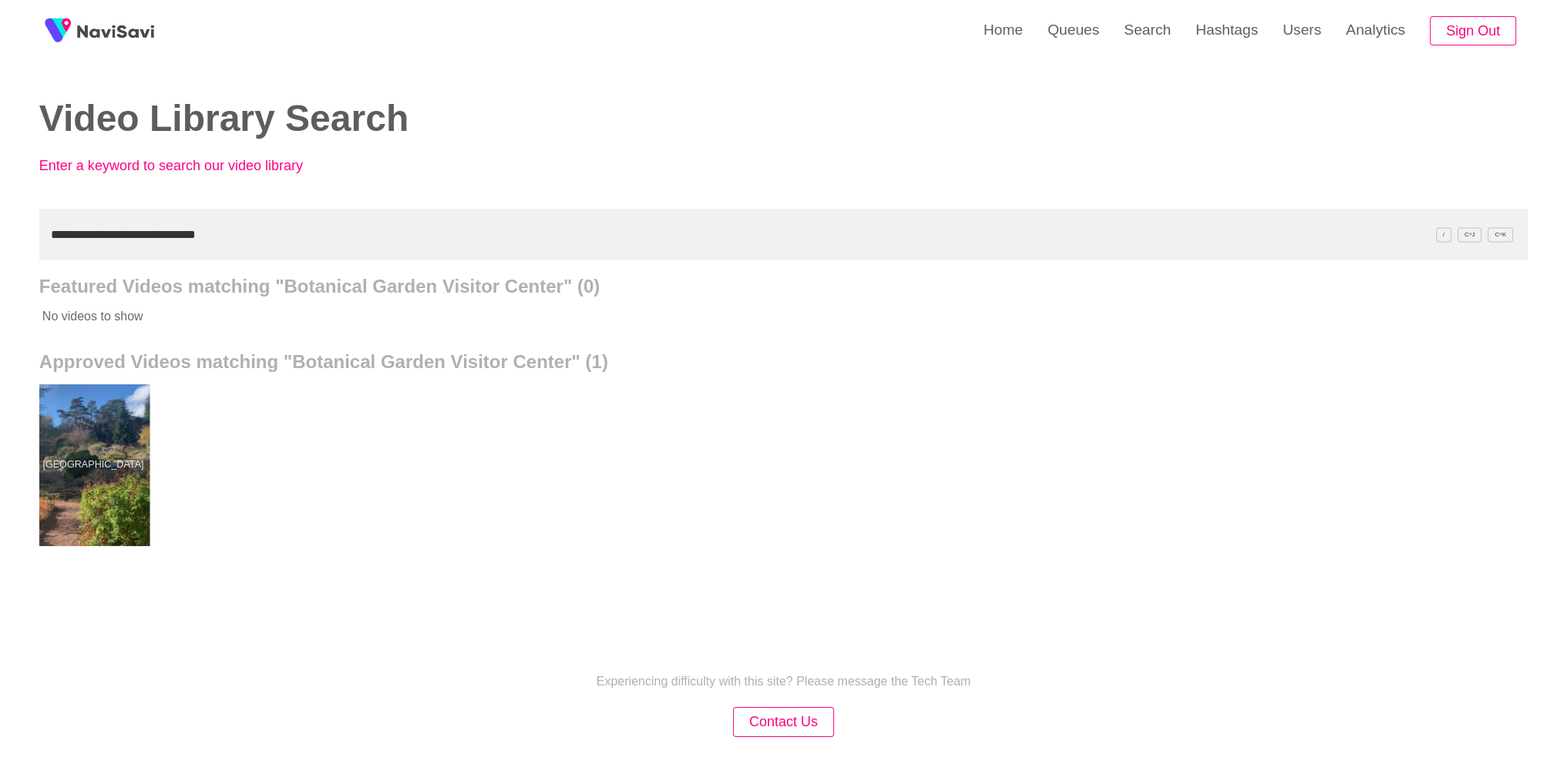
click at [65, 447] on div at bounding box center [92, 465] width 113 height 162
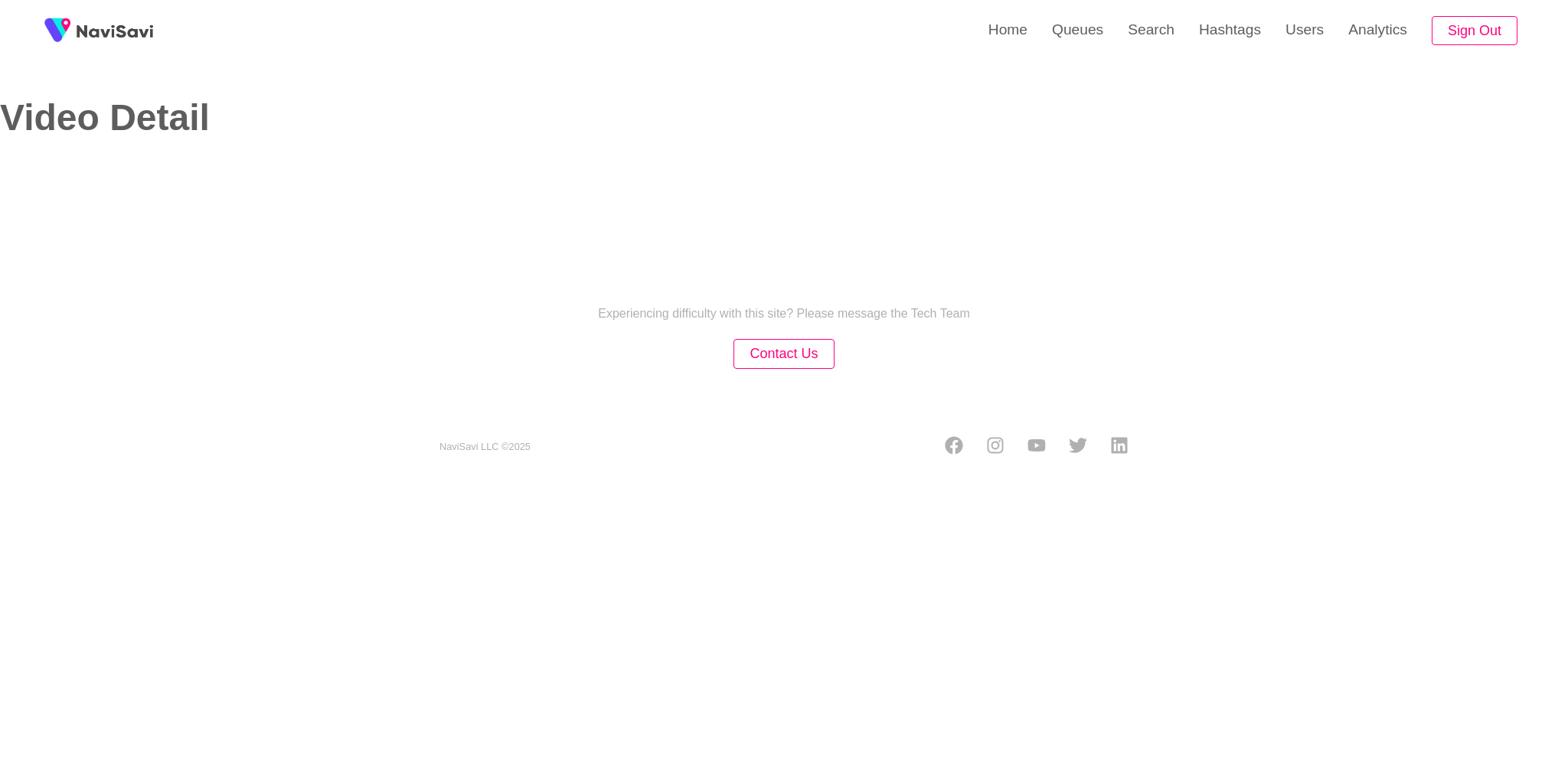
click at [842, 409] on div "Home Queues Search Hashtags Users Analytics Sign Out Video Detail Experiencing …" at bounding box center [784, 241] width 1568 height 483
select select "**********"
select select "**"
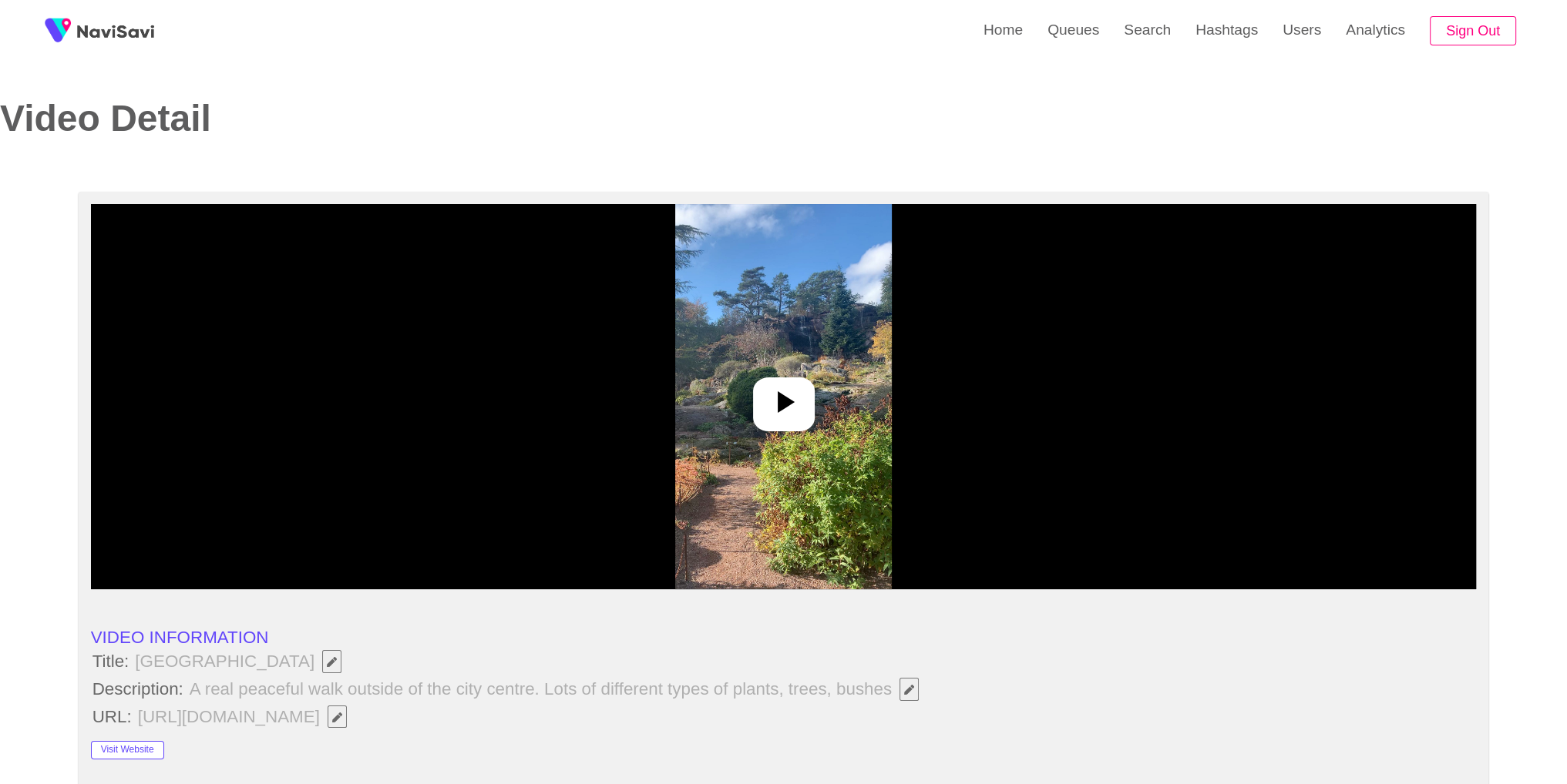
click at [848, 411] on div at bounding box center [784, 396] width 1386 height 385
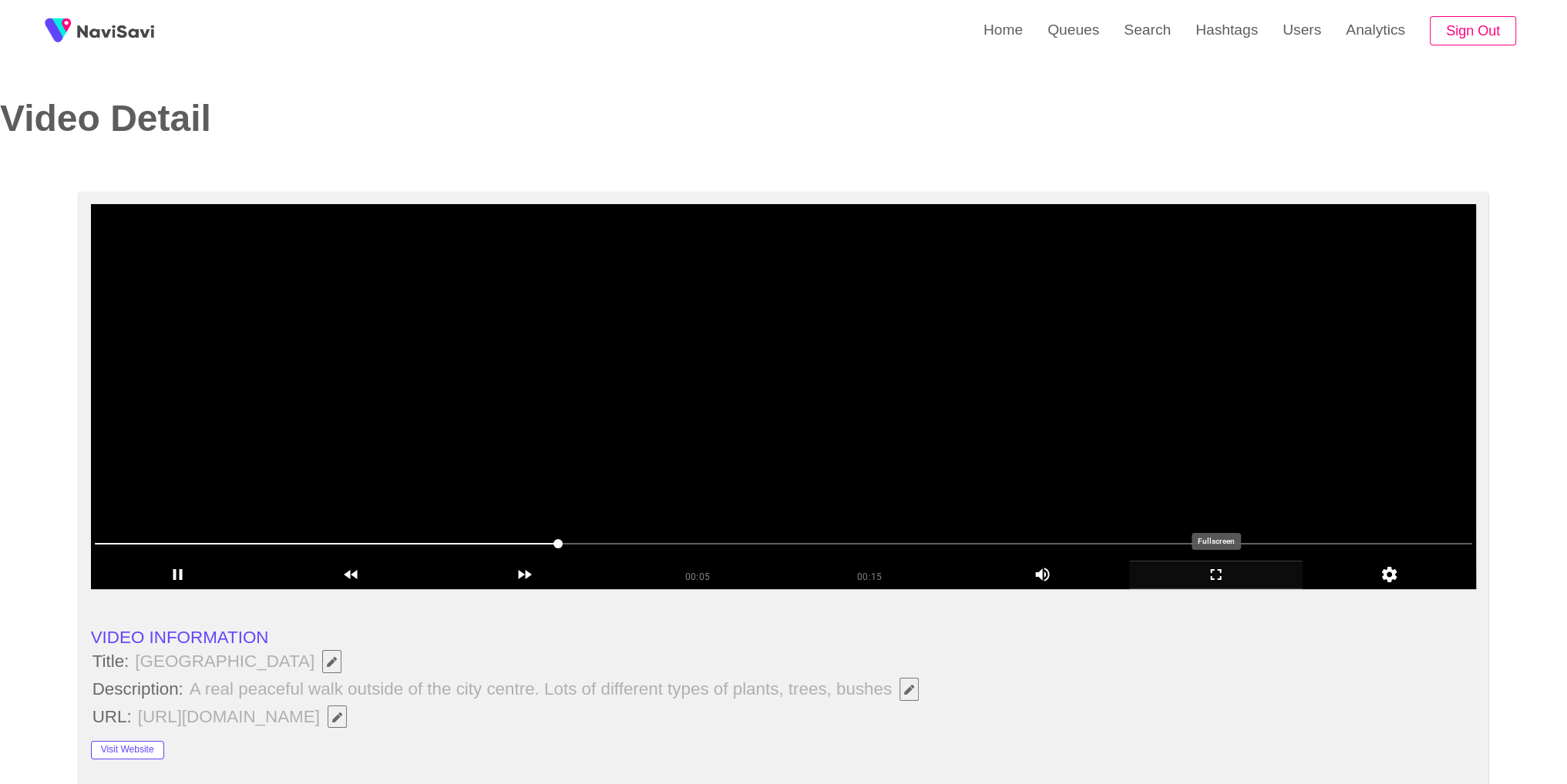
click at [1230, 579] on icon "add" at bounding box center [1216, 575] width 172 height 18
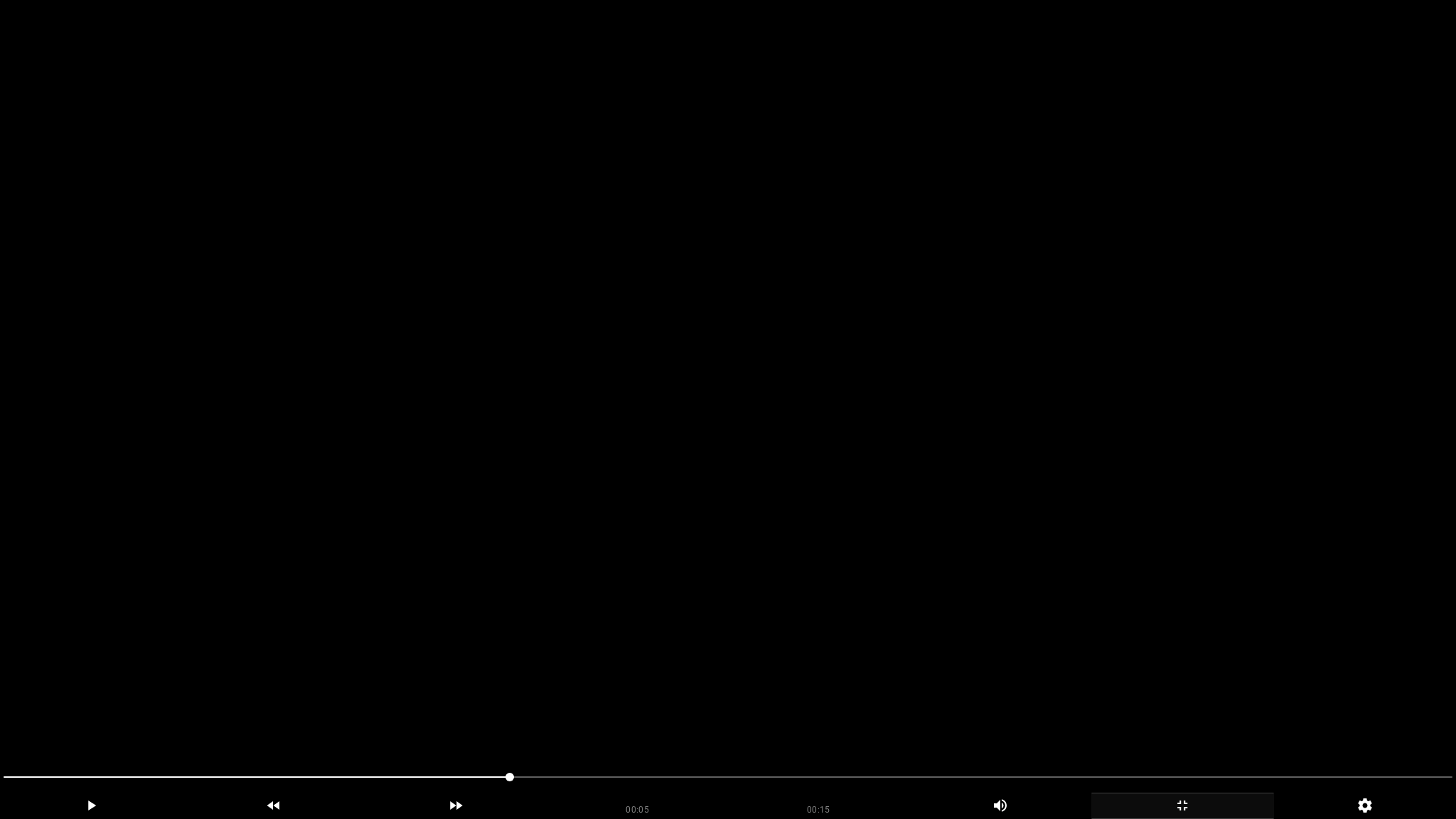
click at [1122, 576] on video at bounding box center [728, 409] width 1456 height 819
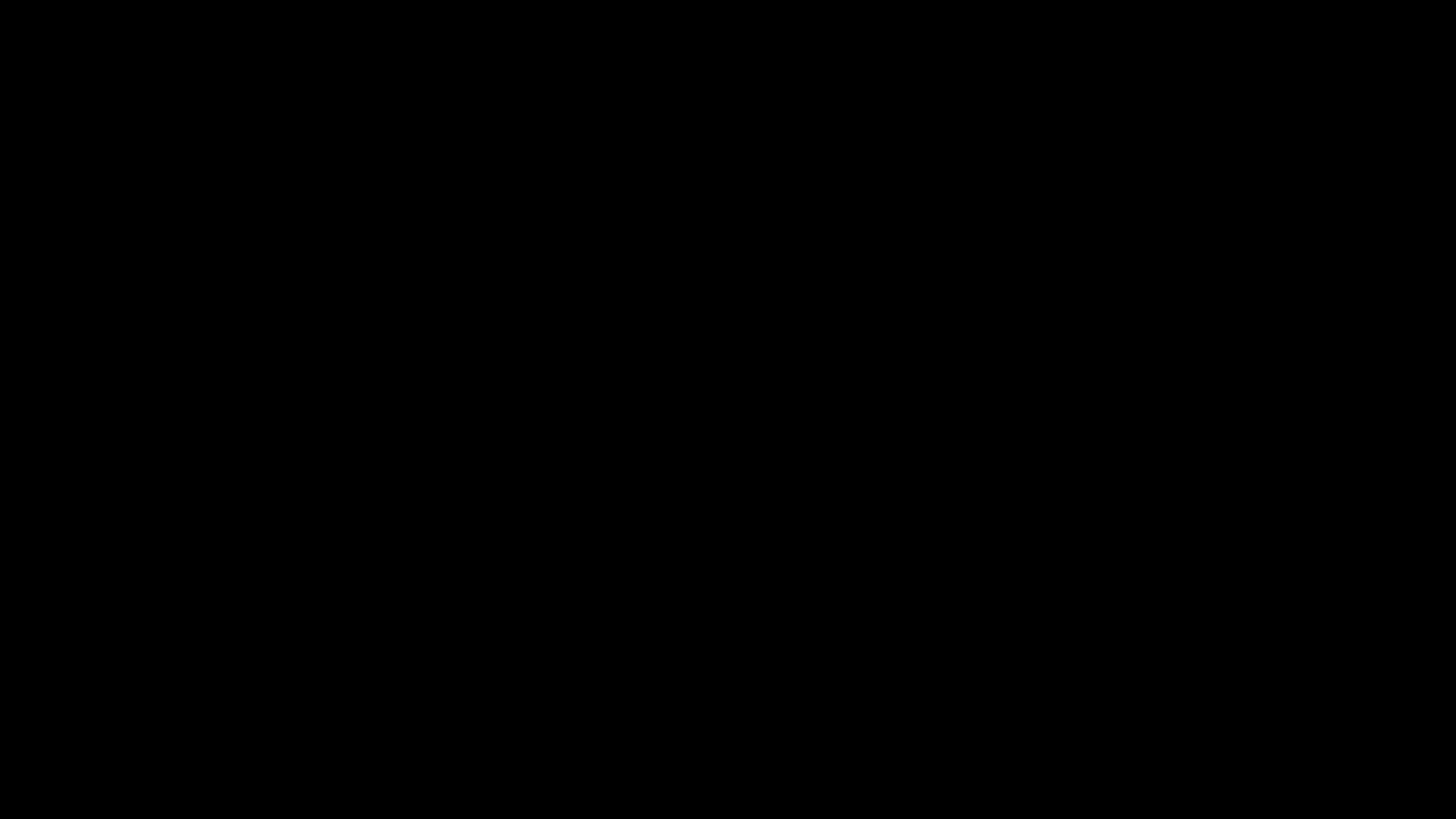
click at [1166, 724] on icon "add" at bounding box center [1183, 806] width 181 height 17
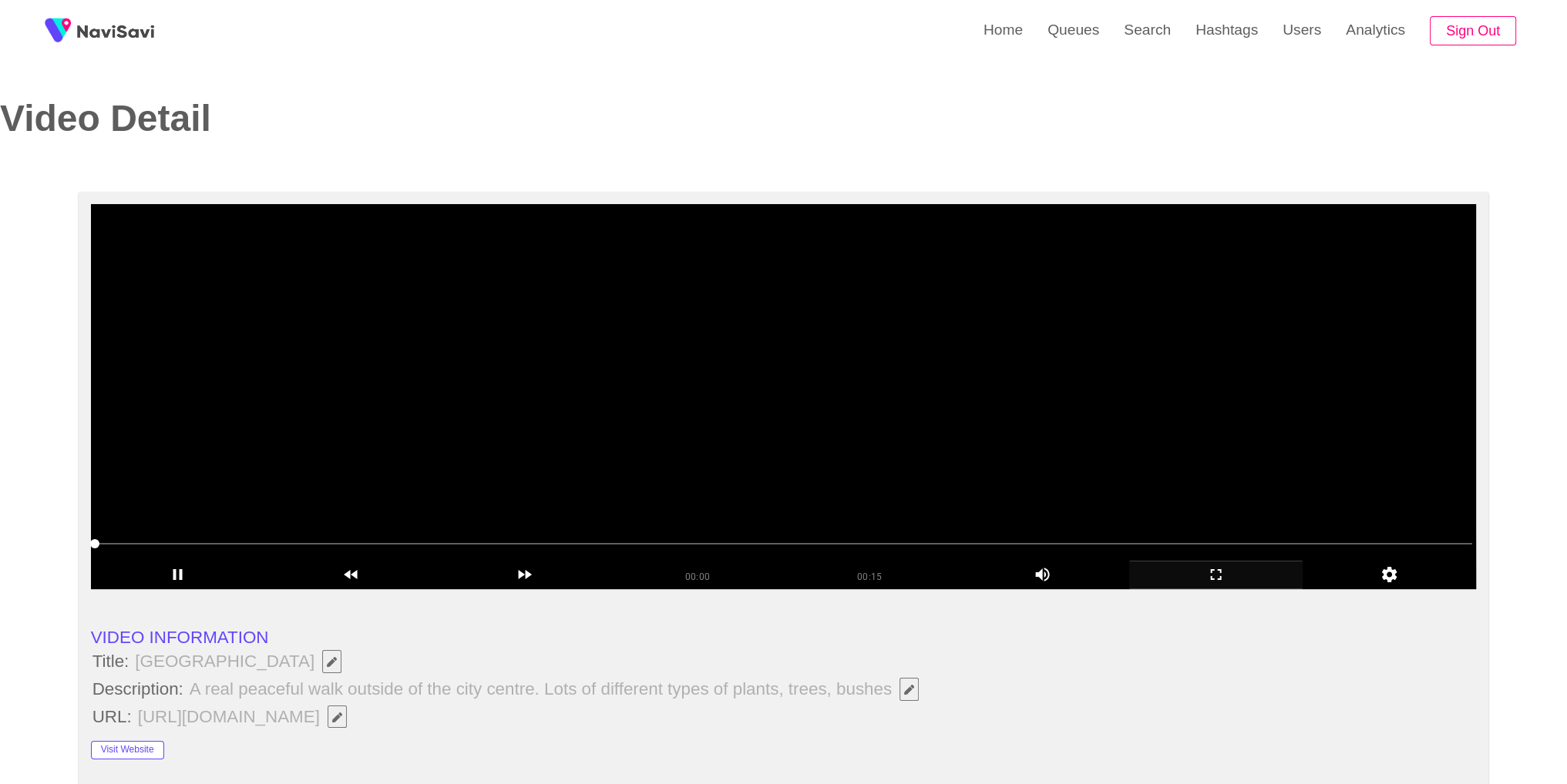
drag, startPoint x: 1042, startPoint y: 396, endPoint x: 1150, endPoint y: 368, distance: 111.6
click at [1046, 395] on video at bounding box center [784, 396] width 1386 height 385
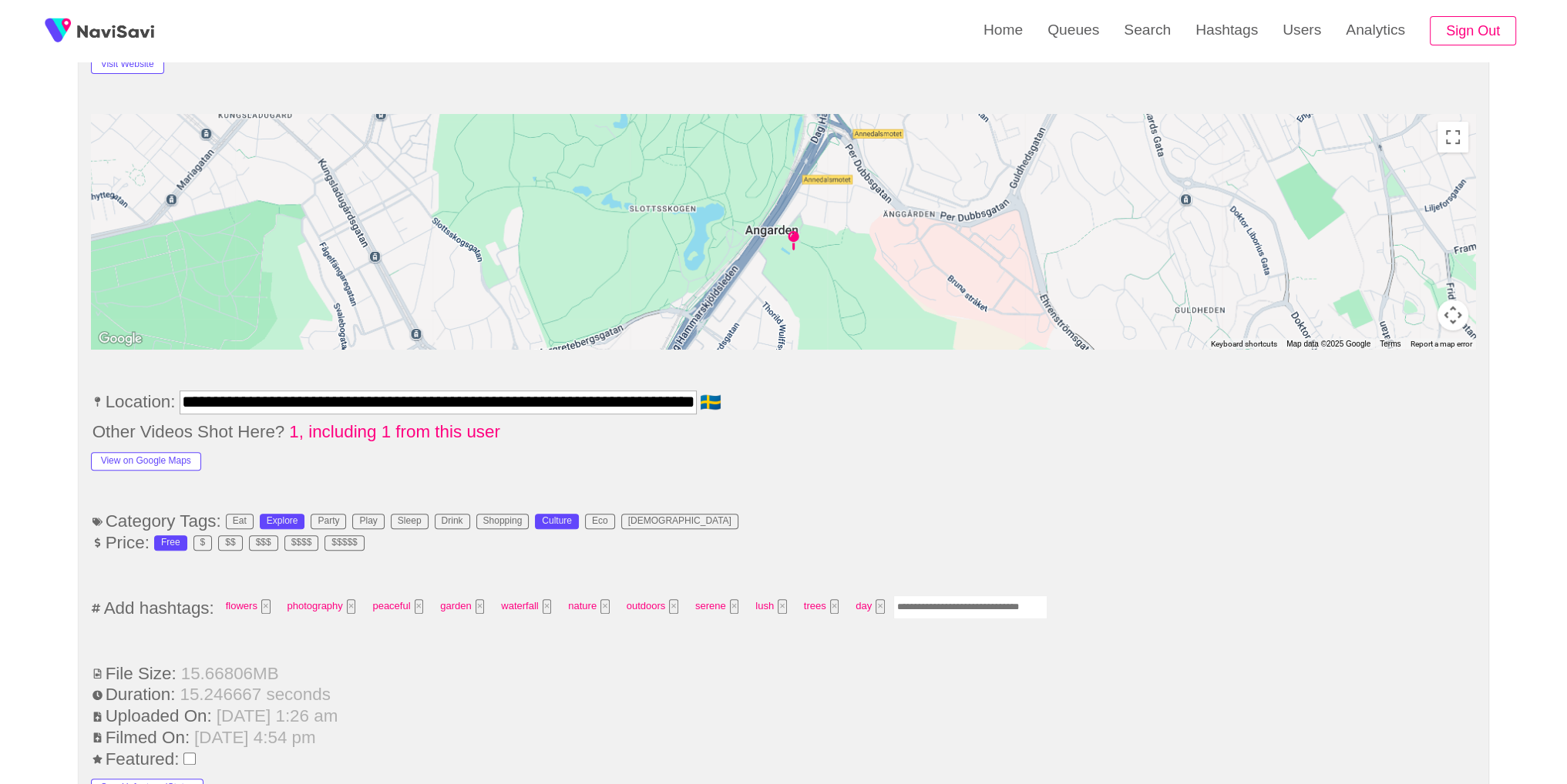
scroll to position [869, 0]
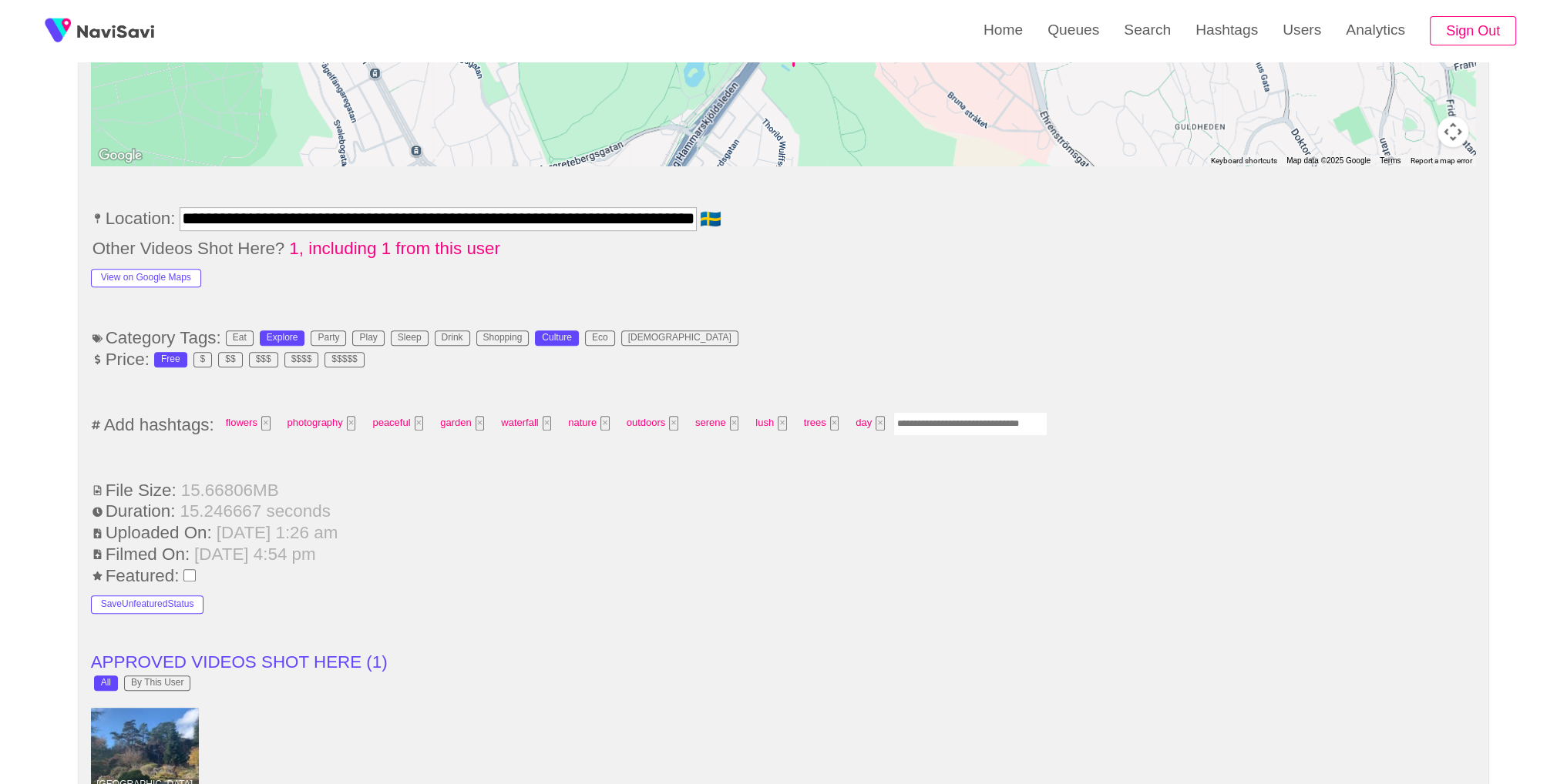
click at [984, 416] on input "Enter tag here and press return" at bounding box center [971, 424] width 155 height 24
type input "*********"
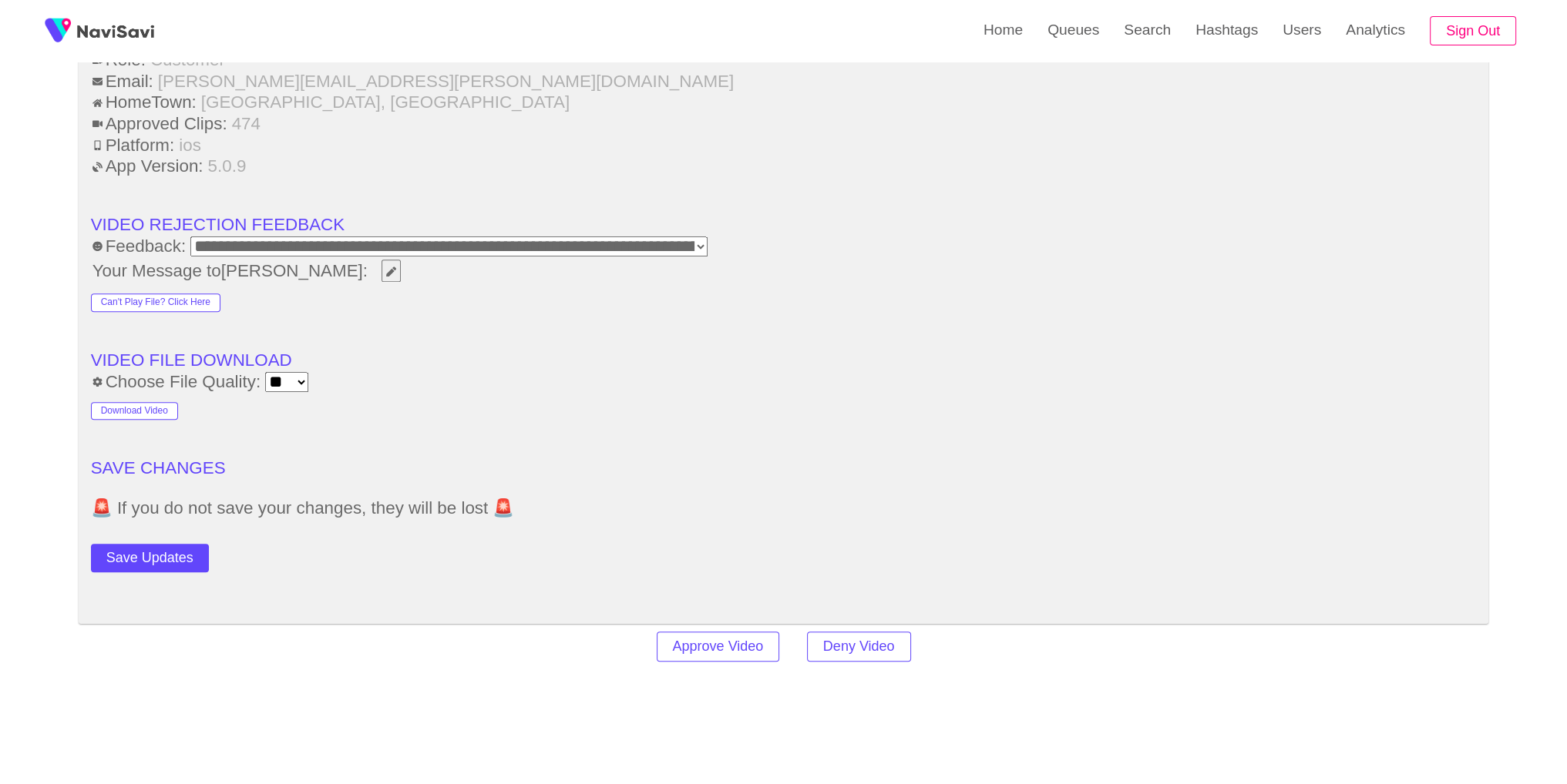
scroll to position [2053, 0]
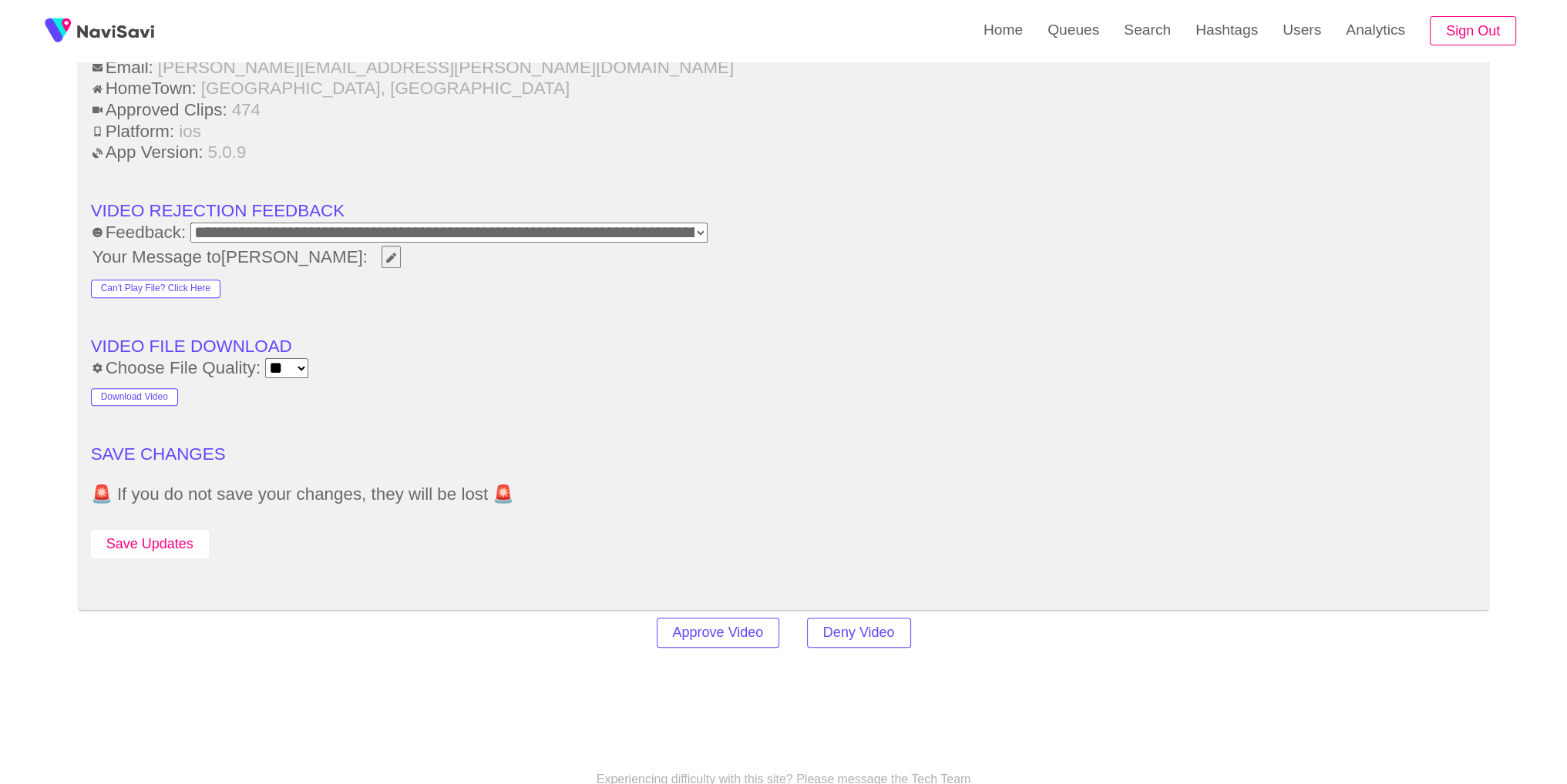
click at [185, 549] on button "Save Updates" at bounding box center [149, 545] width 118 height 29
click at [1155, 28] on link "Search" at bounding box center [1147, 30] width 71 height 60
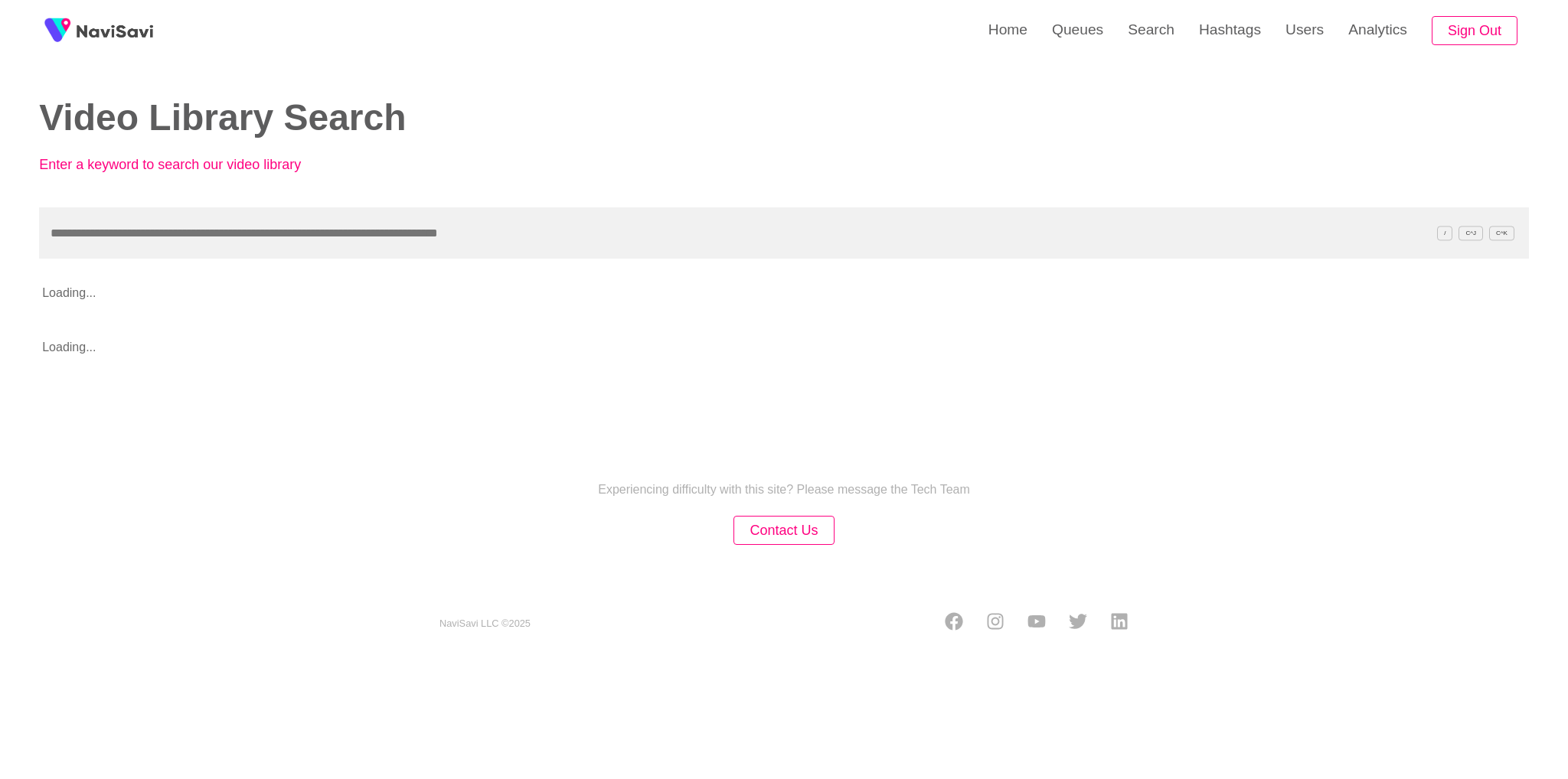
click at [798, 220] on input "text" at bounding box center [784, 234] width 1490 height 52
type input "**********"
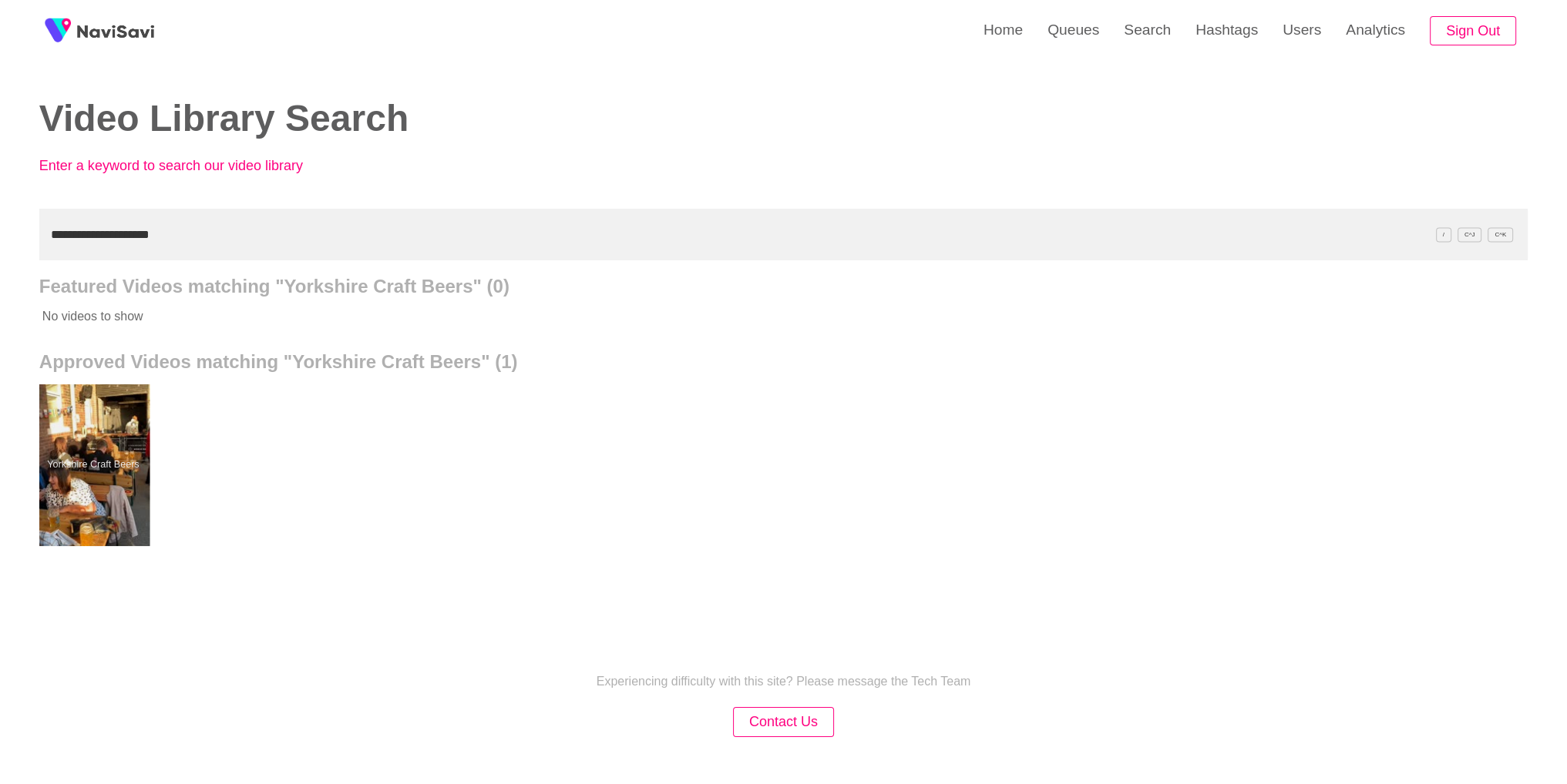
click at [85, 436] on div at bounding box center [92, 465] width 113 height 162
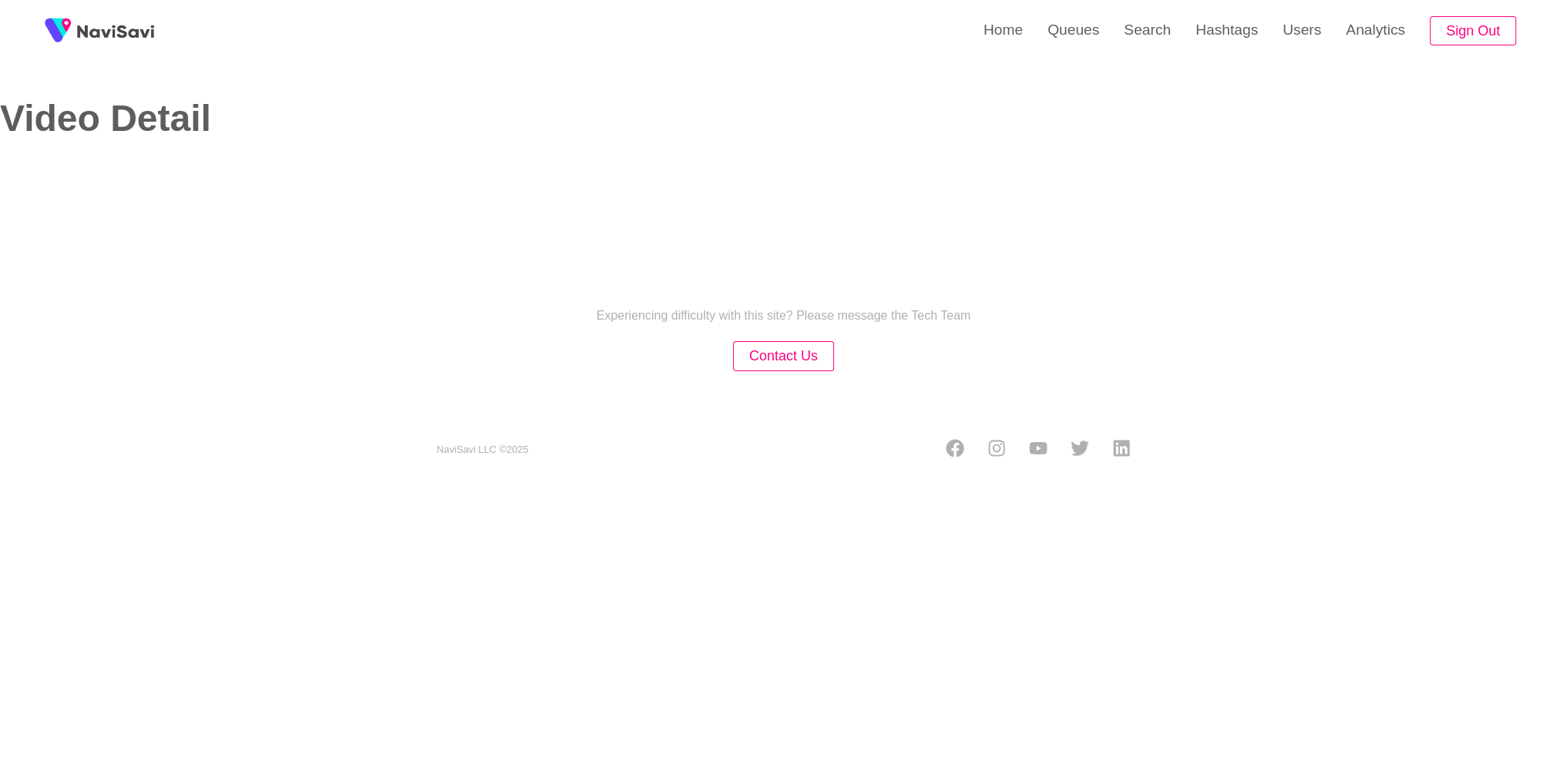
select select "**********"
select select "**"
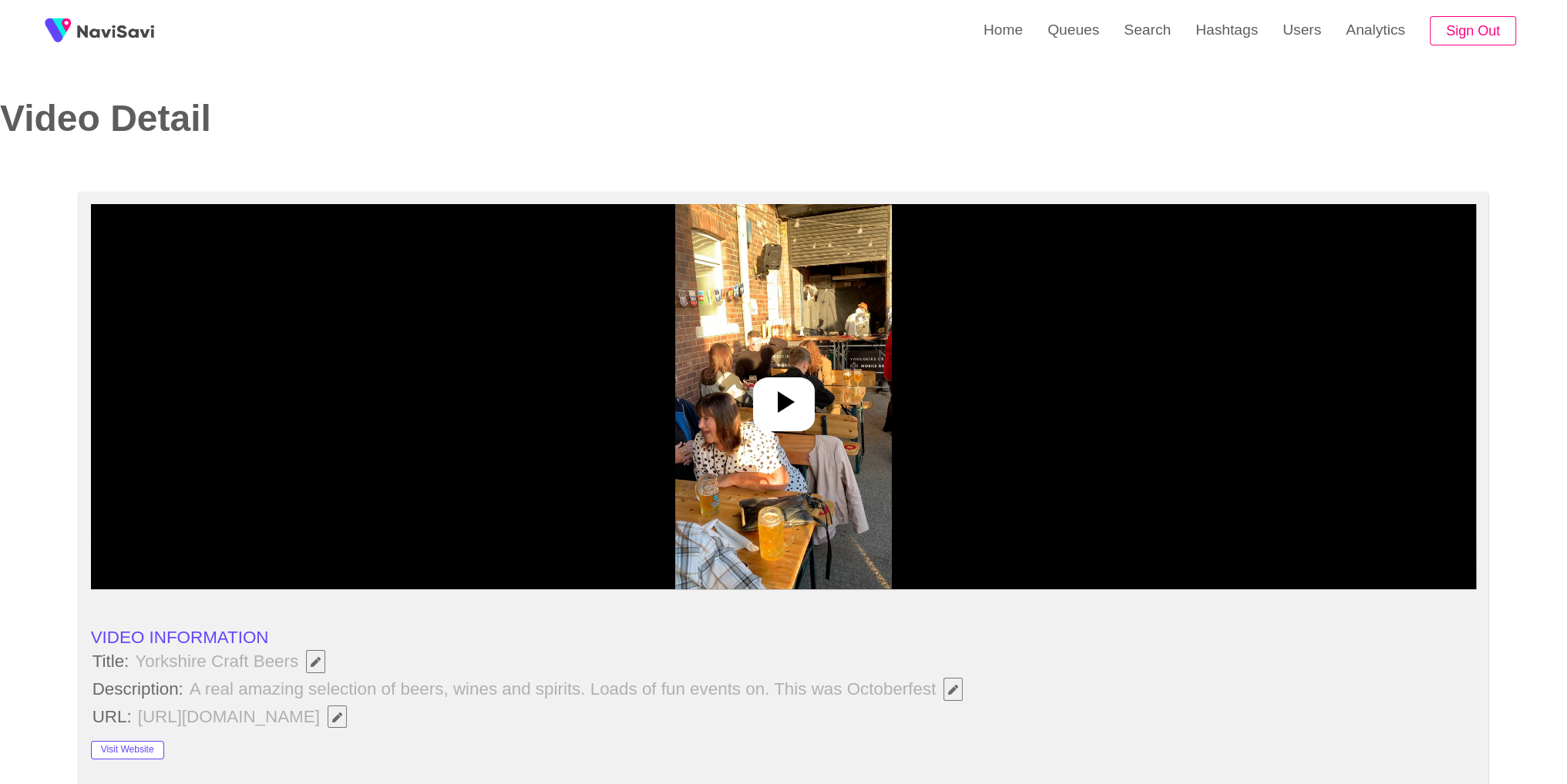
click at [799, 436] on img at bounding box center [784, 396] width 217 height 385
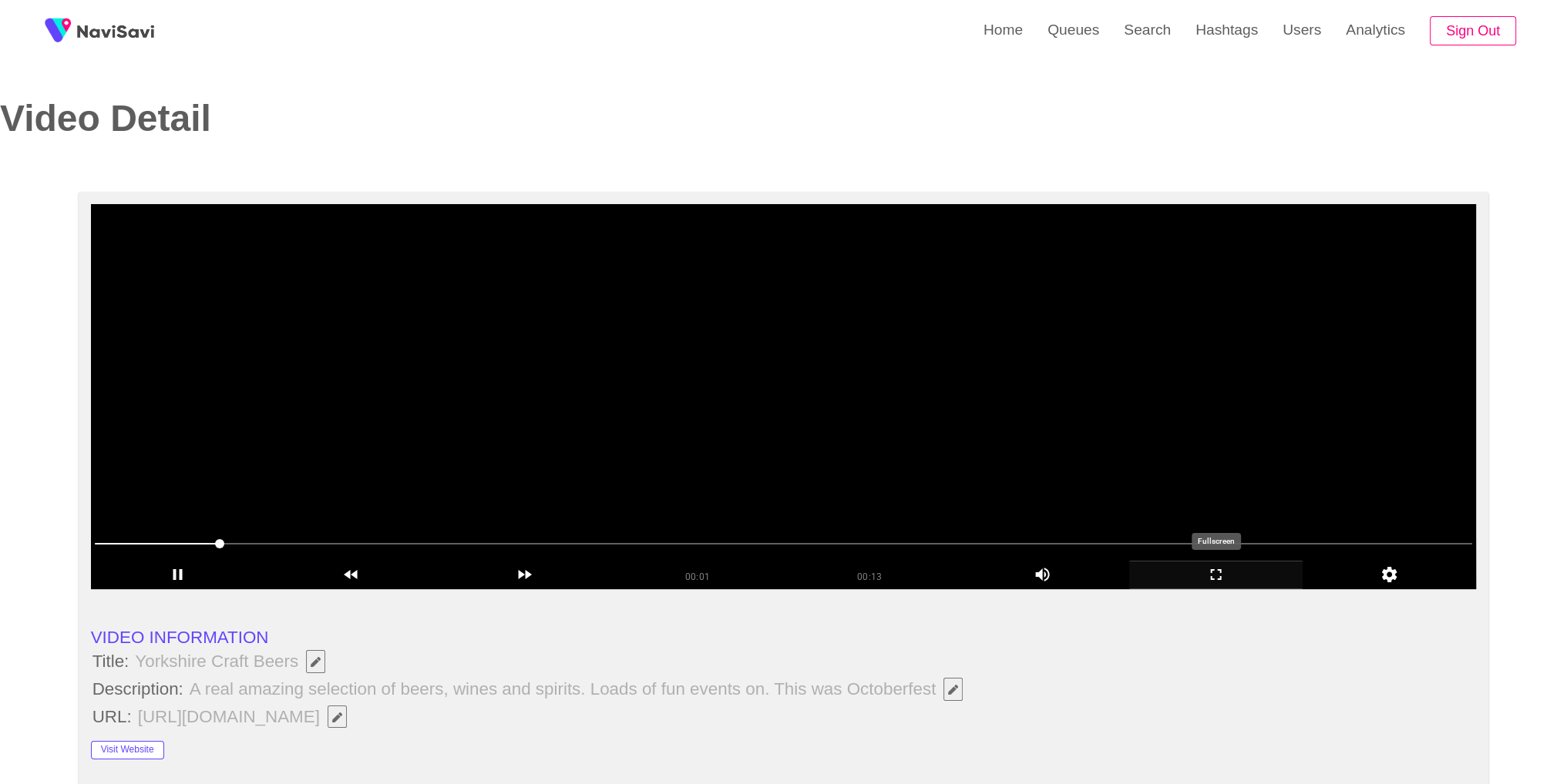
click at [1197, 568] on icon "add" at bounding box center [1216, 575] width 172 height 18
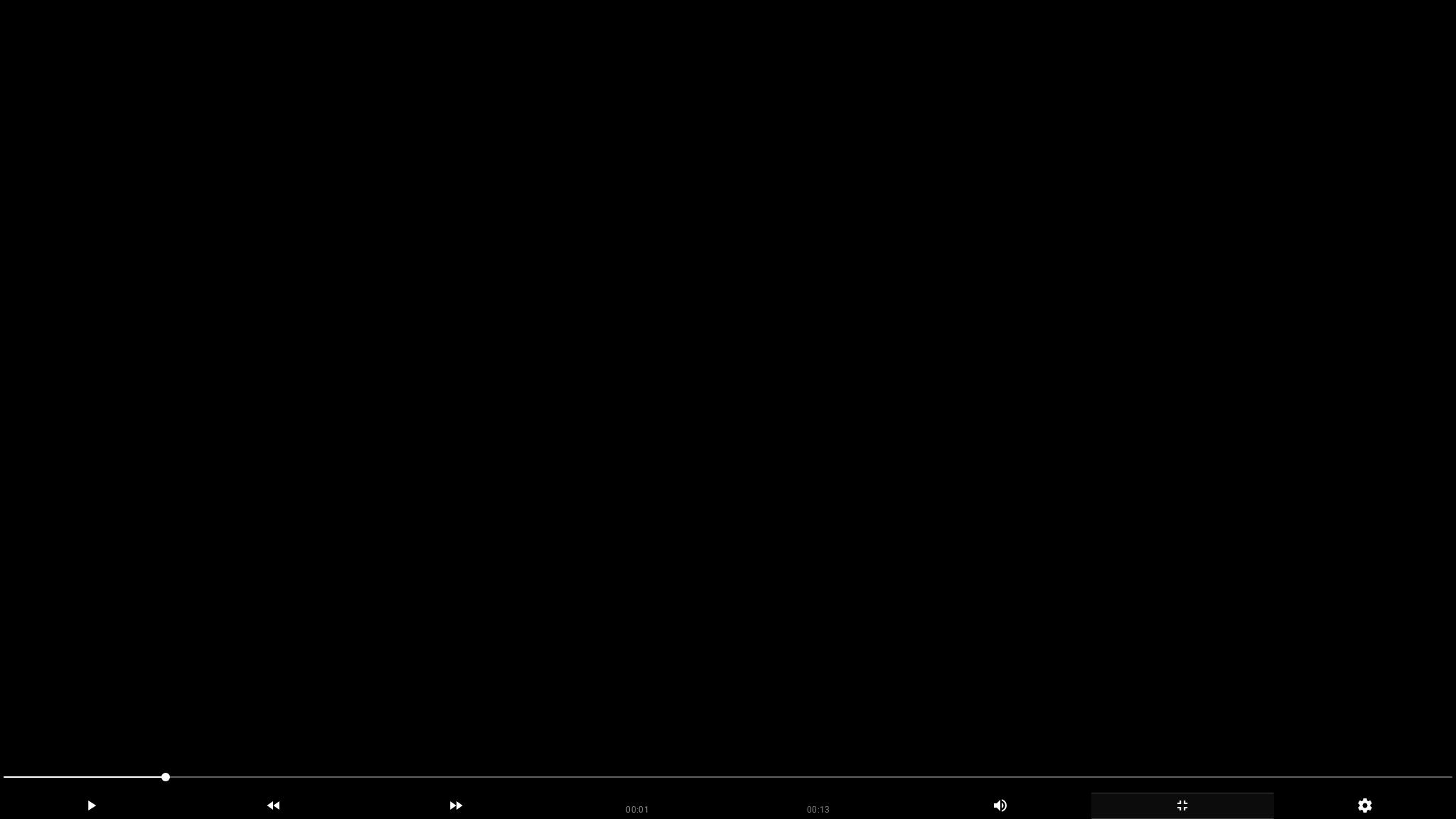
click at [1027, 534] on video at bounding box center [728, 409] width 1456 height 819
click at [1177, 724] on icon "add" at bounding box center [1182, 806] width 10 height 10
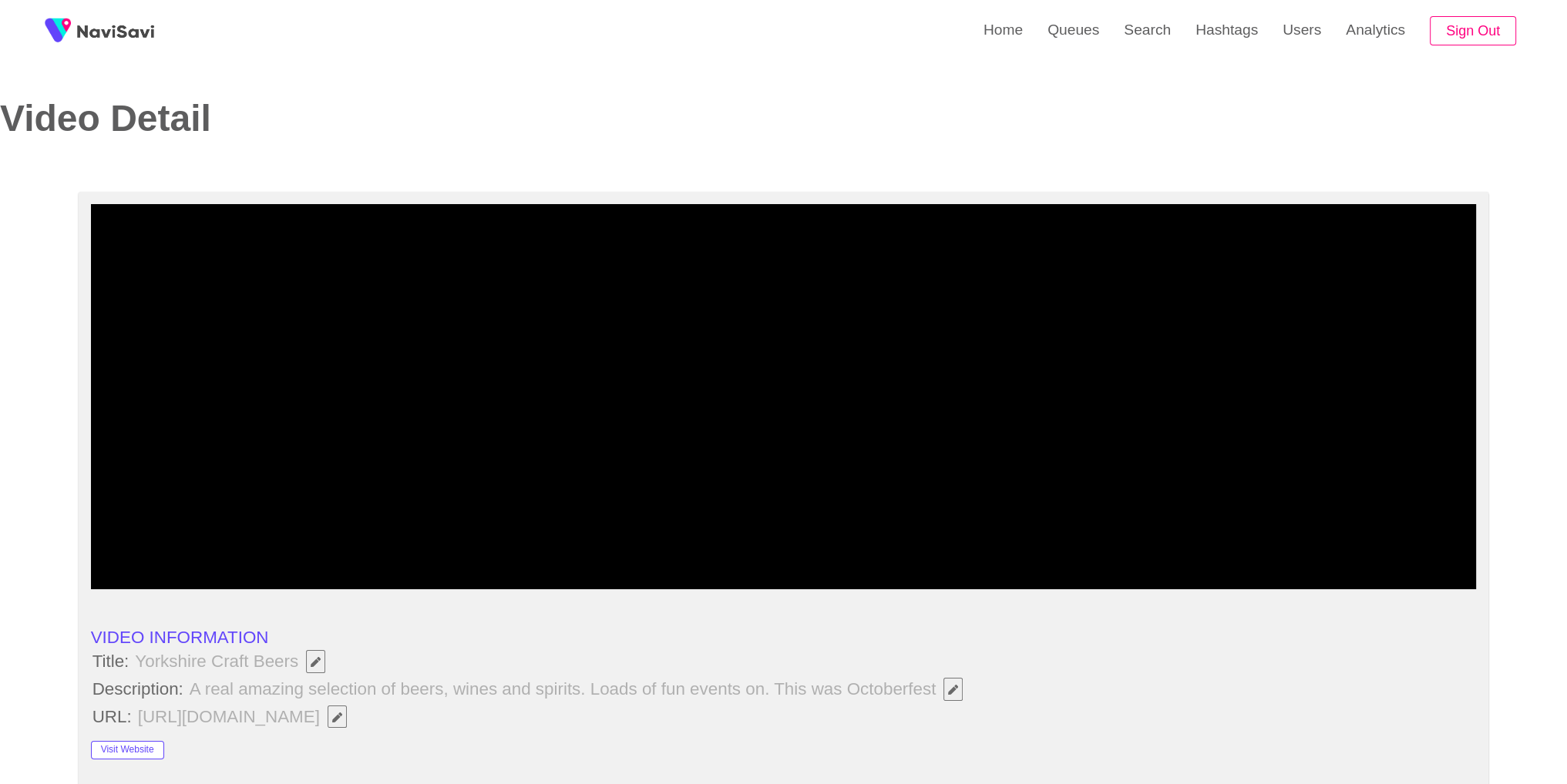
scroll to position [686, 0]
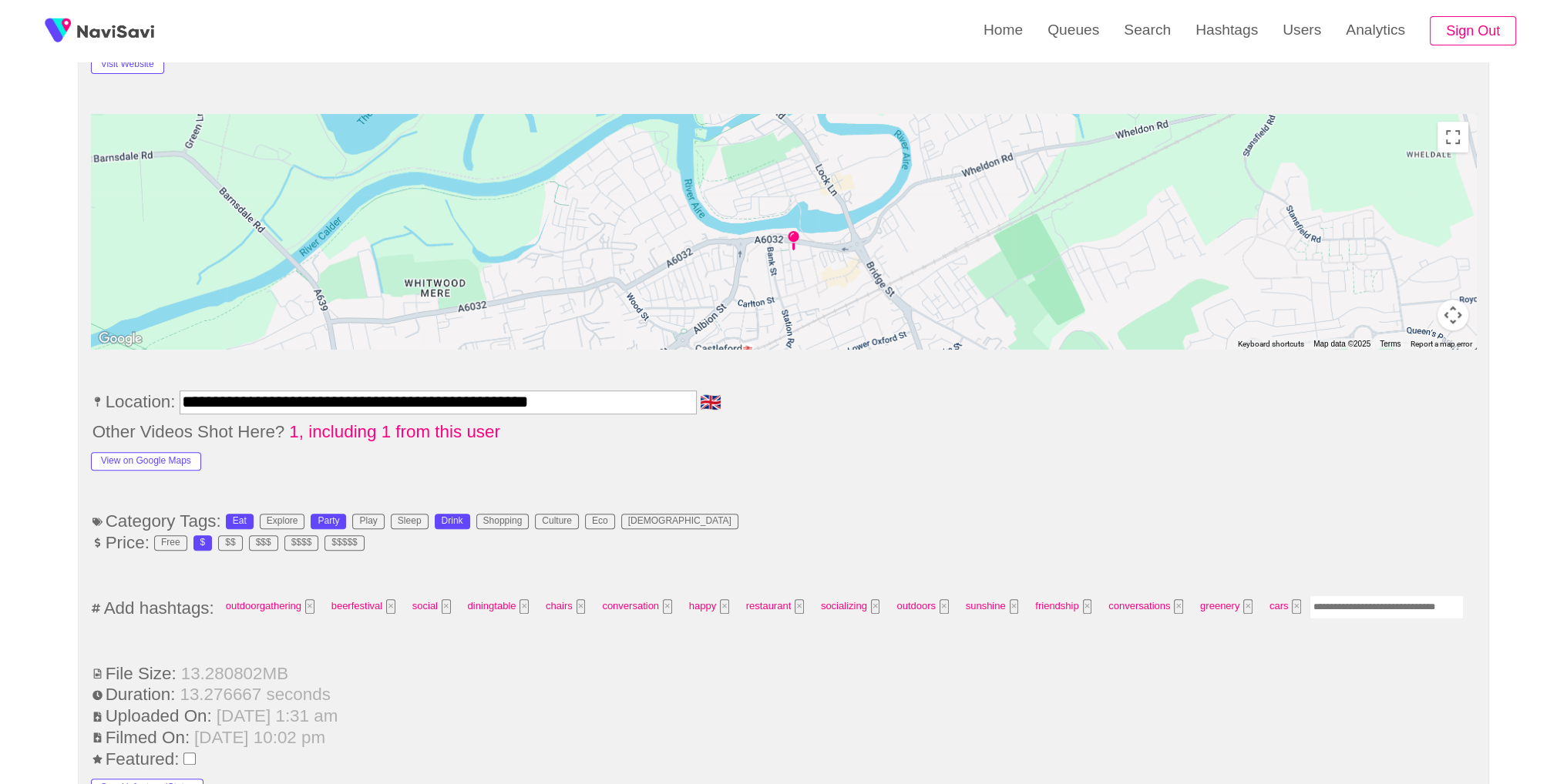
click at [1378, 605] on input "Enter tag here and press return" at bounding box center [1387, 608] width 155 height 24
type input "*****"
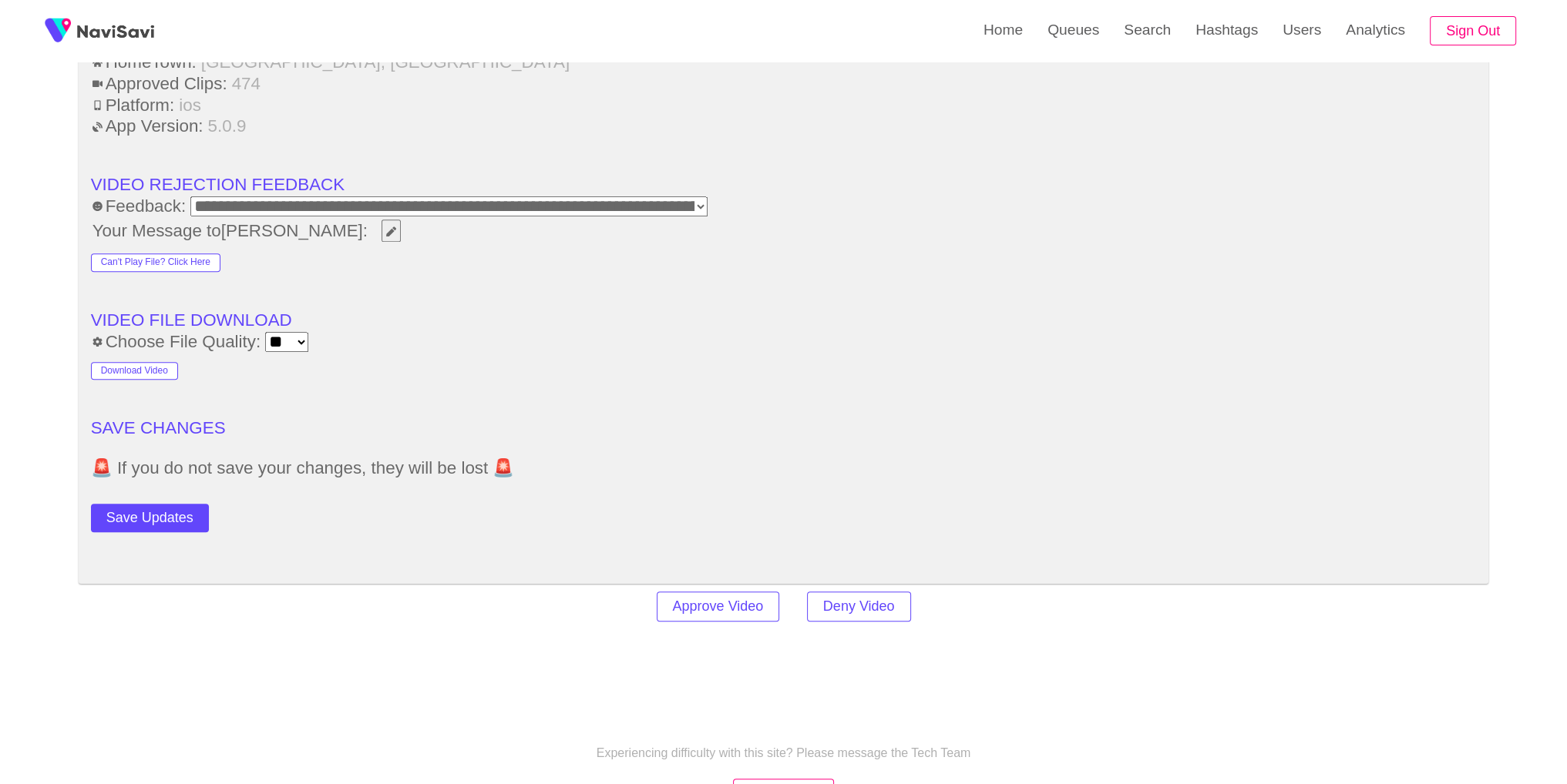
scroll to position [2113, 0]
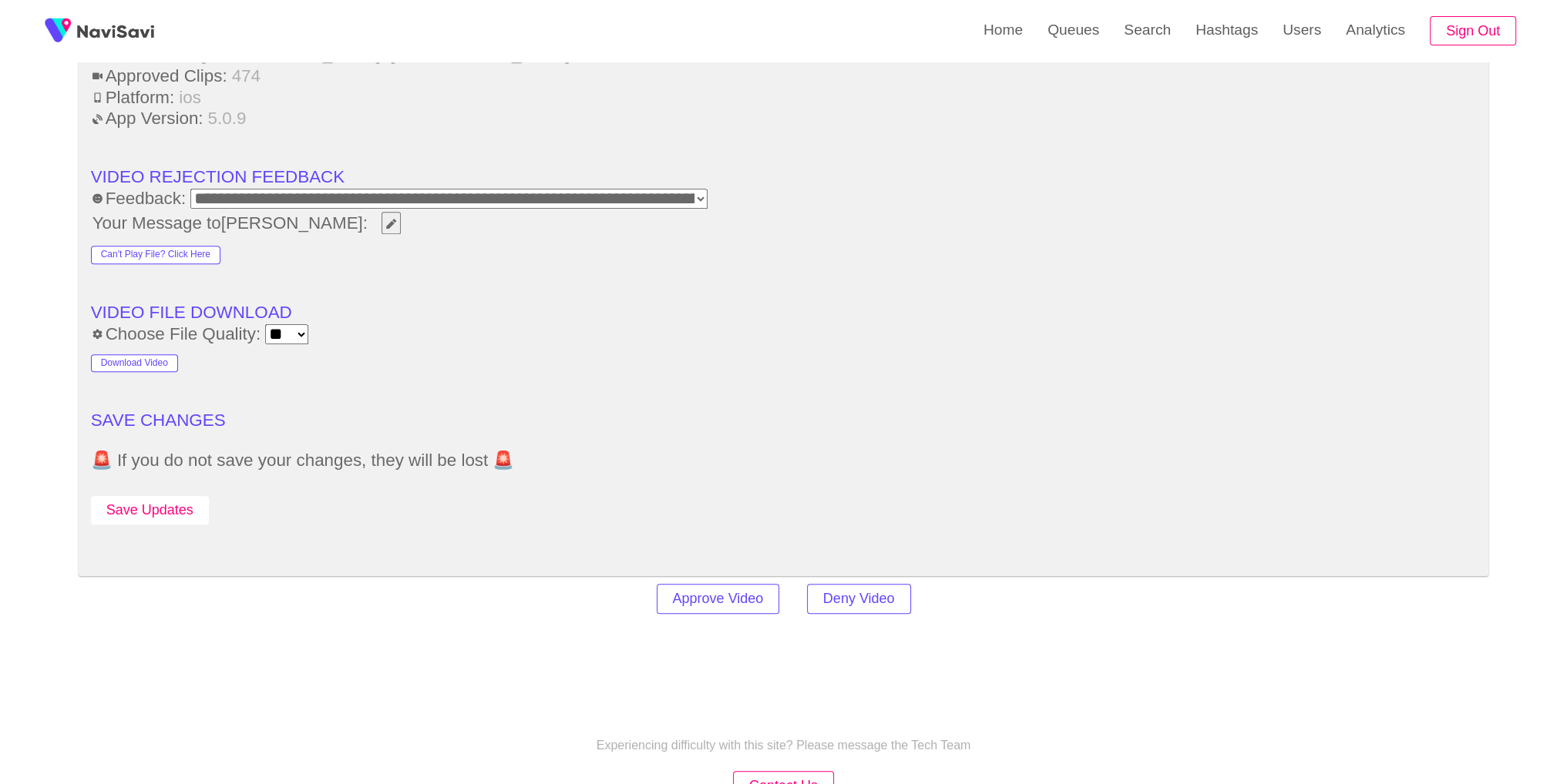
click at [139, 513] on button "Save Updates" at bounding box center [149, 510] width 118 height 29
click at [1141, 40] on link "Search" at bounding box center [1147, 30] width 71 height 60
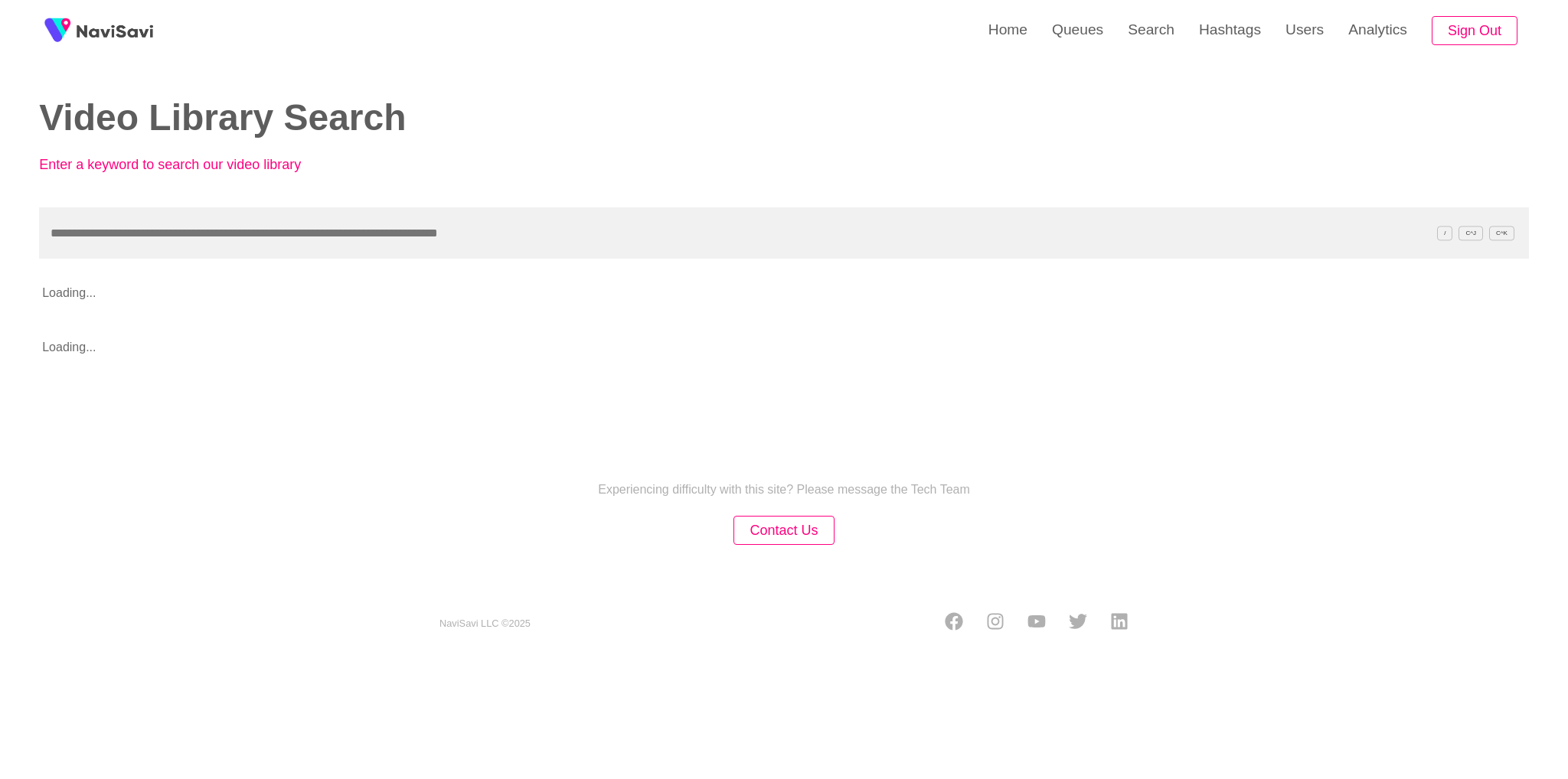
click at [692, 217] on input "text" at bounding box center [784, 234] width 1490 height 52
type input "**********"
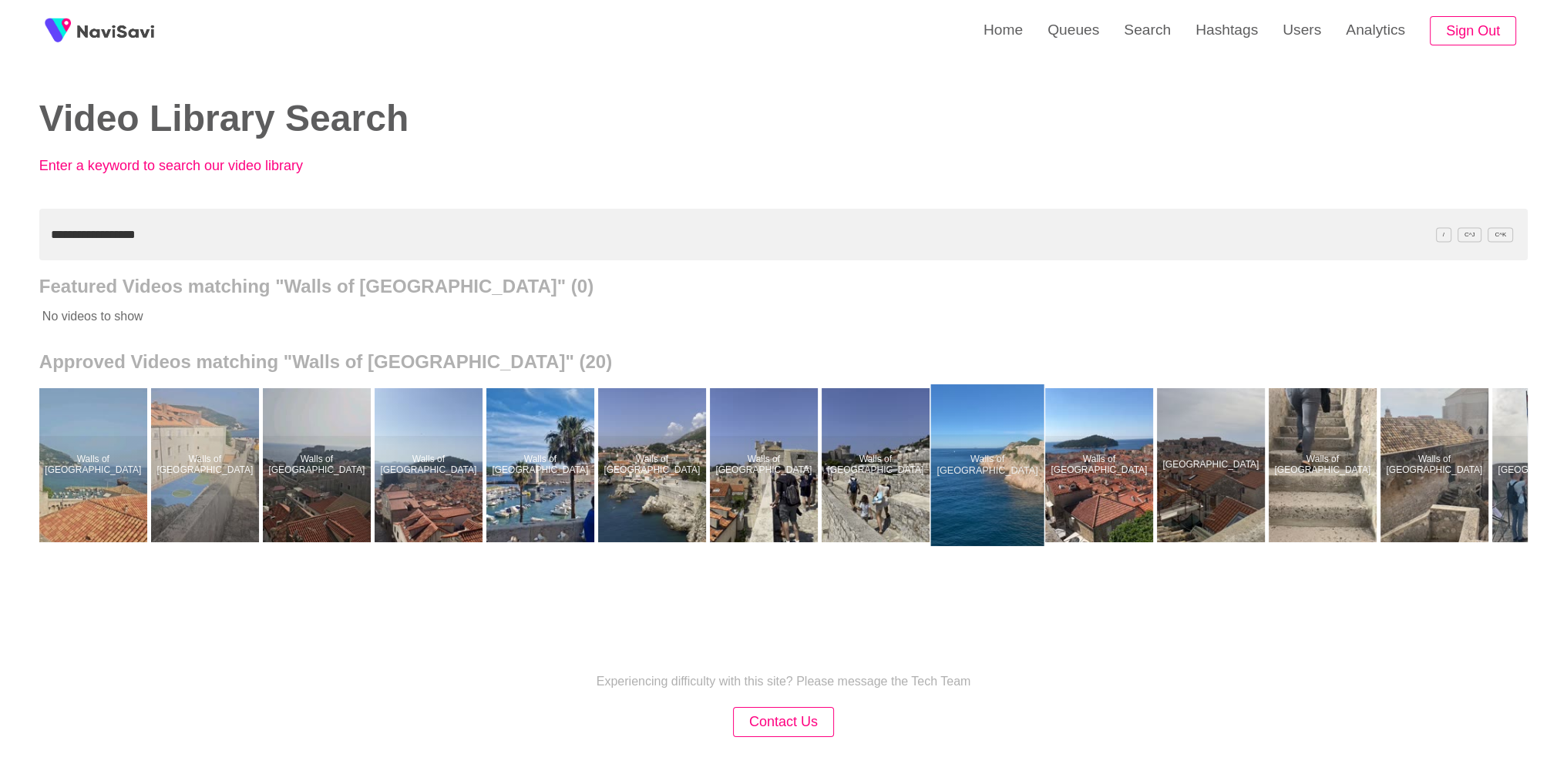
click at [968, 473] on div at bounding box center [987, 465] width 113 height 162
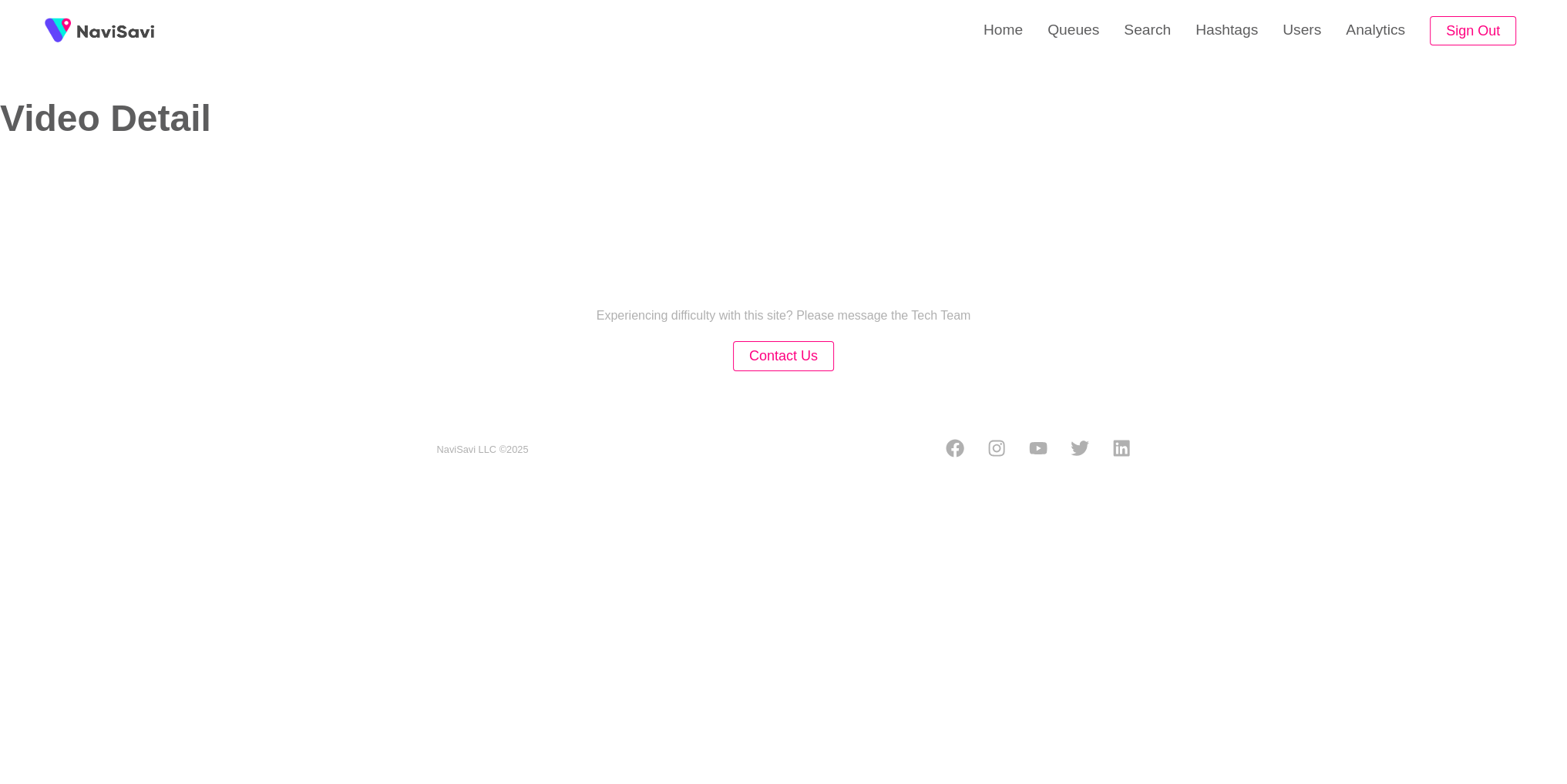
select select "**********"
select select "**"
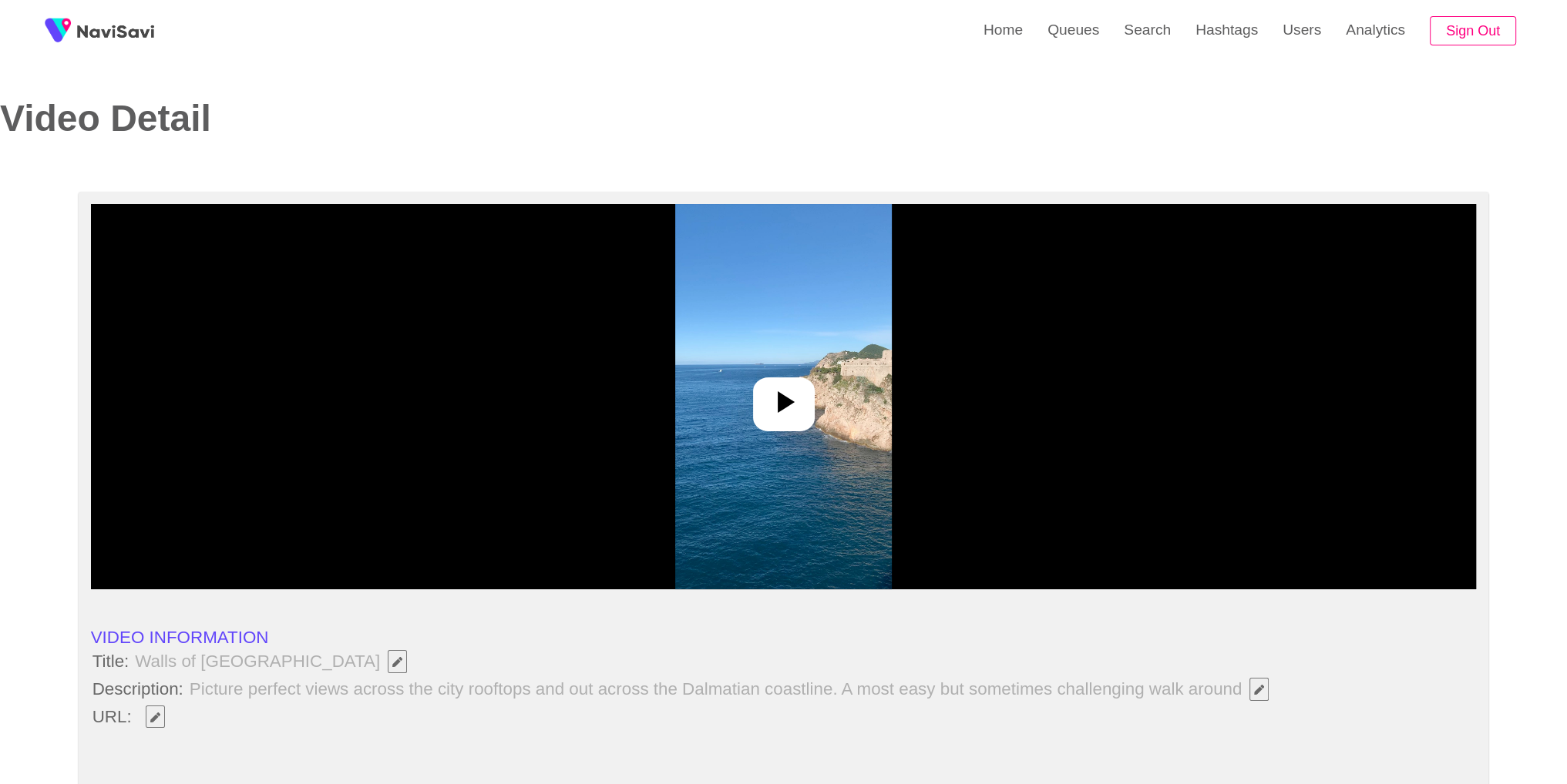
click at [728, 378] on div at bounding box center [784, 396] width 1386 height 385
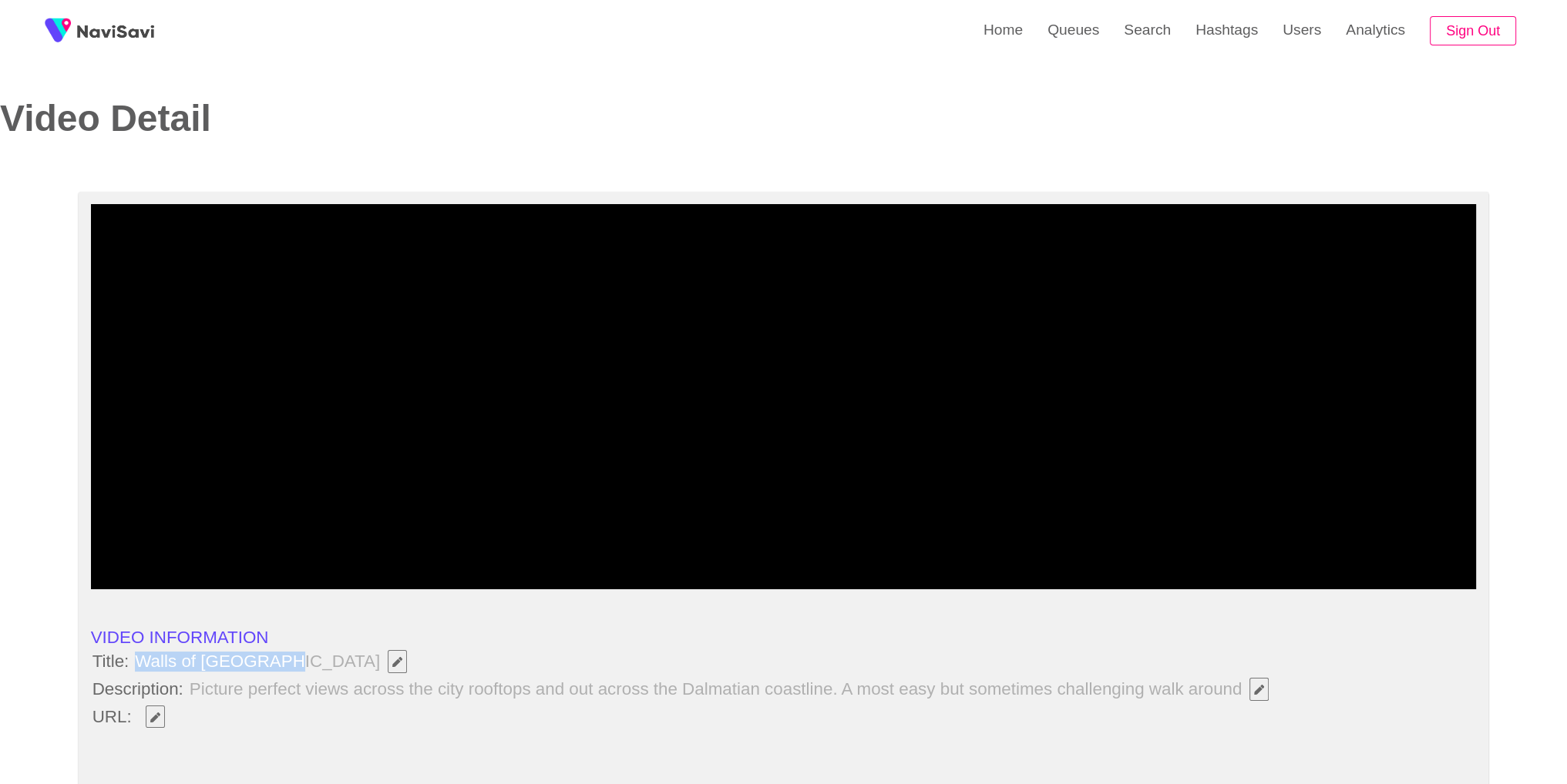
drag, startPoint x: 138, startPoint y: 656, endPoint x: 275, endPoint y: 651, distance: 137.1
click at [275, 651] on span "Walls of Dubrovnik" at bounding box center [275, 661] width 283 height 26
click at [205, 716] on li "URL:" at bounding box center [784, 717] width 1386 height 26
click at [158, 716] on icon "Edit Field" at bounding box center [155, 718] width 10 height 10
type input "**********"
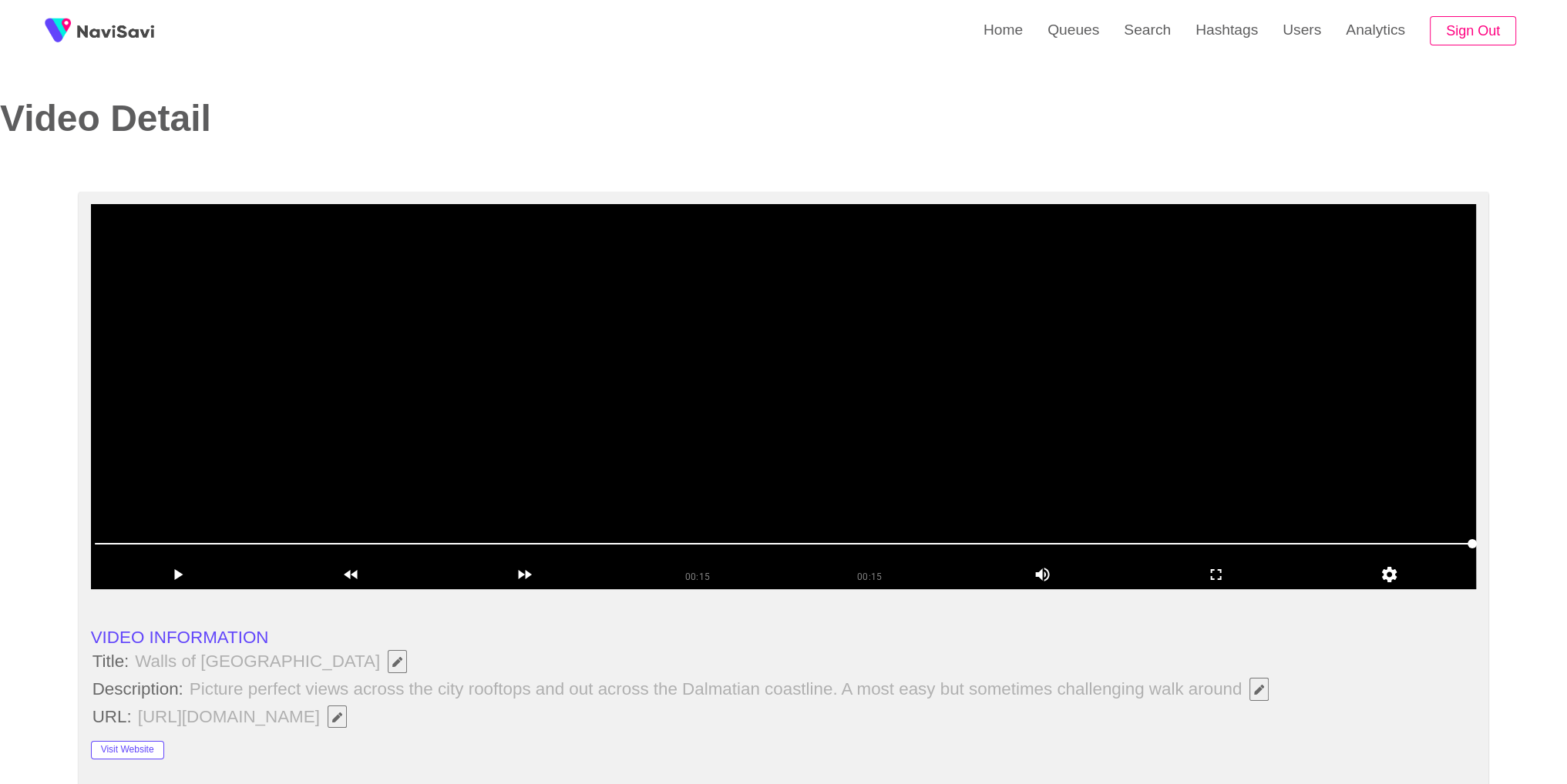
click at [1121, 442] on video at bounding box center [784, 396] width 1386 height 385
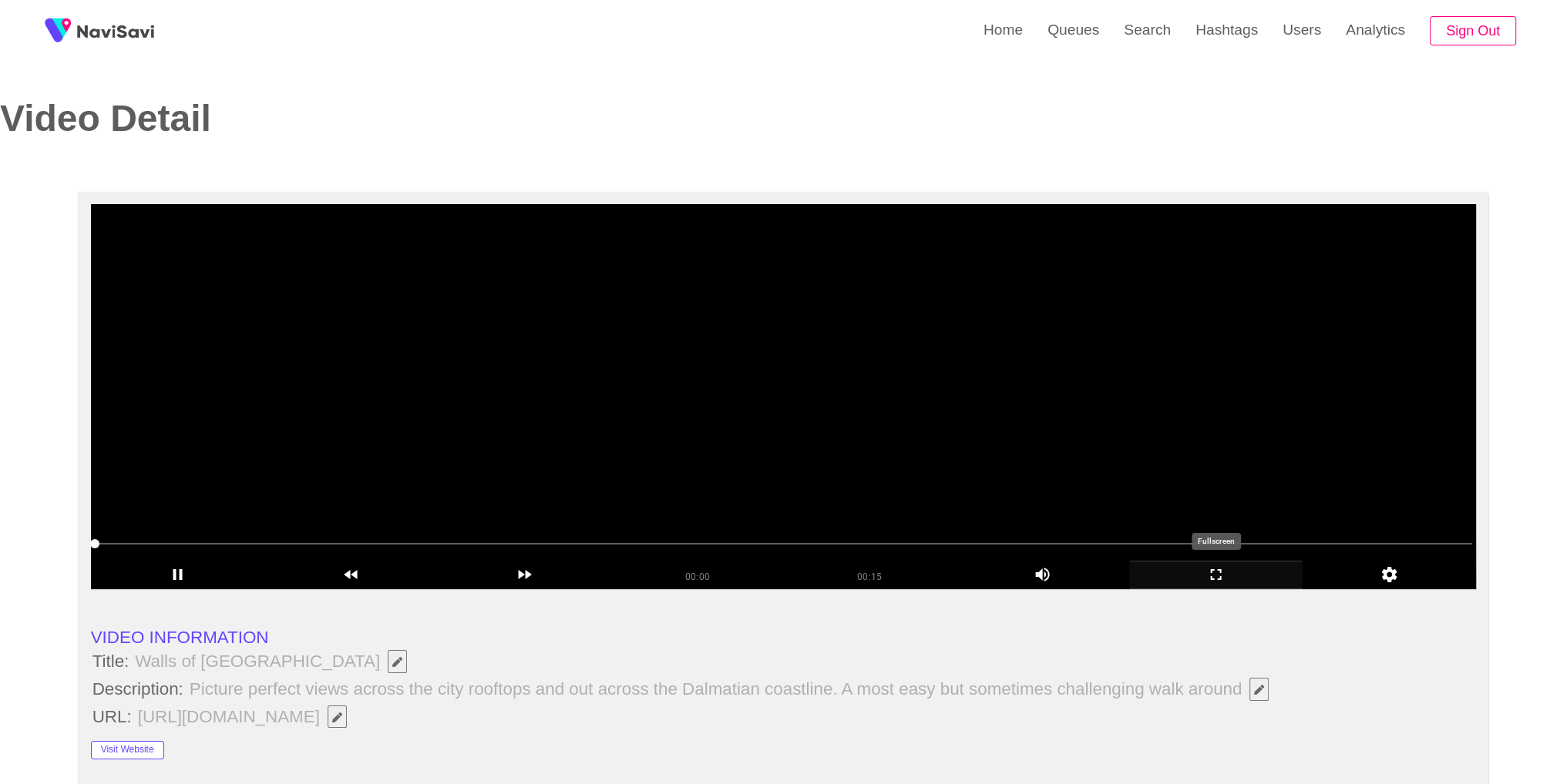
click at [1230, 567] on icon "add" at bounding box center [1216, 575] width 172 height 18
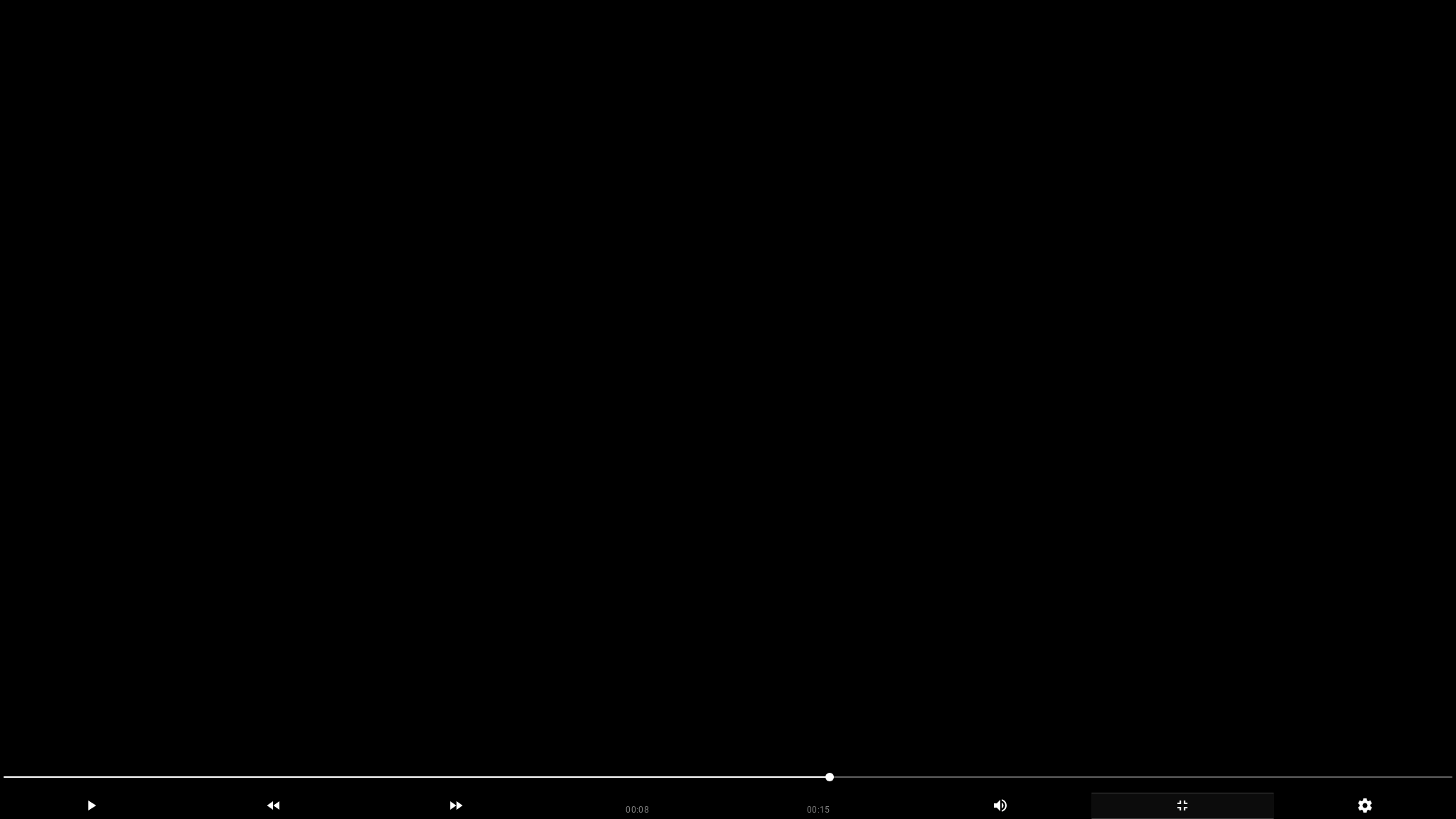
drag, startPoint x: 836, startPoint y: 783, endPoint x: 845, endPoint y: 783, distance: 9.0
click at [1396, 724] on div at bounding box center [727, 779] width 1460 height 39
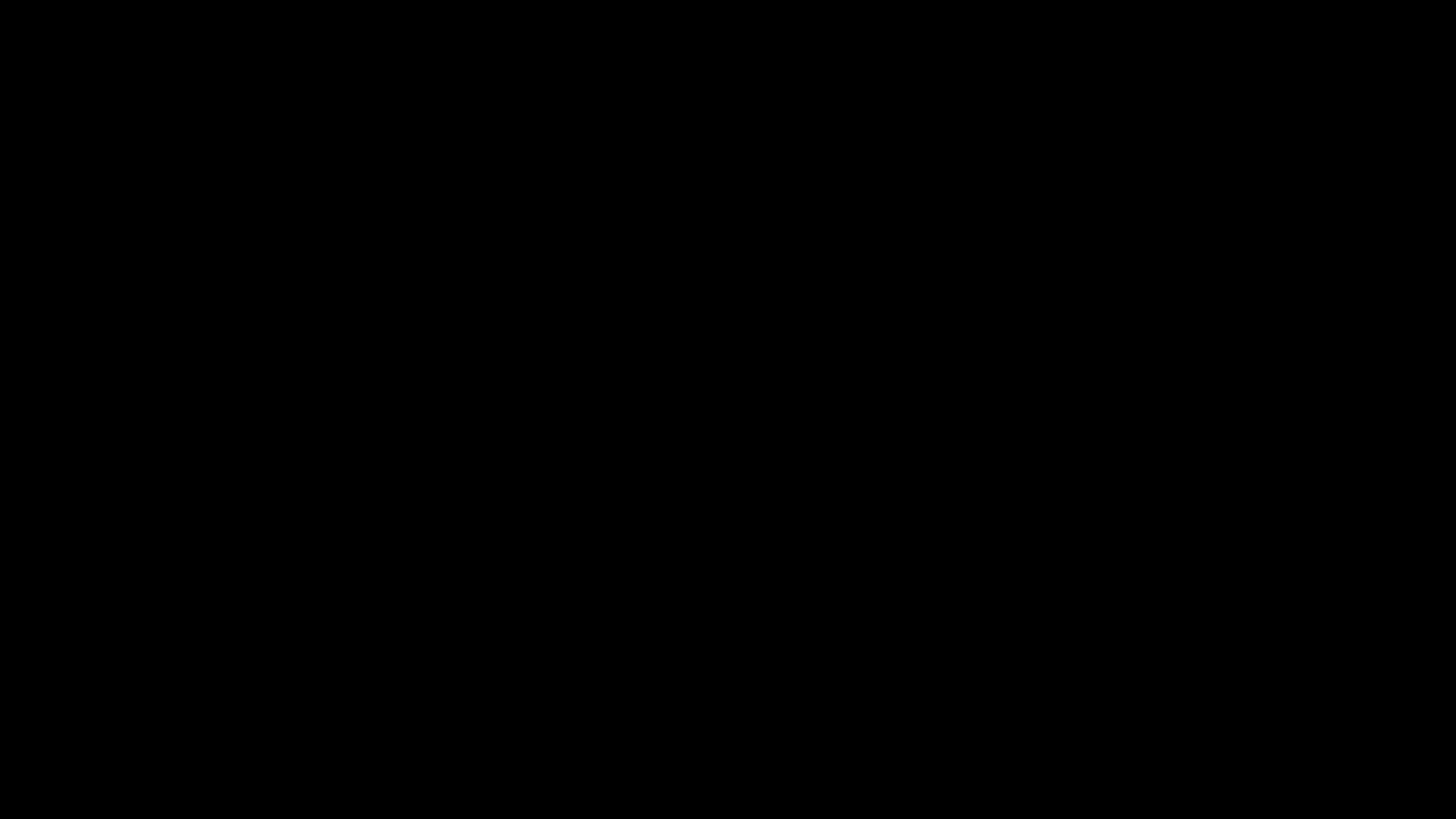
click at [1166, 724] on div "add" at bounding box center [1183, 807] width 183 height 26
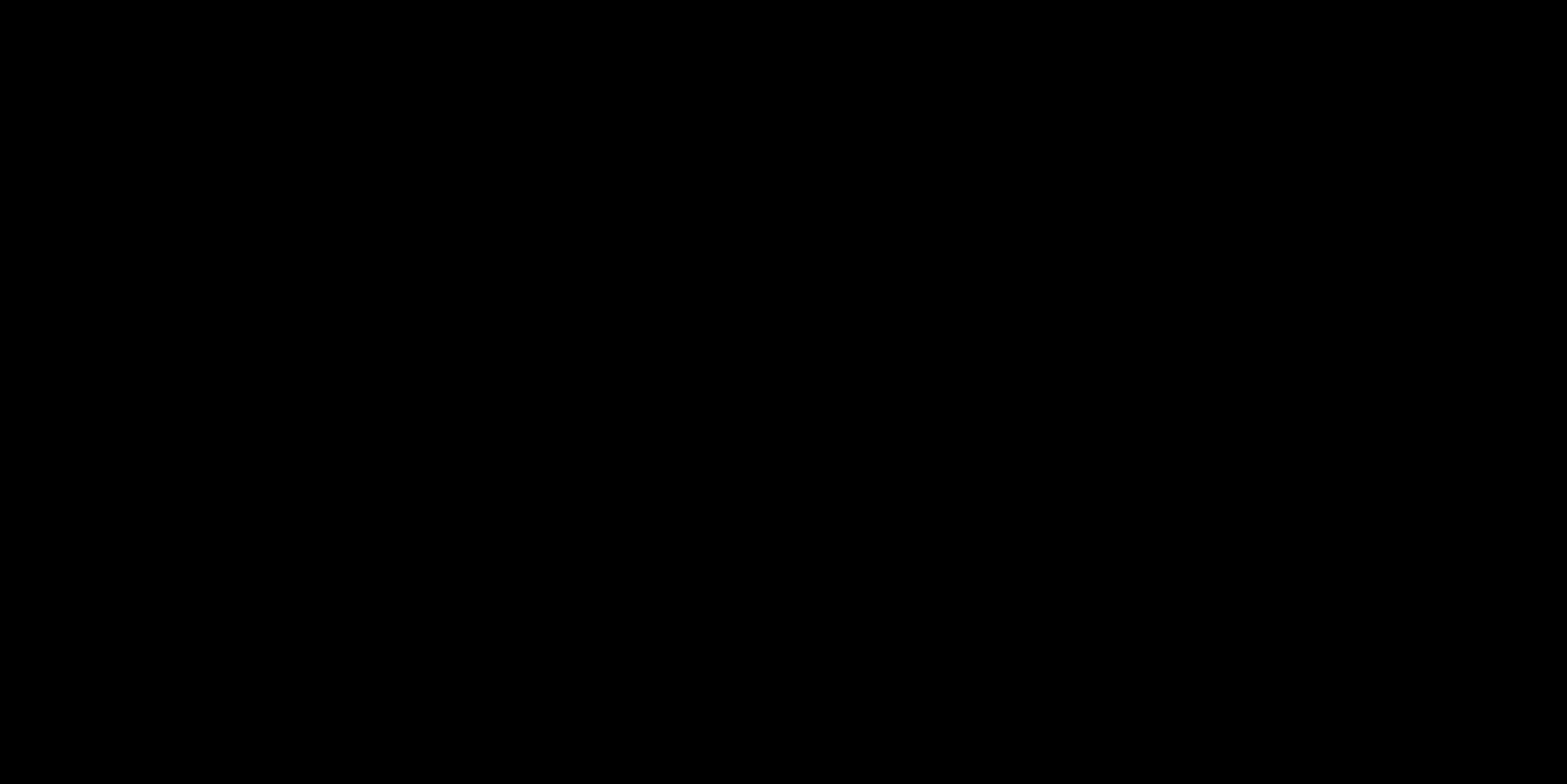
click at [1226, 756] on div "add" at bounding box center [1273, 771] width 197 height 29
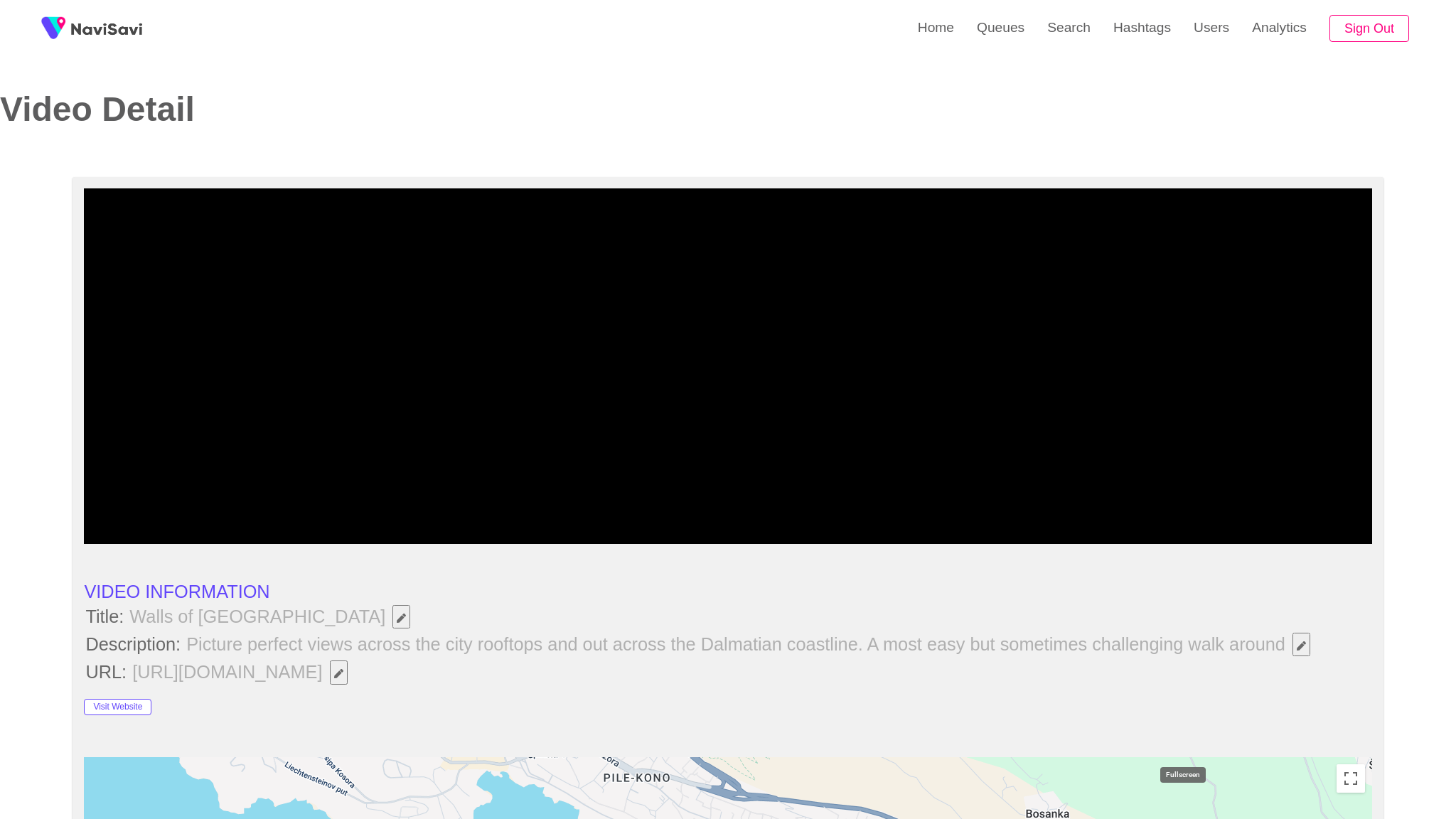
click at [1177, 539] on icon "add" at bounding box center [1130, 531] width 160 height 17
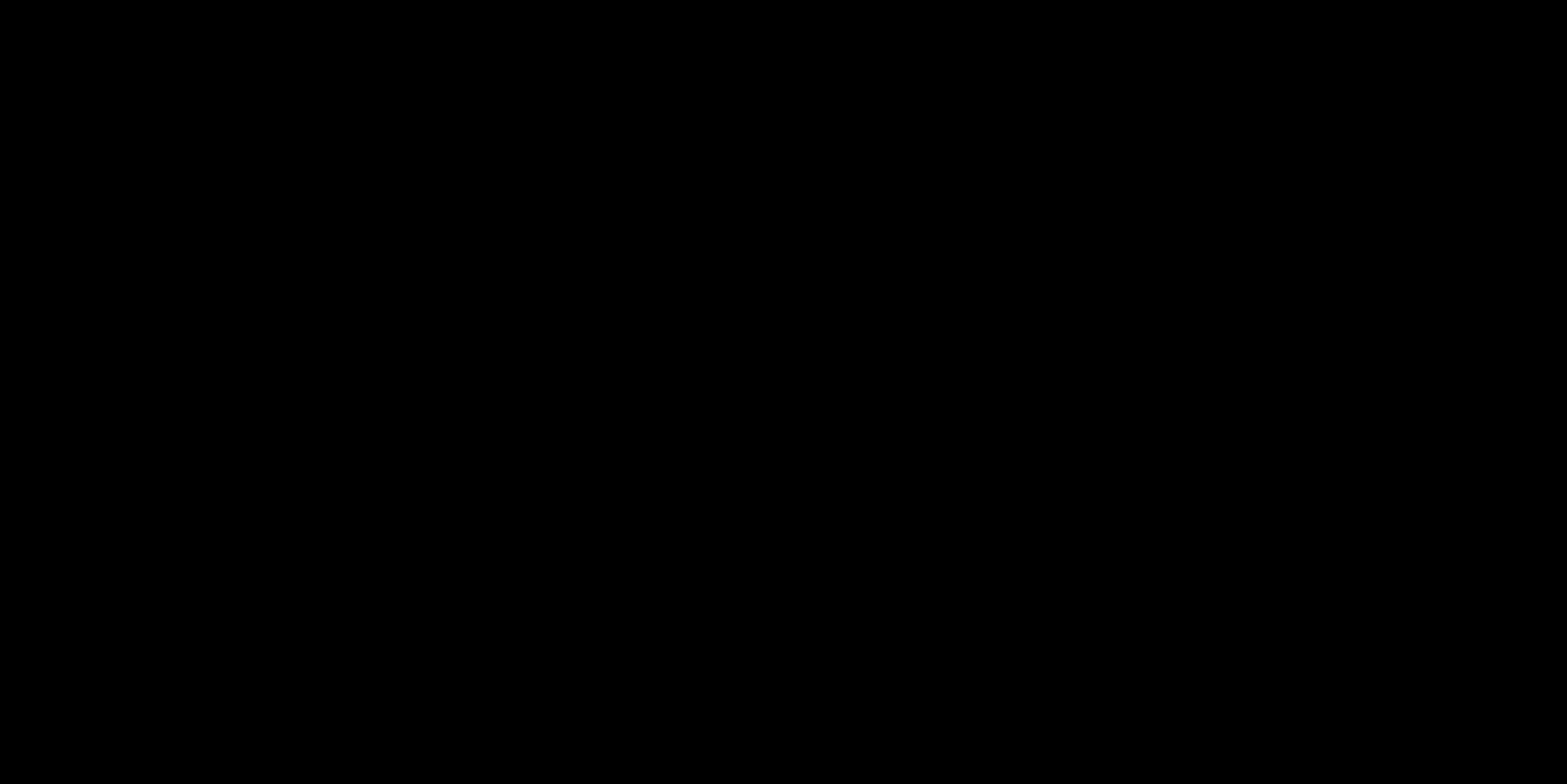
scroll to position [686, 0]
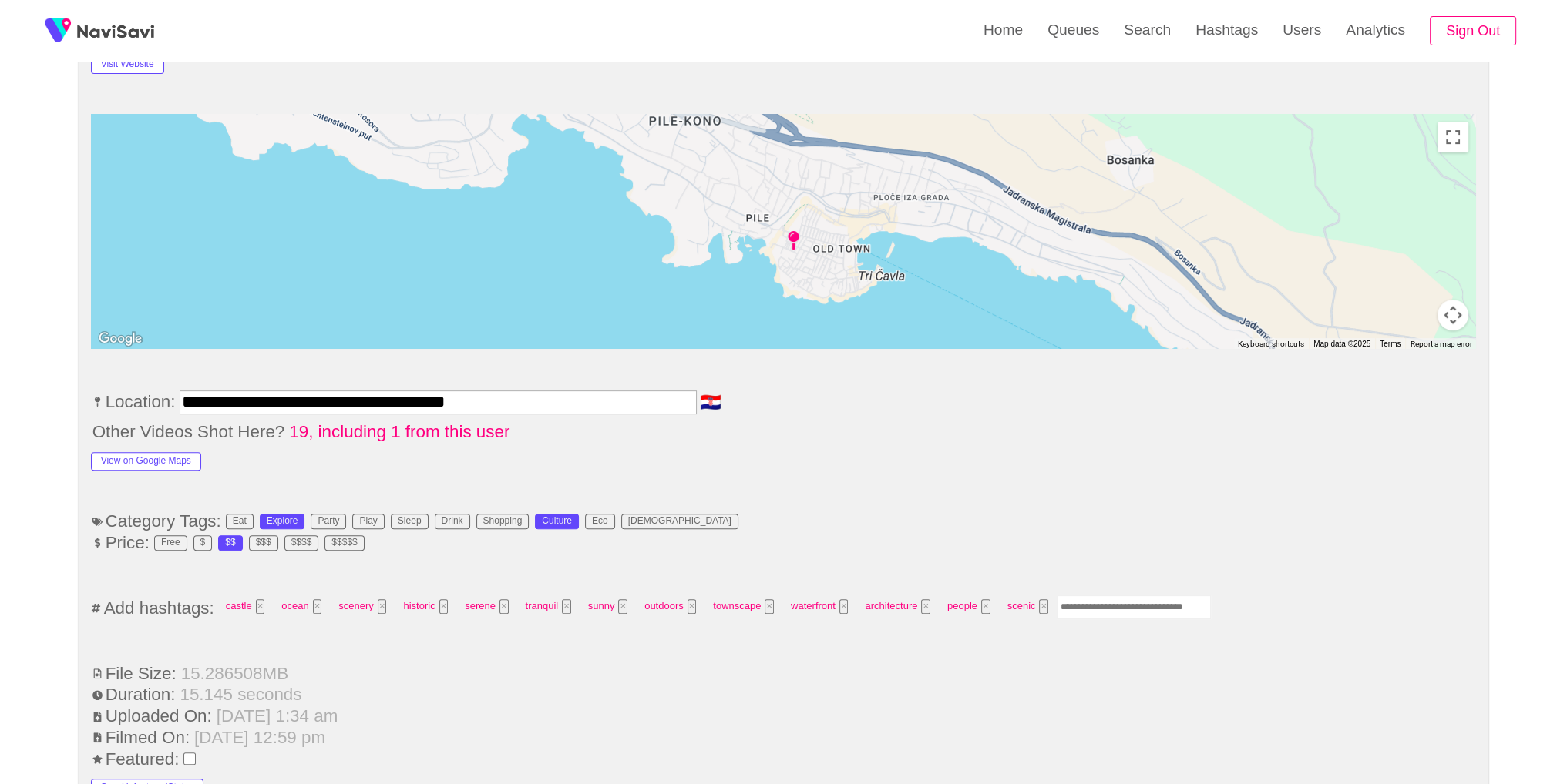
click at [1130, 605] on input "Enter tag here and press return" at bounding box center [1135, 608] width 155 height 24
type input "*********"
click at [1136, 521] on li "Category Tags: Eat Explore Party Play Sleep Drink Shopping Culture Eco LGBTQ+" at bounding box center [784, 522] width 1386 height 20
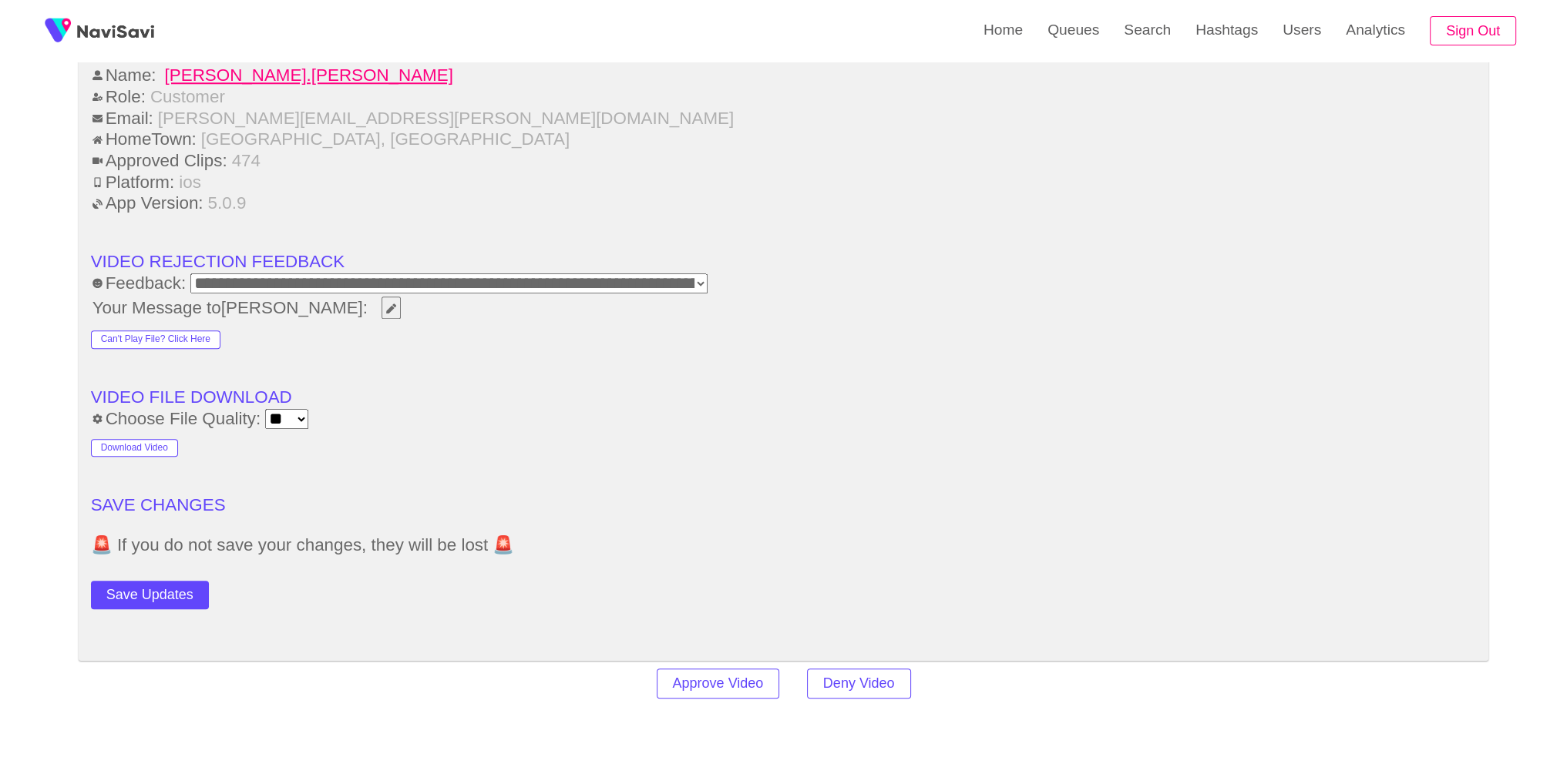
scroll to position [2036, 0]
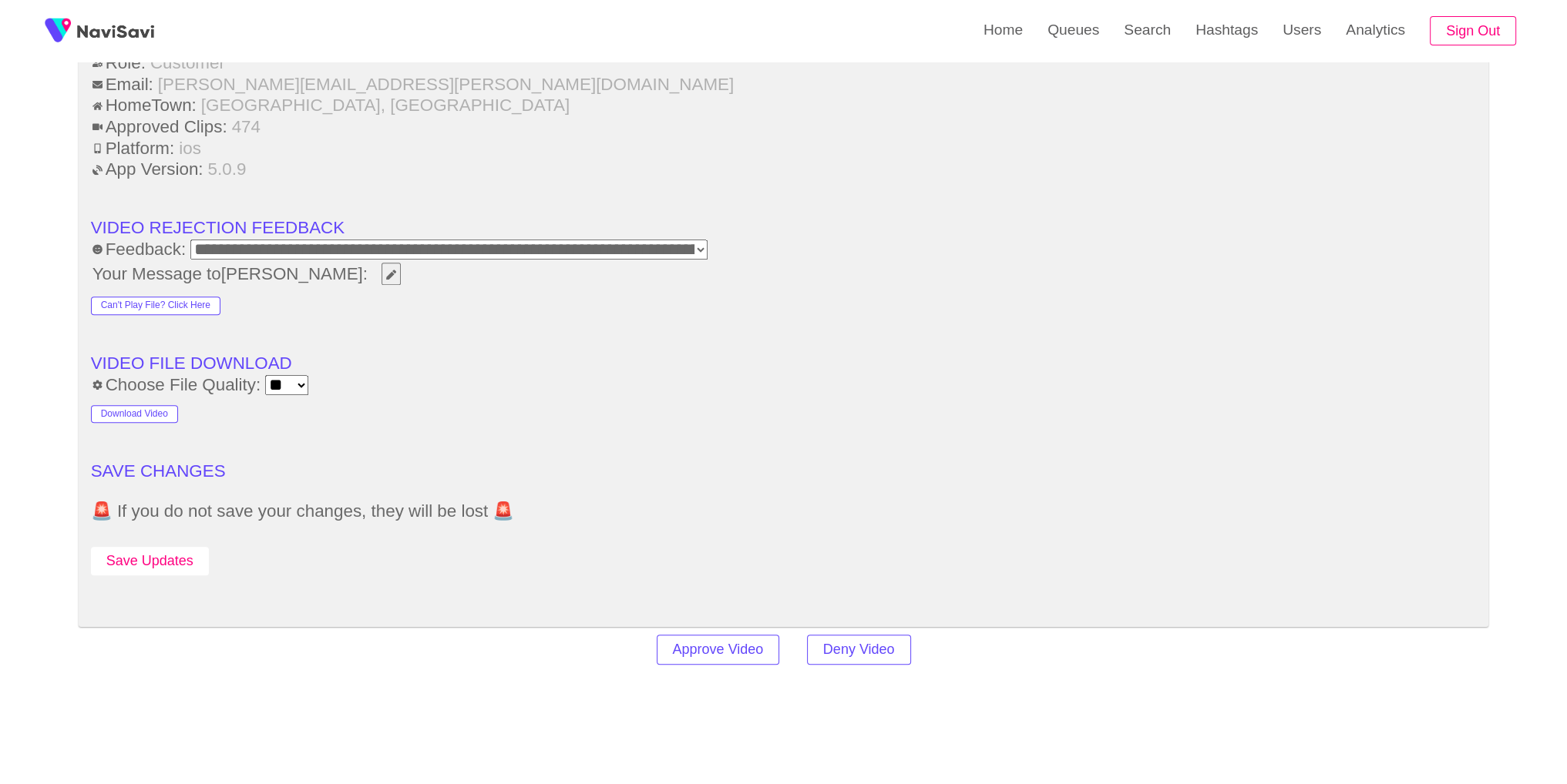
click at [133, 559] on button "Save Updates" at bounding box center [149, 562] width 118 height 29
click at [1141, 35] on link "Search" at bounding box center [1147, 30] width 71 height 60
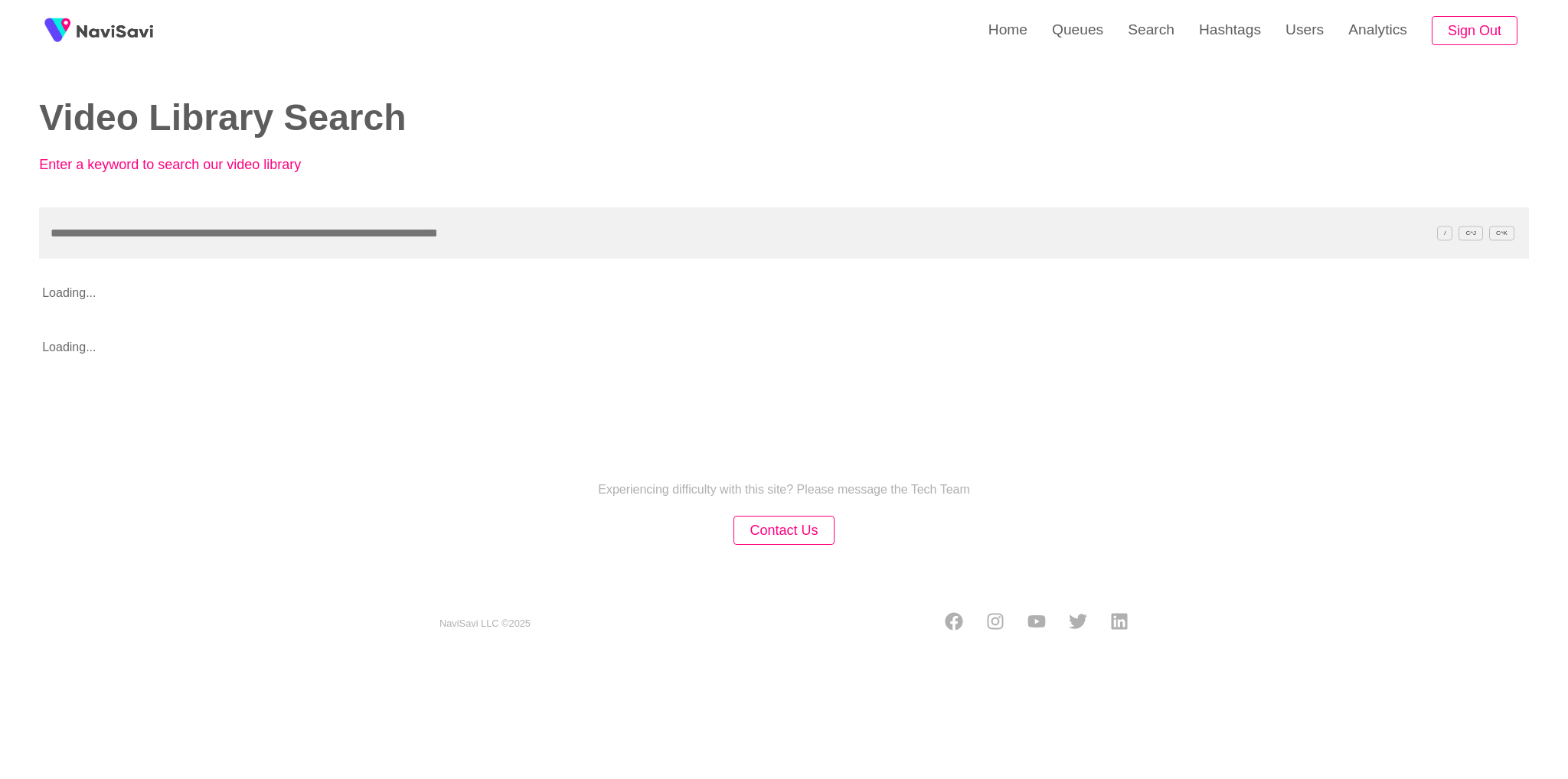
click at [795, 259] on input "text" at bounding box center [784, 234] width 1490 height 52
type input "**********"
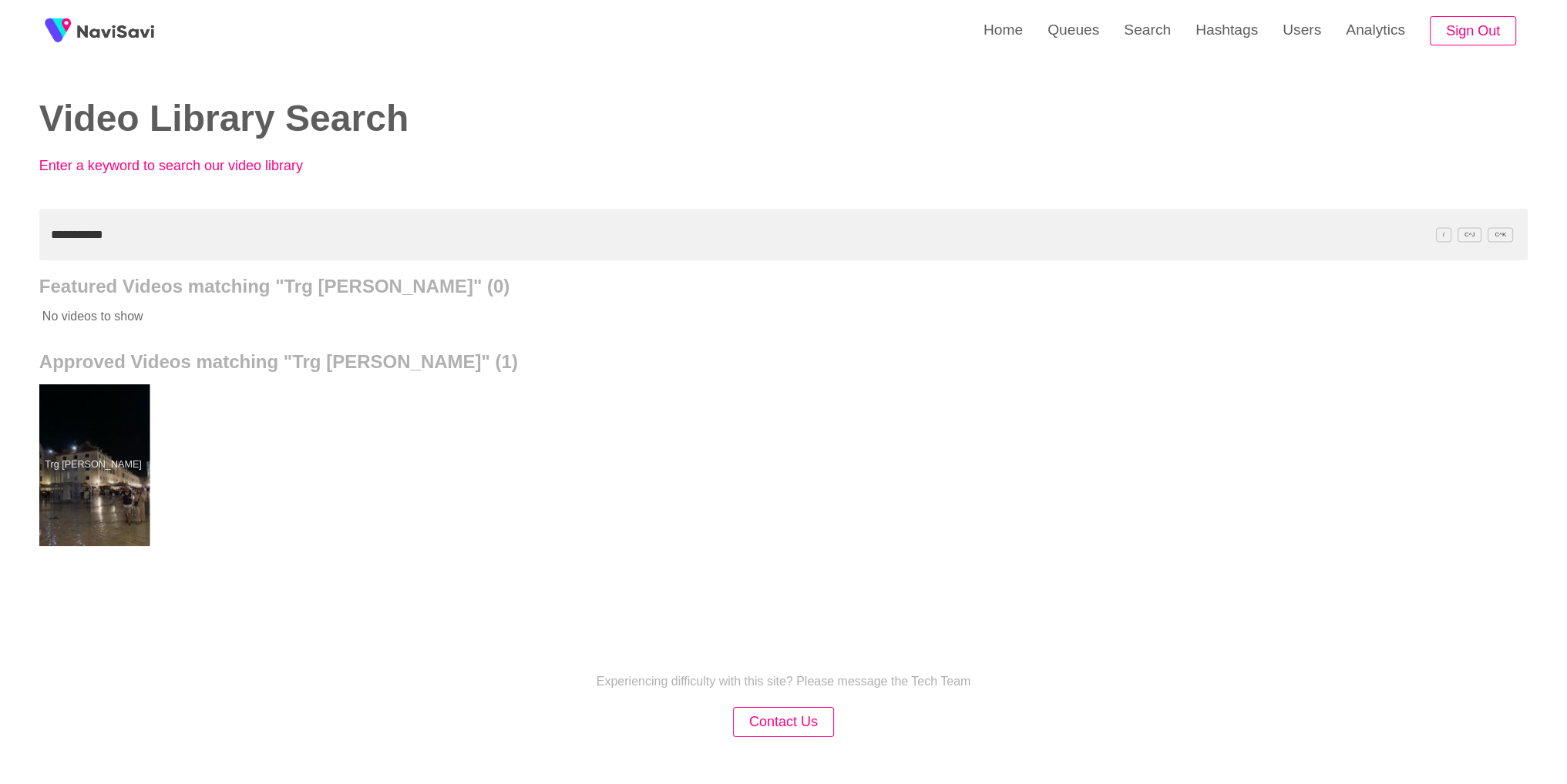
click at [61, 438] on div at bounding box center [92, 465] width 113 height 162
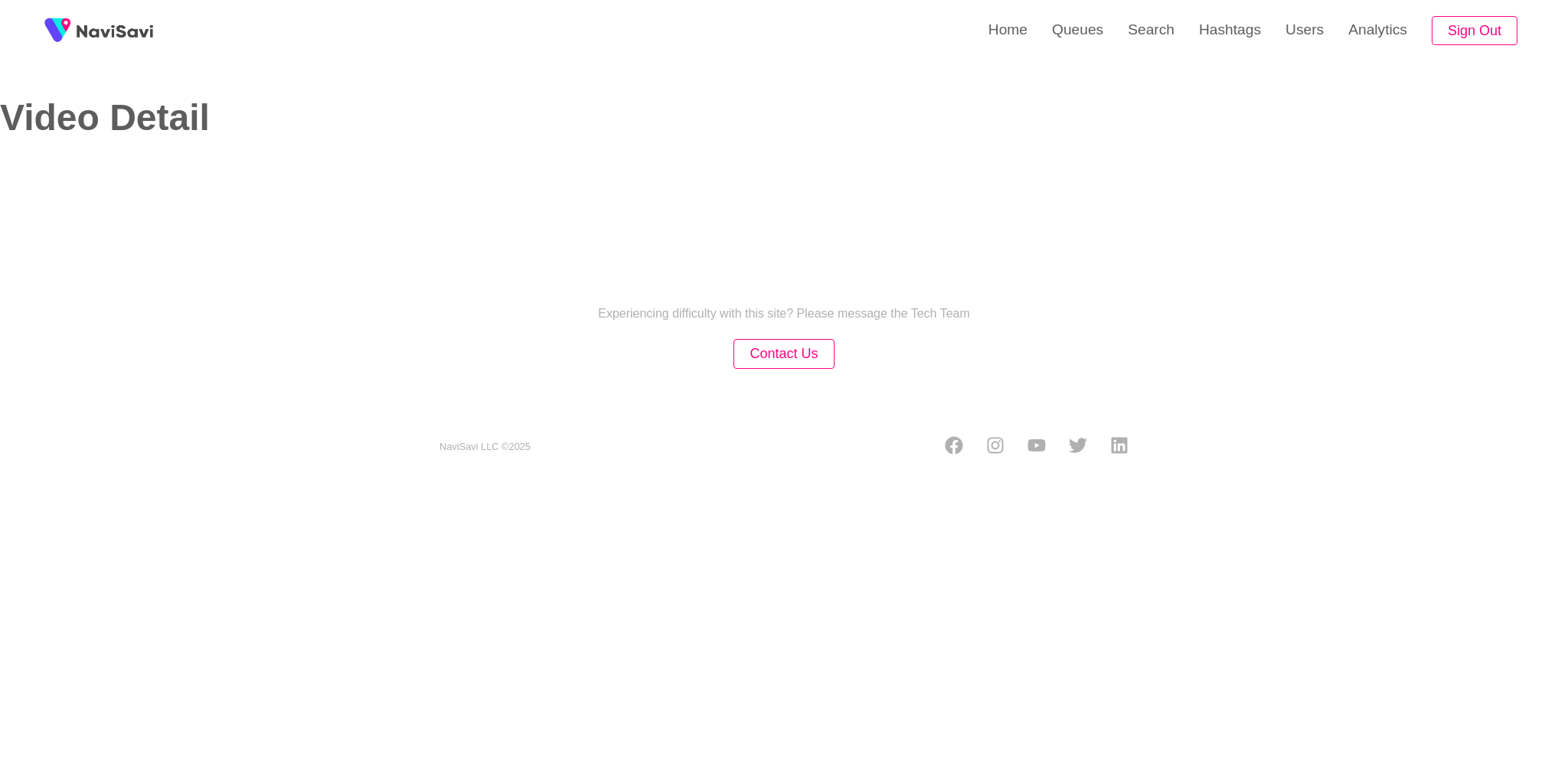
select select "**********"
select select "**"
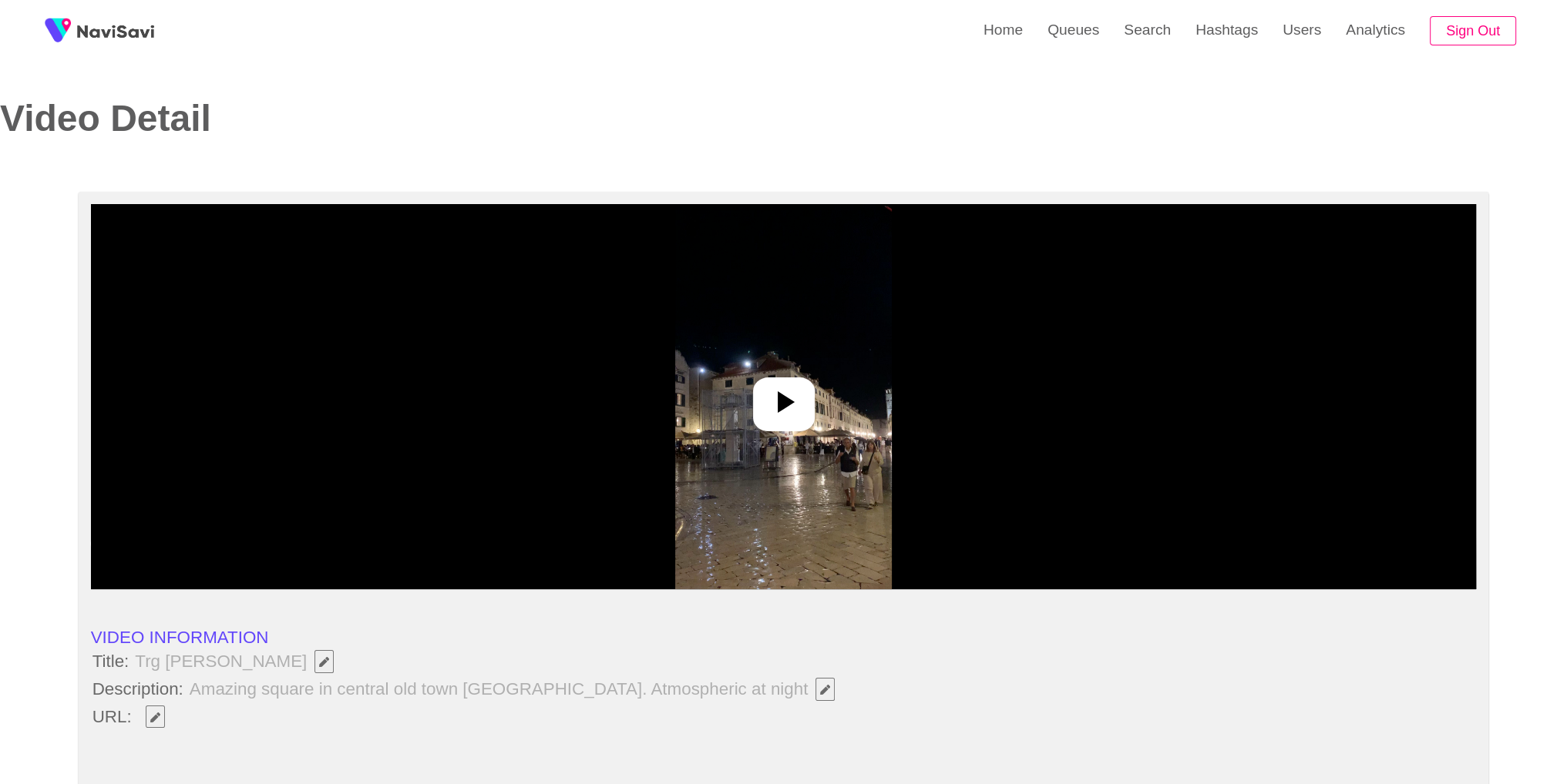
drag, startPoint x: 743, startPoint y: 392, endPoint x: 857, endPoint y: 434, distance: 121.5
click at [744, 392] on img at bounding box center [784, 396] width 217 height 385
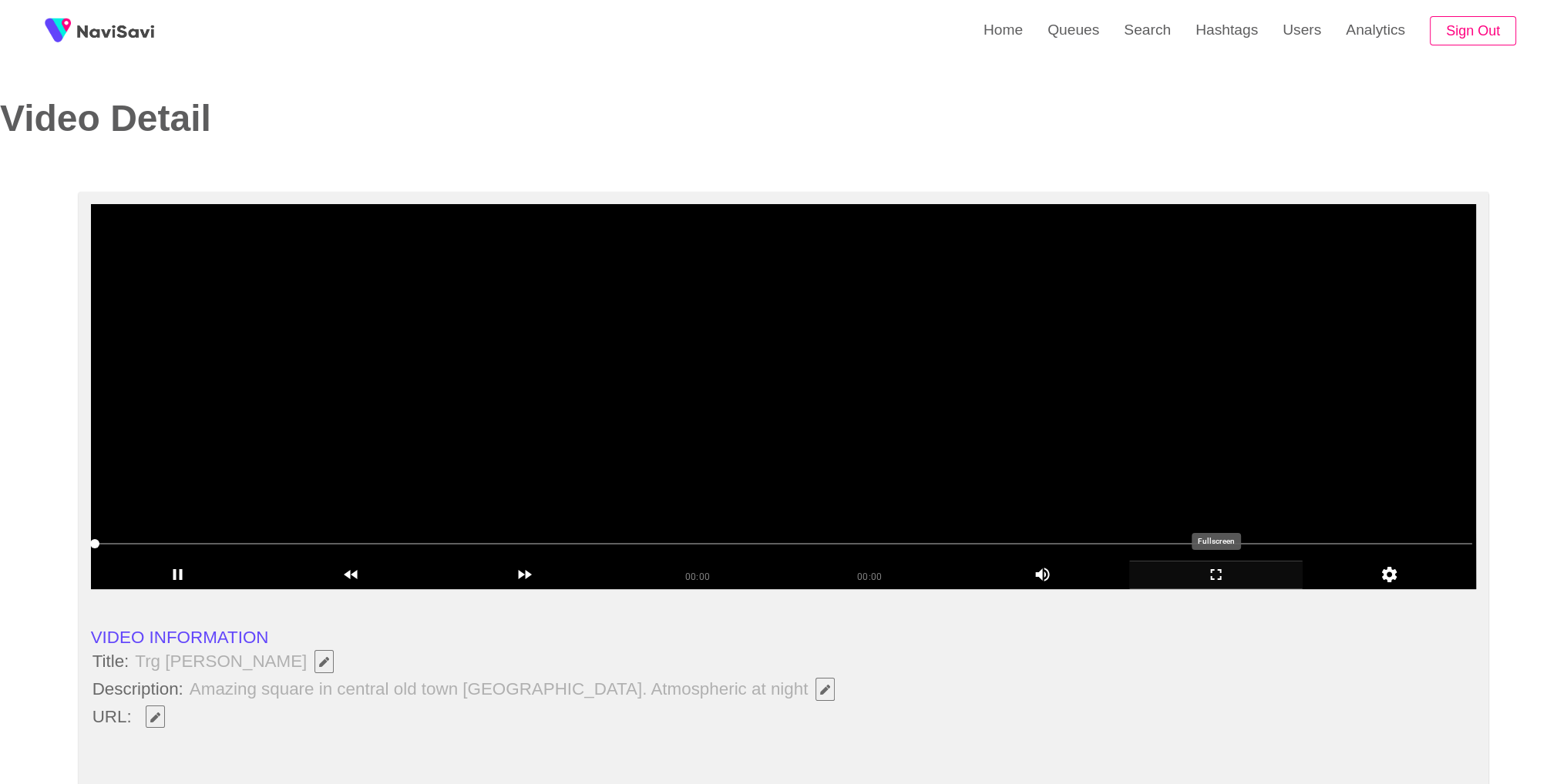
click at [1226, 582] on icon "add" at bounding box center [1216, 575] width 172 height 18
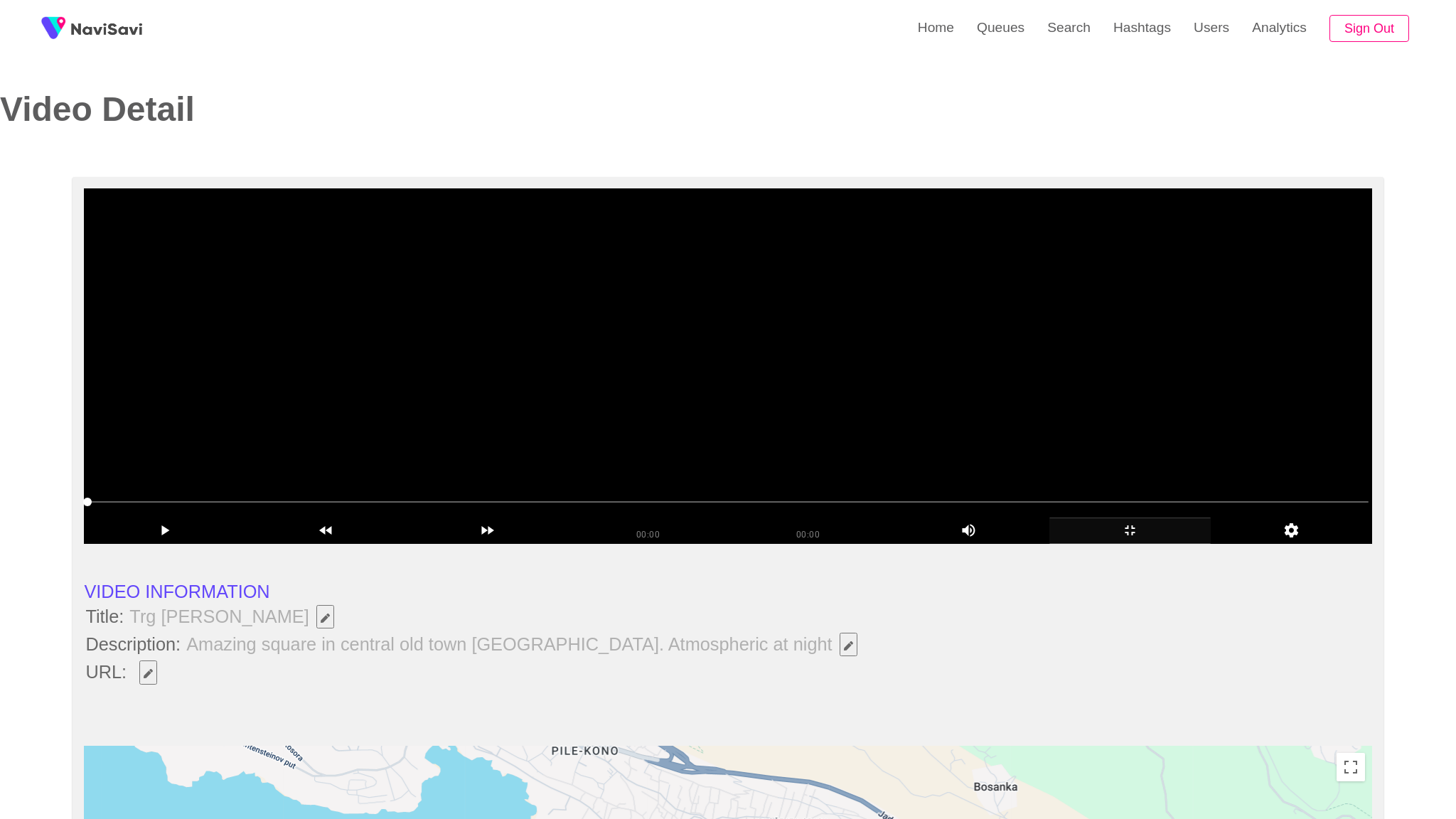
click at [1115, 544] on video at bounding box center [727, 366] width 1287 height 356
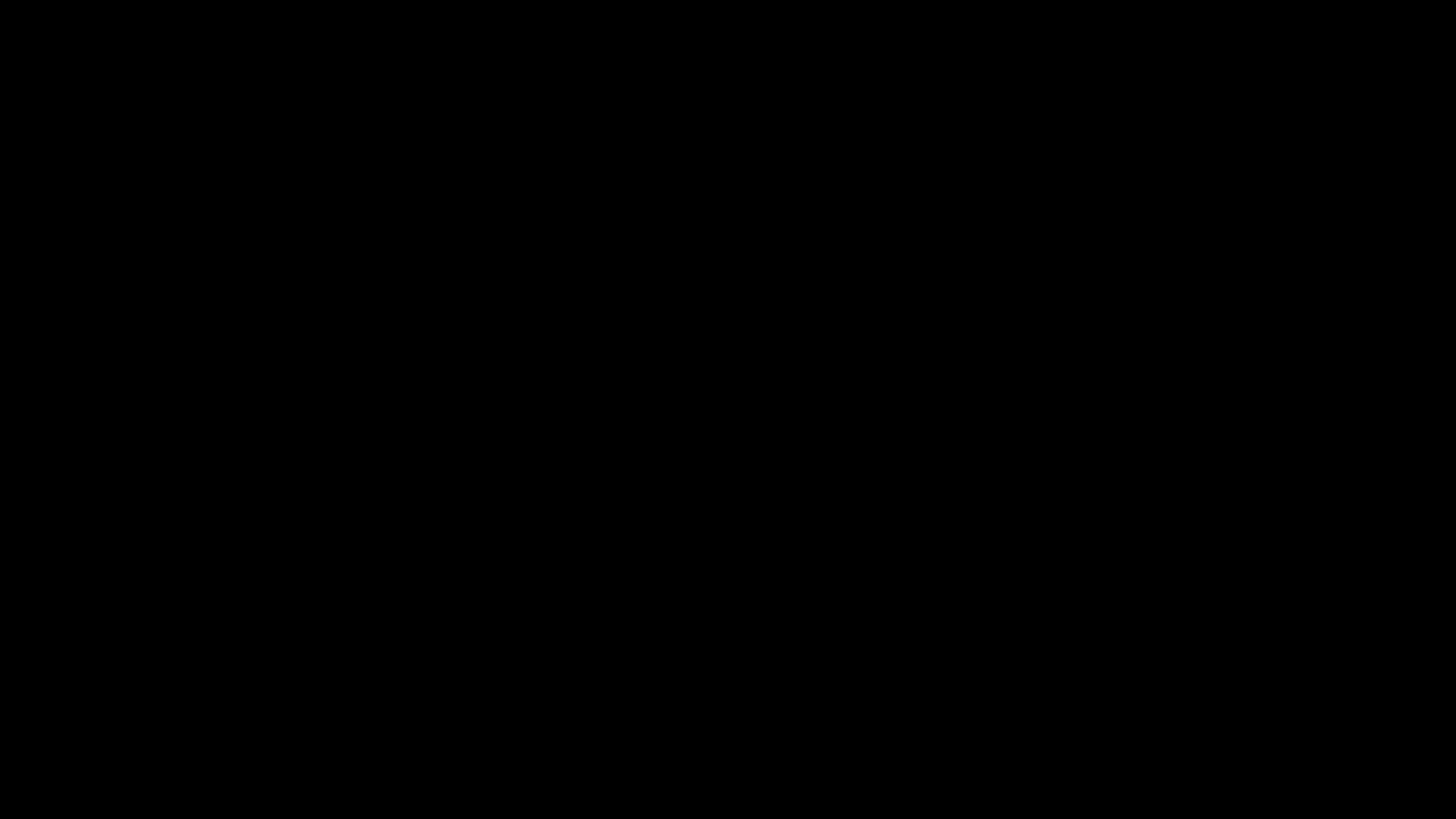
drag, startPoint x: 756, startPoint y: 791, endPoint x: 831, endPoint y: 791, distance: 75.0
click at [757, 724] on div at bounding box center [727, 779] width 1460 height 39
click at [864, 724] on div at bounding box center [727, 779] width 1460 height 39
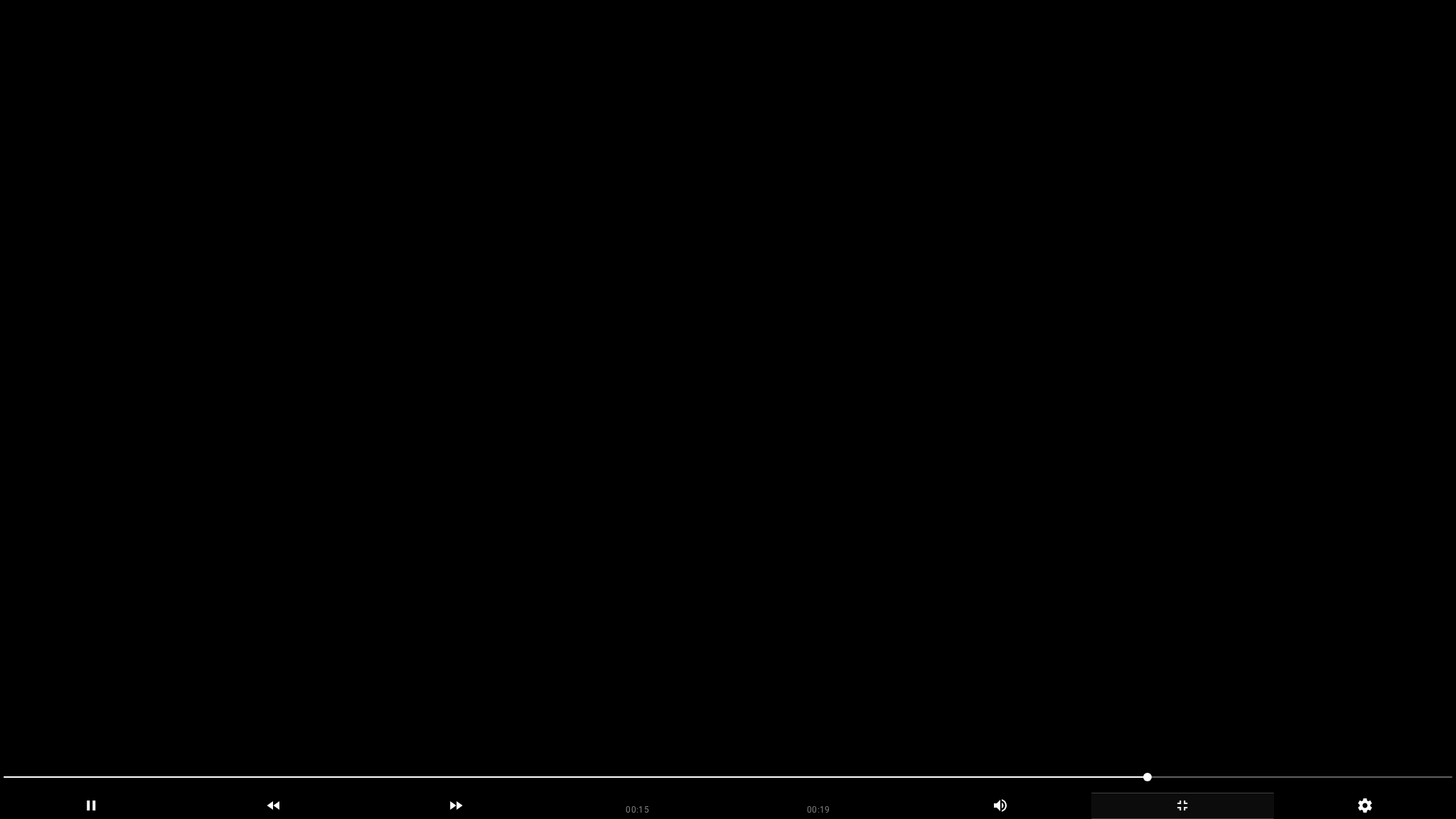
click at [1272, 724] on video at bounding box center [728, 409] width 1456 height 819
click at [912, 563] on video at bounding box center [728, 409] width 1456 height 819
click at [1128, 655] on video at bounding box center [728, 409] width 1456 height 819
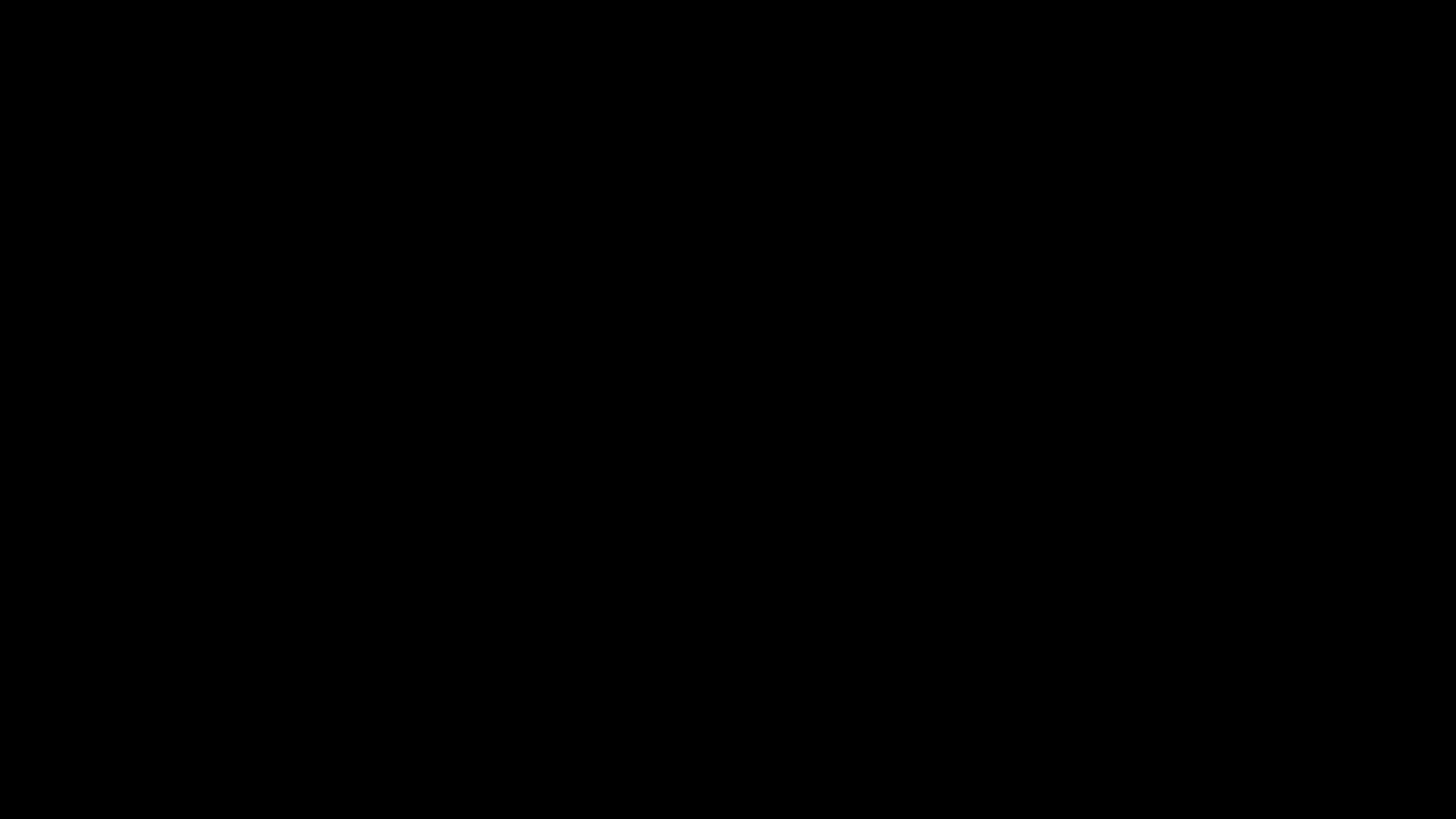
click at [1186, 724] on icon "add" at bounding box center [1183, 806] width 181 height 17
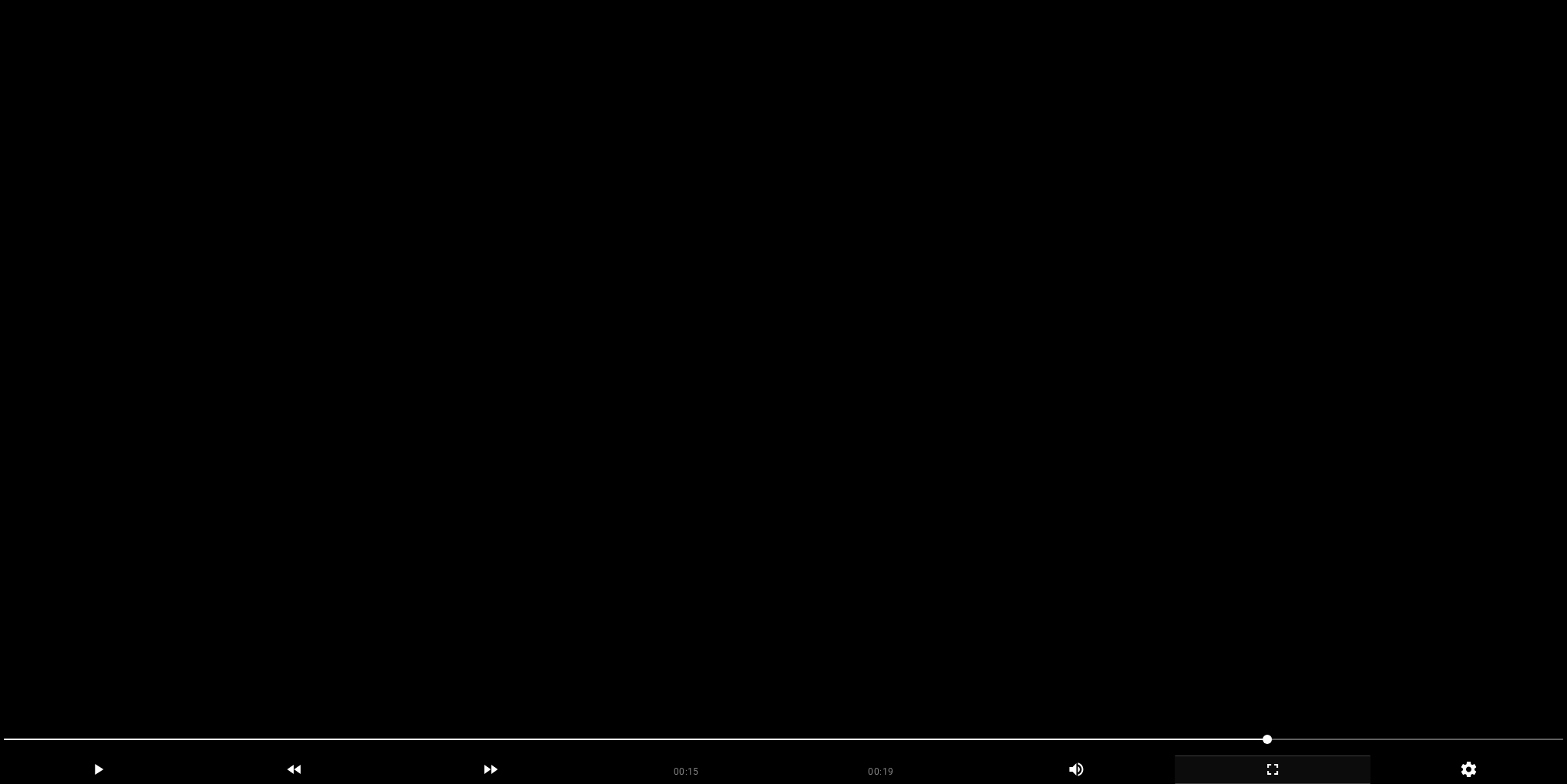
click at [873, 325] on video at bounding box center [784, 392] width 1567 height 784
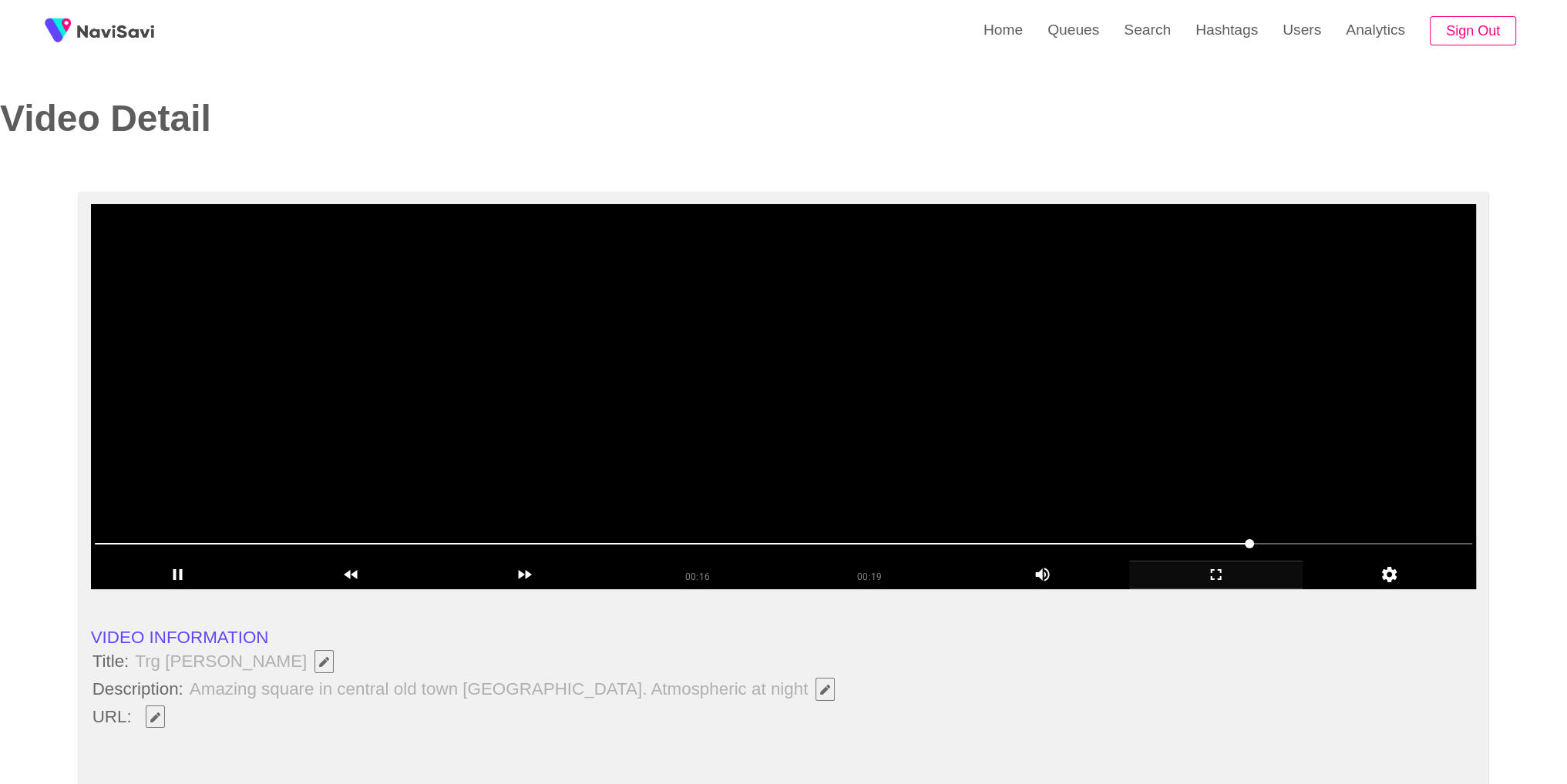
click at [894, 381] on video at bounding box center [784, 396] width 1386 height 385
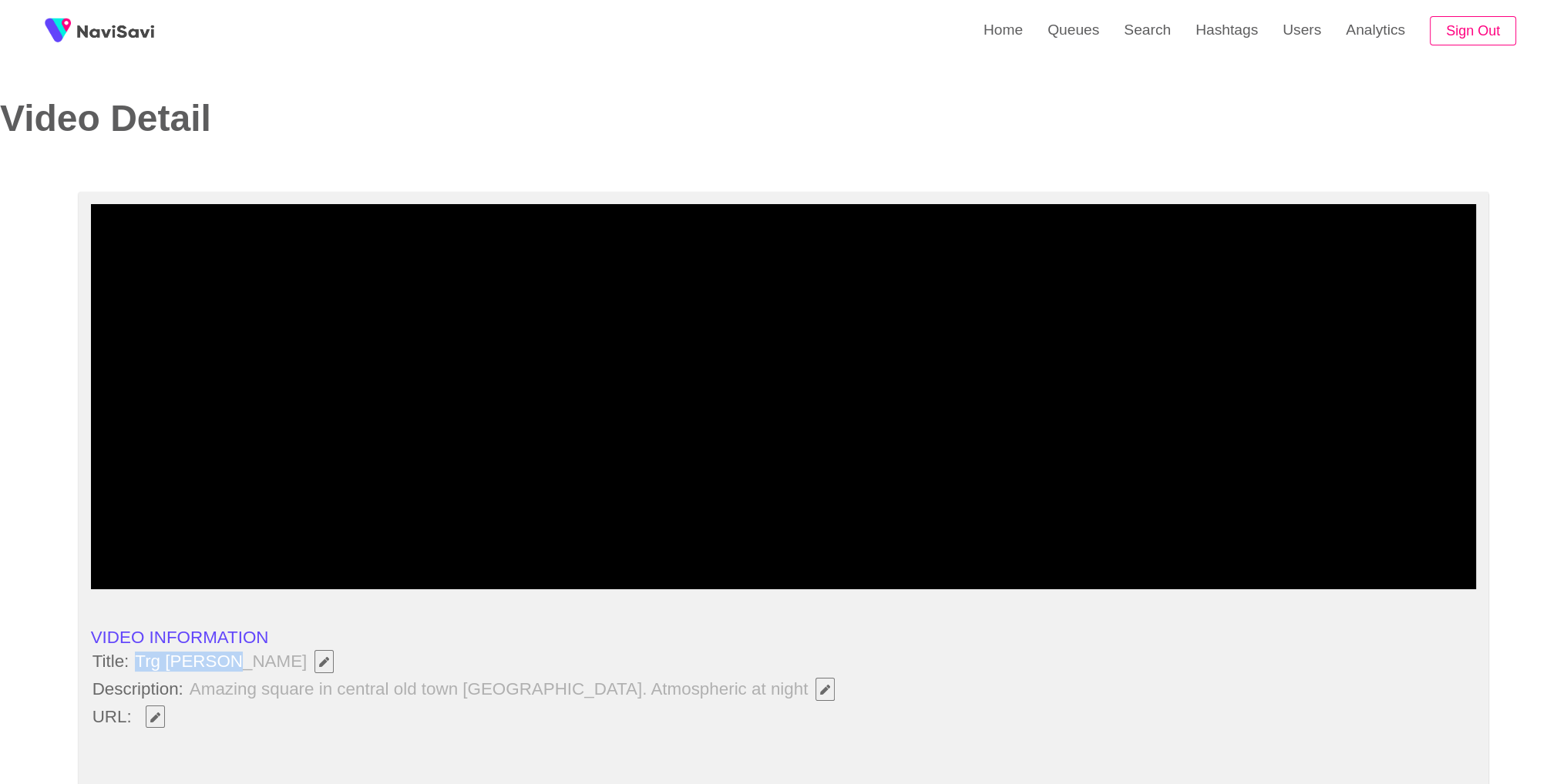
drag, startPoint x: 137, startPoint y: 657, endPoint x: 227, endPoint y: 663, distance: 90.2
click at [227, 663] on span "Trg od Luža" at bounding box center [238, 661] width 210 height 26
drag, startPoint x: 212, startPoint y: 698, endPoint x: 197, endPoint y: 703, distance: 15.8
click at [212, 698] on span "Amazing square in central old town Dubrovnik. Atmospheric at night" at bounding box center [516, 689] width 657 height 26
click at [155, 713] on icon "Edit Field" at bounding box center [155, 718] width 10 height 10
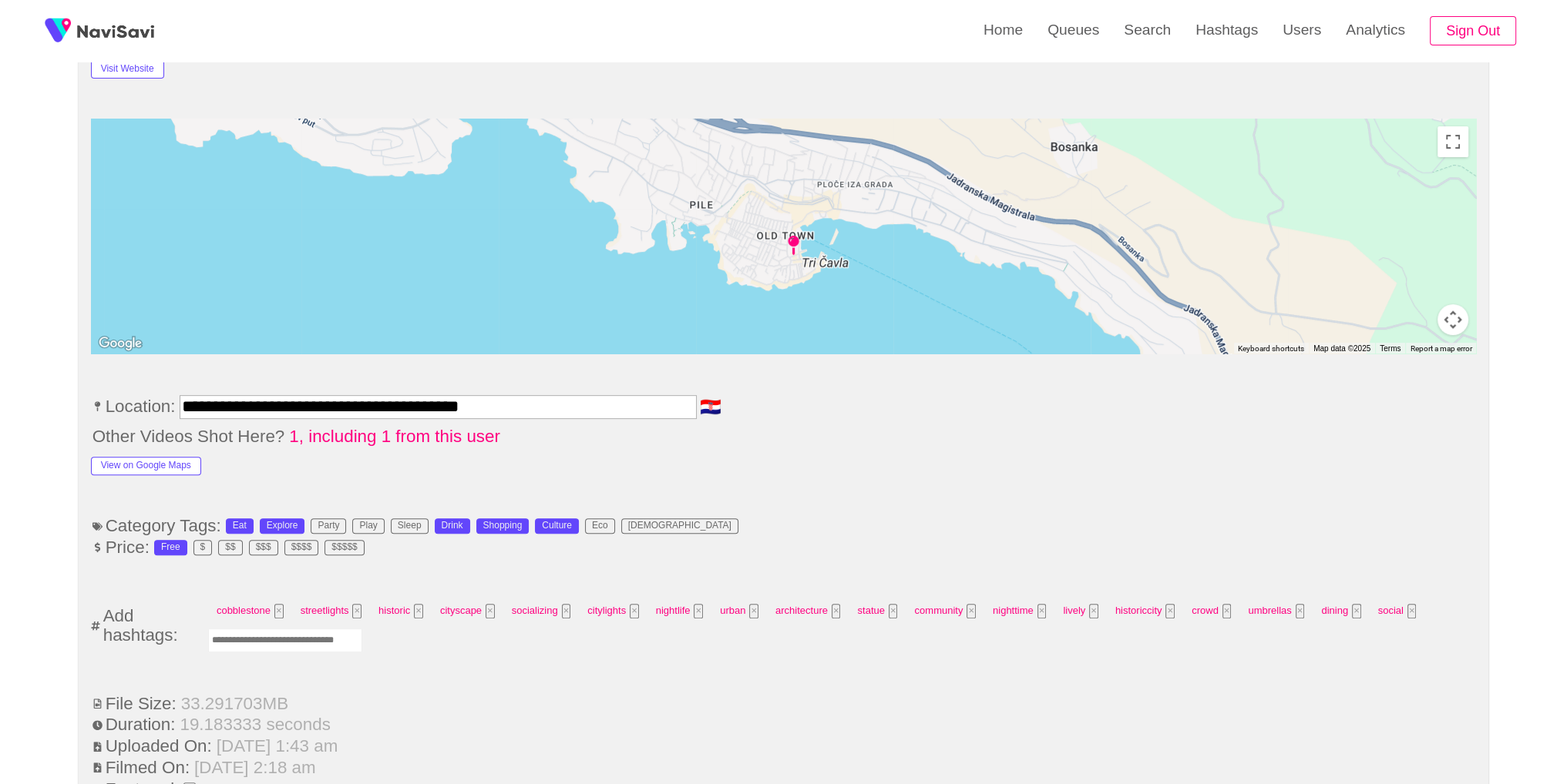
scroll to position [686, 0]
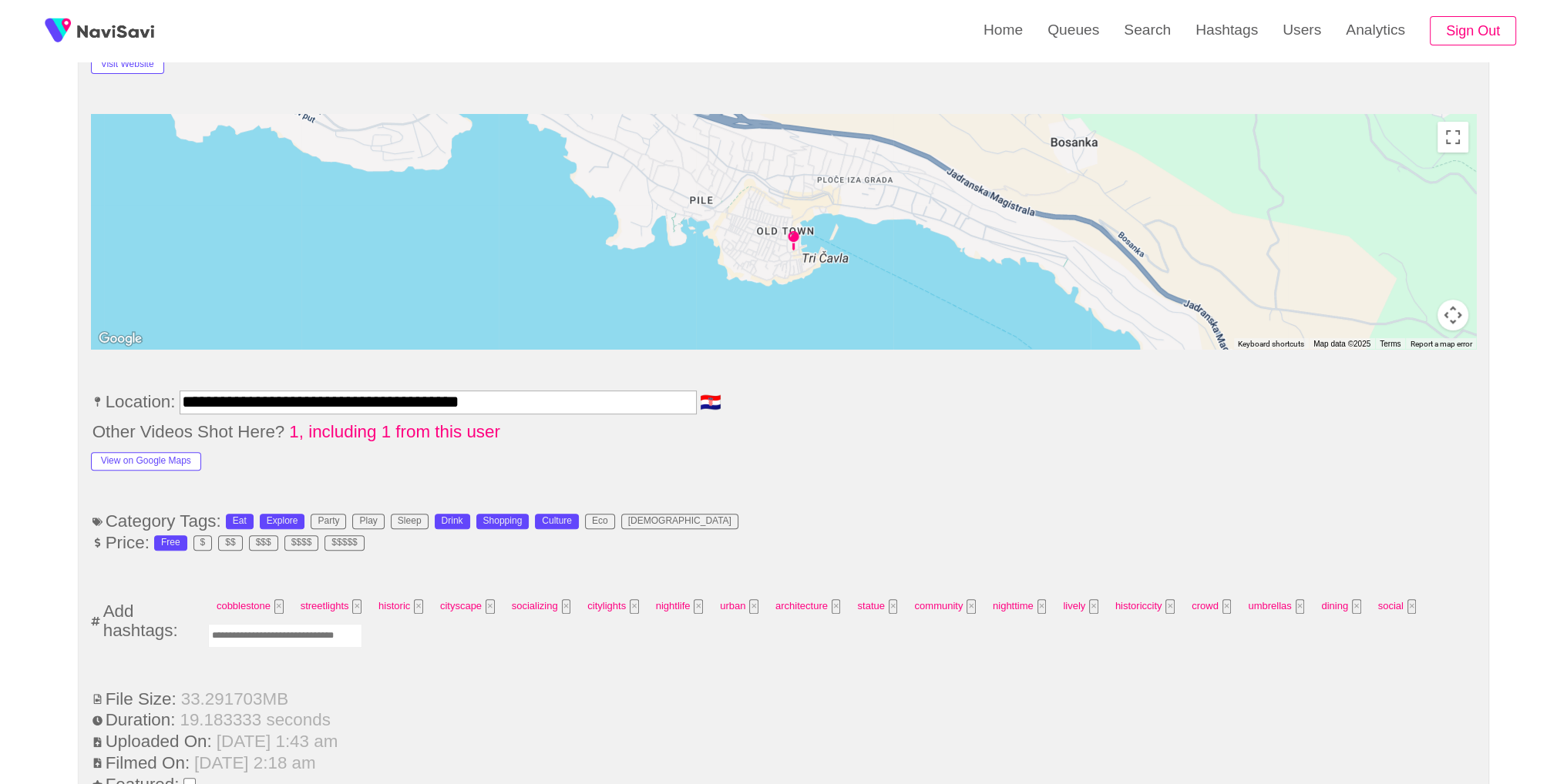
drag, startPoint x: 203, startPoint y: 612, endPoint x: 210, endPoint y: 620, distance: 10.6
click at [204, 612] on span "Add hashtags:" at bounding box center [154, 621] width 105 height 39
drag, startPoint x: 223, startPoint y: 626, endPoint x: 355, endPoint y: 520, distance: 169.3
click at [228, 625] on input "Enter tag here and press return" at bounding box center [286, 636] width 155 height 24
type input "*****"
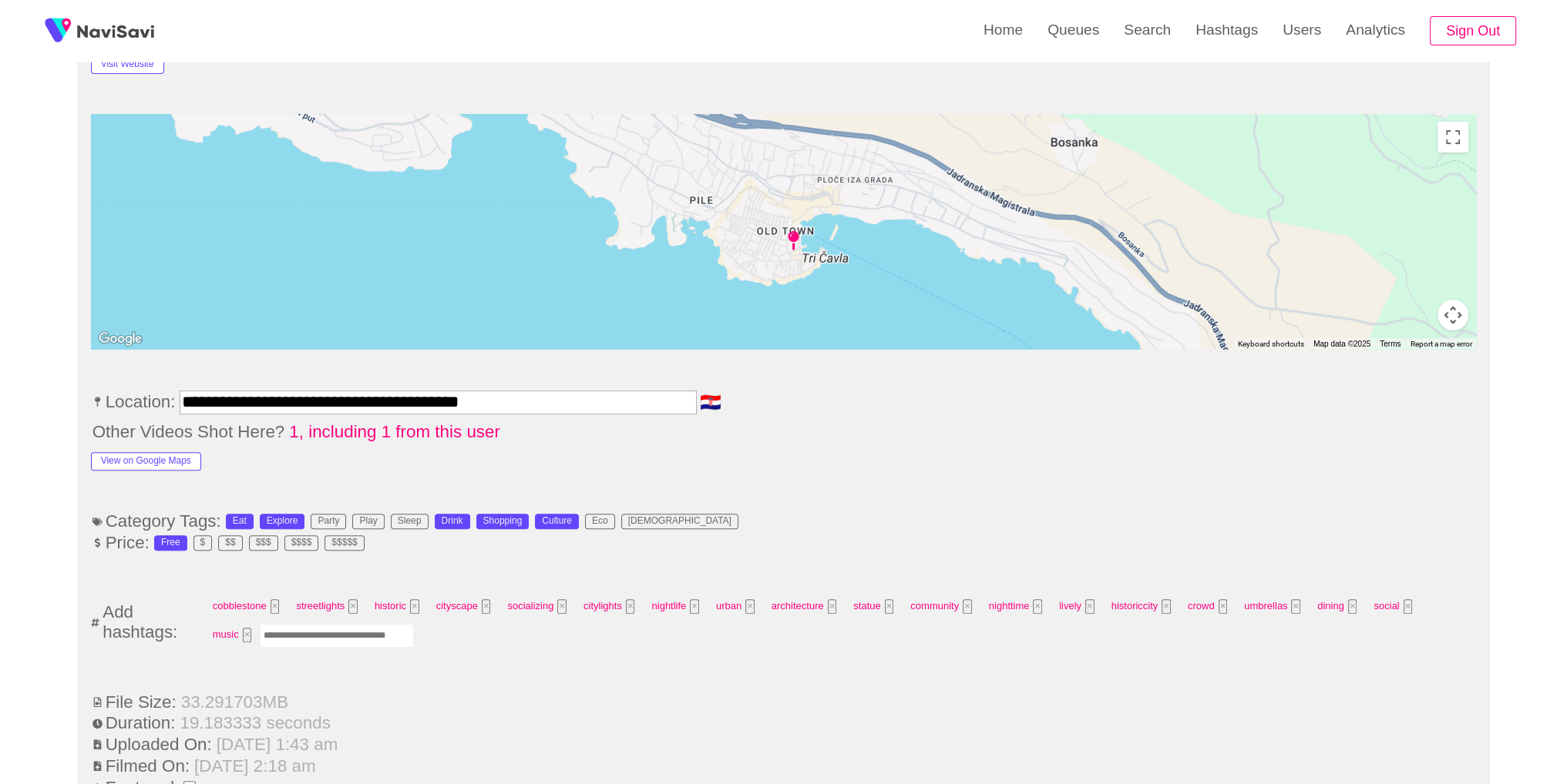
click at [1512, 457] on div "**********" at bounding box center [784, 779] width 1567 height 2546
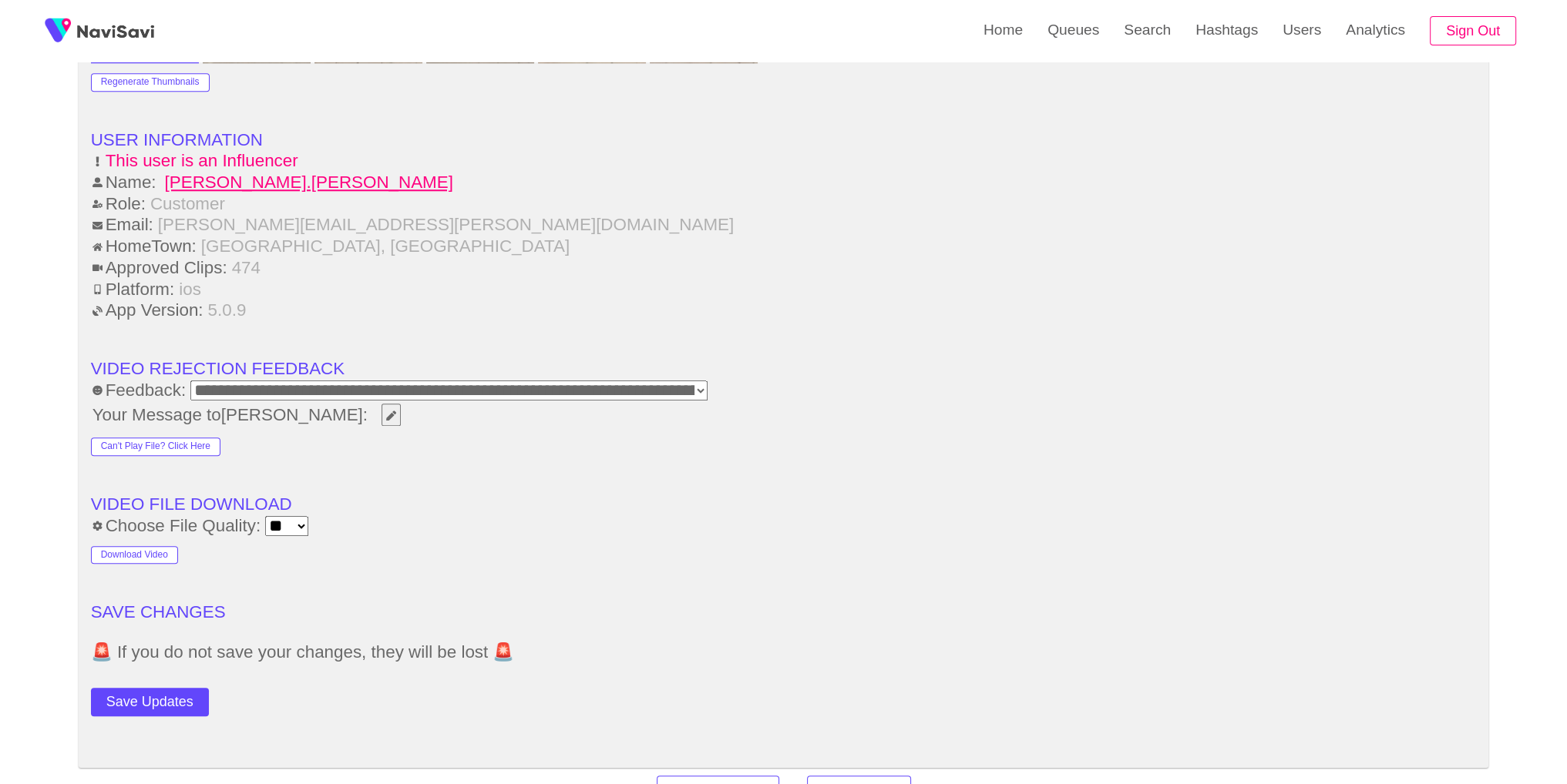
scroll to position [1948, 0]
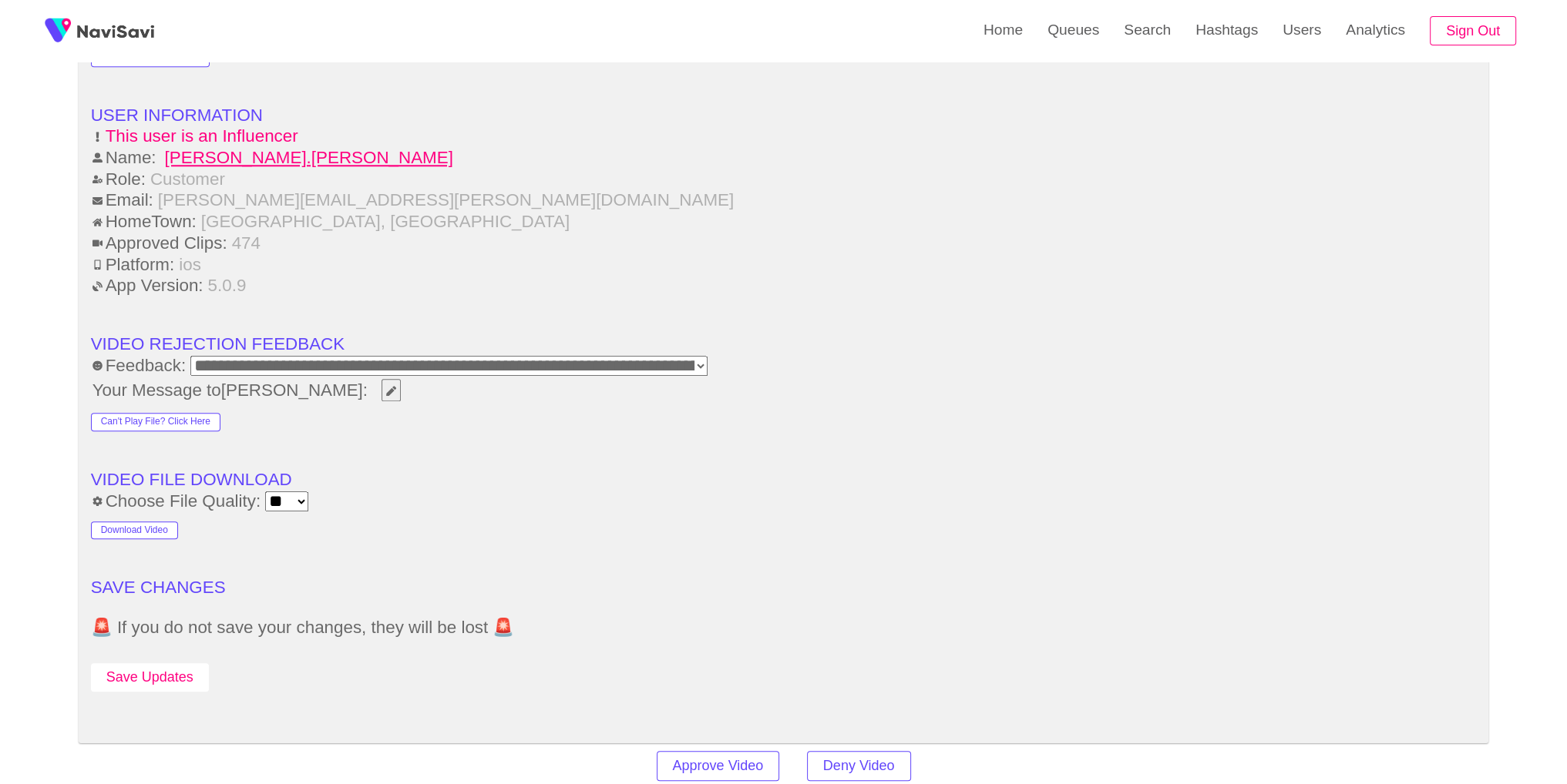
click at [148, 677] on button "Save Updates" at bounding box center [149, 677] width 118 height 29
click at [1154, 29] on link "Search" at bounding box center [1147, 30] width 71 height 60
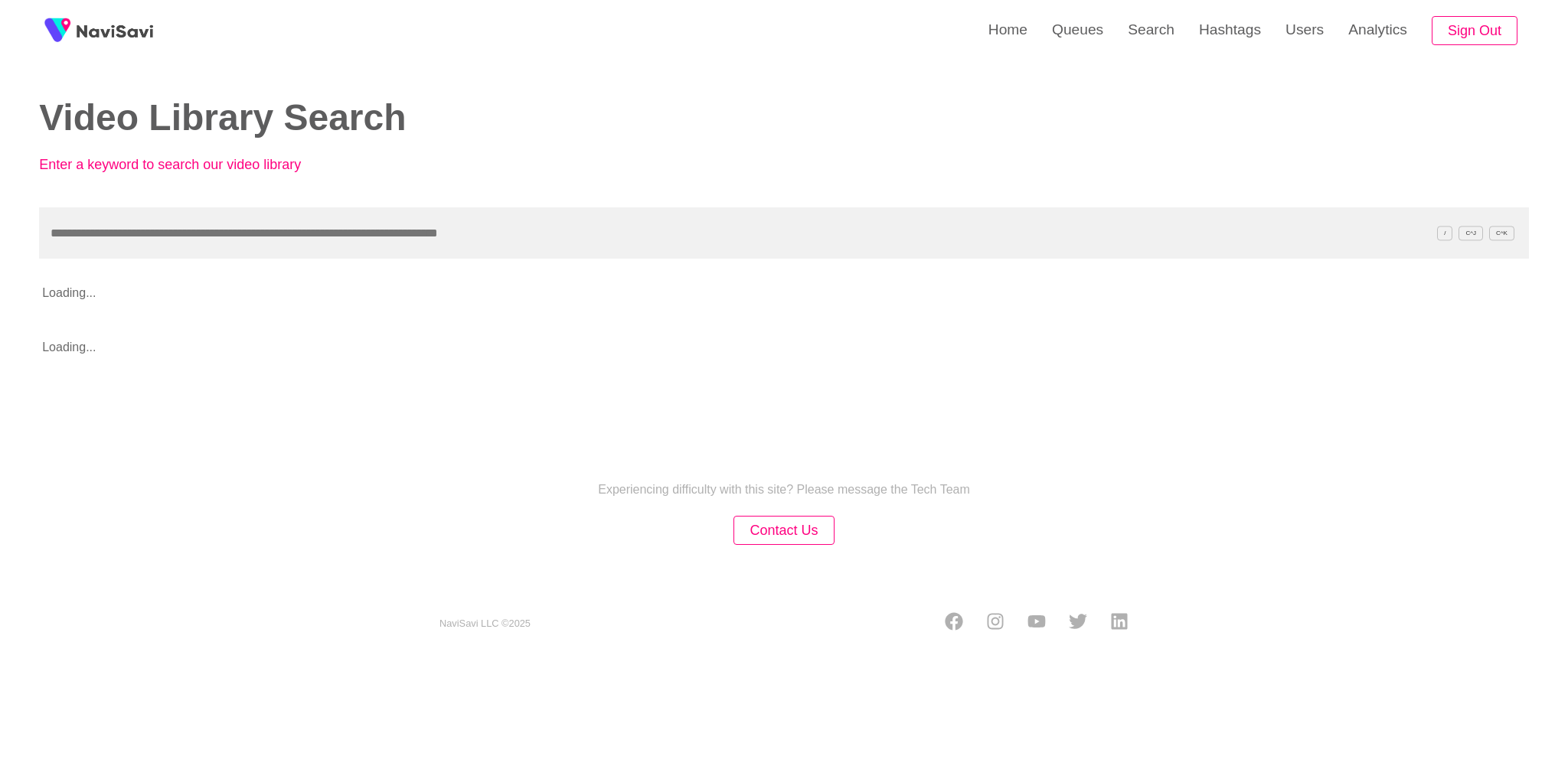
click at [601, 248] on input "text" at bounding box center [784, 234] width 1490 height 52
type input "**********"
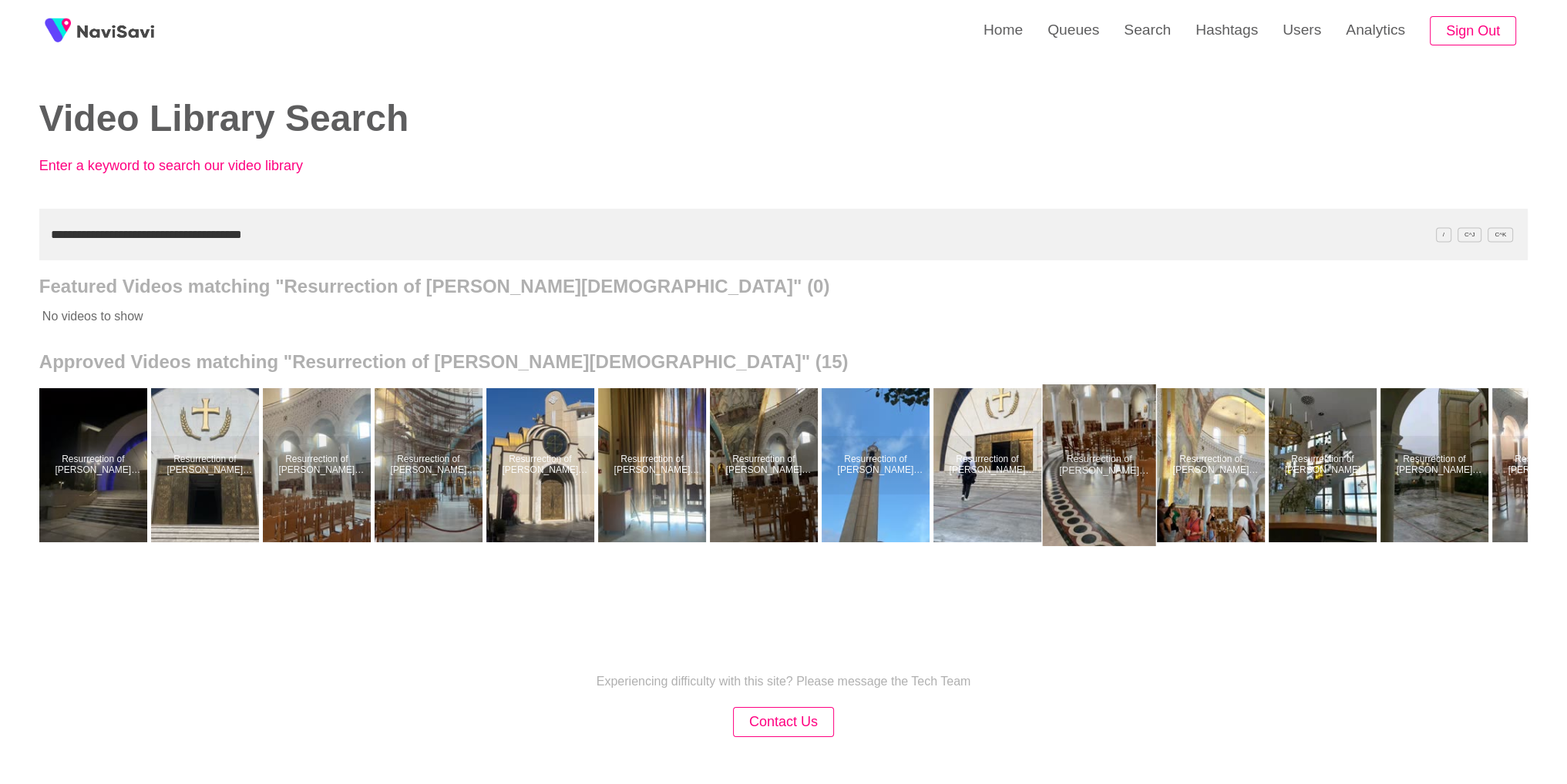
click at [1119, 472] on div at bounding box center [1098, 465] width 113 height 162
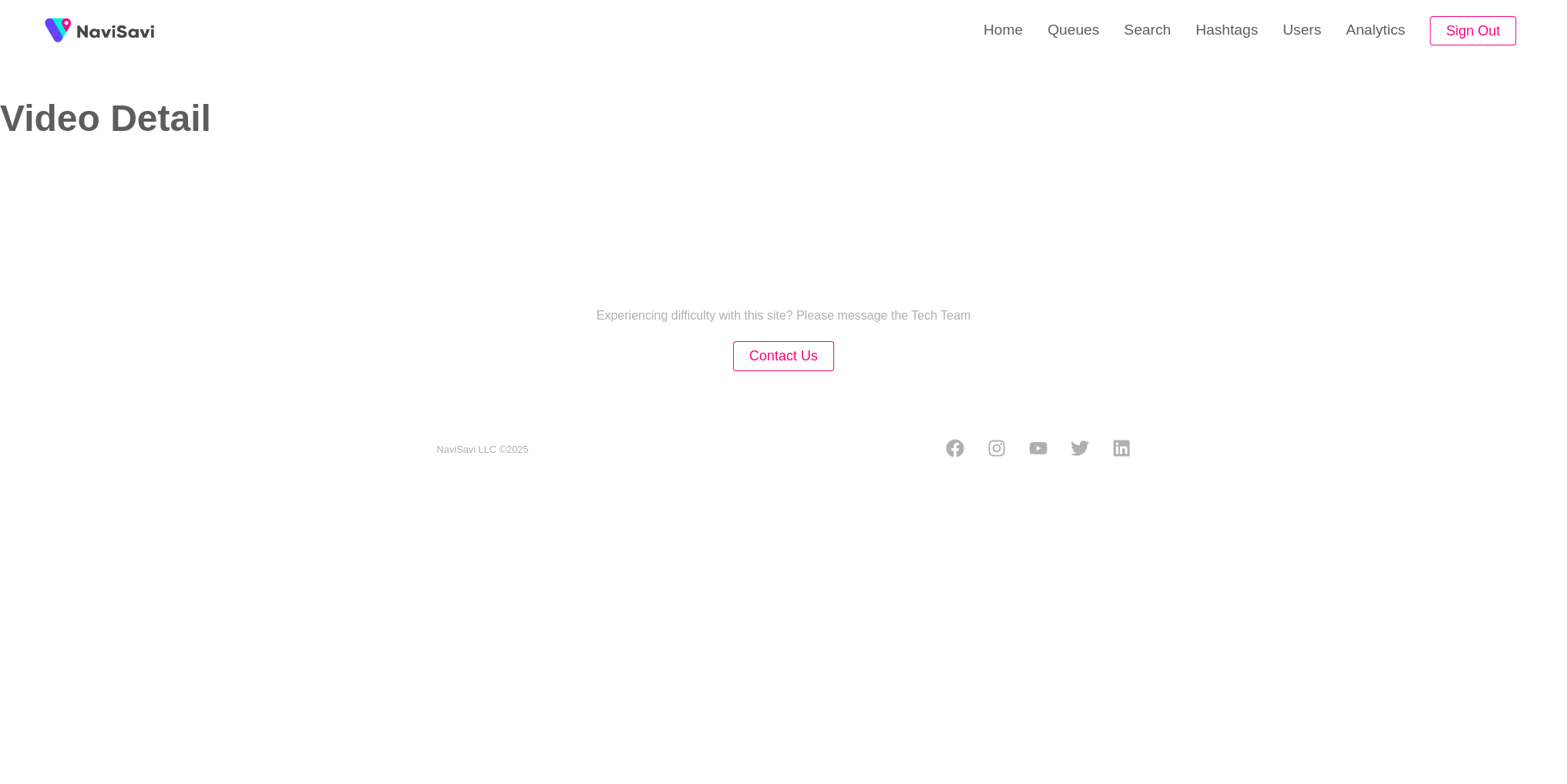
select select "**********"
select select "**"
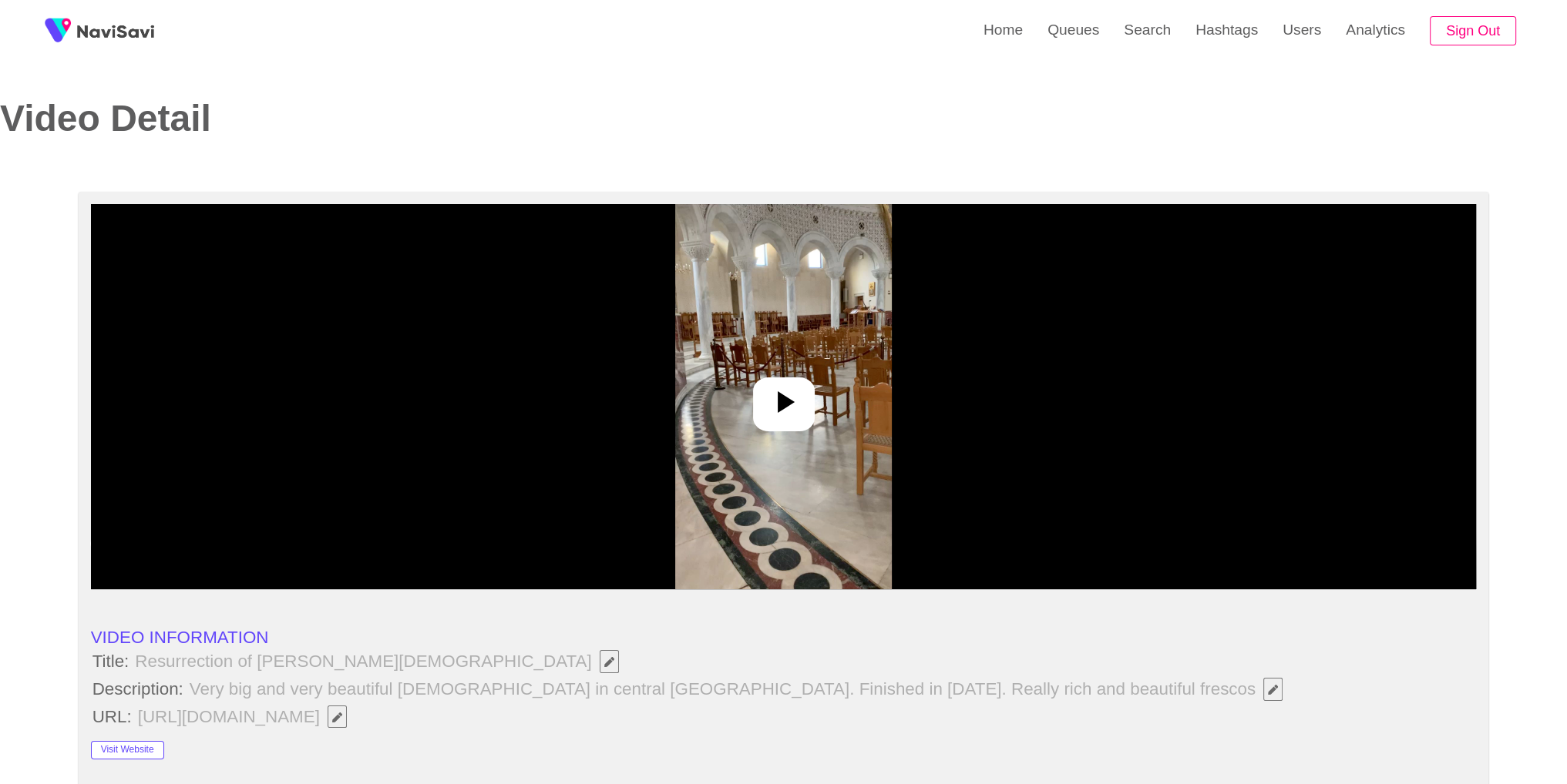
click at [836, 417] on div at bounding box center [784, 396] width 1386 height 385
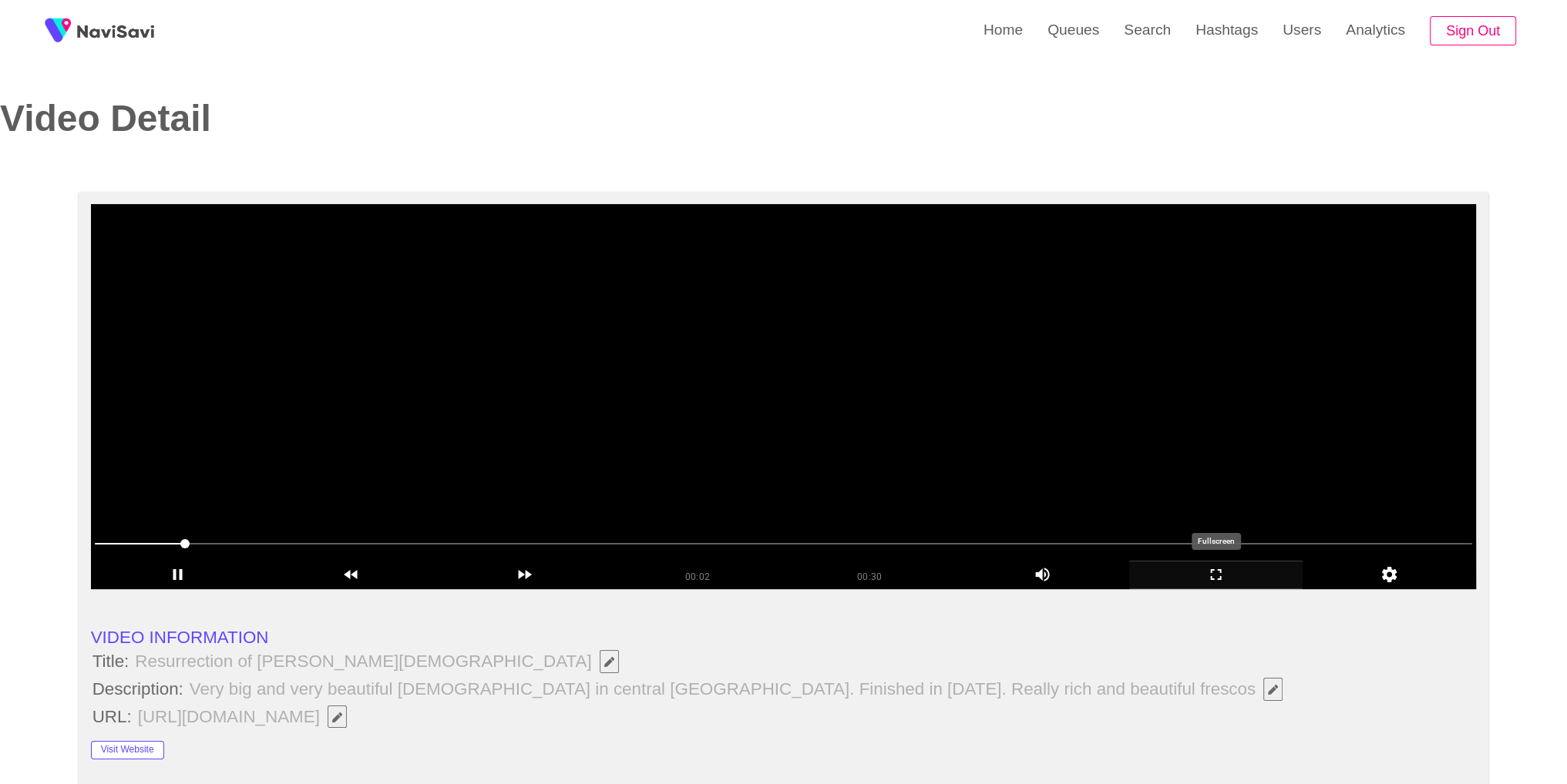
click at [1227, 578] on icon "add" at bounding box center [1216, 575] width 172 height 18
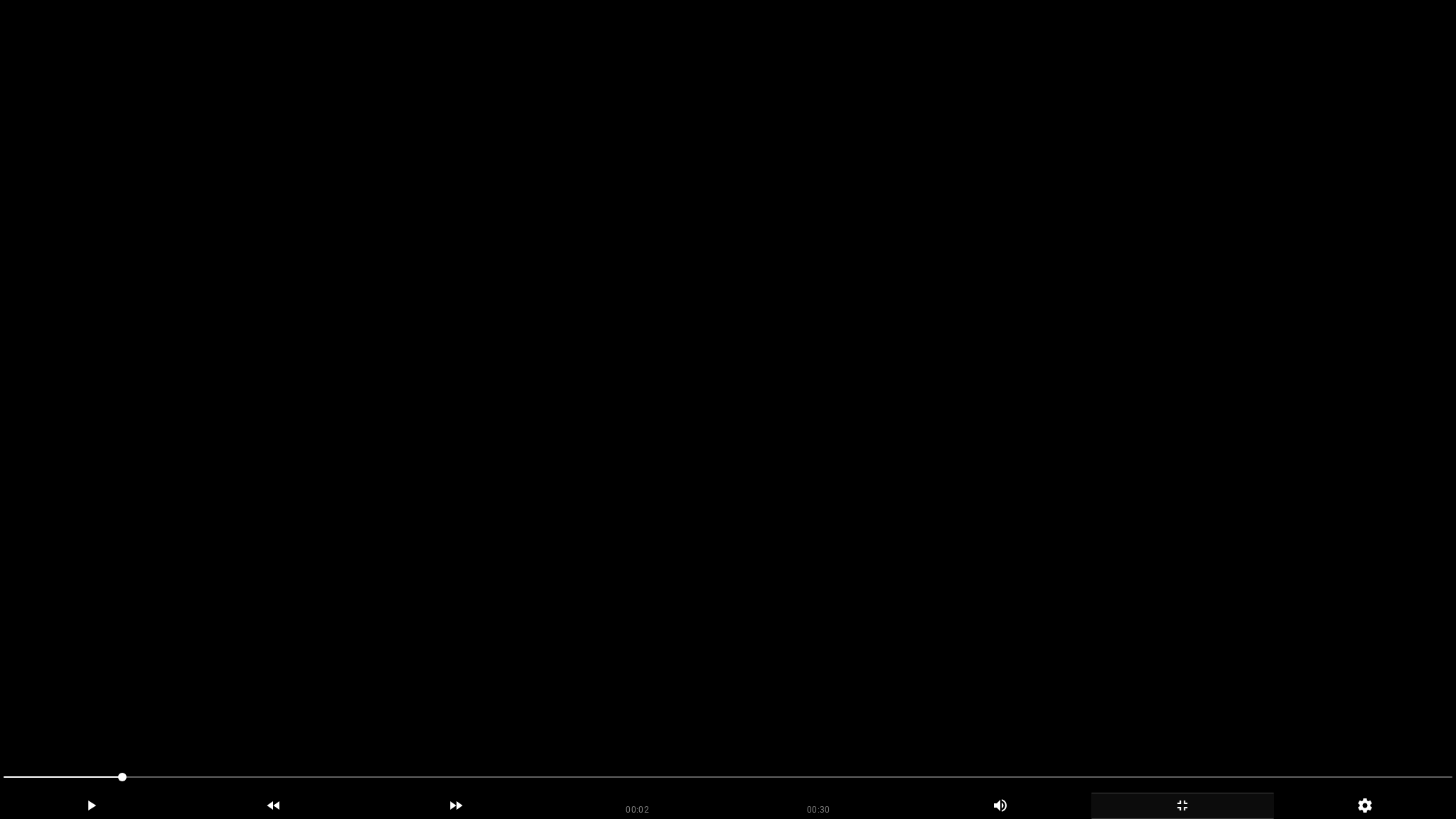
click at [1134, 534] on video at bounding box center [728, 409] width 1456 height 819
click at [914, 724] on div at bounding box center [727, 779] width 1460 height 39
click at [1207, 724] on div at bounding box center [727, 779] width 1460 height 39
click at [1375, 724] on span at bounding box center [728, 777] width 1449 height 2
click at [1186, 724] on icon "add" at bounding box center [1183, 806] width 181 height 17
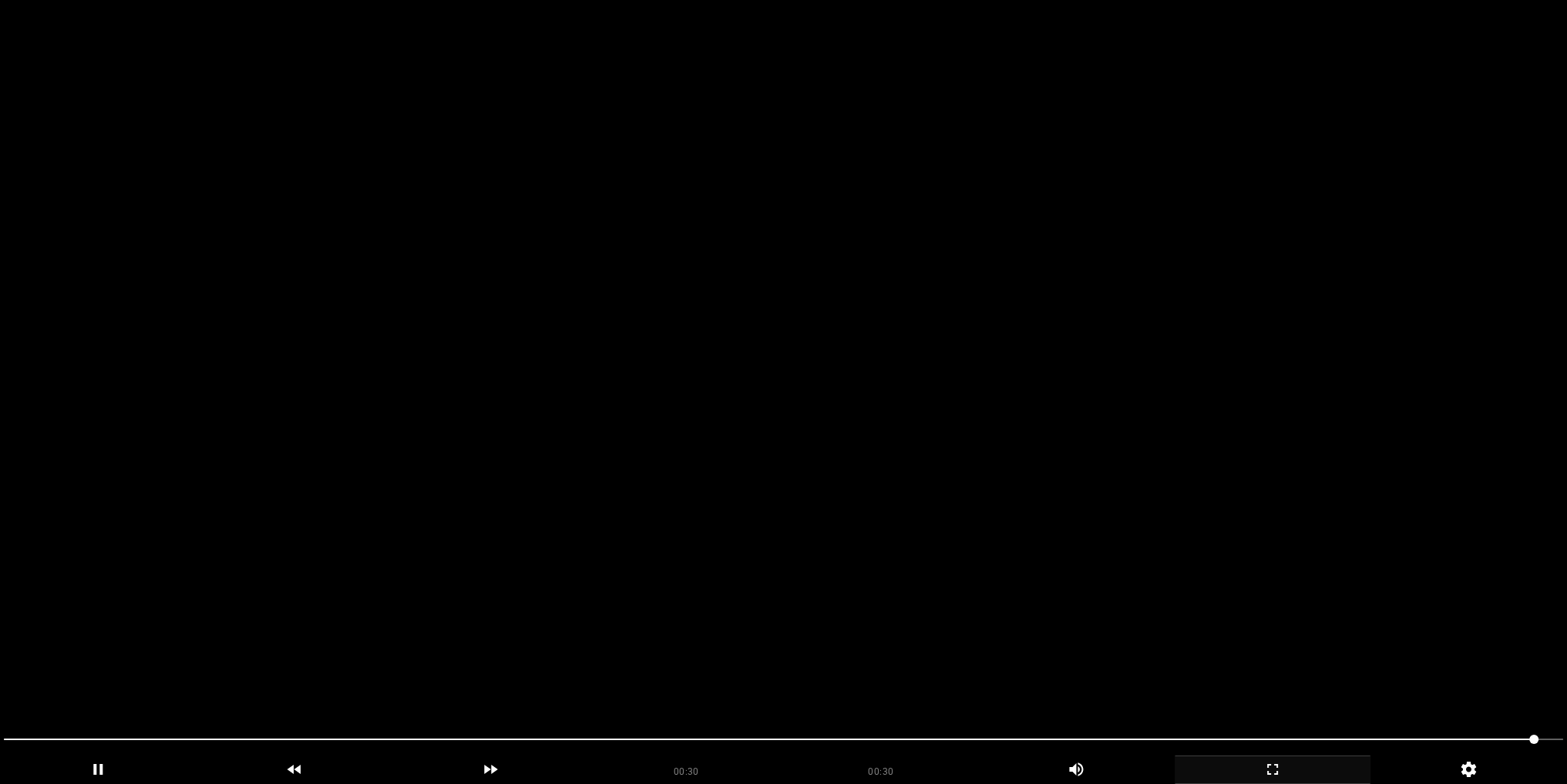
click at [940, 414] on video at bounding box center [784, 392] width 1567 height 784
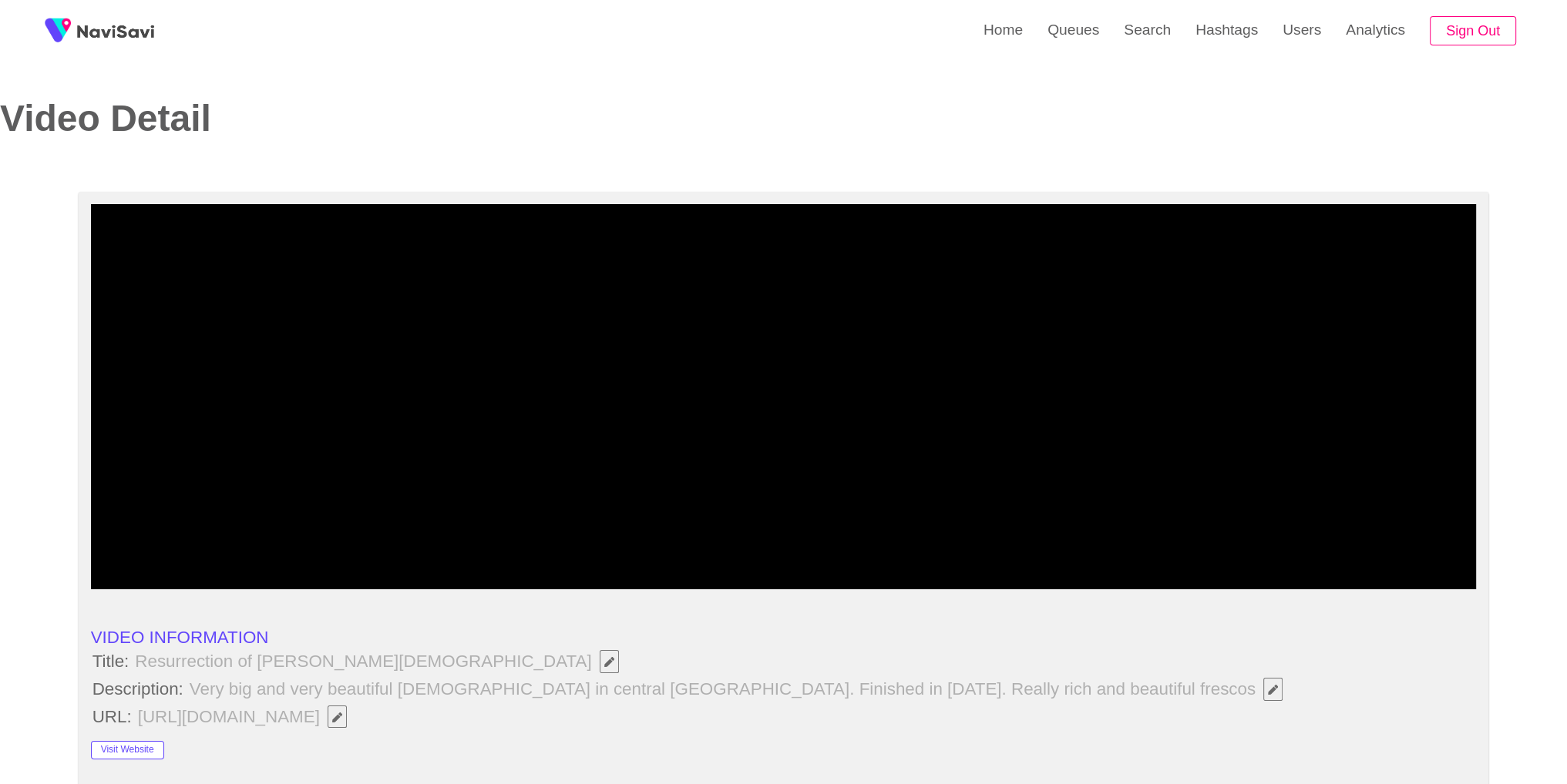
scroll to position [686, 0]
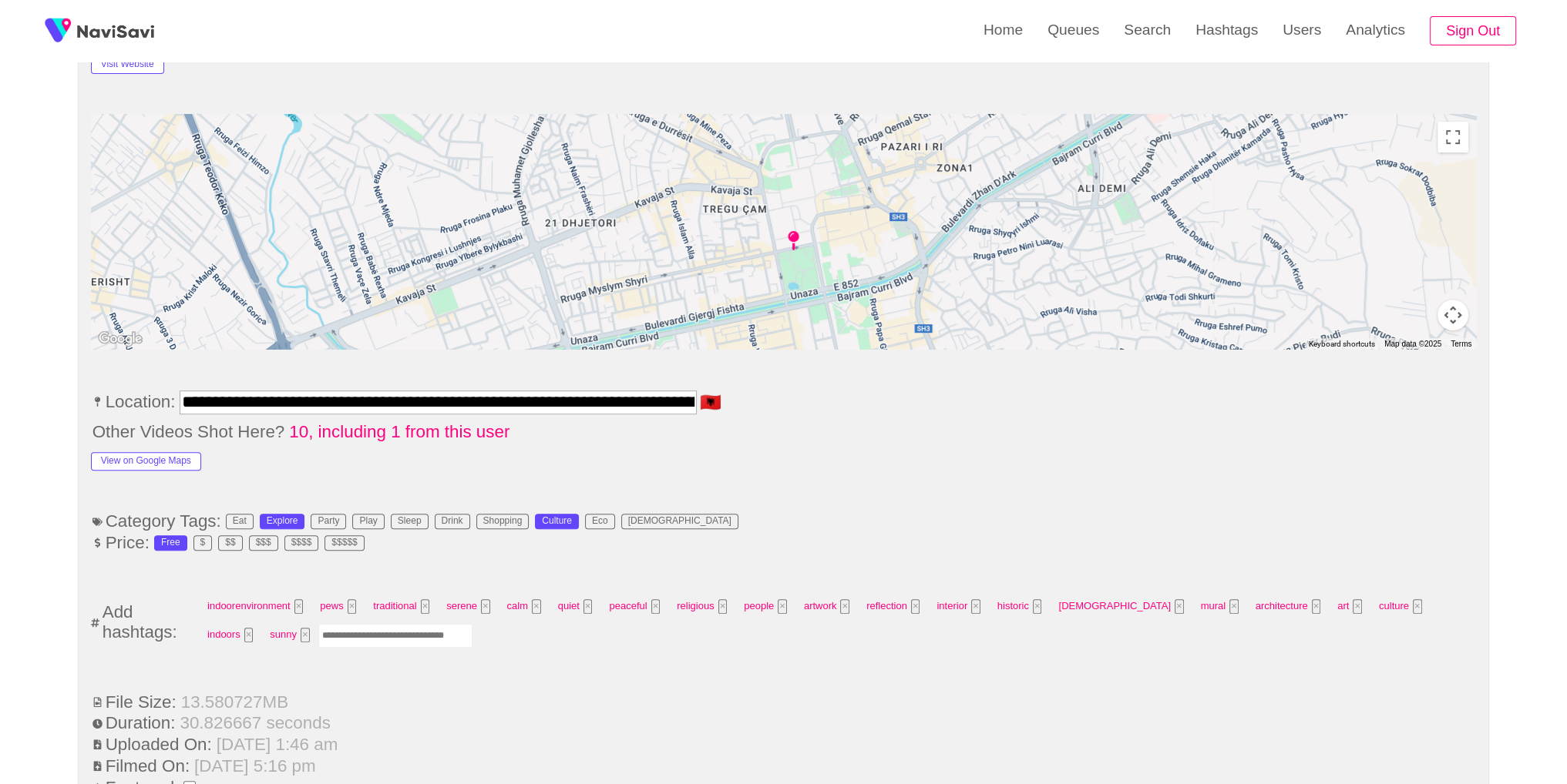
click at [329, 630] on input "Enter tag here and press return" at bounding box center [396, 636] width 155 height 24
type input "*********"
click at [1482, 351] on div "**********" at bounding box center [784, 756] width 1411 height 2501
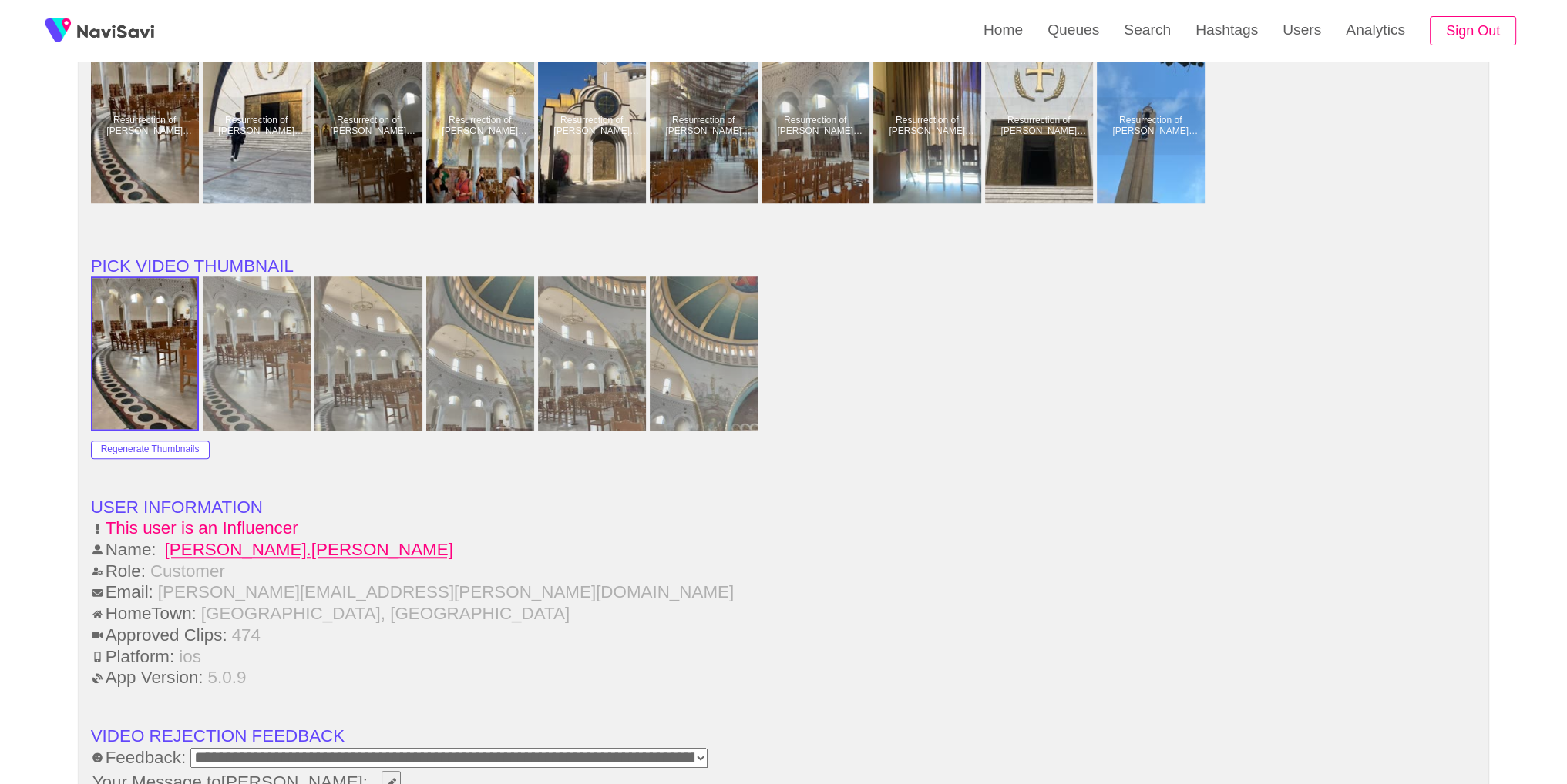
scroll to position [2240, 0]
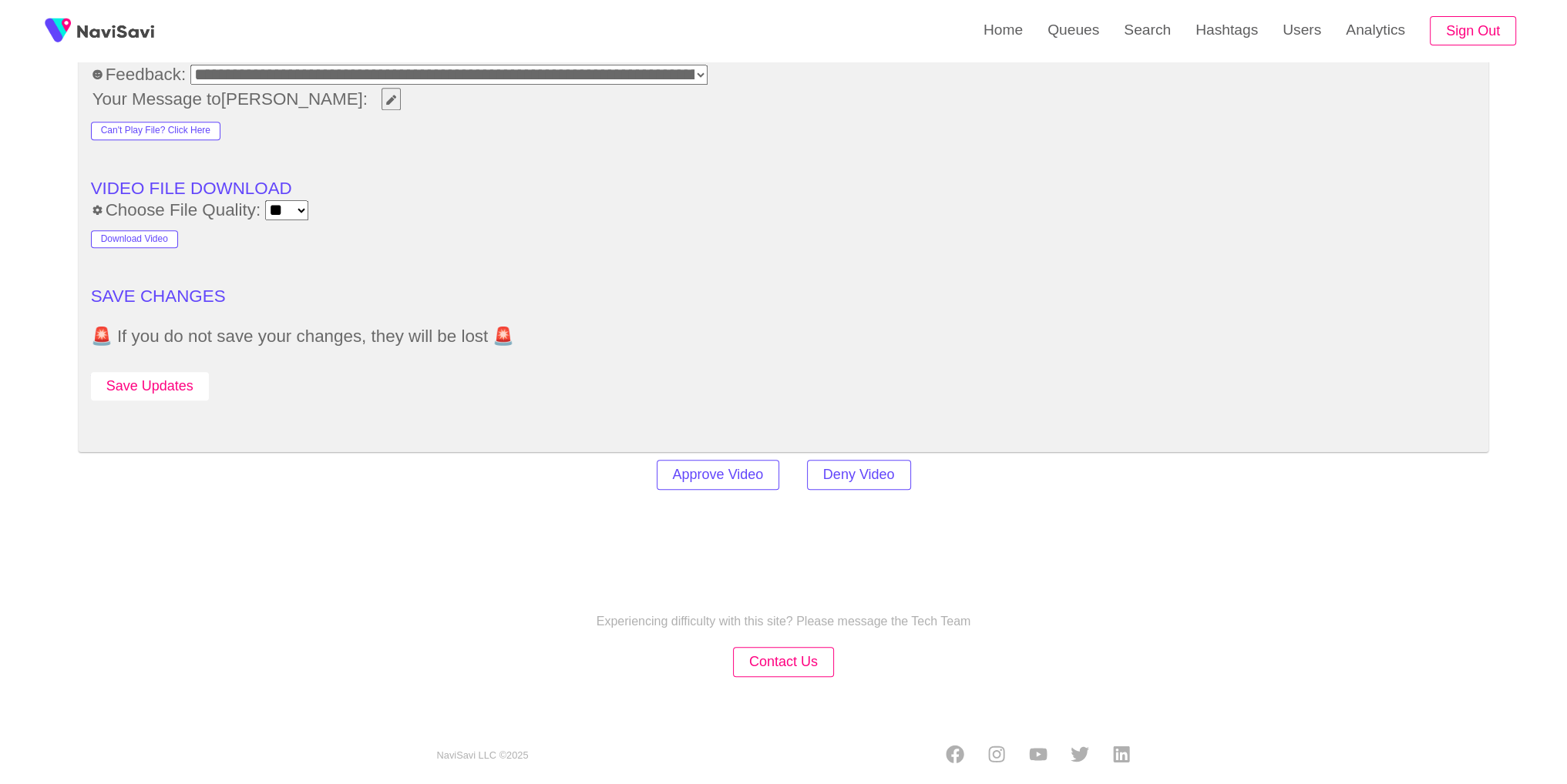
click at [187, 372] on button "Save Updates" at bounding box center [149, 386] width 118 height 29
click at [1149, 47] on link "Search" at bounding box center [1147, 30] width 71 height 60
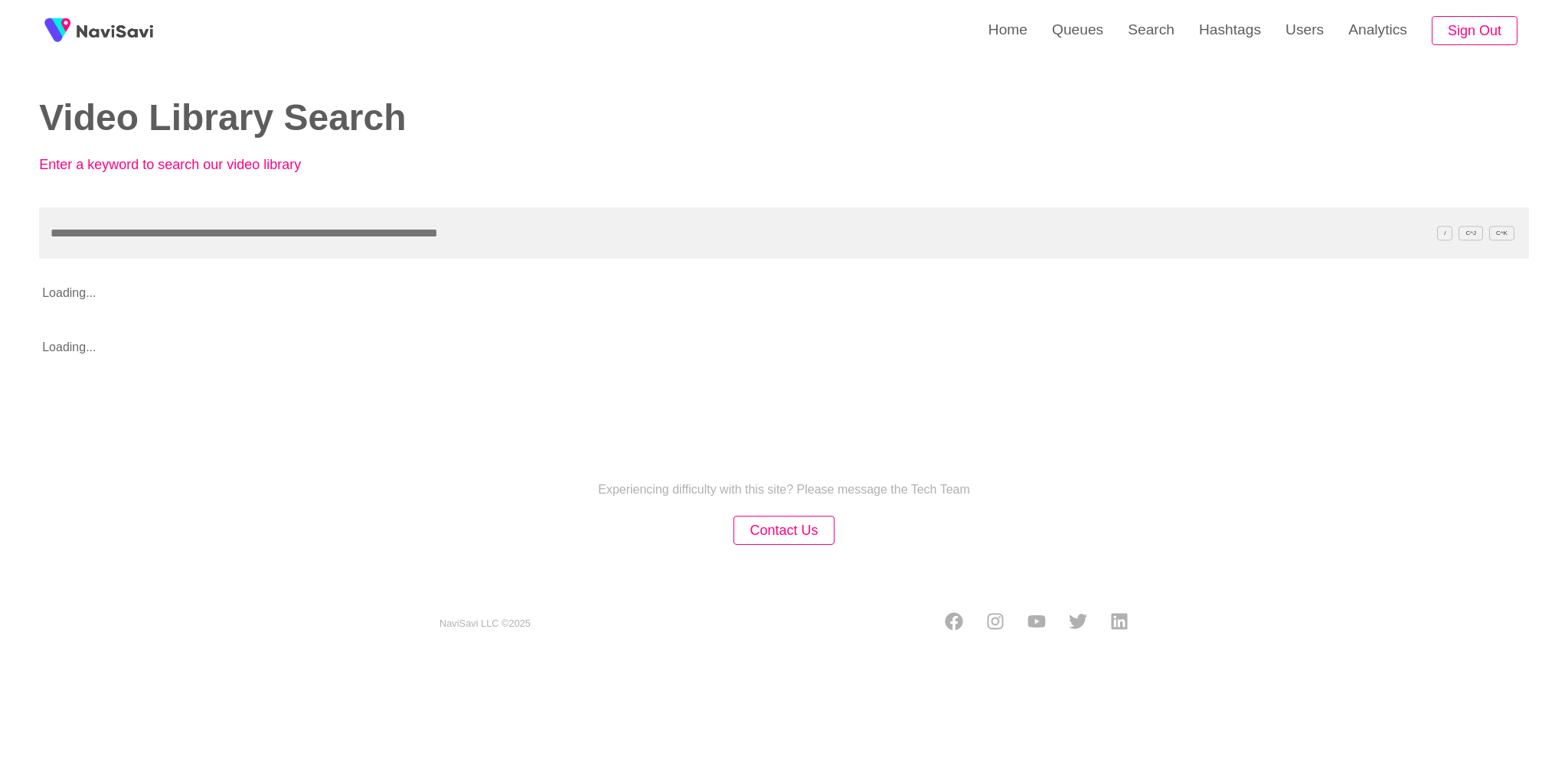
click at [852, 242] on input "text" at bounding box center [784, 234] width 1490 height 52
type input "**********"
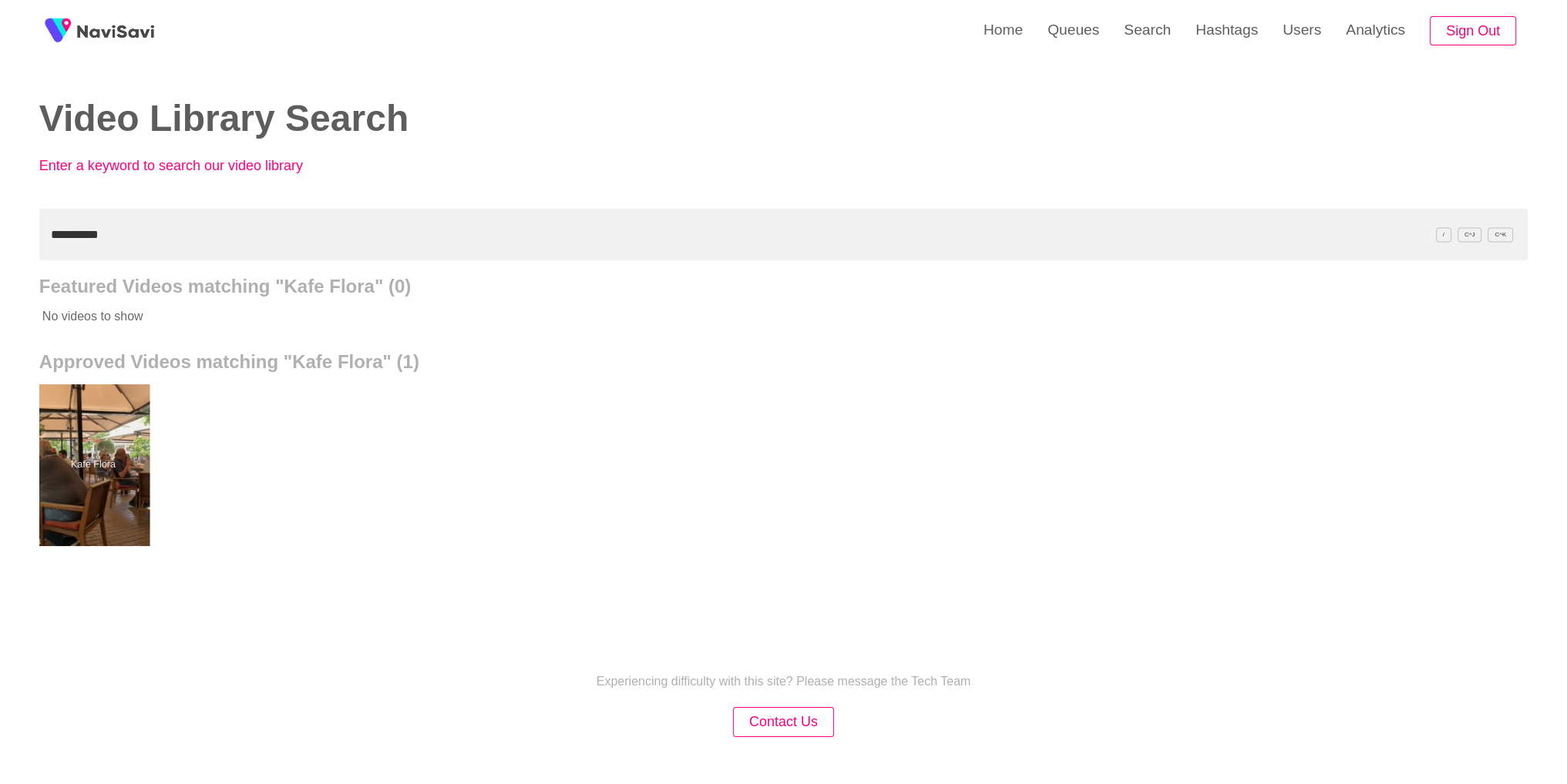
click at [142, 478] on div at bounding box center [92, 465] width 113 height 162
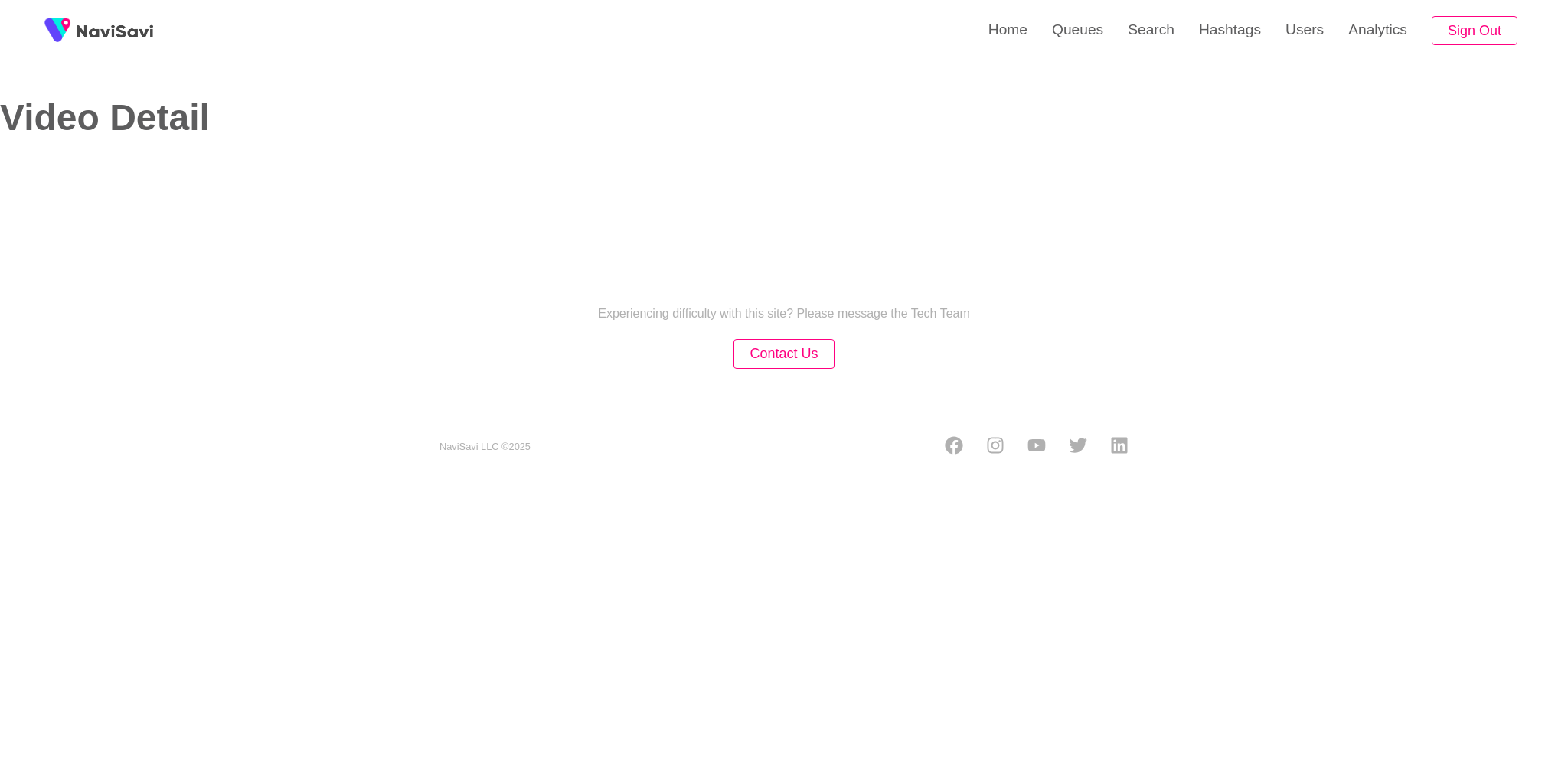
select select "**********"
select select "**"
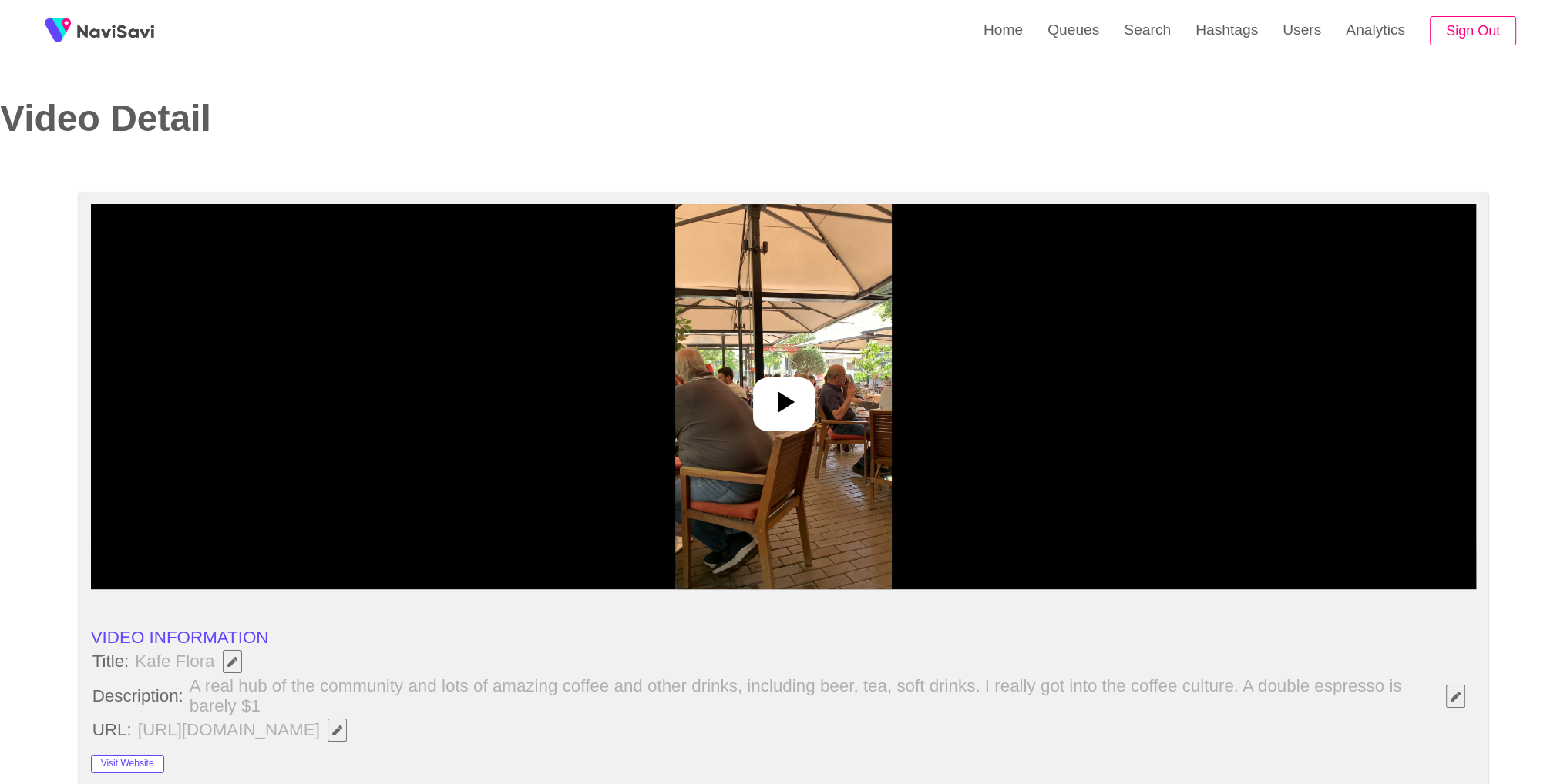
click at [727, 345] on img at bounding box center [784, 396] width 217 height 385
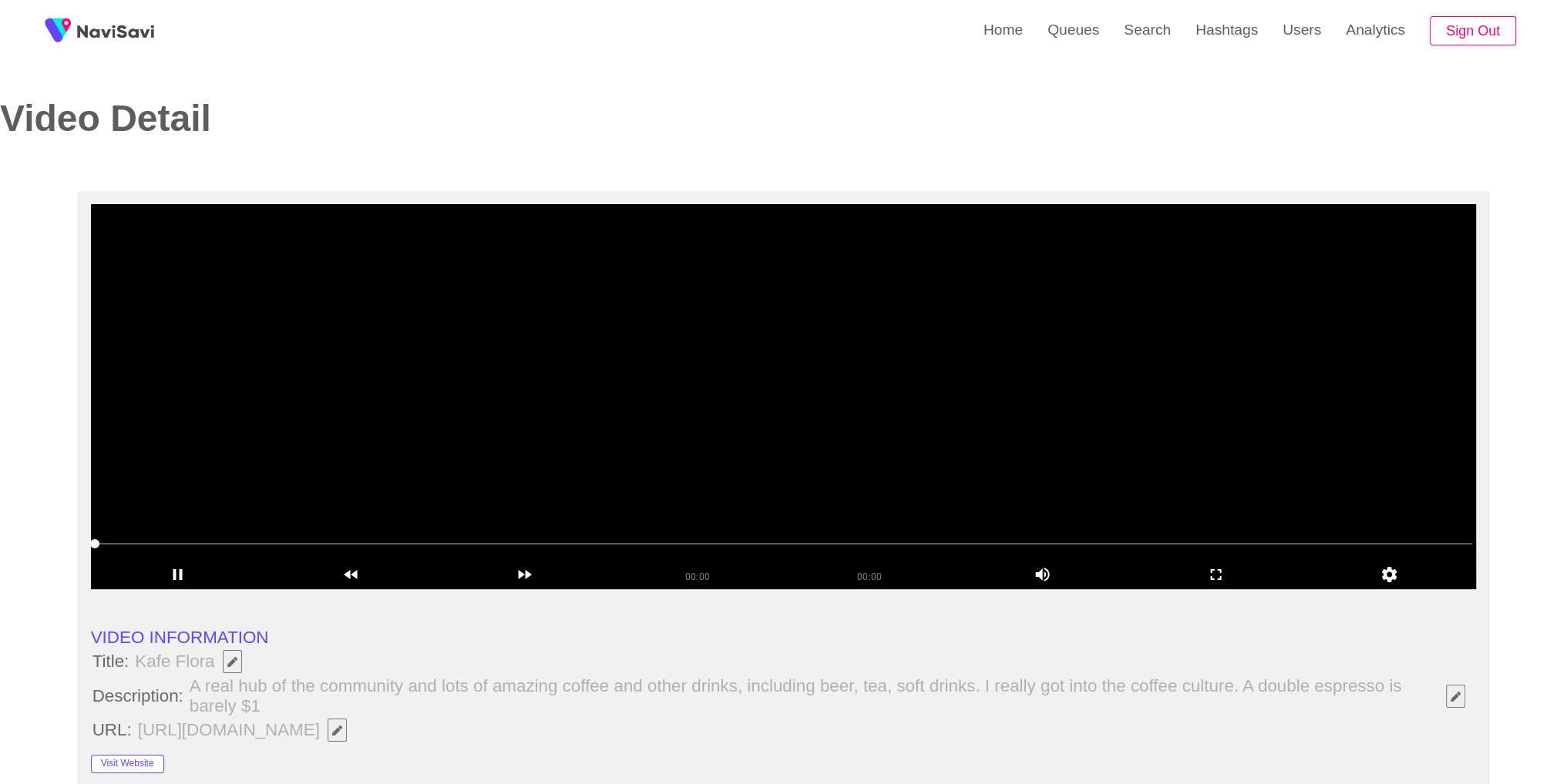
drag, startPoint x: 1563, startPoint y: 144, endPoint x: 1575, endPoint y: 376, distance: 232.3
drag, startPoint x: 1212, startPoint y: 574, endPoint x: 1212, endPoint y: 643, distance: 69.0
click at [1212, 575] on icon "add" at bounding box center [1216, 575] width 172 height 18
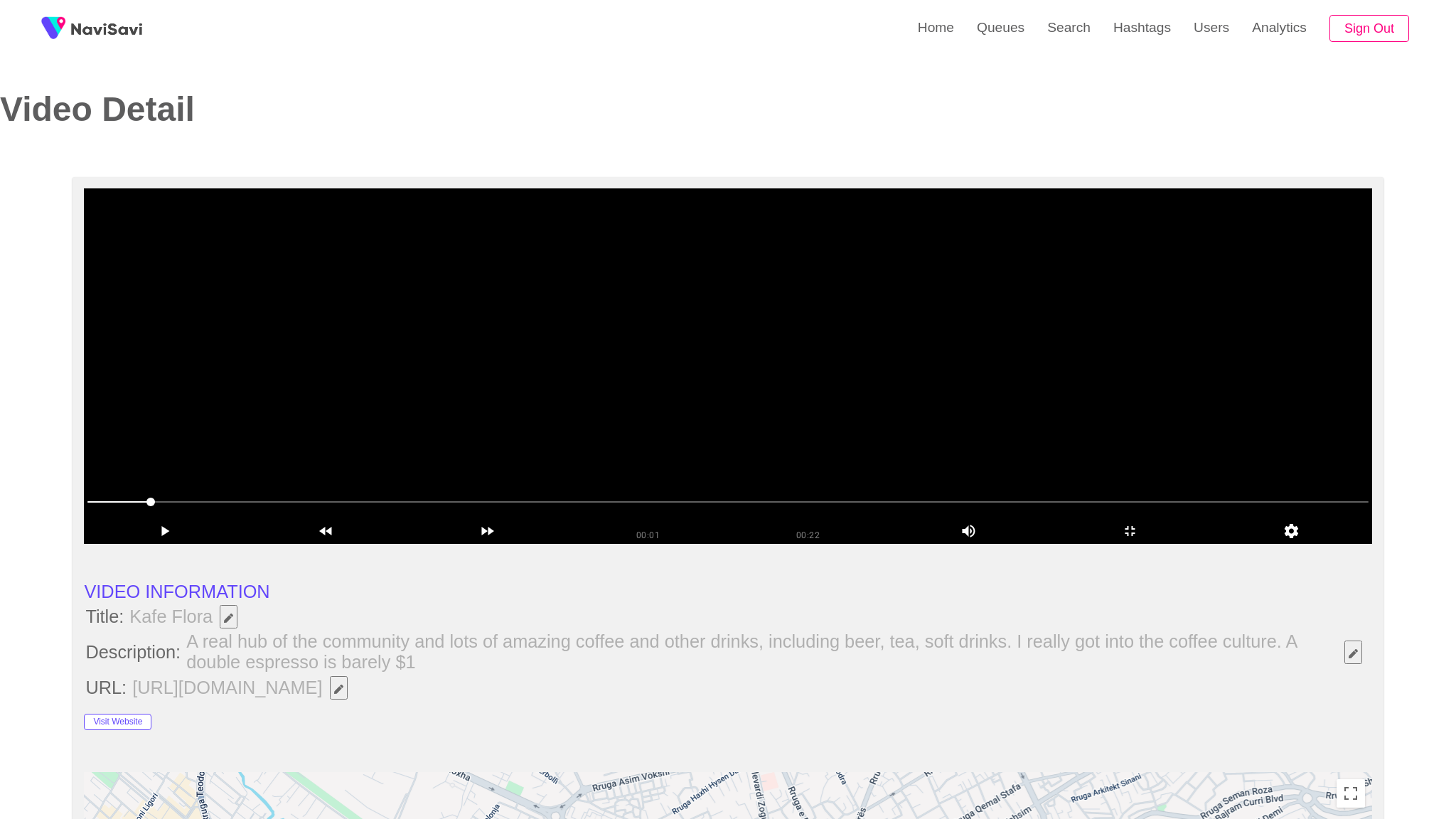
click at [1087, 544] on video at bounding box center [727, 366] width 1287 height 356
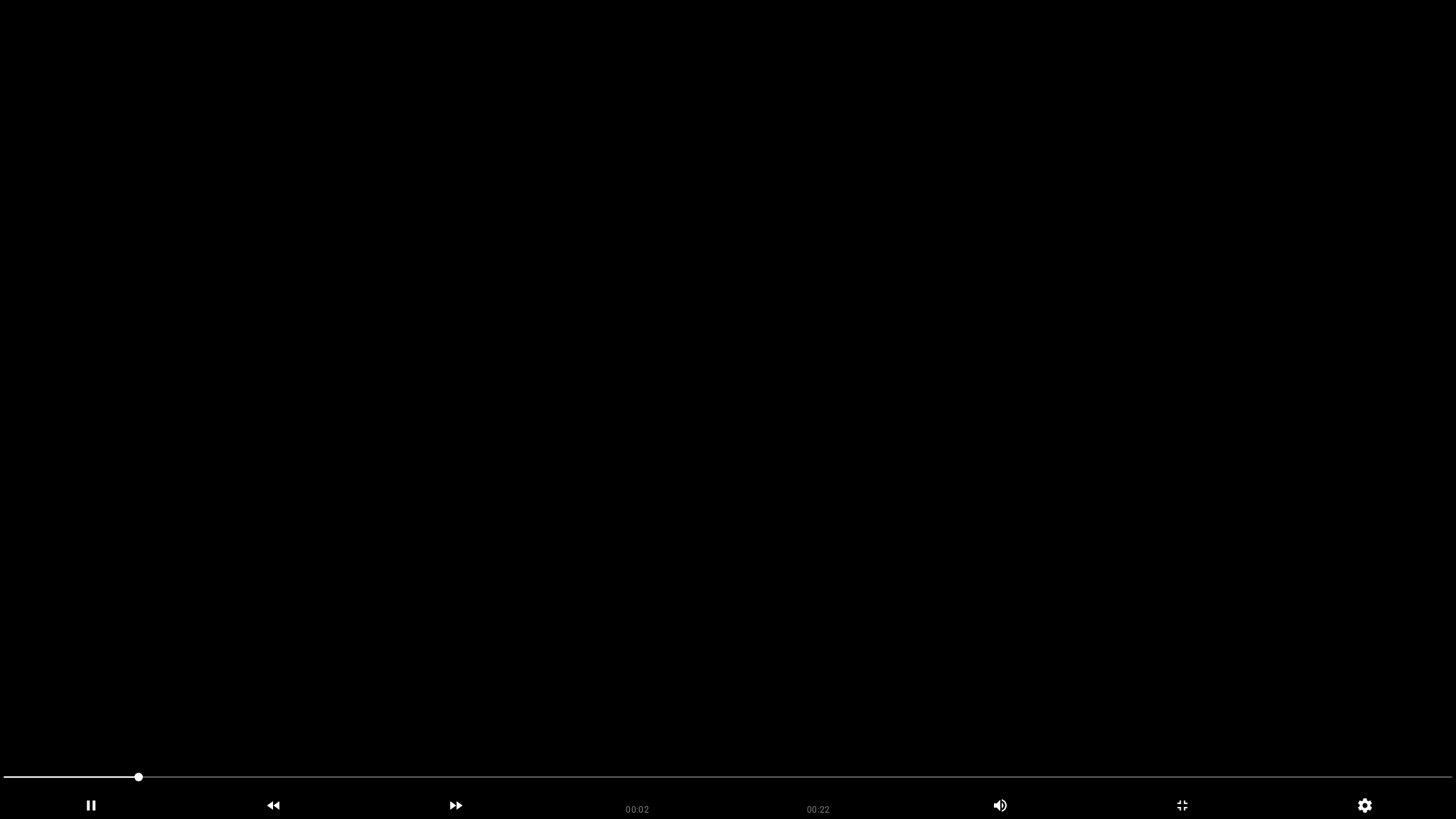
click at [503, 659] on video at bounding box center [728, 409] width 1456 height 819
click at [462, 724] on span at bounding box center [728, 777] width 1449 height 22
click at [1025, 724] on span at bounding box center [728, 777] width 1449 height 22
click at [1262, 724] on div at bounding box center [727, 779] width 1460 height 39
click at [1190, 685] on video at bounding box center [728, 409] width 1456 height 819
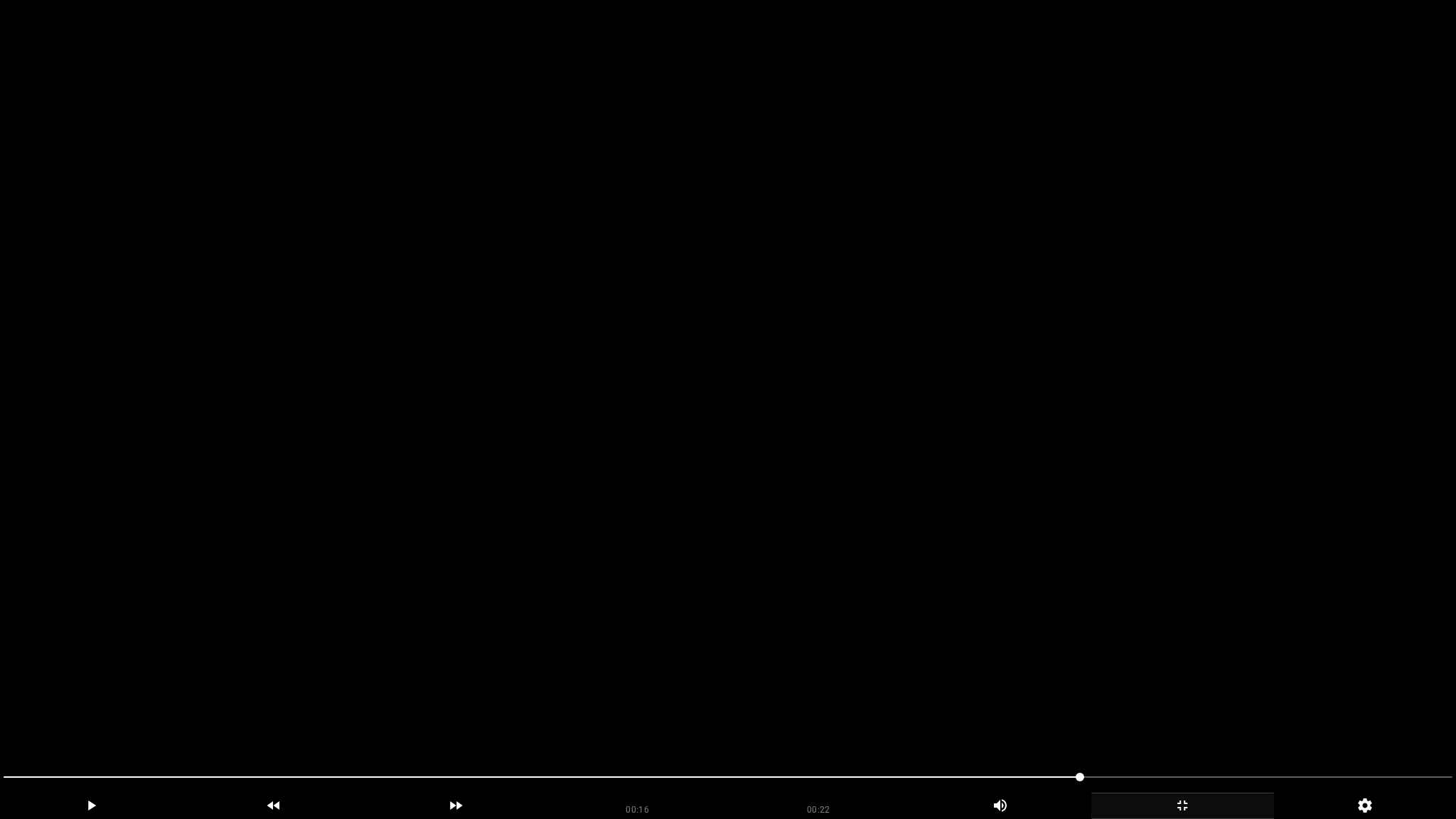
click at [1193, 724] on div "add" at bounding box center [1183, 807] width 183 height 26
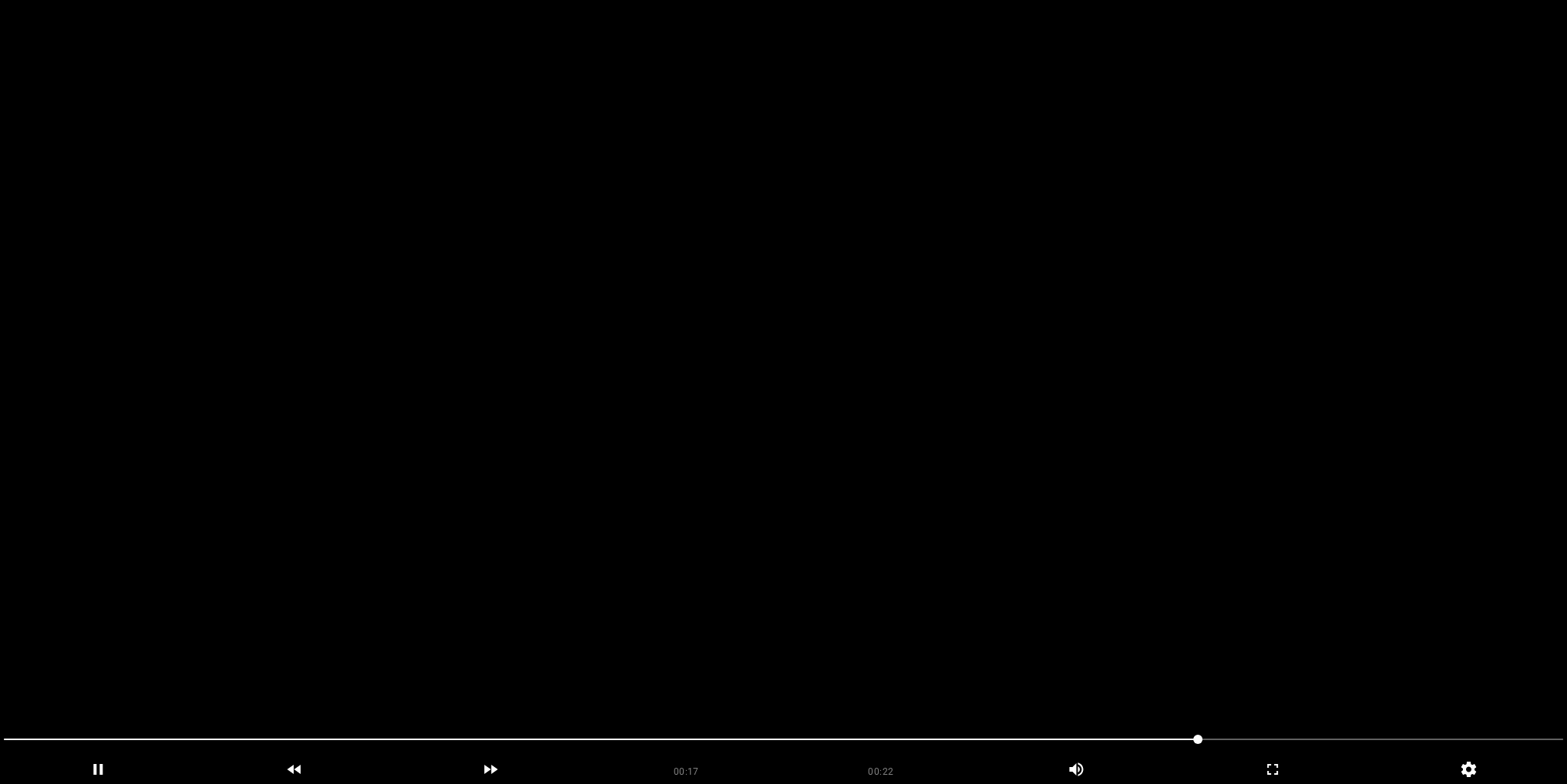
click at [802, 420] on video at bounding box center [784, 392] width 1567 height 784
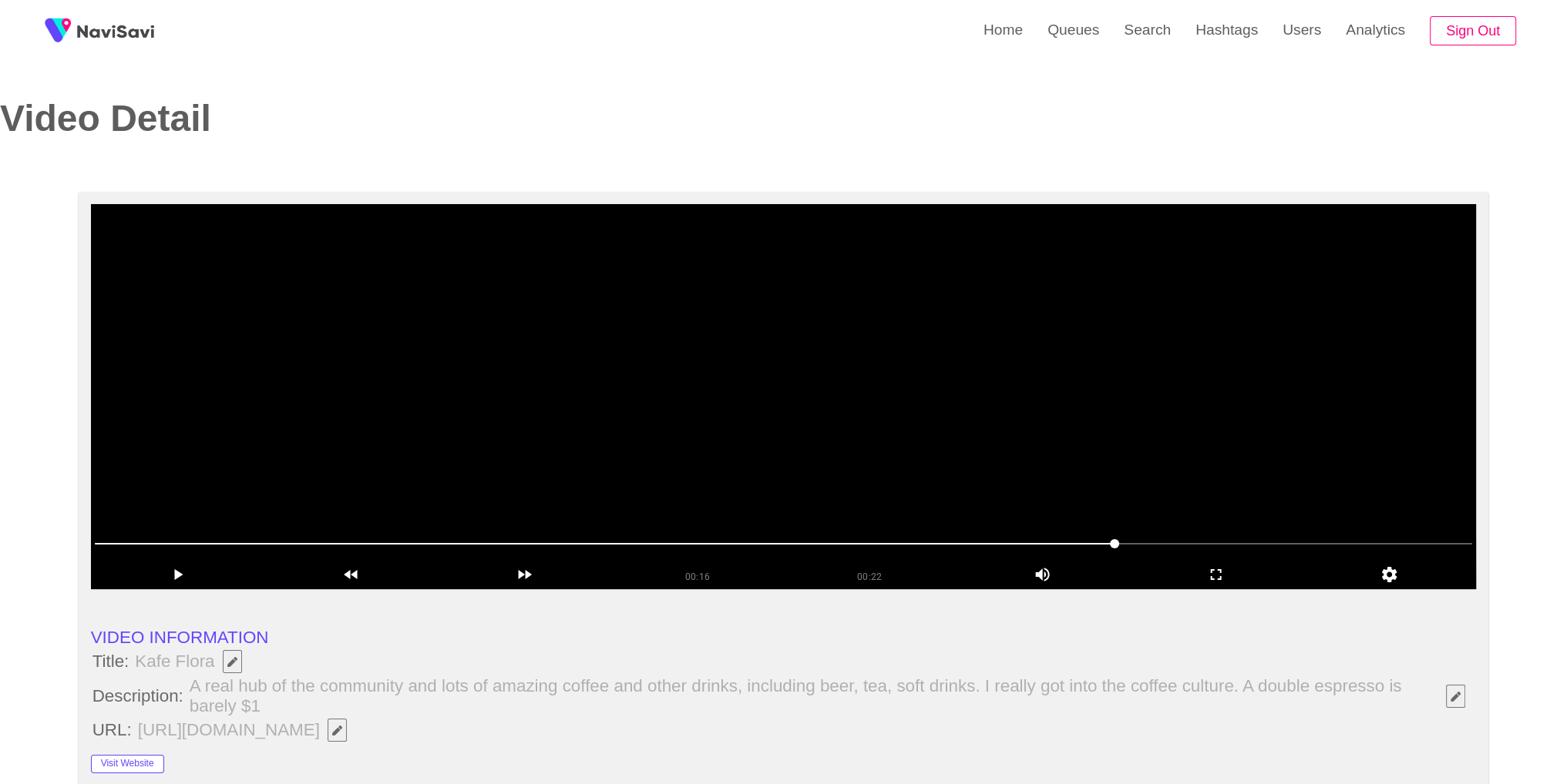
click at [1012, 531] on div at bounding box center [784, 546] width 1391 height 42
click at [1147, 446] on video at bounding box center [784, 396] width 1386 height 385
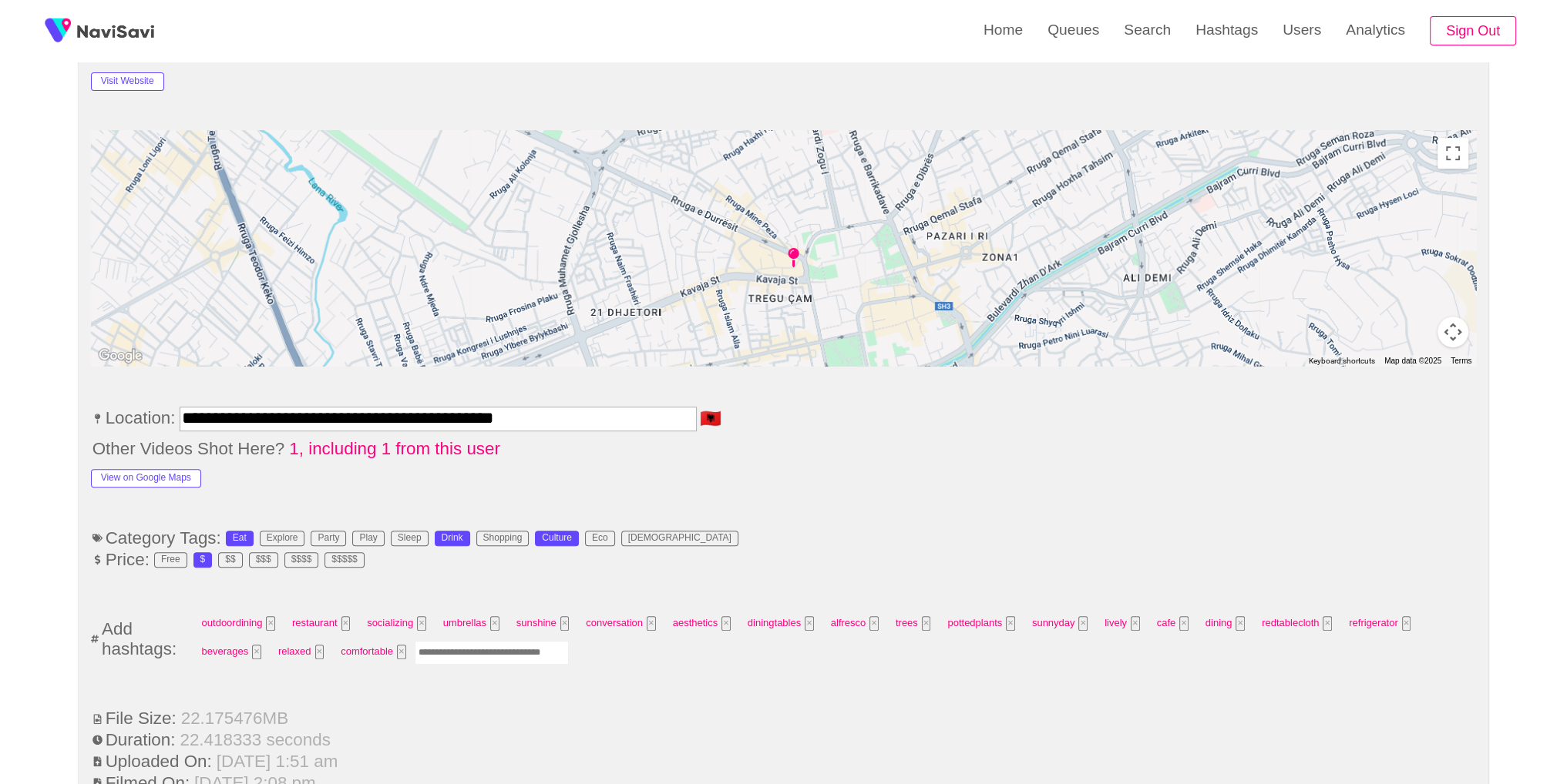
scroll to position [686, 0]
click at [501, 643] on input "Enter tag here and press return" at bounding box center [492, 650] width 155 height 24
type input "****"
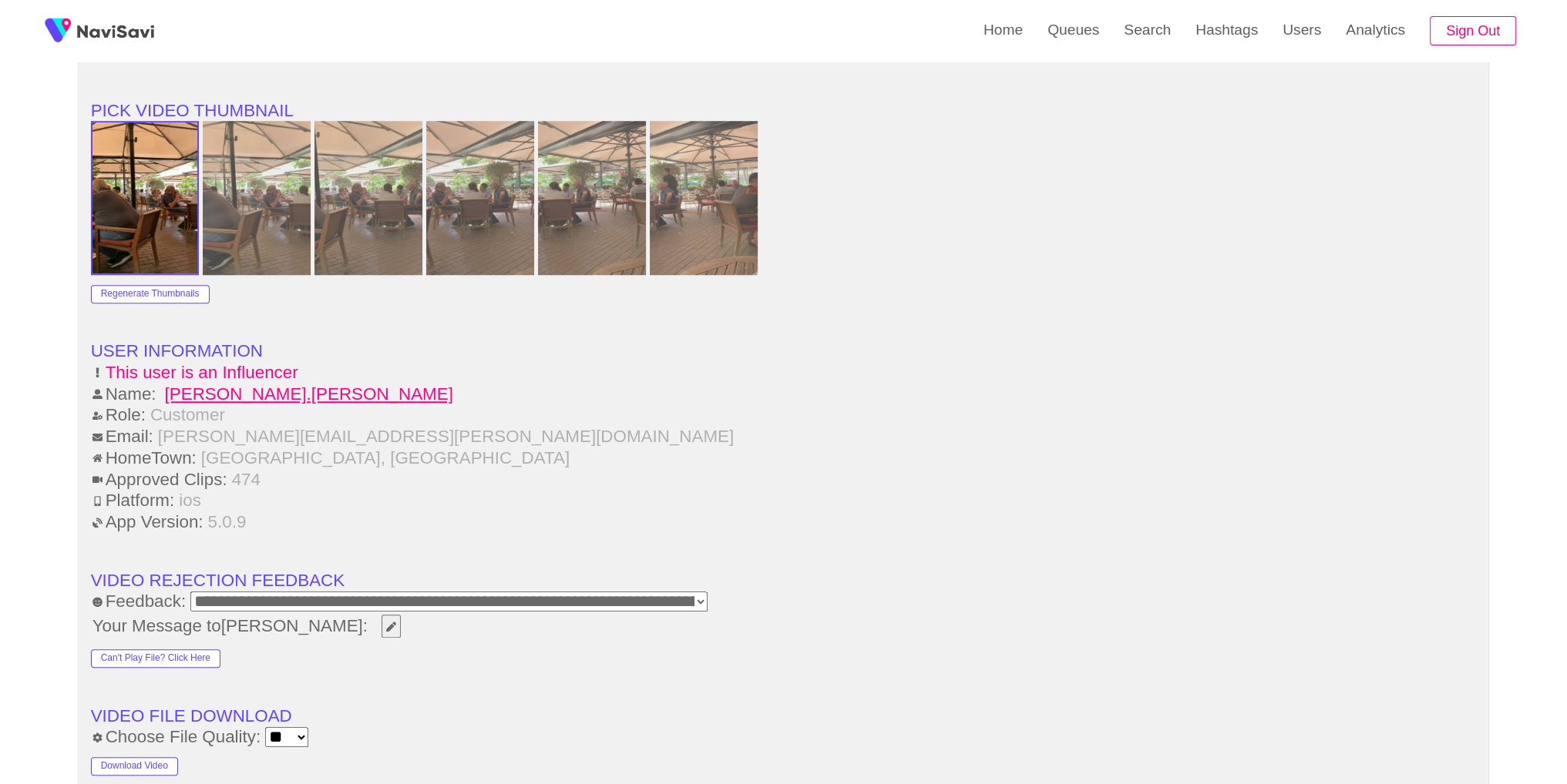
scroll to position [1889, 0]
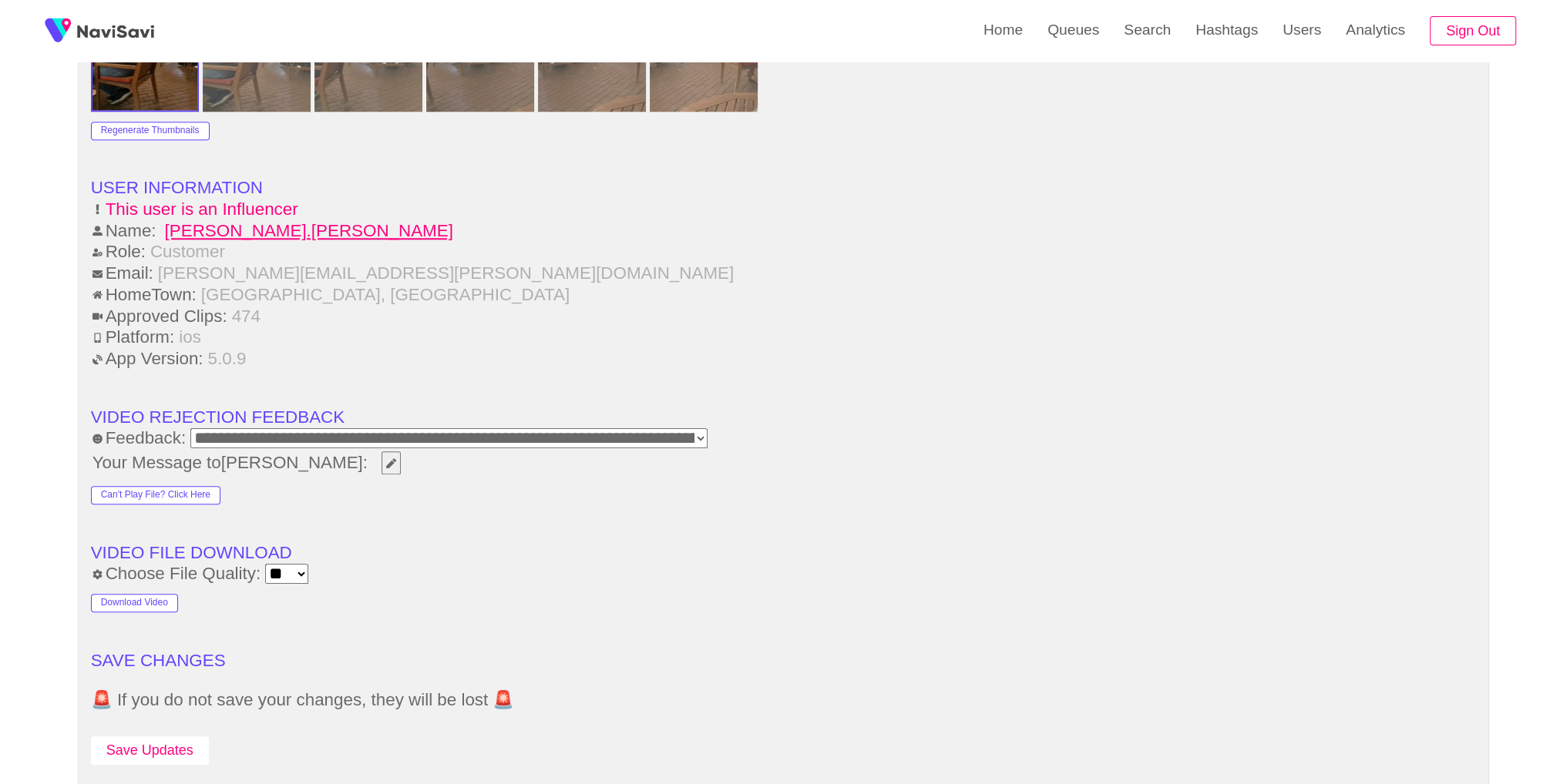
click at [128, 740] on button "Save Updates" at bounding box center [149, 751] width 118 height 29
click at [1161, 28] on link "Search" at bounding box center [1147, 30] width 71 height 60
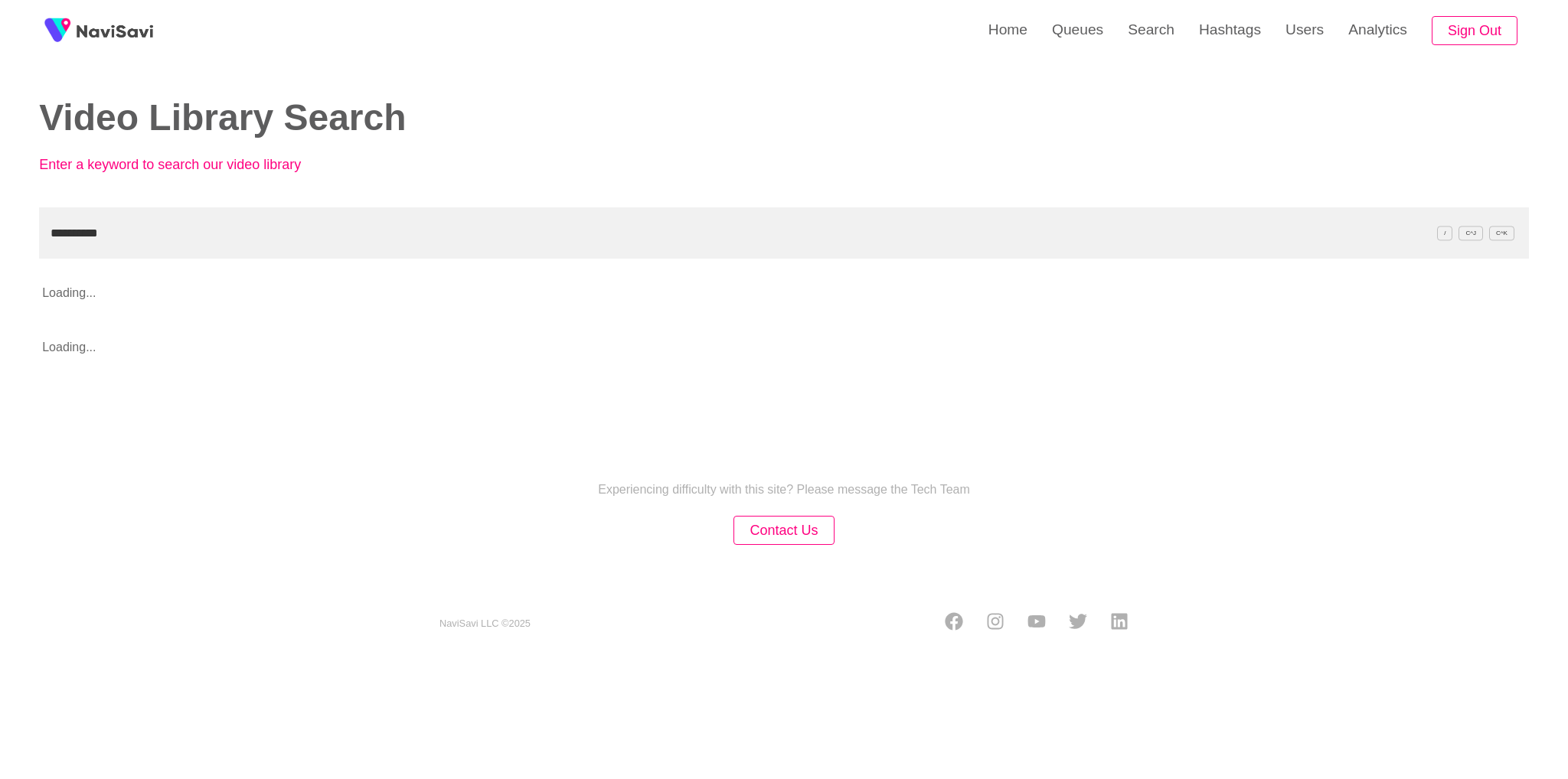
type input "**********"
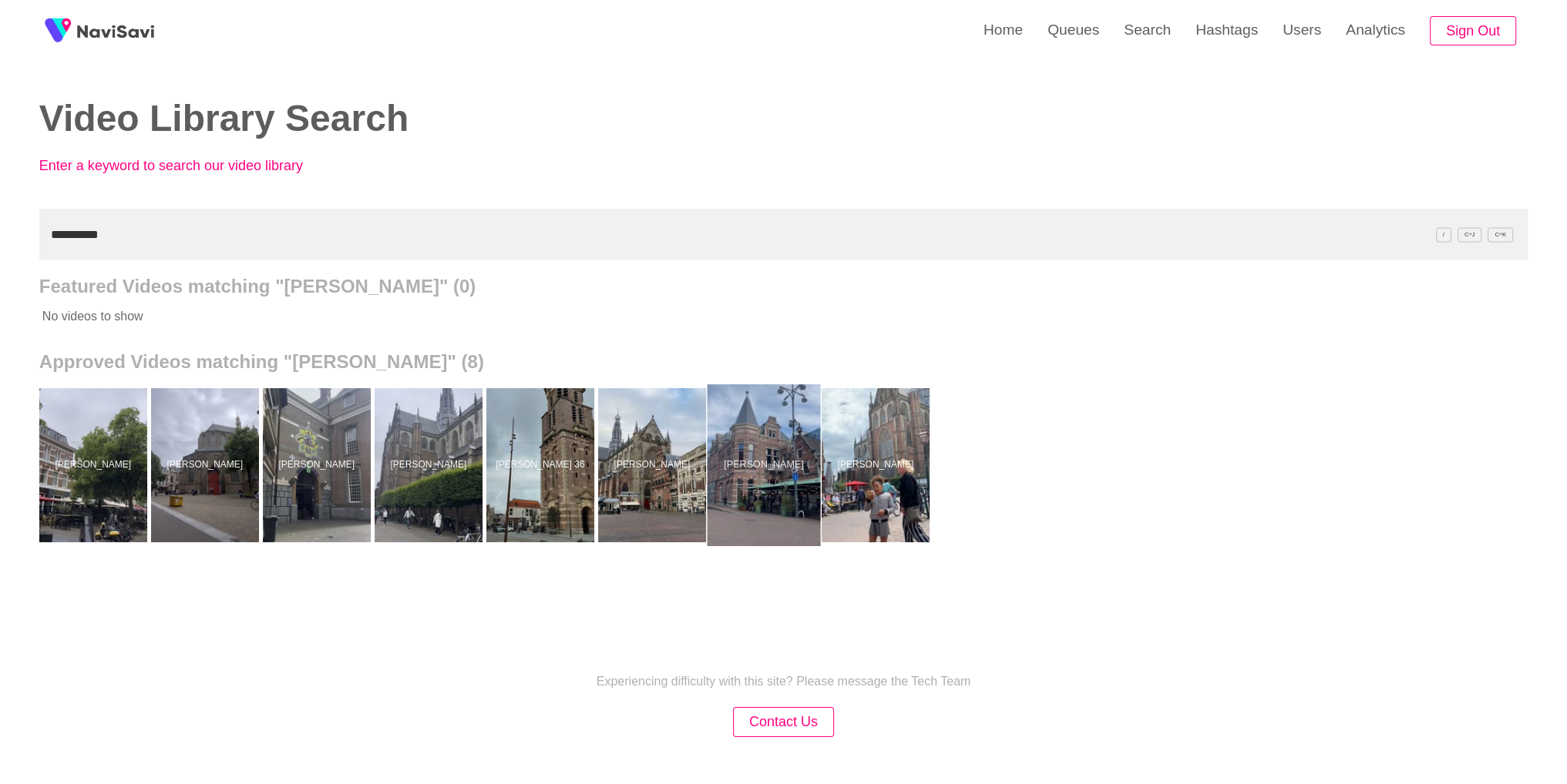
click at [790, 457] on div at bounding box center [763, 465] width 113 height 162
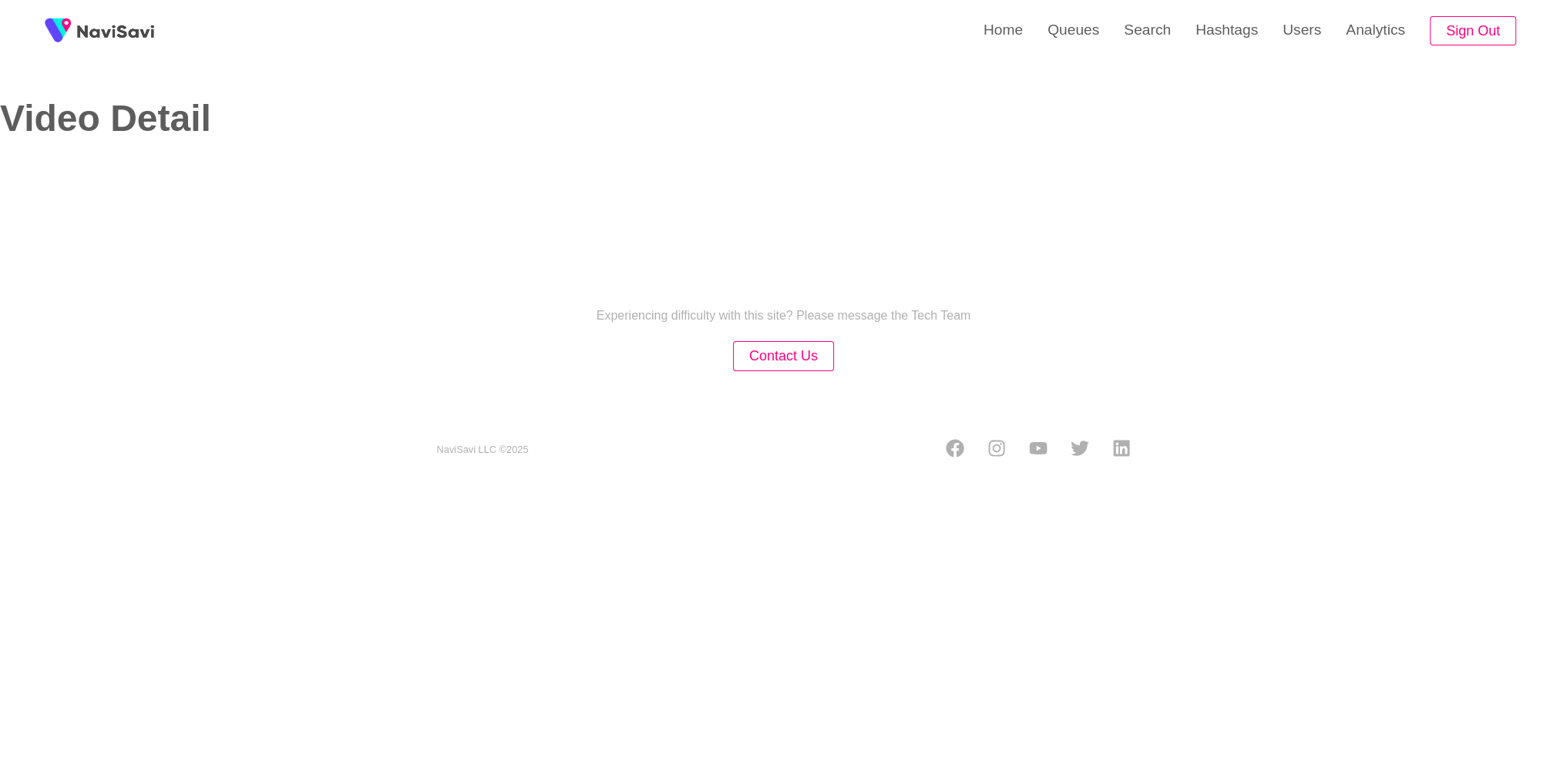
select select "**********"
select select "**"
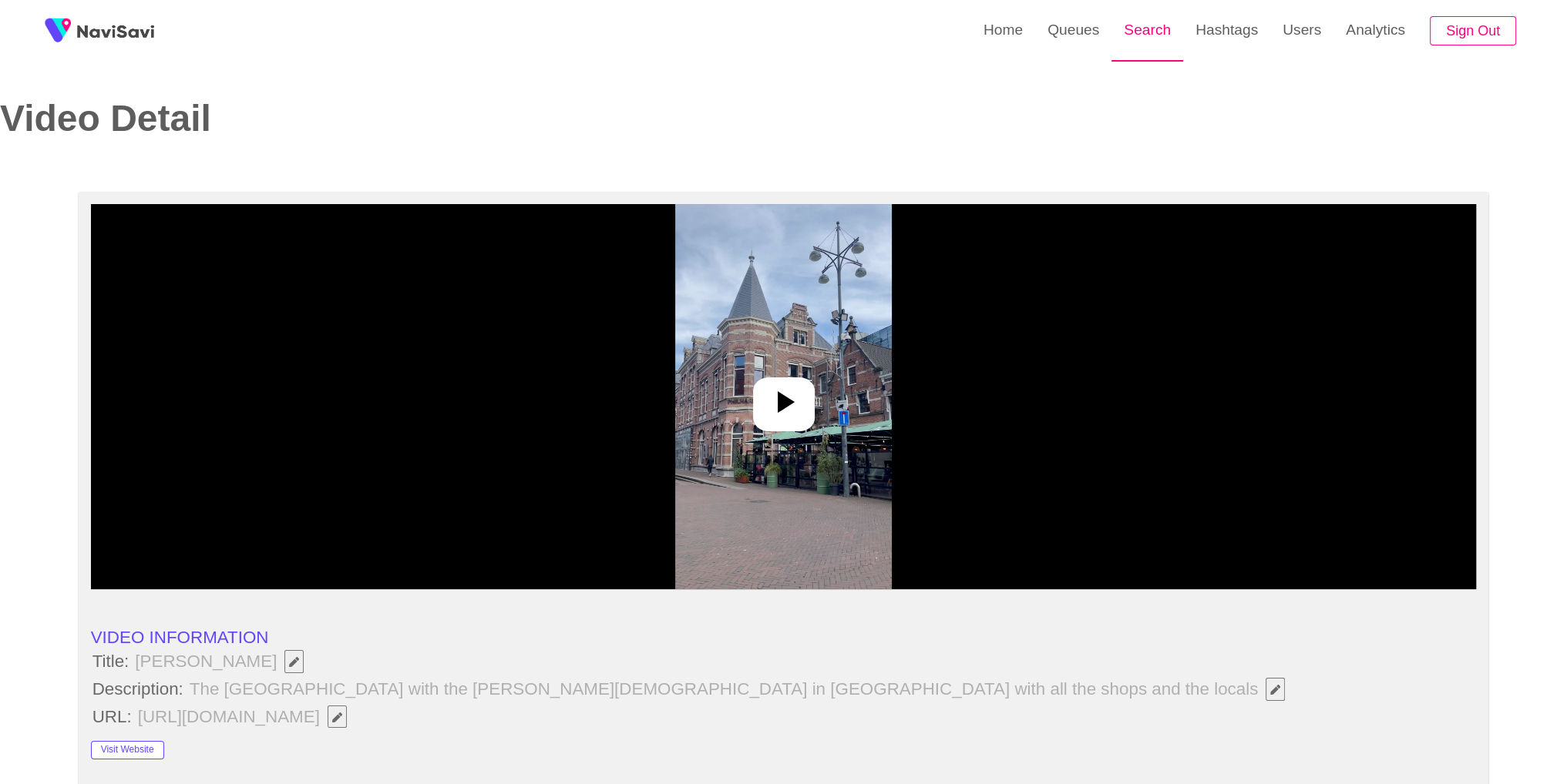
click at [1175, 26] on link "Search" at bounding box center [1147, 30] width 71 height 60
click at [1152, 30] on link "Search" at bounding box center [1147, 30] width 71 height 60
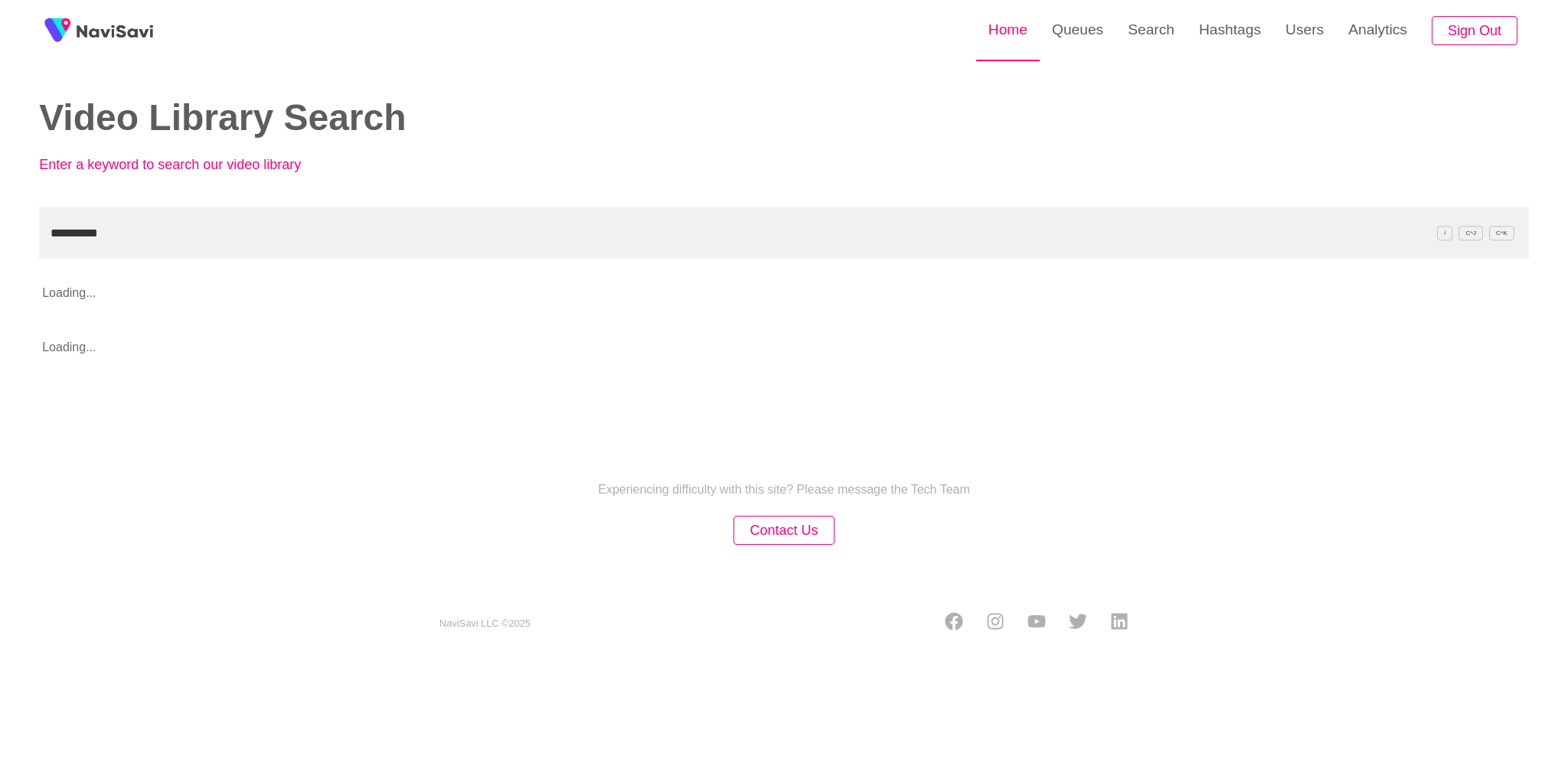
type input "**********"
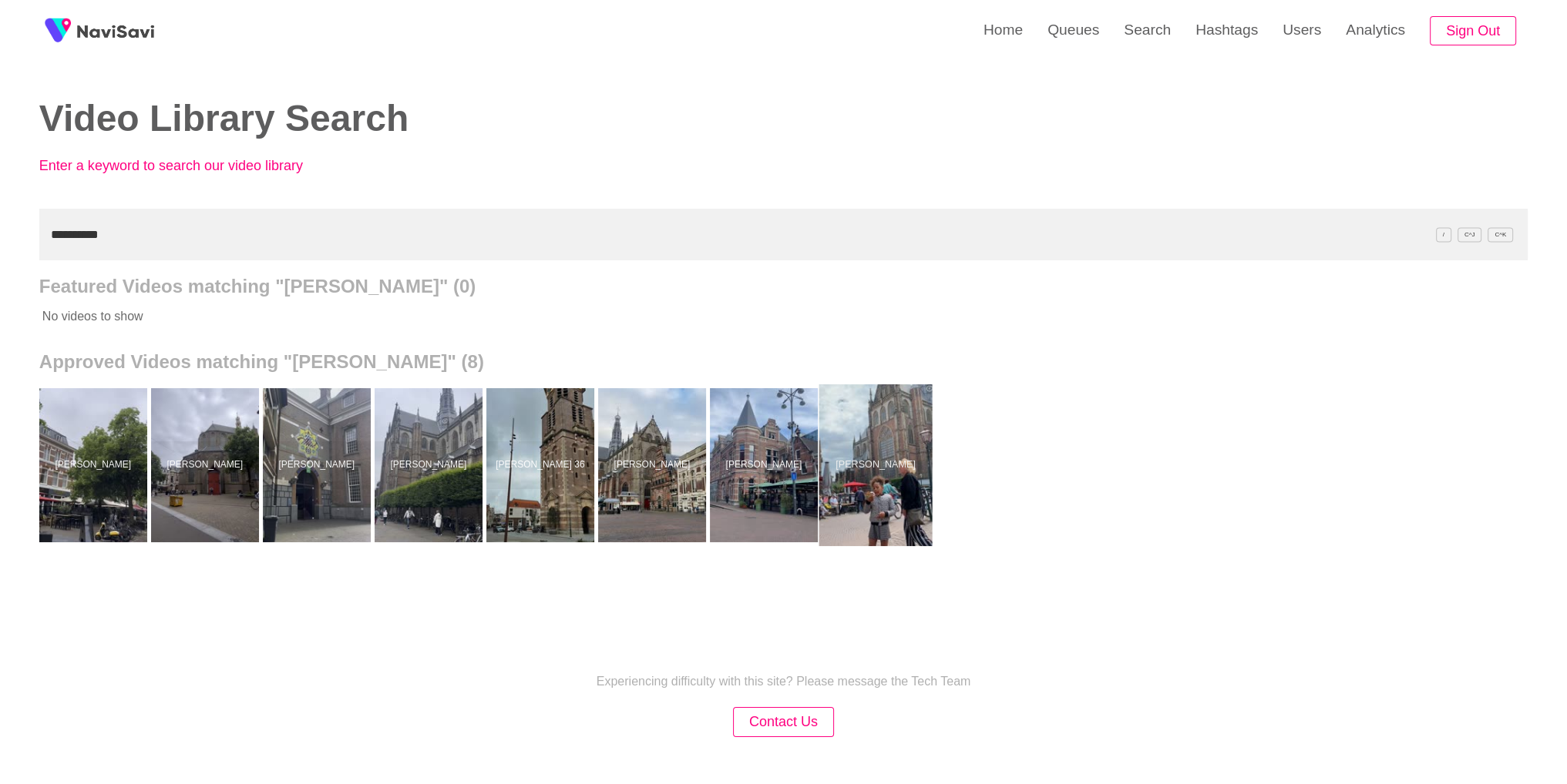
click at [871, 466] on div at bounding box center [875, 465] width 113 height 162
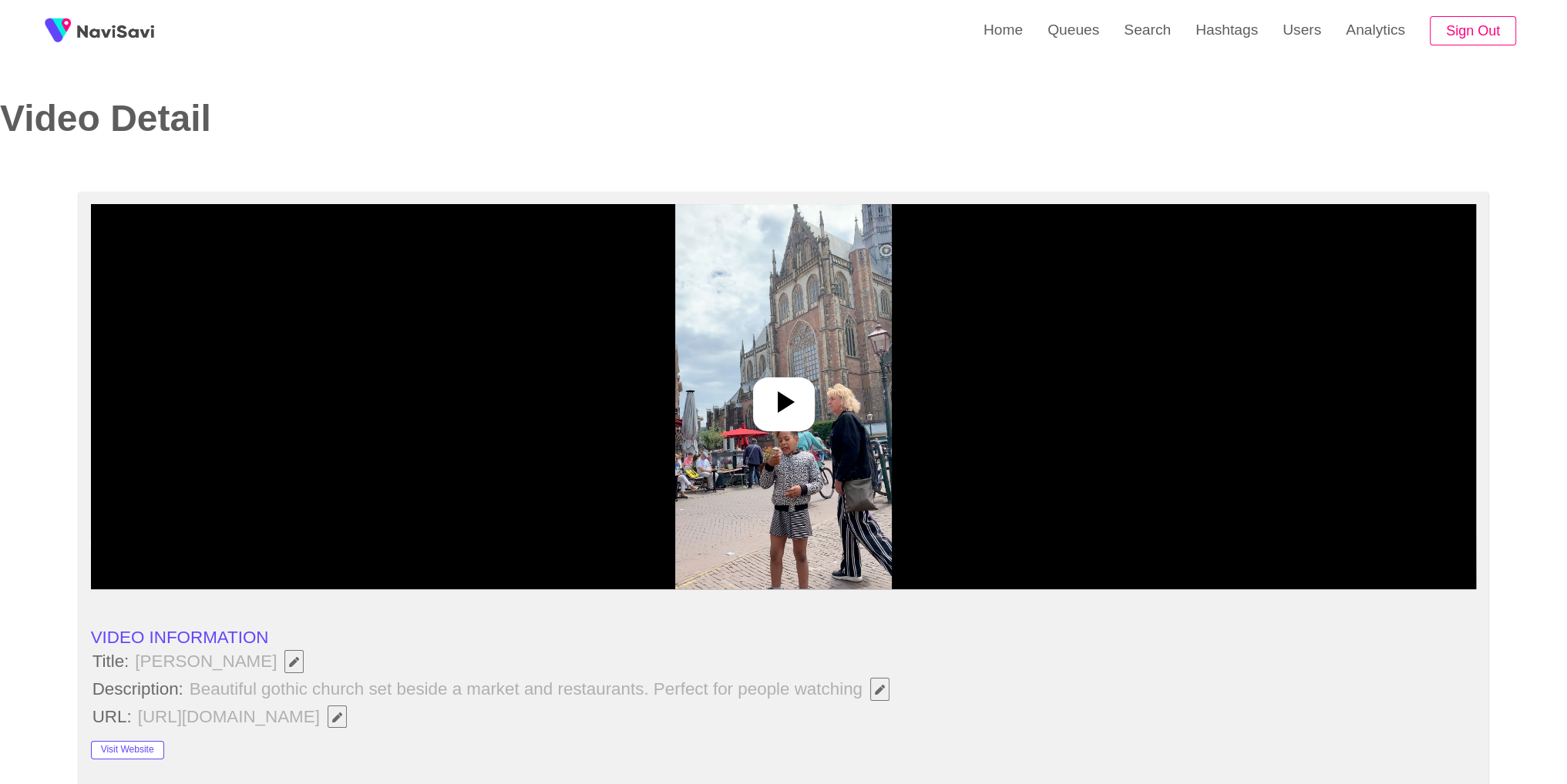
click at [857, 417] on img at bounding box center [784, 396] width 217 height 385
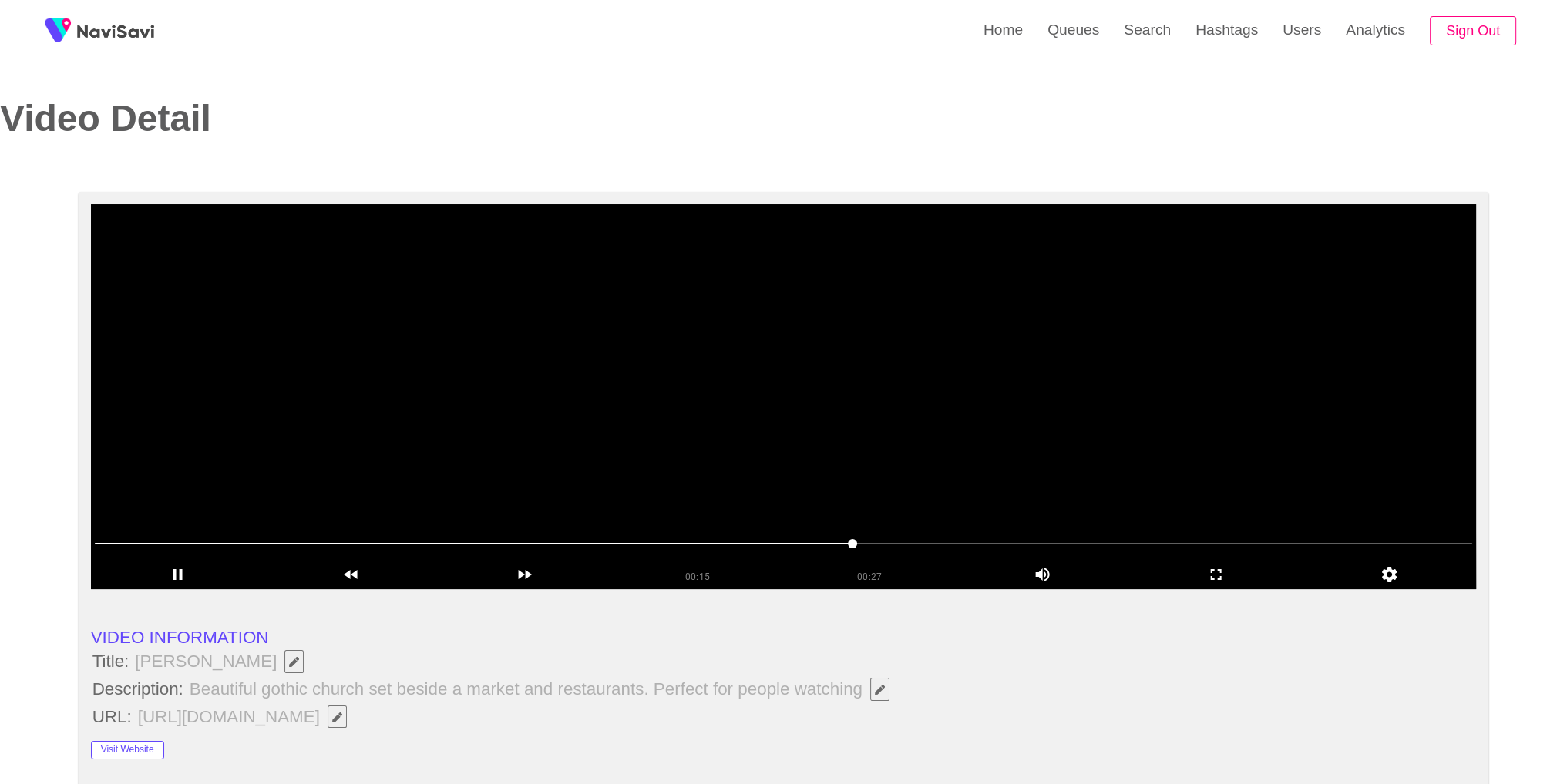
click at [972, 531] on div at bounding box center [784, 546] width 1391 height 42
click at [1188, 541] on span at bounding box center [784, 543] width 1378 height 24
click at [1218, 436] on video at bounding box center [784, 396] width 1386 height 385
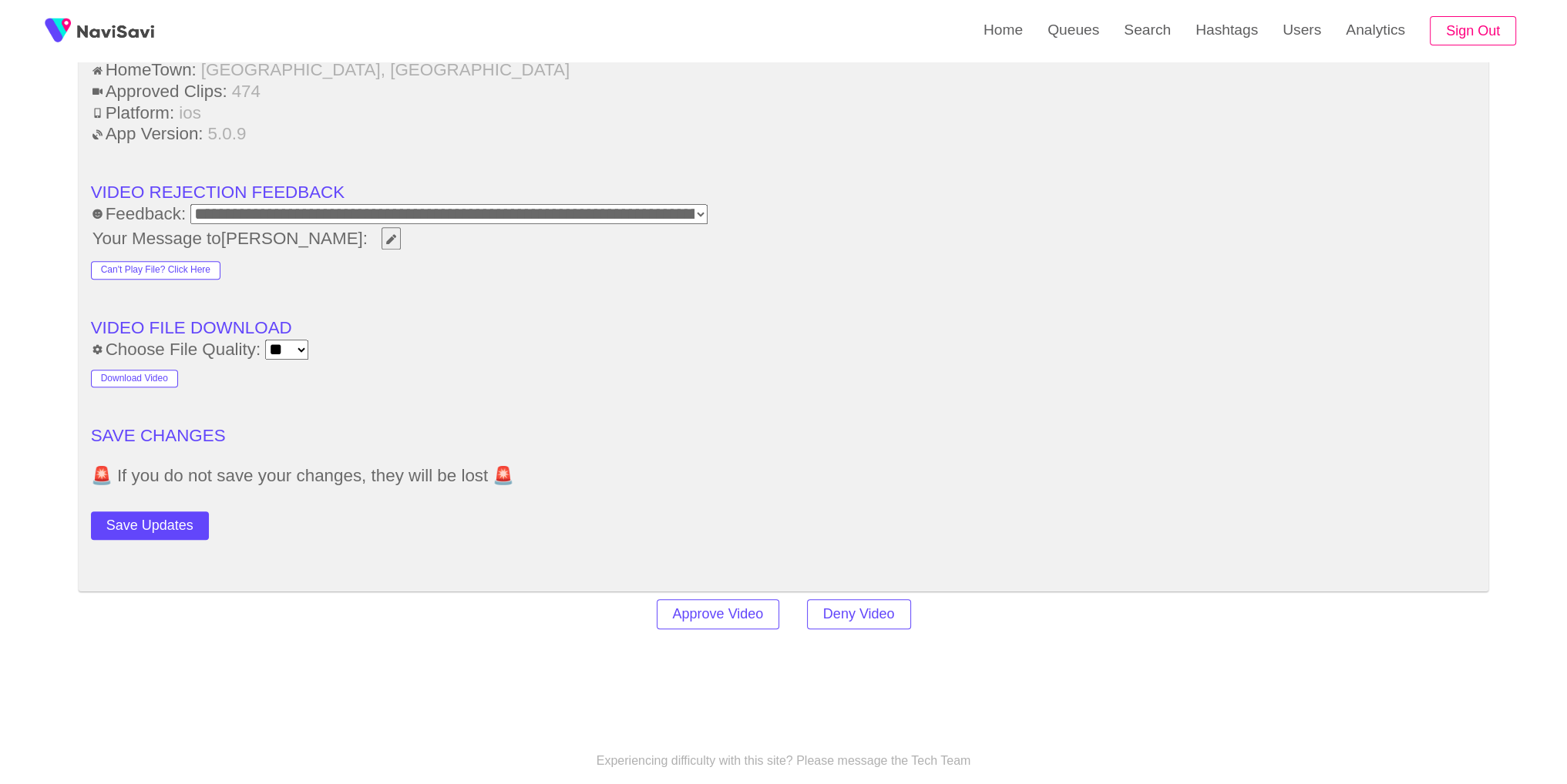
scroll to position [2236, 0]
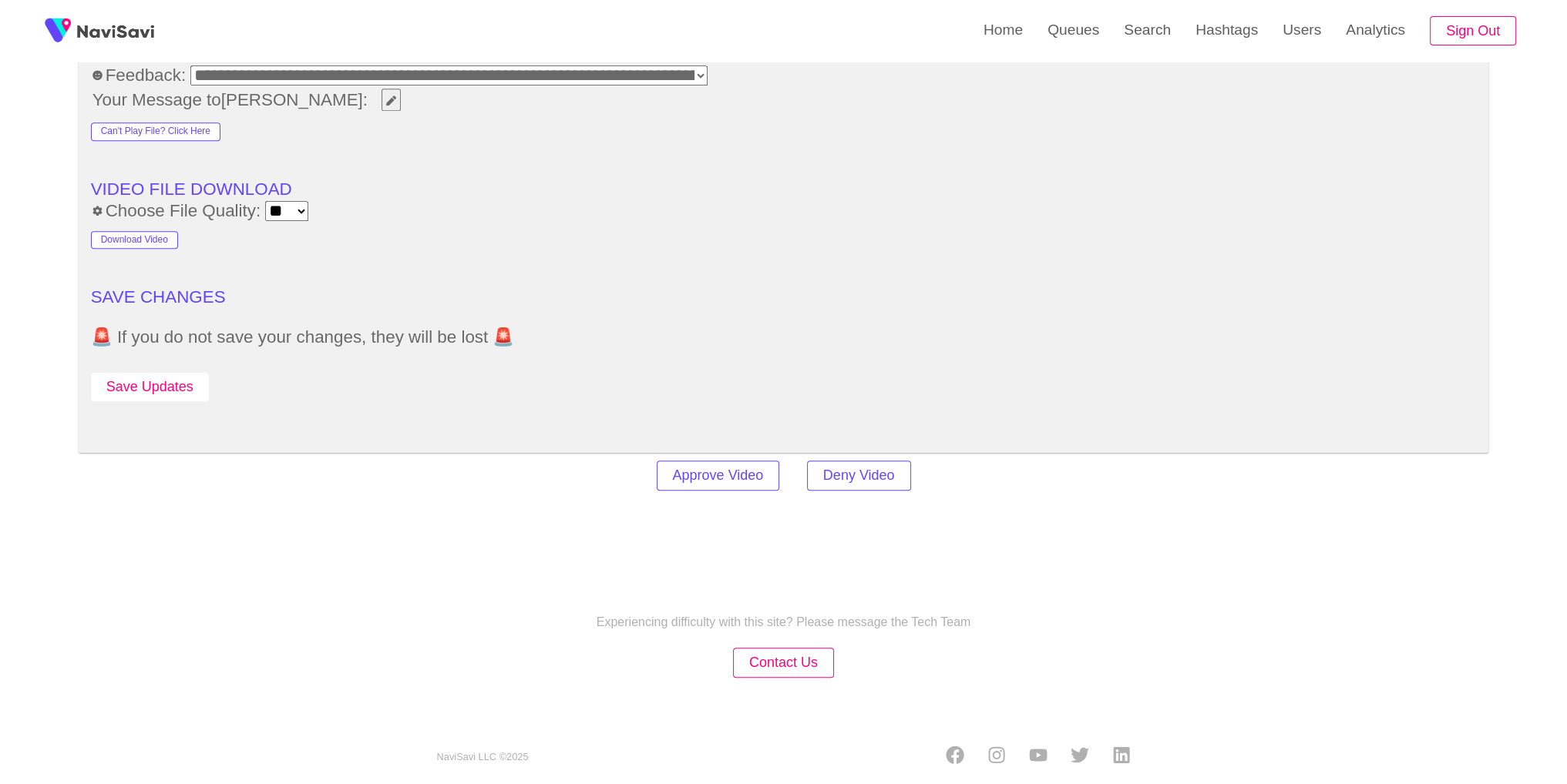
click at [108, 386] on button "Save Updates" at bounding box center [149, 387] width 118 height 29
click at [1133, 38] on link "Search" at bounding box center [1147, 30] width 71 height 60
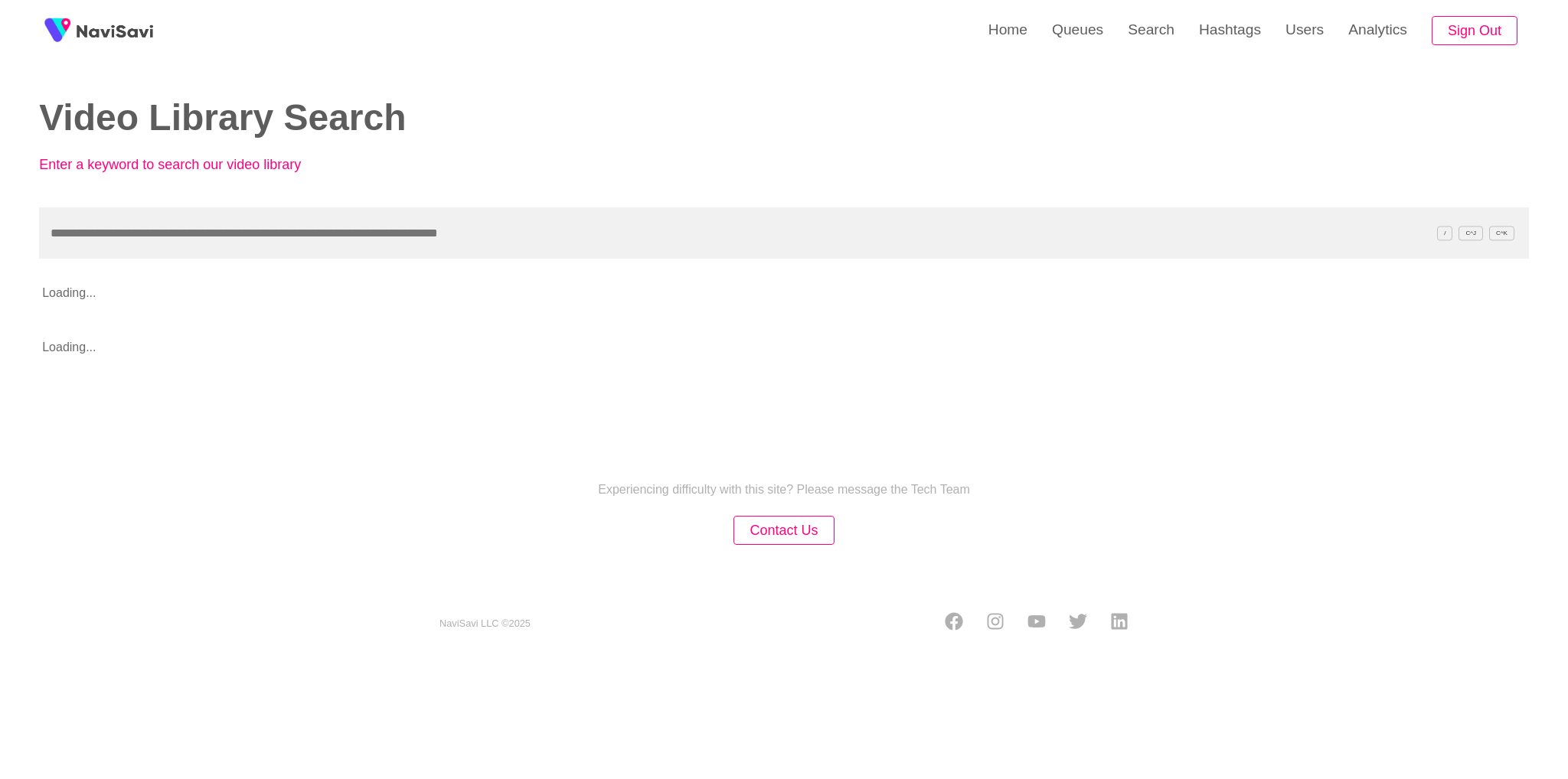
click at [741, 242] on input "text" at bounding box center [784, 234] width 1490 height 52
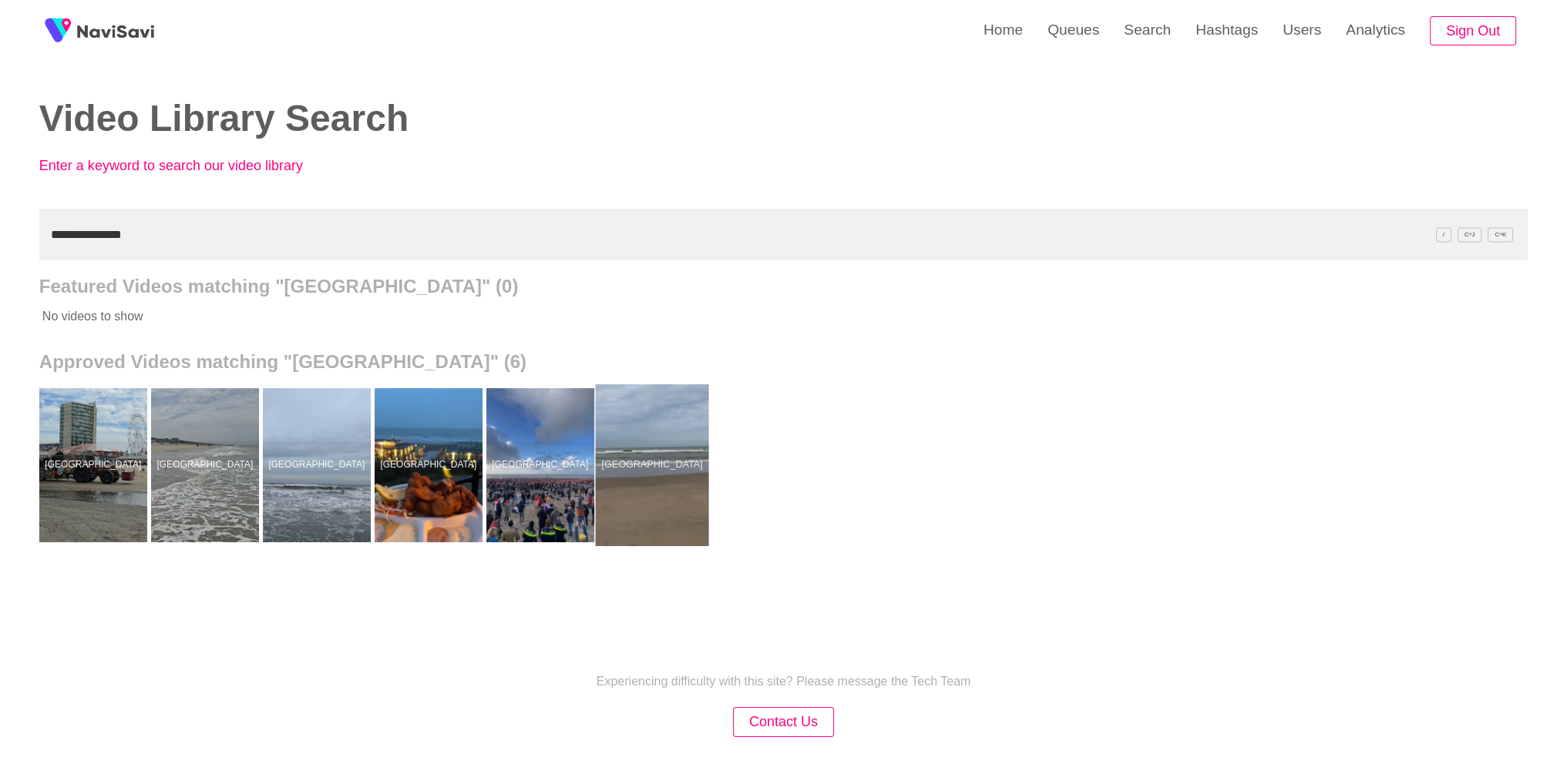
click at [690, 498] on div at bounding box center [652, 465] width 113 height 162
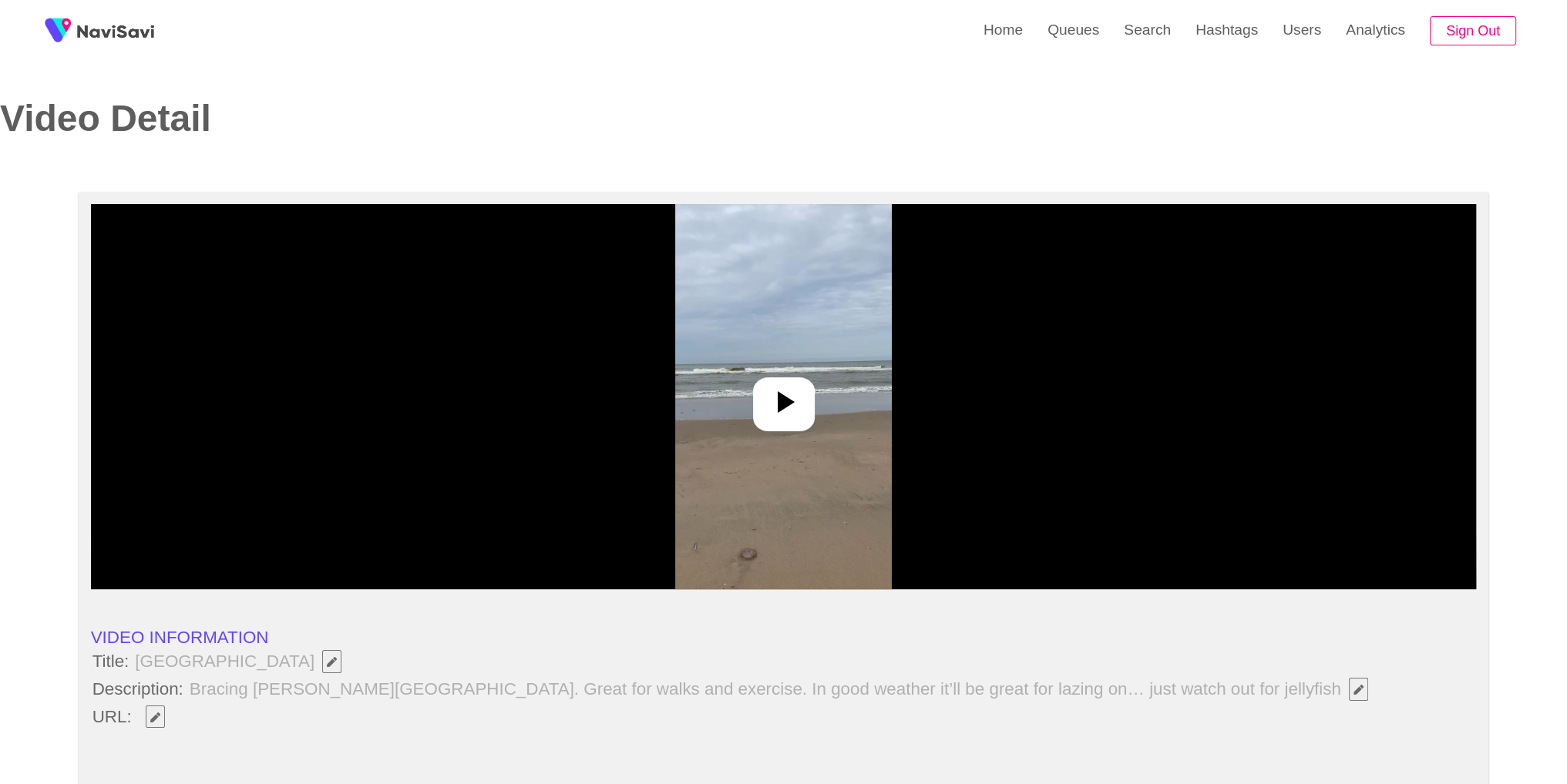
click at [642, 376] on div at bounding box center [784, 396] width 1386 height 385
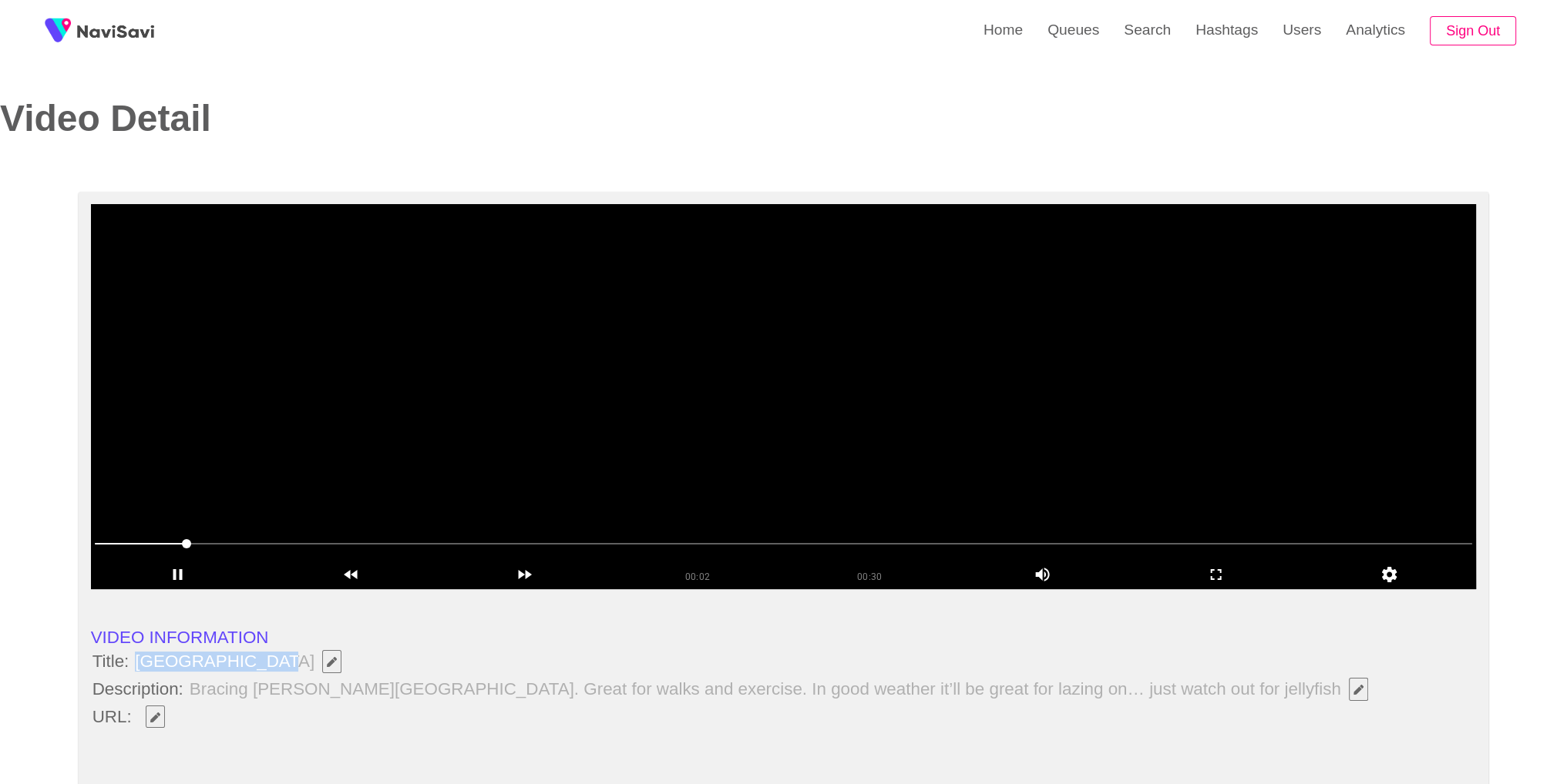
drag, startPoint x: 136, startPoint y: 661, endPoint x: 270, endPoint y: 669, distance: 134.2
click at [270, 669] on span "Zandvoort Beach" at bounding box center [242, 661] width 217 height 26
click at [344, 704] on li "URL:" at bounding box center [784, 717] width 1386 height 26
click at [162, 713] on span "button" at bounding box center [155, 718] width 16 height 10
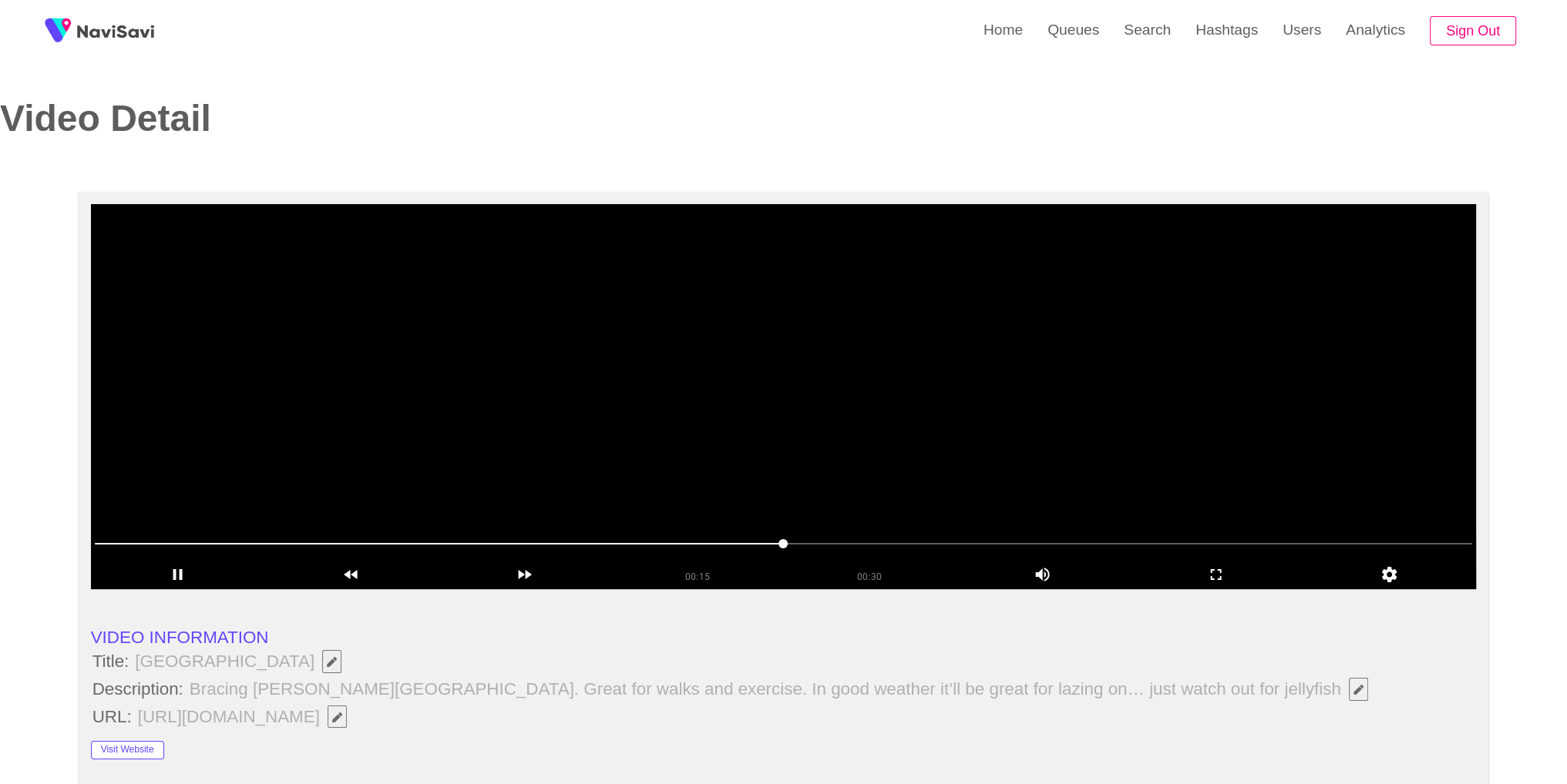
click at [597, 670] on li "Title: Zandvoort Beach" at bounding box center [784, 661] width 1386 height 26
click at [1233, 583] on icon "add" at bounding box center [1216, 575] width 172 height 18
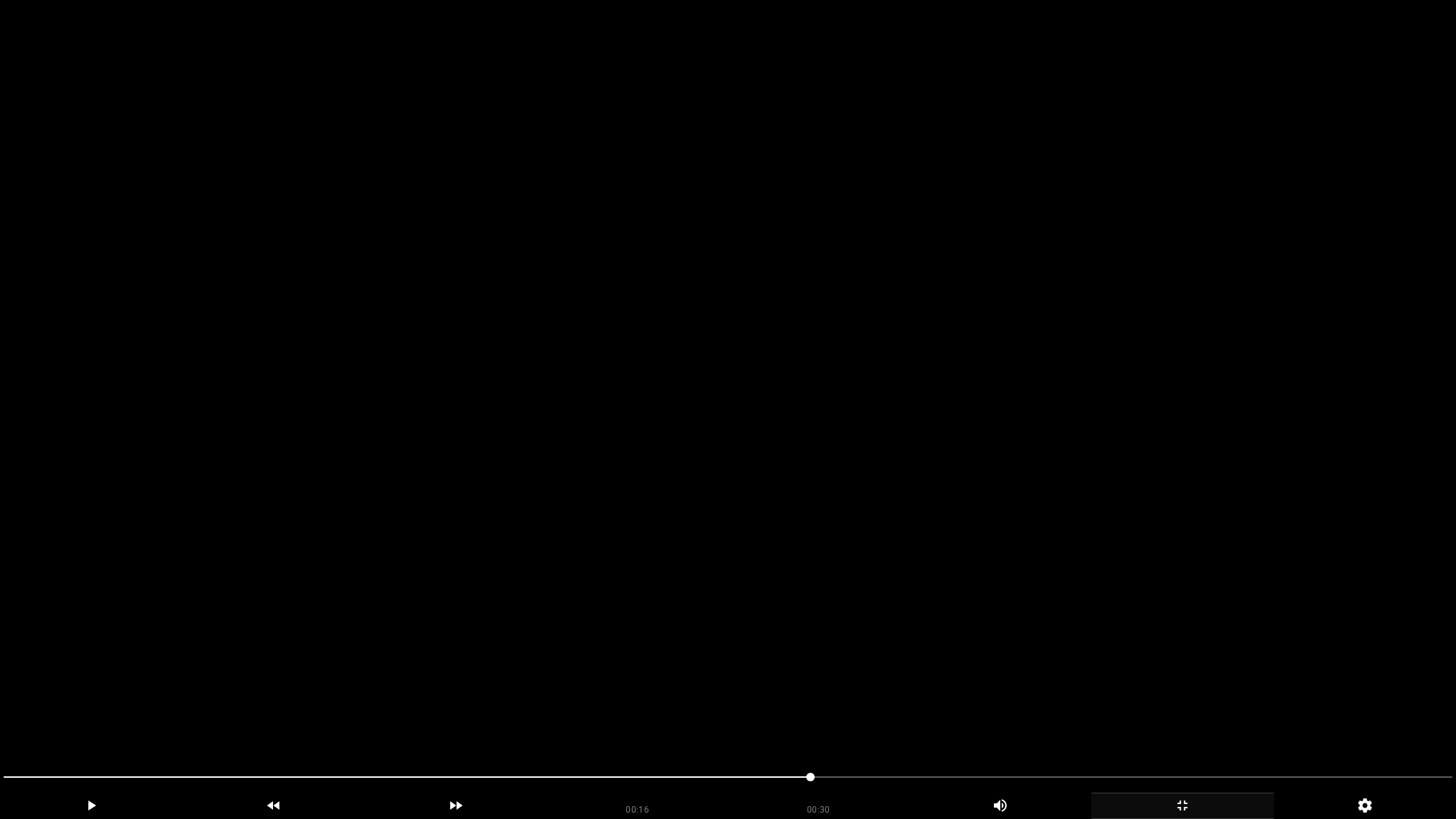
click at [921, 724] on span at bounding box center [728, 777] width 1449 height 22
drag, startPoint x: 1338, startPoint y: 767, endPoint x: 1372, endPoint y: 768, distance: 34.0
drag, startPoint x: 1380, startPoint y: 768, endPoint x: 431, endPoint y: 761, distance: 949.0
click at [462, 724] on div "add" at bounding box center [456, 807] width 183 height 26
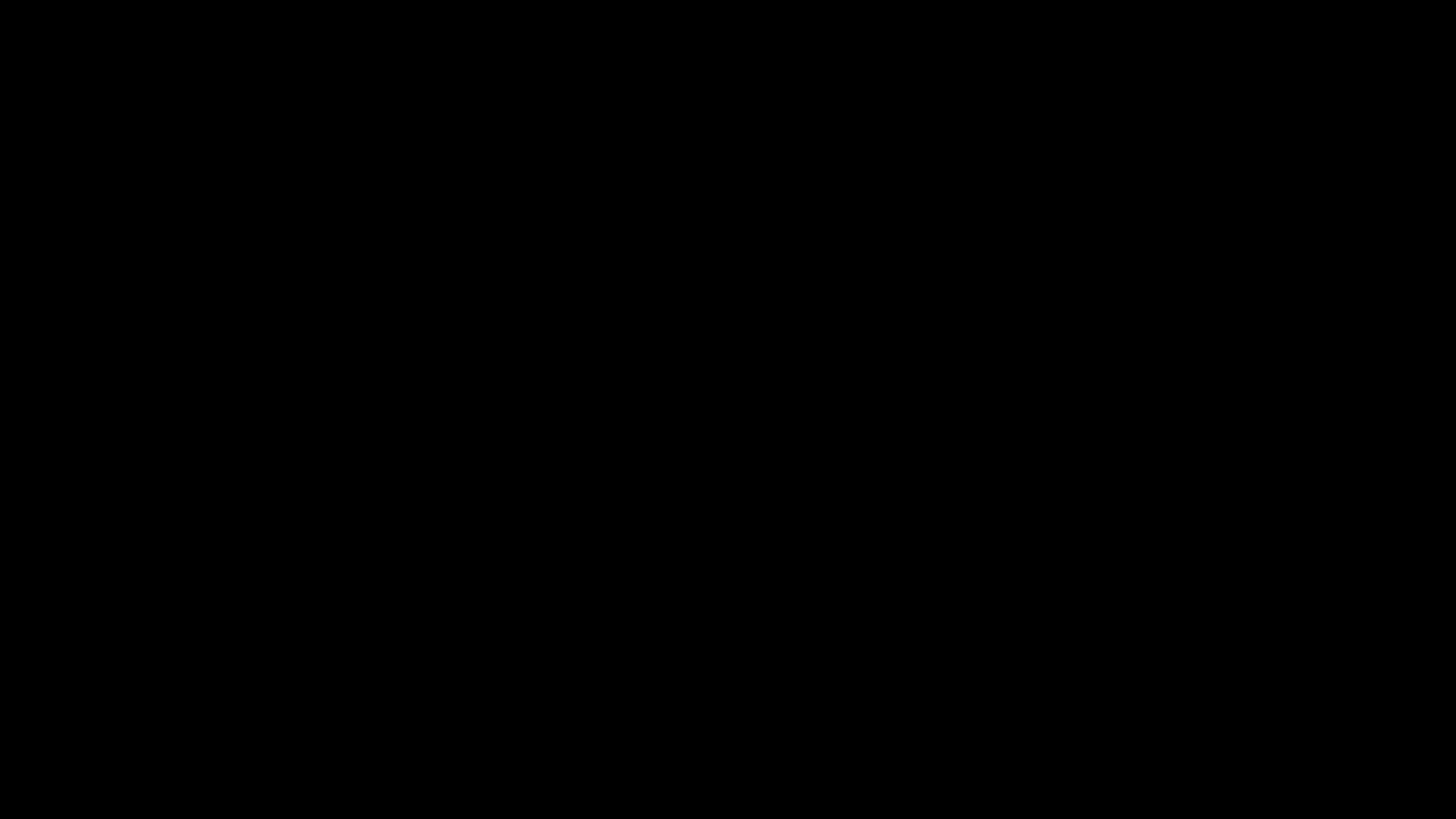
drag, startPoint x: 568, startPoint y: 766, endPoint x: 626, endPoint y: 765, distance: 58.0
click at [586, 724] on div at bounding box center [727, 779] width 1460 height 39
drag, startPoint x: 636, startPoint y: 762, endPoint x: 664, endPoint y: 760, distance: 28.1
click at [664, 724] on div at bounding box center [727, 779] width 1460 height 39
click at [516, 724] on span at bounding box center [728, 777] width 1449 height 22
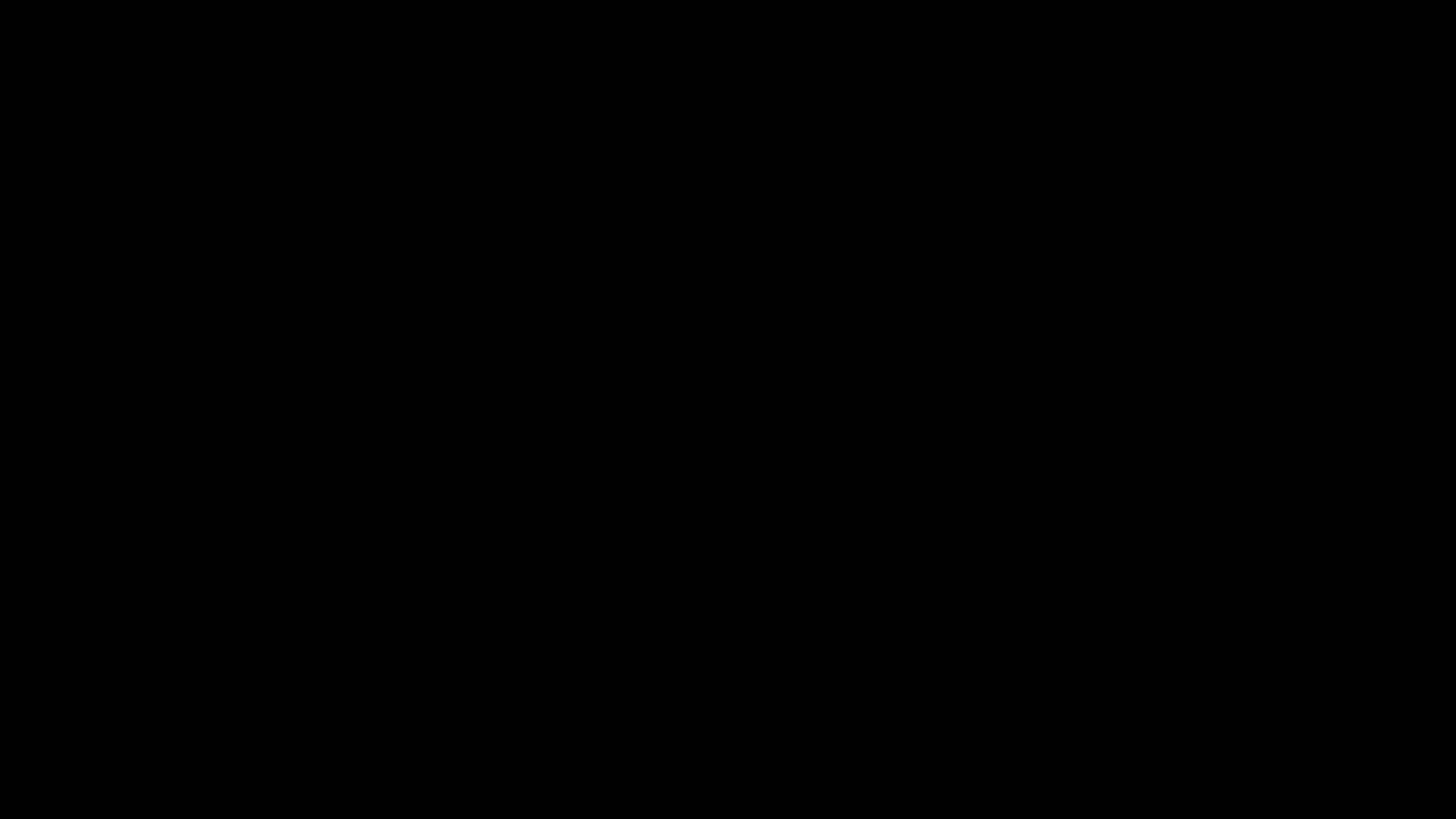
click at [1173, 724] on icon "add" at bounding box center [1183, 806] width 181 height 17
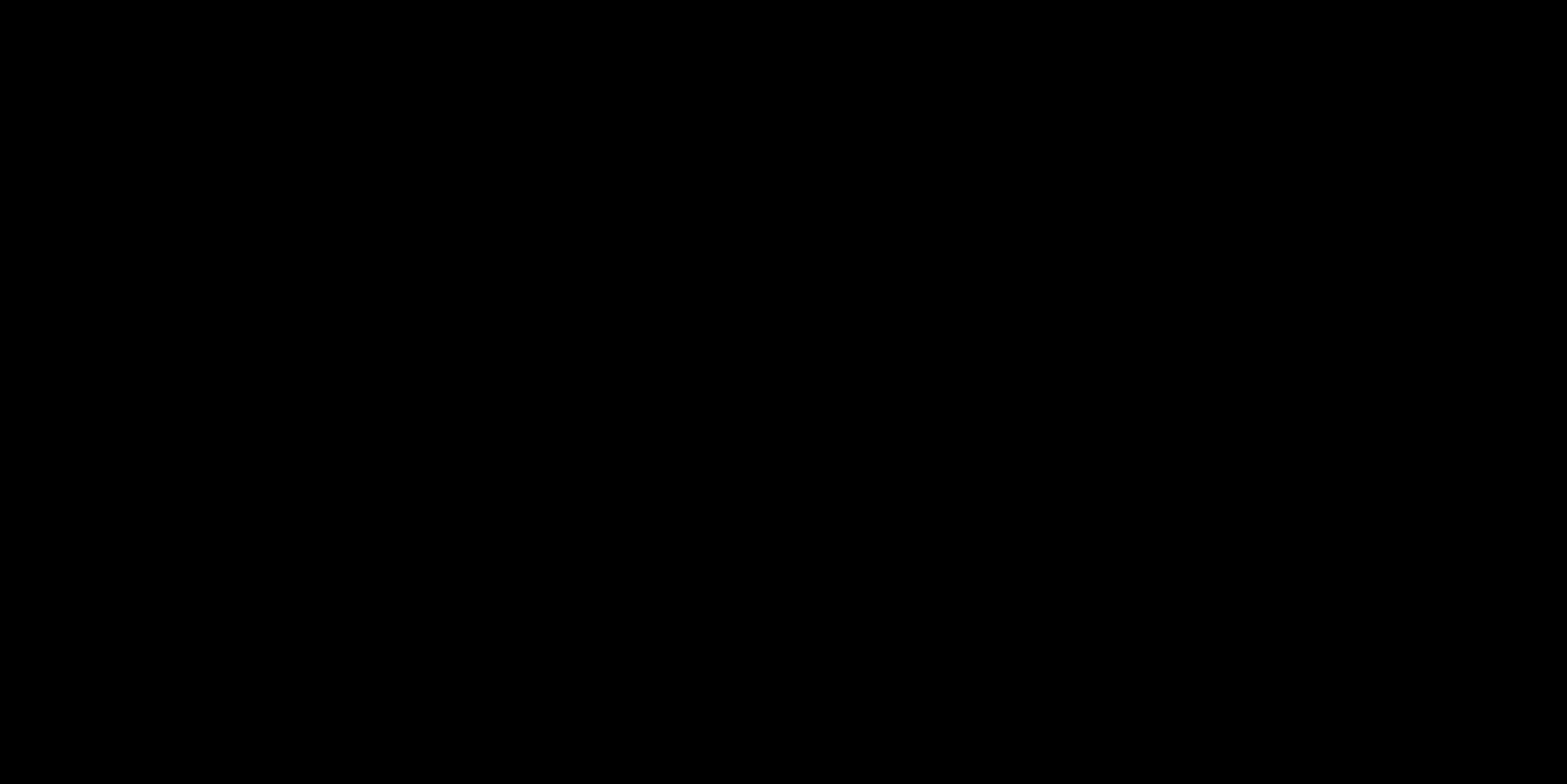
scroll to position [686, 0]
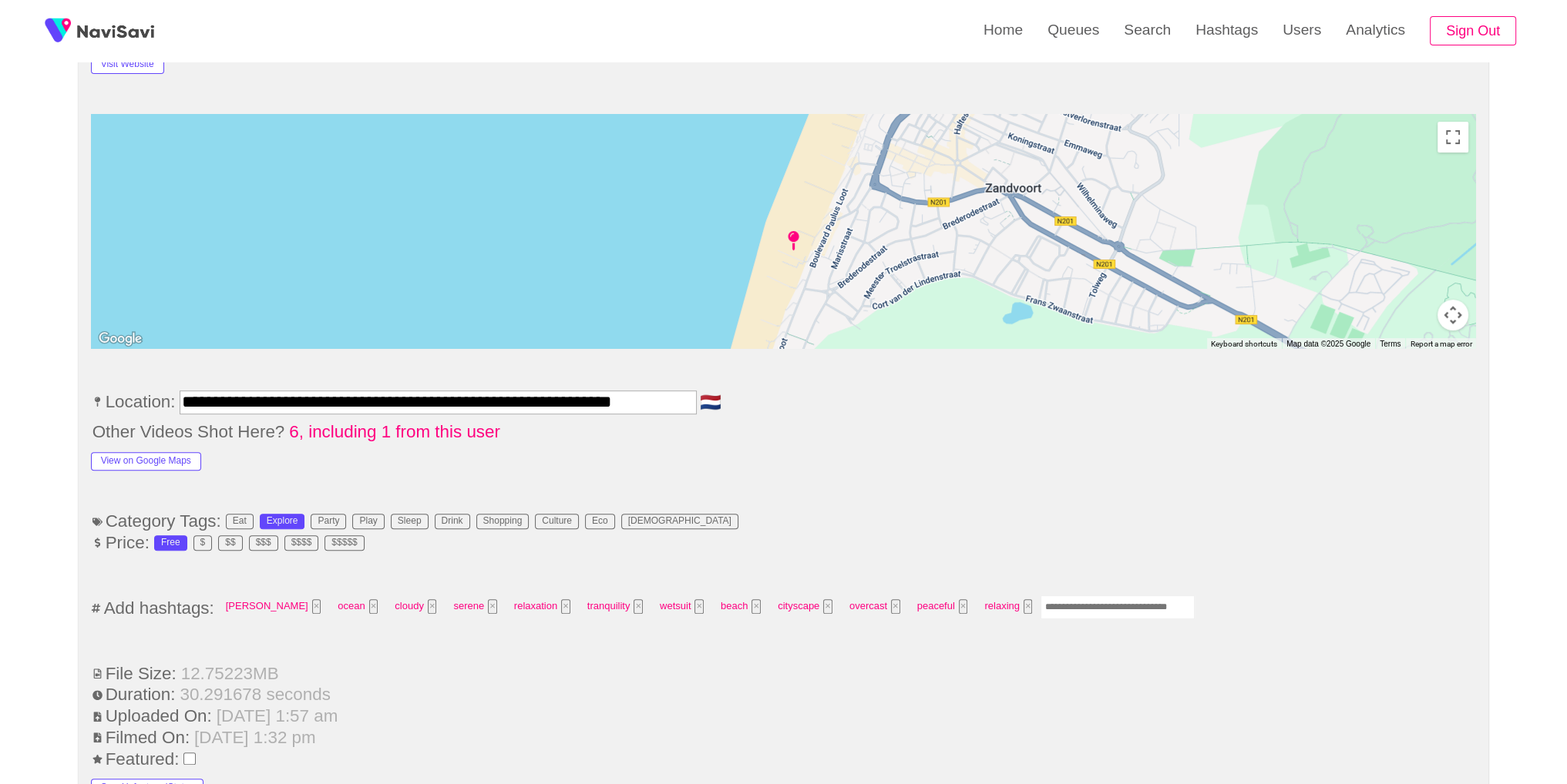
click at [1076, 596] on input "Enter tag here and press return" at bounding box center [1118, 608] width 155 height 24
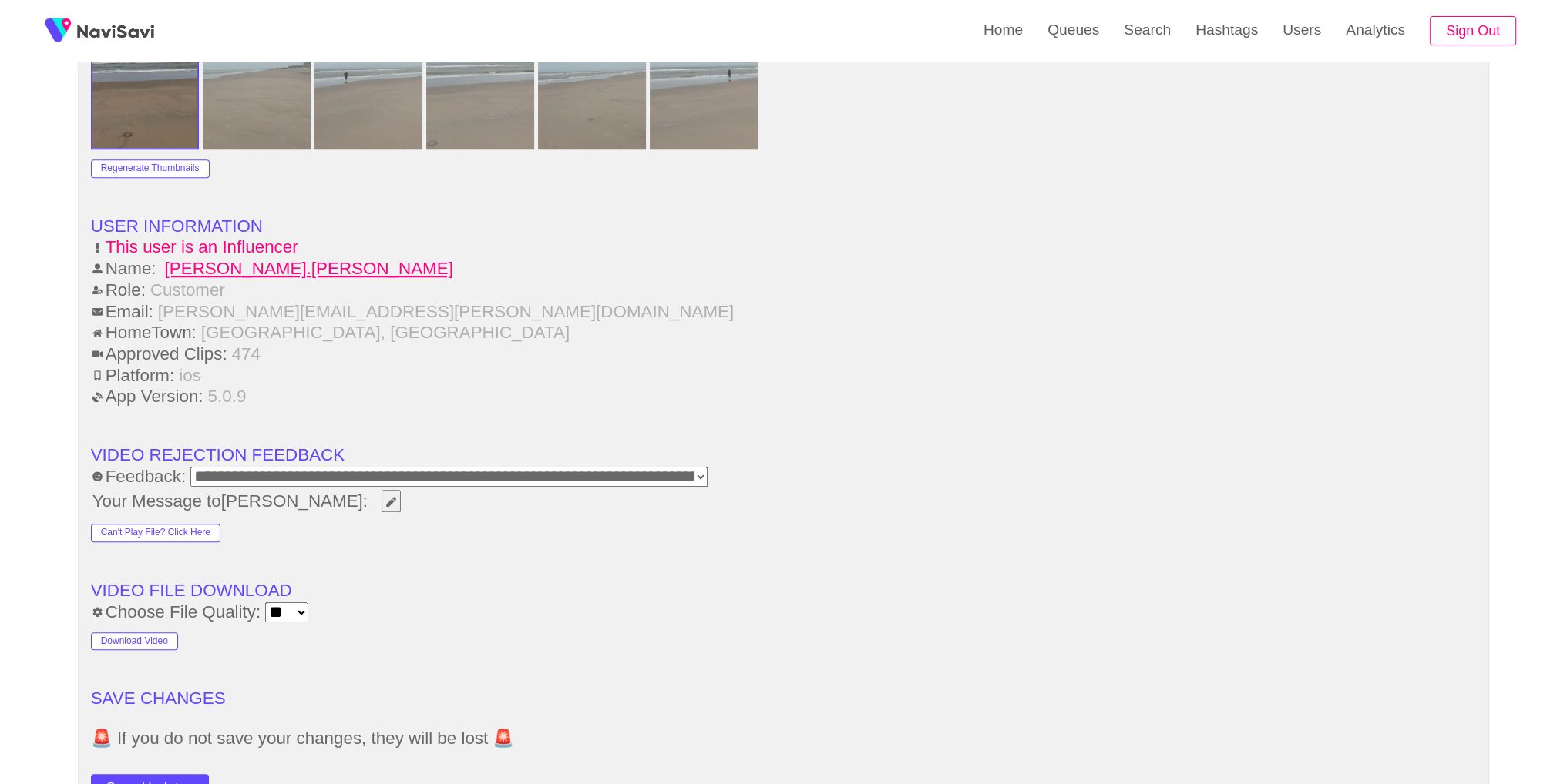
scroll to position [2112, 0]
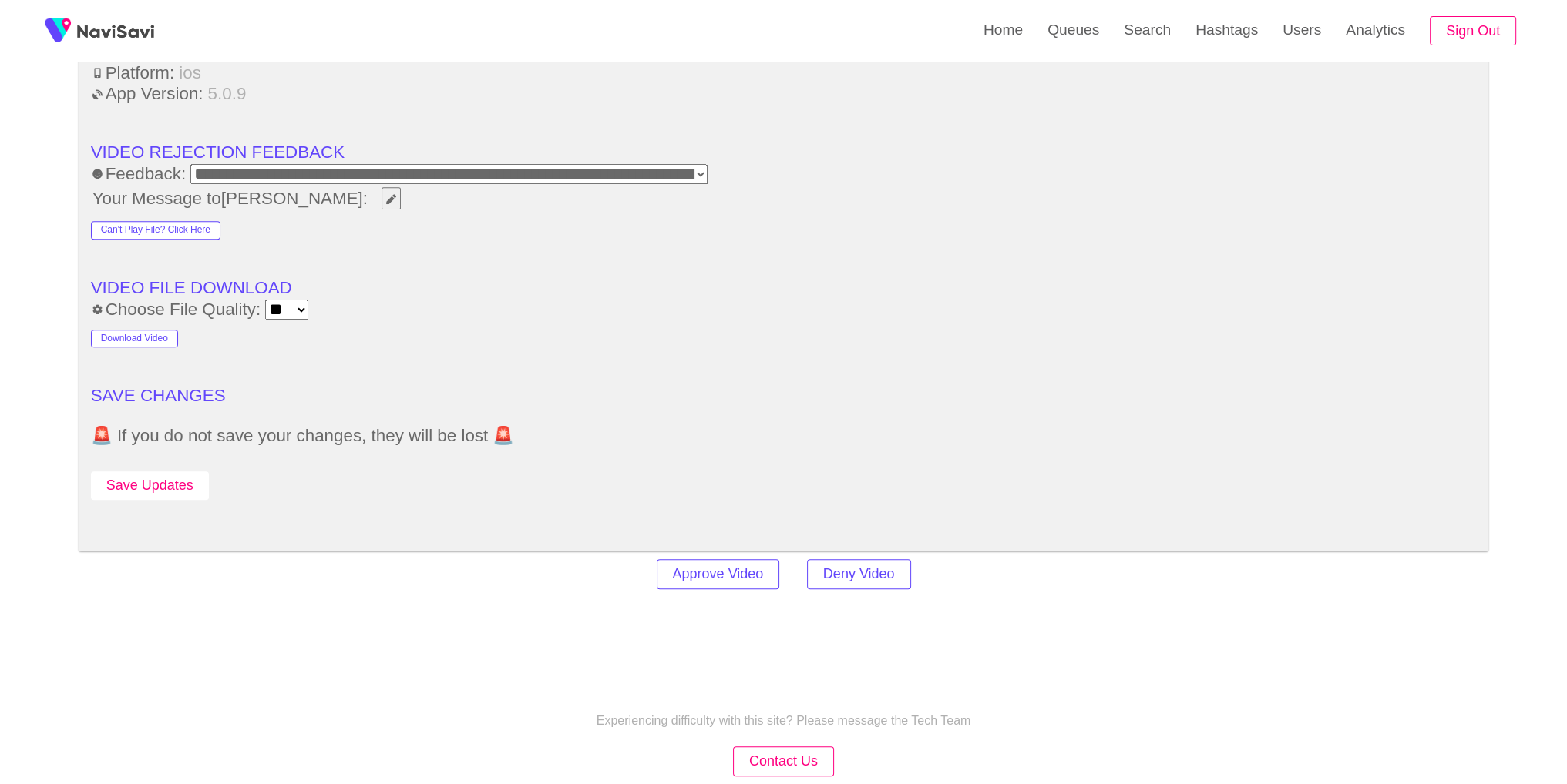
click at [164, 488] on button "Save Updates" at bounding box center [149, 486] width 118 height 29
click at [1162, 35] on link "Search" at bounding box center [1147, 30] width 71 height 60
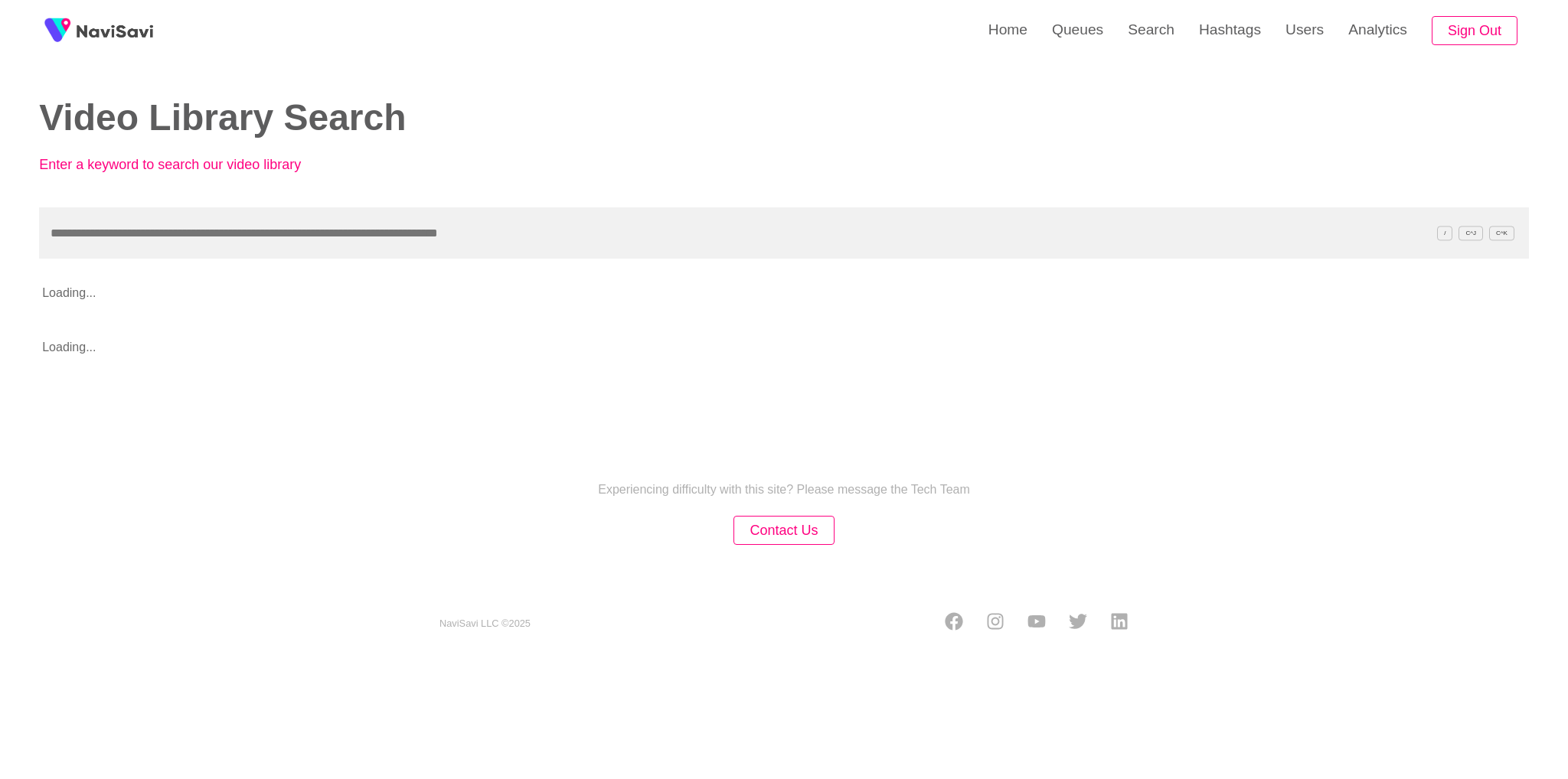
click at [813, 242] on input "text" at bounding box center [784, 234] width 1490 height 52
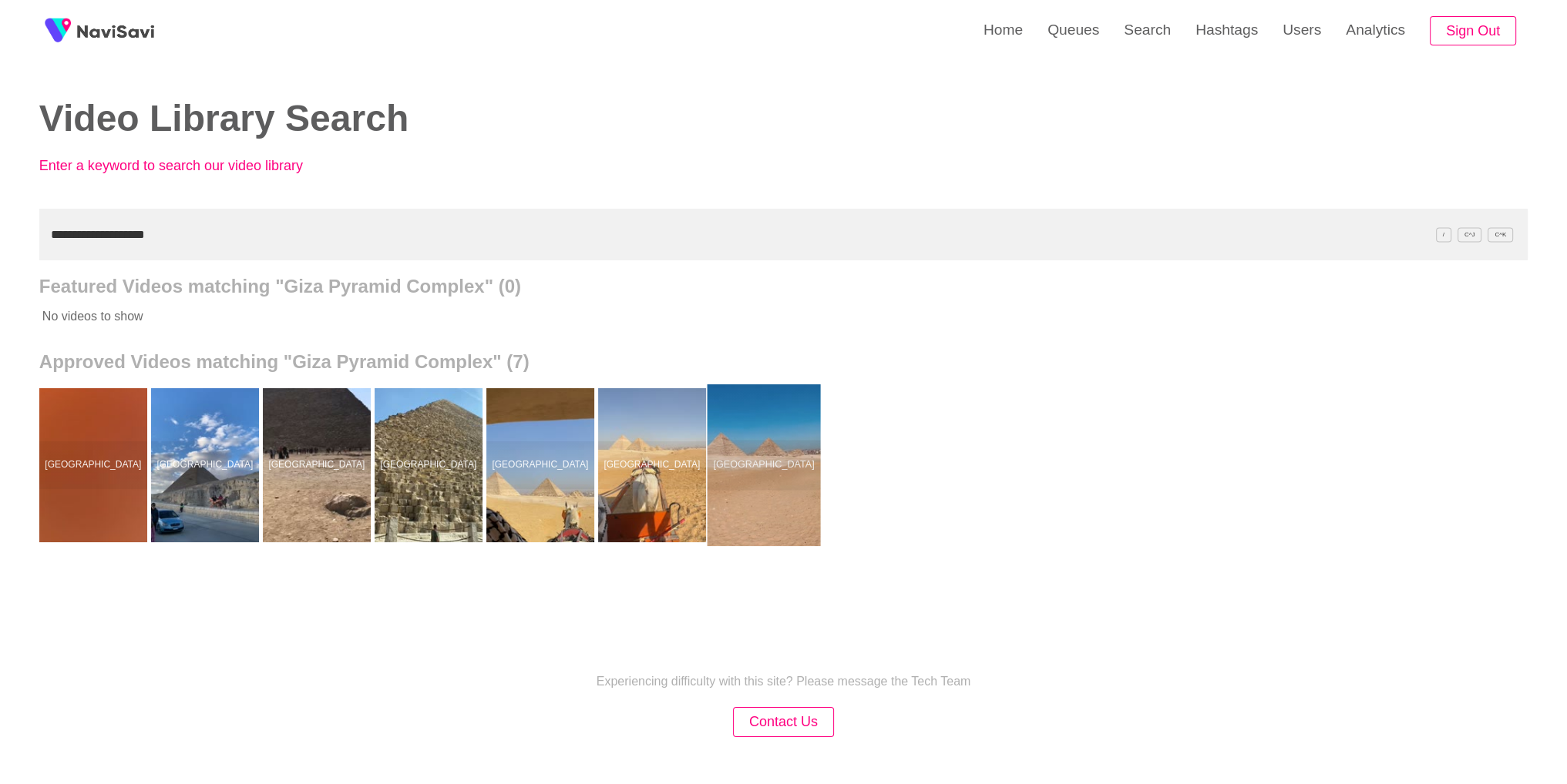
click at [784, 477] on div at bounding box center [763, 465] width 113 height 162
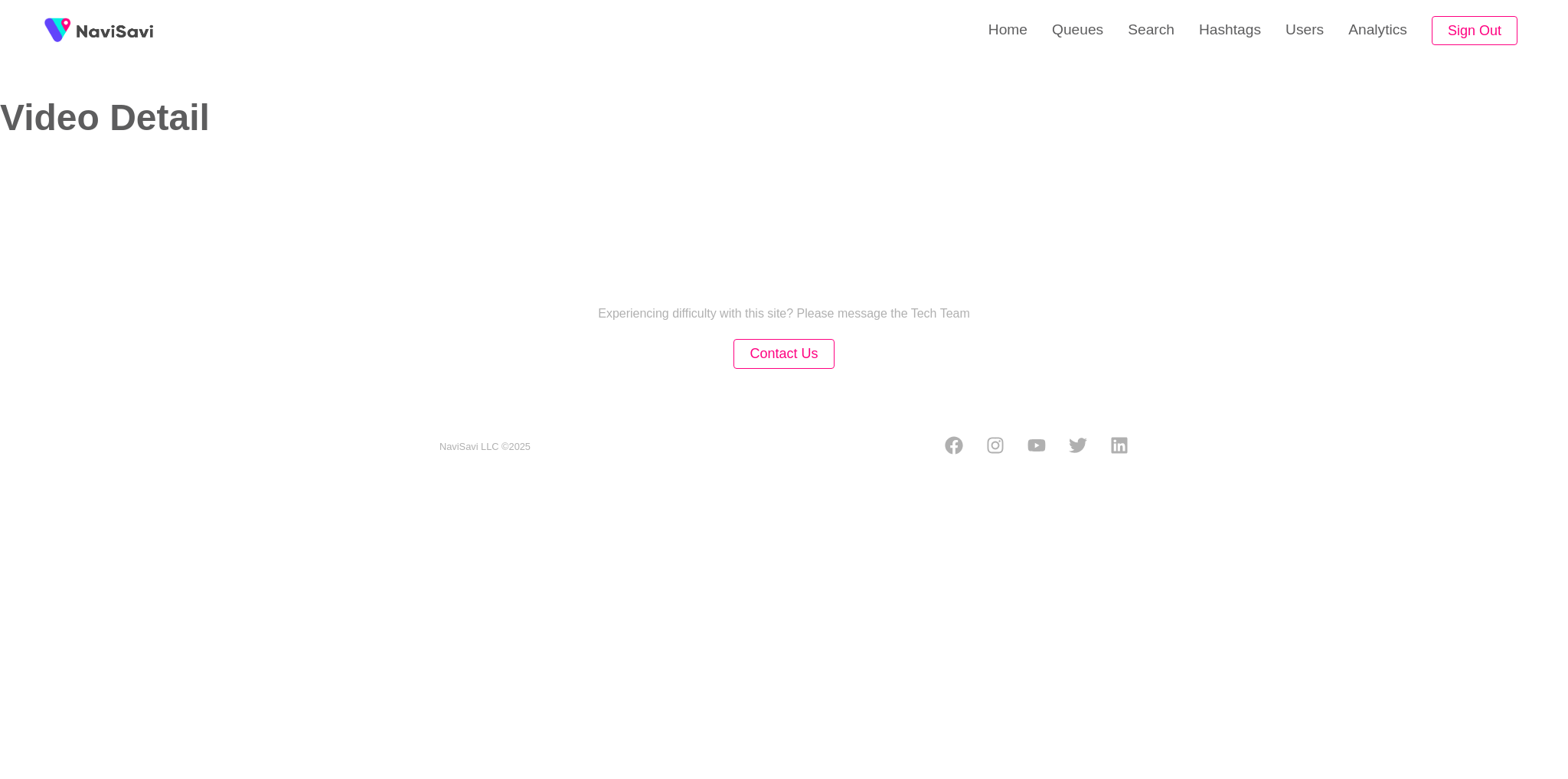
click at [732, 334] on section "Experiencing difficulty with this site? Please message the Tech Team Contact Us" at bounding box center [784, 338] width 409 height 98
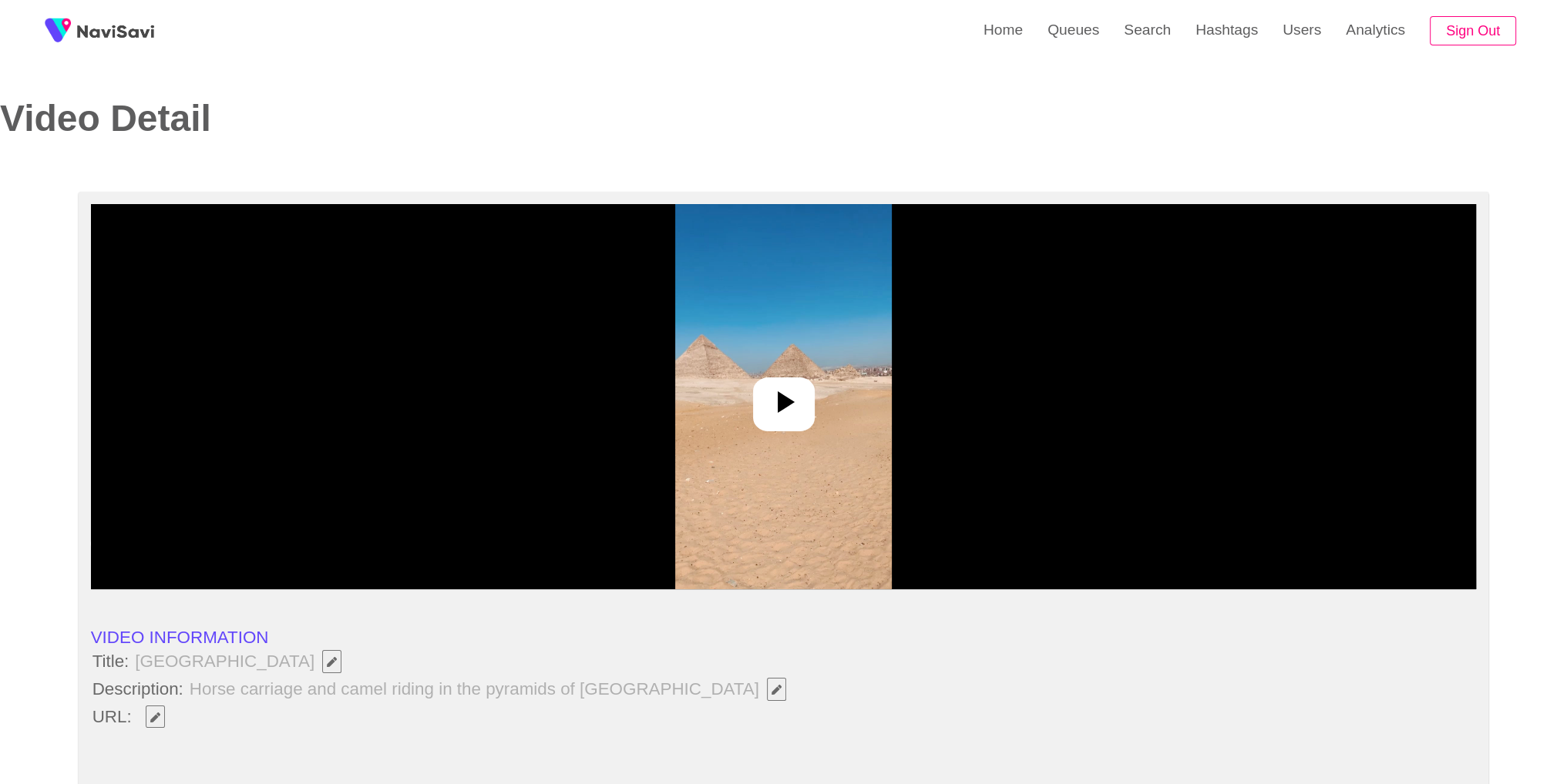
click at [667, 288] on div at bounding box center [784, 396] width 1386 height 385
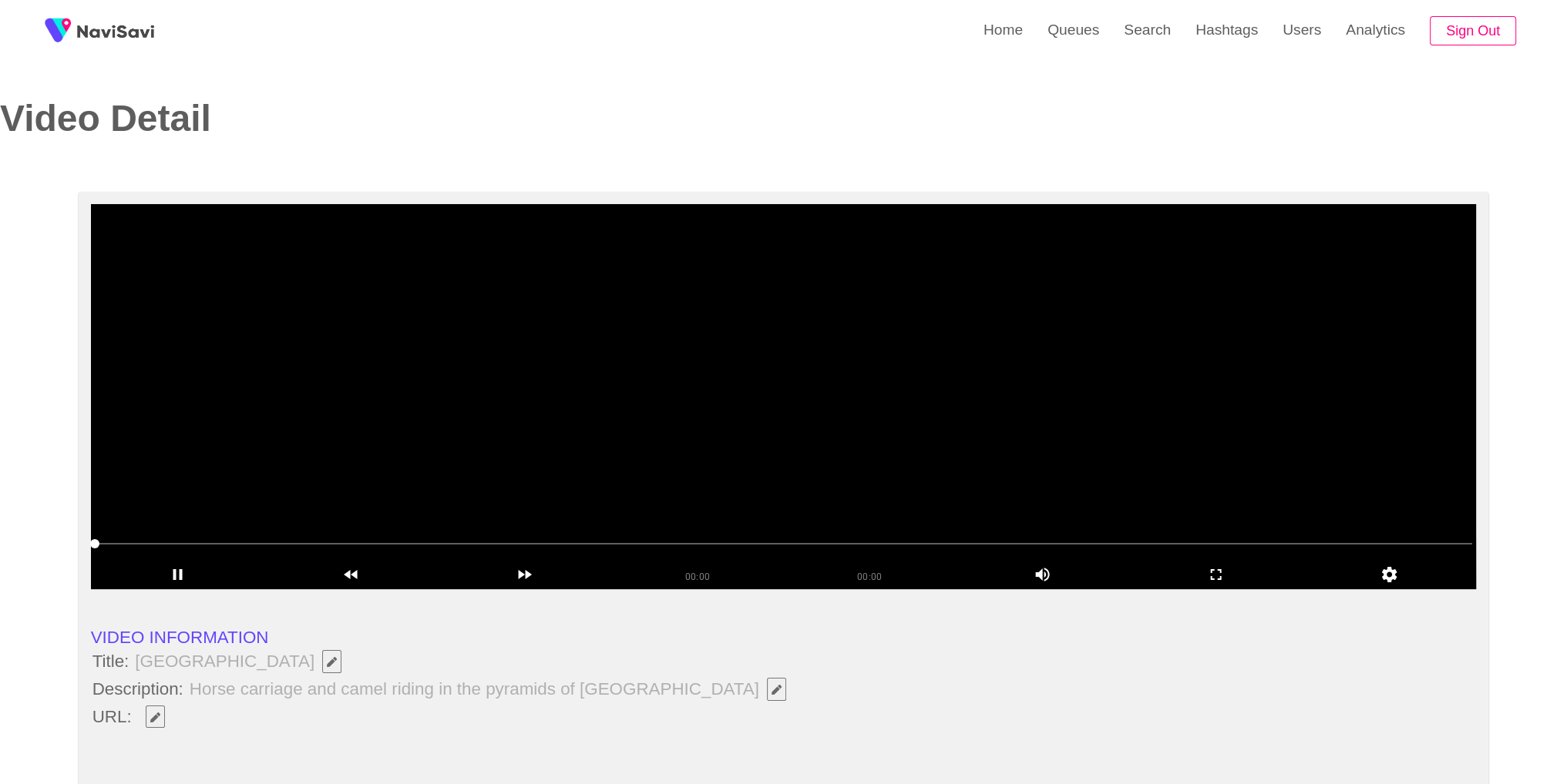
drag, startPoint x: 136, startPoint y: 661, endPoint x: 308, endPoint y: 670, distance: 172.2
click at [308, 670] on span "Giza Pyramid Complex" at bounding box center [242, 661] width 217 height 26
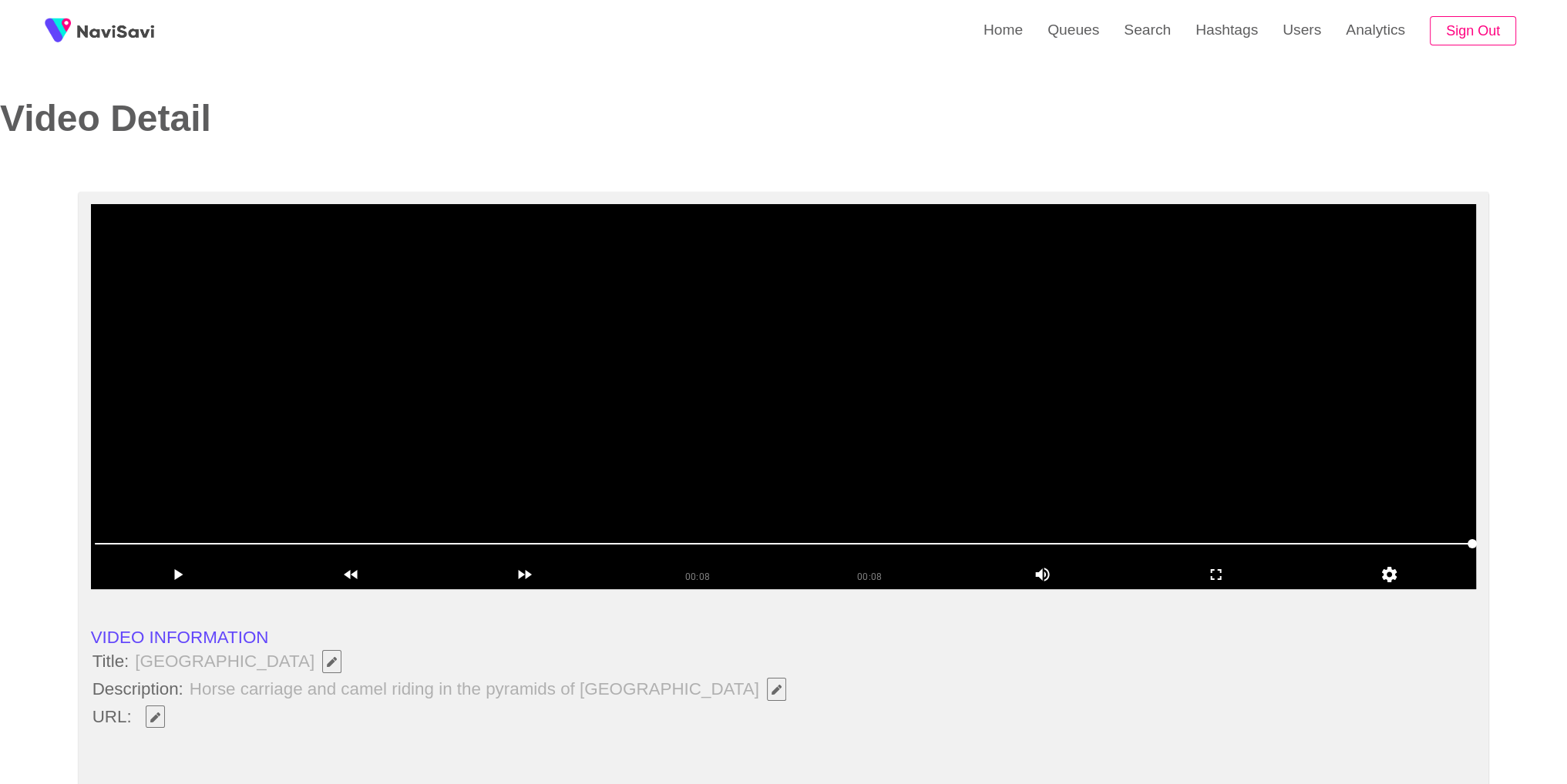
click at [170, 724] on span at bounding box center [155, 717] width 38 height 26
click at [154, 721] on button "button" at bounding box center [155, 718] width 19 height 24
click at [683, 331] on video at bounding box center [784, 396] width 1386 height 385
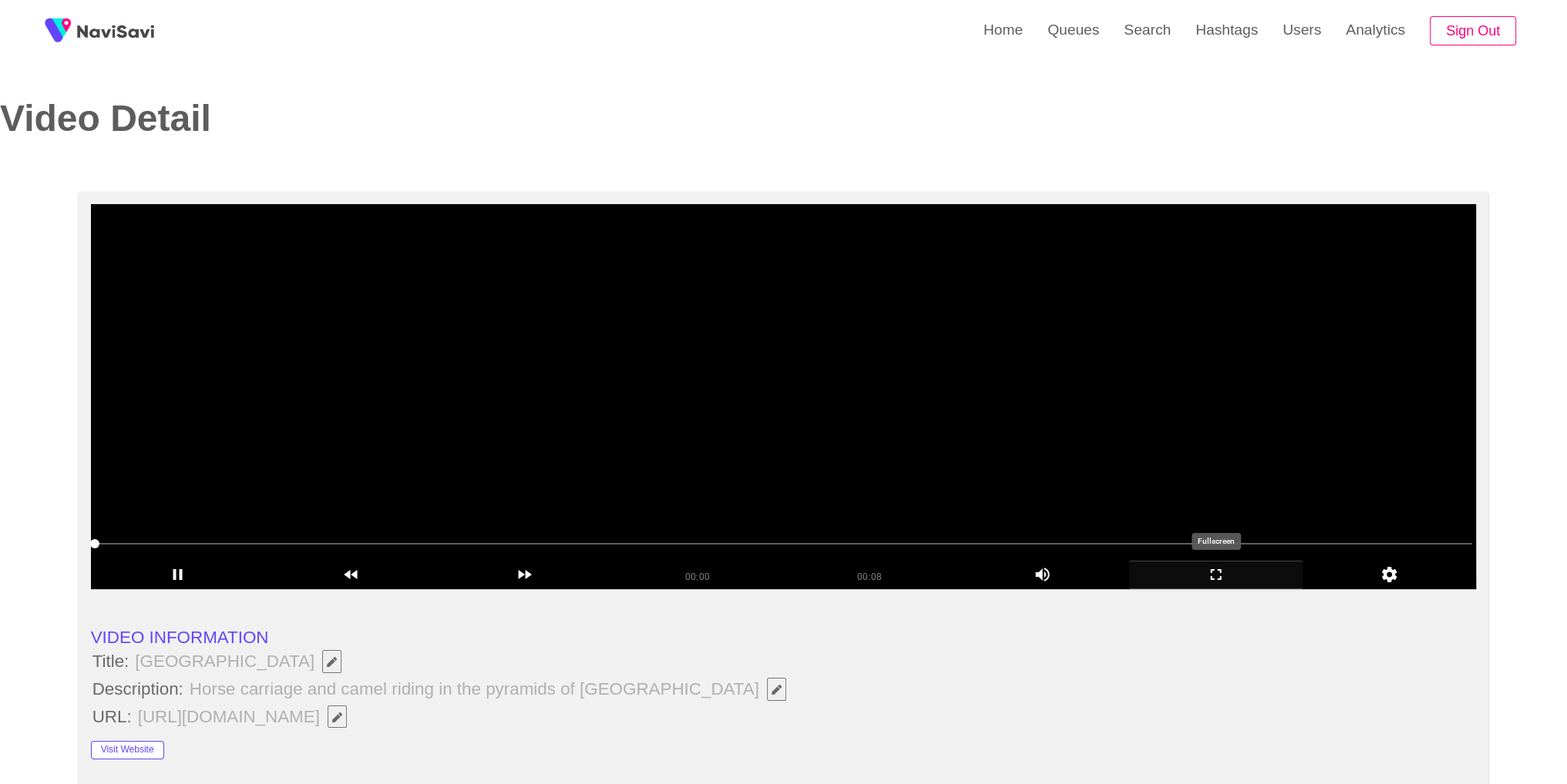
click at [1219, 577] on icon "add" at bounding box center [1216, 575] width 172 height 18
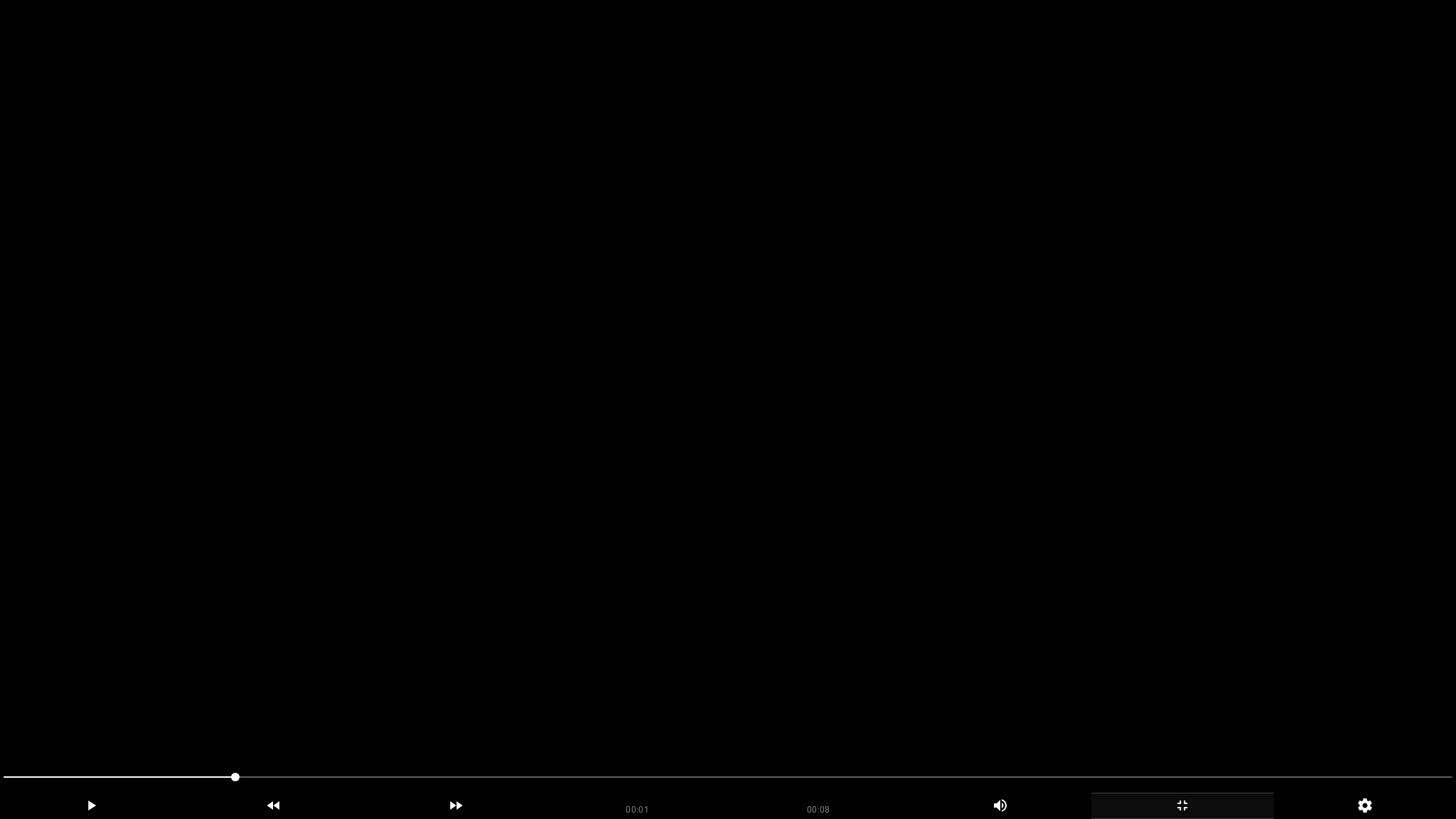
drag, startPoint x: 241, startPoint y: 779, endPoint x: 268, endPoint y: 776, distance: 27.2
drag, startPoint x: 888, startPoint y: 779, endPoint x: 1026, endPoint y: 779, distance: 138.0
click at [1027, 724] on span at bounding box center [728, 777] width 1449 height 22
drag, startPoint x: 1198, startPoint y: 776, endPoint x: 1217, endPoint y: 775, distance: 19.0
click at [1217, 724] on span at bounding box center [728, 777] width 1449 height 22
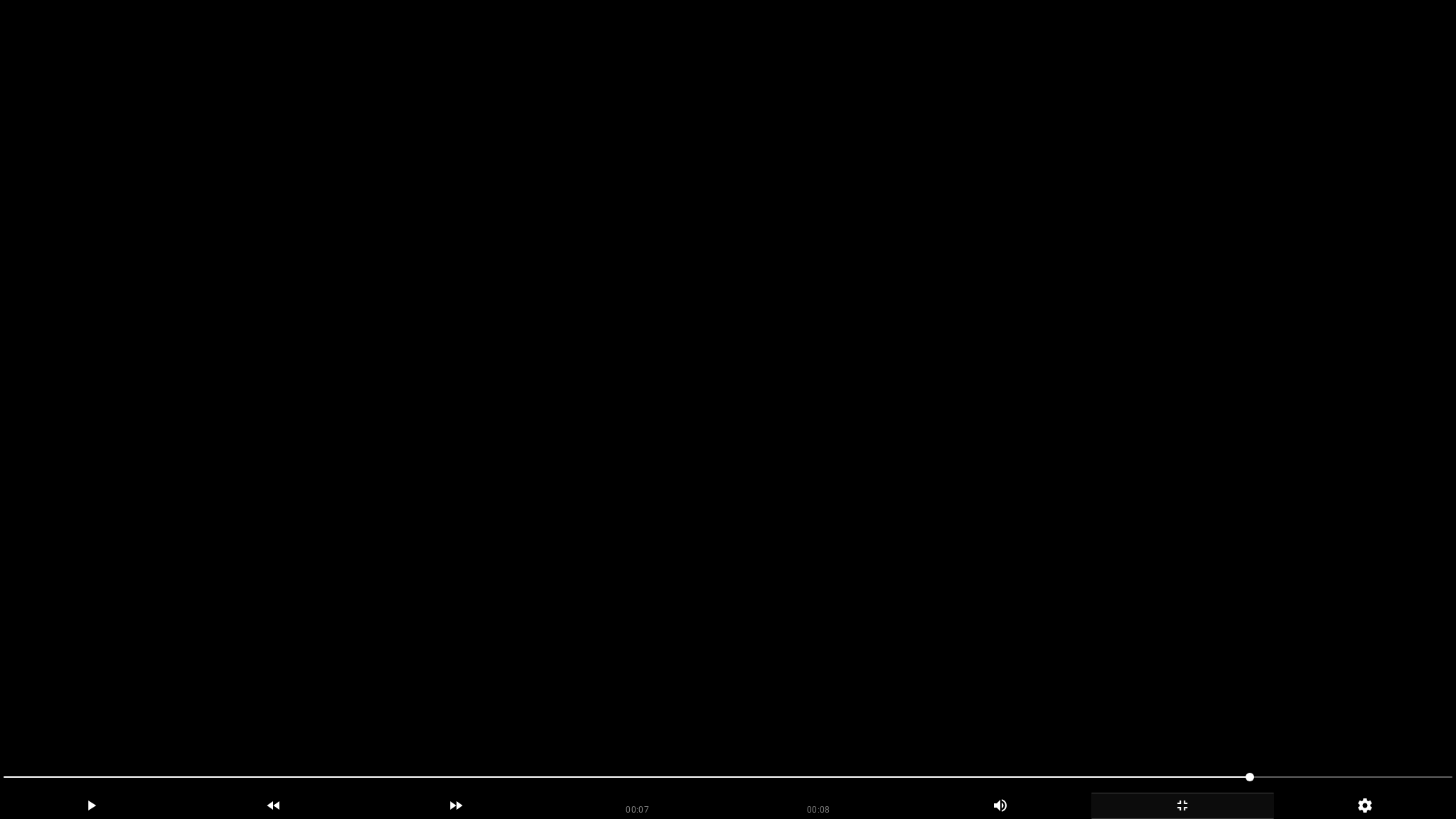
click at [1321, 724] on span at bounding box center [728, 777] width 1449 height 22
drag, startPoint x: 1391, startPoint y: 769, endPoint x: 1452, endPoint y: 769, distance: 61.0
click at [1392, 724] on span at bounding box center [728, 777] width 1449 height 22
click at [1455, 724] on div at bounding box center [727, 779] width 1460 height 39
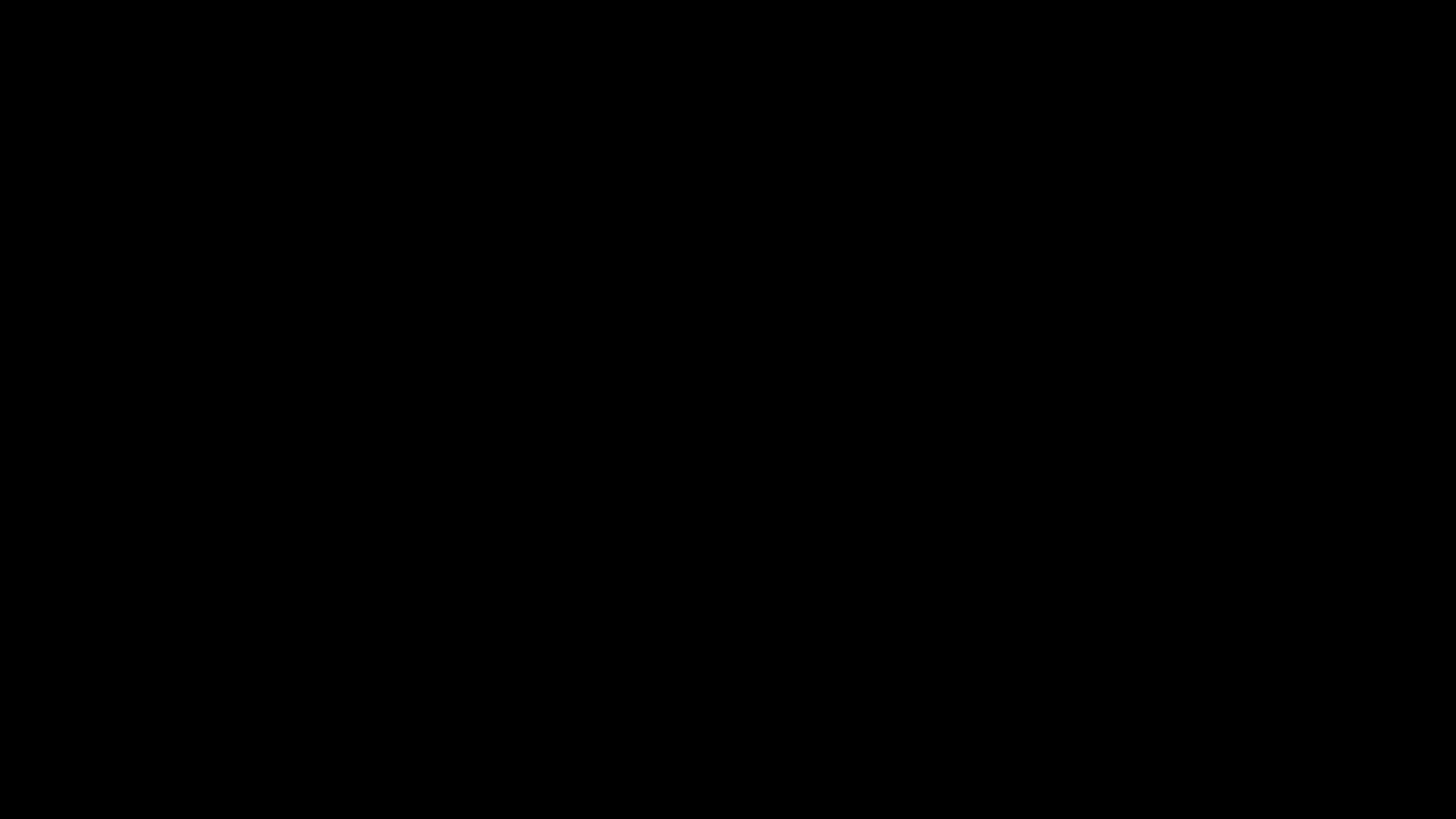
click at [1143, 724] on icon "add" at bounding box center [1183, 806] width 181 height 17
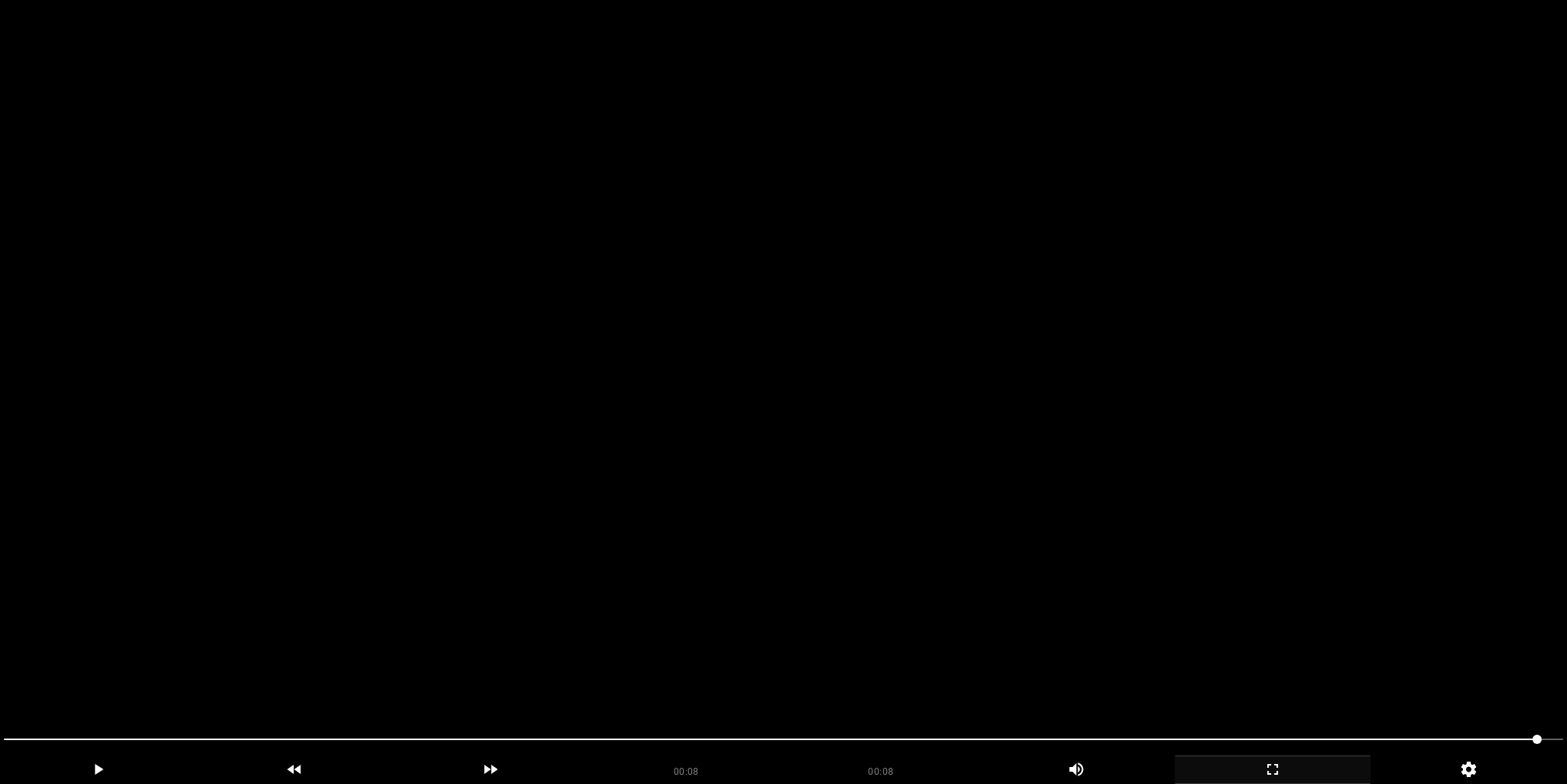
click at [934, 382] on video at bounding box center [784, 392] width 1567 height 784
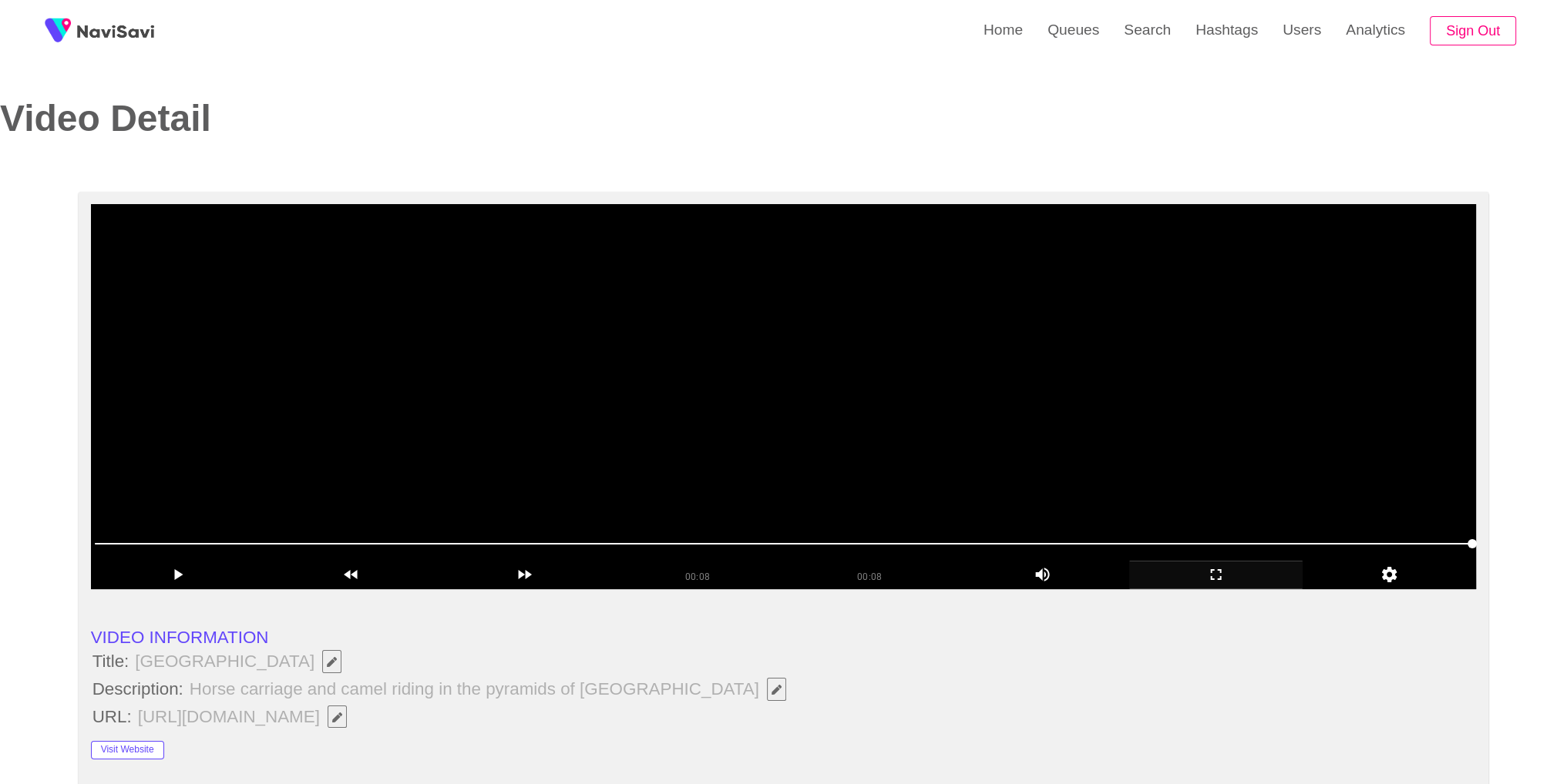
click at [933, 381] on video at bounding box center [784, 396] width 1386 height 385
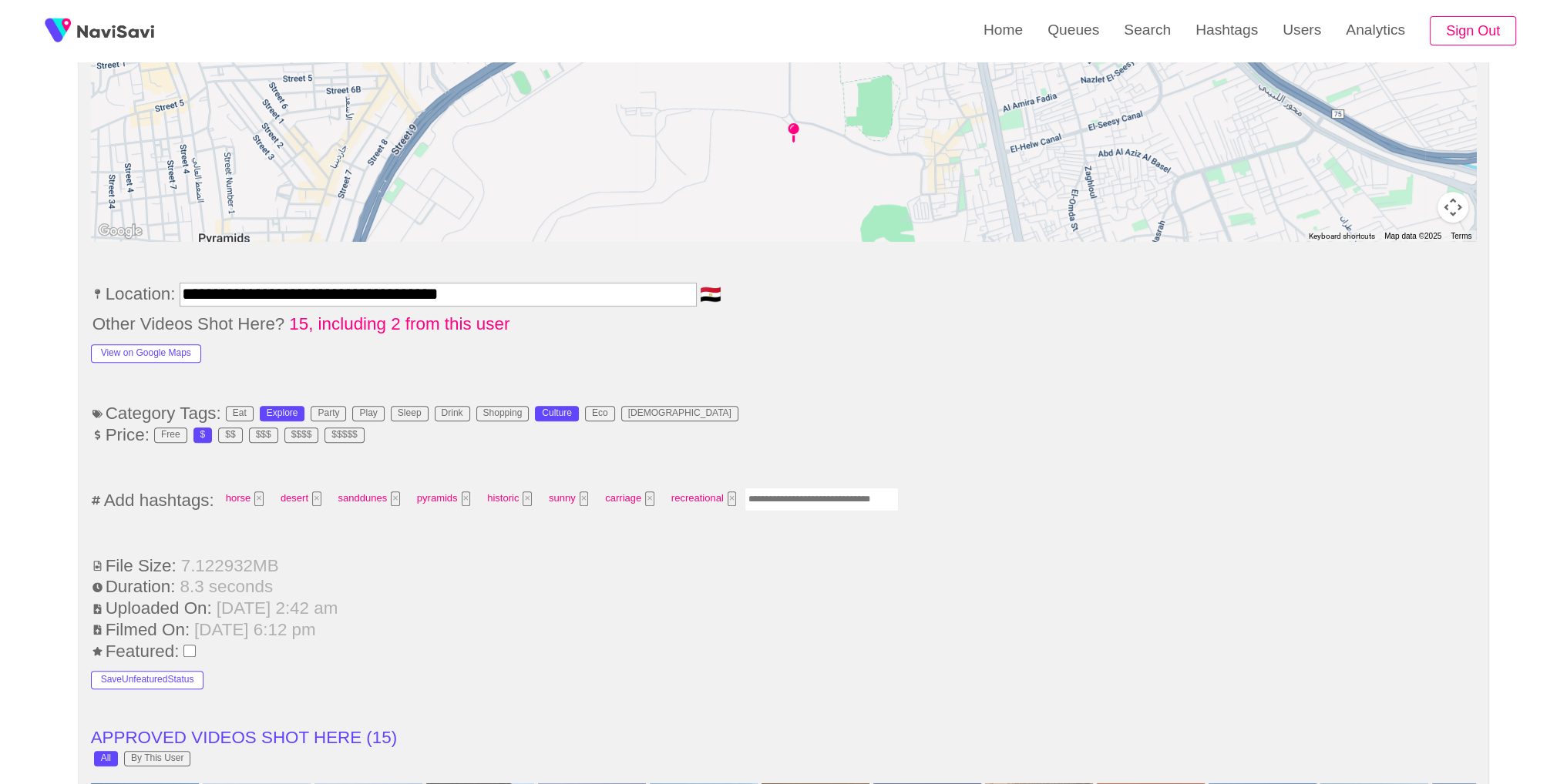
scroll to position [792, 0]
click at [866, 506] on input "Enter tag here and press return" at bounding box center [822, 502] width 155 height 24
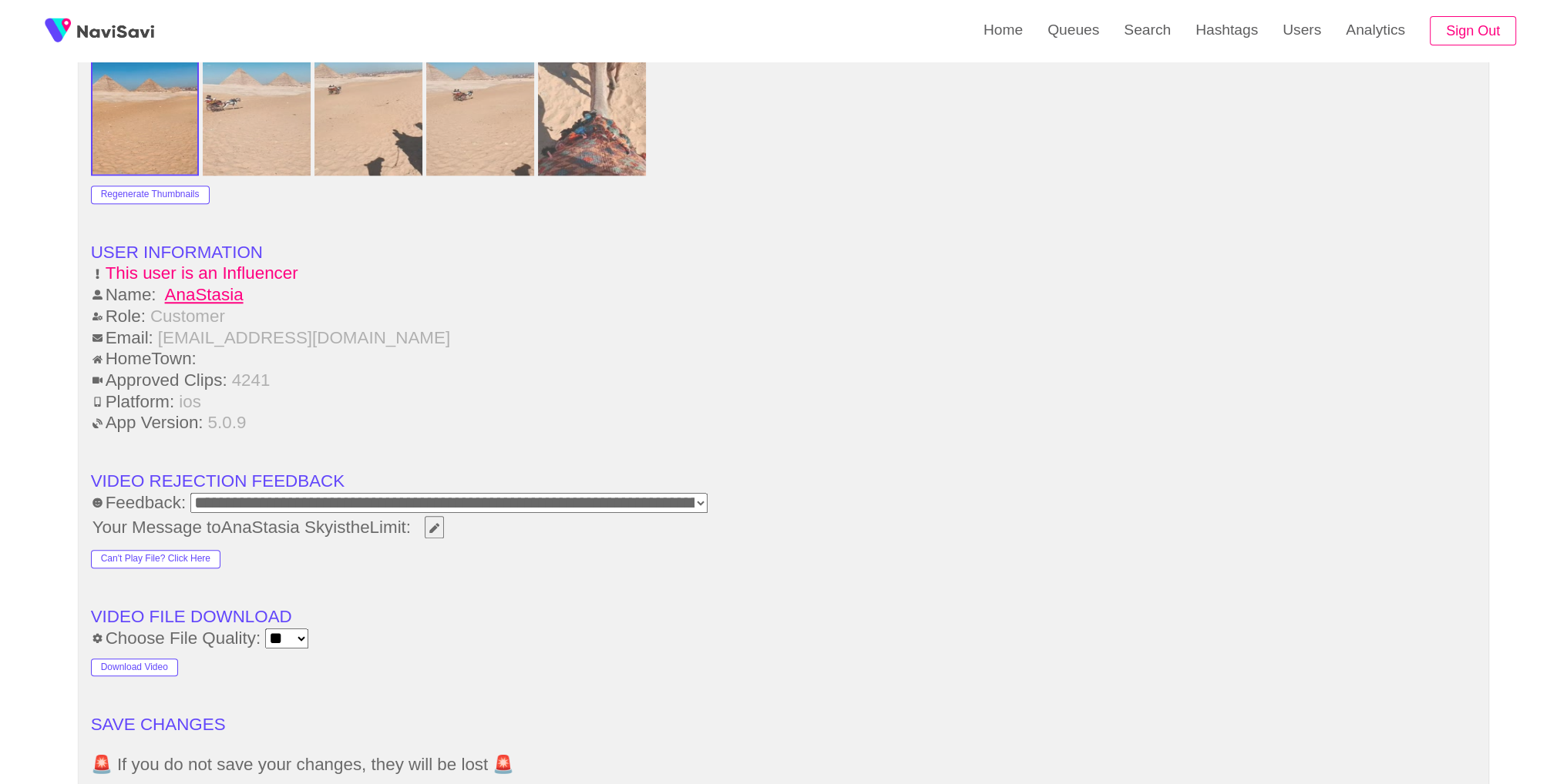
scroll to position [1957, 0]
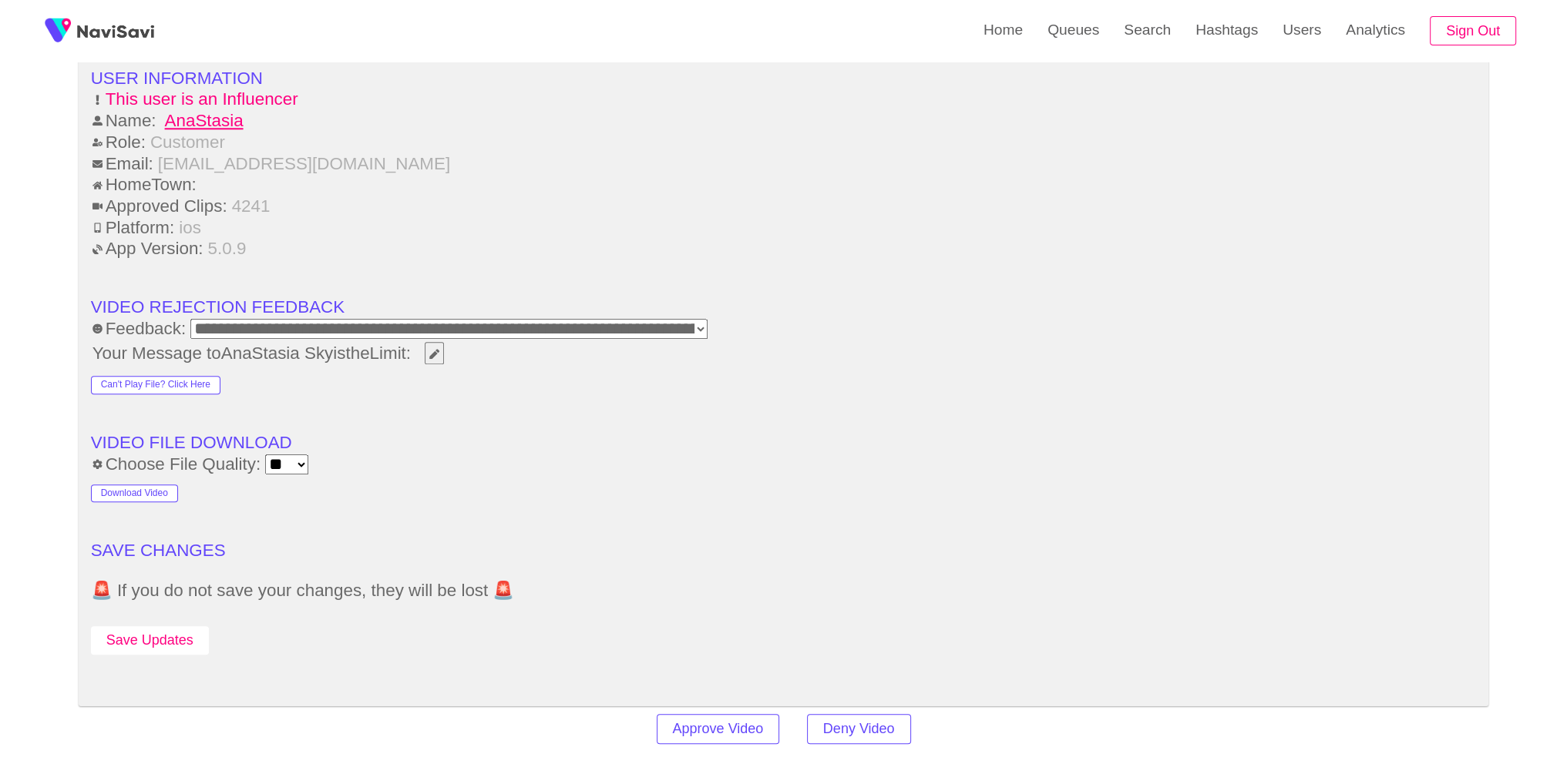
click at [143, 630] on button "Save Updates" at bounding box center [149, 640] width 118 height 29
click at [1154, 44] on link "Search" at bounding box center [1147, 30] width 71 height 60
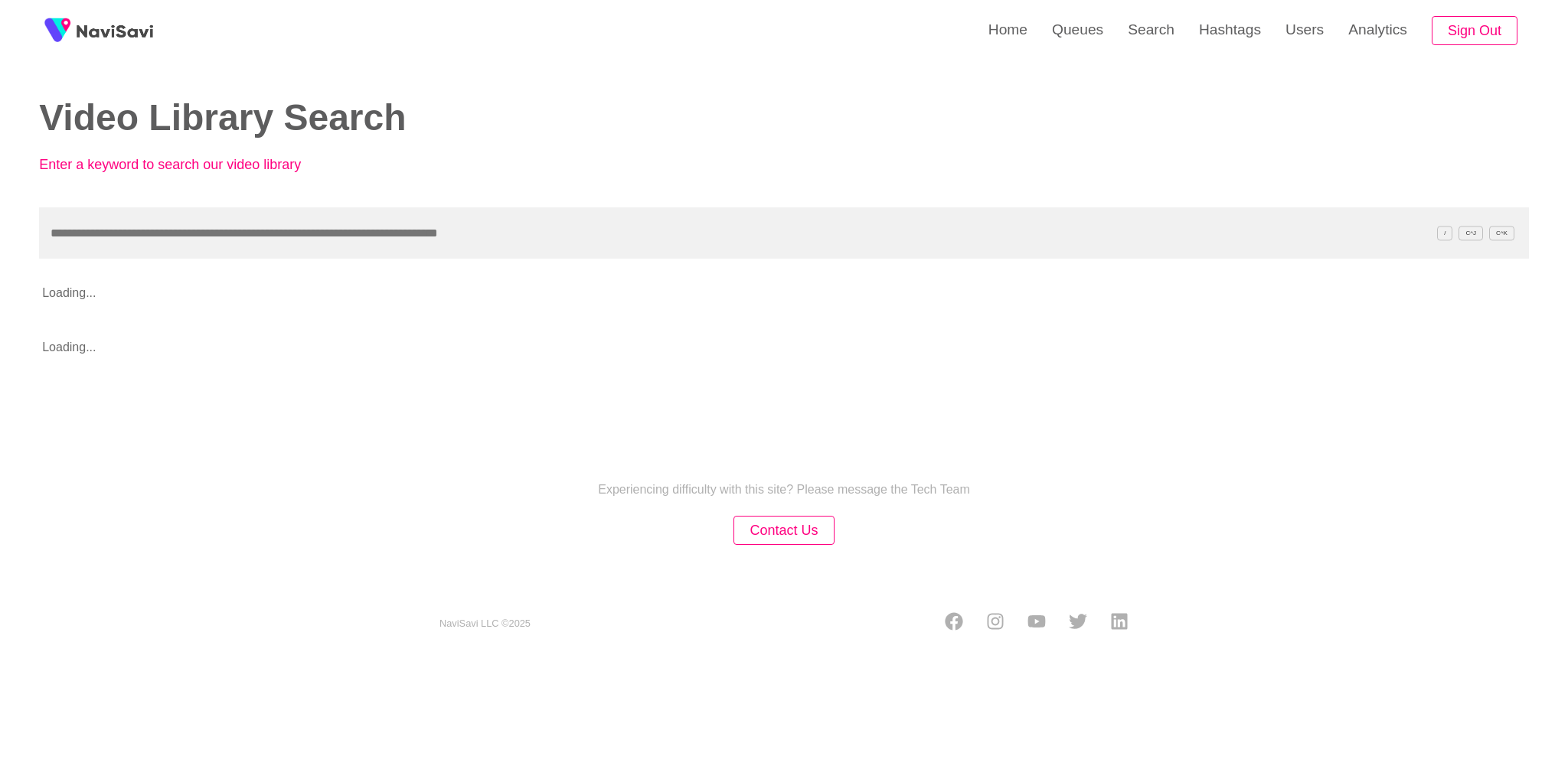
click at [839, 226] on input "text" at bounding box center [784, 234] width 1490 height 52
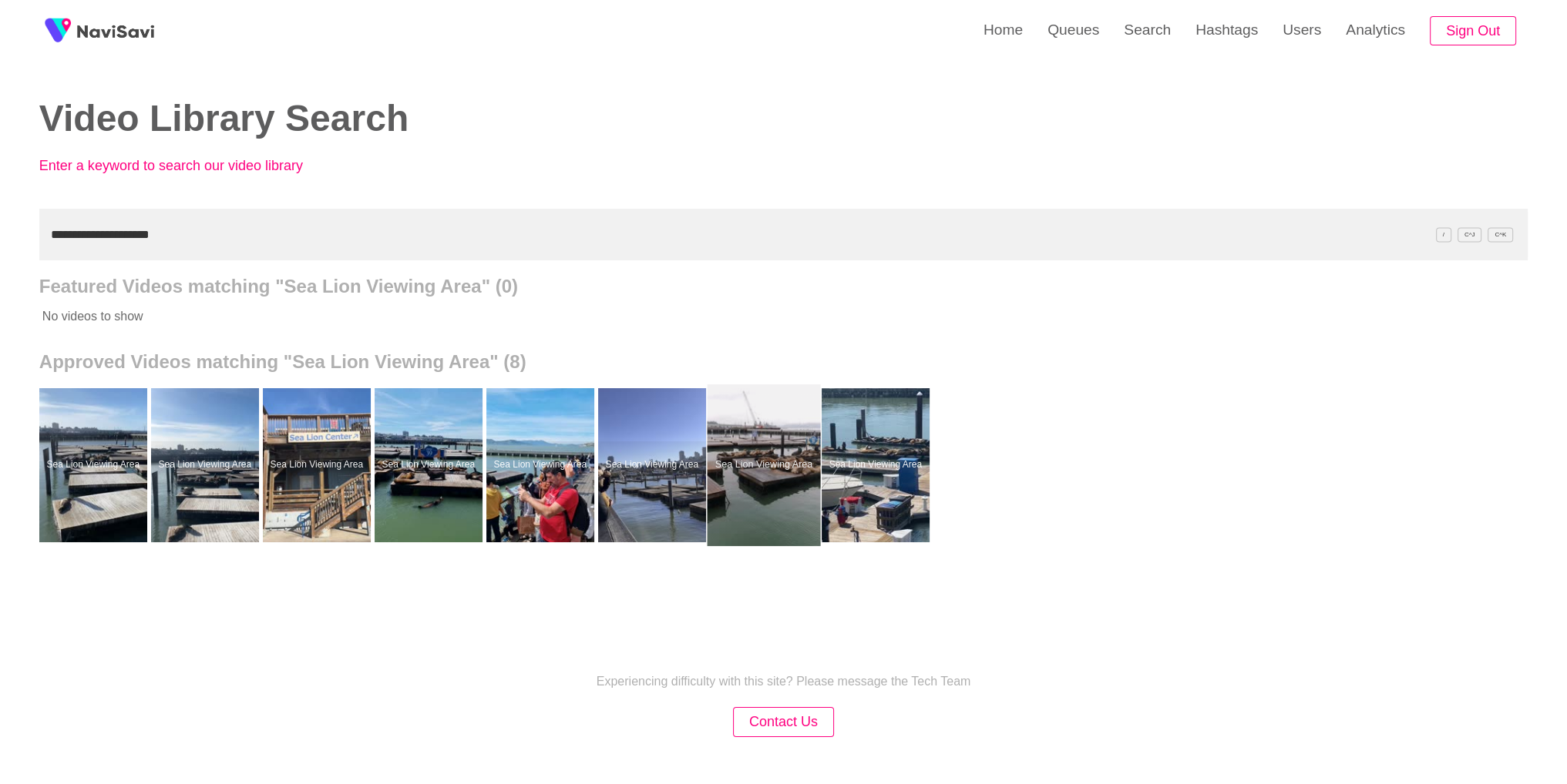
click at [772, 477] on div at bounding box center [763, 465] width 113 height 162
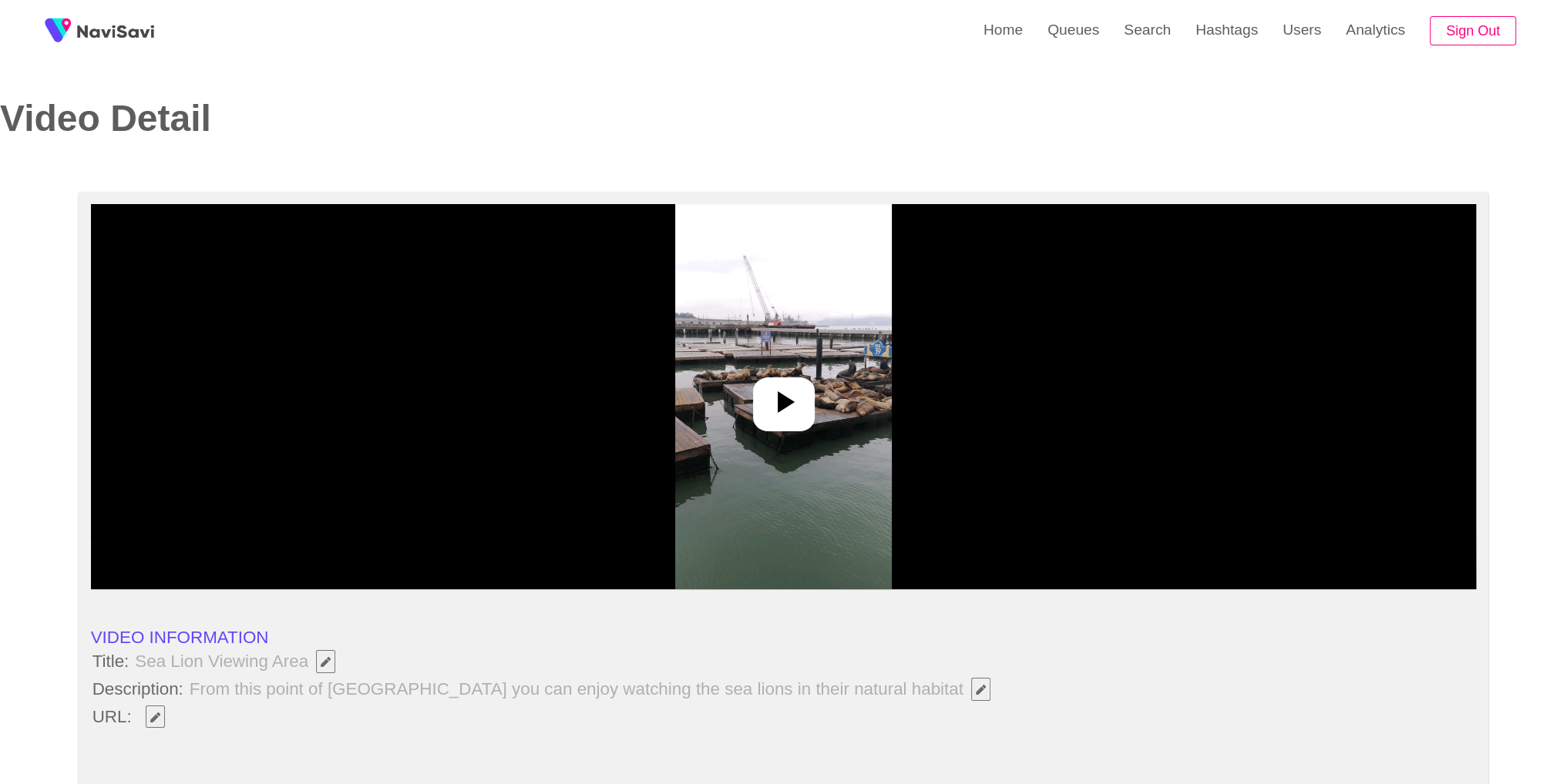
click at [690, 482] on img at bounding box center [784, 396] width 217 height 385
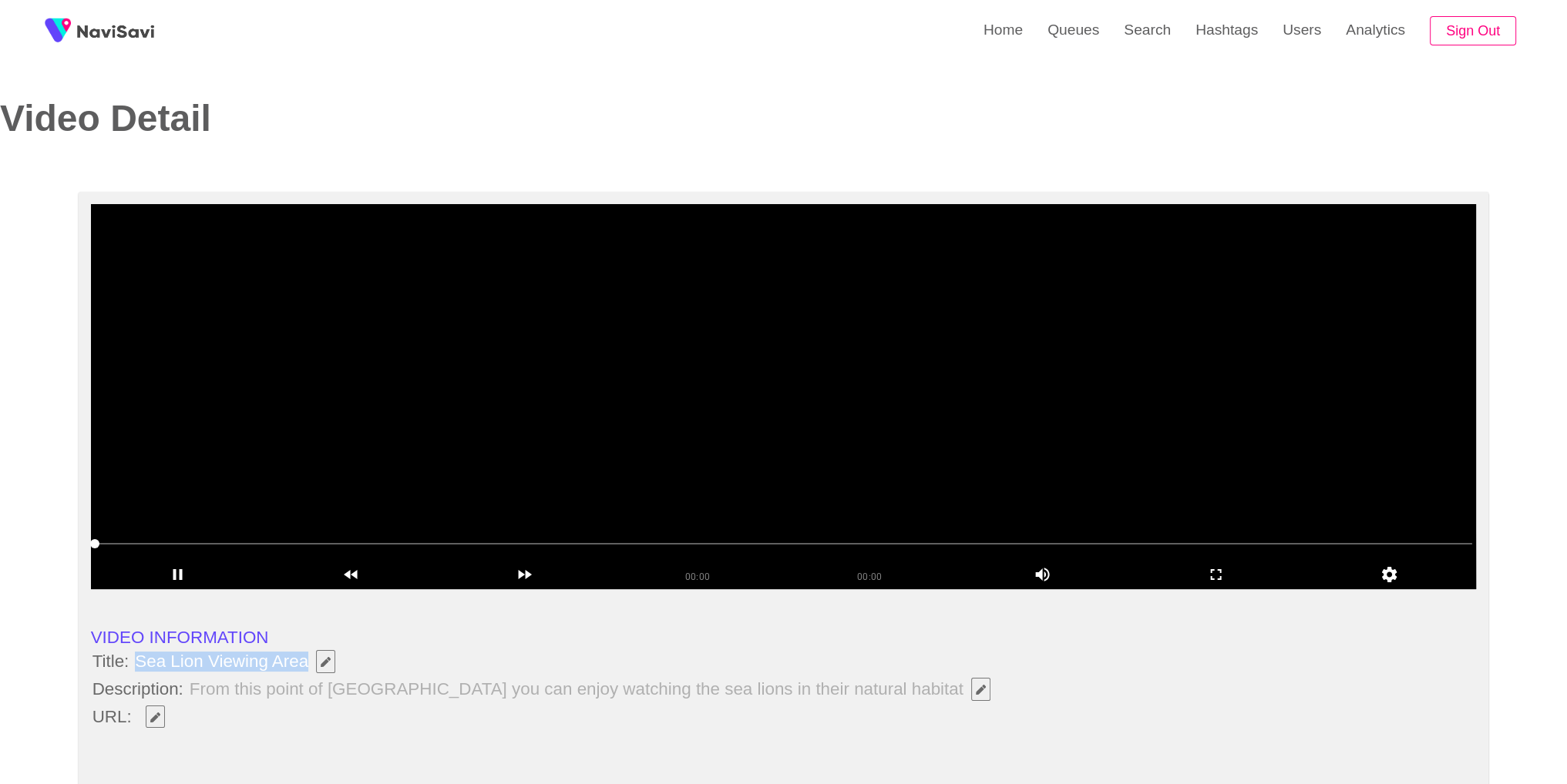
drag, startPoint x: 133, startPoint y: 662, endPoint x: 308, endPoint y: 666, distance: 175.0
click at [308, 666] on span "Sea Lion Viewing Area" at bounding box center [238, 661] width 214 height 26
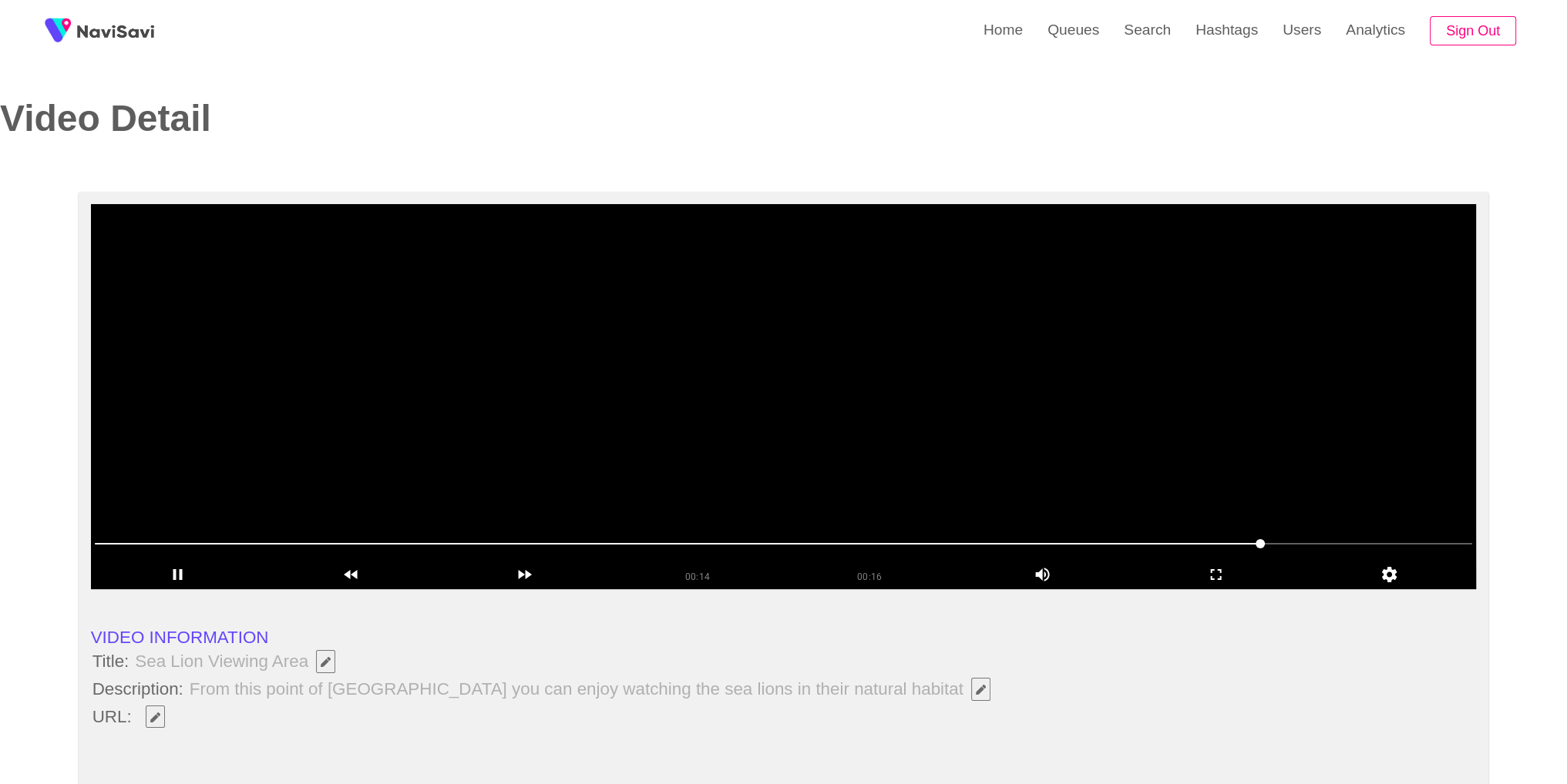
click at [212, 716] on li "URL:" at bounding box center [784, 717] width 1386 height 26
click at [160, 713] on span "Edit Field" at bounding box center [155, 718] width 13 height 10
click at [1228, 577] on icon "add" at bounding box center [1216, 575] width 172 height 18
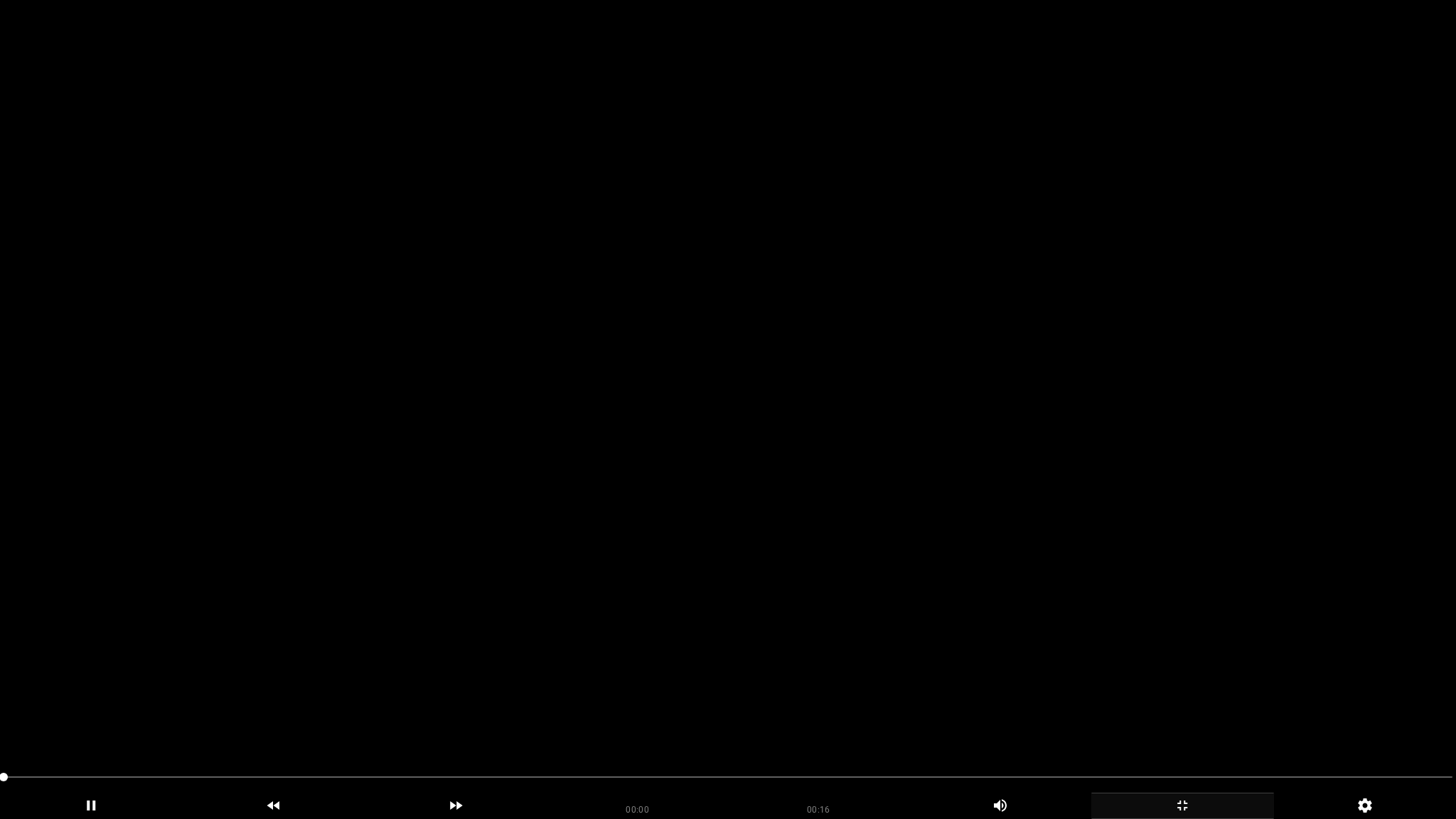
click at [860, 466] on video at bounding box center [728, 409] width 1456 height 819
click at [836, 722] on video at bounding box center [728, 409] width 1456 height 819
click at [1217, 724] on icon "add" at bounding box center [1183, 806] width 181 height 17
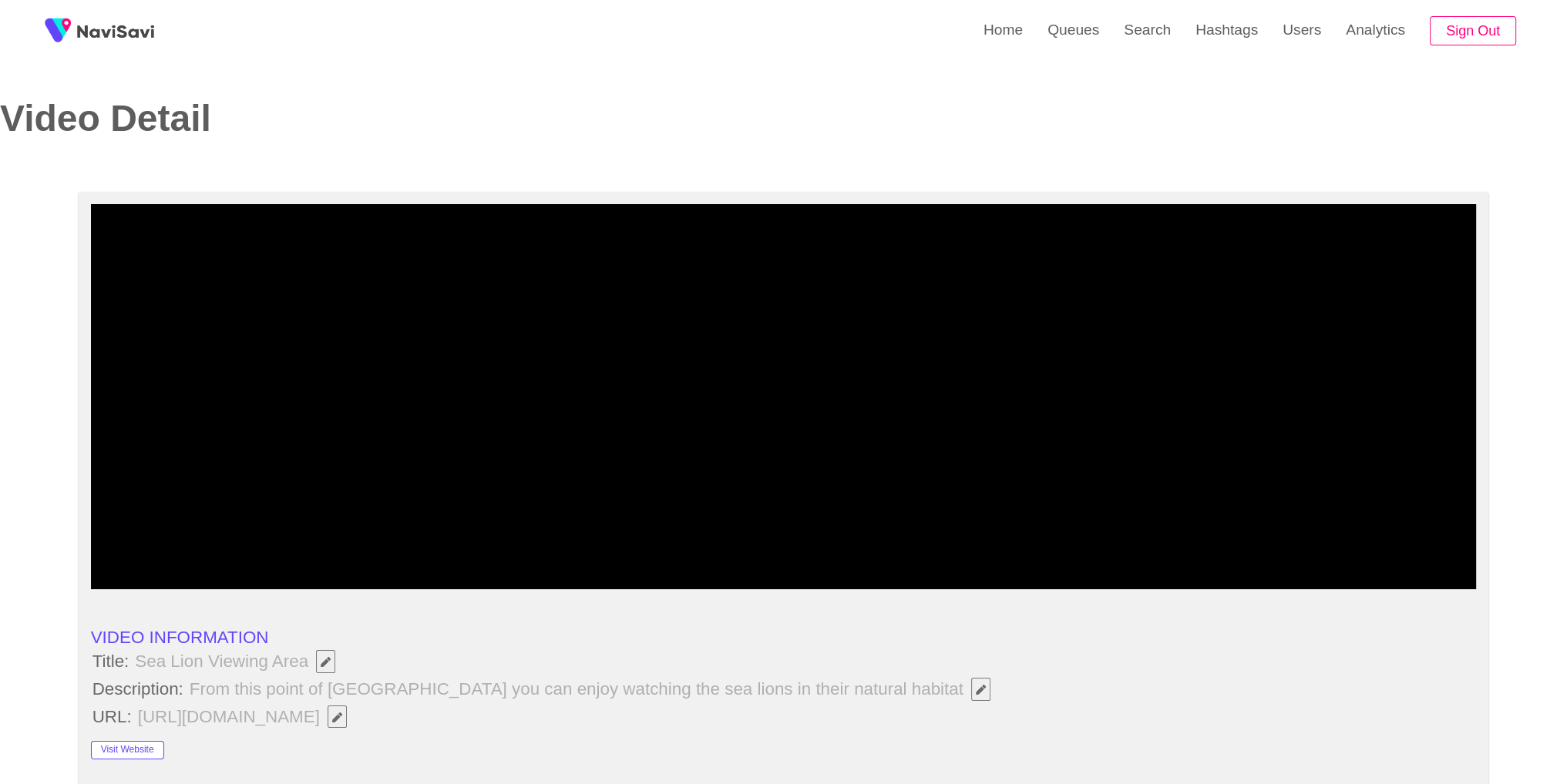
scroll to position [686, 0]
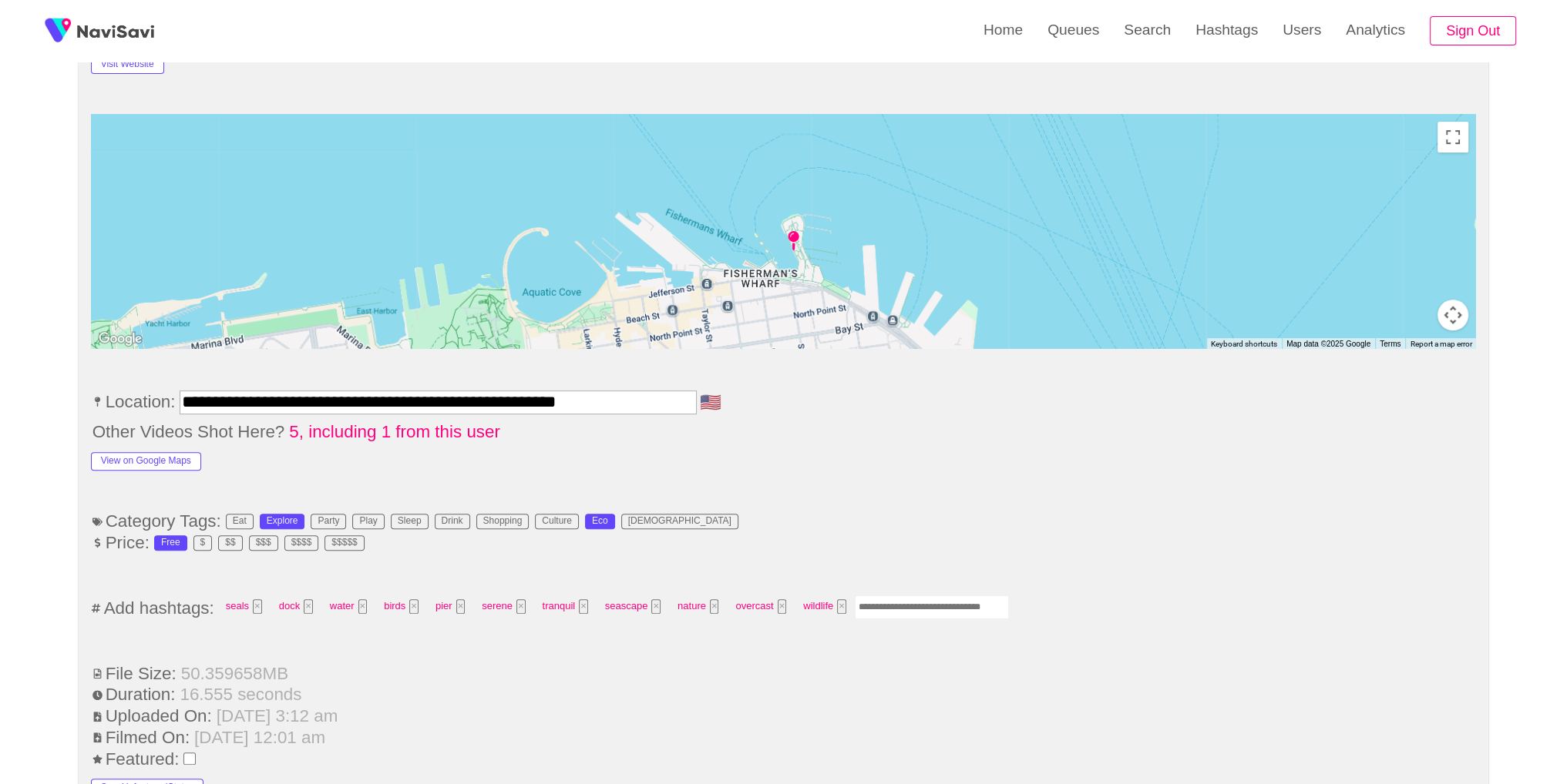
drag, startPoint x: 884, startPoint y: 608, endPoint x: 915, endPoint y: 588, distance: 36.9
click at [884, 608] on input "Enter tag here and press return" at bounding box center [932, 608] width 155 height 24
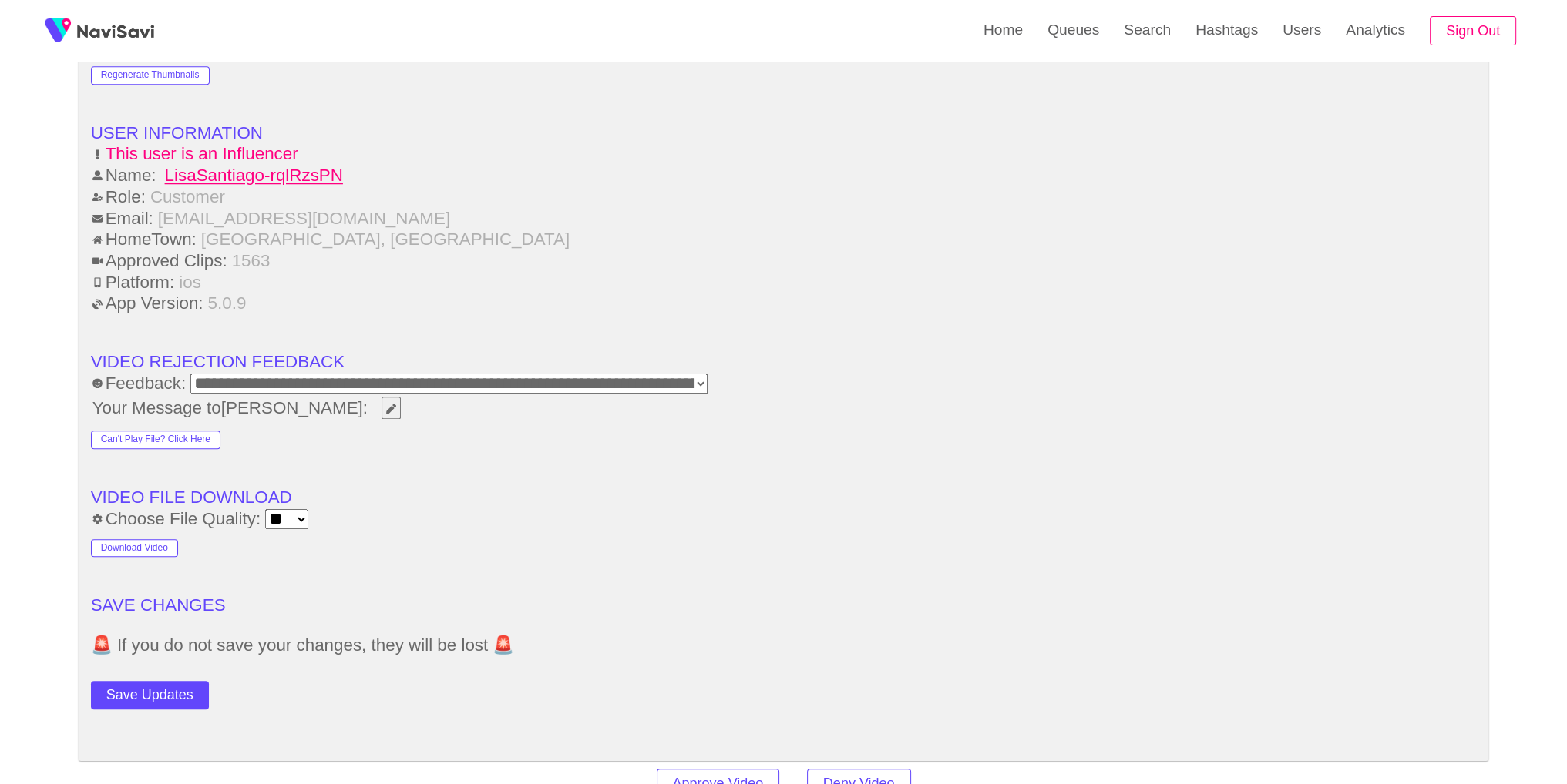
scroll to position [2212, 0]
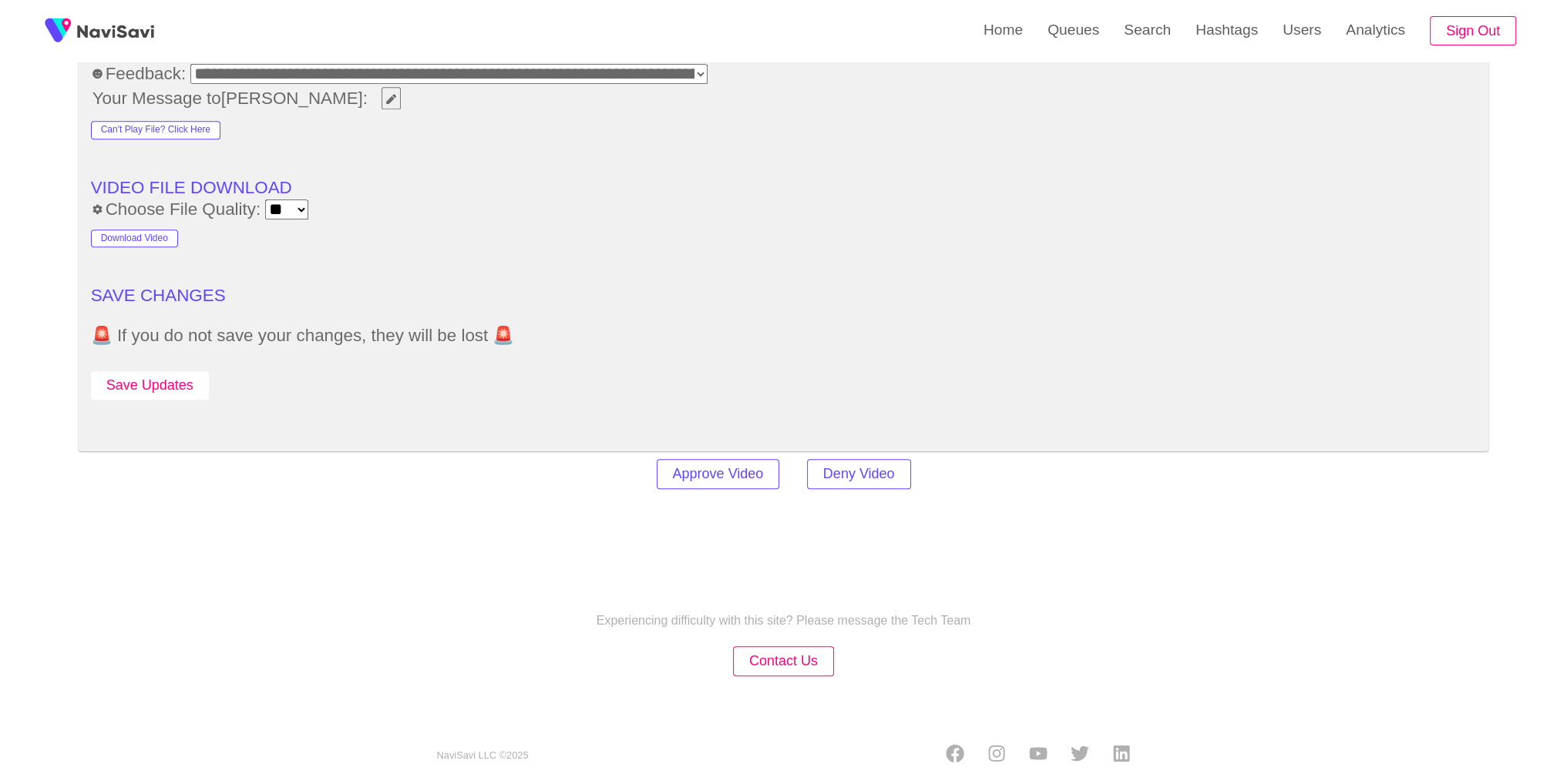
click at [122, 373] on button "Save Updates" at bounding box center [149, 385] width 118 height 29
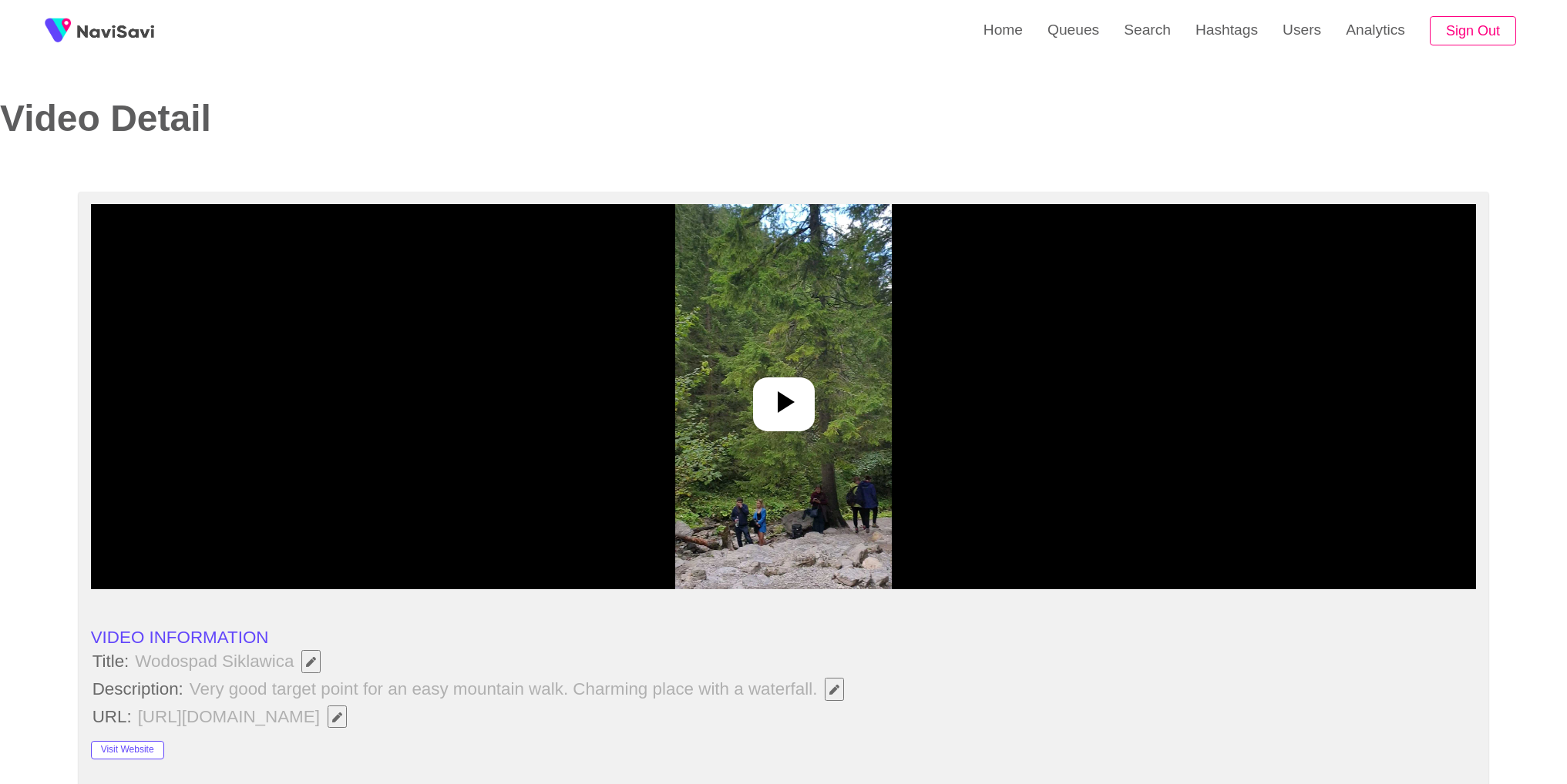
select select "**********"
select select "**"
click at [779, 417] on icon at bounding box center [784, 402] width 37 height 37
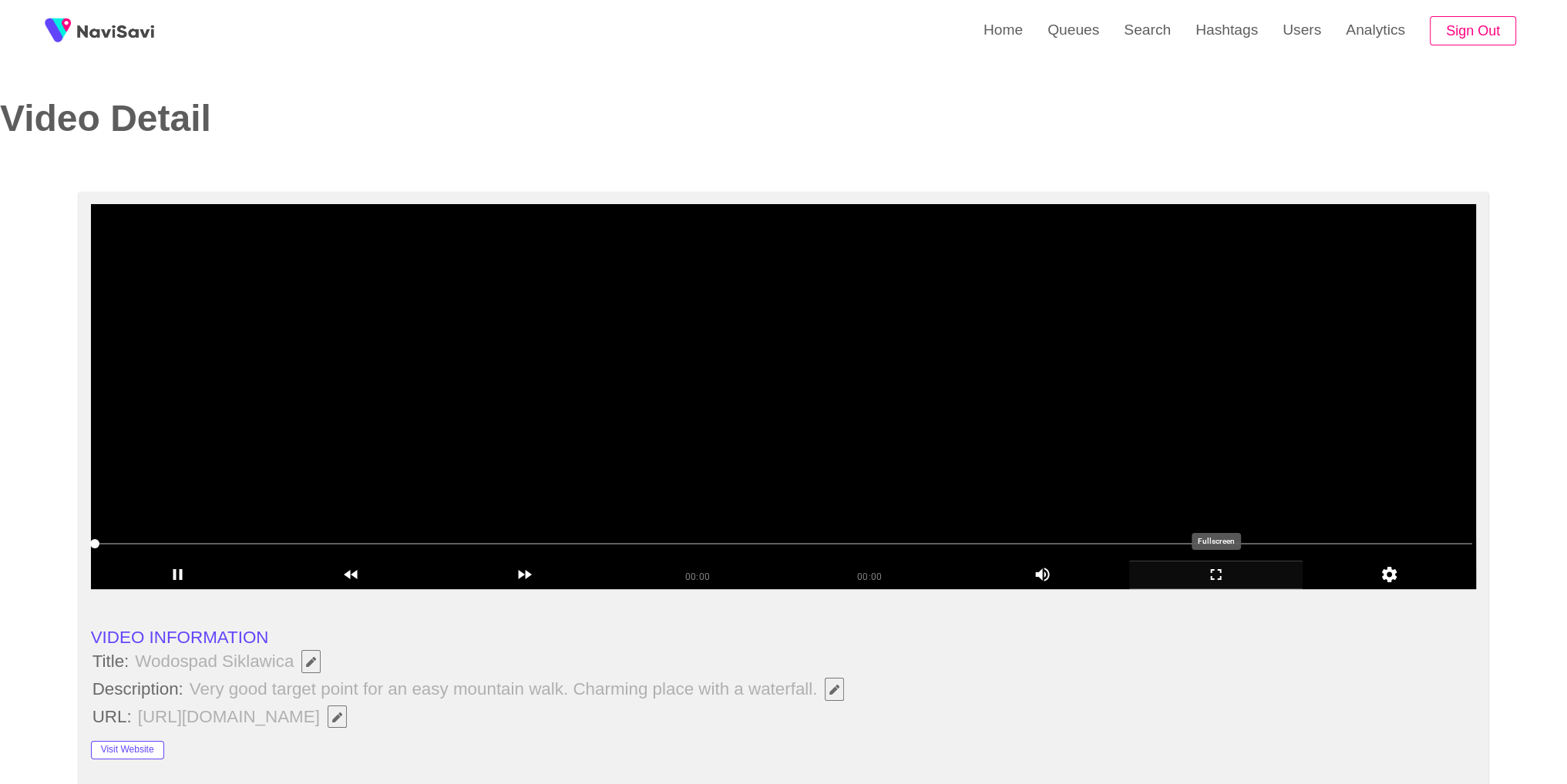
click at [1246, 582] on icon "add" at bounding box center [1216, 575] width 172 height 18
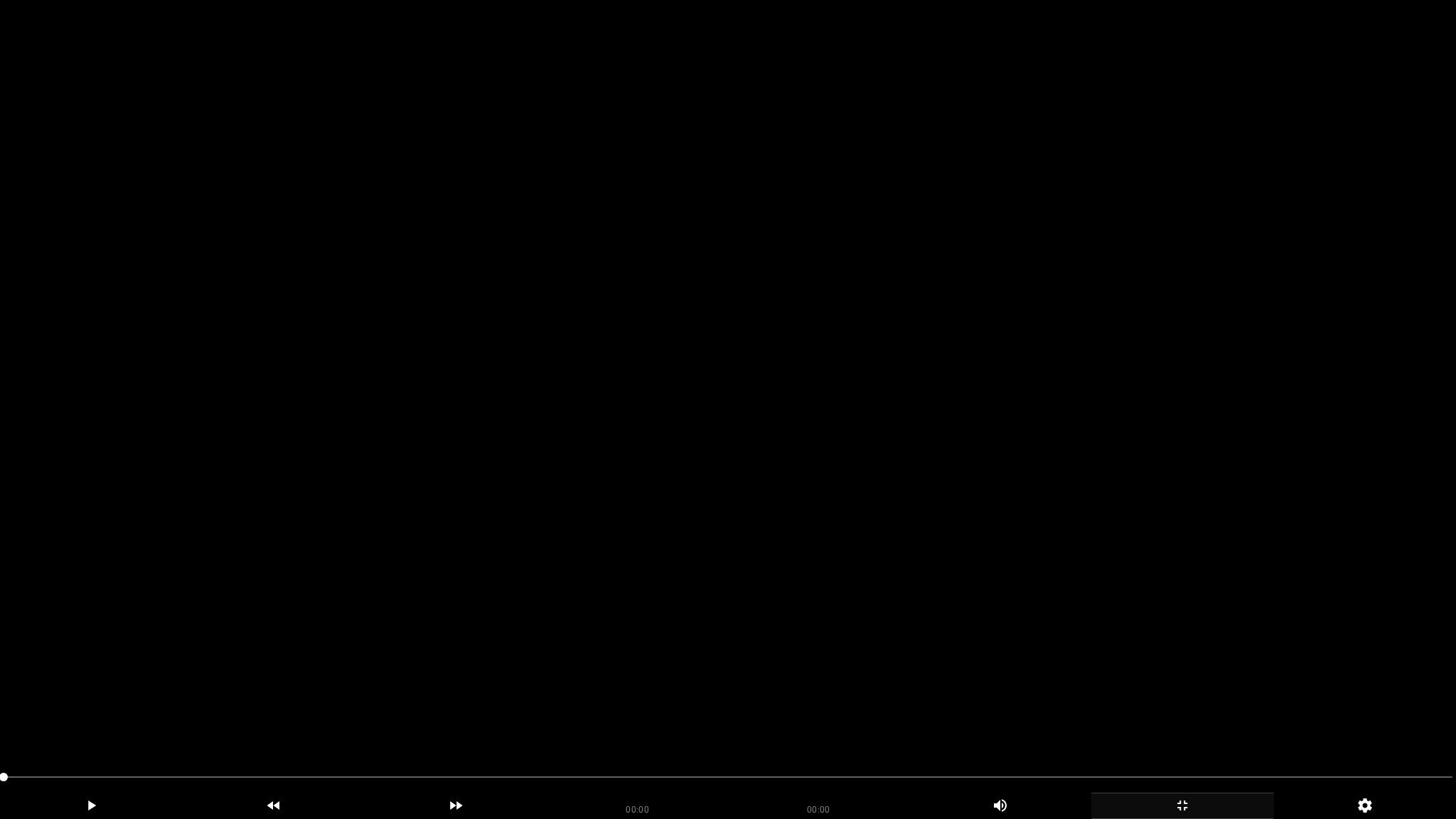
click at [880, 562] on video at bounding box center [728, 409] width 1456 height 819
click at [1157, 724] on span at bounding box center [728, 777] width 1449 height 22
click at [1207, 724] on icon "add" at bounding box center [1183, 806] width 181 height 17
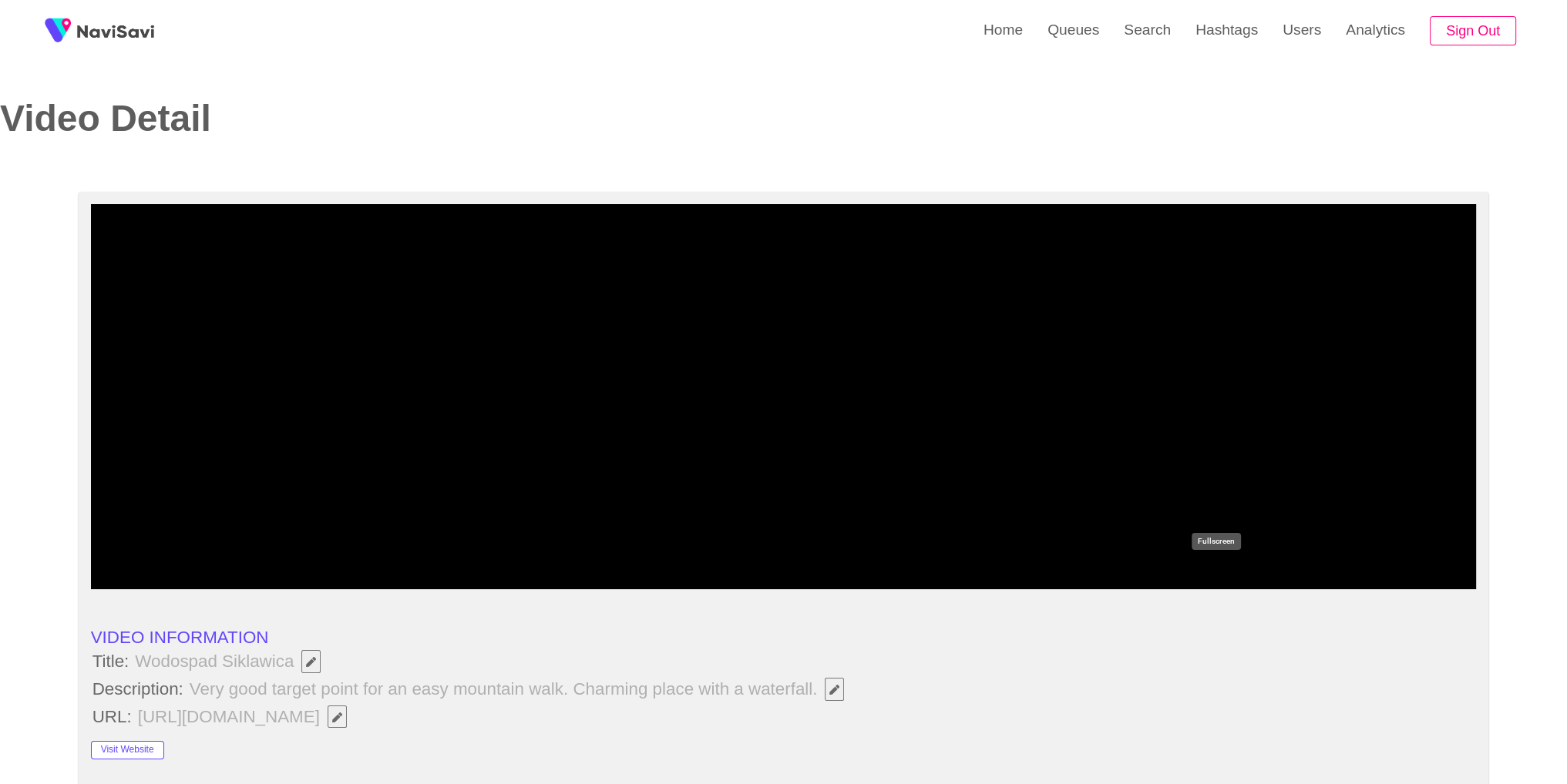
click at [1204, 569] on icon "add" at bounding box center [1216, 575] width 172 height 18
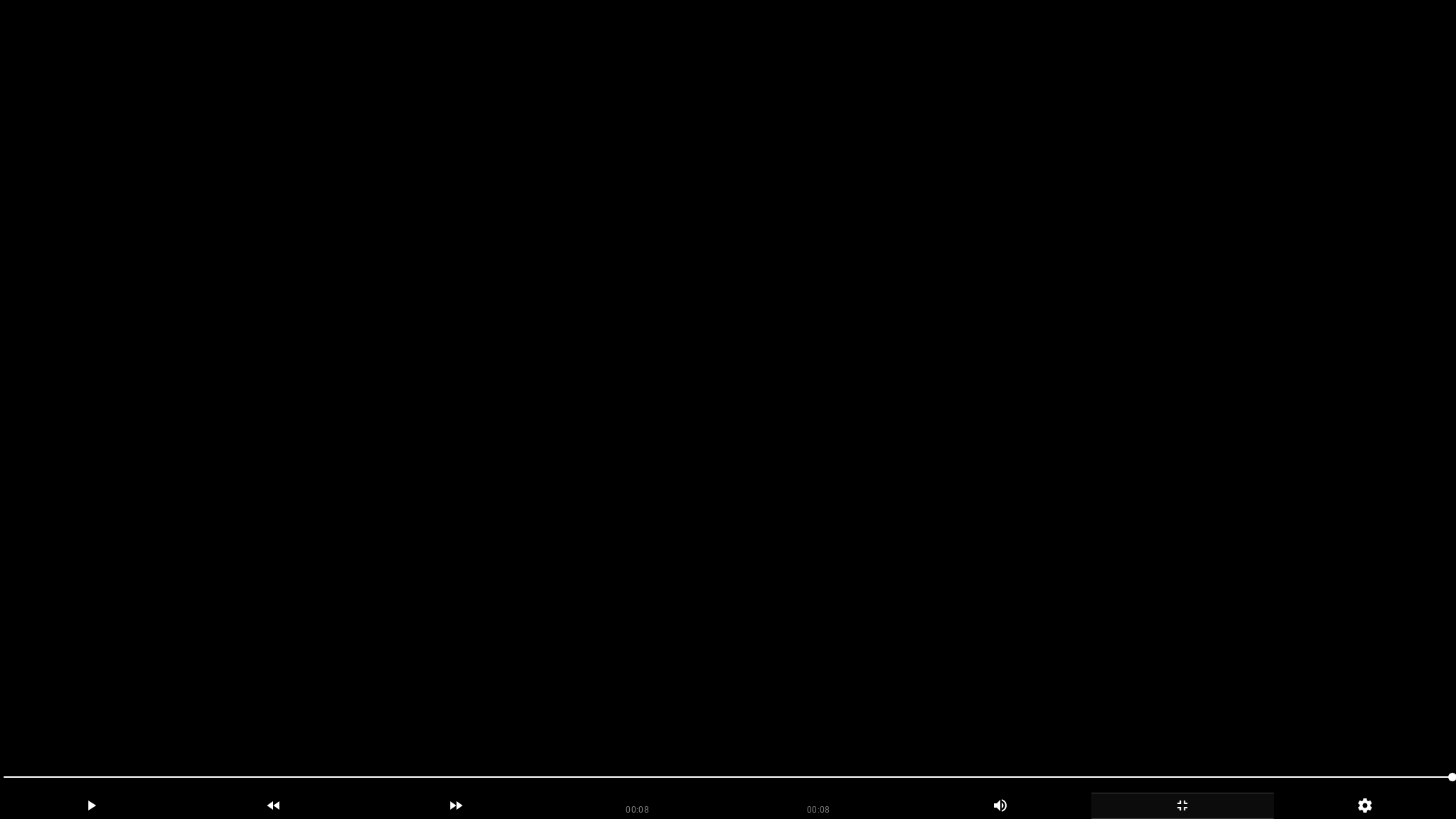
click at [561, 444] on video at bounding box center [728, 409] width 1456 height 819
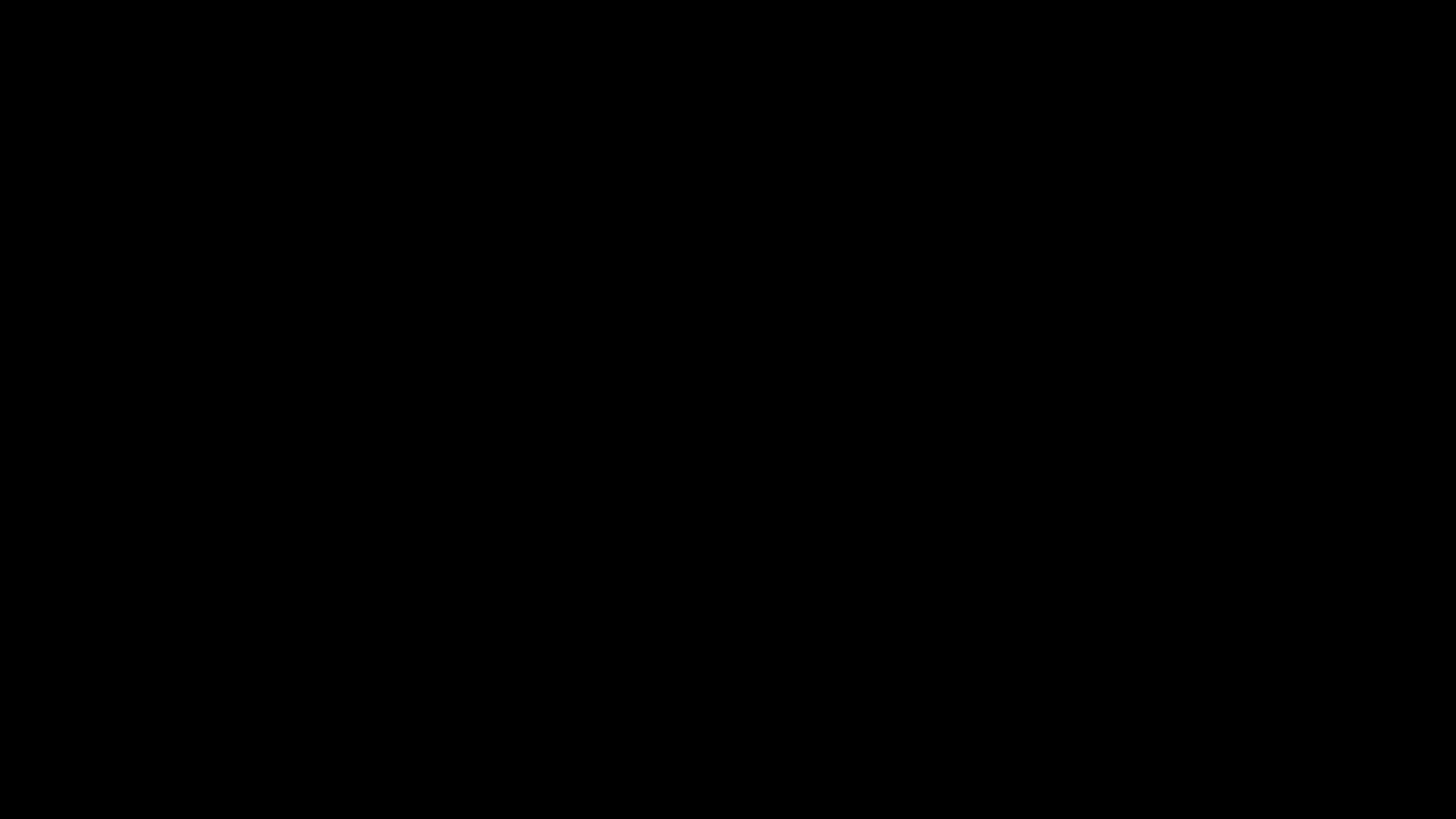
click at [1186, 724] on icon "add" at bounding box center [1183, 806] width 181 height 17
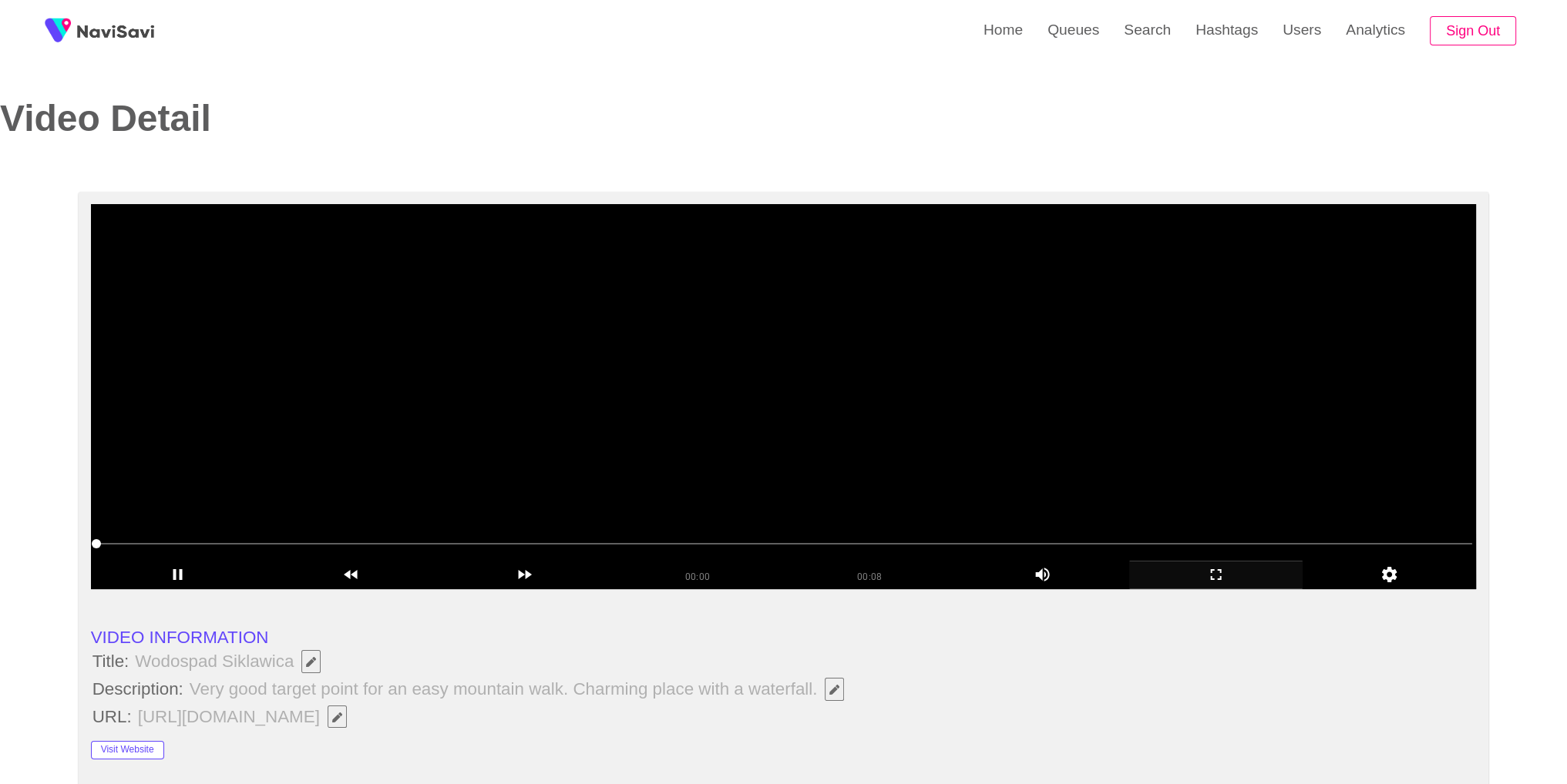
click at [786, 476] on video at bounding box center [784, 396] width 1386 height 385
